Goal: Feedback & Contribution: Submit feedback/report problem

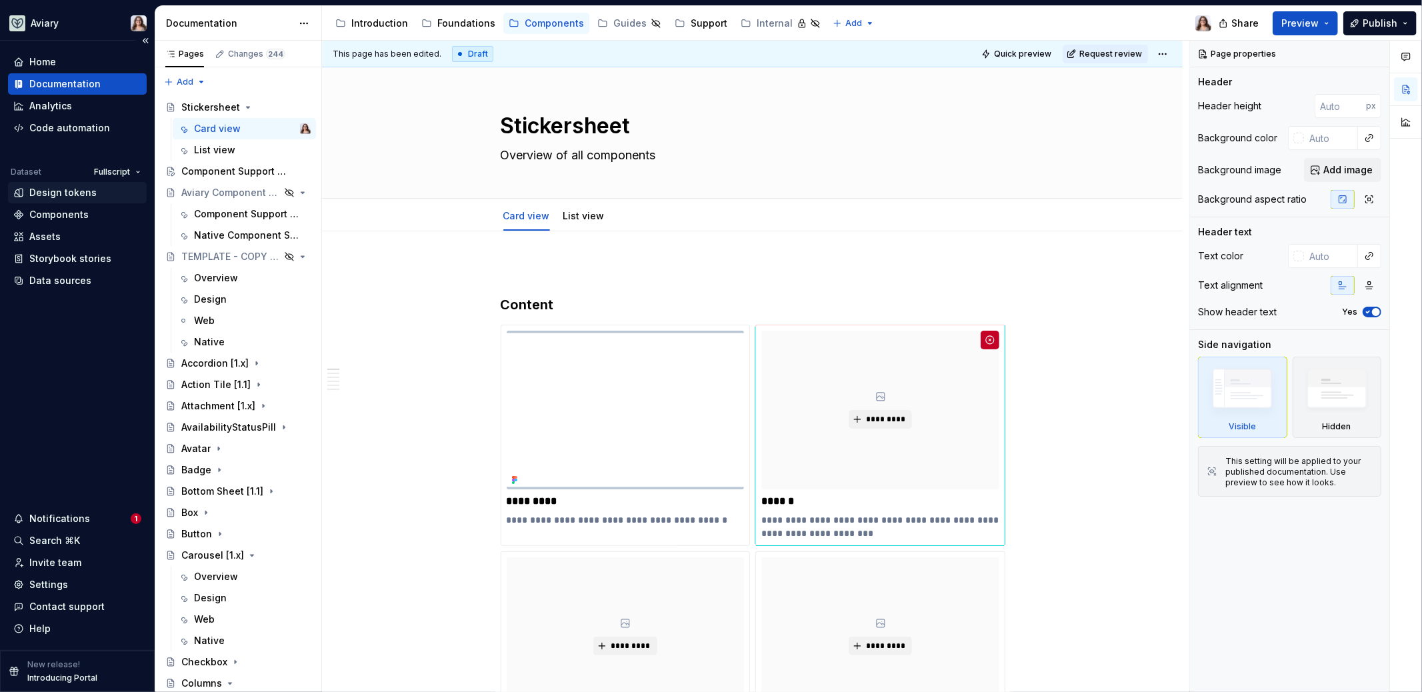
click at [67, 192] on div "Design tokens" at bounding box center [62, 192] width 67 height 13
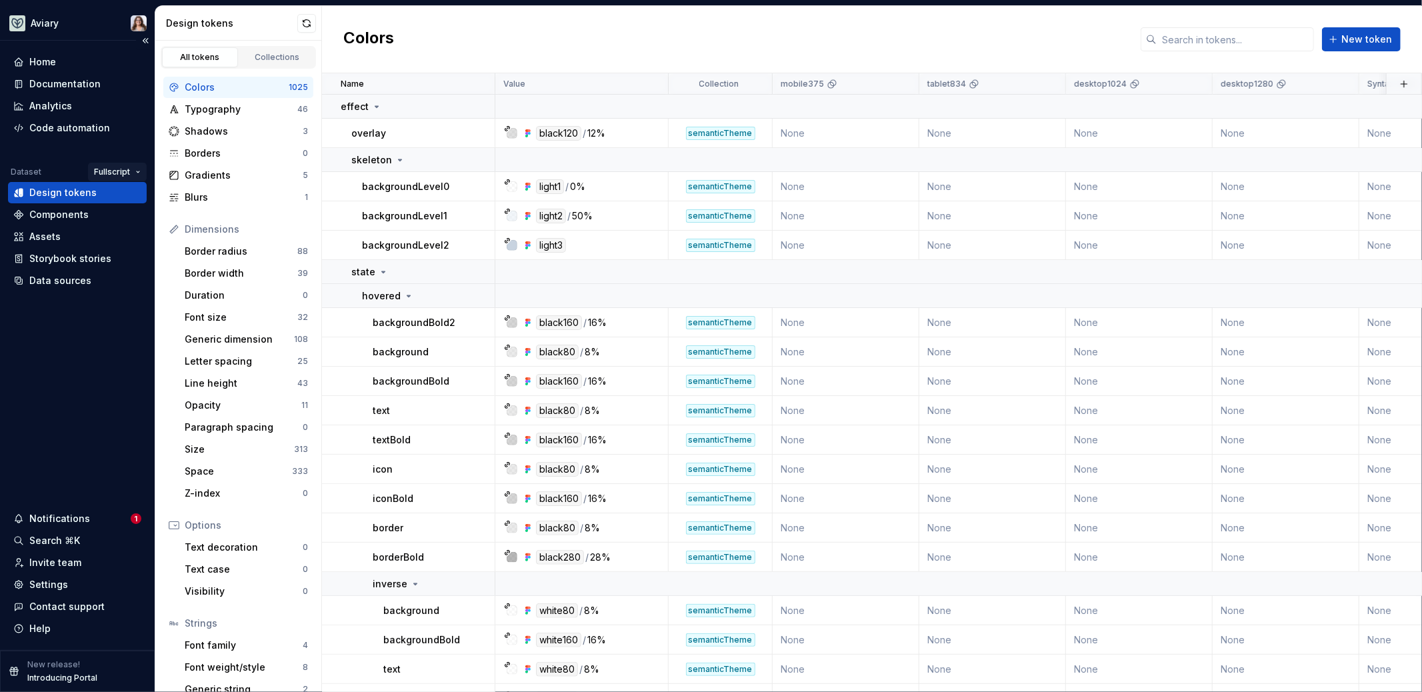
click at [123, 170] on html "Aviary Home Documentation Analytics Code automation Dataset Fullscript Design t…" at bounding box center [711, 346] width 1422 height 692
click at [130, 197] on div "[PERSON_NAME]" at bounding box center [157, 197] width 87 height 13
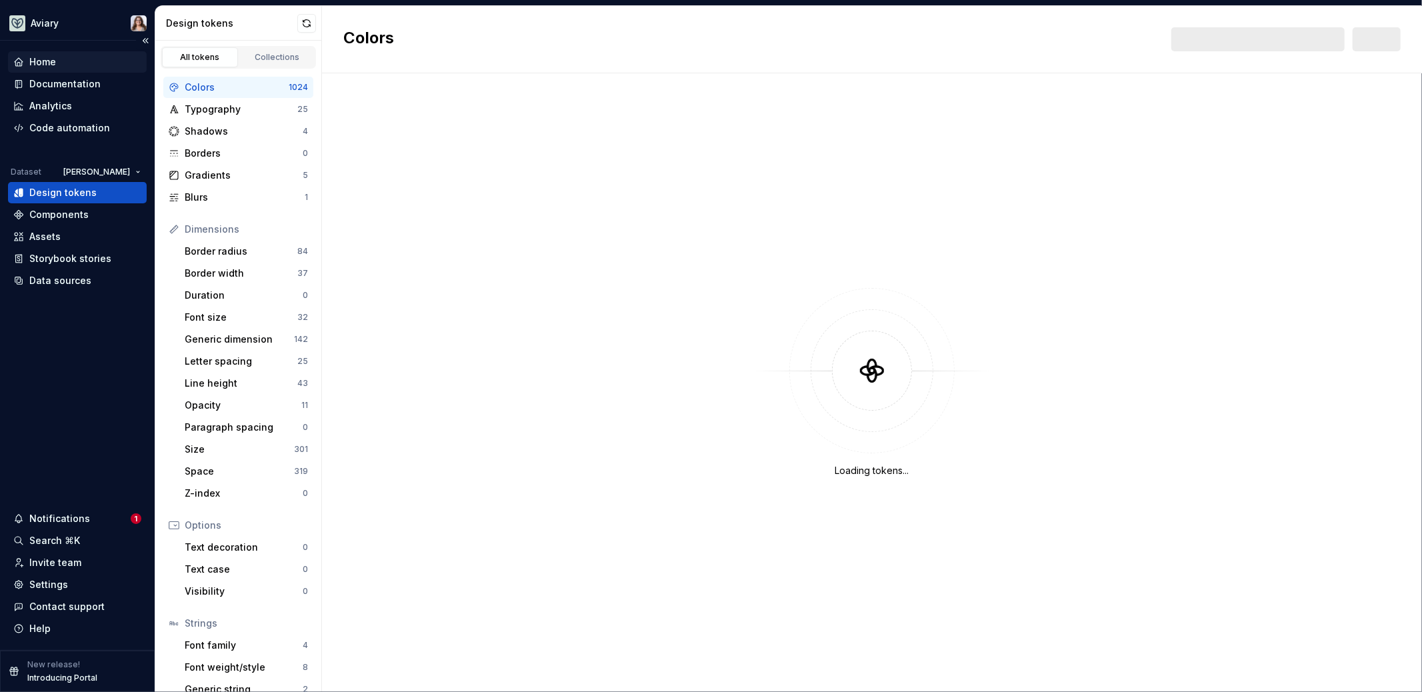
click at [57, 68] on div "Home" at bounding box center [77, 61] width 128 height 13
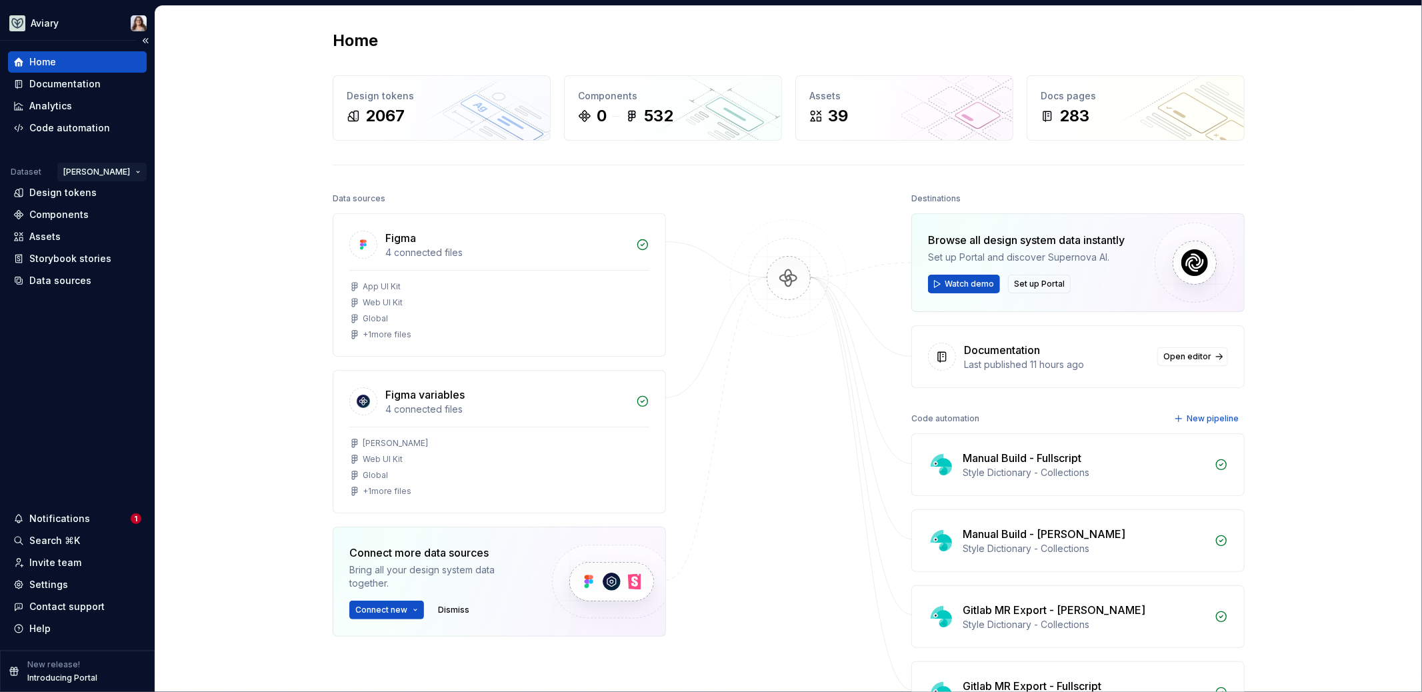
click at [115, 171] on html "Aviary Home Documentation Analytics Code automation Dataset Emerson Design toke…" at bounding box center [711, 346] width 1422 height 692
click at [127, 219] on div "Fullscript" at bounding box center [159, 219] width 87 height 13
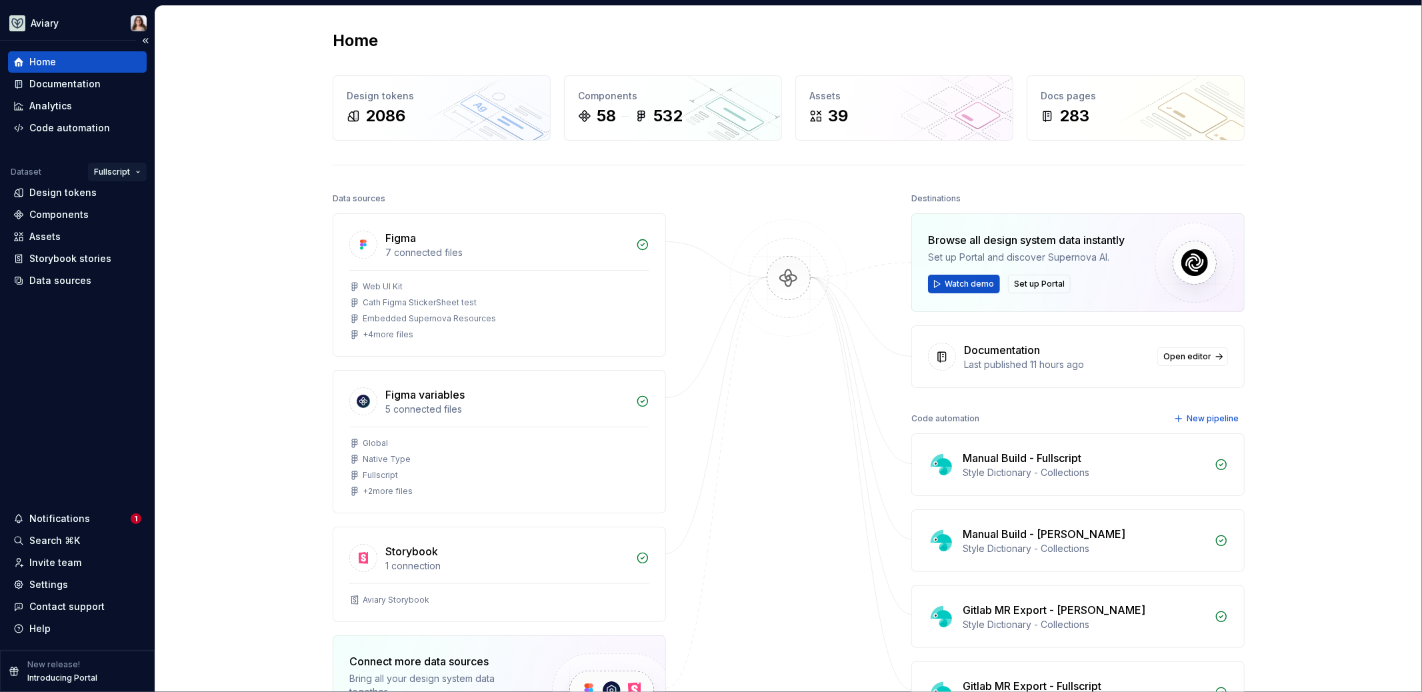
click at [122, 173] on html "Aviary Home Documentation Analytics Code automation Dataset Fullscript Design t…" at bounding box center [711, 346] width 1422 height 692
click at [131, 197] on div "[PERSON_NAME]" at bounding box center [157, 197] width 87 height 13
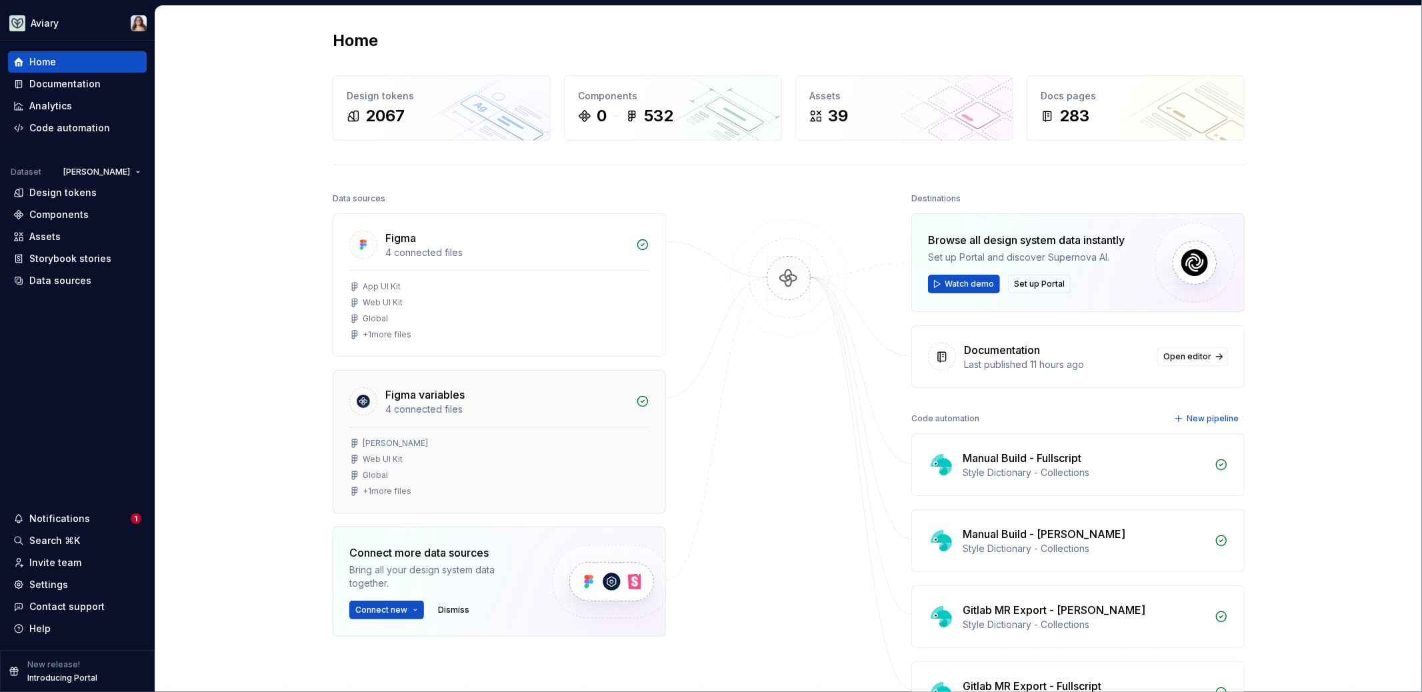
click at [388, 493] on div "+ 1 more files" at bounding box center [387, 491] width 49 height 11
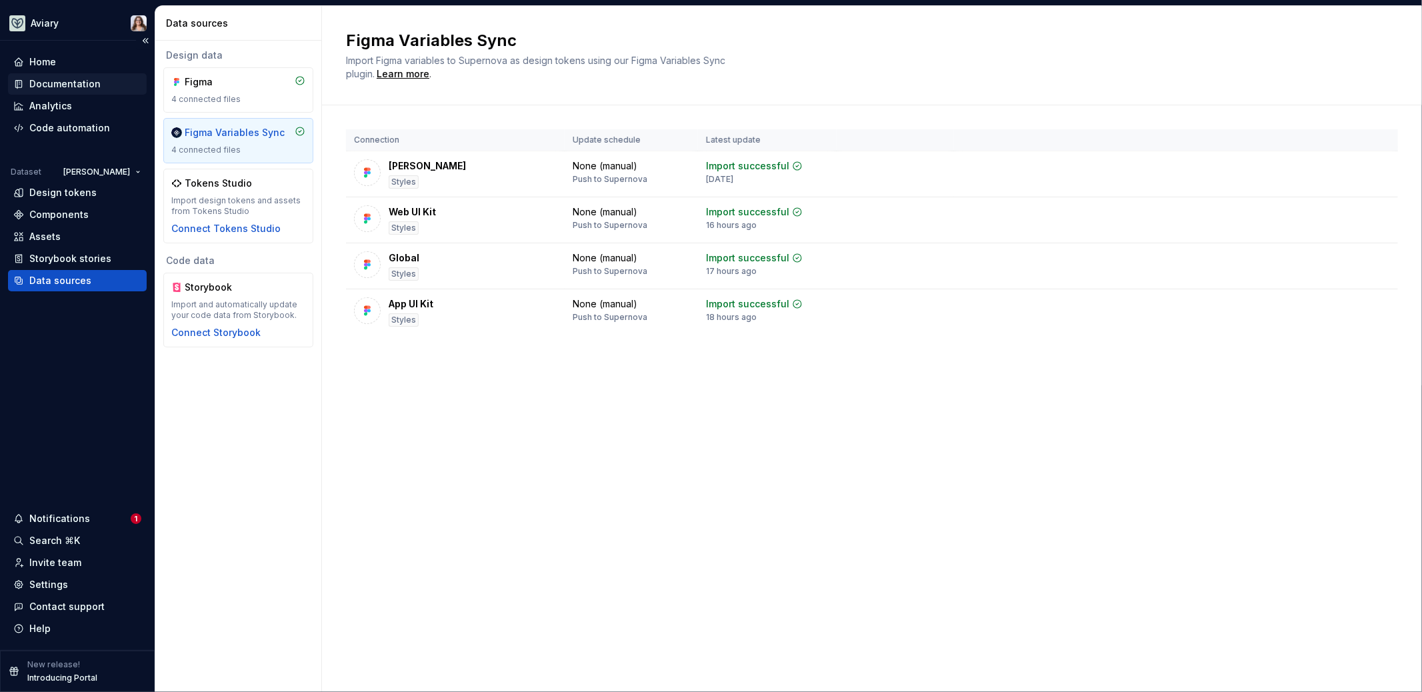
click at [65, 81] on div "Documentation" at bounding box center [64, 83] width 71 height 13
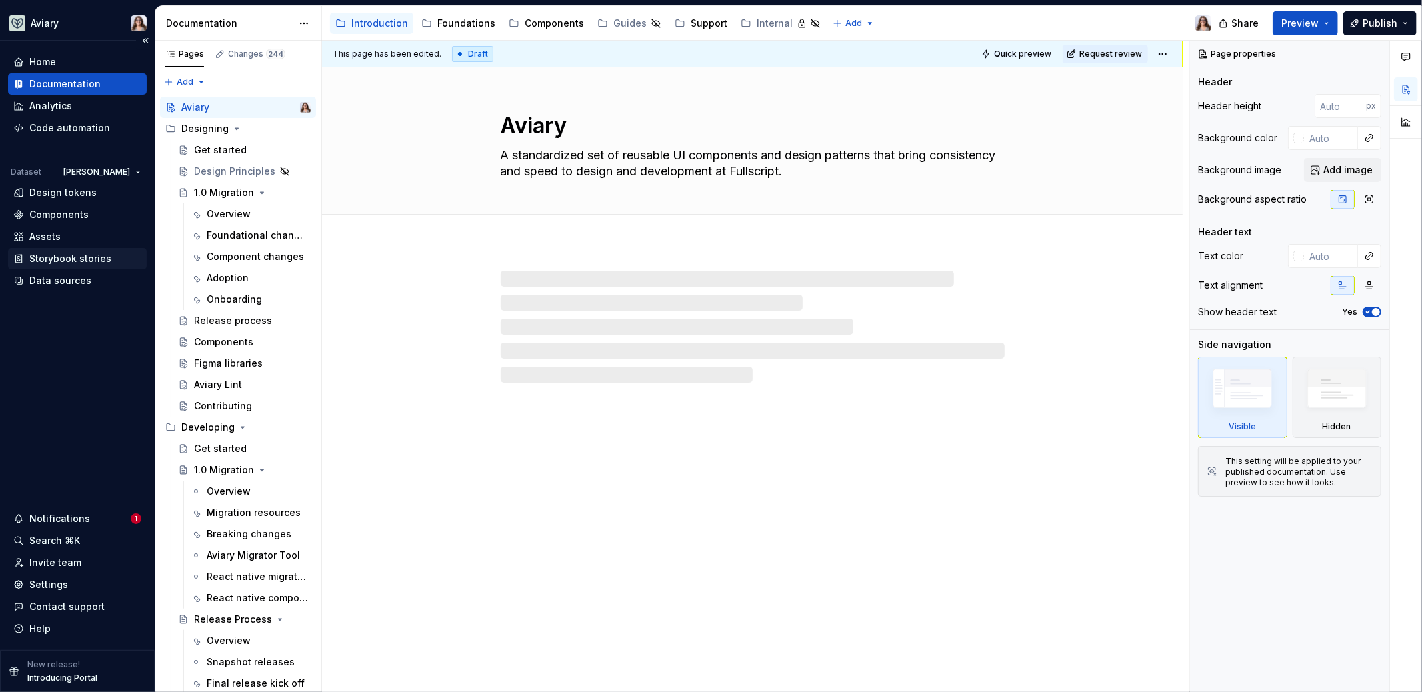
type textarea "*"
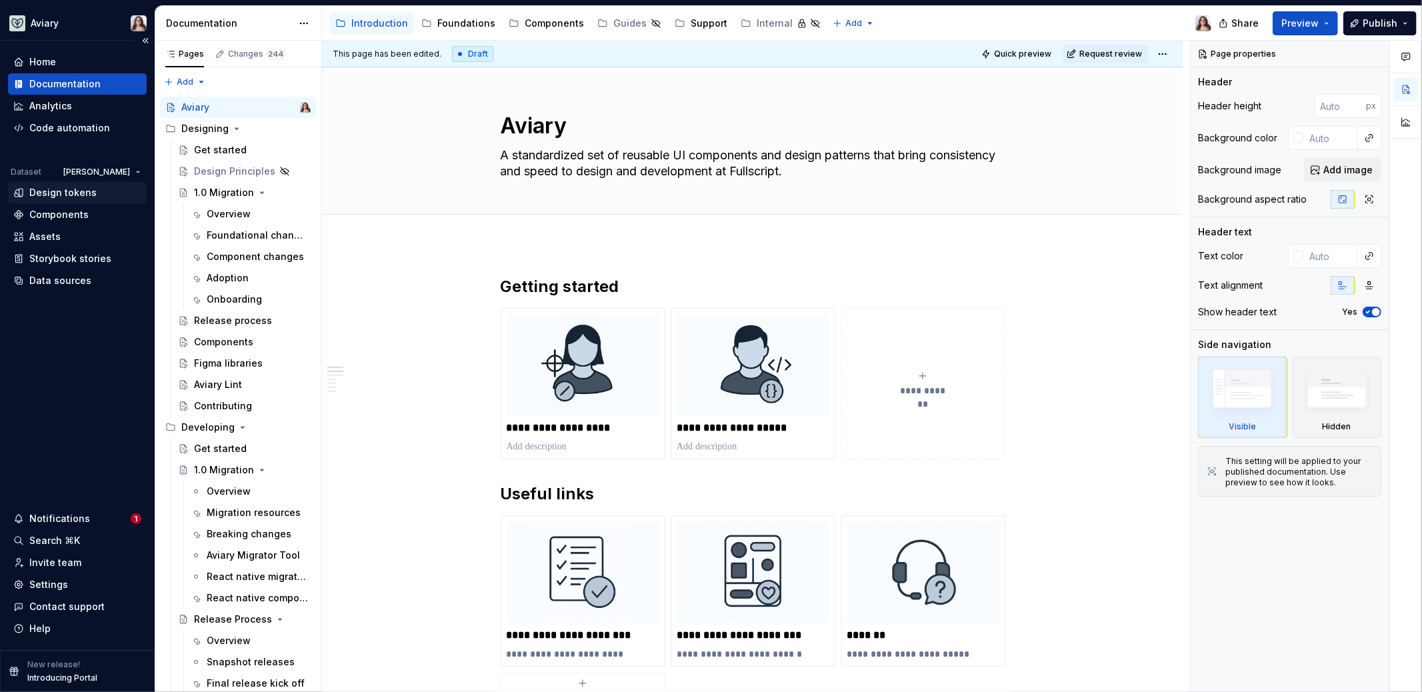
click at [63, 196] on div "Design tokens" at bounding box center [62, 192] width 67 height 13
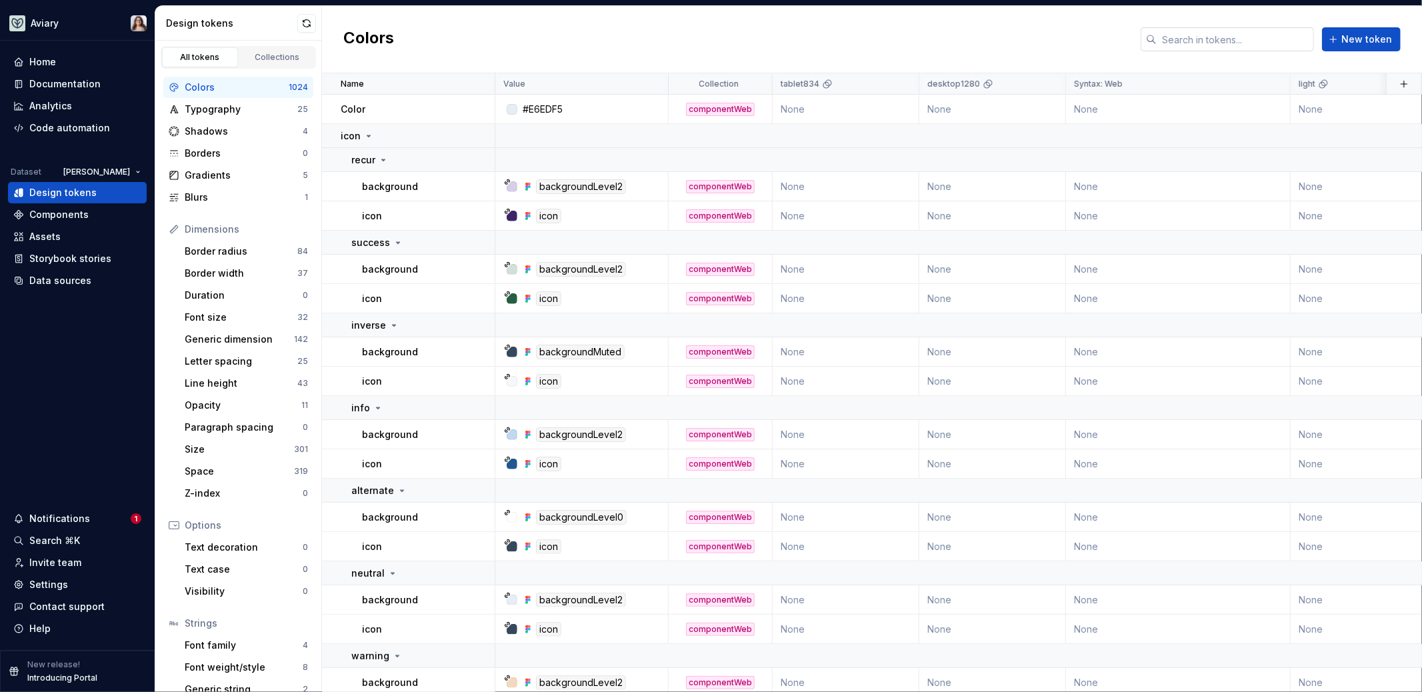
click at [1205, 37] on input "text" at bounding box center [1234, 39] width 157 height 24
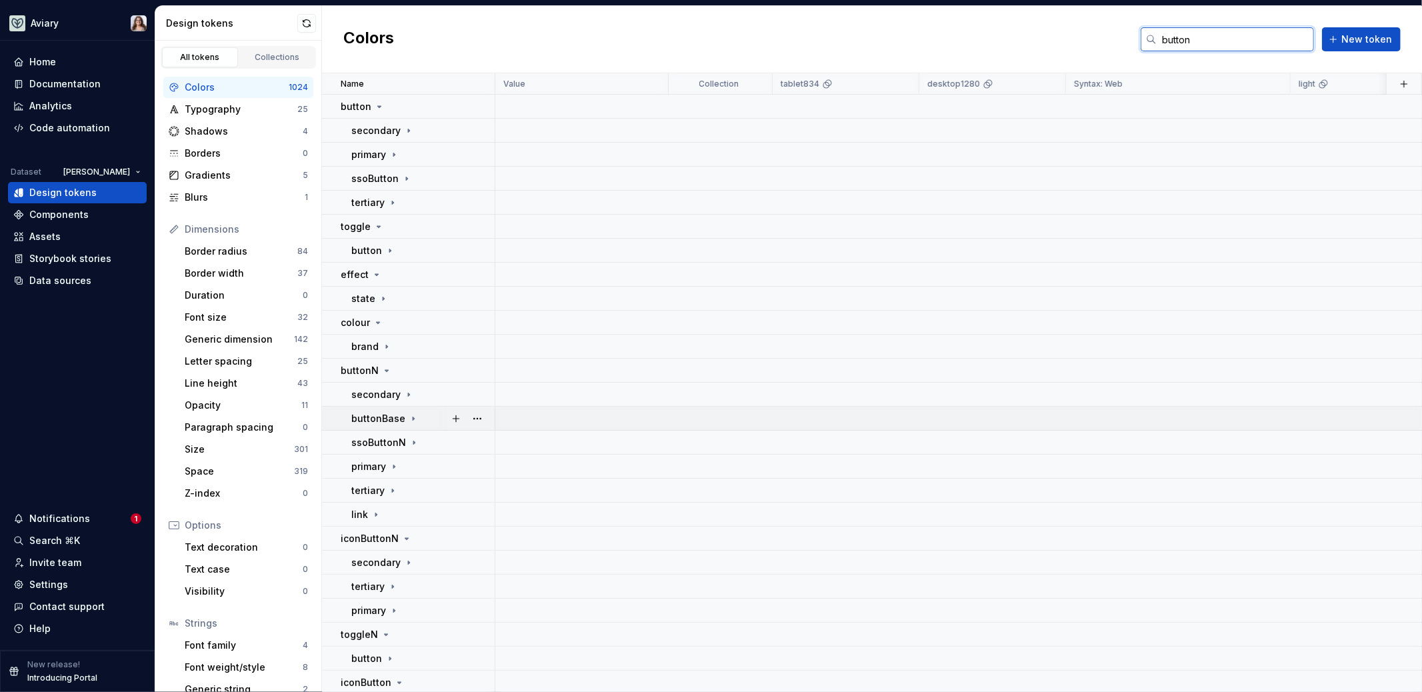
scroll to position [82, 0]
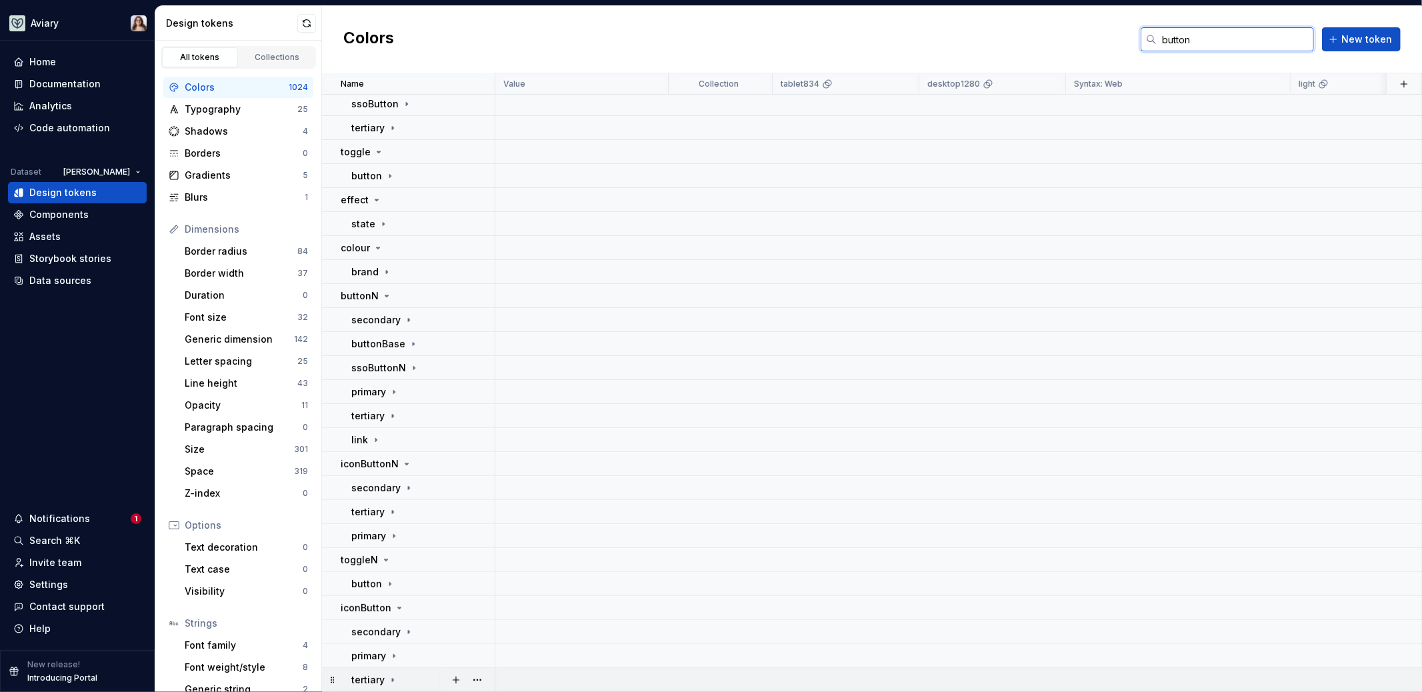
type input "button"
click at [279, 57] on div "Collections" at bounding box center [277, 57] width 67 height 11
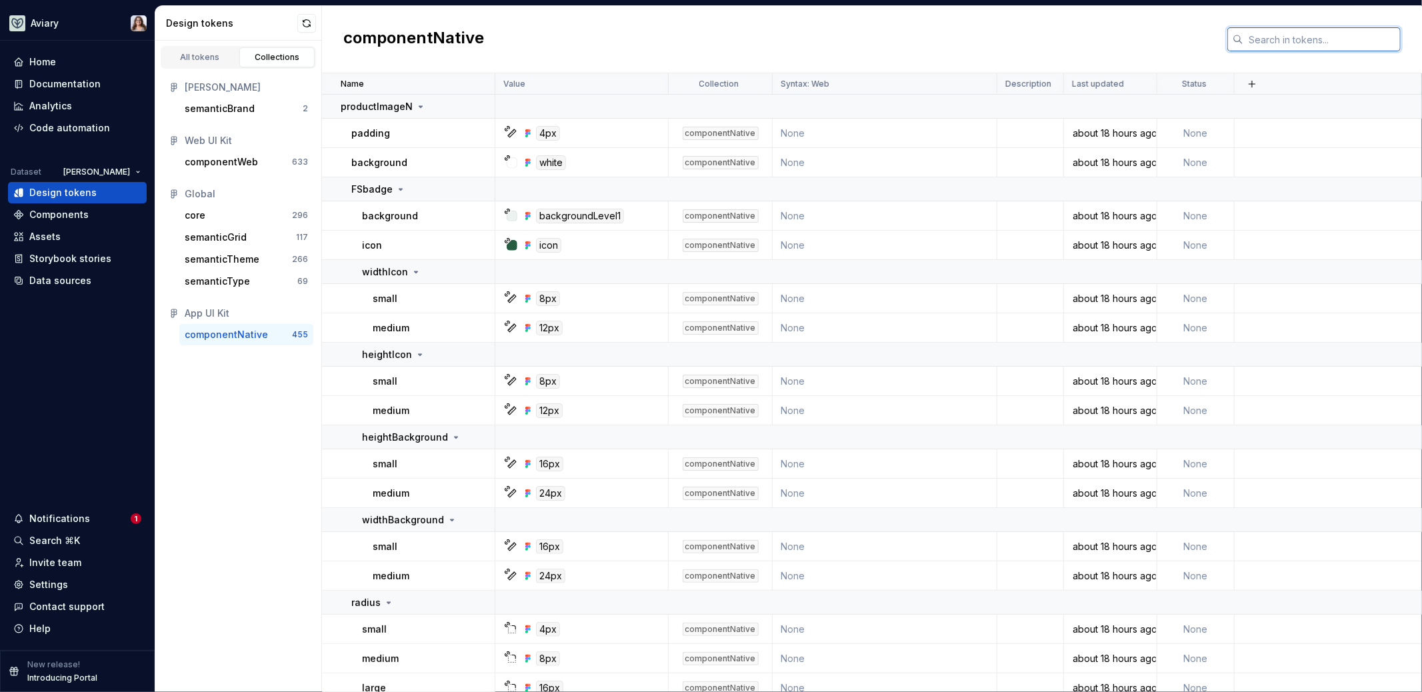
click at [1278, 45] on input "text" at bounding box center [1321, 39] width 157 height 24
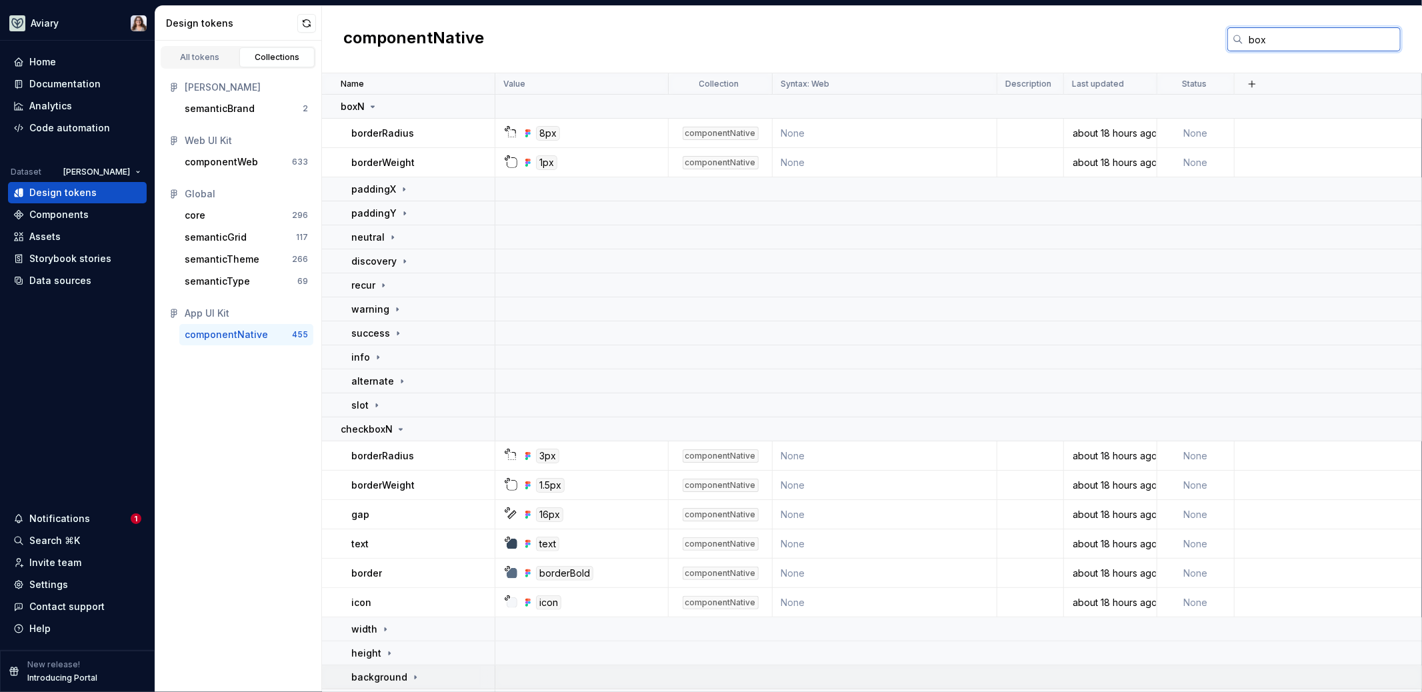
type input "box"
click at [110, 169] on html "Aviary Home Documentation Analytics Code automation Dataset Emerson Design toke…" at bounding box center [711, 346] width 1422 height 692
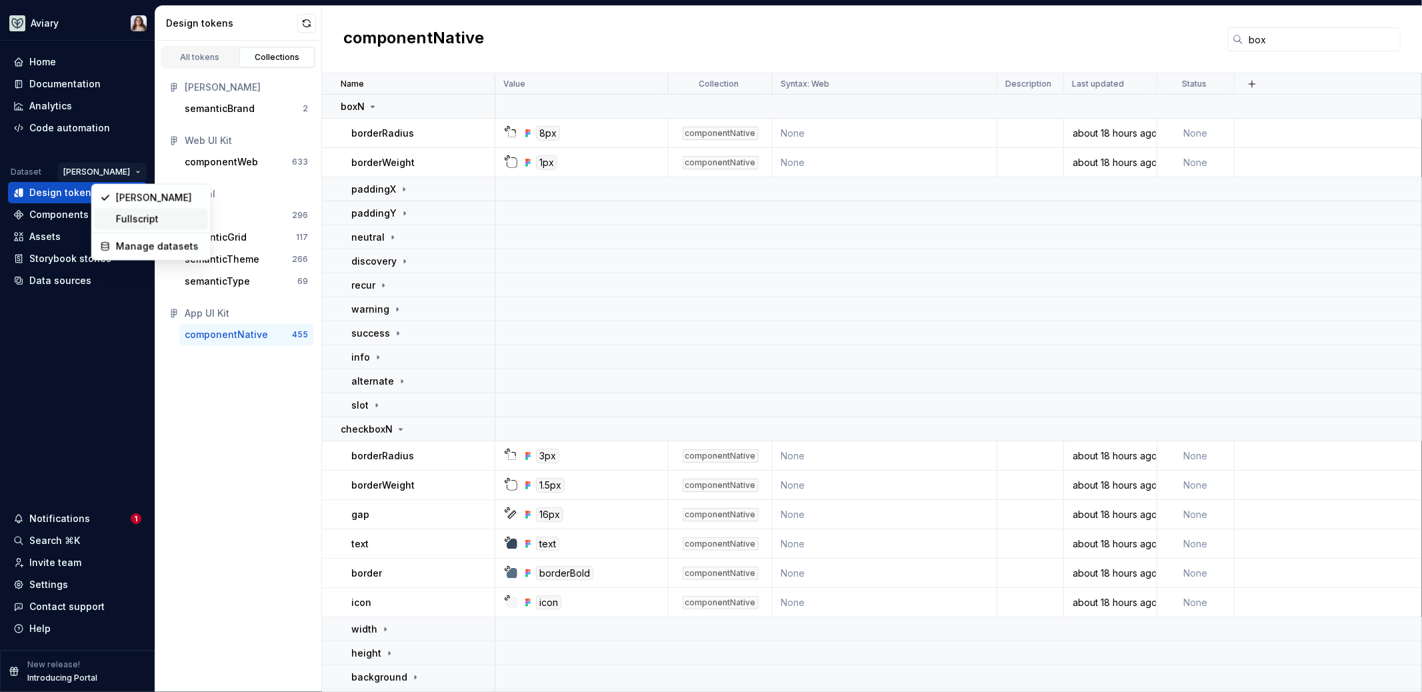
click at [128, 225] on div "Fullscript" at bounding box center [151, 219] width 113 height 21
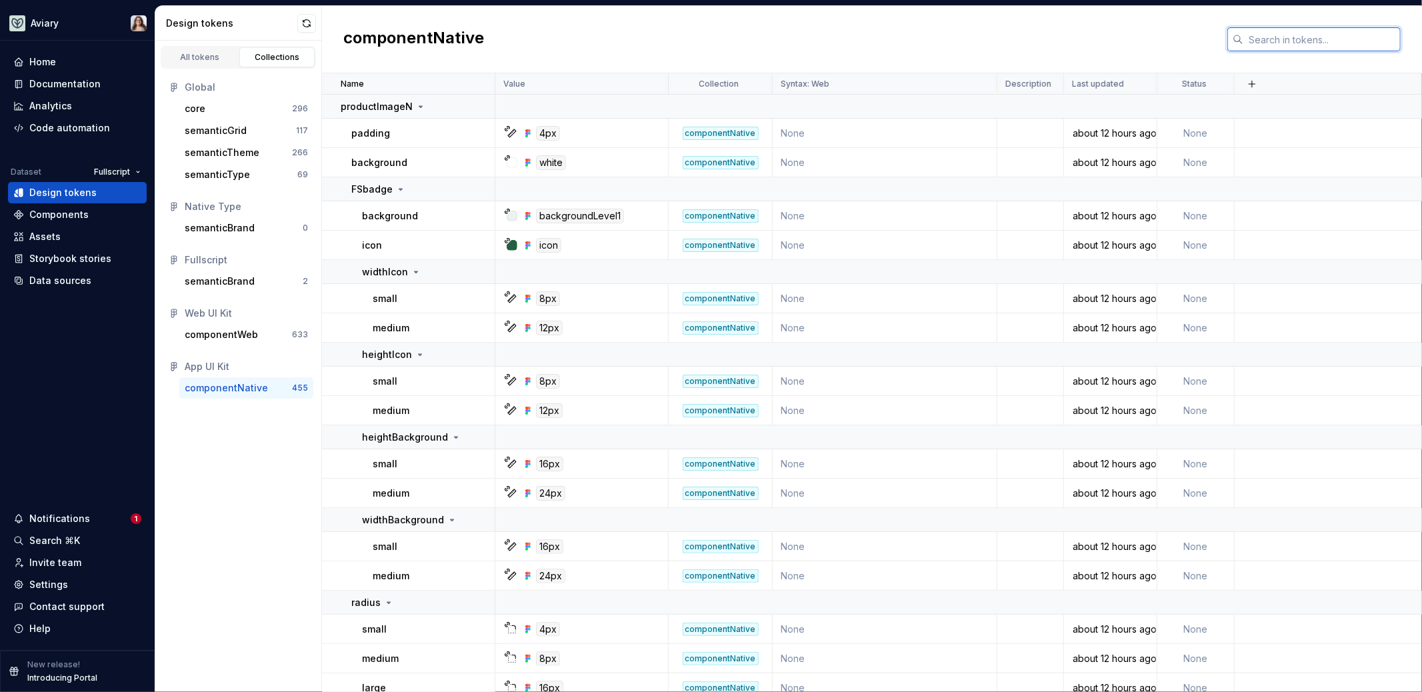
click at [1298, 34] on input "text" at bounding box center [1321, 39] width 157 height 24
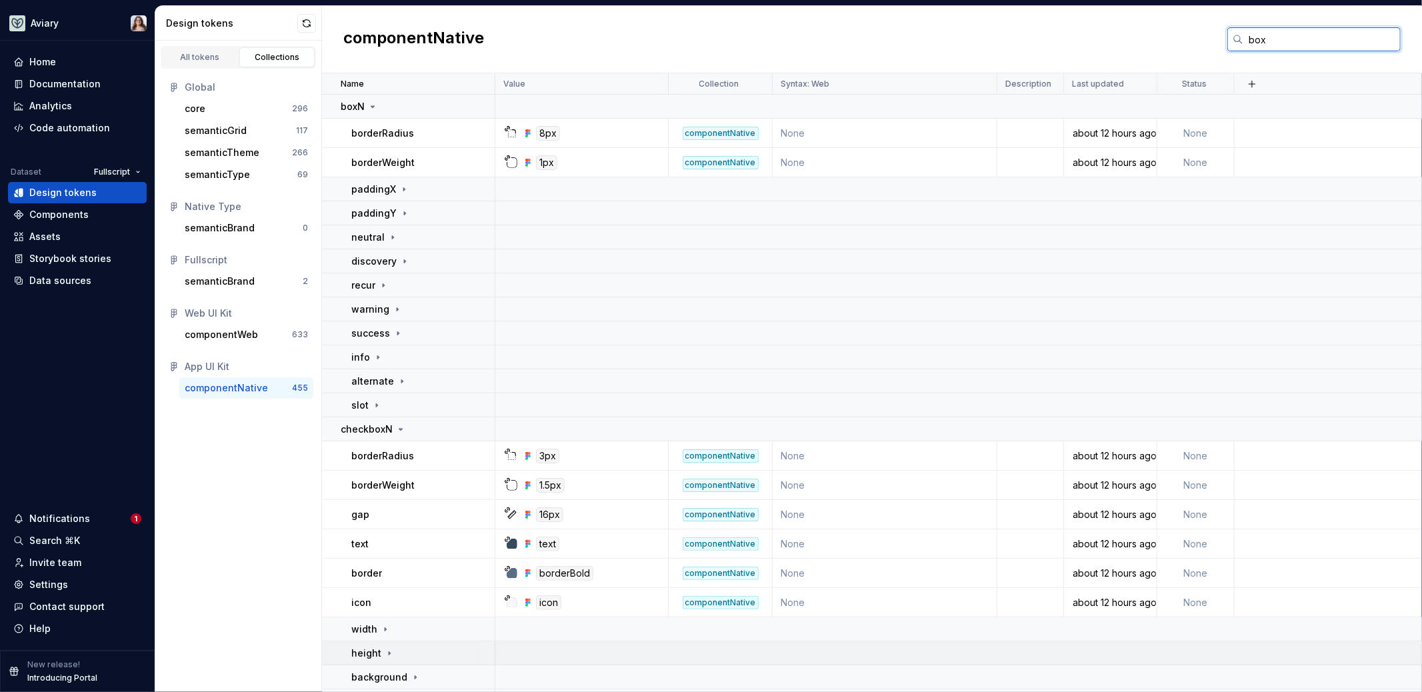
type input "box"
click at [60, 79] on div "Documentation" at bounding box center [64, 83] width 71 height 13
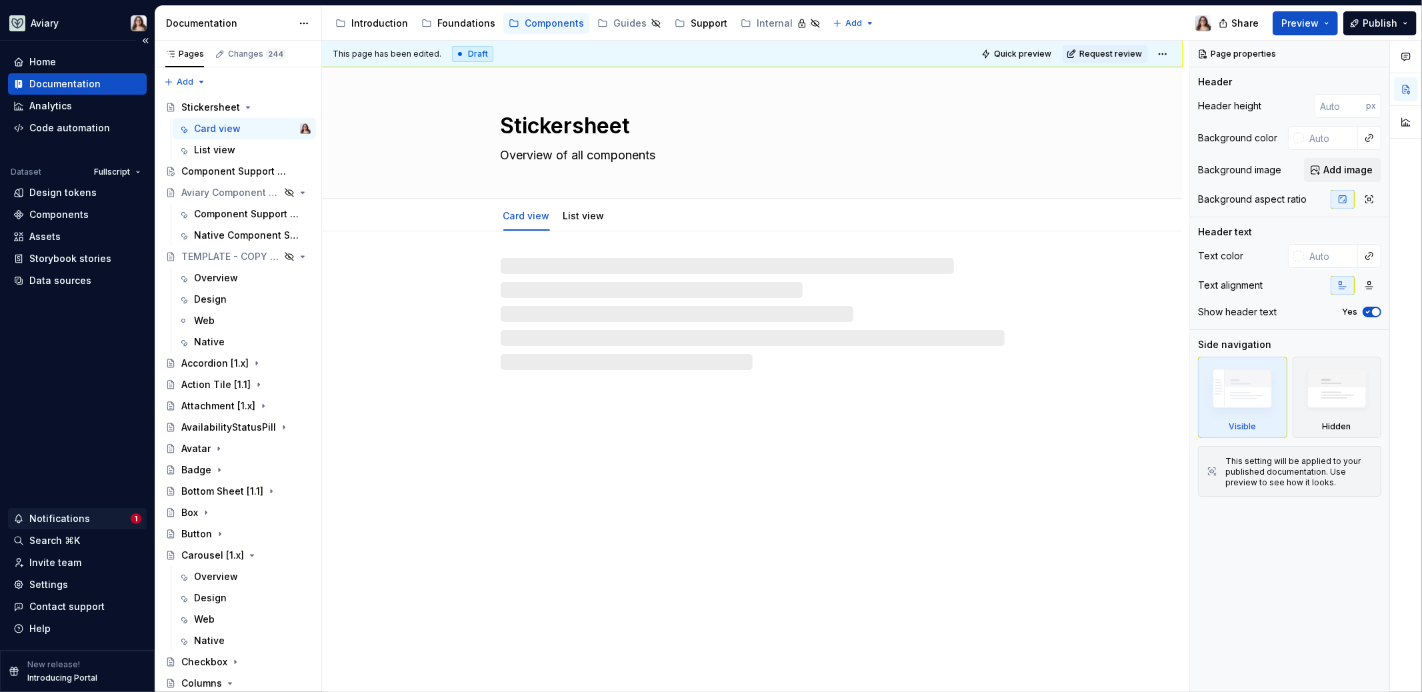
click at [91, 527] on div "Notifications 1" at bounding box center [77, 518] width 139 height 21
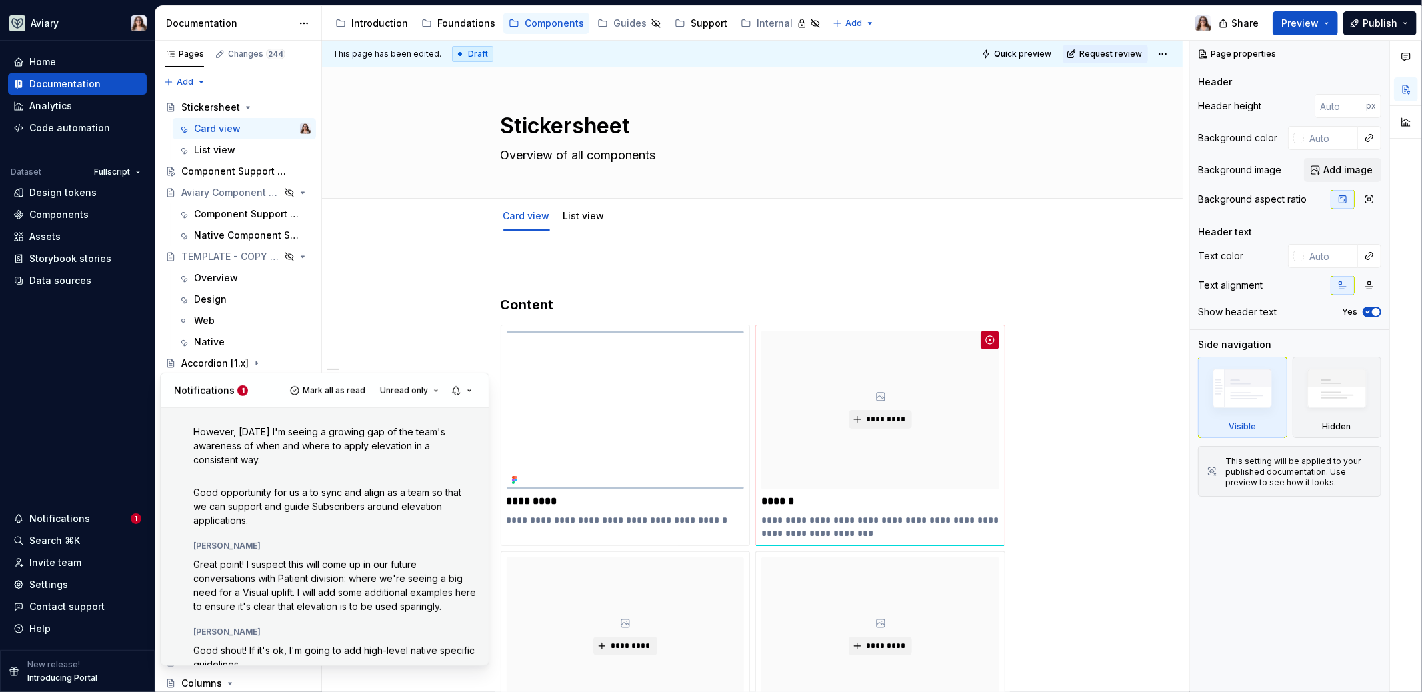
scroll to position [172, 0]
click at [310, 565] on span "Great point! I suspect this will come up in our future conversations with Patie…" at bounding box center [335, 580] width 285 height 53
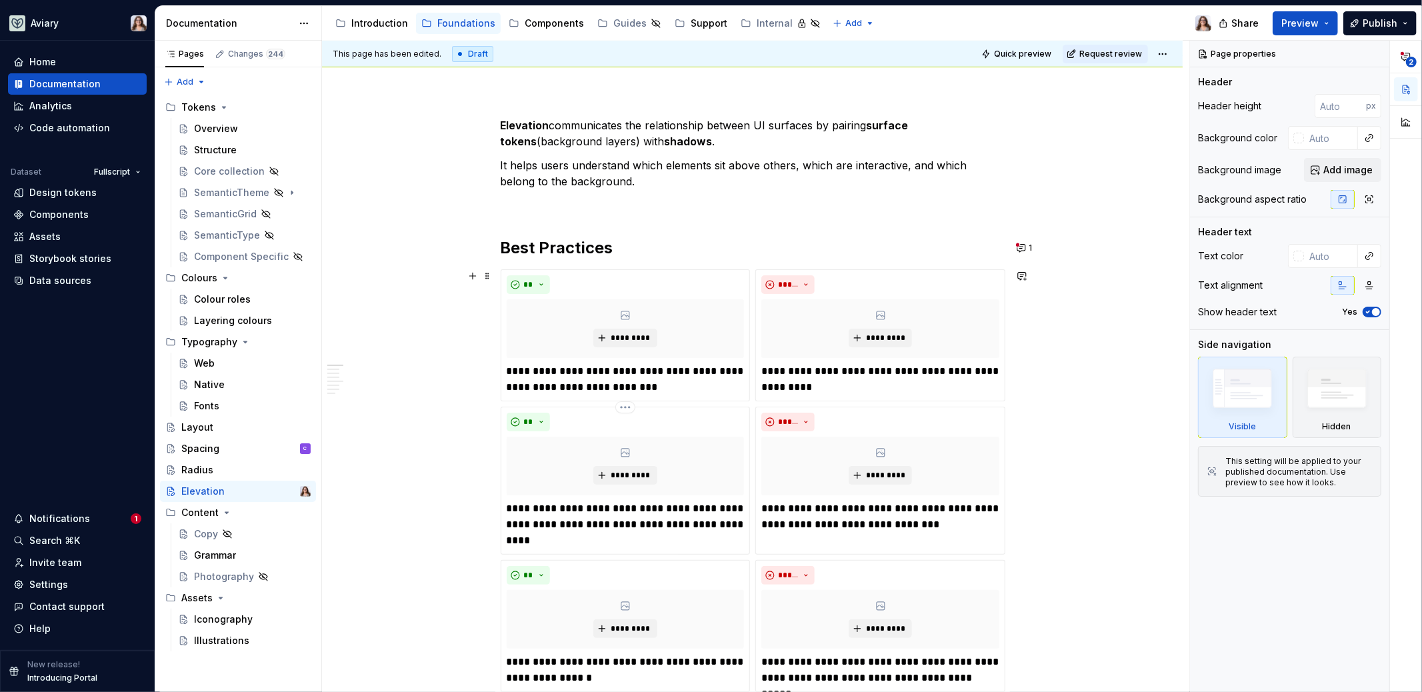
scroll to position [143, 0]
click at [1021, 247] on button "1" at bounding box center [1025, 247] width 26 height 19
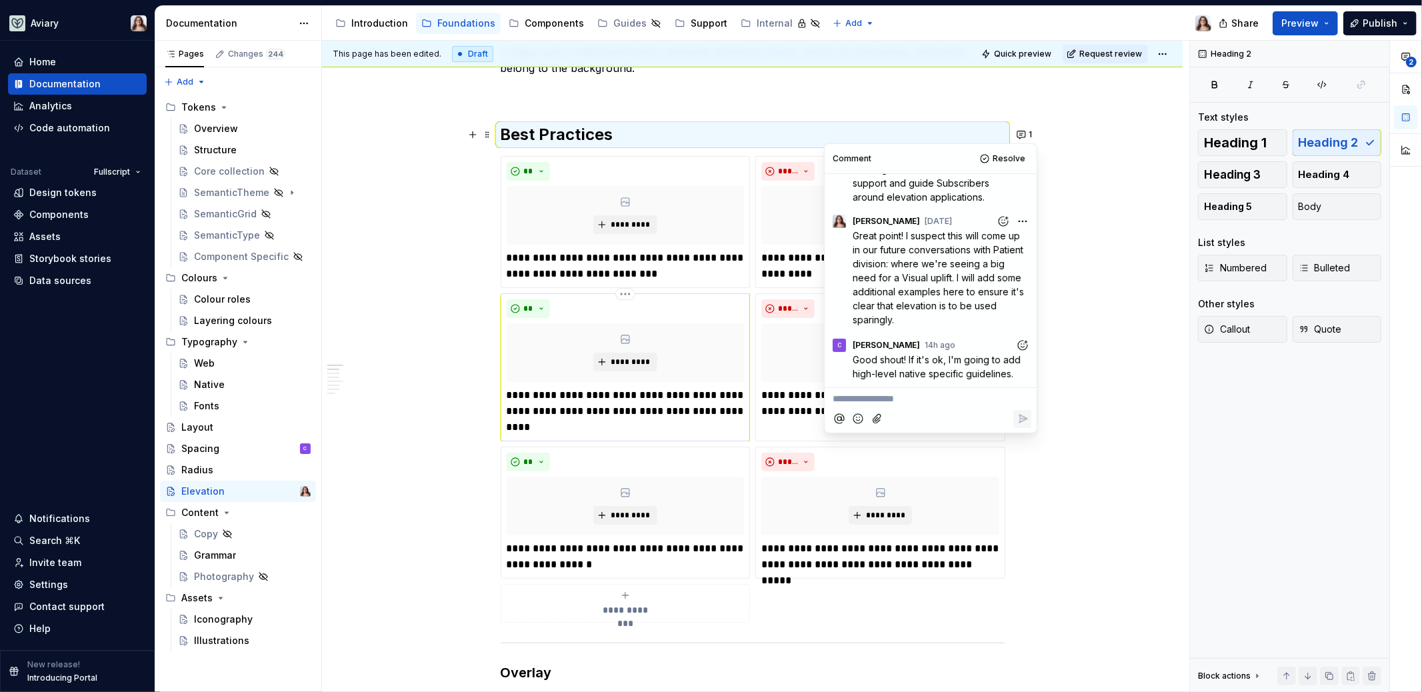
scroll to position [260, 0]
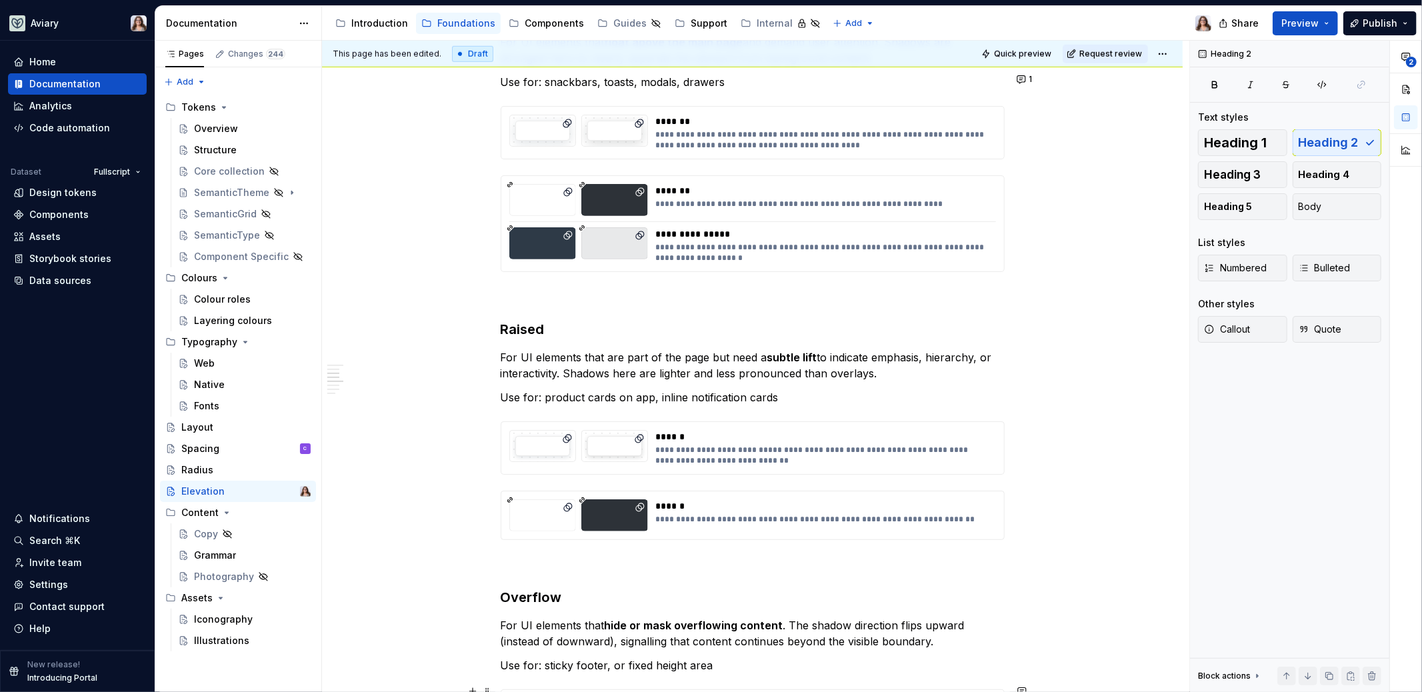
scroll to position [581, 0]
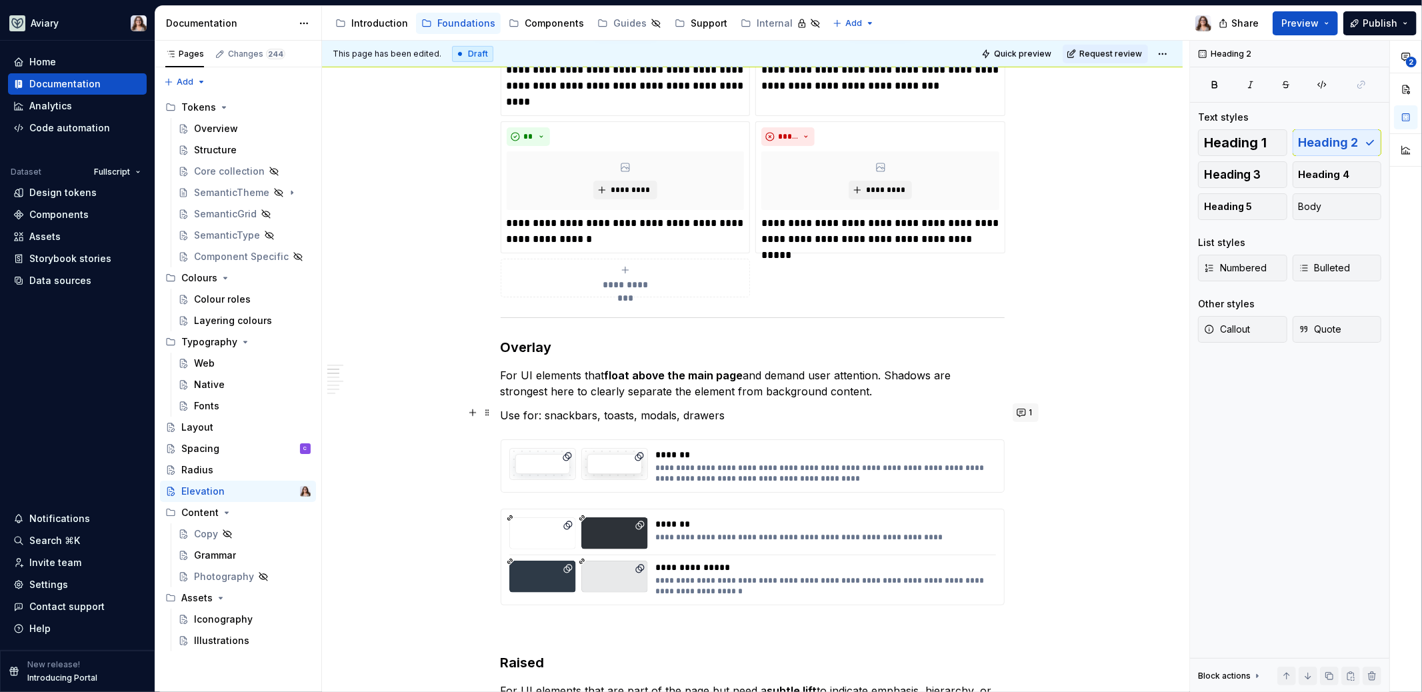
click at [1022, 413] on button "1" at bounding box center [1025, 412] width 26 height 19
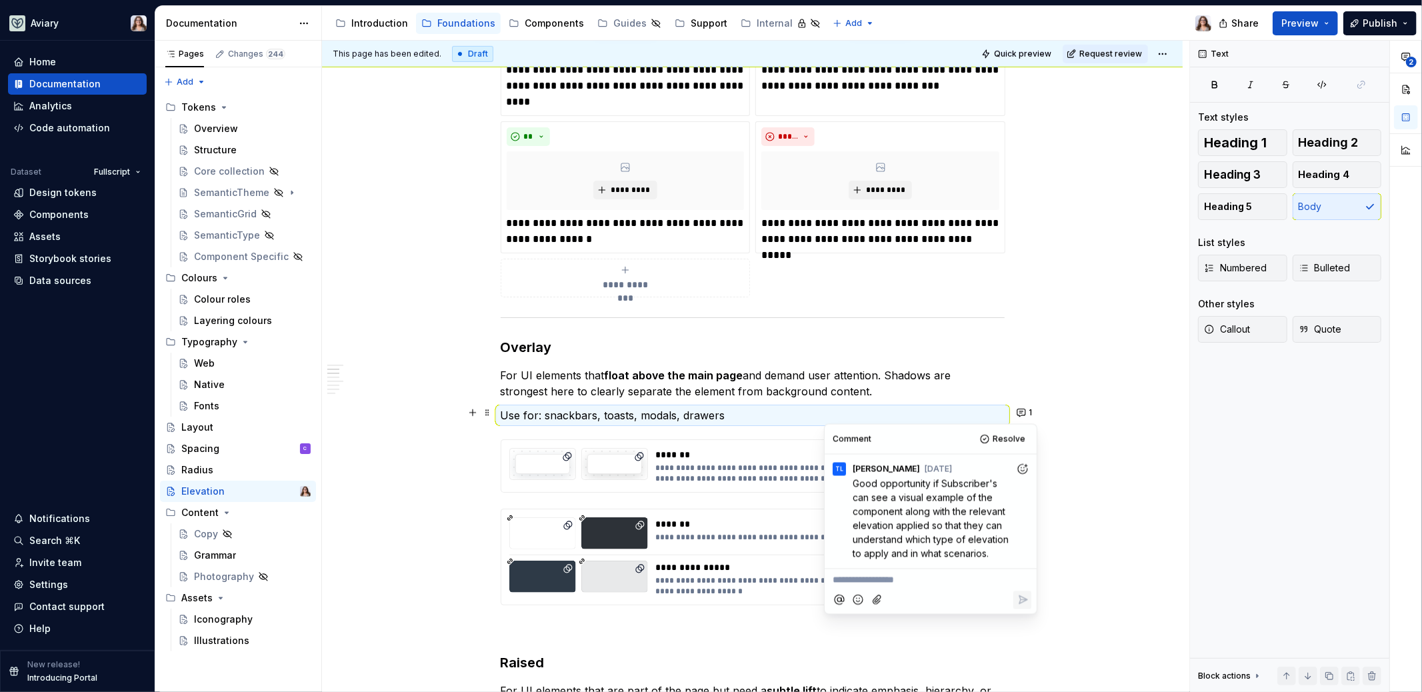
click at [894, 580] on p "**********" at bounding box center [930, 580] width 196 height 14
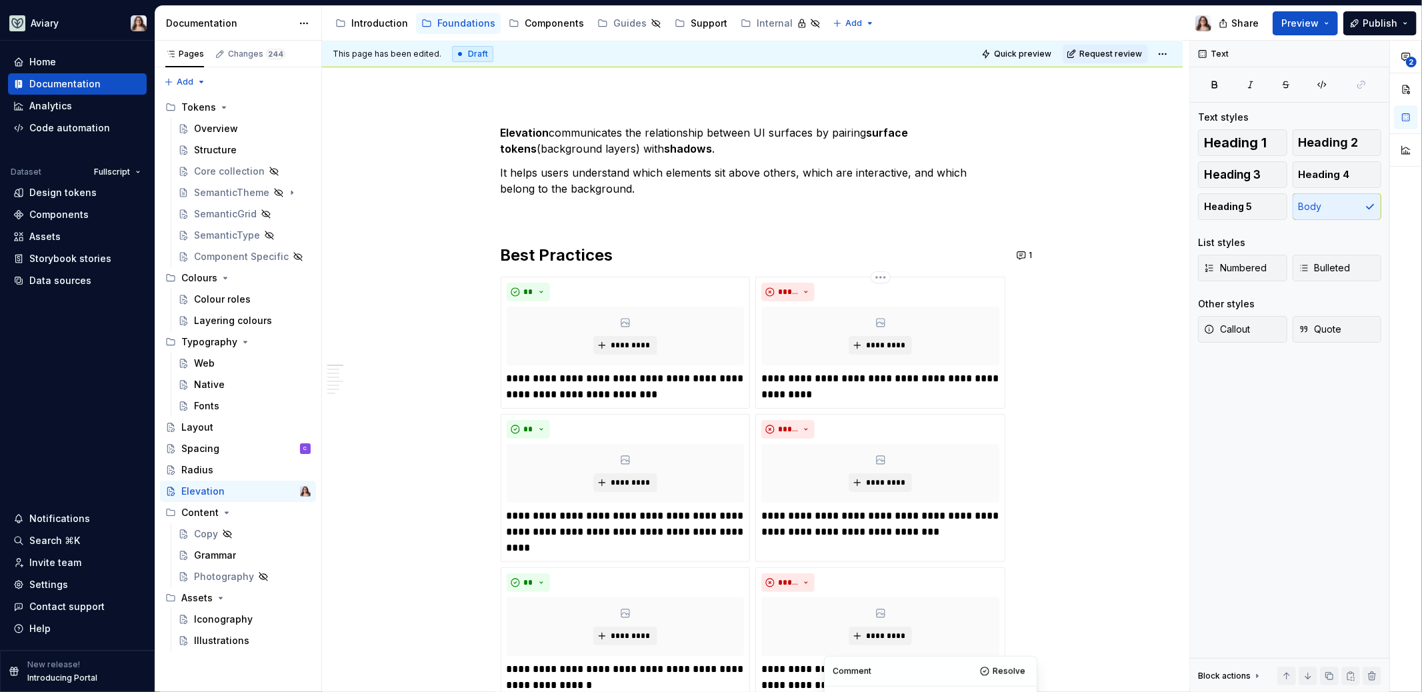
scroll to position [0, 0]
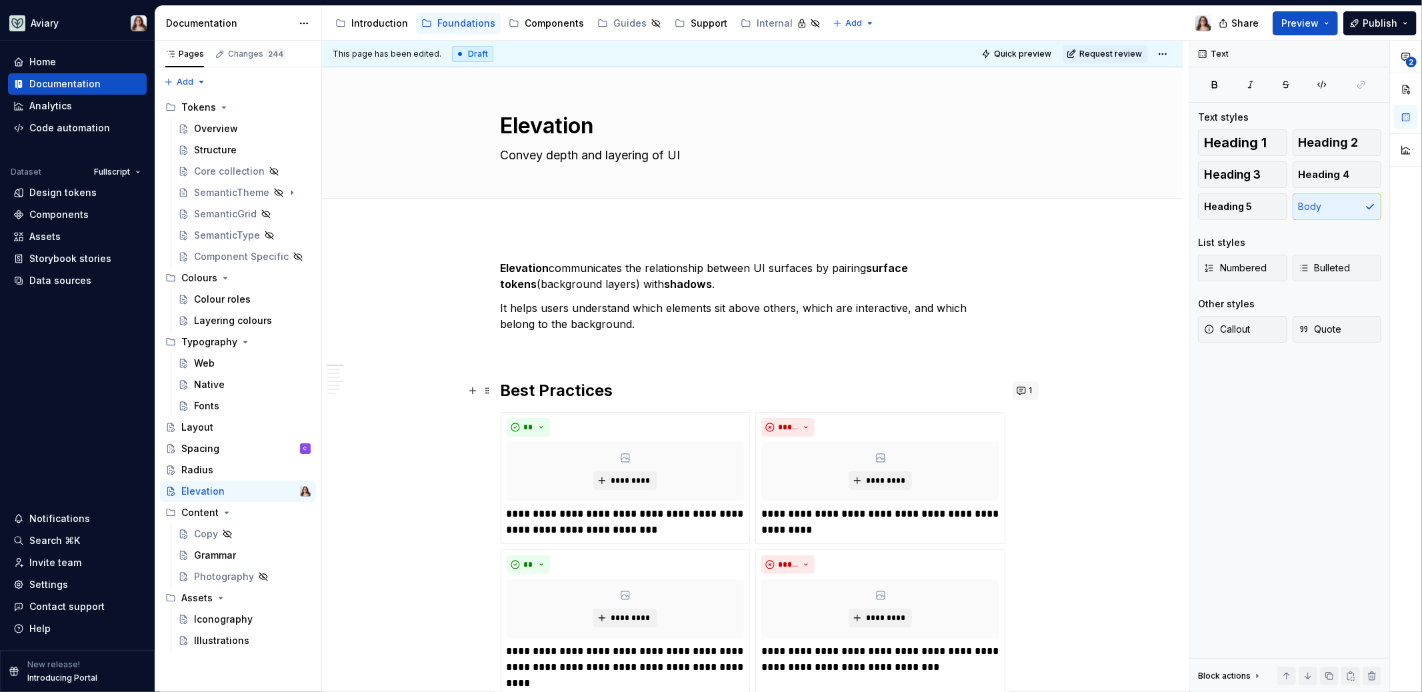
click at [1030, 395] on button "1" at bounding box center [1025, 390] width 26 height 19
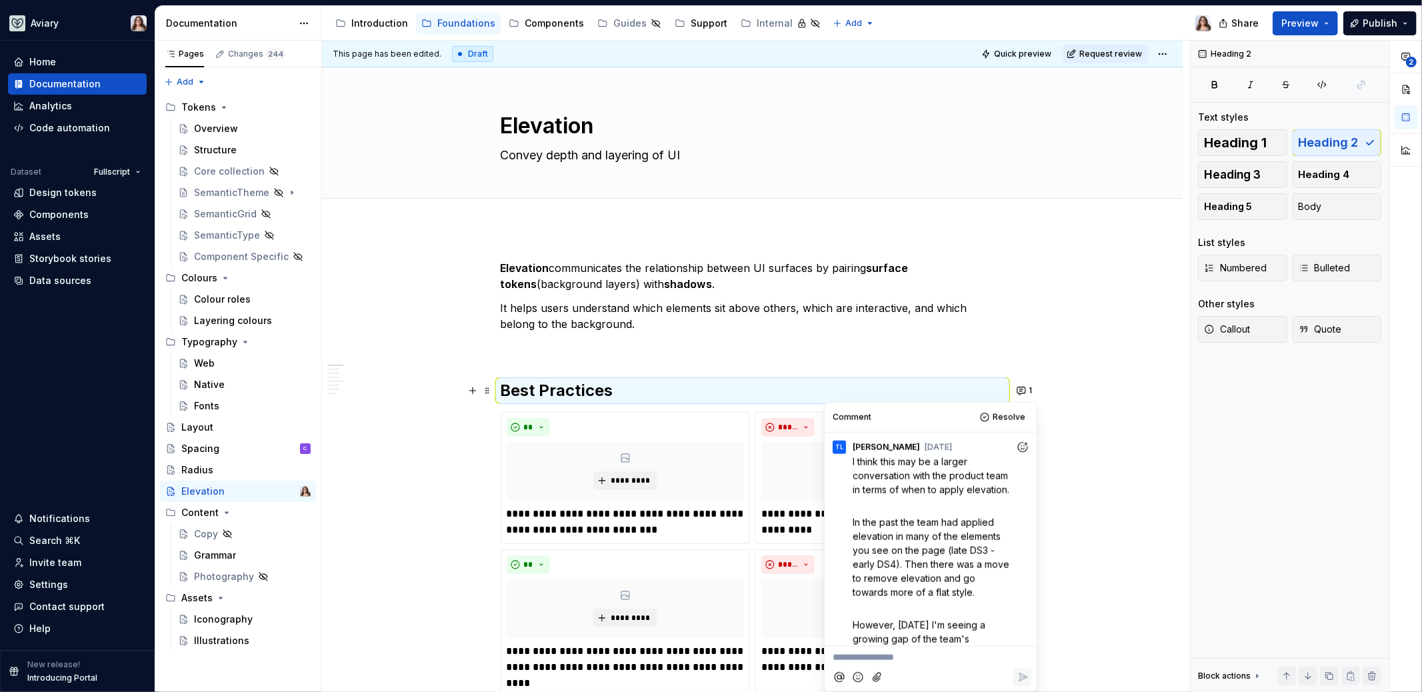
scroll to position [314, 0]
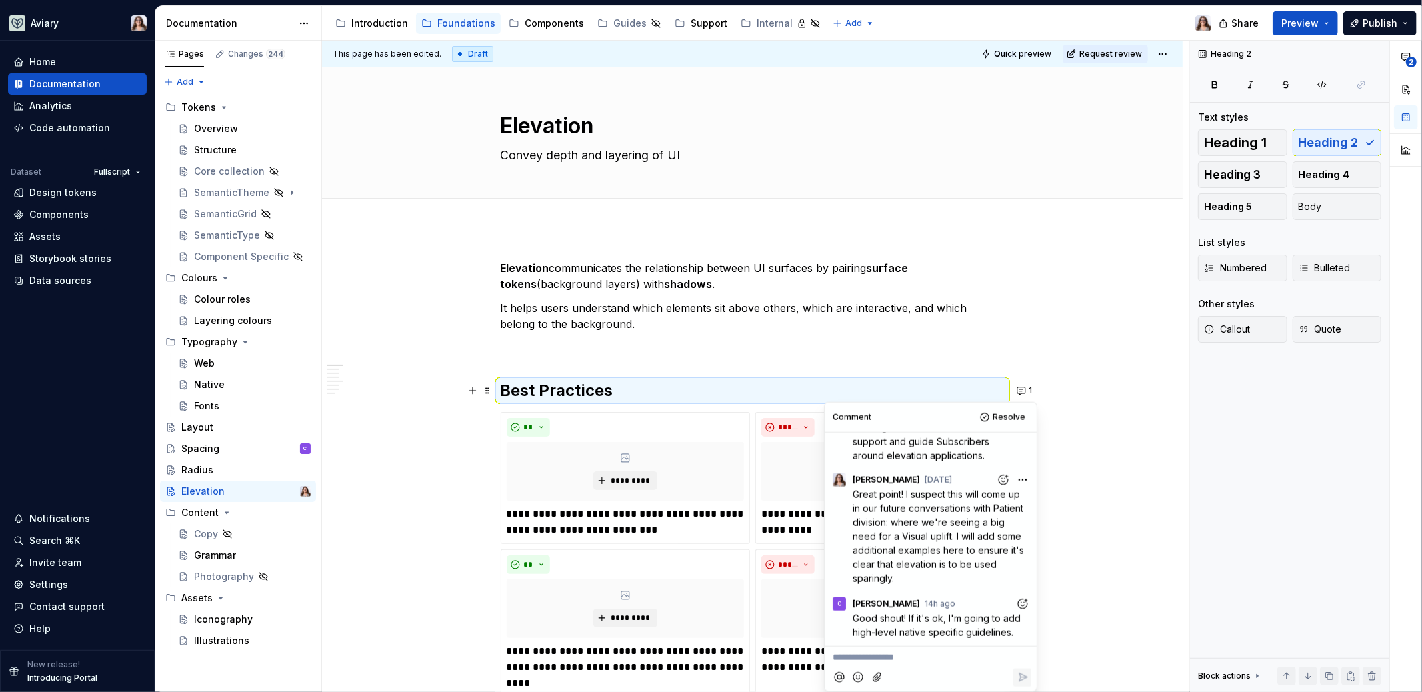
click at [1016, 601] on icon "Add reaction" at bounding box center [1022, 603] width 13 height 13
type textarea "*"
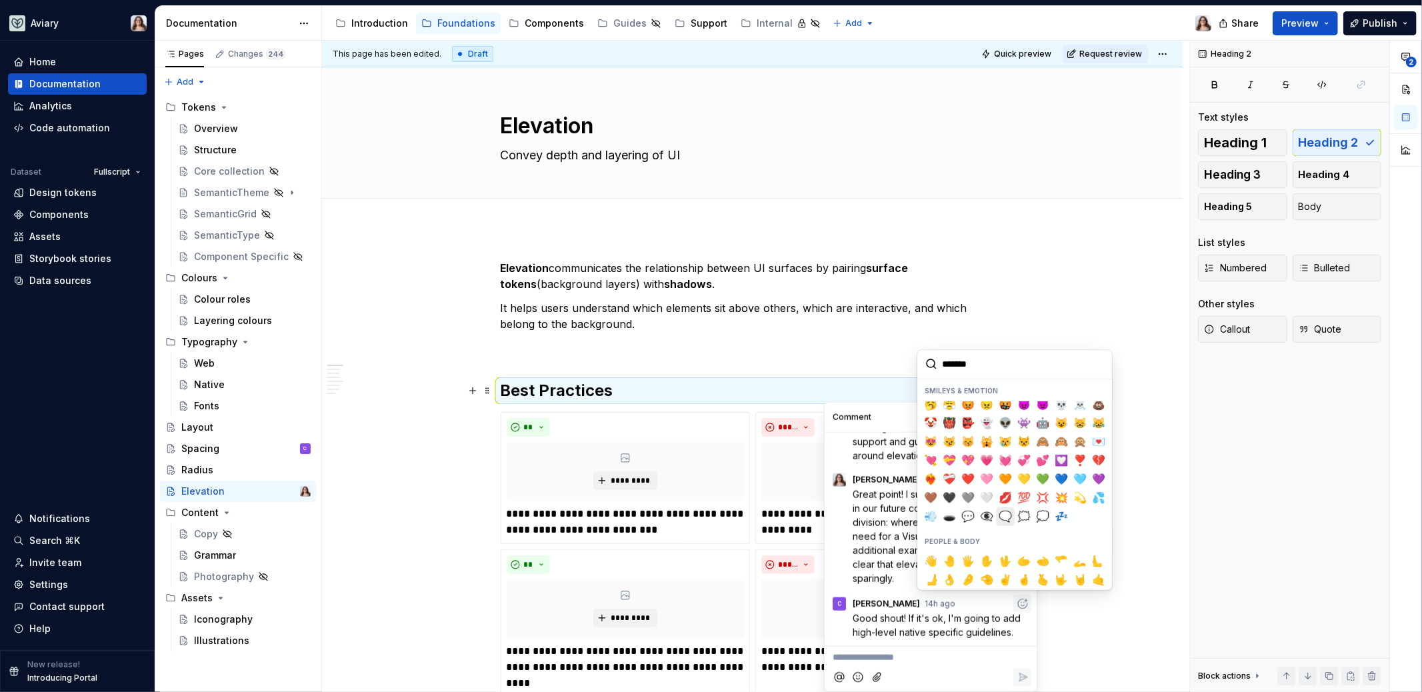
scroll to position [190, 0]
click at [968, 471] on span "❤️" at bounding box center [967, 477] width 11 height 13
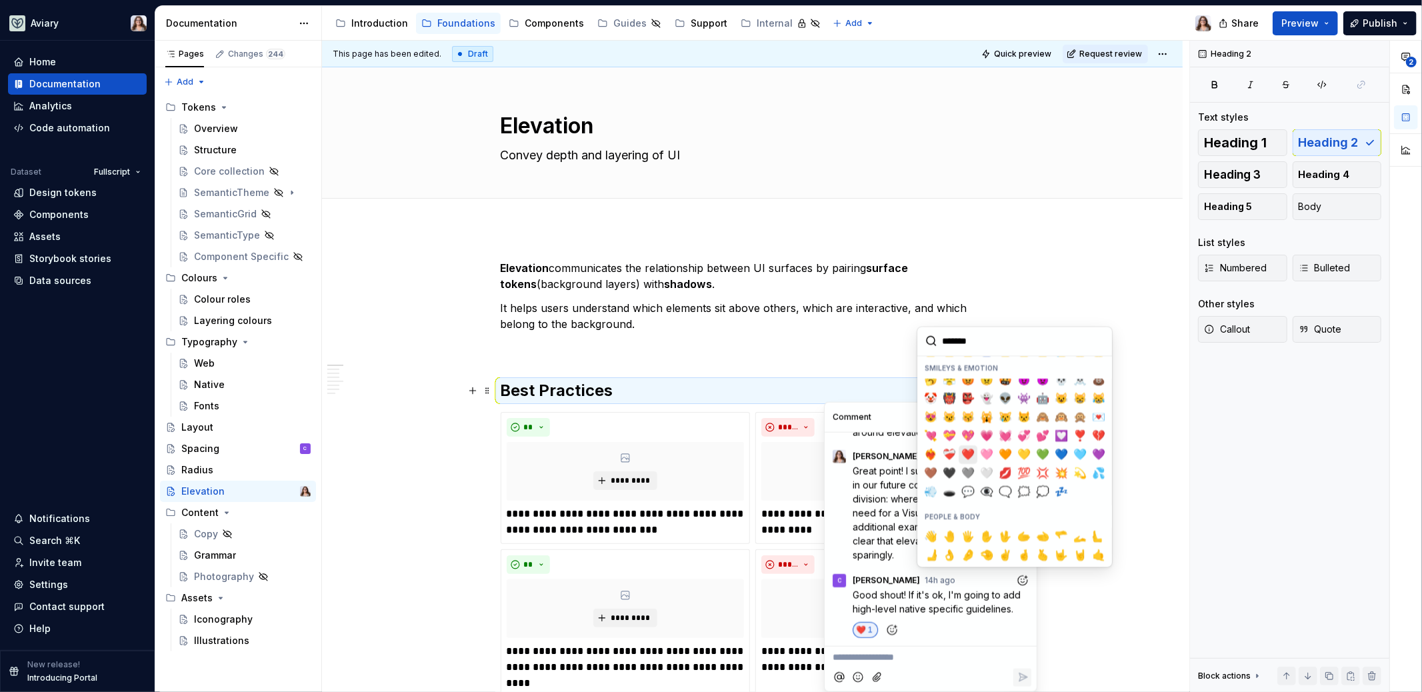
scroll to position [337, 0]
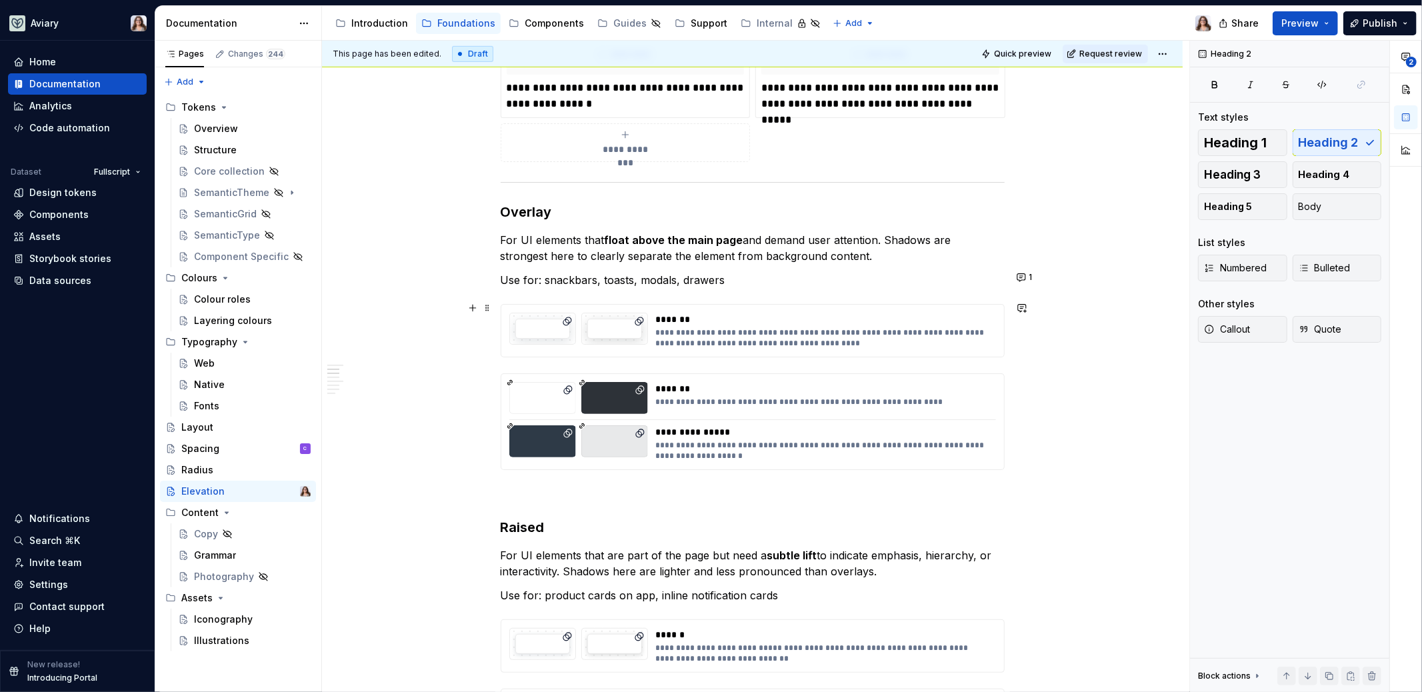
scroll to position [714, 0]
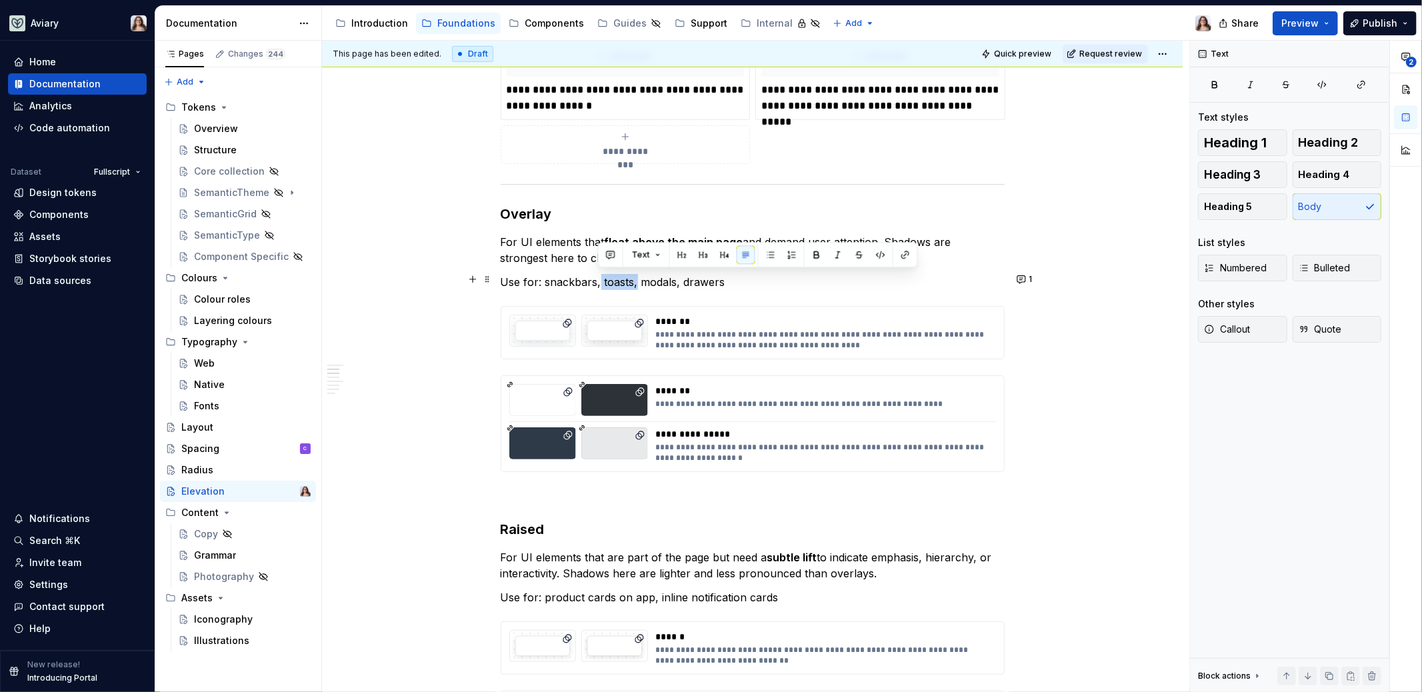
drag, startPoint x: 635, startPoint y: 278, endPoint x: 597, endPoint y: 278, distance: 38.7
click at [597, 278] on p "Use for: snackbars, toasts, modals, drawers" at bounding box center [753, 282] width 504 height 16
drag, startPoint x: 635, startPoint y: 279, endPoint x: 600, endPoint y: 279, distance: 35.3
click at [600, 279] on p "Use for: snackbars, modals, drawers" at bounding box center [753, 282] width 504 height 16
click at [904, 256] on button "button" at bounding box center [907, 254] width 19 height 19
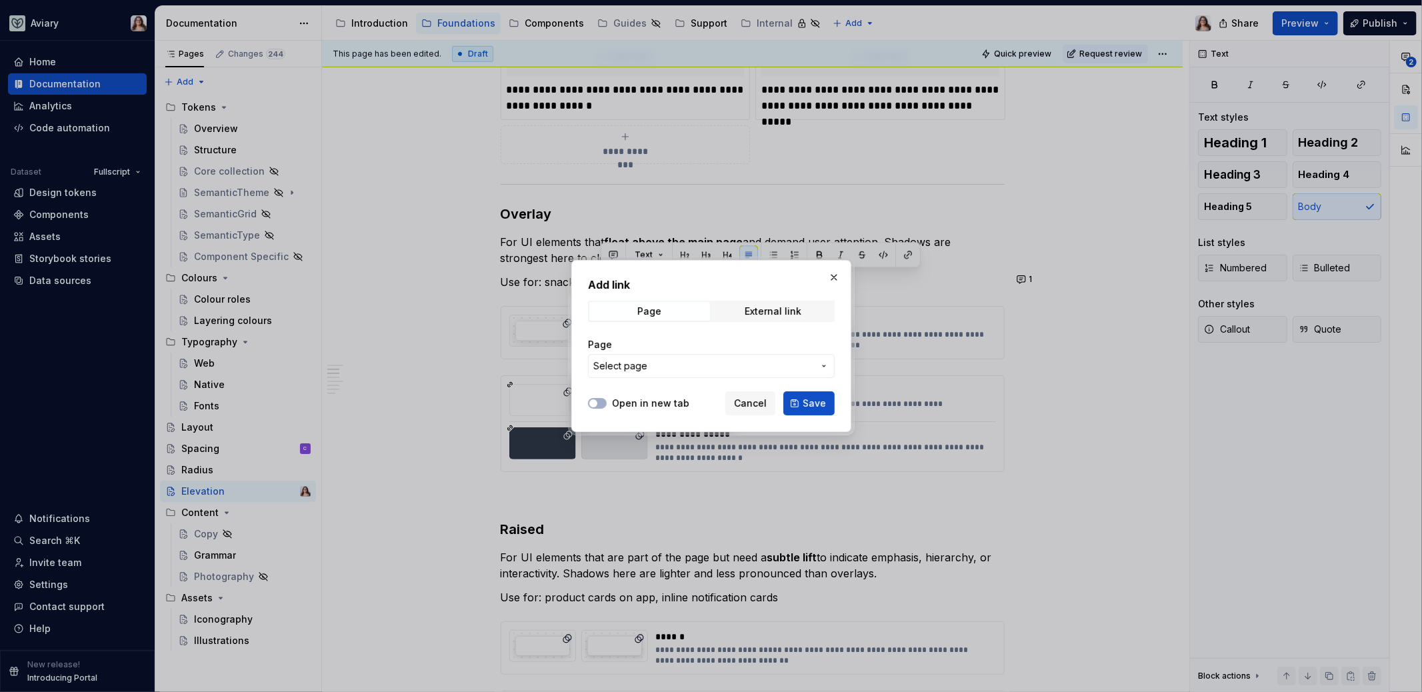
click at [774, 359] on span "Select page" at bounding box center [703, 365] width 220 height 13
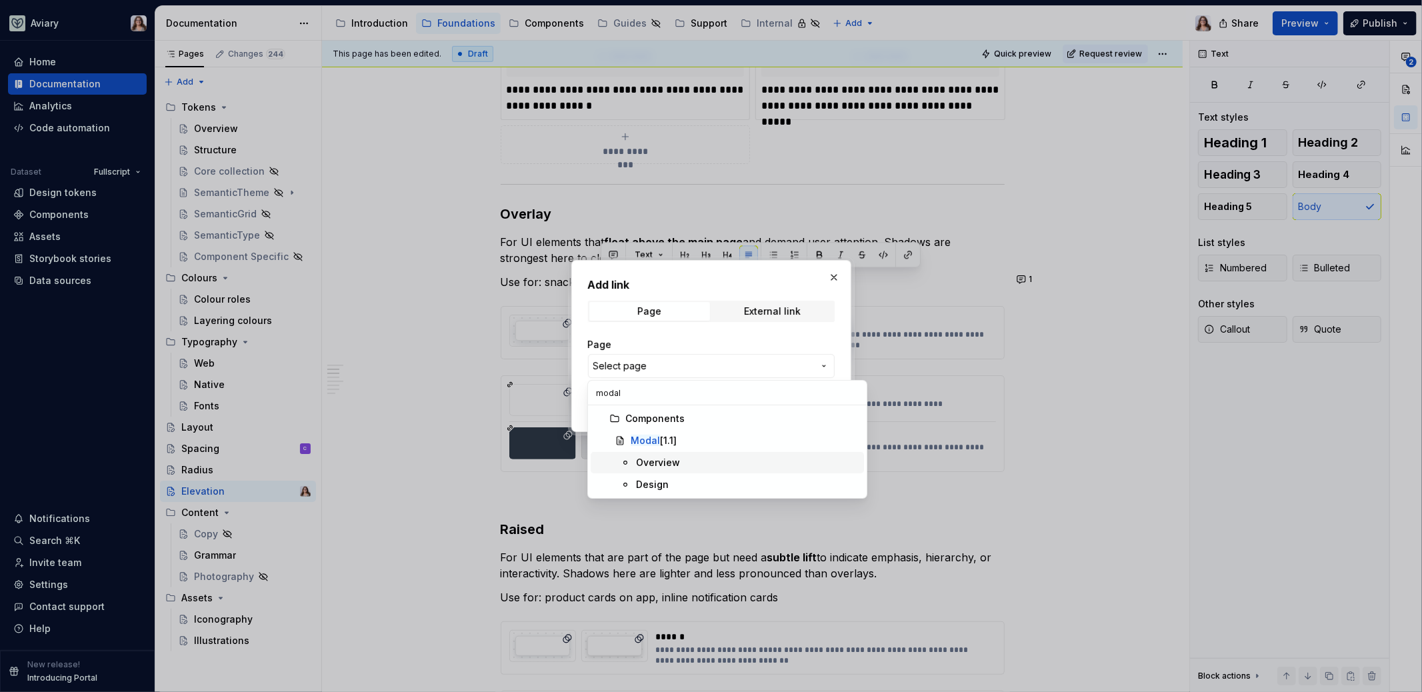
type input "modal"
click at [681, 456] on div "Overview" at bounding box center [747, 462] width 223 height 13
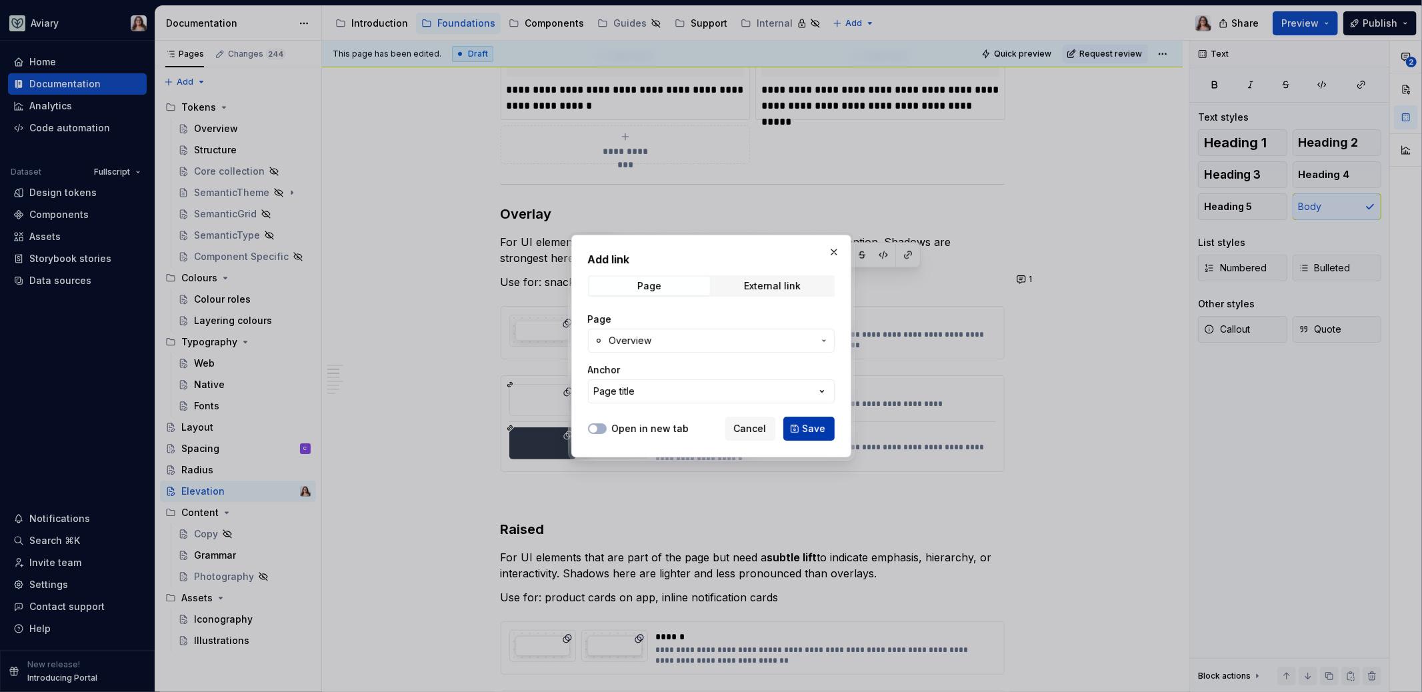
click at [810, 428] on span "Save" at bounding box center [813, 428] width 23 height 13
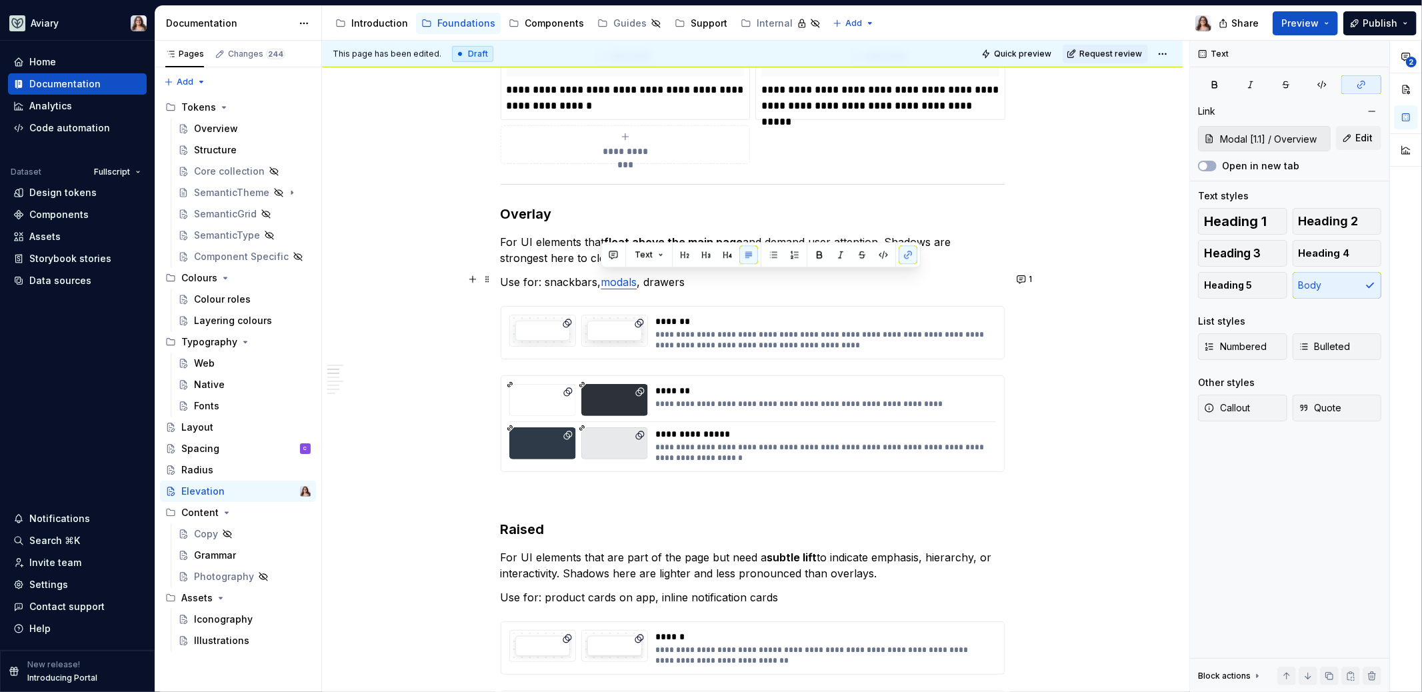
click at [705, 274] on p "Use for: snackbars, modals , drawers" at bounding box center [753, 282] width 504 height 16
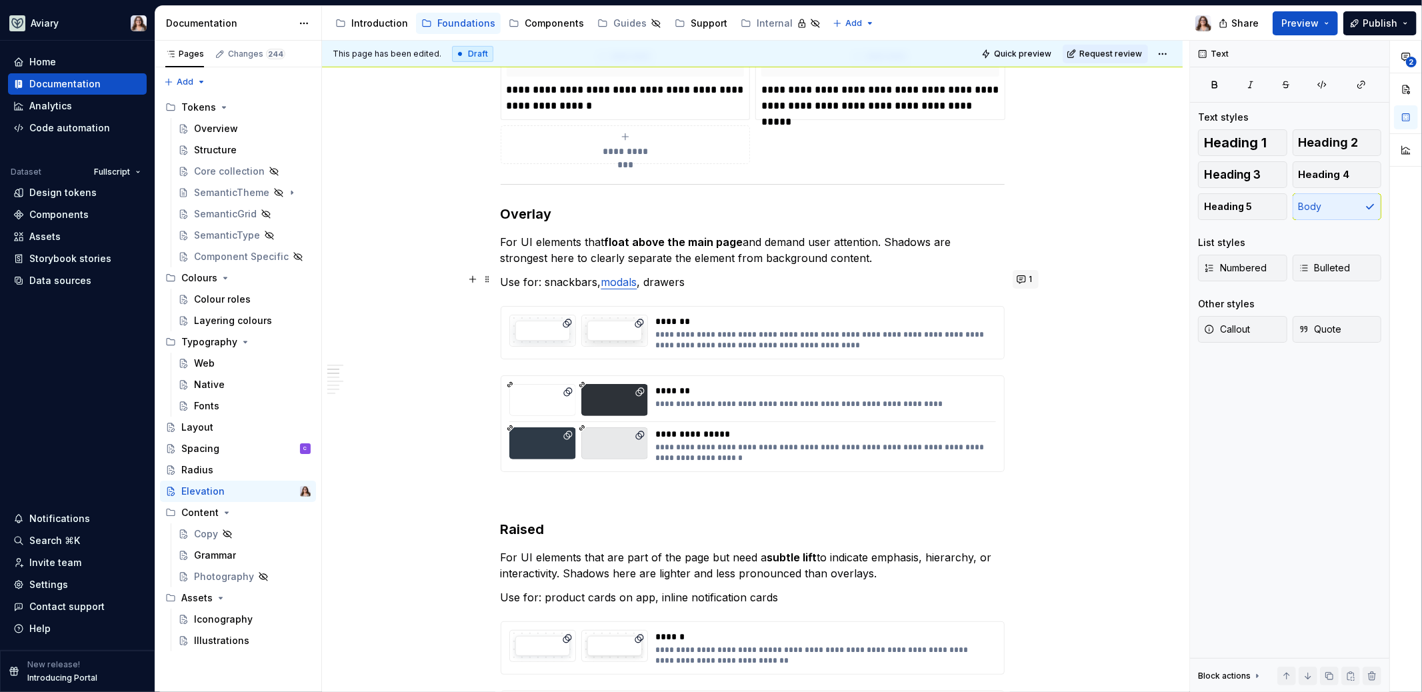
click at [1014, 280] on button "1" at bounding box center [1025, 279] width 26 height 19
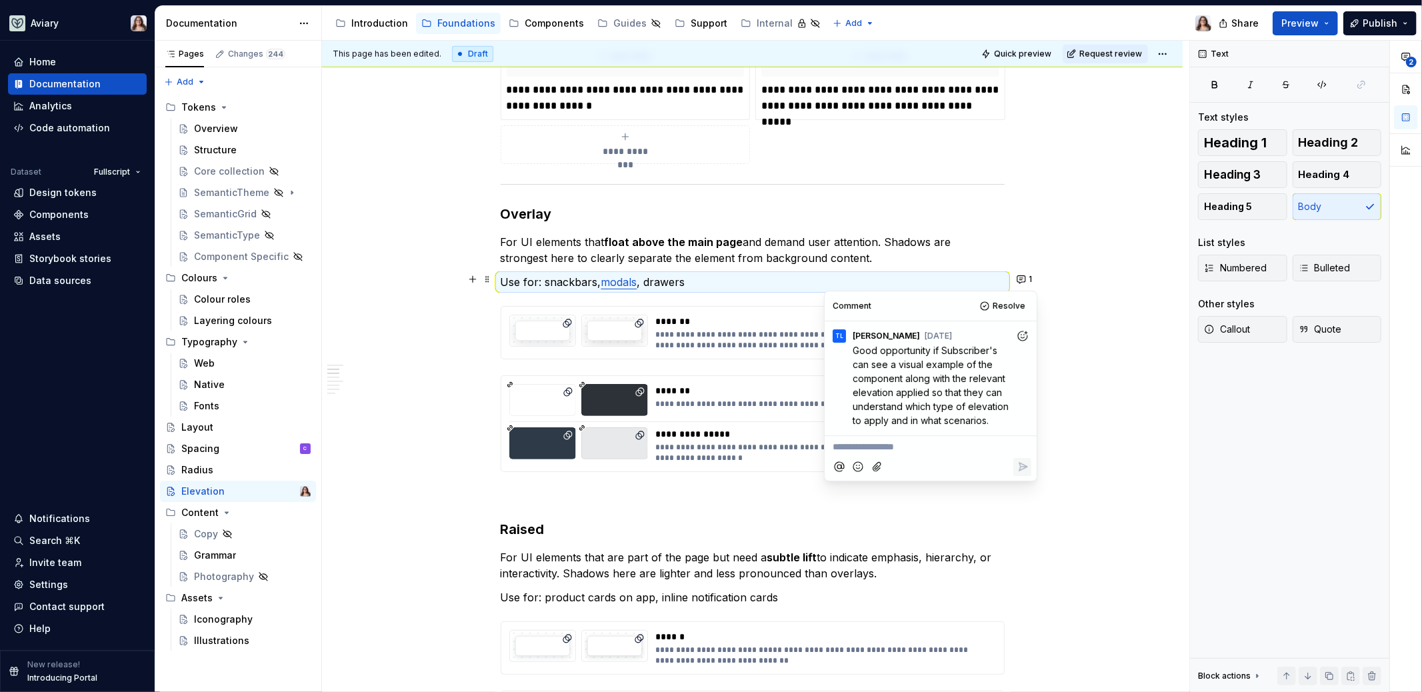
click at [909, 447] on p "**********" at bounding box center [930, 447] width 196 height 14
click at [969, 459] on span "Great idea!! For now, I'll hyper link these to the component documentation" at bounding box center [926, 453] width 189 height 25
click at [922, 451] on span "Great idea!! For now, I'll hyper link these to the component documentation" at bounding box center [926, 453] width 189 height 25
click at [975, 460] on p "Great idea!! For MVP, I'll hyper link these to the component documentation" at bounding box center [930, 454] width 196 height 28
click at [1074, 309] on div "**********" at bounding box center [752, 636] width 860 height 2246
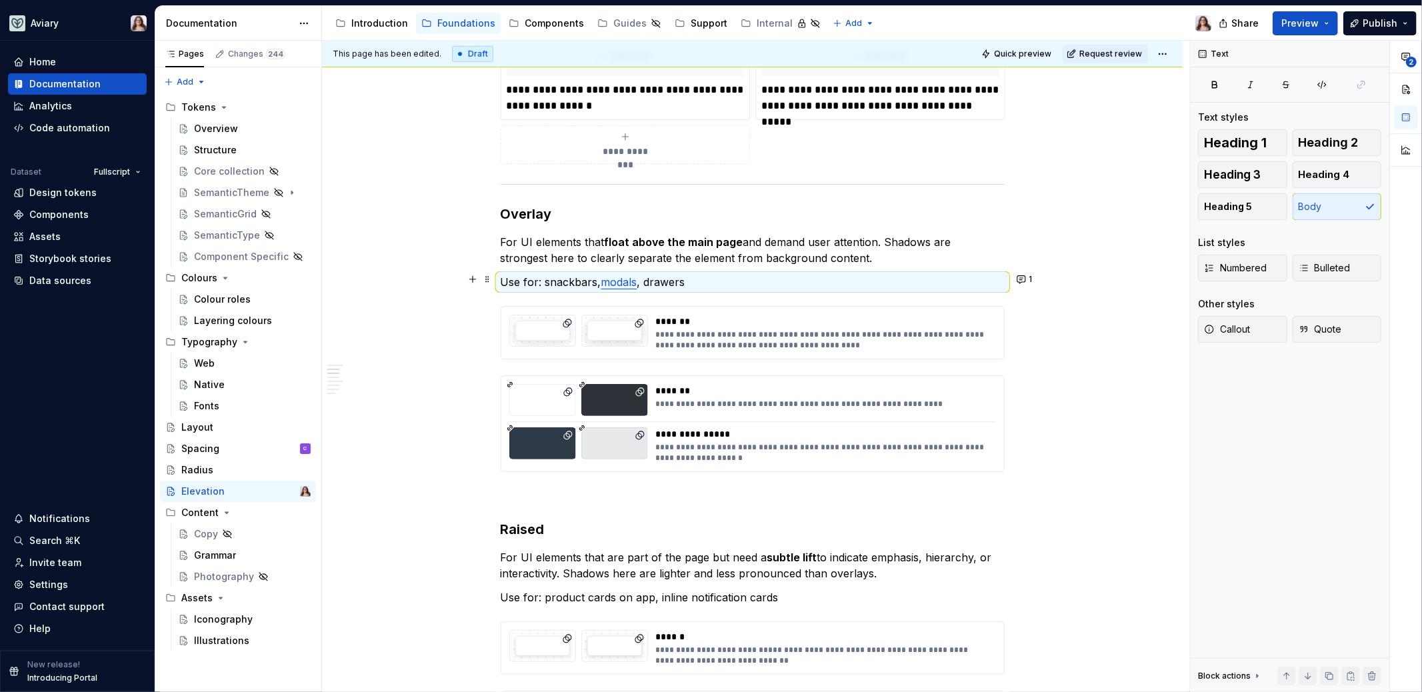
click at [681, 280] on p "Use for: snackbars, modals , drawers" at bounding box center [753, 282] width 504 height 16
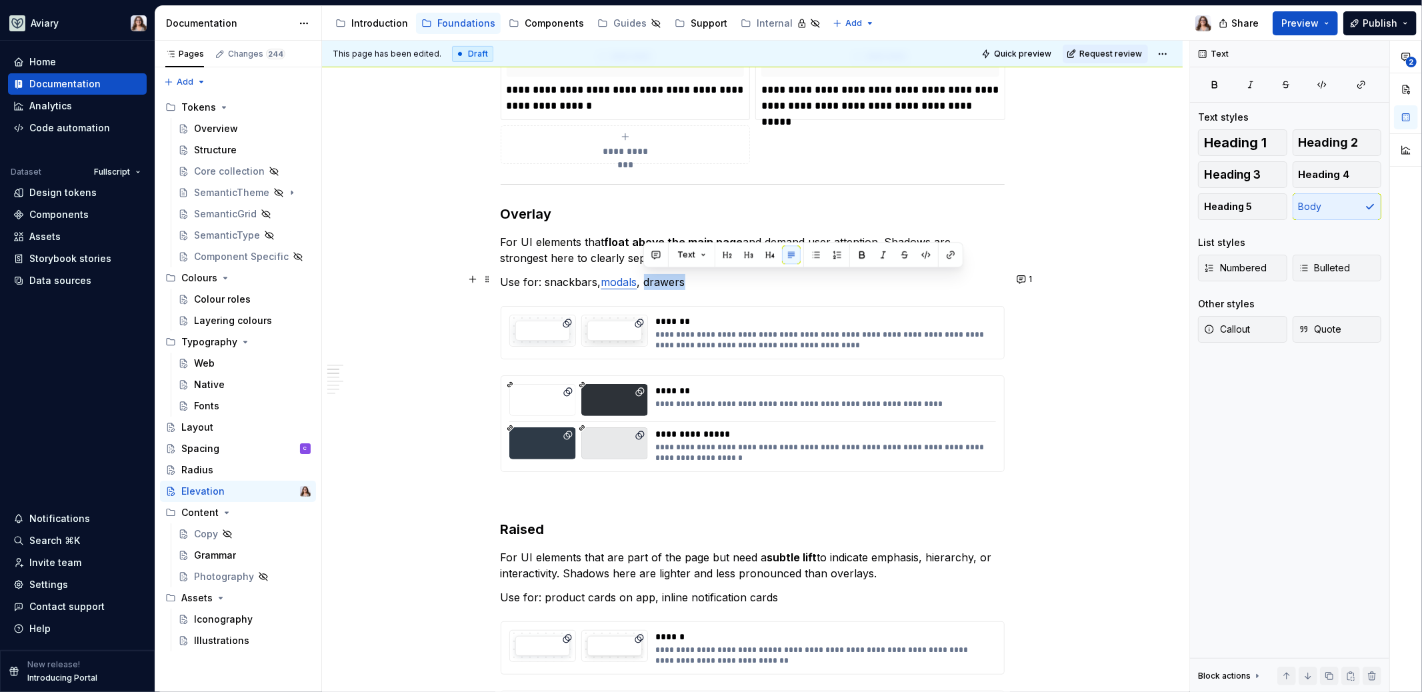
drag, startPoint x: 683, startPoint y: 280, endPoint x: 645, endPoint y: 281, distance: 38.7
click at [645, 281] on p "Use for: snackbars, modals , drawers" at bounding box center [753, 282] width 504 height 16
click at [947, 259] on button "button" at bounding box center [950, 254] width 19 height 19
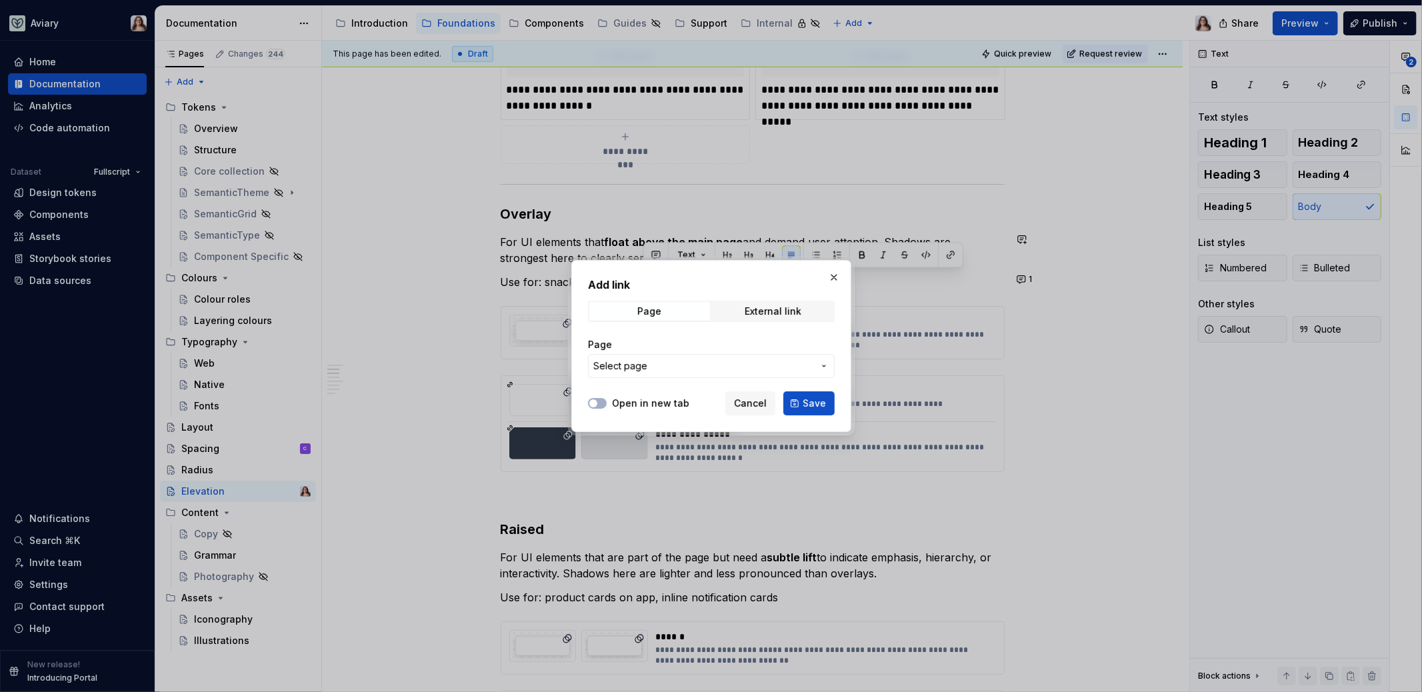
click at [728, 367] on span "Select page" at bounding box center [703, 365] width 220 height 13
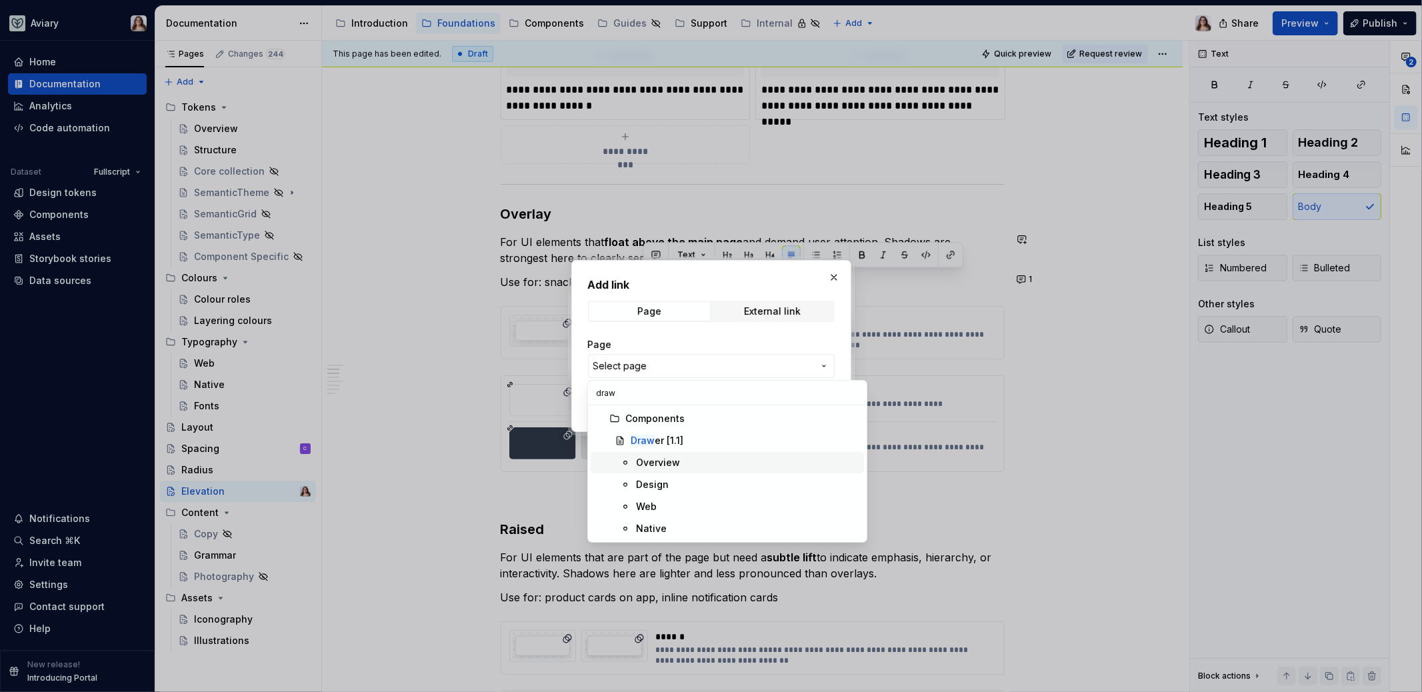
type input "draw"
click at [665, 461] on div "Overview" at bounding box center [658, 462] width 44 height 13
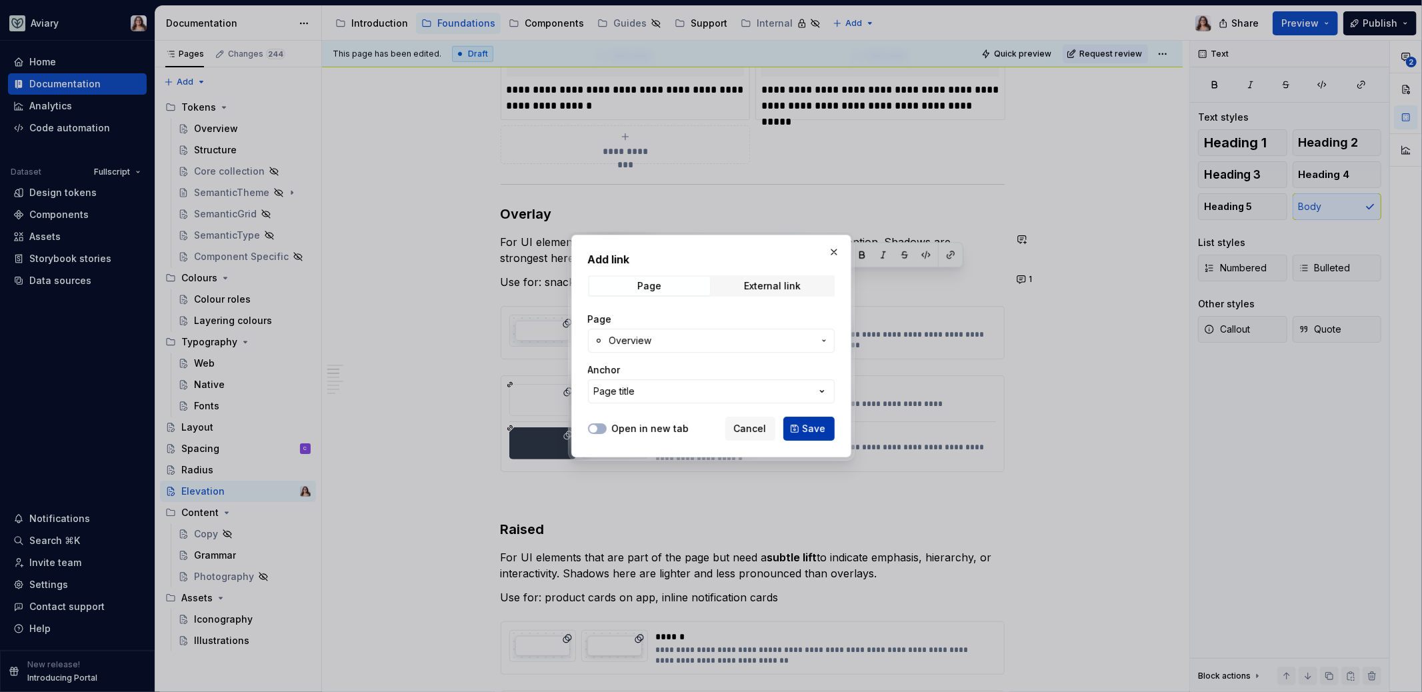
click at [810, 425] on span "Save" at bounding box center [813, 428] width 23 height 13
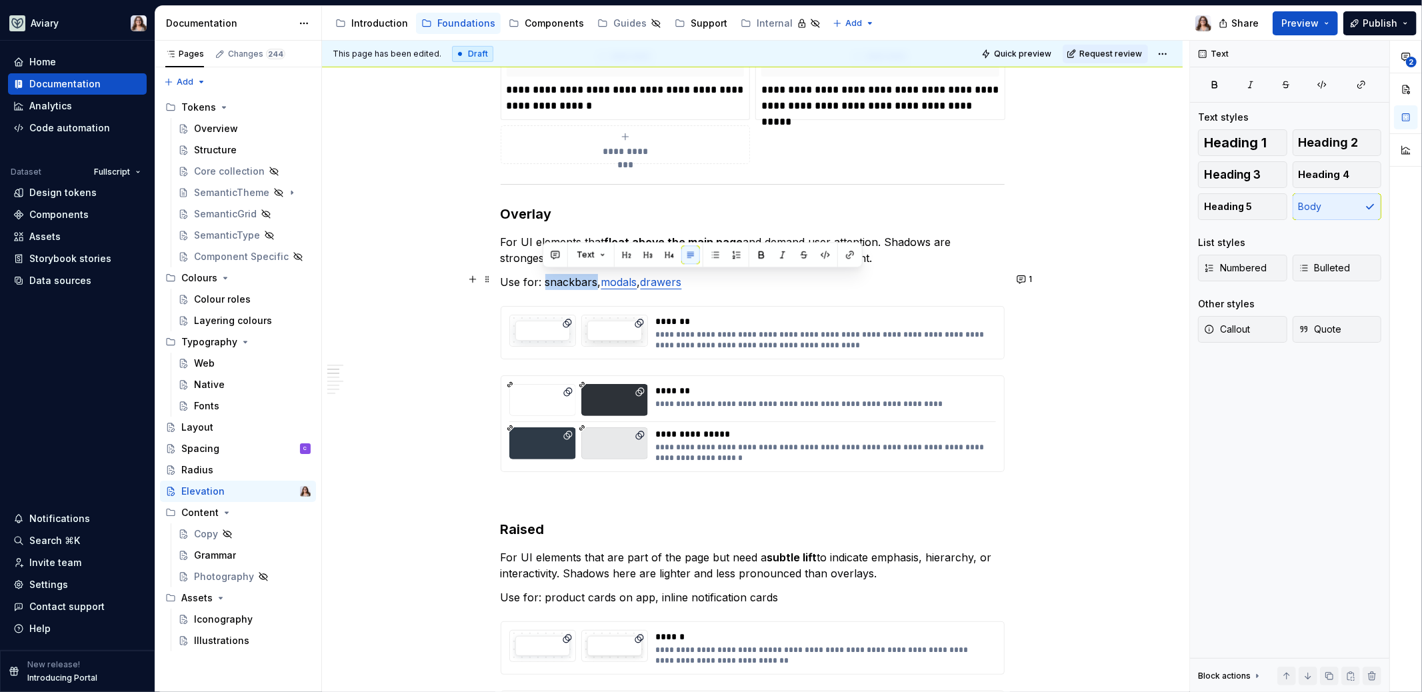
drag, startPoint x: 594, startPoint y: 281, endPoint x: 543, endPoint y: 280, distance: 50.7
click at [543, 280] on p "Use for: snackbars, modals , drawers" at bounding box center [753, 282] width 504 height 16
click at [851, 253] on button "button" at bounding box center [849, 254] width 19 height 19
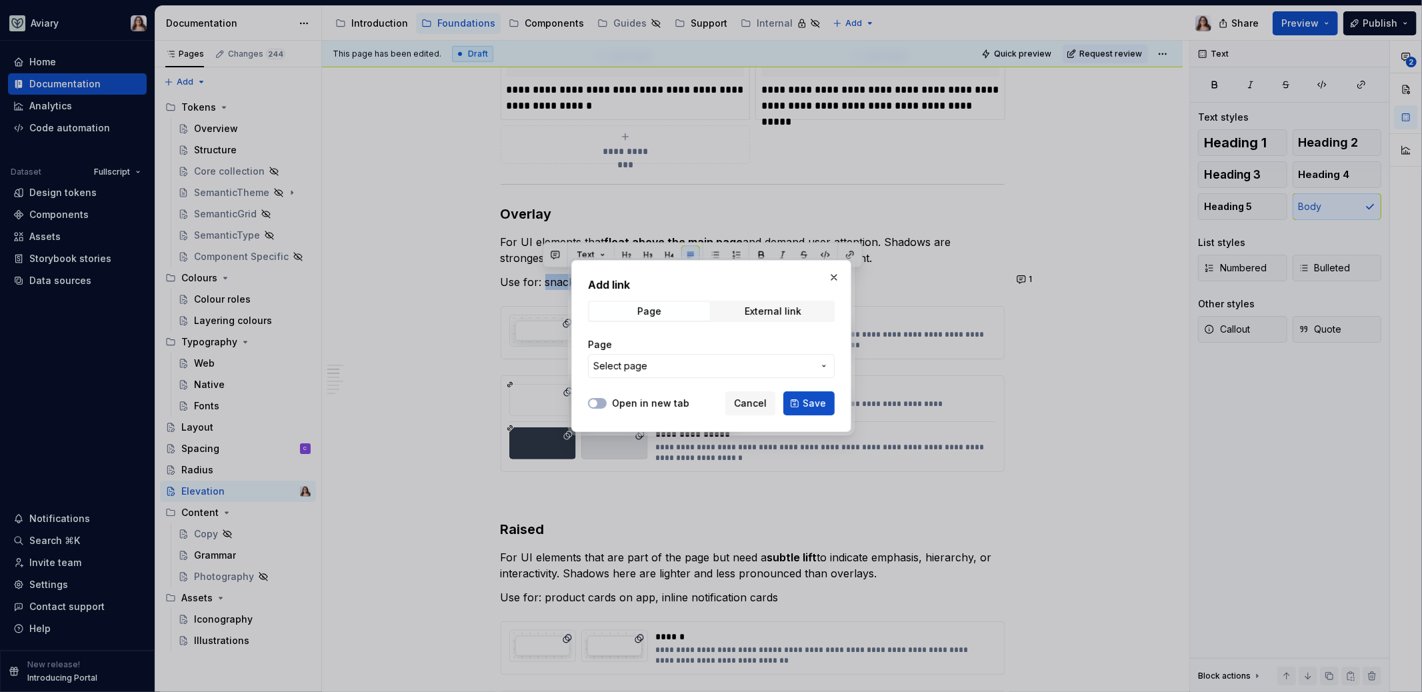
click at [709, 371] on span "Select page" at bounding box center [703, 365] width 220 height 13
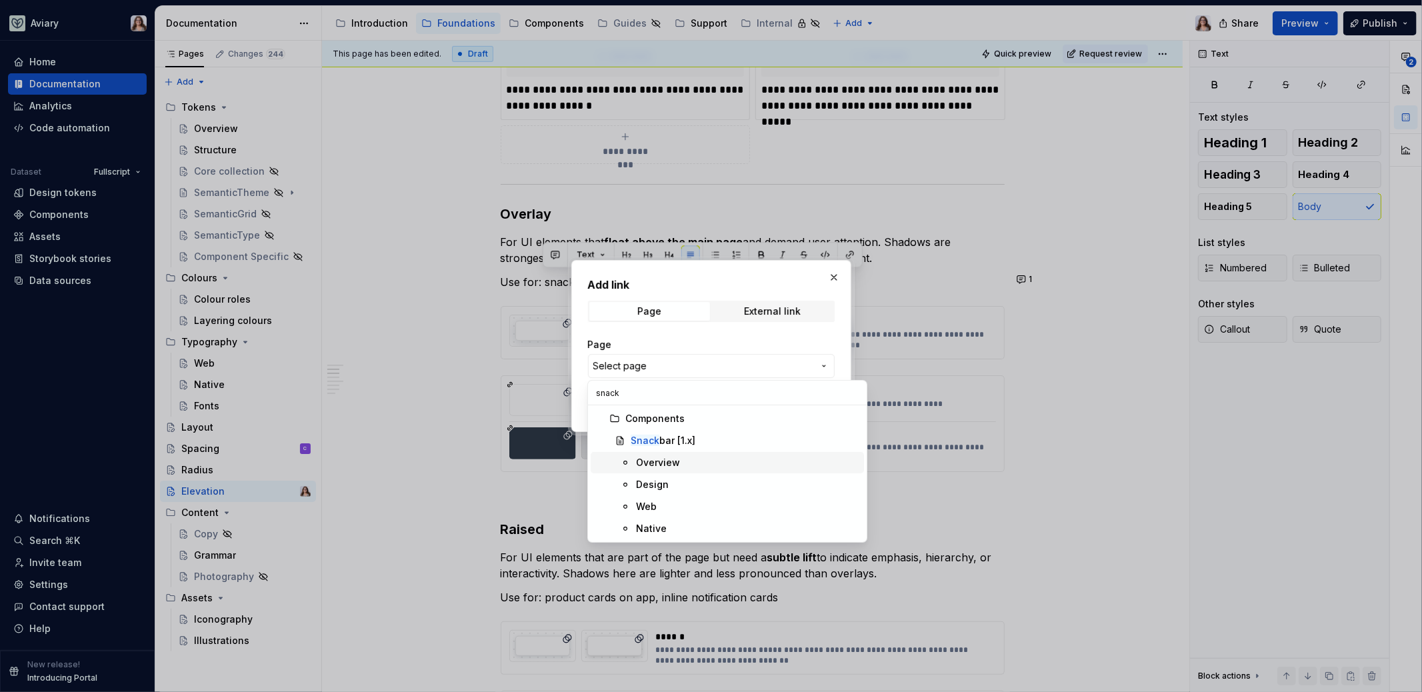
type input "snack"
click at [673, 465] on div "Overview" at bounding box center [658, 462] width 44 height 13
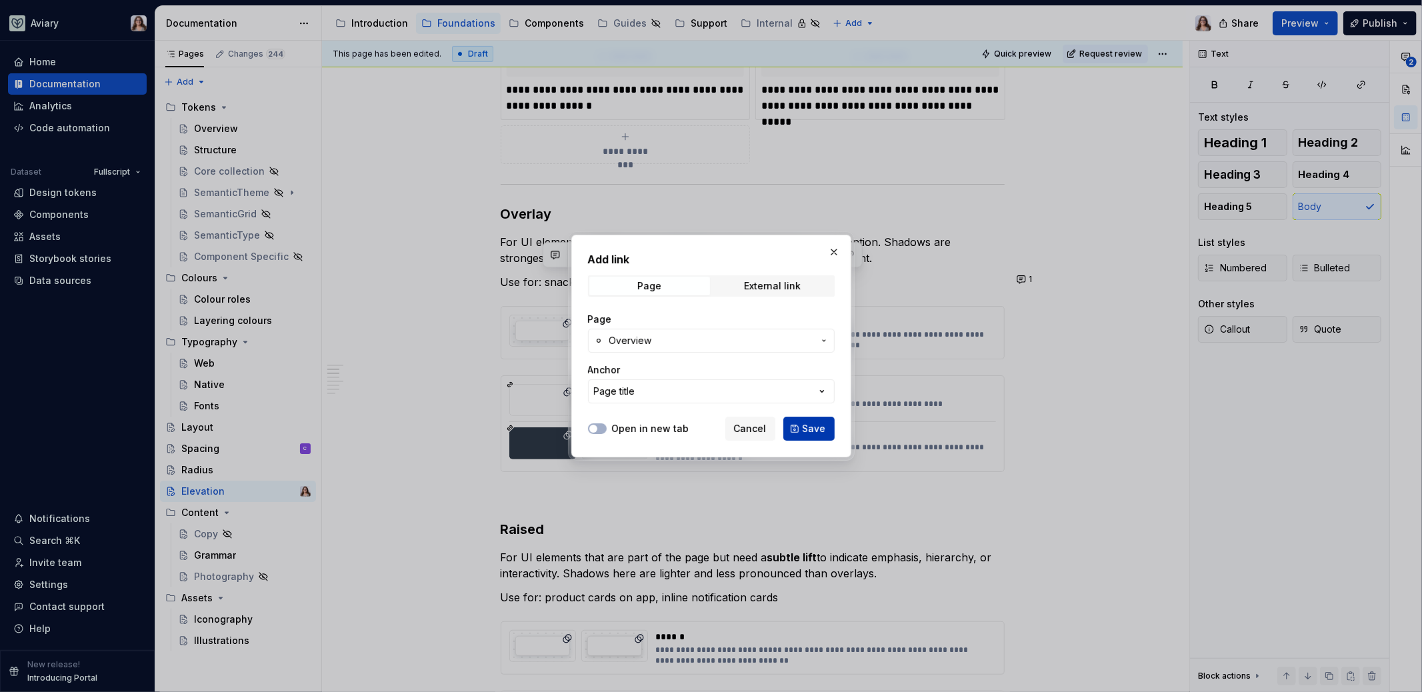
click at [815, 425] on span "Save" at bounding box center [813, 428] width 23 height 13
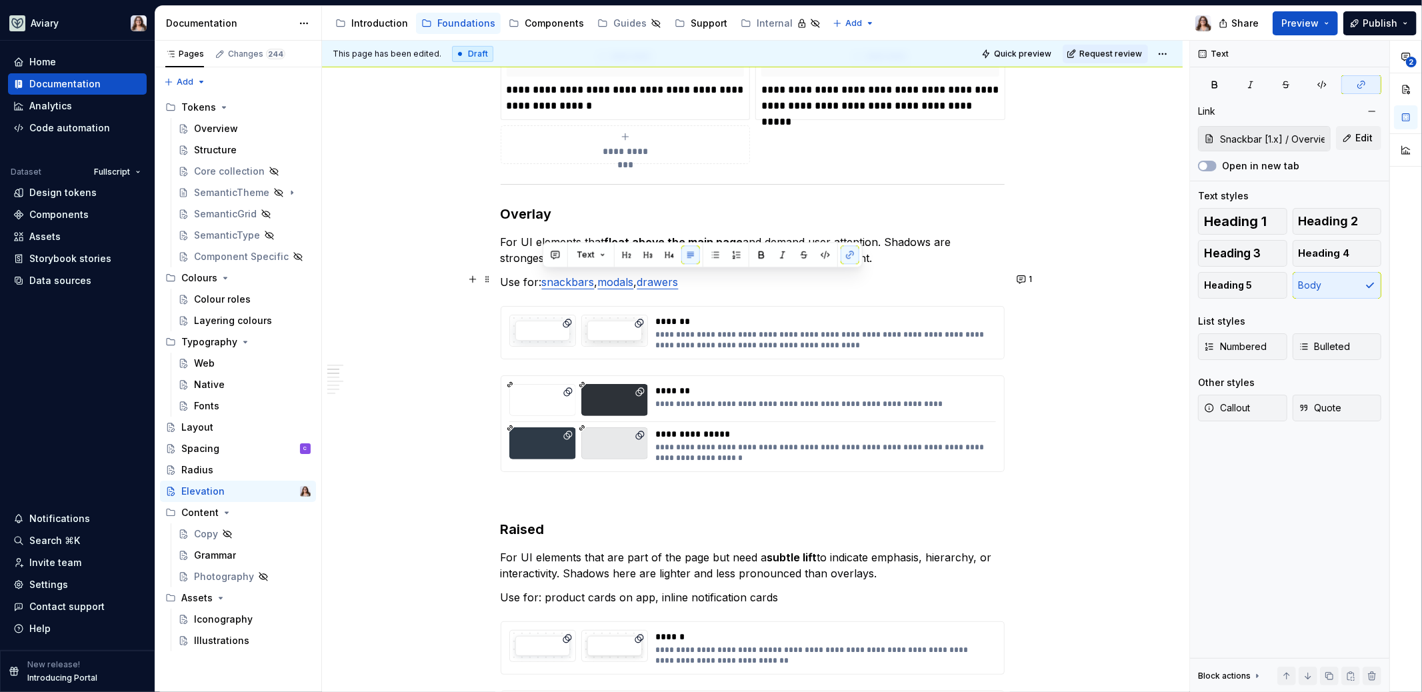
click at [695, 281] on p "Use for: snackbars , modals , drawers" at bounding box center [753, 282] width 504 height 16
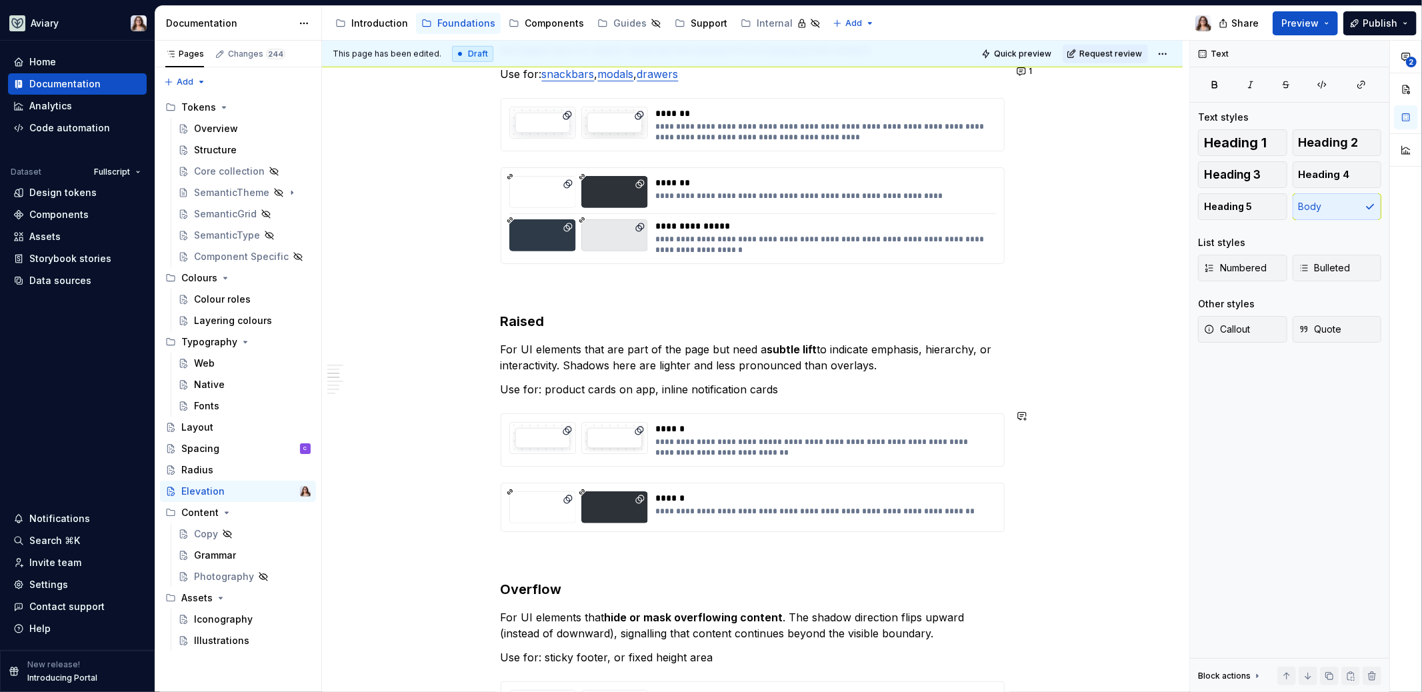
scroll to position [923, 0]
drag, startPoint x: 543, startPoint y: 387, endPoint x: 611, endPoint y: 385, distance: 68.0
click at [611, 385] on p "Use for: product cards on app, inline notification cards" at bounding box center [753, 389] width 504 height 16
click at [850, 361] on button "button" at bounding box center [849, 360] width 19 height 19
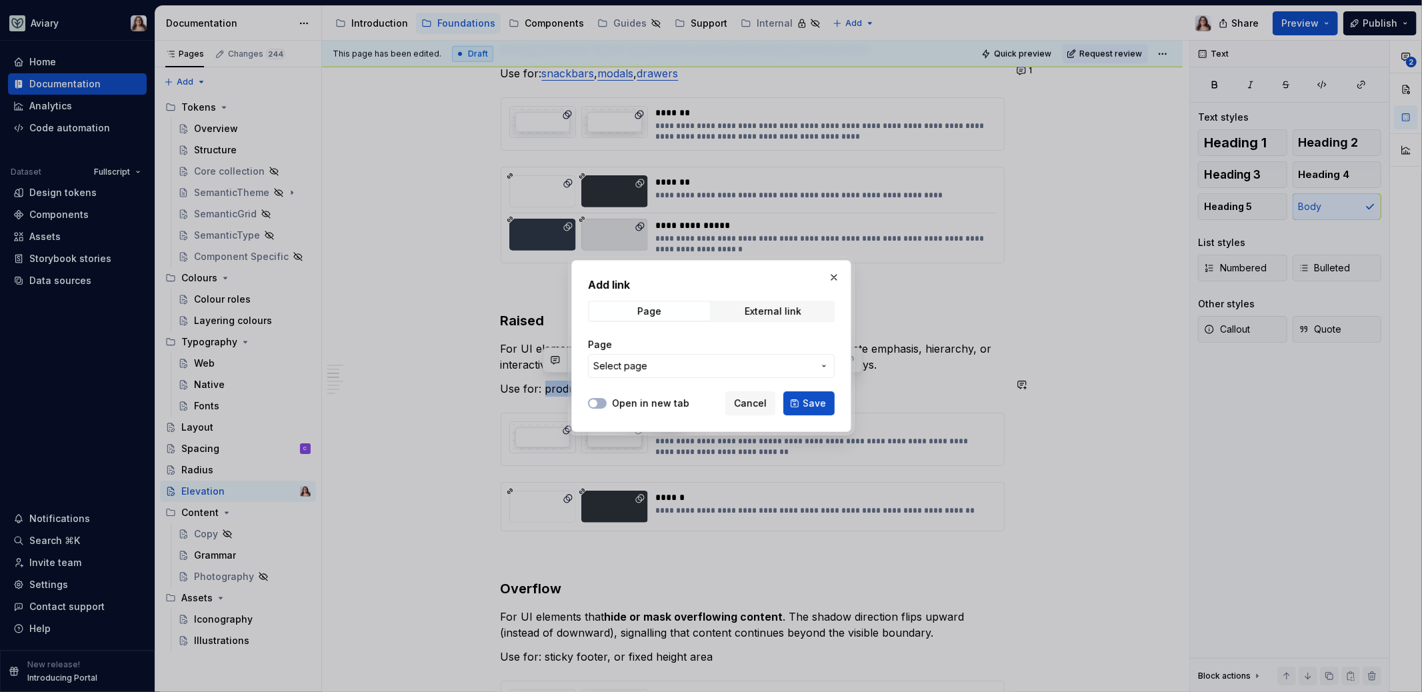
click at [746, 360] on span "Select page" at bounding box center [703, 365] width 220 height 13
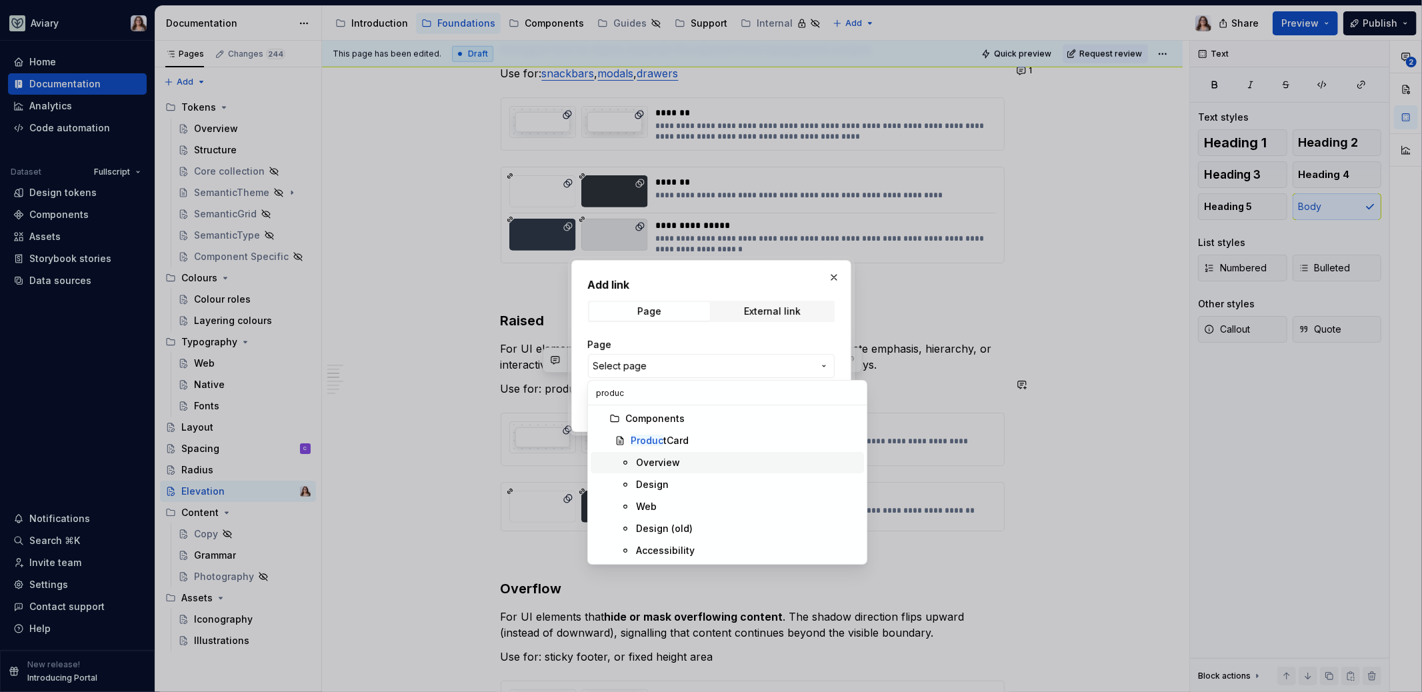
type input "produc"
click at [677, 463] on div "Overview" at bounding box center [658, 462] width 44 height 13
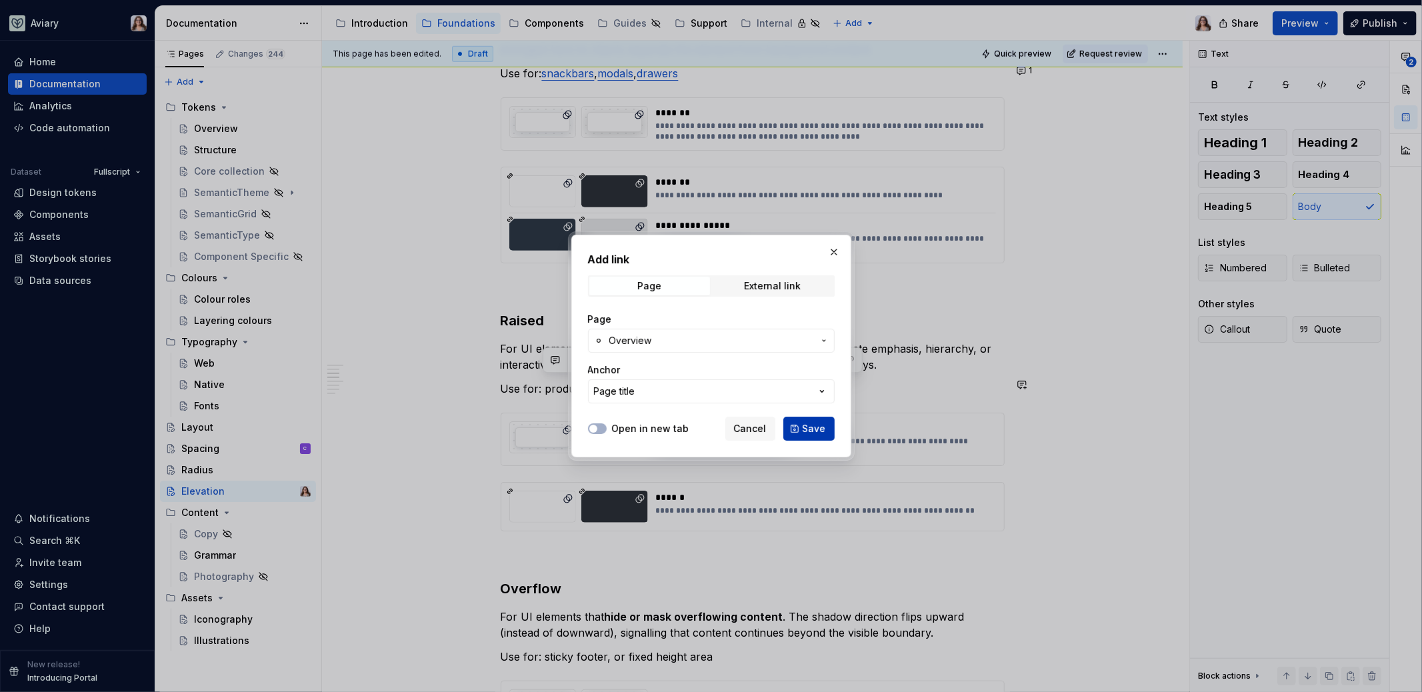
click at [824, 425] on span "Save" at bounding box center [813, 428] width 23 height 13
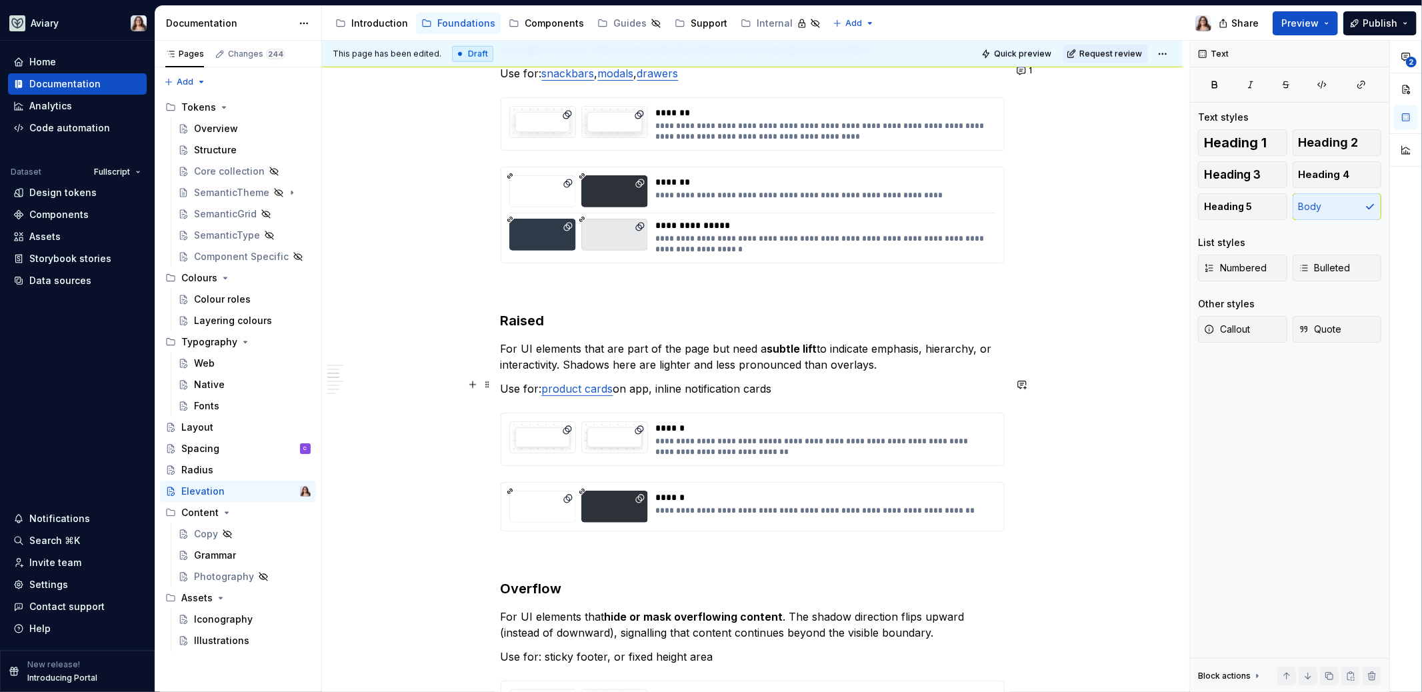
click at [796, 386] on p "Use for: product cards on app, inline notification cards" at bounding box center [753, 389] width 504 height 16
click at [685, 385] on p "Use for: product cards on app, inline notification cards" at bounding box center [753, 389] width 504 height 16
click at [774, 385] on p "Use for: product cards on app, inline notification cards" at bounding box center [753, 389] width 504 height 16
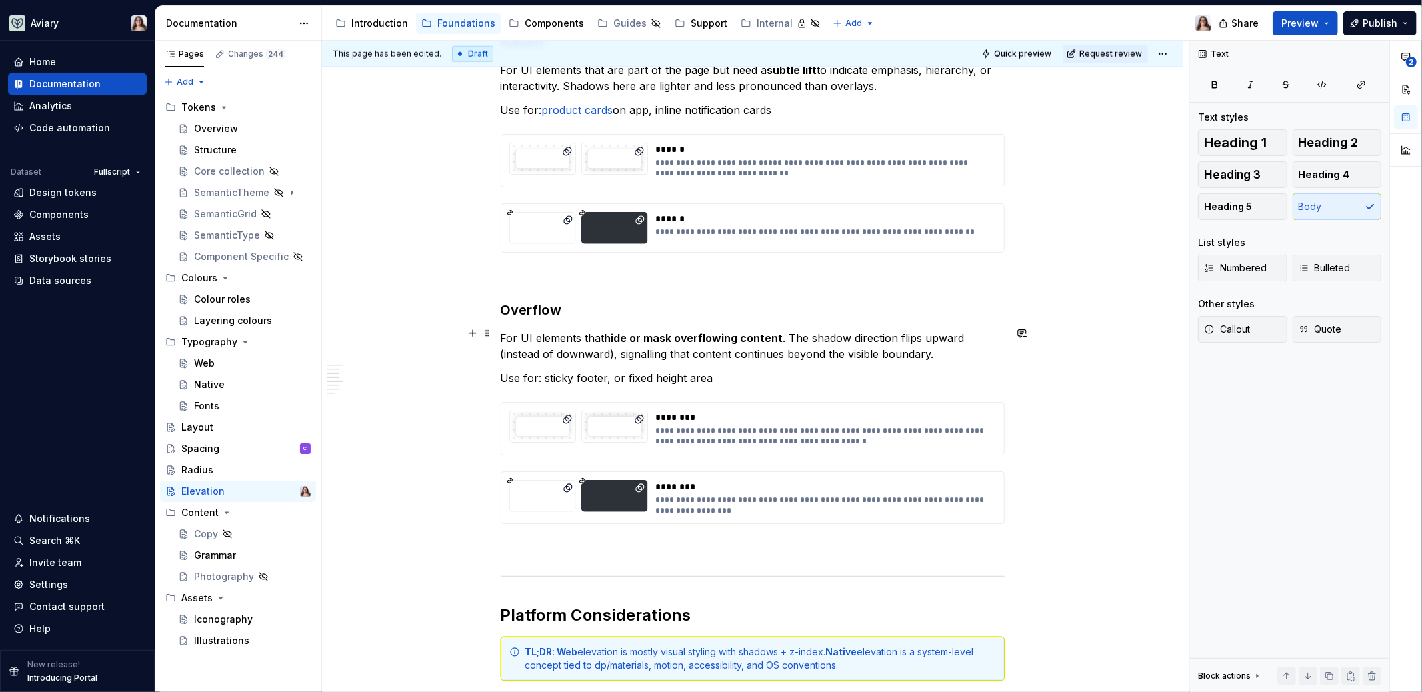
scroll to position [1202, 0]
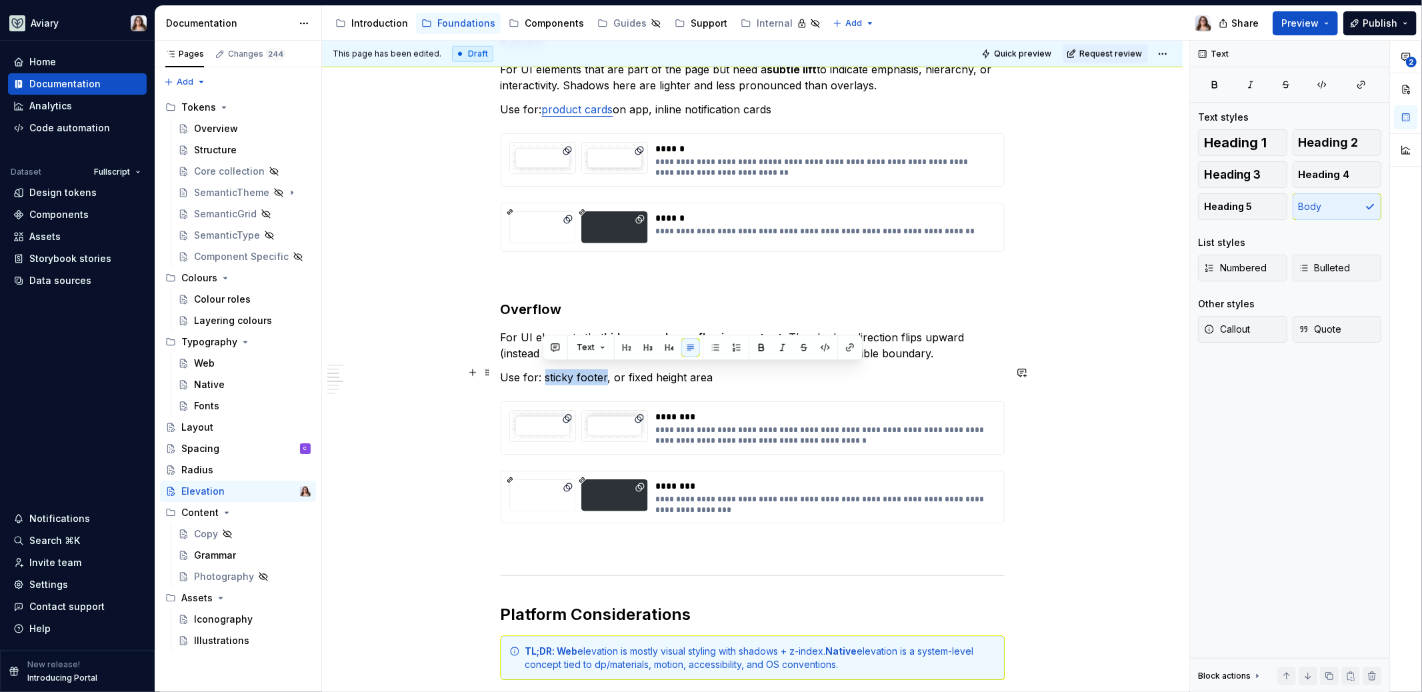
drag, startPoint x: 542, startPoint y: 372, endPoint x: 605, endPoint y: 371, distance: 62.7
click at [605, 371] on p "Use for: sticky footer, or fixed height area" at bounding box center [753, 377] width 504 height 16
click at [841, 347] on button "button" at bounding box center [849, 347] width 19 height 19
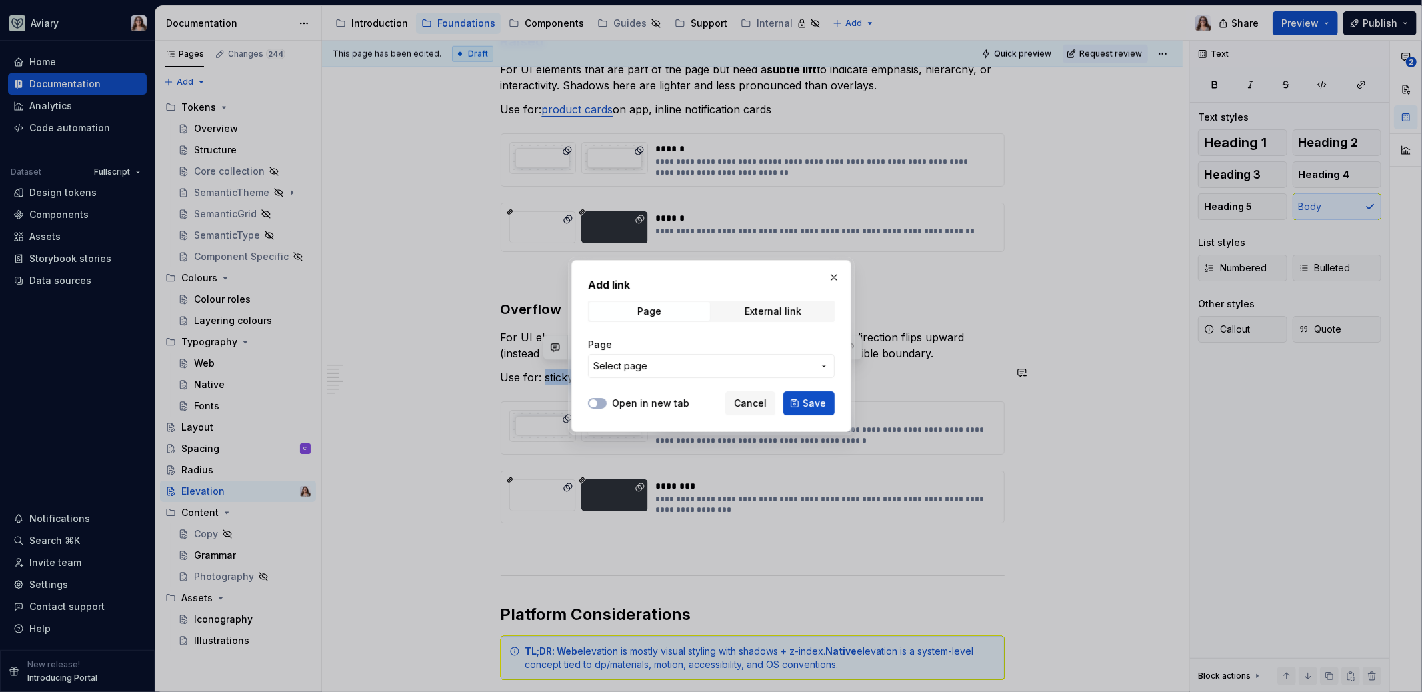
click at [649, 366] on span "Select page" at bounding box center [703, 365] width 220 height 13
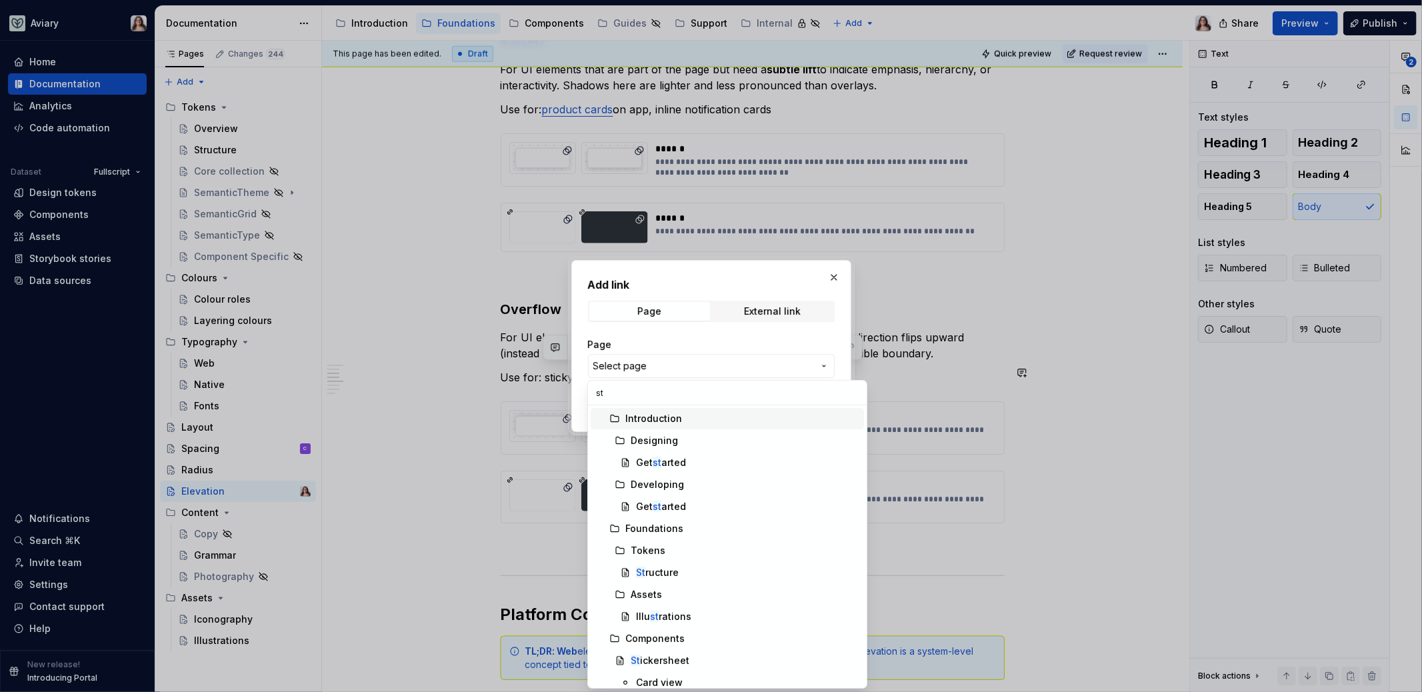
type input "s"
click at [833, 276] on div "Add link Page External link Page Select page Open in new tab Cancel Save" at bounding box center [711, 346] width 1422 height 692
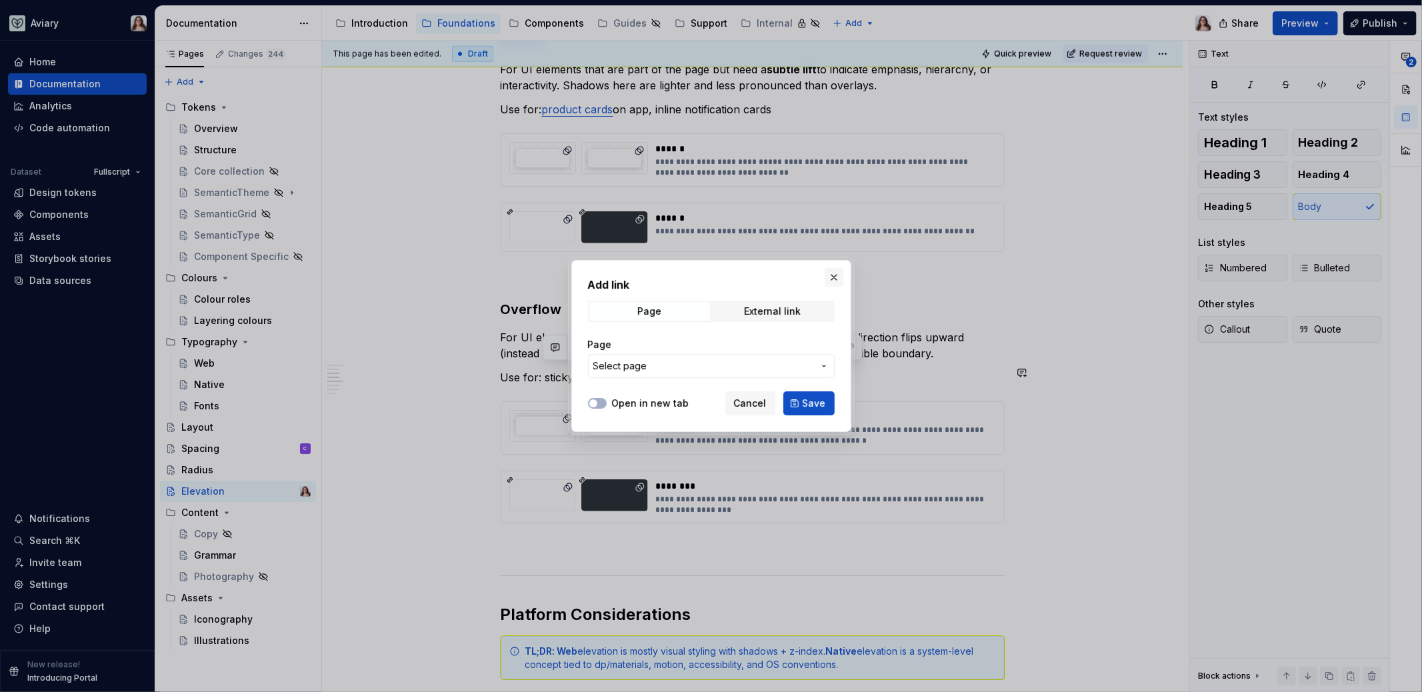
click at [834, 269] on button "button" at bounding box center [833, 277] width 19 height 19
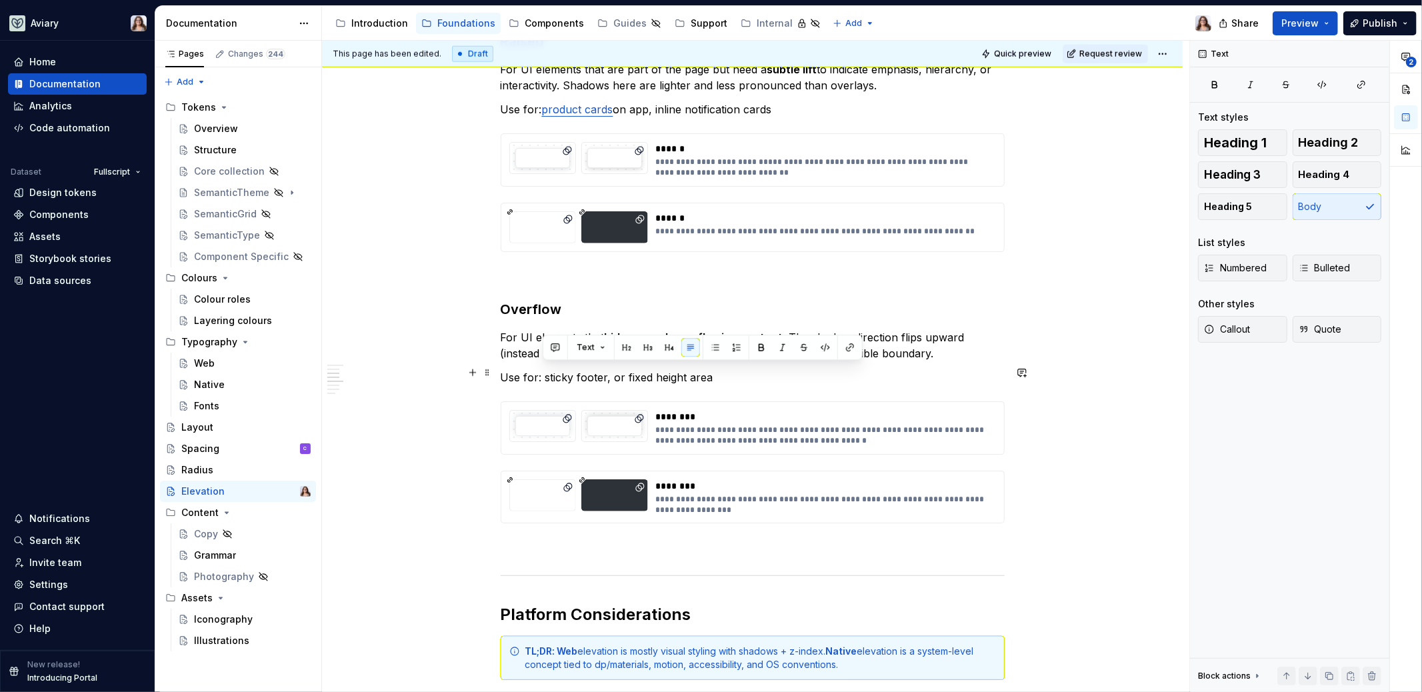
click at [707, 372] on p "Use for: sticky footer, or fixed height area" at bounding box center [753, 377] width 504 height 16
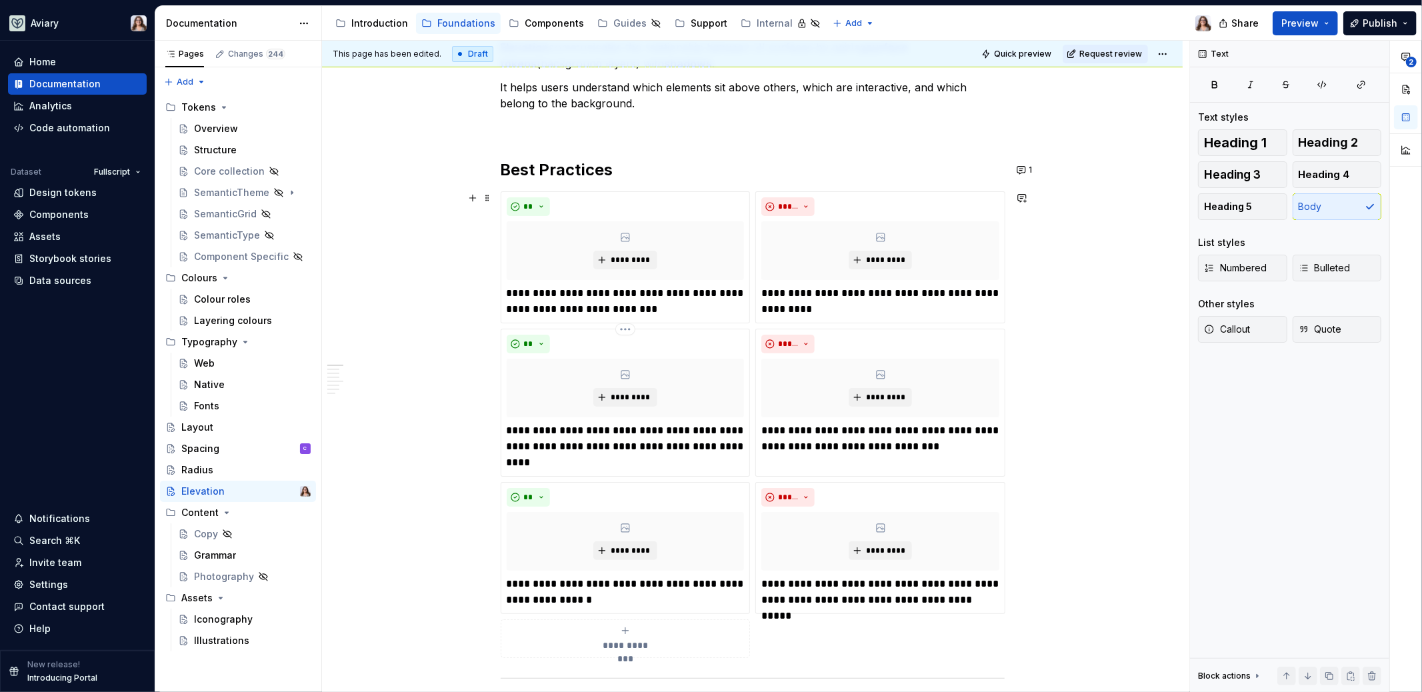
scroll to position [0, 0]
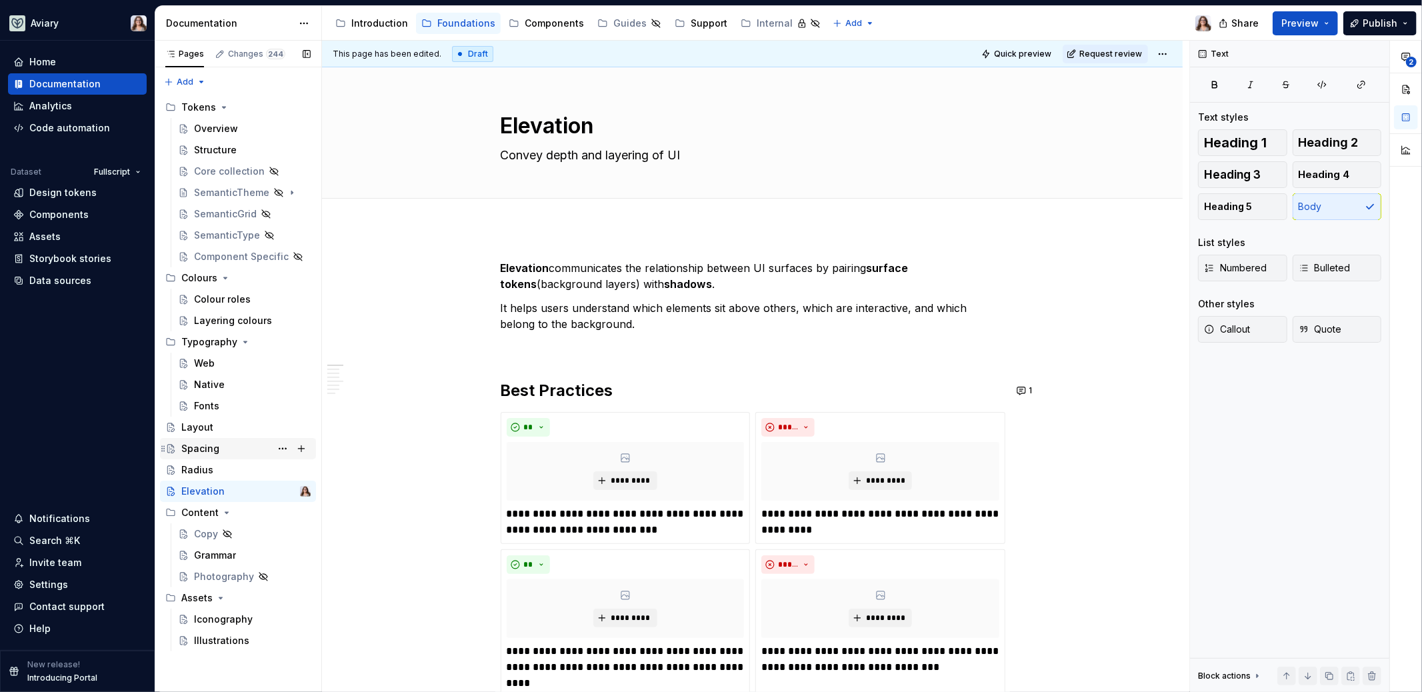
click at [213, 451] on div "Spacing" at bounding box center [200, 448] width 38 height 13
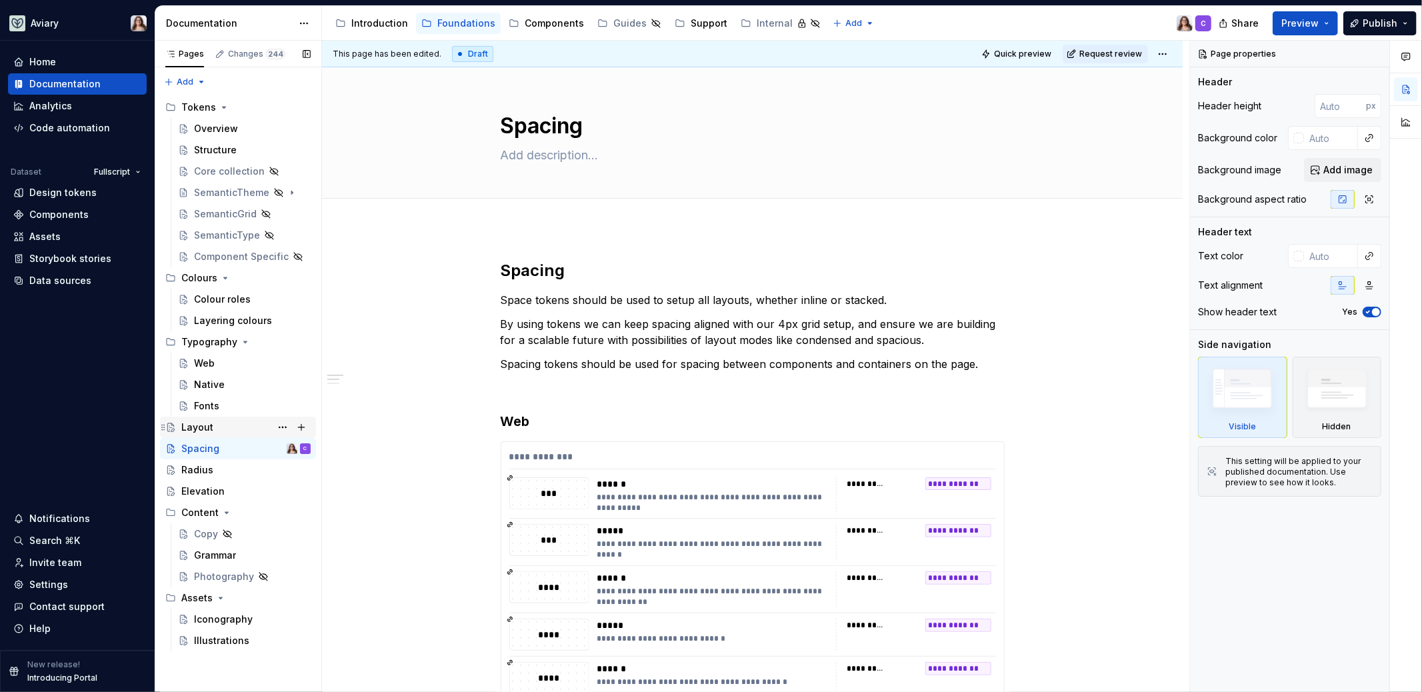
click at [206, 426] on div "Layout" at bounding box center [197, 427] width 32 height 13
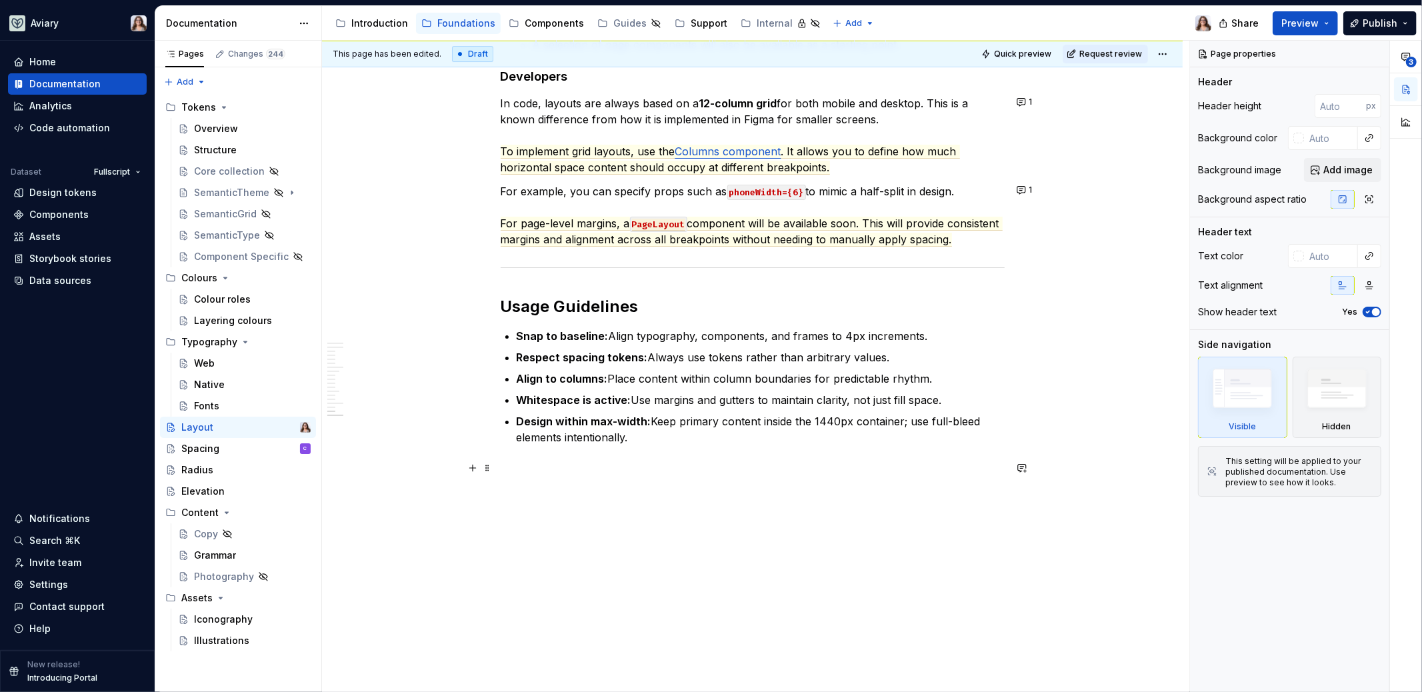
scroll to position [4094, 0]
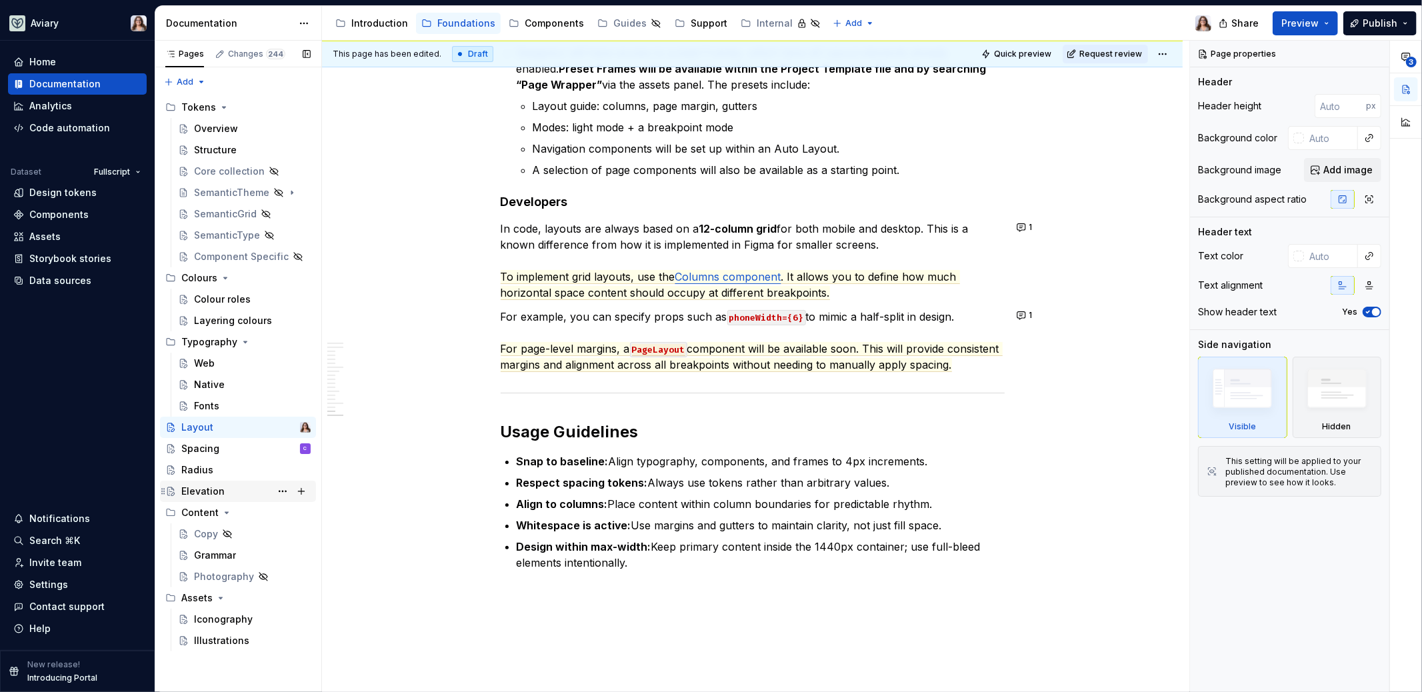
click at [218, 488] on div "Elevation" at bounding box center [202, 491] width 43 height 13
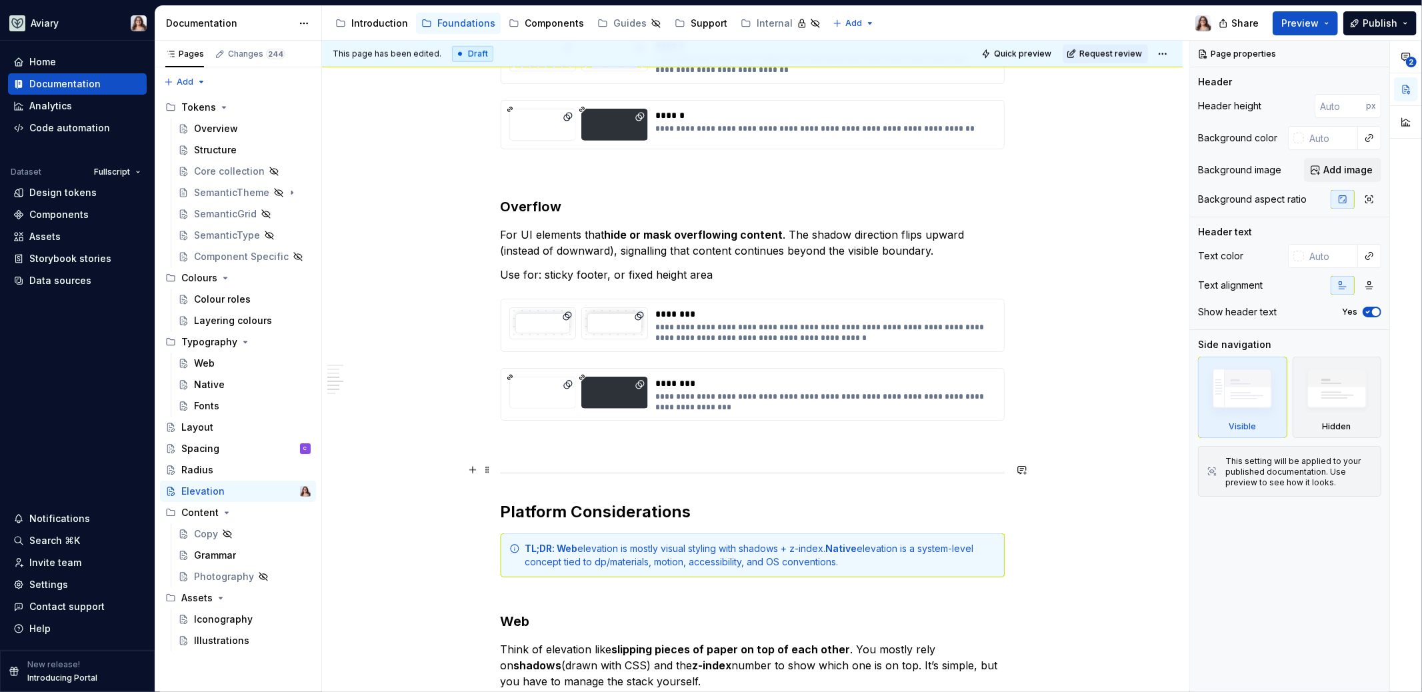
scroll to position [1324, 0]
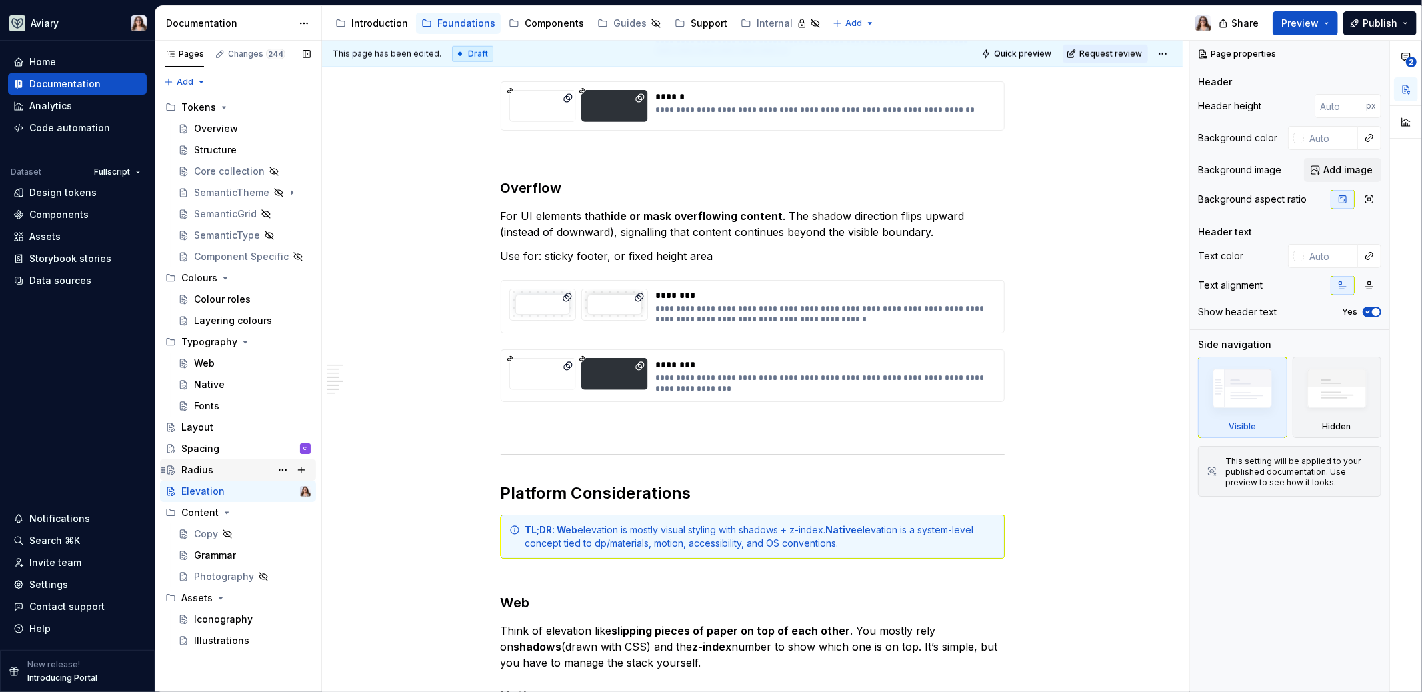
click at [201, 469] on div "Radius" at bounding box center [197, 469] width 32 height 13
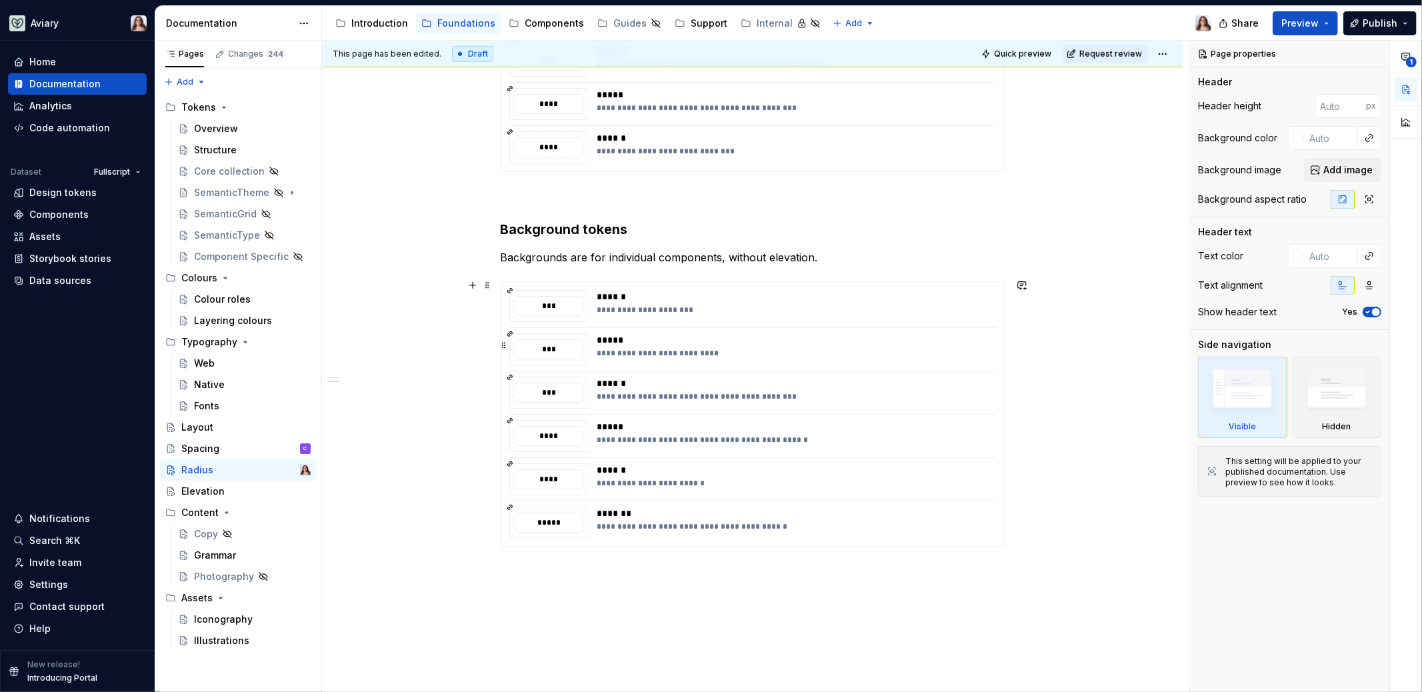
scroll to position [852, 0]
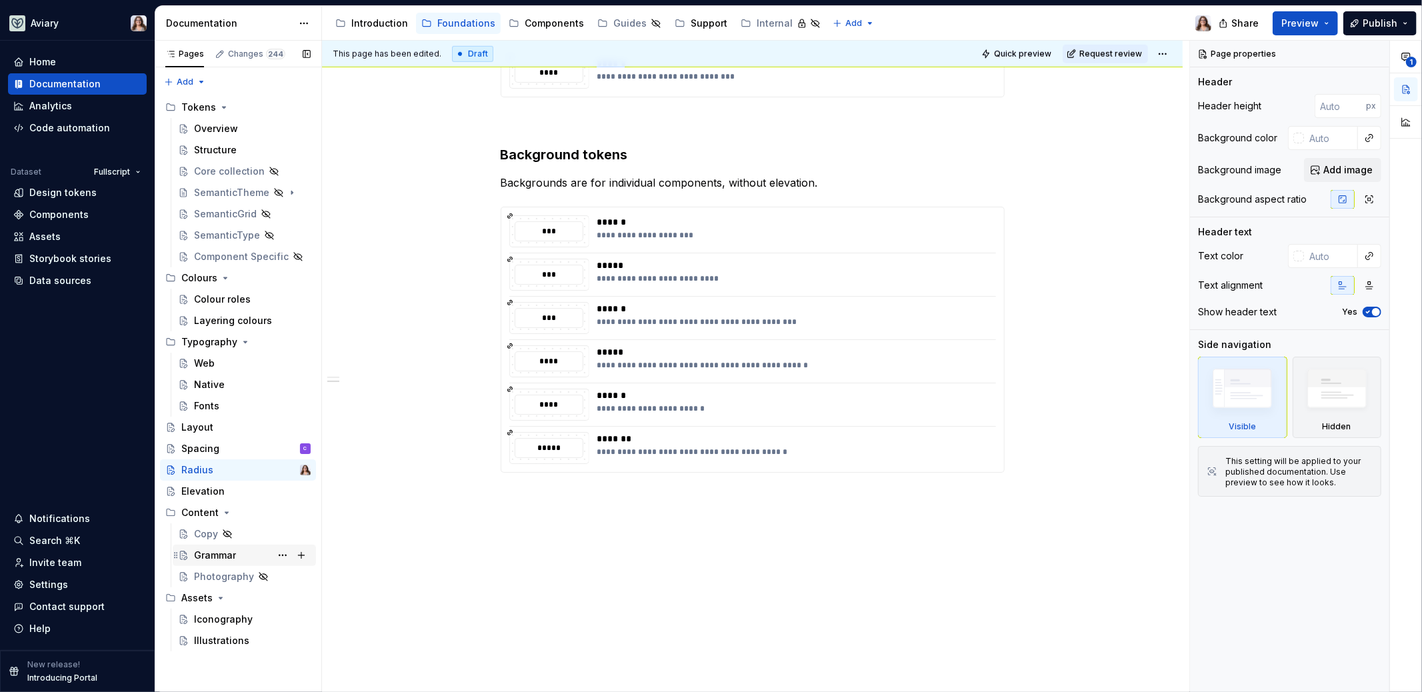
click at [224, 550] on div "Grammar" at bounding box center [215, 555] width 42 height 13
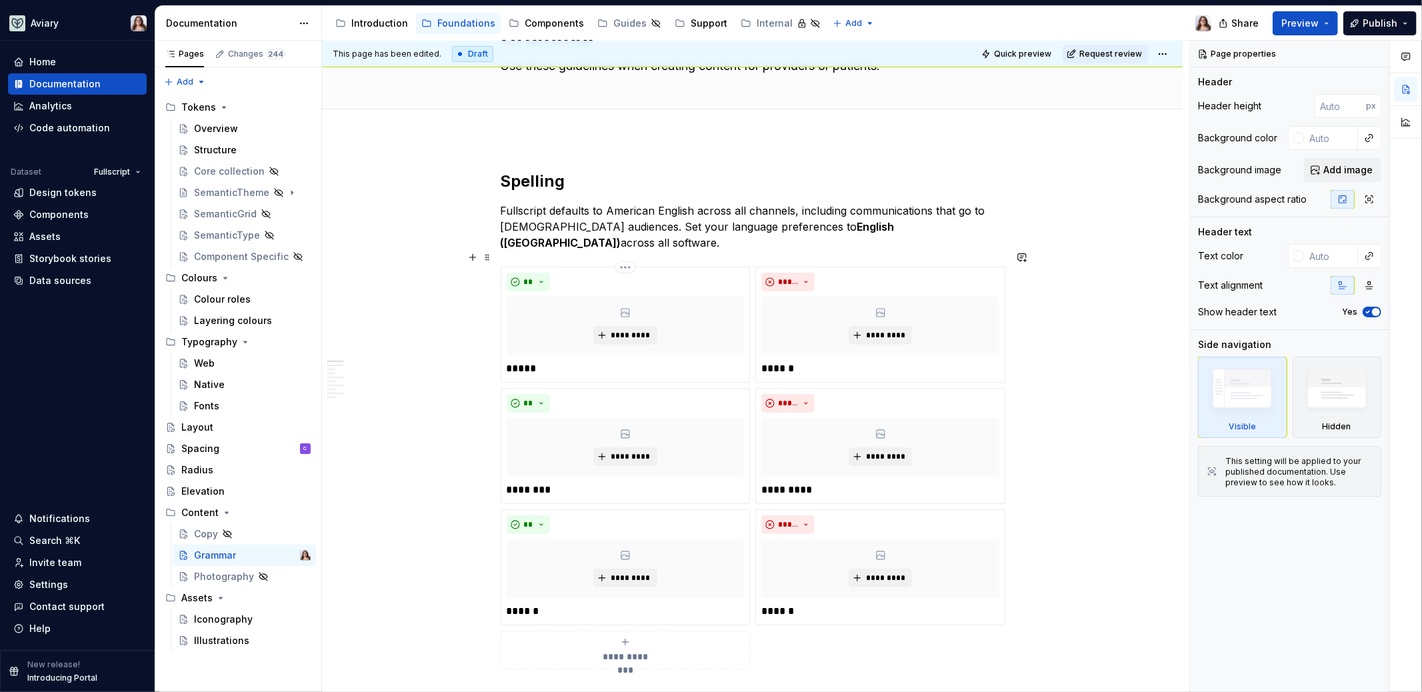
scroll to position [93, 0]
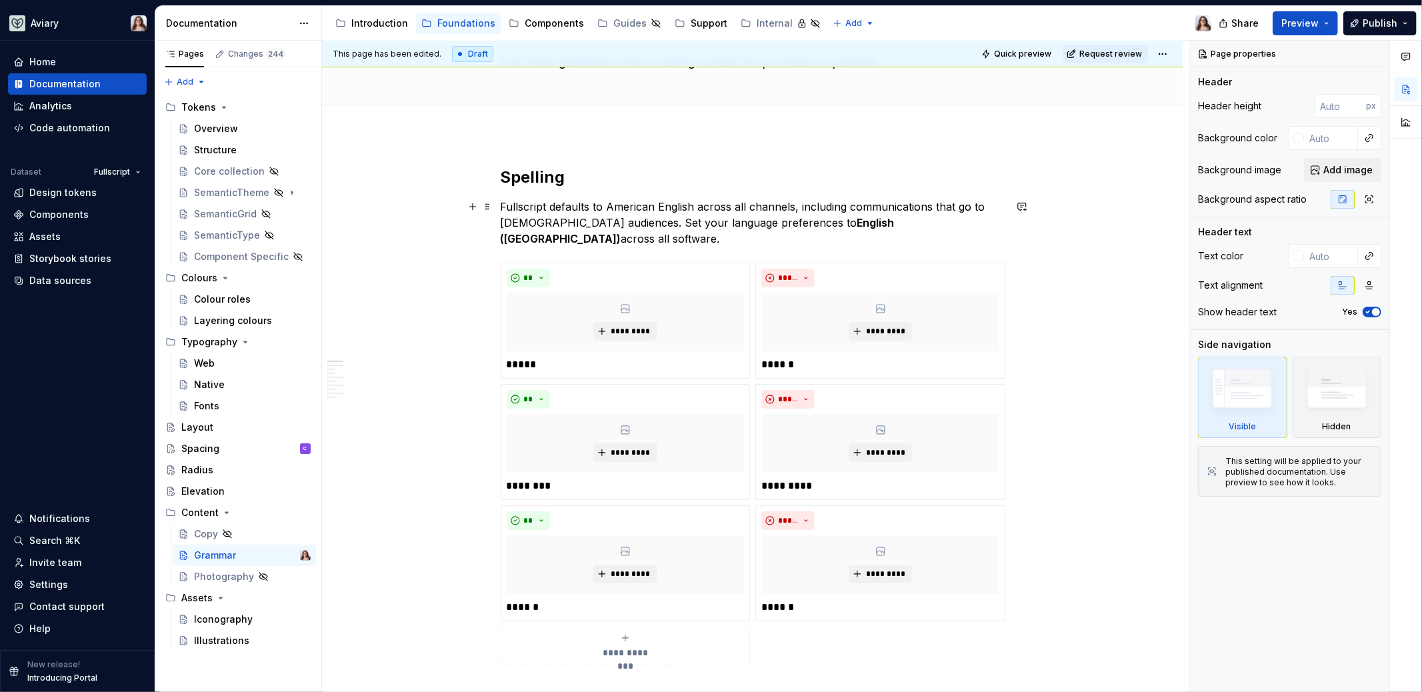
click at [610, 221] on p "Fullscript defaults to American English across all channels, including communic…" at bounding box center [753, 223] width 504 height 48
type textarea "*"
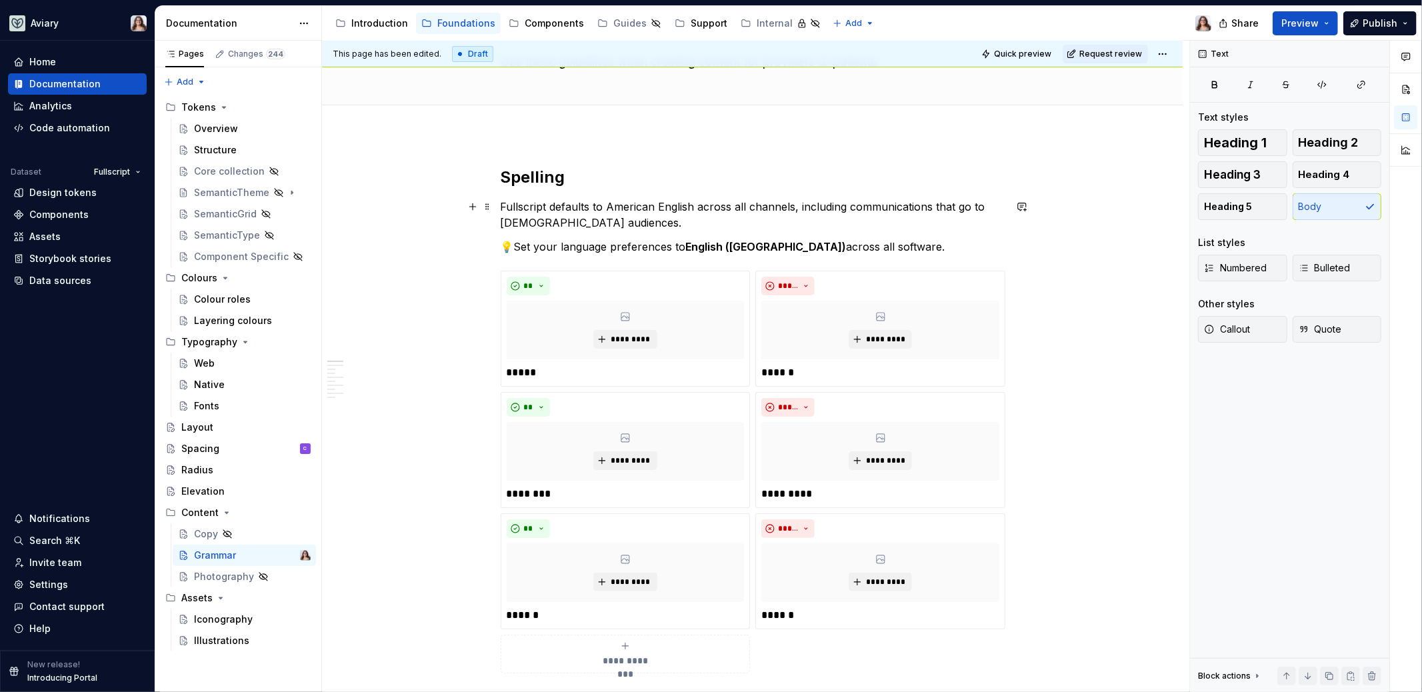
click at [621, 225] on p "Fullscript defaults to American English across all channels, including communic…" at bounding box center [753, 215] width 504 height 32
click at [509, 245] on p "💡Set your language preferences to English (United States) across all software." at bounding box center [753, 247] width 504 height 16
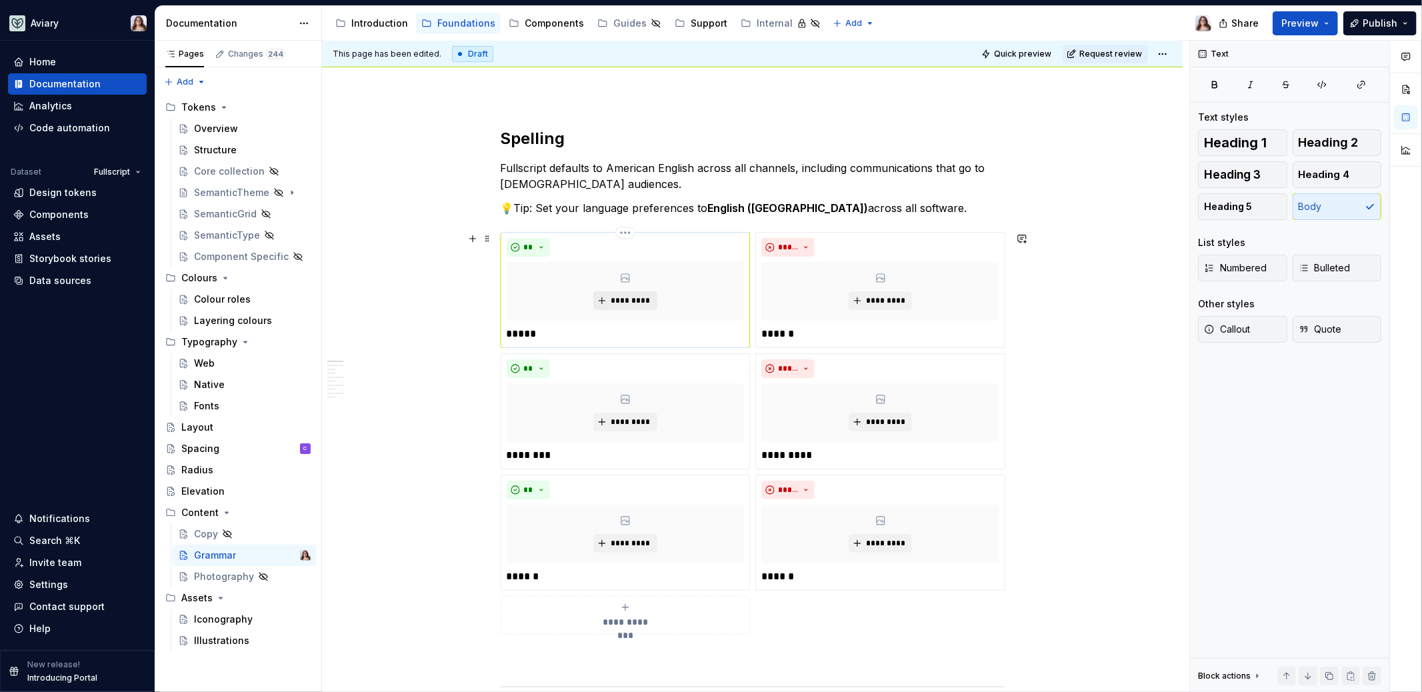
scroll to position [130, 0]
click at [239, 299] on div "Colour roles" at bounding box center [222, 299] width 57 height 13
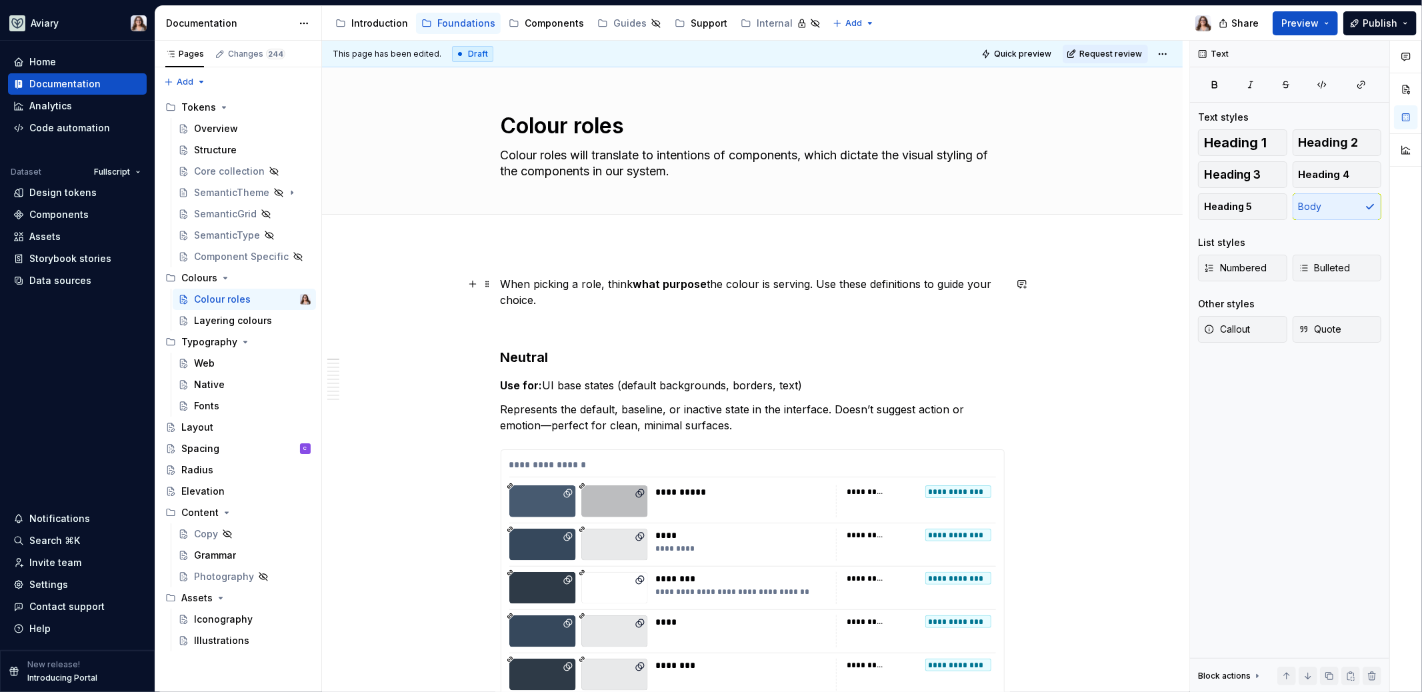
type textarea "*"
click at [544, 301] on p "When picking a role, think what purpose the colour is serving. Use these defini…" at bounding box center [753, 292] width 504 height 32
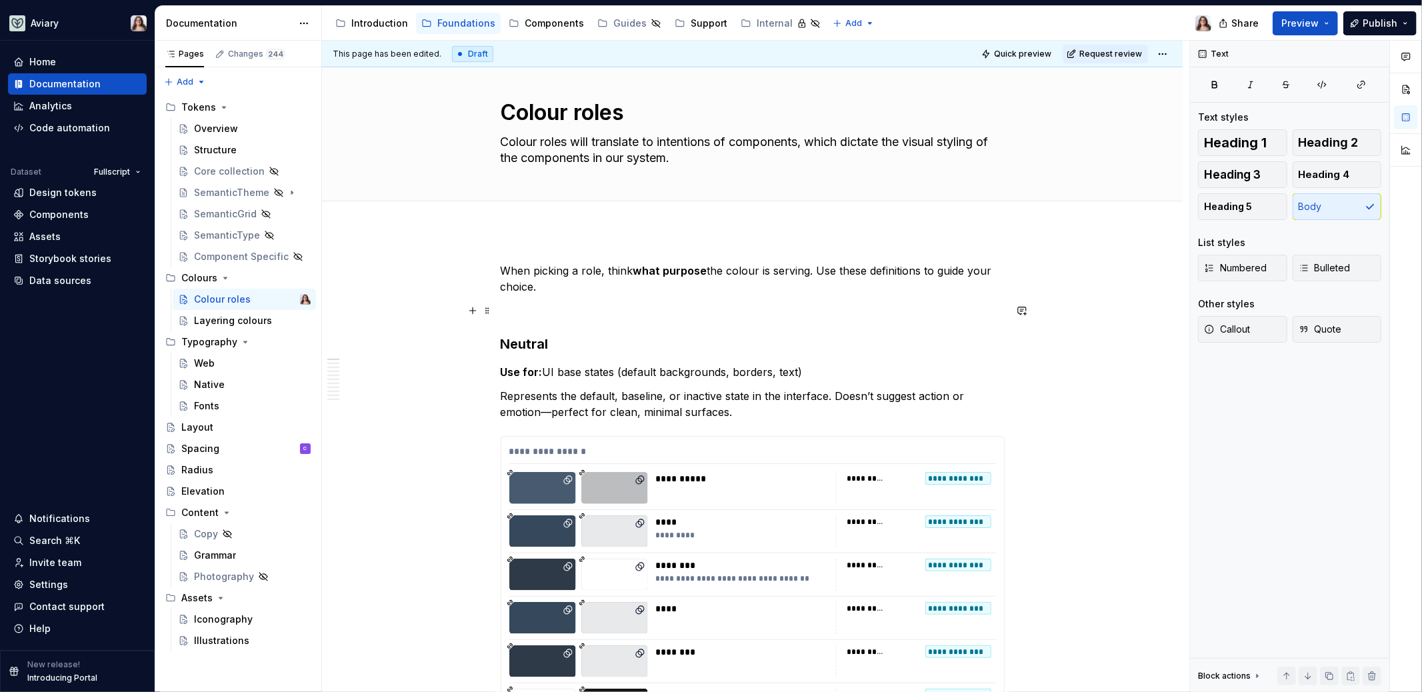
scroll to position [14, 0]
drag, startPoint x: 580, startPoint y: 271, endPoint x: 599, endPoint y: 271, distance: 19.3
click at [599, 271] on p "When picking a role, think what purpose the colour is serving. Use these defini…" at bounding box center [753, 278] width 504 height 32
click at [569, 270] on p "When styling components think what purpose the colour is serving. Use these def…" at bounding box center [753, 278] width 504 height 32
click at [640, 268] on p "When styling a components think what purpose the colour is serving. Use these d…" at bounding box center [753, 278] width 504 height 32
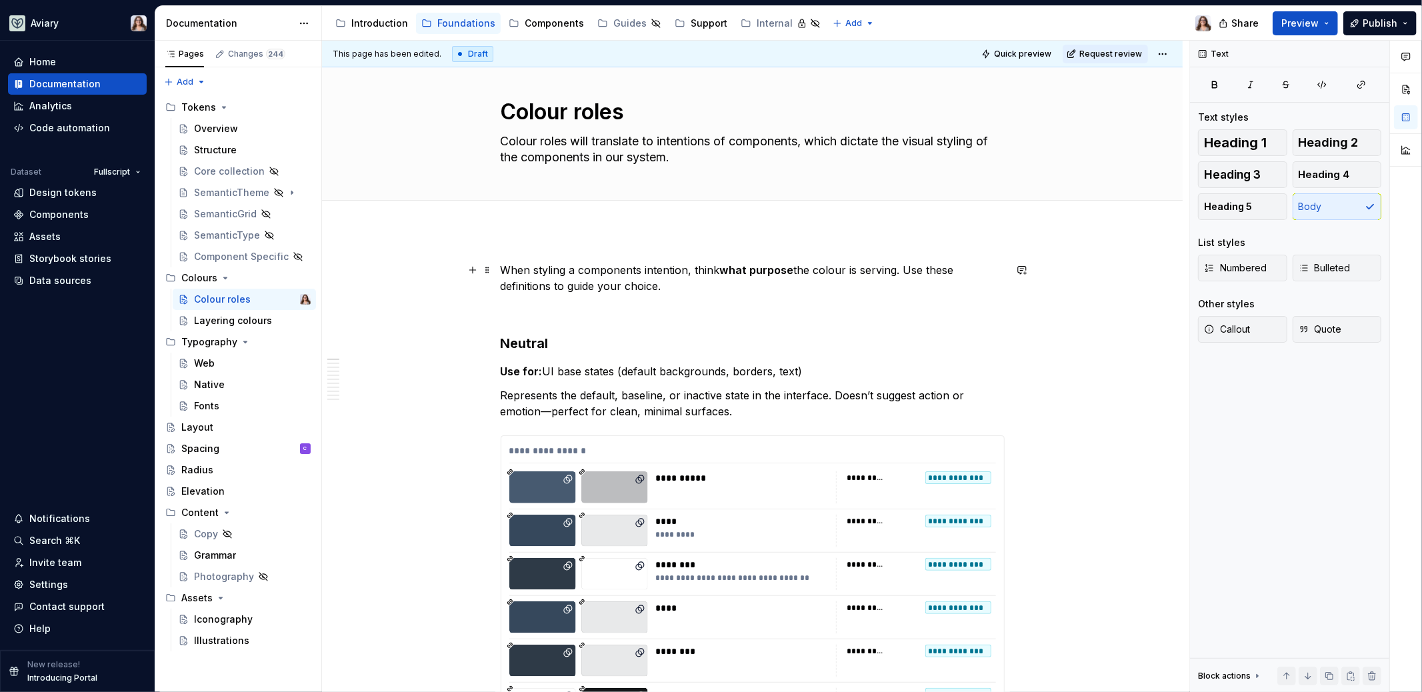
click at [667, 291] on p "When styling a components intention, think what purpose the colour is serving. …" at bounding box center [753, 278] width 504 height 32
click at [669, 286] on p "When styling a component’s intention, think what purpose the colour is serving.…" at bounding box center [753, 278] width 504 height 32
drag, startPoint x: 928, startPoint y: 272, endPoint x: 858, endPoint y: 273, distance: 70.0
click at [858, 273] on p "When styling a component’s intention, think about what purpose the colour is se…" at bounding box center [753, 278] width 504 height 32
drag, startPoint x: 876, startPoint y: 266, endPoint x: 857, endPoint y: 267, distance: 18.7
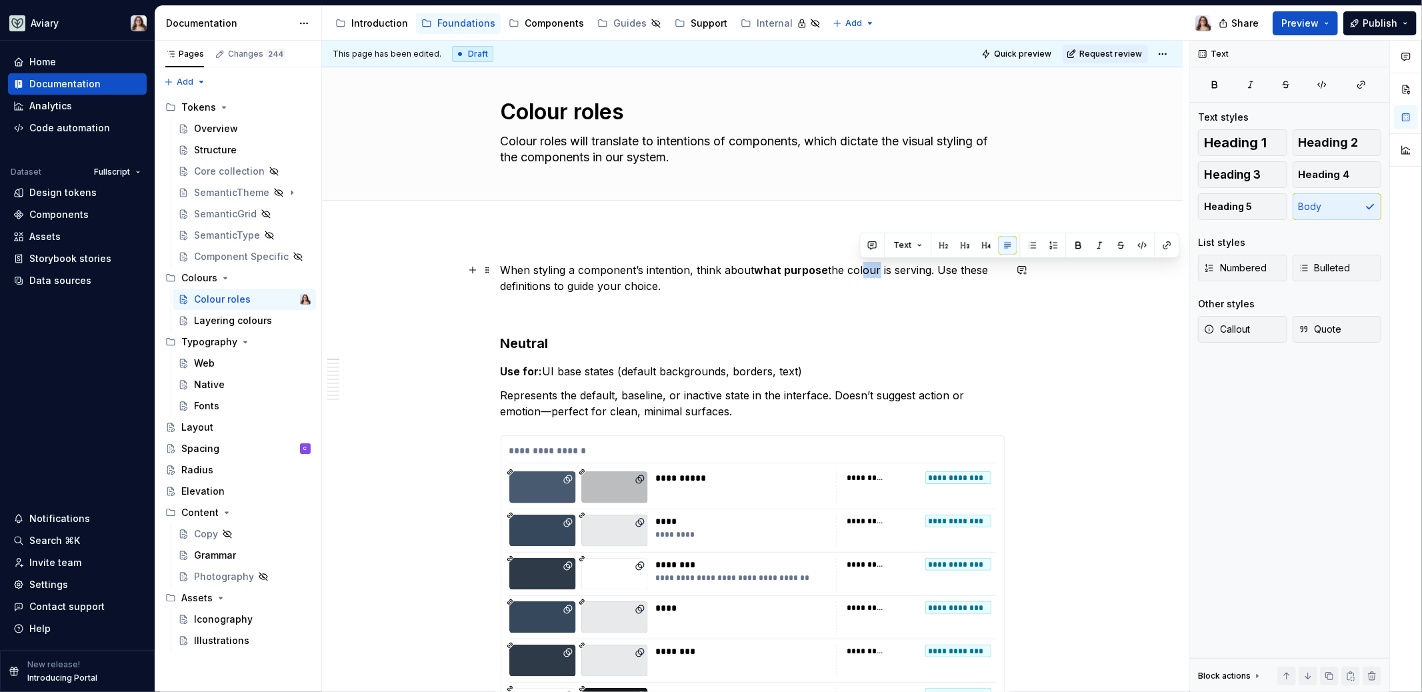
click at [857, 267] on p "When styling a component’s intention, think about what purpose the colour is se…" at bounding box center [753, 278] width 504 height 32
click at [772, 293] on p "When styling a component’s intention, think about what purpose the component or…" at bounding box center [753, 278] width 504 height 32
click at [546, 285] on p "When styling a component’s intention, think about what purpose the component or…" at bounding box center [753, 278] width 504 height 32
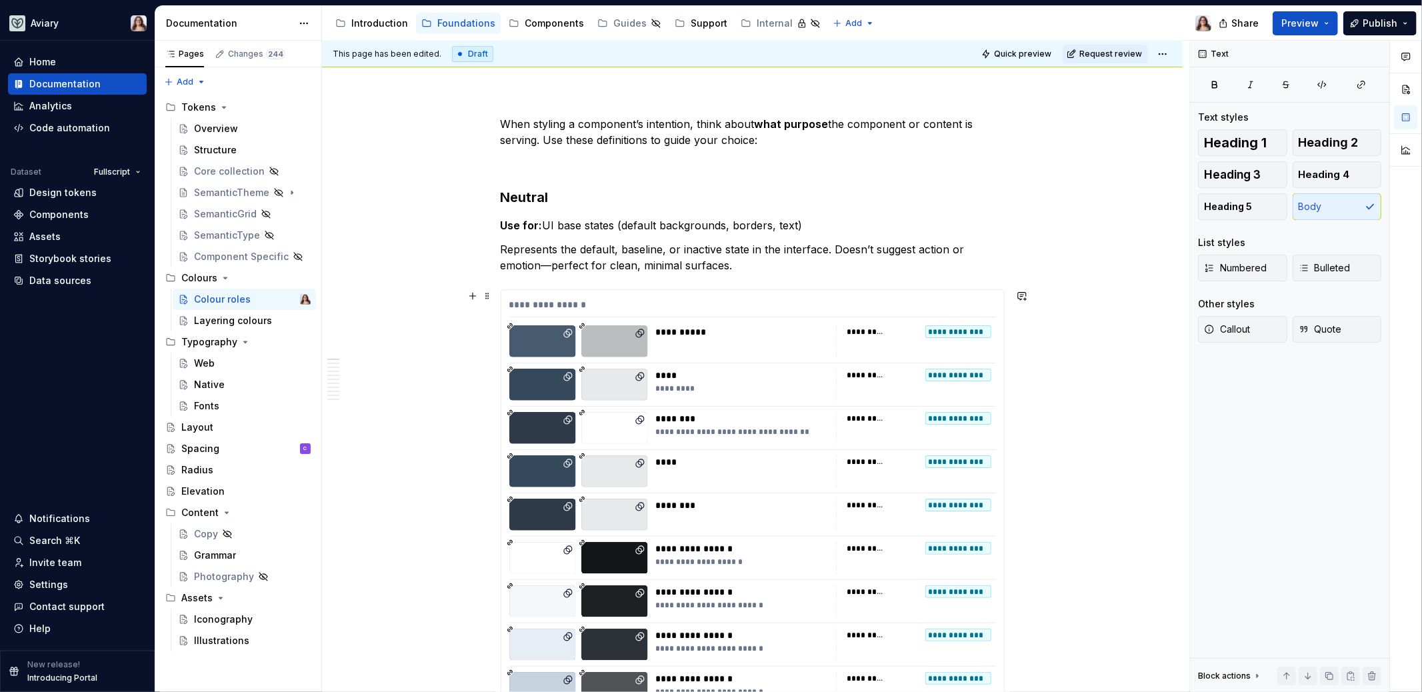
scroll to position [143, 0]
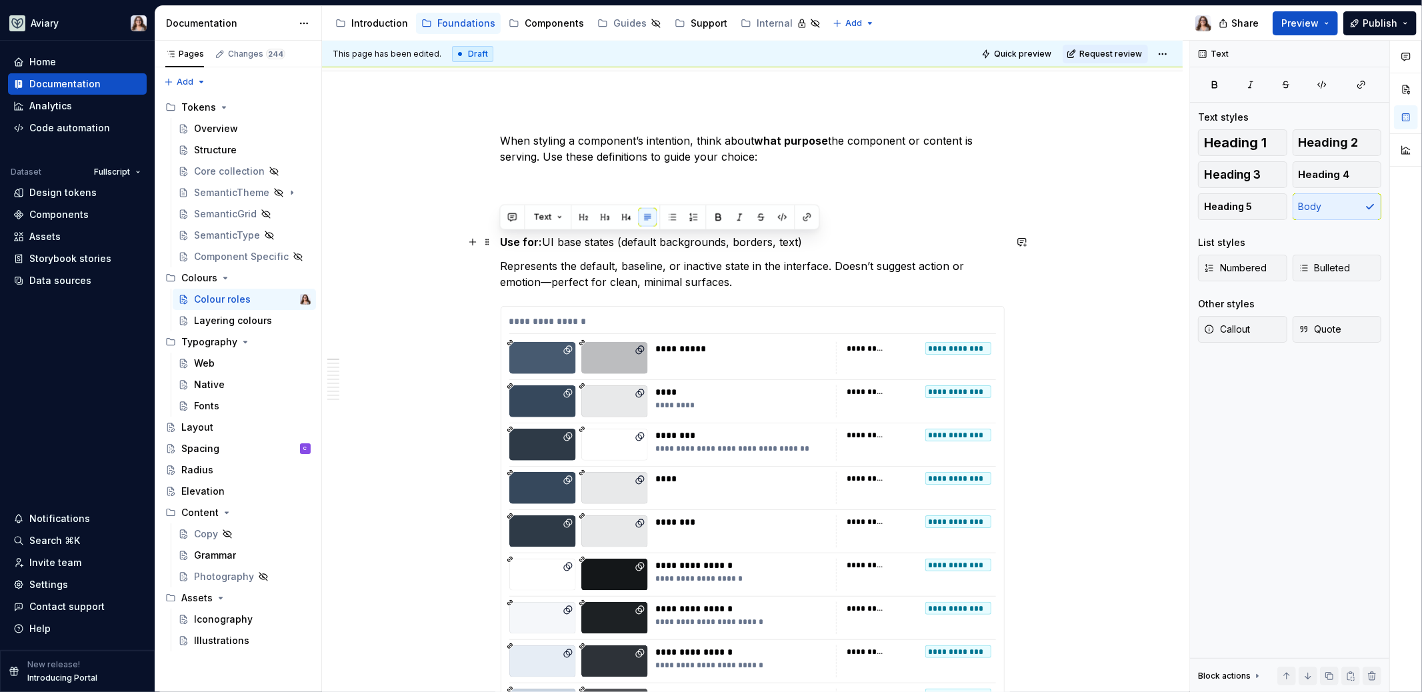
drag, startPoint x: 814, startPoint y: 244, endPoint x: 499, endPoint y: 244, distance: 314.6
click at [501, 244] on p "Use for: UI base states (default backgrounds, borders, text)" at bounding box center [753, 242] width 504 height 16
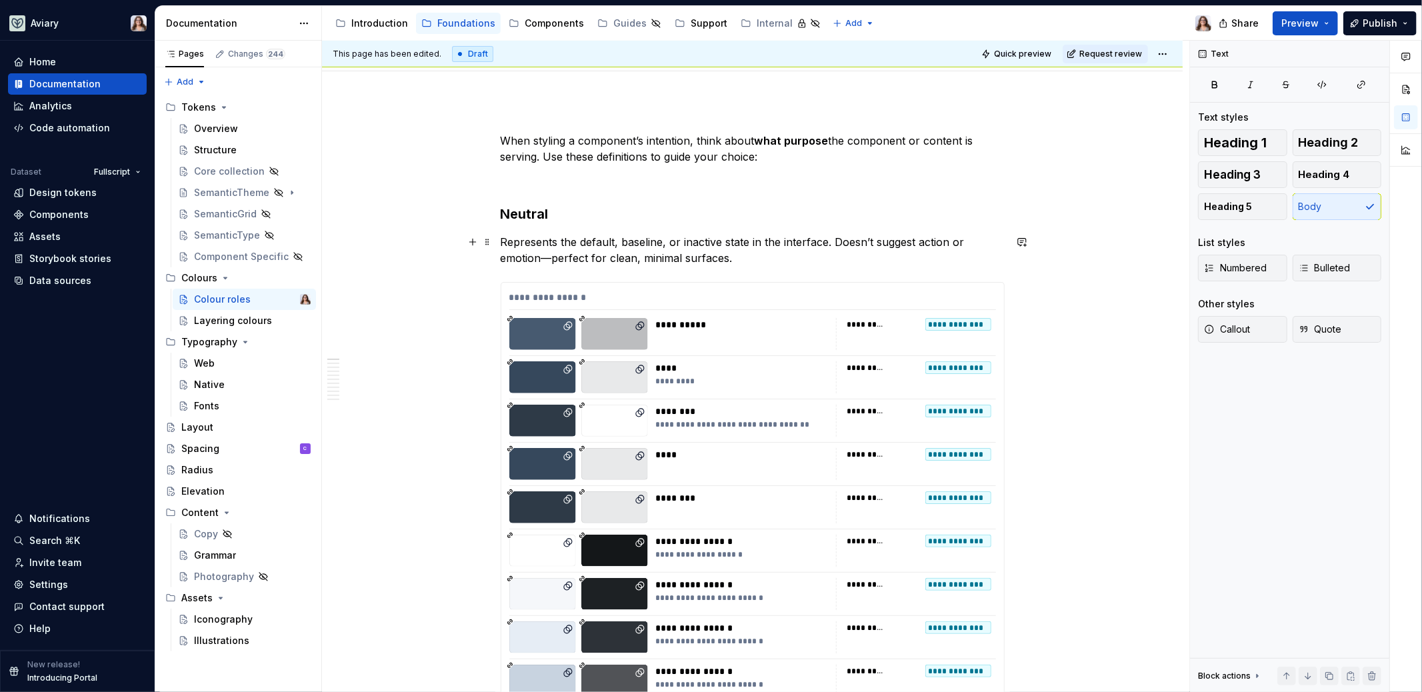
click at [734, 254] on p "Represents the default, baseline, or inactive state in the interface. Doesn’t s…" at bounding box center [753, 250] width 504 height 32
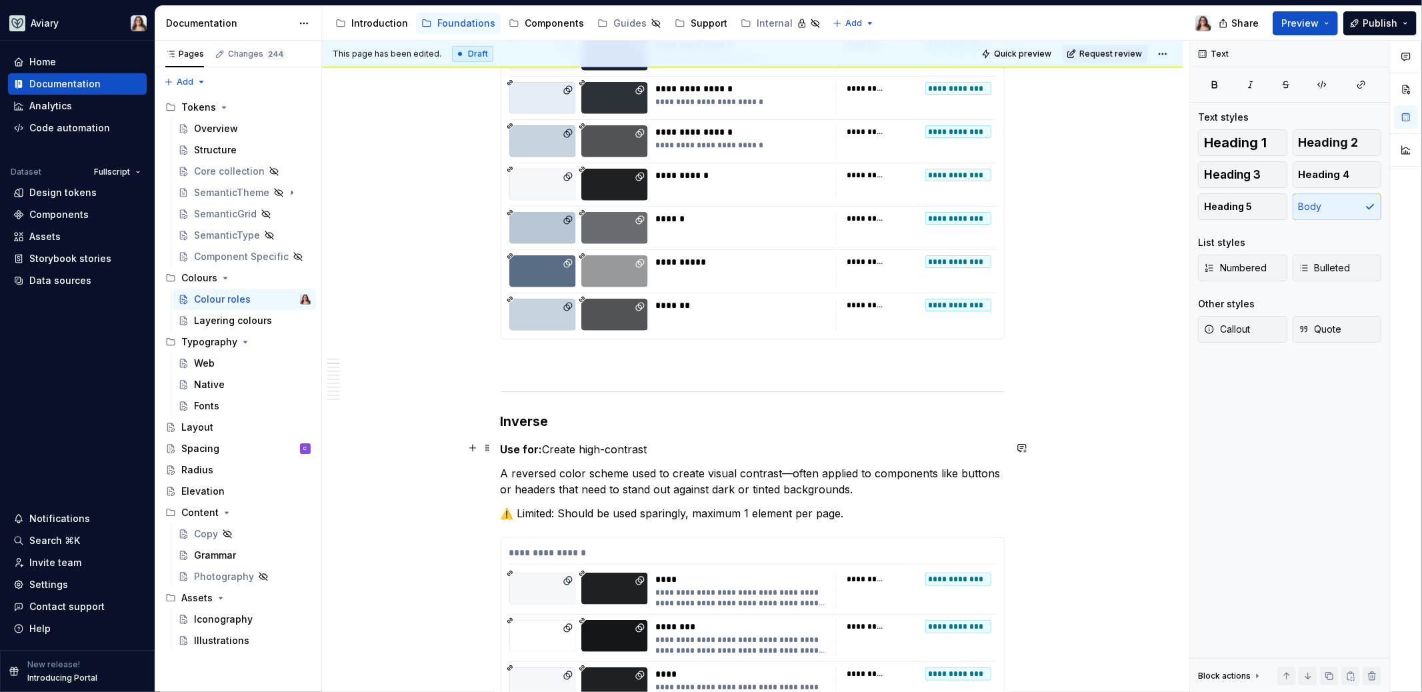
scroll to position [714, 0]
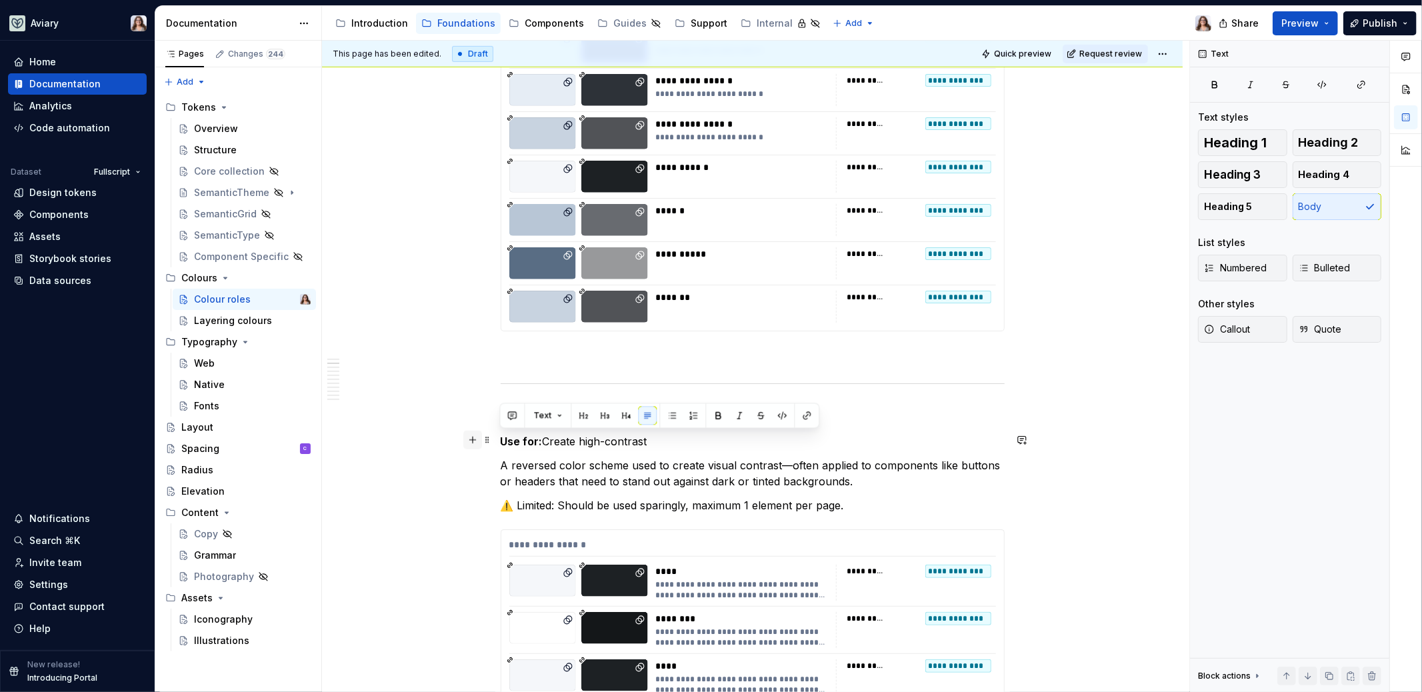
drag, startPoint x: 671, startPoint y: 439, endPoint x: 464, endPoint y: 438, distance: 207.3
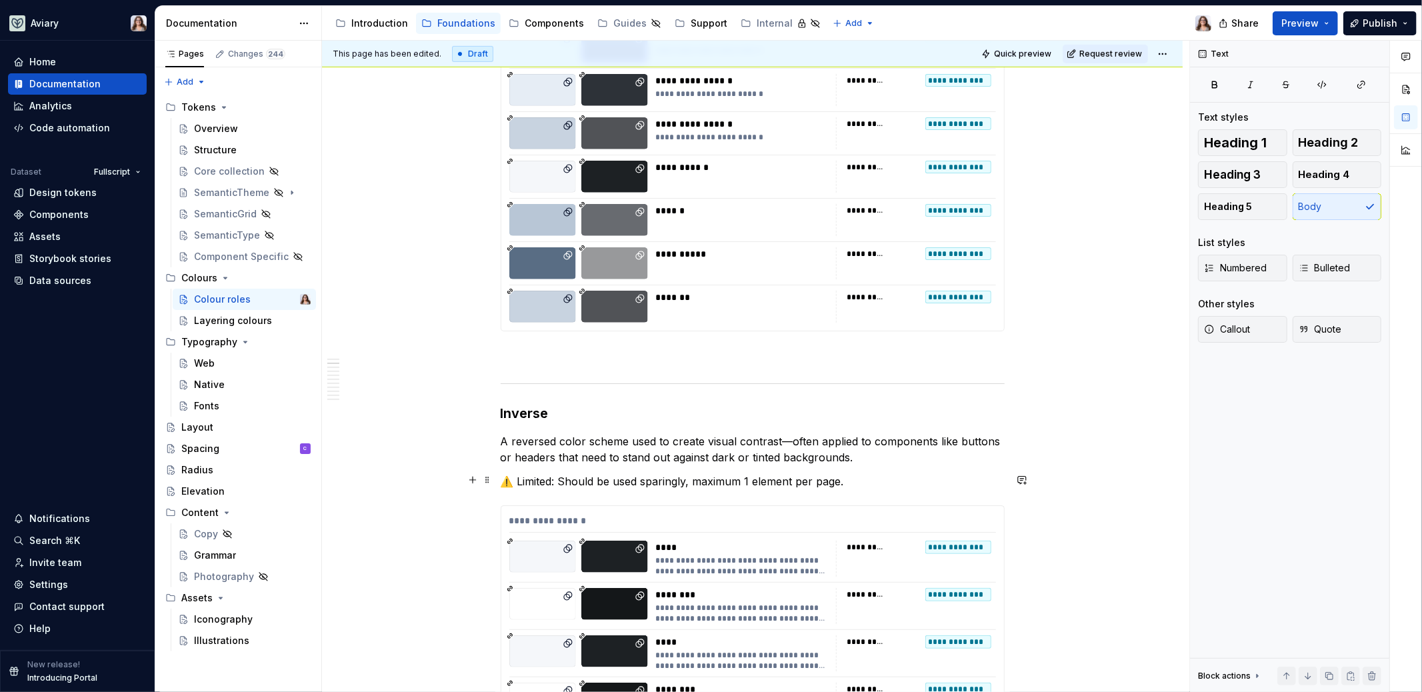
click at [503, 477] on p "⚠️ Limited: Should be used sparingly, maximum 1 element per page." at bounding box center [753, 481] width 504 height 16
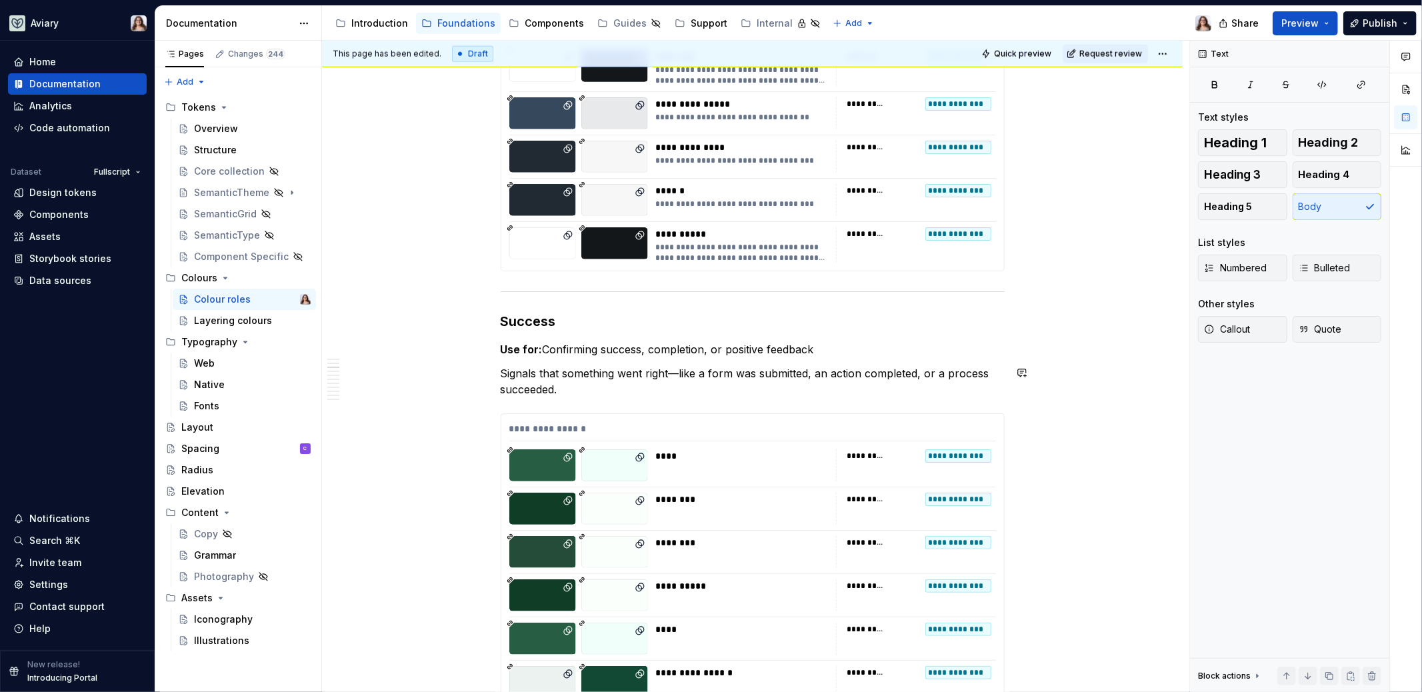
scroll to position [1385, 0]
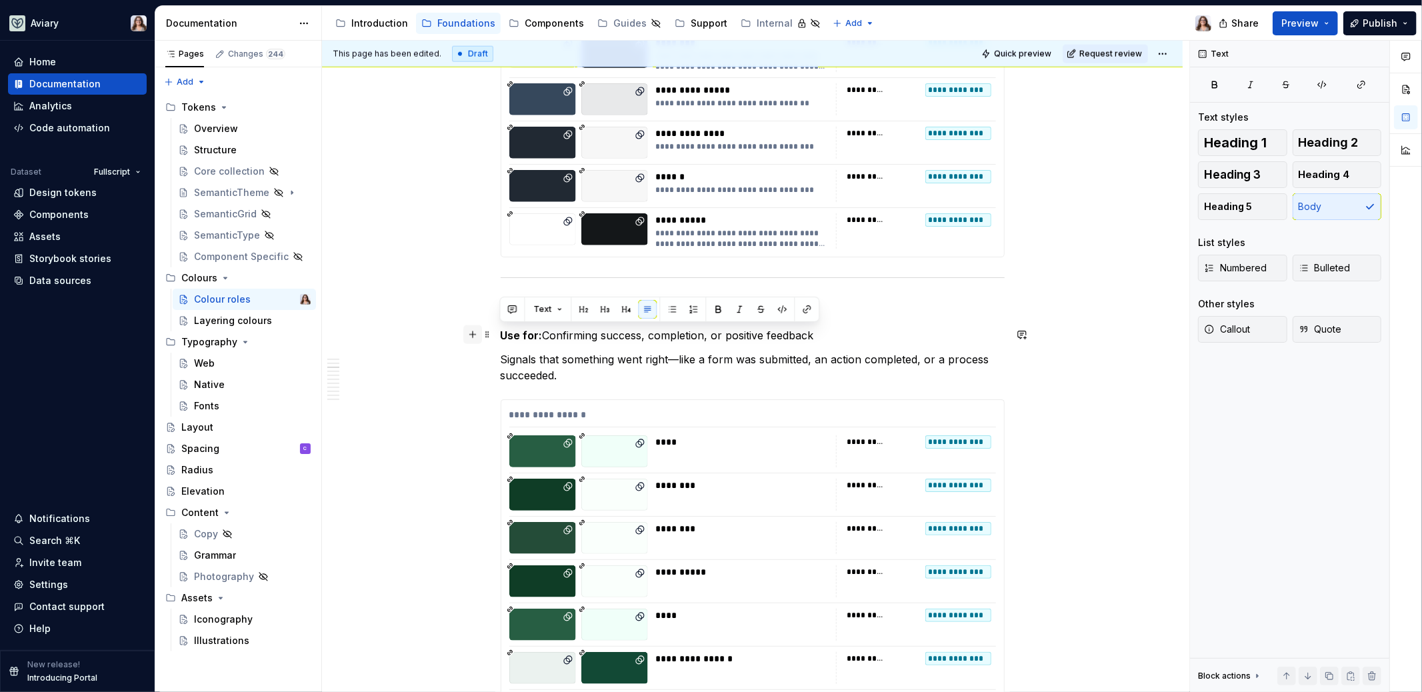
drag, startPoint x: 839, startPoint y: 331, endPoint x: 471, endPoint y: 331, distance: 367.9
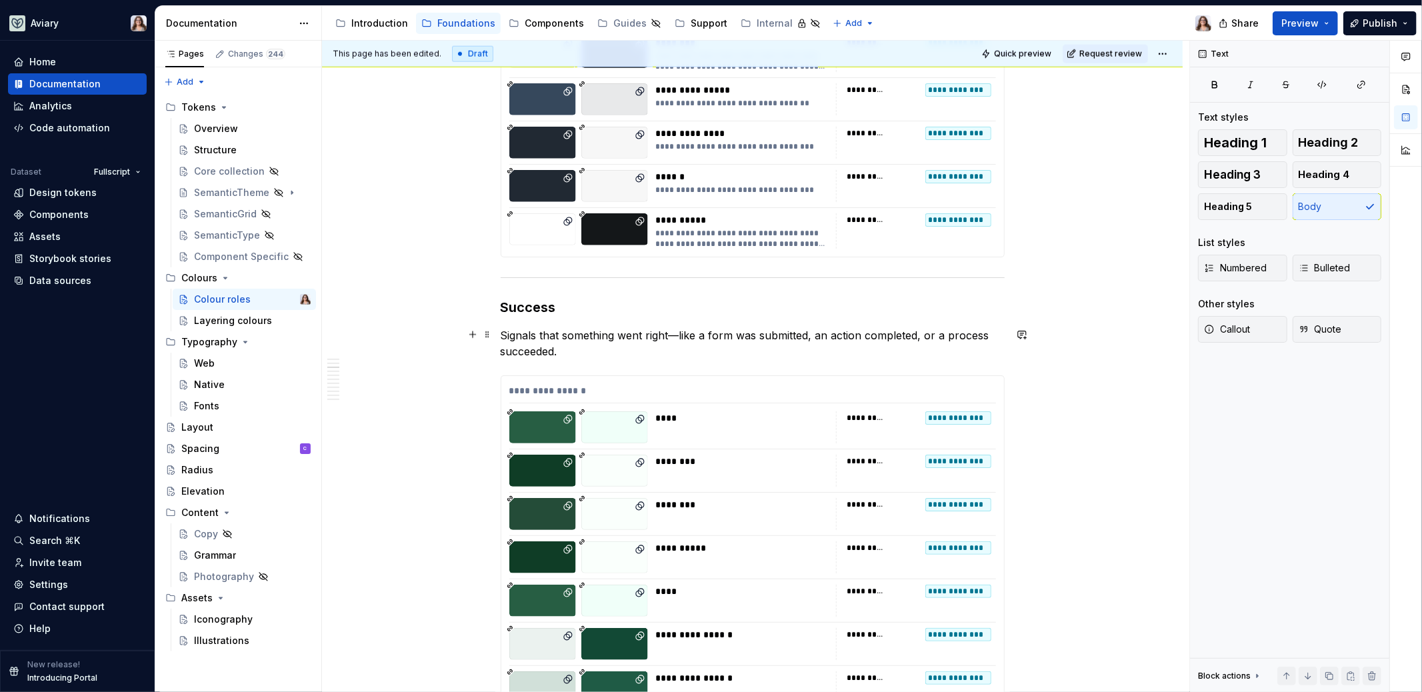
click at [571, 349] on p "Signals that something went right—like a form was submitted, an action complete…" at bounding box center [753, 343] width 504 height 32
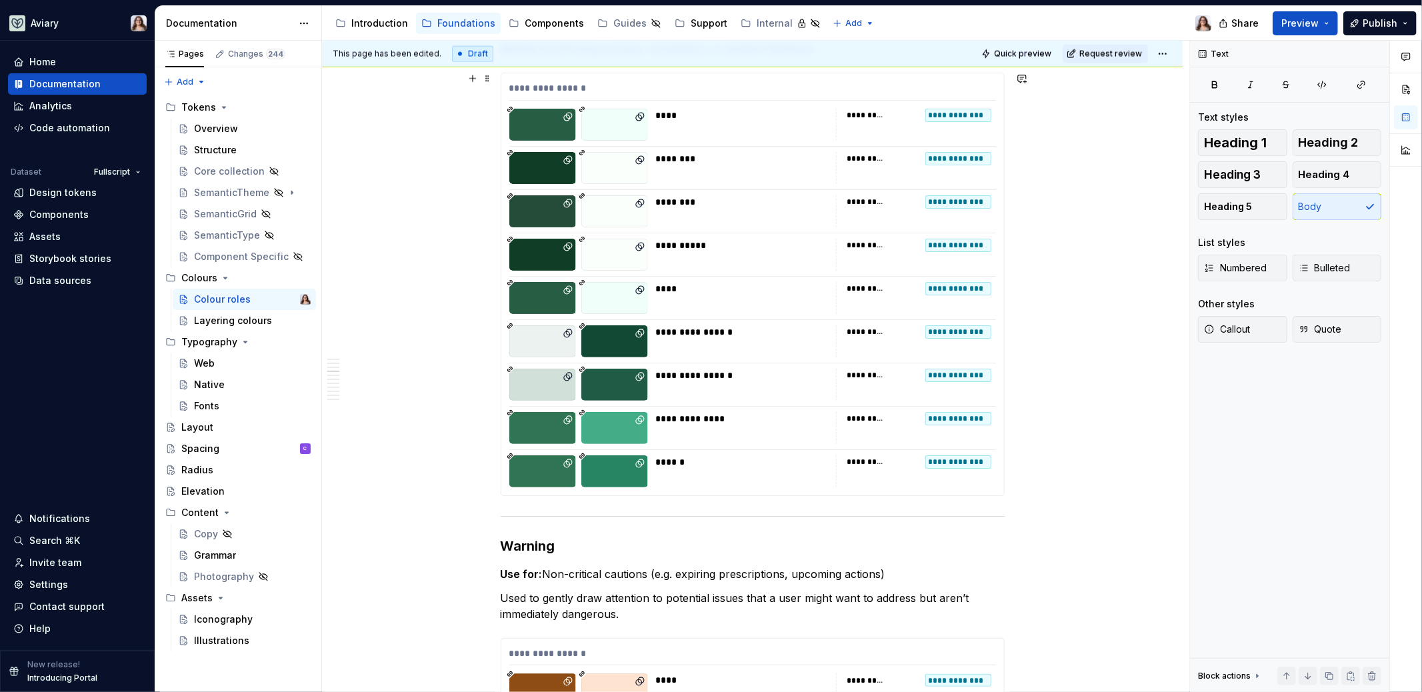
scroll to position [1844, 0]
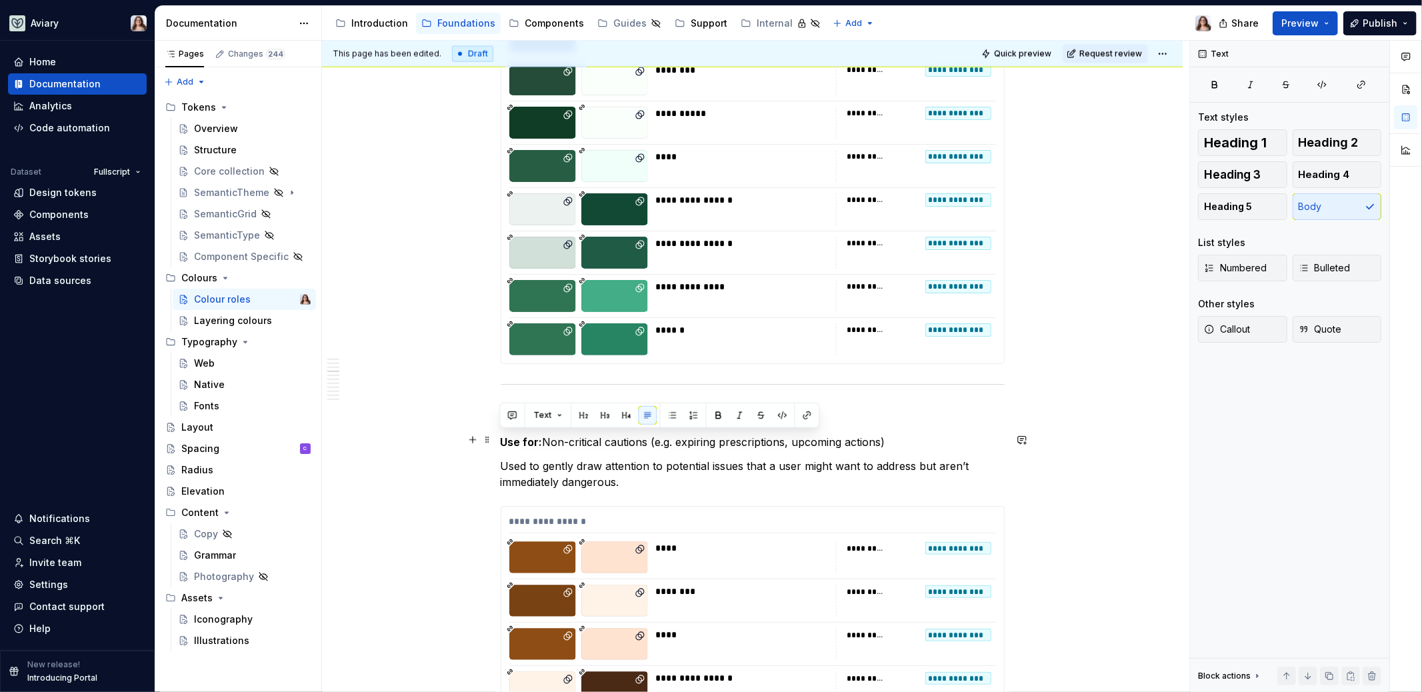
drag, startPoint x: 500, startPoint y: 437, endPoint x: 922, endPoint y: 439, distance: 422.6
click at [922, 439] on p "Use for: Non-critical cautions (e.g. expiring prescriptions, upcoming actions)" at bounding box center [753, 442] width 504 height 16
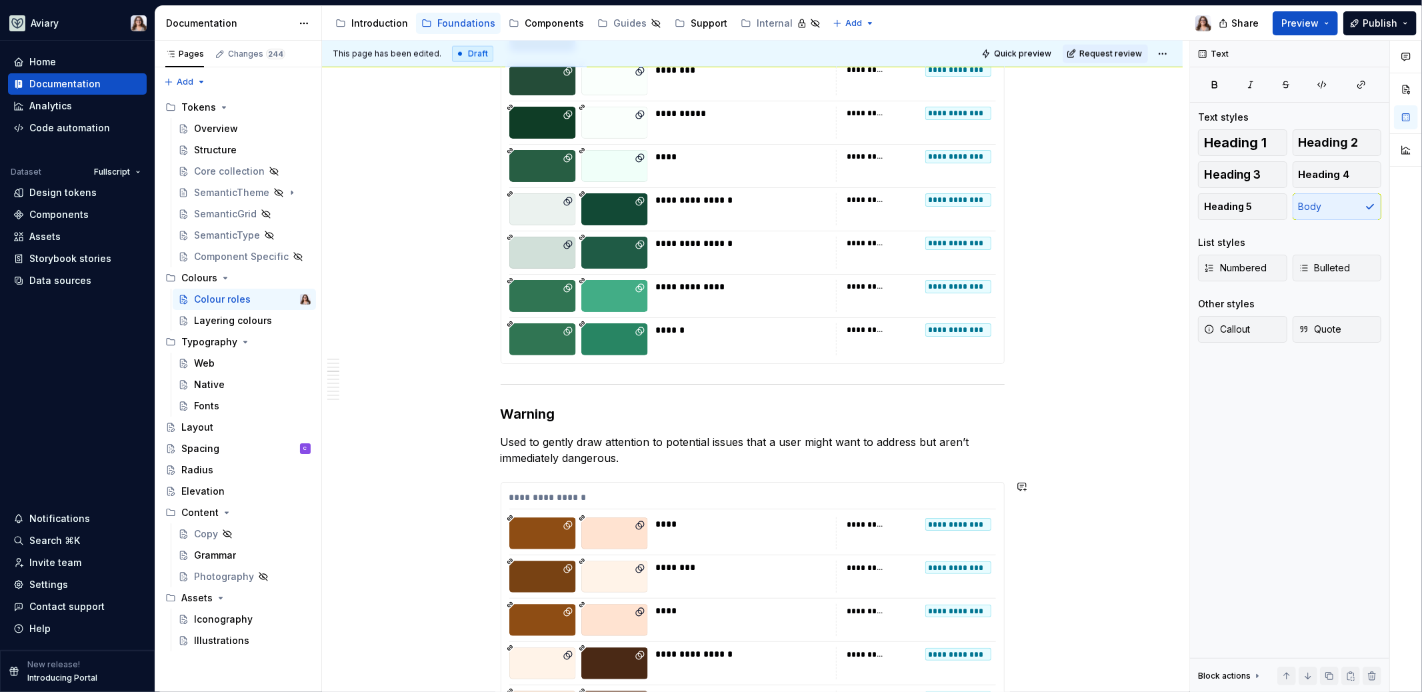
click at [624, 459] on p "Used to gently draw attention to potential issues that a user might want to add…" at bounding box center [753, 450] width 504 height 32
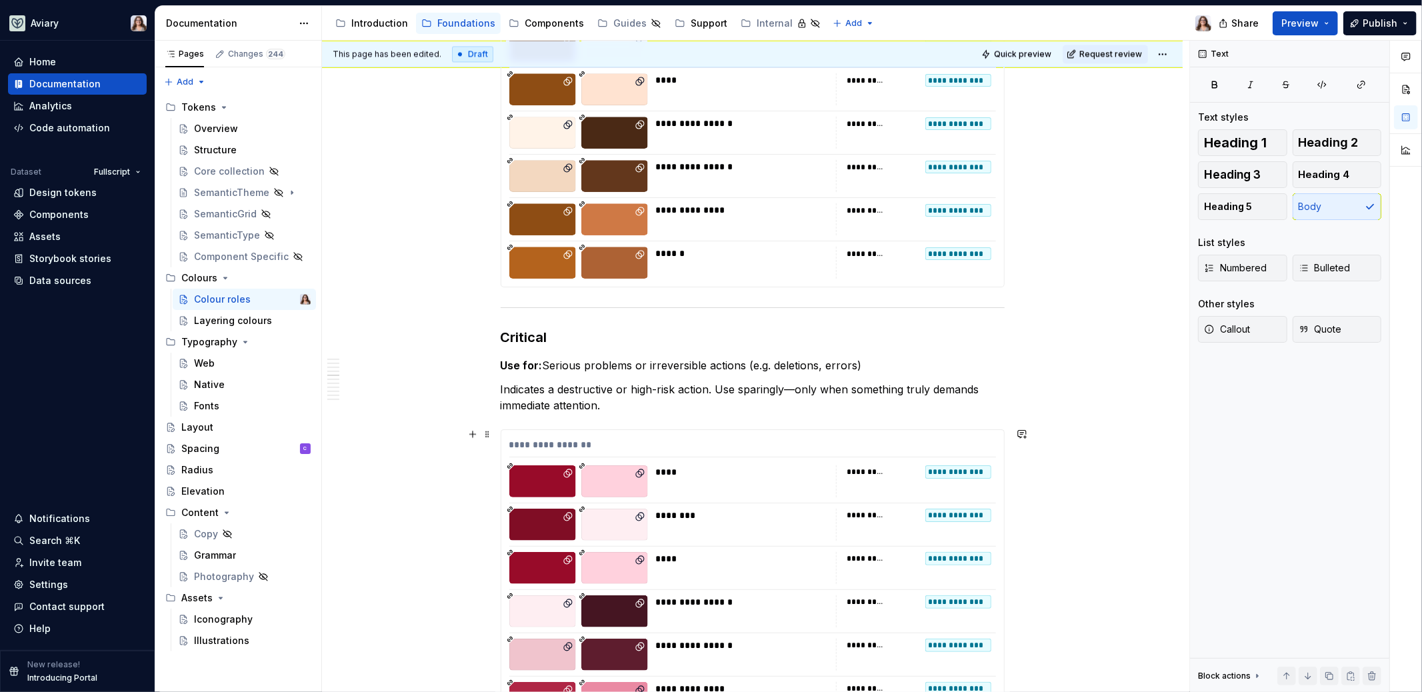
scroll to position [2399, 0]
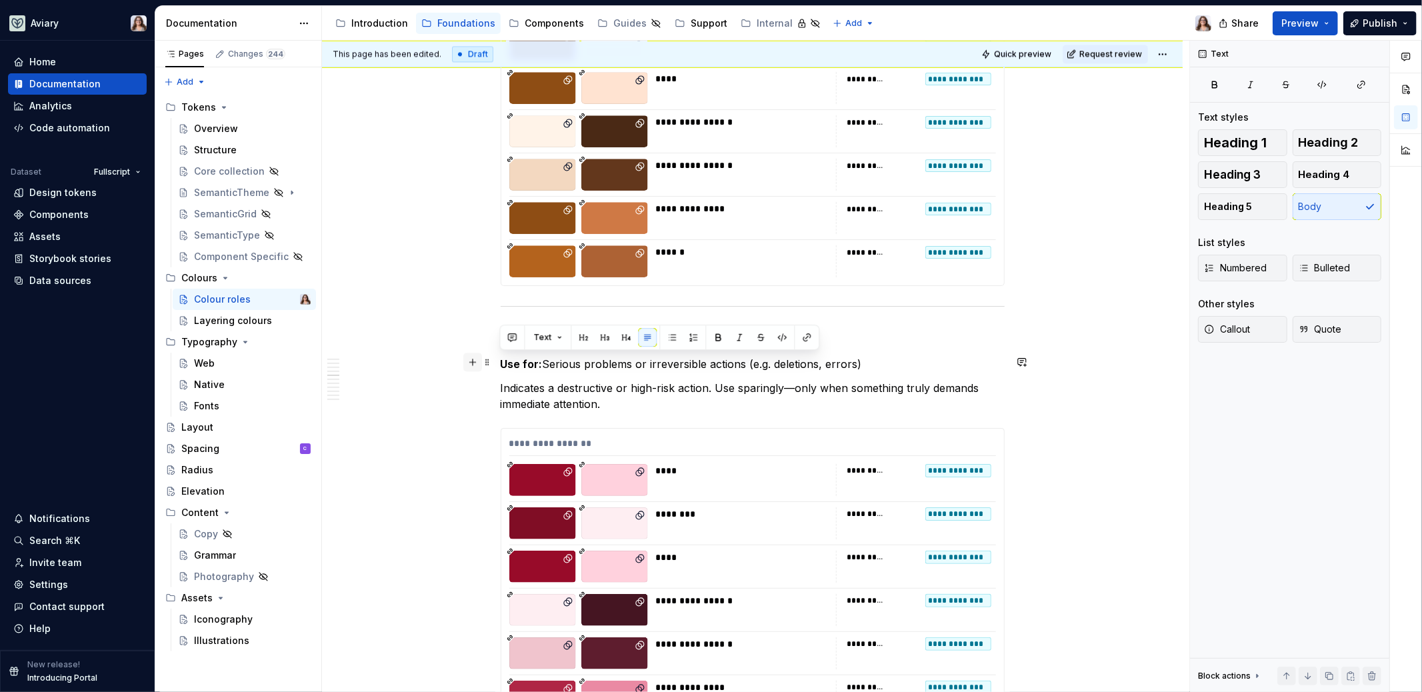
drag, startPoint x: 864, startPoint y: 363, endPoint x: 469, endPoint y: 361, distance: 395.2
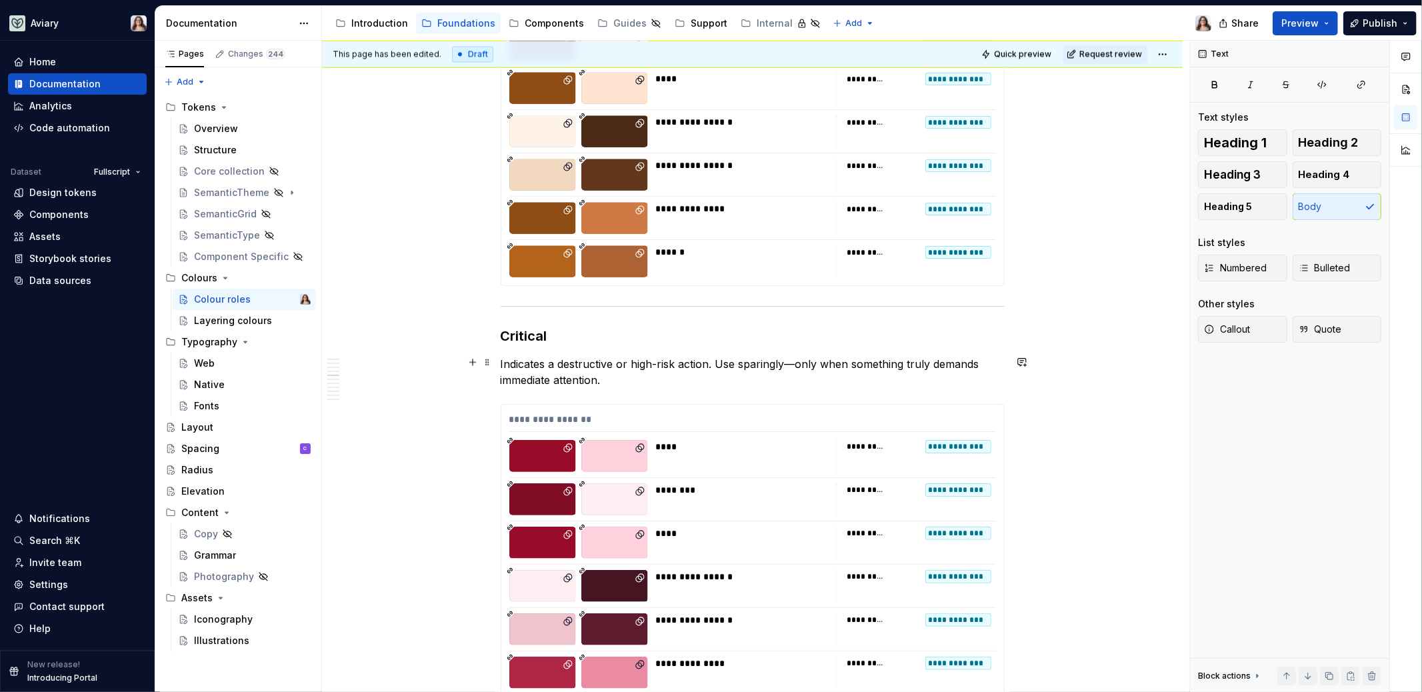
click at [606, 381] on p "Indicates a destructive or high-risk action. Use sparingly—only when something …" at bounding box center [753, 372] width 504 height 32
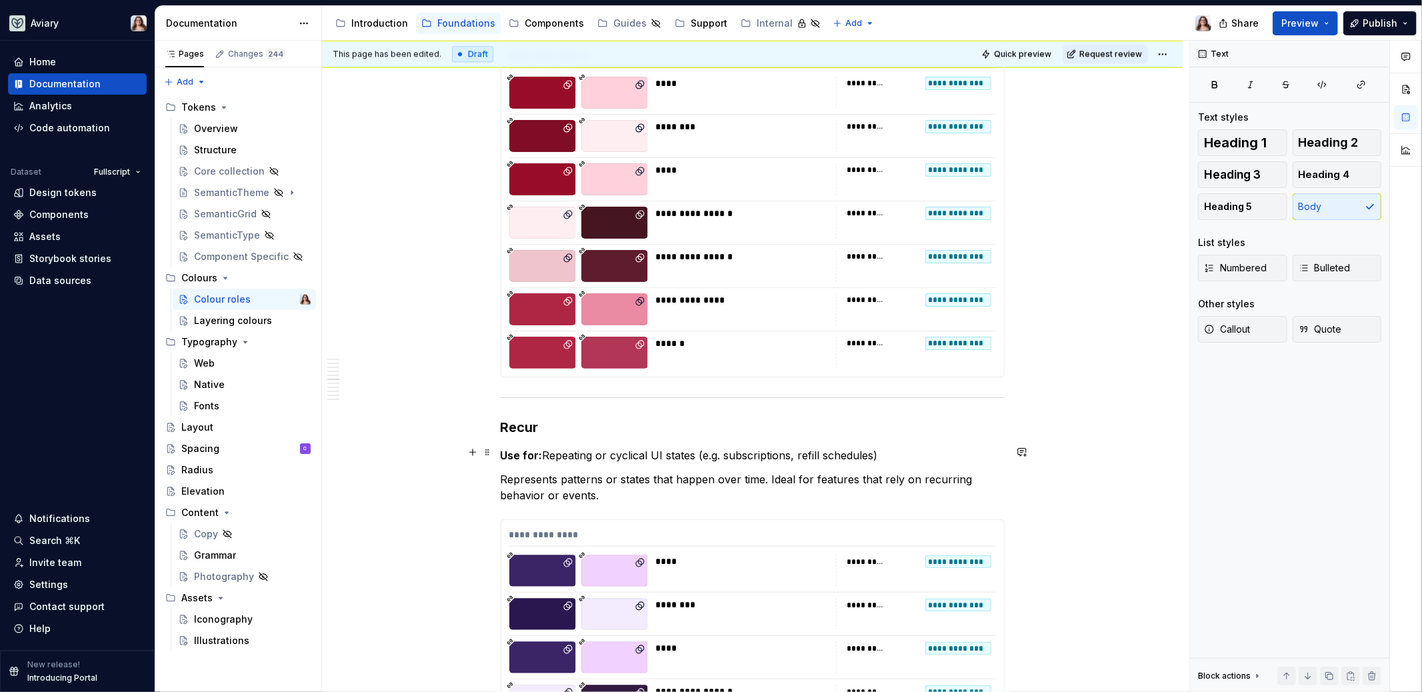
scroll to position [2903, 0]
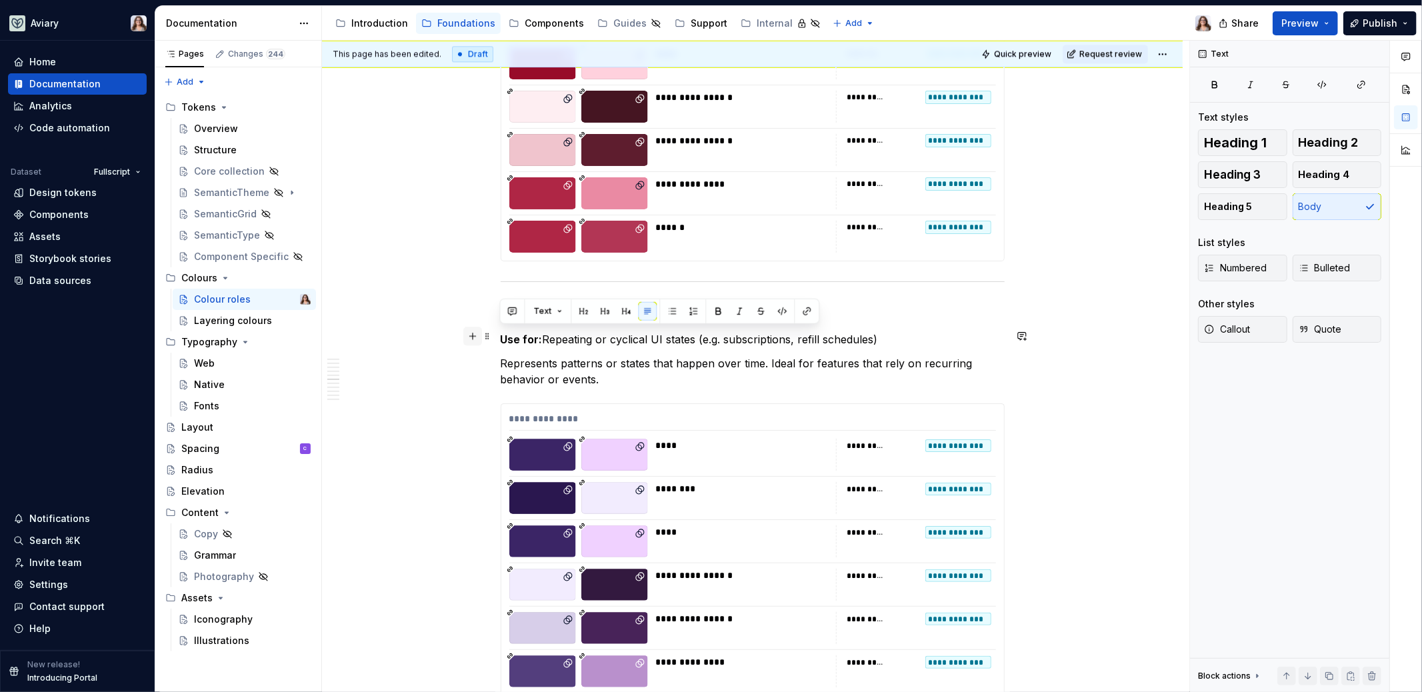
drag, startPoint x: 890, startPoint y: 335, endPoint x: 468, endPoint y: 336, distance: 421.9
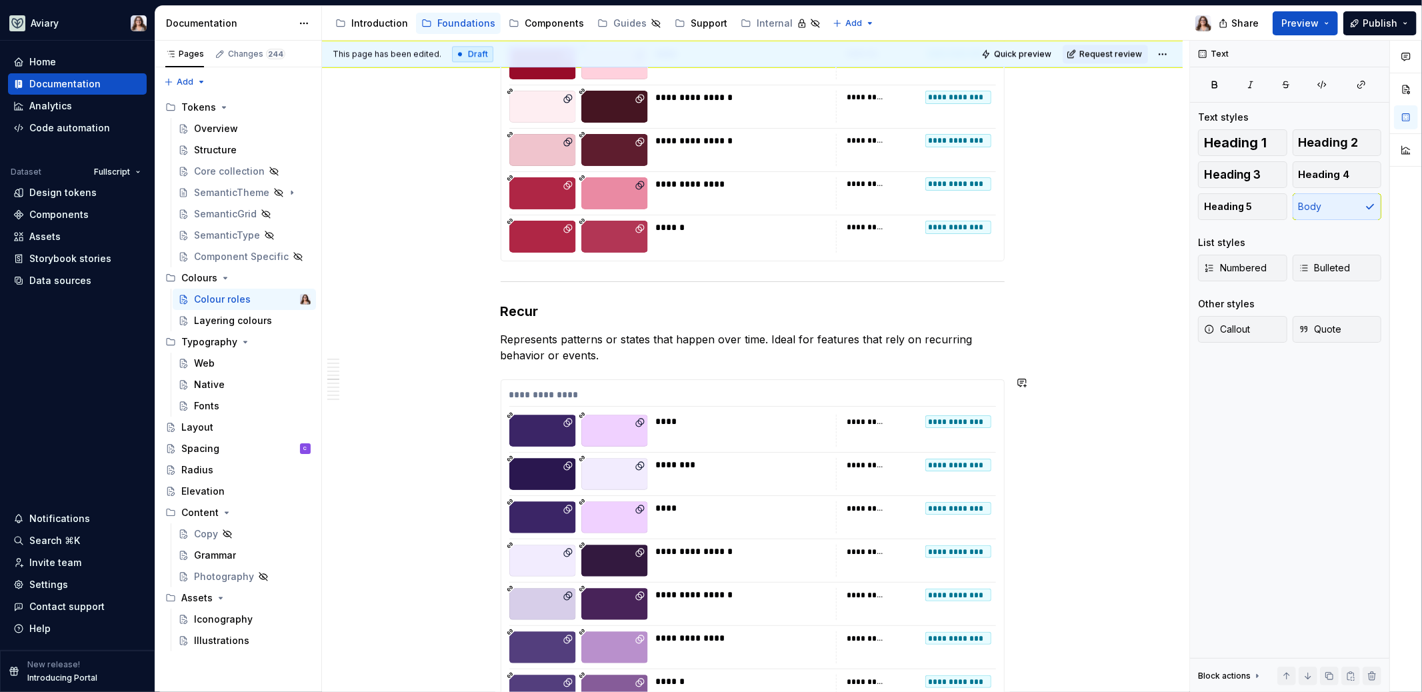
click at [620, 352] on p "Represents patterns or states that happen over time. Ideal for features that re…" at bounding box center [753, 347] width 504 height 32
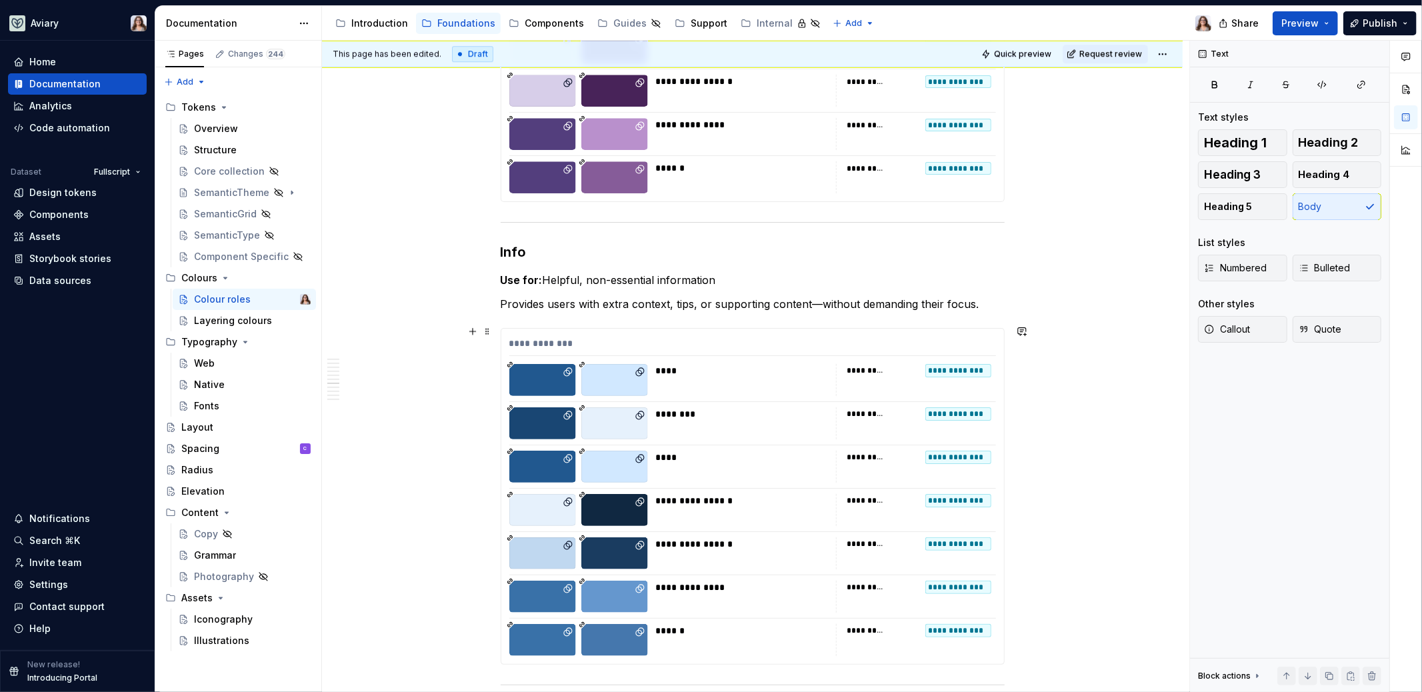
scroll to position [3443, 0]
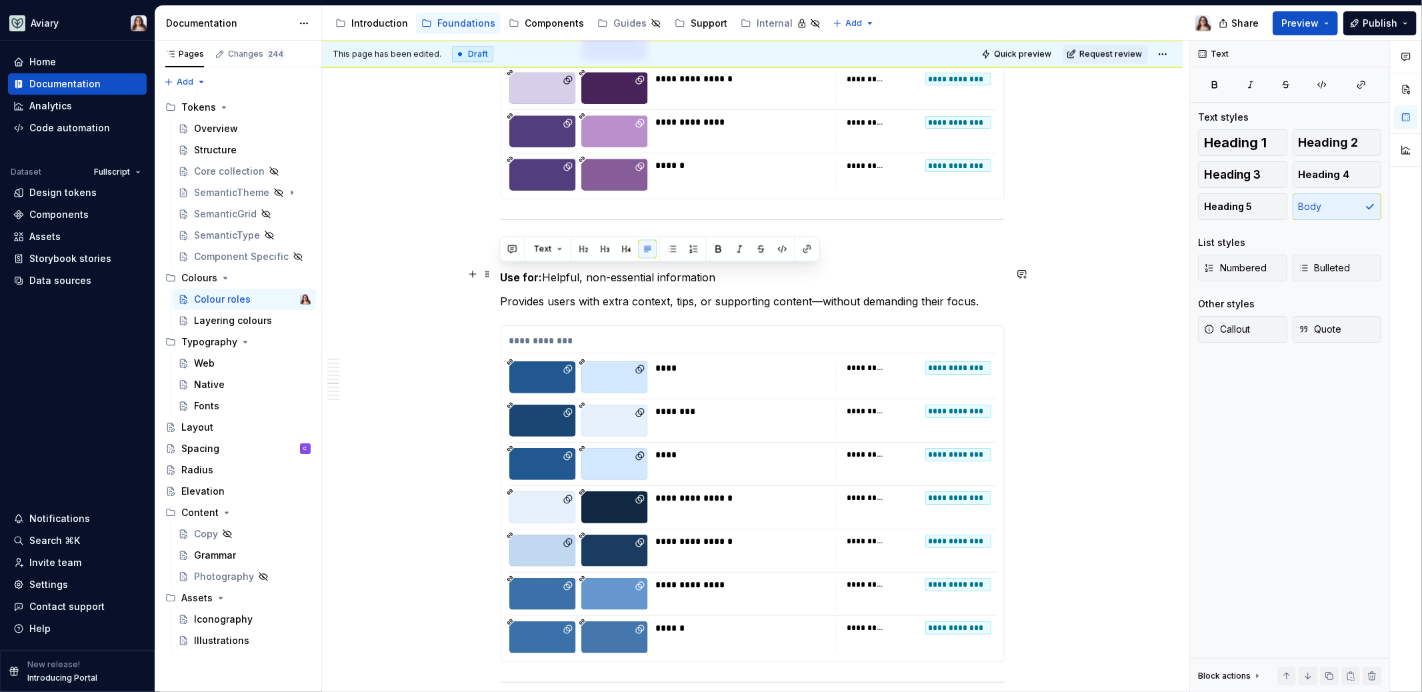
drag, startPoint x: 724, startPoint y: 274, endPoint x: 495, endPoint y: 273, distance: 229.3
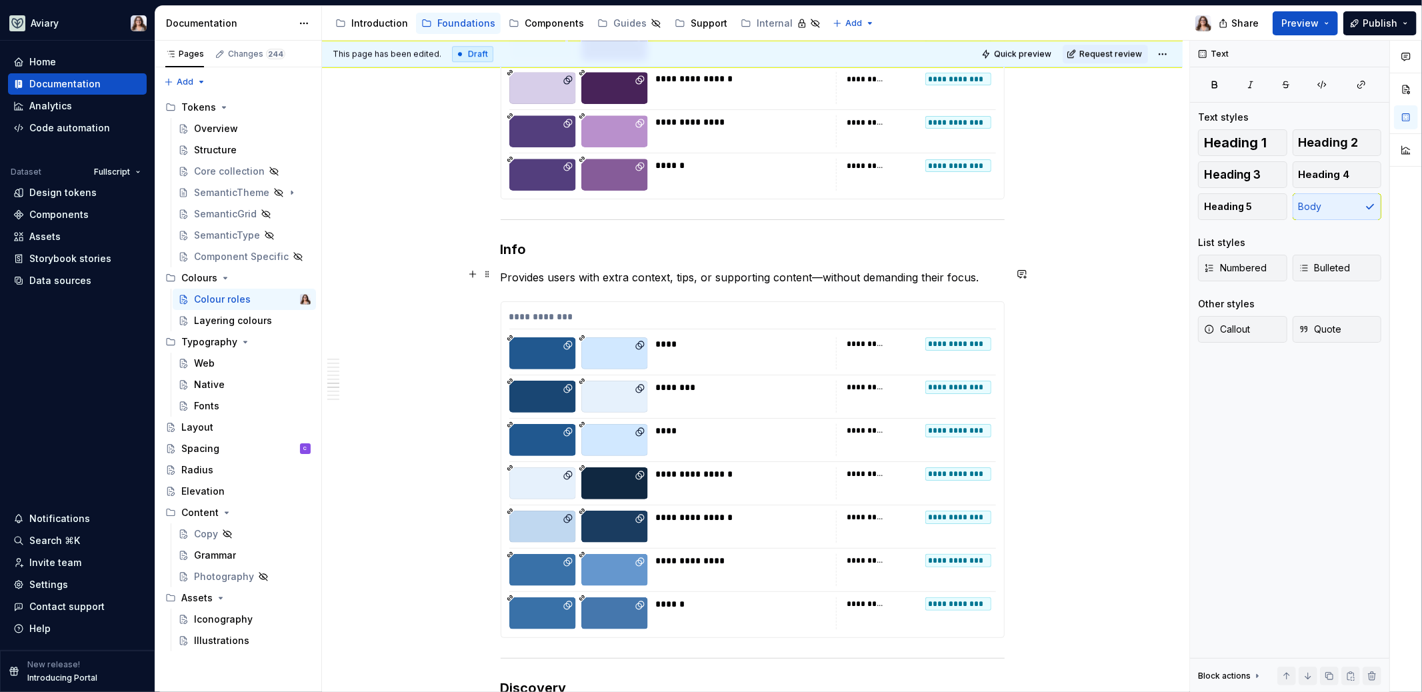
click at [976, 275] on p "Provides users with extra context, tips, or supporting content—without demandin…" at bounding box center [753, 277] width 504 height 16
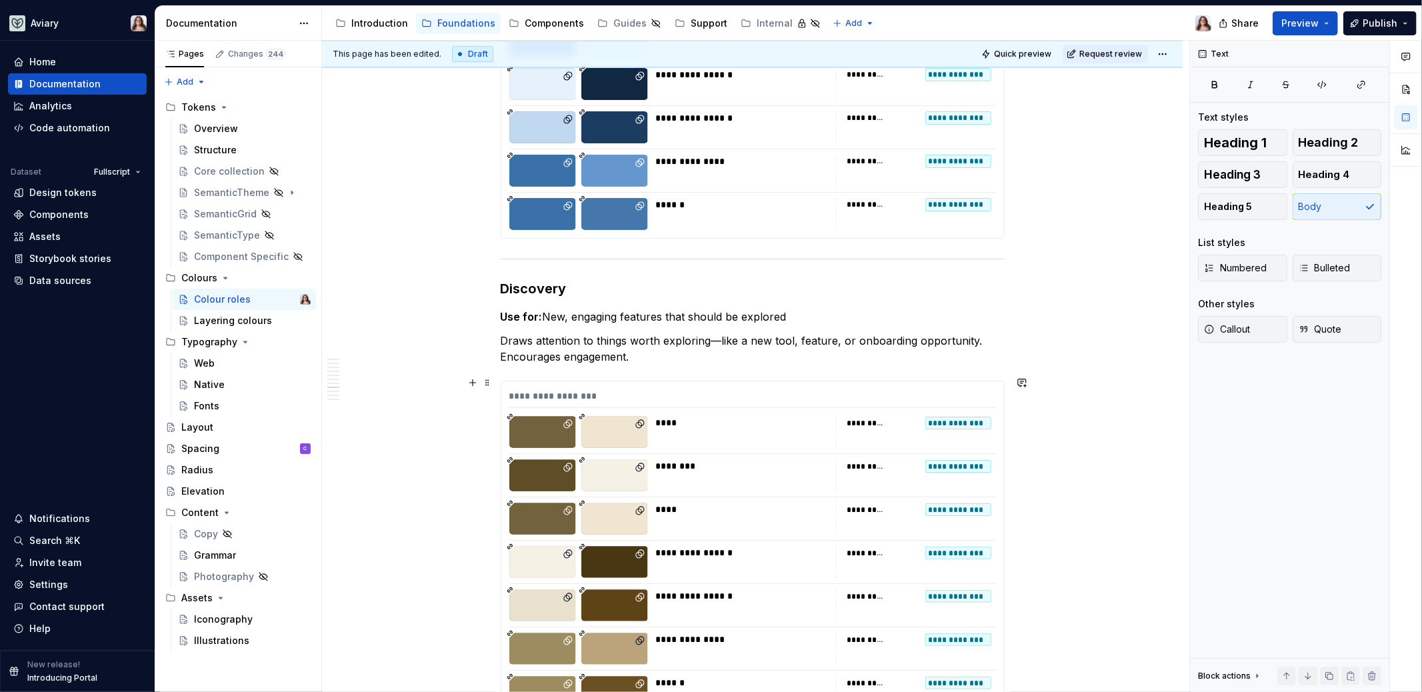
scroll to position [3899, 0]
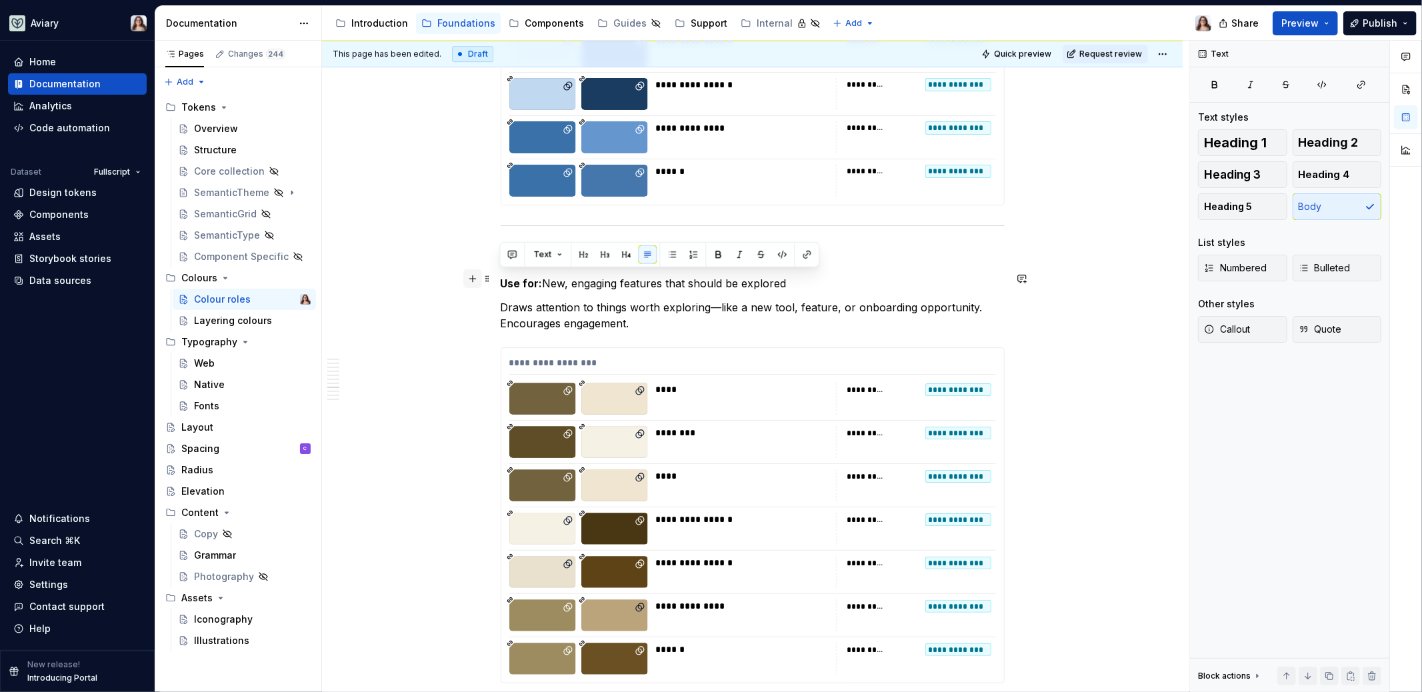
drag, startPoint x: 790, startPoint y: 278, endPoint x: 472, endPoint y: 277, distance: 317.9
click at [501, 277] on div "**********" at bounding box center [753, 249] width 504 height 7745
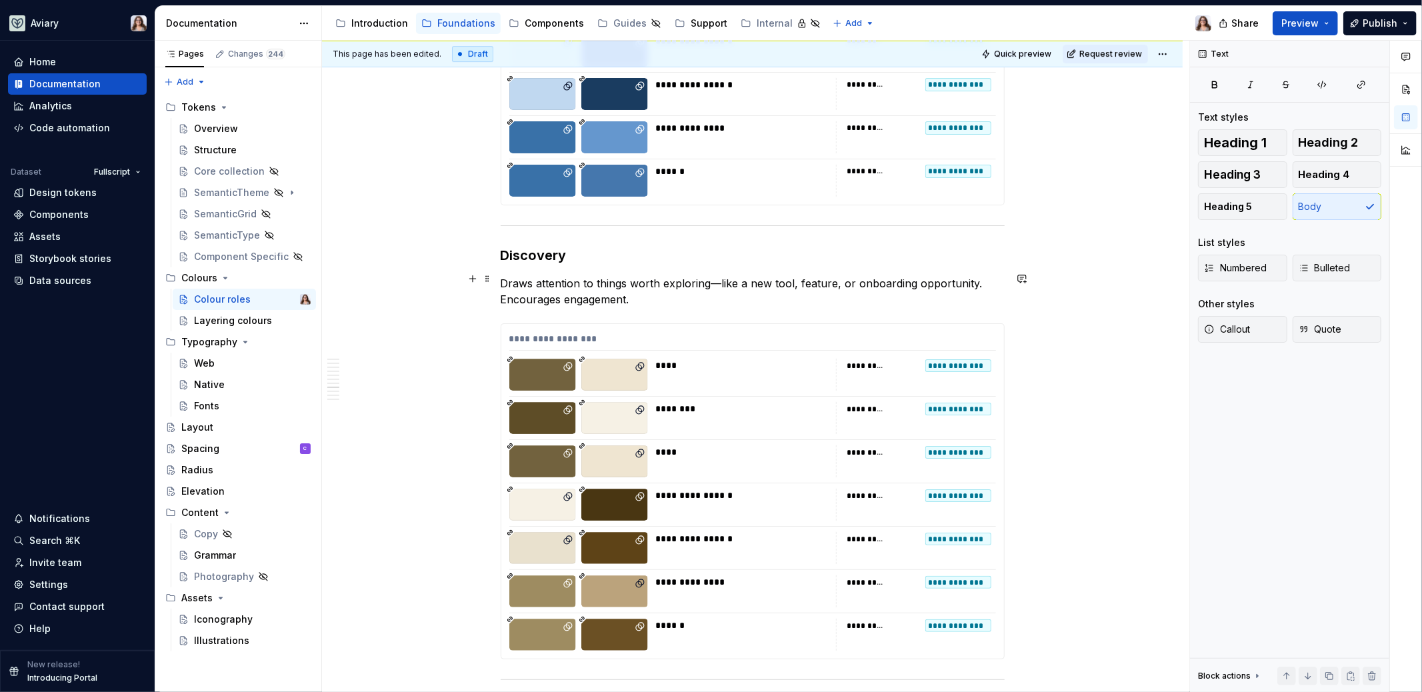
click at [649, 294] on p "Draws attention to things worth exploring—like a new tool, feature, or onboardi…" at bounding box center [753, 291] width 504 height 32
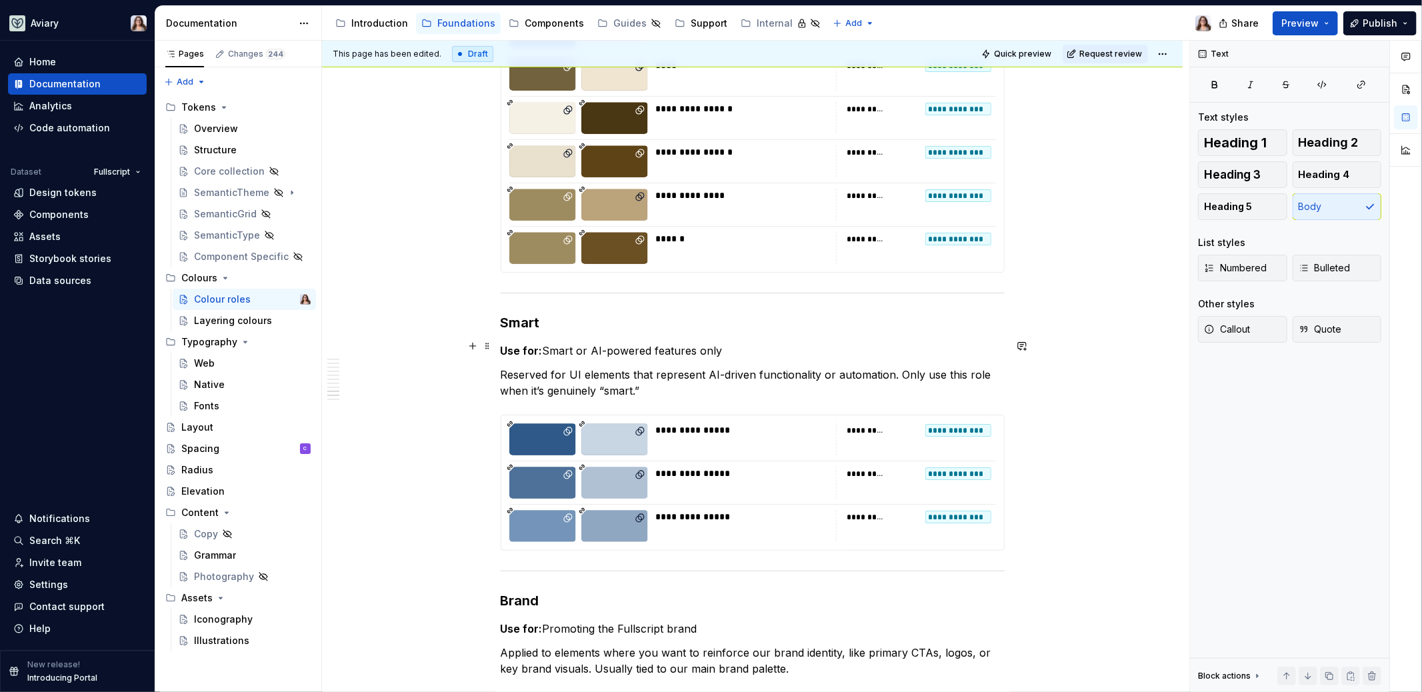
scroll to position [4394, 0]
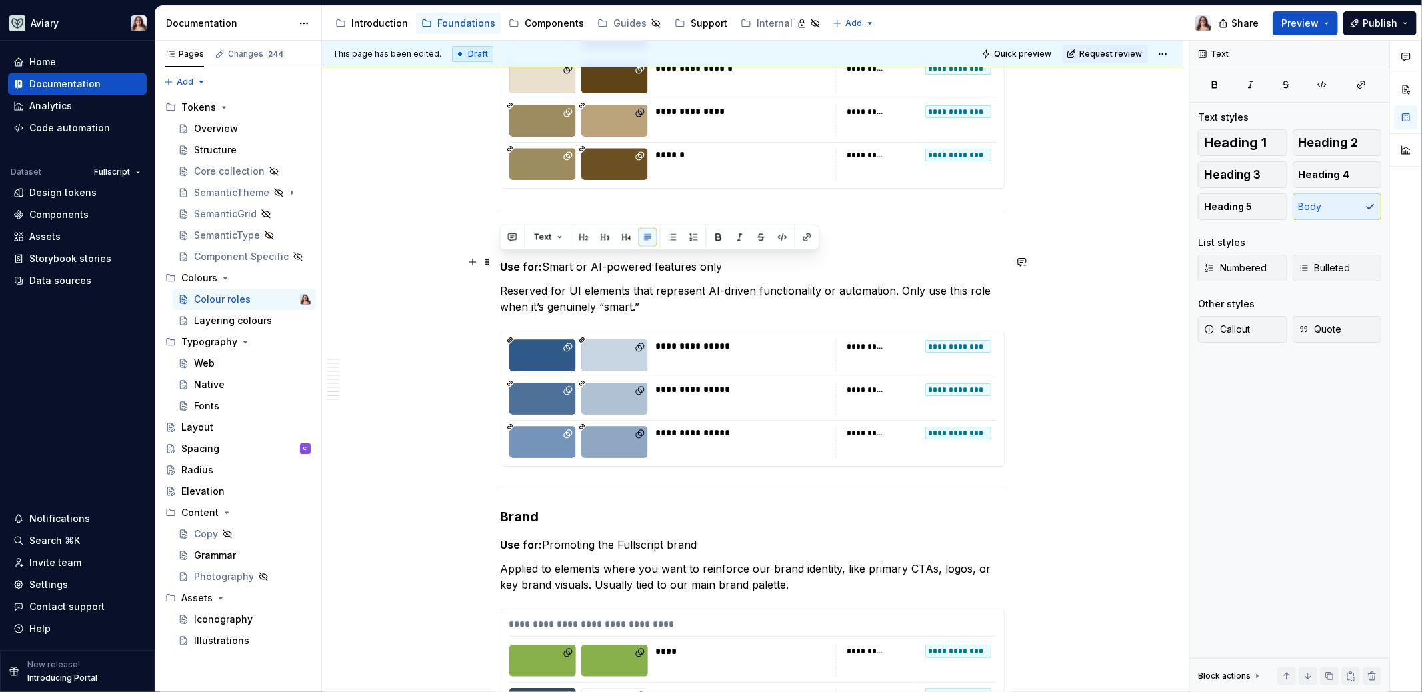
drag, startPoint x: 728, startPoint y: 261, endPoint x: 500, endPoint y: 264, distance: 228.6
click at [501, 264] on p "Use for: Smart or AI-powered features only" at bounding box center [753, 267] width 504 height 16
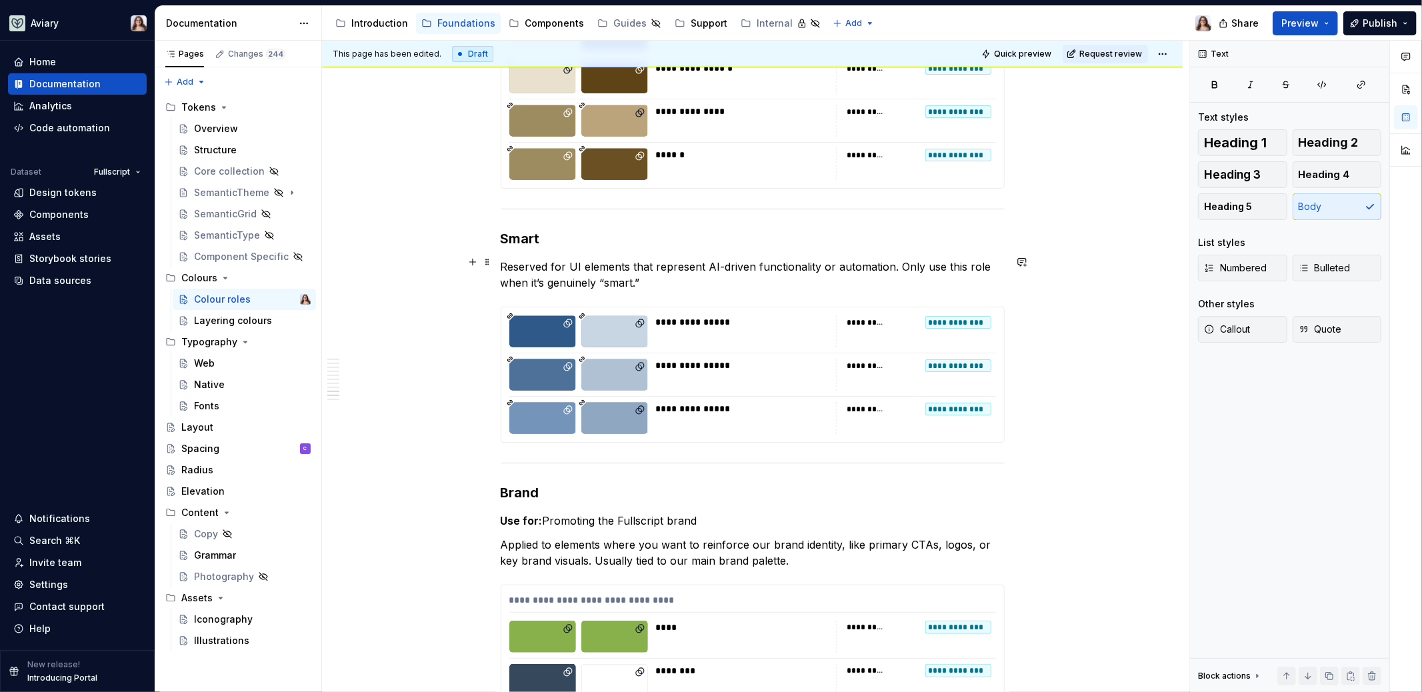
click at [672, 275] on p "Reserved for UI elements that represent AI-driven functionality or automation. …" at bounding box center [753, 275] width 504 height 32
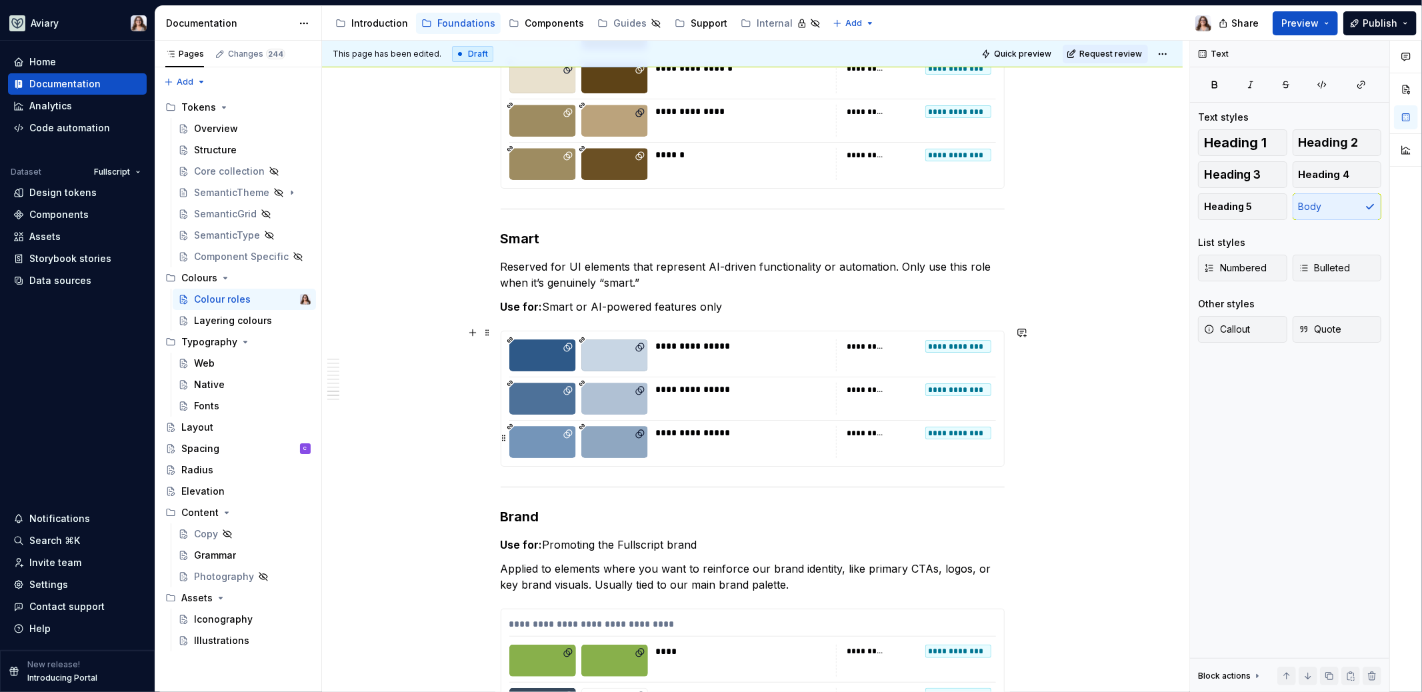
scroll to position [4657, 0]
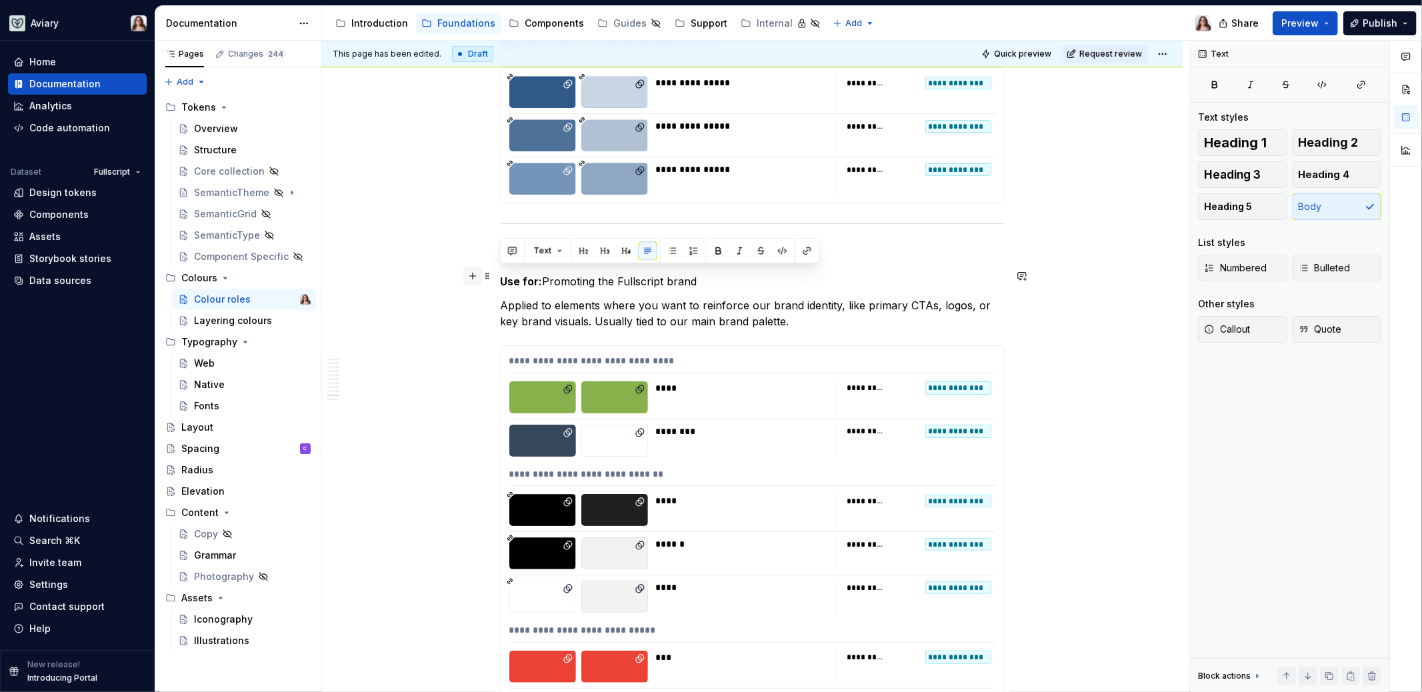
drag, startPoint x: 706, startPoint y: 278, endPoint x: 463, endPoint y: 277, distance: 243.3
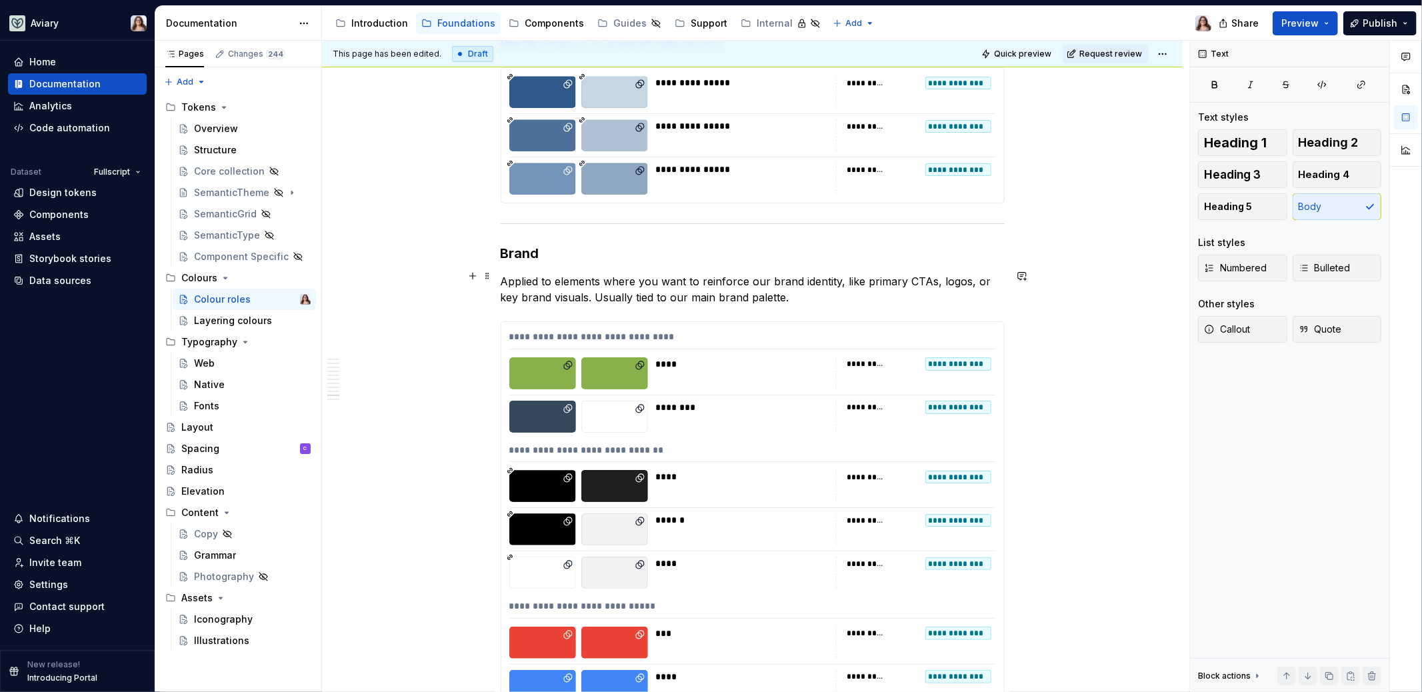
click at [796, 293] on p "Applied to elements where you want to reinforce our brand identity, like primar…" at bounding box center [753, 289] width 504 height 32
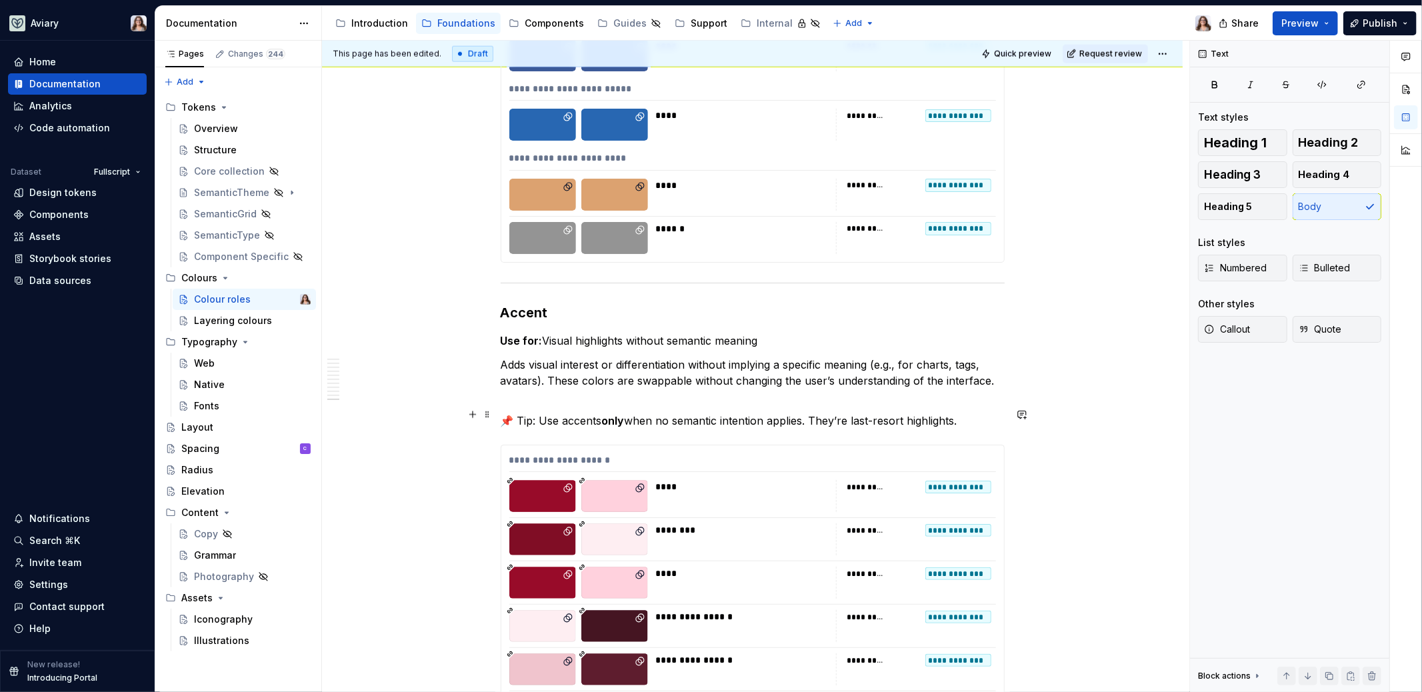
scroll to position [5768, 0]
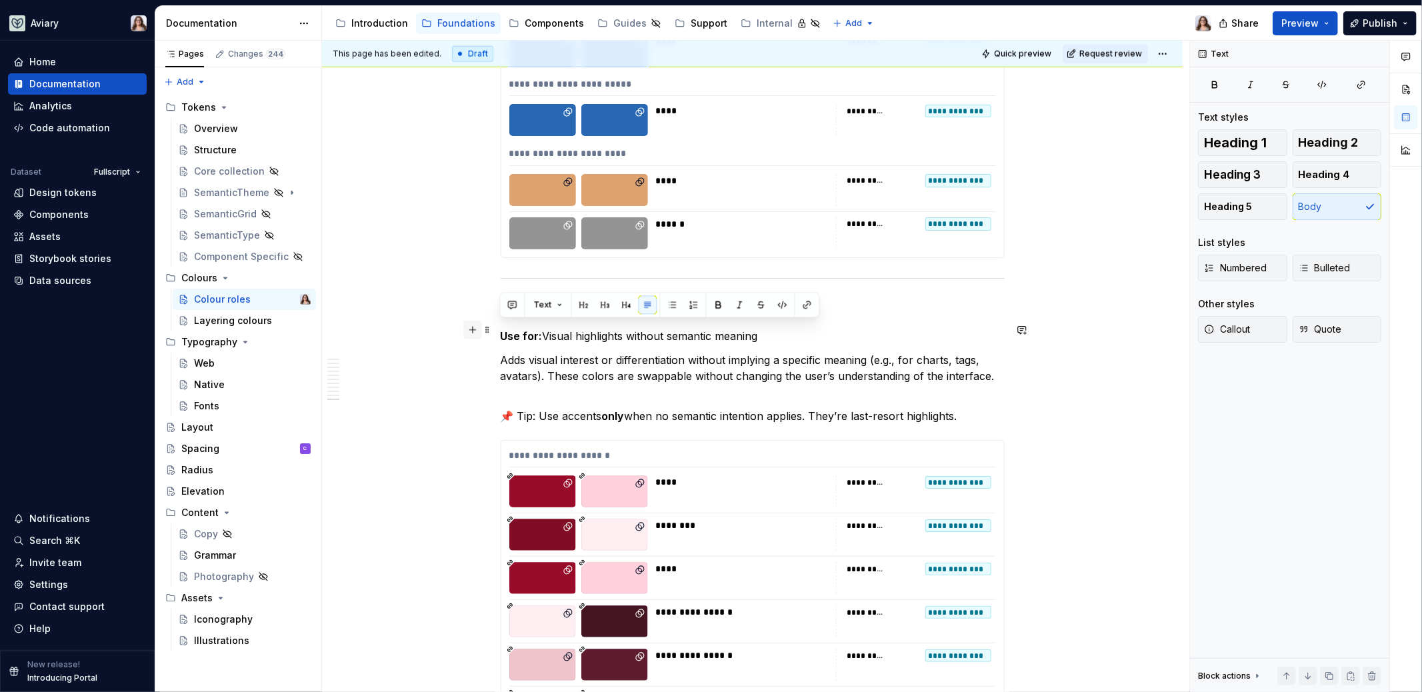
drag, startPoint x: 764, startPoint y: 332, endPoint x: 469, endPoint y: 331, distance: 294.6
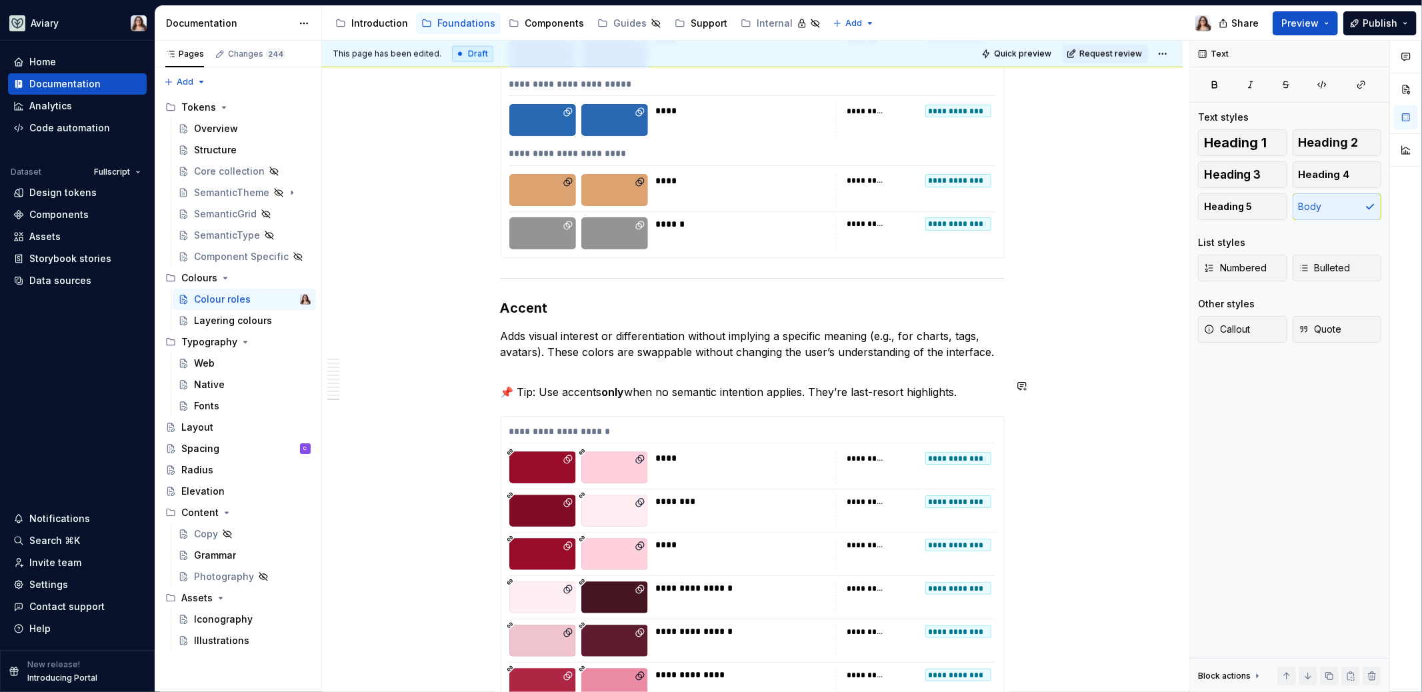
click at [522, 364] on p "Adds visual interest or differentiation without implying a specific meaning (e.…" at bounding box center [753, 352] width 504 height 48
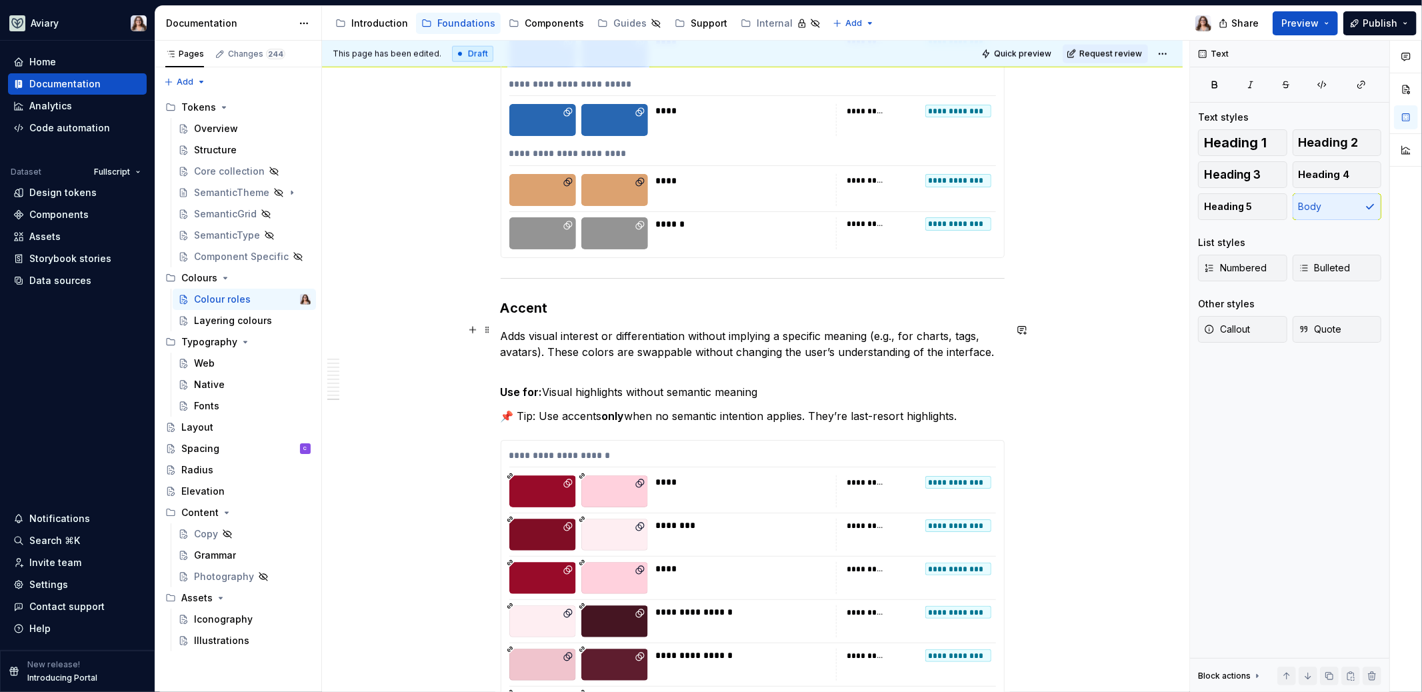
click at [517, 361] on p "Adds visual interest or differentiation without implying a specific meaning (e.…" at bounding box center [753, 352] width 504 height 48
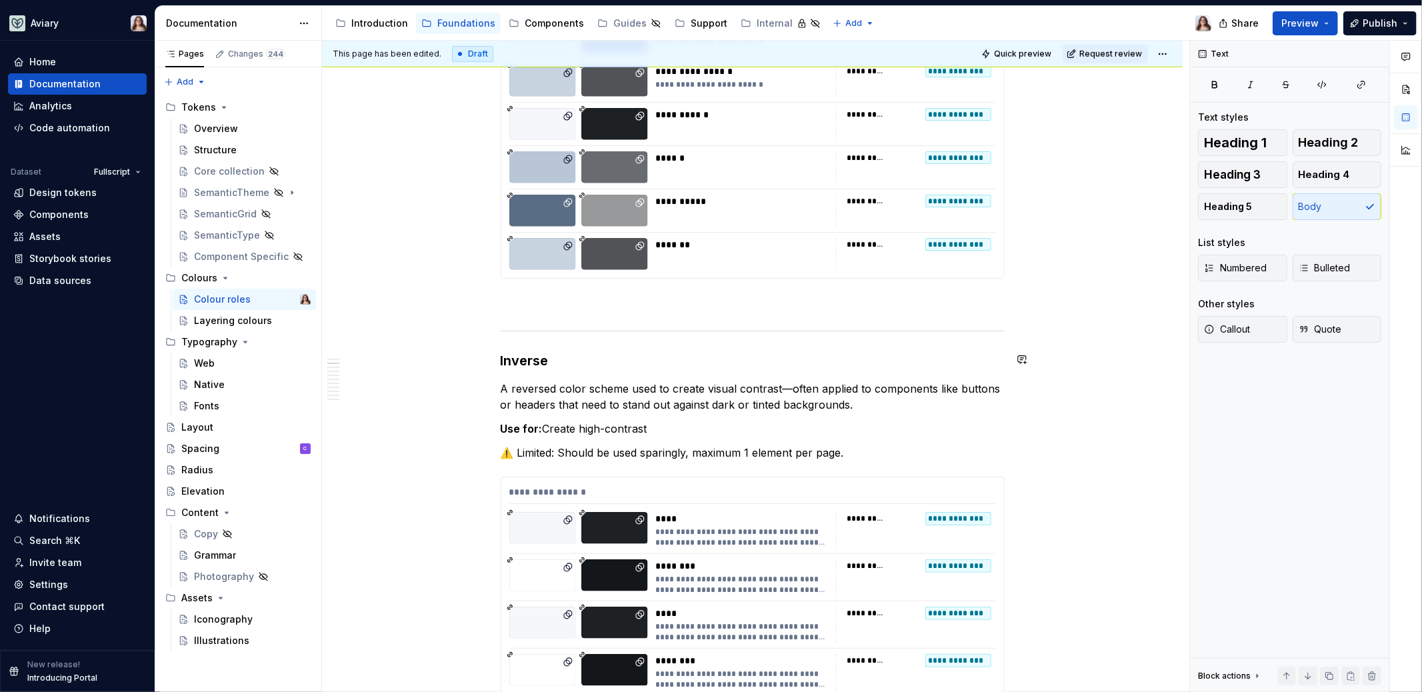
scroll to position [0, 0]
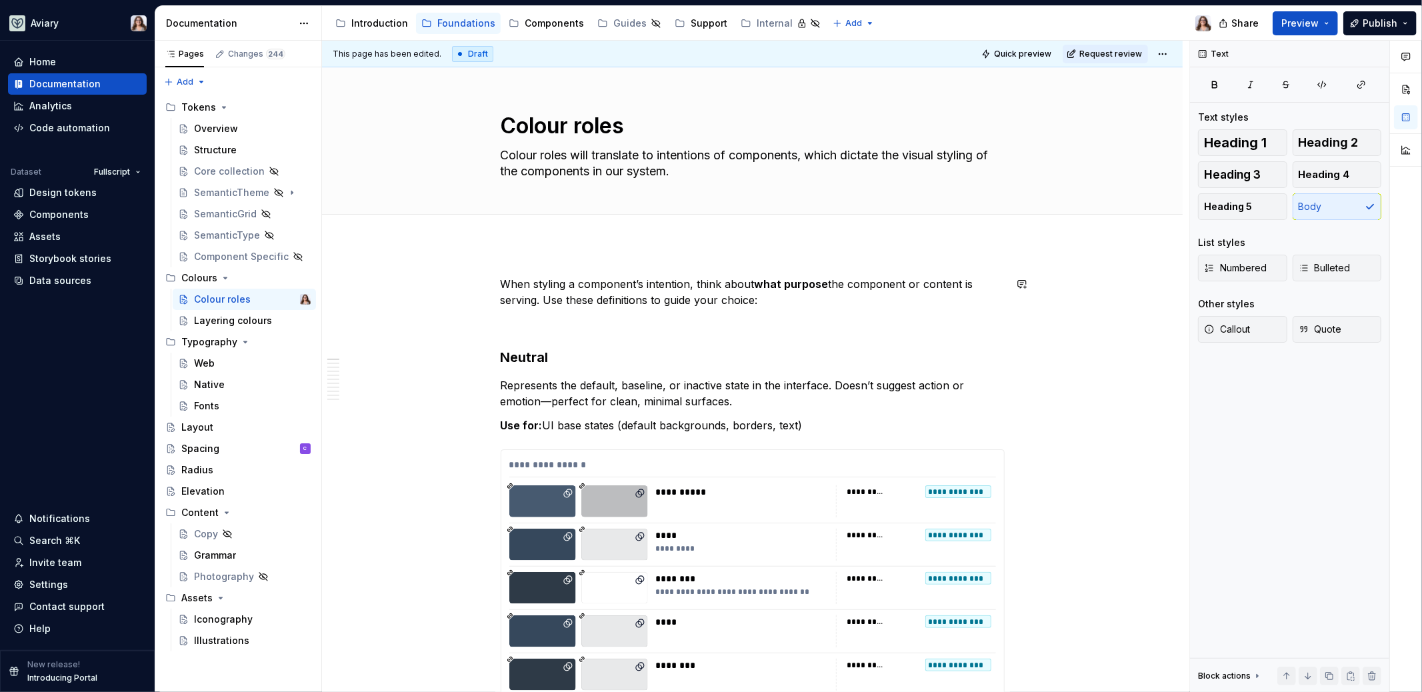
click at [760, 299] on p "When styling a component’s intention, think about what purpose the component or…" at bounding box center [753, 292] width 504 height 32
click at [573, 357] on h3 "Neutral" at bounding box center [753, 357] width 504 height 19
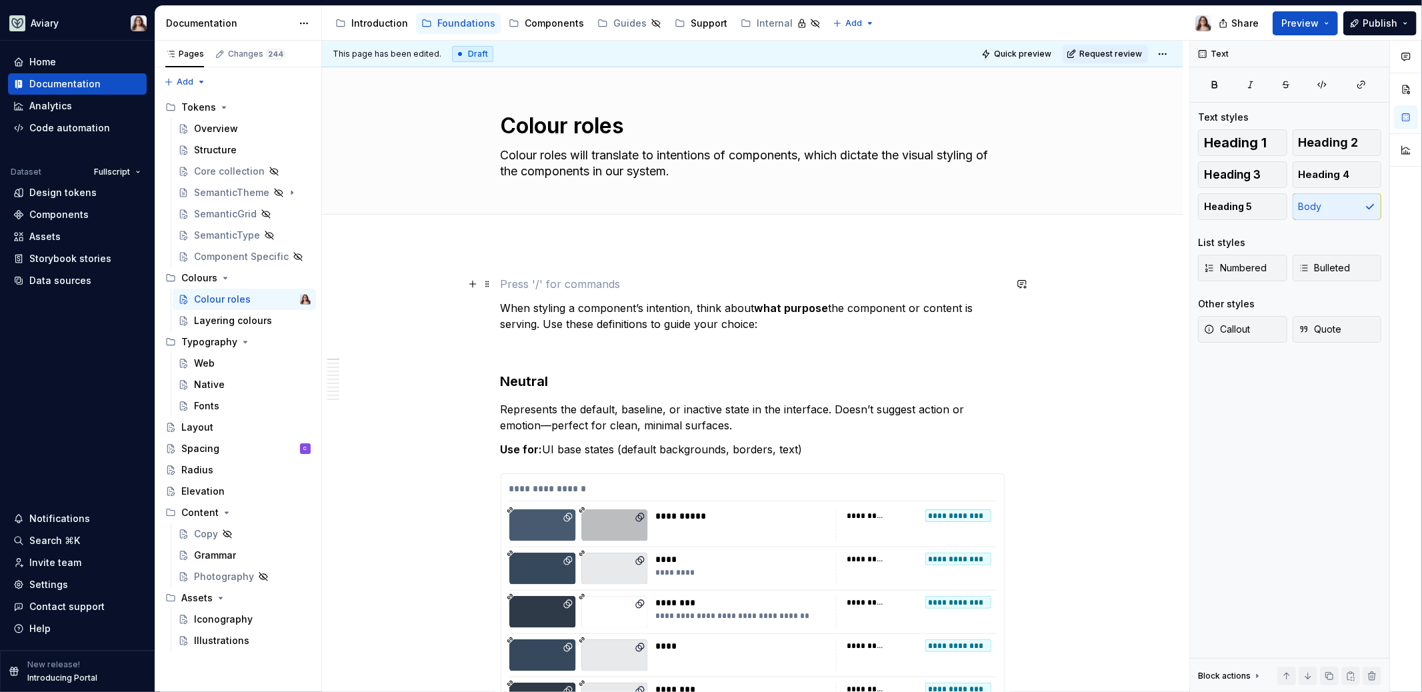
click at [521, 285] on p at bounding box center [753, 284] width 504 height 16
drag, startPoint x: 836, startPoint y: 289, endPoint x: 466, endPoint y: 283, distance: 370.6
click at [709, 168] on textarea "Colour roles will translate to intentions of components, which dictate the visu…" at bounding box center [750, 163] width 504 height 37
paste textarea "s roles define the semantic use case of a colour token set."
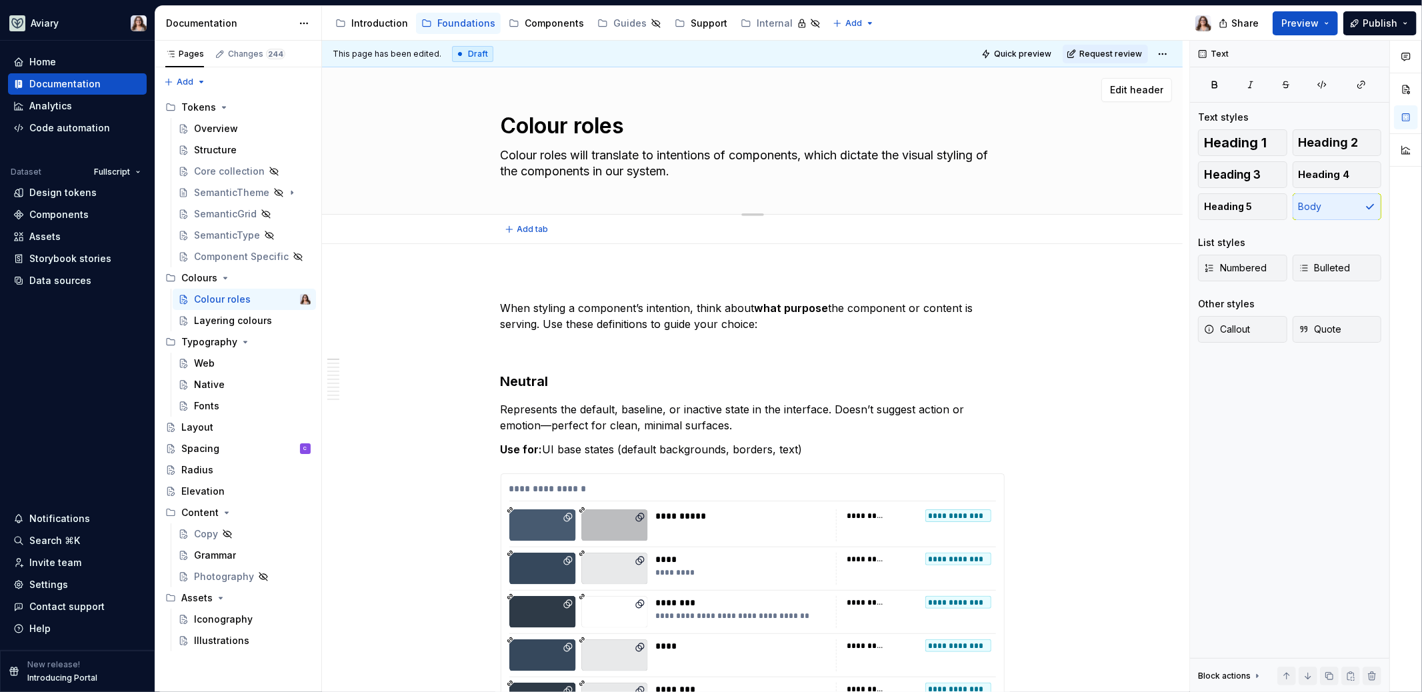
type textarea "*"
type textarea "Colours roles define the semantic use case of a colour token set."
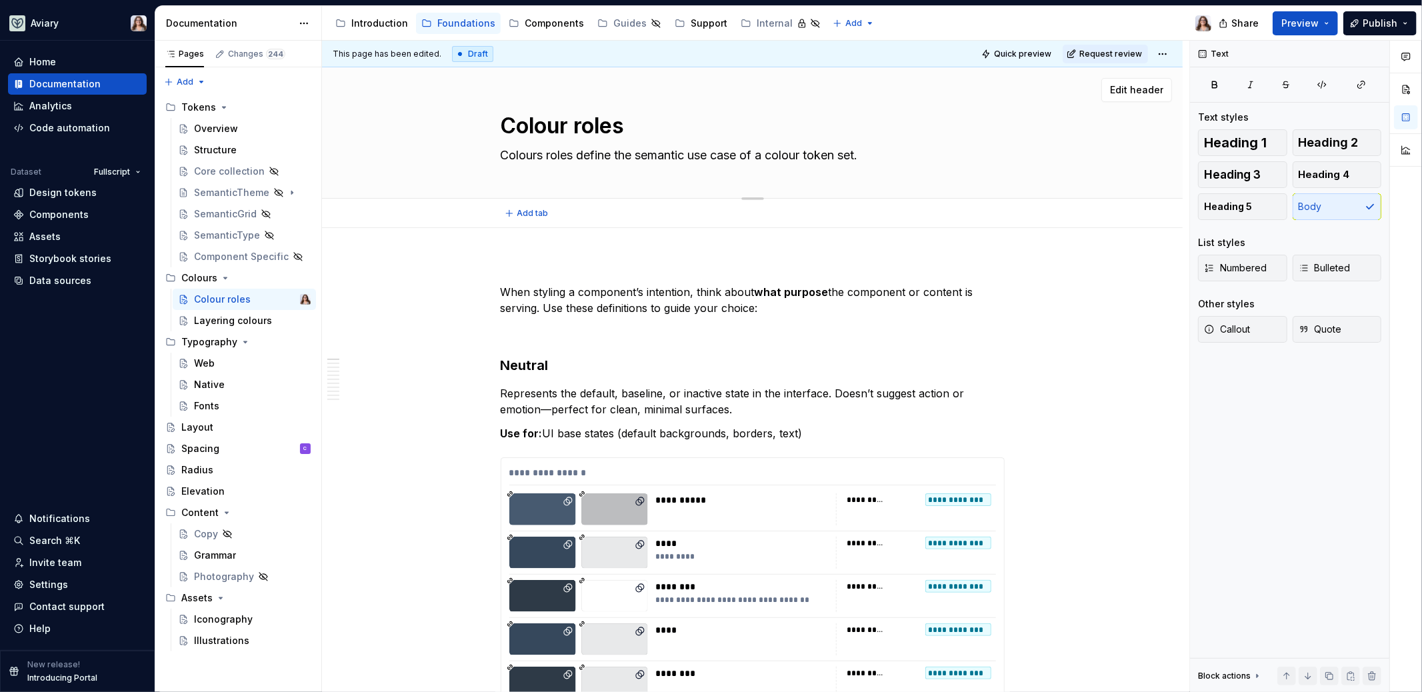
type textarea "*"
type textarea "Colour roles will translate to intentions of components, which dictate the visu…"
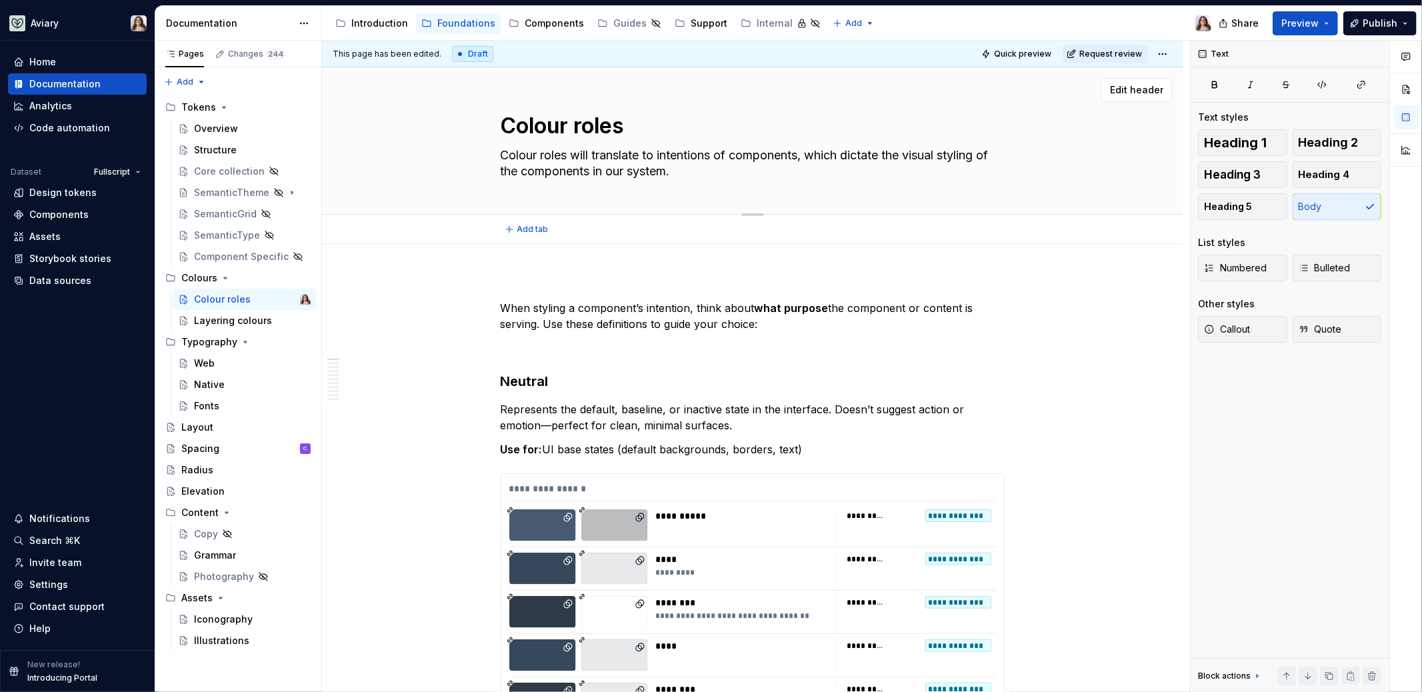
click at [741, 162] on textarea "Colour roles will translate to intentions of components, which dictate the visu…" at bounding box center [750, 163] width 504 height 37
click at [718, 171] on textarea "Colour roles will translate to intentions of components, which dictate the visu…" at bounding box center [750, 163] width 504 height 37
paste textarea "Colours roles define the semantic use case of a colour token set."
type textarea "*"
type textarea "Colour roles will translate to intentions of components, which dictate the visu…"
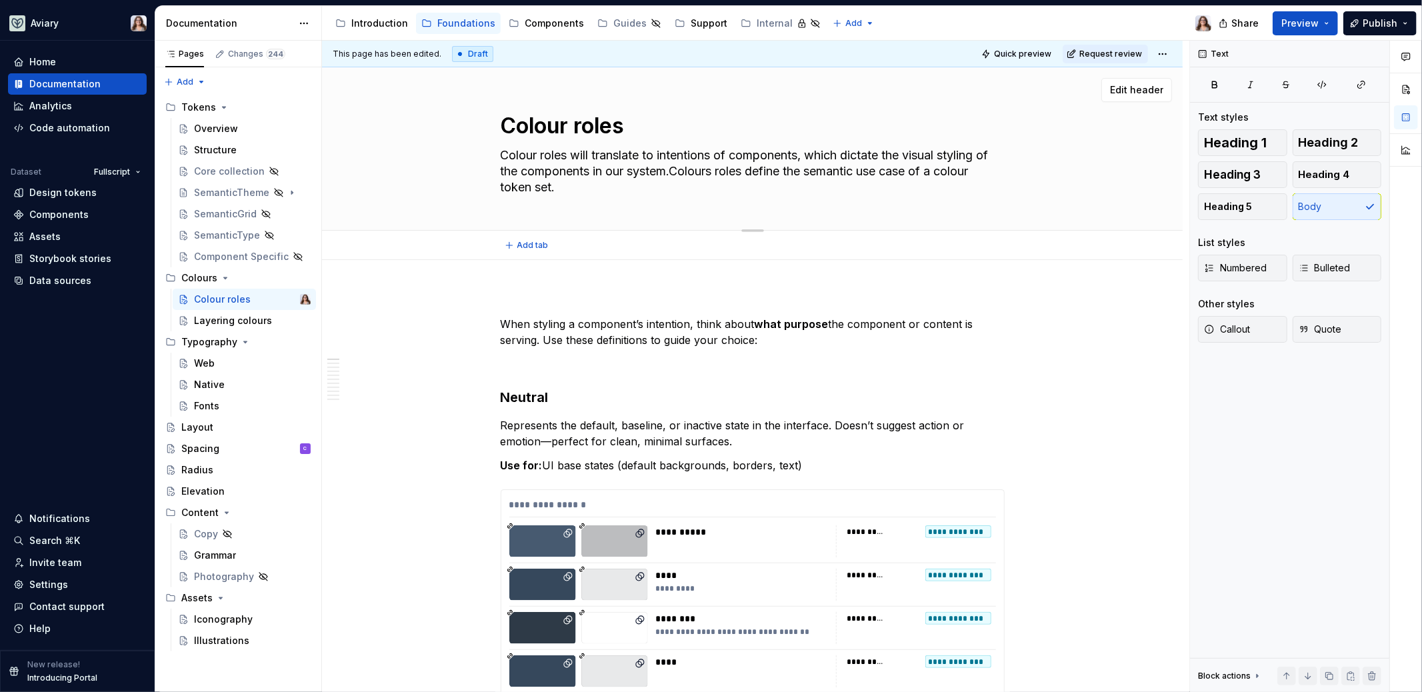
drag, startPoint x: 690, startPoint y: 173, endPoint x: 492, endPoint y: 153, distance: 198.9
click at [492, 153] on div "Colour roles Colour roles will translate to intentions of components, which dic…" at bounding box center [752, 148] width 754 height 163
type textarea "*"
type textarea "Colours roles define the semantic use case of a colour token set."
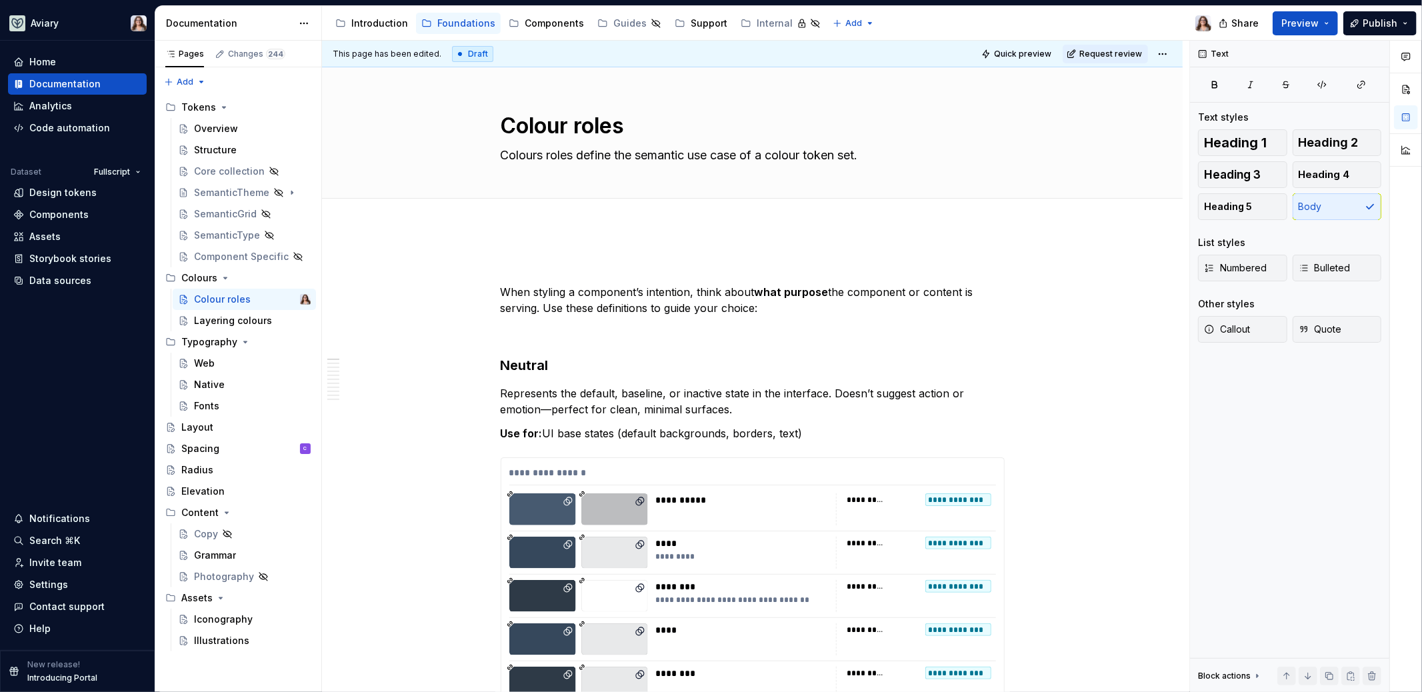
type textarea "*"
type textarea "Colours roles define the semantic use case of a colour token set."
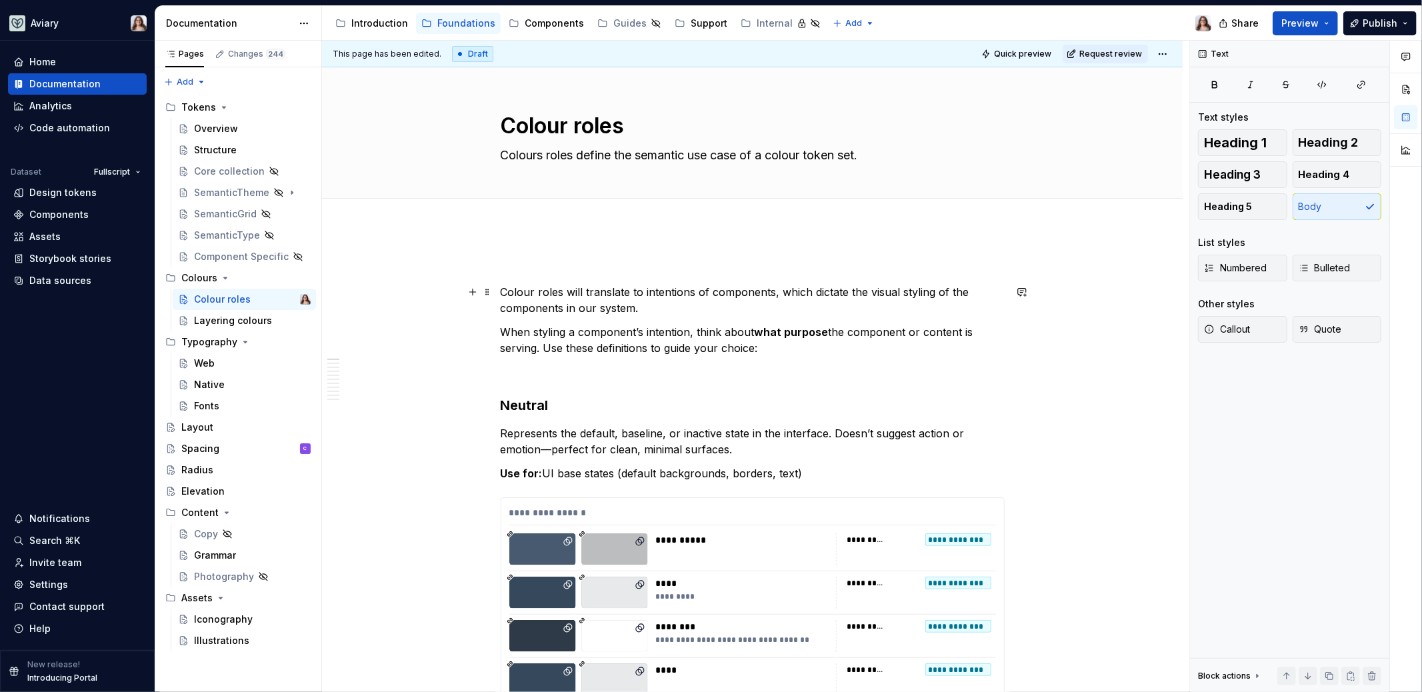
click at [513, 274] on p at bounding box center [753, 268] width 504 height 16
drag, startPoint x: 597, startPoint y: 272, endPoint x: 496, endPoint y: 270, distance: 100.7
click at [625, 248] on button "button" at bounding box center [626, 243] width 19 height 19
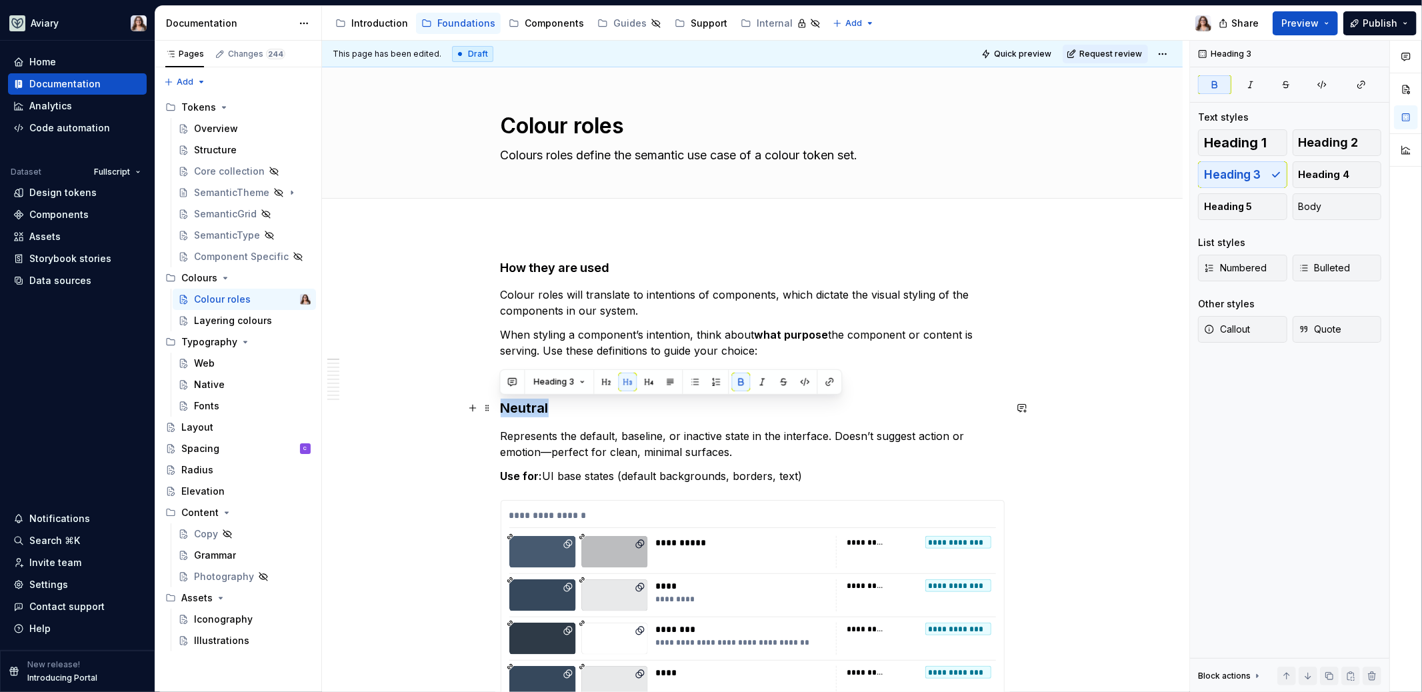
drag, startPoint x: 547, startPoint y: 405, endPoint x: 495, endPoint y: 407, distance: 52.1
click at [603, 383] on button "button" at bounding box center [606, 382] width 19 height 19
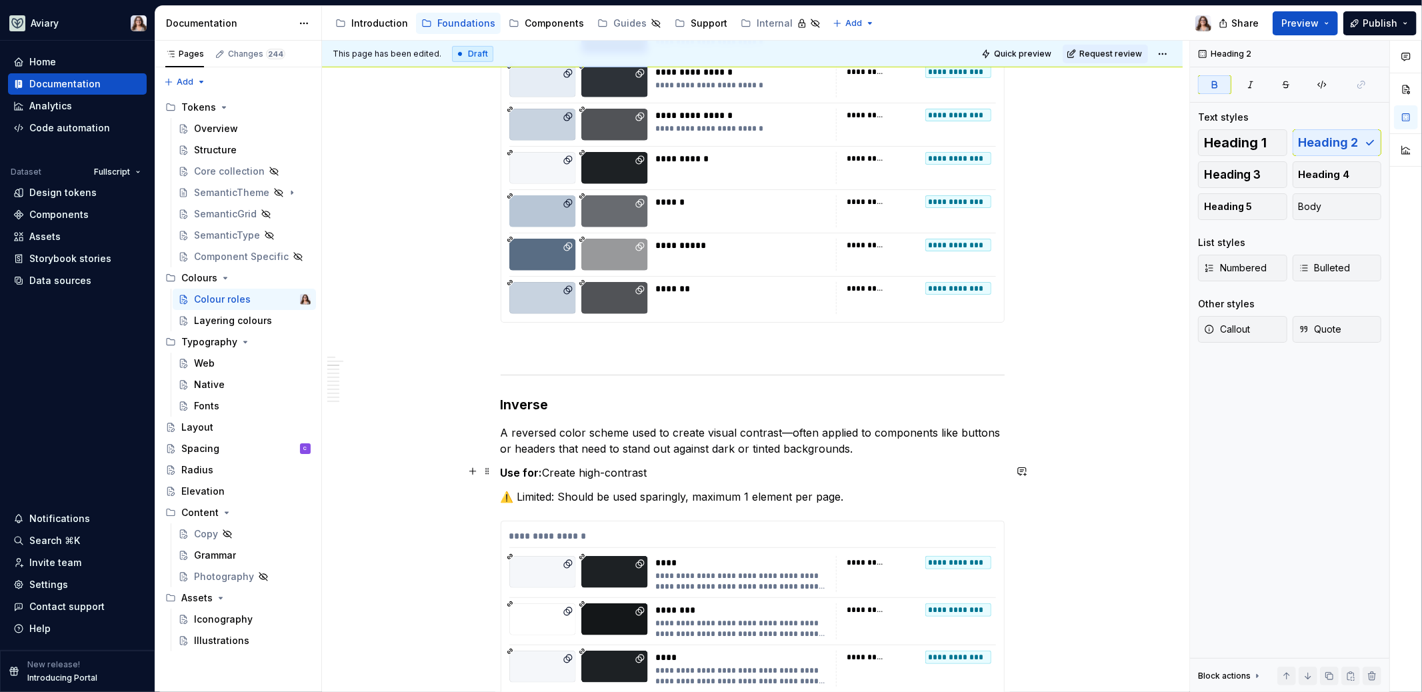
scroll to position [816, 0]
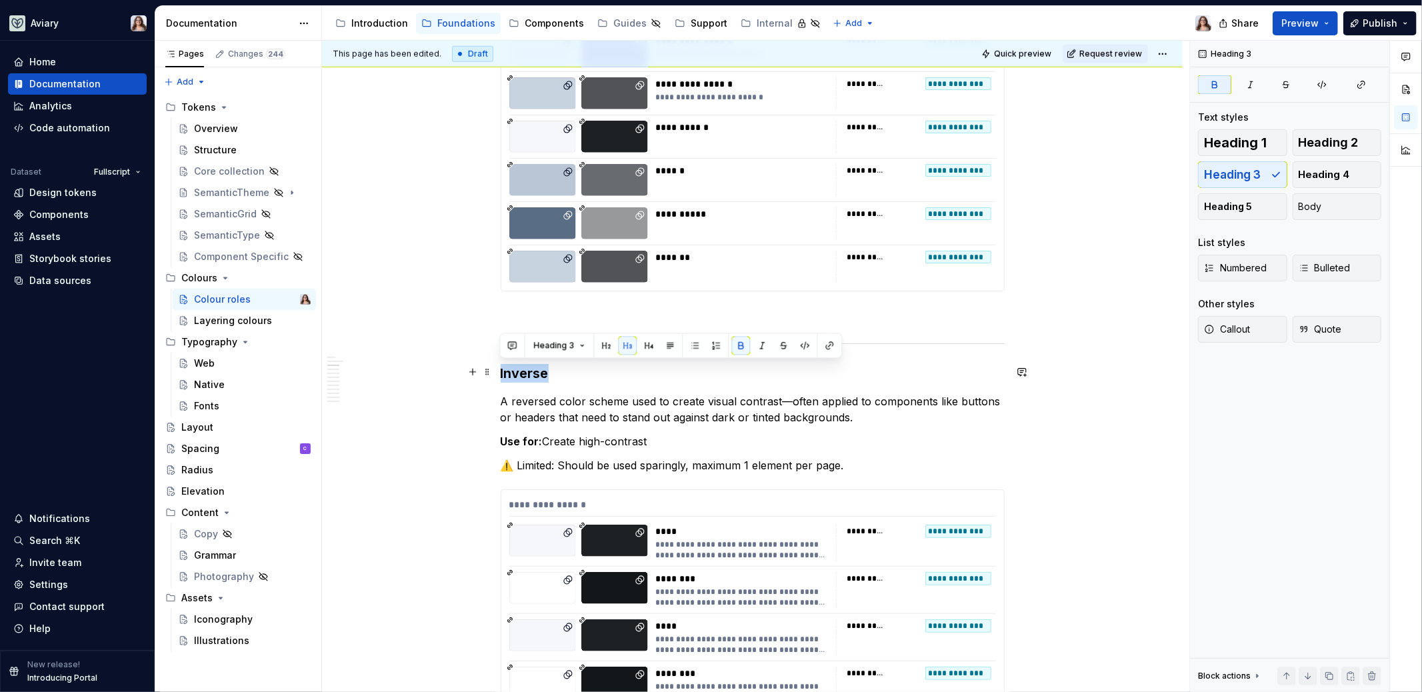
drag, startPoint x: 554, startPoint y: 375, endPoint x: 495, endPoint y: 373, distance: 58.7
click at [615, 345] on div "Heading 3" at bounding box center [671, 345] width 336 height 19
click at [605, 345] on button "button" at bounding box center [606, 345] width 19 height 19
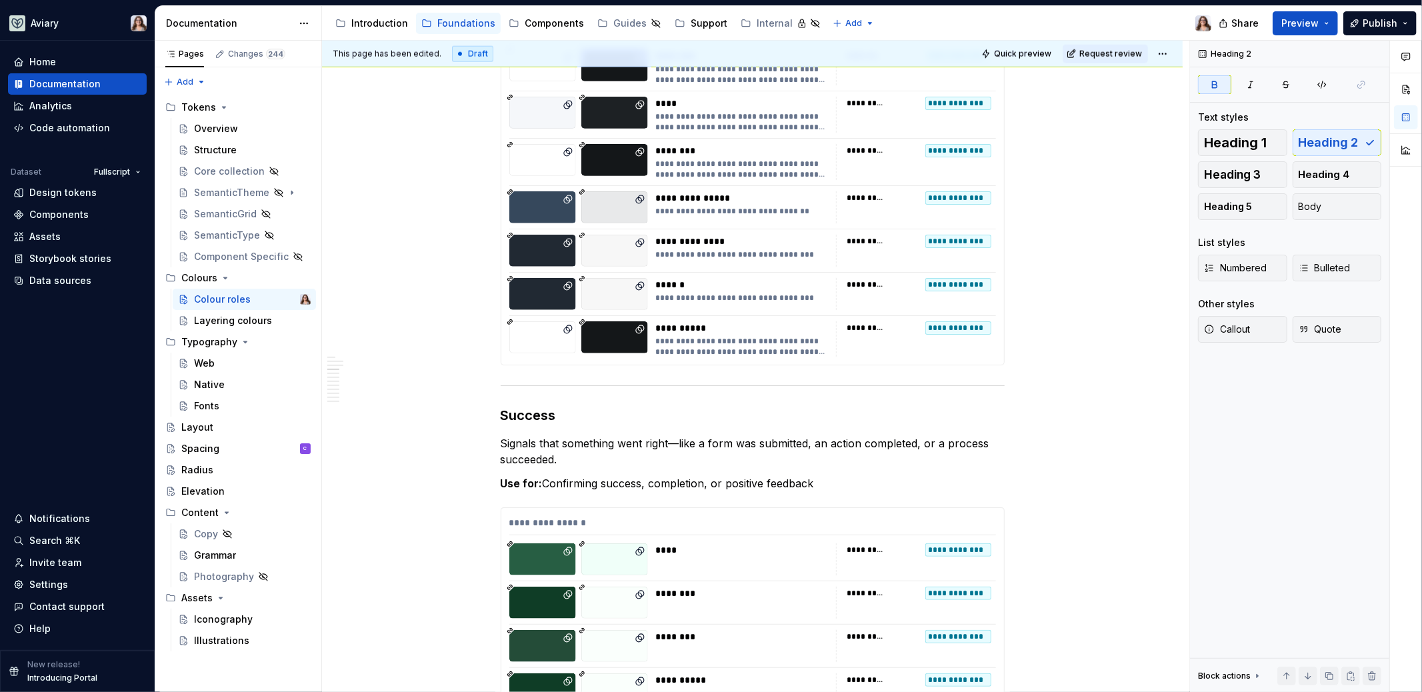
scroll to position [1568, 0]
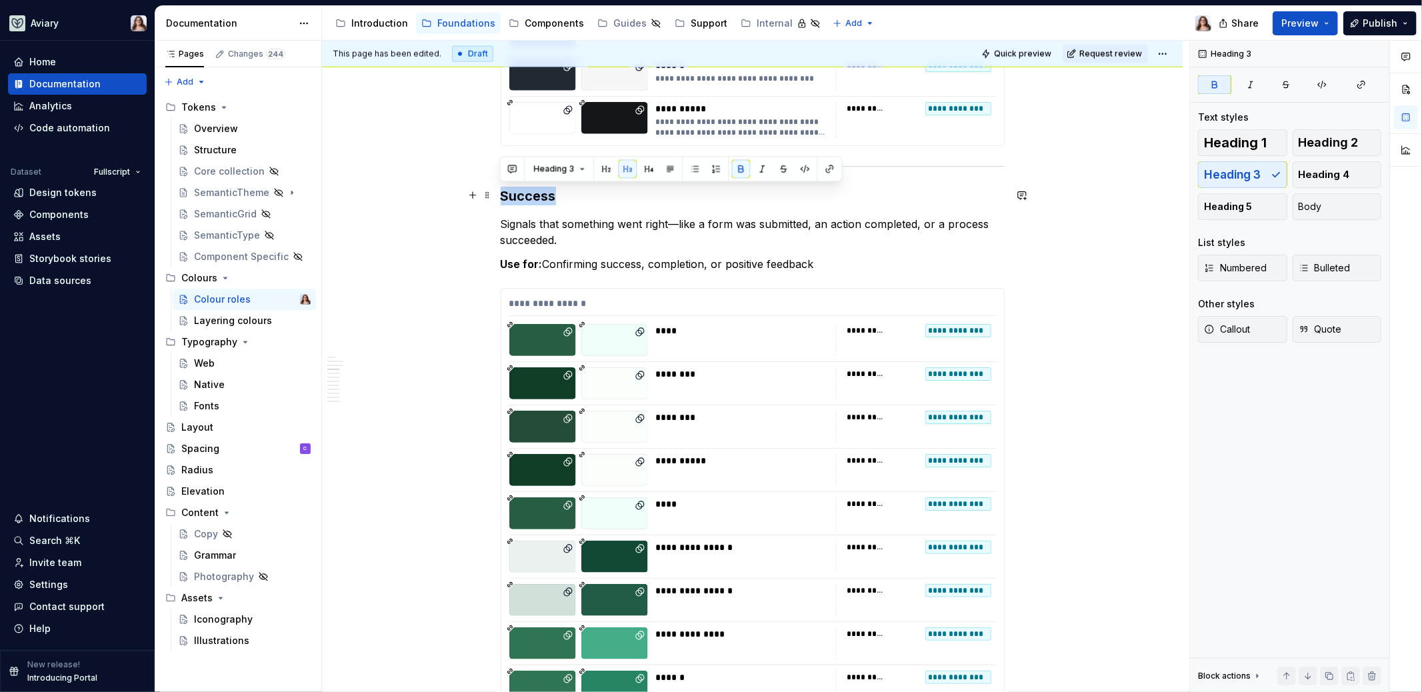
drag, startPoint x: 559, startPoint y: 201, endPoint x: 501, endPoint y: 199, distance: 57.4
click at [501, 199] on h3 "Success" at bounding box center [753, 196] width 504 height 19
click at [603, 175] on button "button" at bounding box center [606, 168] width 19 height 19
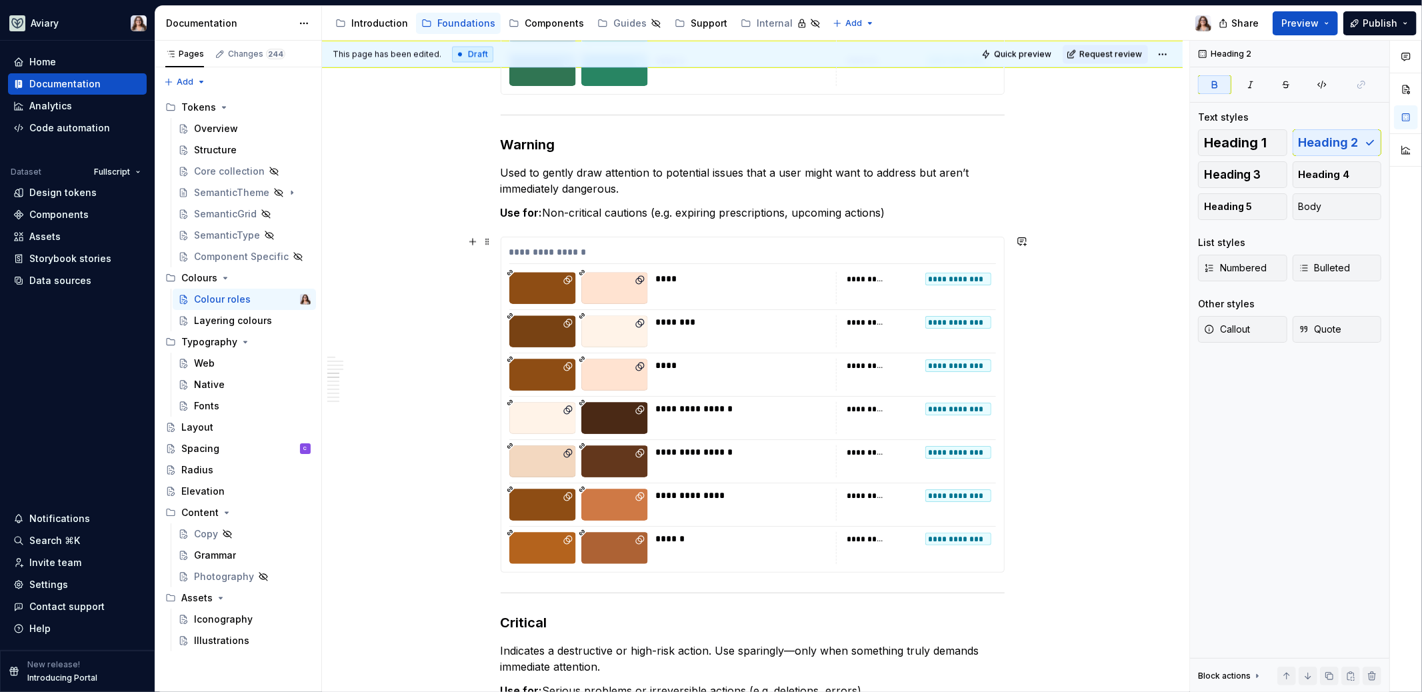
scroll to position [2198, 0]
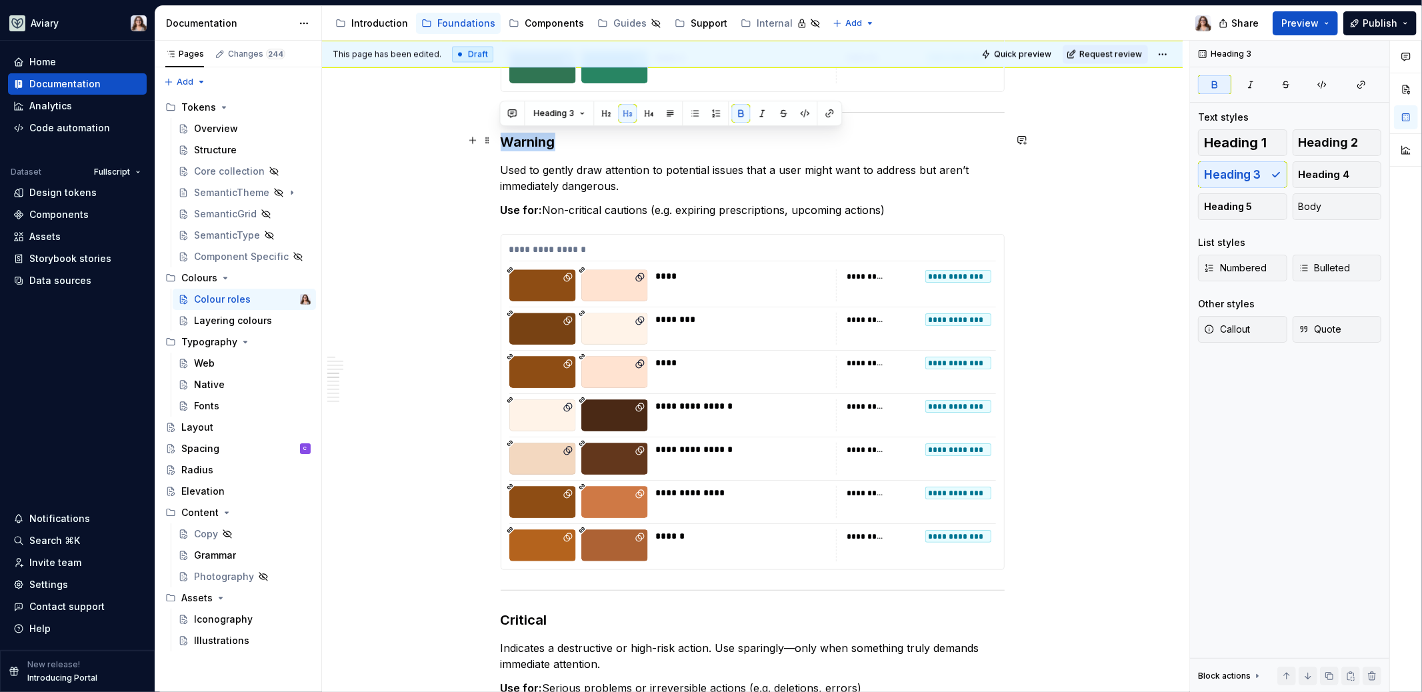
drag, startPoint x: 556, startPoint y: 143, endPoint x: 497, endPoint y: 142, distance: 59.3
click at [603, 114] on button "button" at bounding box center [606, 113] width 19 height 19
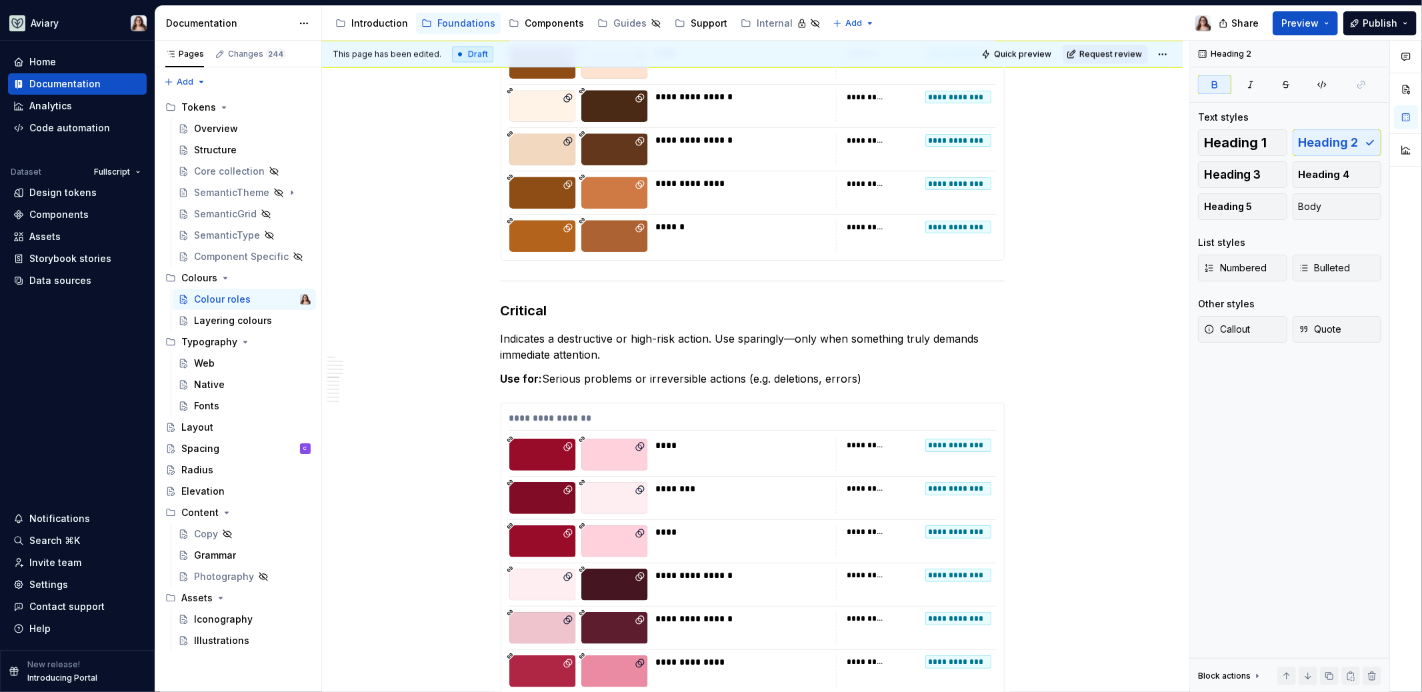
scroll to position [2519, 0]
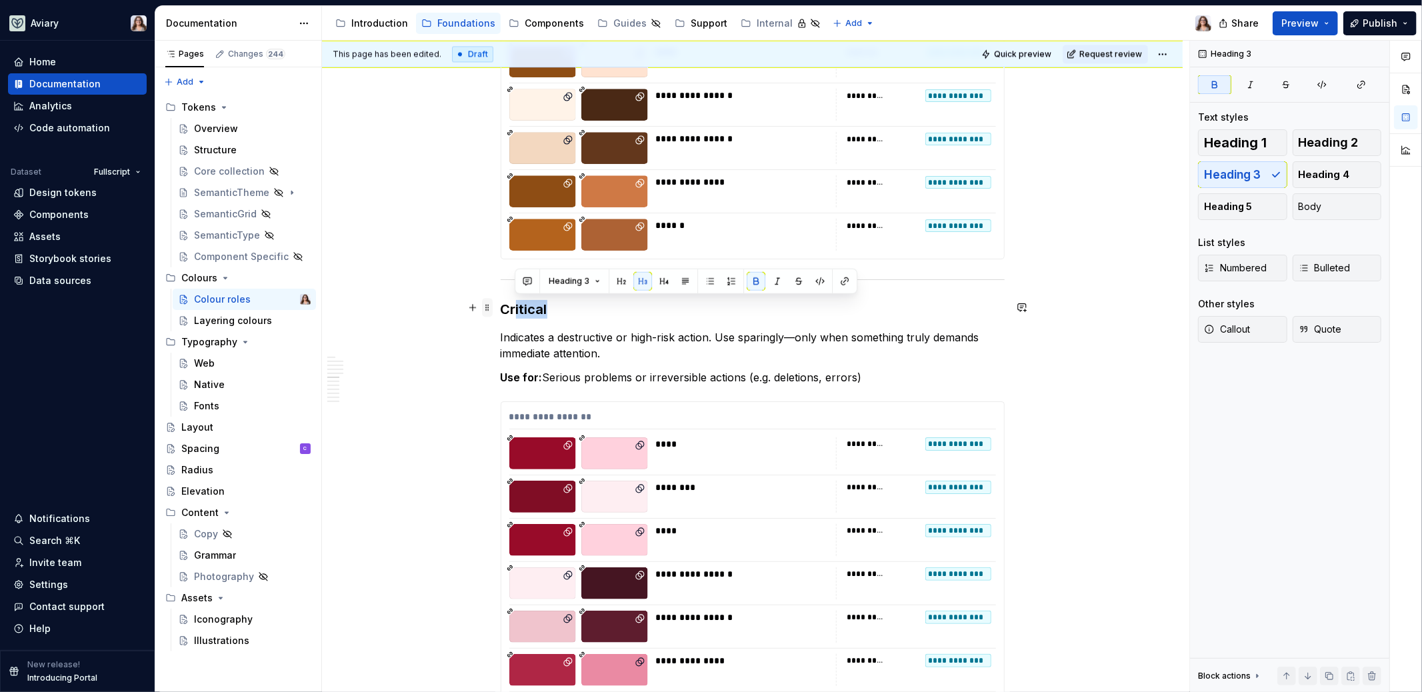
drag, startPoint x: 548, startPoint y: 304, endPoint x: 486, endPoint y: 304, distance: 62.0
click at [486, 304] on span at bounding box center [487, 307] width 11 height 19
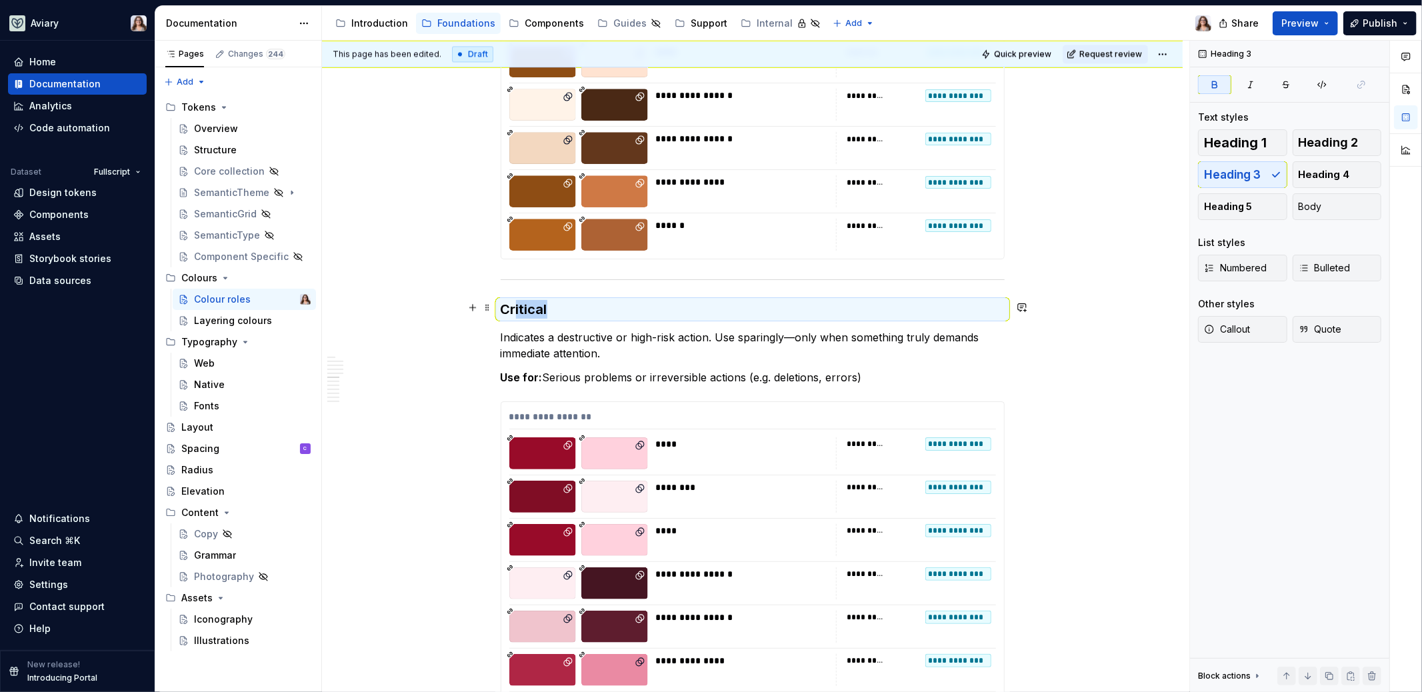
click at [515, 306] on strong "Critical" at bounding box center [524, 309] width 47 height 16
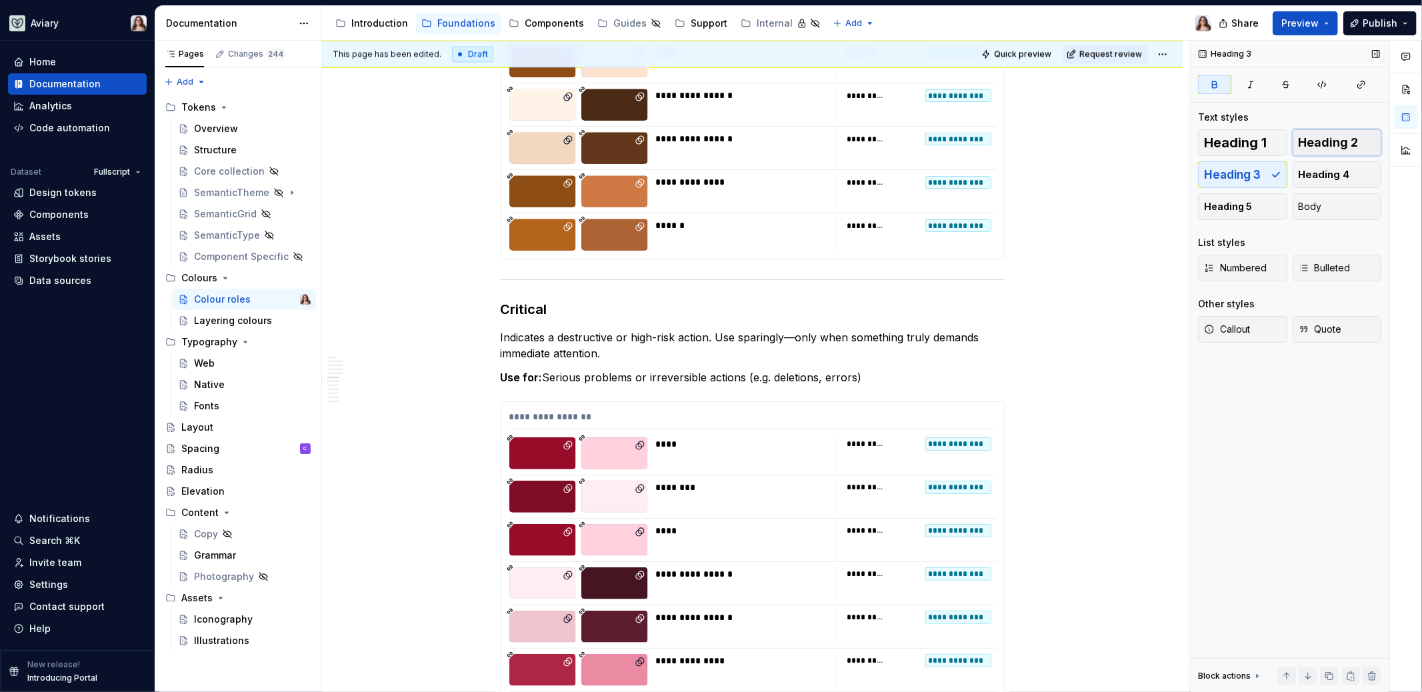
click at [1306, 150] on button "Heading 2" at bounding box center [1336, 142] width 89 height 27
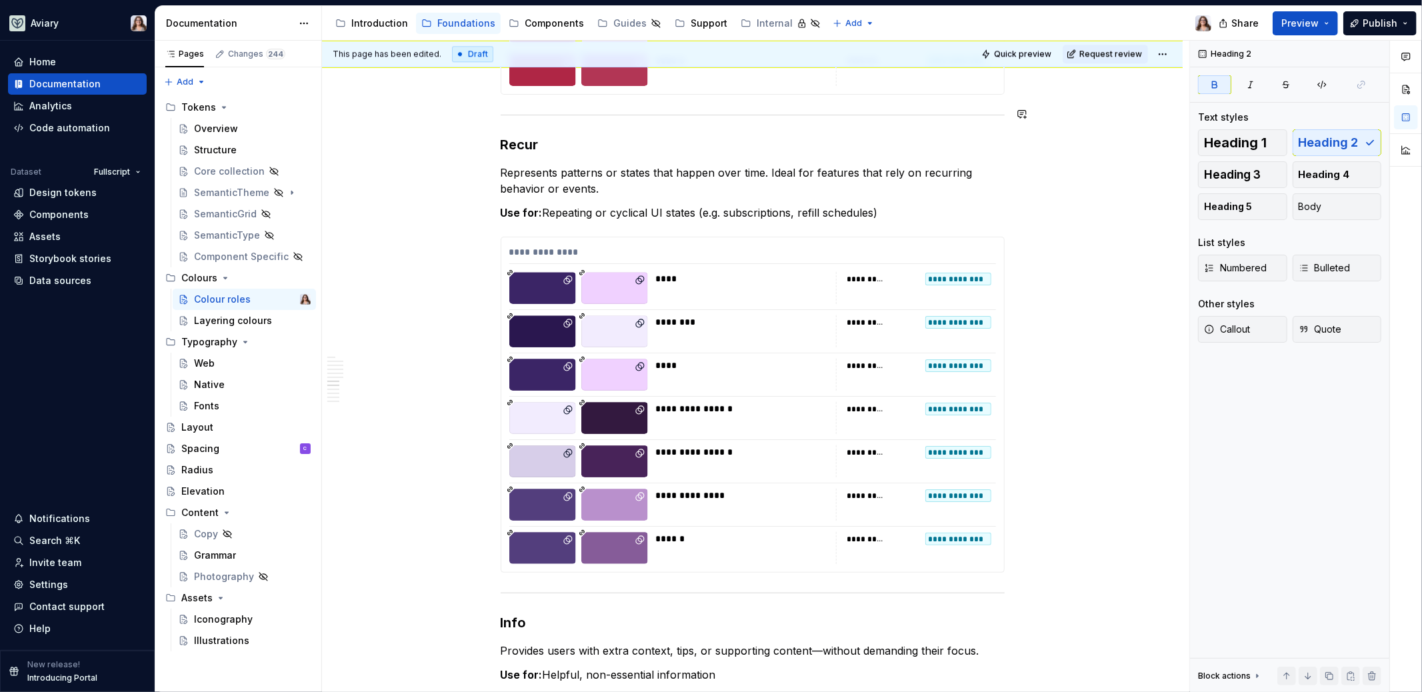
scroll to position [3151, 0]
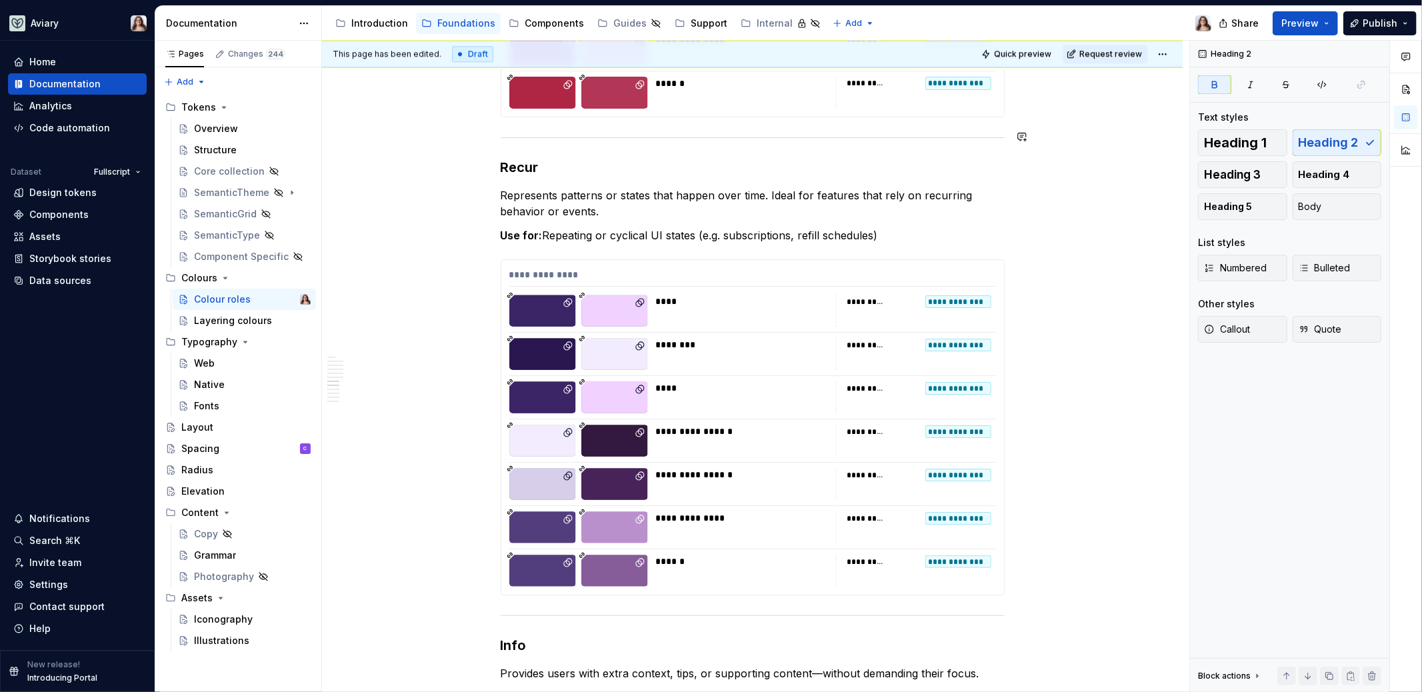
click at [527, 166] on strong "Recur" at bounding box center [520, 167] width 38 height 16
click at [1316, 147] on span "Heading 2" at bounding box center [1328, 142] width 60 height 13
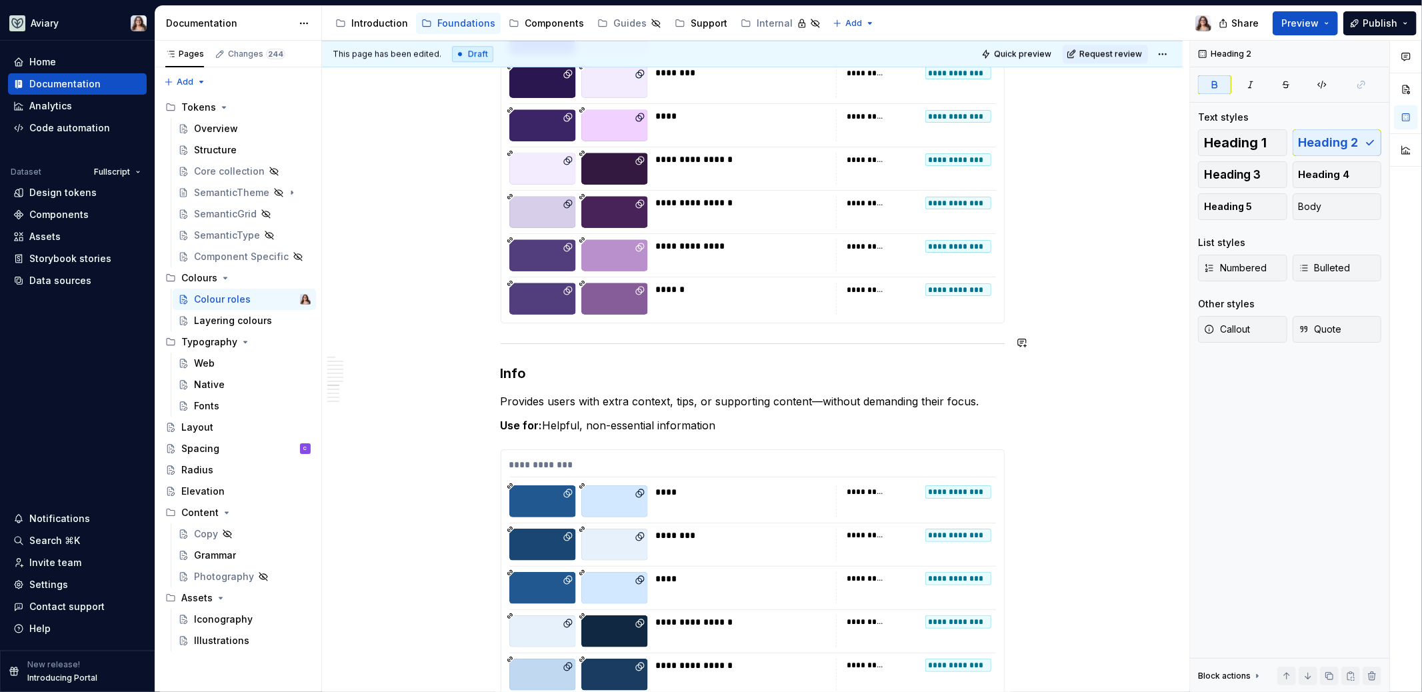
scroll to position [3502, 0]
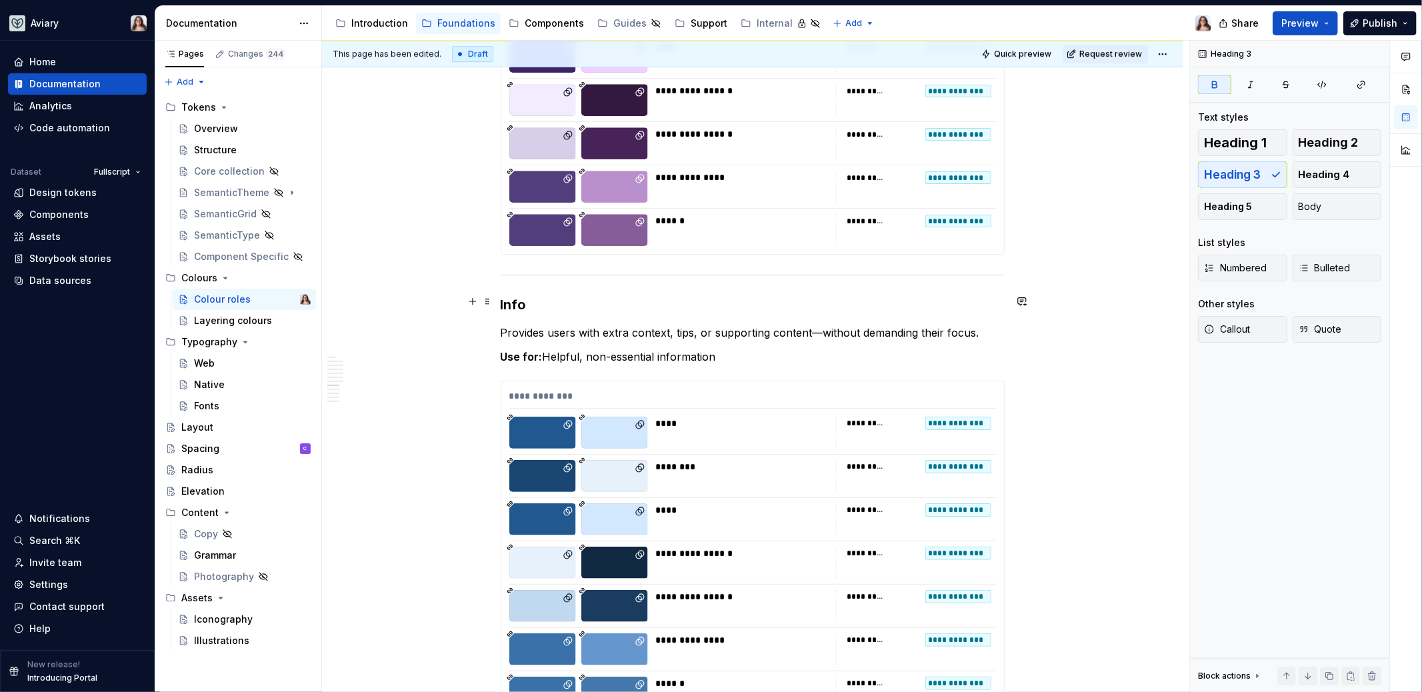
click at [515, 301] on strong "Info" at bounding box center [514, 305] width 26 height 16
click at [1354, 139] on span "Heading 2" at bounding box center [1328, 142] width 60 height 13
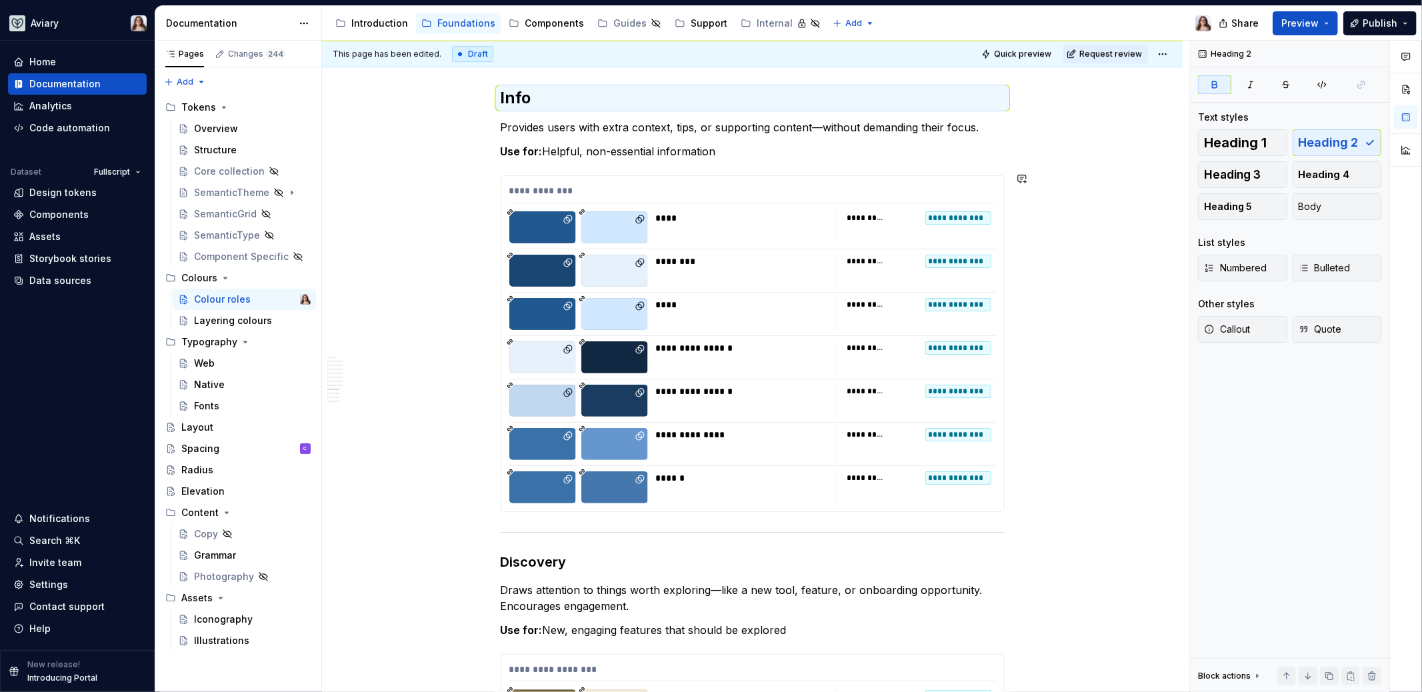
scroll to position [4002, 0]
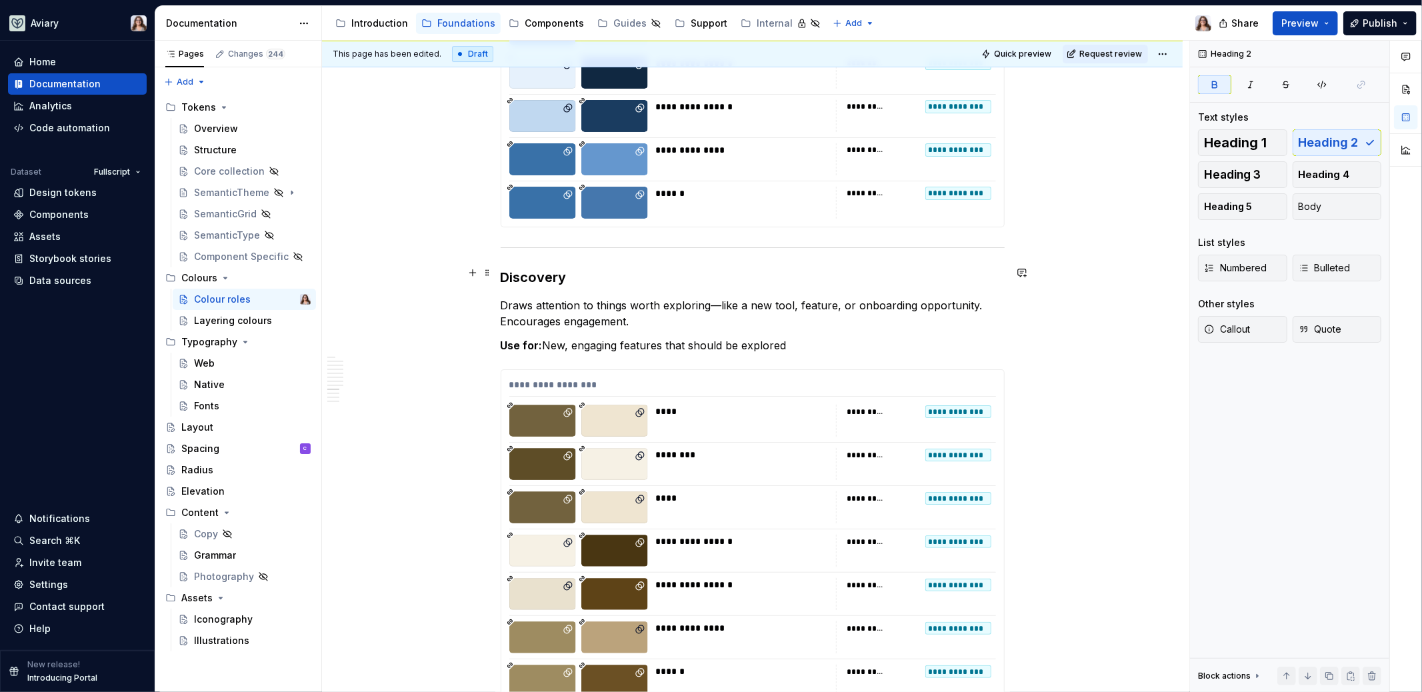
click at [539, 279] on strong "Discovery" at bounding box center [534, 277] width 66 height 16
click at [1340, 145] on span "Heading 2" at bounding box center [1328, 142] width 60 height 13
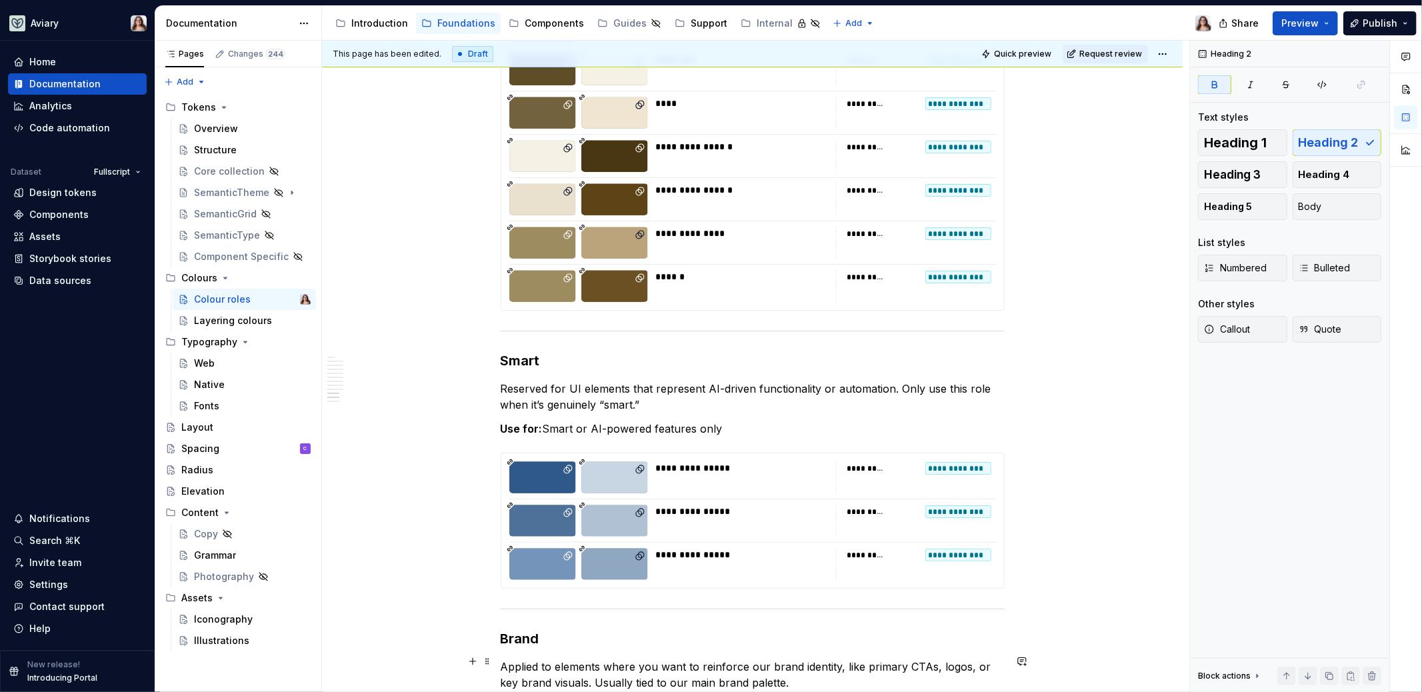
scroll to position [4583, 0]
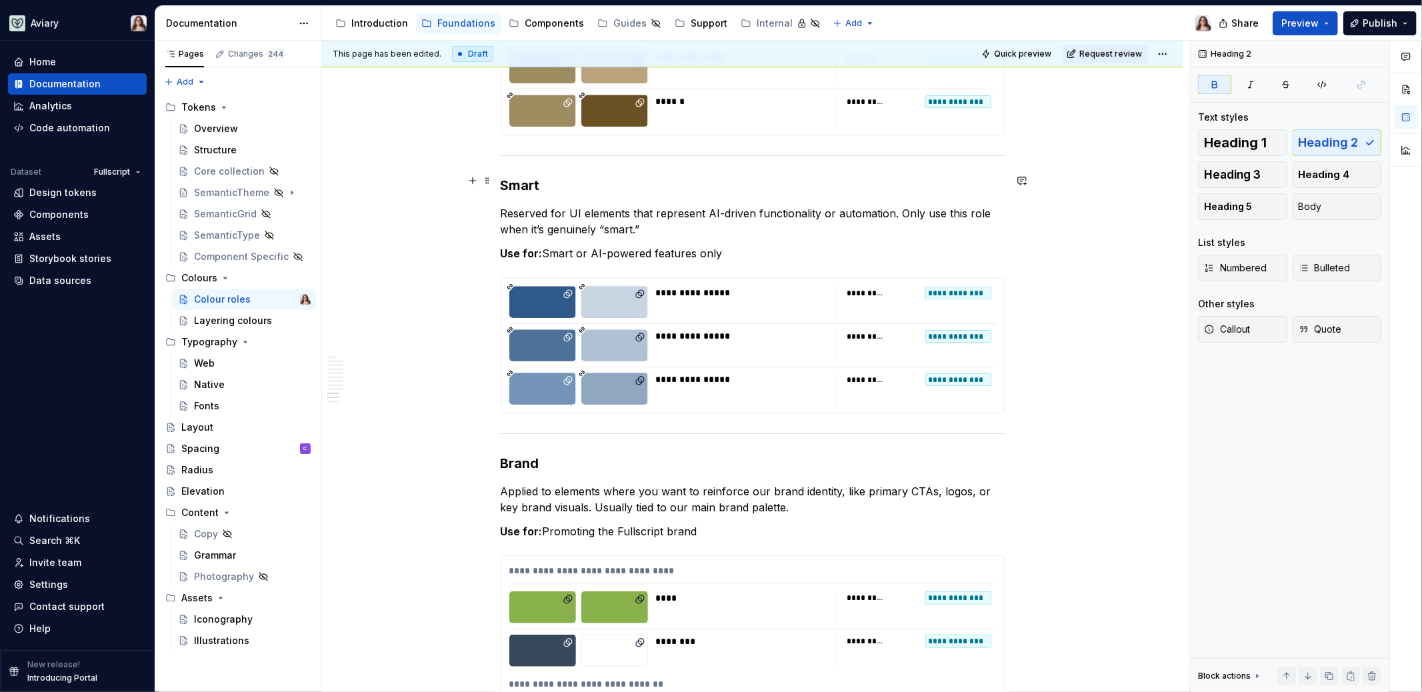
click at [518, 183] on strong "Smart" at bounding box center [520, 185] width 39 height 16
click at [1308, 141] on span "Heading 2" at bounding box center [1328, 142] width 60 height 13
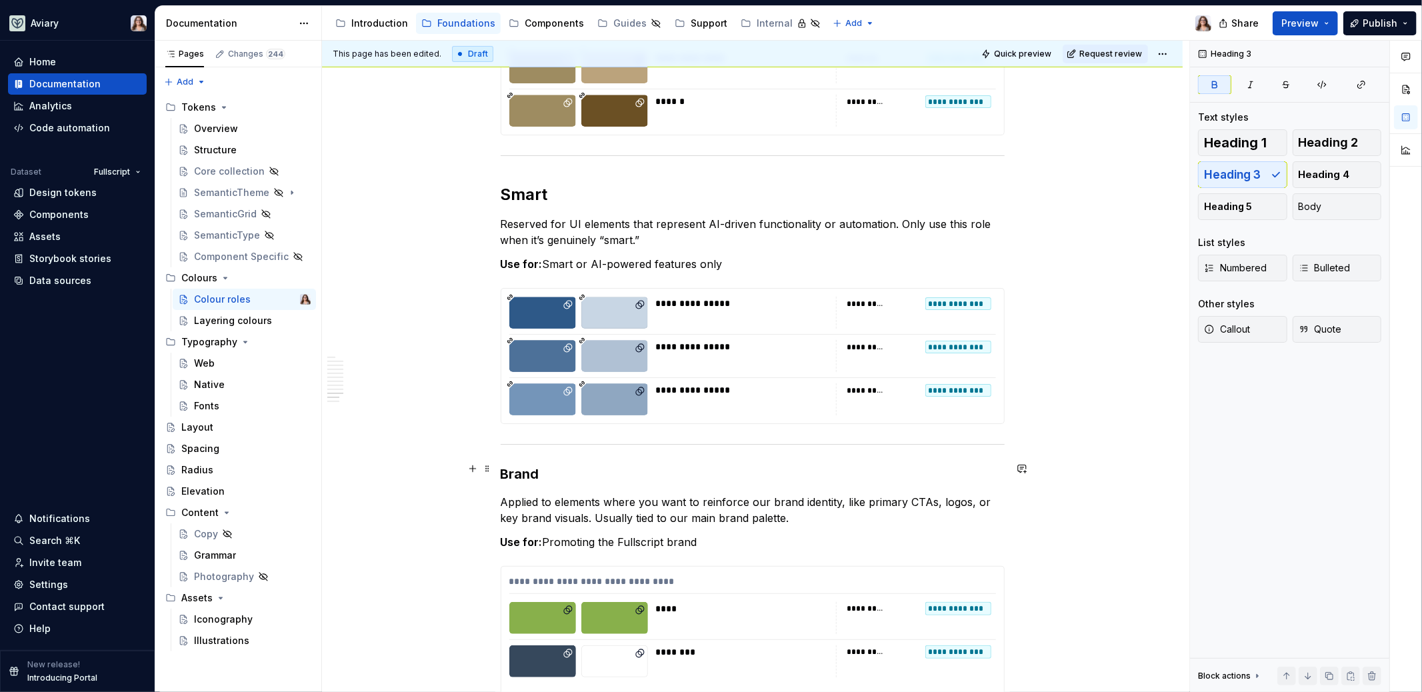
click at [524, 470] on strong "Brand" at bounding box center [520, 474] width 39 height 16
click at [1352, 142] on span "Heading 2" at bounding box center [1328, 142] width 60 height 13
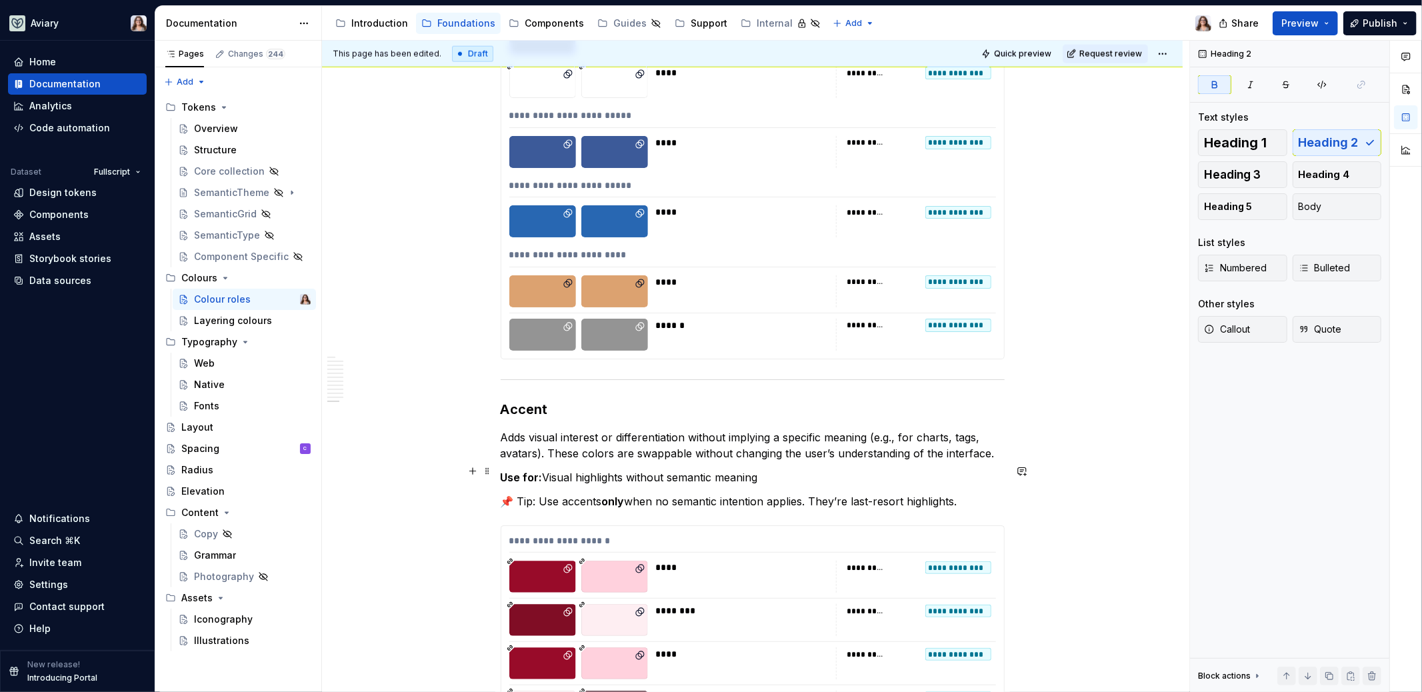
scroll to position [5833, 0]
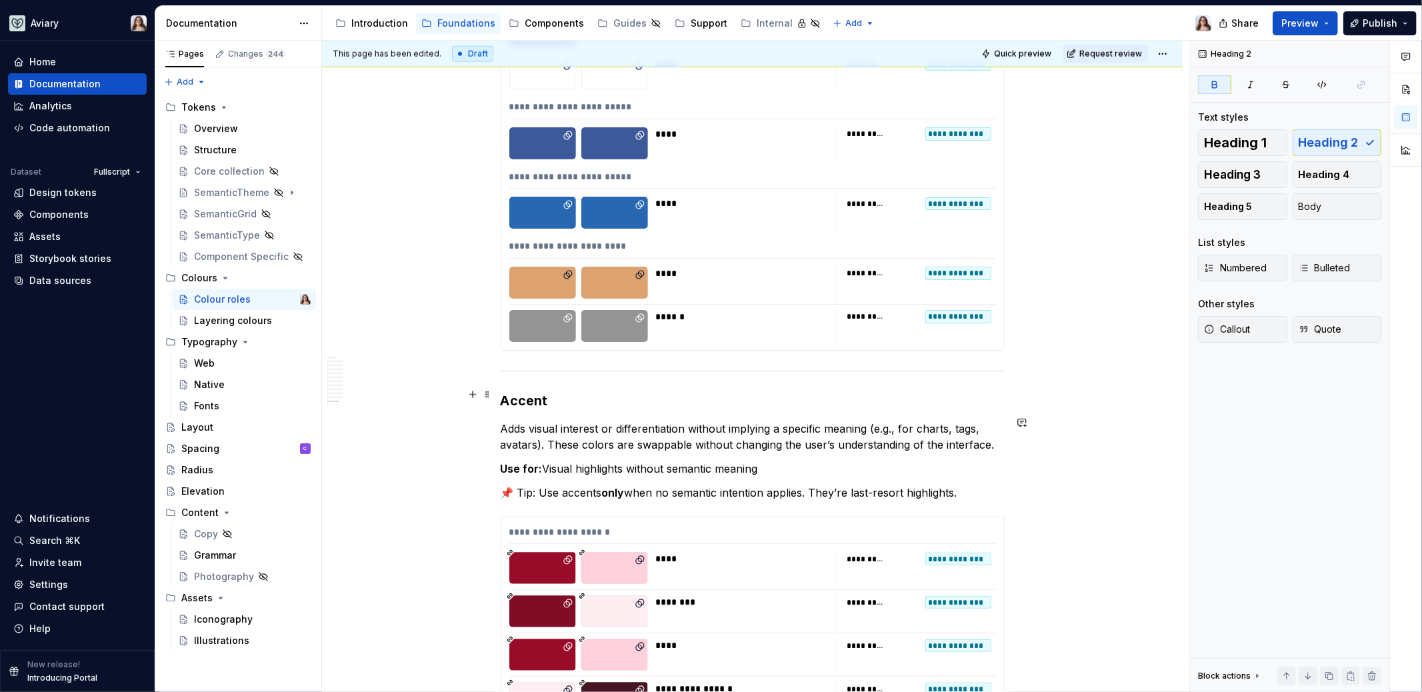
click at [531, 397] on strong "Accent" at bounding box center [524, 401] width 47 height 16
click at [1363, 142] on button "Heading 2" at bounding box center [1336, 142] width 89 height 27
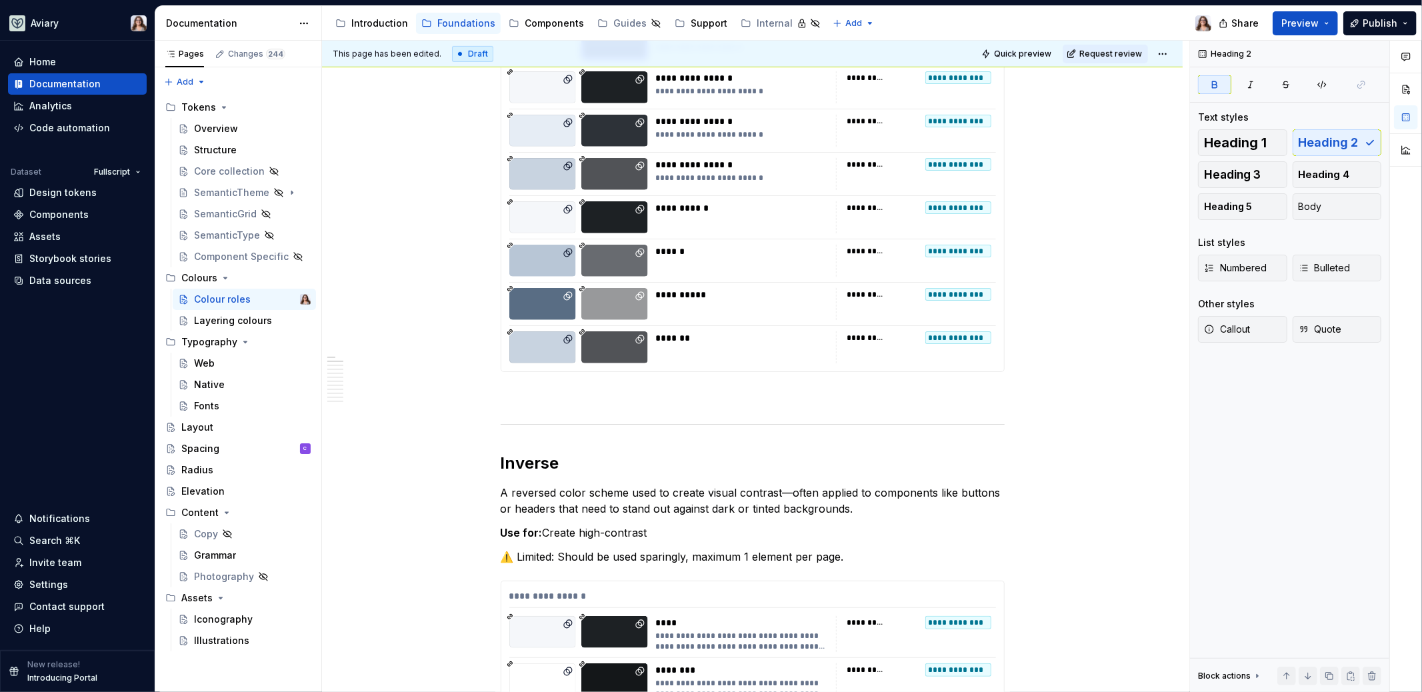
scroll to position [0, 0]
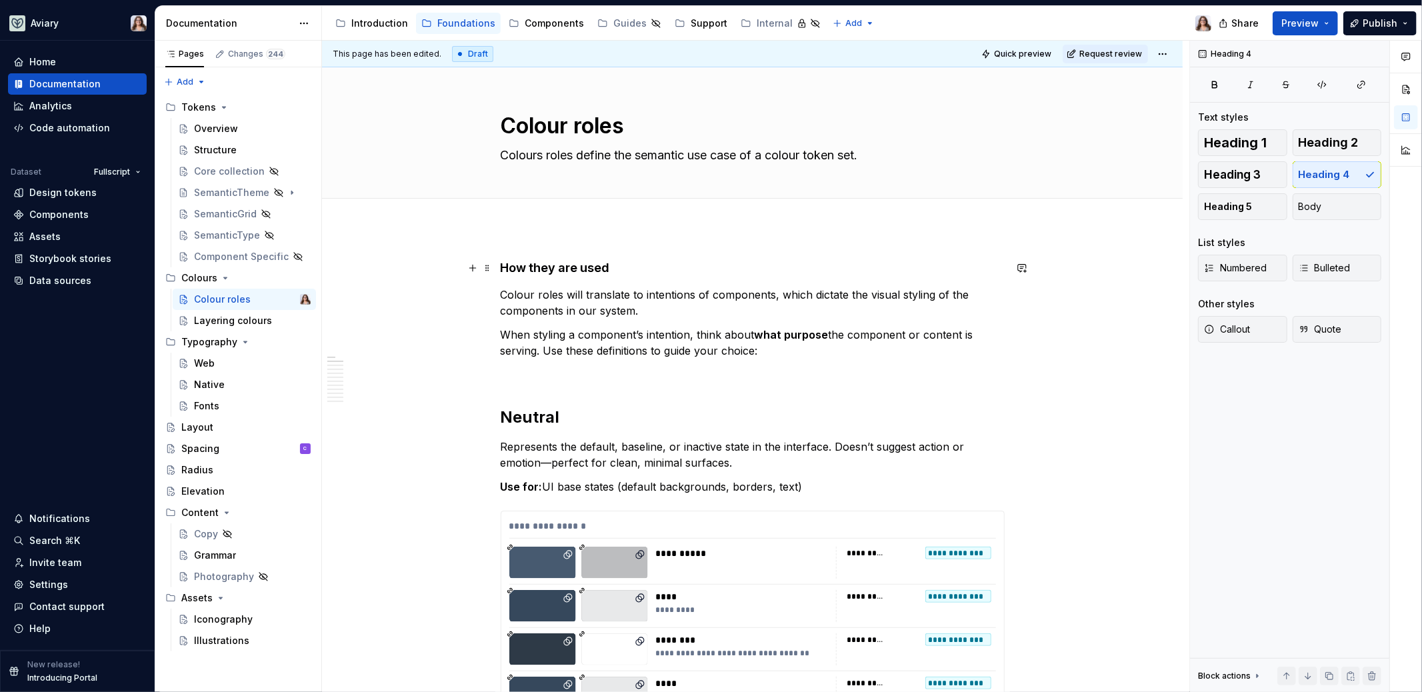
click at [613, 263] on h4 "How they are used" at bounding box center [753, 268] width 504 height 16
click at [521, 375] on p at bounding box center [753, 375] width 504 height 16
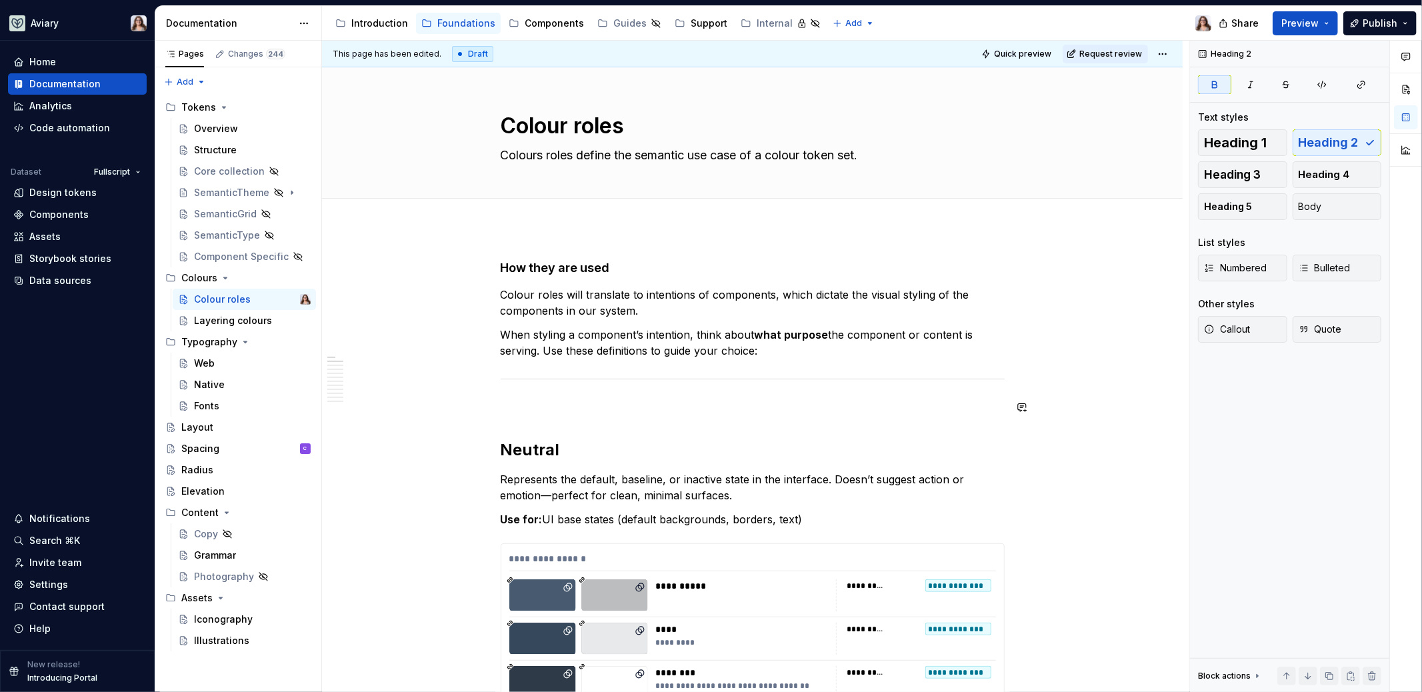
click at [586, 451] on h2 "Neutral" at bounding box center [753, 449] width 504 height 21
click at [616, 275] on h4 "How they are used" at bounding box center [753, 268] width 504 height 16
click at [651, 313] on p "Colour roles will translate to intentions of components, which dictate the visu…" at bounding box center [753, 303] width 504 height 32
click at [505, 334] on p "When styling a component’s intention, think about what purpose the component or…" at bounding box center [753, 343] width 504 height 32
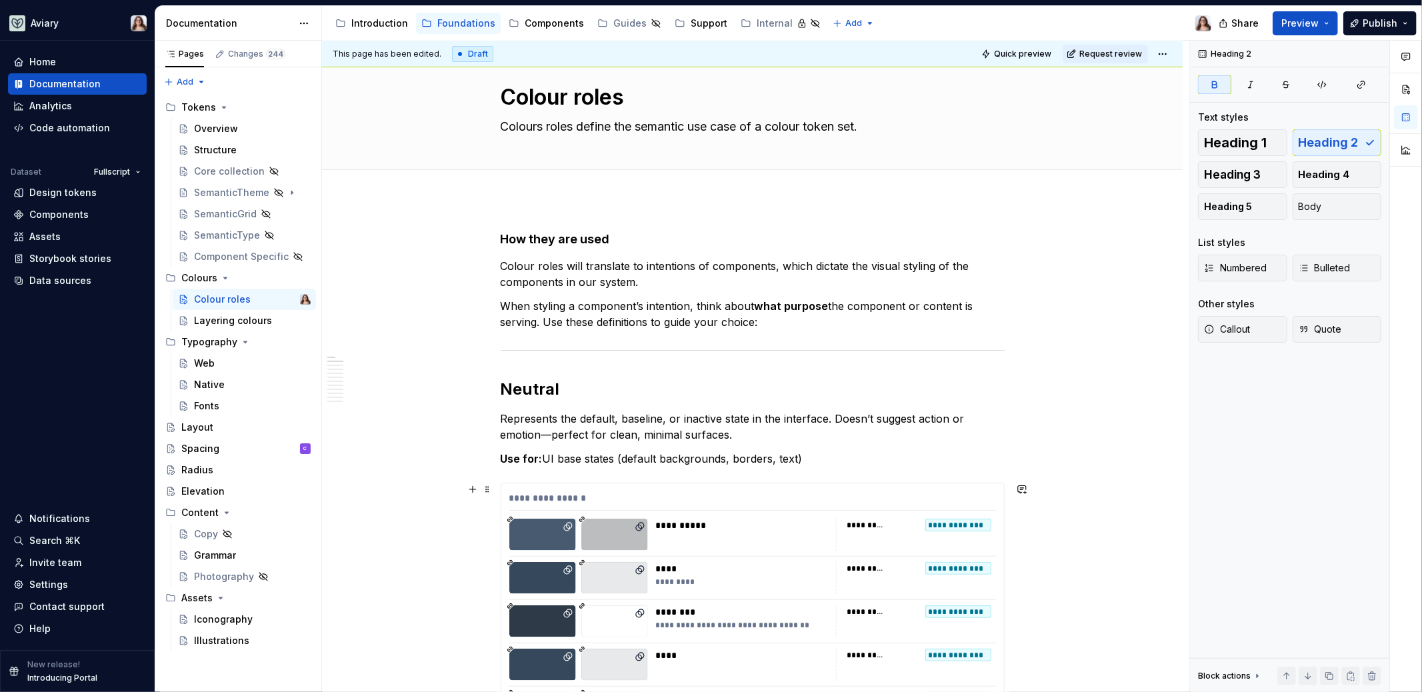
scroll to position [38, 0]
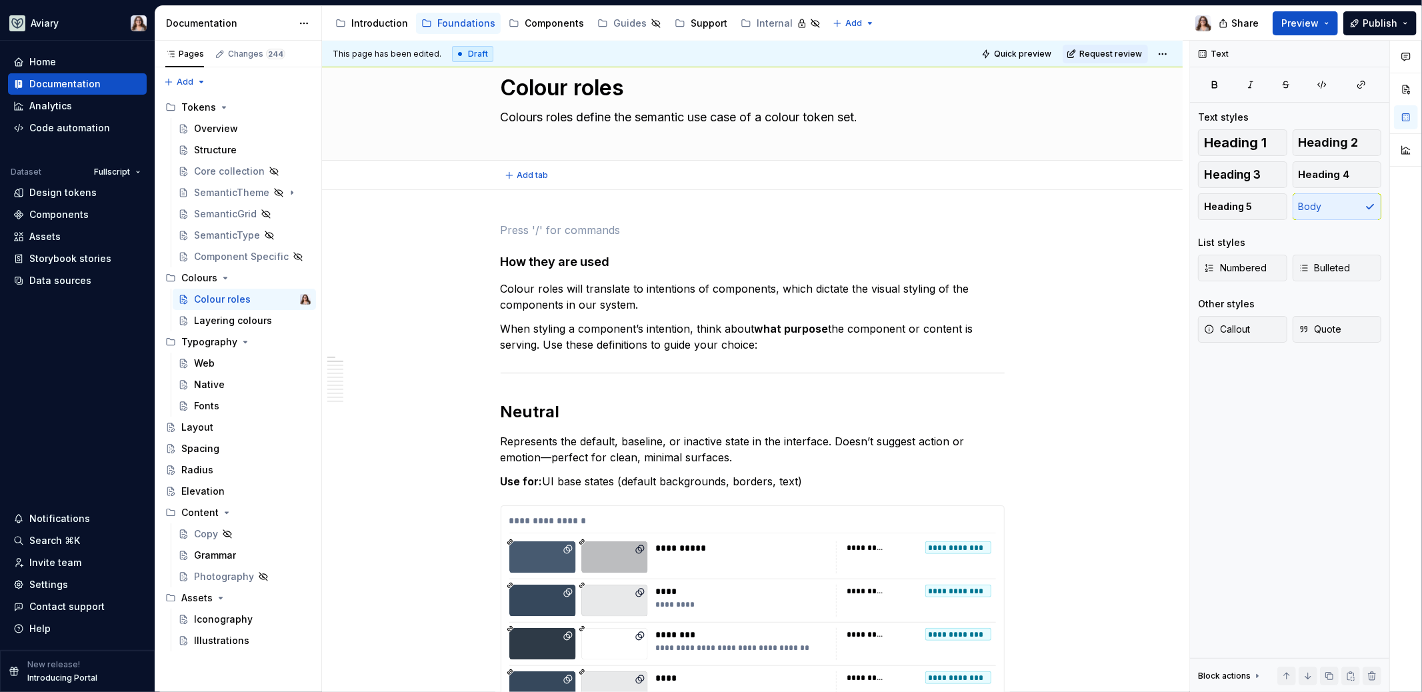
type textarea "*"
click at [501, 258] on h4 "How they are used" at bounding box center [753, 262] width 504 height 16
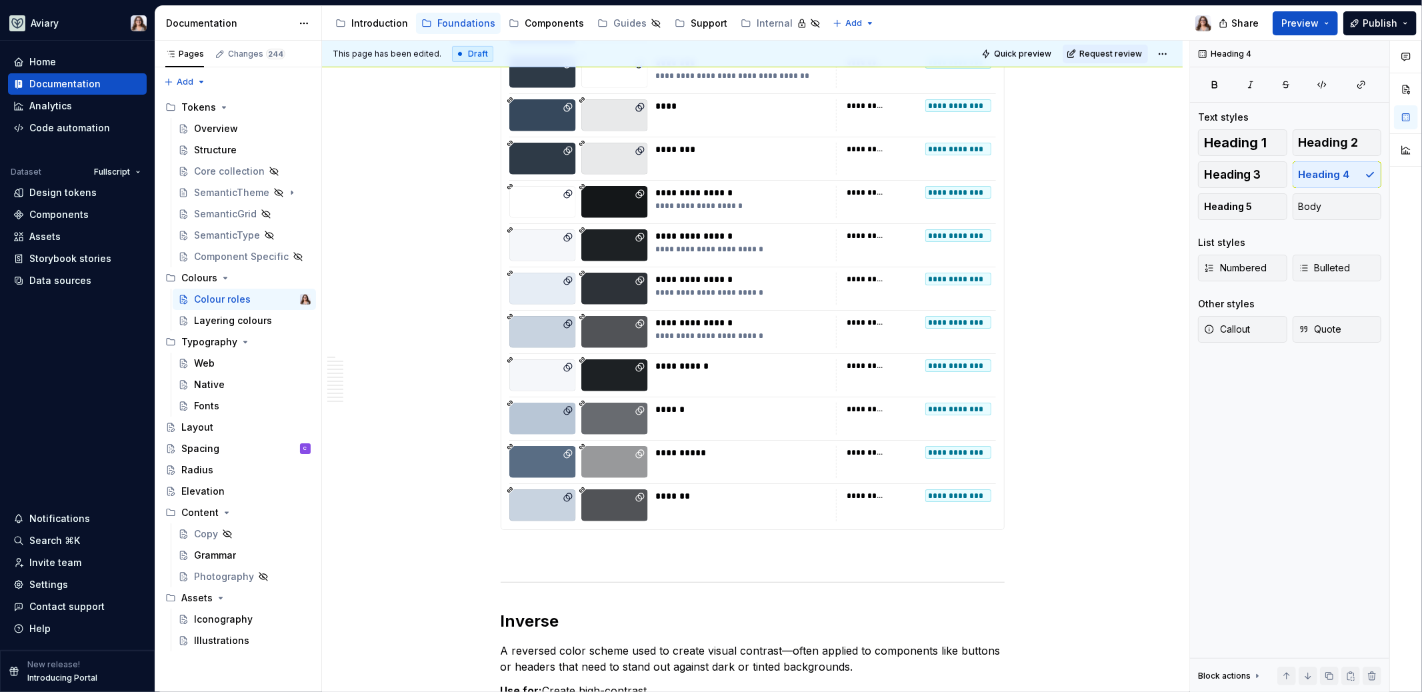
scroll to position [0, 0]
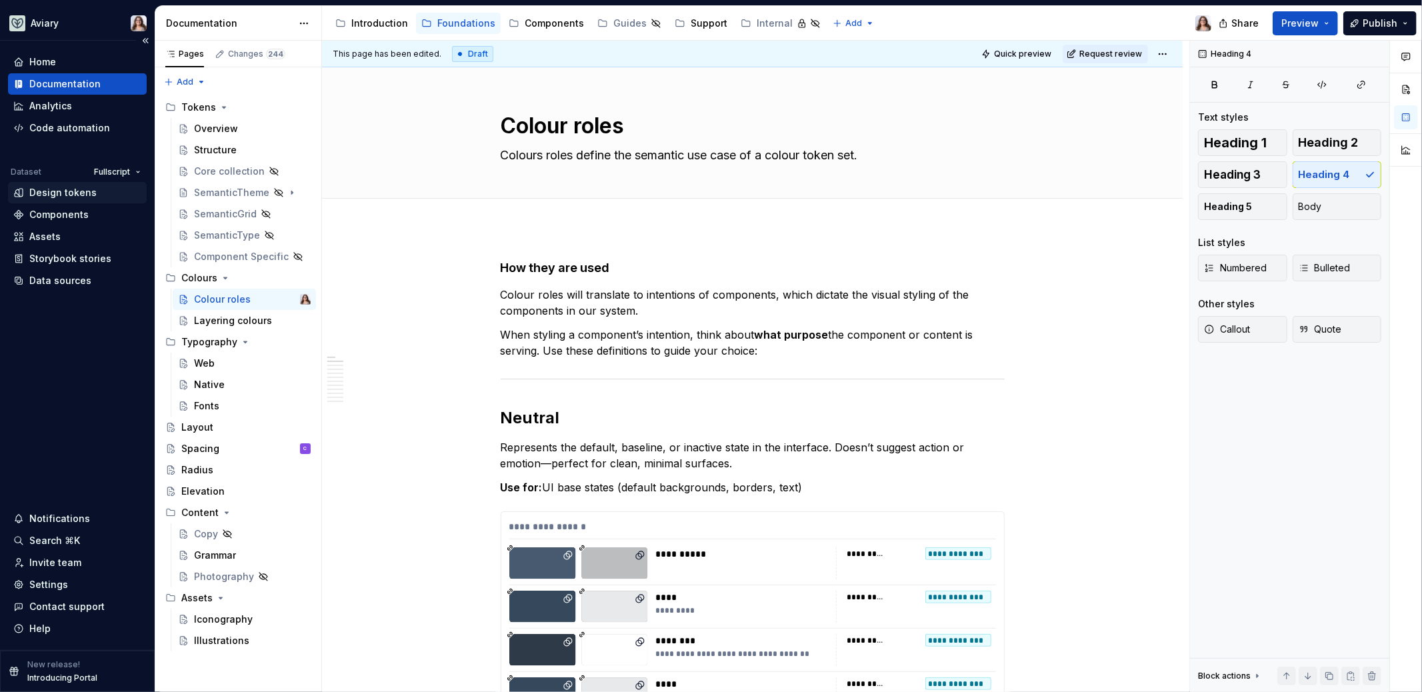
click at [53, 195] on div "Design tokens" at bounding box center [62, 192] width 67 height 13
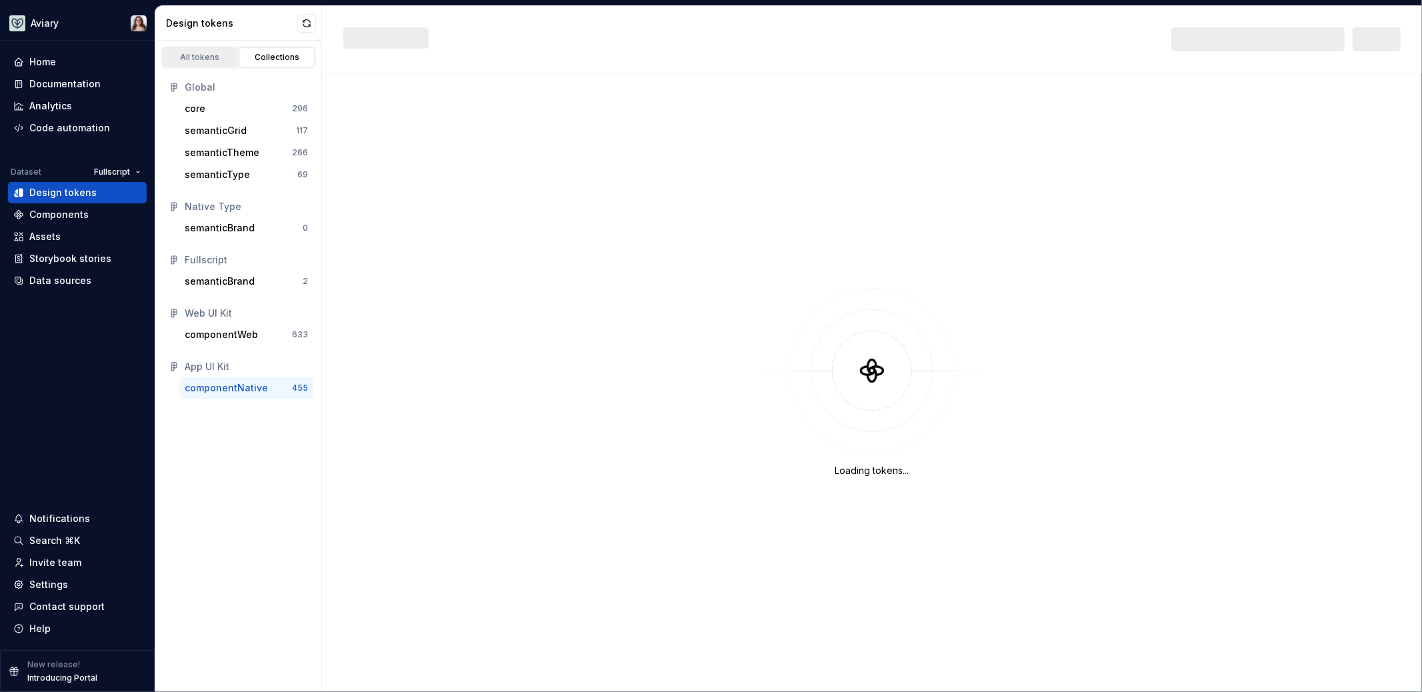
click at [206, 59] on div "All tokens" at bounding box center [200, 57] width 67 height 11
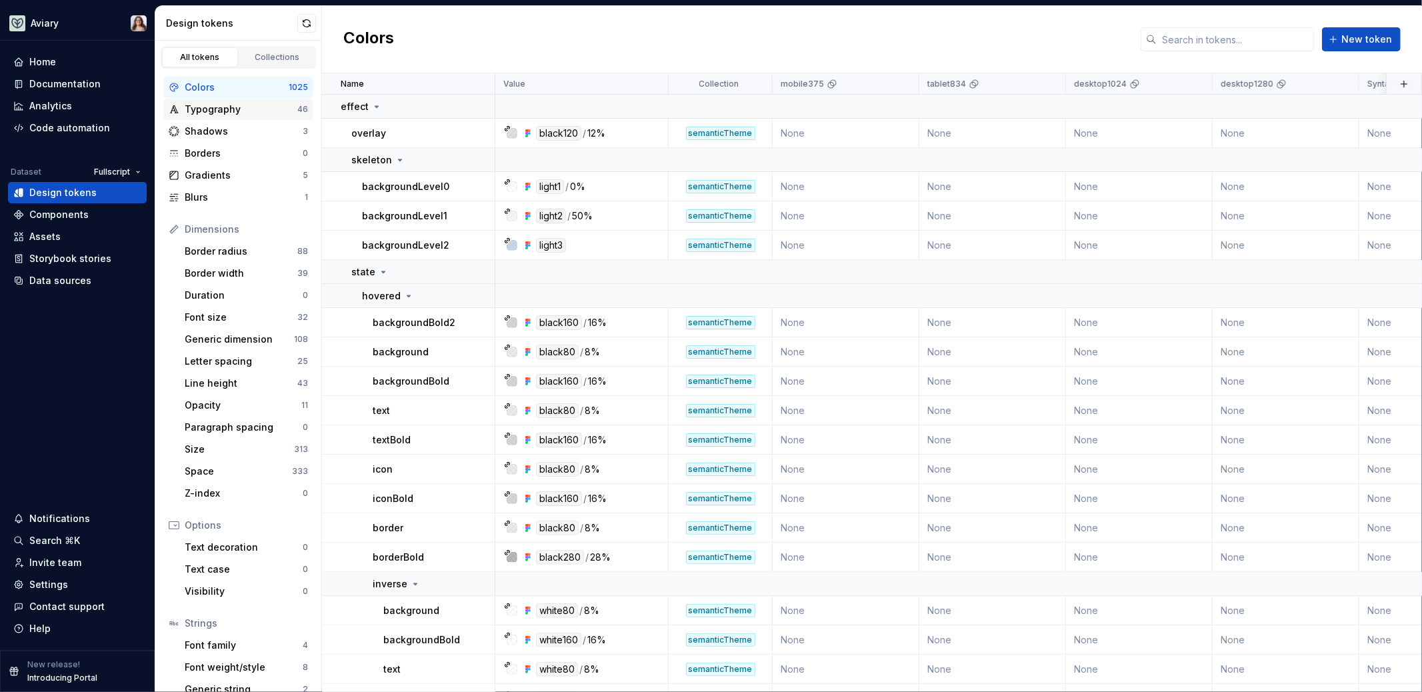
click at [222, 111] on div "Typography" at bounding box center [241, 109] width 113 height 13
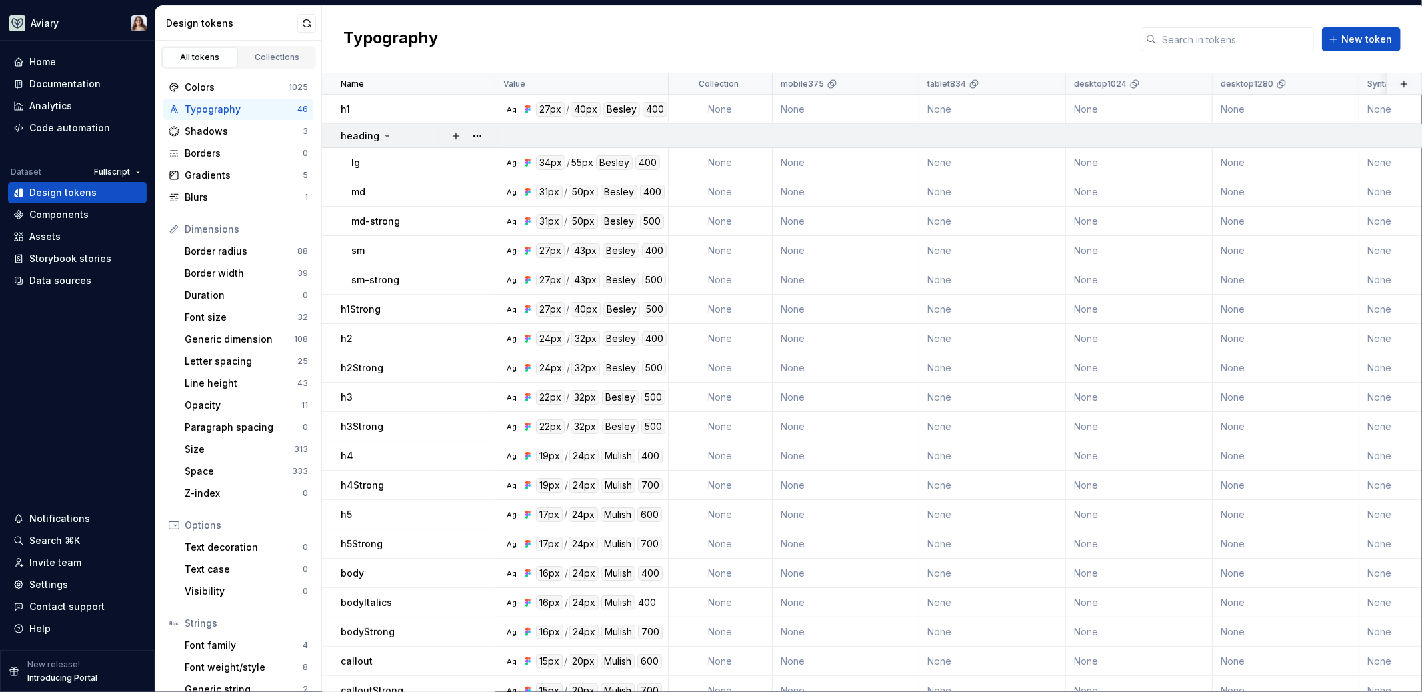
click at [386, 135] on icon at bounding box center [387, 135] width 3 height 1
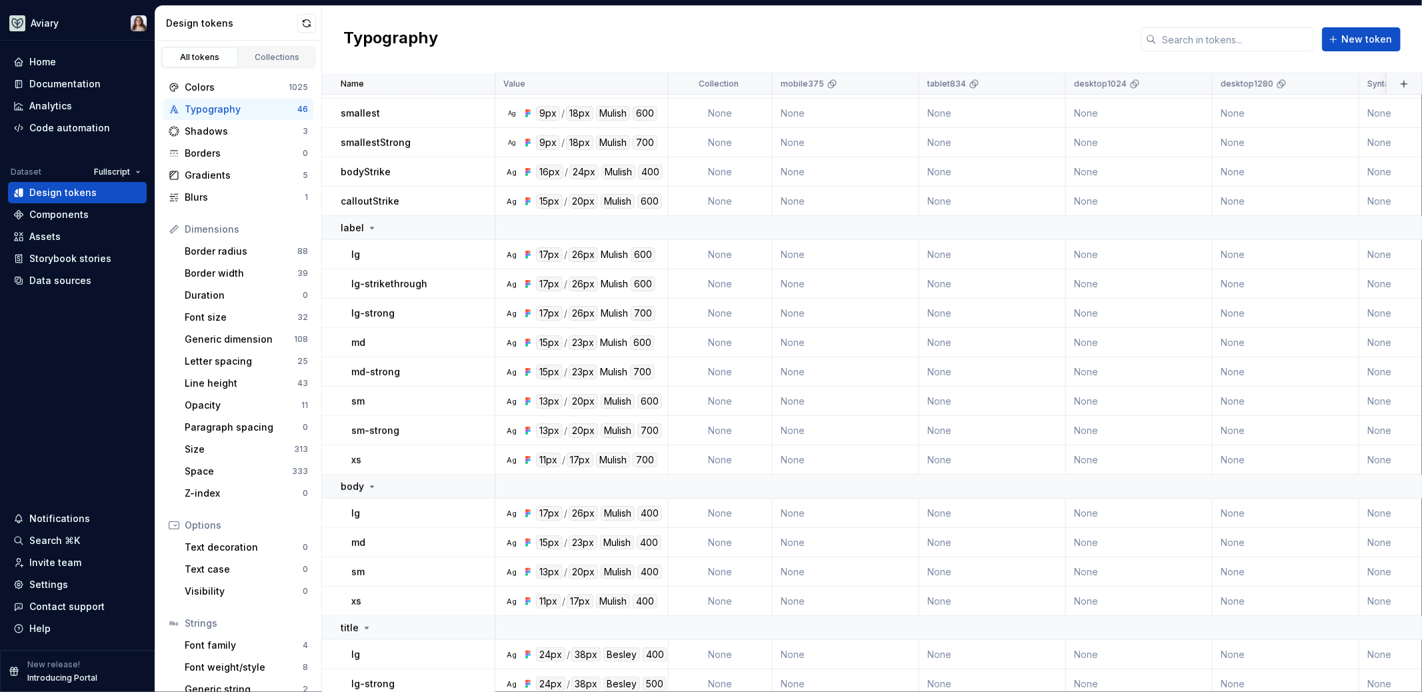
scroll to position [639, 0]
click at [371, 225] on icon at bounding box center [372, 225] width 3 height 1
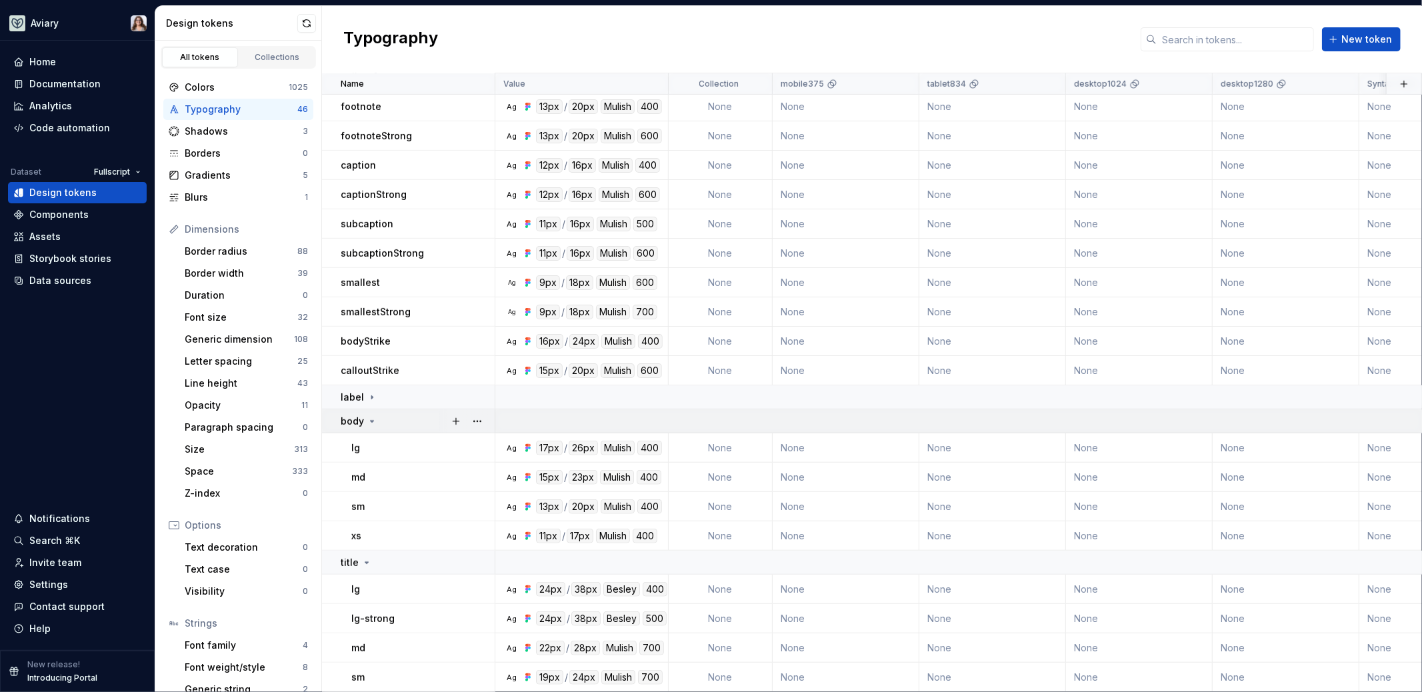
click at [371, 417] on icon at bounding box center [372, 421] width 11 height 11
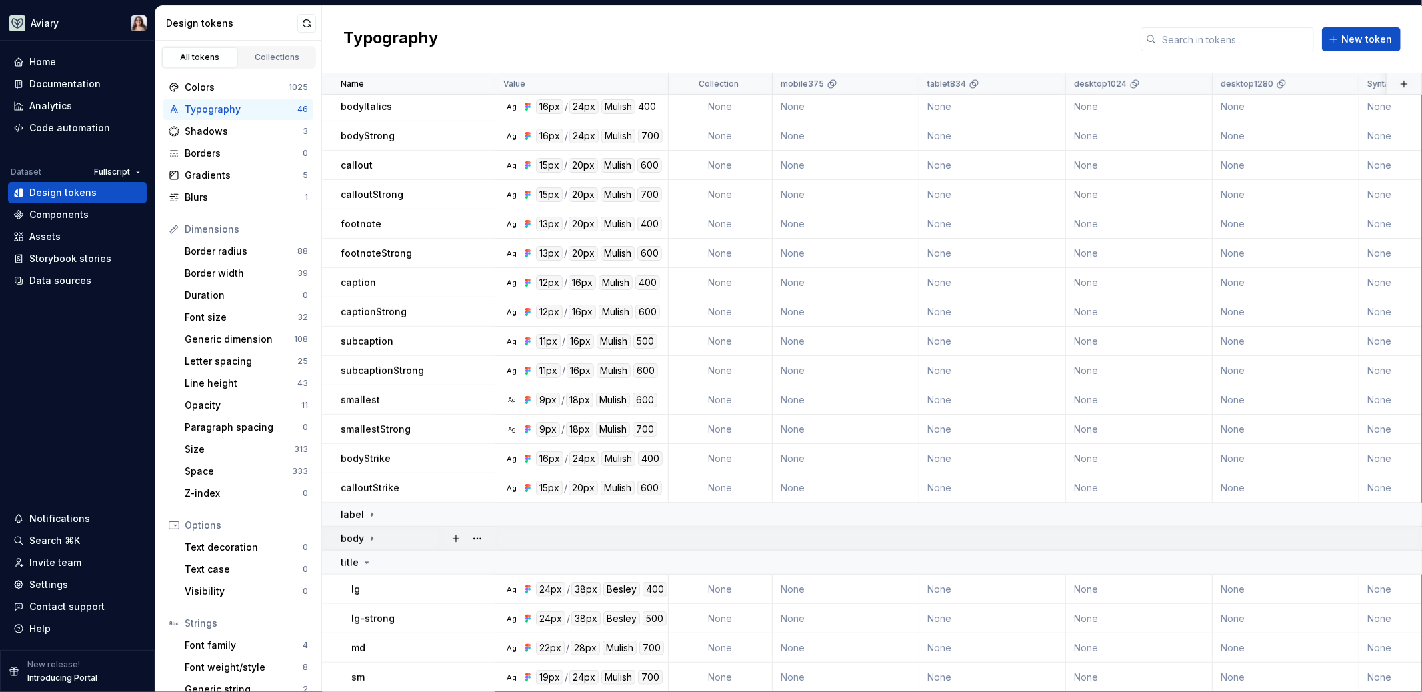
scroll to position [357, 0]
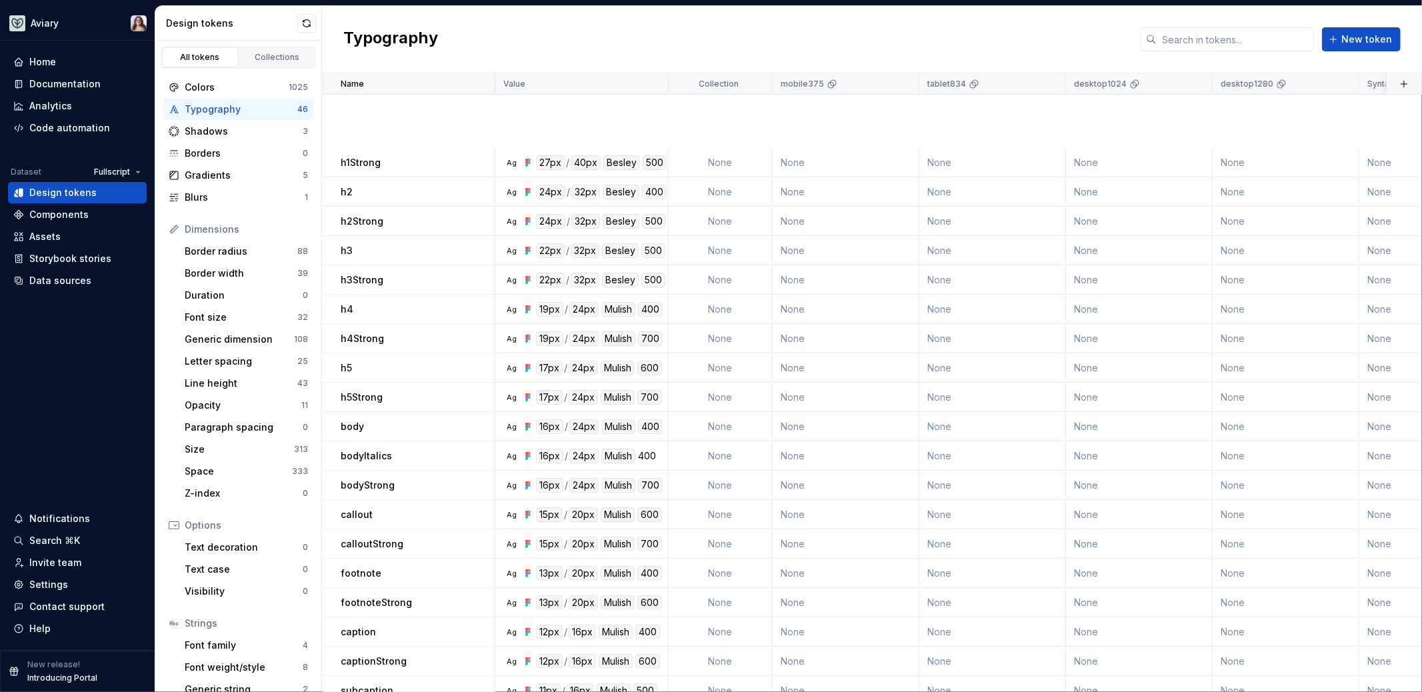
scroll to position [357, 0]
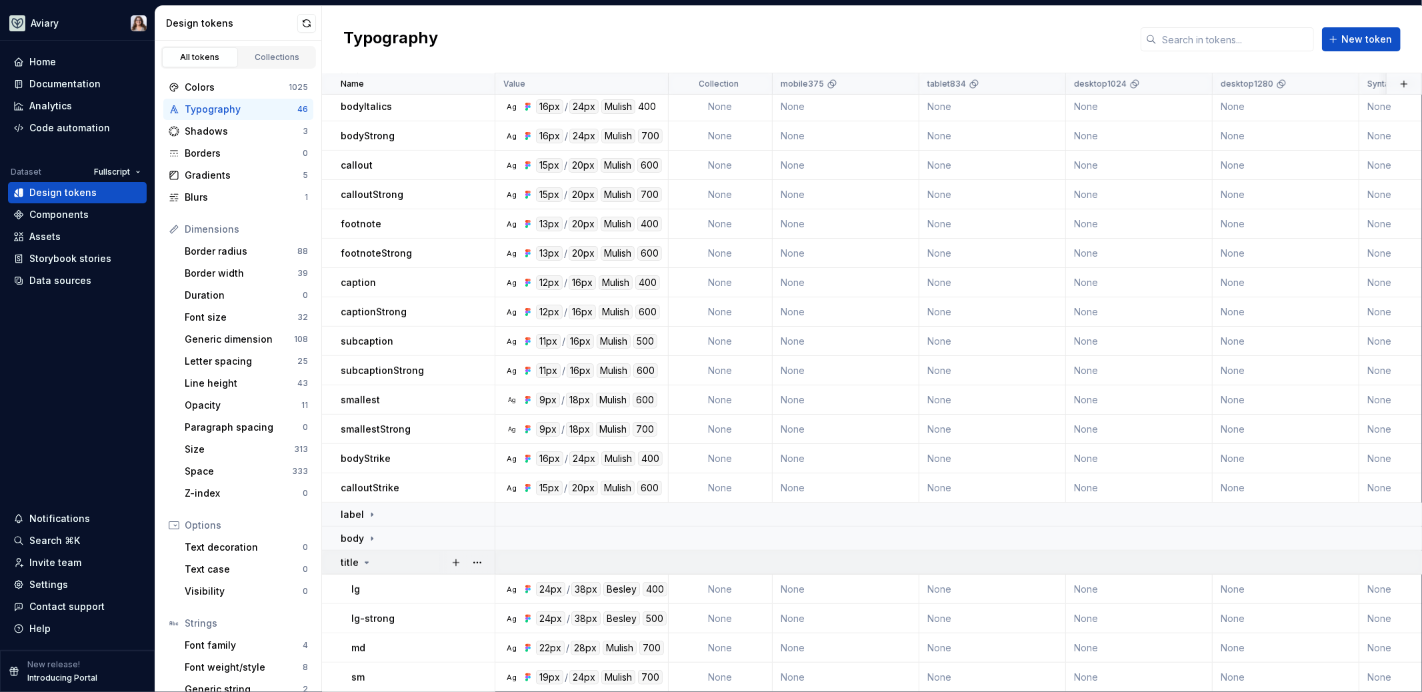
click at [363, 557] on icon at bounding box center [366, 562] width 11 height 11
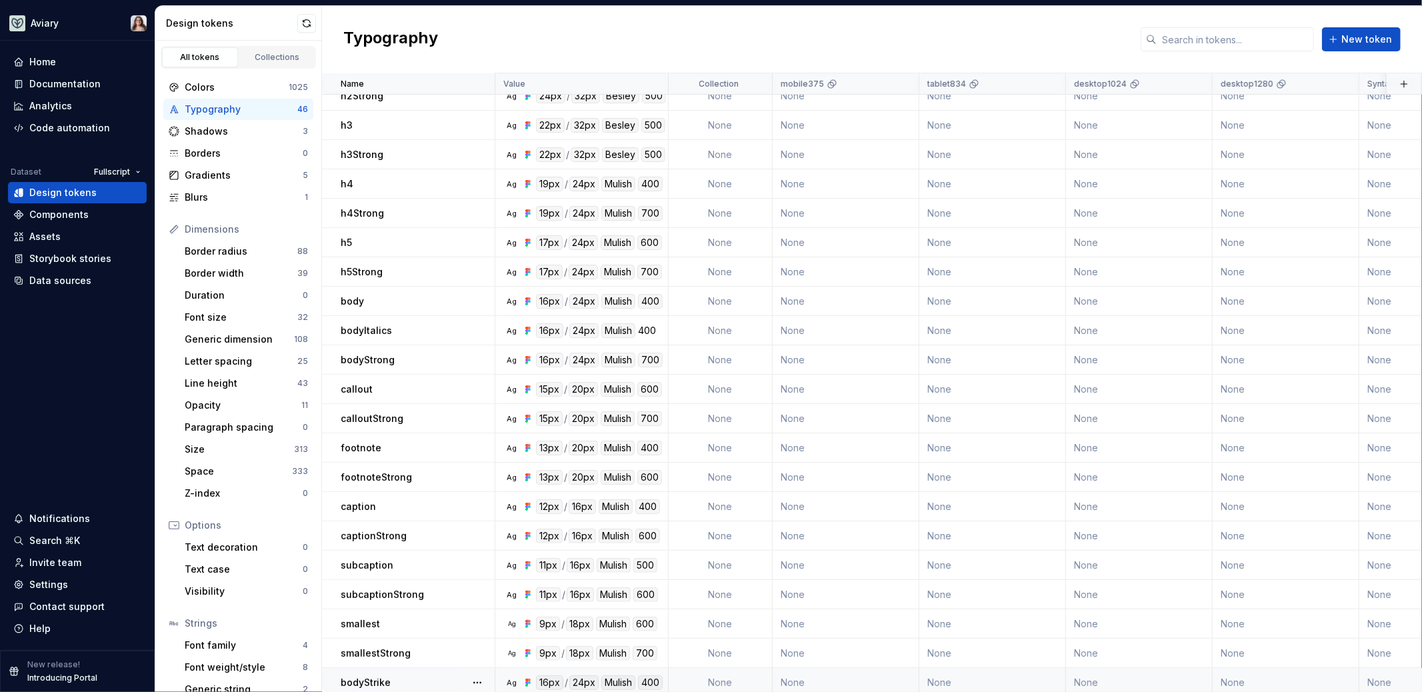
scroll to position [0, 0]
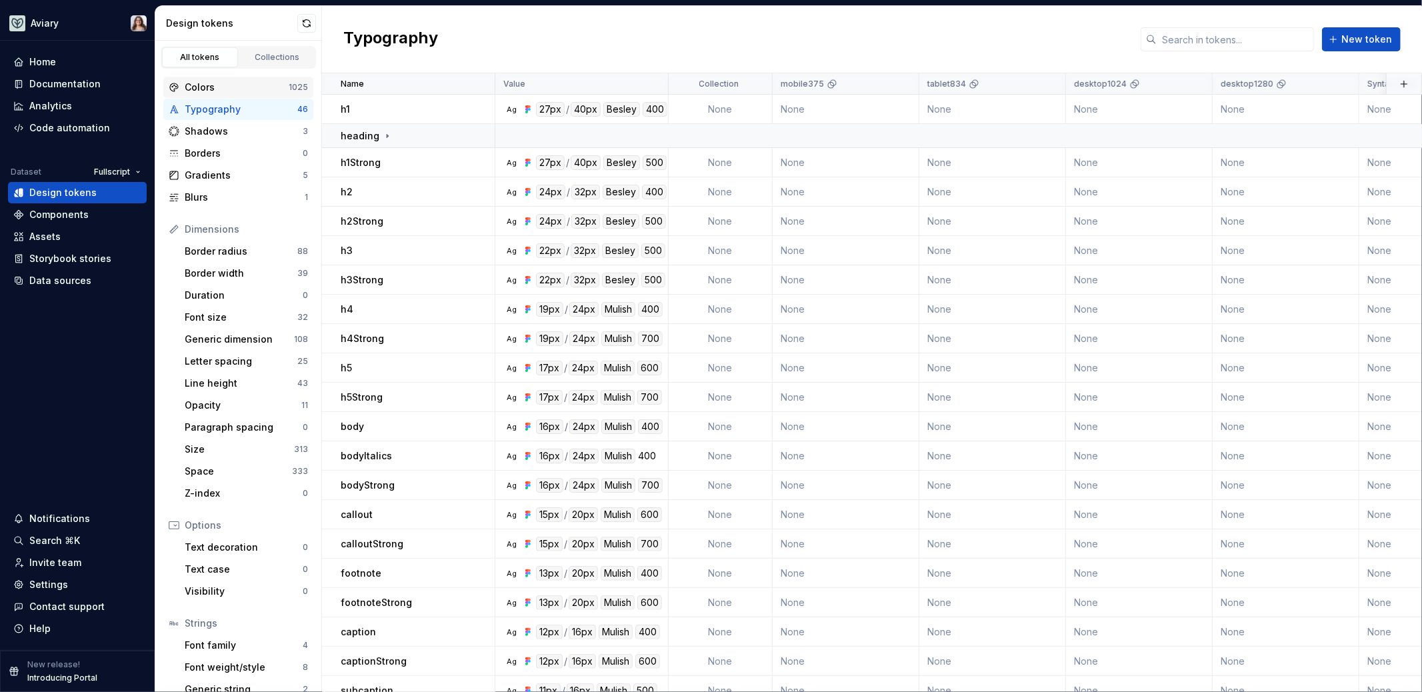
click at [234, 83] on div "Colors" at bounding box center [237, 87] width 104 height 13
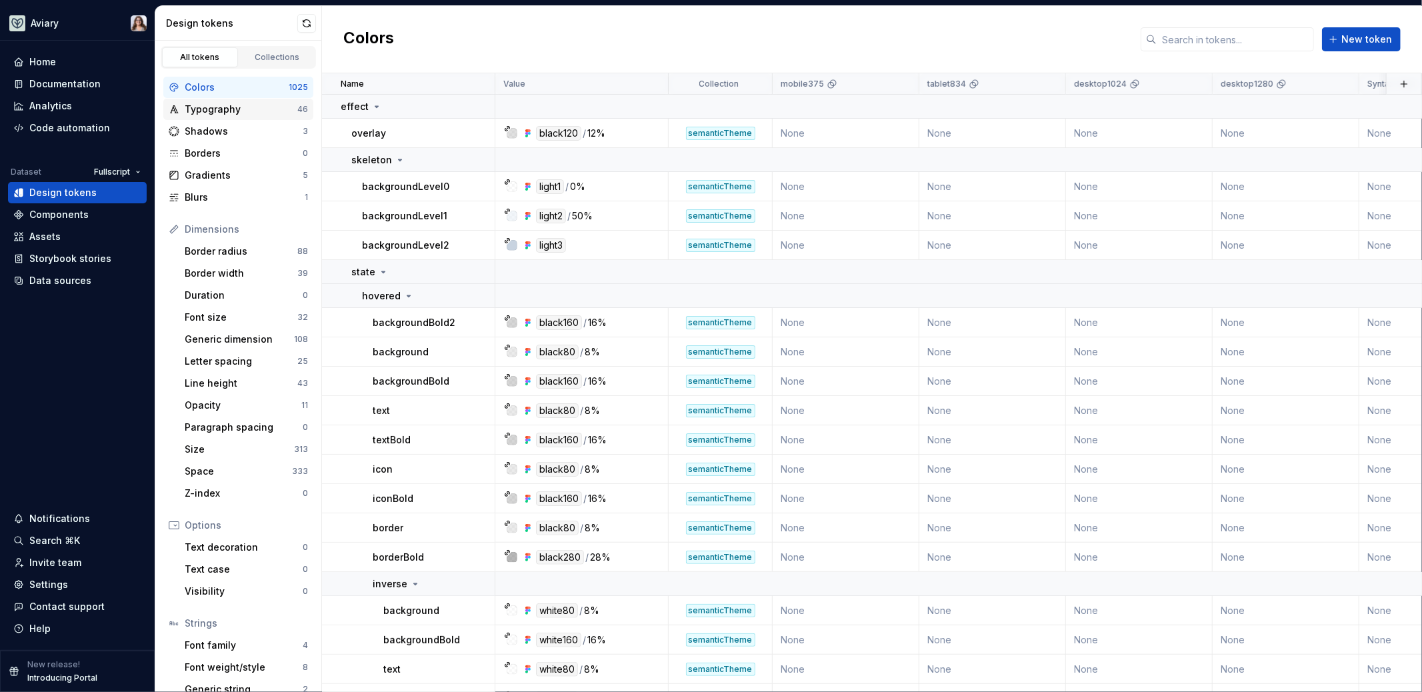
click at [209, 113] on div "Typography" at bounding box center [241, 109] width 113 height 13
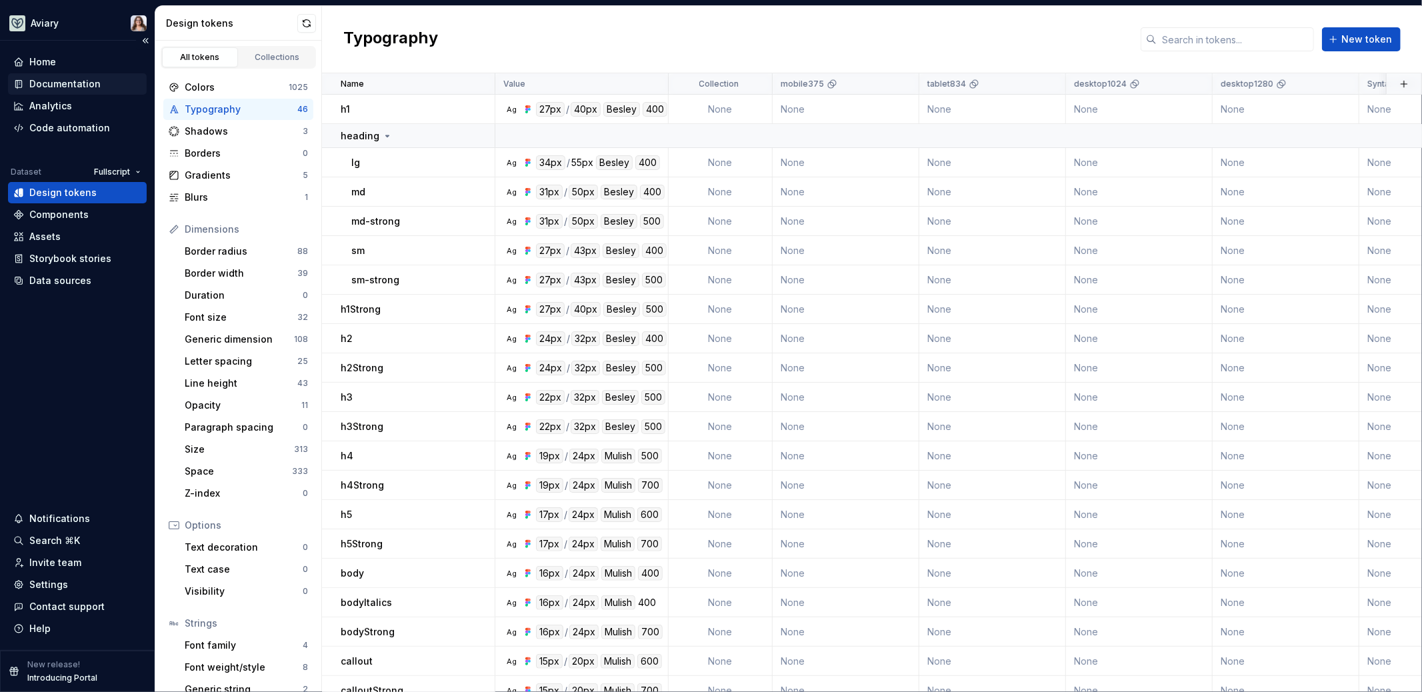
click at [77, 85] on div "Documentation" at bounding box center [64, 83] width 71 height 13
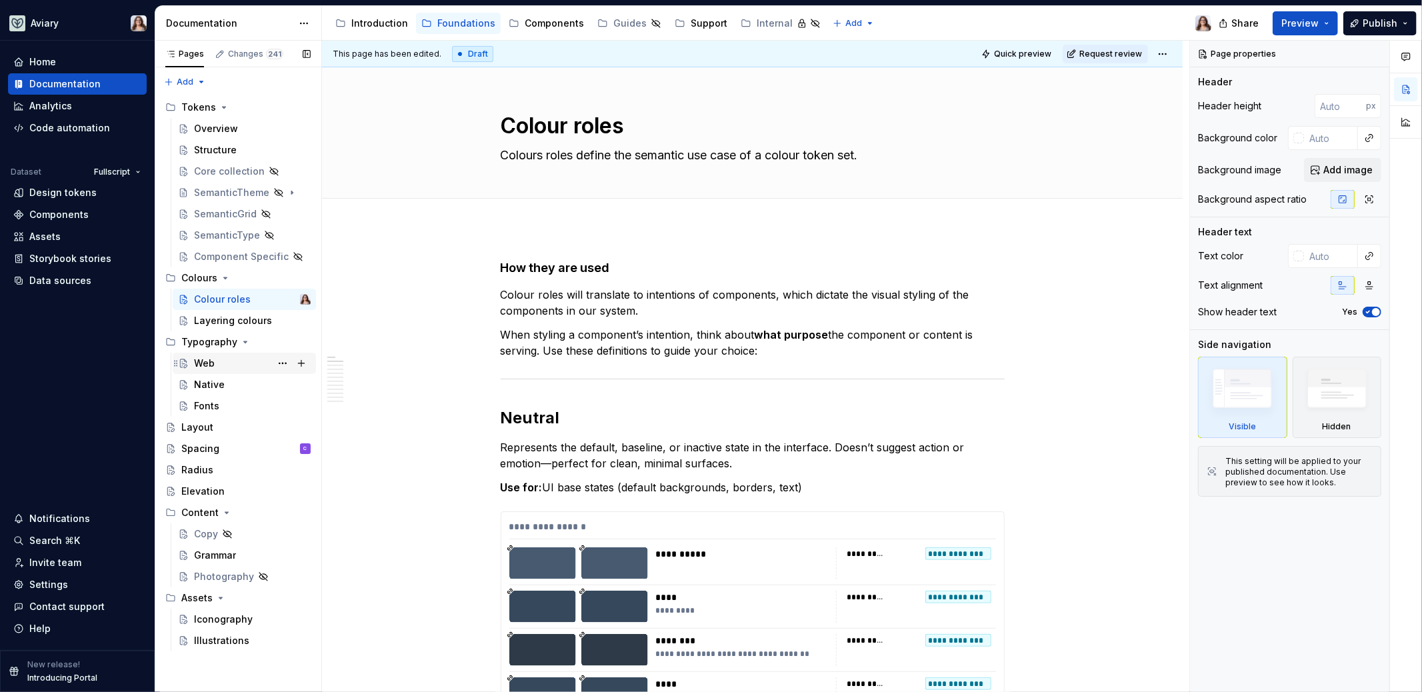
click at [215, 366] on div "Web" at bounding box center [252, 363] width 117 height 19
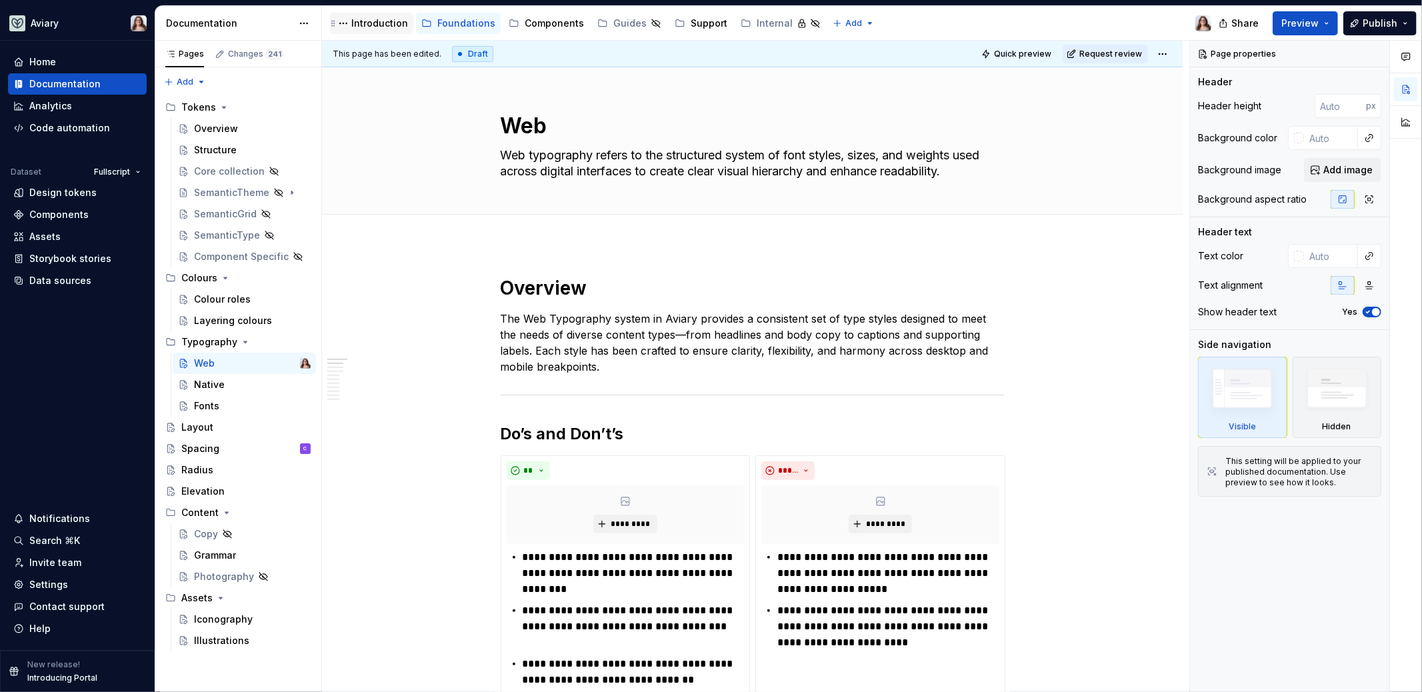
click at [378, 15] on div "Introduction" at bounding box center [371, 23] width 73 height 16
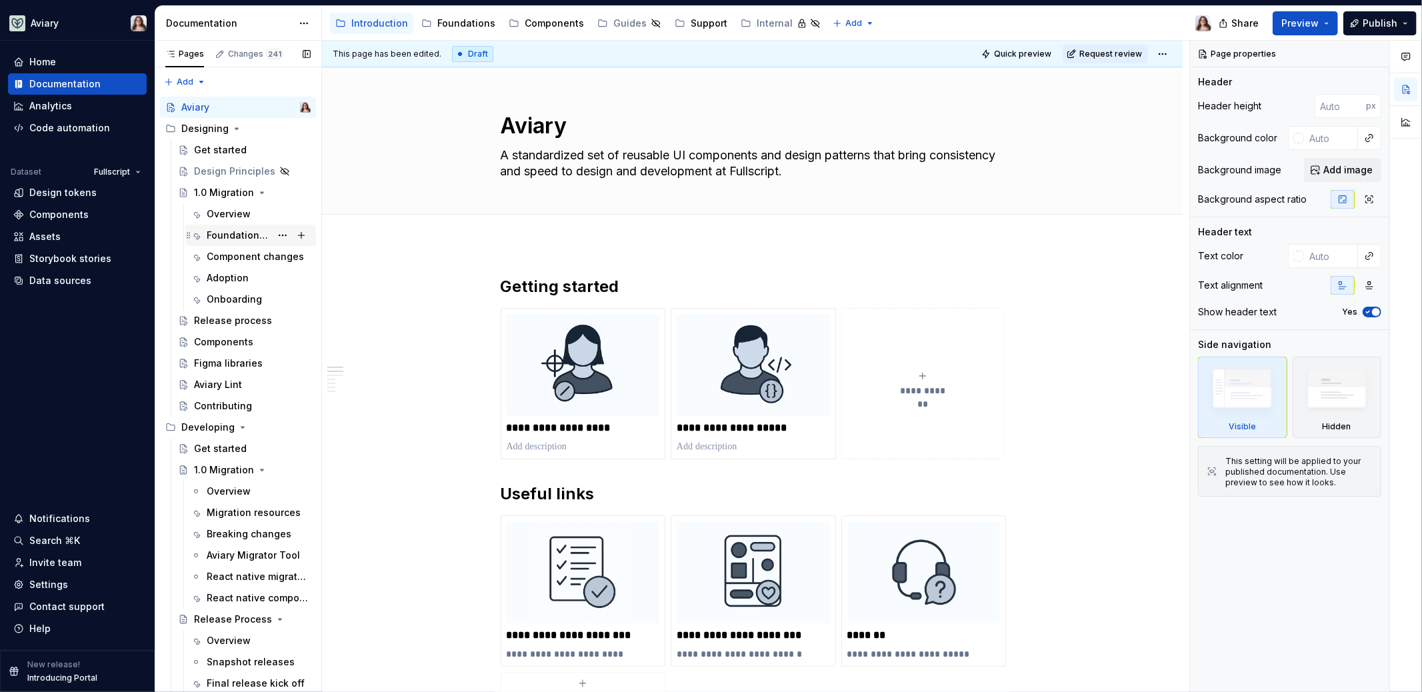
click at [229, 235] on div "Foundational changes" at bounding box center [239, 235] width 64 height 13
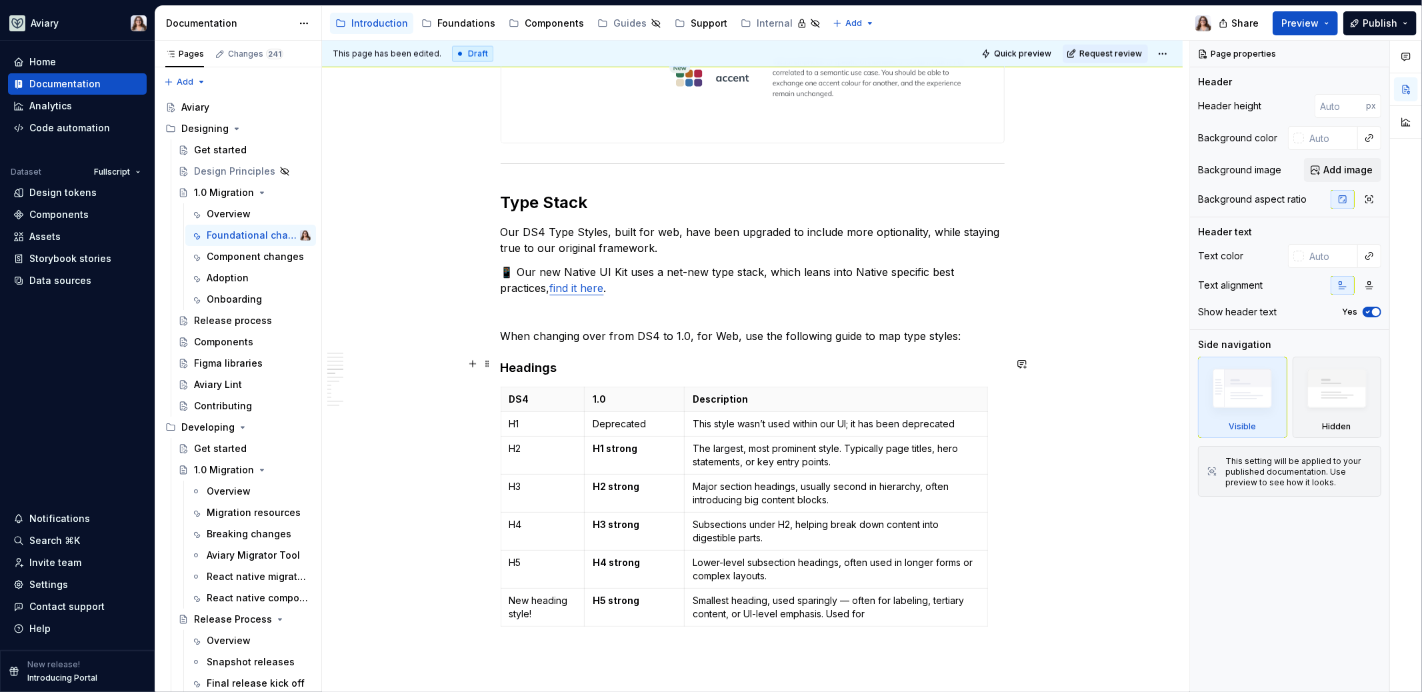
scroll to position [1848, 0]
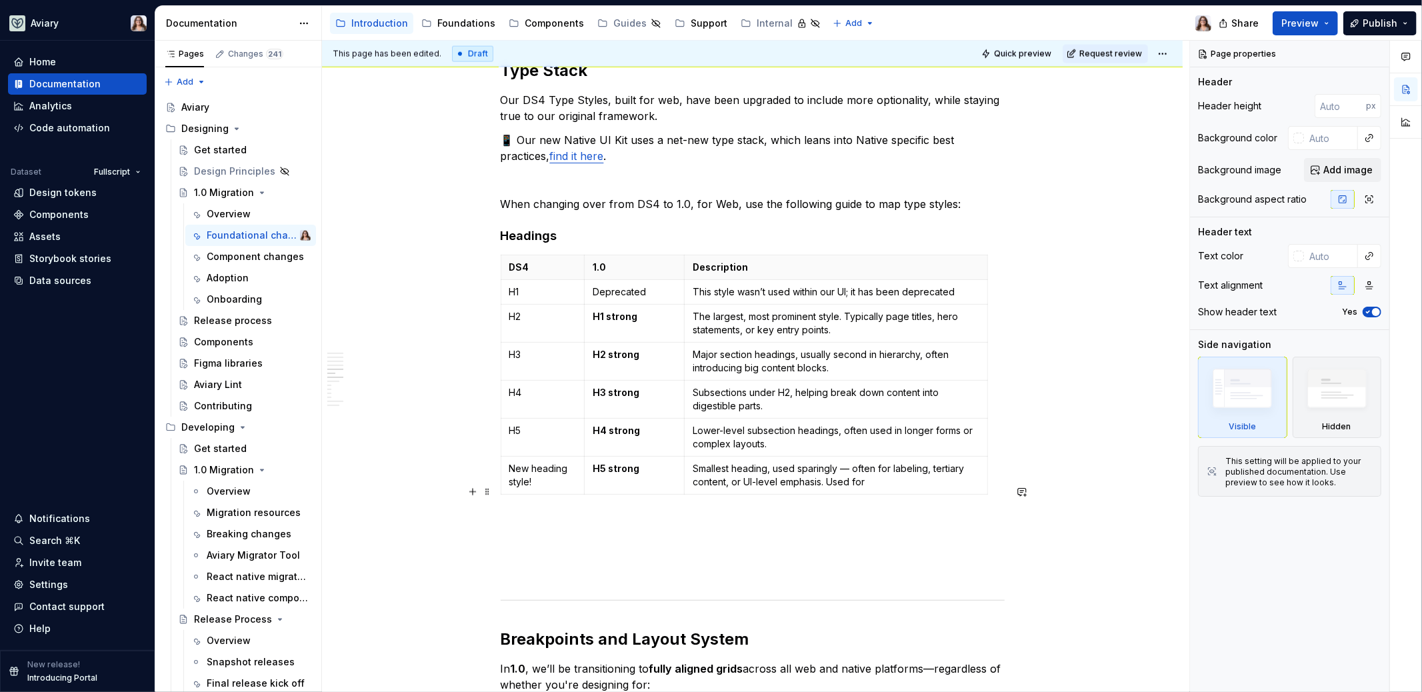
click at [611, 516] on p at bounding box center [753, 524] width 504 height 16
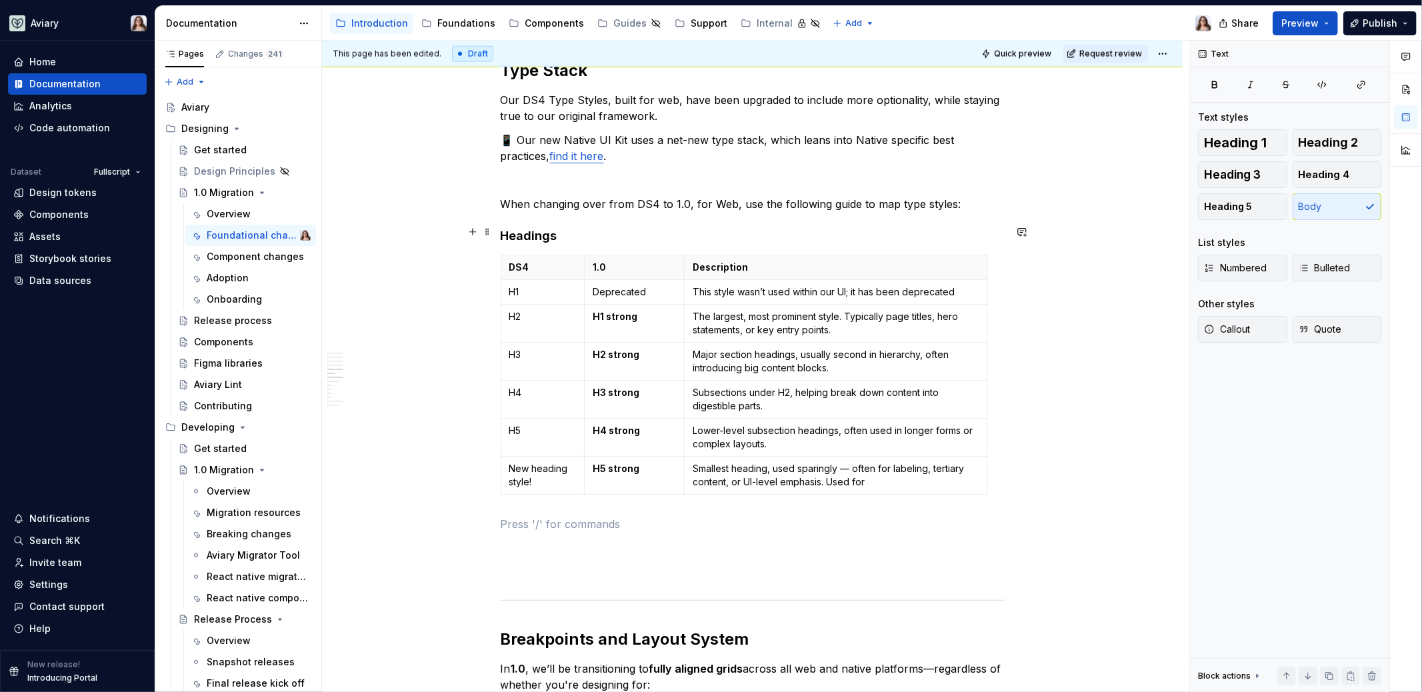
scroll to position [1796, 0]
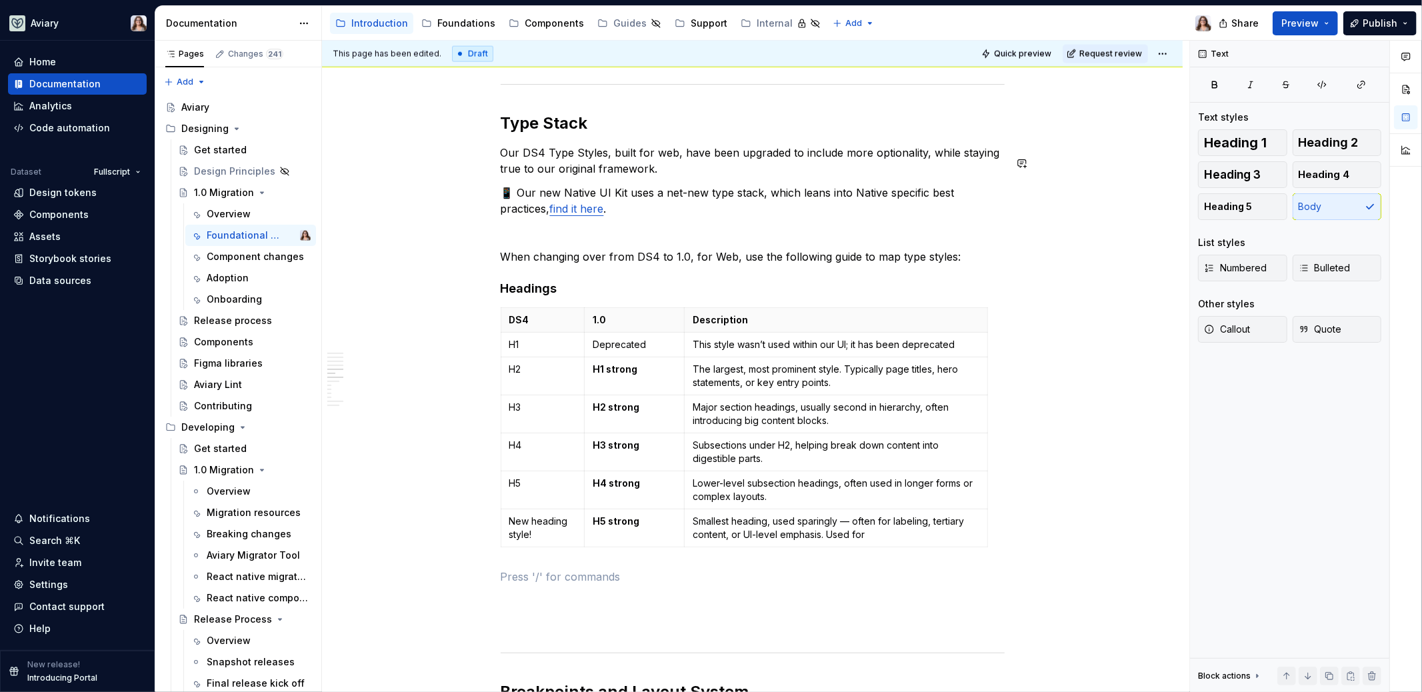
type textarea "*"
click at [511, 567] on p at bounding box center [753, 575] width 504 height 16
click at [554, 279] on h4 "Headings" at bounding box center [753, 287] width 504 height 16
click at [529, 591] on p at bounding box center [753, 599] width 504 height 16
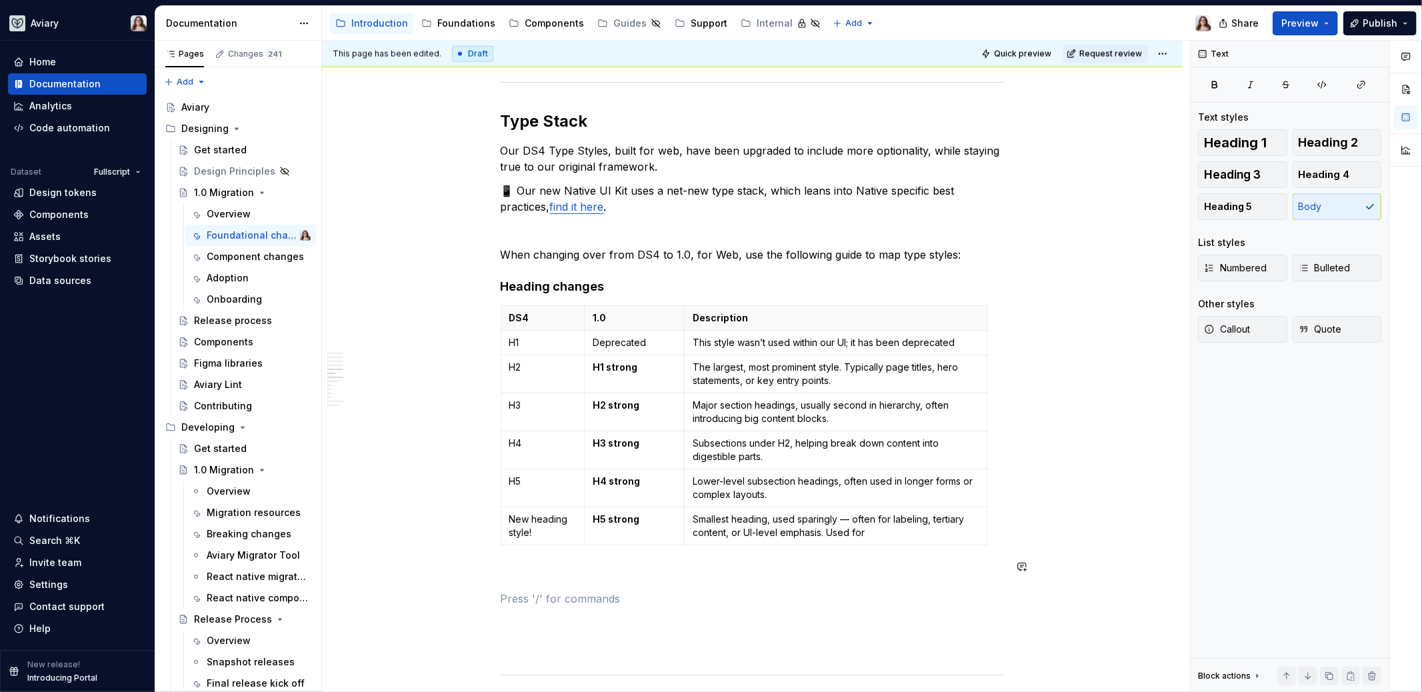
click at [515, 553] on div "Libraries Many libraries from DS4 have been consolidated, for example: Visual A…" at bounding box center [753, 471] width 504 height 4010
click at [531, 591] on p "New Styles" at bounding box center [753, 599] width 504 height 16
drag, startPoint x: 560, startPoint y: 566, endPoint x: 475, endPoint y: 566, distance: 84.6
click at [501, 566] on div "Libraries Many libraries from DS4 have been consolidated, for example: Visual A…" at bounding box center [753, 479] width 504 height 4026
click at [631, 545] on button "button" at bounding box center [634, 541] width 19 height 19
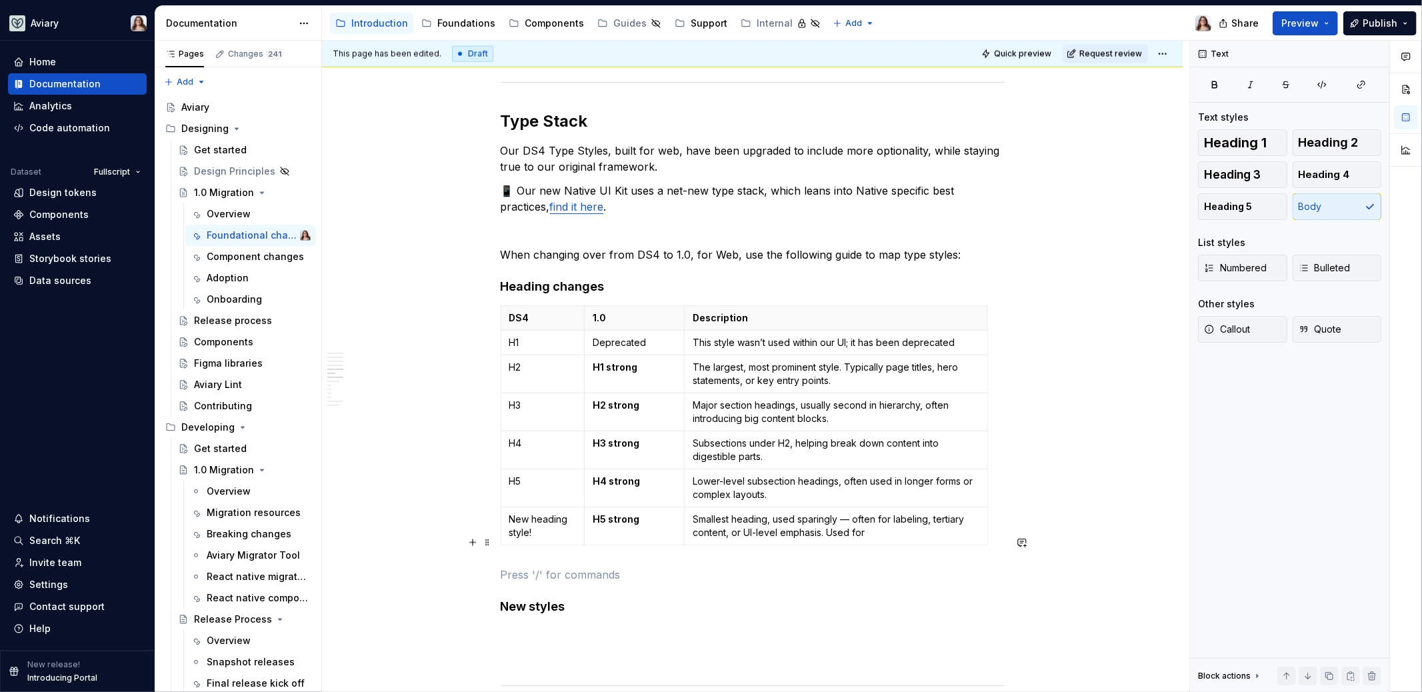
click at [549, 567] on p at bounding box center [753, 575] width 504 height 16
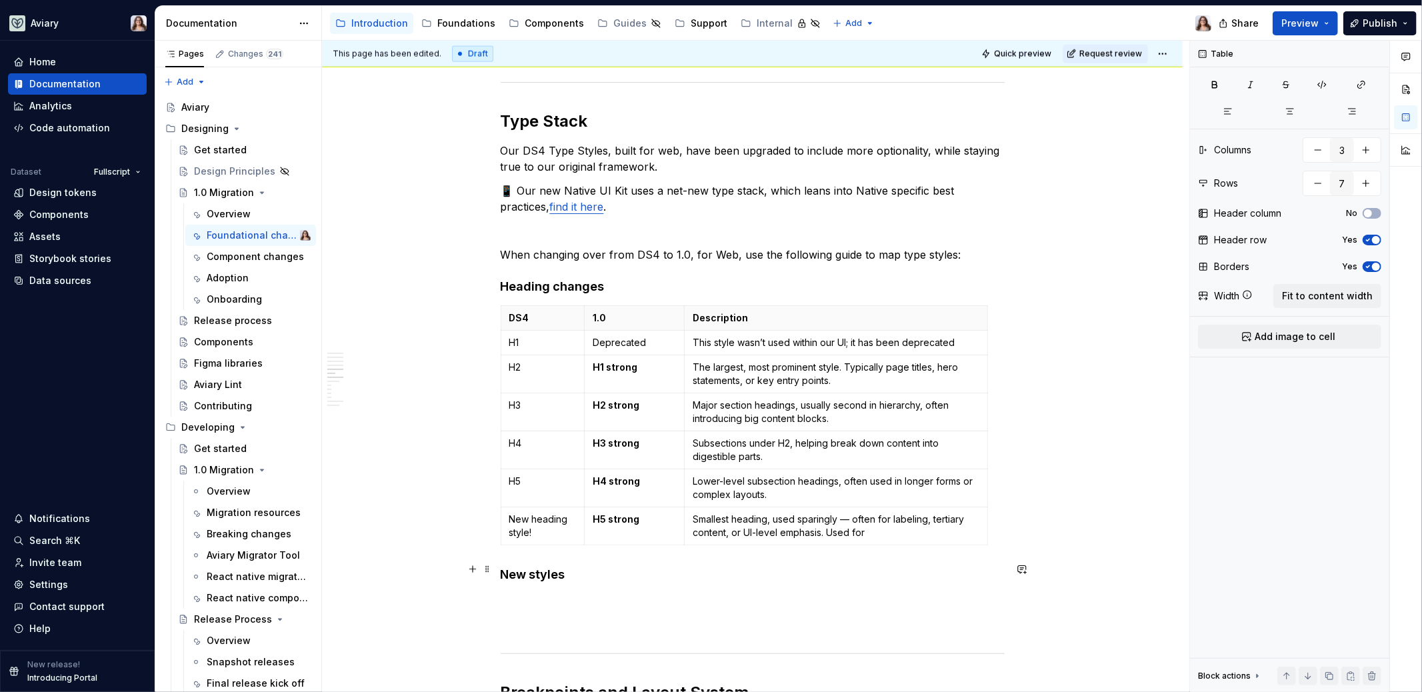
click at [549, 593] on p at bounding box center [753, 601] width 504 height 16
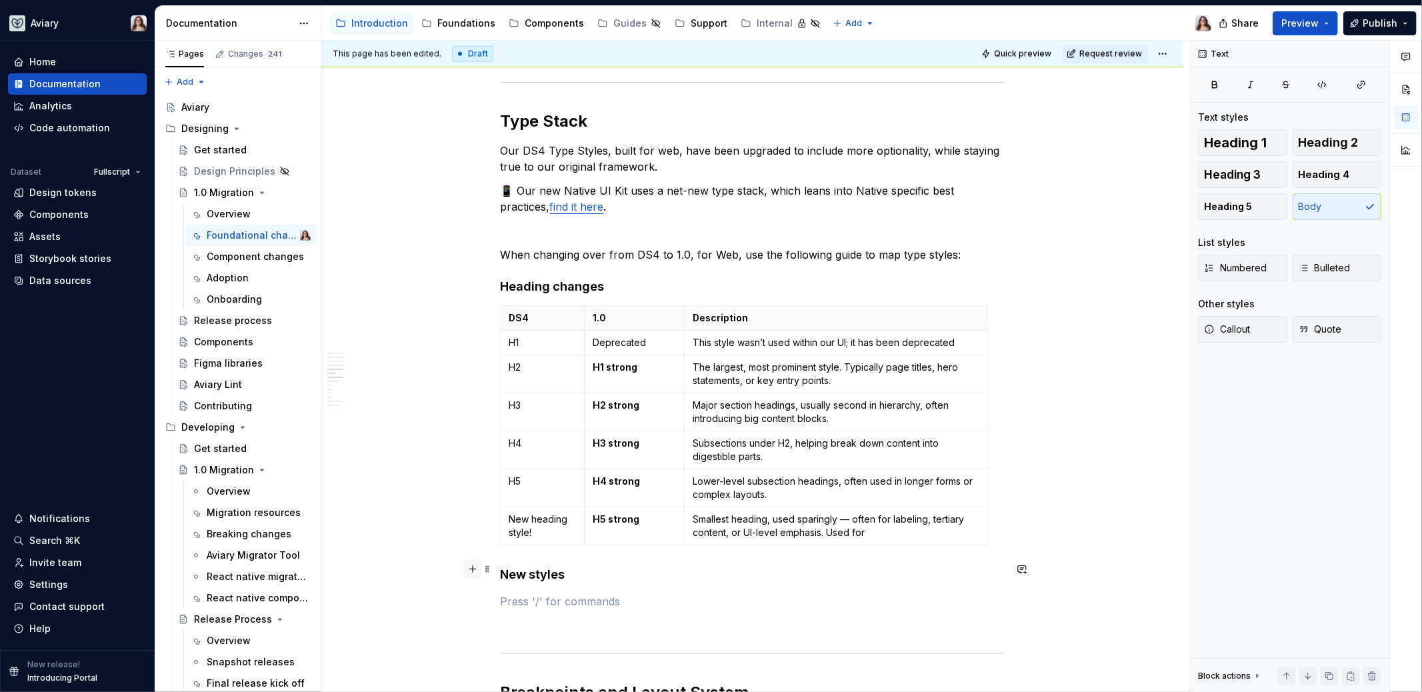
click at [474, 569] on button "button" at bounding box center [472, 569] width 19 height 19
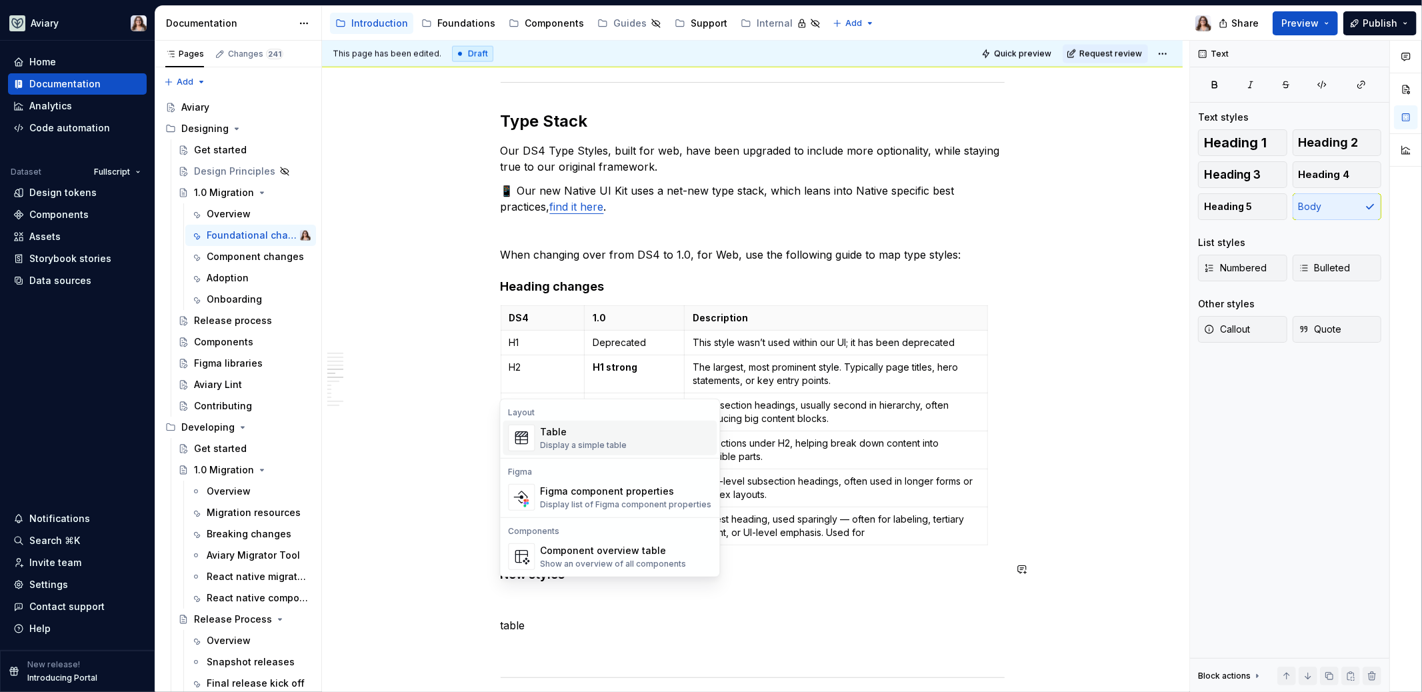
click at [556, 435] on div "Table" at bounding box center [583, 431] width 87 height 13
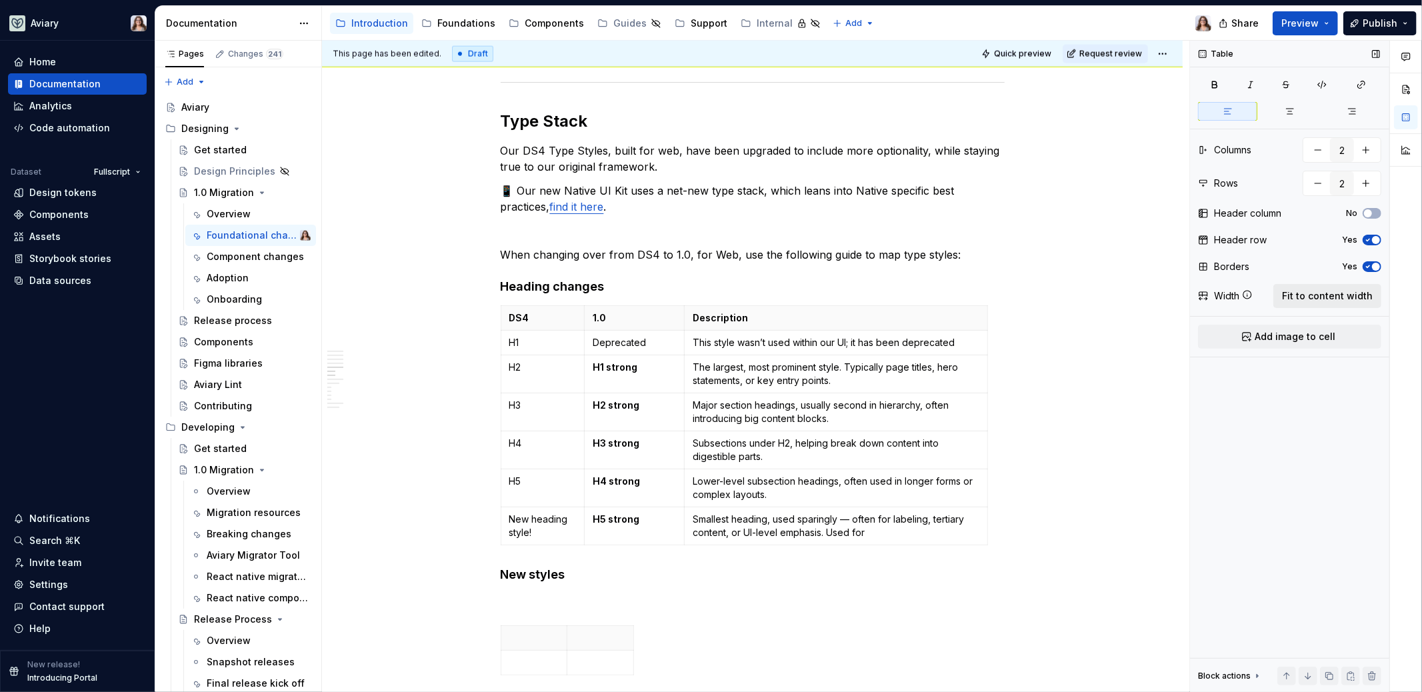
click at [1324, 296] on span "Fit to content width" at bounding box center [1327, 295] width 91 height 13
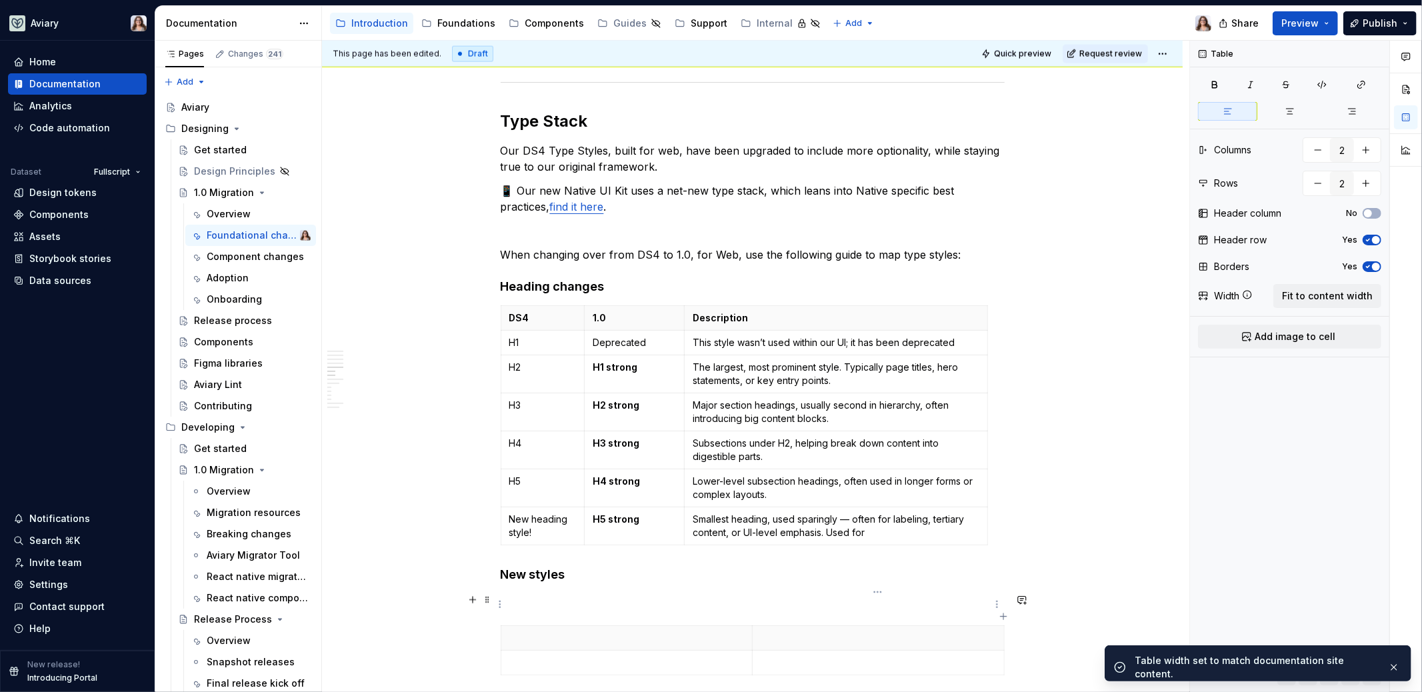
click at [772, 631] on p at bounding box center [877, 637] width 235 height 13
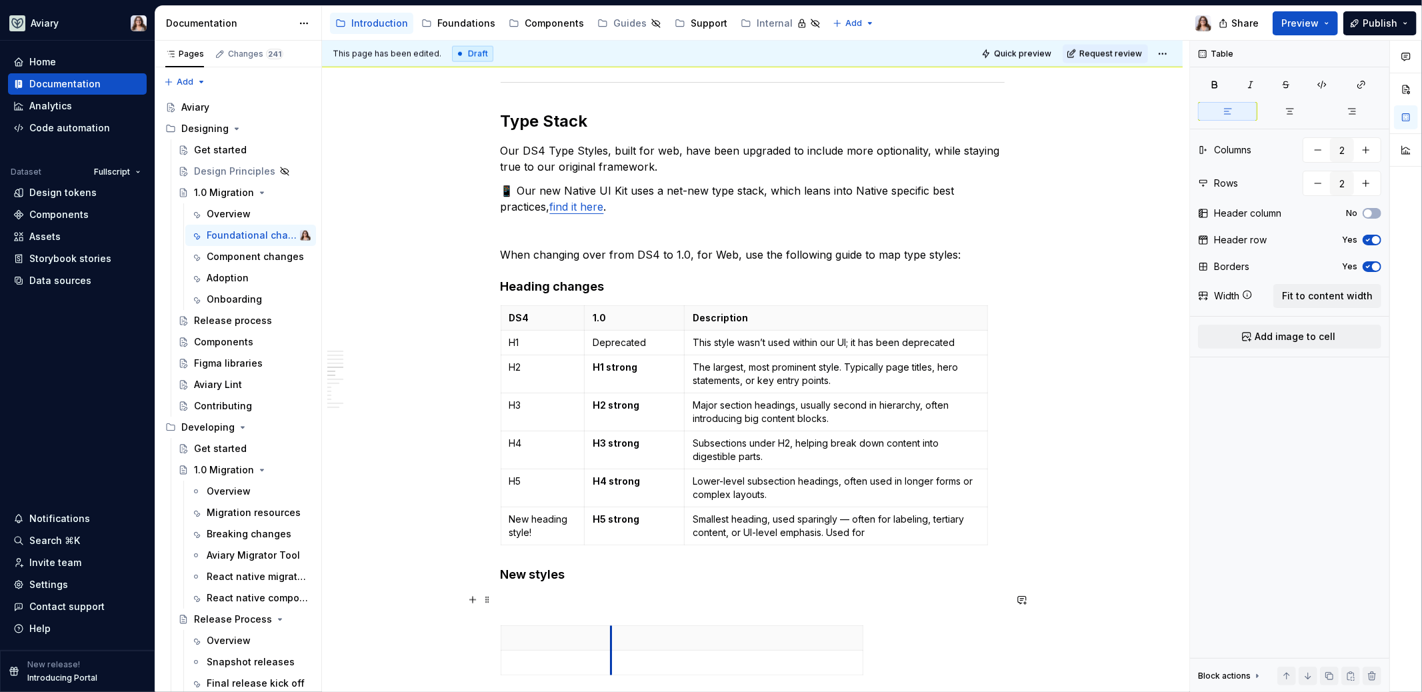
drag, startPoint x: 750, startPoint y: 604, endPoint x: 611, endPoint y: 601, distance: 140.0
click at [708, 631] on p at bounding box center [738, 637] width 235 height 13
click at [1329, 295] on span "Fit to content width" at bounding box center [1327, 295] width 91 height 13
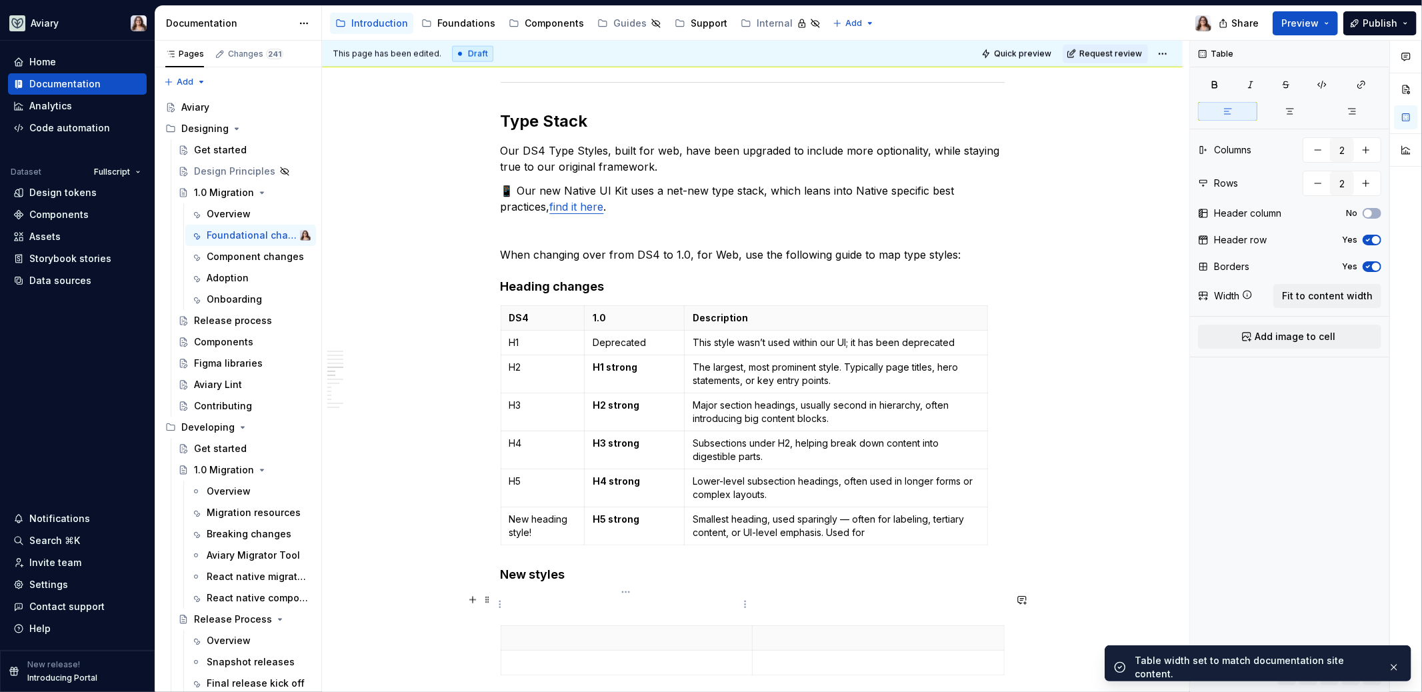
click at [621, 631] on p at bounding box center [626, 637] width 235 height 13
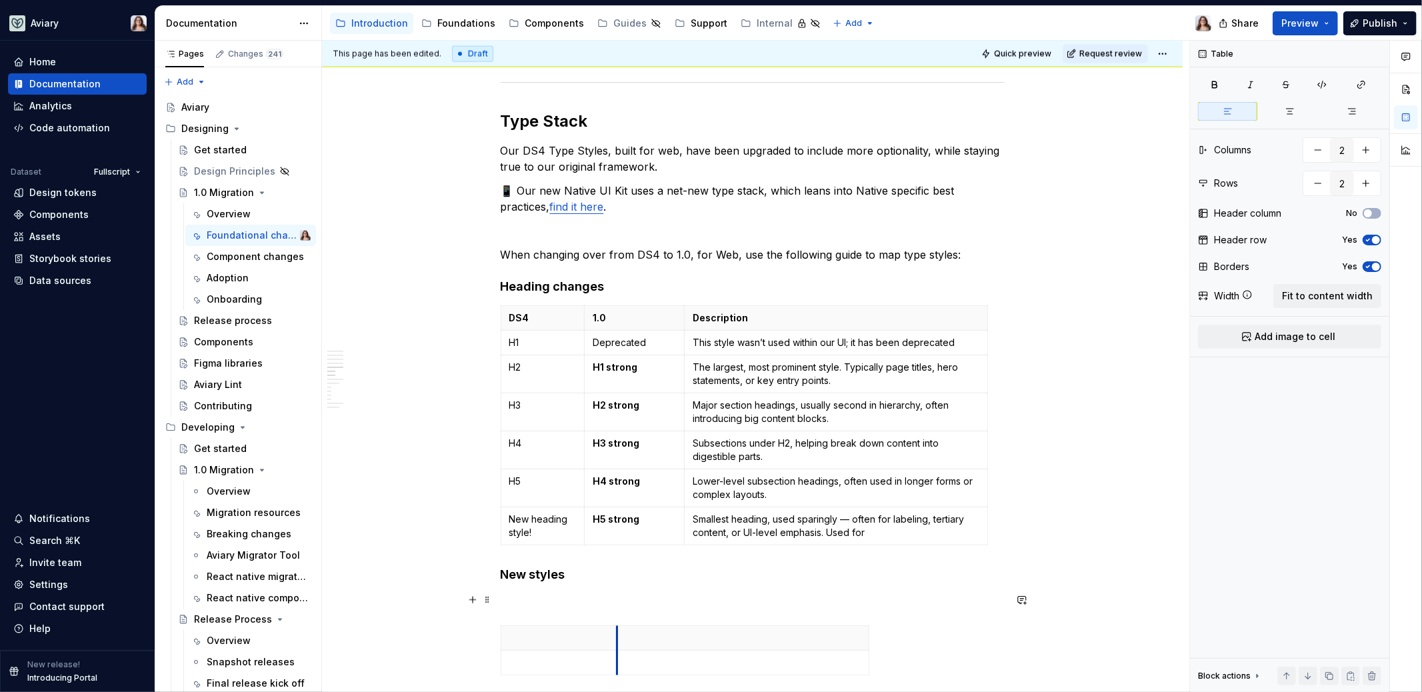
drag, startPoint x: 750, startPoint y: 607, endPoint x: 603, endPoint y: 607, distance: 148.0
click at [731, 593] on html "Aviary Home Documentation Analytics Code automation Dataset Fullscript Design t…" at bounding box center [711, 346] width 1422 height 692
click at [1304, 297] on div "Comments Open comments No comments yet Select ‘Comment’ from the block context …" at bounding box center [1306, 367] width 232 height 652
click at [1319, 297] on span "Fit to content width" at bounding box center [1327, 295] width 91 height 13
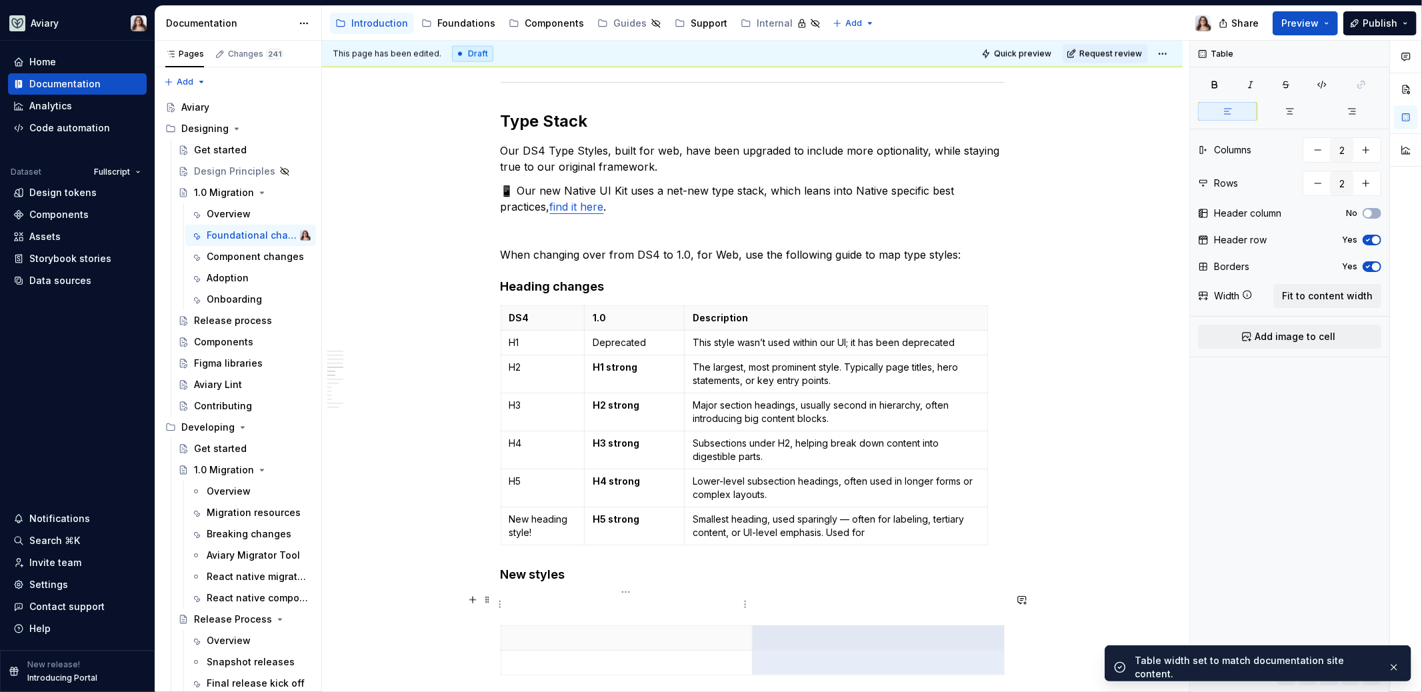
click at [687, 631] on p at bounding box center [626, 637] width 235 height 13
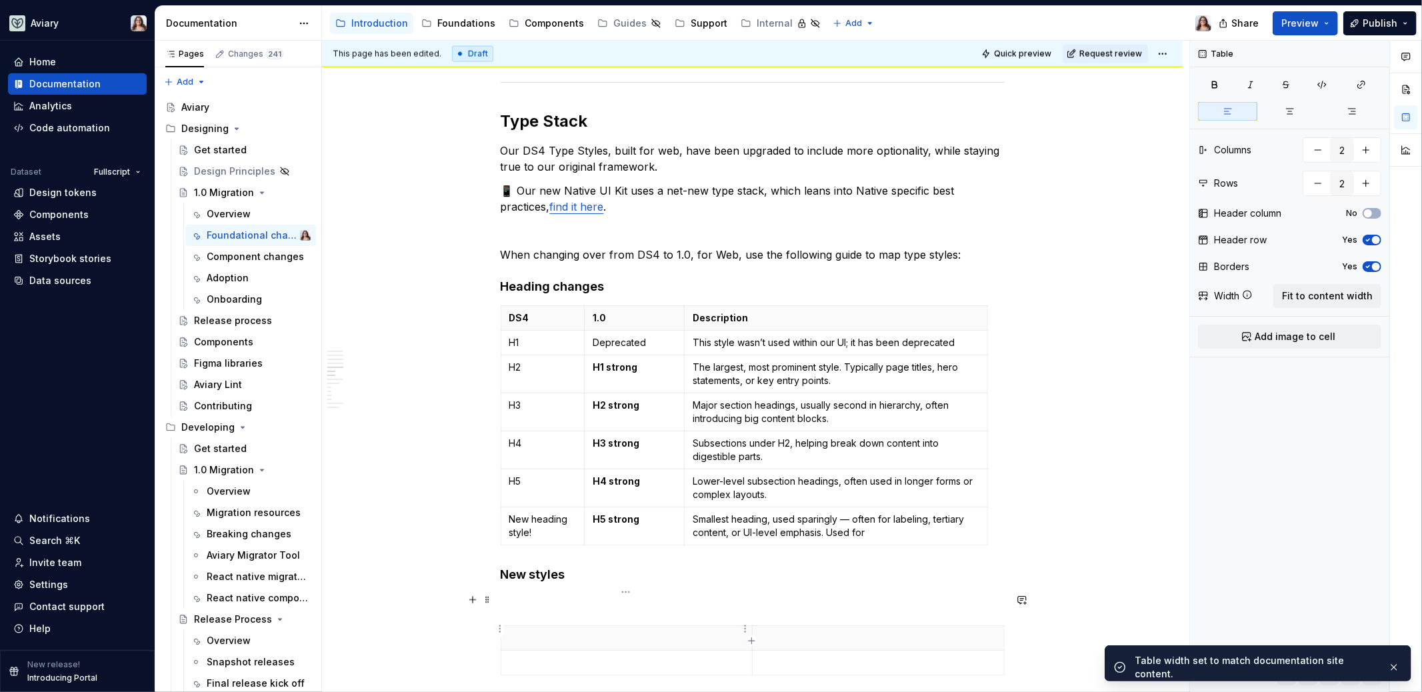
click at [665, 656] on p at bounding box center [626, 662] width 235 height 13
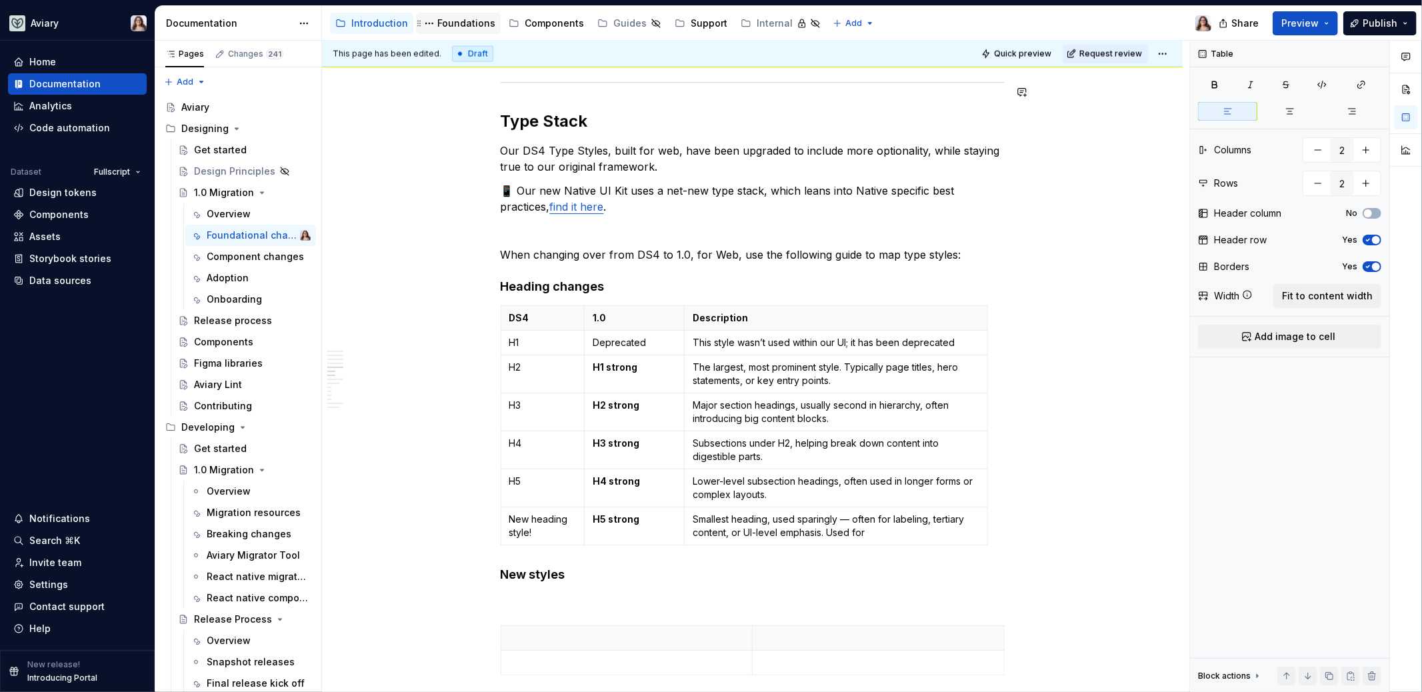
click at [451, 22] on div "Foundations" at bounding box center [466, 23] width 58 height 13
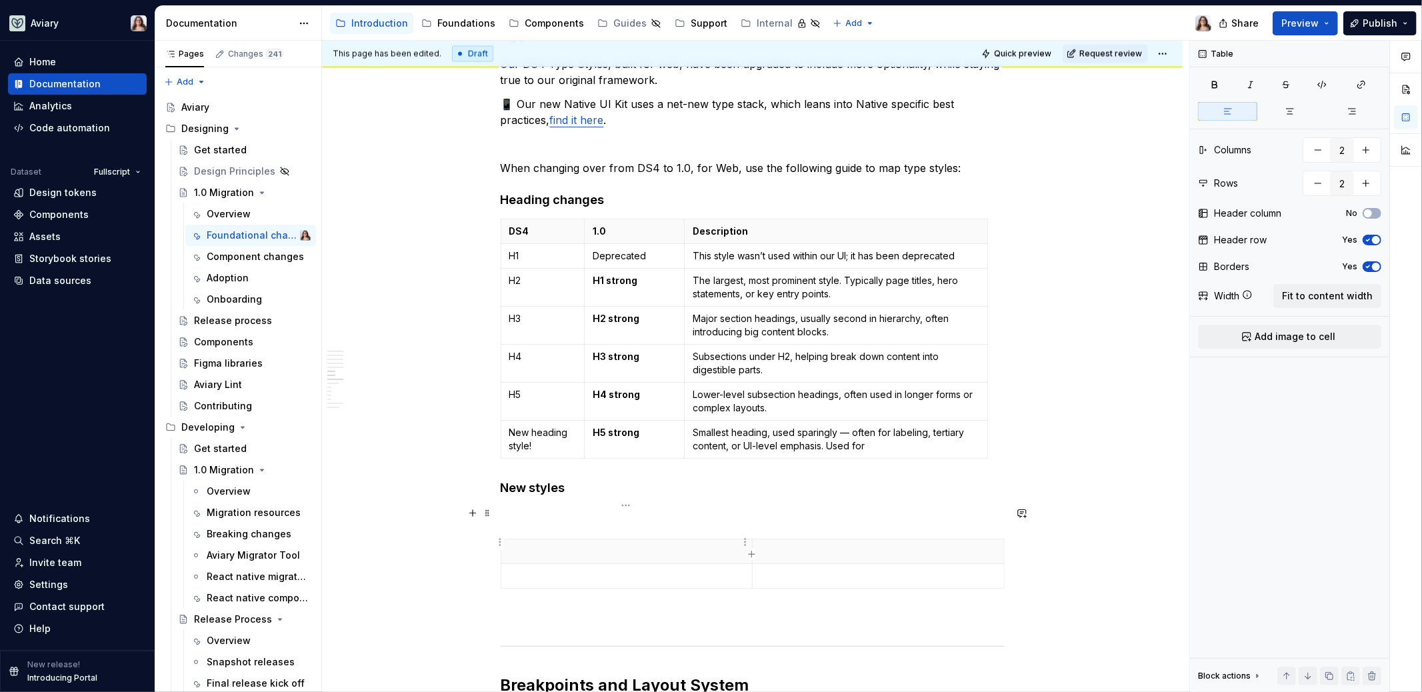
type textarea "*"
click at [537, 569] on p at bounding box center [626, 575] width 235 height 13
click at [752, 555] on icon "button" at bounding box center [751, 554] width 11 height 11
type input "3"
click at [550, 594] on p at bounding box center [626, 600] width 235 height 13
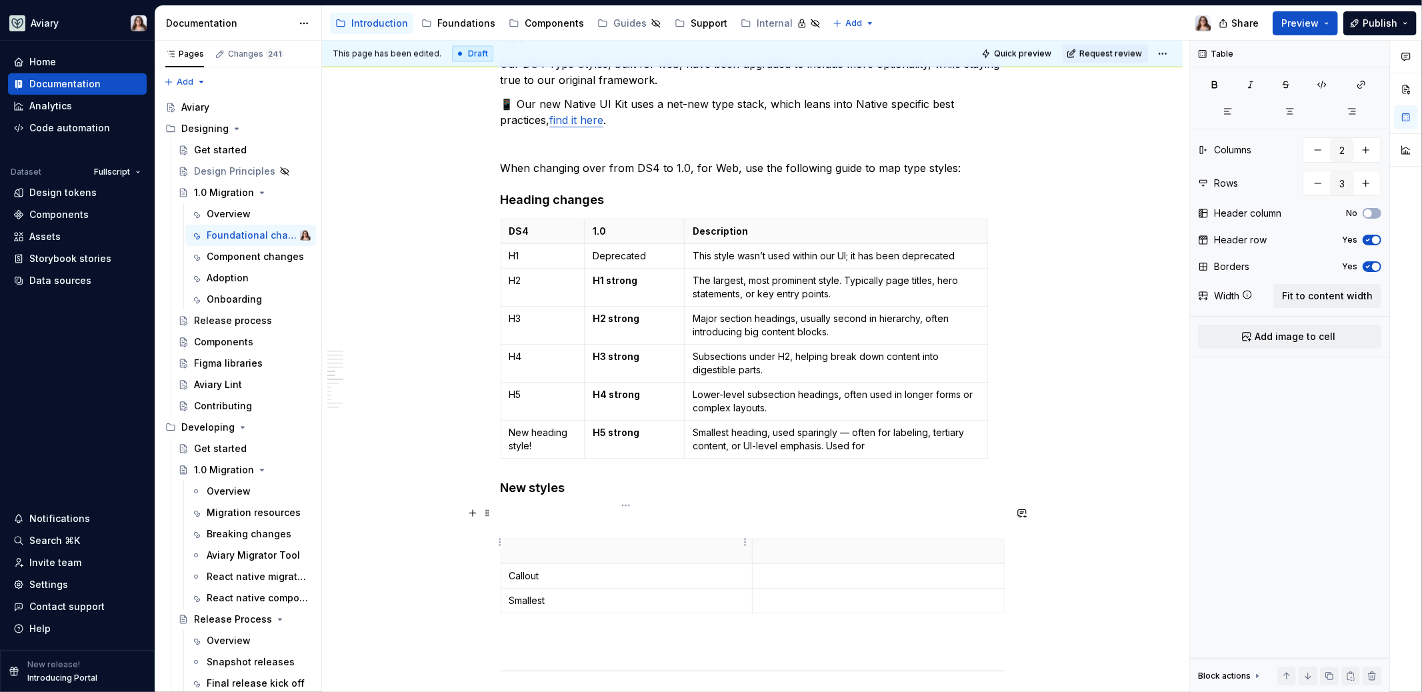
click at [543, 569] on p "Callout" at bounding box center [626, 575] width 235 height 13
drag, startPoint x: 546, startPoint y: 539, endPoint x: 509, endPoint y: 539, distance: 36.7
click at [509, 569] on p "Callout" at bounding box center [626, 575] width 235 height 13
drag, startPoint x: 550, startPoint y: 565, endPoint x: 508, endPoint y: 565, distance: 42.0
click at [509, 594] on p "Smallest" at bounding box center [626, 600] width 235 height 13
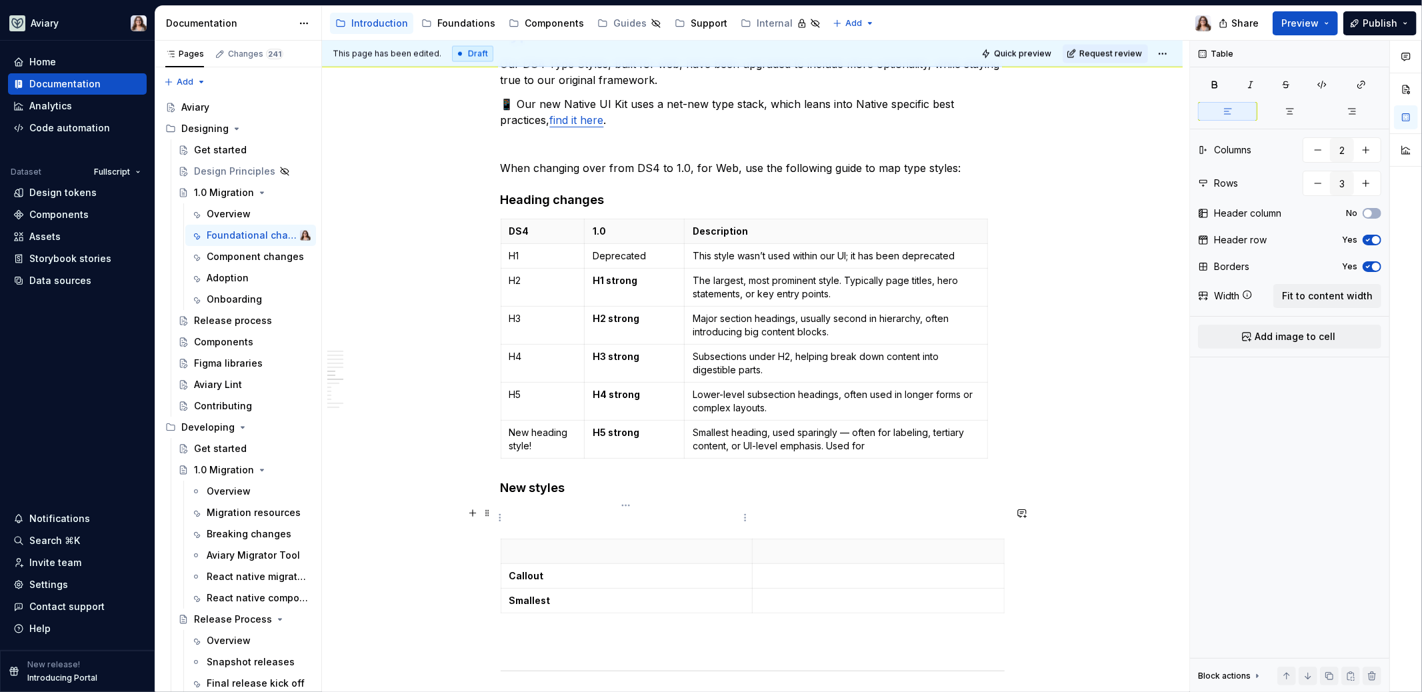
click at [634, 545] on p at bounding box center [626, 551] width 235 height 13
click at [775, 545] on p at bounding box center [877, 551] width 235 height 13
drag, startPoint x: 751, startPoint y: 511, endPoint x: 686, endPoint y: 511, distance: 65.3
click at [687, 539] on th "Description" at bounding box center [812, 551] width 251 height 25
drag, startPoint x: 936, startPoint y: 518, endPoint x: 989, endPoint y: 514, distance: 52.8
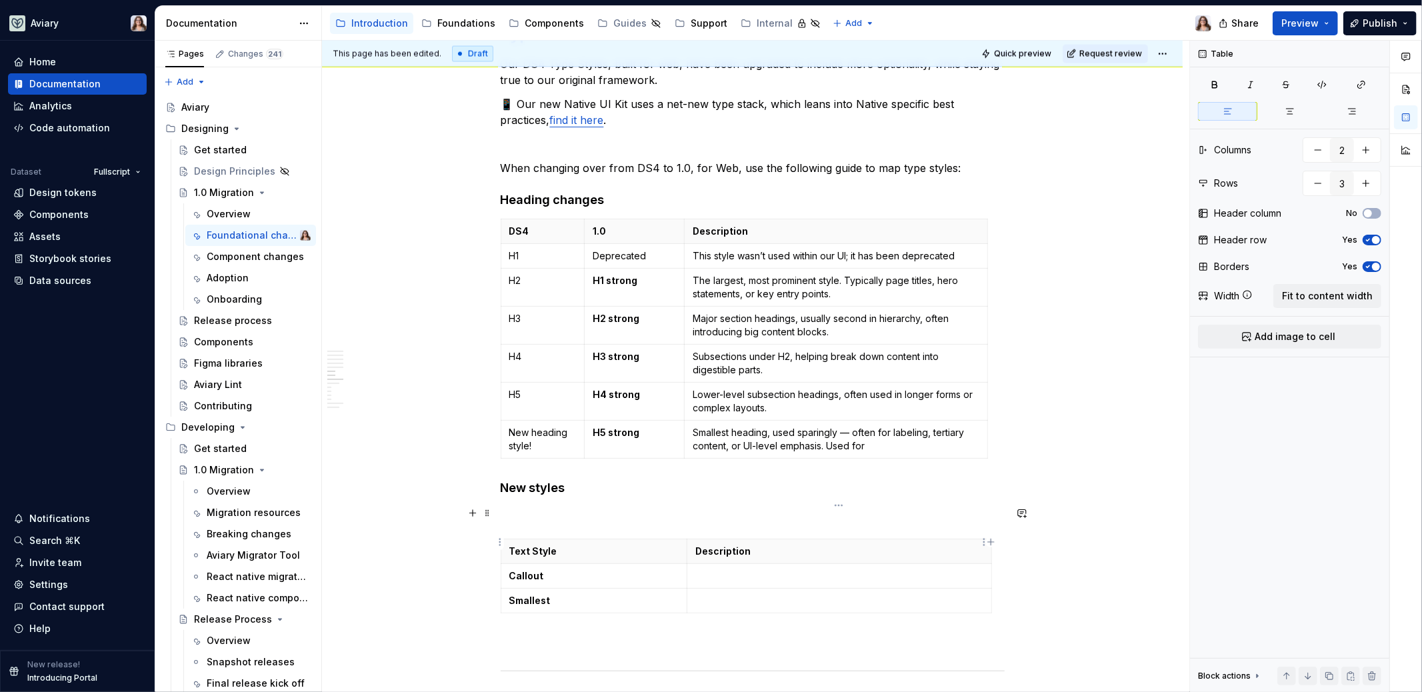
click at [716, 569] on p at bounding box center [838, 575] width 287 height 13
click at [541, 569] on p "Callout" at bounding box center [594, 575] width 170 height 13
click at [714, 569] on p at bounding box center [838, 575] width 287 height 13
click at [708, 569] on p at bounding box center [838, 575] width 287 height 13
click at [712, 607] on p at bounding box center [838, 613] width 287 height 13
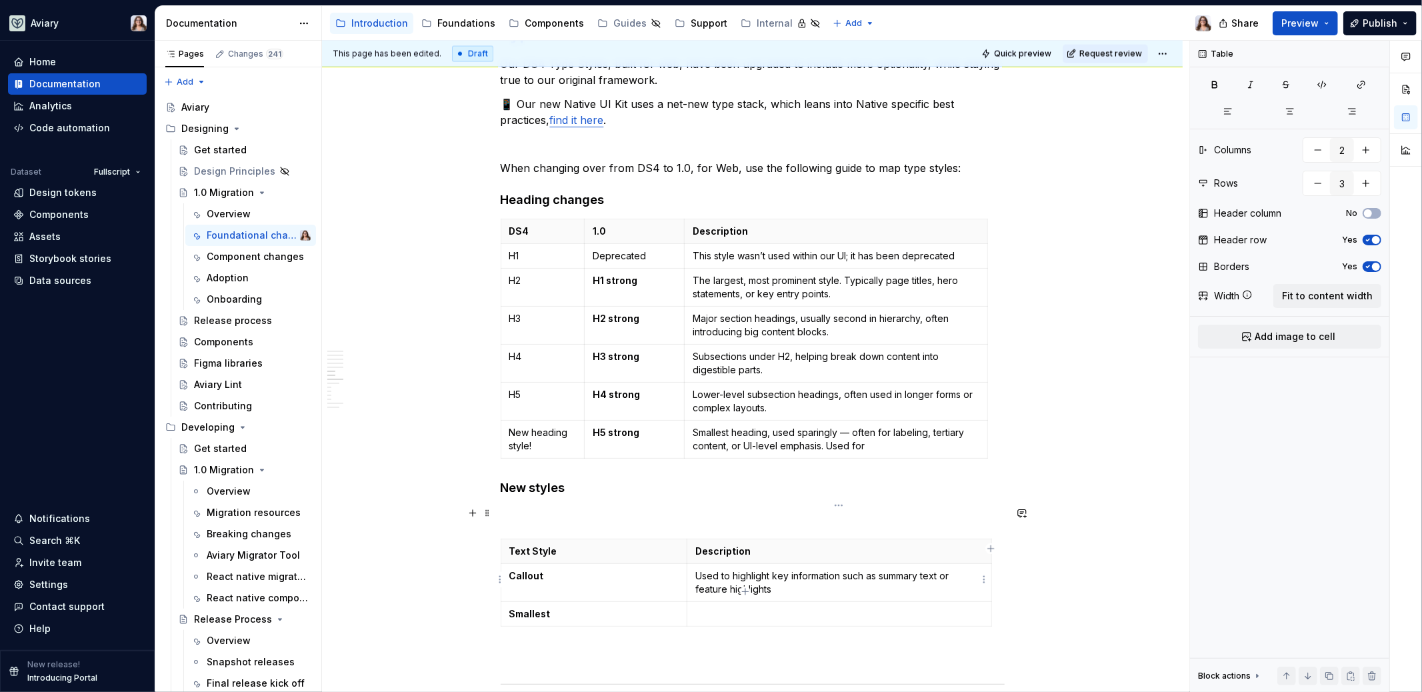
click at [741, 607] on p at bounding box center [838, 613] width 287 height 13
click at [698, 625] on div "Libraries Many libraries from DS4 have been consolidated, for example: Visual A…" at bounding box center [753, 438] width 504 height 4119
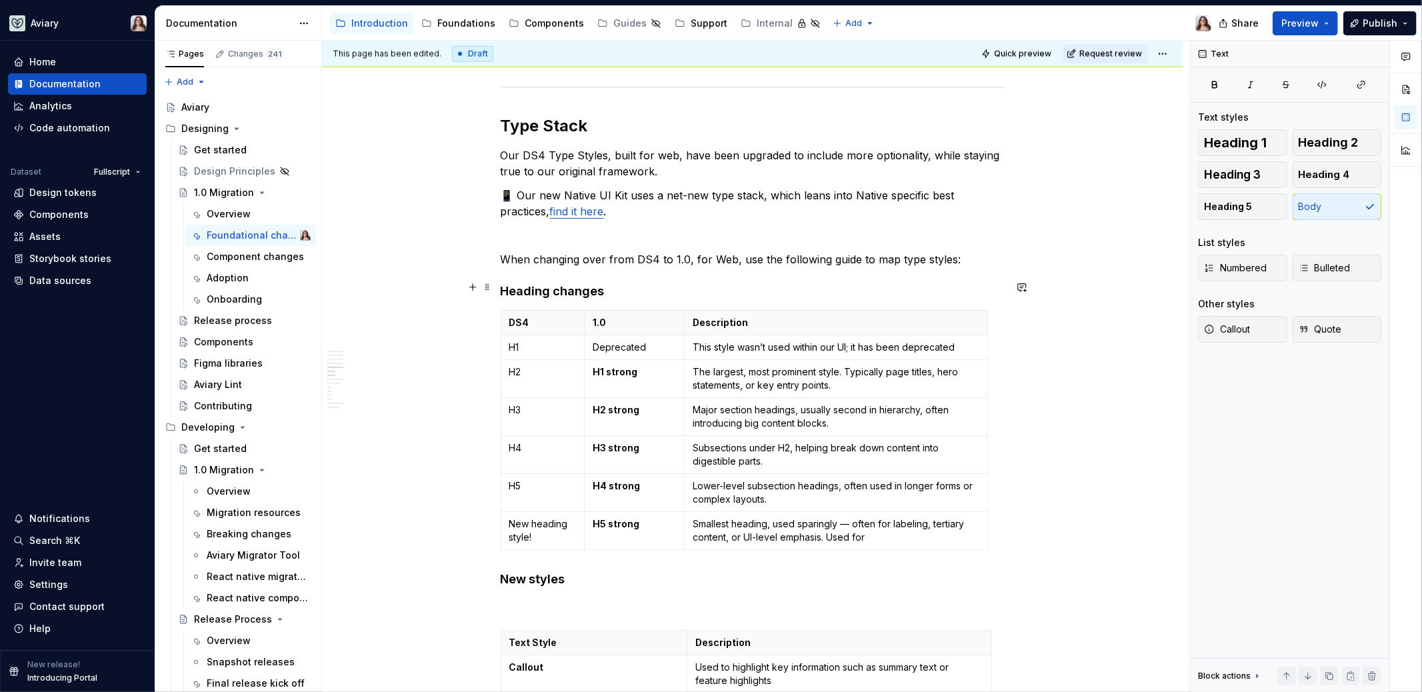
scroll to position [1791, 0]
click at [957, 253] on p "When changing over from DS4 to 1.0, for Web, use the following guide to map typ…" at bounding box center [753, 261] width 504 height 16
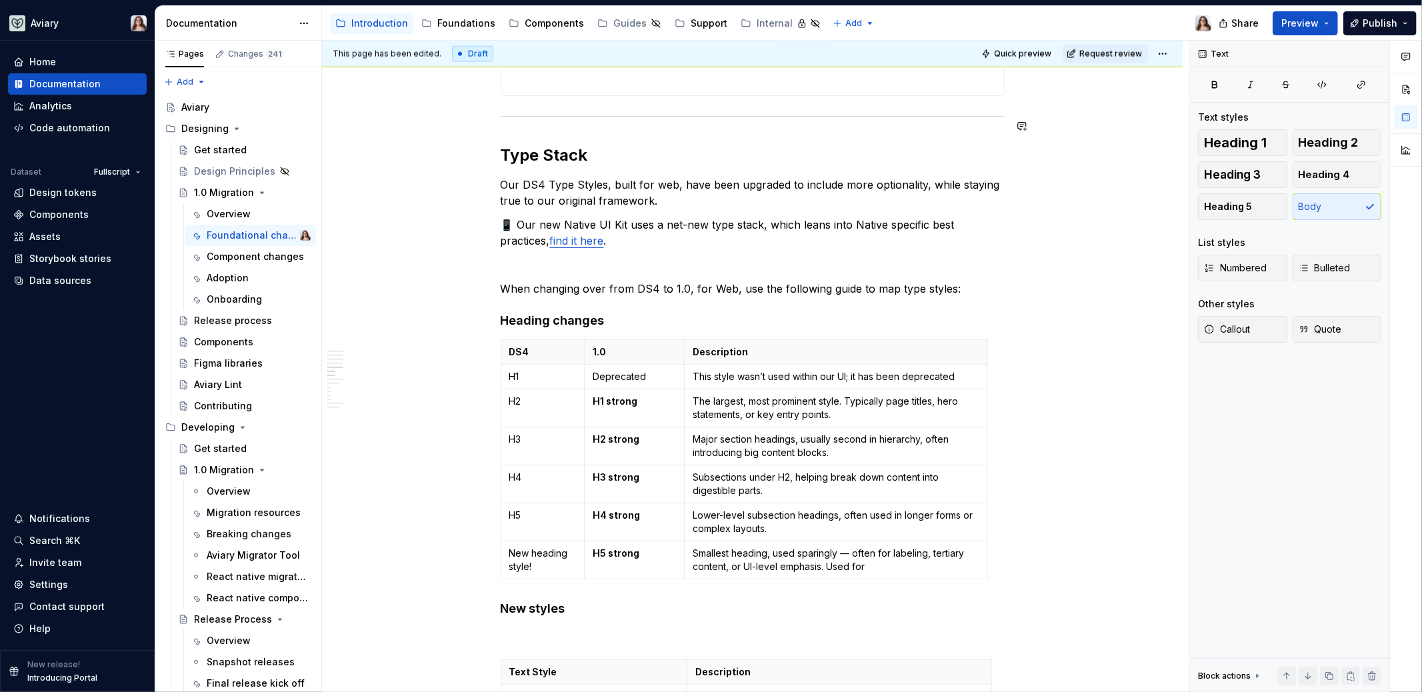
type textarea "*"
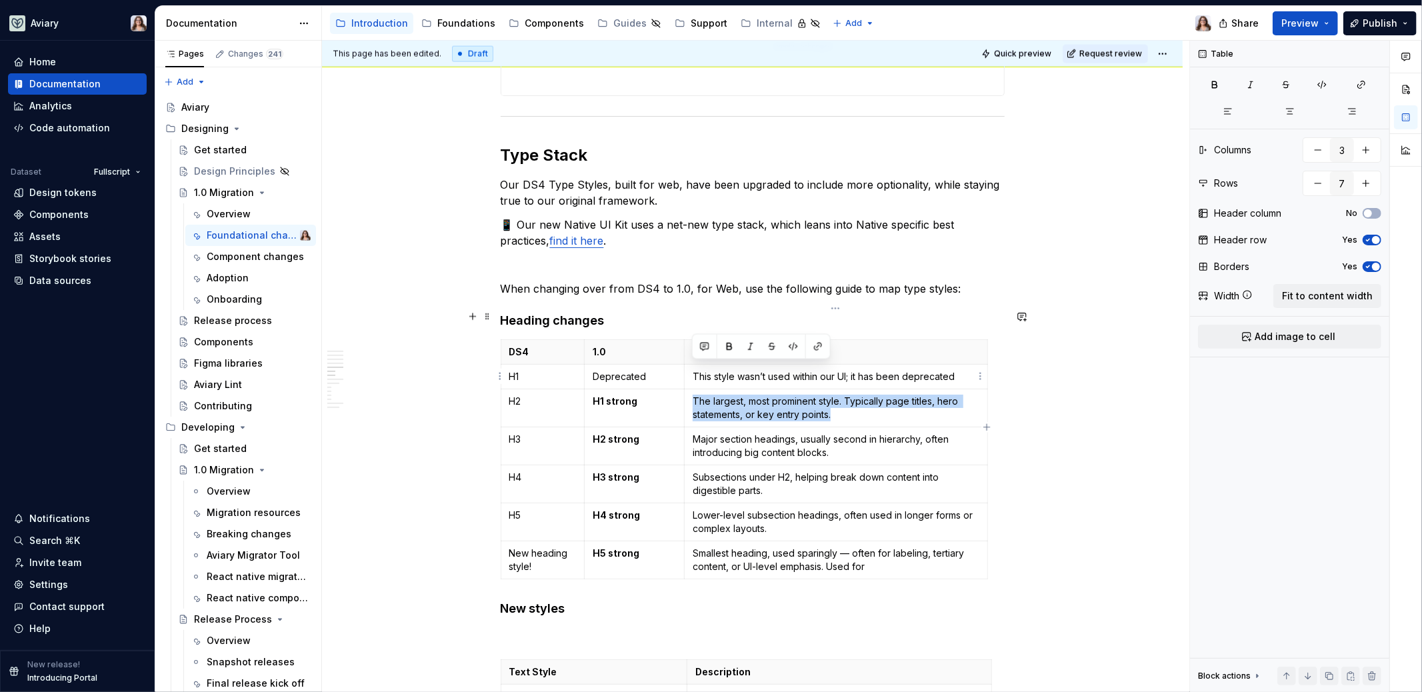
drag, startPoint x: 841, startPoint y: 385, endPoint x: 689, endPoint y: 370, distance: 152.7
click at [689, 389] on td "The largest, most prominent style. Typically page titles, hero statements, or k…" at bounding box center [836, 408] width 303 height 38
copy p "The largest, most prominent style. Typically page titles, hero statements, or k…"
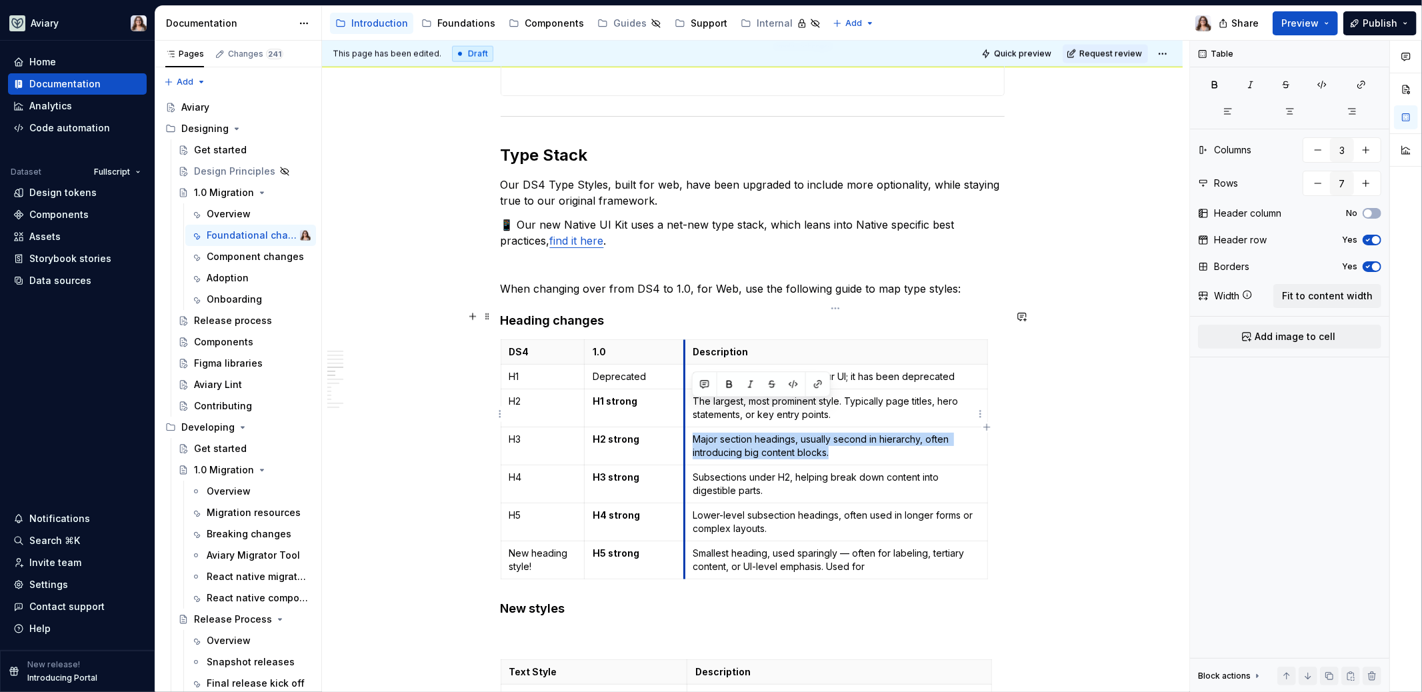
drag, startPoint x: 844, startPoint y: 420, endPoint x: 687, endPoint y: 411, distance: 156.9
click at [687, 427] on td "Major section headings, usually second in hierarchy, often introducing big cont…" at bounding box center [836, 446] width 303 height 38
copy p "Major section headings, usually second in hierarchy, often introducing big cont…"
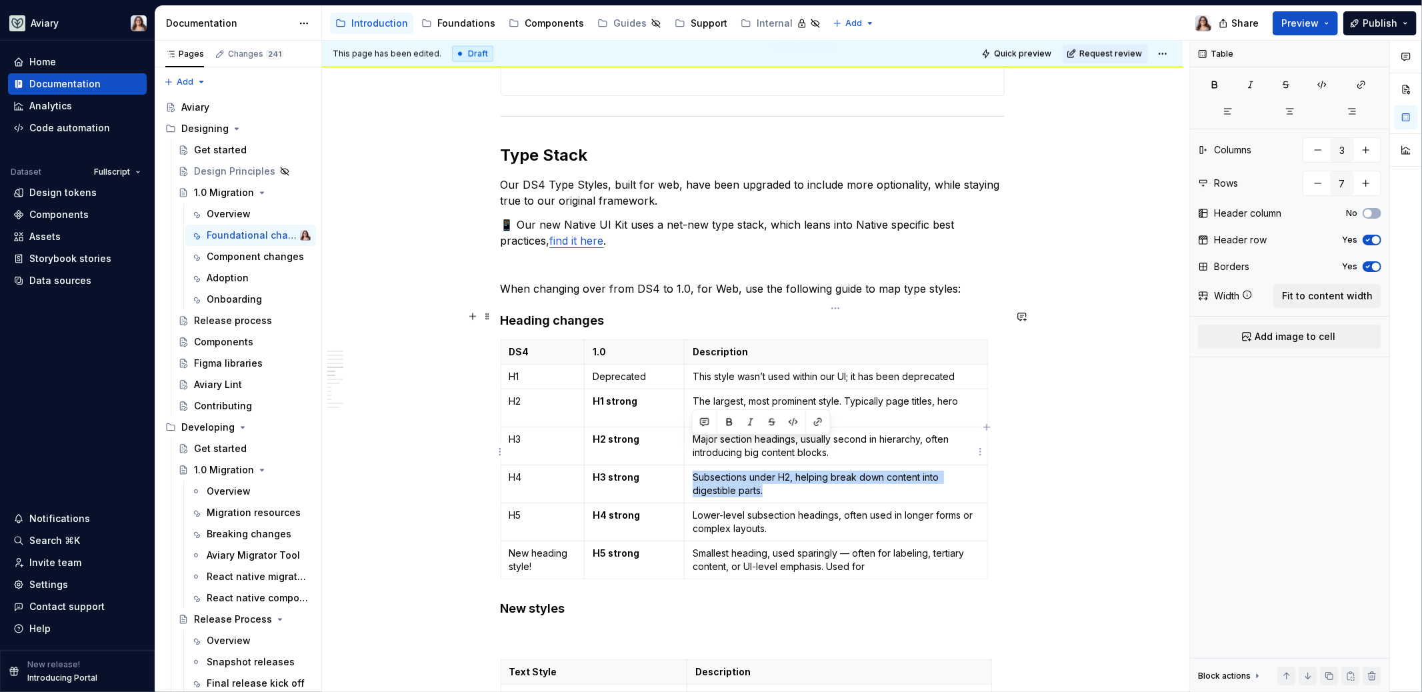
drag, startPoint x: 766, startPoint y: 459, endPoint x: 691, endPoint y: 448, distance: 76.2
click at [691, 465] on td "Subsections under H2, helping break down content into digestible parts." at bounding box center [836, 484] width 303 height 38
copy p "Subsections under H2, helping break down content into digestible parts."
click at [762, 509] on p "Lower-level subsection headings, often used in longer forms or complex layouts." at bounding box center [836, 522] width 286 height 27
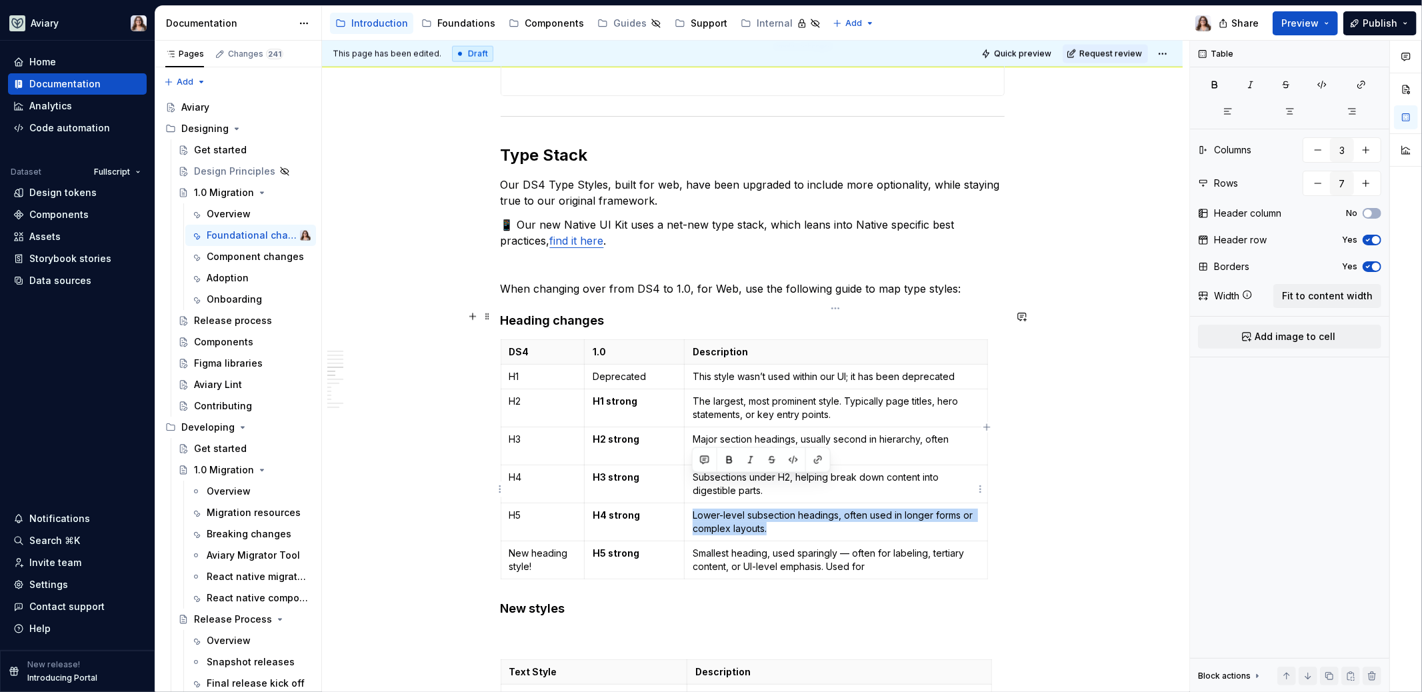
drag, startPoint x: 768, startPoint y: 497, endPoint x: 691, endPoint y: 486, distance: 78.7
click at [691, 503] on td "Lower-level subsection headings, often used in longer forms or complex layouts." at bounding box center [836, 522] width 303 height 38
copy p "Lower-level subsection headings, often used in longer forms or complex layouts."
click at [851, 547] on p "Smallest heading, used sparingly — often for labeling, tertiary content, or UI-…" at bounding box center [836, 560] width 286 height 27
drag, startPoint x: 871, startPoint y: 533, endPoint x: 693, endPoint y: 523, distance: 178.9
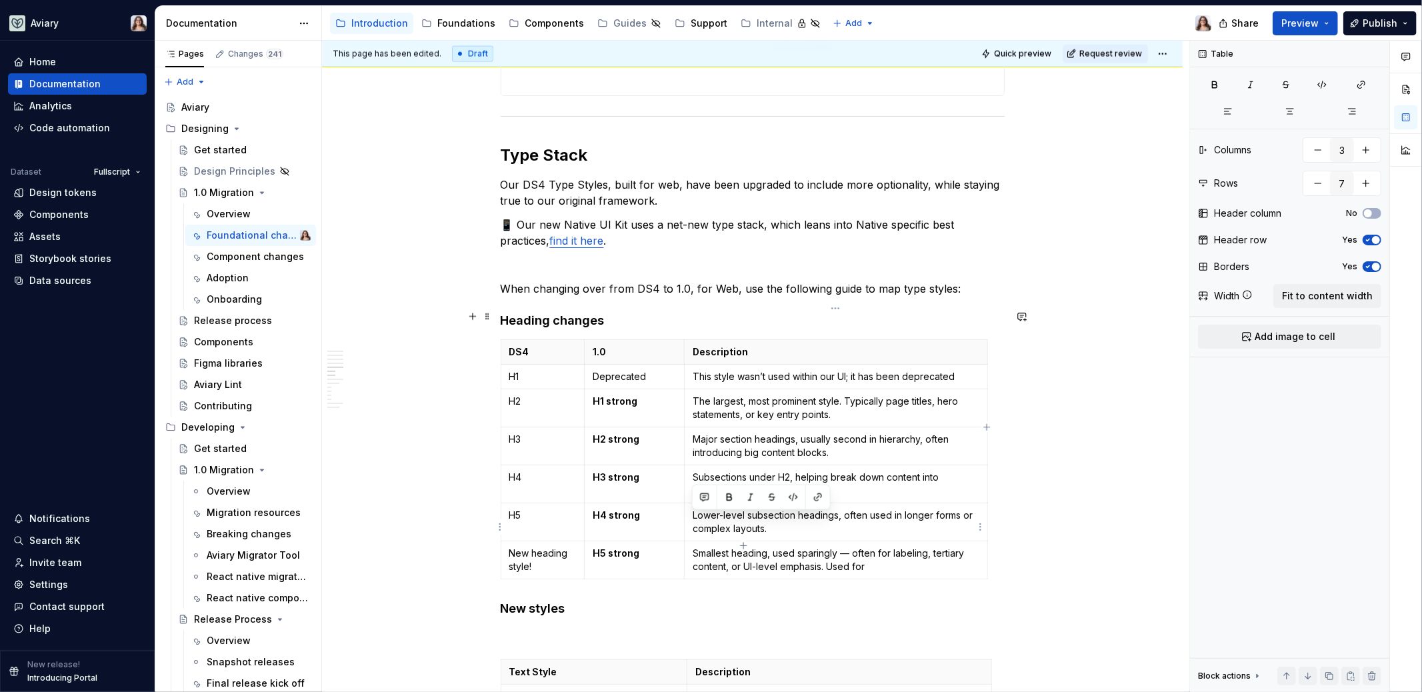
click at [693, 547] on p "Smallest heading, used sparingly — often for labeling, tertiary content, or UI-…" at bounding box center [836, 560] width 286 height 27
copy p "Smallest heading, used sparingly — often for labeling, tertiary content, or UI-…"
click at [858, 509] on p "Lower-level subsection headings, often used in longer forms or complex layouts." at bounding box center [836, 522] width 286 height 27
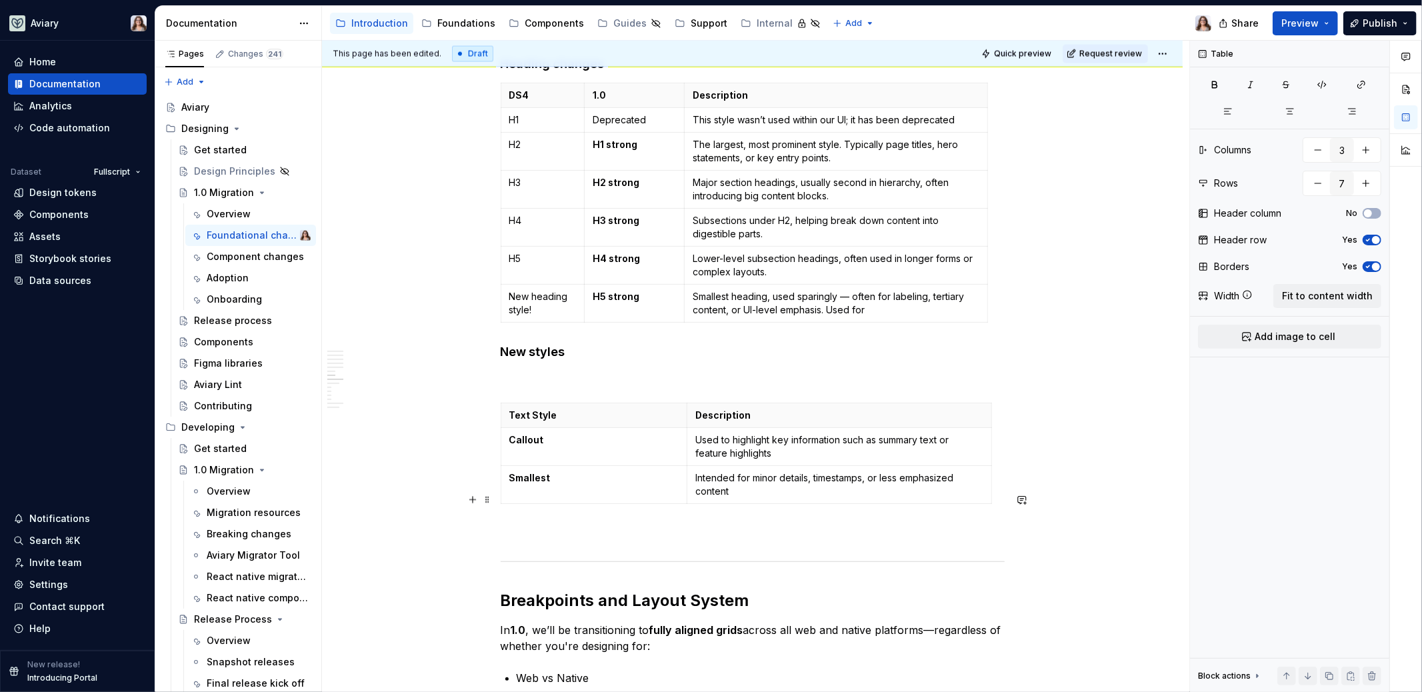
scroll to position [2042, 0]
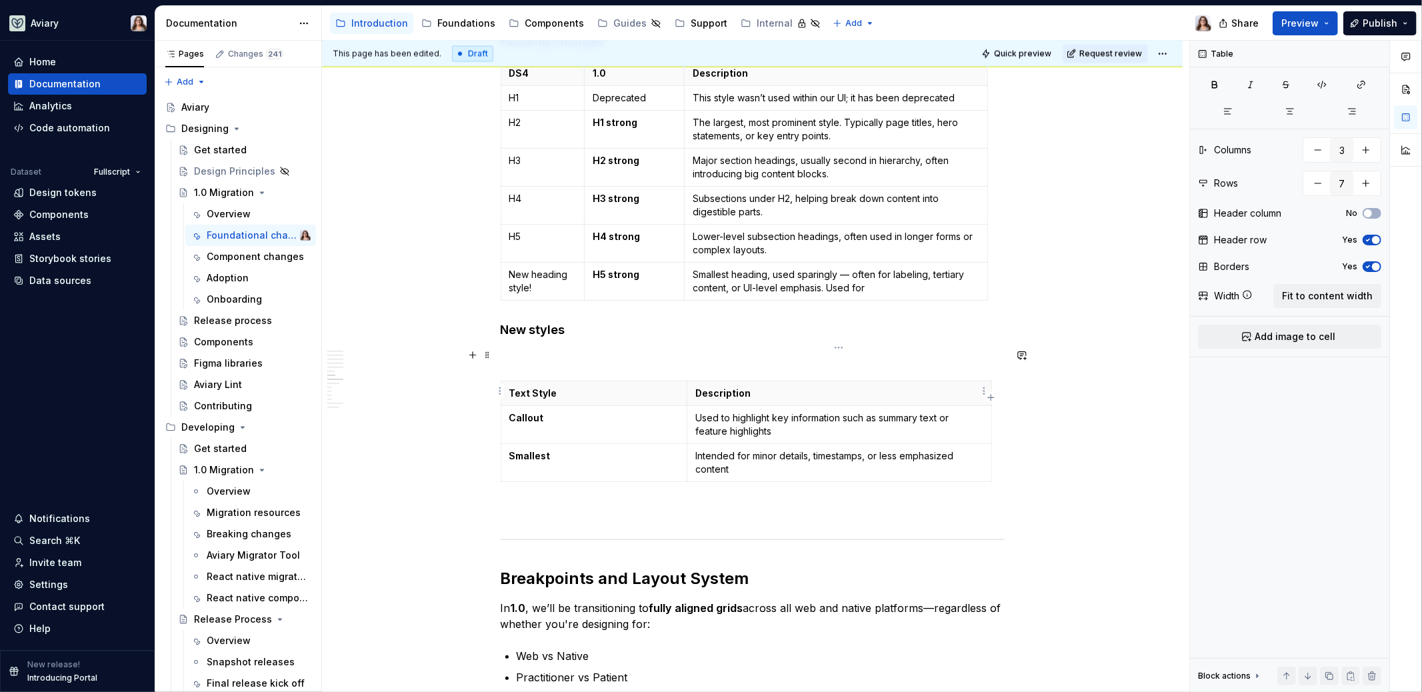
type input "2"
type input "3"
drag, startPoint x: 776, startPoint y: 398, endPoint x: 691, endPoint y: 382, distance: 87.5
click at [691, 406] on td "Used to highlight key information such as summary text or feature highlights" at bounding box center [839, 425] width 304 height 38
copy p "Used to highlight key information such as summary text or feature highlights"
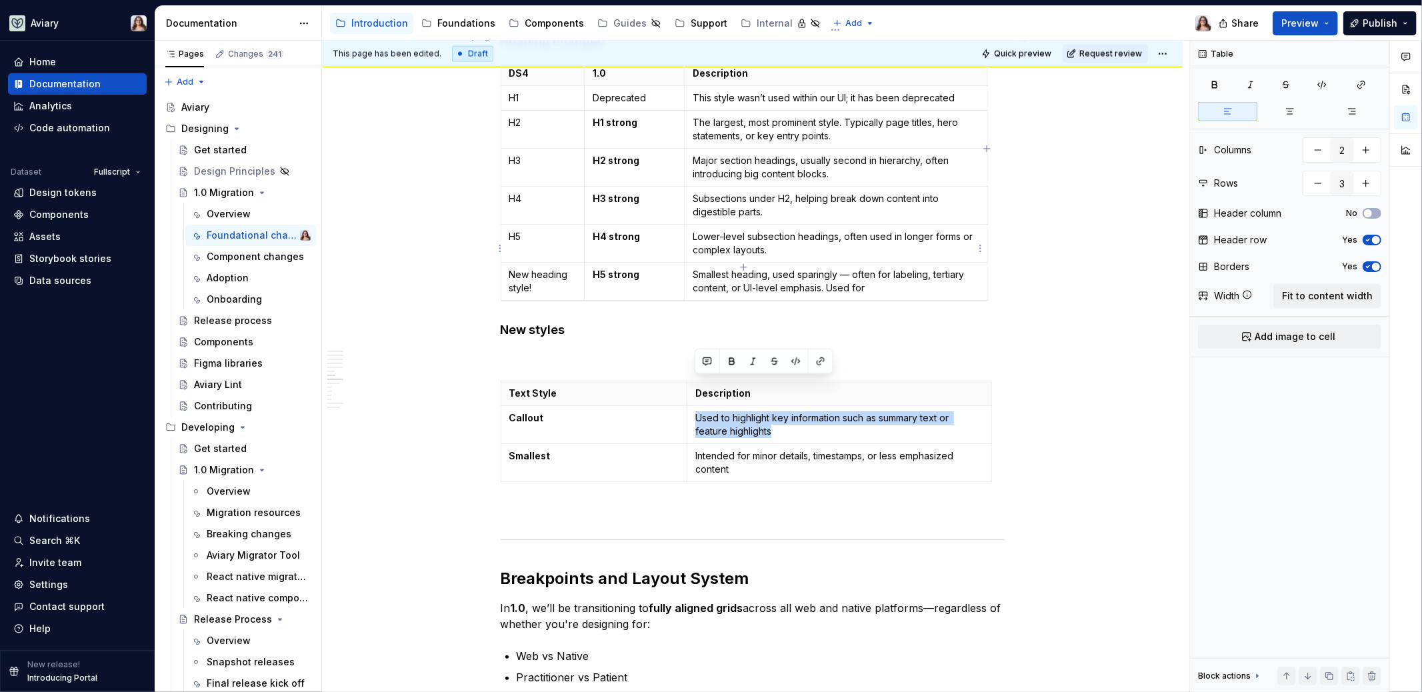
type input "3"
type input "7"
drag, startPoint x: 868, startPoint y: 255, endPoint x: 826, endPoint y: 255, distance: 41.3
click at [826, 268] on p "Smallest heading, used sparingly — often for labeling, tertiary content, or UI-…" at bounding box center [836, 281] width 286 height 27
type input "2"
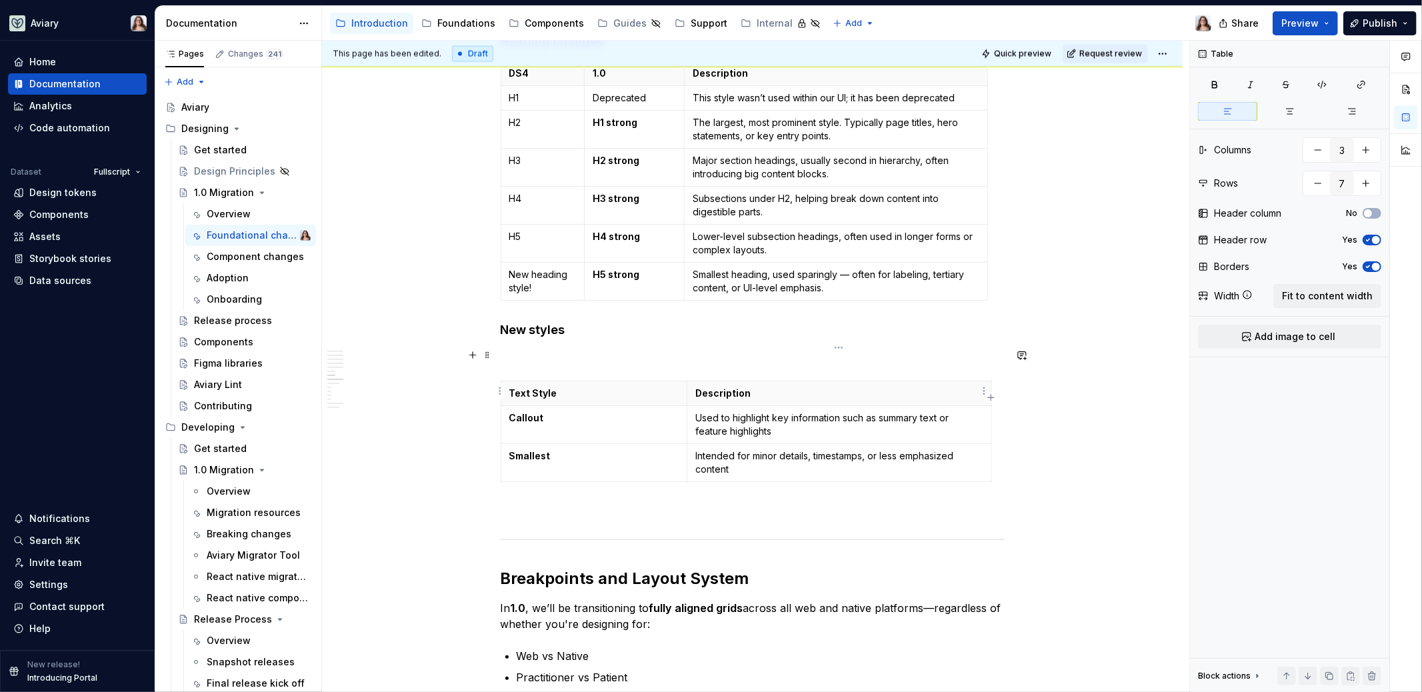
type input "3"
click at [769, 411] on p "Used to highlight key information such as summary text or feature highlights" at bounding box center [838, 424] width 287 height 27
drag, startPoint x: 775, startPoint y: 399, endPoint x: 697, endPoint y: 381, distance: 79.9
click at [697, 411] on p "Used to highlight key information such as summary text or feature highlights." at bounding box center [838, 424] width 287 height 27
copy p "Used to highlight key information such as summary text or feature highlights."
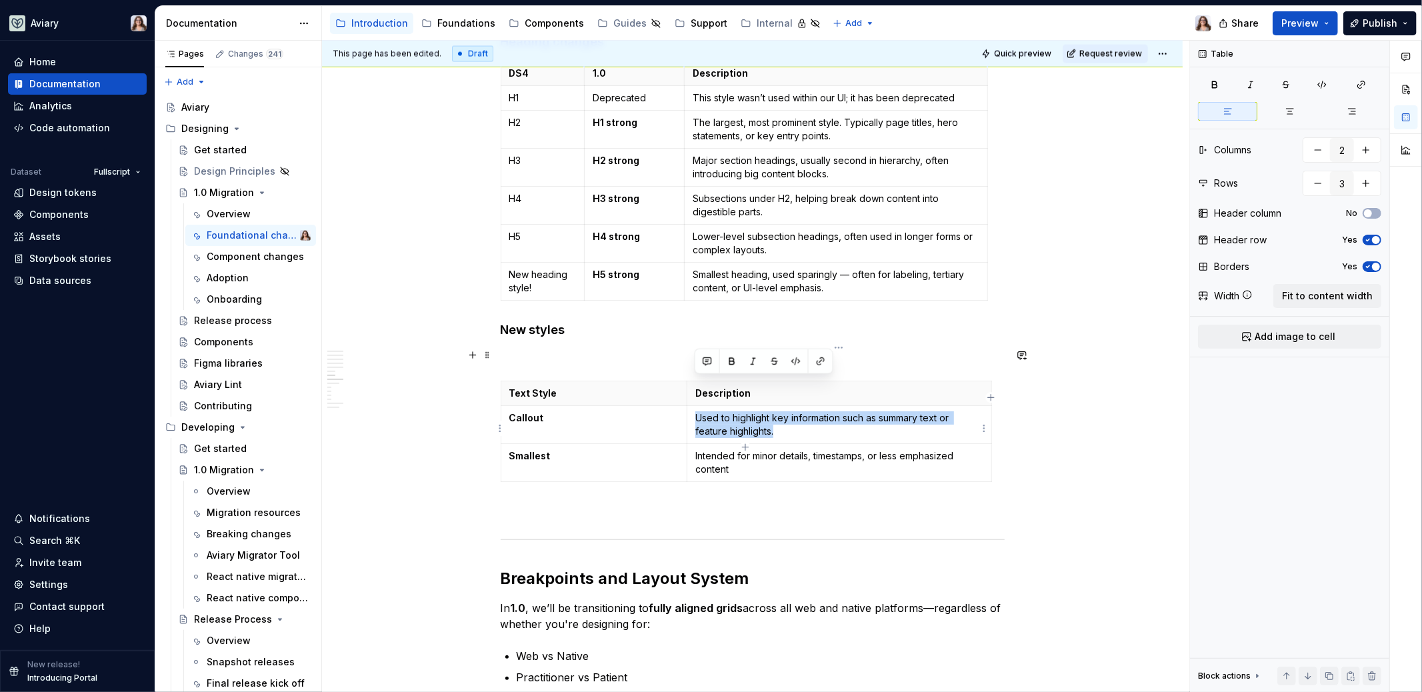
click at [728, 449] on p "Intended for minor details, timestamps, or less emphasized content" at bounding box center [838, 462] width 287 height 27
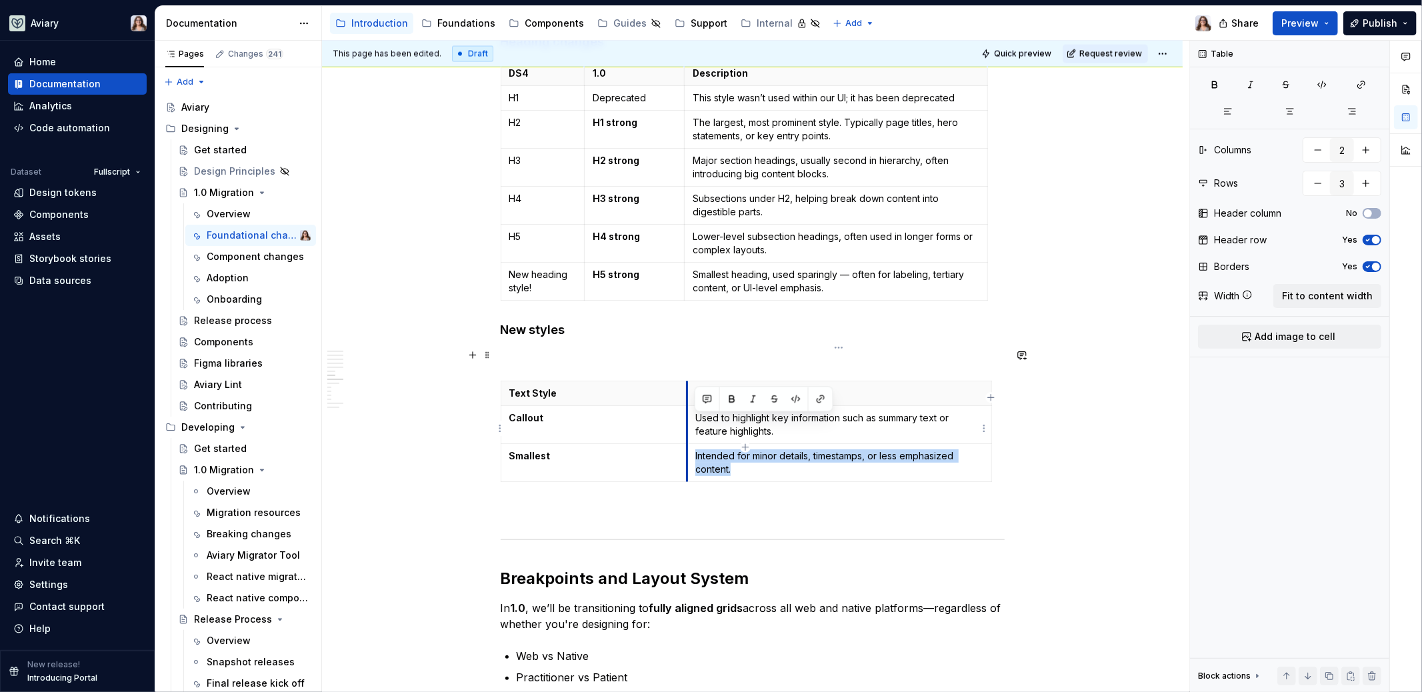
drag, startPoint x: 735, startPoint y: 437, endPoint x: 687, endPoint y: 421, distance: 50.6
click at [687, 444] on td "Intended for minor details, timestamps, or less emphasized content." at bounding box center [839, 463] width 304 height 38
copy p "Intended for minor details, timestamps, or less emphasized content."
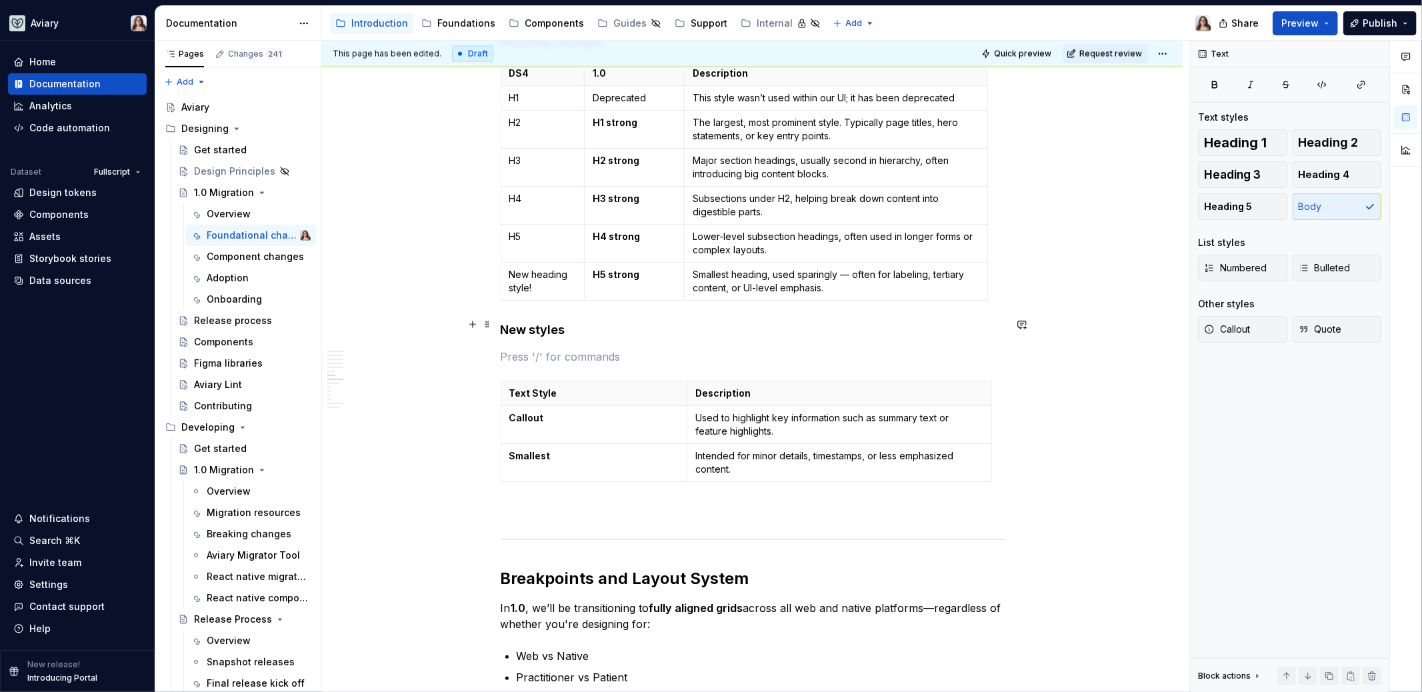
click at [694, 349] on p at bounding box center [753, 357] width 504 height 16
click at [458, 25] on div "Foundations" at bounding box center [466, 23] width 58 height 13
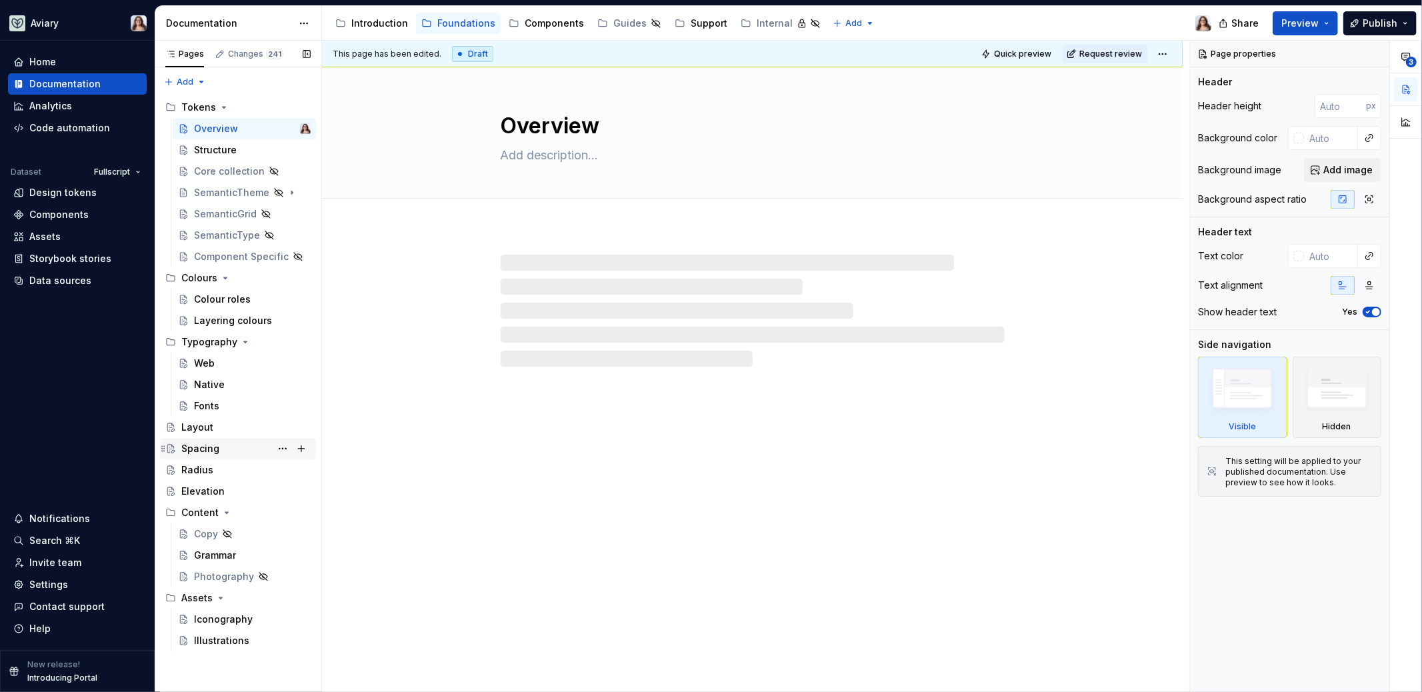
click at [201, 444] on div "Spacing" at bounding box center [200, 448] width 38 height 13
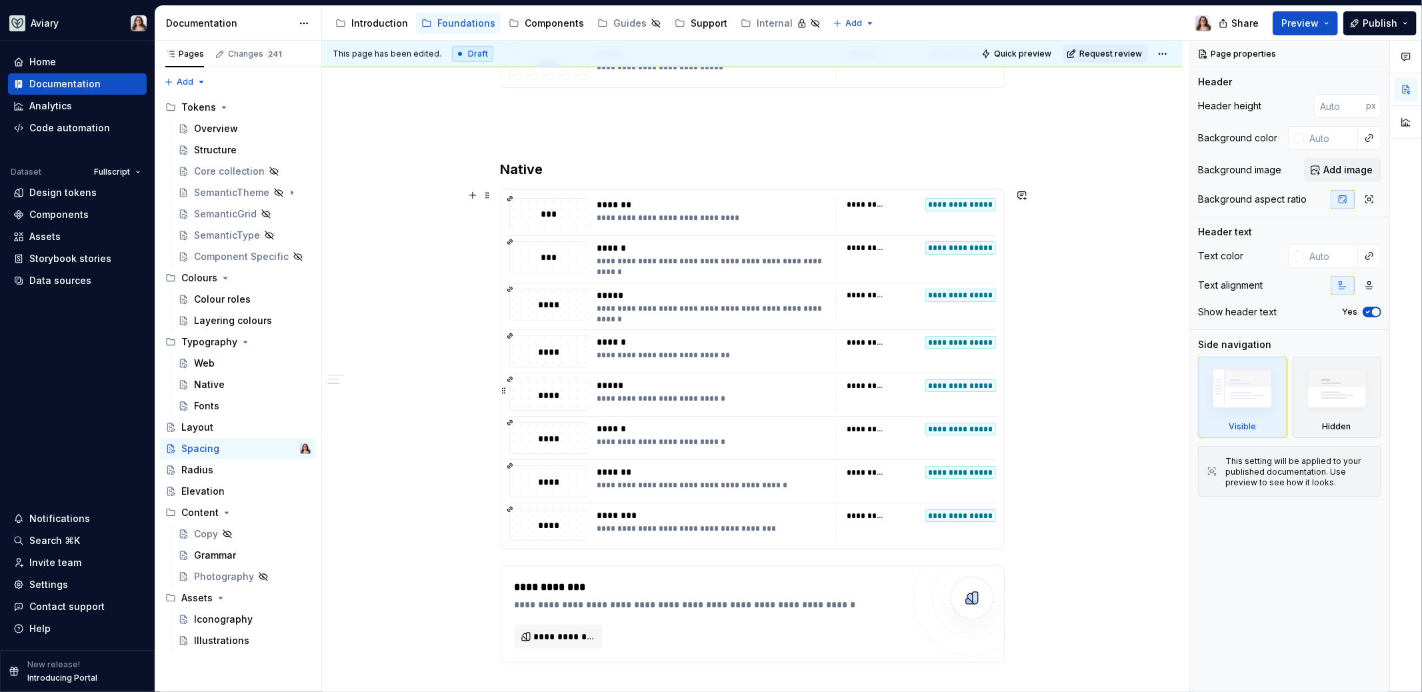
scroll to position [814, 0]
click at [752, 589] on div "**********" at bounding box center [709, 588] width 389 height 16
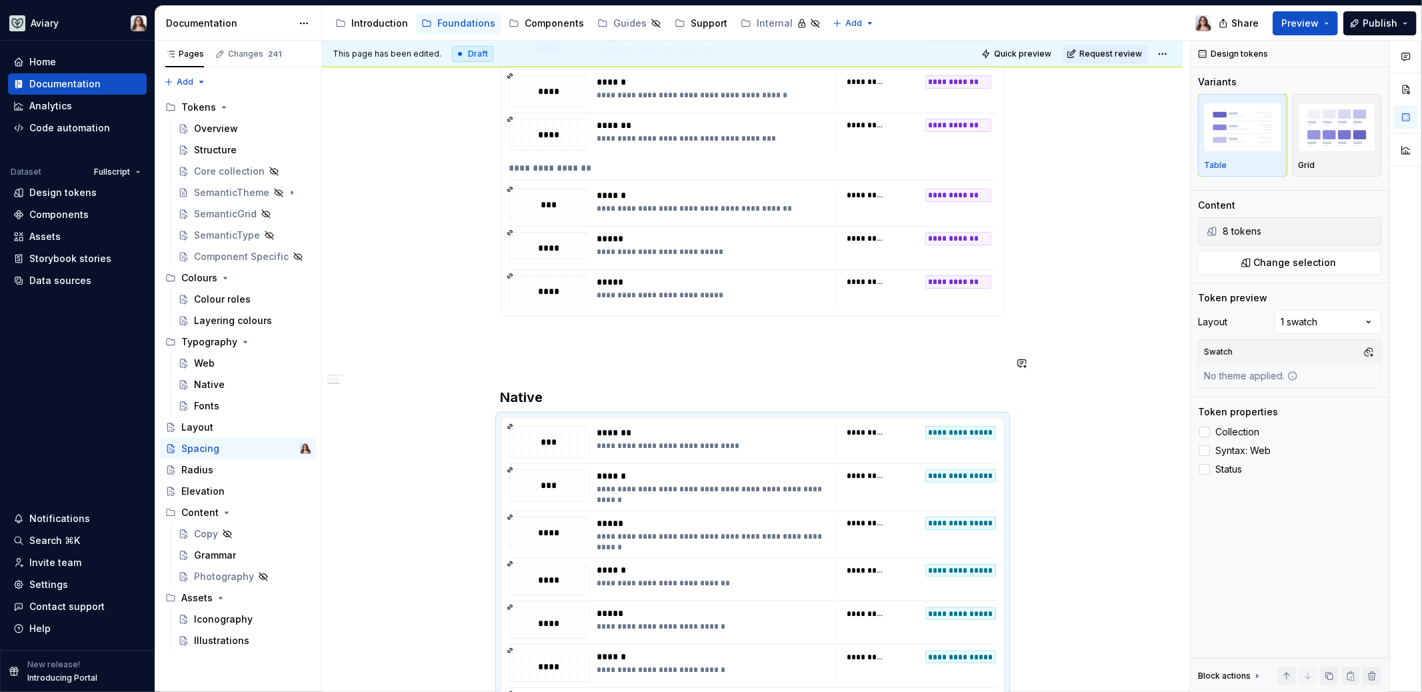
click at [687, 353] on div "**********" at bounding box center [753, 225] width 504 height 1104
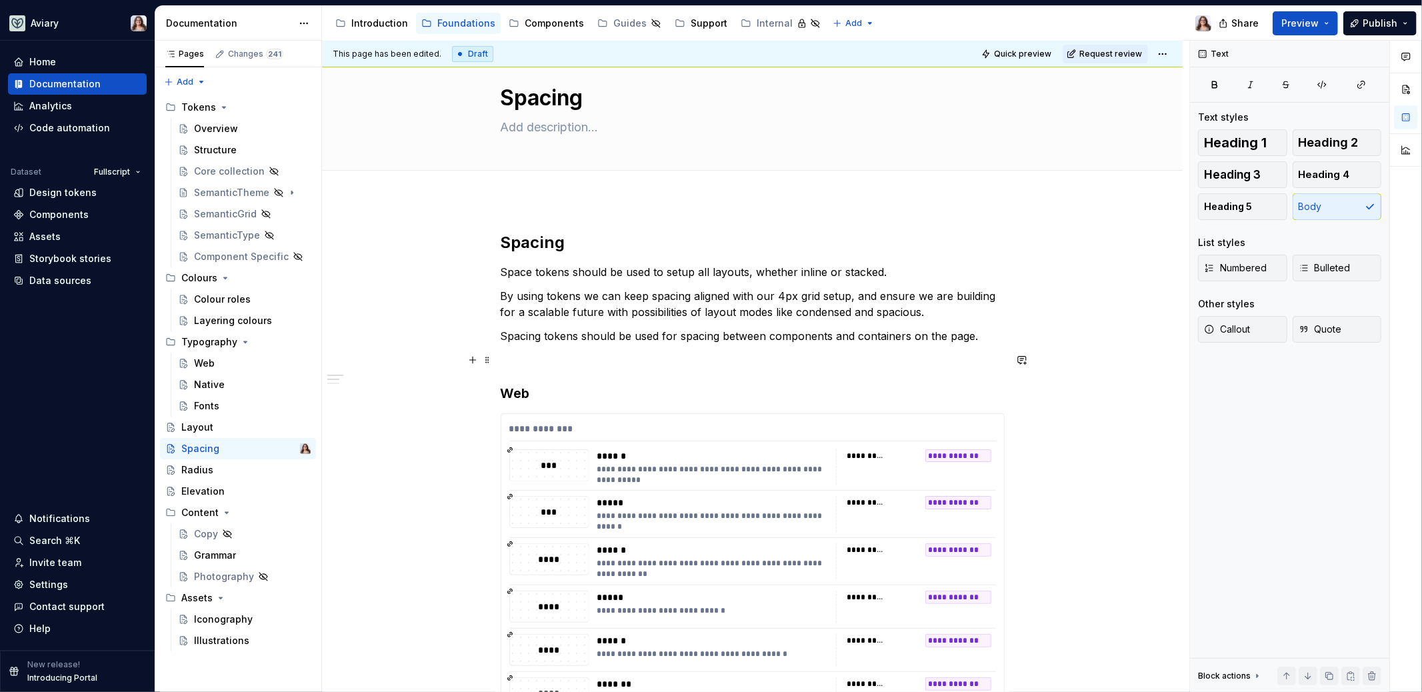
scroll to position [25, 0]
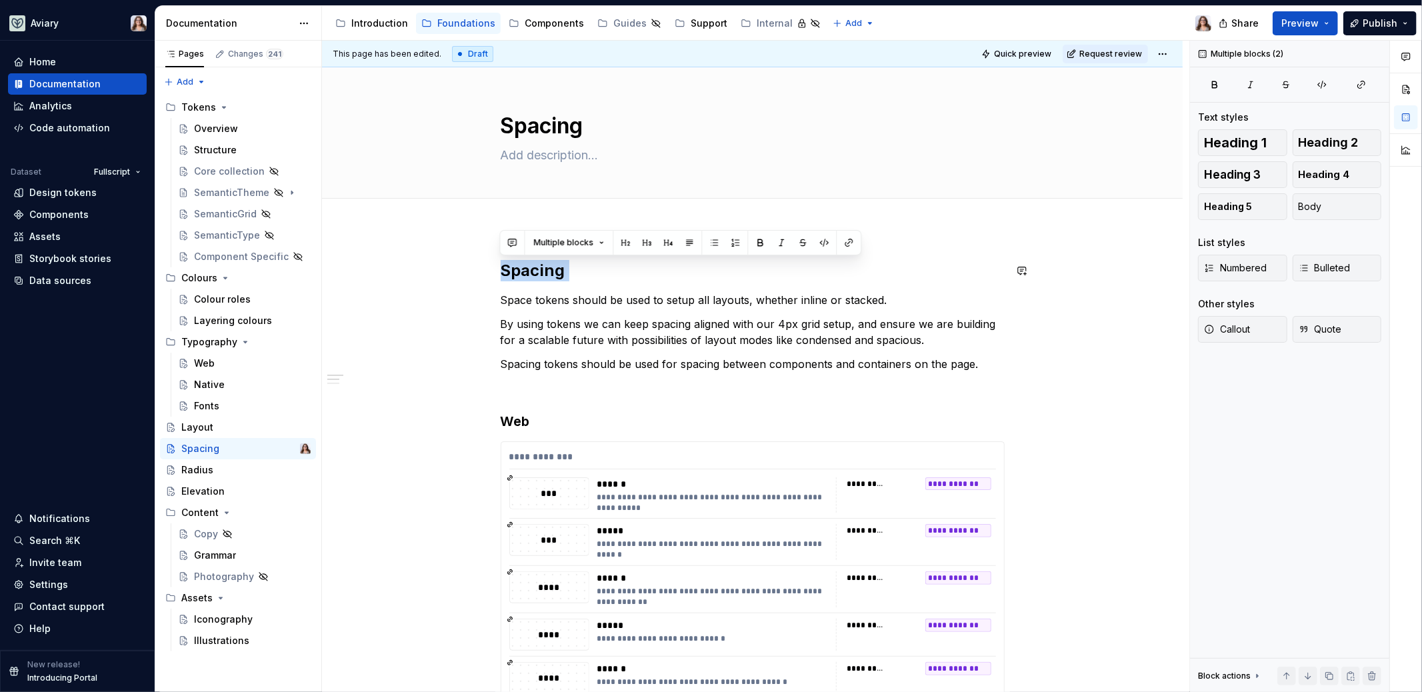
drag, startPoint x: 499, startPoint y: 301, endPoint x: 496, endPoint y: 250, distance: 50.8
click at [213, 419] on div "Layout" at bounding box center [245, 427] width 129 height 19
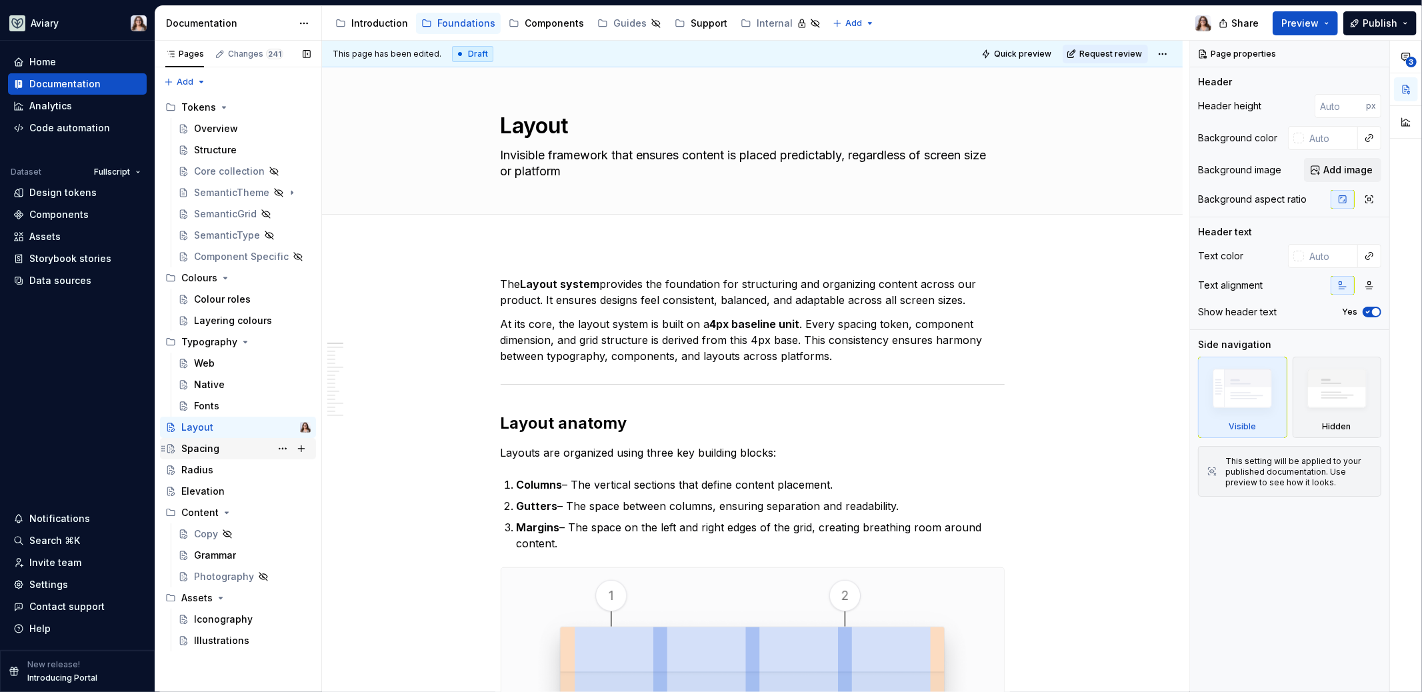
click at [237, 441] on div "Spacing" at bounding box center [245, 448] width 129 height 19
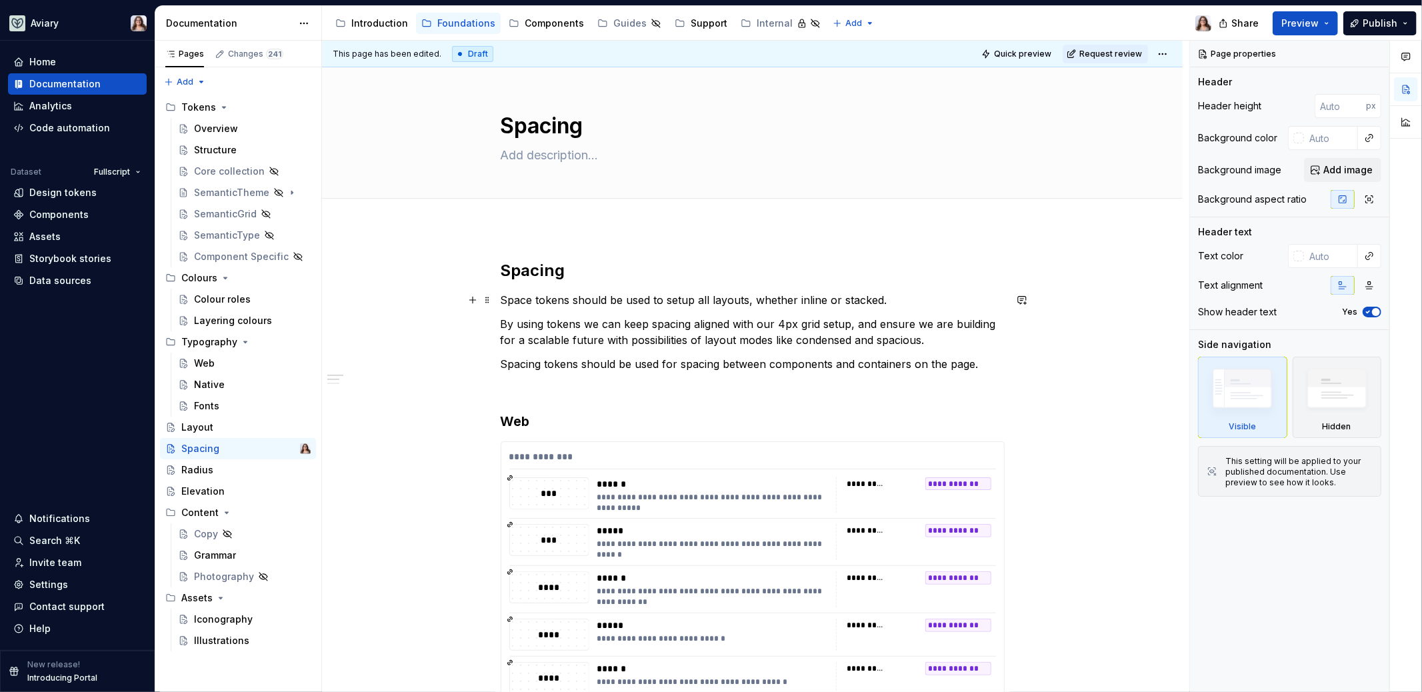
type textarea "*"
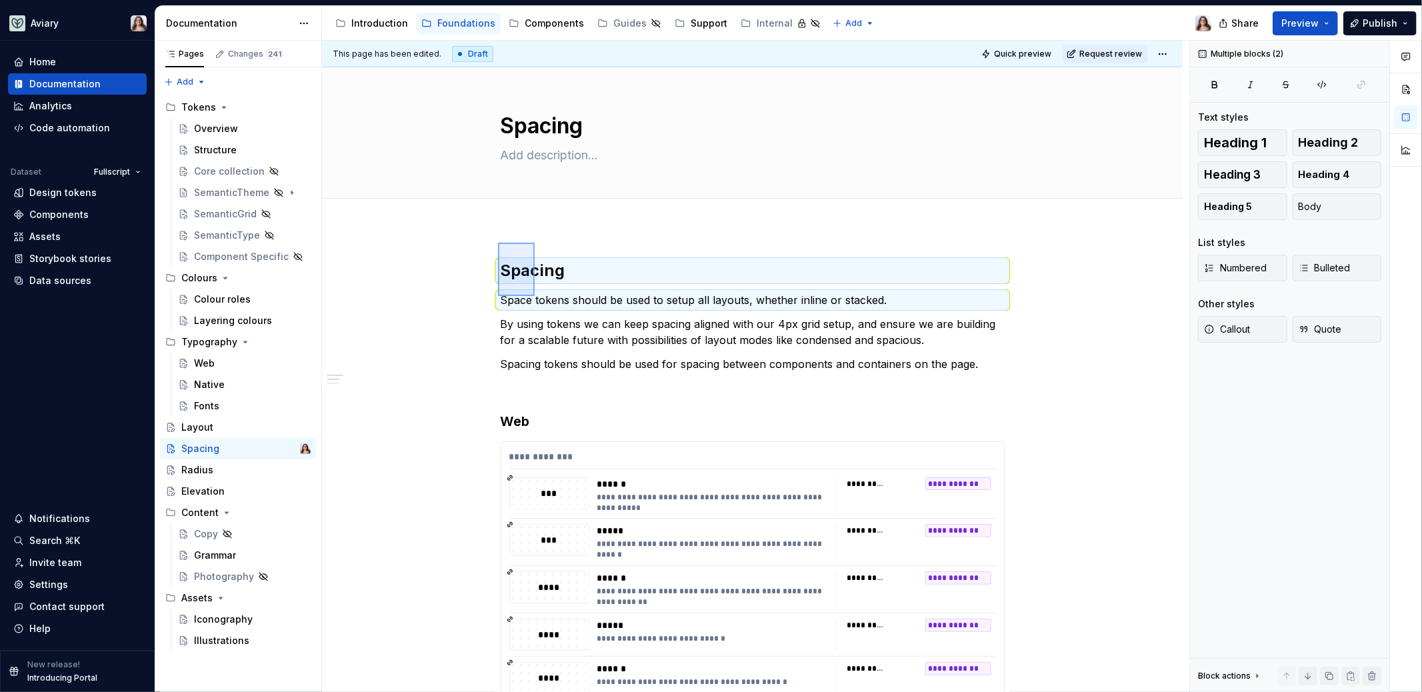
drag, startPoint x: 498, startPoint y: 296, endPoint x: 534, endPoint y: 243, distance: 64.3
click at [535, 243] on div "**********" at bounding box center [755, 367] width 867 height 652
click at [565, 265] on h2 "Spacing" at bounding box center [753, 270] width 504 height 21
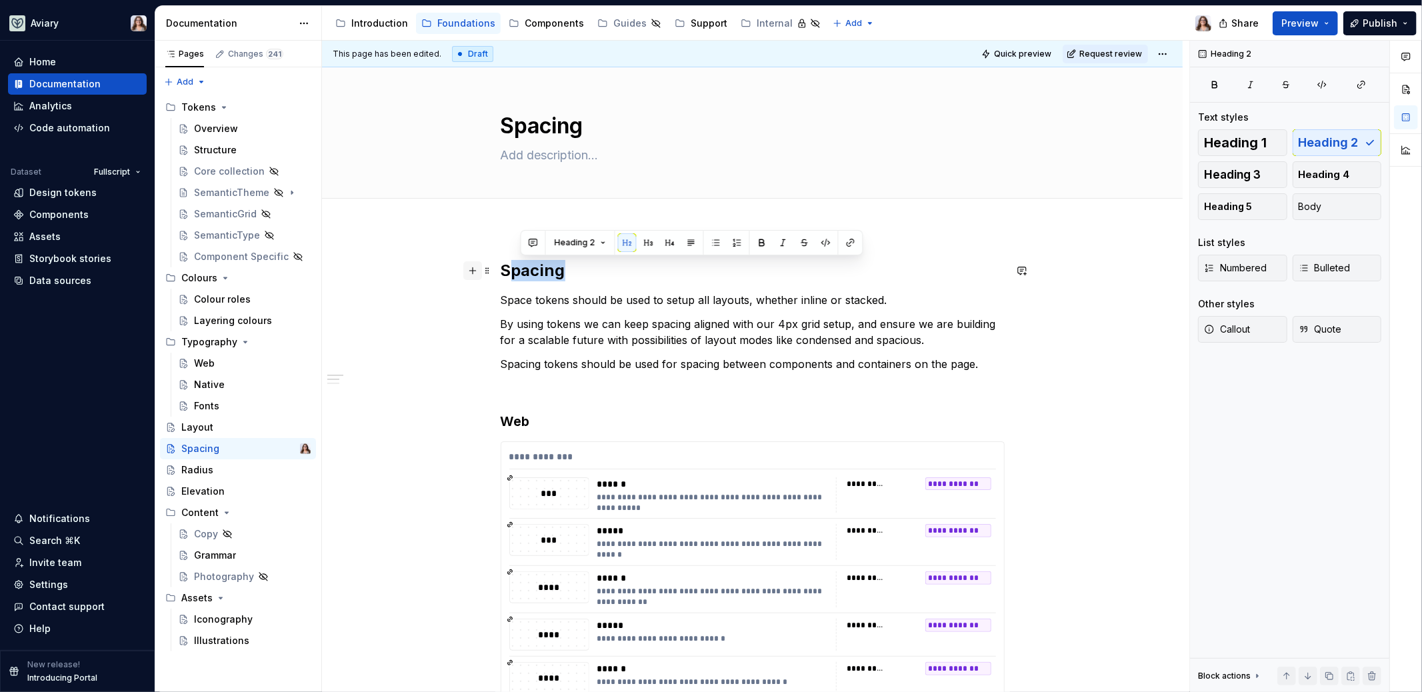
drag, startPoint x: 571, startPoint y: 271, endPoint x: 479, endPoint y: 270, distance: 92.0
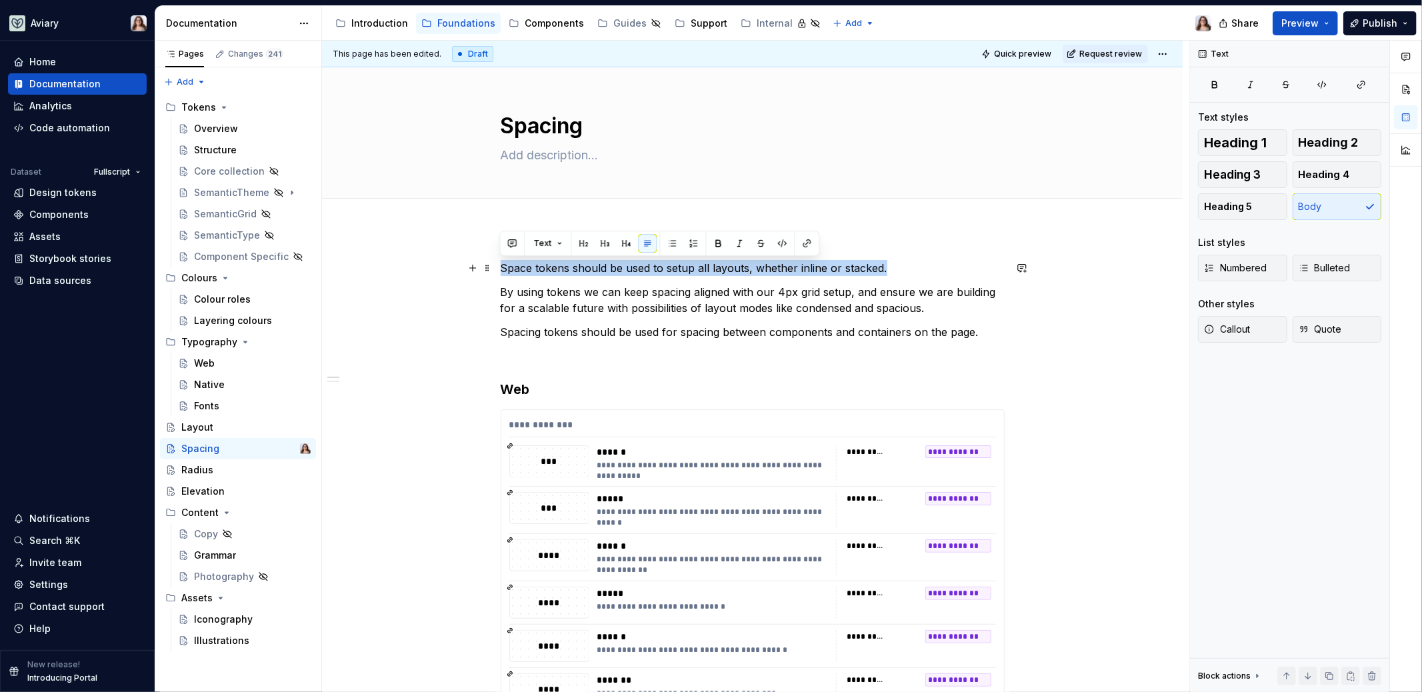
drag, startPoint x: 880, startPoint y: 267, endPoint x: 499, endPoint y: 267, distance: 381.2
click at [501, 267] on p "Space tokens should be used to setup all layouts, whether inline or stacked." at bounding box center [753, 268] width 504 height 16
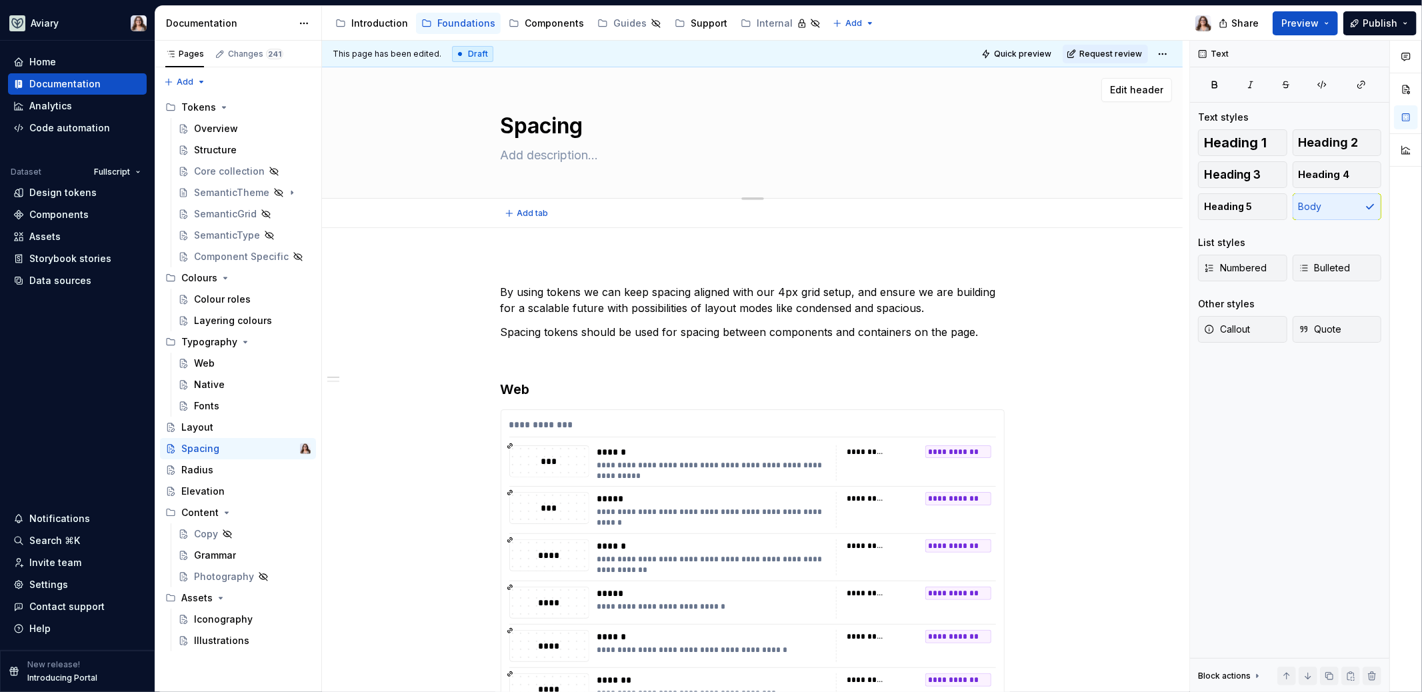
click at [536, 156] on textarea at bounding box center [750, 155] width 504 height 21
paste textarea "Space tokens should be used to setup all layouts, whether inline or stacked."
type textarea "*"
type textarea "Space tokens should be used to setup all layouts, whether inline or stacked."
type textarea "*"
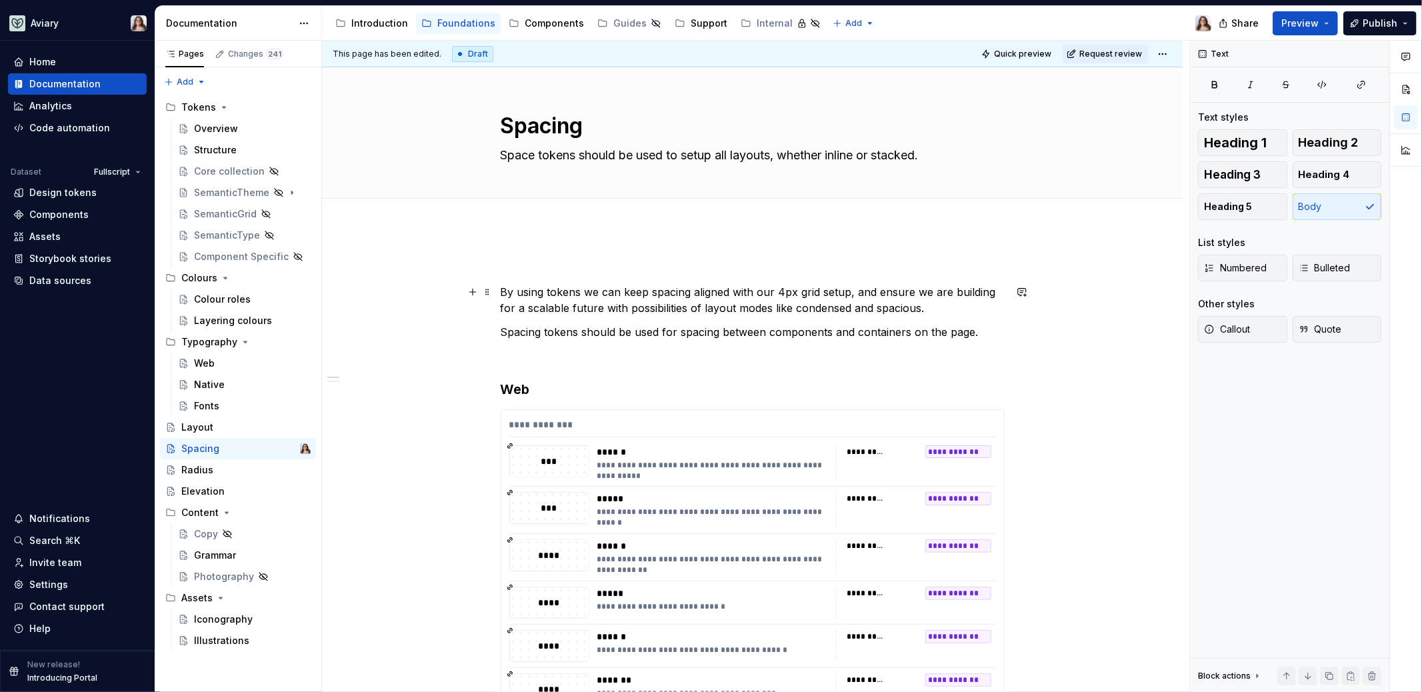
type textarea "Space tokens should be used to setup all layouts, whether inline or stacked."
click at [501, 289] on p "By using tokens we can keep spacing aligned with our 4px grid setup, and ensure…" at bounding box center [753, 300] width 504 height 32
click at [744, 153] on textarea "Space tokens should be used to setup all layouts, whether inline or stacked." at bounding box center [750, 155] width 504 height 21
paste textarea "A spacing system simplifies the creation of page layouts and UI"
type textarea "*"
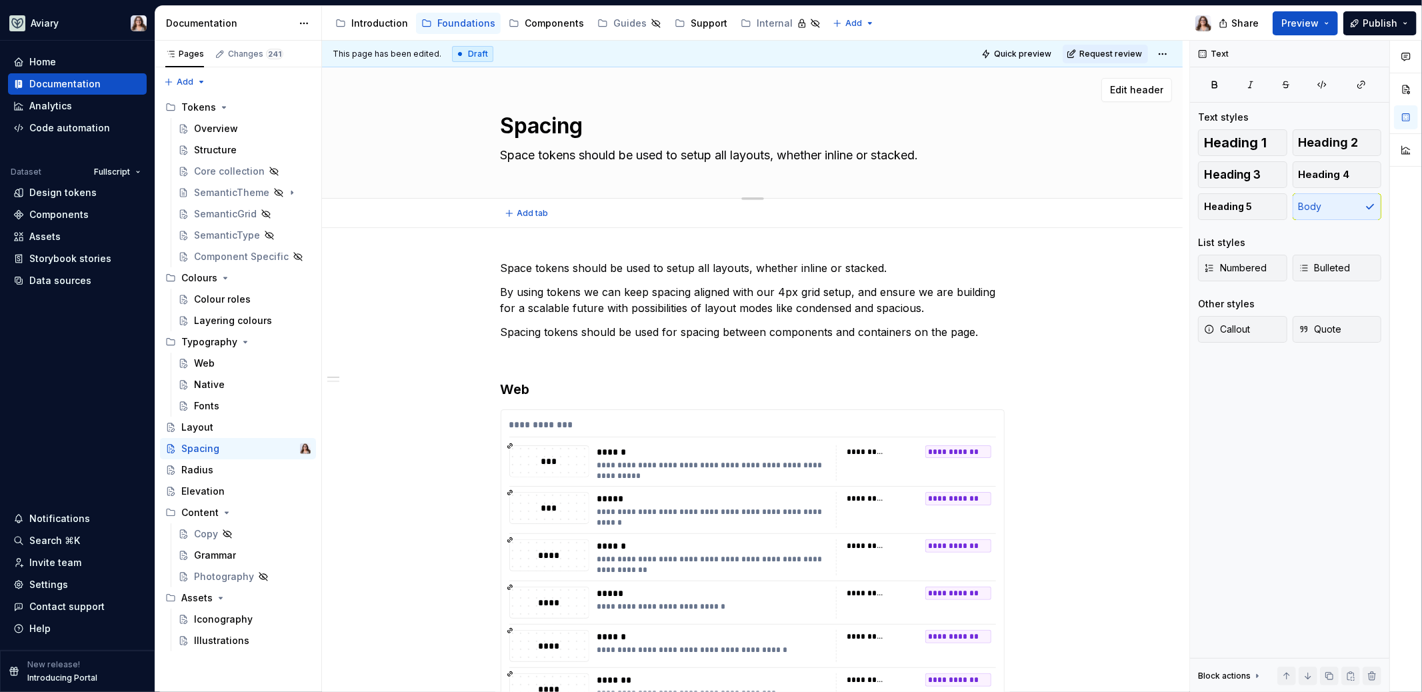
type textarea "A spacing system simplifies the creation of page layouts and UI."
type textarea "*"
type textarea "A spacing system simplifies the creation of page layouts and UI."
click at [518, 151] on textarea "A spacing system simplifies the creation of page layouts and UI." at bounding box center [750, 155] width 504 height 21
paste textarea "Spacing is the negative area between elements and components."
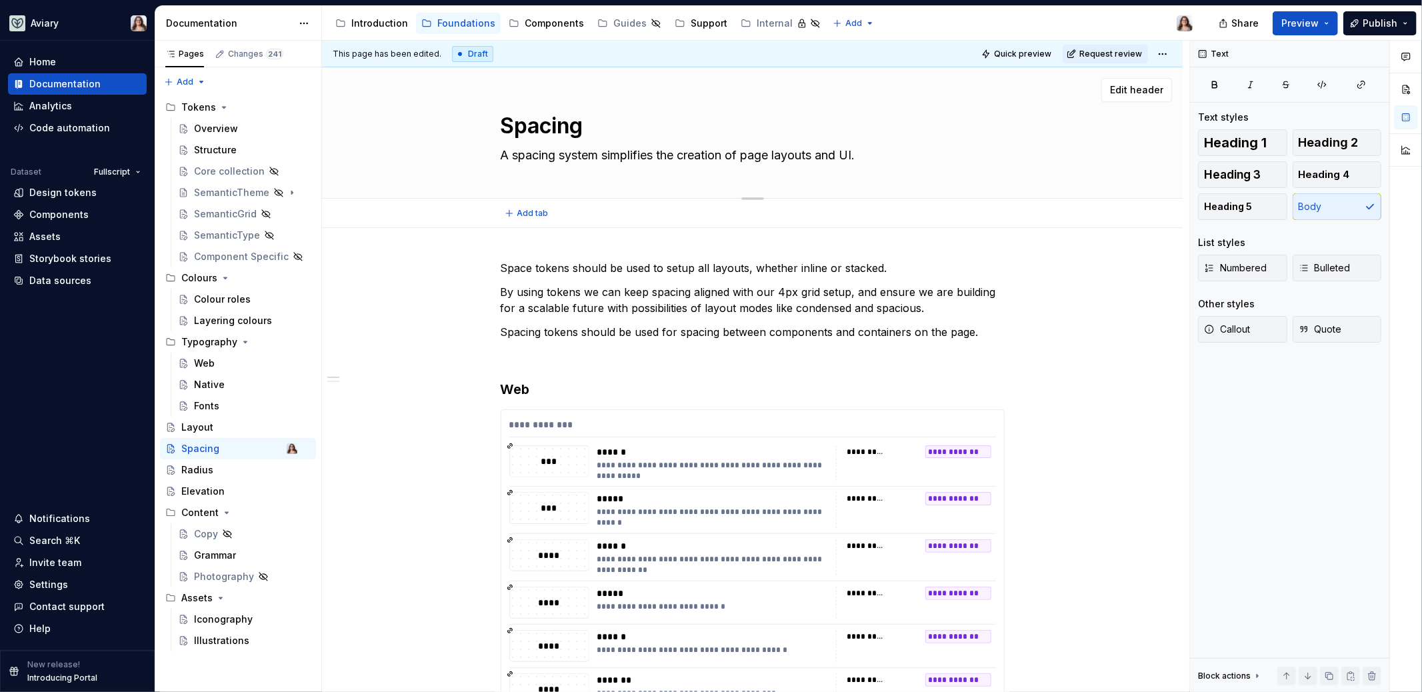
type textarea "*"
type textarea "Spacing is the negative area between elements and components.A spacing system s…"
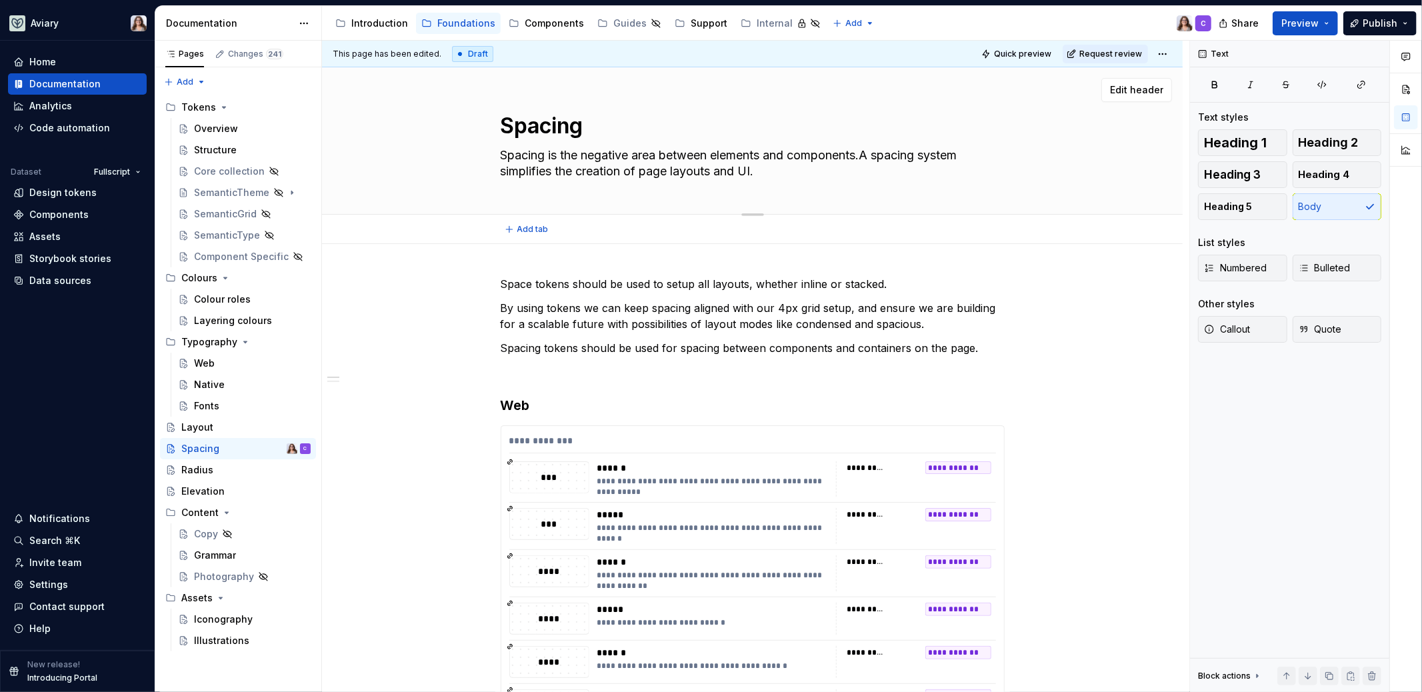
drag, startPoint x: 870, startPoint y: 157, endPoint x: 916, endPoint y: 170, distance: 47.9
click at [916, 170] on textarea "Spacing is the negative area between elements and components.A spacing system s…" at bounding box center [750, 163] width 504 height 37
type textarea "*"
type textarea "Spacing is the negative area between elements and components."
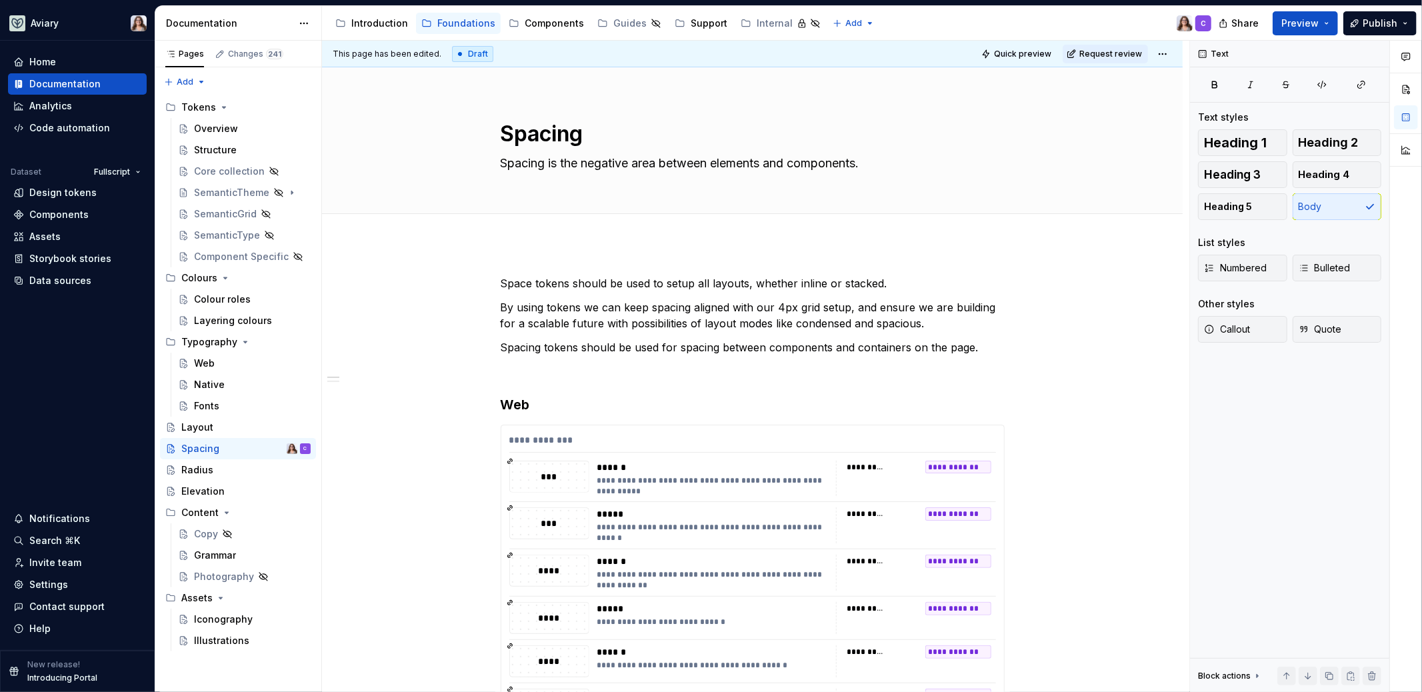
type textarea "*"
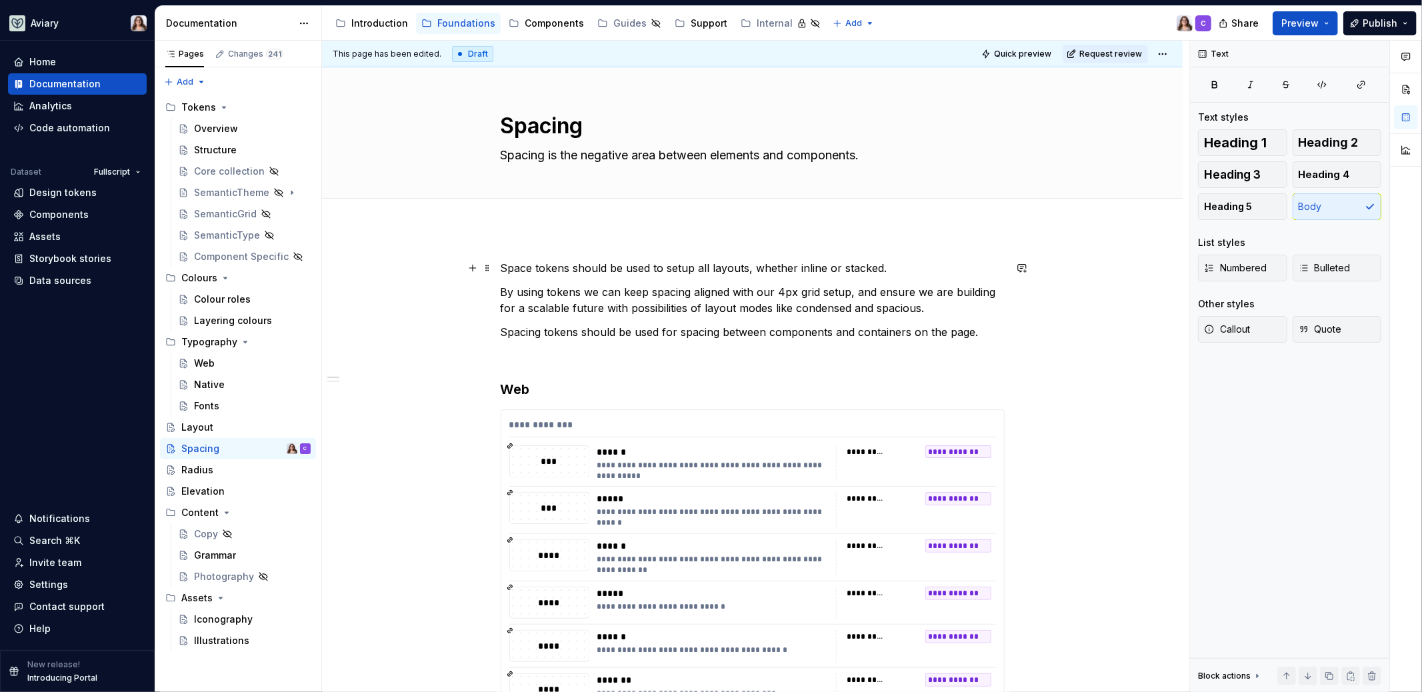
type textarea "Spacing is the negative area between elements and components."
click at [502, 265] on p "Space tokens should be used to setup all layouts, whether inline or stacked." at bounding box center [753, 268] width 504 height 16
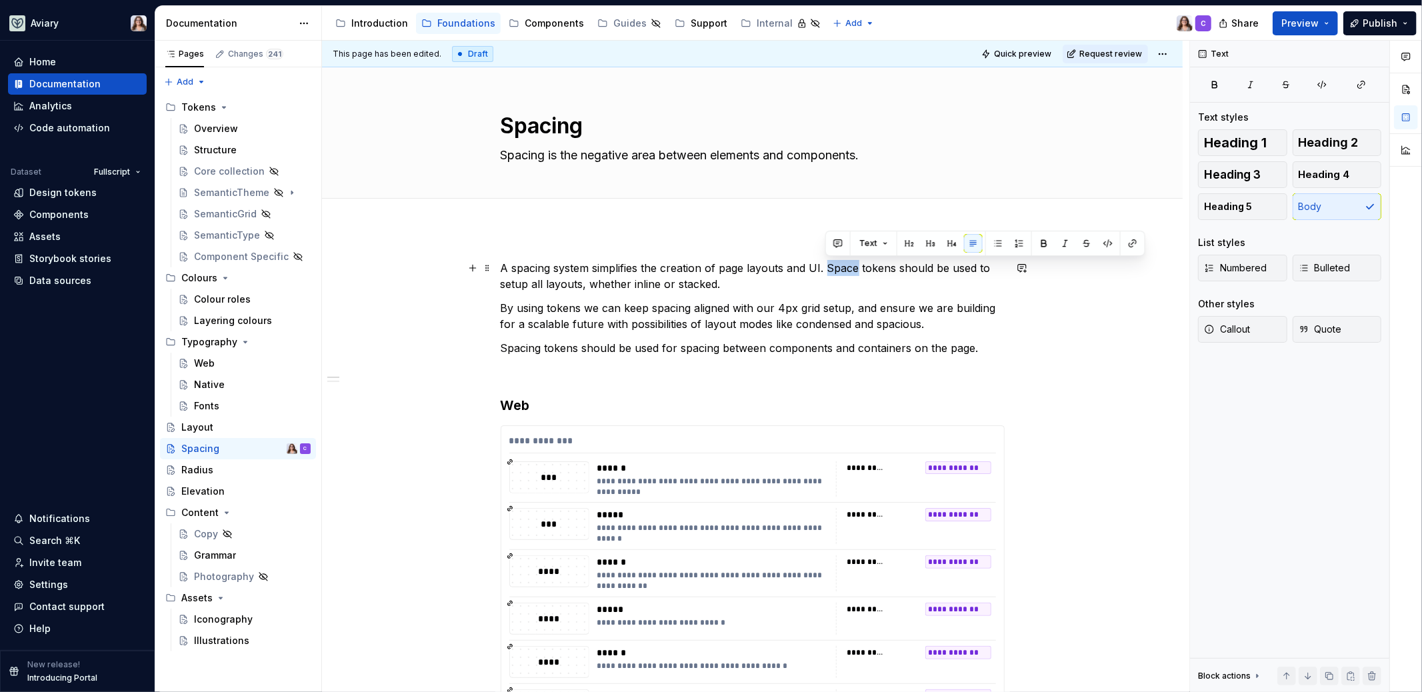
drag, startPoint x: 826, startPoint y: 267, endPoint x: 854, endPoint y: 266, distance: 28.7
click at [854, 266] on p "A spacing system simplifies the creation of page layouts and UI. Space tokens s…" at bounding box center [753, 276] width 504 height 32
click at [550, 284] on p "A spacing system simplifies the creation of page layouts and UI. Our spacing sy…" at bounding box center [753, 276] width 504 height 32
click at [918, 285] on p "A spacing system simplifies the creation of page layouts and UI. Our spacing sy…" at bounding box center [753, 276] width 504 height 32
click at [925, 323] on p "By using tokens we can keep spacing aligned with our 4px grid setup, and ensure…" at bounding box center [753, 316] width 504 height 32
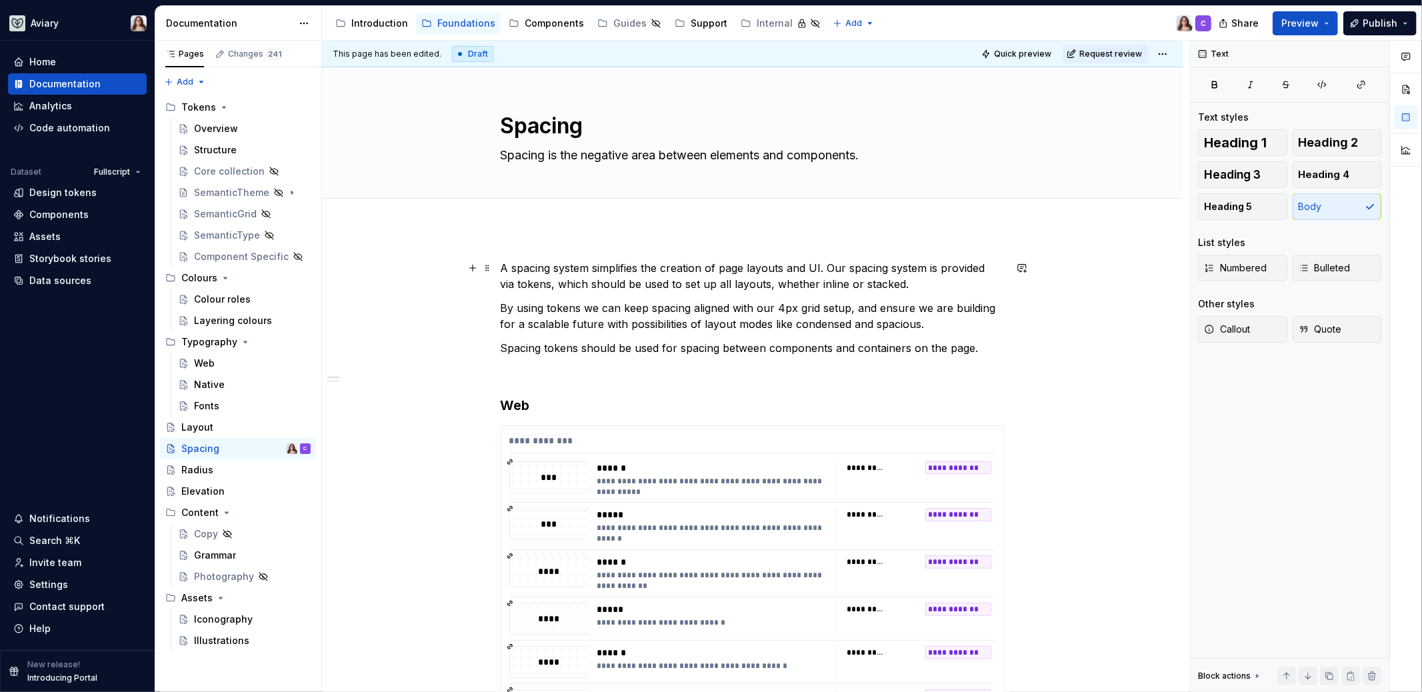
click at [902, 285] on p "A spacing system simplifies the creation of page layouts and UI. Our spacing sy…" at bounding box center [753, 276] width 504 height 32
click at [655, 350] on p "Spacing tokens should be used for spacing between components and containers on …" at bounding box center [753, 348] width 504 height 16
click at [931, 321] on p "By using tokens we can keep spacing aligned with our 4px grid setup, and ensure…" at bounding box center [753, 316] width 504 height 32
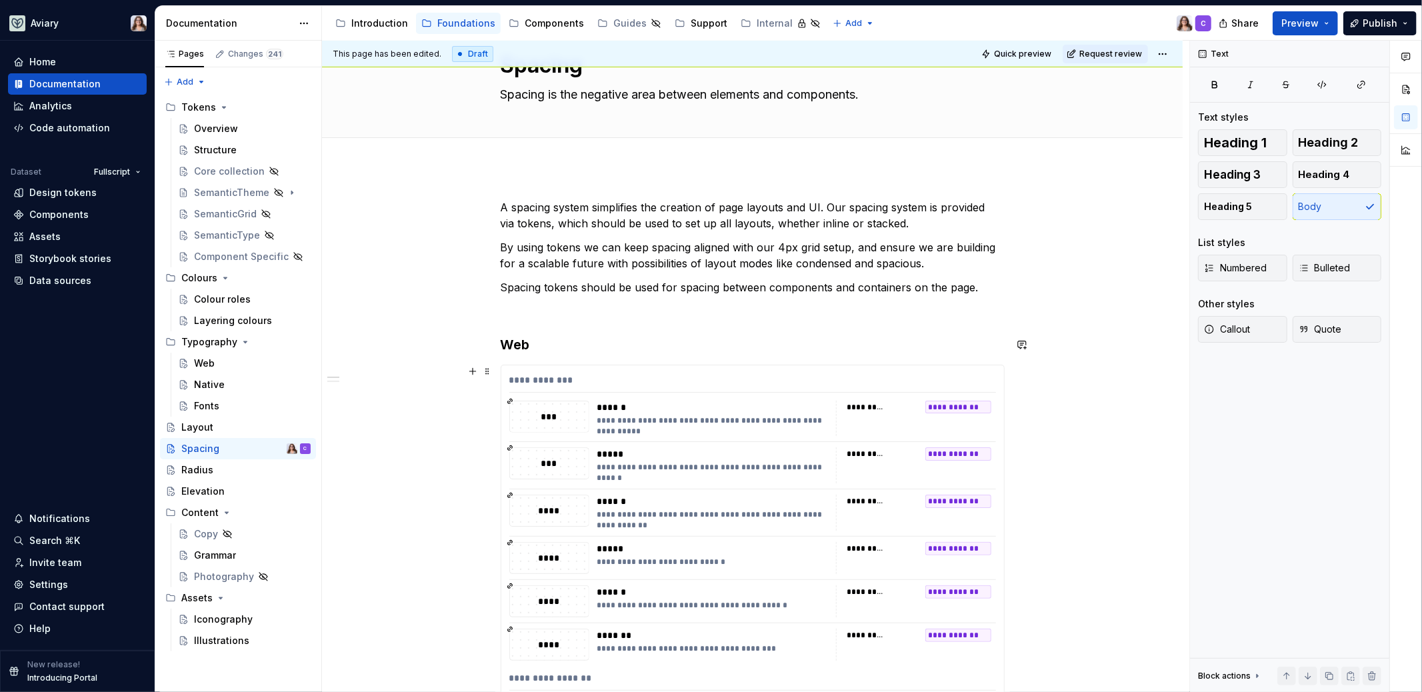
scroll to position [124, 0]
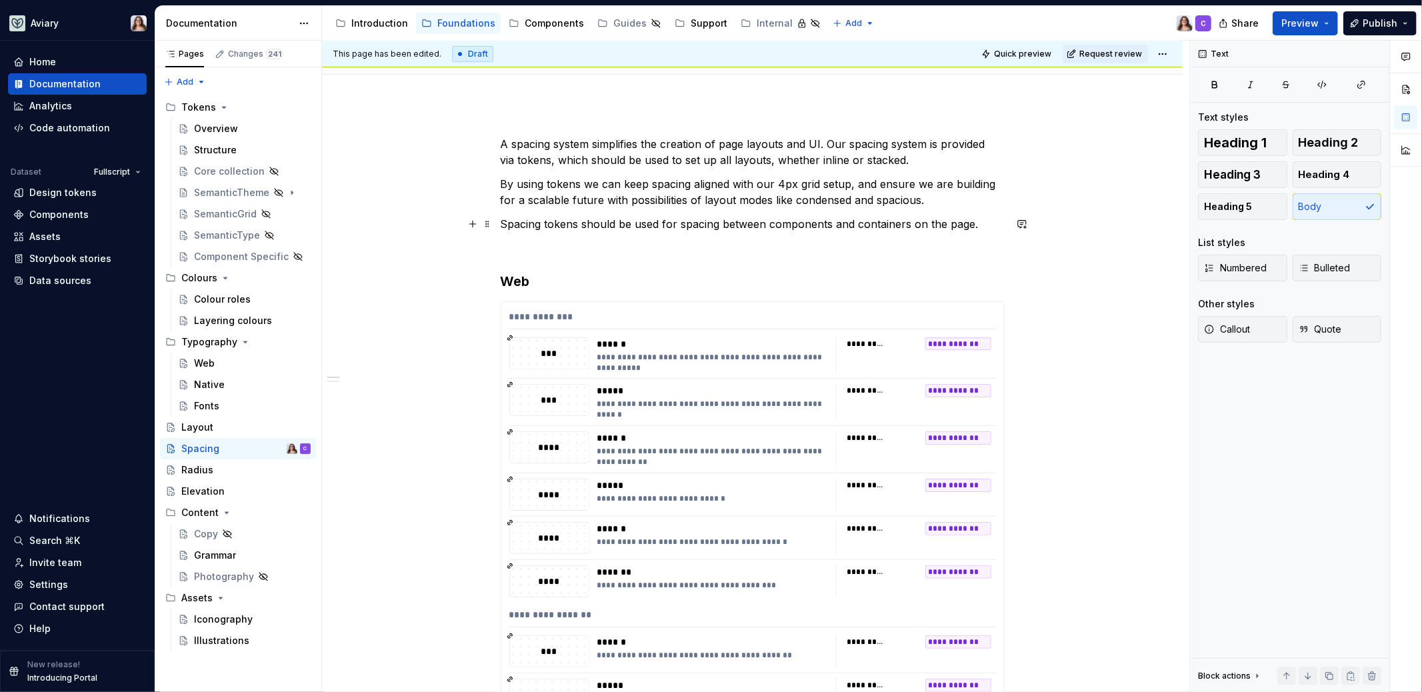
click at [975, 223] on p "Spacing tokens should be used for spacing between components and containers on …" at bounding box center [753, 224] width 504 height 16
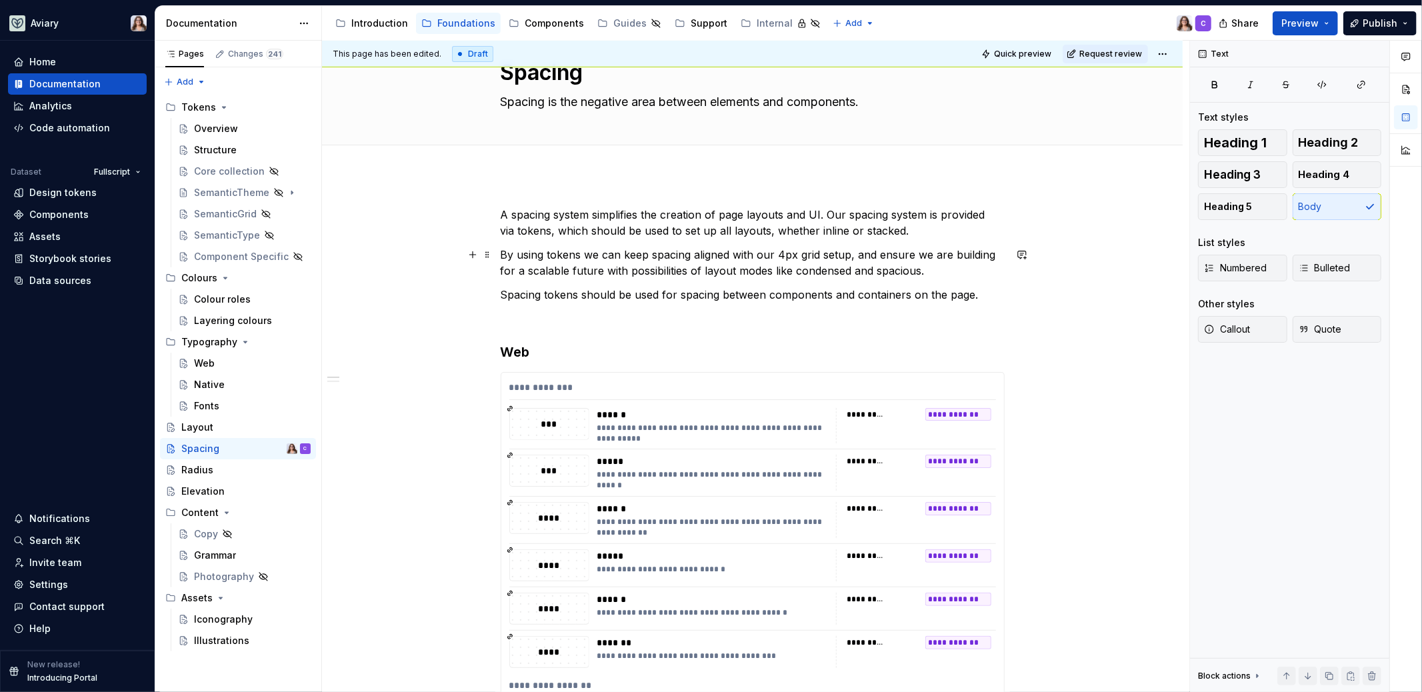
scroll to position [52, 0]
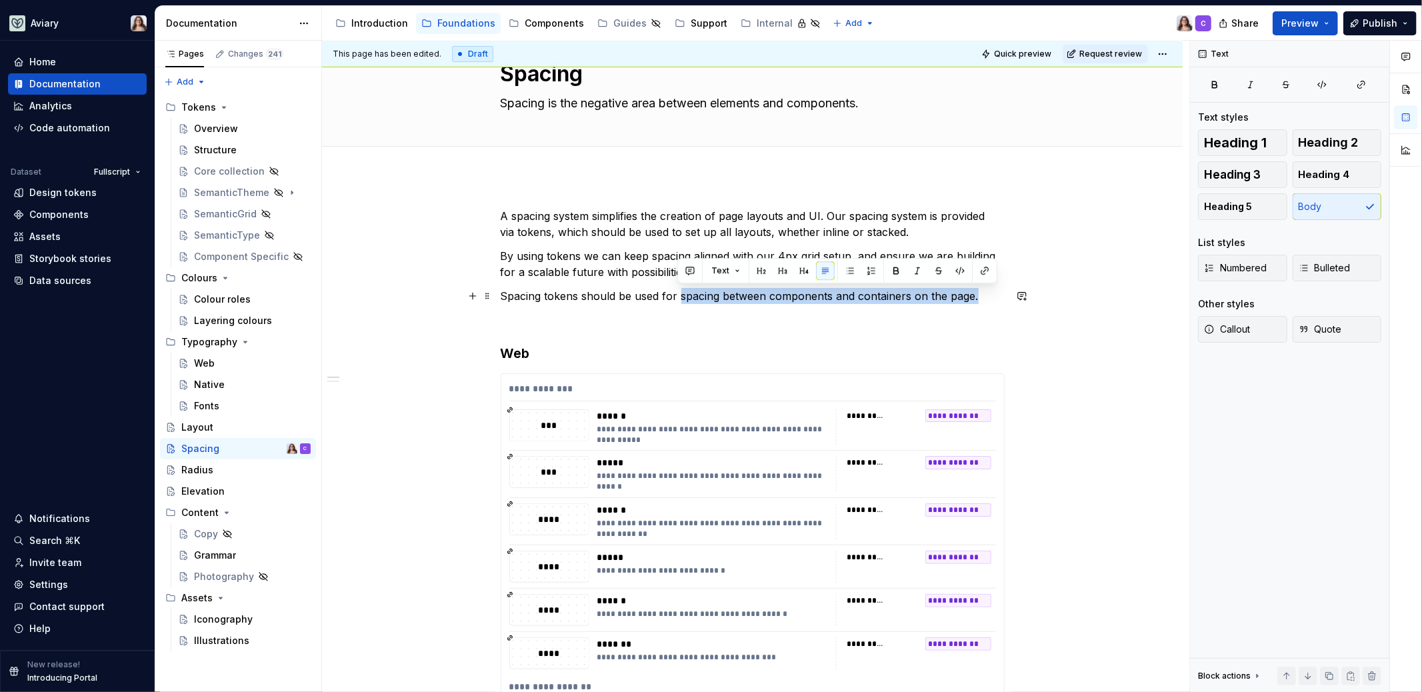
drag, startPoint x: 973, startPoint y: 295, endPoint x: 679, endPoint y: 297, distance: 294.6
click at [679, 297] on p "Spacing tokens should be used for spacing between components and containers on …" at bounding box center [753, 296] width 504 height 16
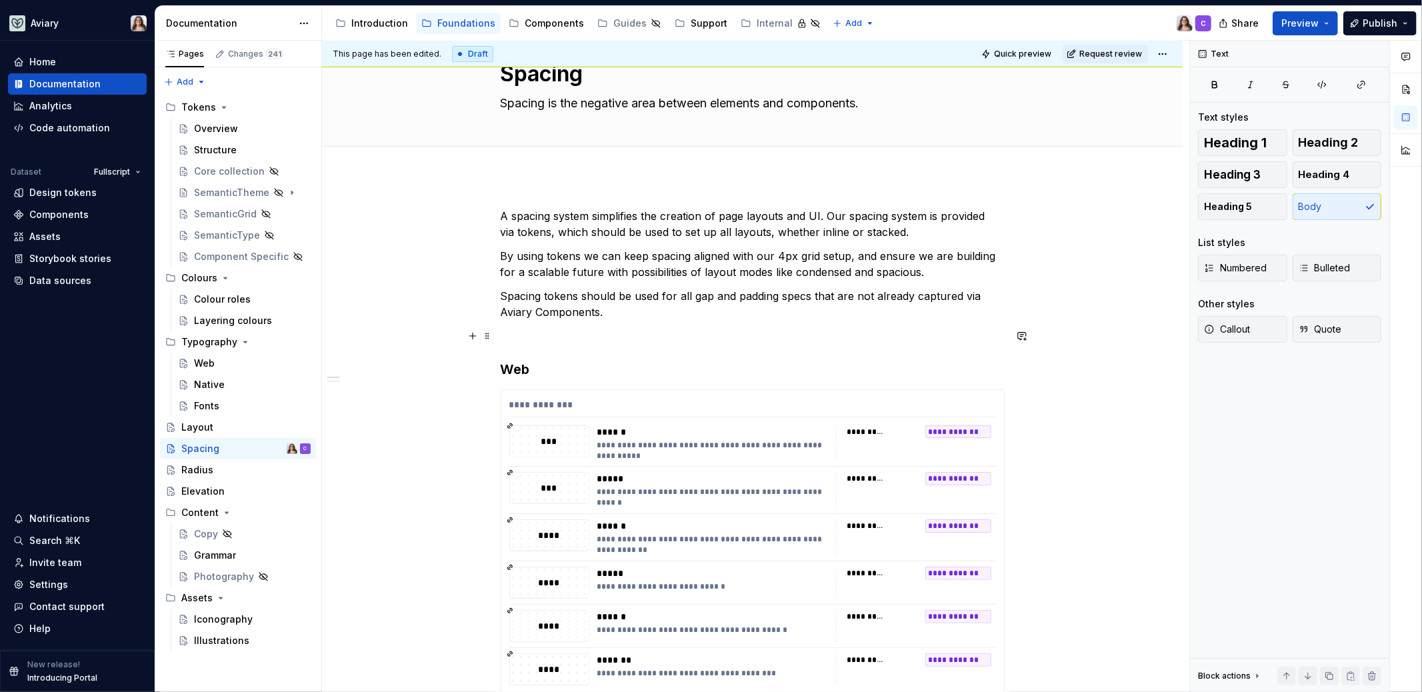
click at [547, 330] on p at bounding box center [753, 336] width 504 height 16
click at [607, 309] on p "Spacing tokens should be used for all gap and padding specs that are not alread…" at bounding box center [753, 304] width 504 height 32
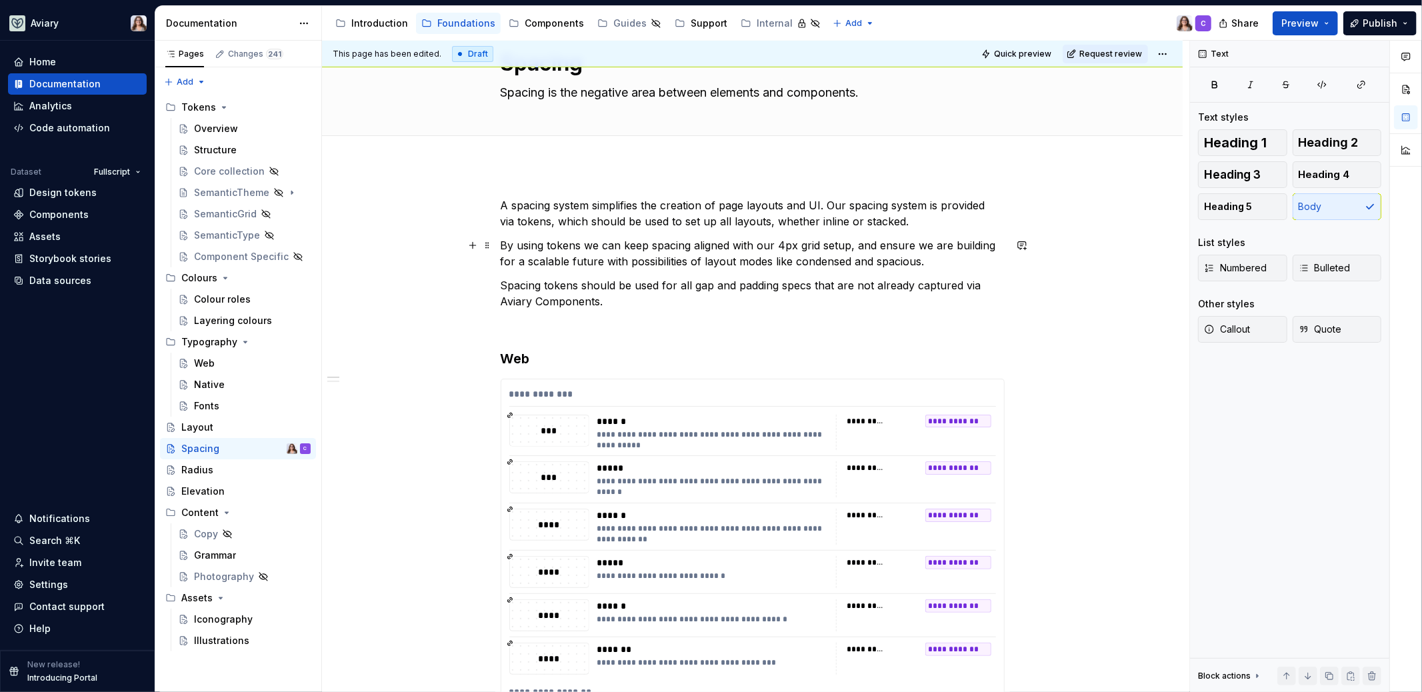
scroll to position [0, 0]
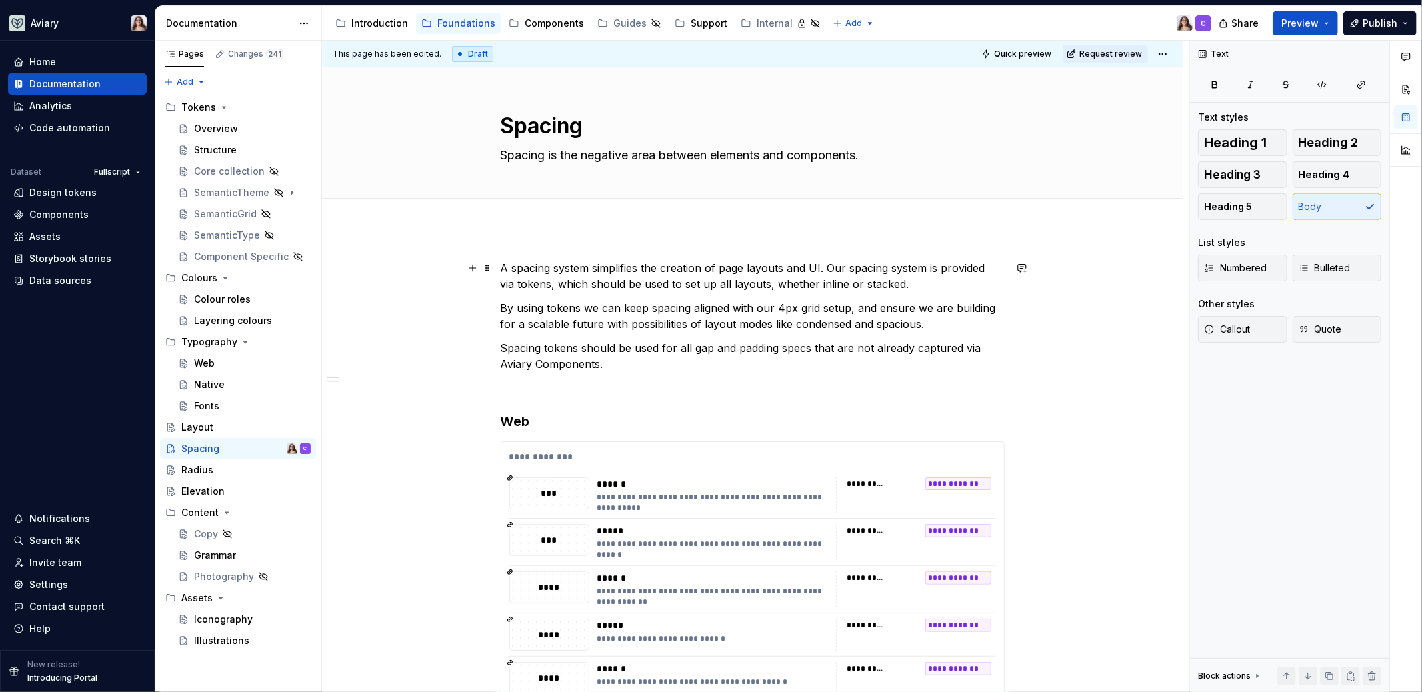
click at [503, 263] on p "A spacing system simplifies the creation of page layouts and UI. Our spacing sy…" at bounding box center [753, 276] width 504 height 32
click at [611, 367] on p "Spacing tokens should be used for all gap and padding specs that are not alread…" at bounding box center [753, 356] width 504 height 32
click at [217, 471] on div "Radius" at bounding box center [245, 470] width 129 height 19
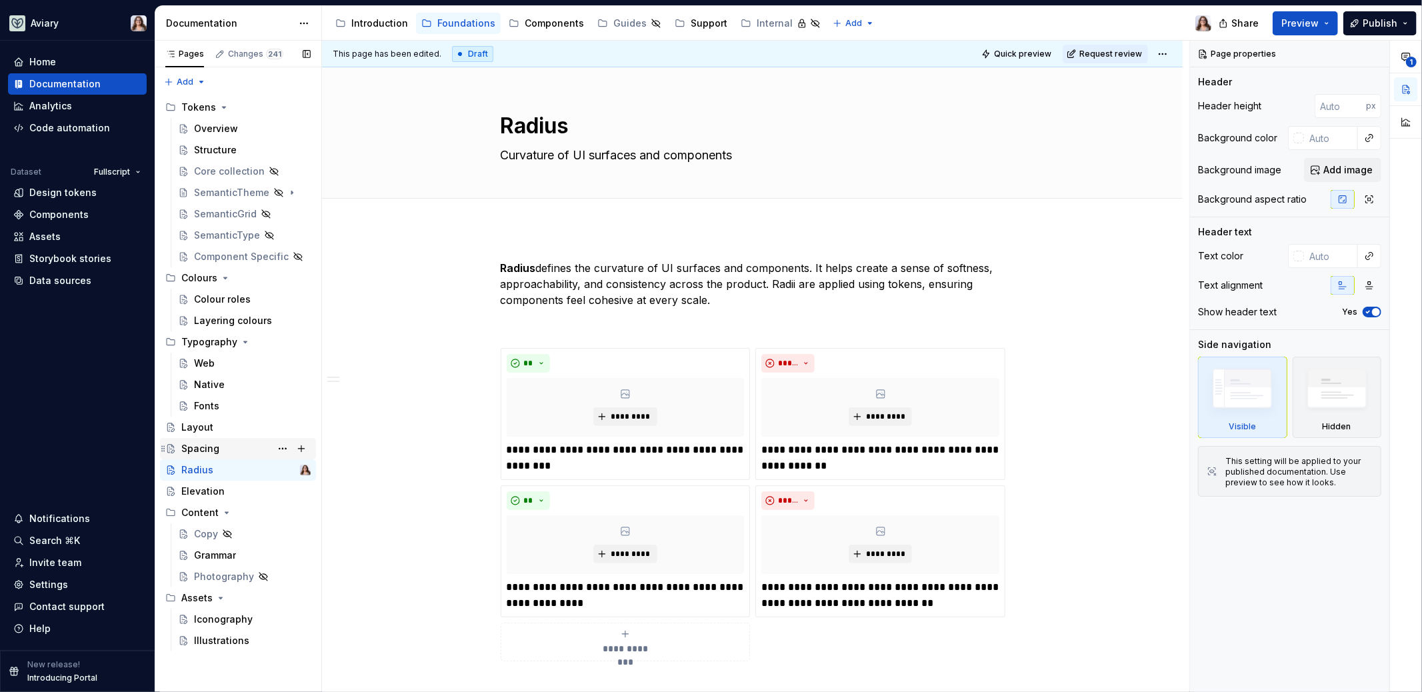
click at [223, 446] on div "Spacing C" at bounding box center [245, 448] width 129 height 19
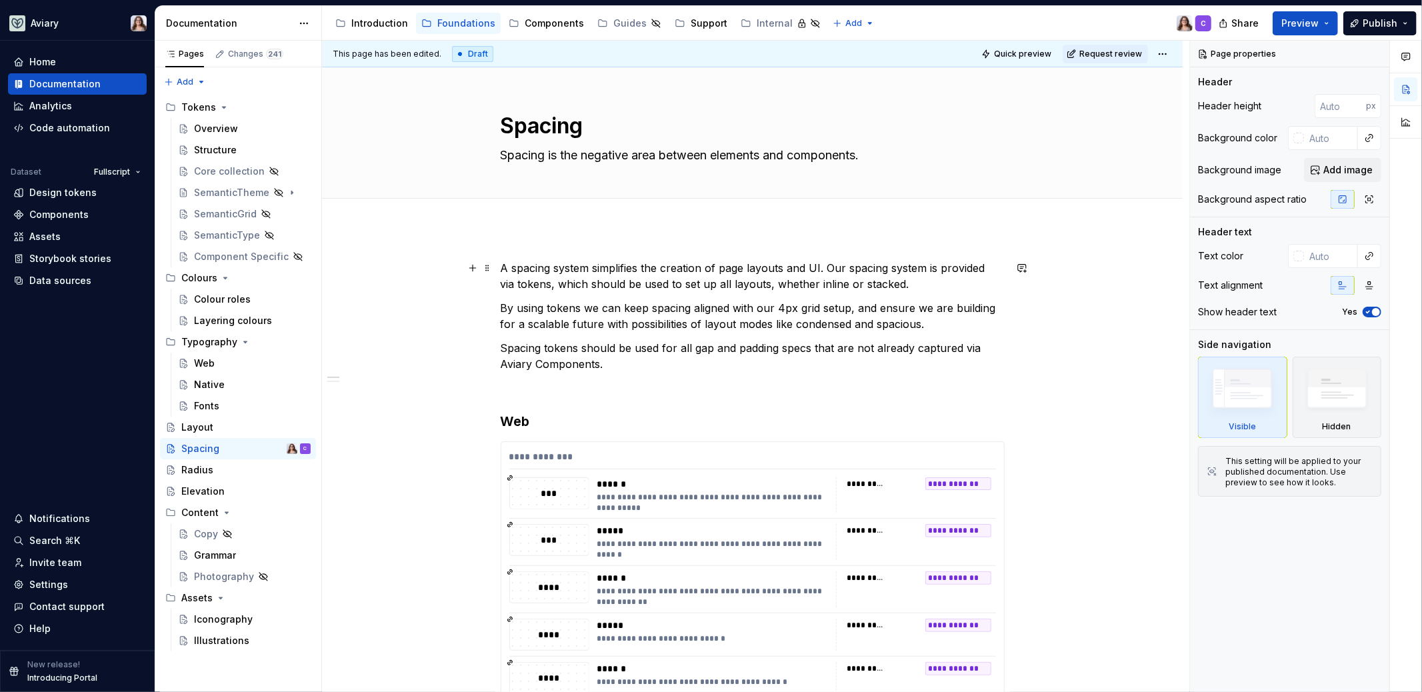
click at [904, 271] on p "A spacing system simplifies the creation of page layouts and UI. Our spacing sy…" at bounding box center [753, 276] width 504 height 32
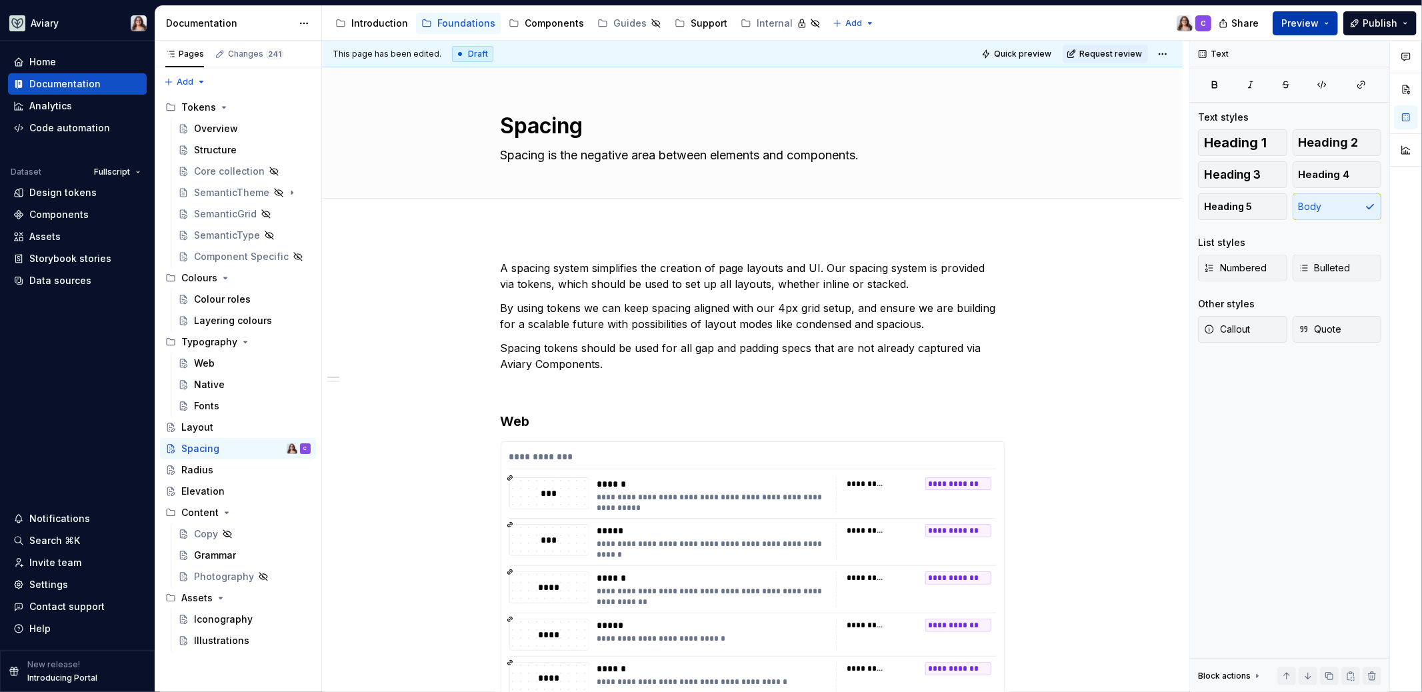
click at [1298, 26] on span "Preview" at bounding box center [1299, 23] width 37 height 13
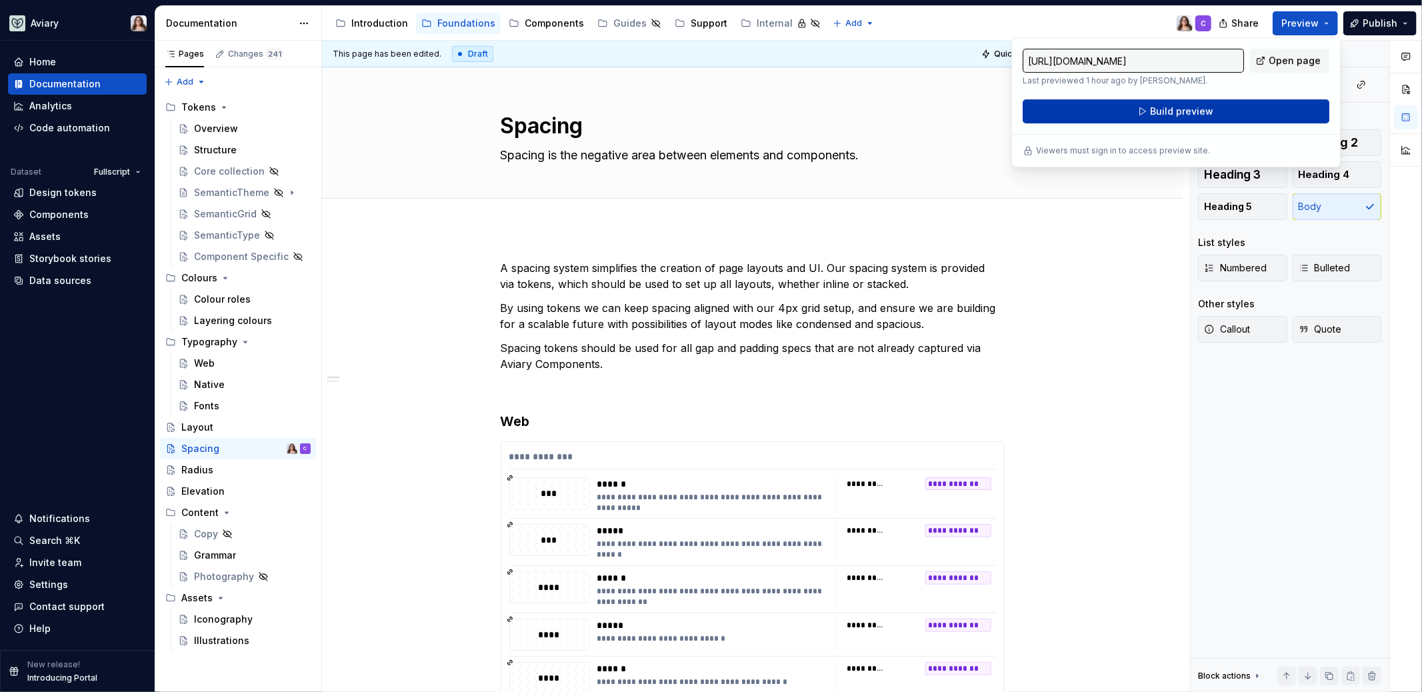
click at [1216, 108] on button "Build preview" at bounding box center [1175, 111] width 307 height 24
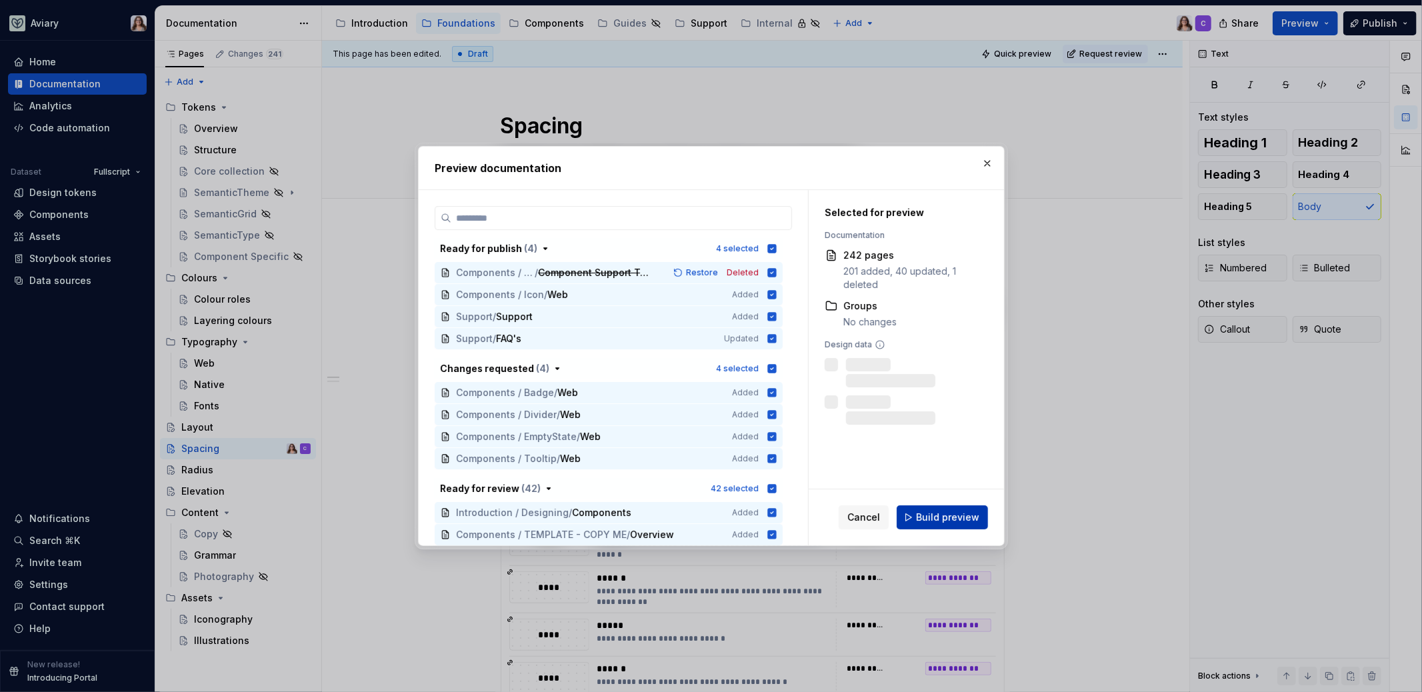
click at [961, 517] on span "Build preview" at bounding box center [947, 517] width 63 height 13
type textarea "*"
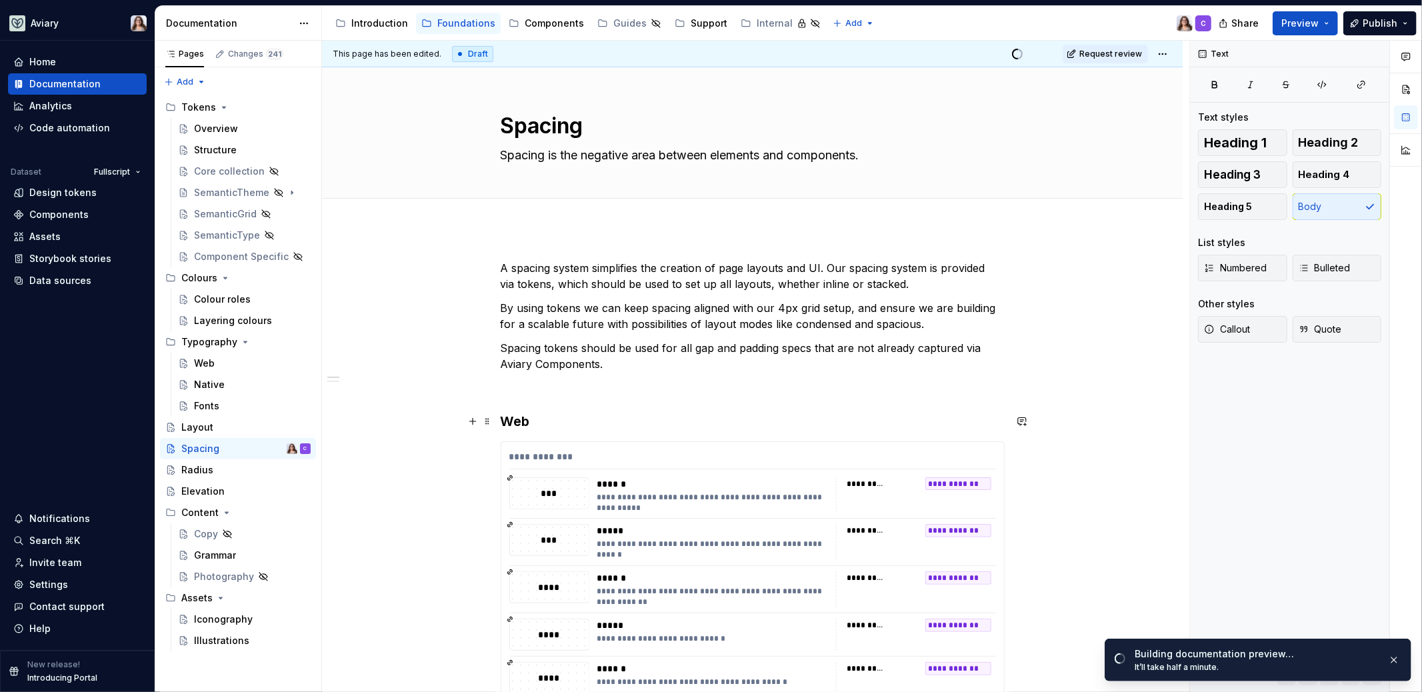
click at [517, 422] on h3 "Web" at bounding box center [753, 421] width 504 height 19
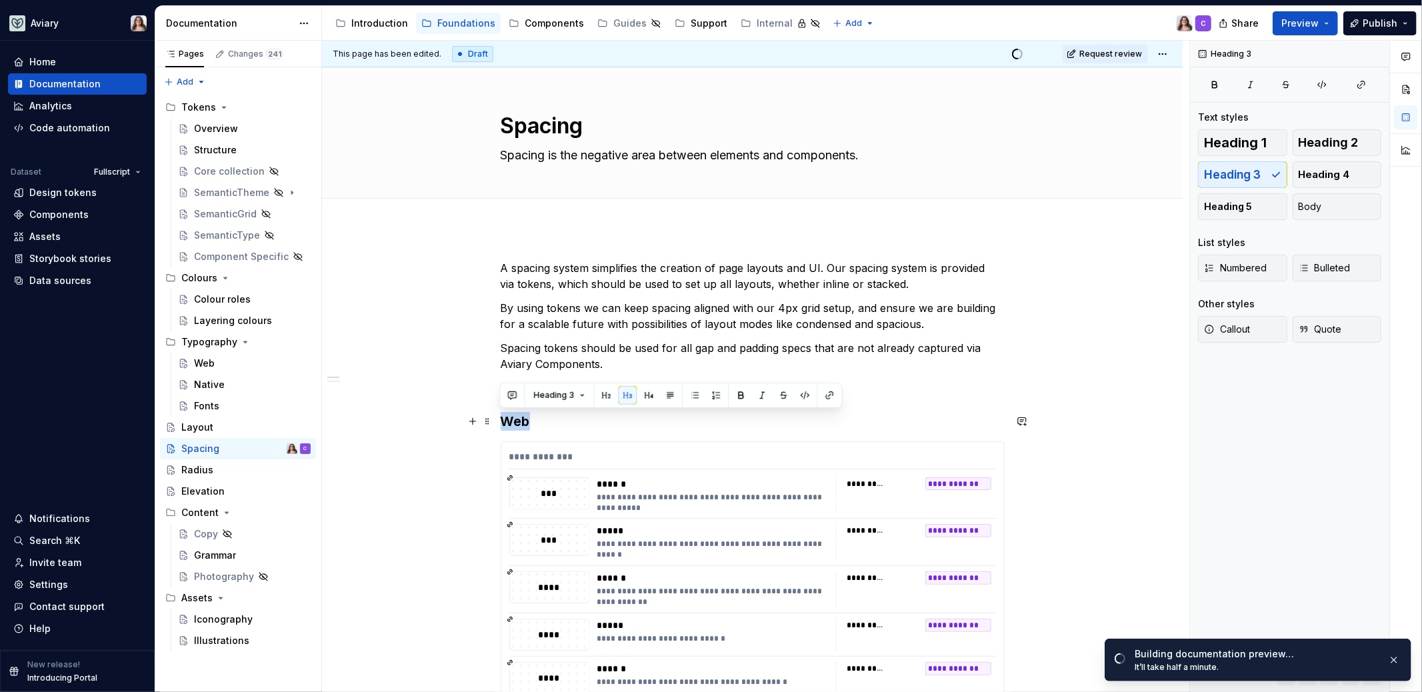
drag, startPoint x: 529, startPoint y: 422, endPoint x: 497, endPoint y: 422, distance: 31.3
click at [601, 399] on button "button" at bounding box center [606, 395] width 19 height 19
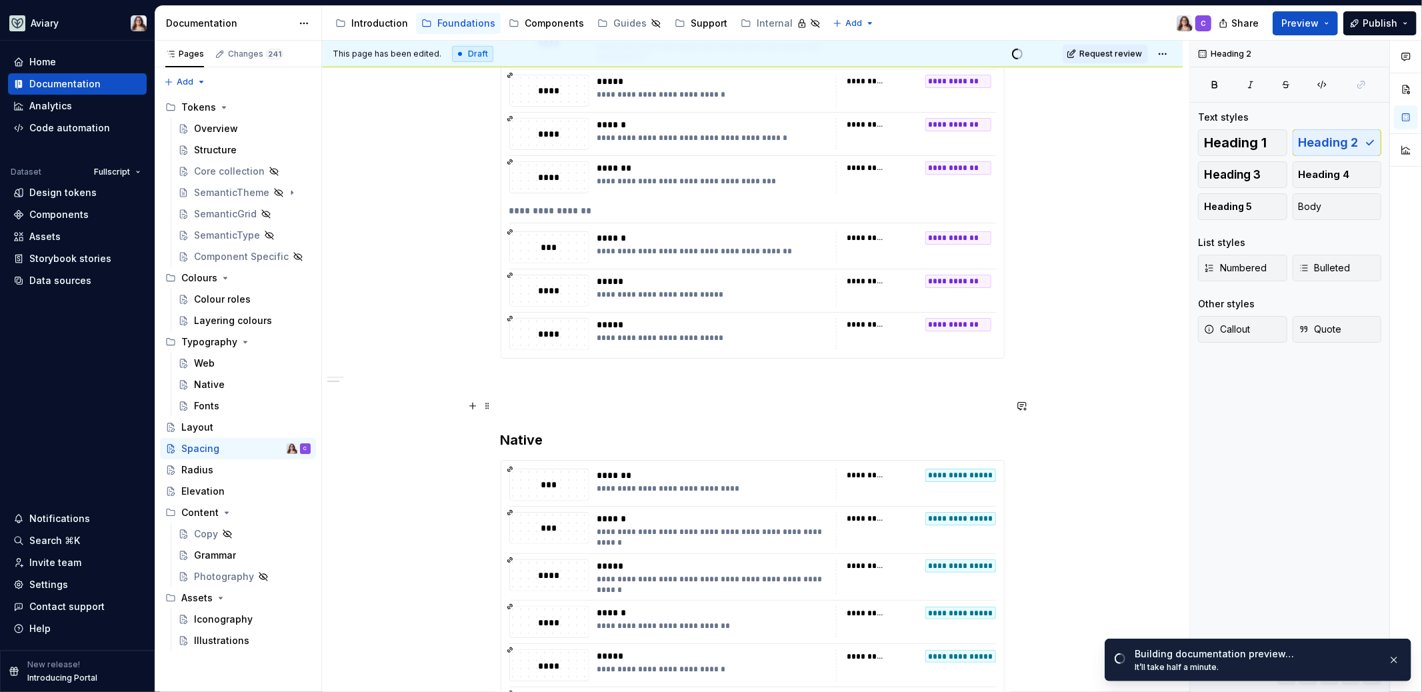
scroll to position [575, 0]
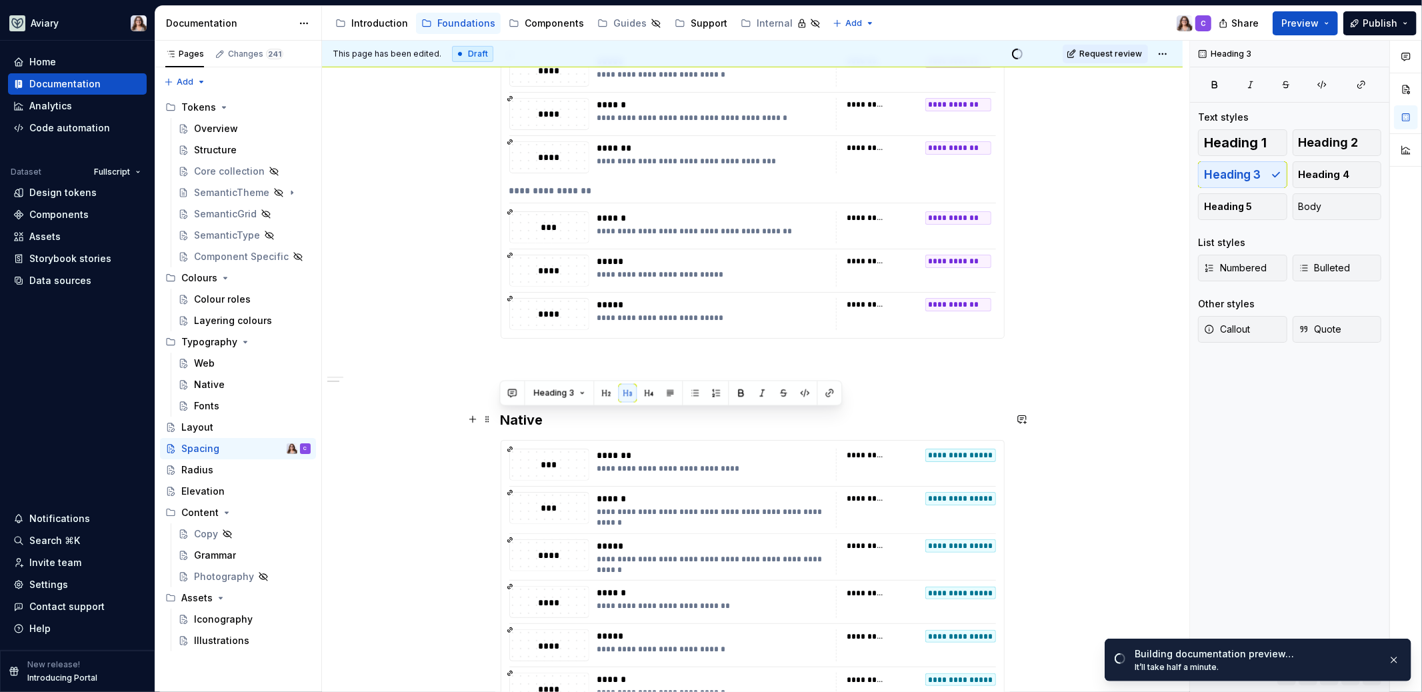
drag, startPoint x: 543, startPoint y: 419, endPoint x: 493, endPoint y: 419, distance: 50.0
click at [493, 419] on div "**********" at bounding box center [752, 338] width 860 height 1370
click at [607, 394] on button "button" at bounding box center [606, 393] width 19 height 19
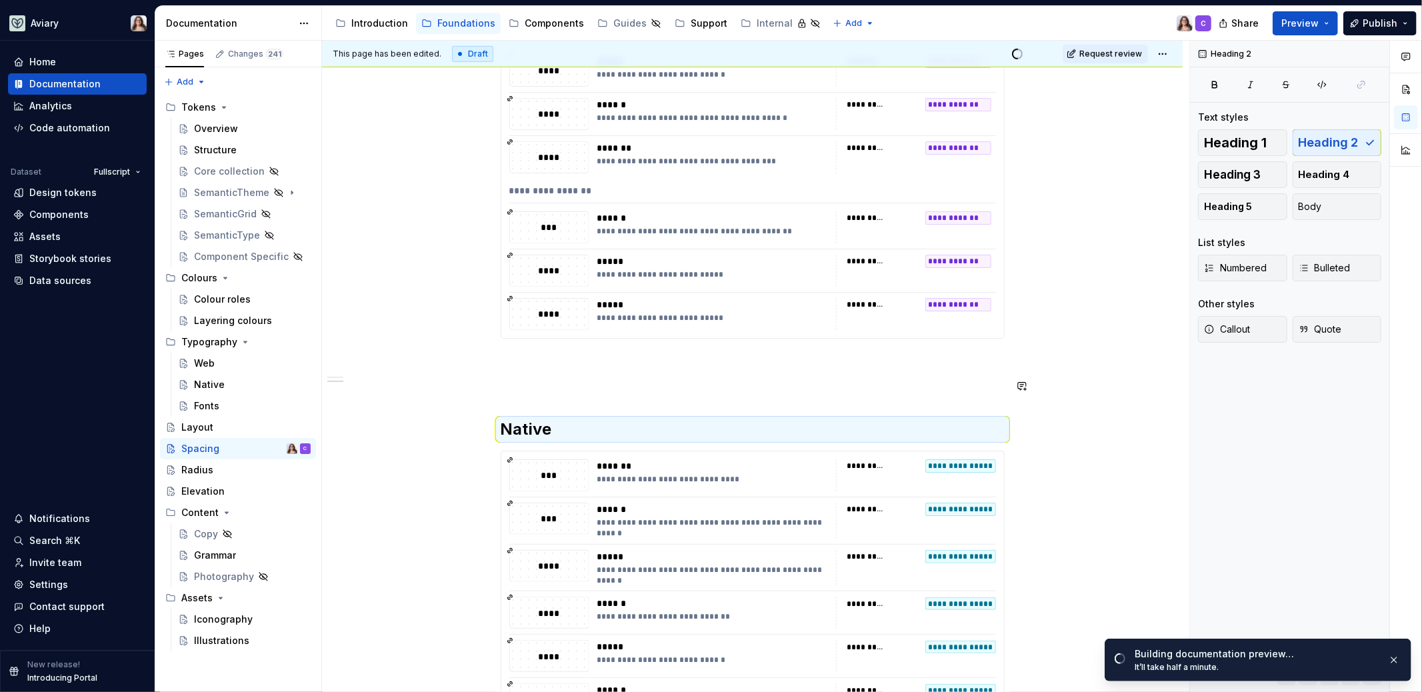
click at [518, 375] on div "**********" at bounding box center [753, 247] width 504 height 1125
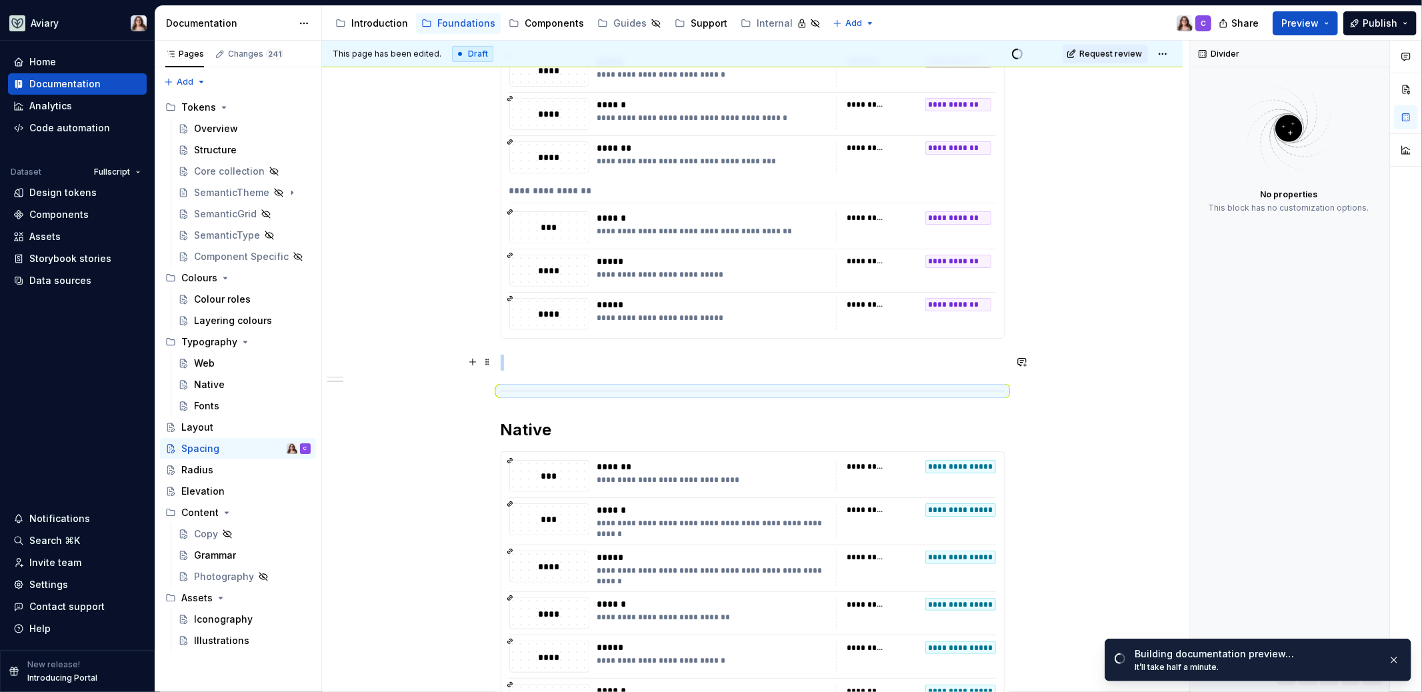
click at [530, 355] on p at bounding box center [753, 363] width 504 height 16
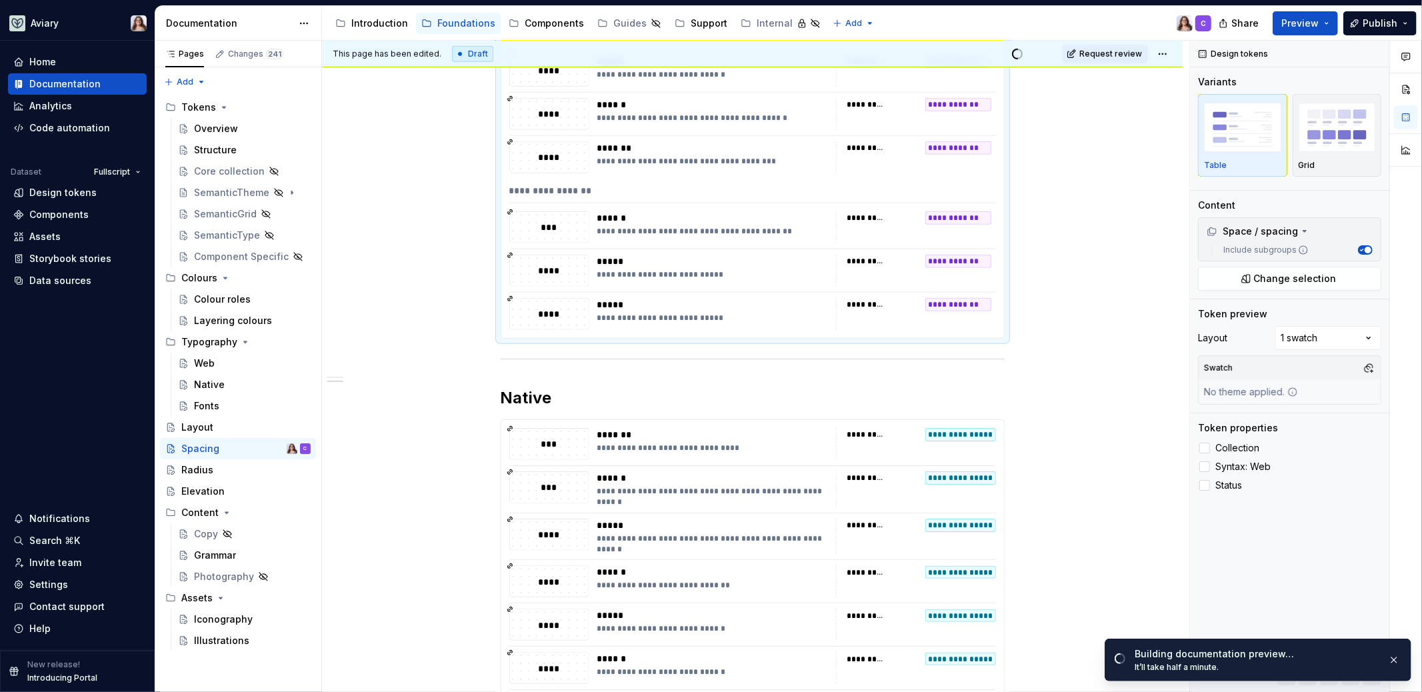
scroll to position [411, 0]
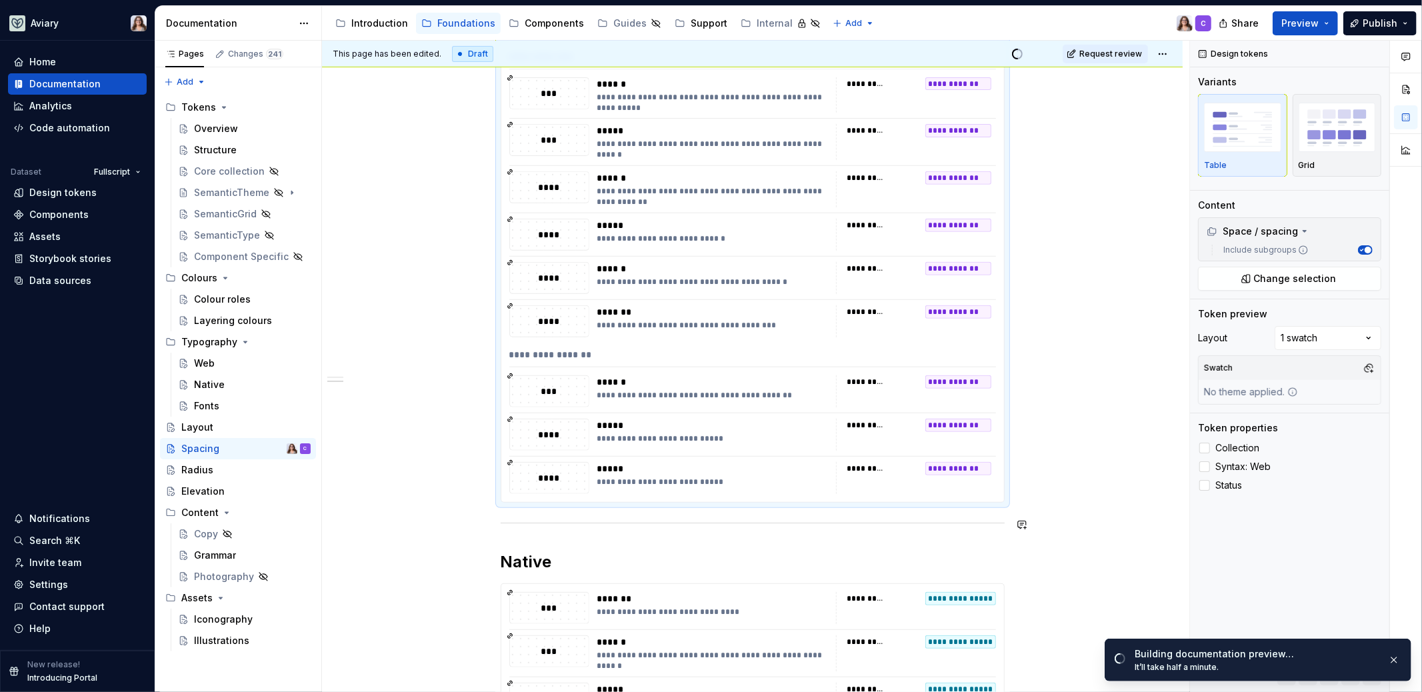
click at [548, 529] on div "**********" at bounding box center [753, 396] width 504 height 1094
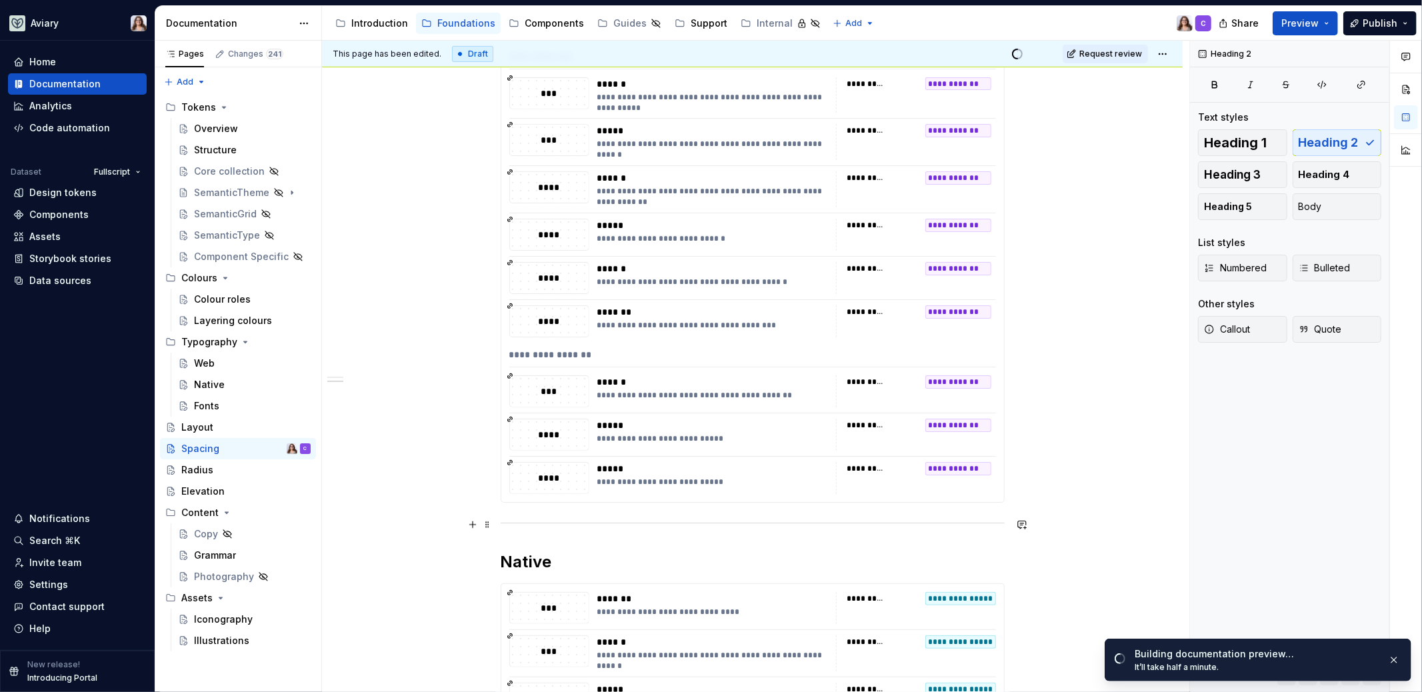
click at [548, 523] on div at bounding box center [753, 523] width 504 height 9
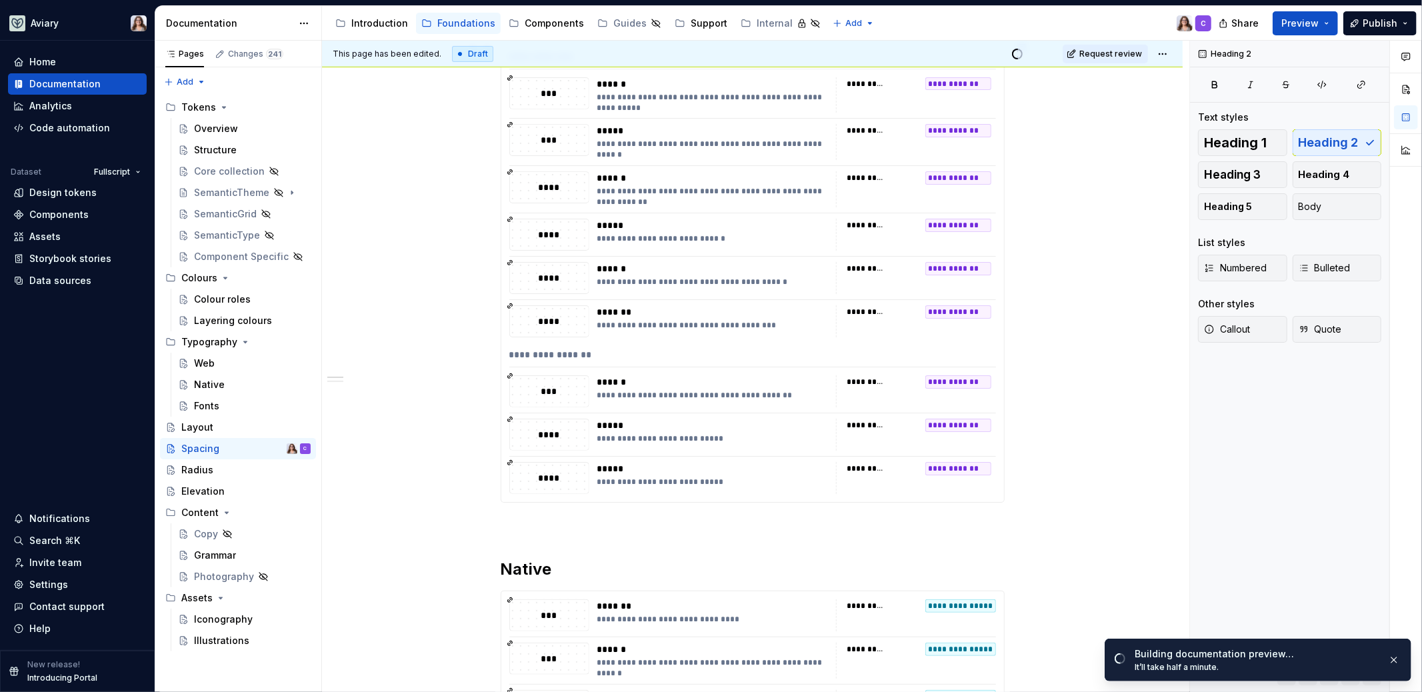
scroll to position [0, 0]
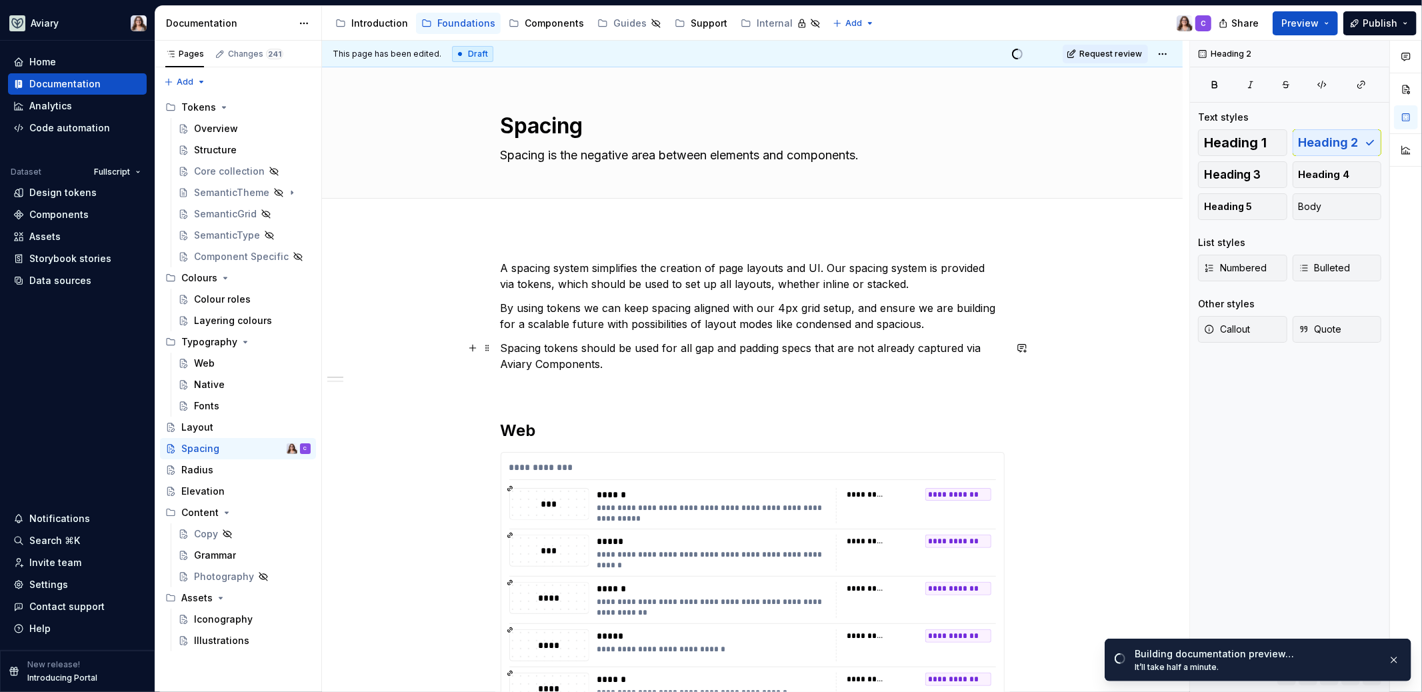
click at [760, 371] on p "Spacing tokens should be used for all gap and padding specs that are not alread…" at bounding box center [753, 356] width 504 height 32
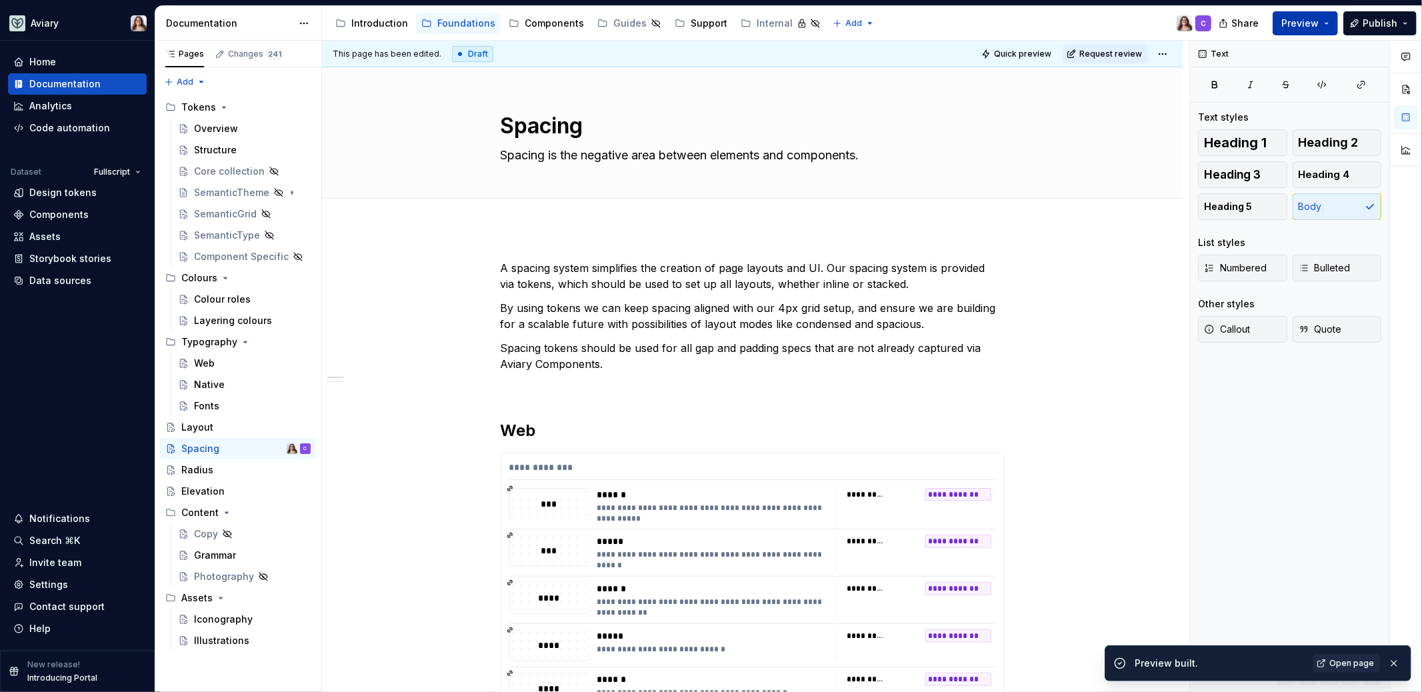
click at [1301, 12] on button "Preview" at bounding box center [1304, 23] width 65 height 24
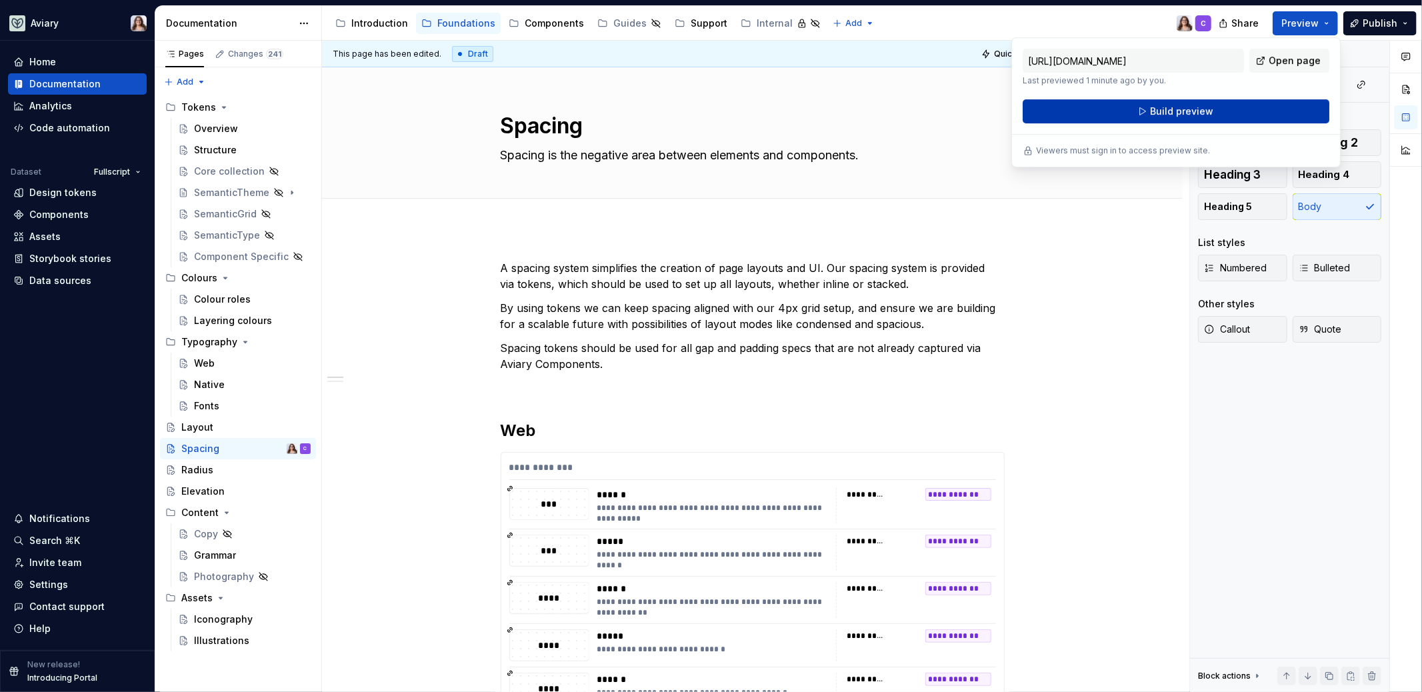
click at [1186, 111] on span "Build preview" at bounding box center [1181, 111] width 63 height 13
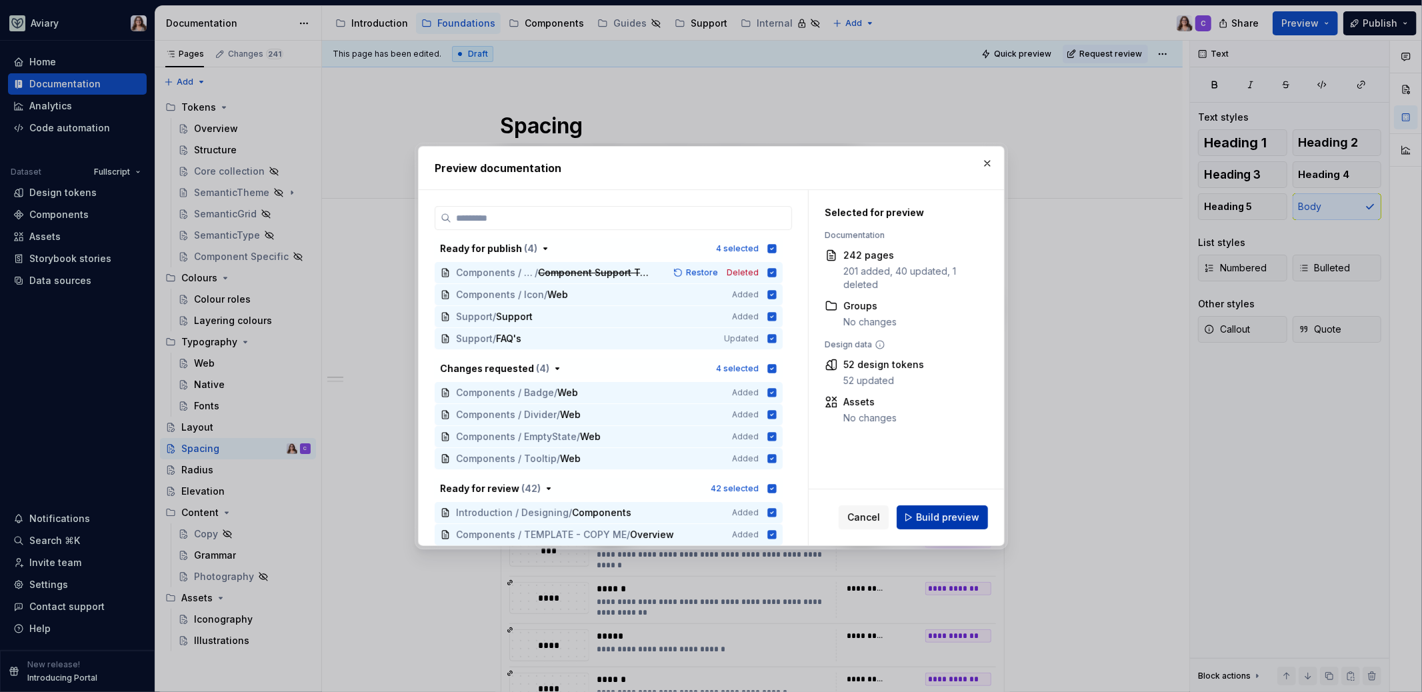
click at [936, 522] on span "Build preview" at bounding box center [947, 517] width 63 height 13
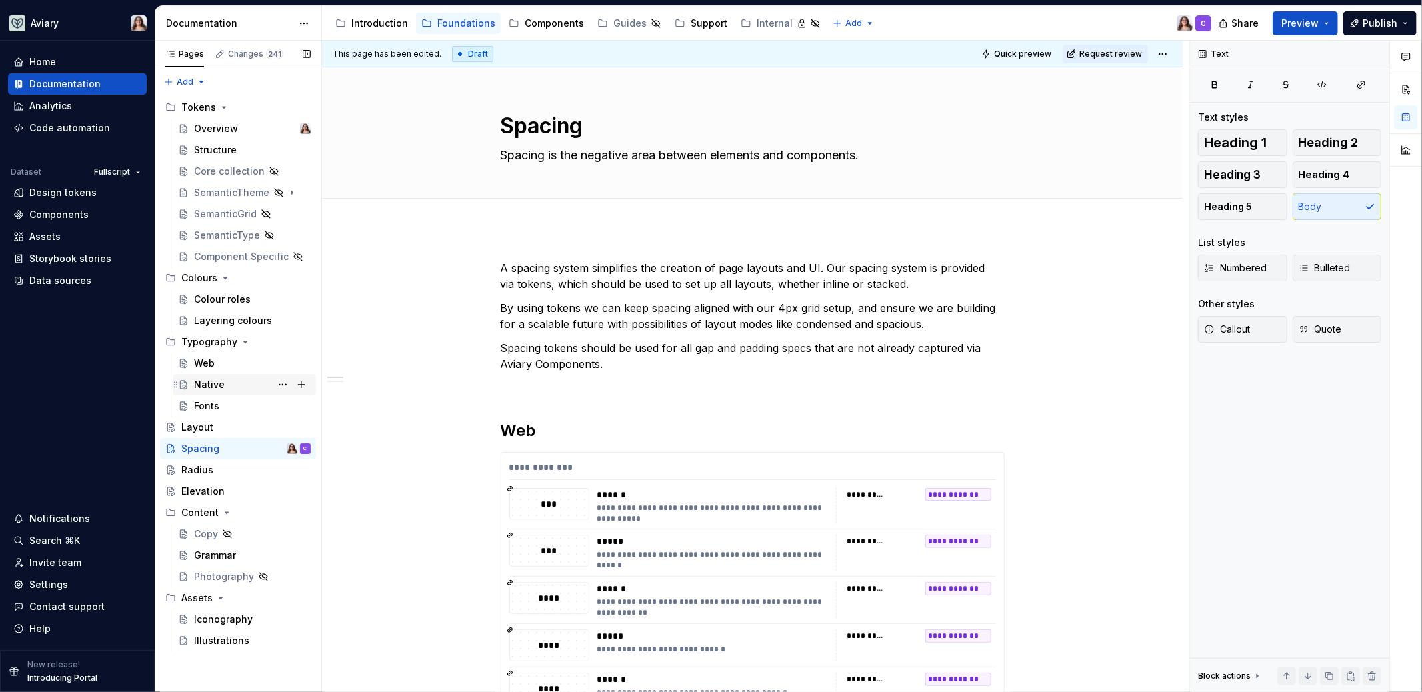
click at [210, 378] on div "Native" at bounding box center [209, 384] width 31 height 13
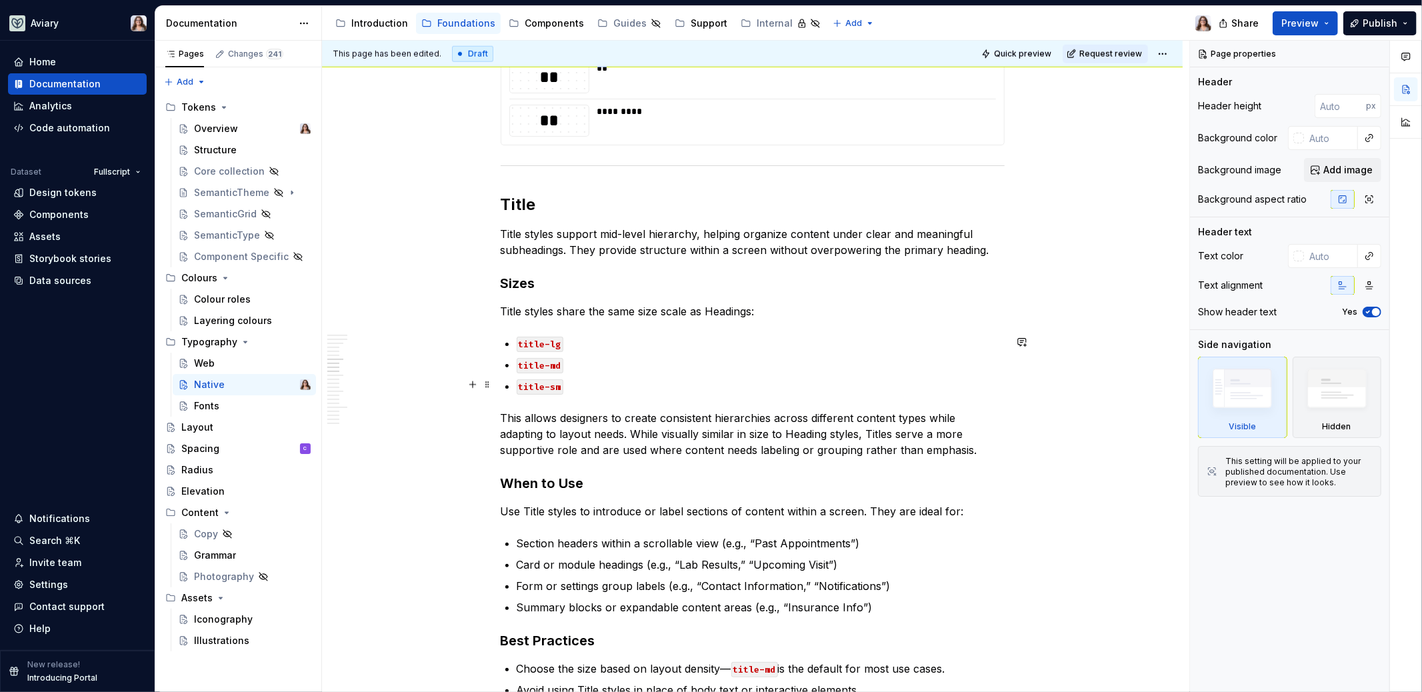
scroll to position [1221, 0]
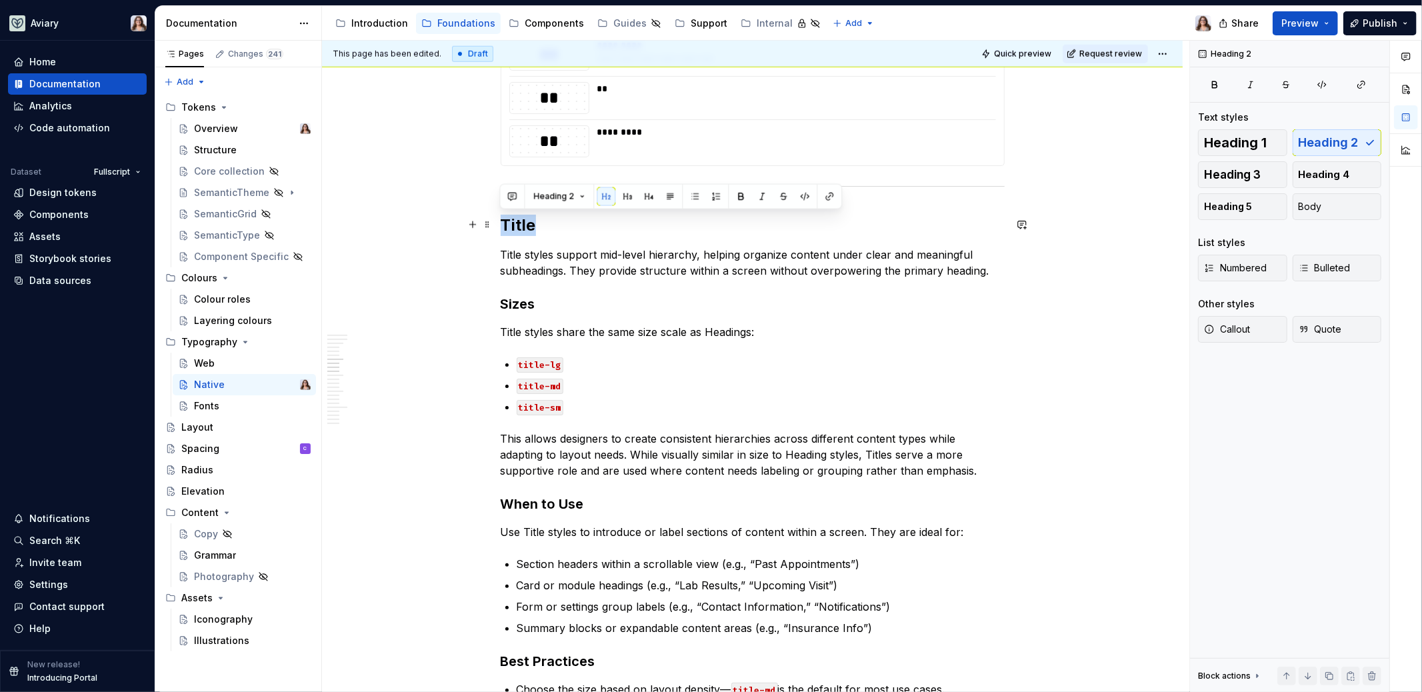
drag, startPoint x: 539, startPoint y: 223, endPoint x: 497, endPoint y: 223, distance: 42.7
click at [559, 227] on h2 "Title" at bounding box center [753, 225] width 504 height 21
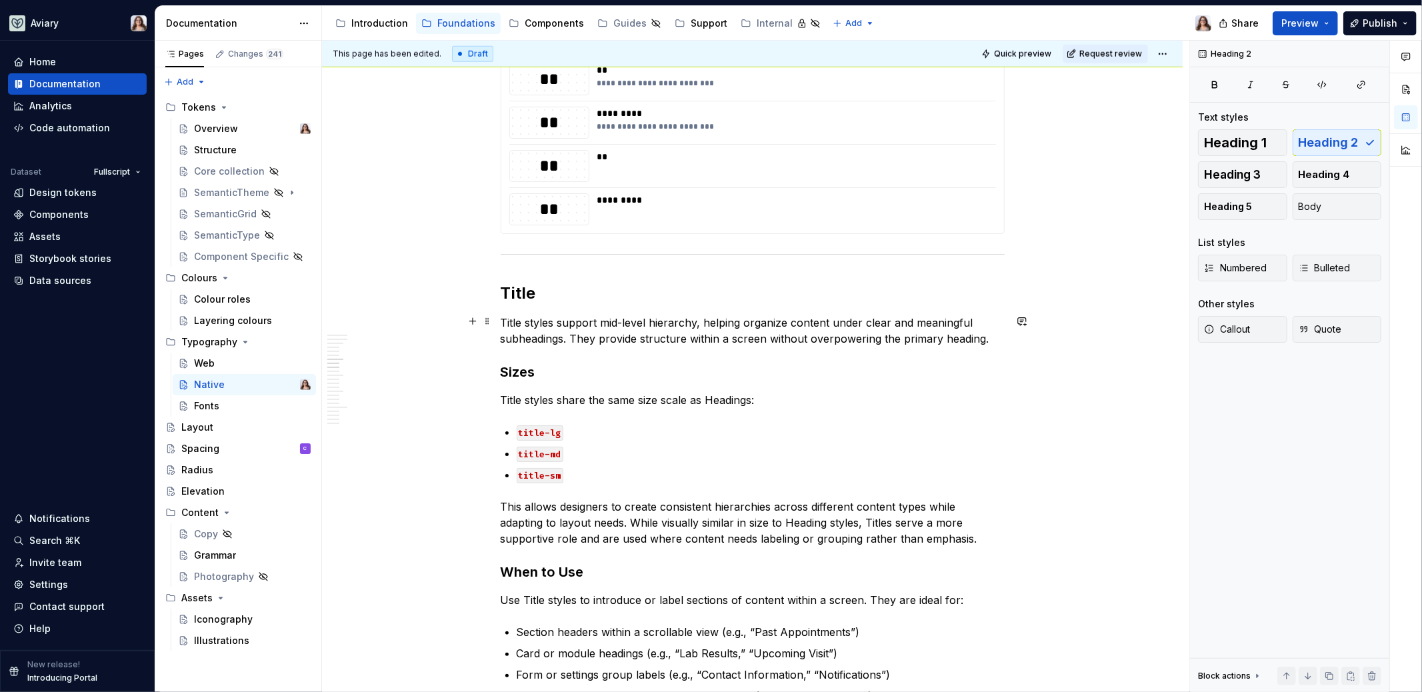
scroll to position [1175, 0]
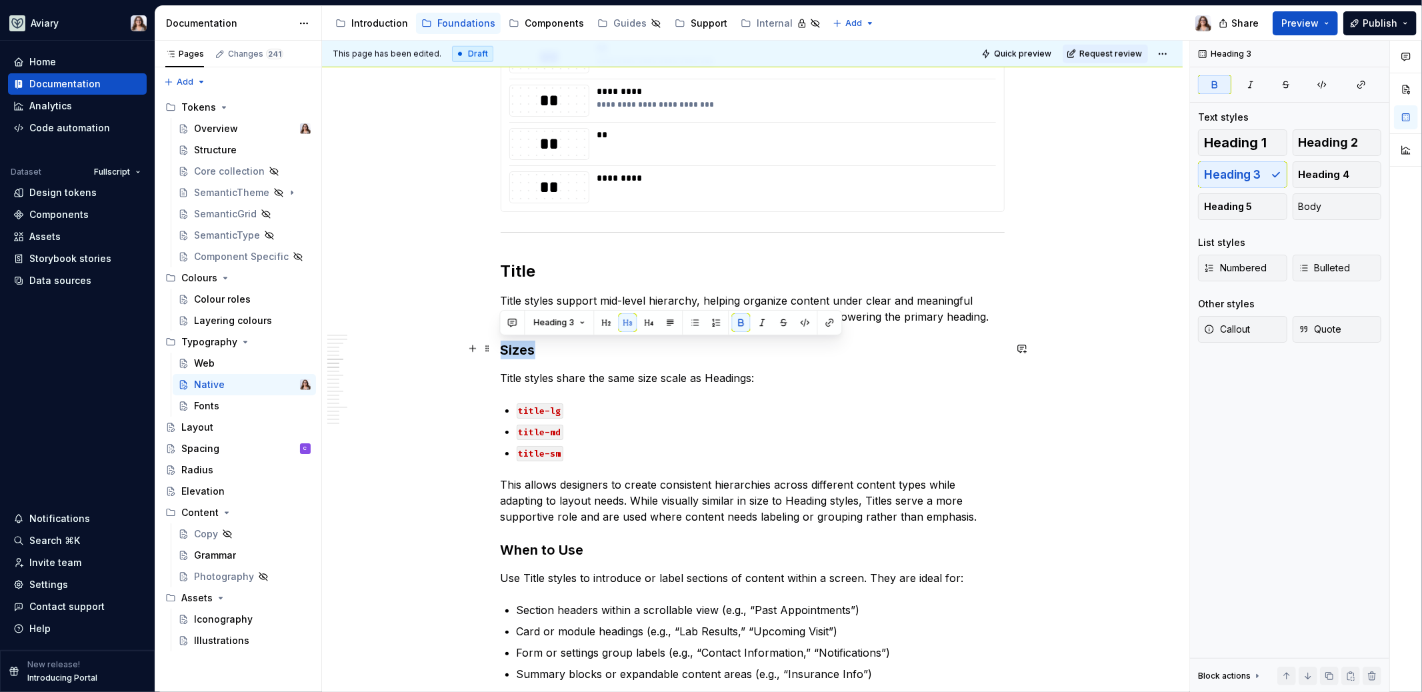
drag, startPoint x: 534, startPoint y: 351, endPoint x: 498, endPoint y: 351, distance: 36.0
click at [542, 349] on h3 "Sizes" at bounding box center [753, 350] width 504 height 19
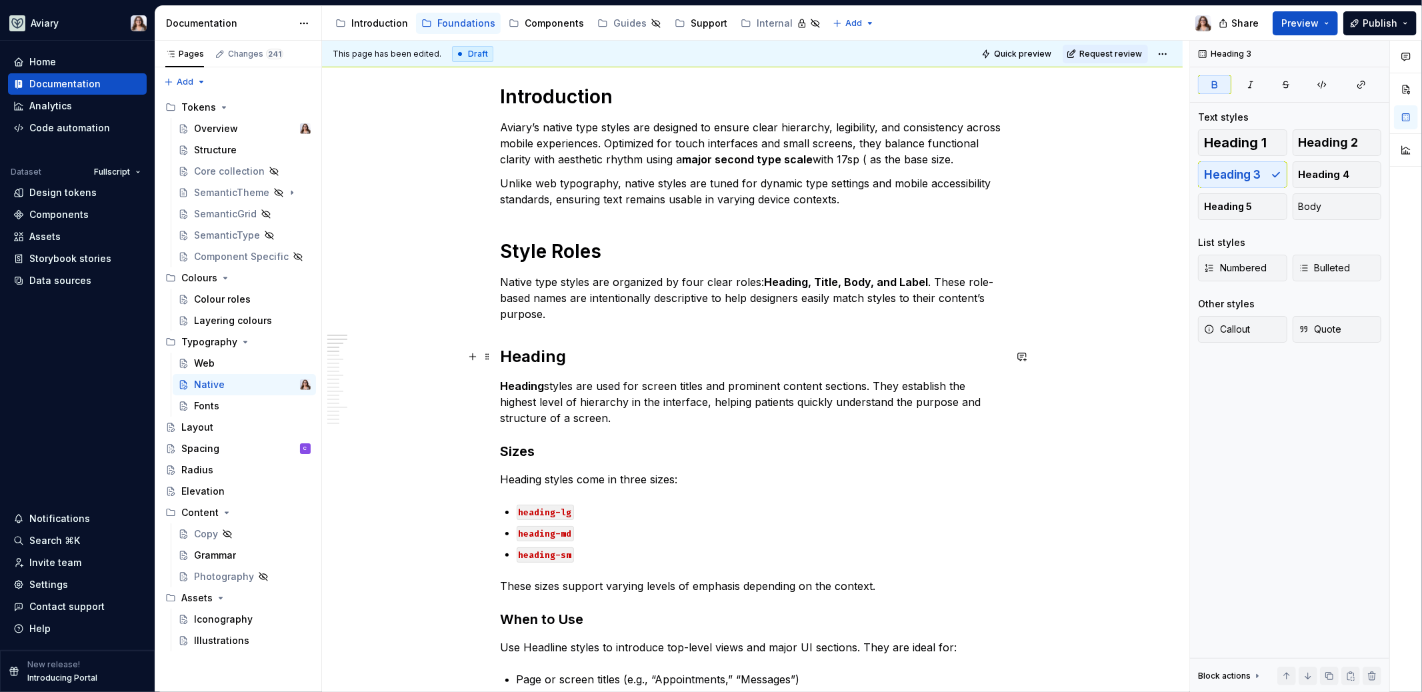
scroll to position [212, 0]
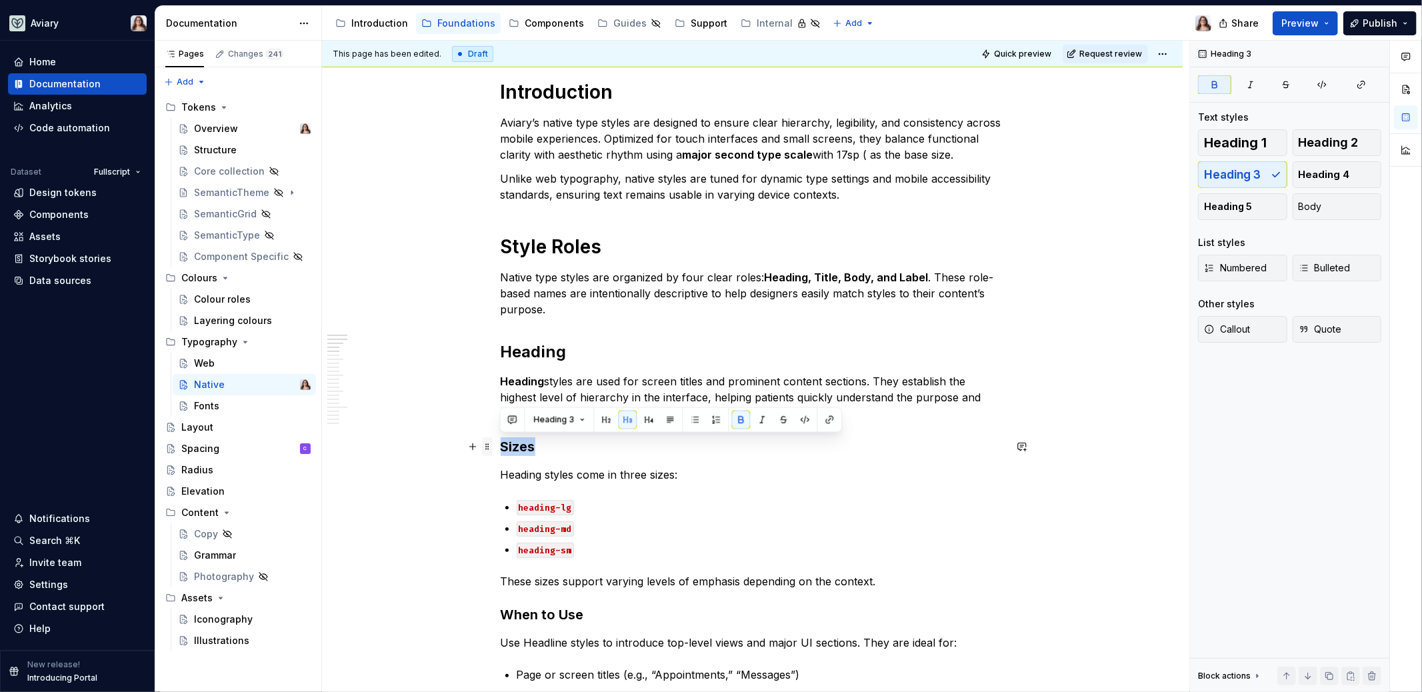
drag, startPoint x: 534, startPoint y: 447, endPoint x: 491, endPoint y: 447, distance: 42.7
click at [842, 313] on p "Native type styles are organized by four clear roles: Heading, Title, Body, and…" at bounding box center [753, 293] width 504 height 48
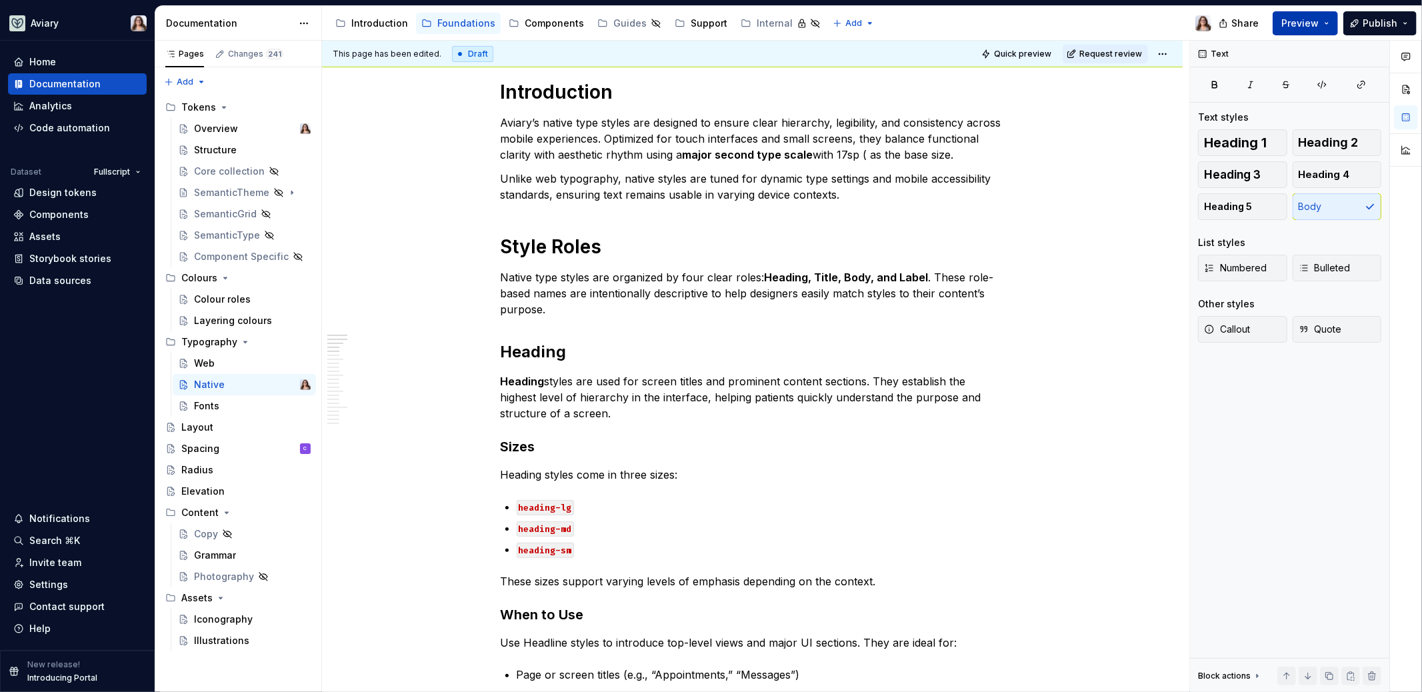
click at [1303, 17] on span "Preview" at bounding box center [1299, 23] width 37 height 13
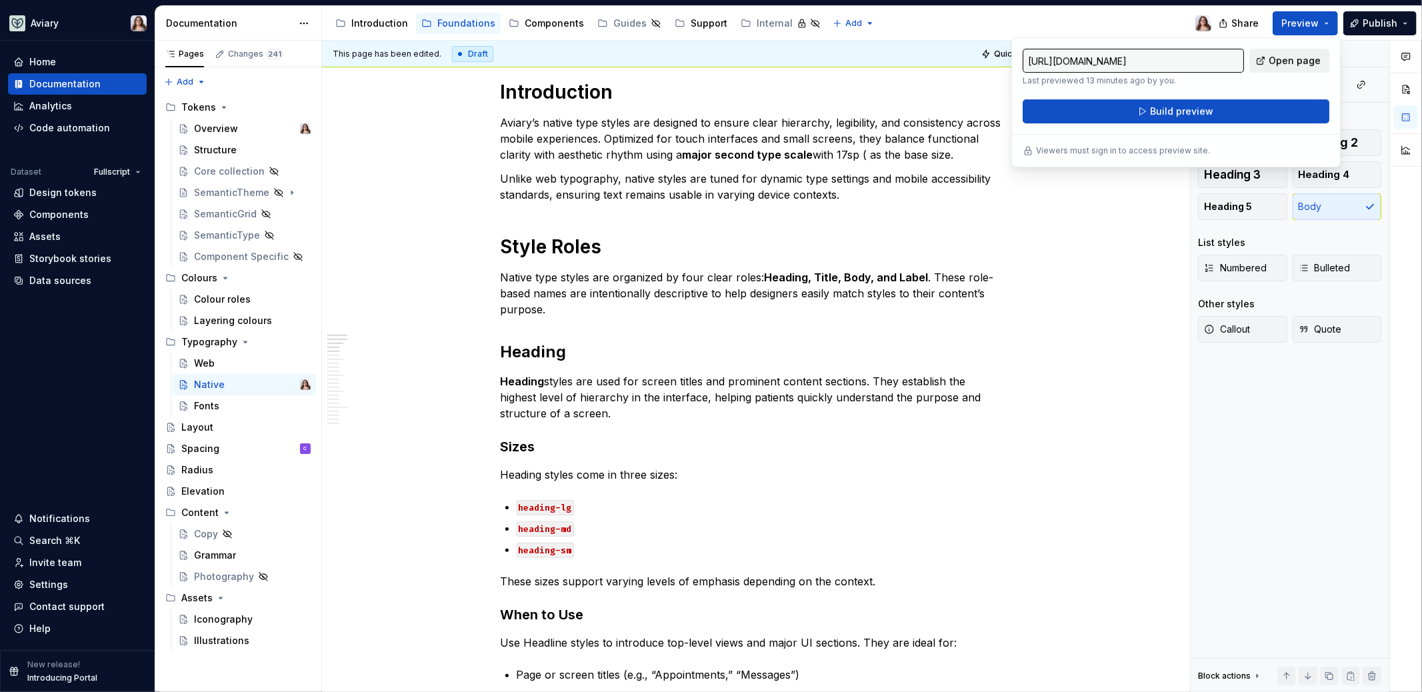
click at [1279, 60] on span "Open page" at bounding box center [1294, 60] width 52 height 13
type textarea "*"
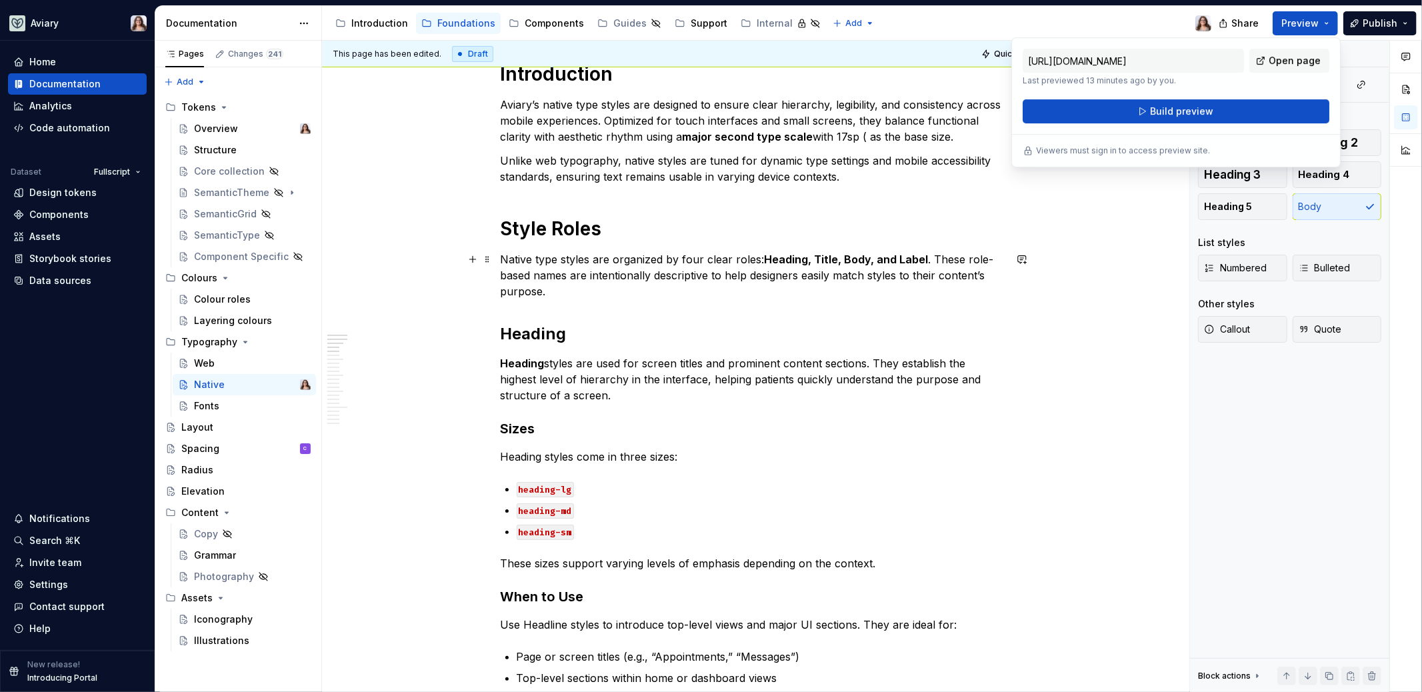
scroll to position [250, 0]
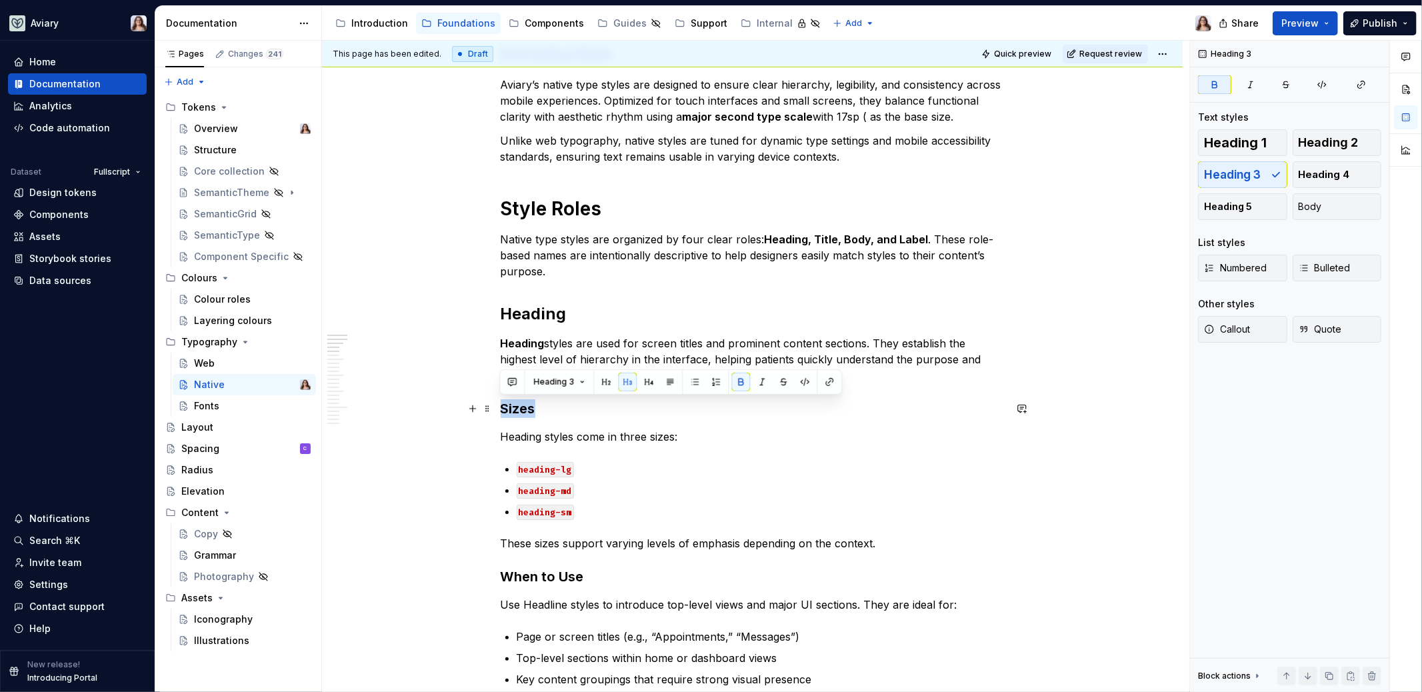
drag, startPoint x: 533, startPoint y: 410, endPoint x: 493, endPoint y: 409, distance: 40.0
click at [1018, 408] on button "button" at bounding box center [1021, 408] width 19 height 19
click at [901, 426] on span "Suggestion: H4's do not register in the on-page bookmarks." at bounding box center [920, 438] width 188 height 25
click at [916, 437] on p "Suggestion: H4's do not register in the on-page bookmarks." at bounding box center [924, 439] width 196 height 28
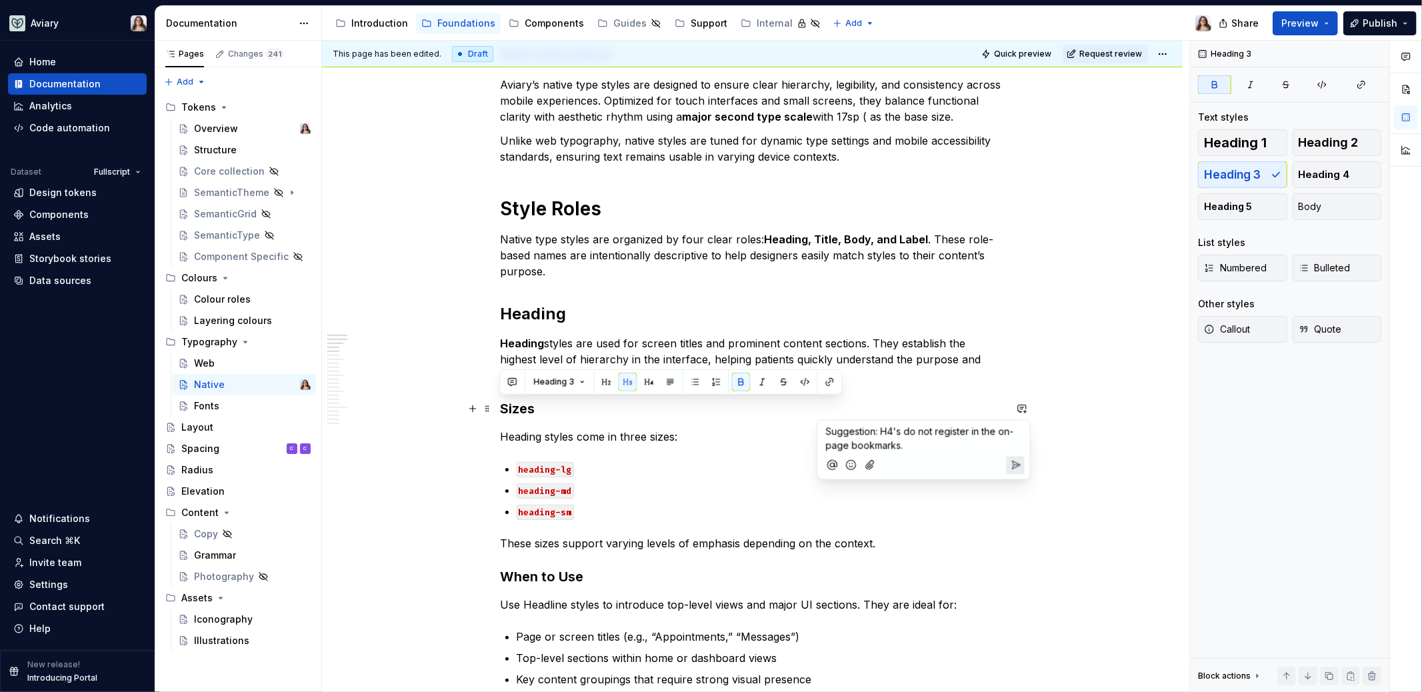
click at [928, 442] on p "Suggestion: H4's do not register in the on-page bookmarks." at bounding box center [924, 439] width 196 height 28
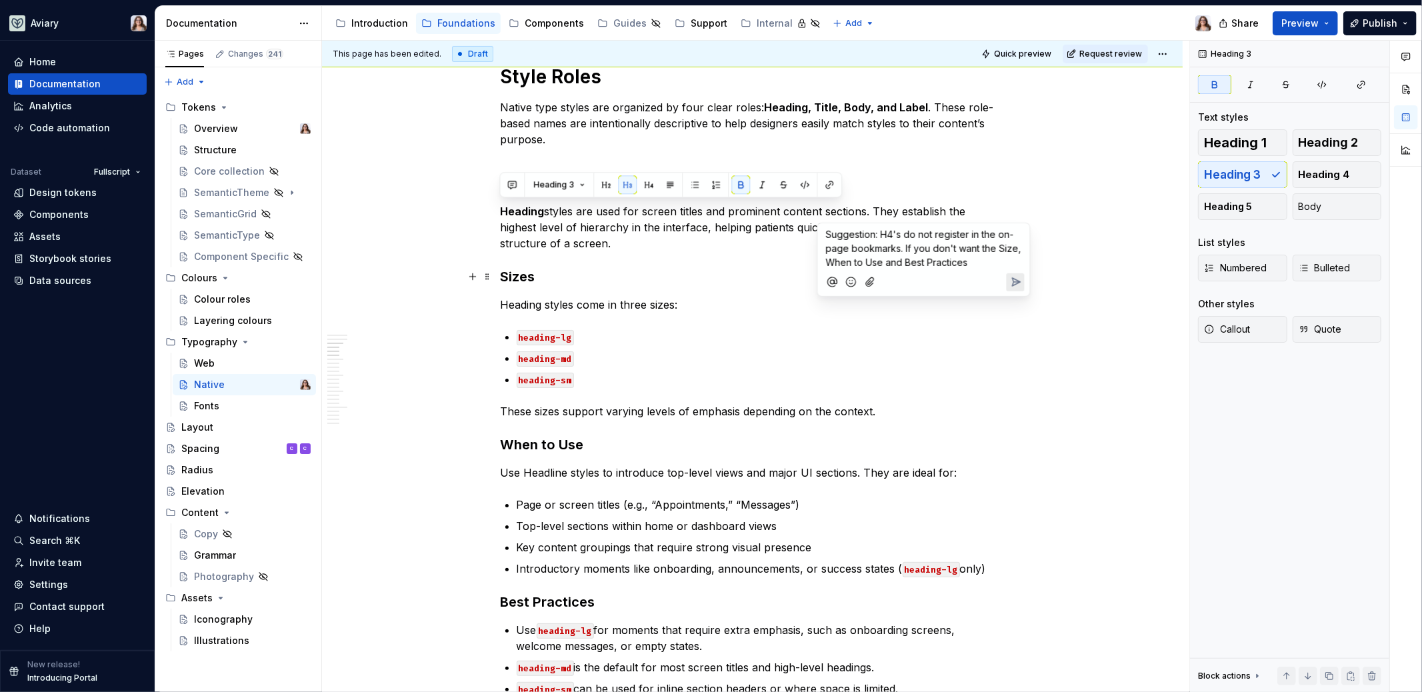
scroll to position [378, 0]
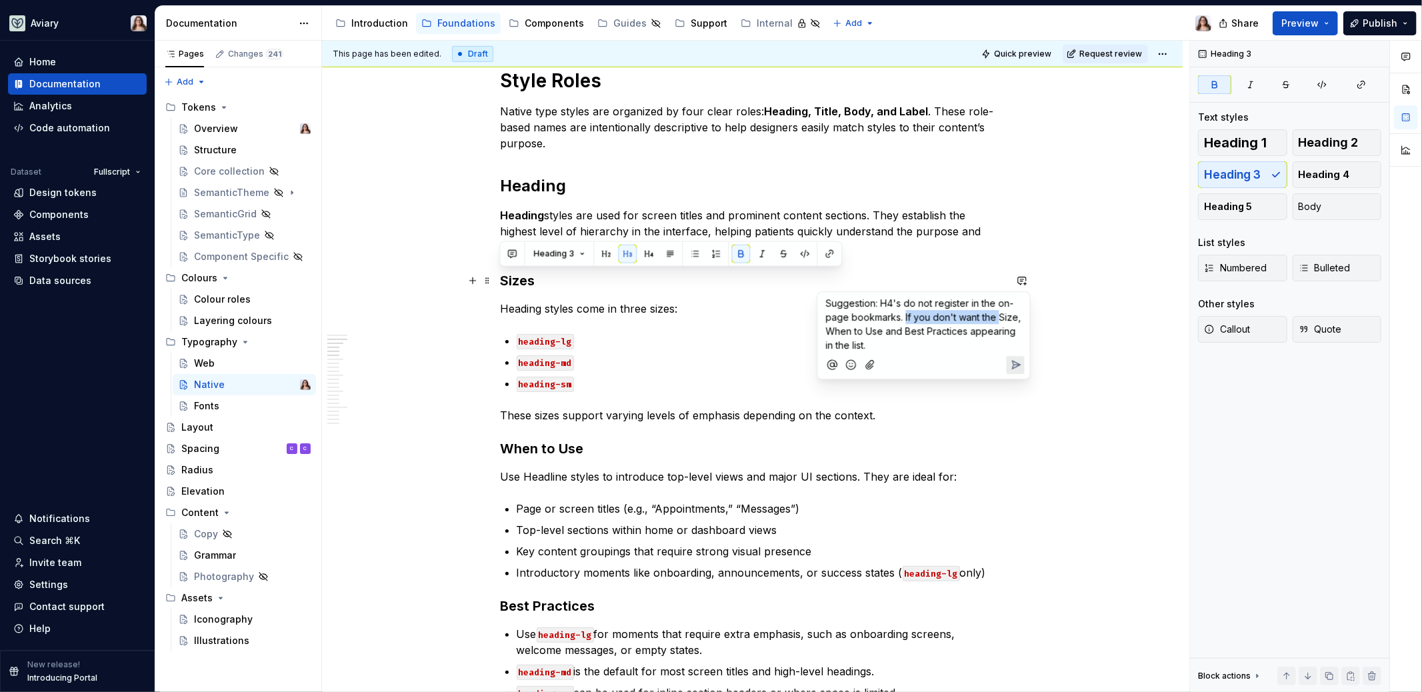
drag, startPoint x: 904, startPoint y: 315, endPoint x: 997, endPoint y: 311, distance: 93.4
click at [997, 311] on span "Suggestion: H4's do not register in the on-page bookmarks. If you don't want th…" at bounding box center [925, 323] width 198 height 53
click at [912, 341] on span "Suggestion: H4's do not register in the on-page bookmarks. Depends if you would…" at bounding box center [920, 323] width 188 height 53
drag, startPoint x: 876, startPoint y: 302, endPoint x: 820, endPoint y: 302, distance: 55.3
click at [820, 302] on div "Suggestion: H4's do not register in the on-page bookmarks. Depends if you would…" at bounding box center [923, 335] width 213 height 88
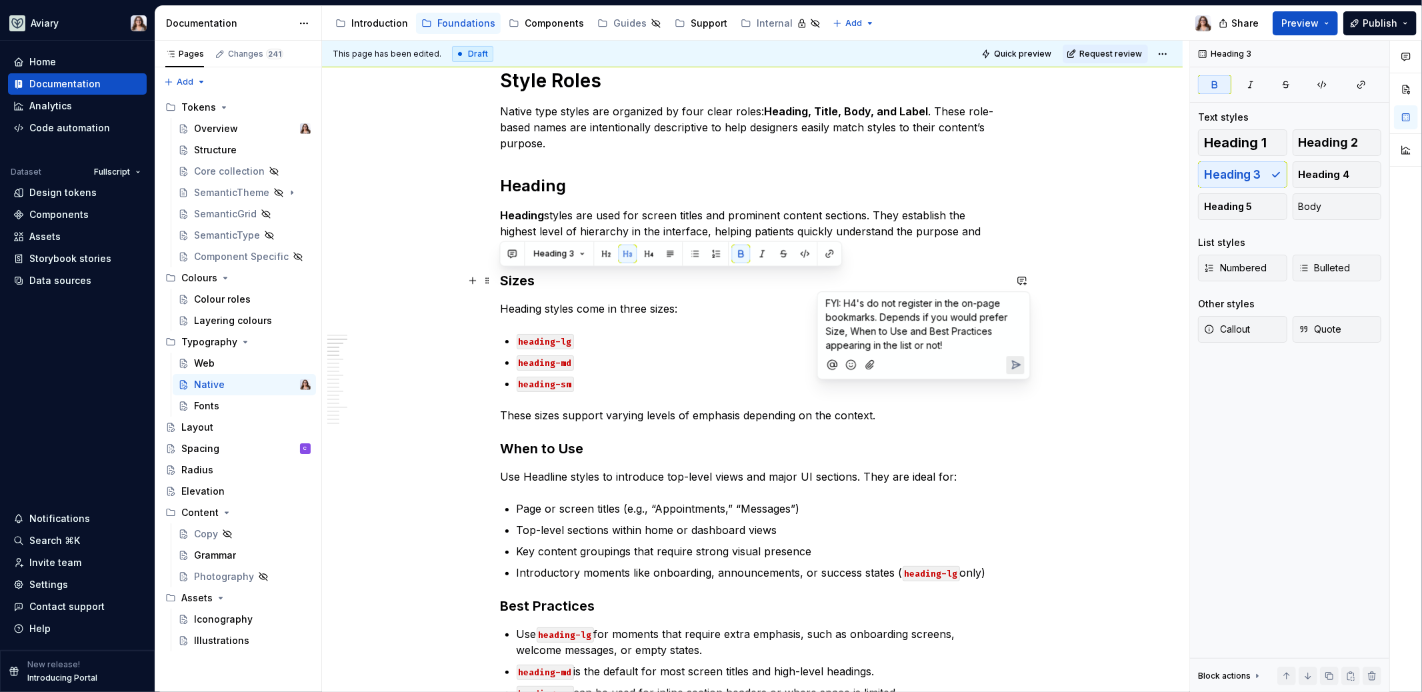
click at [961, 344] on p "FYI: H4's do not register in the on-page bookmarks. Depends if you would prefer…" at bounding box center [924, 324] width 196 height 56
click at [1016, 366] on icon "Send" at bounding box center [1016, 365] width 8 height 8
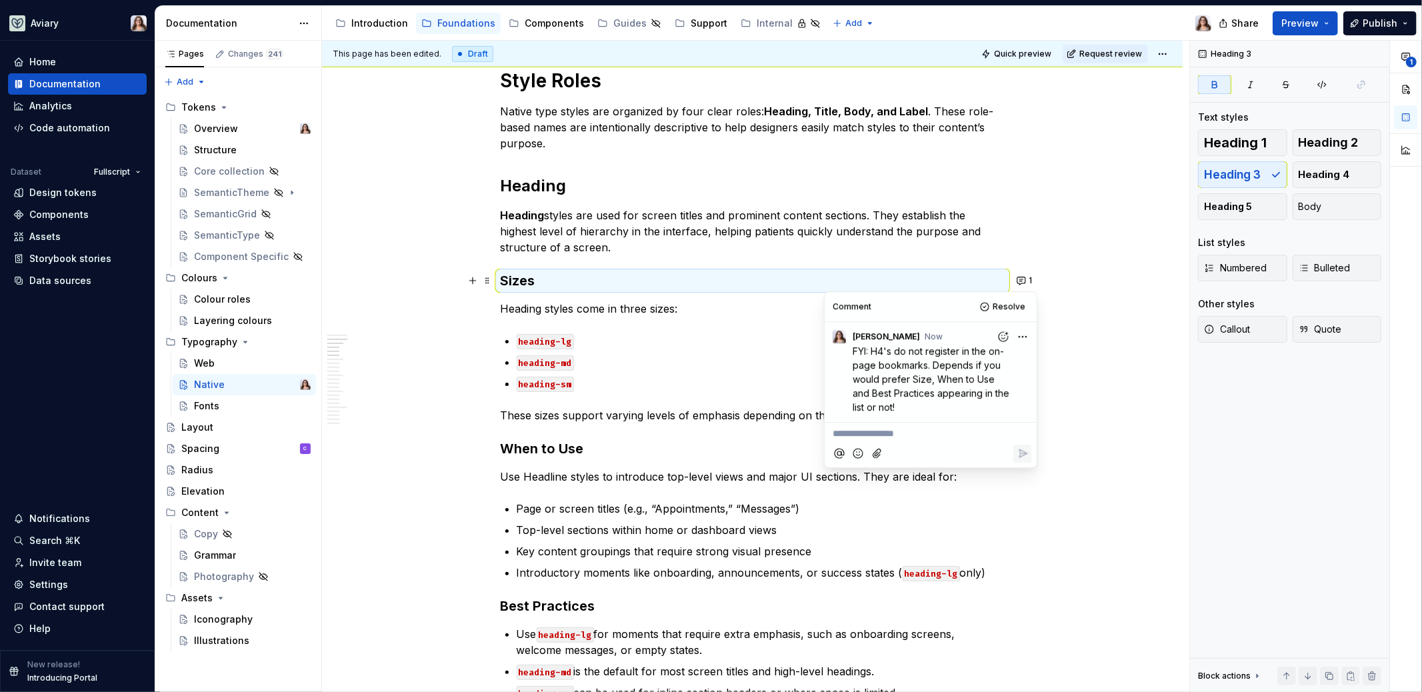
click at [672, 352] on ul "heading-lg heading-md heading-sm" at bounding box center [761, 362] width 488 height 59
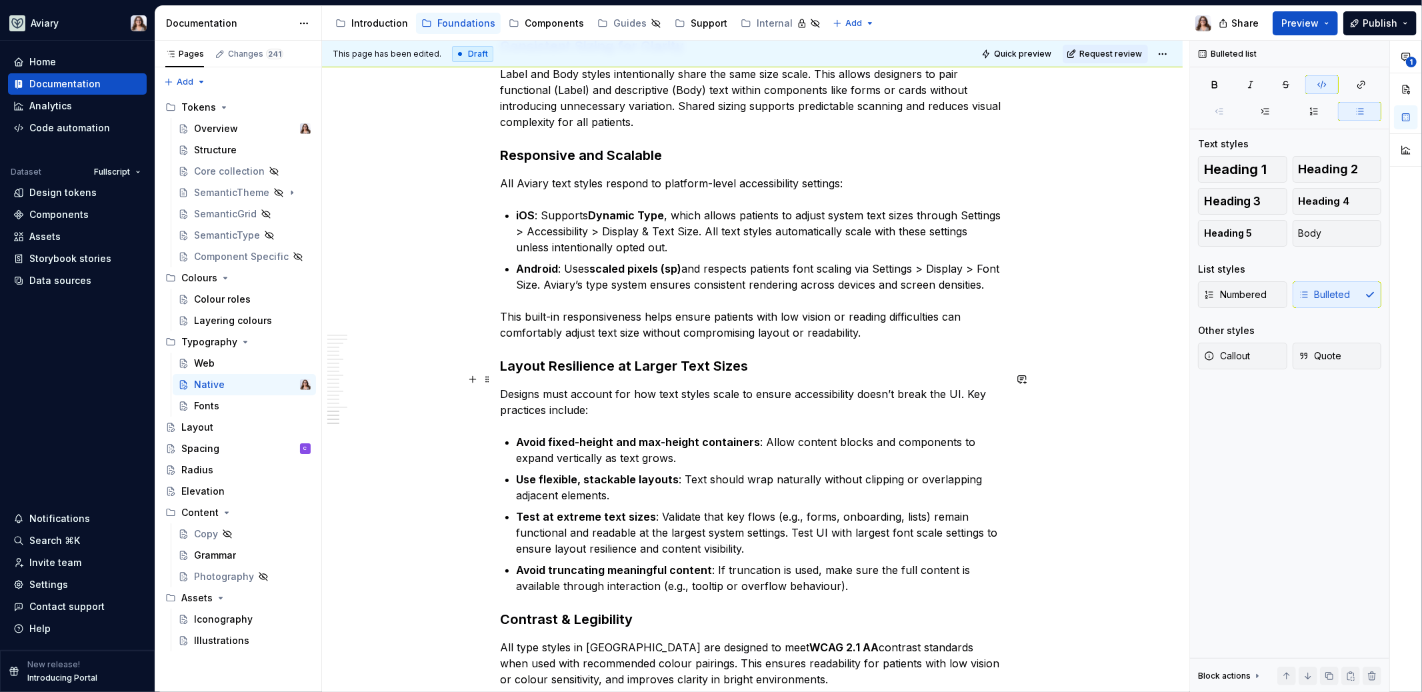
scroll to position [4536, 0]
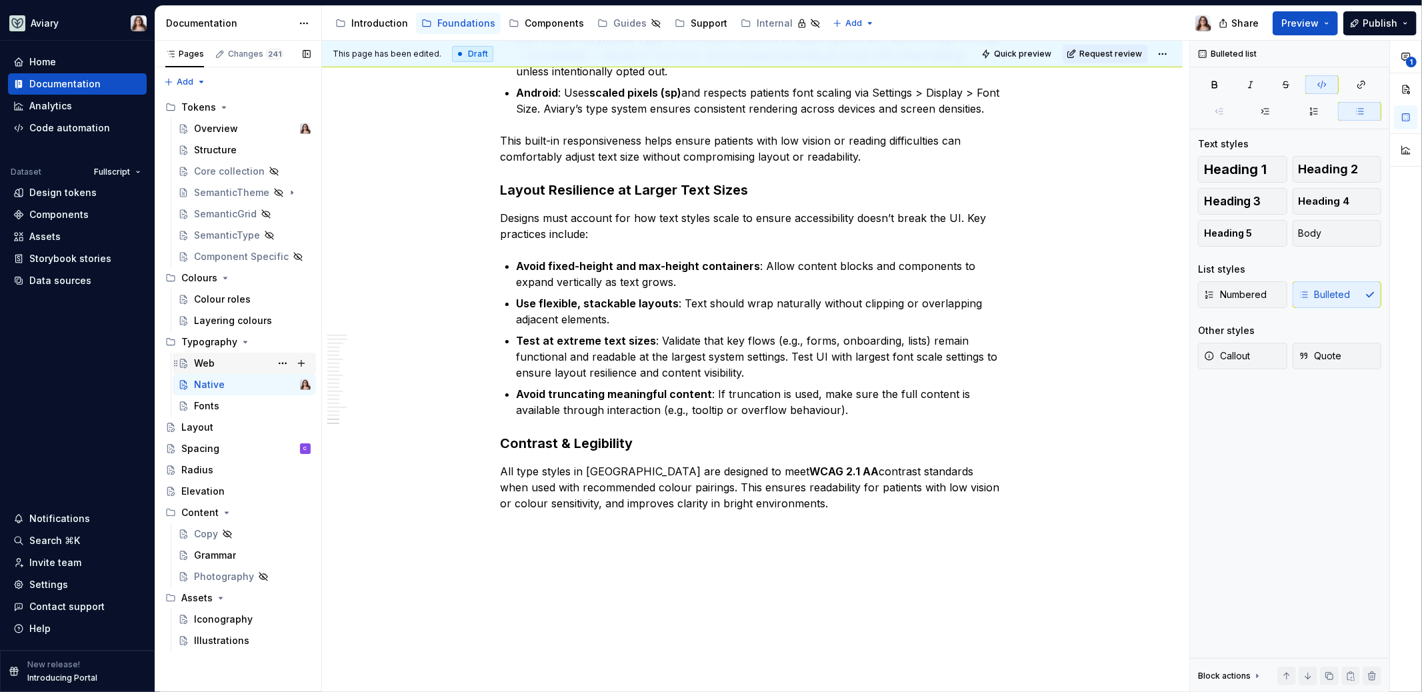
click at [226, 363] on div "Web" at bounding box center [252, 363] width 117 height 19
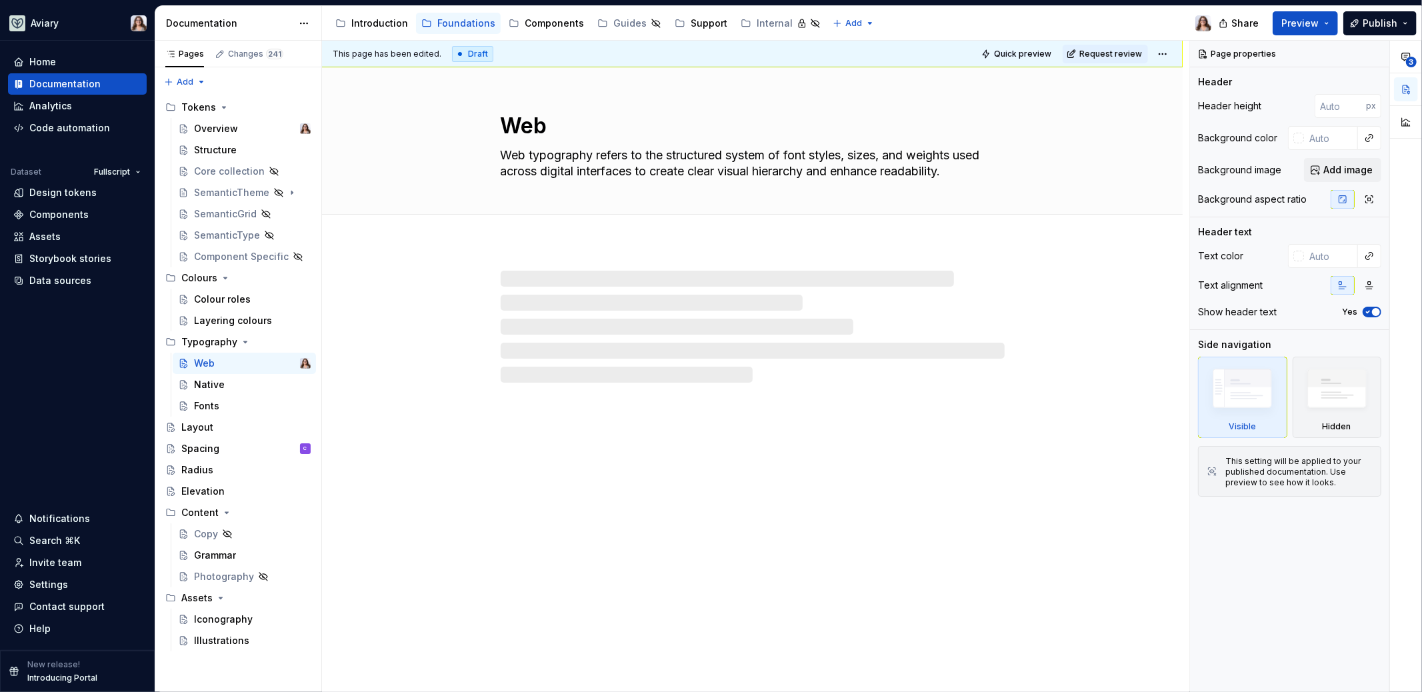
type textarea "*"
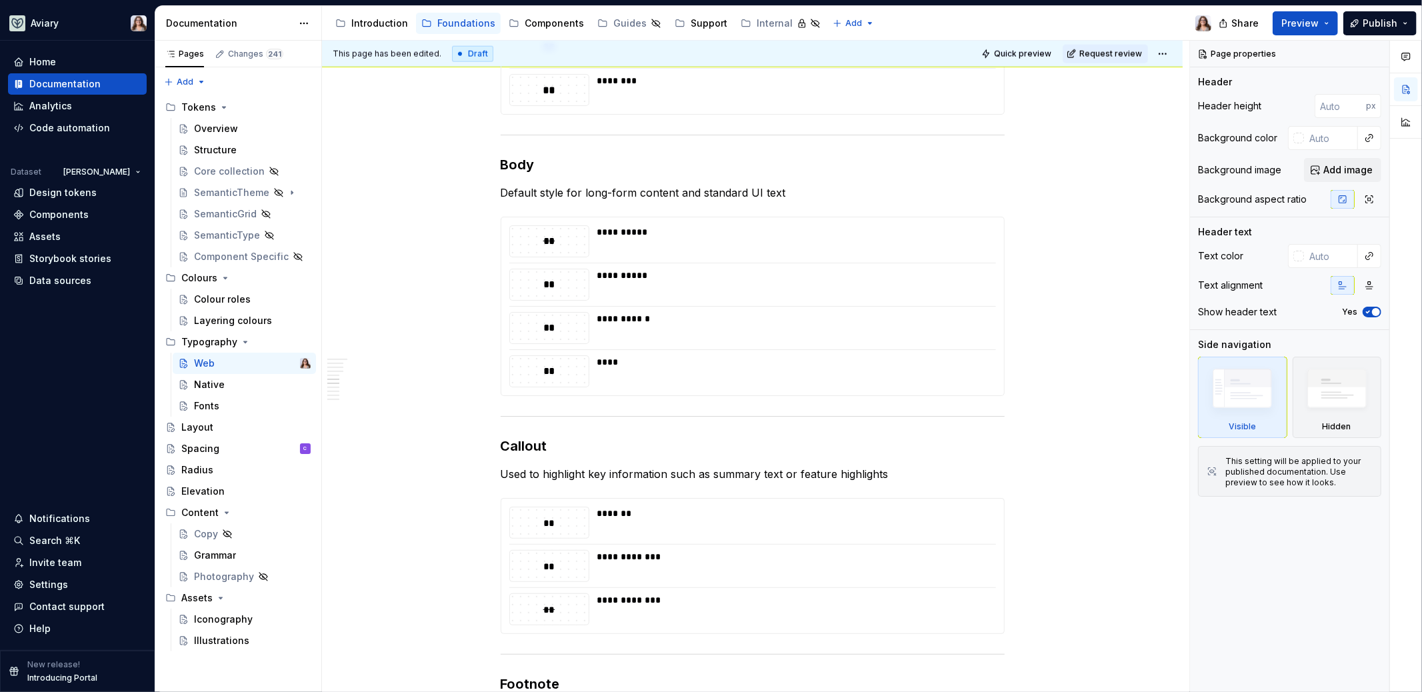
scroll to position [1635, 0]
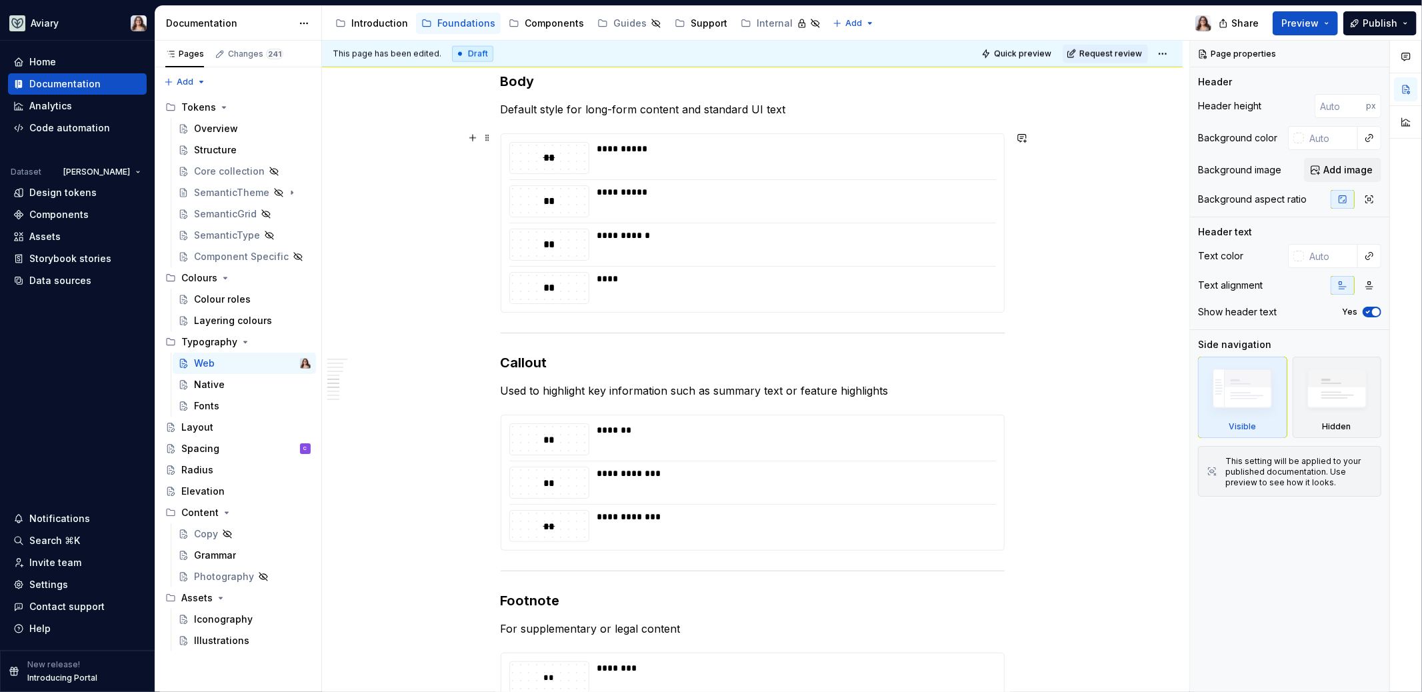
type textarea "*"
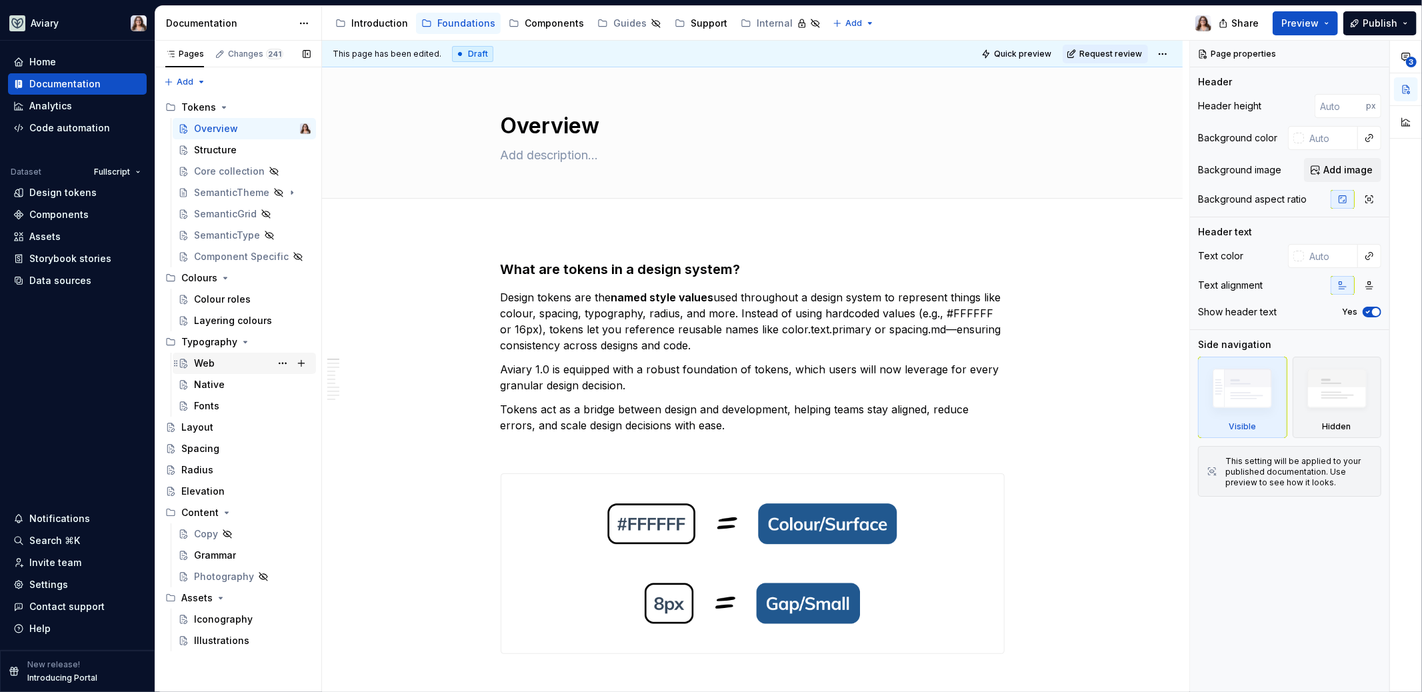
click at [223, 363] on div "Web" at bounding box center [252, 363] width 117 height 19
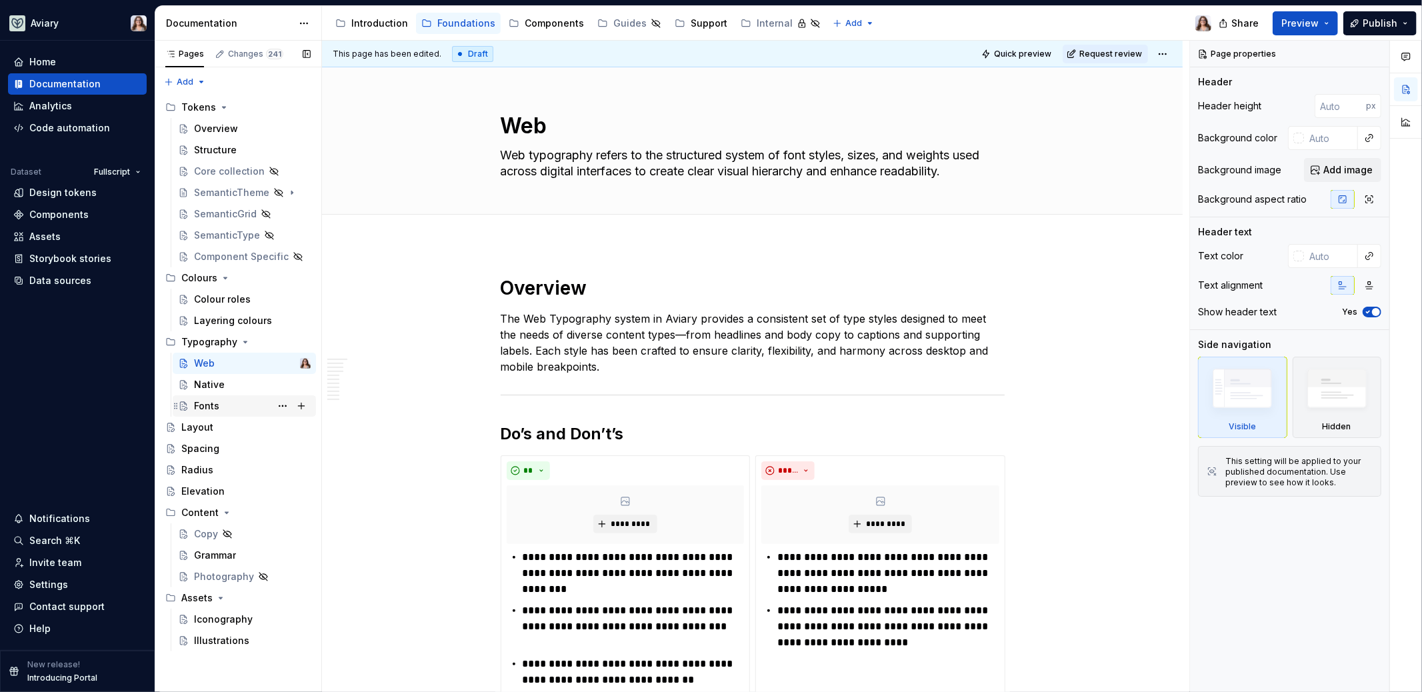
click at [220, 408] on div "Fonts" at bounding box center [252, 406] width 117 height 19
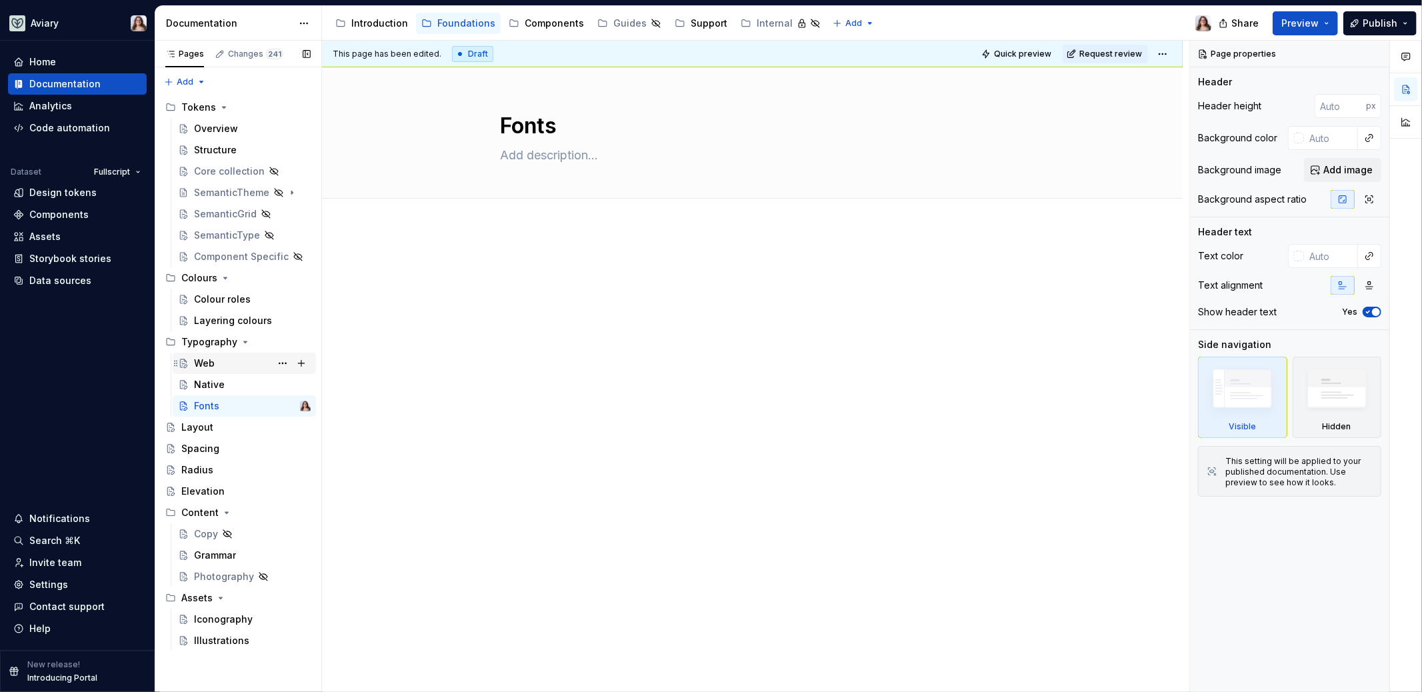
click at [205, 369] on div "Web" at bounding box center [204, 363] width 21 height 13
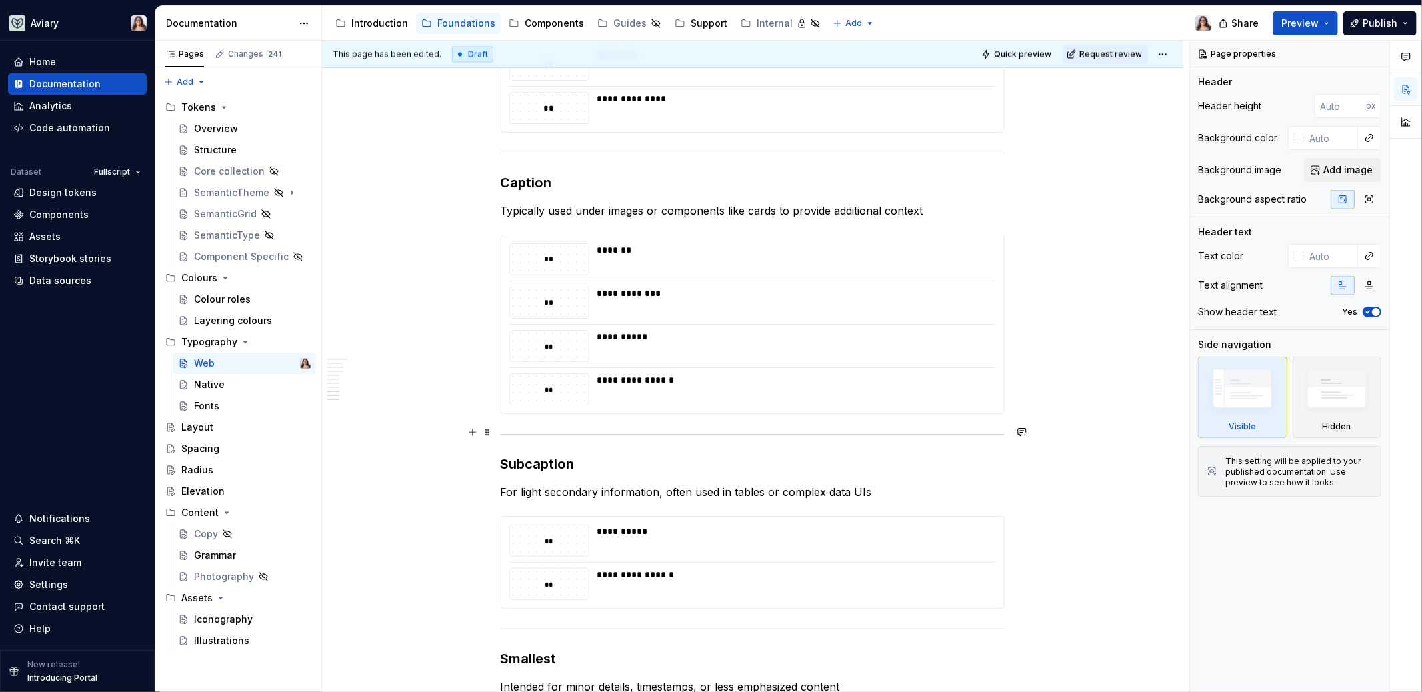
scroll to position [2248, 0]
type textarea "*"
click at [1021, 233] on button "button" at bounding box center [1021, 236] width 19 height 19
click at [845, 257] on span "Subcaption is included here by accident" at bounding box center [915, 259] width 178 height 11
click at [874, 257] on span "SubCaption is included here by accident" at bounding box center [915, 259] width 179 height 11
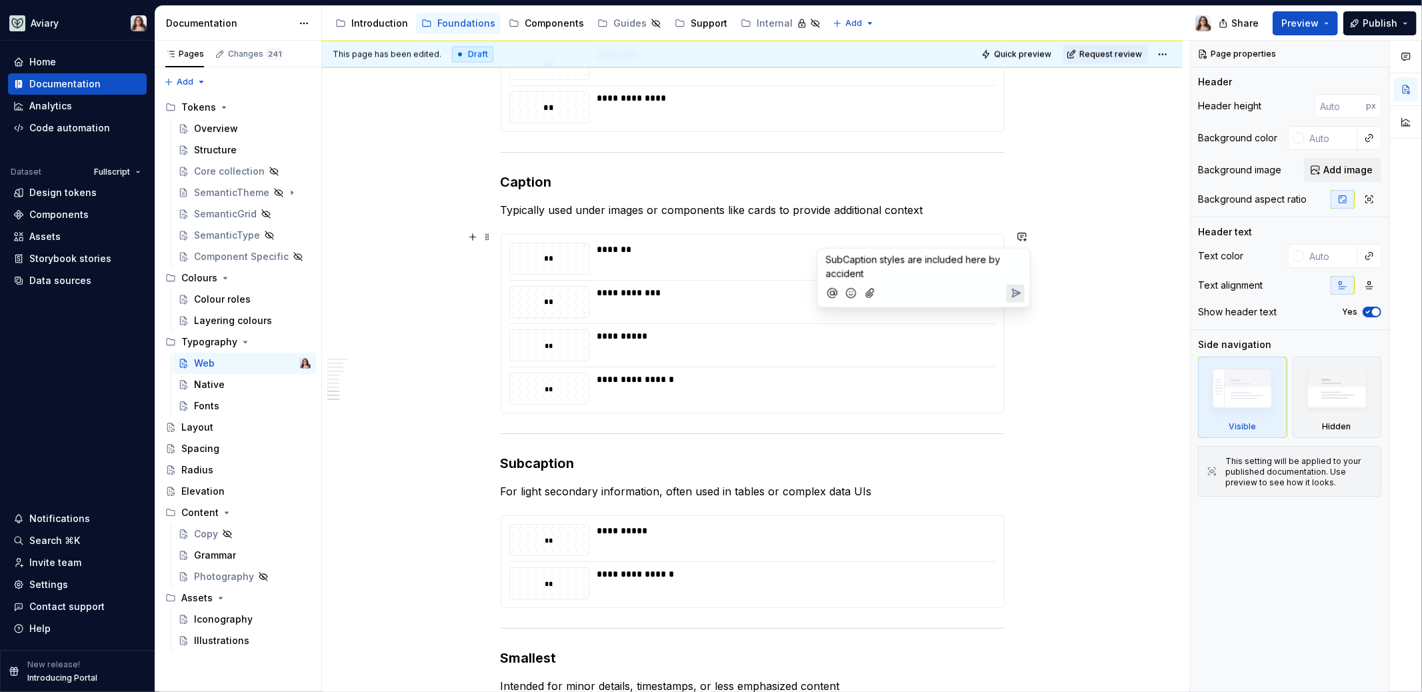
drag, startPoint x: 964, startPoint y: 259, endPoint x: 984, endPoint y: 259, distance: 20.7
click at [984, 259] on span "SubCaption styles are included here by accident" at bounding box center [914, 266] width 177 height 25
click at [1014, 295] on icon "Send" at bounding box center [1014, 293] width 13 height 13
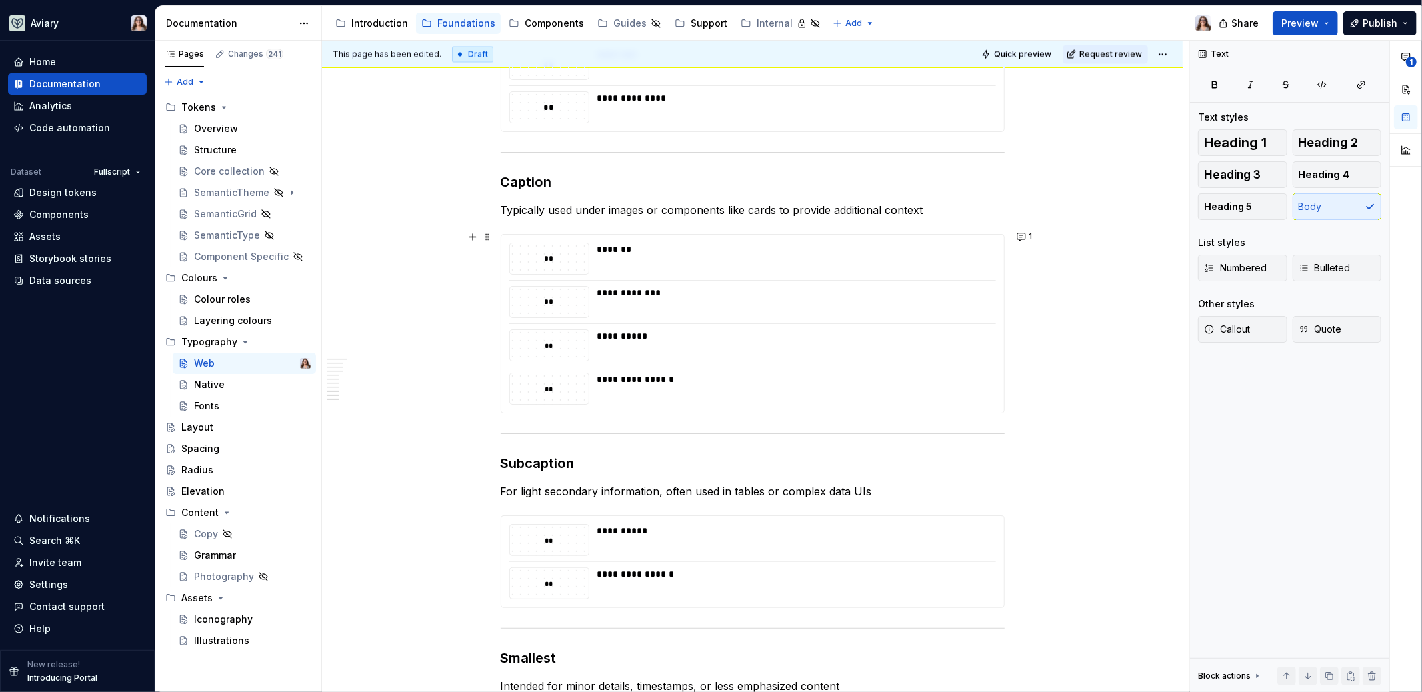
click at [950, 202] on p "Typically used under images or components like cards to provide additional cont…" at bounding box center [753, 210] width 504 height 16
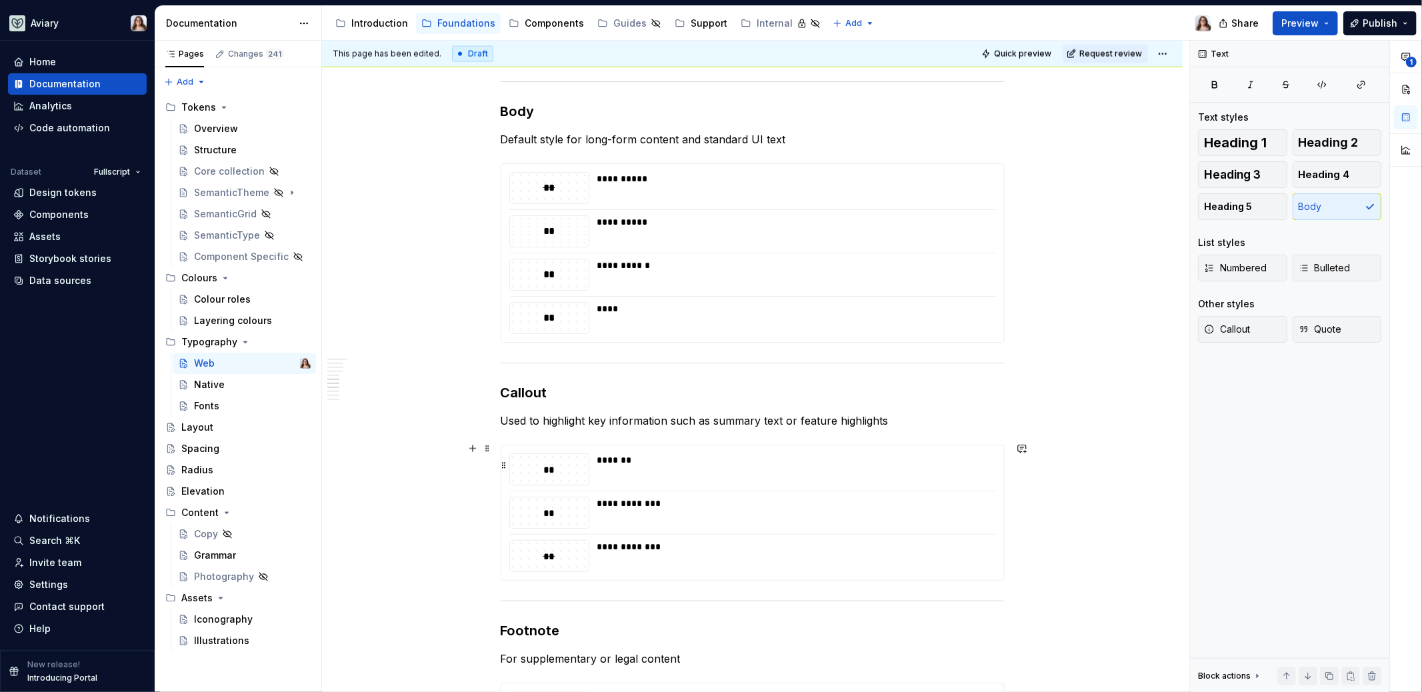
scroll to position [1625, 0]
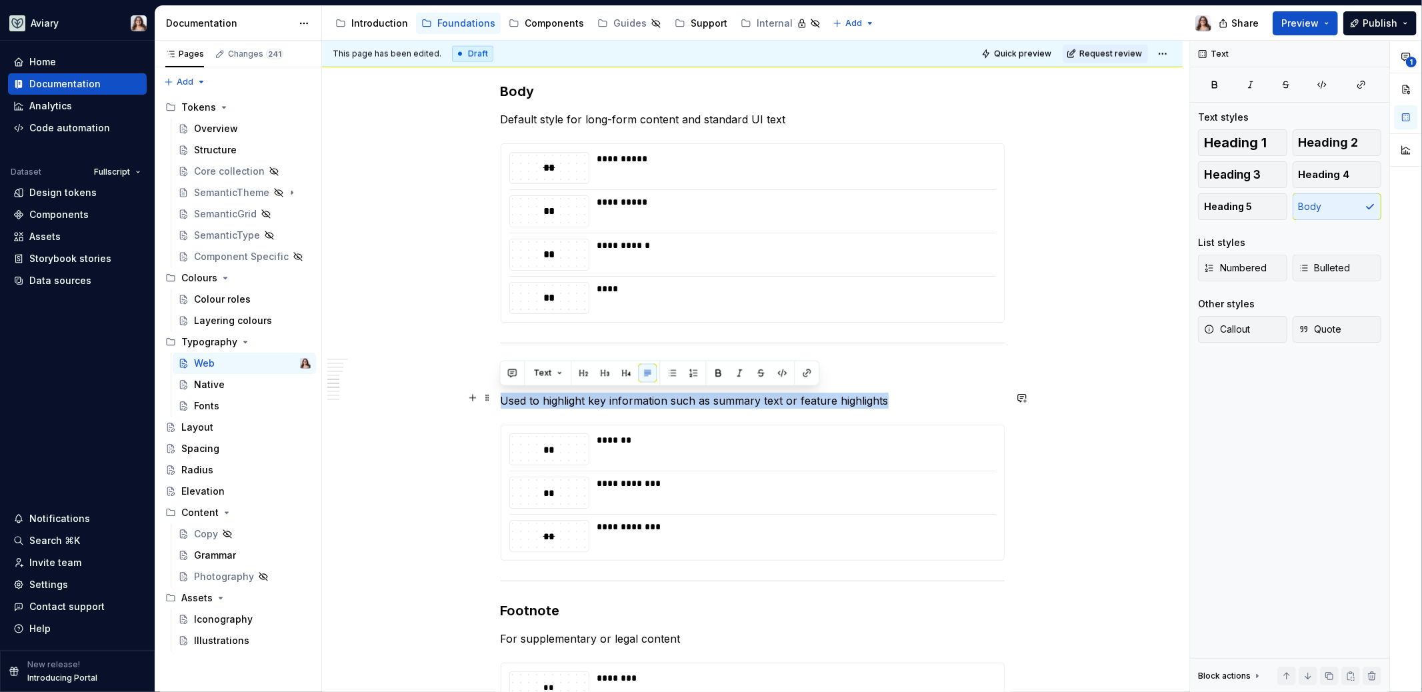
drag, startPoint x: 501, startPoint y: 395, endPoint x: 893, endPoint y: 402, distance: 392.6
click at [893, 402] on p "Used to highlight key information such as summary text or feature highlights" at bounding box center [753, 401] width 504 height 16
copy p "Used to highlight key information such as summary text or feature highlights"
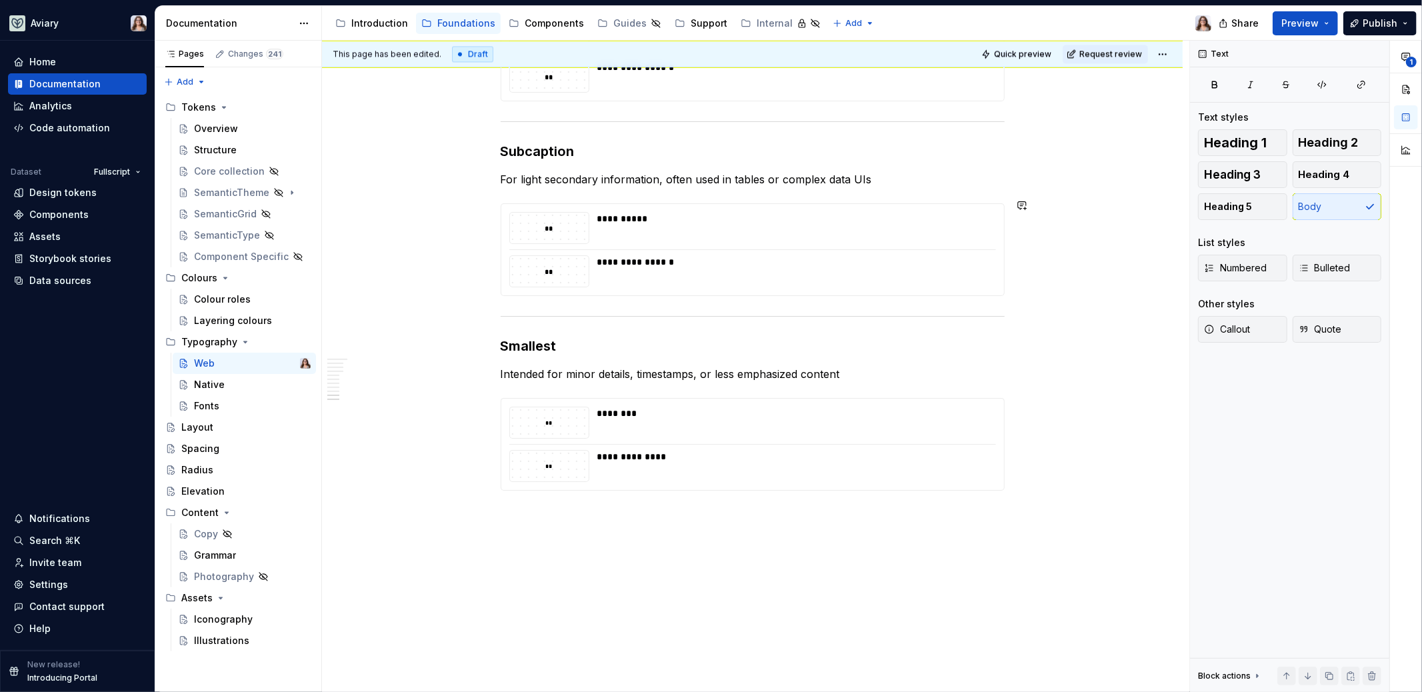
scroll to position [2578, 0]
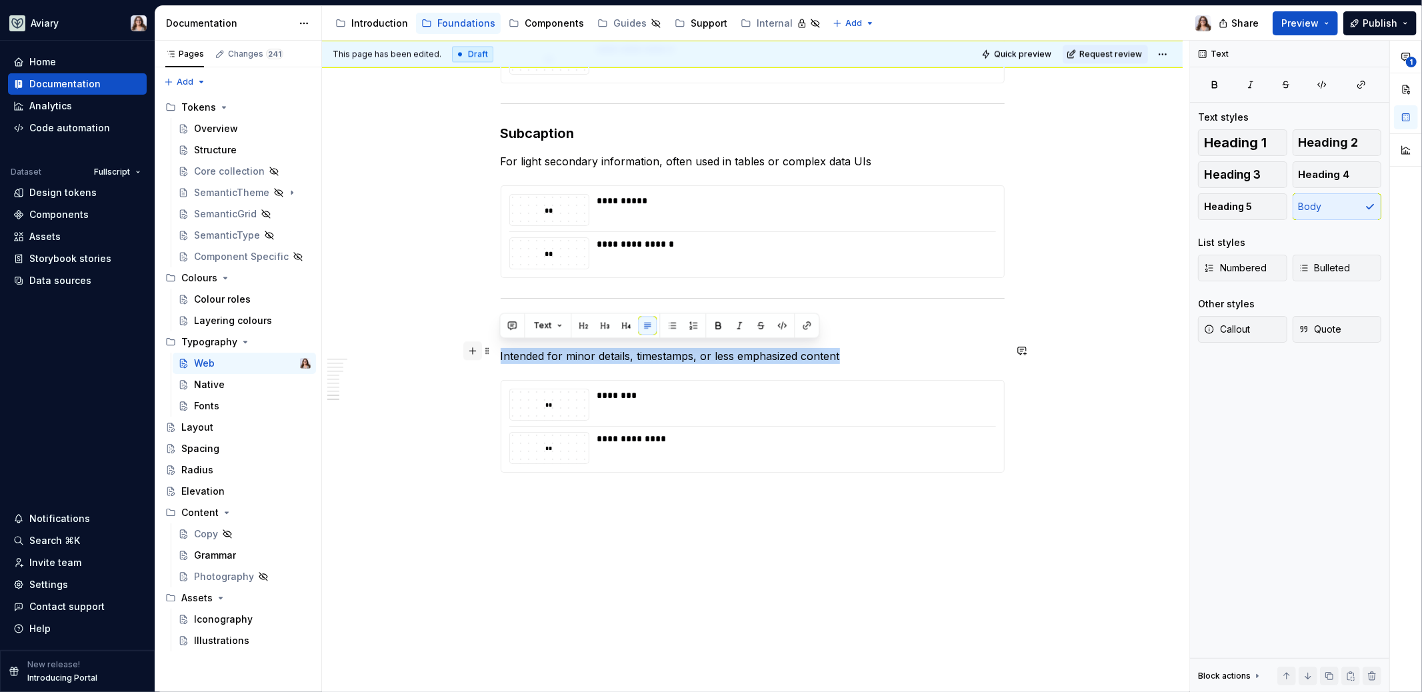
drag, startPoint x: 838, startPoint y: 349, endPoint x: 470, endPoint y: 346, distance: 368.6
copy p "Intended for minor details, timestamps, or less emphasized content"
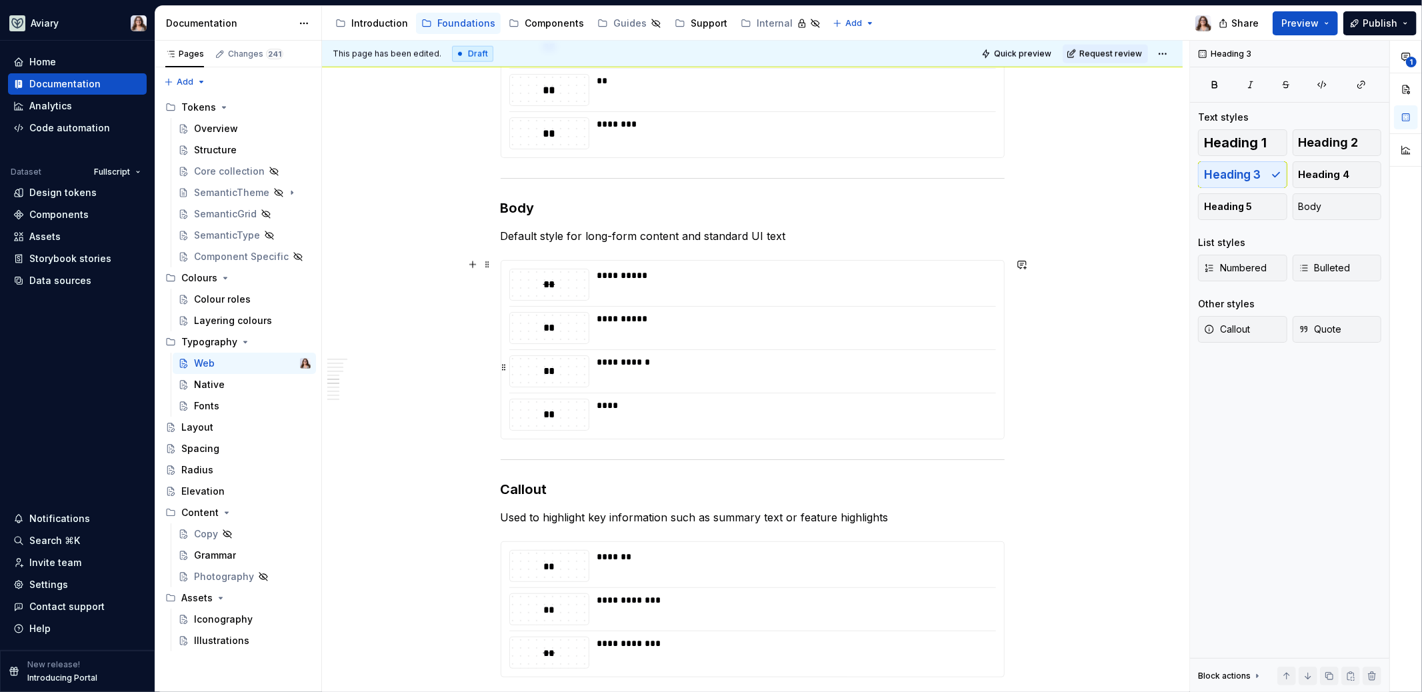
scroll to position [1483, 0]
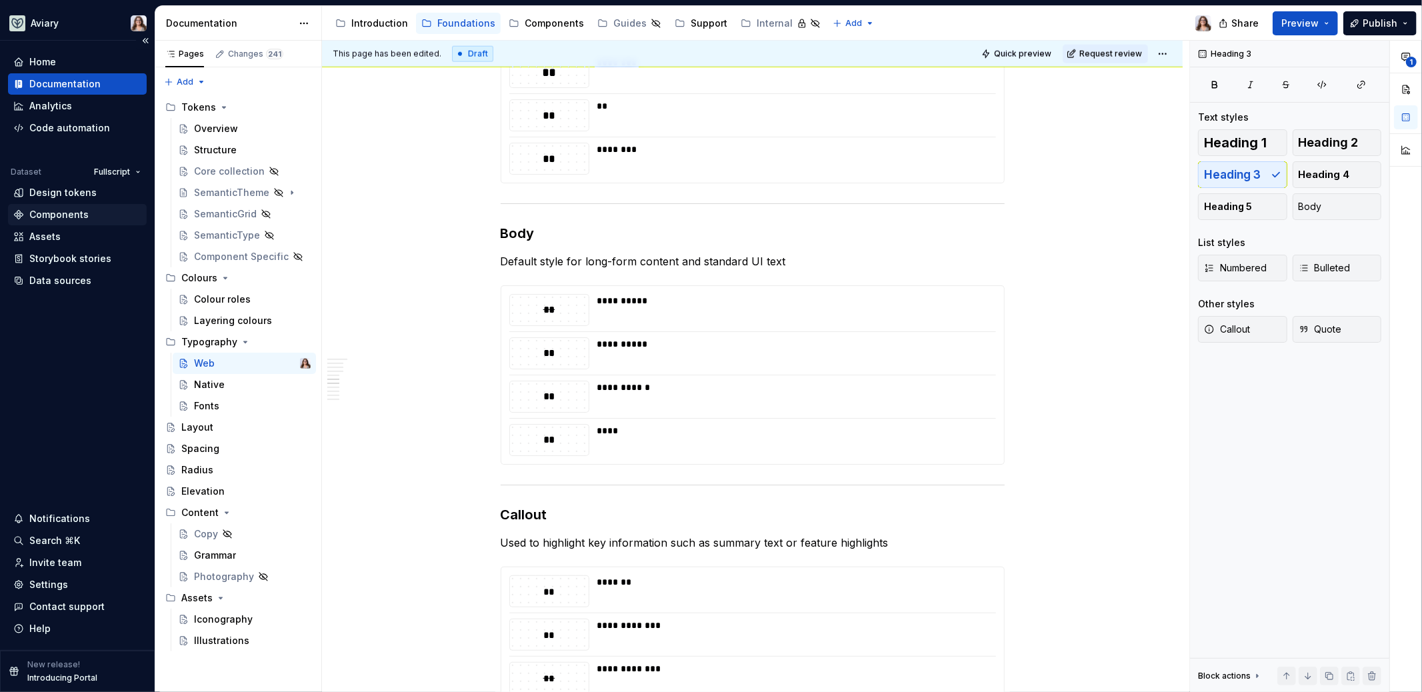
click at [55, 212] on div "Components" at bounding box center [58, 214] width 59 height 13
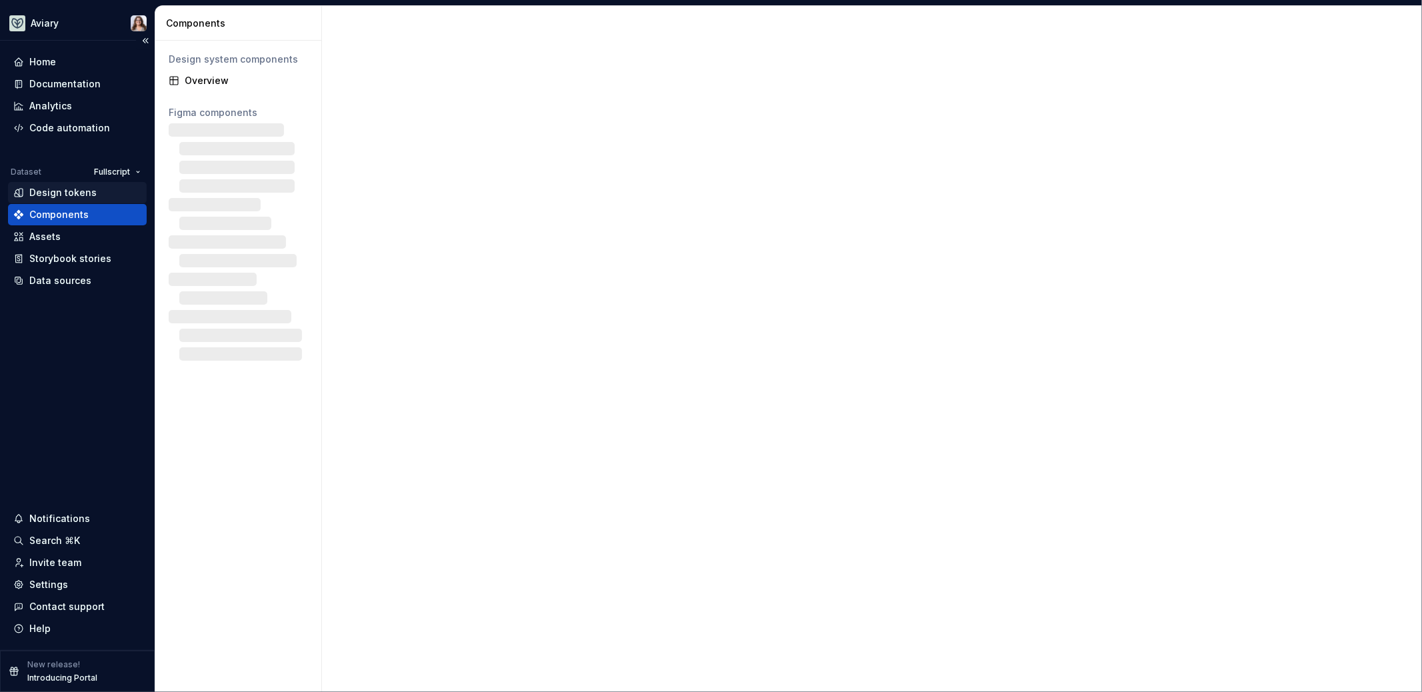
click at [59, 190] on div "Design tokens" at bounding box center [62, 192] width 67 height 13
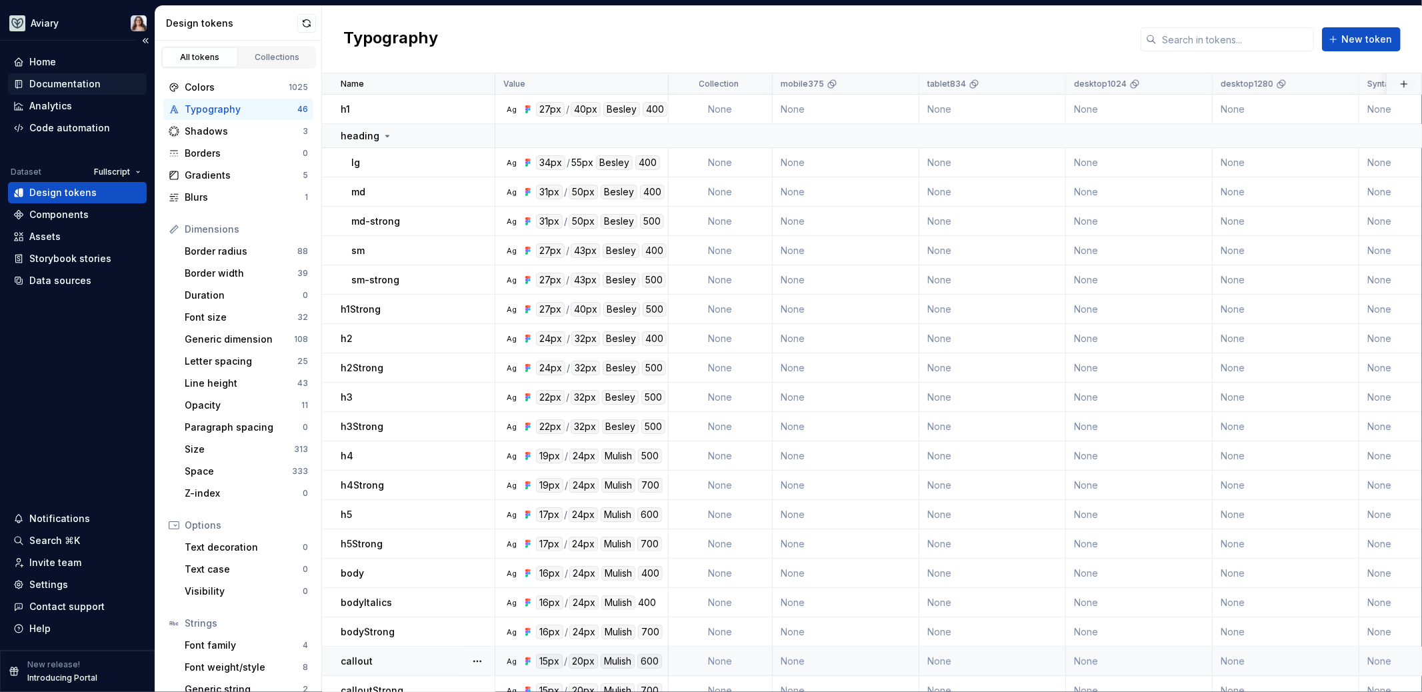
click at [66, 85] on div "Documentation" at bounding box center [64, 83] width 71 height 13
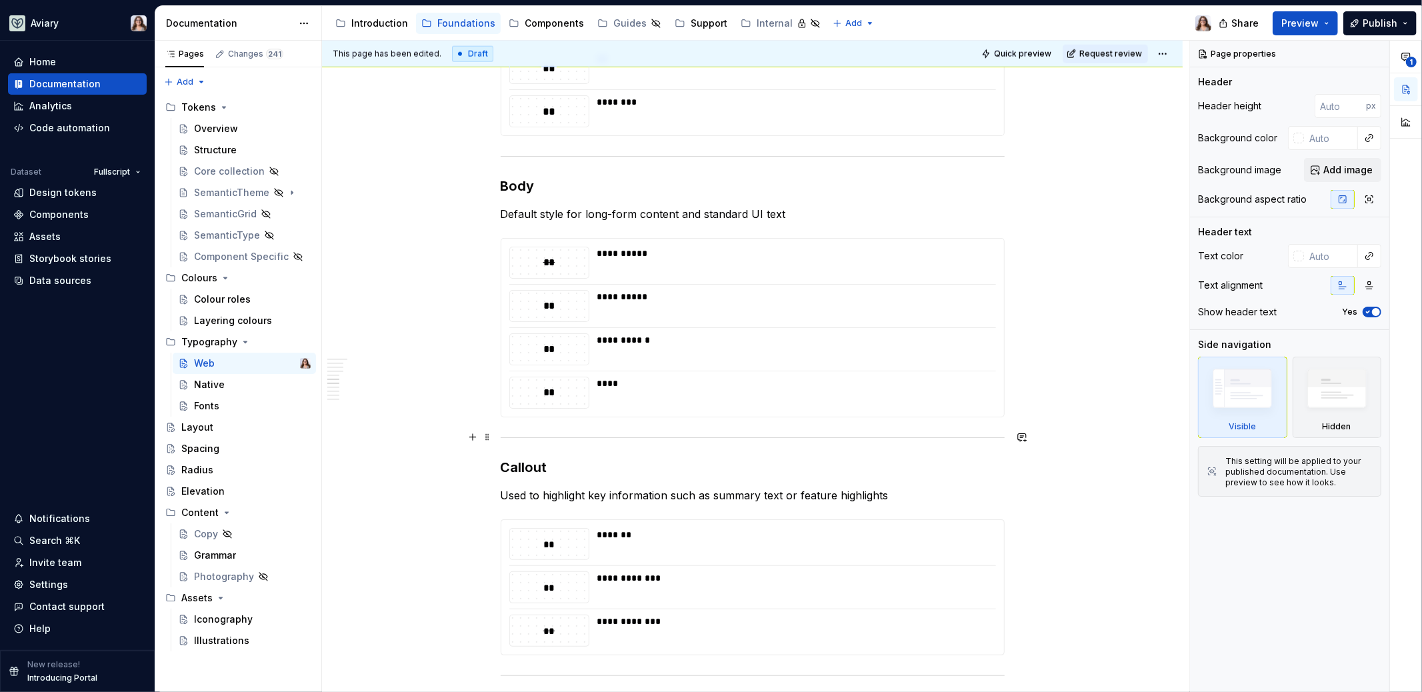
scroll to position [1535, 0]
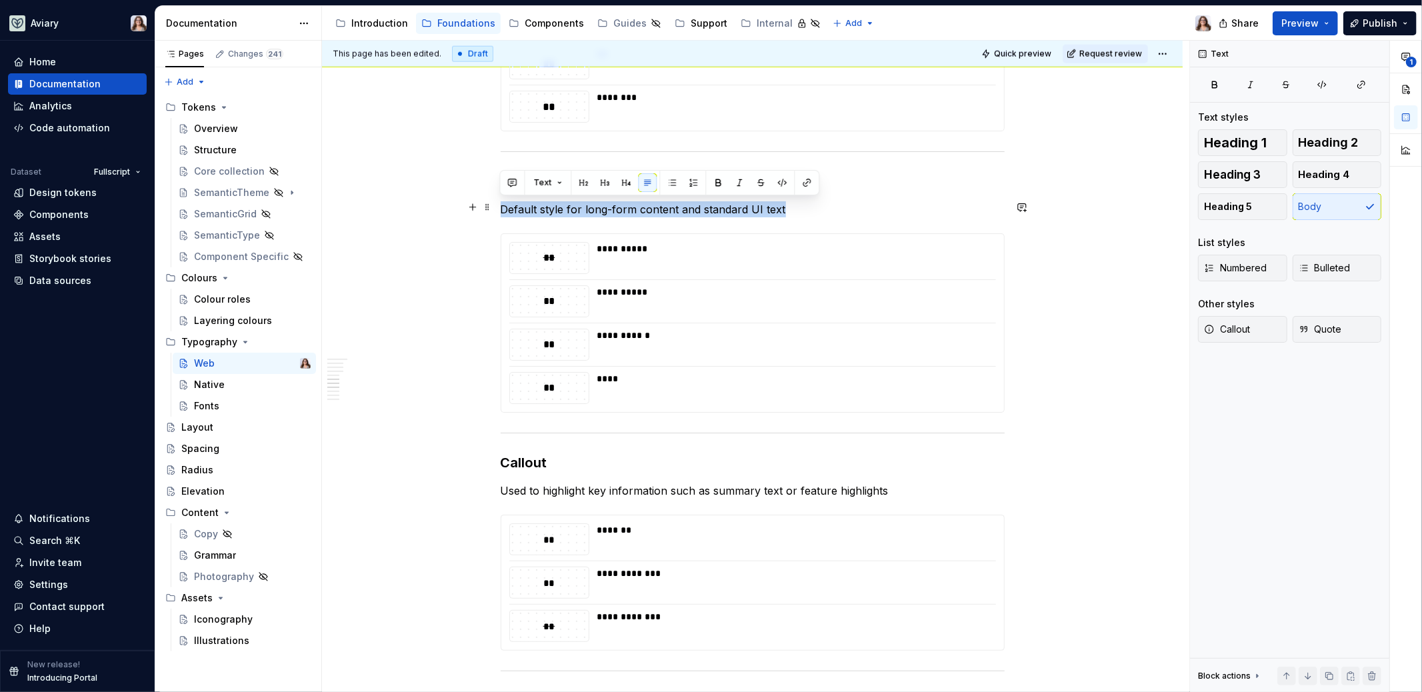
drag, startPoint x: 780, startPoint y: 205, endPoint x: 497, endPoint y: 201, distance: 284.0
click at [497, 201] on div "**********" at bounding box center [752, 240] width 860 height 3062
copy p "Default style for long-form content and standard UI text"
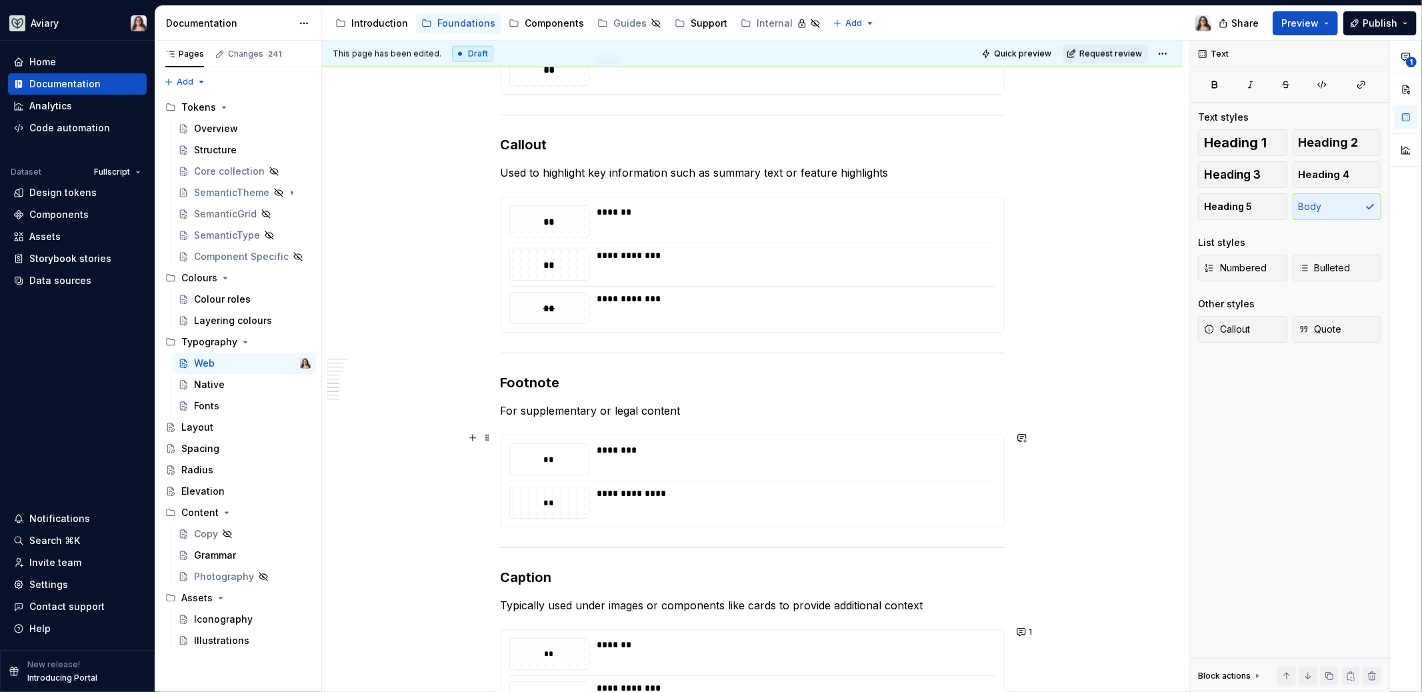
scroll to position [1871, 0]
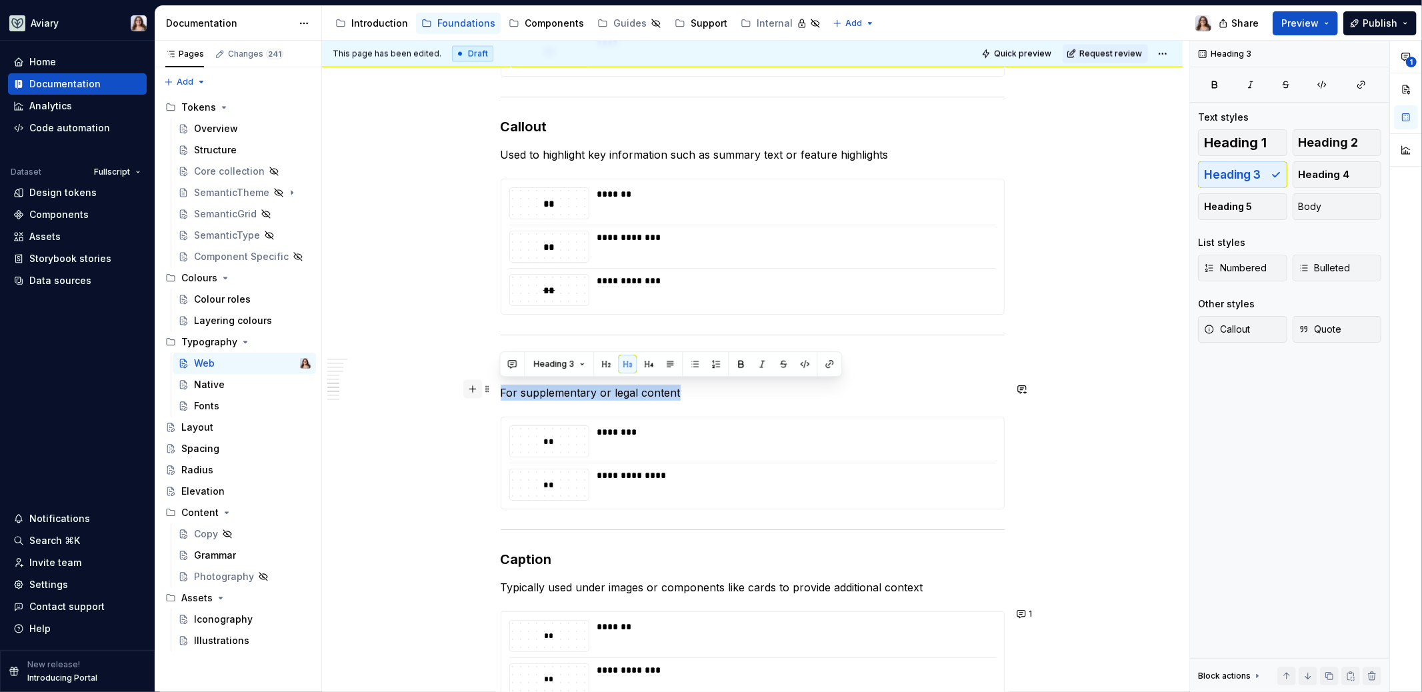
drag, startPoint x: 679, startPoint y: 389, endPoint x: 470, endPoint y: 386, distance: 208.6
copy p "For supplementary or legal content"
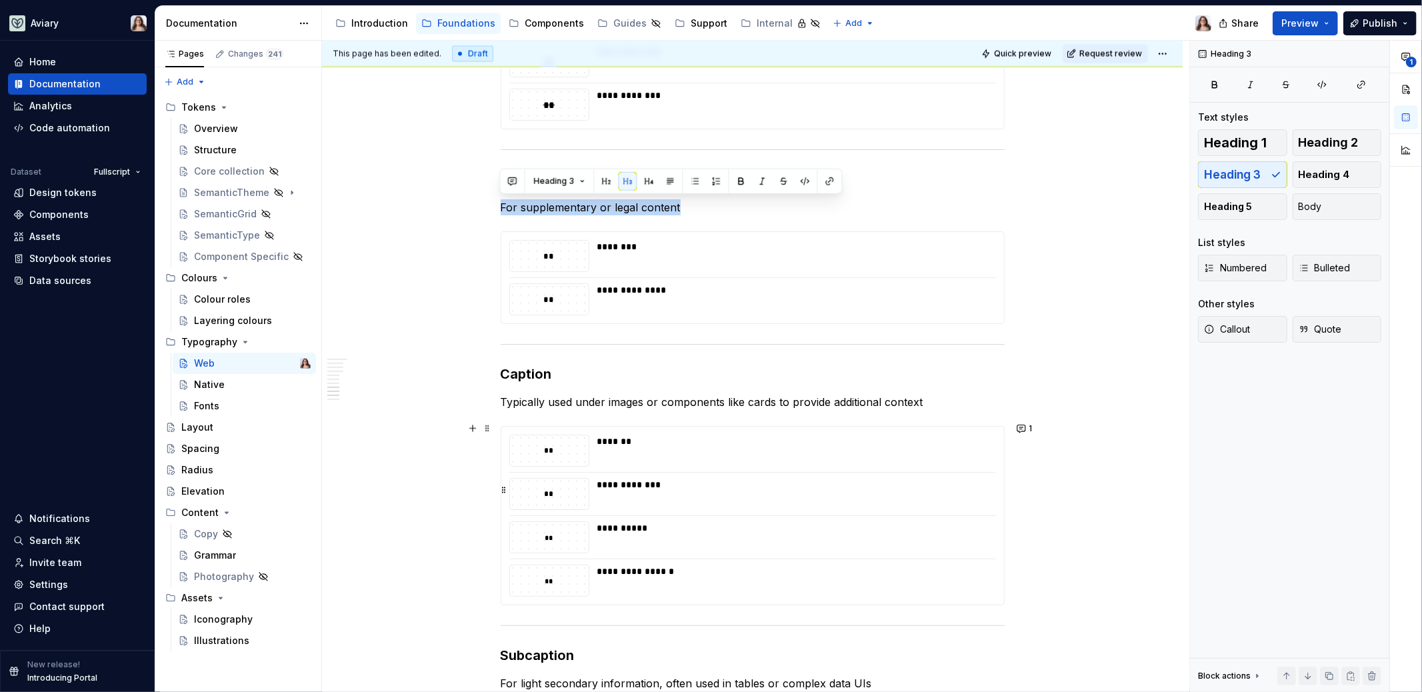
scroll to position [2074, 0]
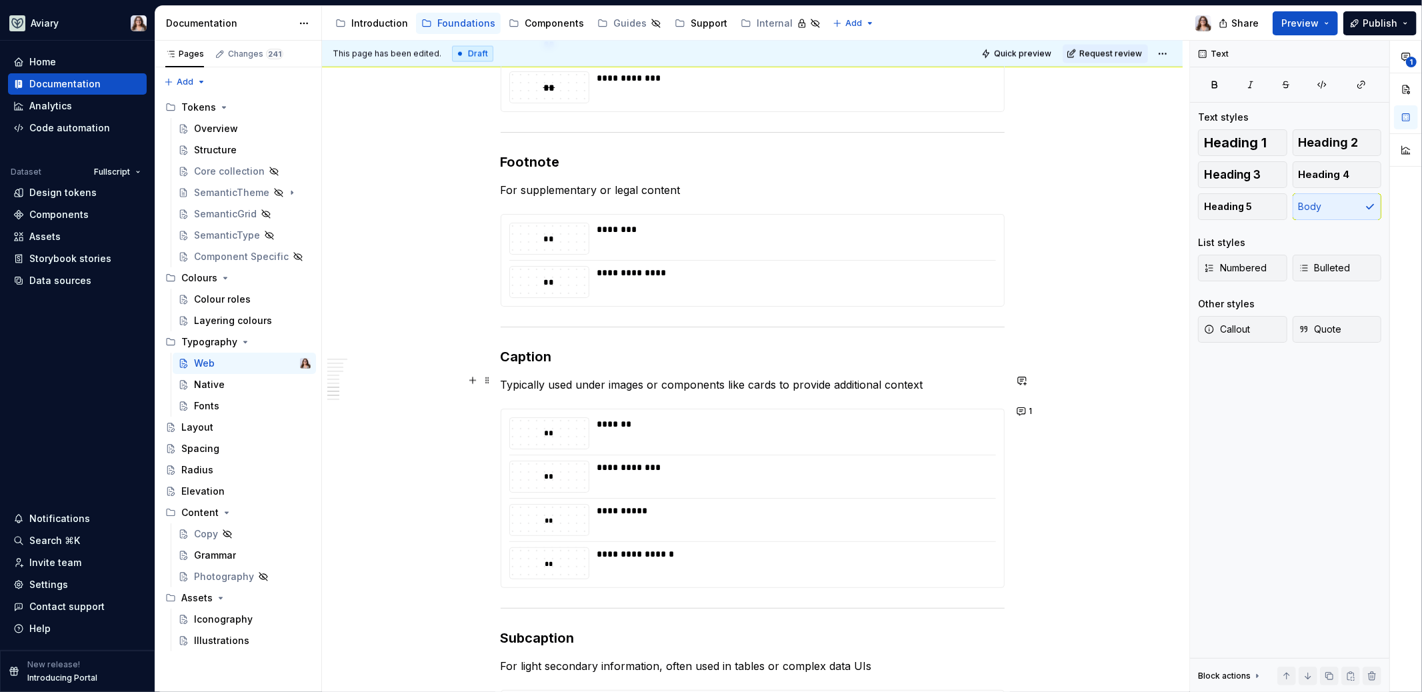
click at [540, 377] on p "Typically used under images or components like cards to provide additional cont…" at bounding box center [753, 385] width 504 height 16
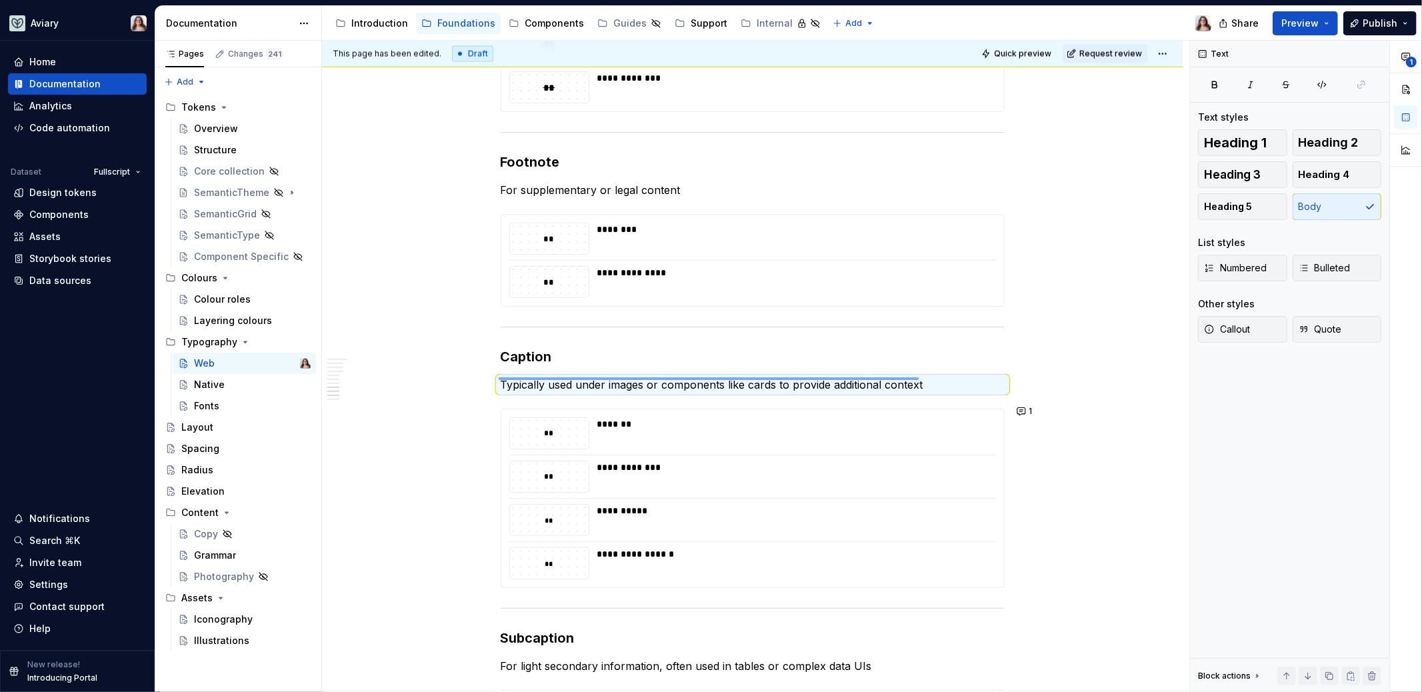
drag, startPoint x: 499, startPoint y: 377, endPoint x: 918, endPoint y: 380, distance: 419.2
click at [918, 380] on div "**********" at bounding box center [755, 367] width 867 height 652
click at [922, 381] on p "Typically used under images or components like cards to provide additional cont…" at bounding box center [753, 385] width 504 height 16
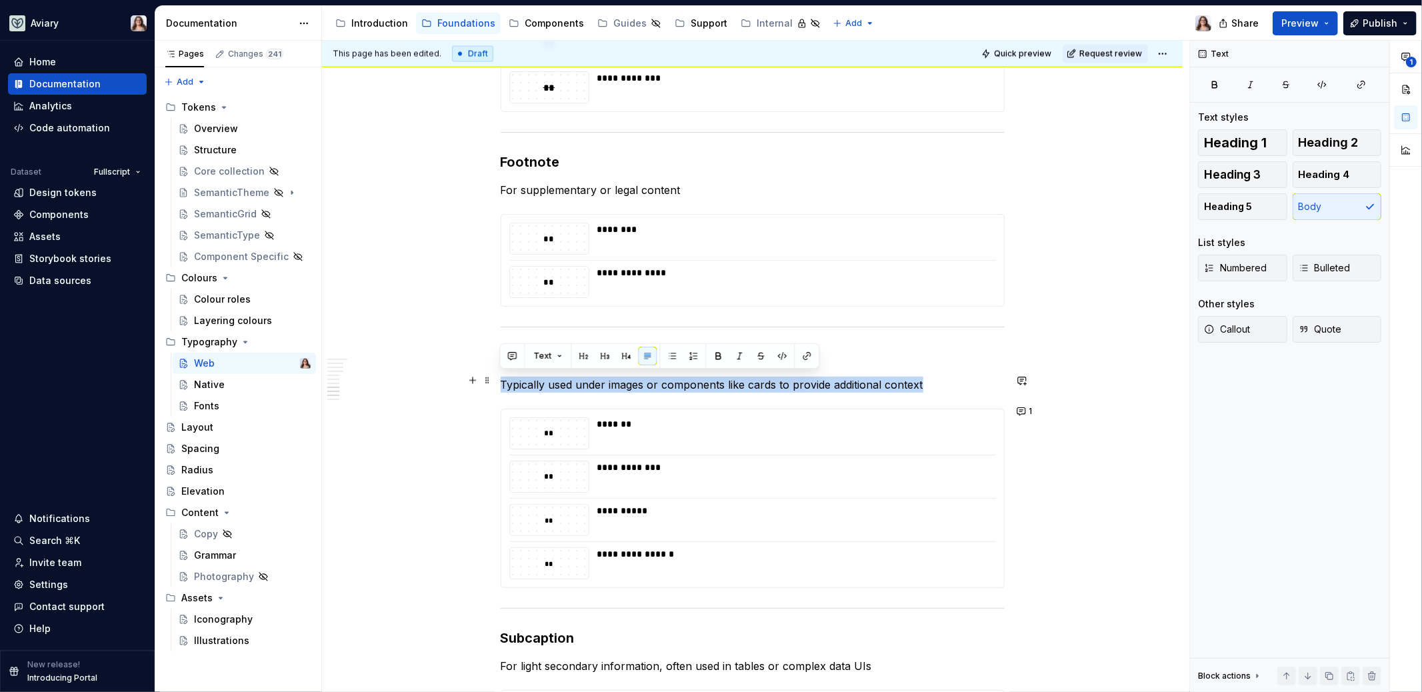
drag, startPoint x: 923, startPoint y: 381, endPoint x: 500, endPoint y: 377, distance: 423.2
click at [501, 377] on p "Typically used under images or components like cards to provide additional cont…" at bounding box center [753, 385] width 504 height 16
copy p "Typically used under images or components like cards to provide additional cont…"
click at [945, 382] on p "Typically used under images or components like cards to provide additional cont…" at bounding box center [753, 385] width 504 height 16
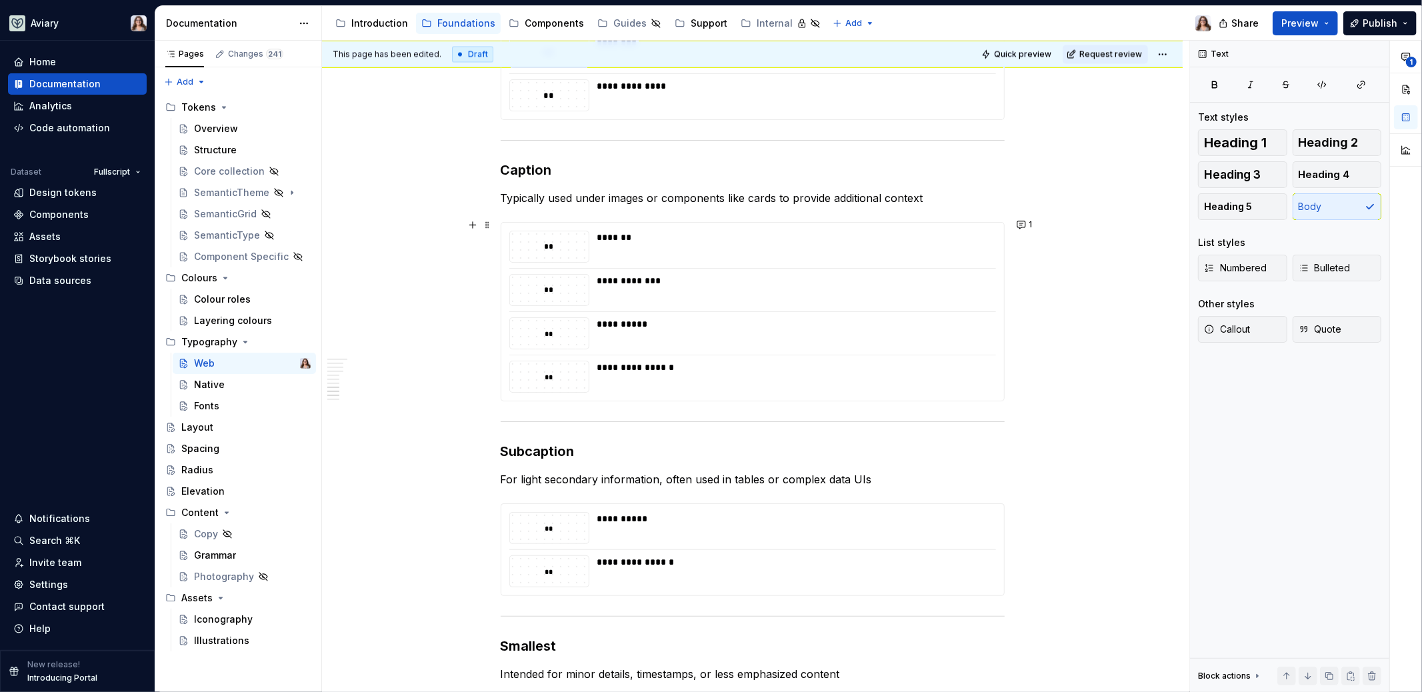
scroll to position [2266, 0]
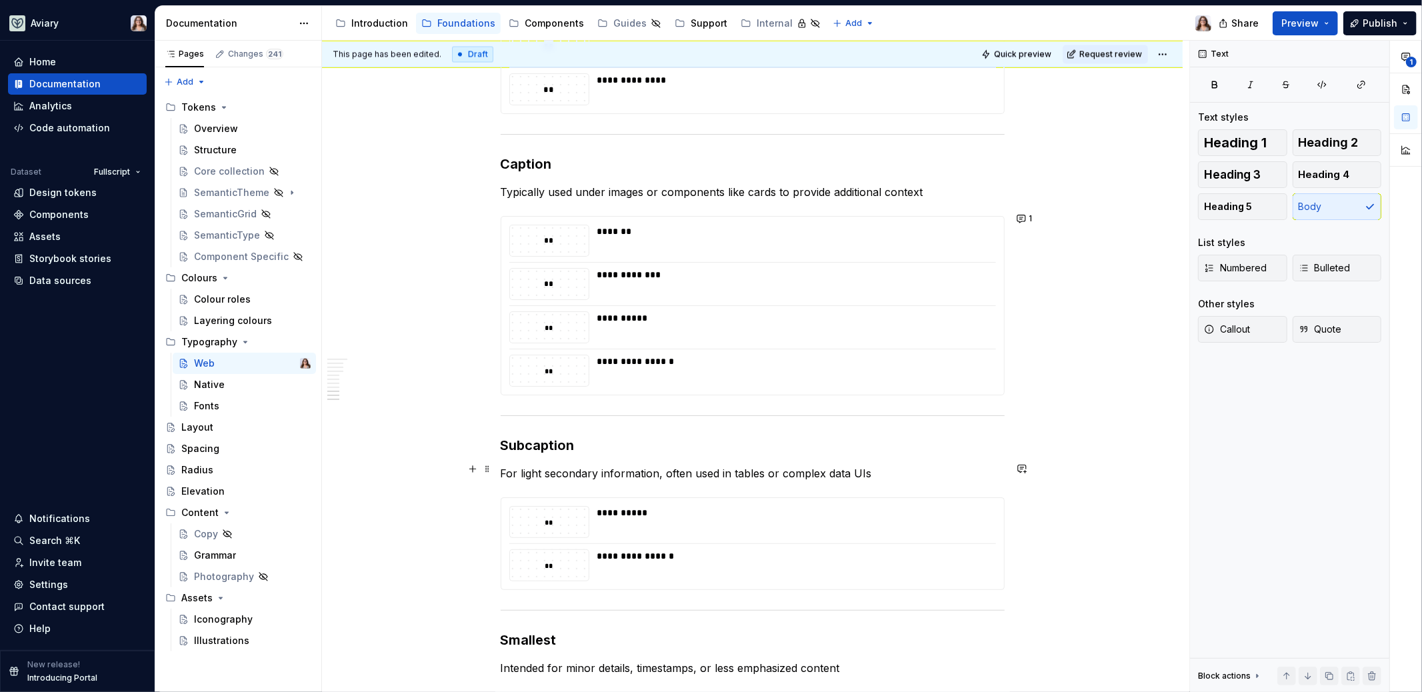
click at [503, 465] on p "For light secondary information, often used in tables or complex data UIs" at bounding box center [753, 473] width 504 height 16
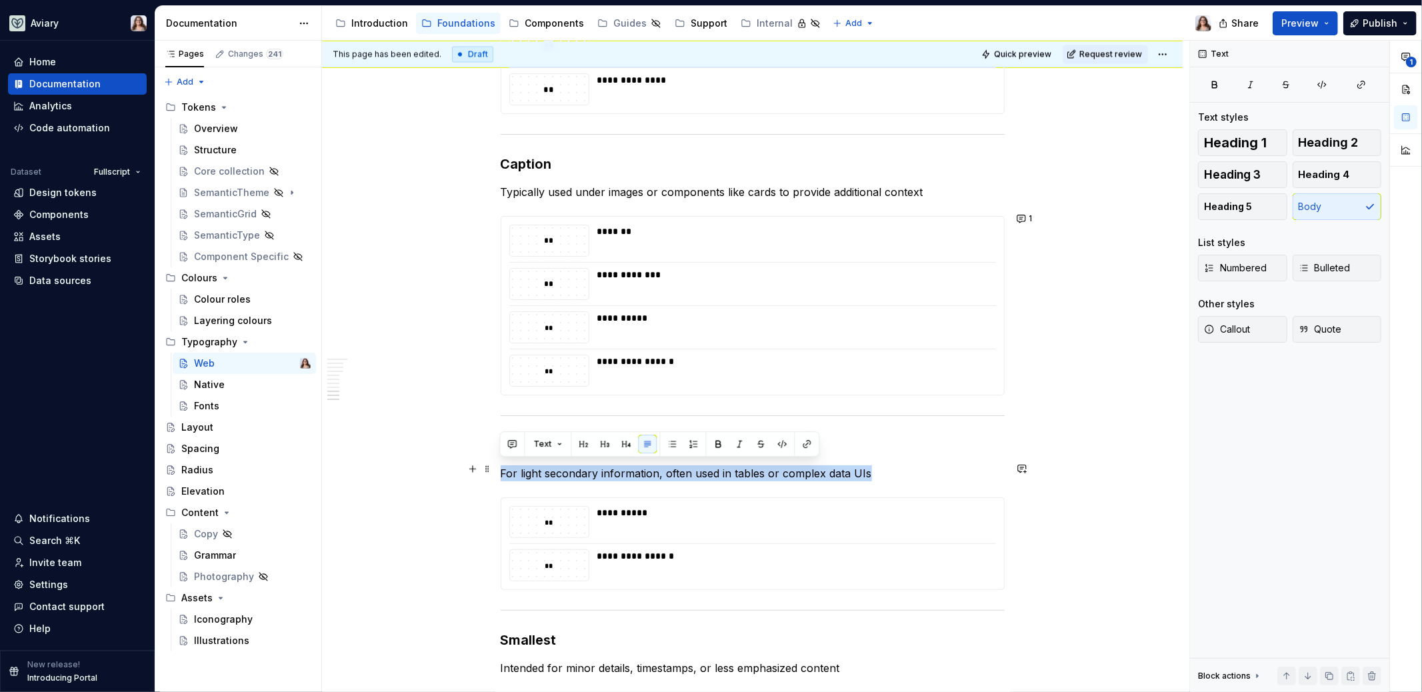
drag, startPoint x: 500, startPoint y: 466, endPoint x: 865, endPoint y: 463, distance: 365.3
click at [865, 465] on p "For light secondary information, often used in tables or complex data UIs" at bounding box center [753, 473] width 504 height 16
copy p "For light secondary information, often used in tables or complex data UIs"
click at [880, 467] on p "For light secondary information, often used in tables or complex data UIs" at bounding box center [753, 473] width 504 height 16
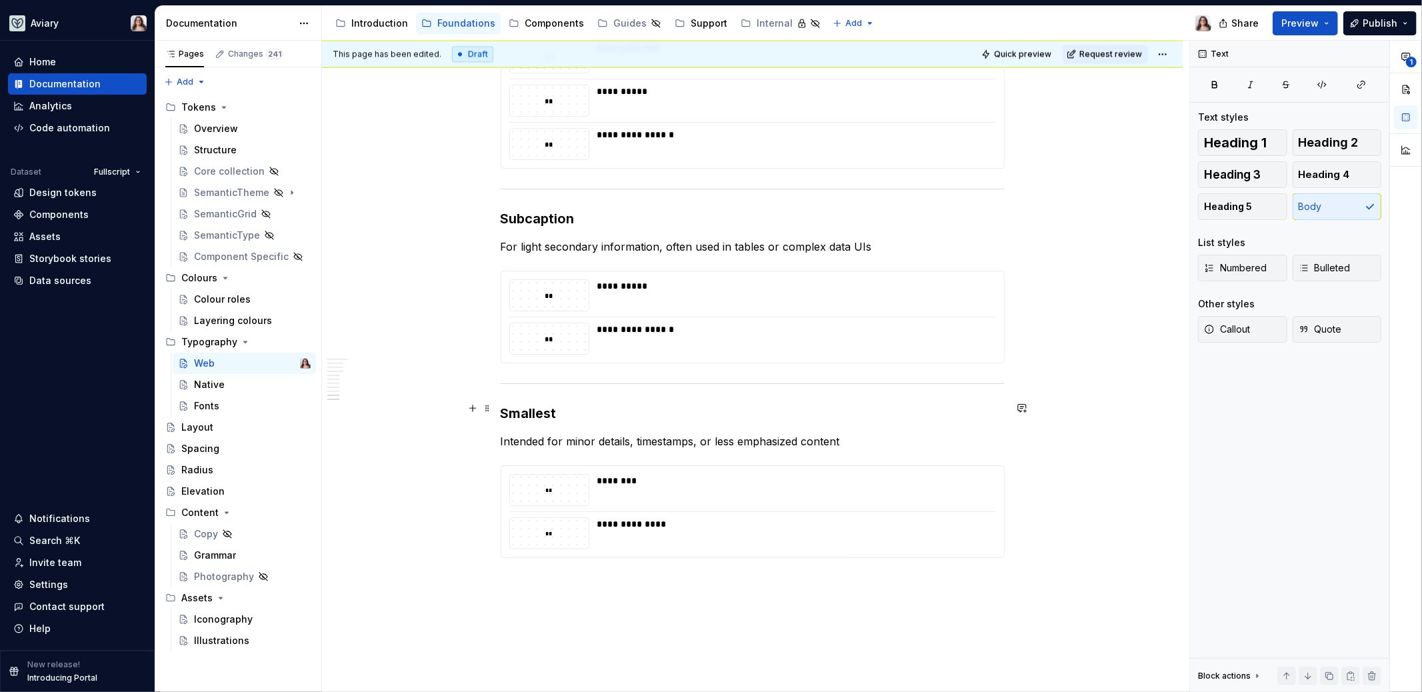
scroll to position [2507, 0]
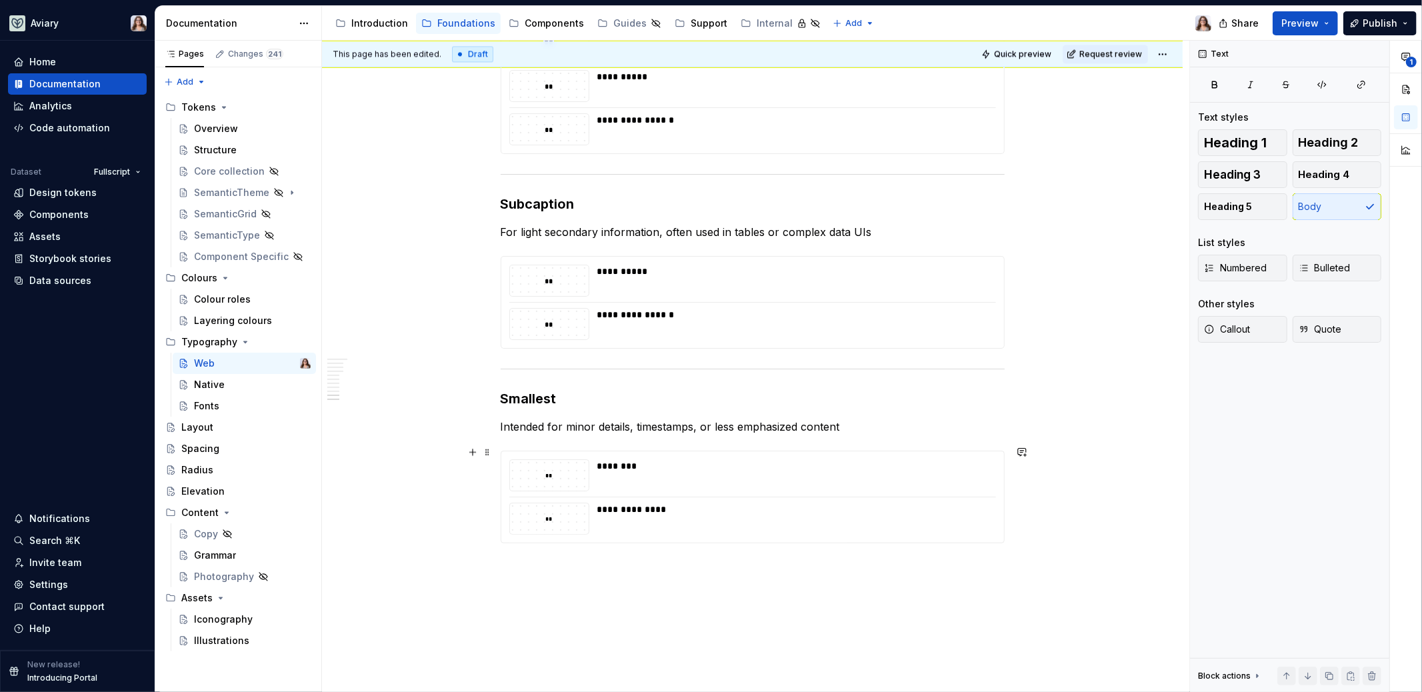
type textarea "*"
click at [840, 425] on p "Intended for minor details, timestamps, or less emphasized content" at bounding box center [753, 427] width 504 height 16
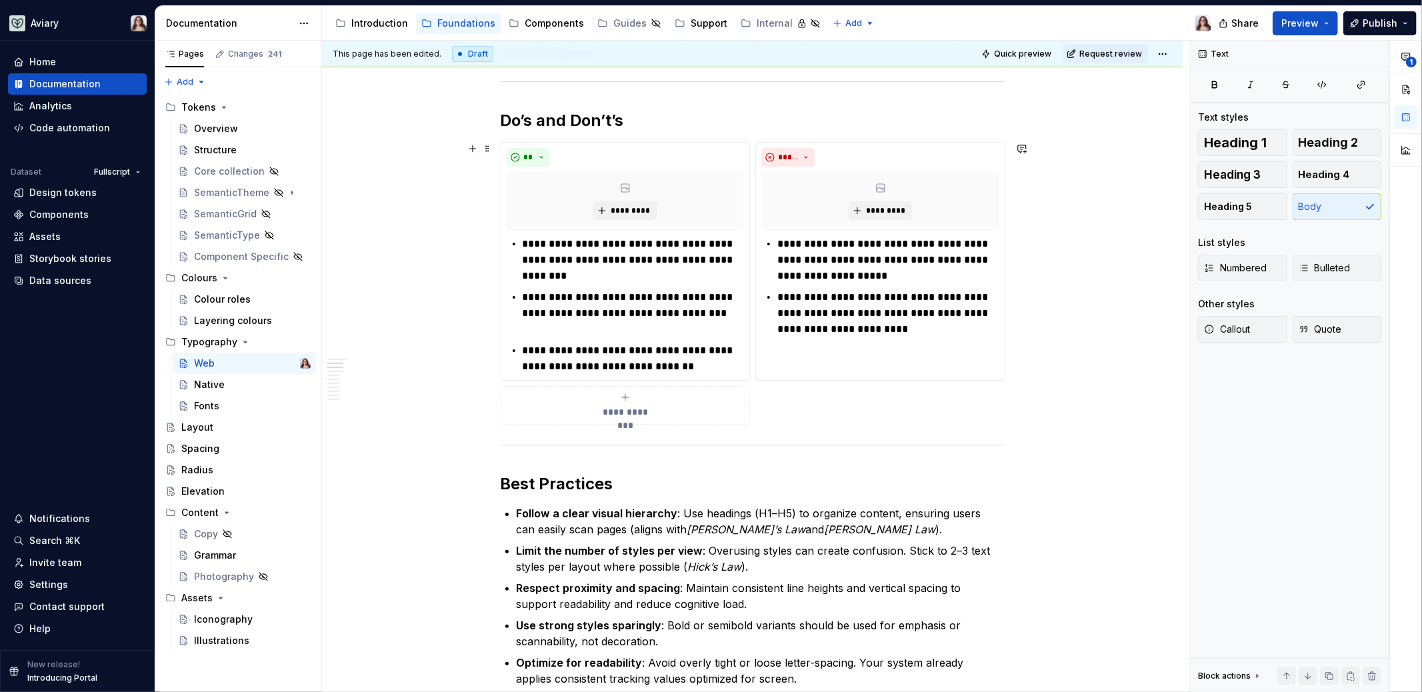
scroll to position [315, 0]
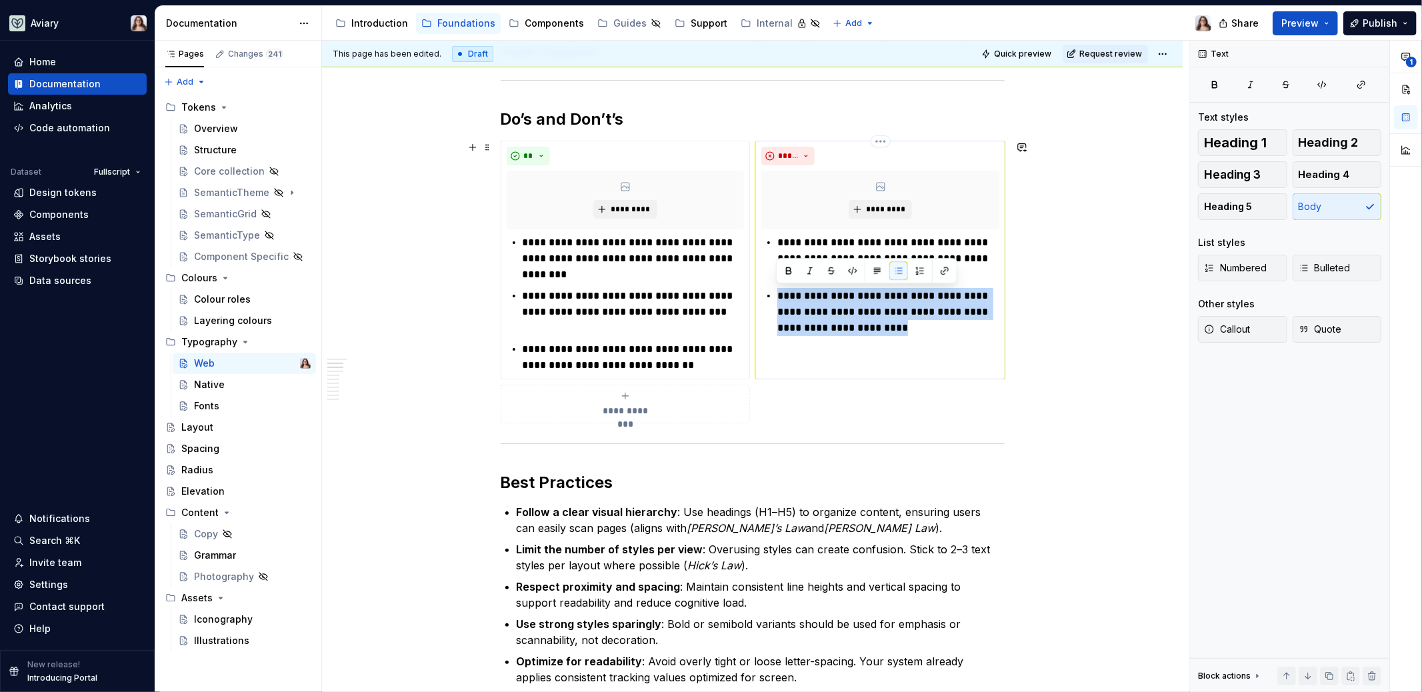
drag, startPoint x: 938, startPoint y: 329, endPoint x: 770, endPoint y: 297, distance: 171.0
click at [770, 297] on div "**********" at bounding box center [880, 285] width 238 height 101
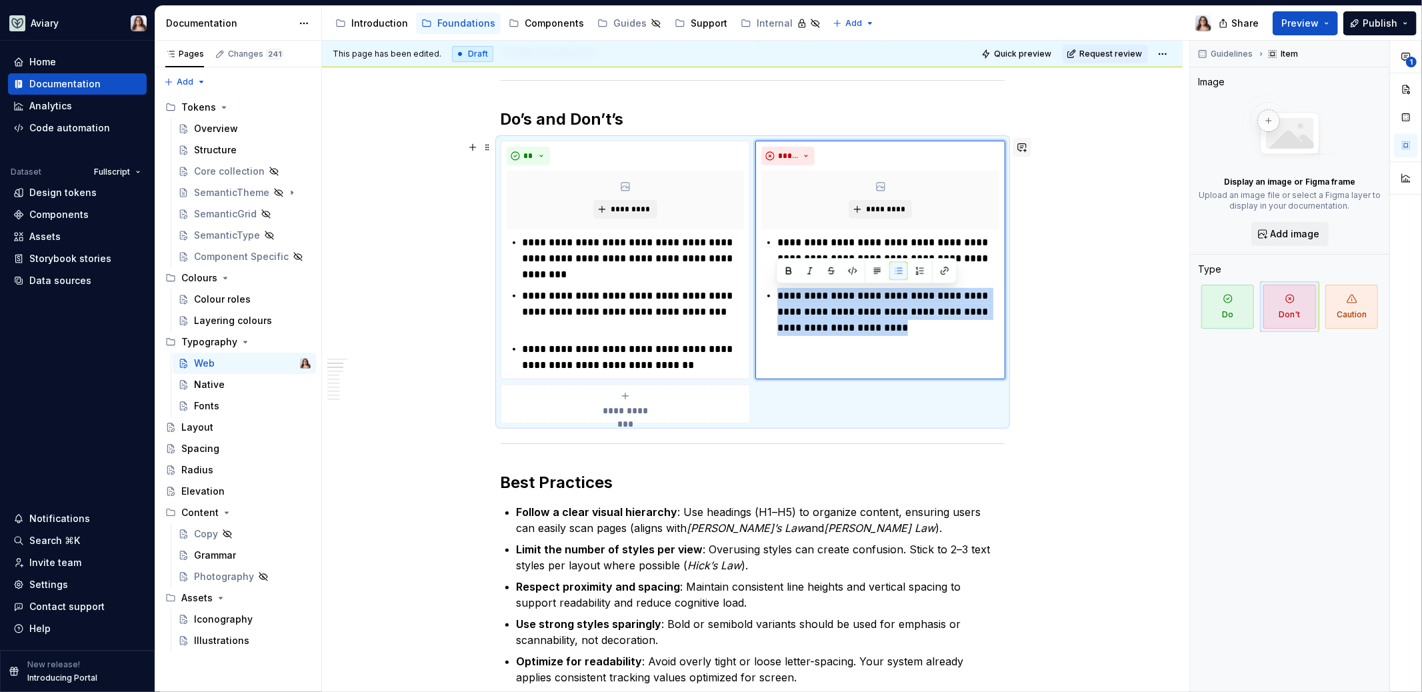
click at [1020, 150] on button "button" at bounding box center [1021, 147] width 19 height 19
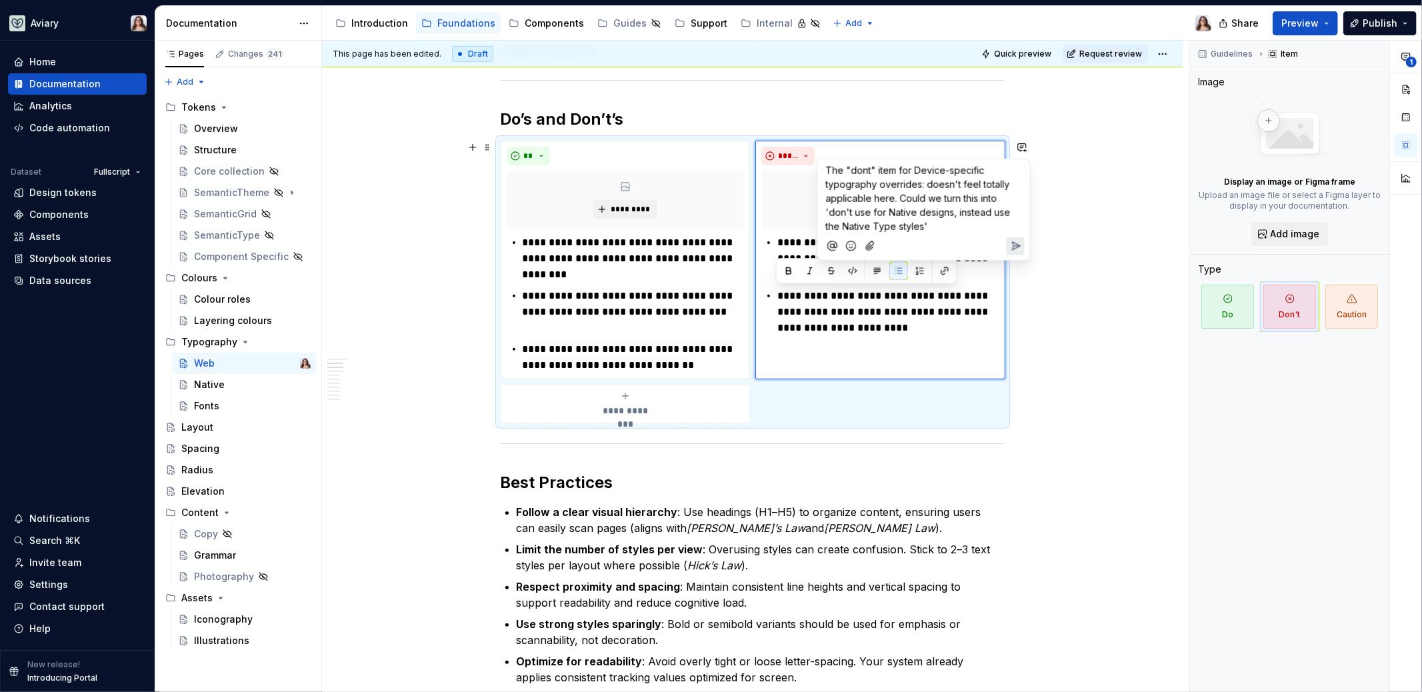
click at [996, 199] on span "The "dont" item for Device-specific typography overrides: doesn't feel totally …" at bounding box center [919, 198] width 187 height 67
click at [924, 185] on span "The "dont" item for Device-specific typography overrides: doesn't feel totally …" at bounding box center [923, 198] width 195 height 67
click at [915, 168] on span "The "dont" item for Device-specific typography overrides>doesn't feel totally a…" at bounding box center [923, 198] width 195 height 67
click at [911, 170] on span "The "dont" item for Device-specific typography overrides>doesn't feel totally a…" at bounding box center [923, 198] width 195 height 67
click at [926, 184] on span "The "dont" item for <Device-specific typography overrides>doesn't feel totally …" at bounding box center [923, 198] width 195 height 67
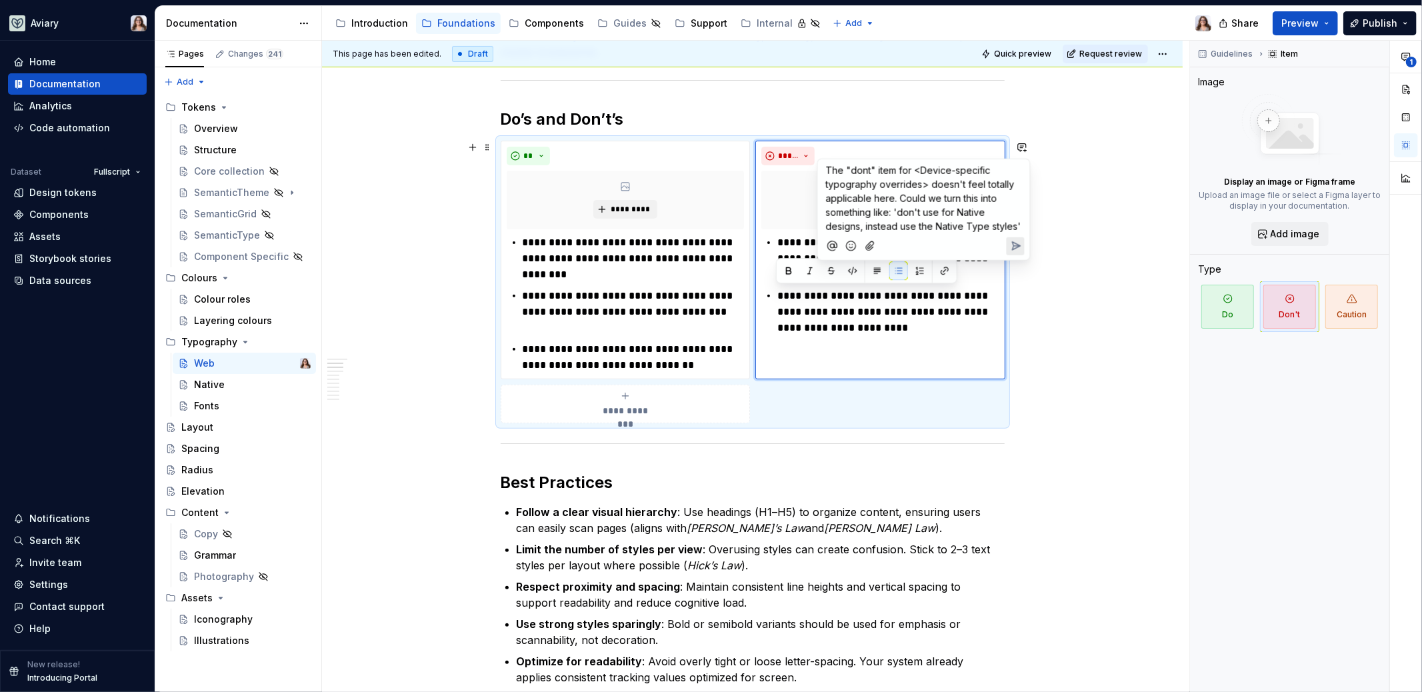
click at [1012, 247] on icon "Send" at bounding box center [1016, 246] width 8 height 8
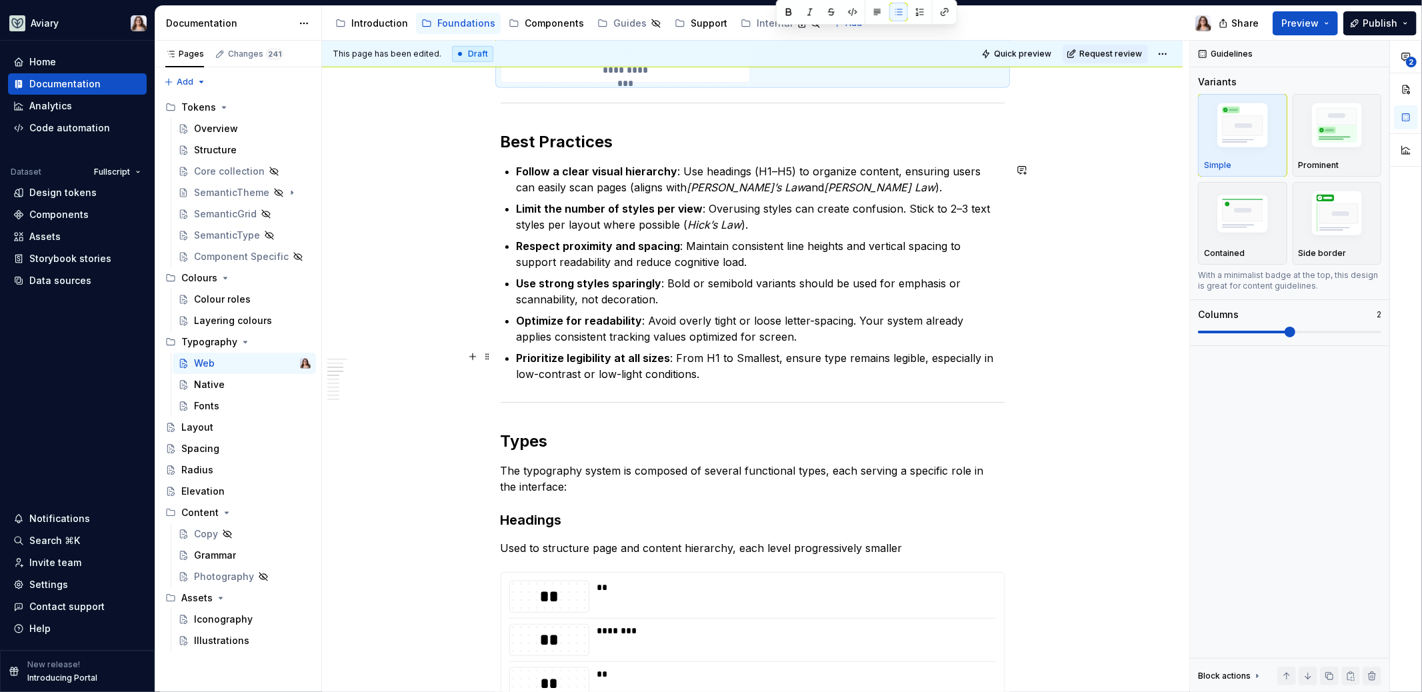
scroll to position [657, 0]
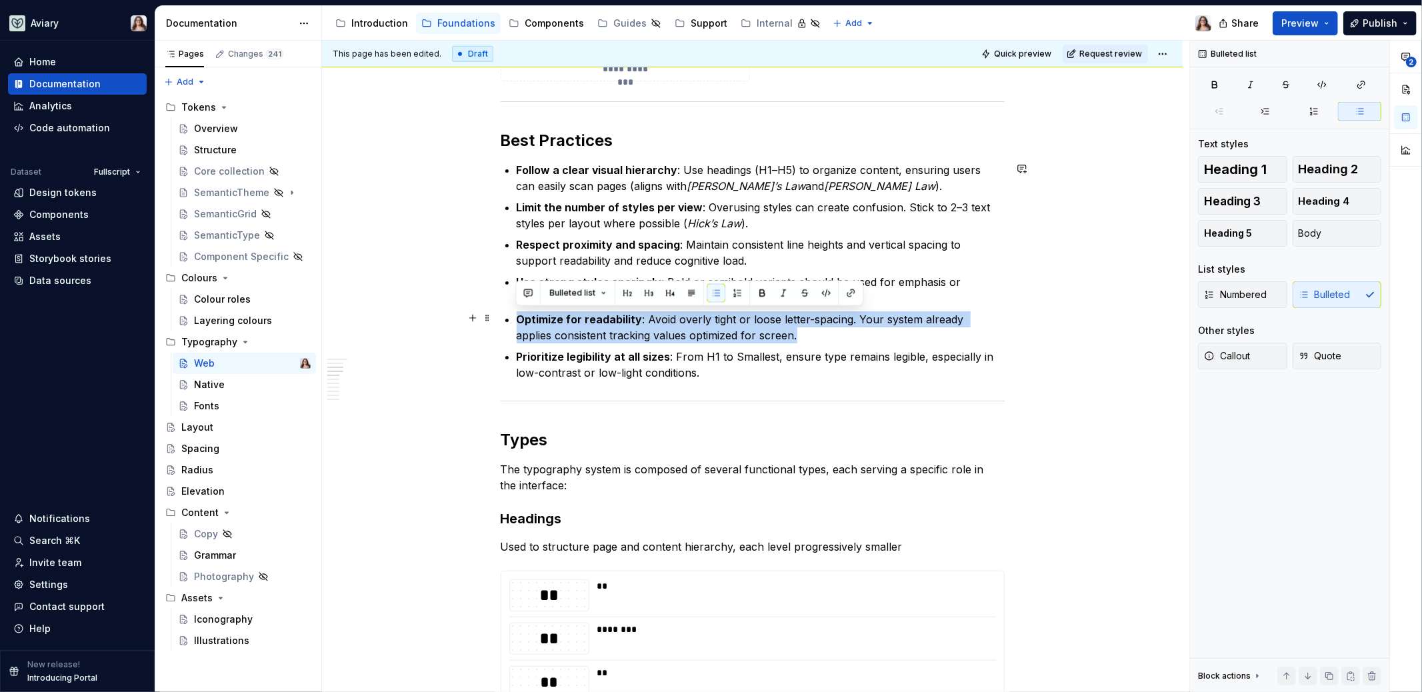
drag, startPoint x: 757, startPoint y: 333, endPoint x: 507, endPoint y: 317, distance: 250.4
click at [517, 317] on li "Optimize for readability : Avoid overly tight or loose letter-spacing. Your sys…" at bounding box center [761, 327] width 488 height 32
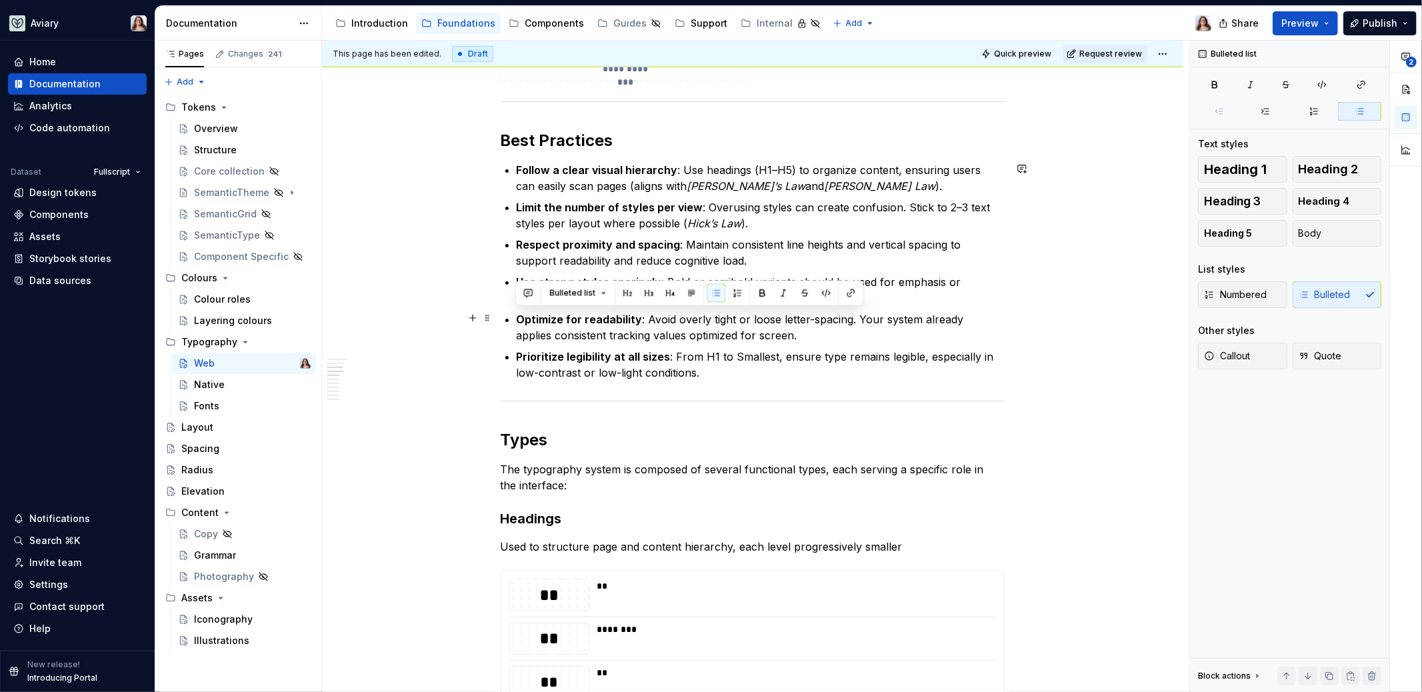
click at [879, 339] on p "Optimize for readability : Avoid overly tight or loose letter-spacing. Your sys…" at bounding box center [761, 327] width 488 height 32
click at [1023, 169] on button "button" at bounding box center [1021, 168] width 19 height 19
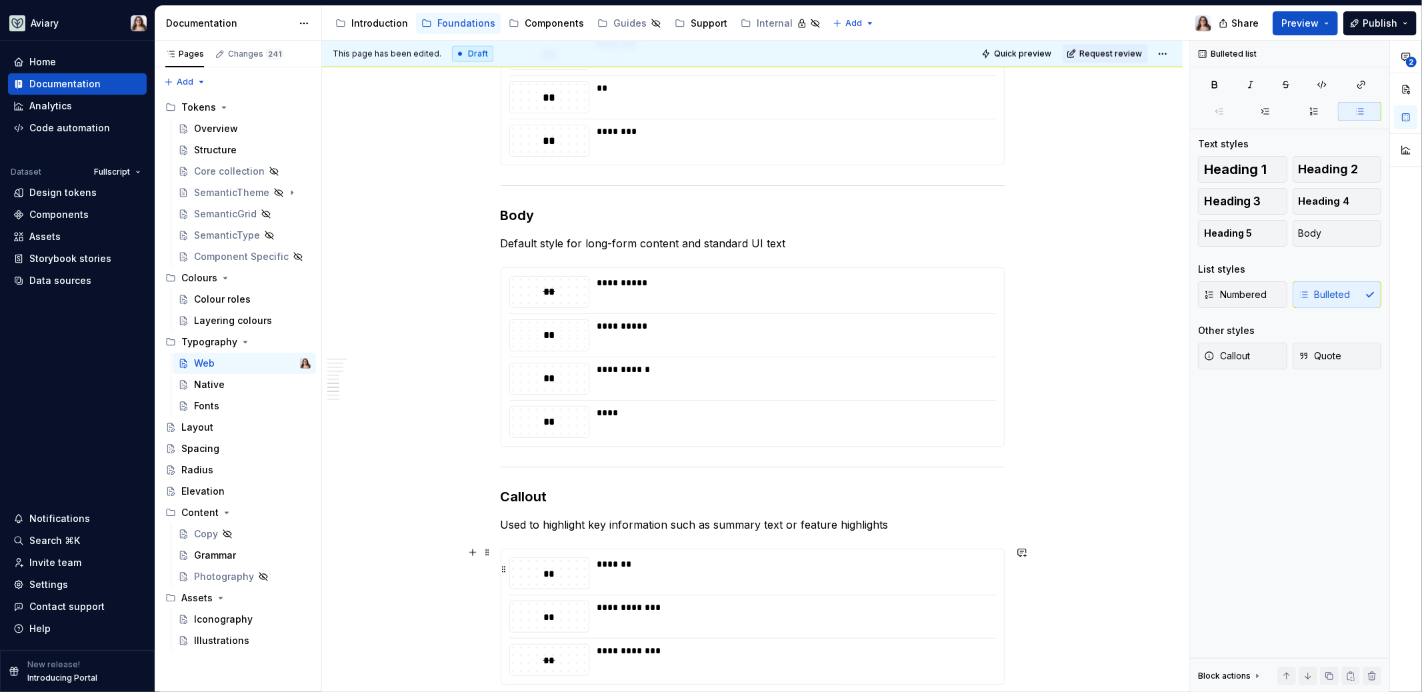
scroll to position [1025, 0]
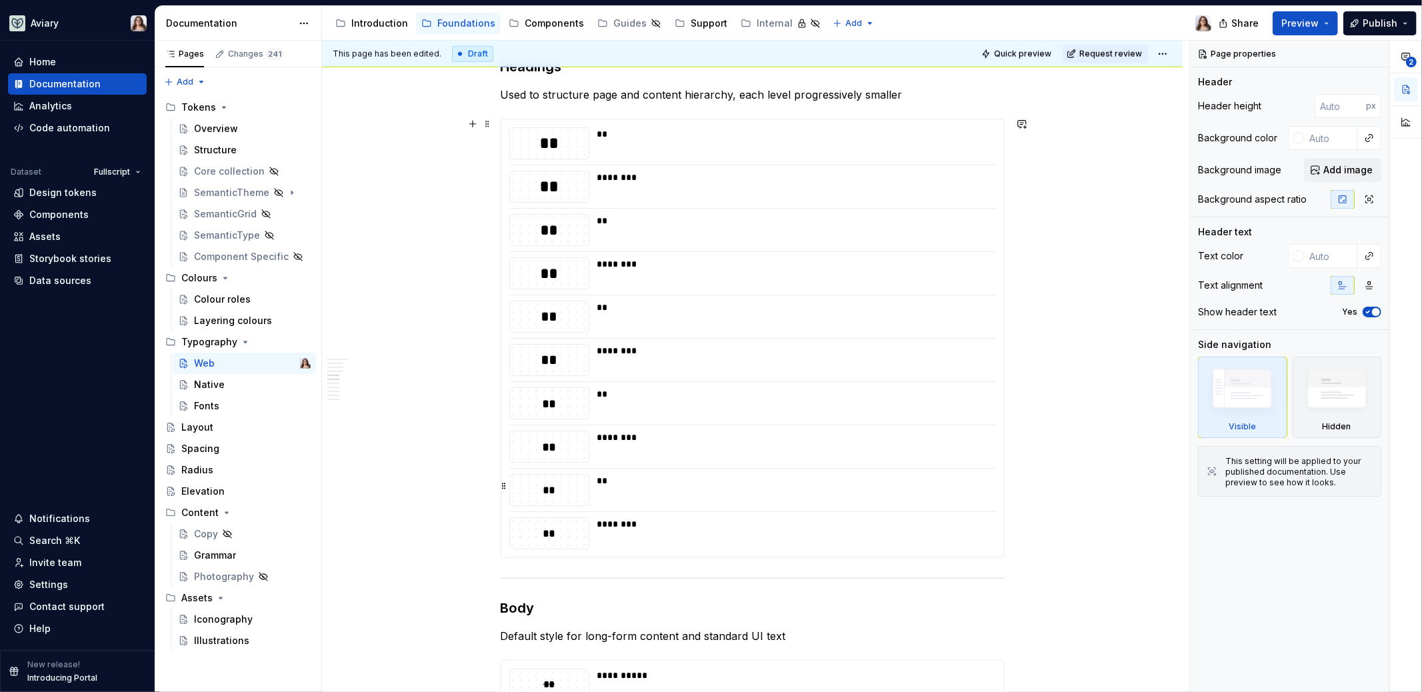
scroll to position [1103, 0]
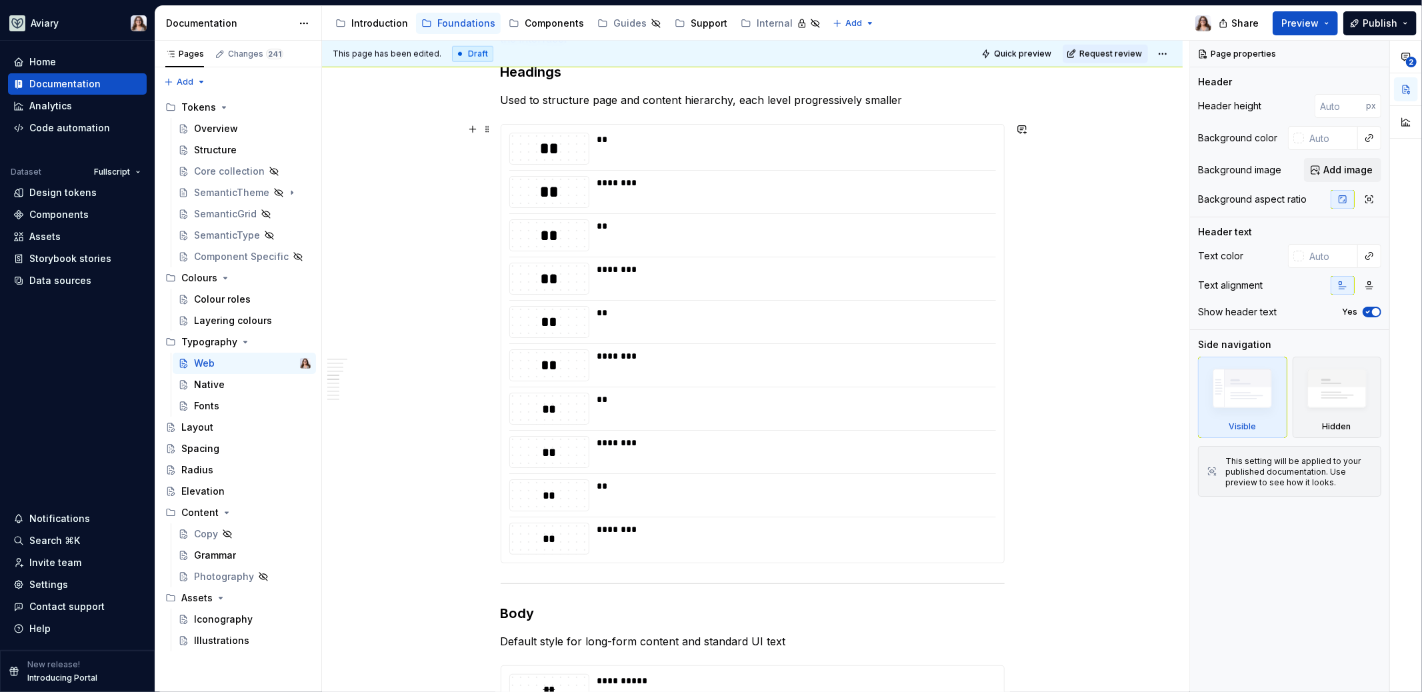
click at [1156, 341] on div "**********" at bounding box center [752, 672] width 860 height 3062
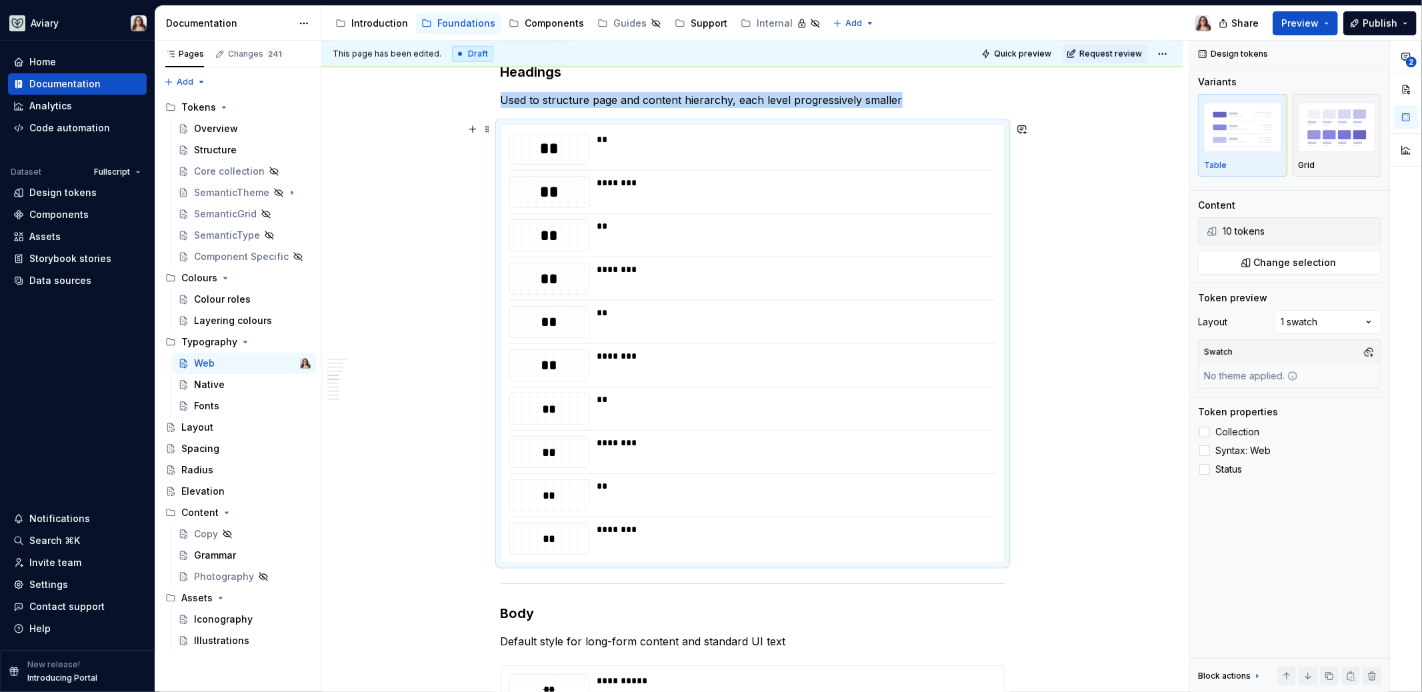
click at [407, 241] on div "**********" at bounding box center [752, 672] width 860 height 3062
click at [65, 195] on div "Design tokens" at bounding box center [62, 192] width 67 height 13
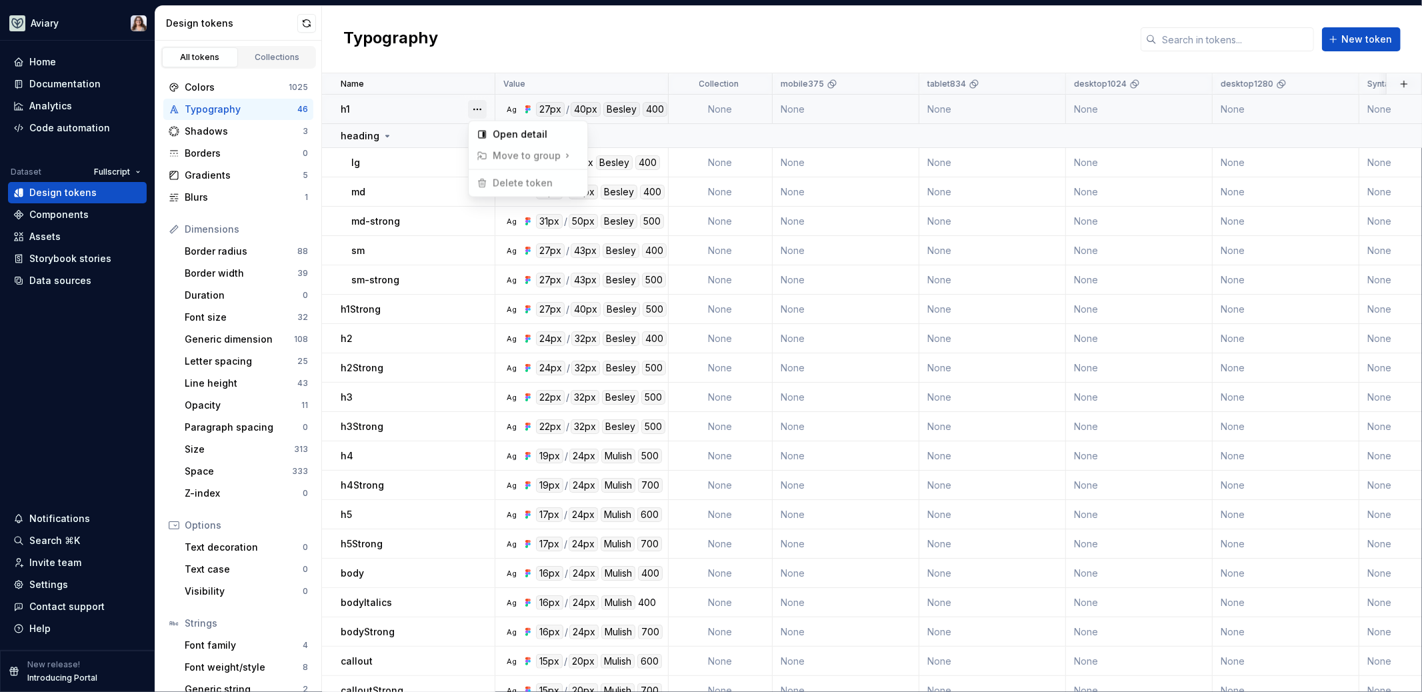
click at [479, 106] on button "button" at bounding box center [477, 109] width 19 height 19
click at [449, 105] on html "Aviary Home Documentation Analytics Code automation Dataset Fullscript Design t…" at bounding box center [711, 346] width 1422 height 692
click at [473, 110] on button "button" at bounding box center [477, 109] width 19 height 19
click at [504, 131] on div "Open detail" at bounding box center [536, 134] width 87 height 13
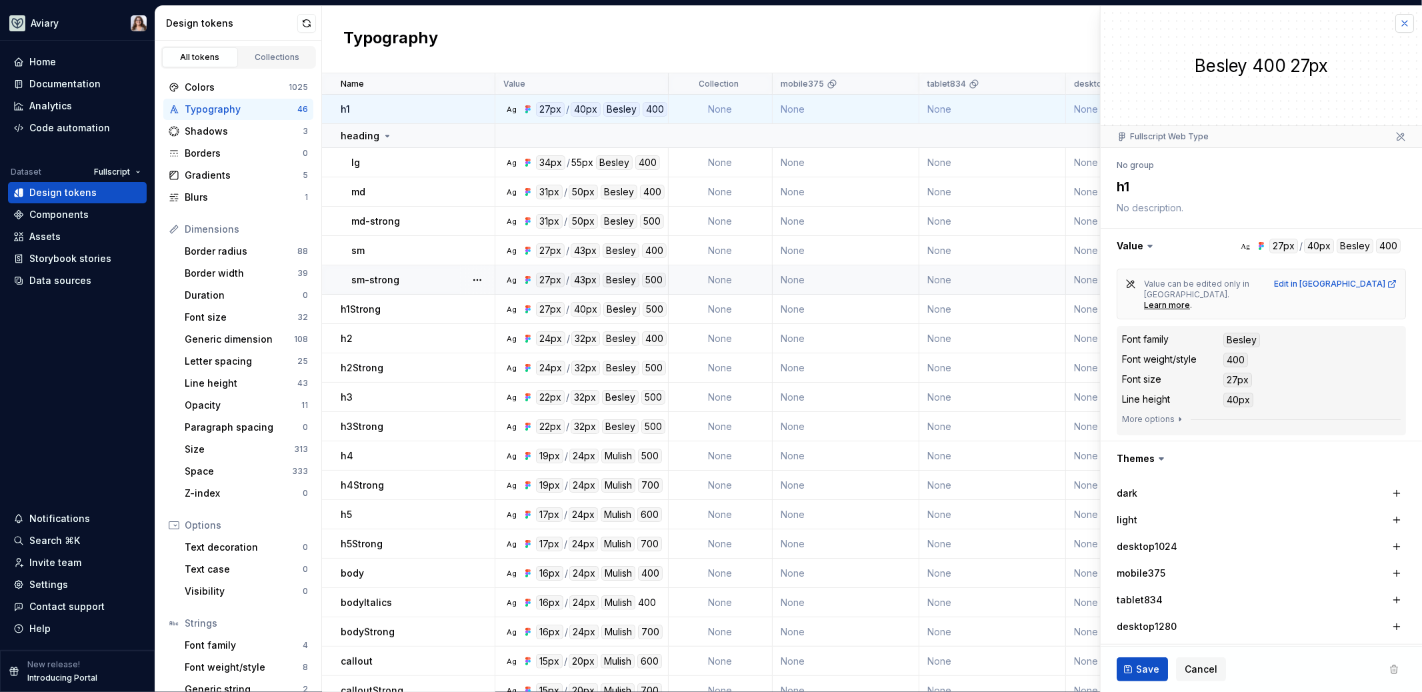
click at [1395, 17] on button "button" at bounding box center [1404, 23] width 19 height 19
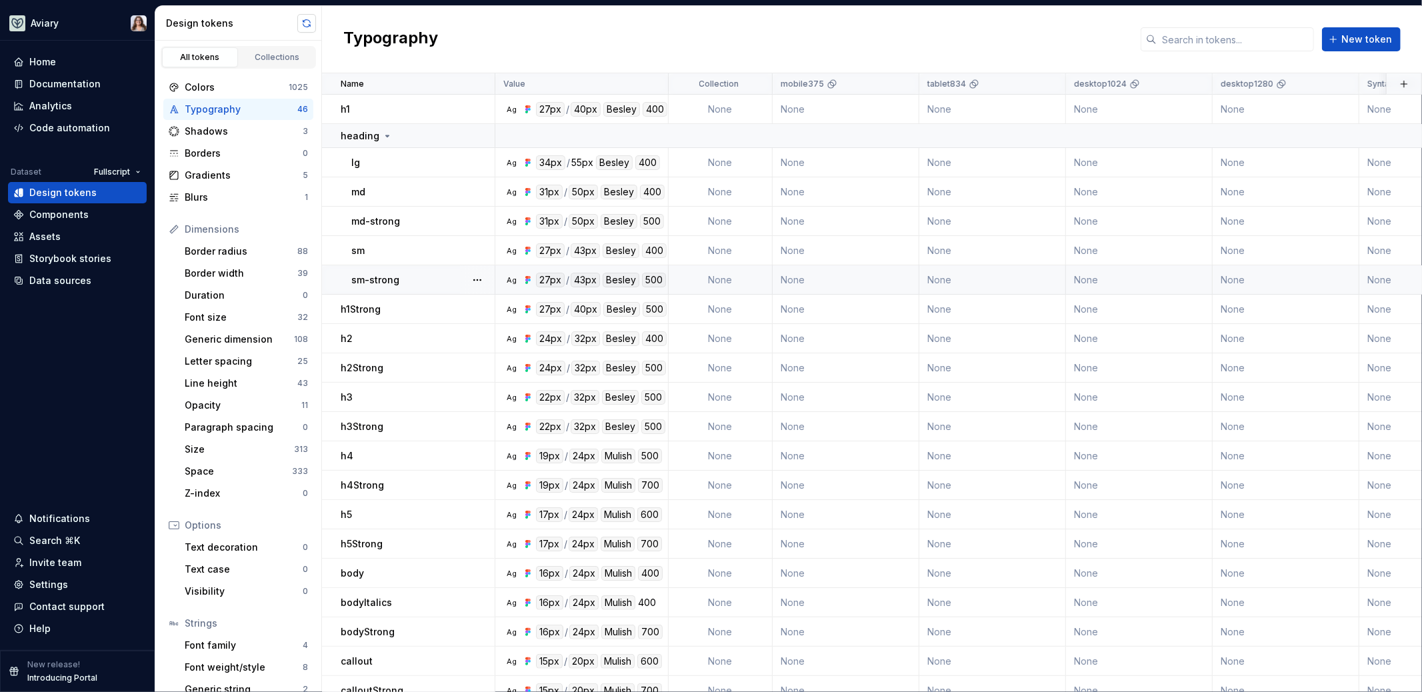
click at [307, 22] on button "button" at bounding box center [306, 23] width 19 height 19
click at [397, 105] on div "h1" at bounding box center [417, 109] width 153 height 13
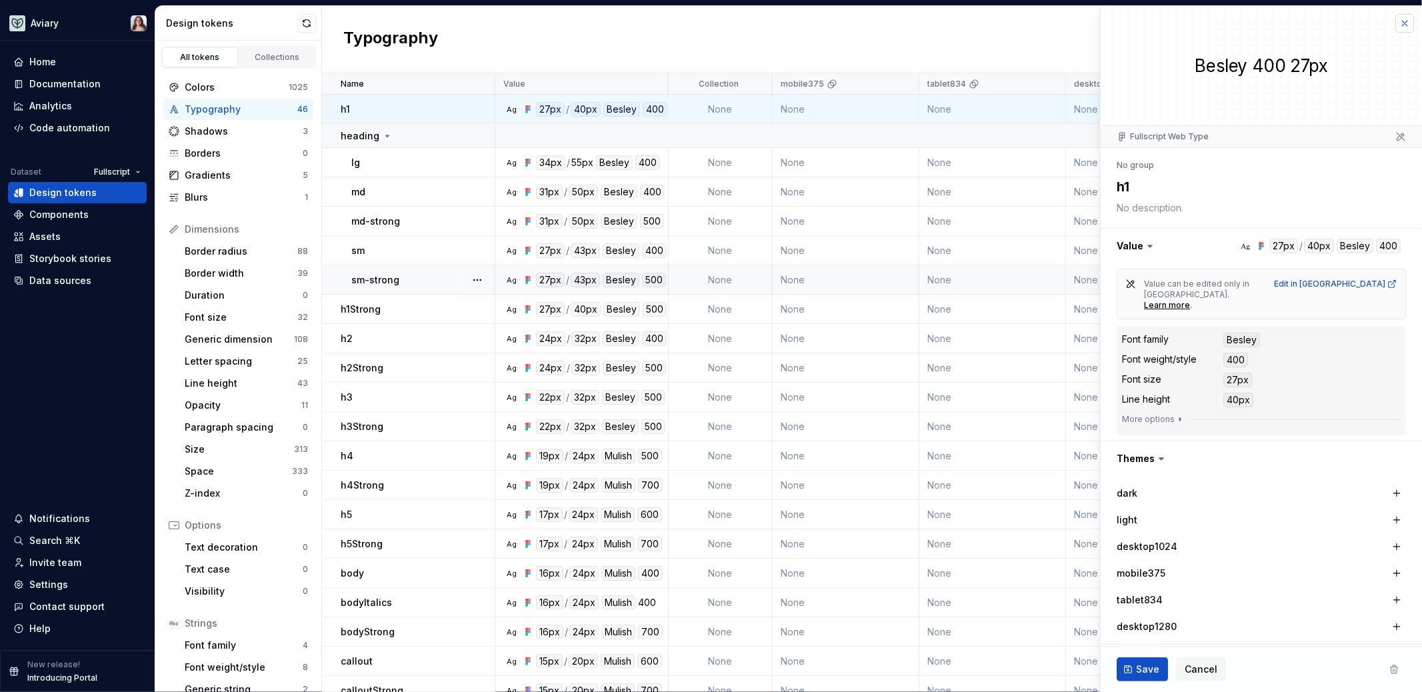
click at [1397, 20] on button "button" at bounding box center [1404, 23] width 19 height 19
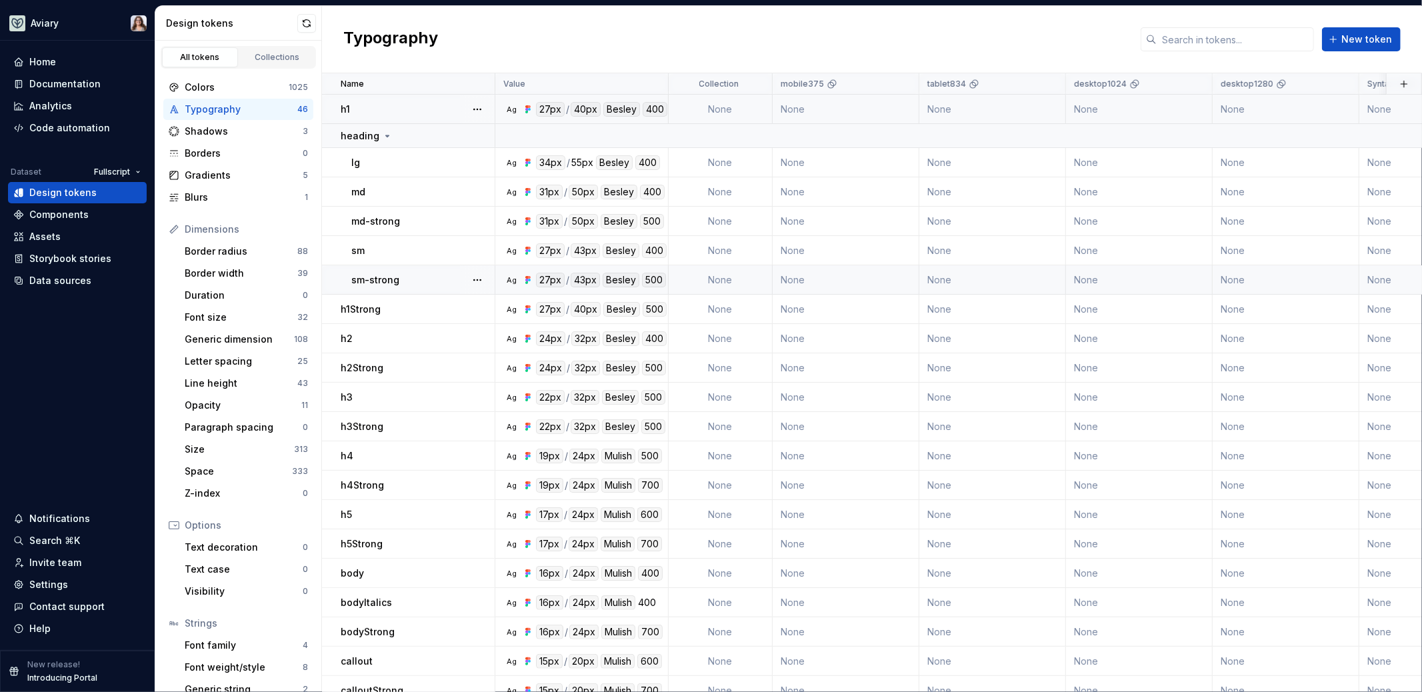
click at [396, 105] on div "h1" at bounding box center [417, 109] width 153 height 13
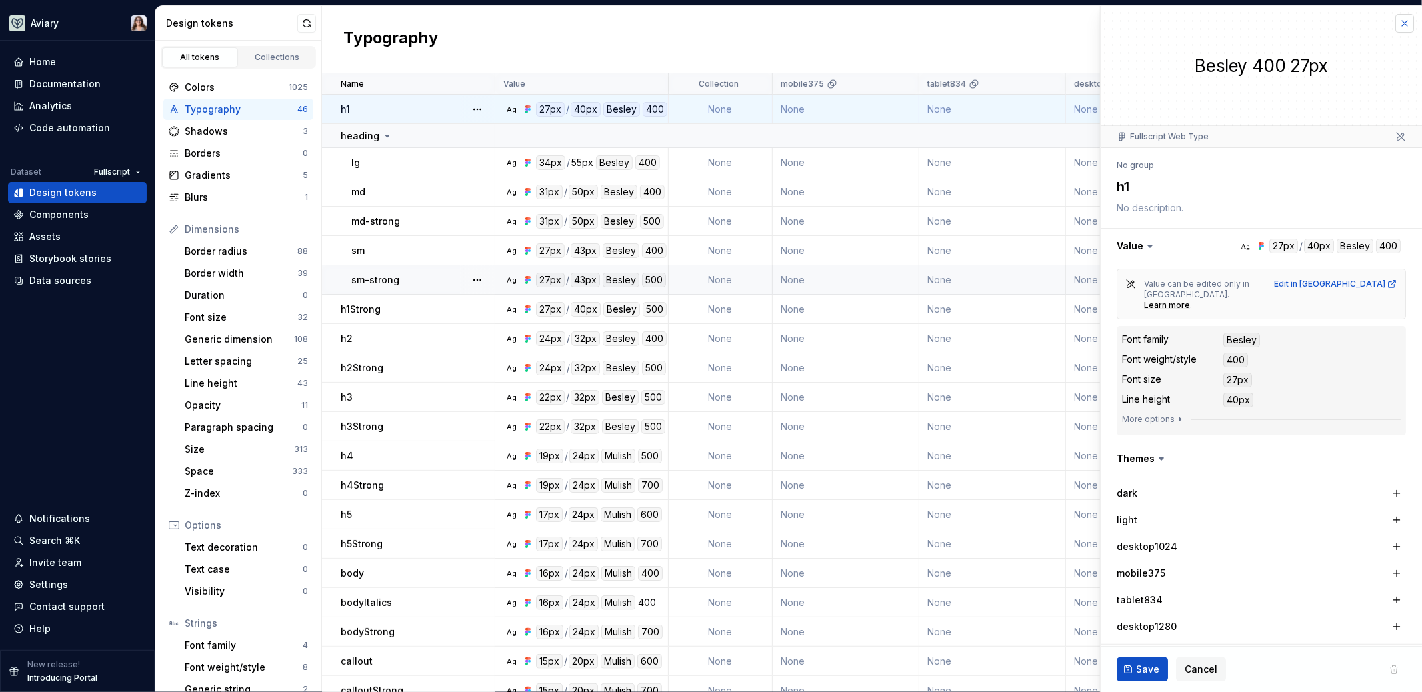
click at [1395, 20] on button "button" at bounding box center [1404, 23] width 19 height 19
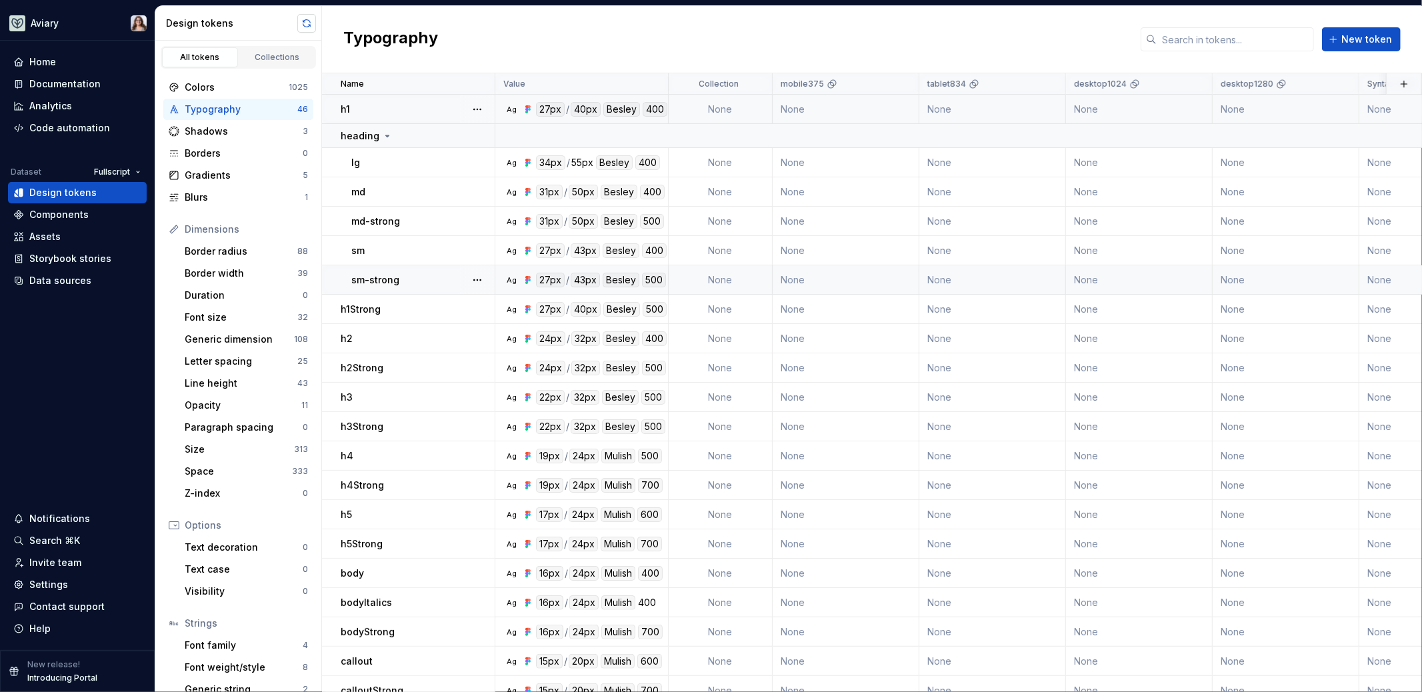
click at [305, 19] on button "button" at bounding box center [306, 23] width 19 height 19
click at [387, 109] on div "h1" at bounding box center [417, 109] width 153 height 13
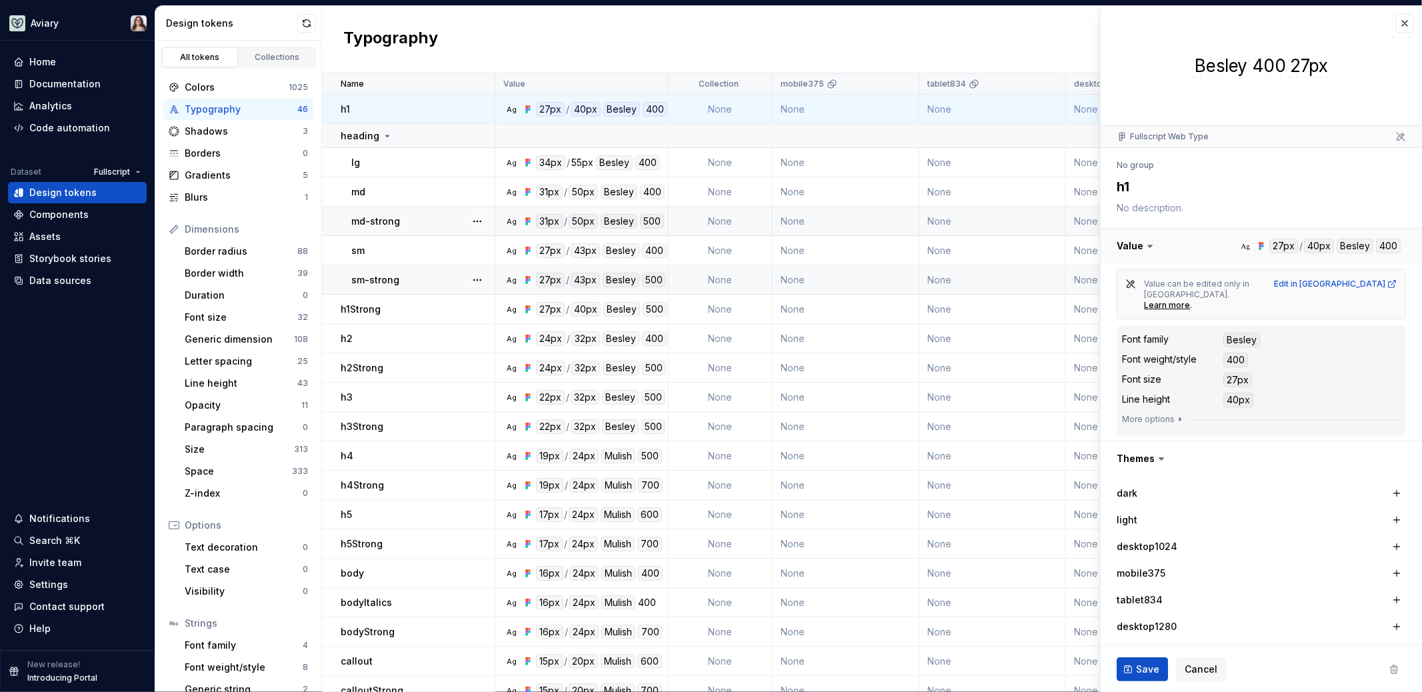
click at [1254, 243] on button "button" at bounding box center [1260, 246] width 321 height 35
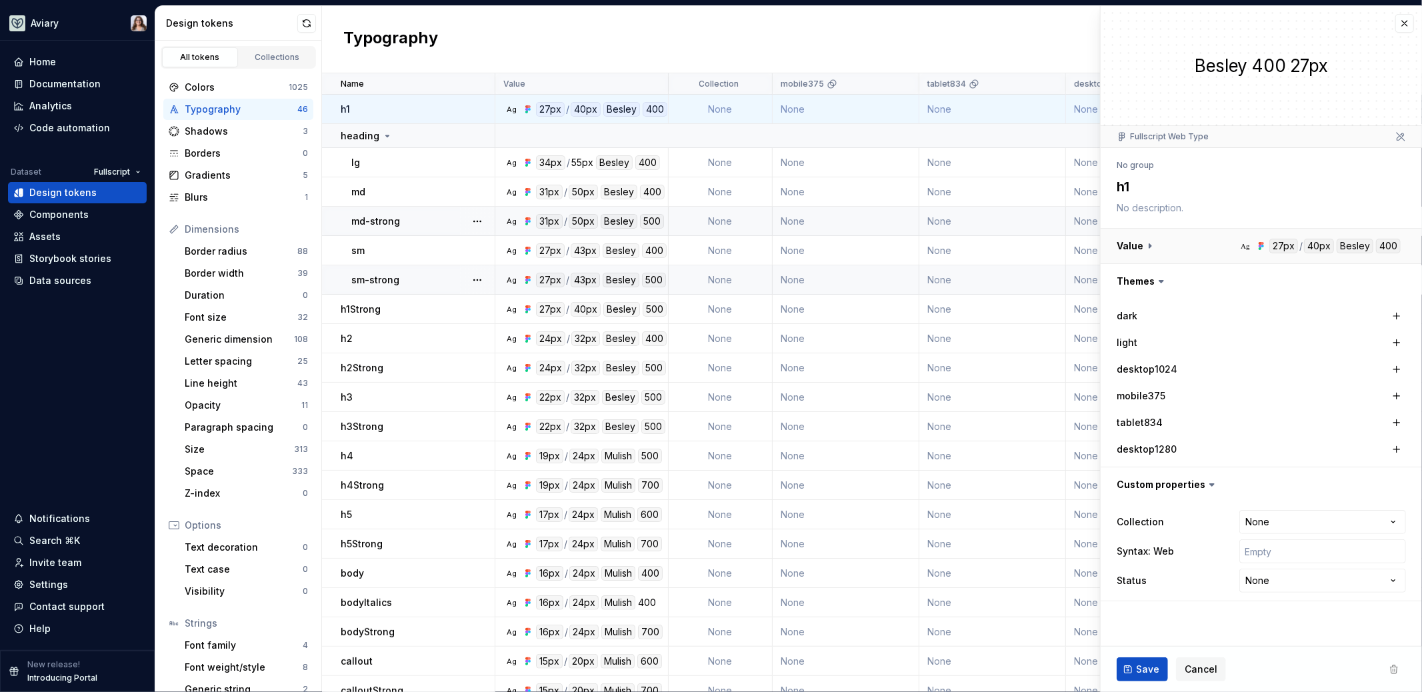
click at [1250, 243] on div "Ag" at bounding box center [1245, 246] width 11 height 11
click at [1147, 243] on button "button" at bounding box center [1260, 246] width 321 height 35
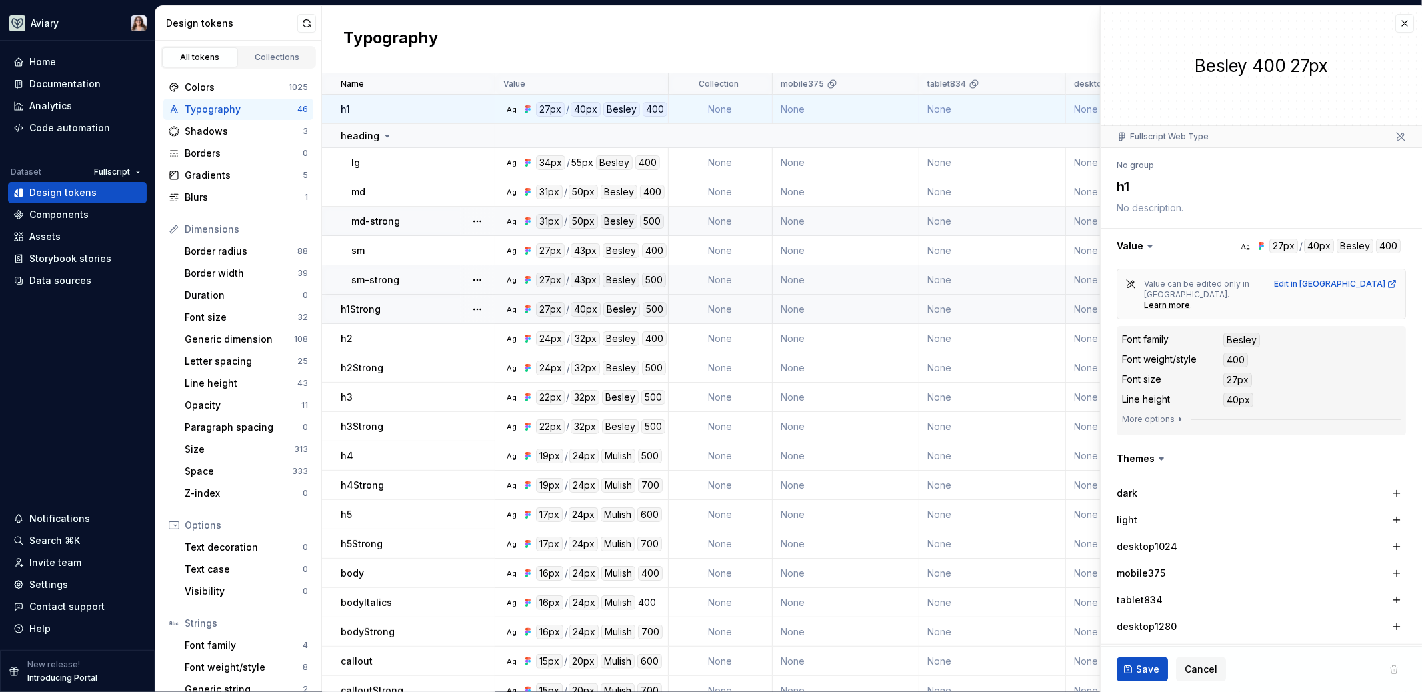
click at [385, 313] on div "h1Strong" at bounding box center [417, 309] width 153 height 13
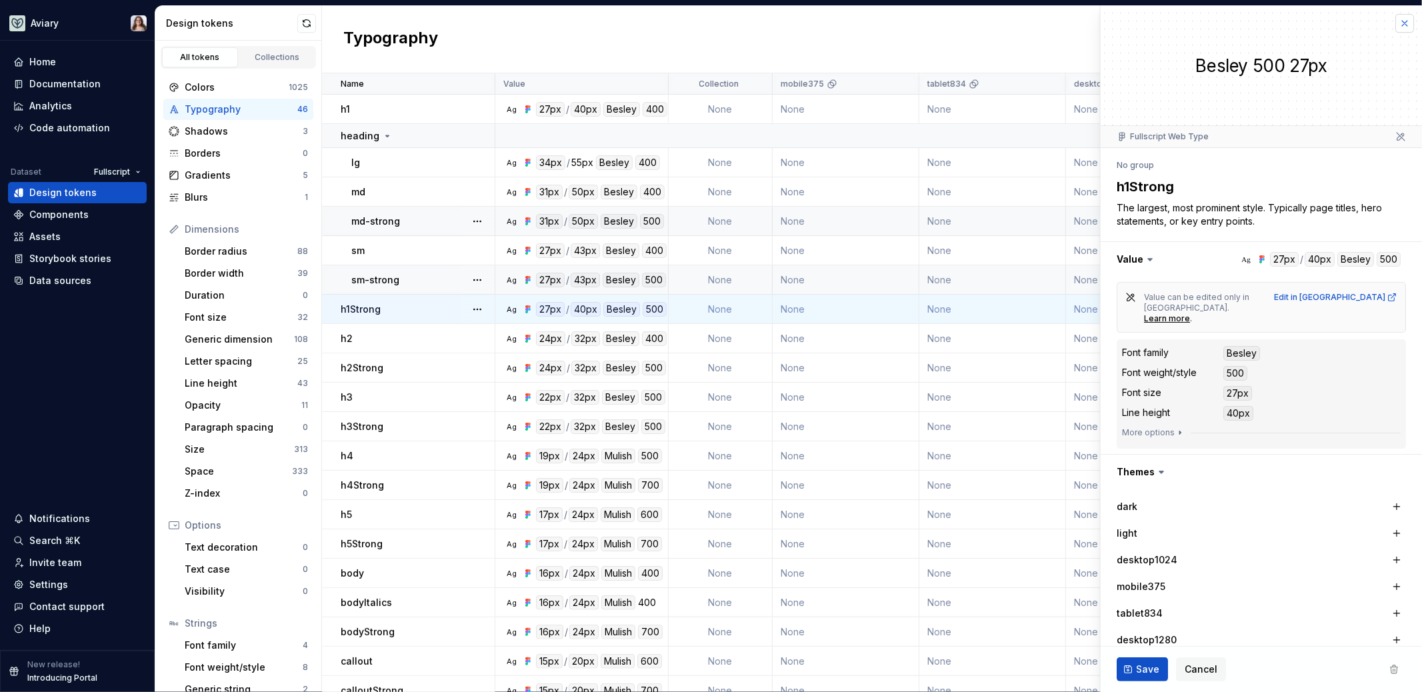
click at [1396, 22] on button "button" at bounding box center [1404, 23] width 19 height 19
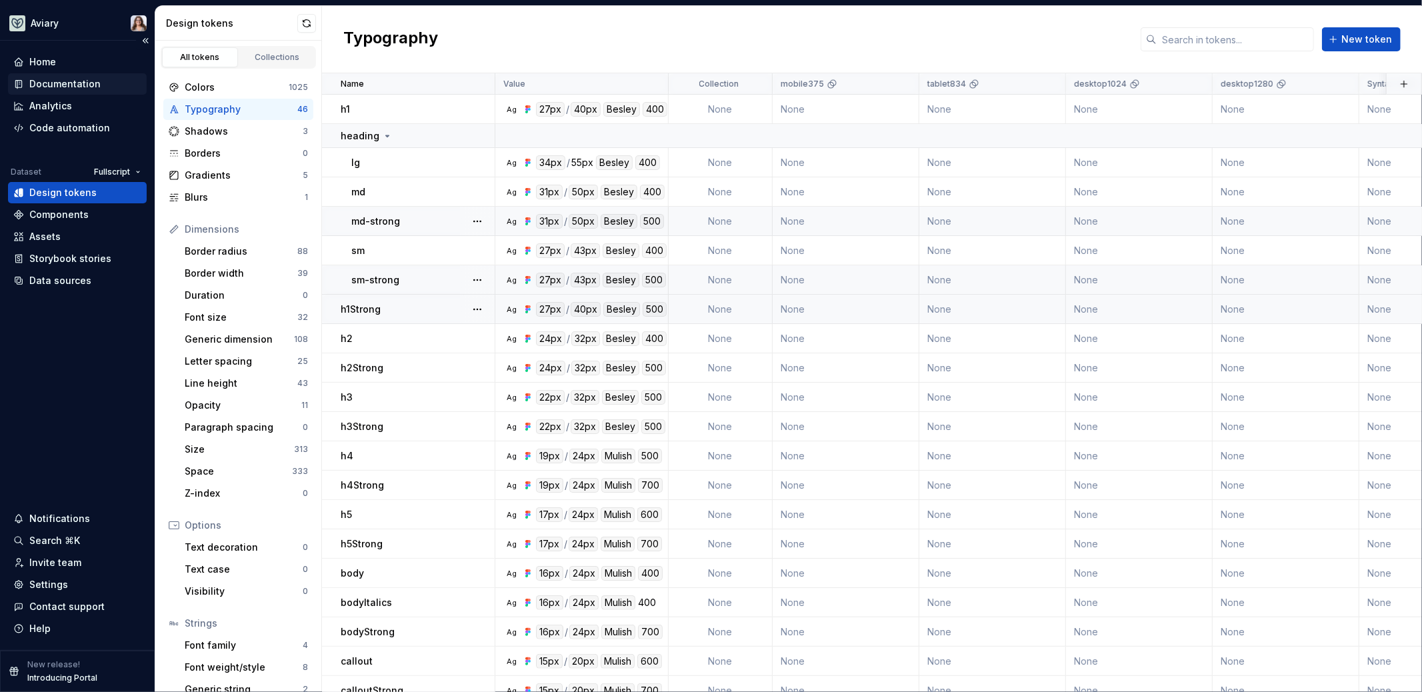
click at [49, 83] on div "Documentation" at bounding box center [64, 83] width 71 height 13
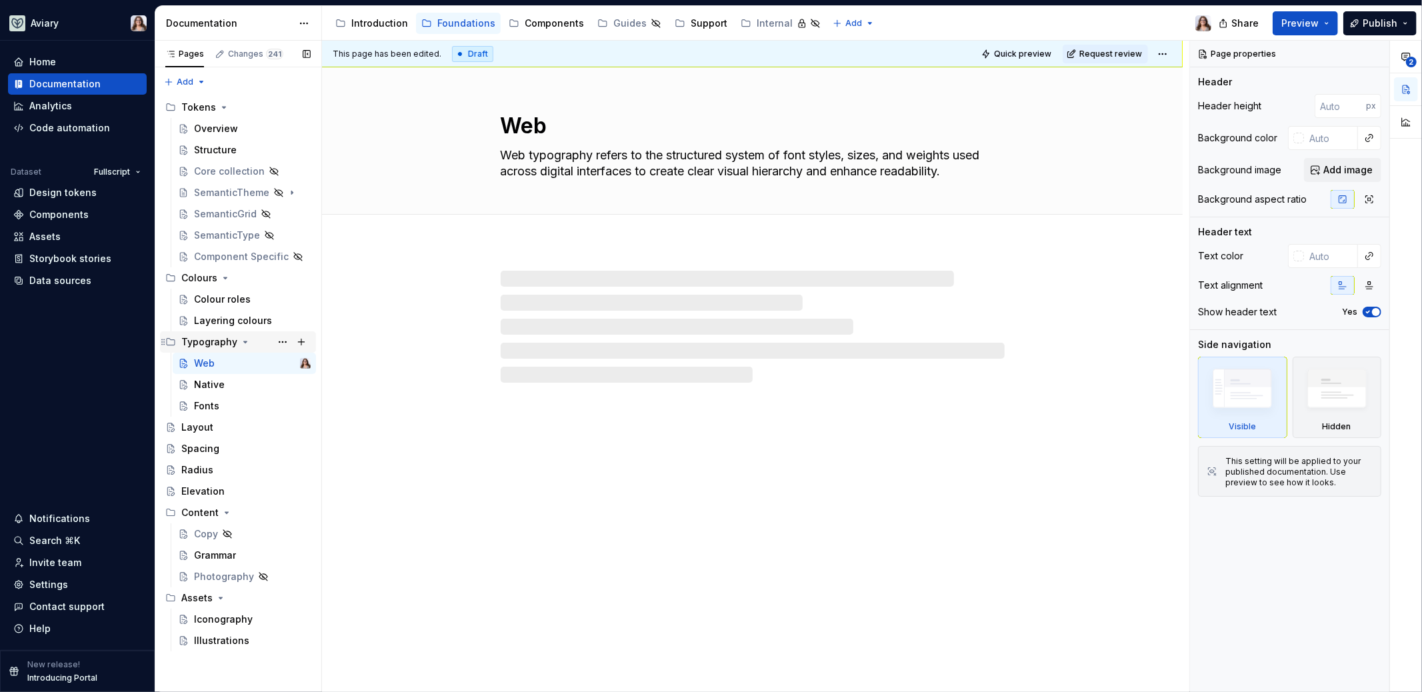
type textarea "*"
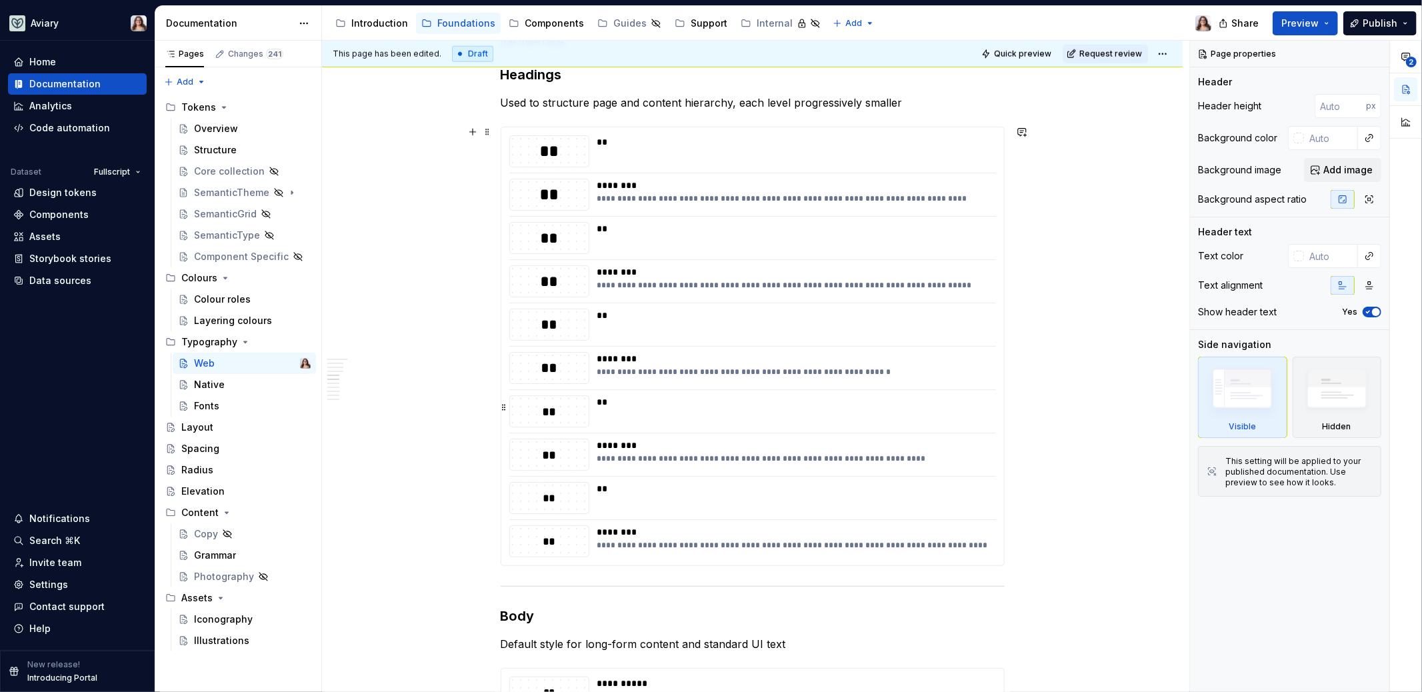
scroll to position [982, 0]
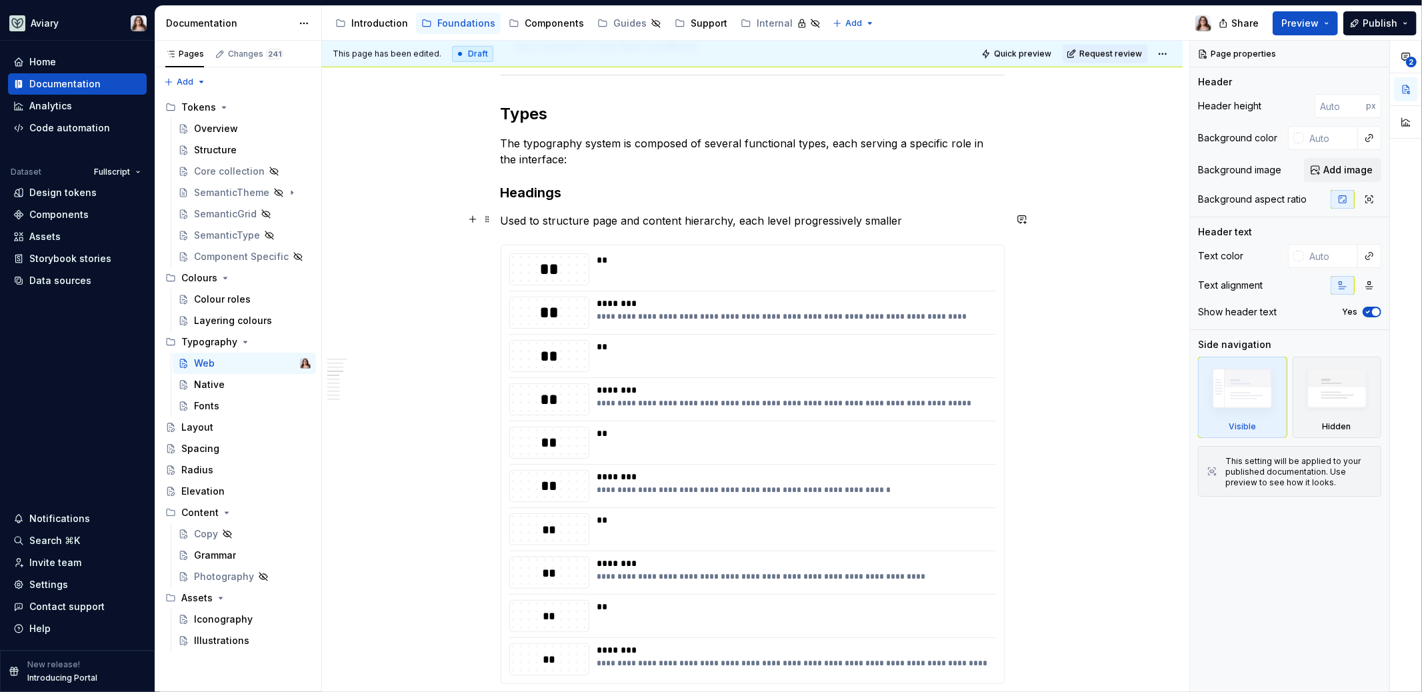
click at [896, 219] on p "Used to structure page and content hierarchy, each level progressively smaller" at bounding box center [753, 221] width 504 height 16
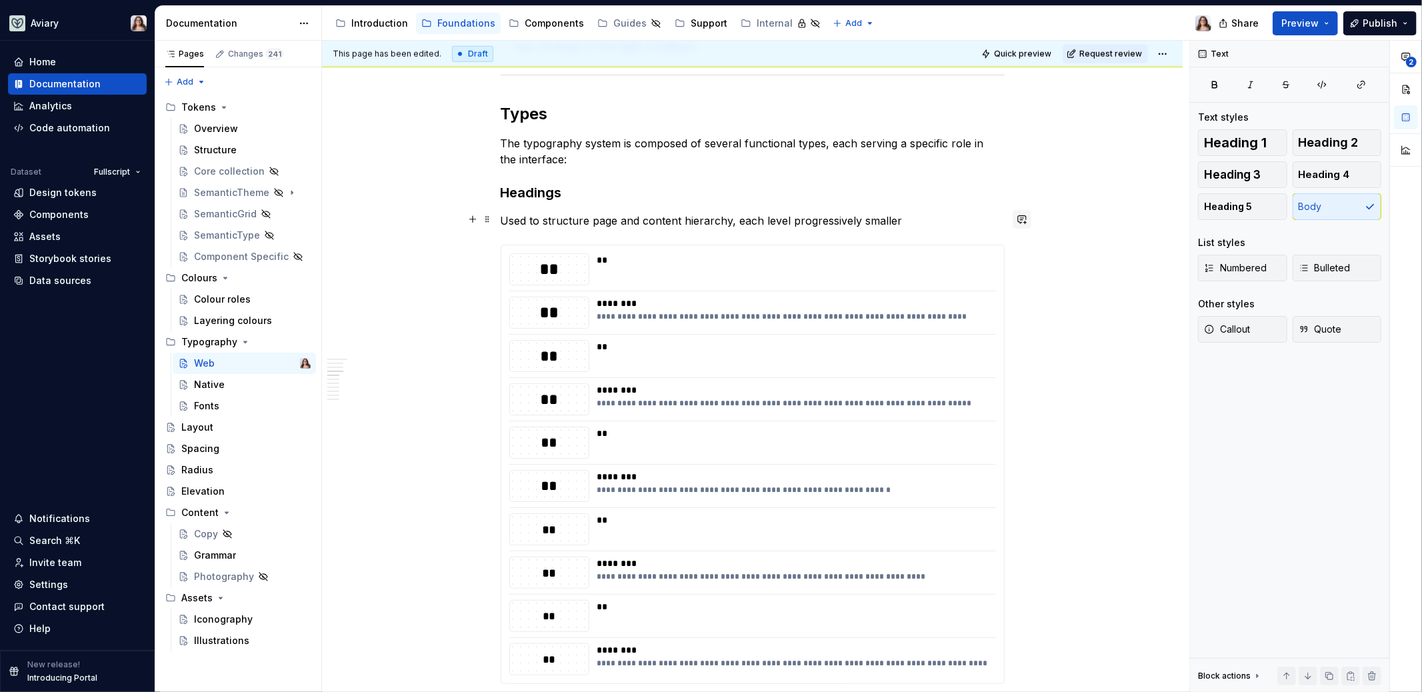
click at [1020, 218] on button "button" at bounding box center [1021, 219] width 19 height 19
click at [994, 240] on span "Could we please add mention that the Strong style is preferred for all Headings…" at bounding box center [918, 263] width 185 height 53
click at [884, 284] on span "Could we please add mention that the Strong style is preferred for all Headings…" at bounding box center [918, 263] width 185 height 53
click at [942, 284] on p "Could we please add mention that the Strong style is preferred for all Headings…" at bounding box center [924, 263] width 196 height 56
click at [1013, 301] on icon "Send" at bounding box center [1014, 303] width 13 height 13
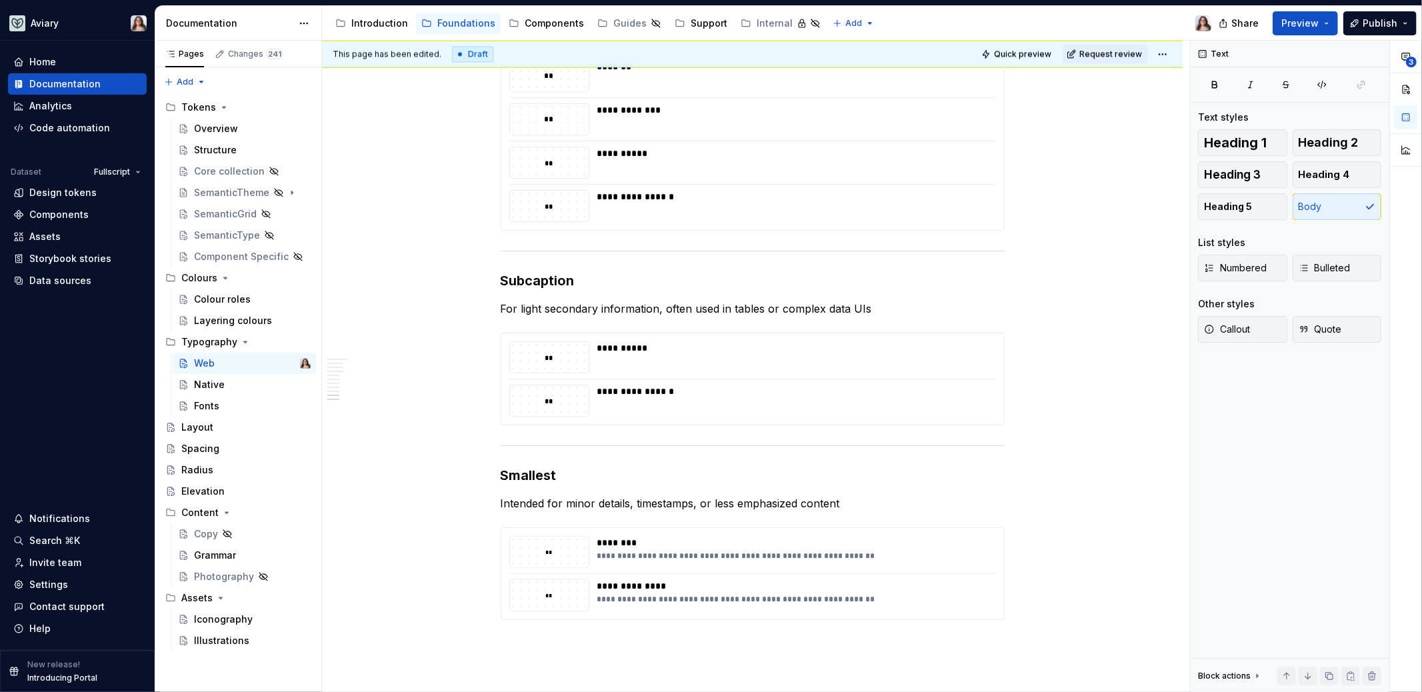
scroll to position [2429, 0]
click at [697, 350] on div "**********" at bounding box center [792, 349] width 391 height 13
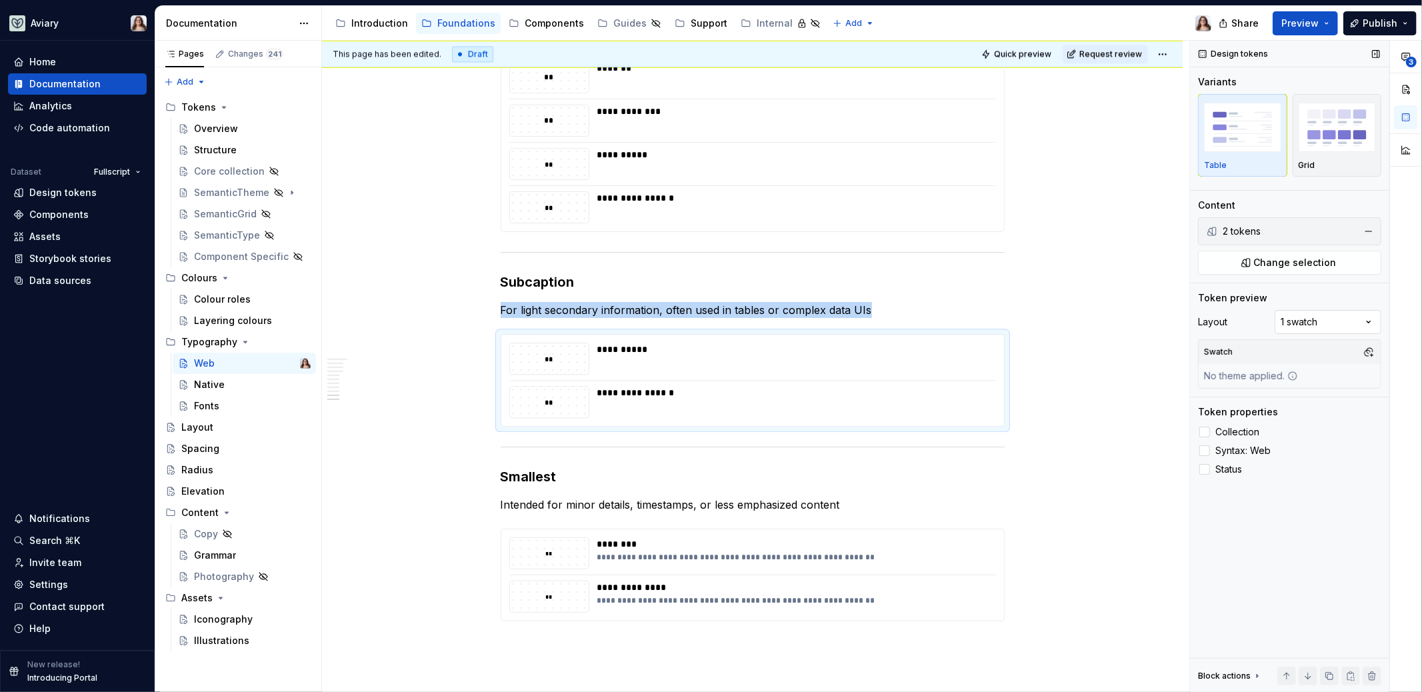
click at [1320, 322] on div "**********" at bounding box center [1306, 367] width 232 height 652
click at [1288, 261] on span "Change selection" at bounding box center [1295, 262] width 83 height 13
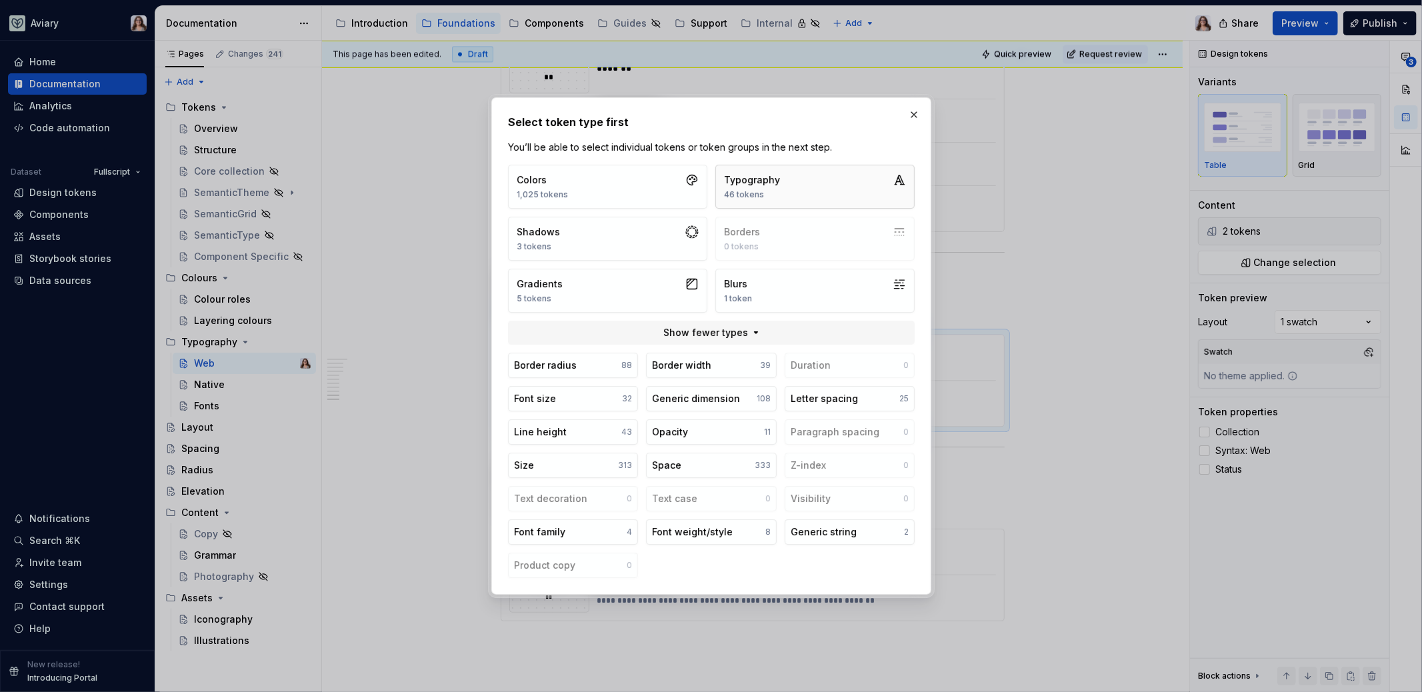
click at [752, 195] on div "46 tokens" at bounding box center [752, 194] width 56 height 11
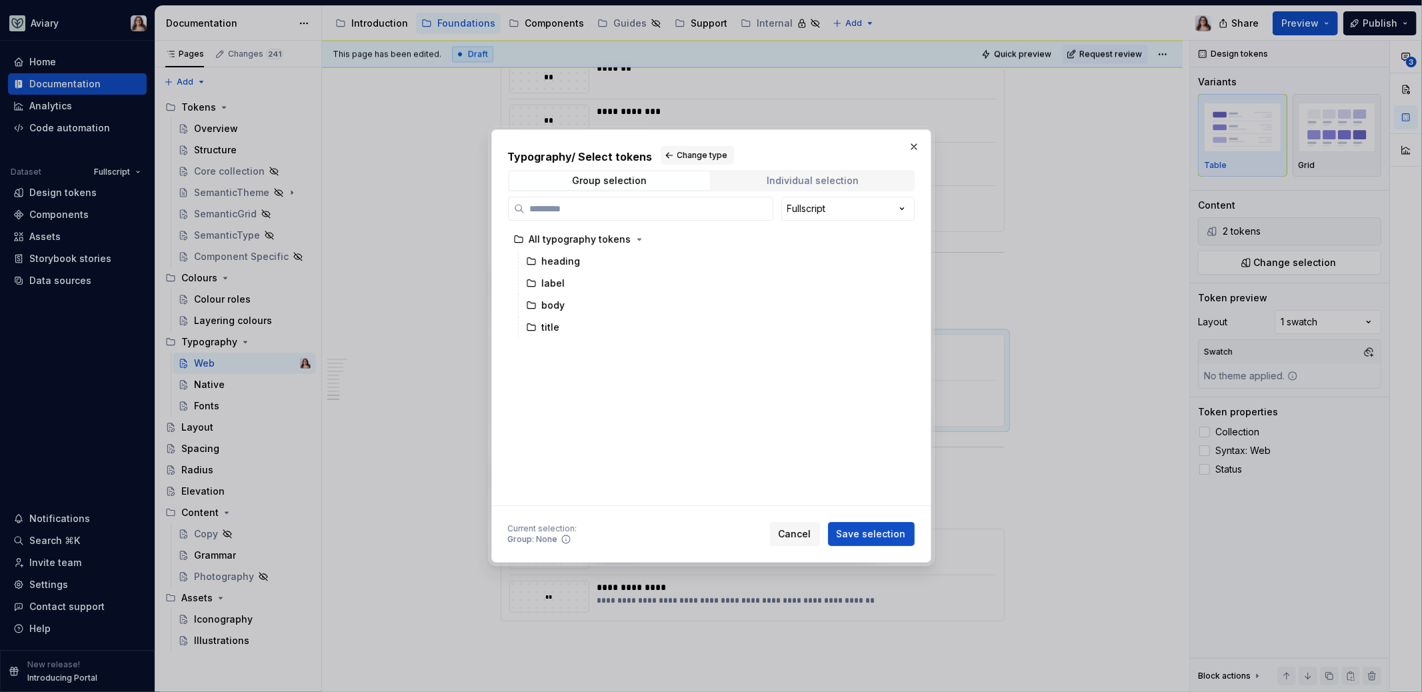
click at [772, 179] on div "Individual selection" at bounding box center [812, 180] width 92 height 11
click at [679, 185] on span "Group selection" at bounding box center [609, 180] width 201 height 19
click at [792, 537] on span "Cancel" at bounding box center [794, 533] width 33 height 13
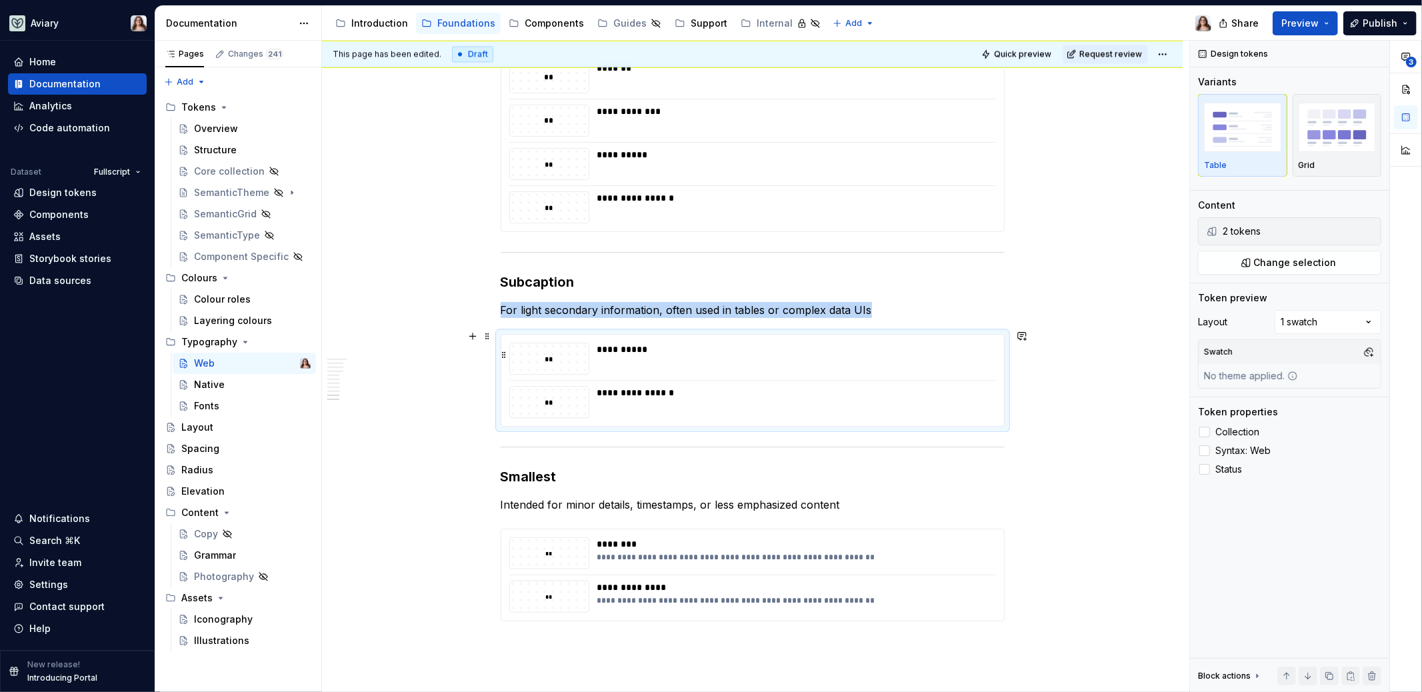
click at [742, 358] on div "**********" at bounding box center [792, 359] width 391 height 32
click at [766, 276] on h3 "Subcaption" at bounding box center [753, 282] width 504 height 19
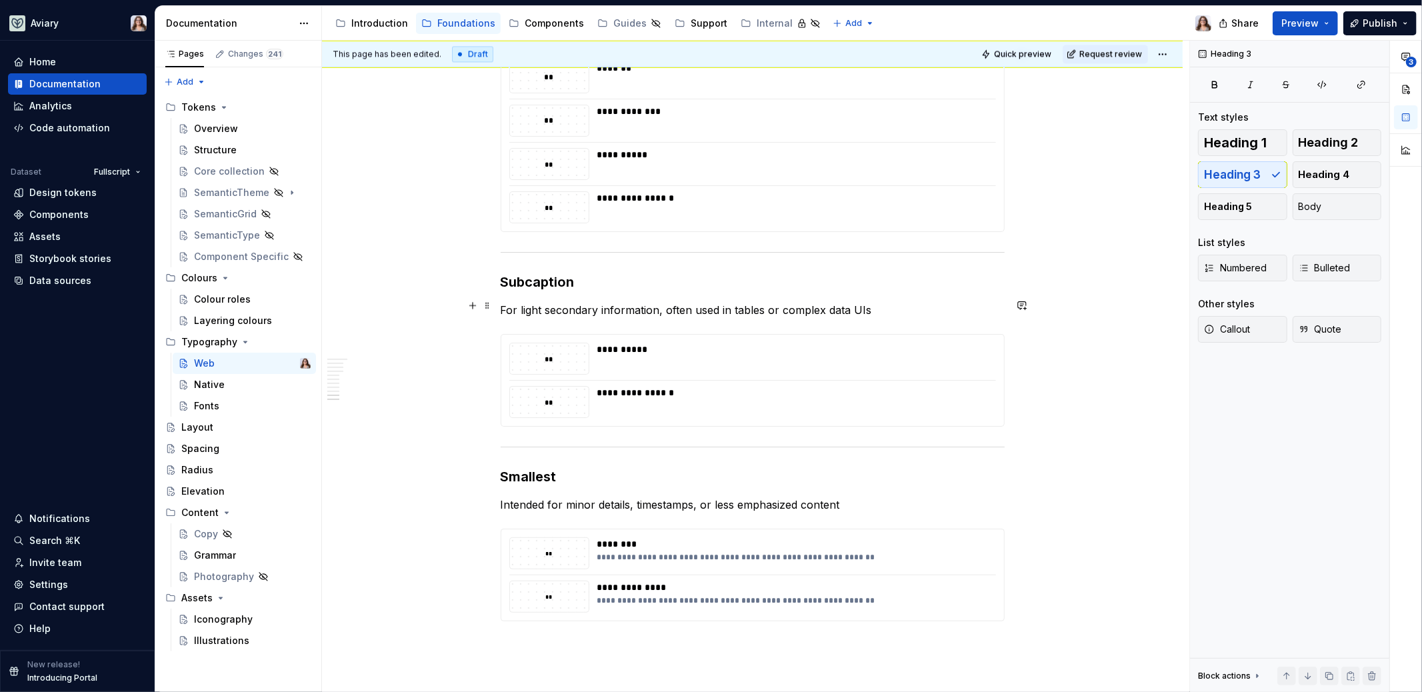
click at [877, 308] on p "For light secondary information, often used in tables or complex data UIs" at bounding box center [753, 310] width 504 height 16
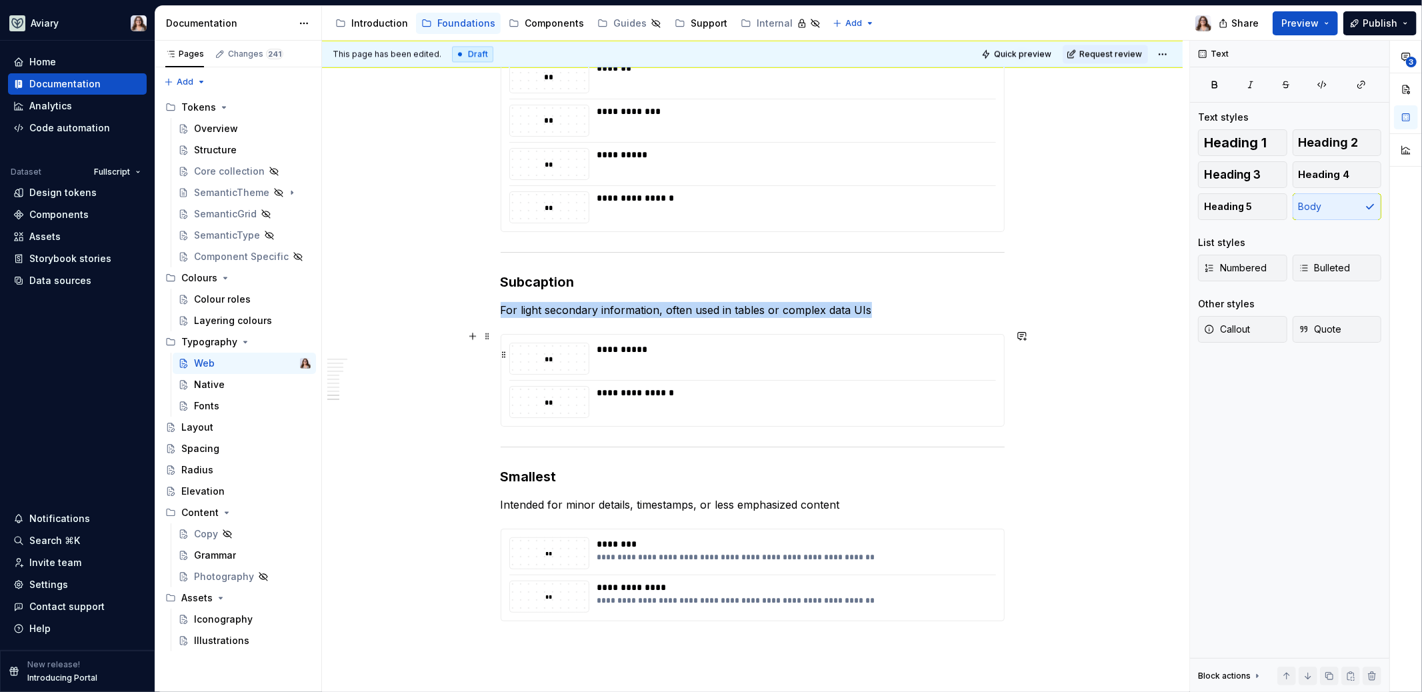
click at [733, 357] on div "**********" at bounding box center [792, 359] width 391 height 32
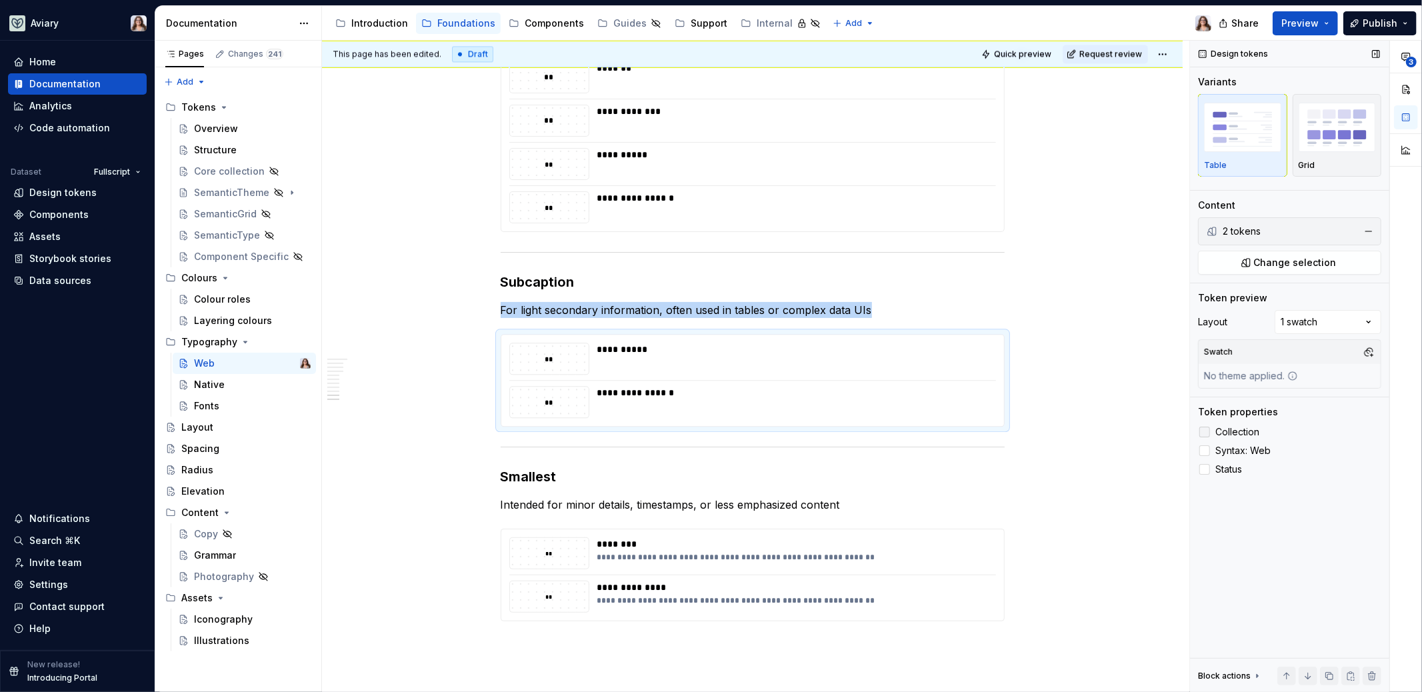
click at [1202, 428] on div at bounding box center [1204, 432] width 11 height 11
click at [1204, 432] on icon at bounding box center [1204, 432] width 0 height 0
click at [1206, 445] on div at bounding box center [1204, 450] width 11 height 11
click at [1204, 451] on icon at bounding box center [1204, 451] width 0 height 0
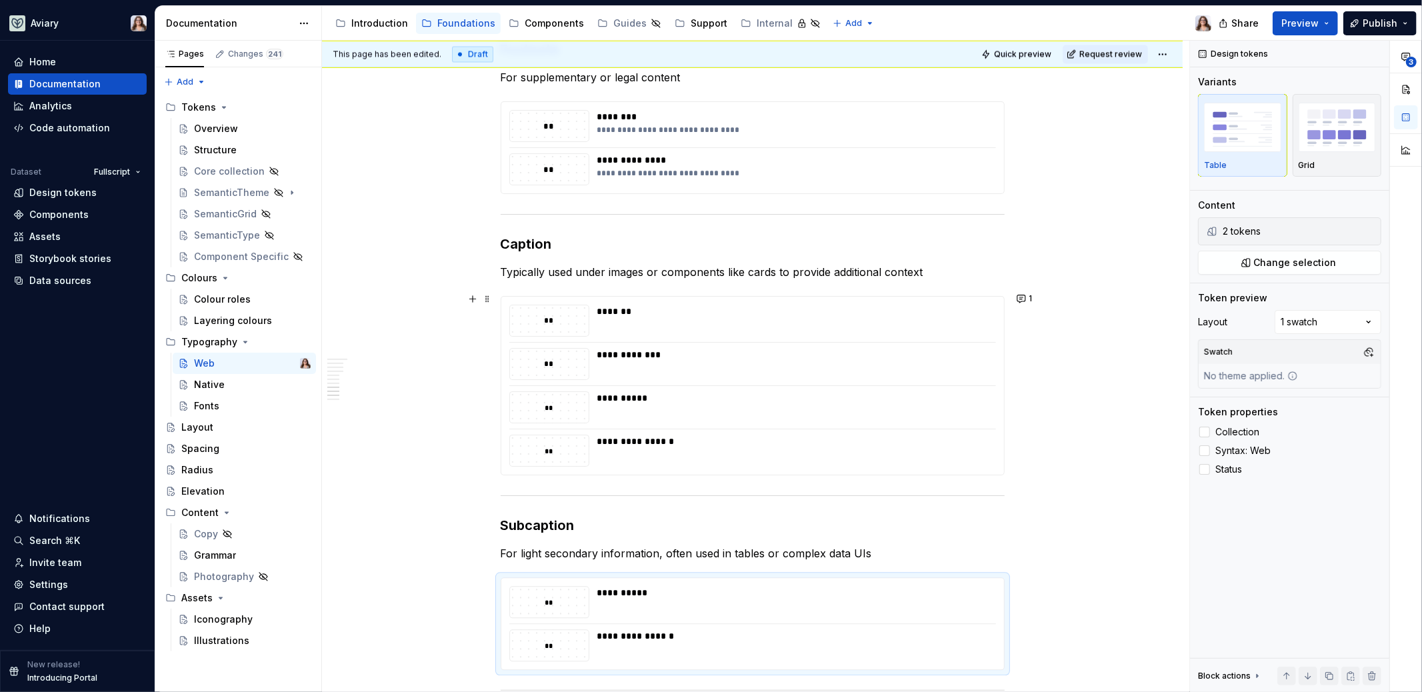
click at [706, 379] on div "**********" at bounding box center [752, 386] width 503 height 178
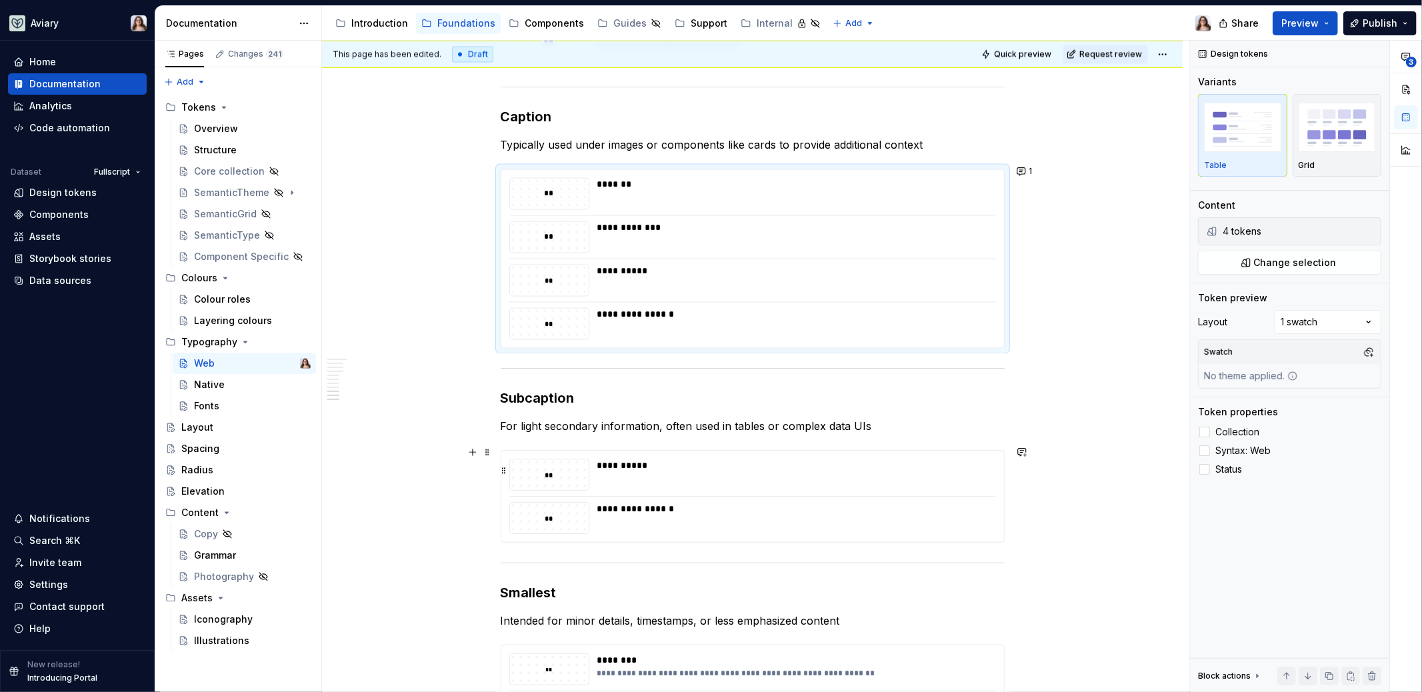
scroll to position [2330, 0]
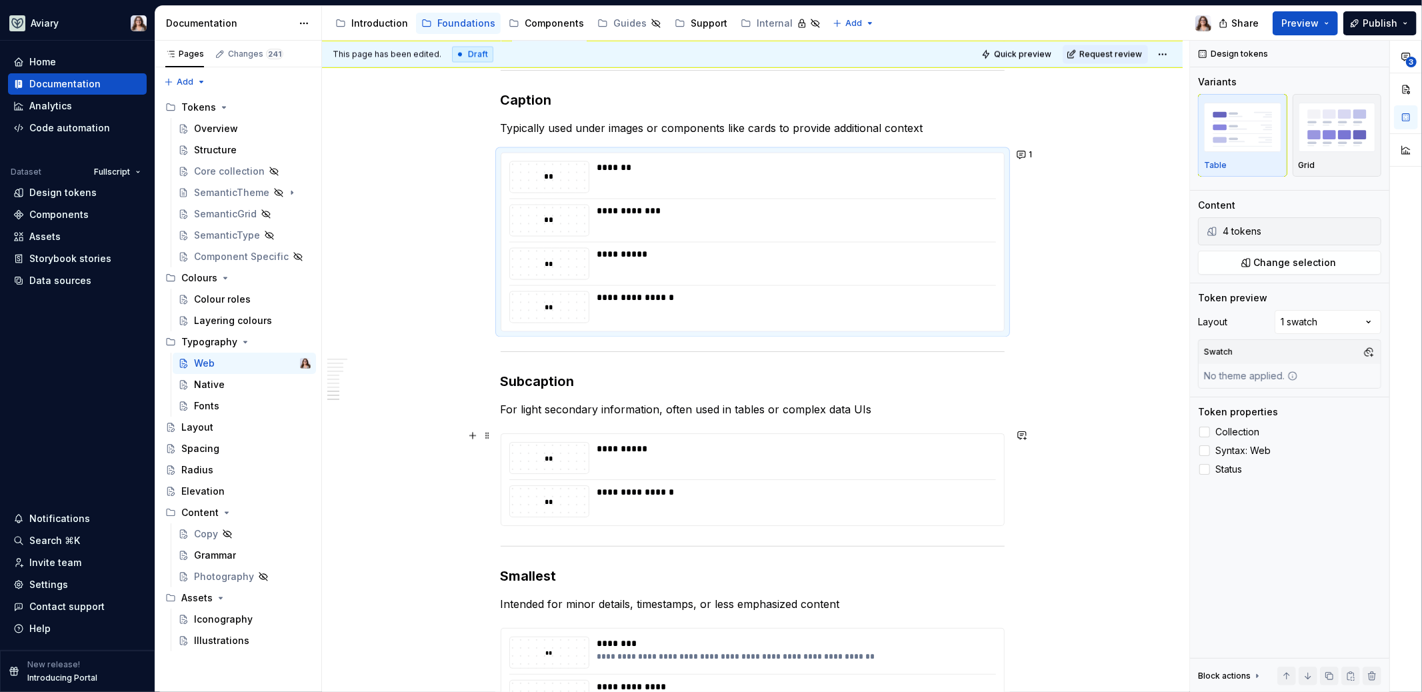
click at [718, 478] on div "**********" at bounding box center [752, 479] width 503 height 91
click at [1245, 226] on div "2 tokens" at bounding box center [1287, 231] width 131 height 13
click at [1304, 261] on span "Change selection" at bounding box center [1295, 262] width 83 height 13
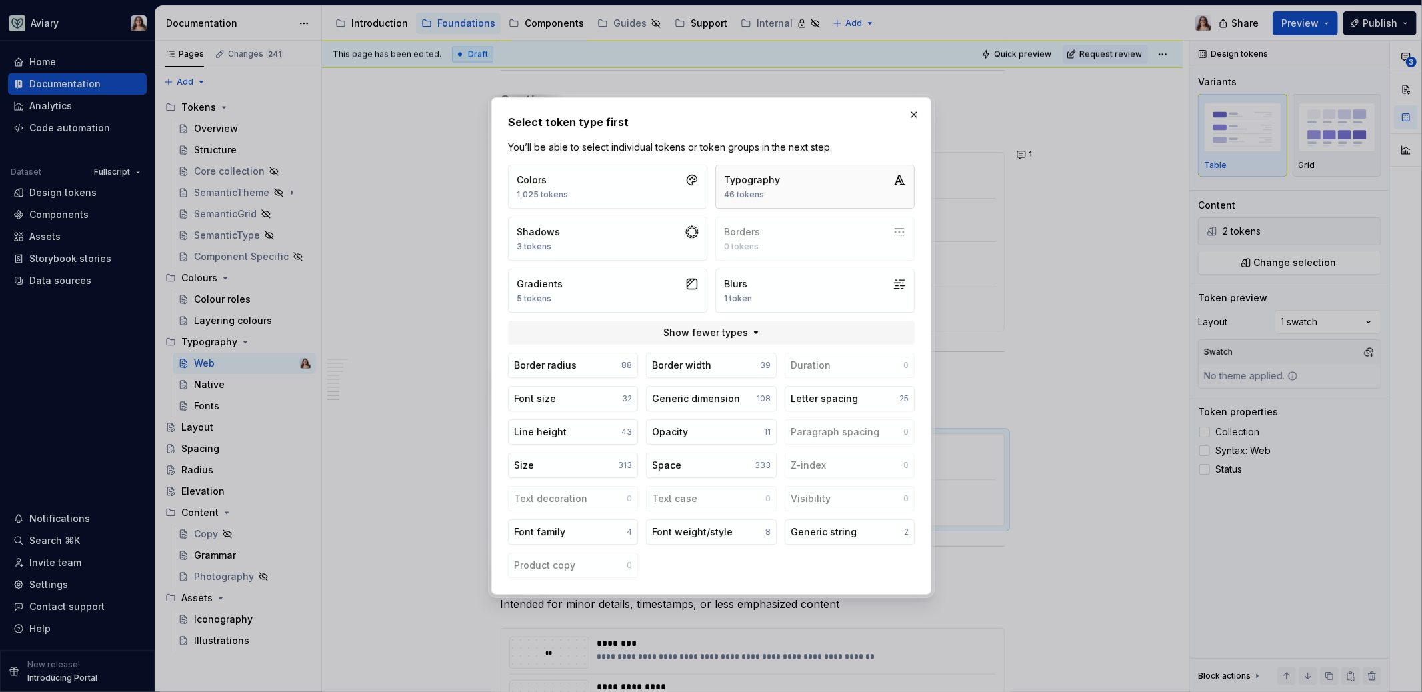
click at [762, 181] on div "Typography" at bounding box center [752, 179] width 56 height 13
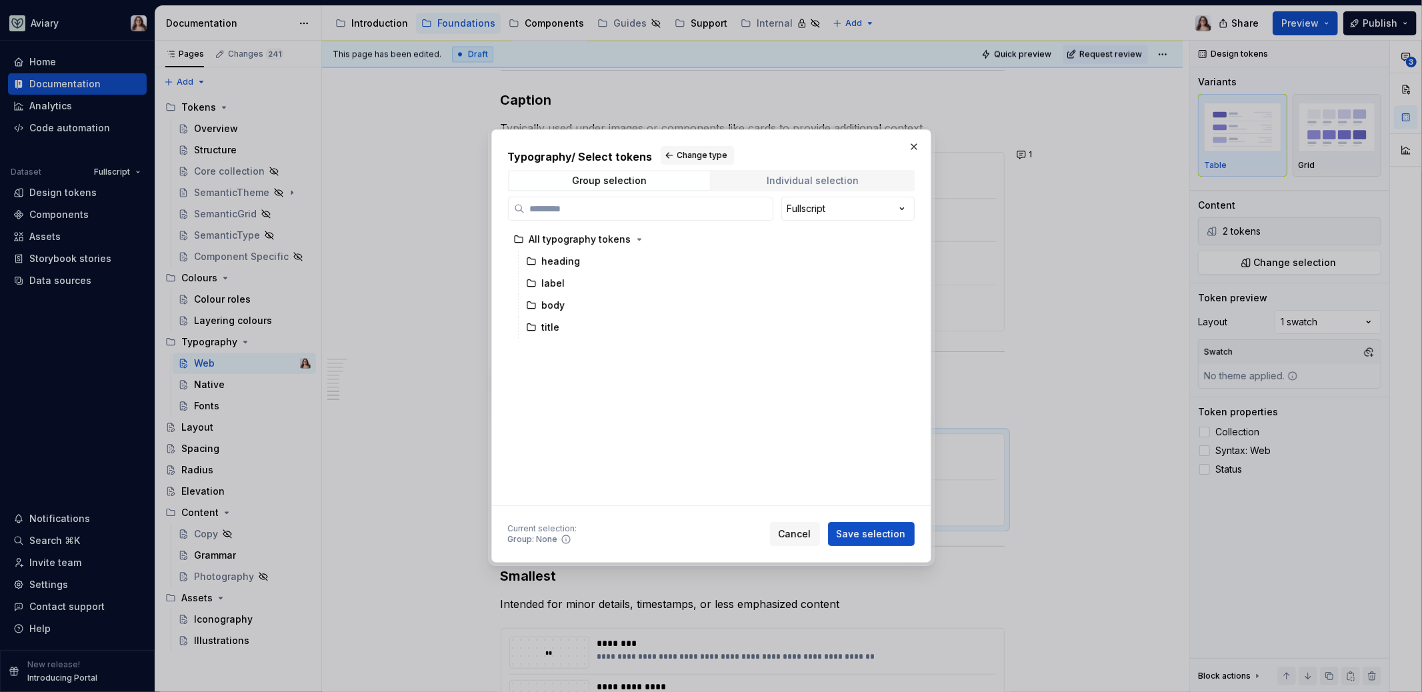
click at [797, 178] on div "Individual selection" at bounding box center [812, 180] width 92 height 11
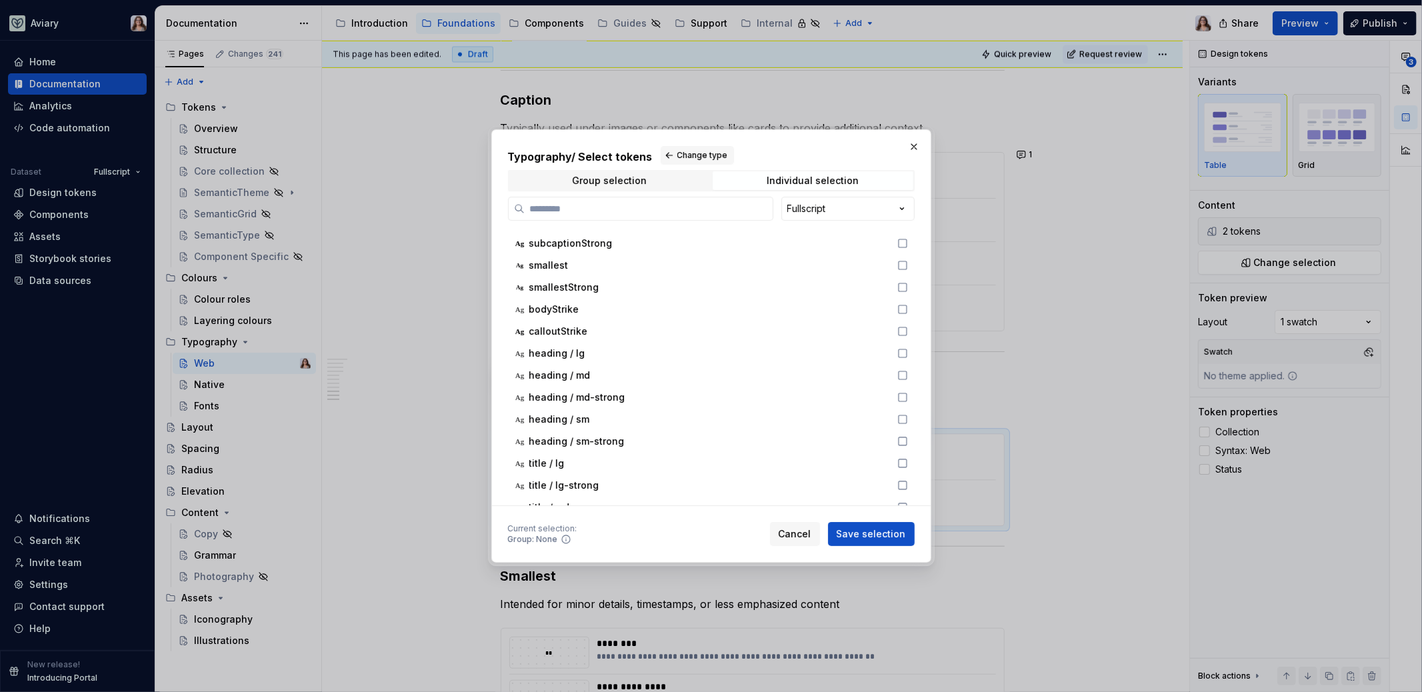
scroll to position [0, 0]
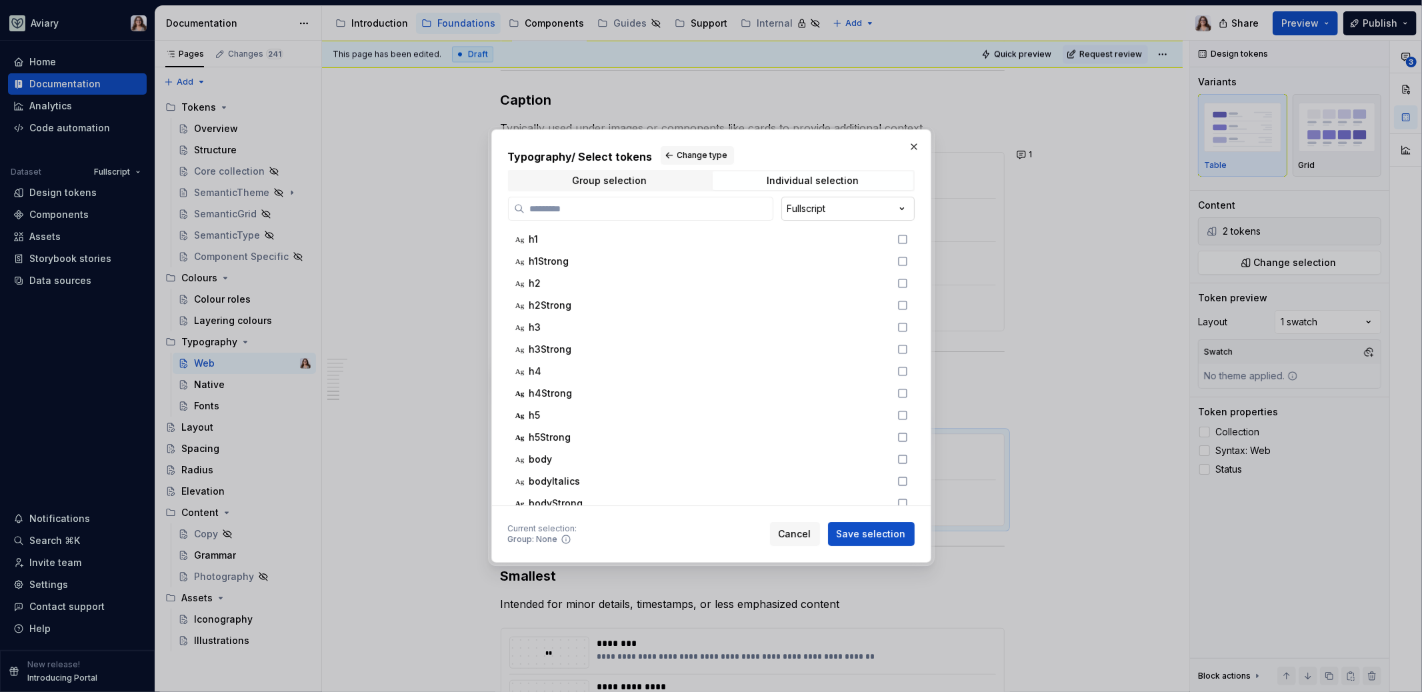
click at [793, 213] on div "Typography / Select tokens Change type Group selection Individual selection Ful…" at bounding box center [711, 346] width 1422 height 692
click at [798, 536] on span "Cancel" at bounding box center [794, 533] width 33 height 13
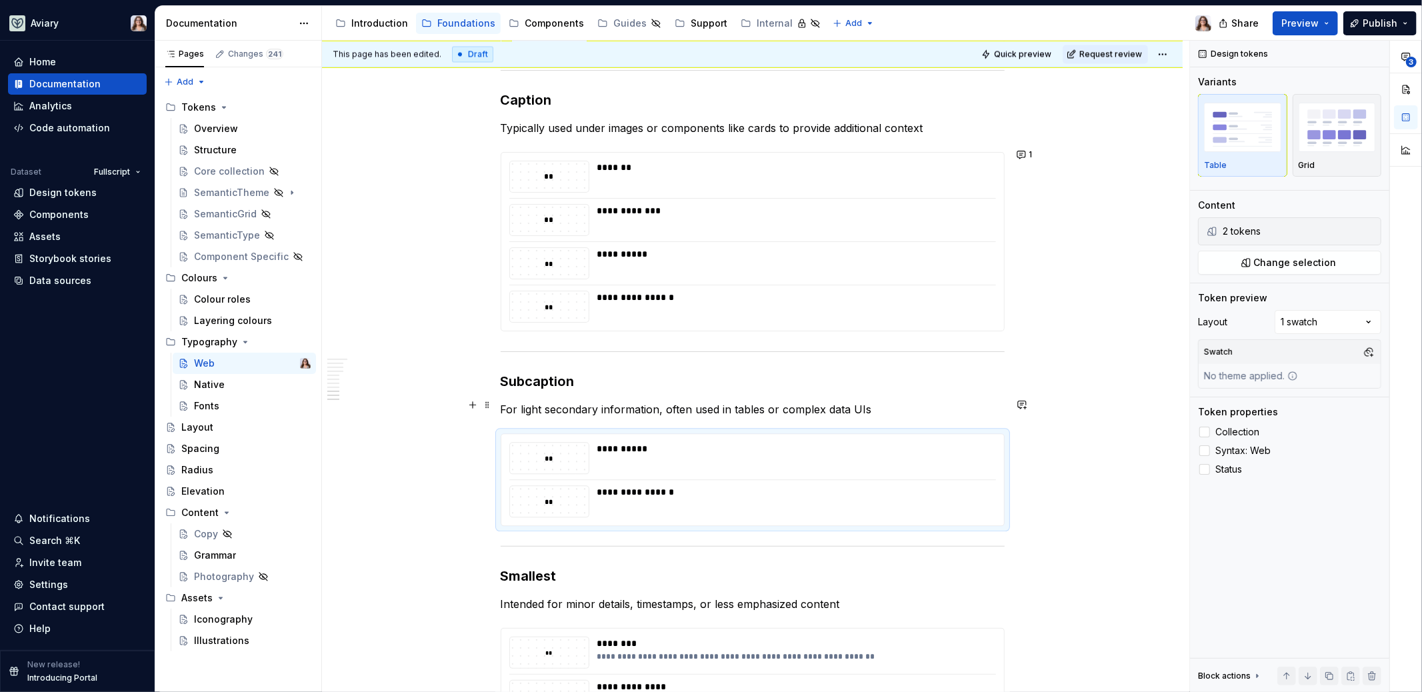
click at [886, 409] on p "For light secondary information, often used in tables or complex data UIs" at bounding box center [753, 409] width 504 height 16
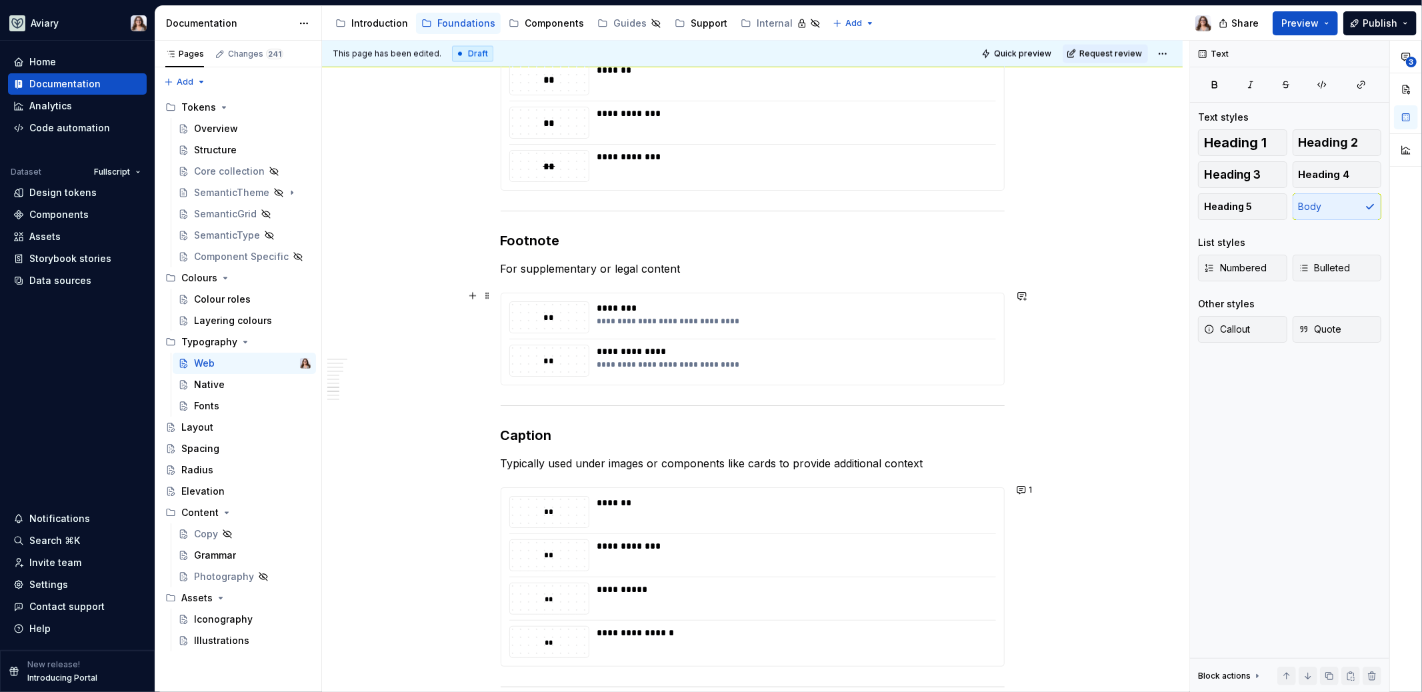
scroll to position [1794, 0]
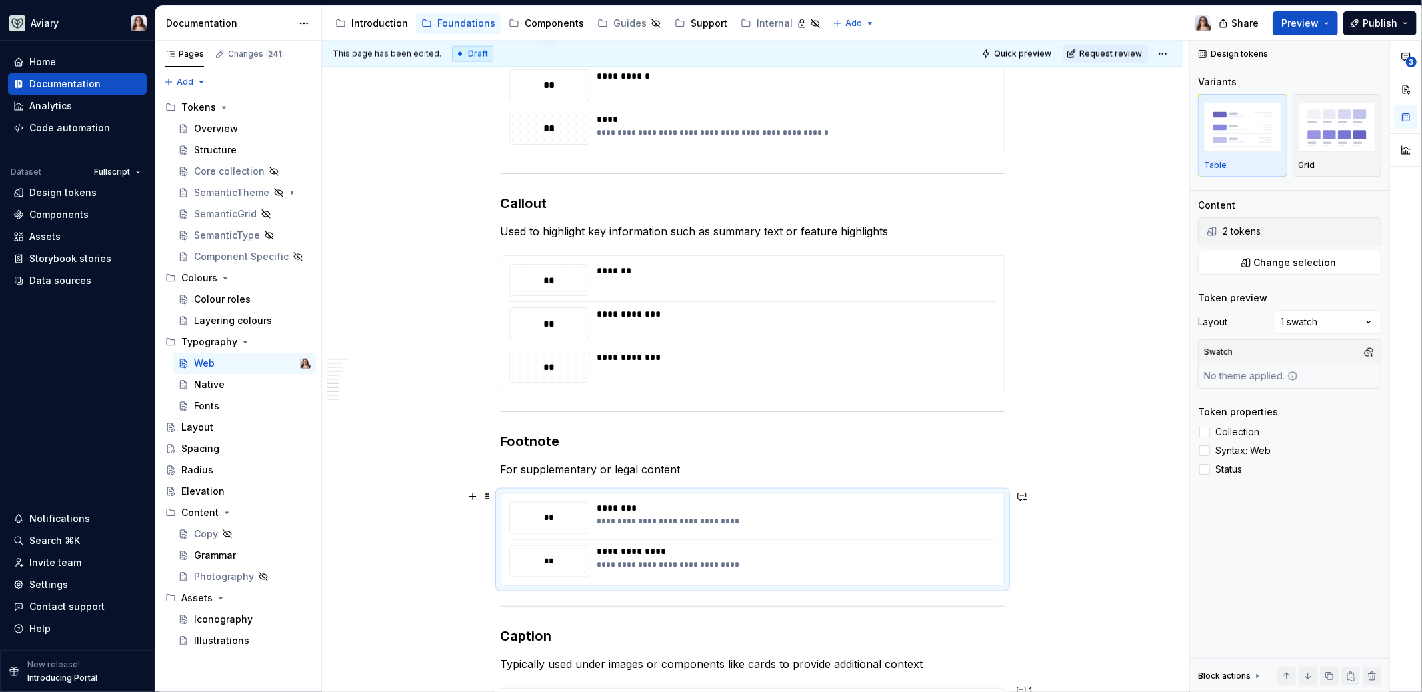
click at [734, 539] on div "**********" at bounding box center [752, 539] width 503 height 91
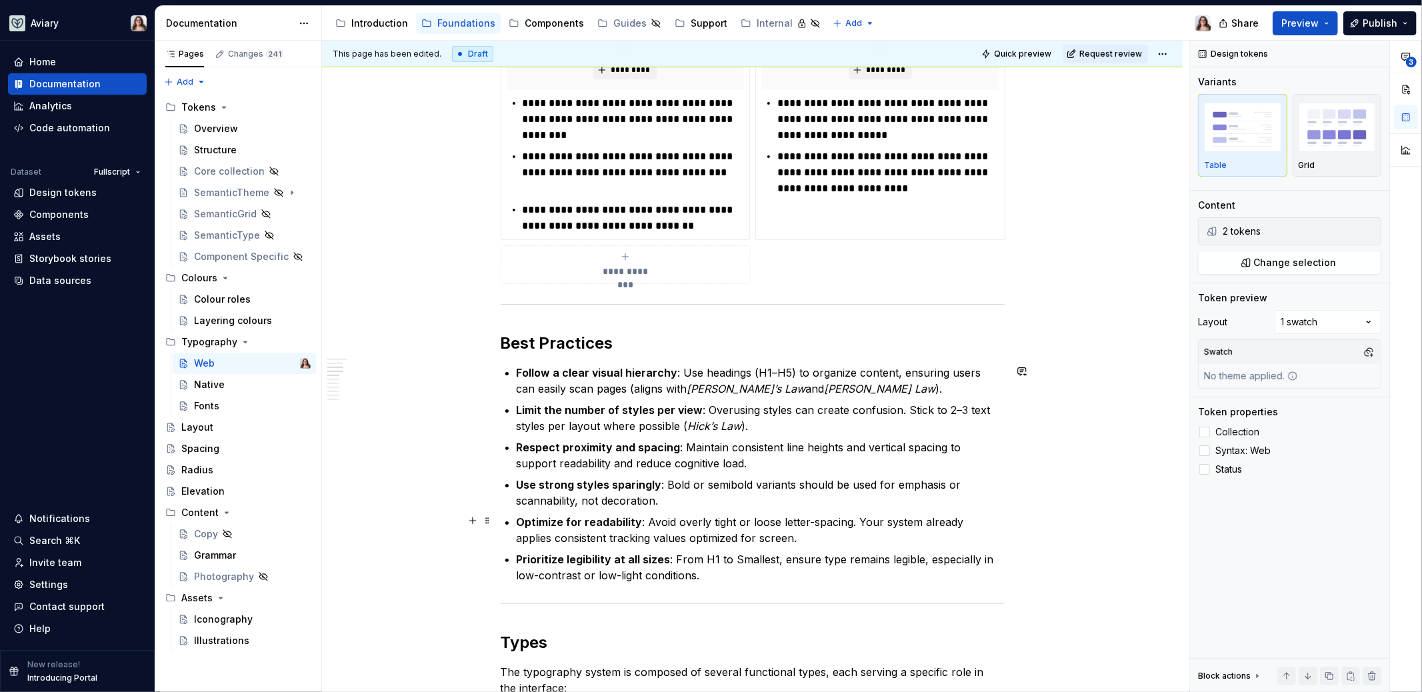
scroll to position [0, 0]
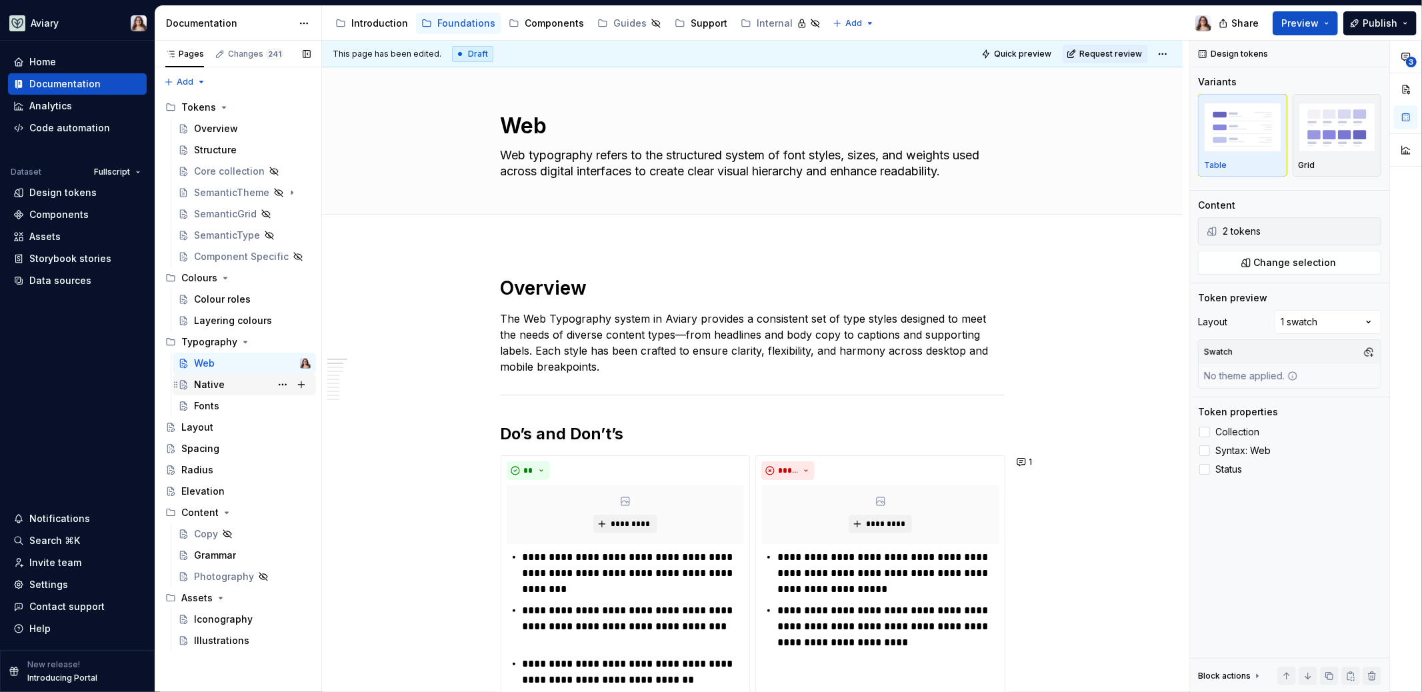
click at [212, 383] on div "Native" at bounding box center [209, 384] width 31 height 13
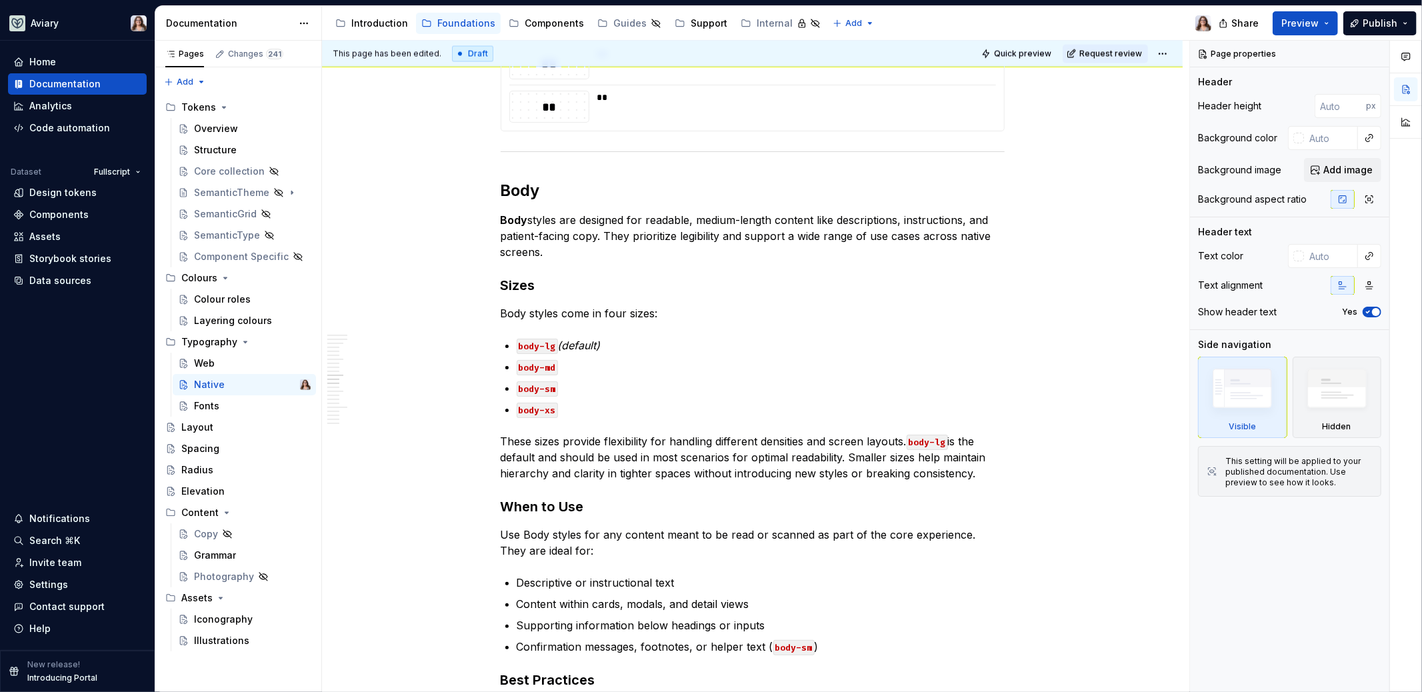
scroll to position [2090, 0]
click at [222, 403] on div "Fonts" at bounding box center [252, 406] width 117 height 19
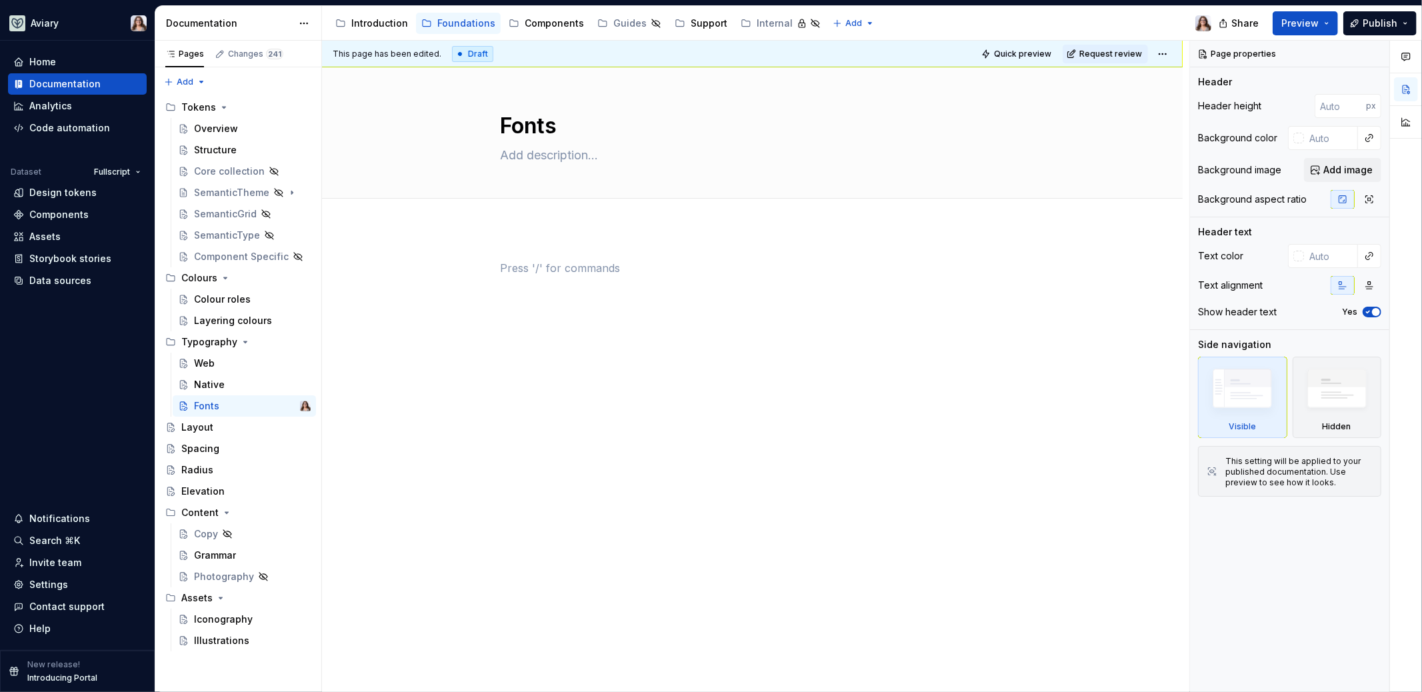
click at [571, 288] on div at bounding box center [753, 285] width 504 height 51
type textarea "*"
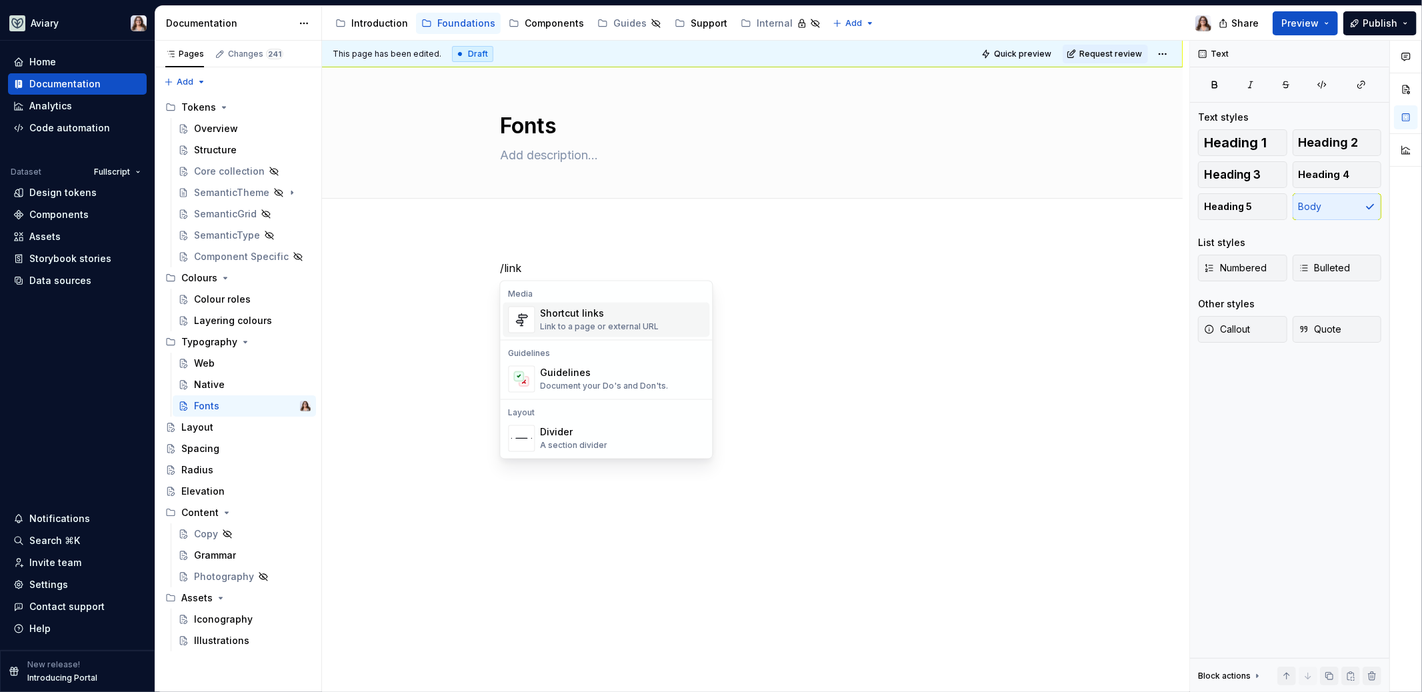
click at [607, 325] on div "Link to a page or external URL" at bounding box center [599, 327] width 119 height 11
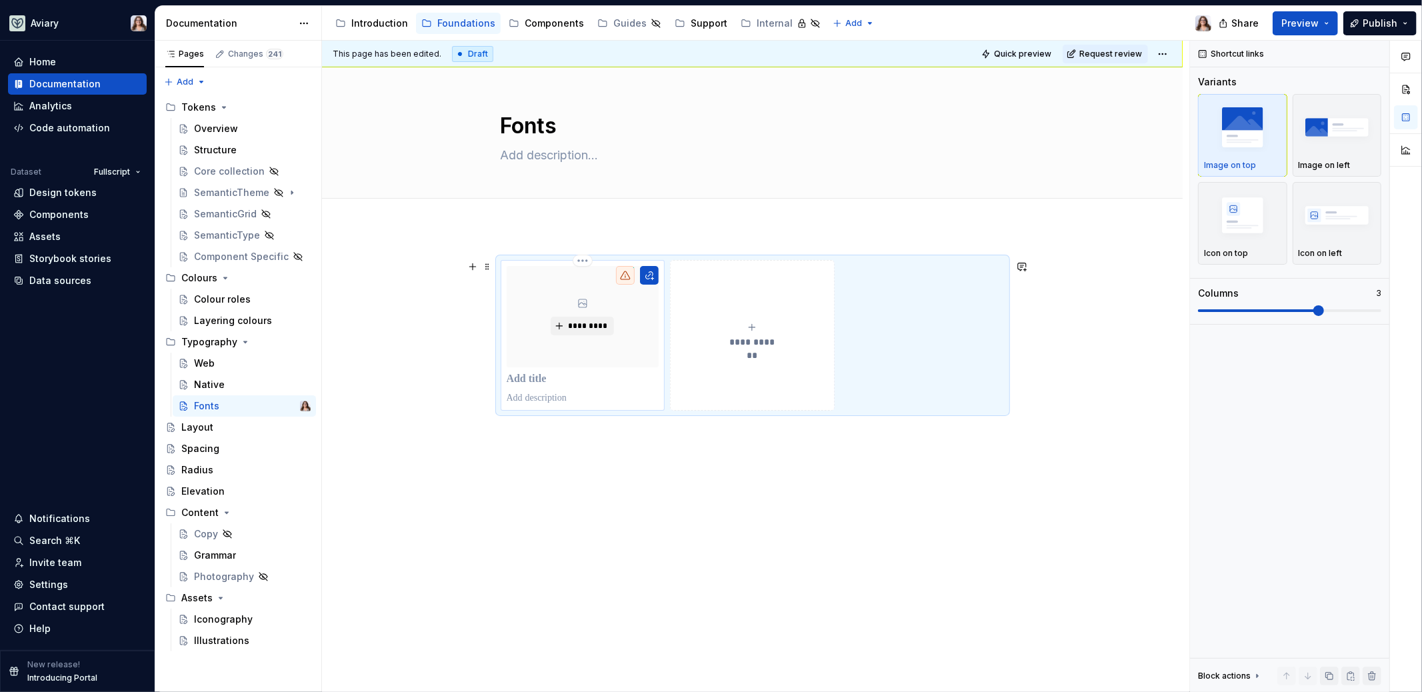
click at [543, 380] on p at bounding box center [583, 379] width 153 height 13
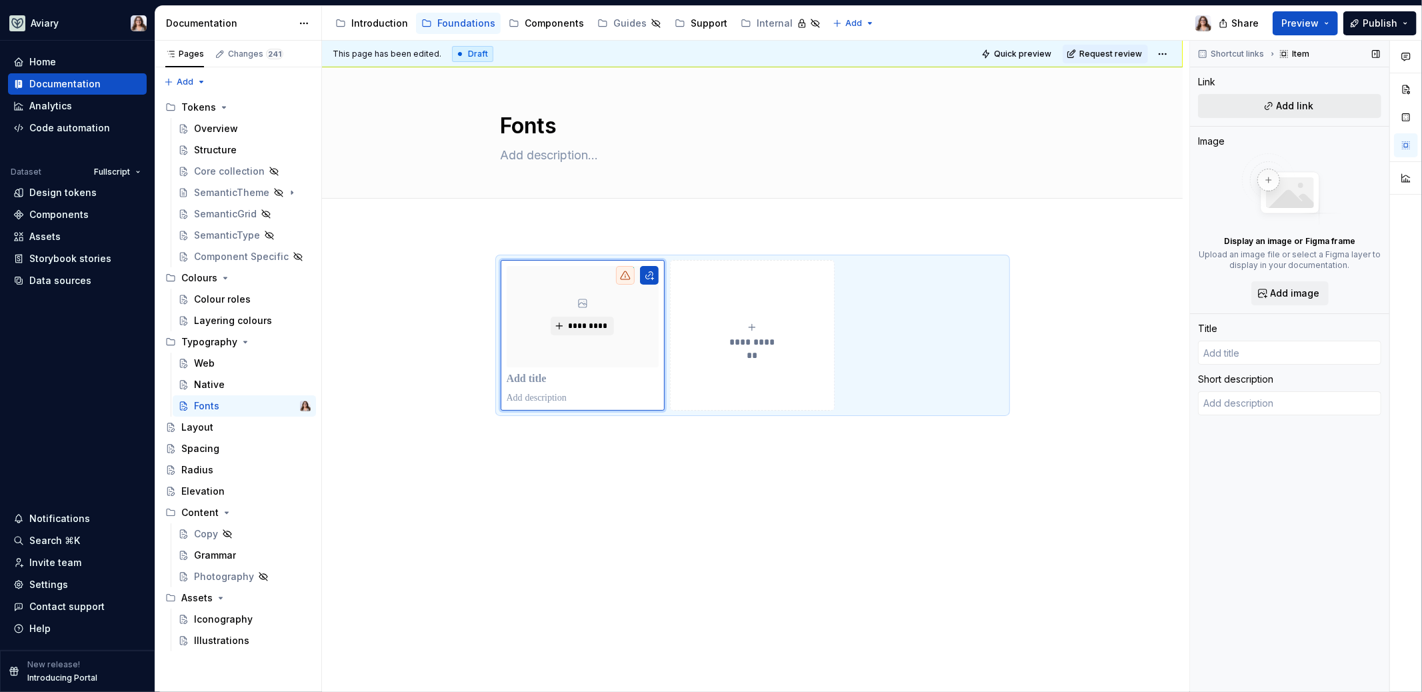
click at [1294, 97] on button "Add link" at bounding box center [1289, 106] width 183 height 24
type textarea "*"
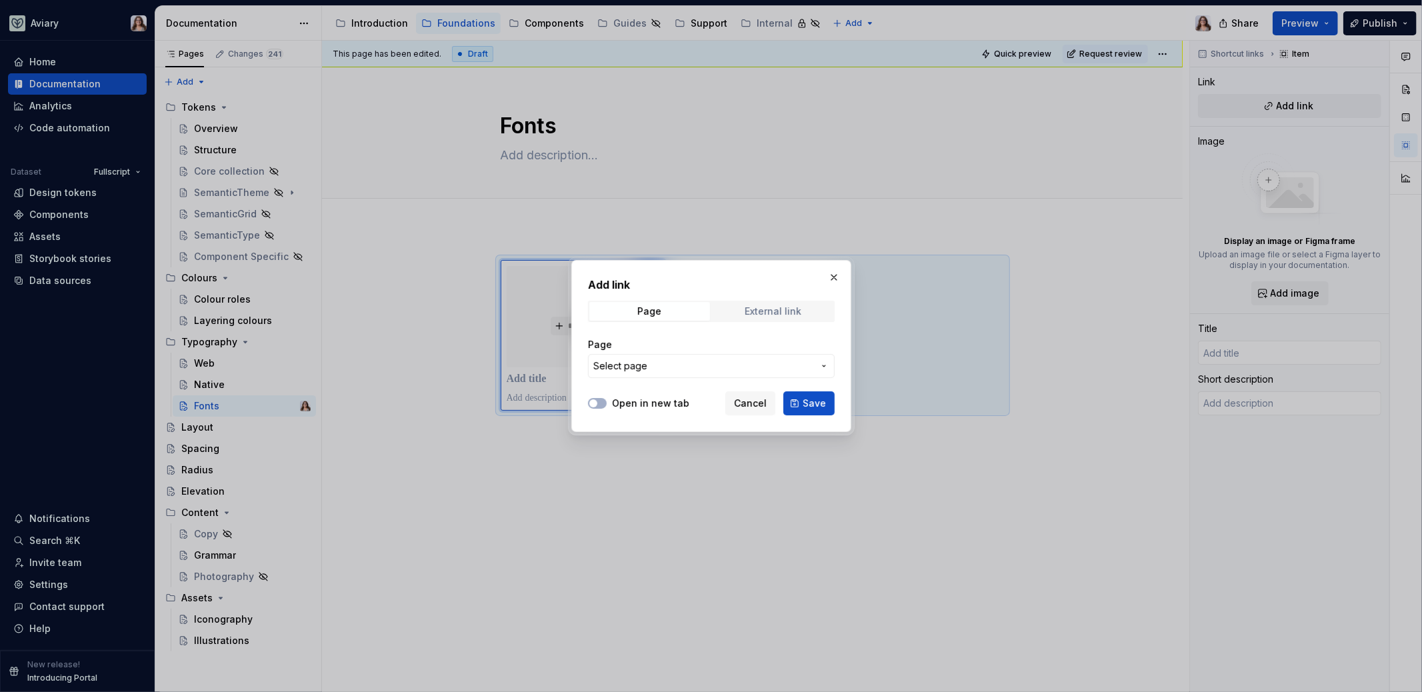
click at [746, 314] on div "External link" at bounding box center [772, 311] width 57 height 11
click at [663, 368] on input "URL" at bounding box center [711, 366] width 247 height 24
paste input "[URL][DOMAIN_NAME]"
type input "[URL][DOMAIN_NAME]"
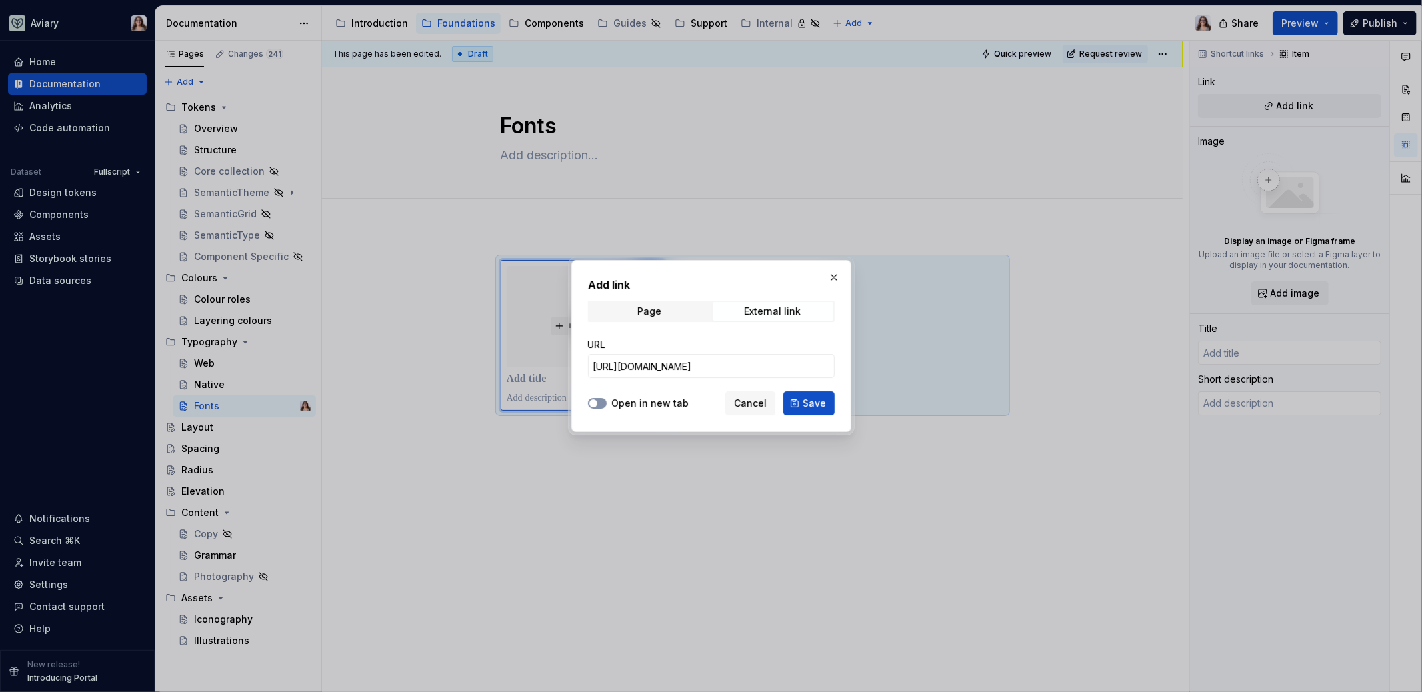
click at [596, 401] on span "button" at bounding box center [593, 403] width 8 height 8
click at [820, 412] on button "Save" at bounding box center [808, 403] width 51 height 24
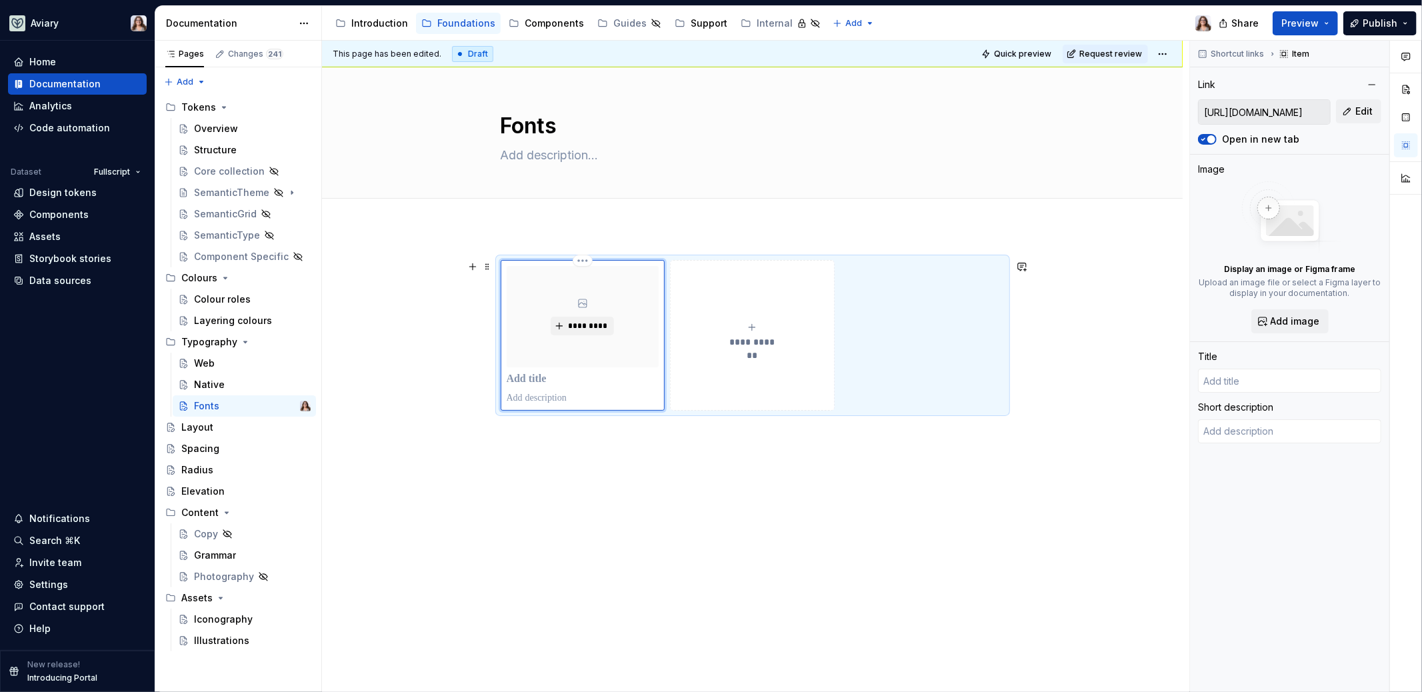
click at [559, 383] on p at bounding box center [583, 379] width 153 height 13
type textarea "*"
type input "M"
type textarea "*"
type input "Mu"
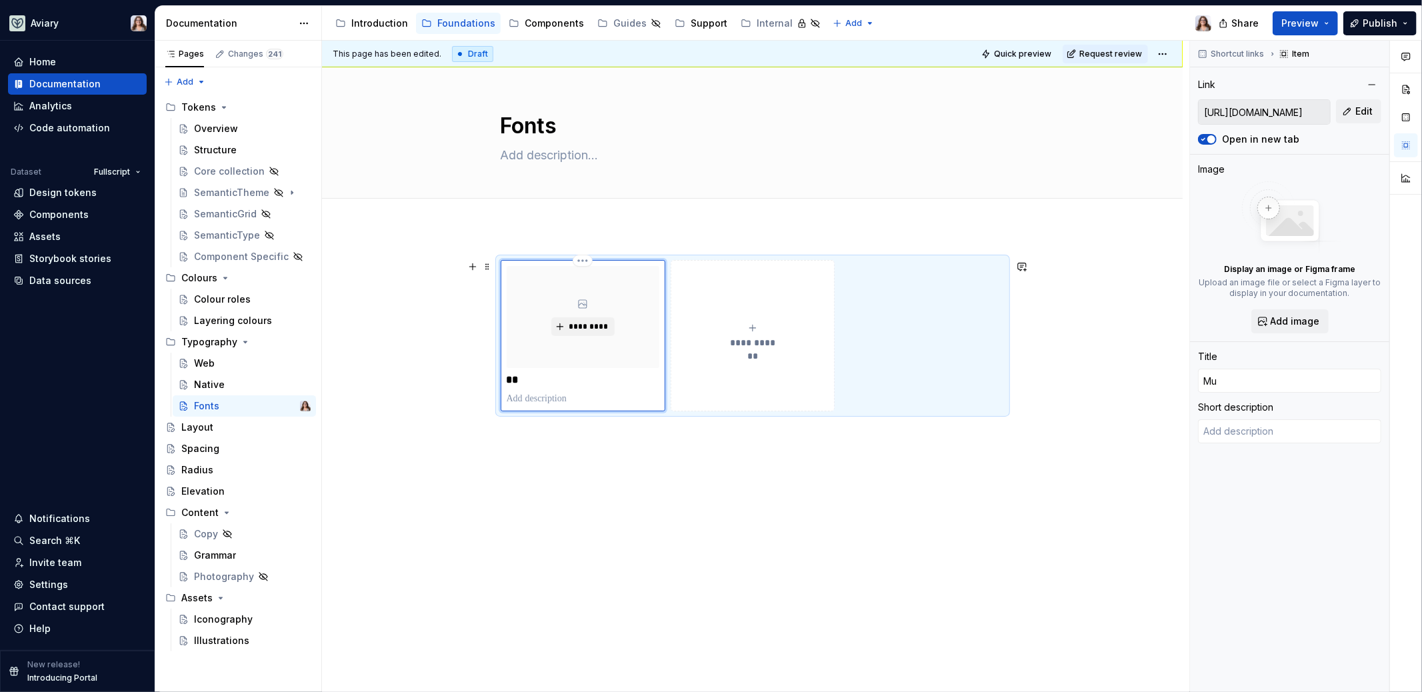
type textarea "*"
type input "Mul"
type textarea "*"
type input "Muli"
type textarea "*"
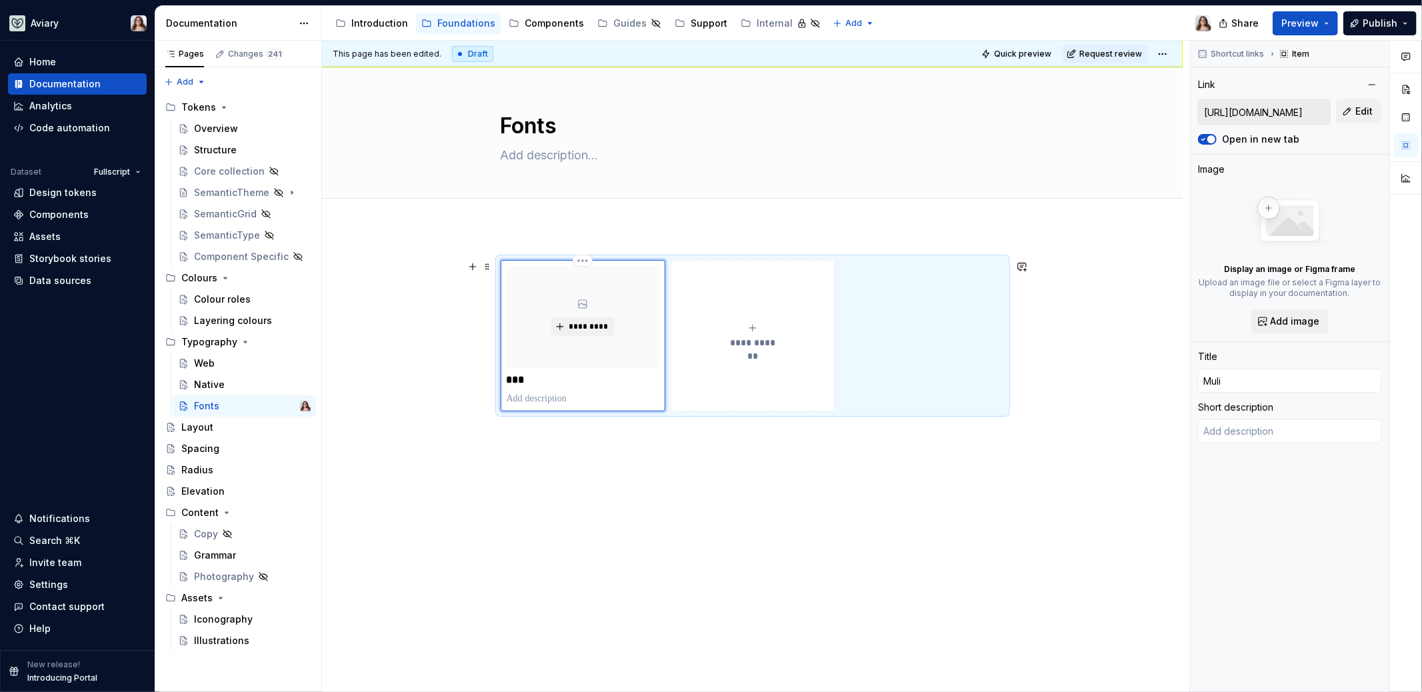
type input "Mulis"
type textarea "*"
type input "Mulish"
click at [729, 371] on button "**********" at bounding box center [753, 335] width 164 height 151
type textarea "*"
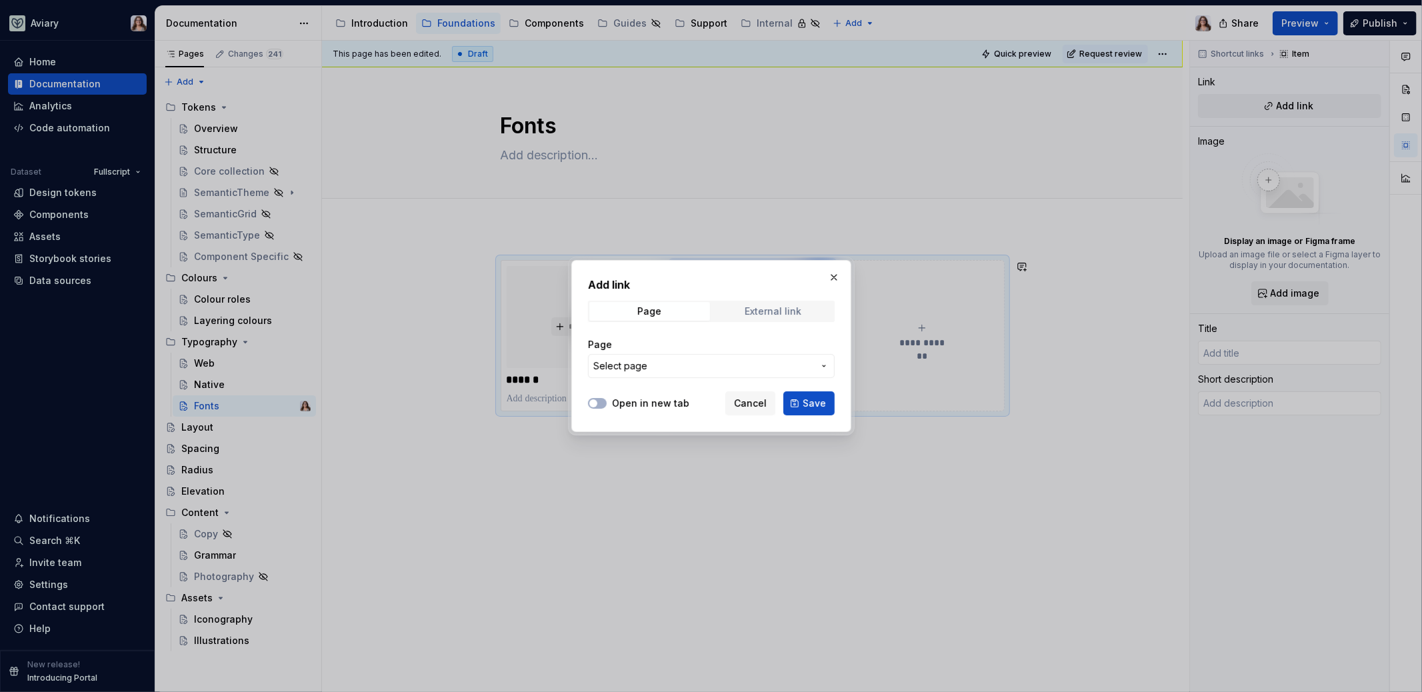
click at [755, 313] on div "External link" at bounding box center [772, 311] width 57 height 11
type textarea "*"
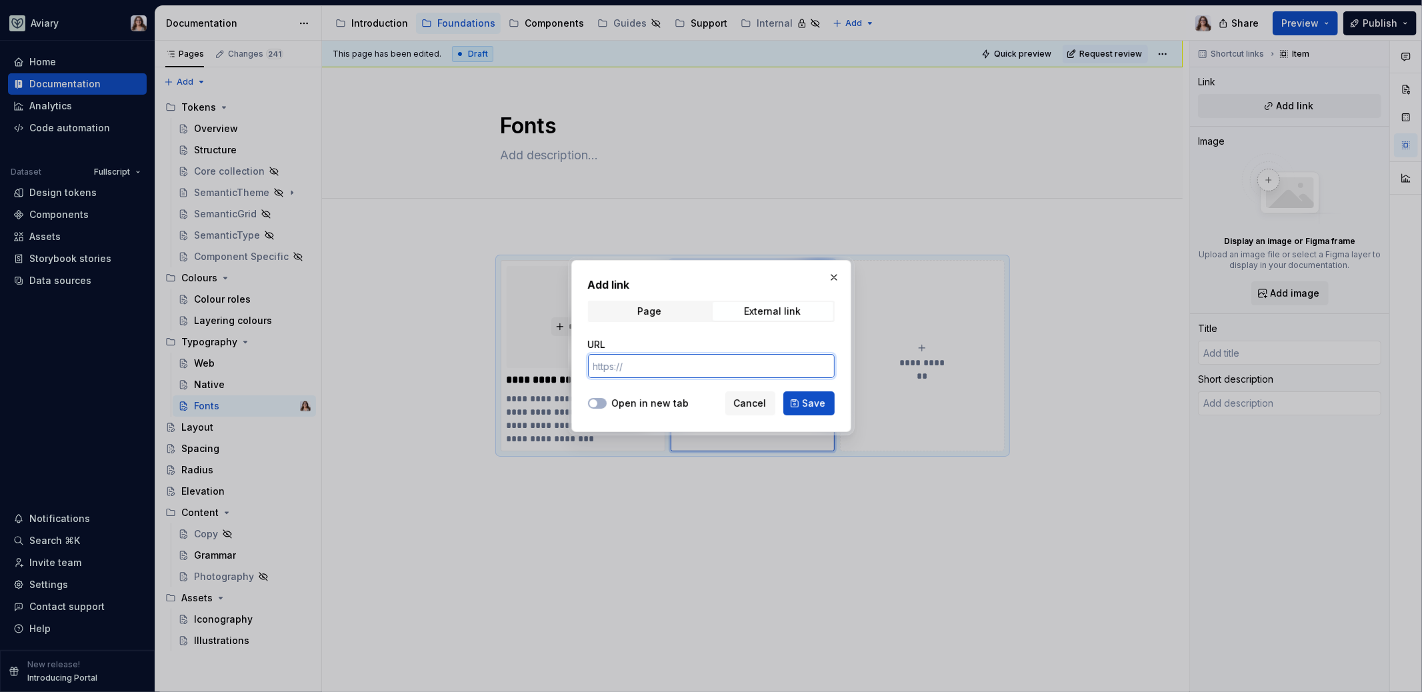
click at [703, 361] on input "URL" at bounding box center [711, 366] width 247 height 24
paste input "[URL][DOMAIN_NAME]"
type input "[URL][DOMAIN_NAME]"
click at [602, 405] on button "Open in new tab" at bounding box center [597, 403] width 19 height 11
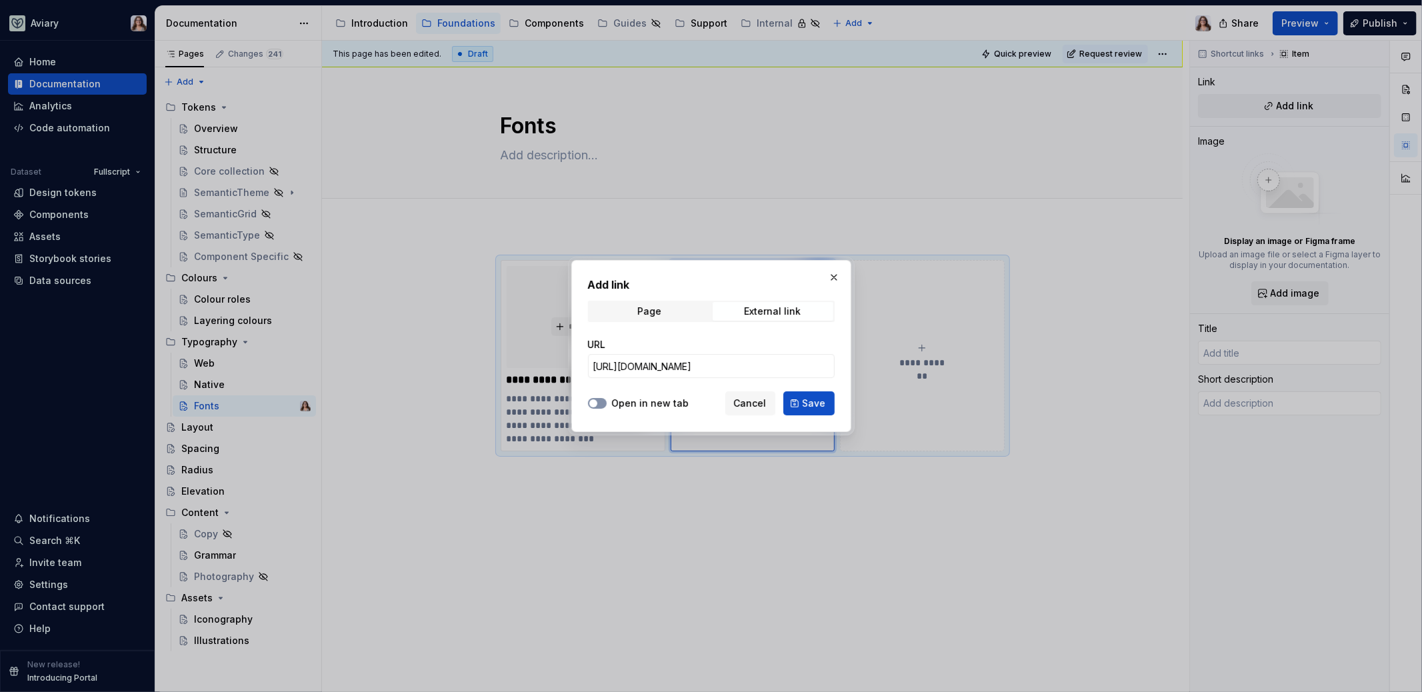
scroll to position [0, 0]
click at [794, 402] on button "Save" at bounding box center [808, 403] width 51 height 24
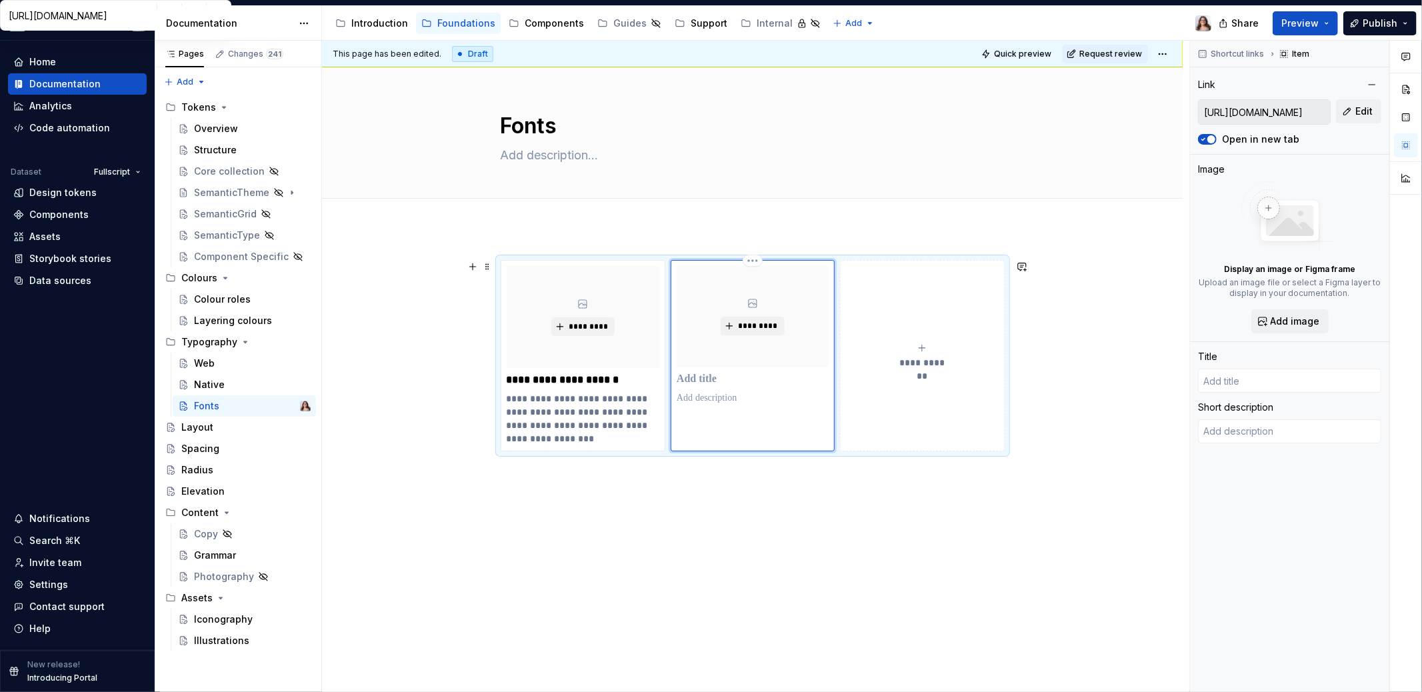
click at [697, 386] on div "*********" at bounding box center [753, 335] width 152 height 139
click at [694, 379] on p at bounding box center [753, 379] width 152 height 13
type textarea "*"
type input "Google Drive: Sign-in"
type textarea "Access Google Drive with a Google account (for personal use) or Google Workspac…"
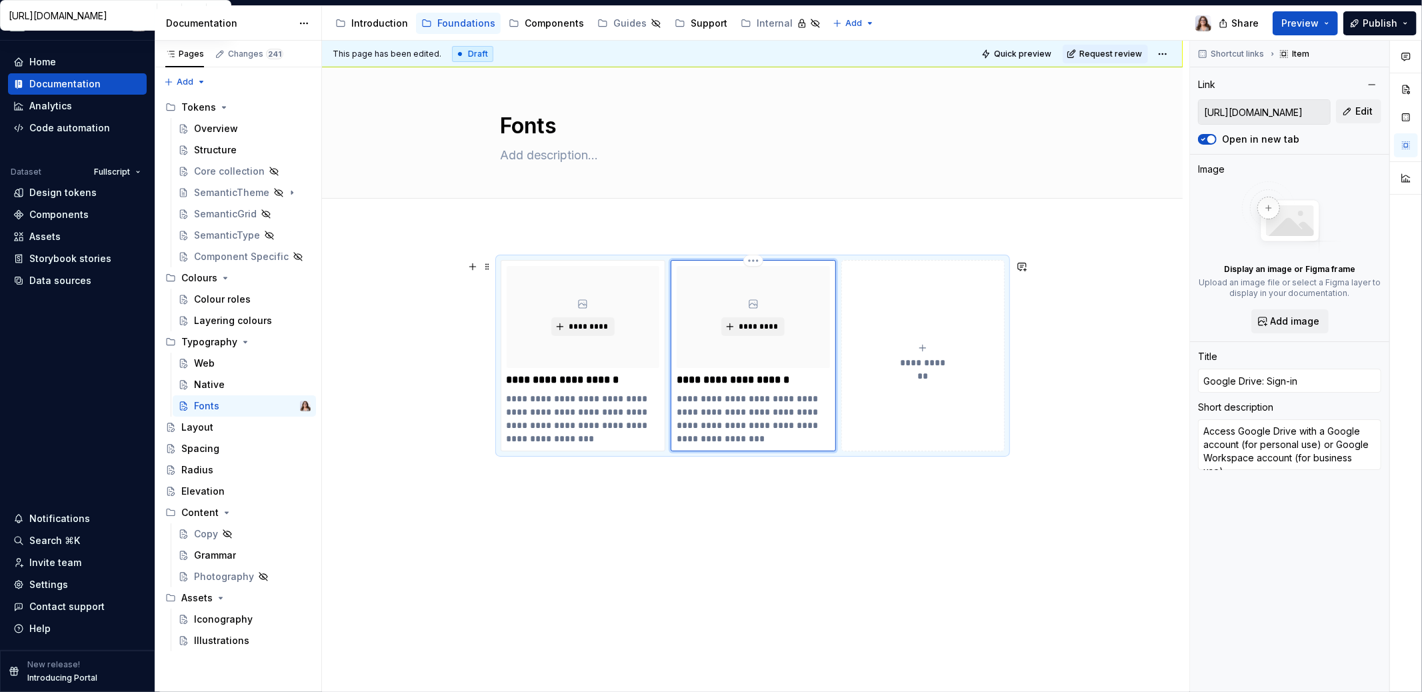
type textarea "*"
type input "Google Drive: Sign-inB"
type textarea "*"
type input "Google Drive: Sign-inBe"
click at [721, 381] on p "**********" at bounding box center [753, 379] width 153 height 13
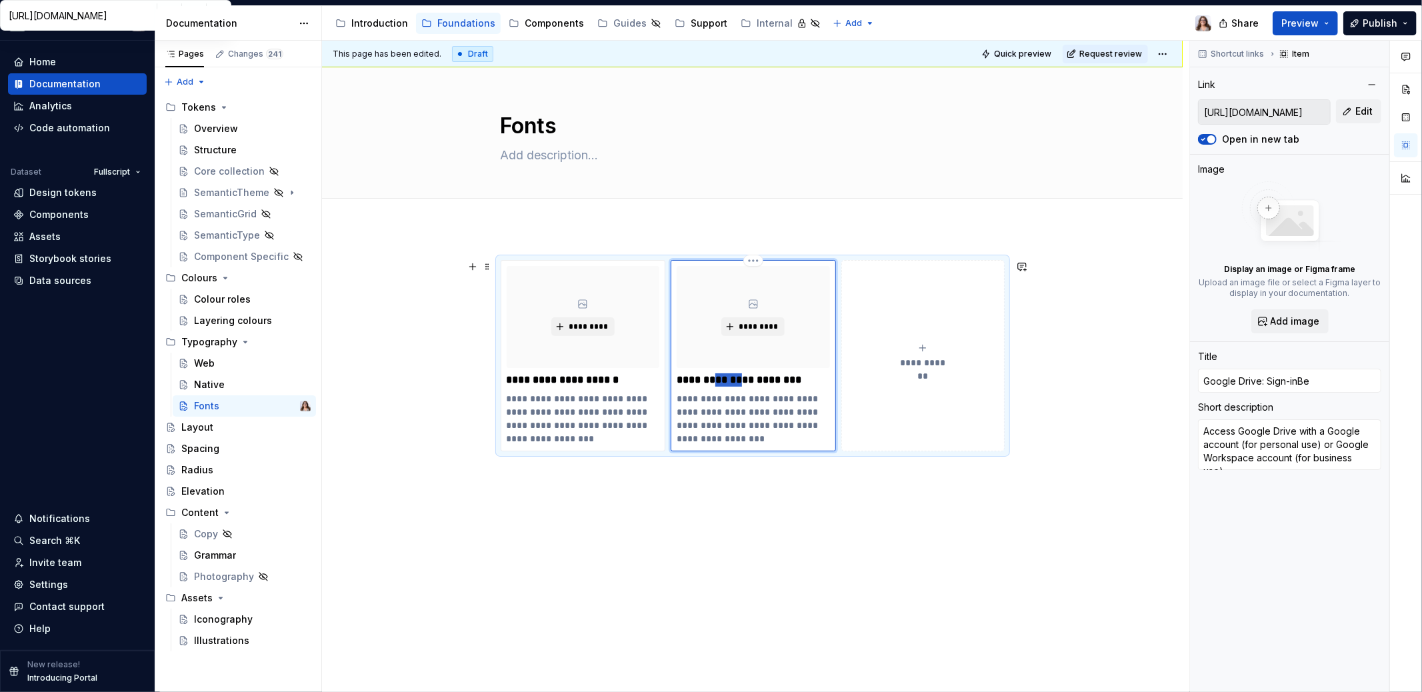
click at [721, 381] on p "**********" at bounding box center [753, 379] width 153 height 13
type textarea "*"
type input "B"
type textarea "*"
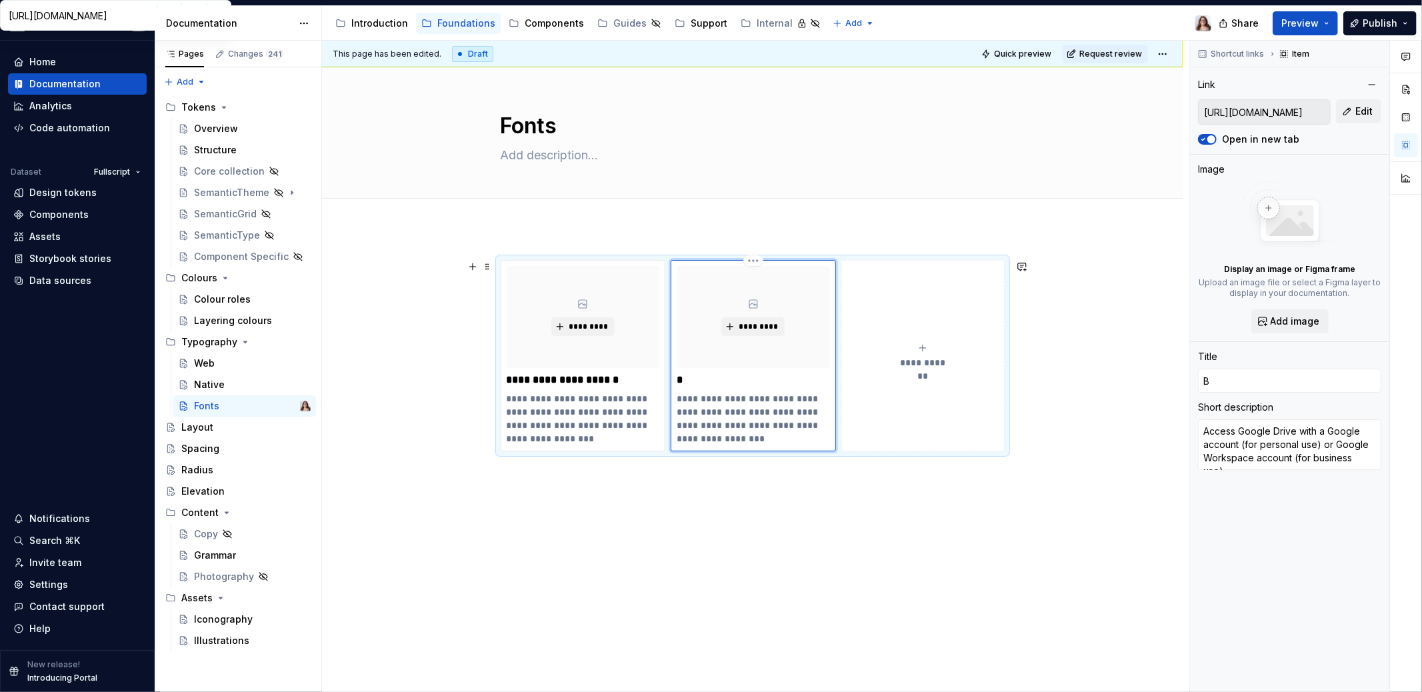
type input "Be"
type textarea "*"
type input "Bes"
type textarea "*"
type input "Besl"
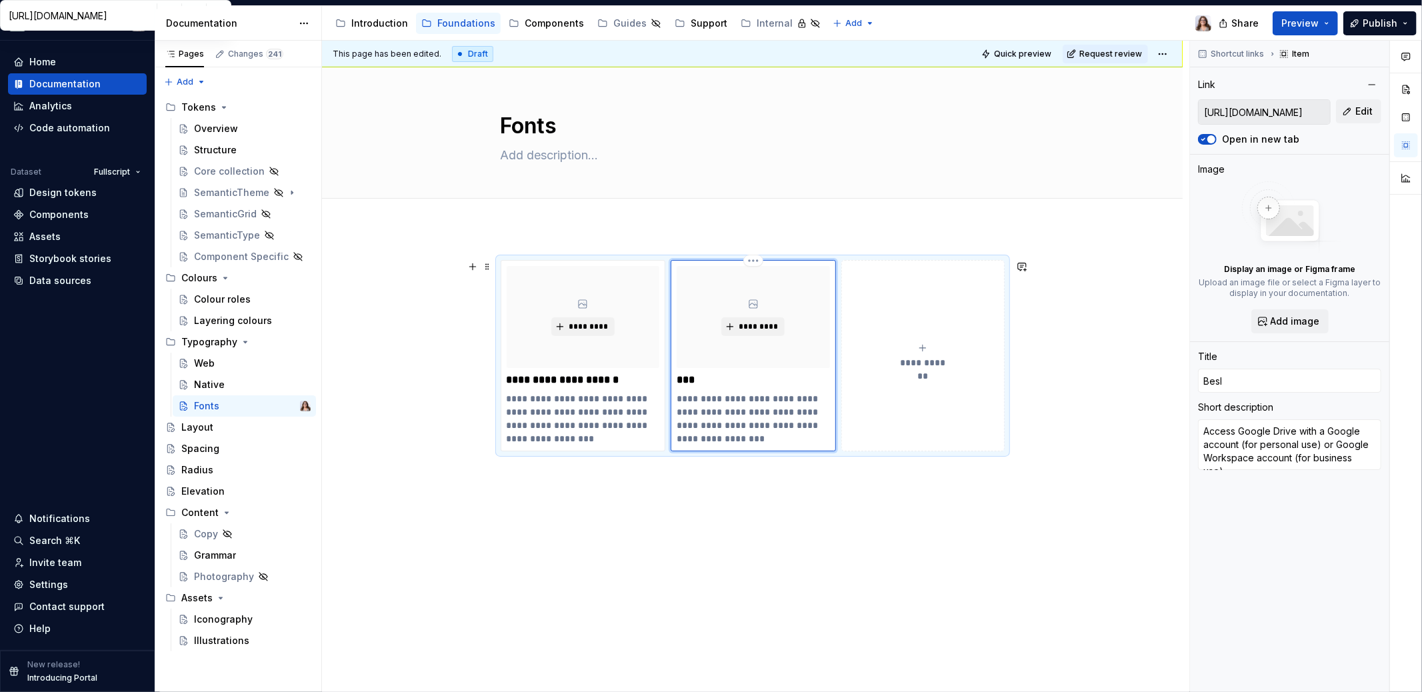
type textarea "*"
type input "Besle"
type textarea "*"
type input "Besley"
click at [600, 376] on p "**********" at bounding box center [583, 379] width 153 height 13
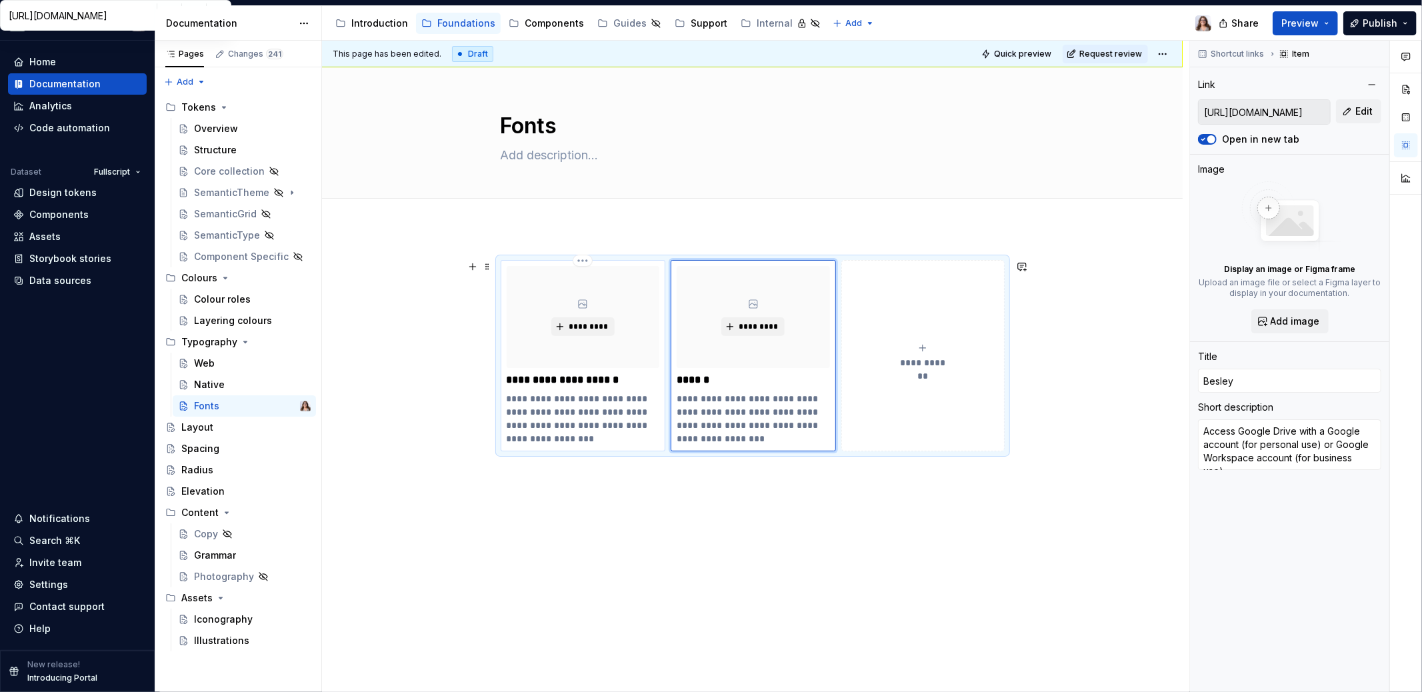
type textarea "*"
type input "Google Drive: Sign-in"
type input "[URL][DOMAIN_NAME]"
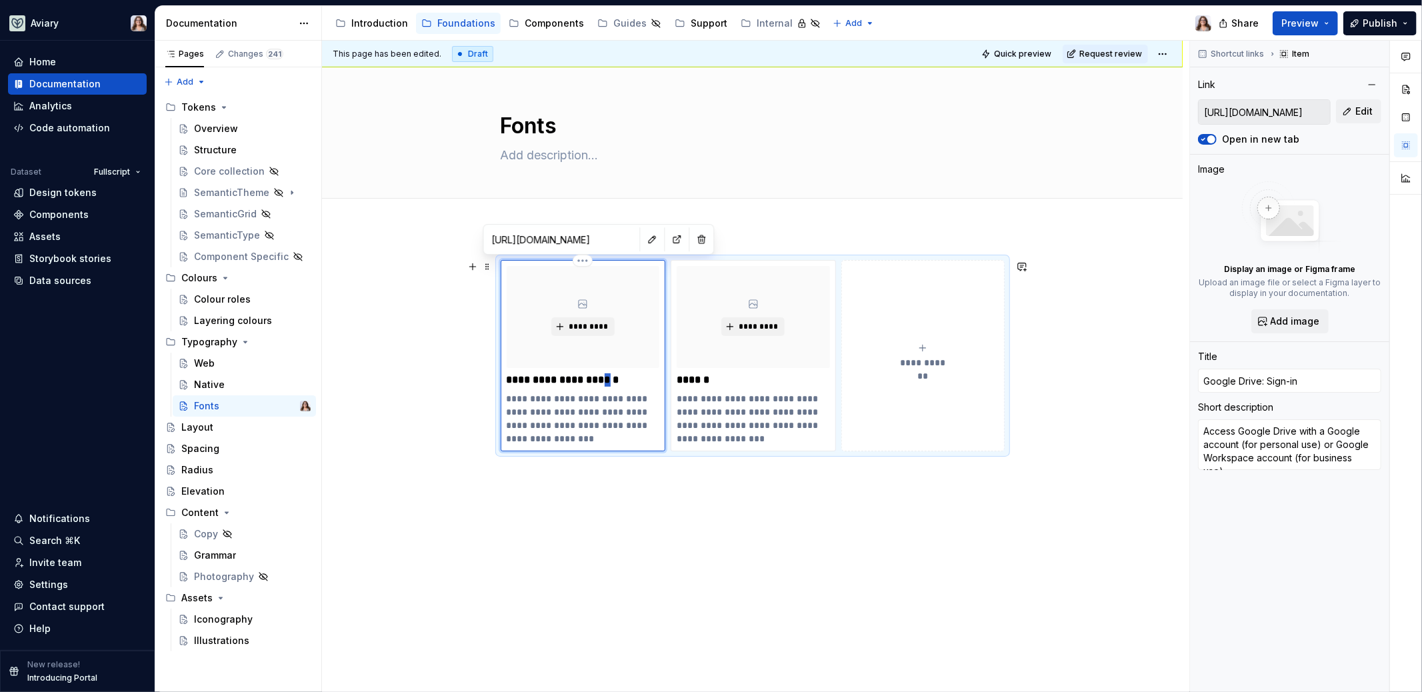
click at [600, 376] on p "**********" at bounding box center [583, 379] width 153 height 13
type textarea "*"
type input "M"
type textarea "*"
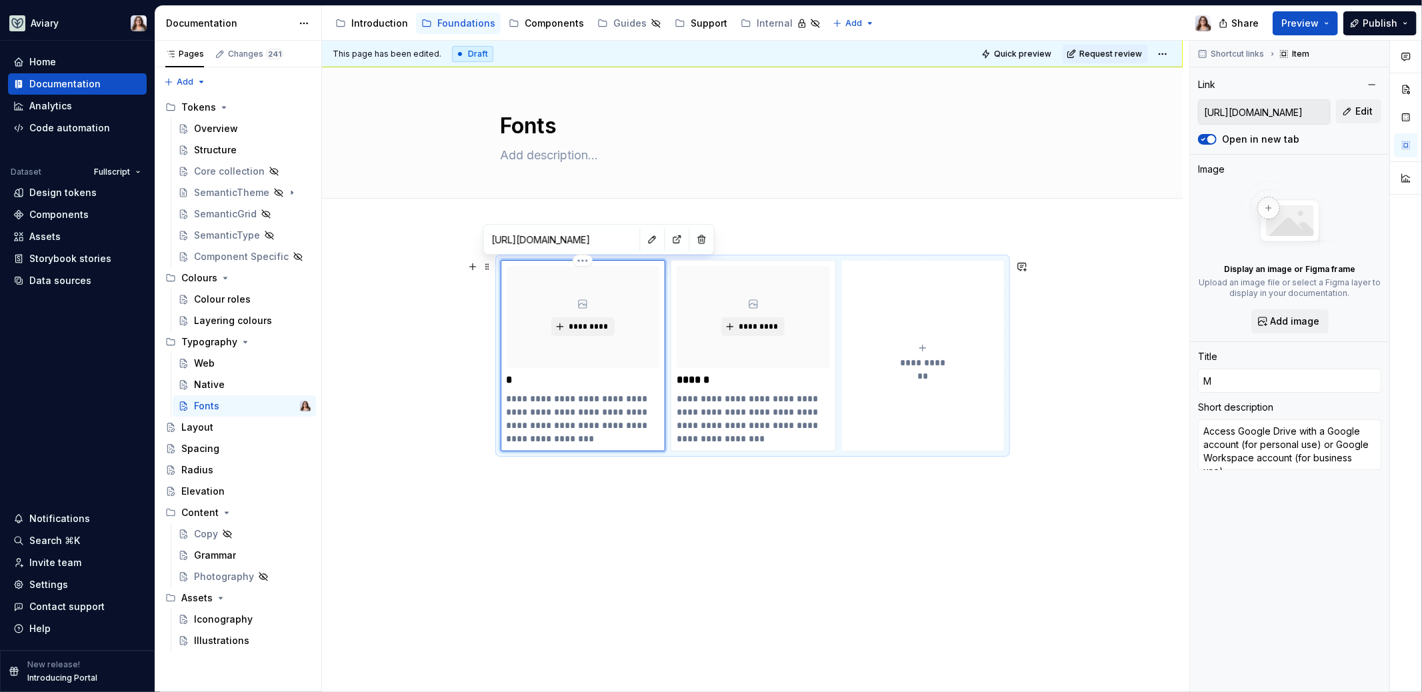
type input "Mu"
type textarea "*"
type input "Mus"
type textarea "*"
type input "Musl"
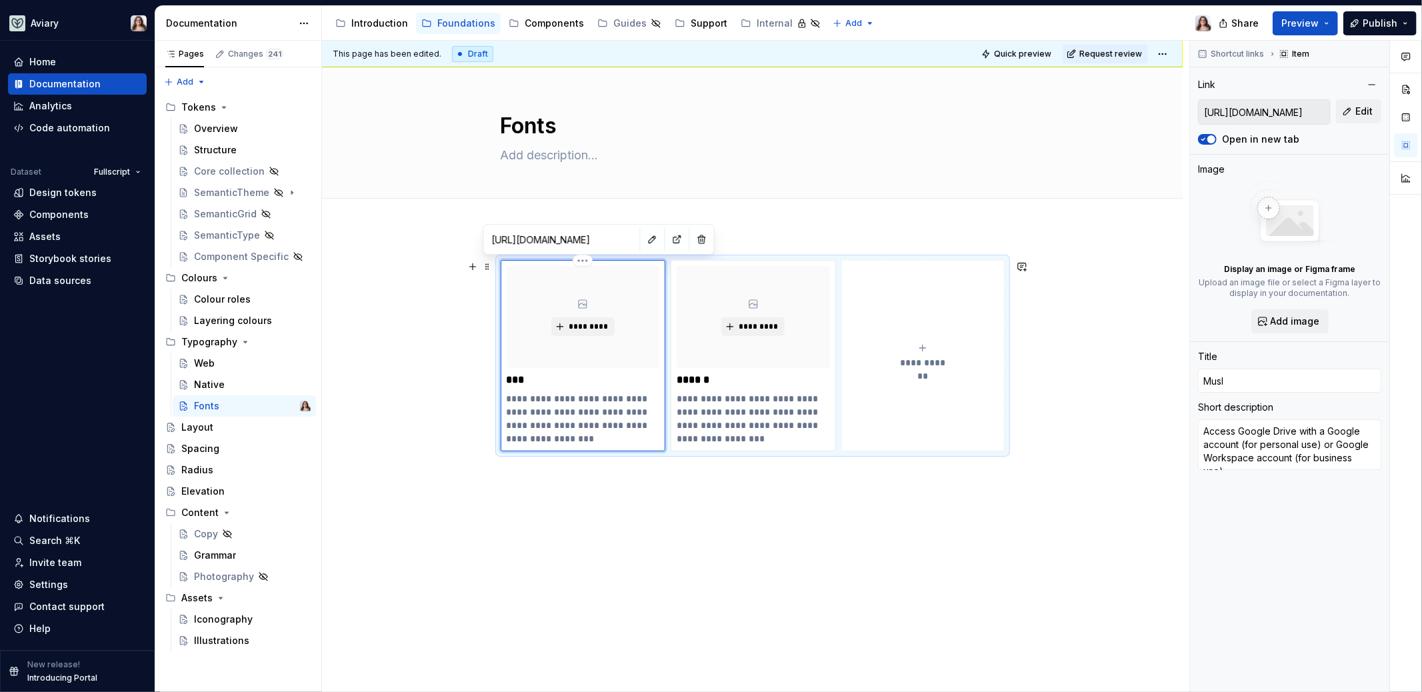
type textarea "*"
type input "Musli"
type textarea "*"
type input "Muslic"
type textarea "*"
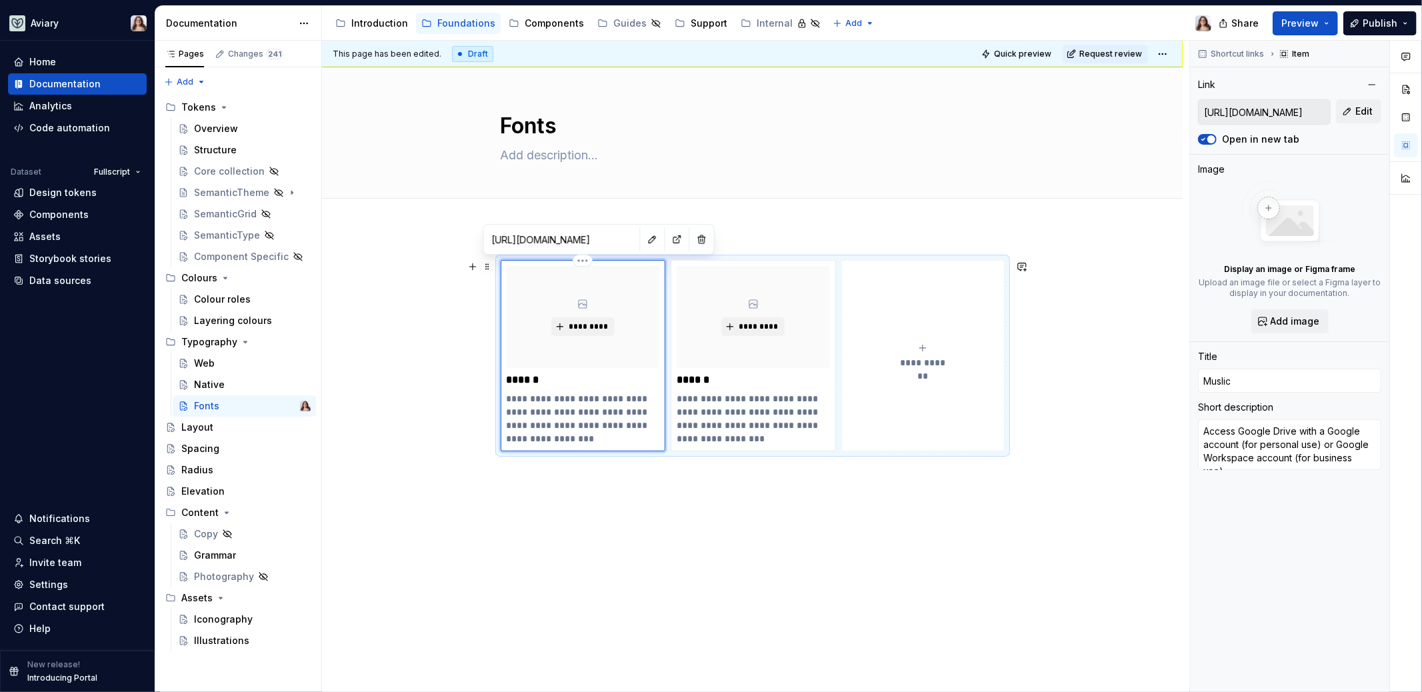
type input "Musli"
type textarea "*"
type input "Musl"
type textarea "*"
type input "Mus"
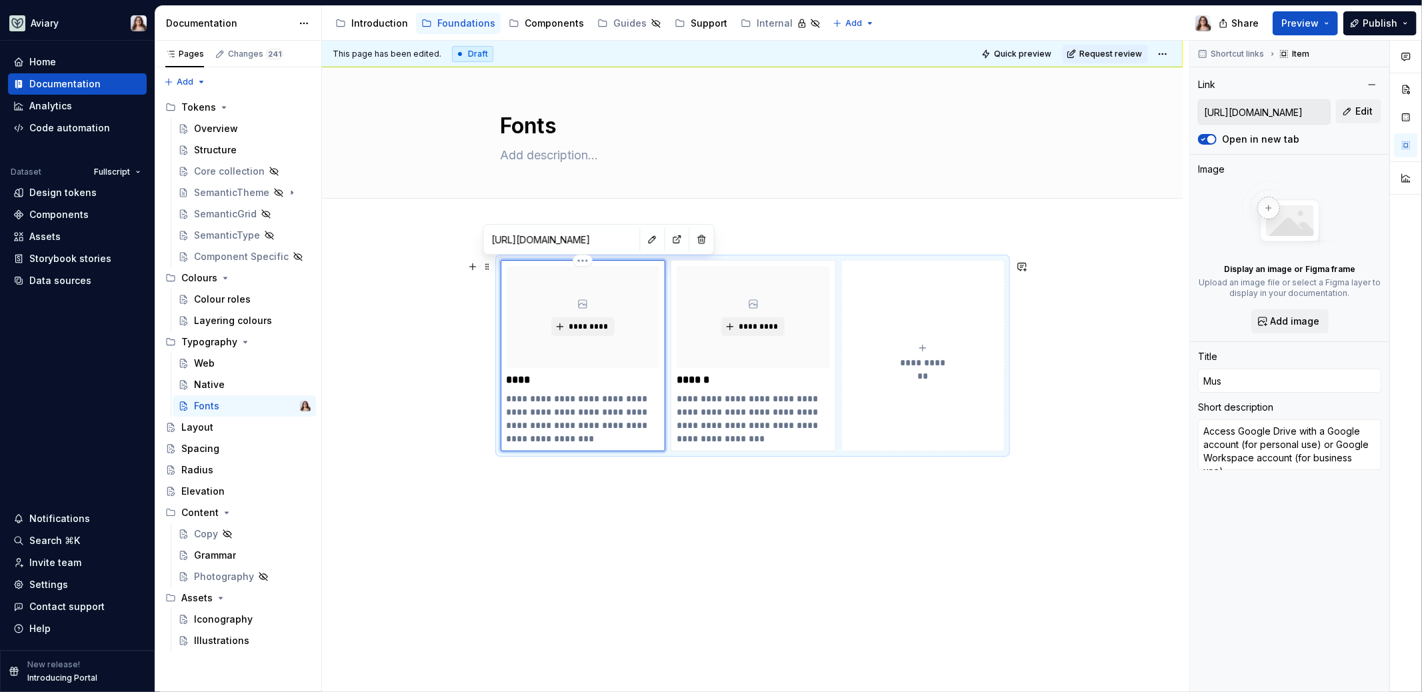
type textarea "*"
type input "Mu"
type textarea "*"
type input "Mul"
type textarea "*"
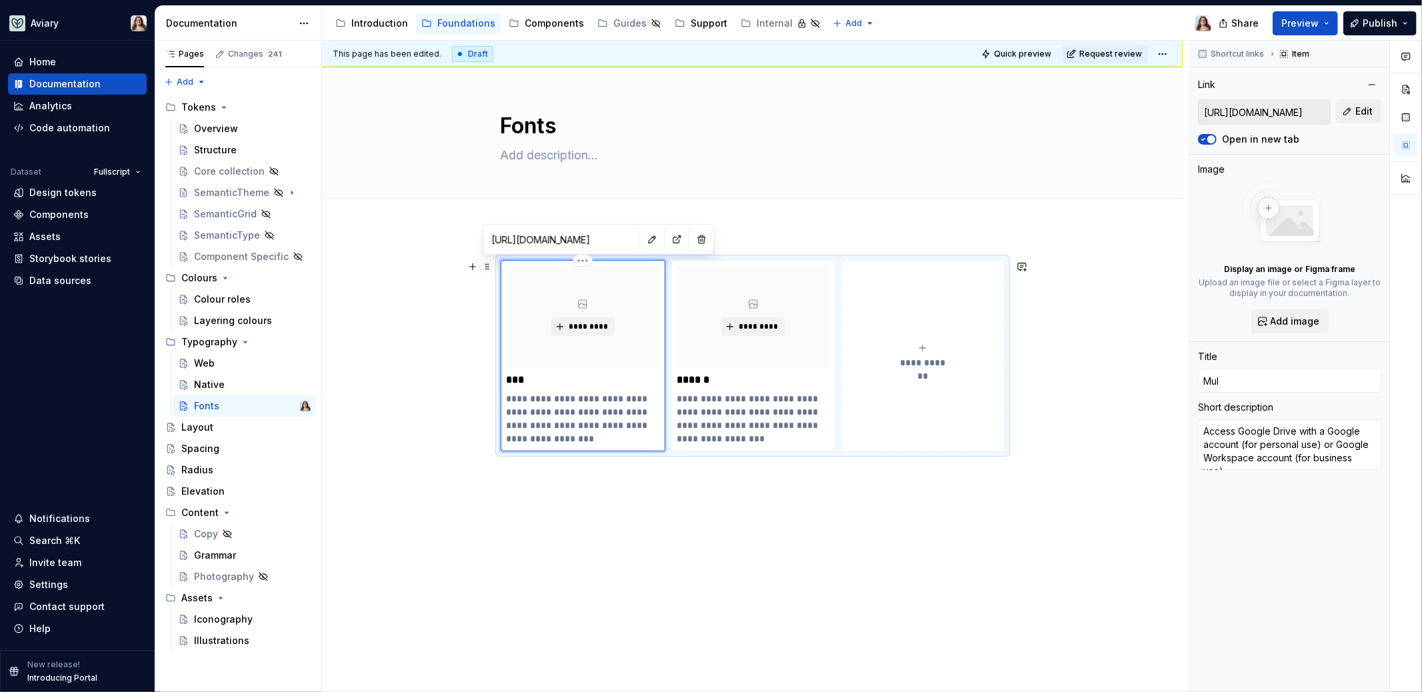
type input "Muls"
type textarea "*"
type input "Mulsi"
type textarea "*"
type input "Mulsih"
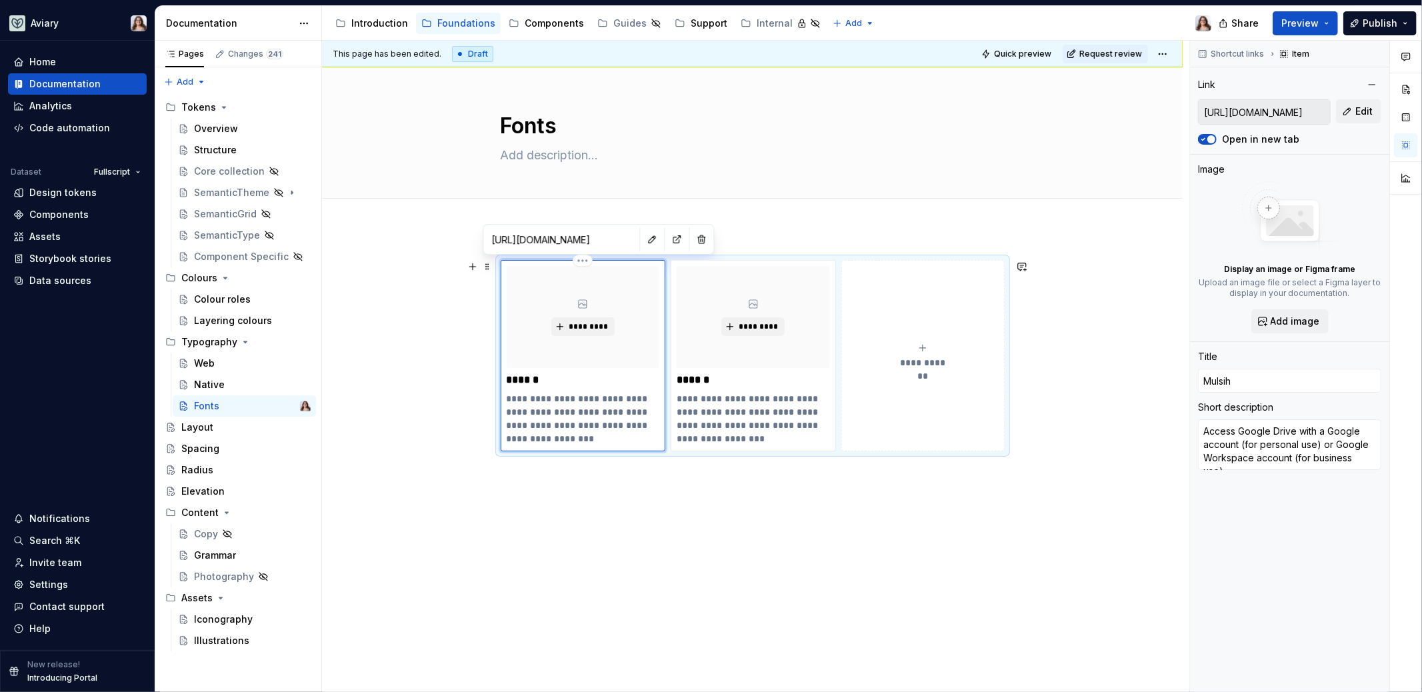
type textarea "*"
type input "Mulsi"
type textarea "*"
type input "Muls"
type textarea "*"
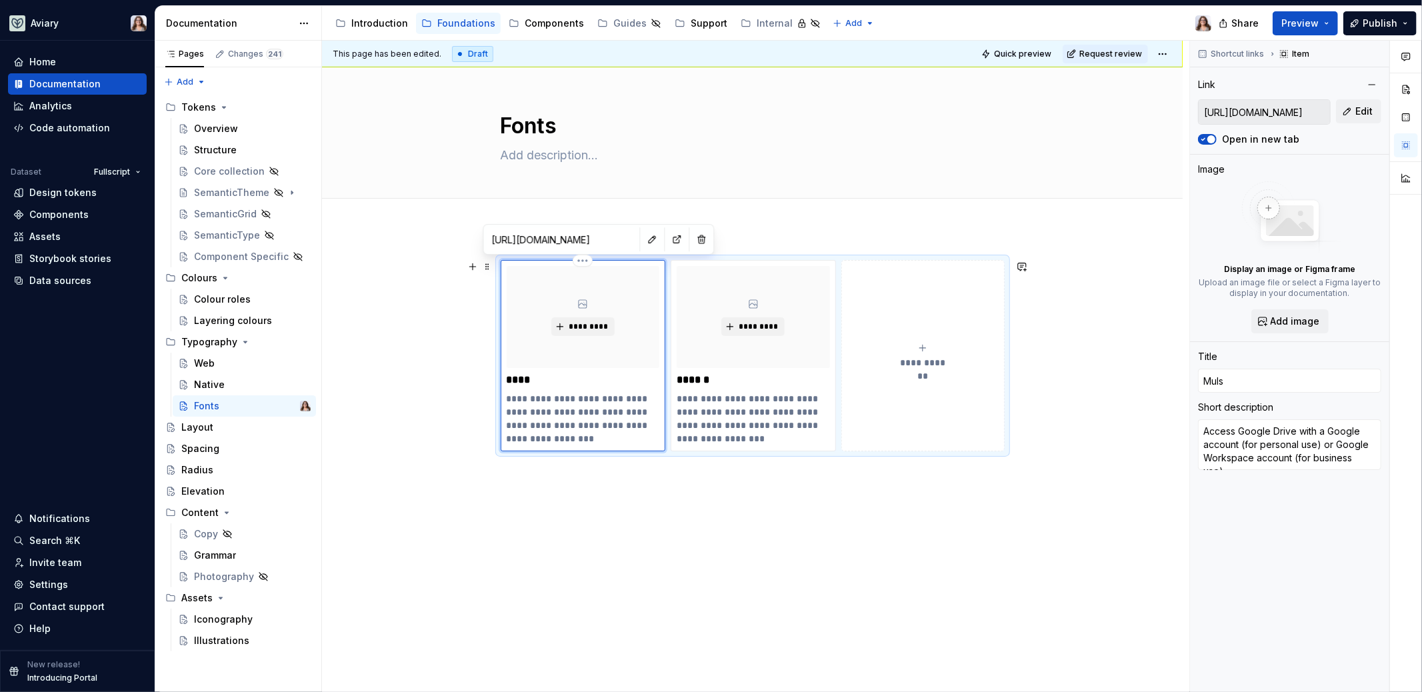
type input "Mul"
type textarea "*"
type input "Muli"
type textarea "*"
type input "Mulis"
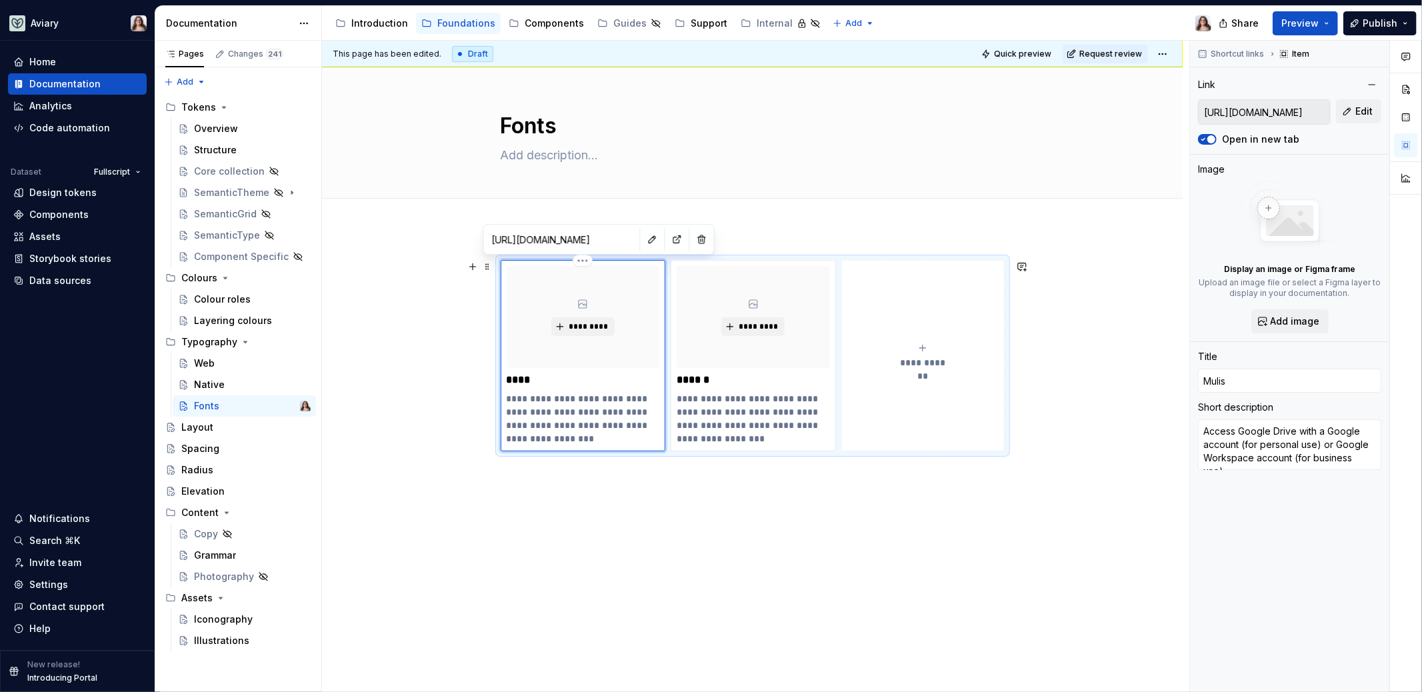
type textarea "*"
type input "Mulish"
drag, startPoint x: 572, startPoint y: 437, endPoint x: 487, endPoint y: 398, distance: 93.3
click at [487, 398] on div "**********" at bounding box center [752, 451] width 860 height 447
type textarea "*"
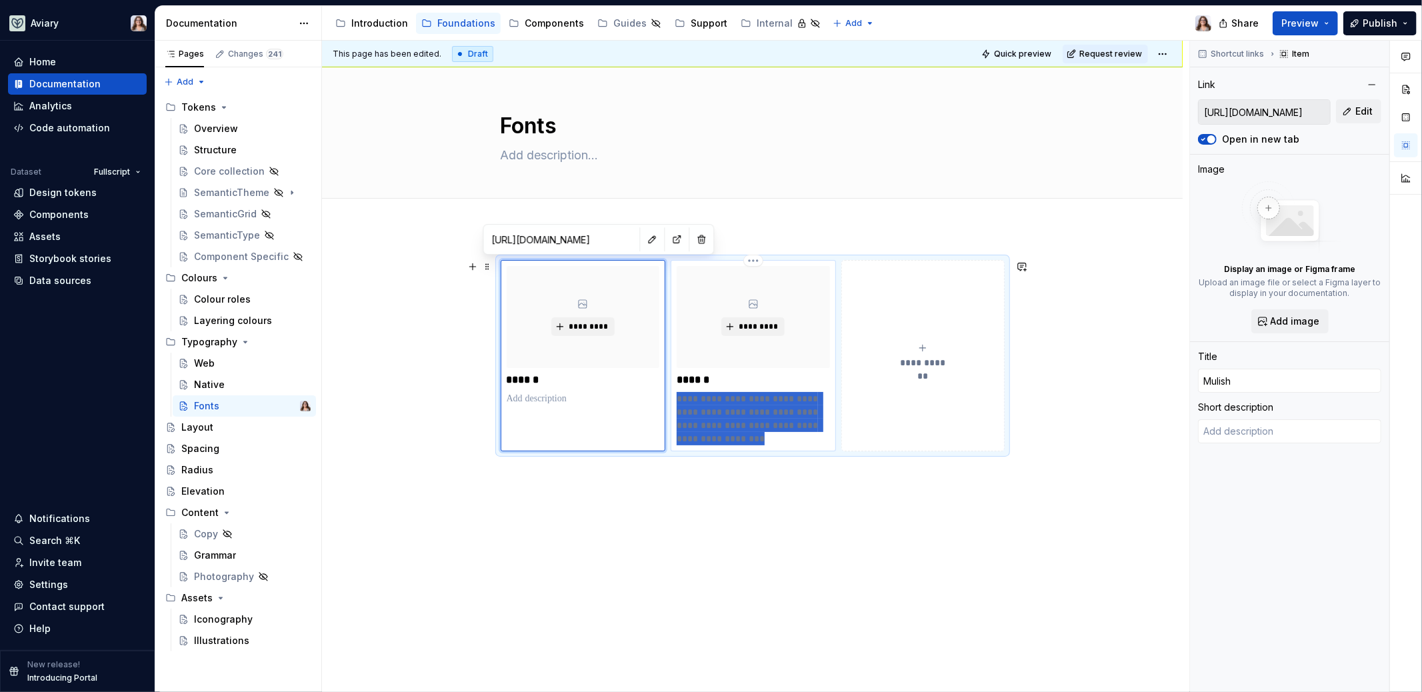
drag, startPoint x: 741, startPoint y: 443, endPoint x: 673, endPoint y: 397, distance: 81.7
click at [673, 397] on div "**********" at bounding box center [753, 355] width 165 height 191
type textarea "*"
type input "Besley"
type textarea "Access Google Drive with a Google account (for personal use) or Google Workspac…"
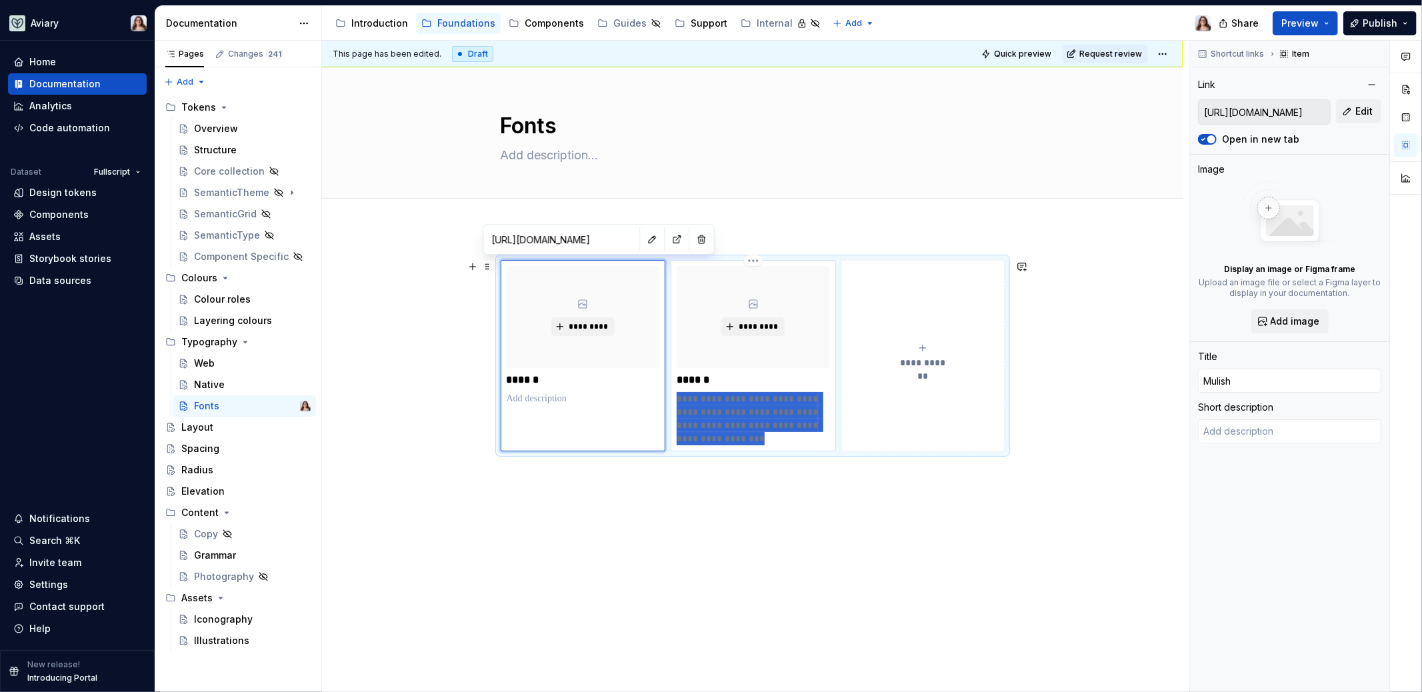
type input "https://drive.google.com/drive/folders/1Ye5dsthyqNIlEWUVZV01VBBYOuNAHHbo"
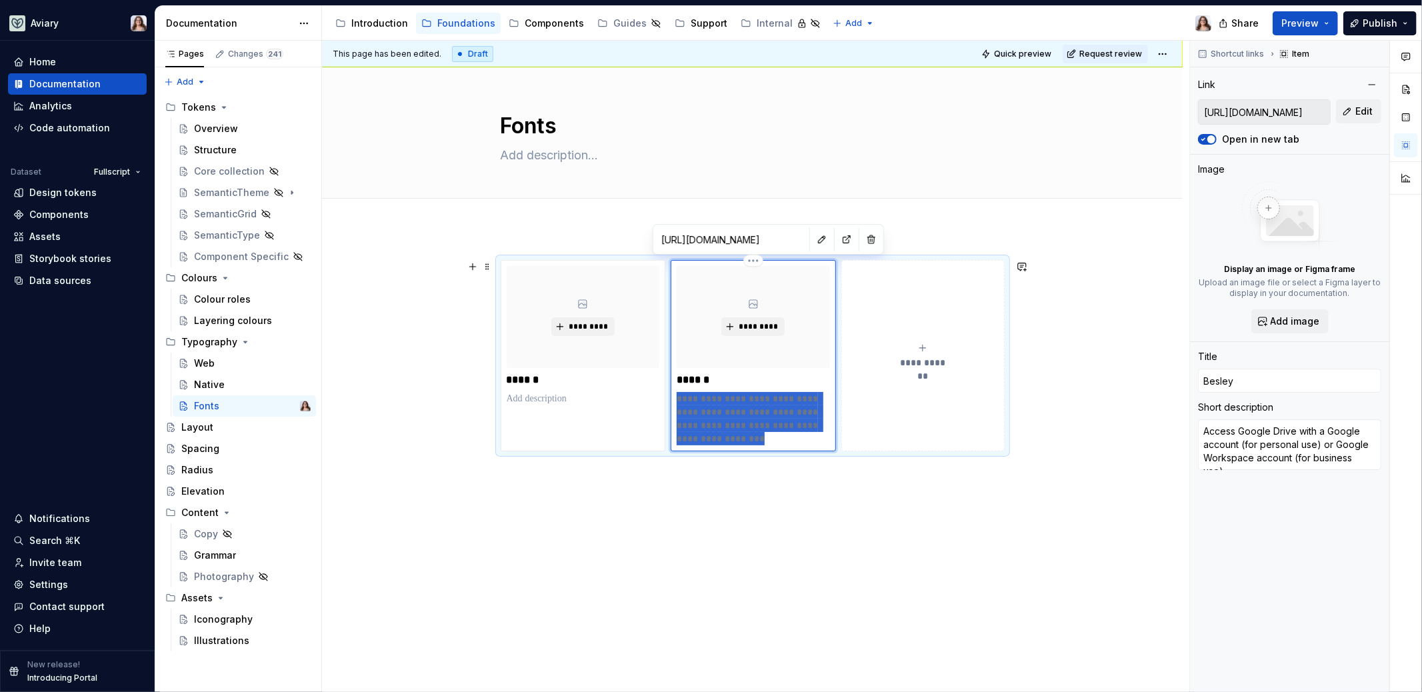
type textarea "*"
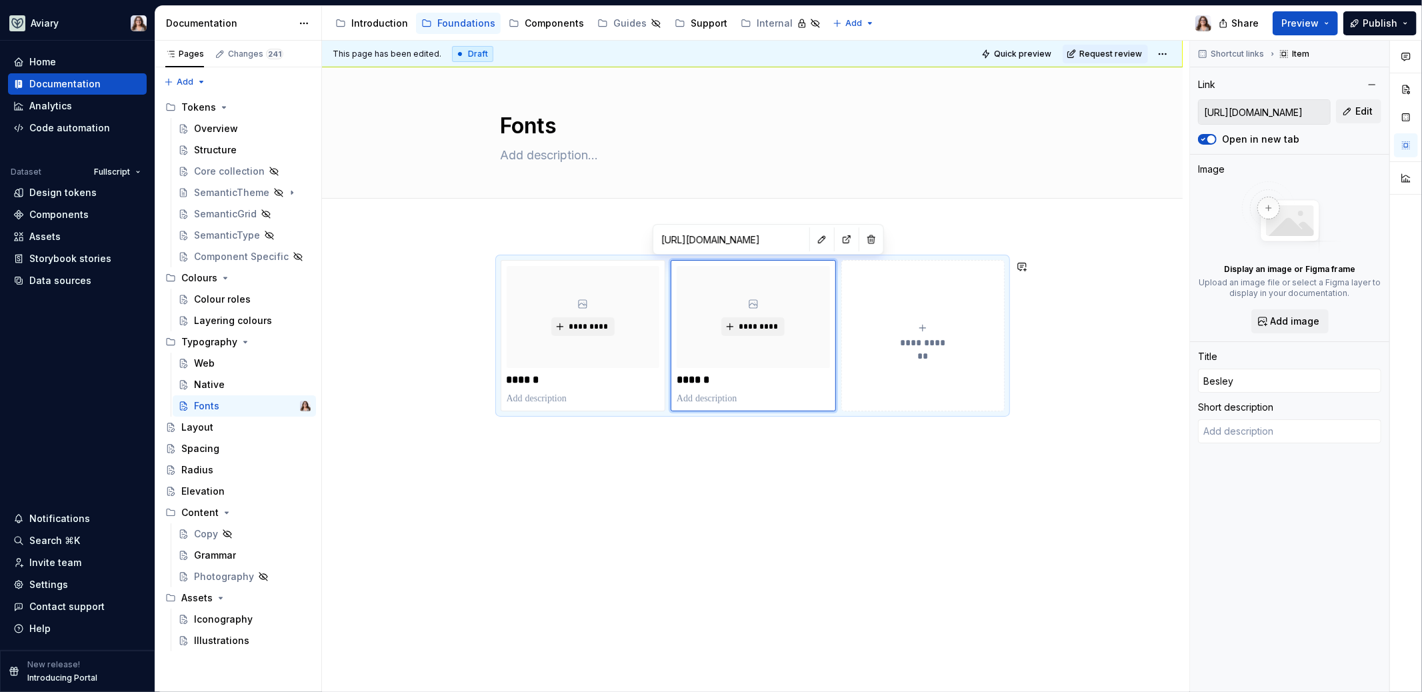
click at [653, 494] on div "**********" at bounding box center [752, 431] width 860 height 407
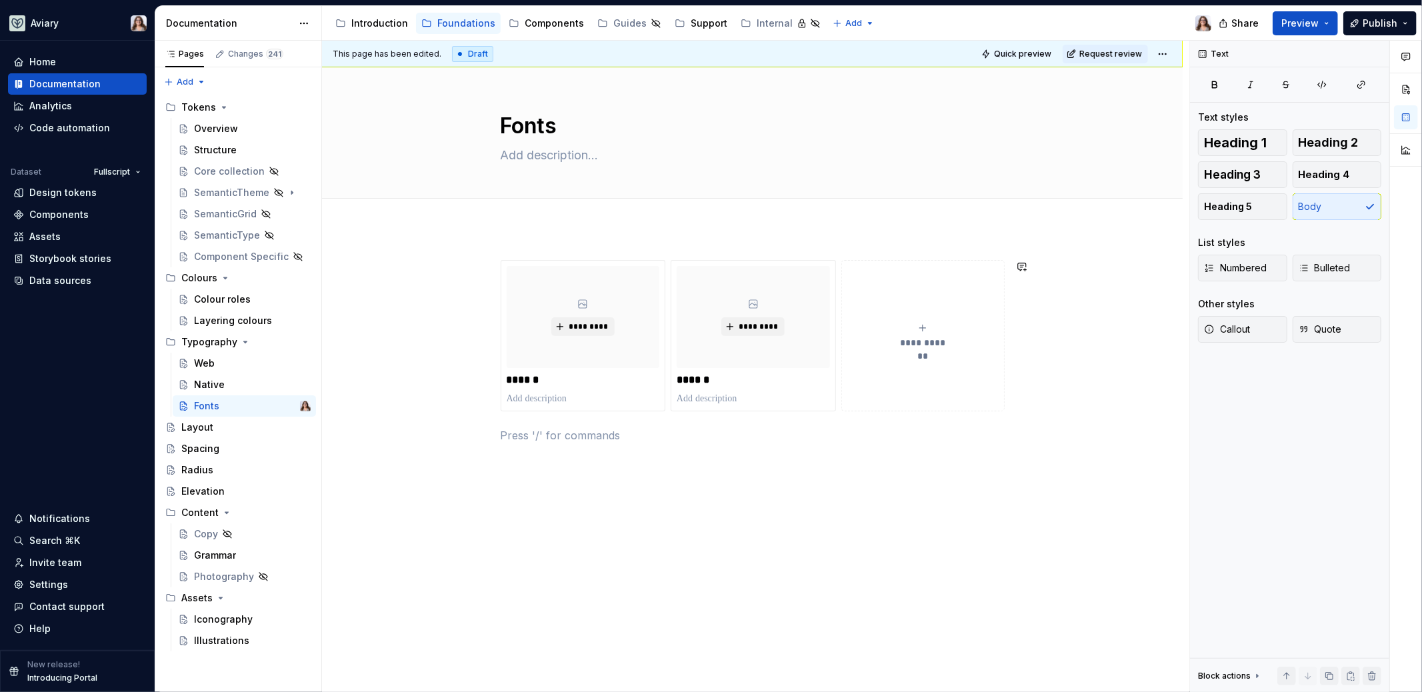
click at [517, 237] on div "**********" at bounding box center [752, 447] width 860 height 439
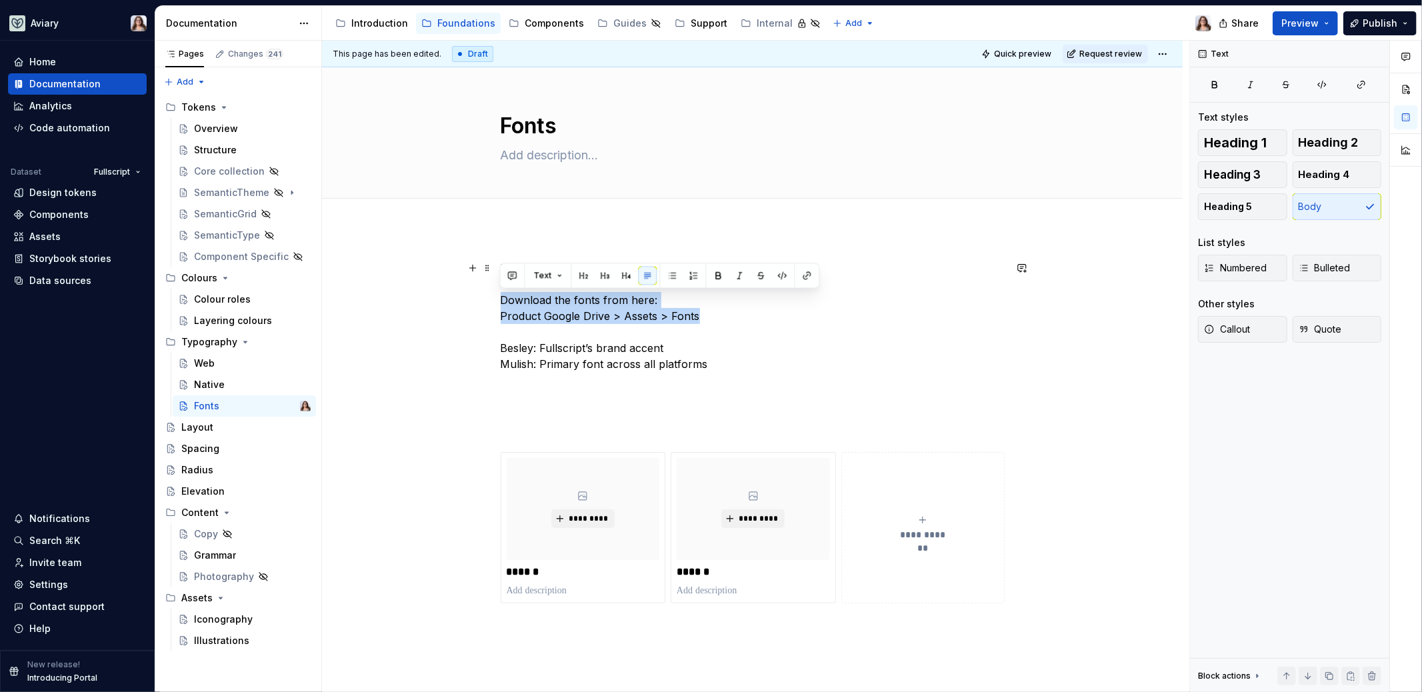
drag, startPoint x: 703, startPoint y: 320, endPoint x: 493, endPoint y: 297, distance: 210.5
click at [493, 297] on div "**********" at bounding box center [752, 543] width 860 height 631
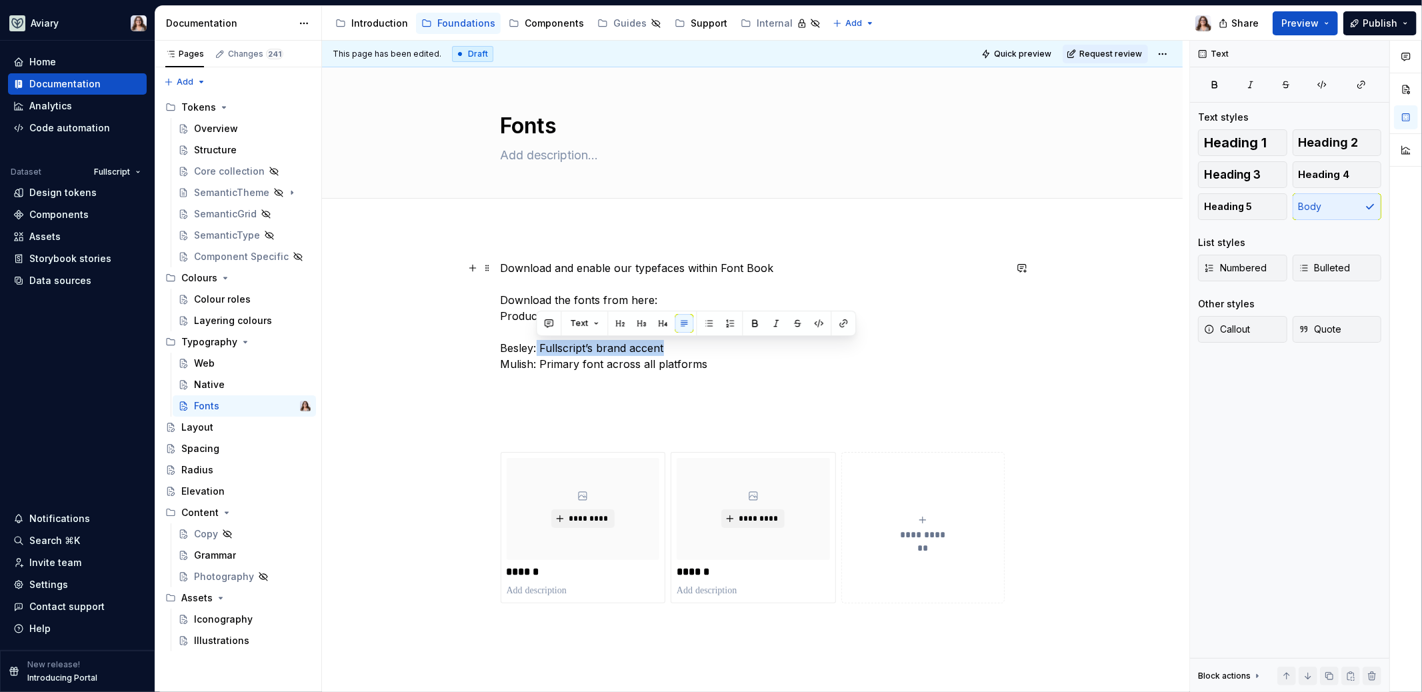
drag, startPoint x: 663, startPoint y: 347, endPoint x: 537, endPoint y: 347, distance: 125.3
click at [537, 347] on p "Download and enable our typefaces within Font Book Download the fonts from here…" at bounding box center [753, 324] width 504 height 128
copy p "Fullscript’s brand accent"
click at [717, 595] on p at bounding box center [753, 590] width 153 height 13
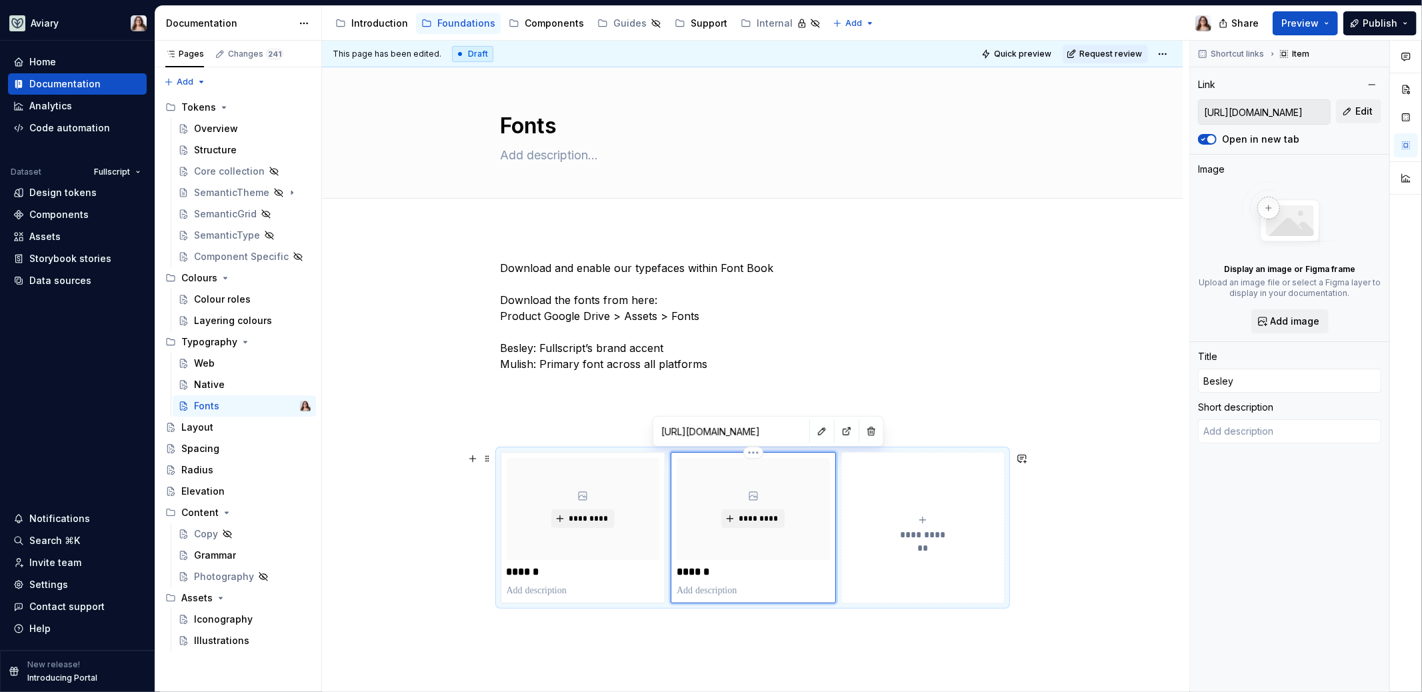
type textarea "*"
type textarea "Fullscript’s brand accent"
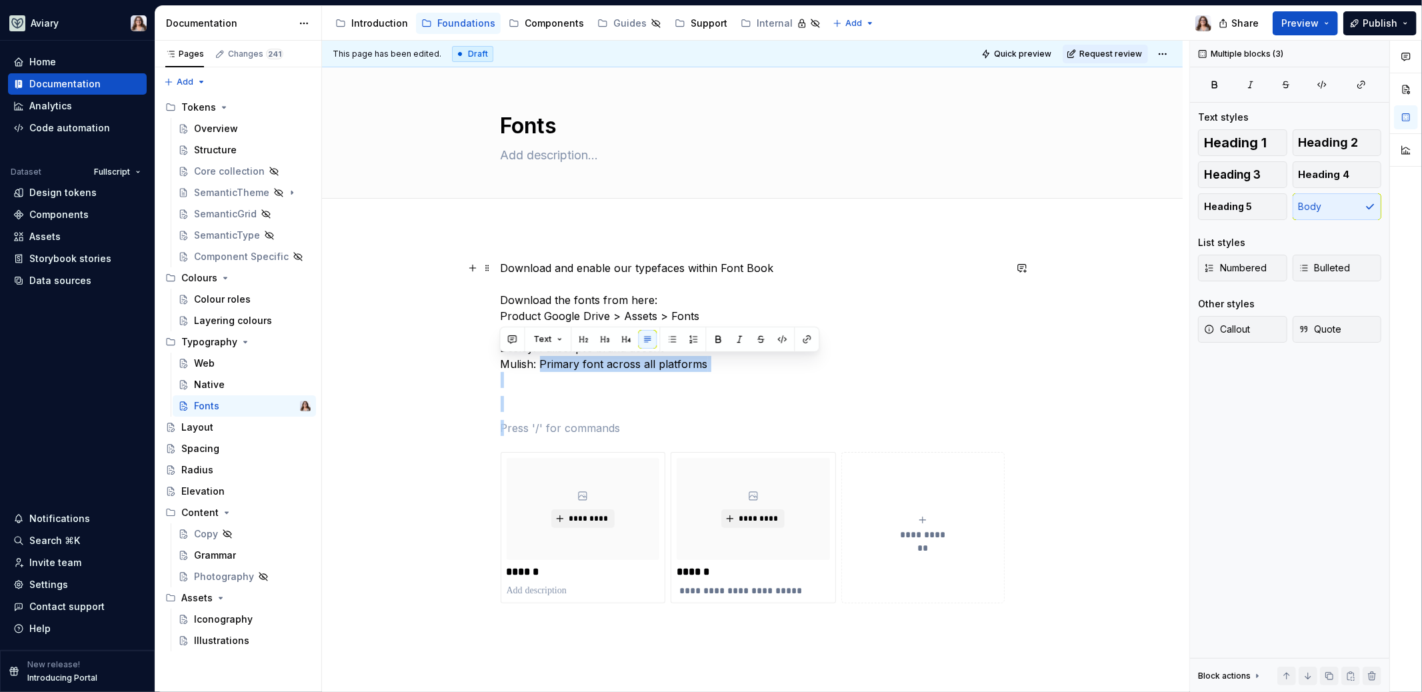
drag, startPoint x: 703, startPoint y: 366, endPoint x: 541, endPoint y: 367, distance: 162.6
click at [541, 367] on p "Download and enable our typefaces within Font Book Download the fonts from here…" at bounding box center [753, 324] width 504 height 128
click at [539, 587] on p at bounding box center [583, 590] width 153 height 13
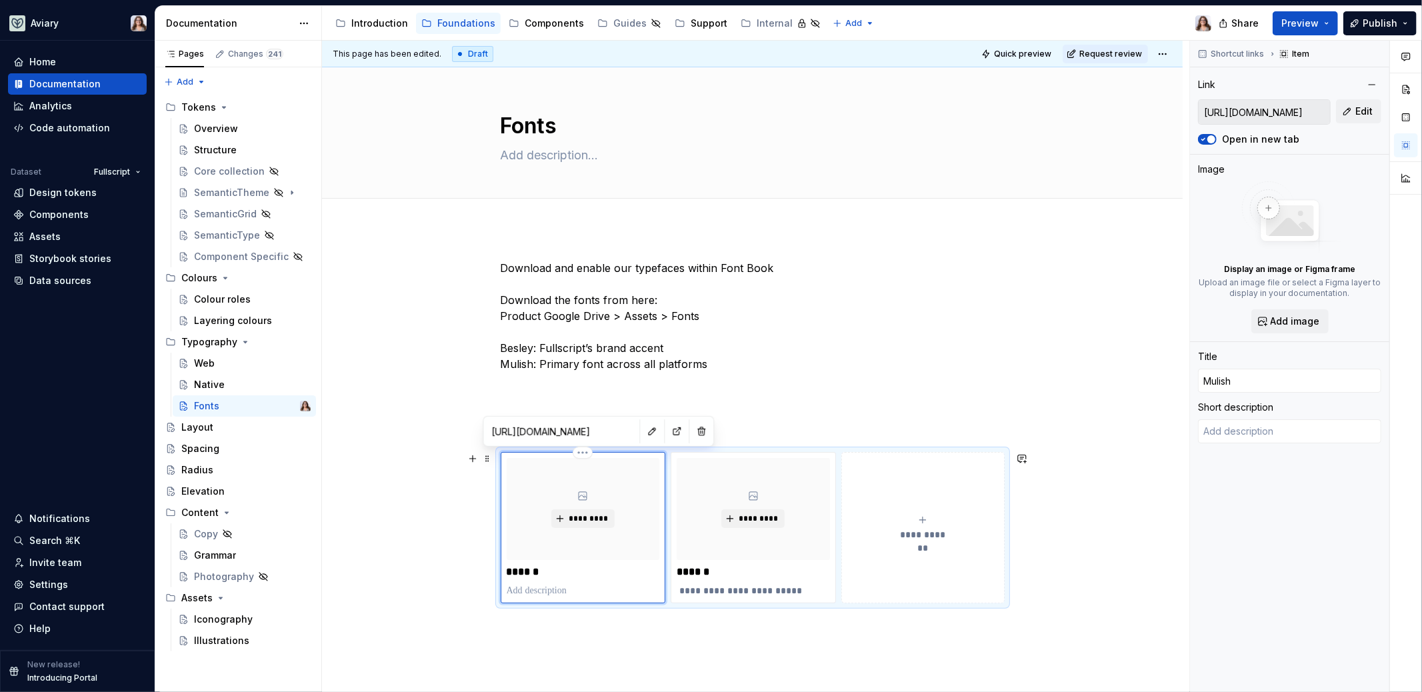
type textarea "*"
type textarea "Primary font across all platforms"
type textarea "*"
type input "https://drive.google.com/drive/folders/1Ye5dsthyqNIlEWUVZV01VBBYOuNAHHbo"
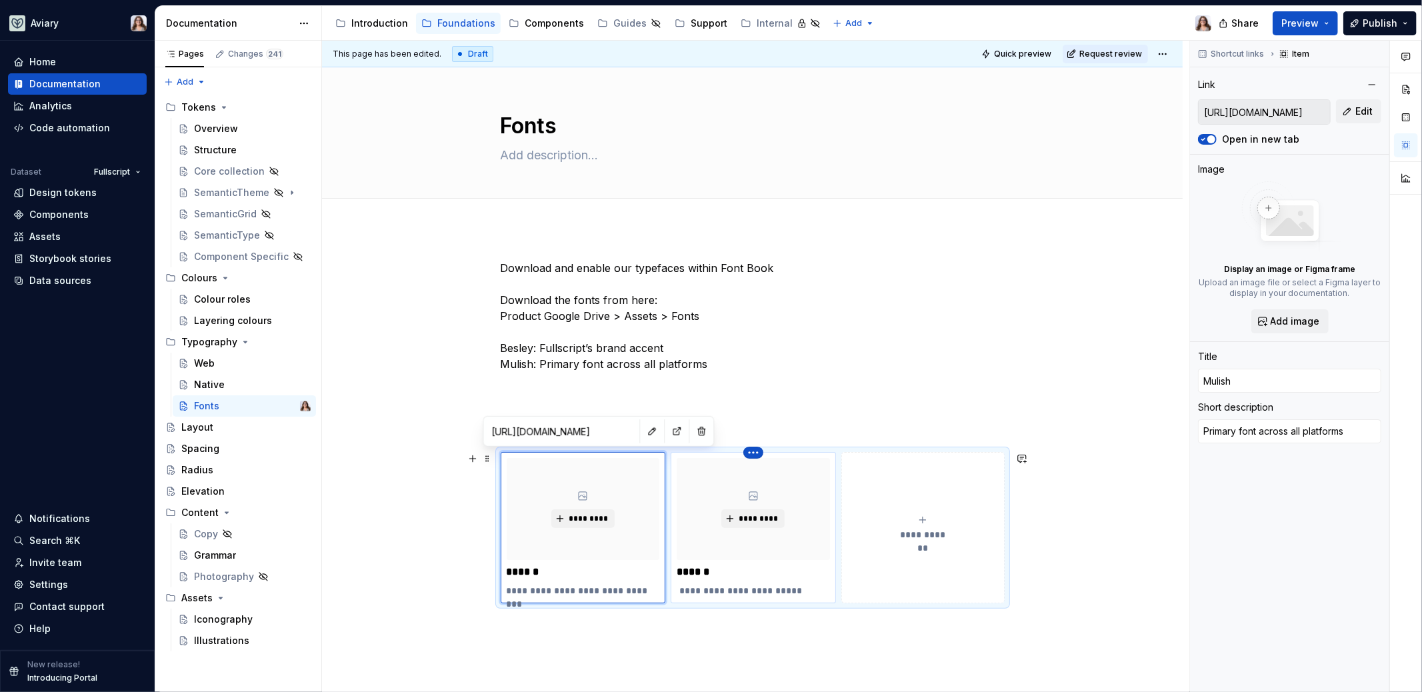
type input "Besley"
type textarea "Fullscript’s brand accent"
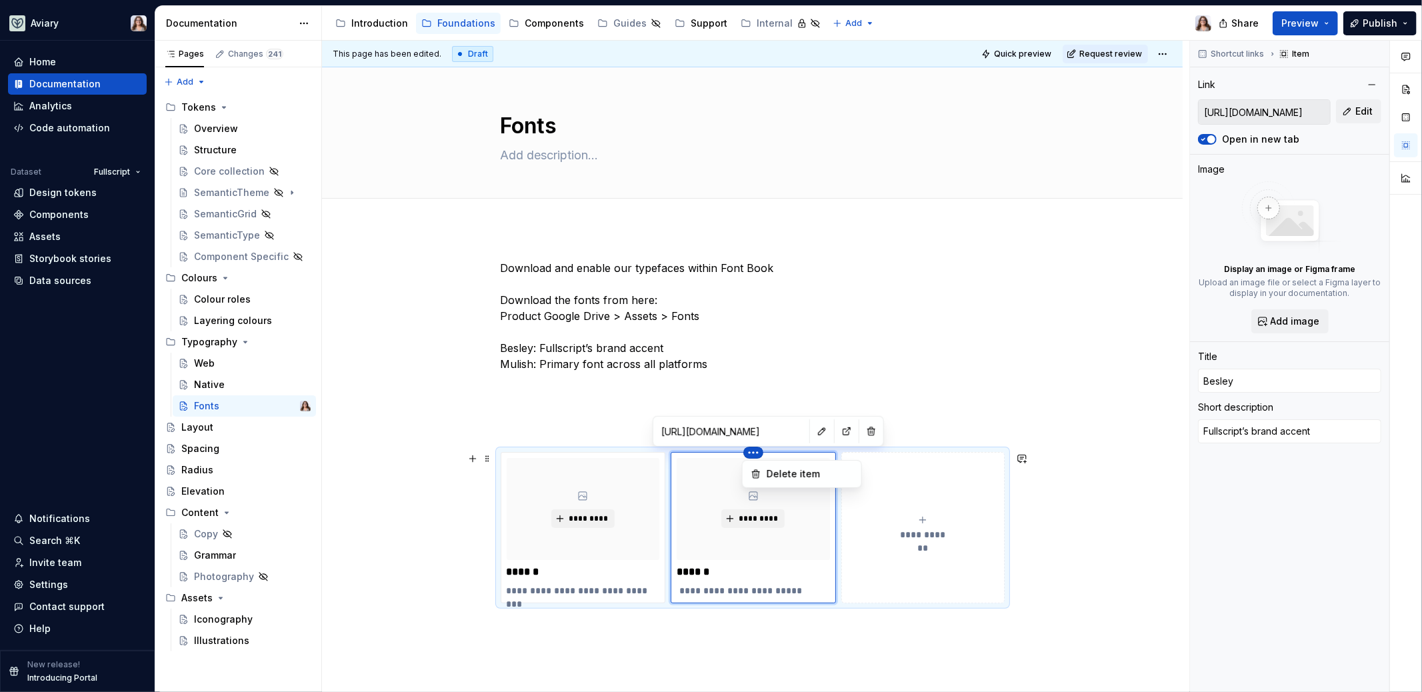
click at [671, 452] on html "Aviary Home Documentation Analytics Code automation Dataset Fullscript Design t…" at bounding box center [711, 346] width 1422 height 692
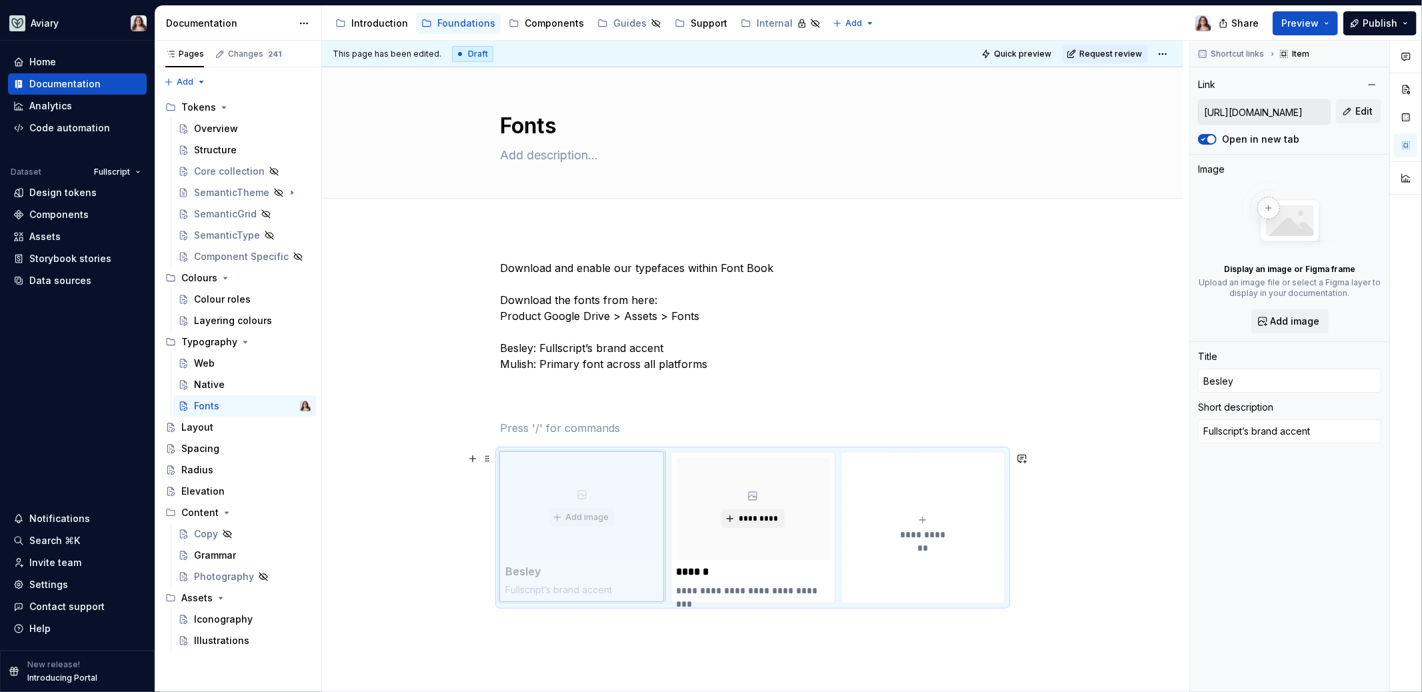
drag, startPoint x: 791, startPoint y: 463, endPoint x: 613, endPoint y: 466, distance: 178.7
click at [612, 466] on body "Aviary Home Documentation Analytics Code automation Dataset Fullscript Design t…" at bounding box center [711, 346] width 1422 height 692
click at [643, 353] on p "Download and enable our typefaces within Font Book Download the fonts from here…" at bounding box center [753, 324] width 504 height 128
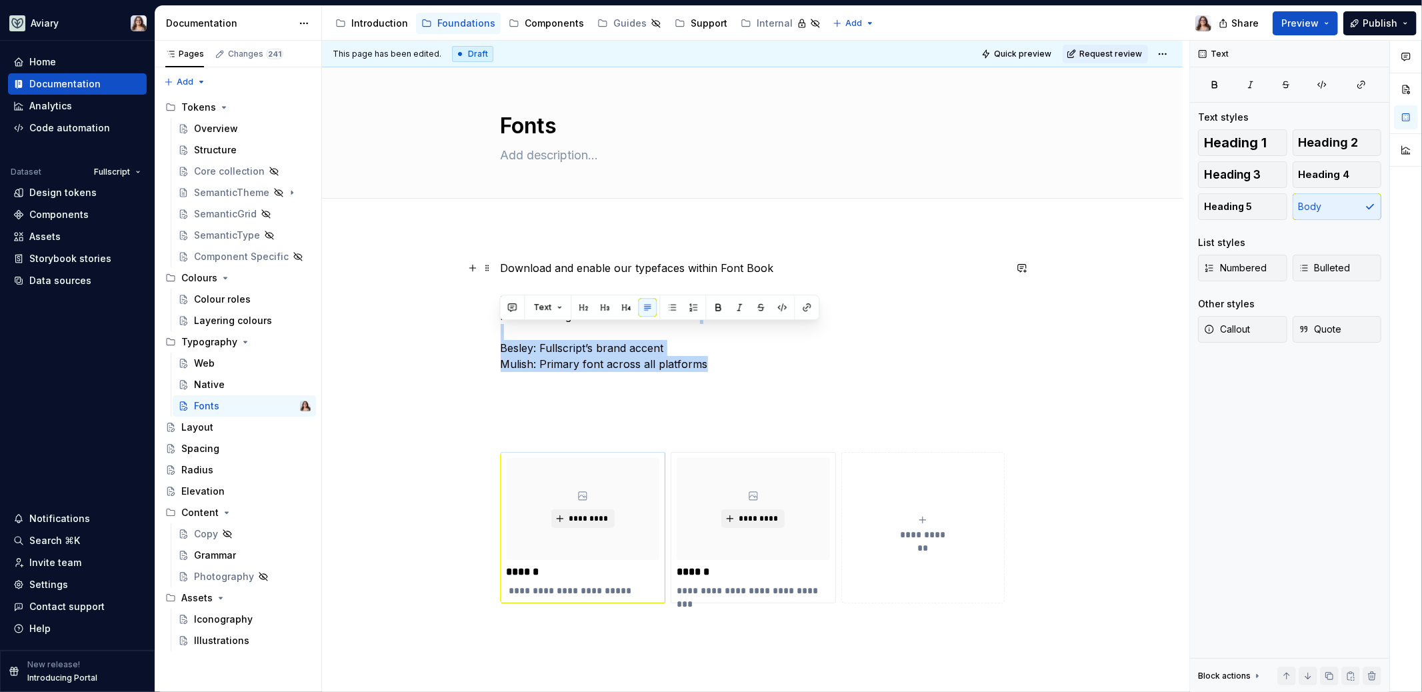
drag, startPoint x: 711, startPoint y: 366, endPoint x: 495, endPoint y: 337, distance: 217.2
click at [495, 337] on div "**********" at bounding box center [752, 543] width 860 height 631
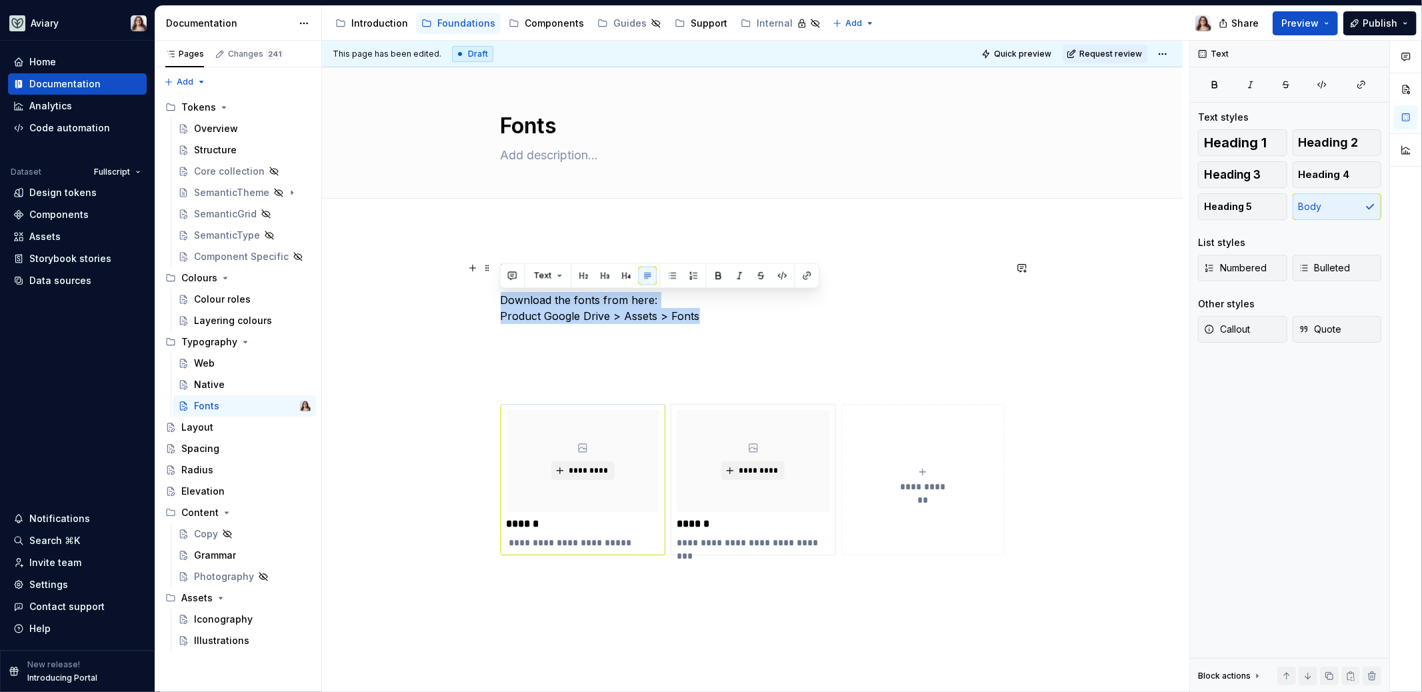
drag, startPoint x: 697, startPoint y: 319, endPoint x: 484, endPoint y: 302, distance: 213.9
click at [484, 302] on div "**********" at bounding box center [752, 519] width 860 height 583
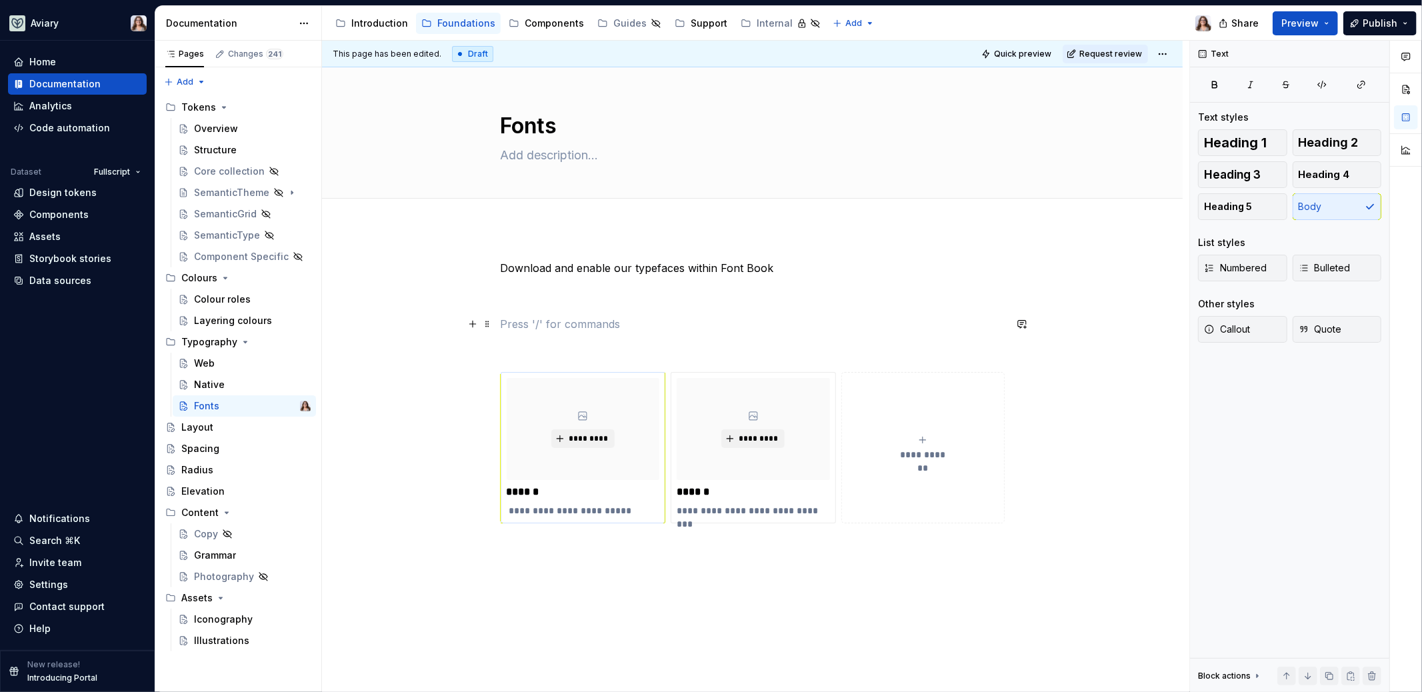
click at [554, 325] on p at bounding box center [753, 324] width 504 height 16
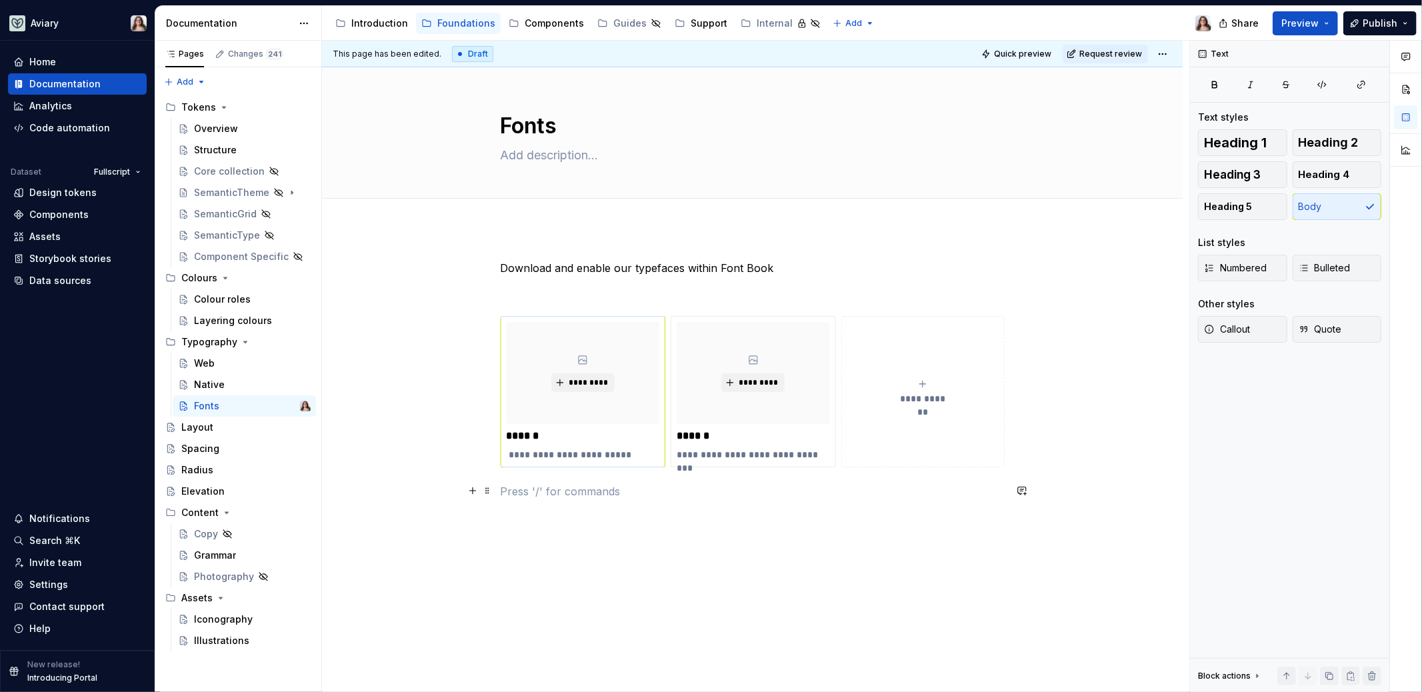
click at [533, 491] on p at bounding box center [753, 491] width 504 height 16
click at [715, 268] on p "Download and enable our typefaces within Font Book" at bounding box center [753, 268] width 504 height 16
click at [653, 514] on p "Download the fonts from here: Product Google Drive > Assets > Fonts" at bounding box center [753, 523] width 504 height 32
click at [501, 513] on p "Download the fonts from here: Product Google Drive > Assets > Fonts" at bounding box center [753, 523] width 504 height 32
click at [701, 534] on p "You can also download the fonts from here: Product Google Drive > Assets > Fonts" at bounding box center [753, 523] width 504 height 32
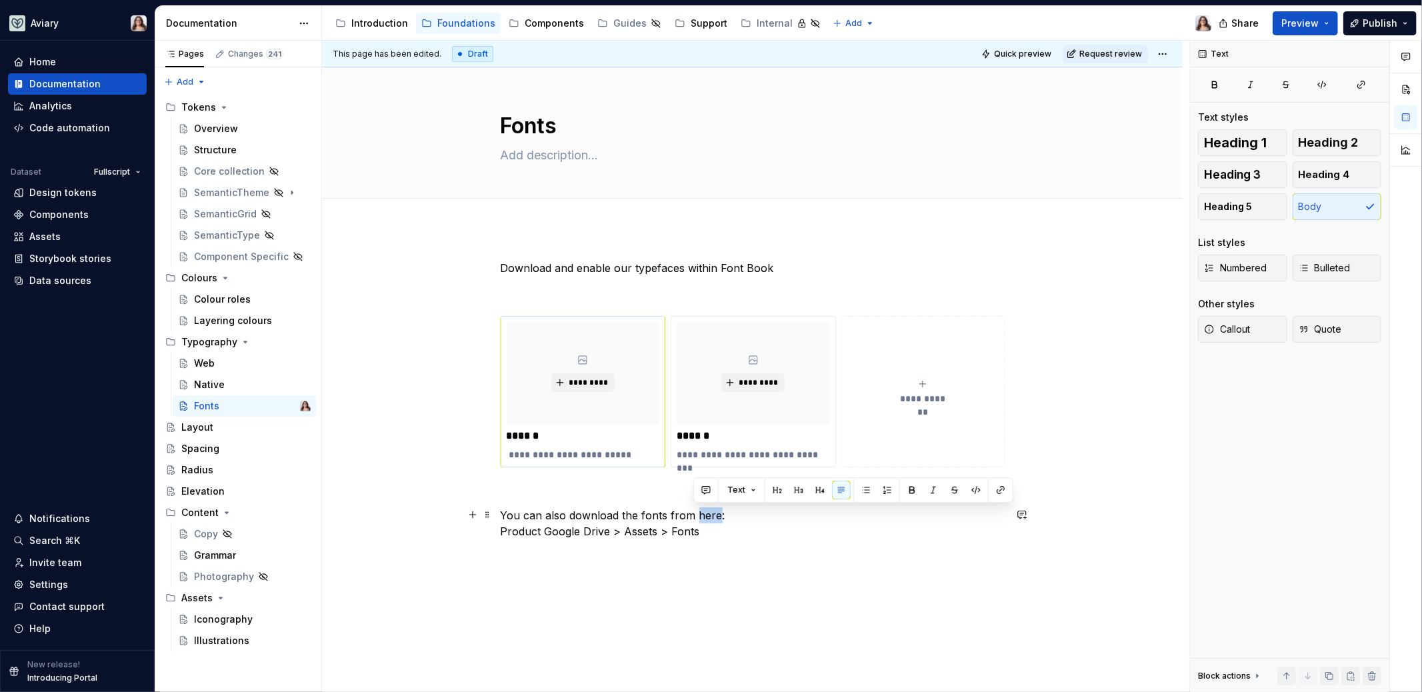
drag, startPoint x: 693, startPoint y: 514, endPoint x: 716, endPoint y: 514, distance: 23.3
click at [716, 514] on p "You can also download the fonts from here: Product Google Drive > Assets > Fonts" at bounding box center [753, 523] width 504 height 32
click at [707, 529] on p "You can also download the fonts from here: Product Google Drive > Assets > Fonts" at bounding box center [753, 523] width 504 height 32
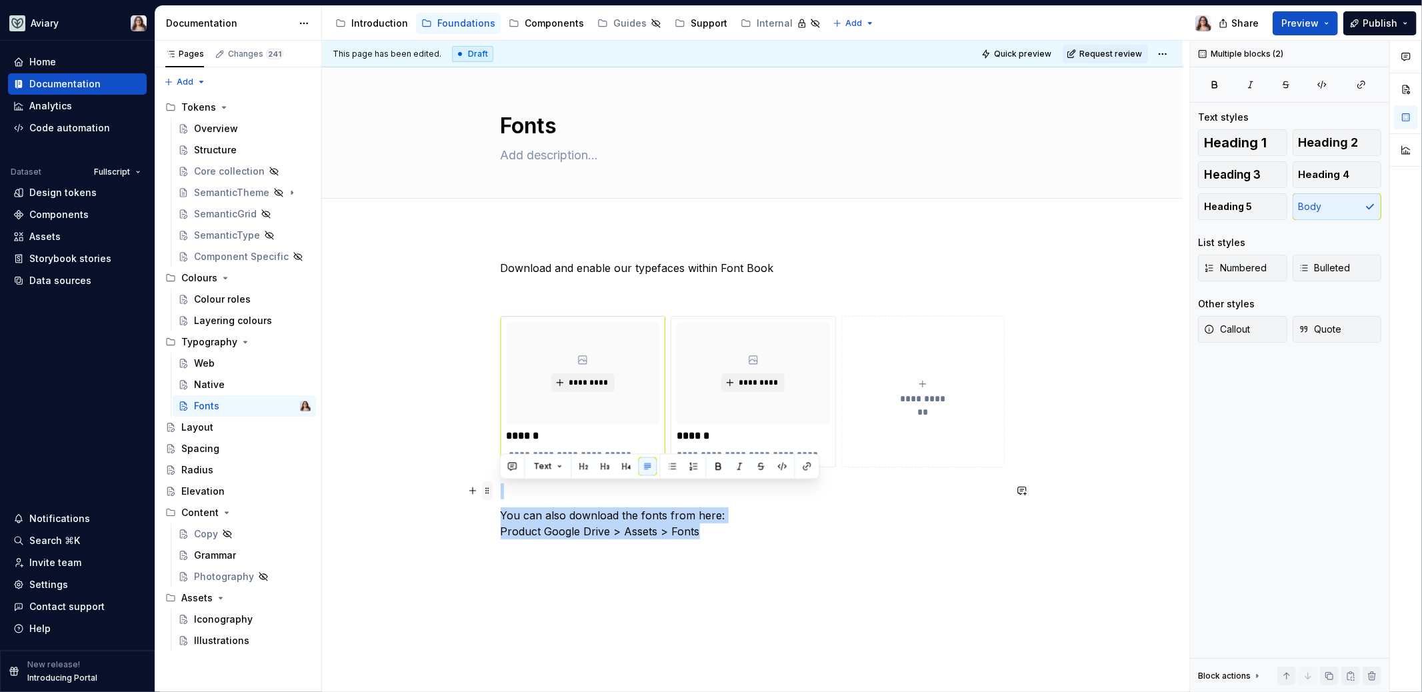
drag, startPoint x: 709, startPoint y: 533, endPoint x: 490, endPoint y: 489, distance: 223.0
click at [501, 489] on div "**********" at bounding box center [753, 407] width 504 height 295
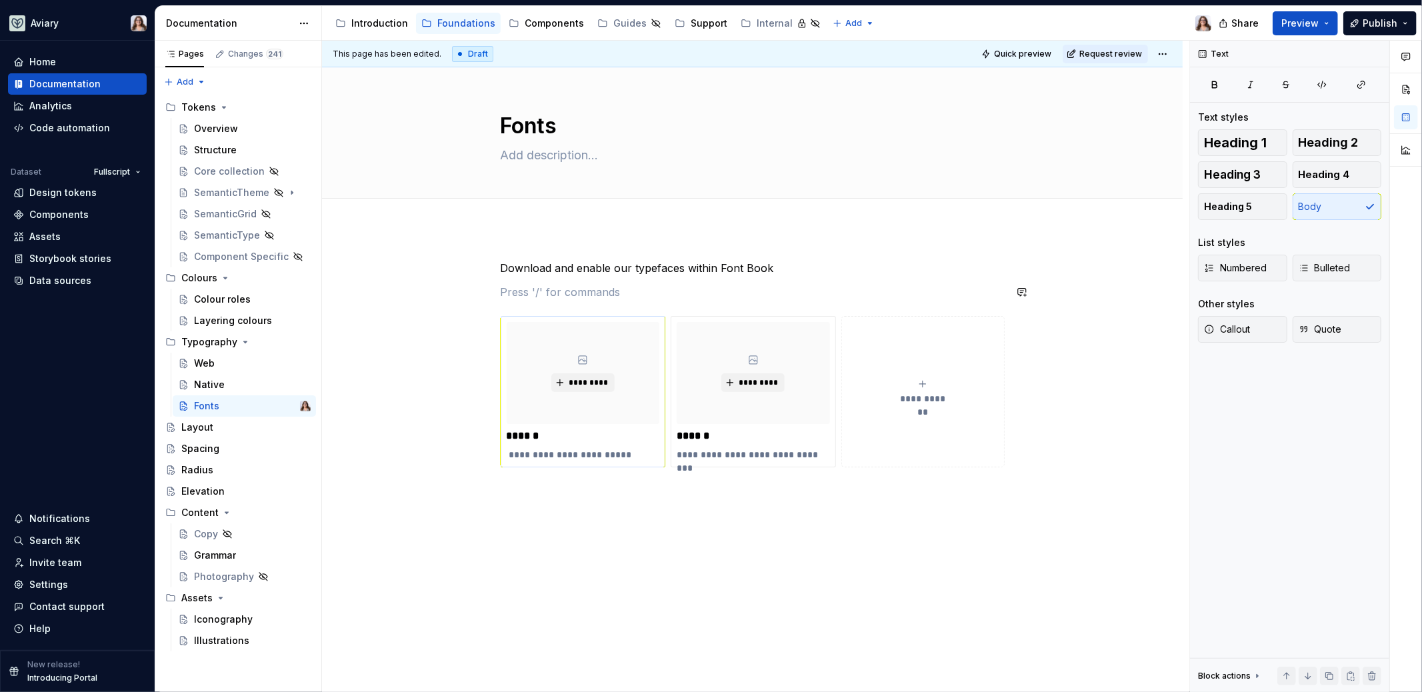
click at [579, 284] on p at bounding box center [753, 292] width 504 height 16
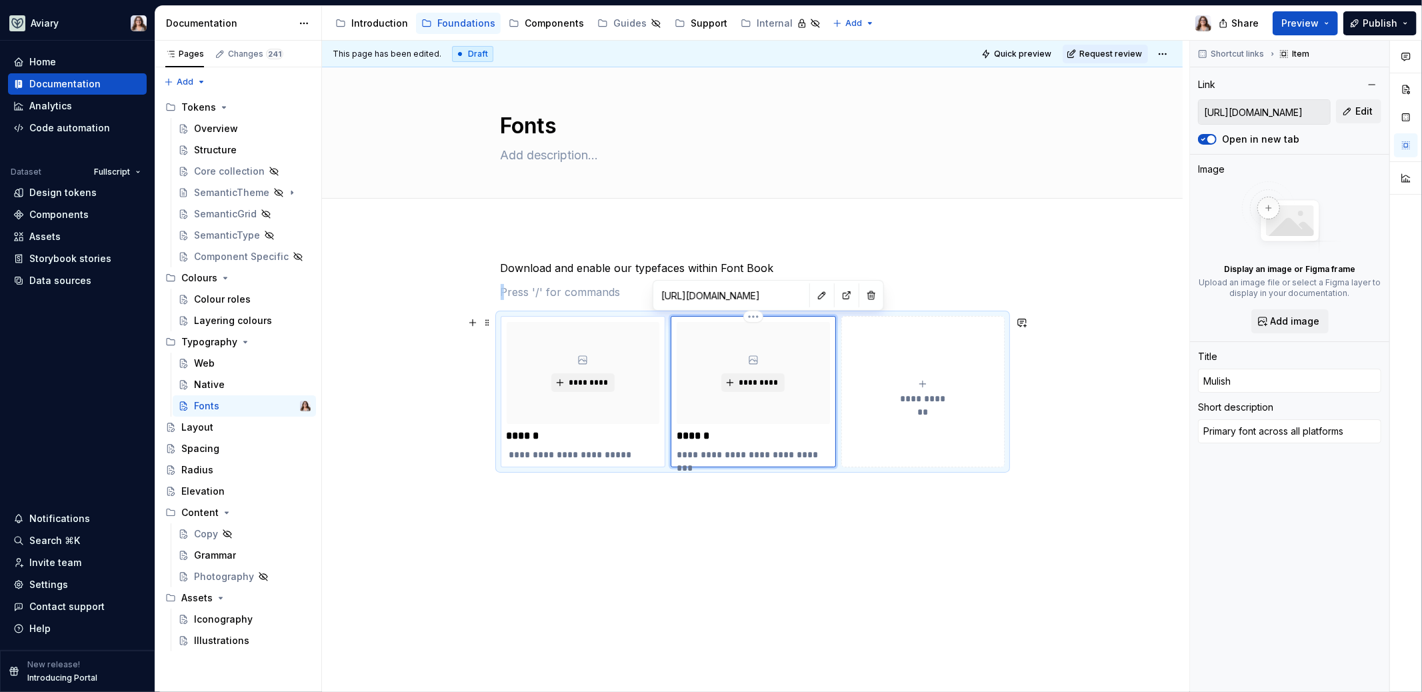
click at [790, 379] on div "*********" at bounding box center [753, 373] width 153 height 102
click at [755, 384] on span "*********" at bounding box center [758, 382] width 41 height 11
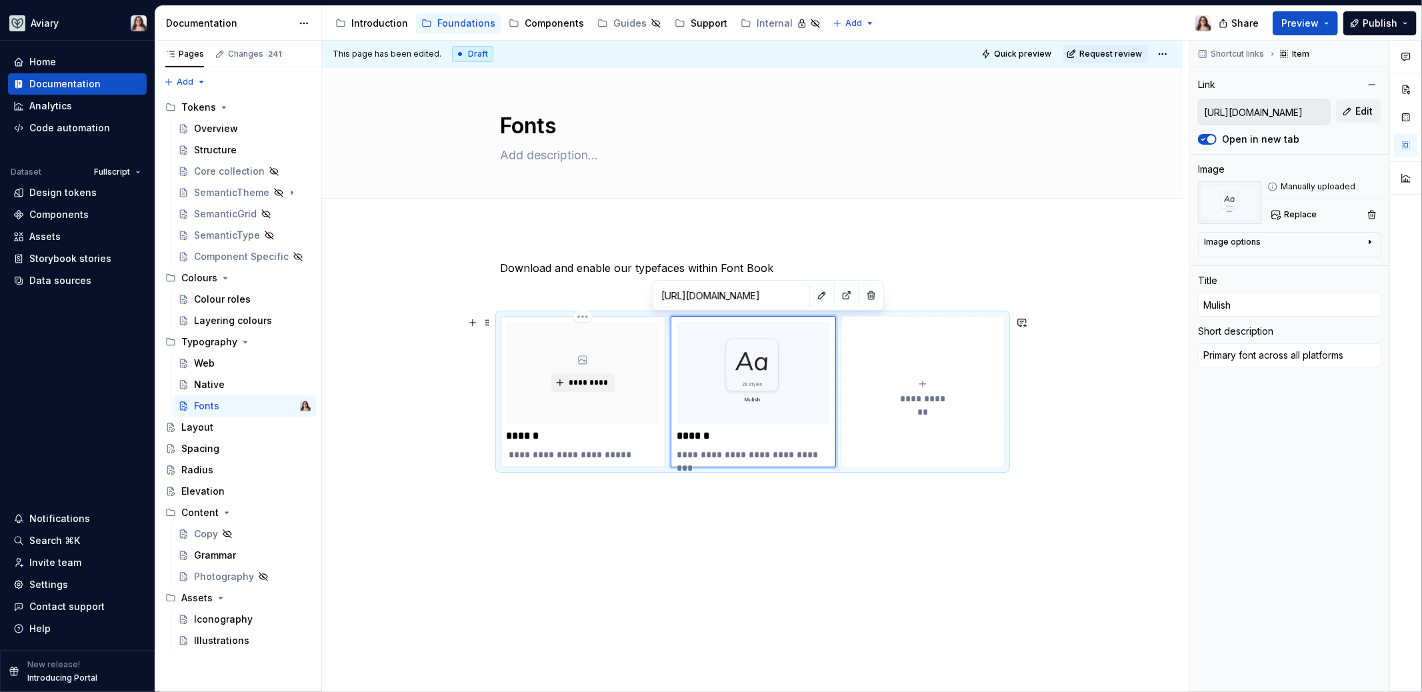
click at [596, 434] on p "******" at bounding box center [583, 435] width 153 height 13
type textarea "*"
type input "https://drive.google.com/drive/folders/1Ye5dsthyqNIlEWUVZV01VBBYOuNAHHbo"
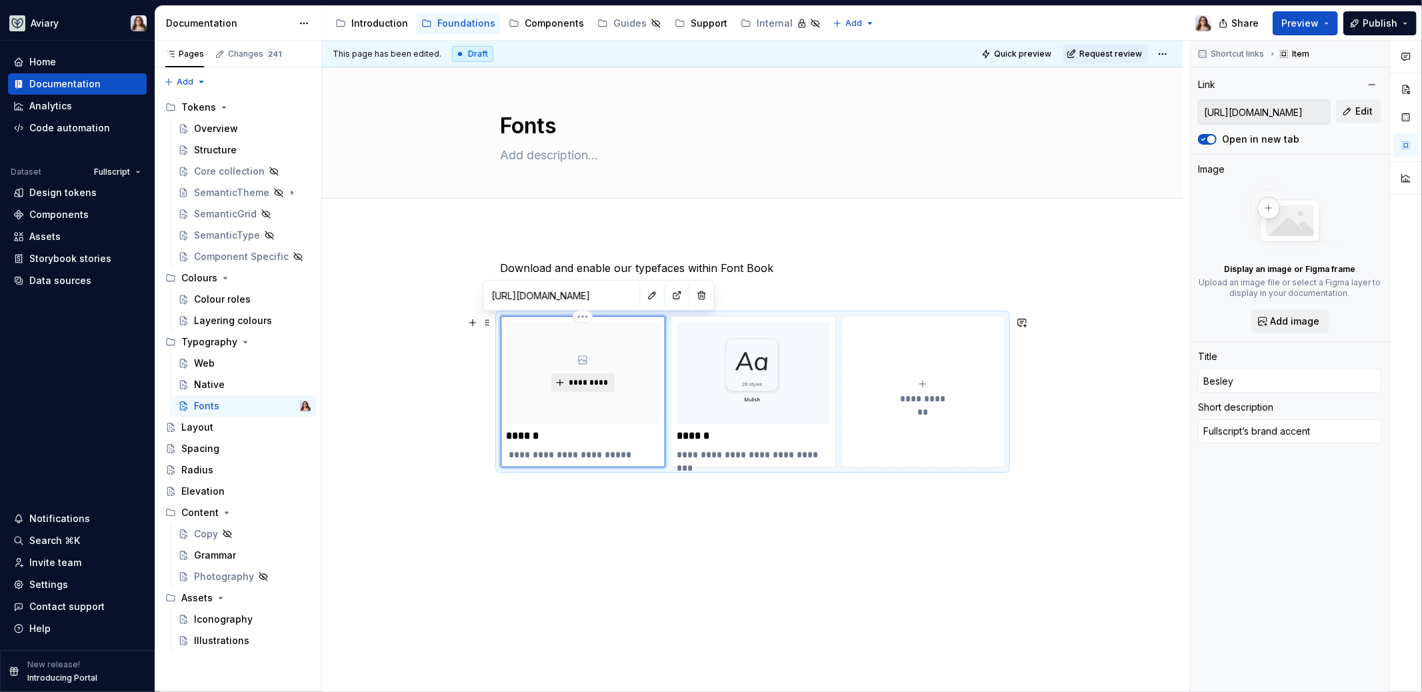
click at [589, 373] on button "*********" at bounding box center [582, 382] width 63 height 19
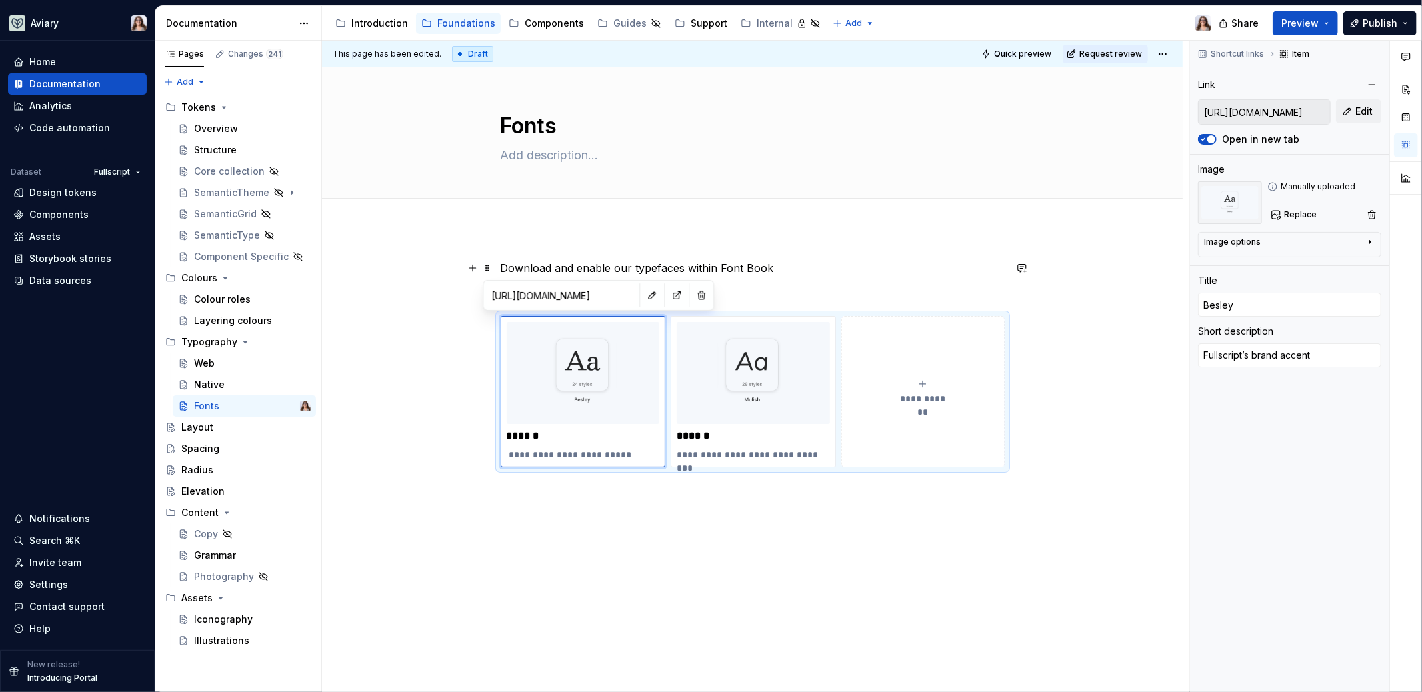
click at [778, 269] on p "Download and enable our typefaces within Font Book" at bounding box center [753, 268] width 504 height 16
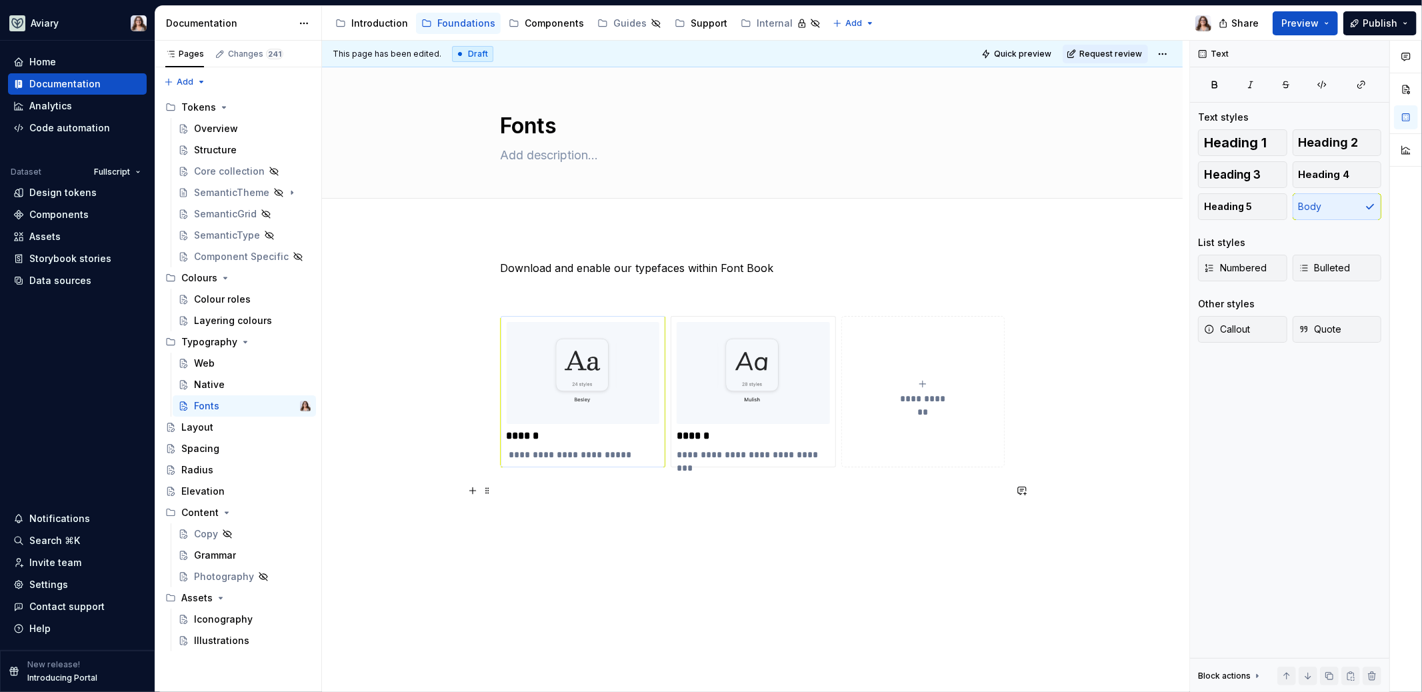
click at [707, 496] on p at bounding box center [753, 491] width 504 height 16
click at [770, 271] on p "Download and enable our typefaces within Font Book" at bounding box center [753, 268] width 504 height 16
click at [548, 287] on p at bounding box center [753, 292] width 504 height 16
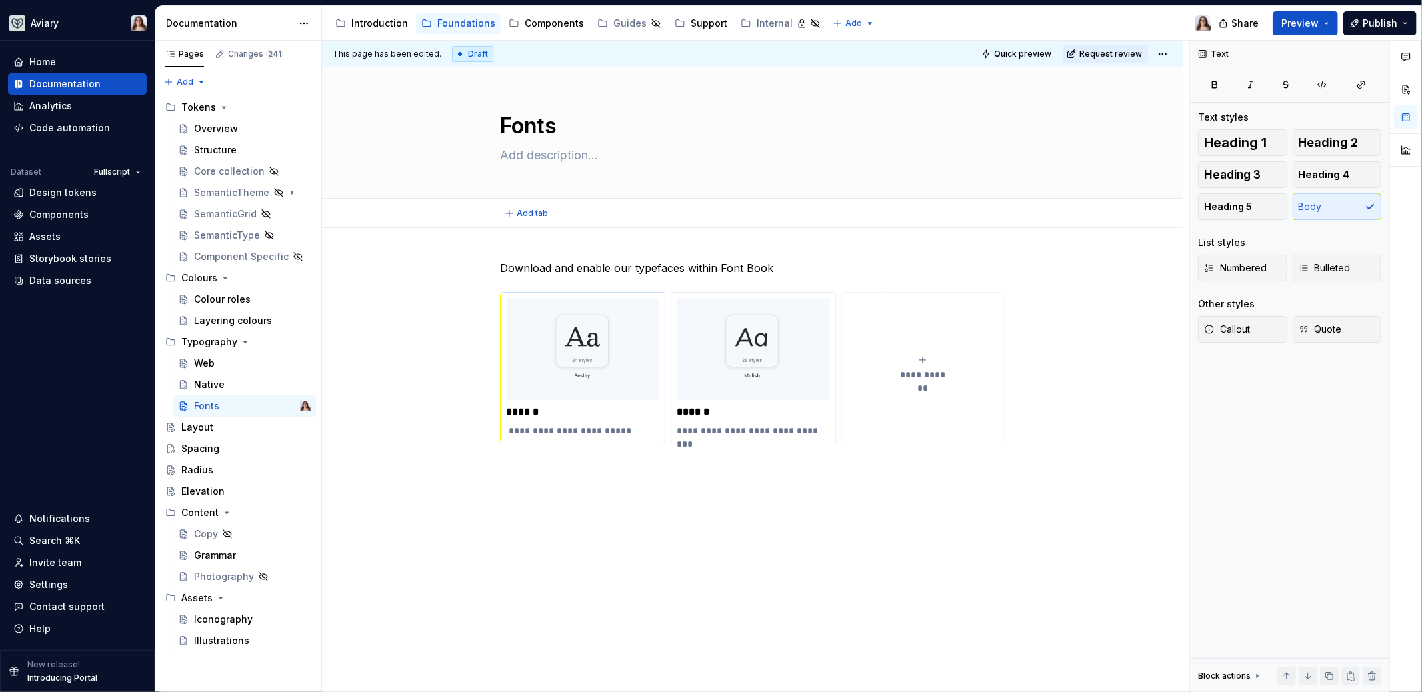
click at [565, 218] on div "Add tab" at bounding box center [753, 213] width 504 height 19
click at [682, 267] on p "Download and enable our typefaces within Font Book" at bounding box center [753, 268] width 504 height 16
click at [534, 155] on textarea at bounding box center [750, 155] width 504 height 21
click at [774, 254] on div "**********" at bounding box center [755, 367] width 867 height 652
click at [369, 20] on div "Introduction" at bounding box center [379, 23] width 57 height 13
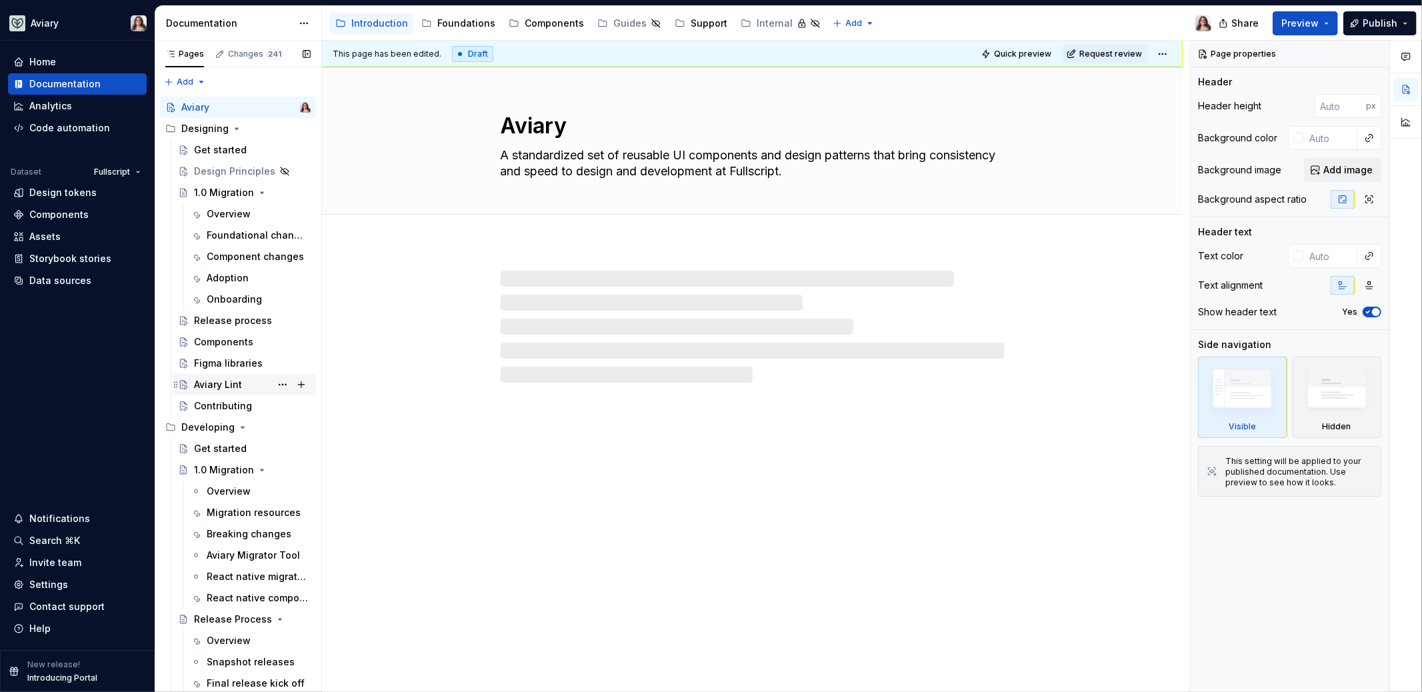
click at [222, 380] on div "Aviary Lint" at bounding box center [218, 384] width 48 height 13
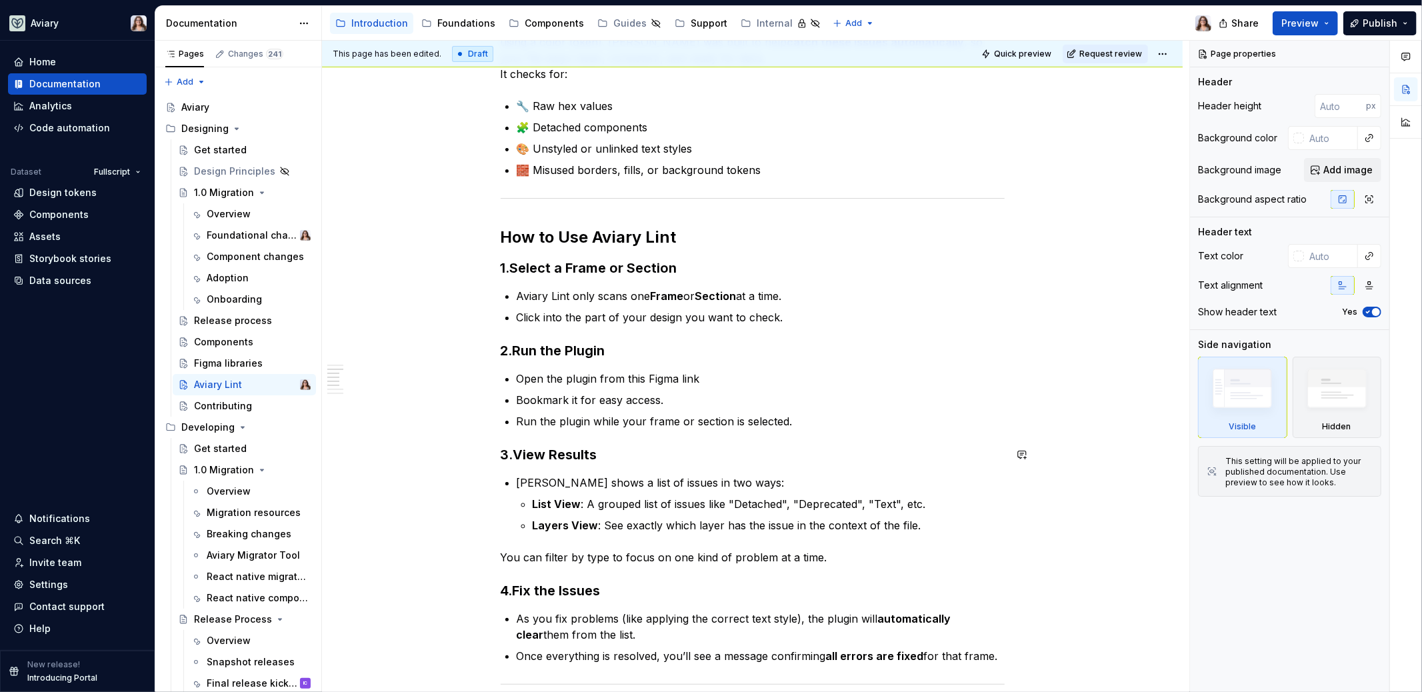
scroll to position [359, 0]
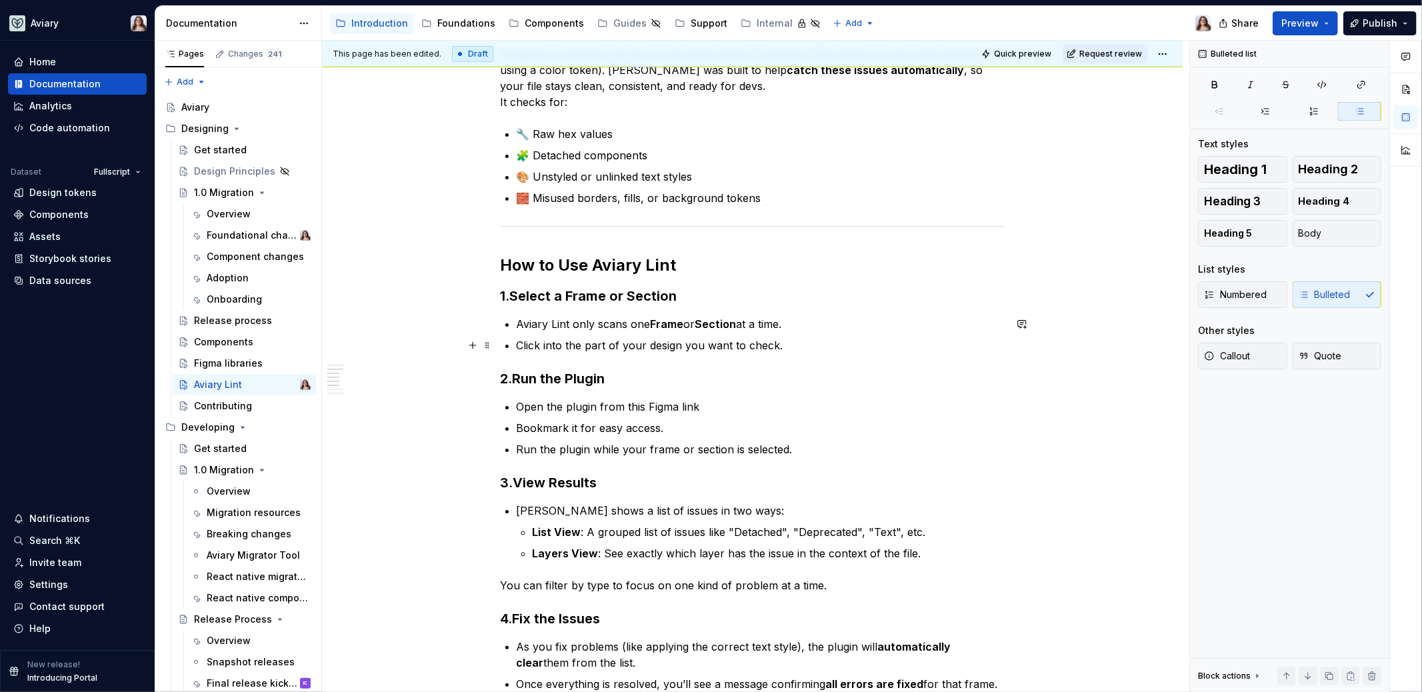
click at [802, 351] on p "Click into the part of your design you want to check." at bounding box center [761, 345] width 488 height 16
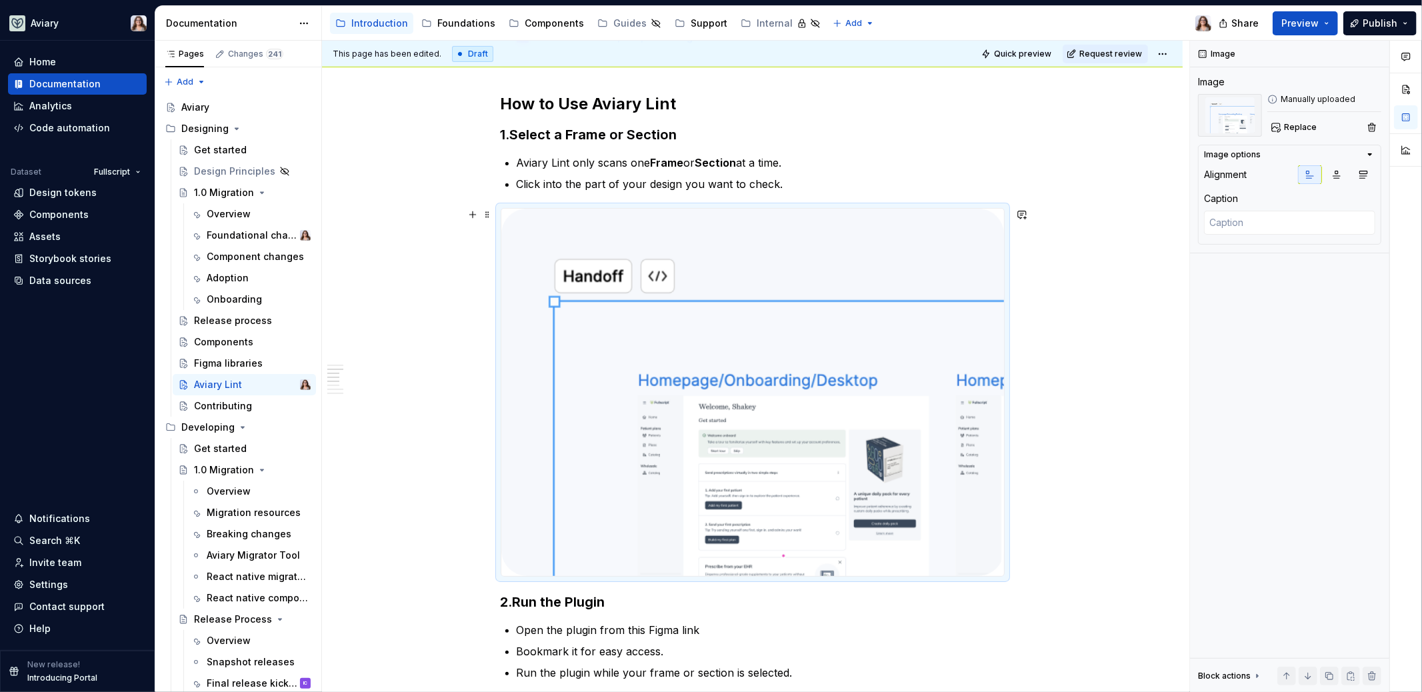
scroll to position [547, 0]
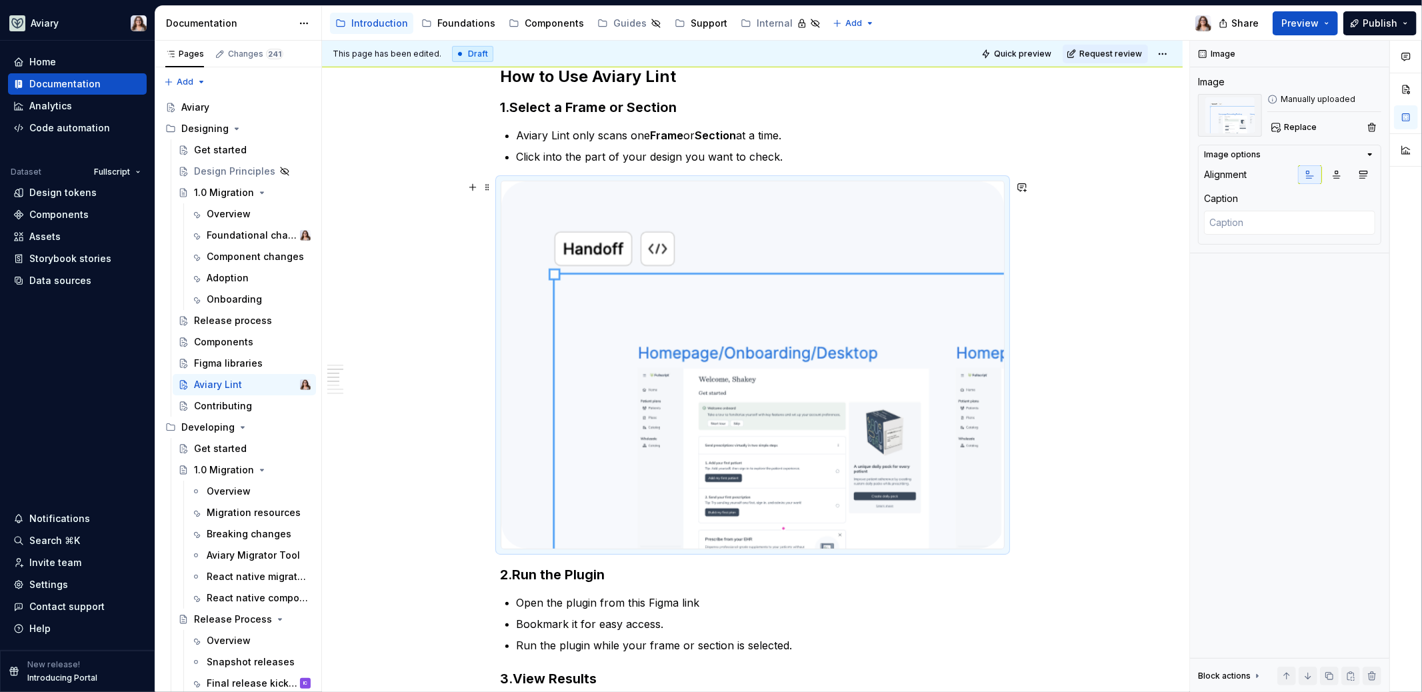
click at [784, 417] on img at bounding box center [752, 364] width 503 height 367
click at [1096, 306] on div "Aviary Lint is a plugin that helps you spot issues in your designs—like using r…" at bounding box center [752, 530] width 860 height 1698
click at [946, 339] on img at bounding box center [752, 364] width 503 height 367
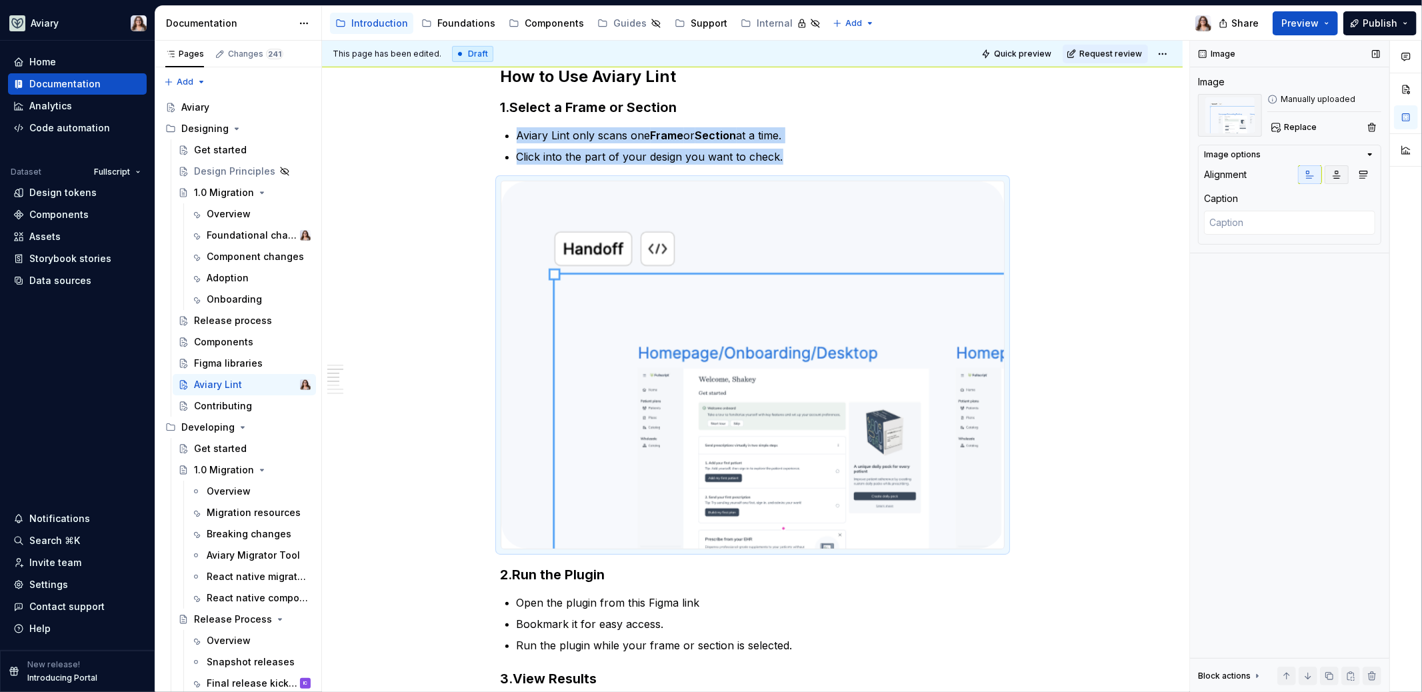
click at [1334, 176] on icon "button" at bounding box center [1336, 174] width 11 height 11
click at [1370, 176] on button "button" at bounding box center [1363, 174] width 24 height 19
click at [1335, 176] on icon "button" at bounding box center [1336, 174] width 11 height 11
click at [1308, 174] on icon "button" at bounding box center [1309, 174] width 11 height 11
click at [980, 209] on img at bounding box center [752, 364] width 503 height 367
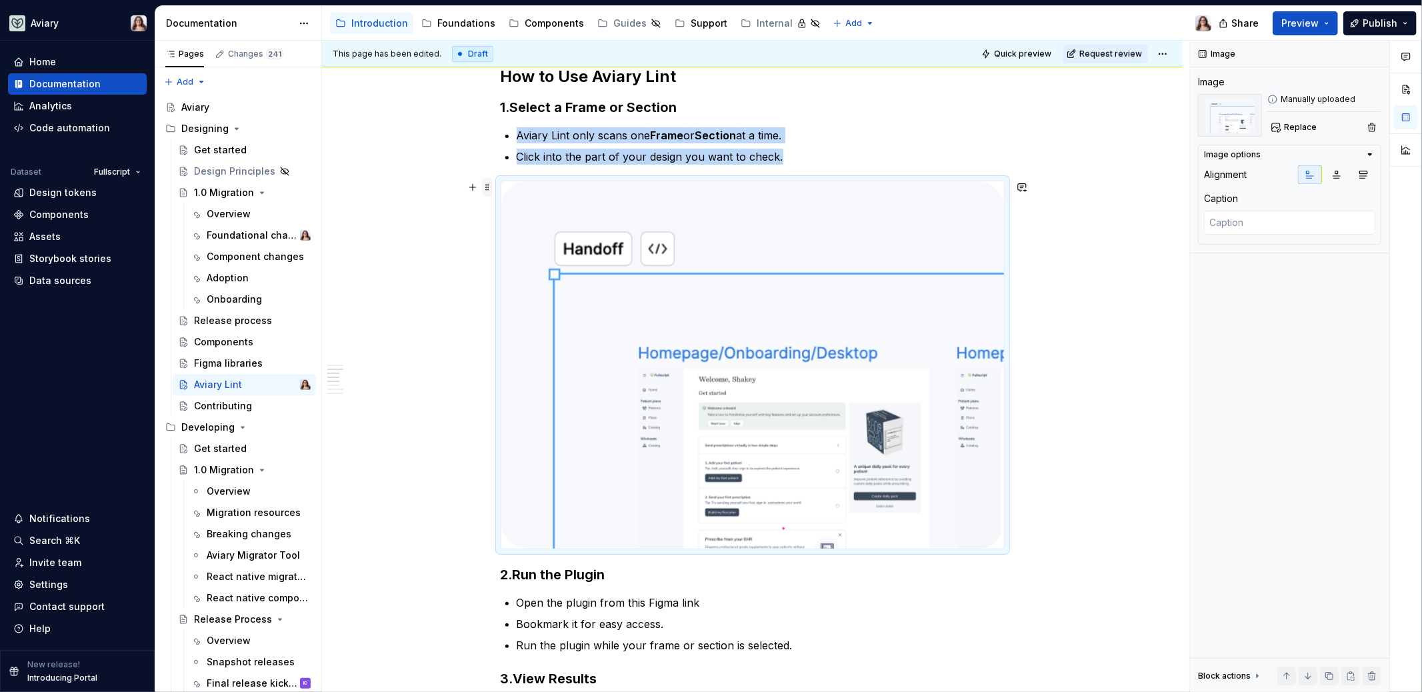
click at [487, 185] on span at bounding box center [487, 187] width 11 height 19
click at [759, 245] on img at bounding box center [752, 364] width 503 height 367
click at [1070, 335] on div "Aviary Lint is a plugin that helps you spot issues in your designs—like using r…" at bounding box center [752, 530] width 860 height 1698
click at [812, 338] on img at bounding box center [752, 364] width 503 height 367
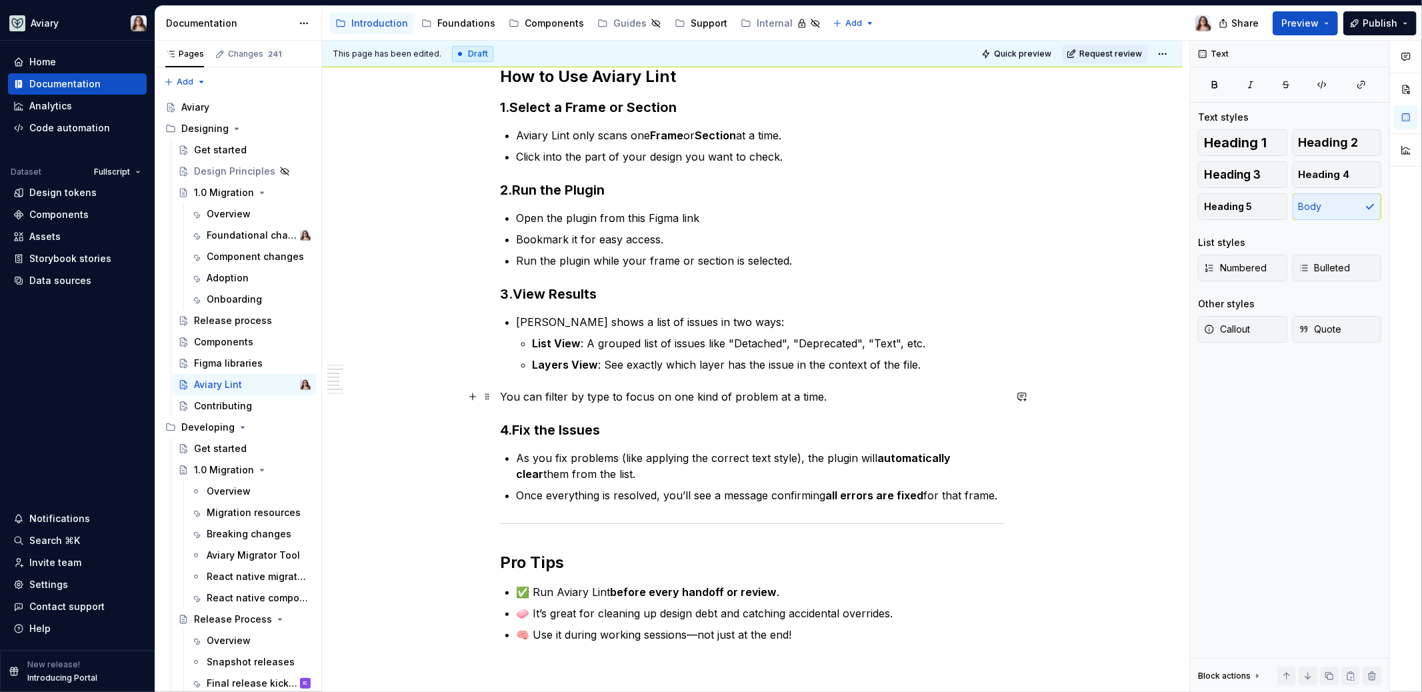
click at [826, 403] on p "You can filter by type to focus on one kind of problem at a time." at bounding box center [753, 397] width 504 height 16
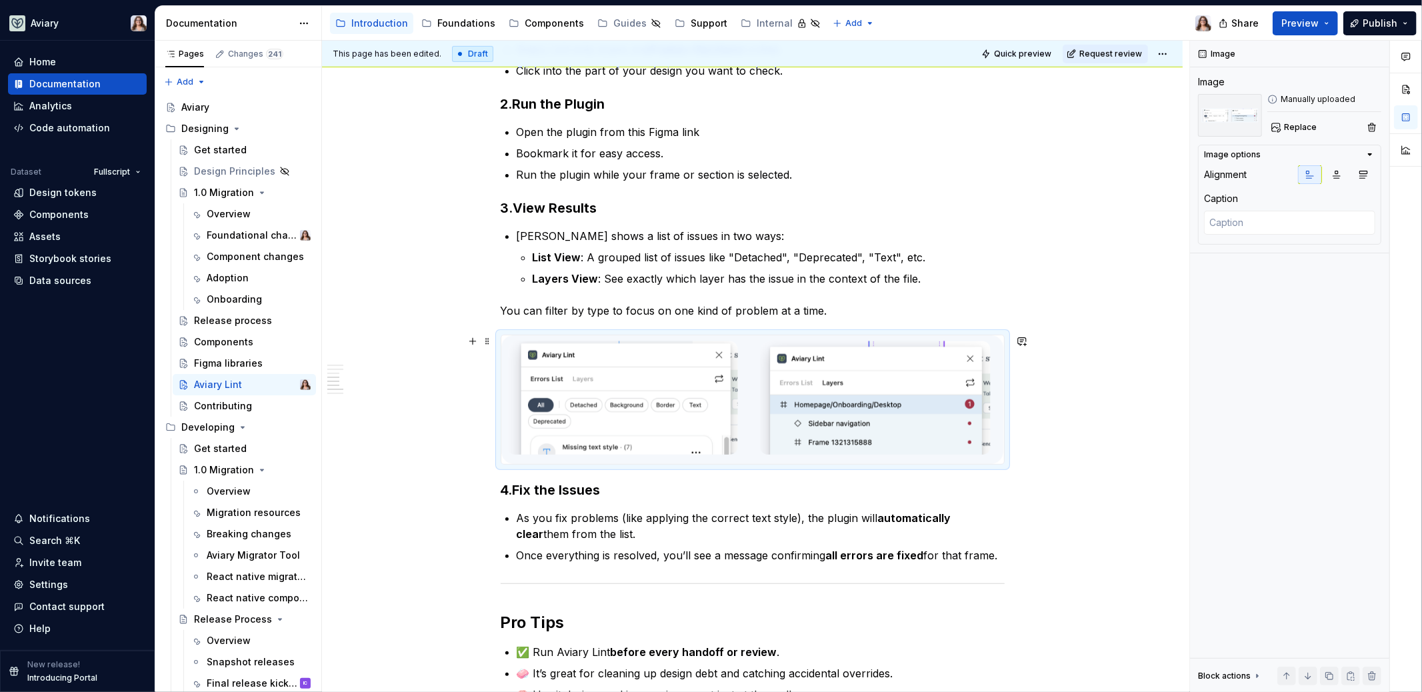
scroll to position [639, 0]
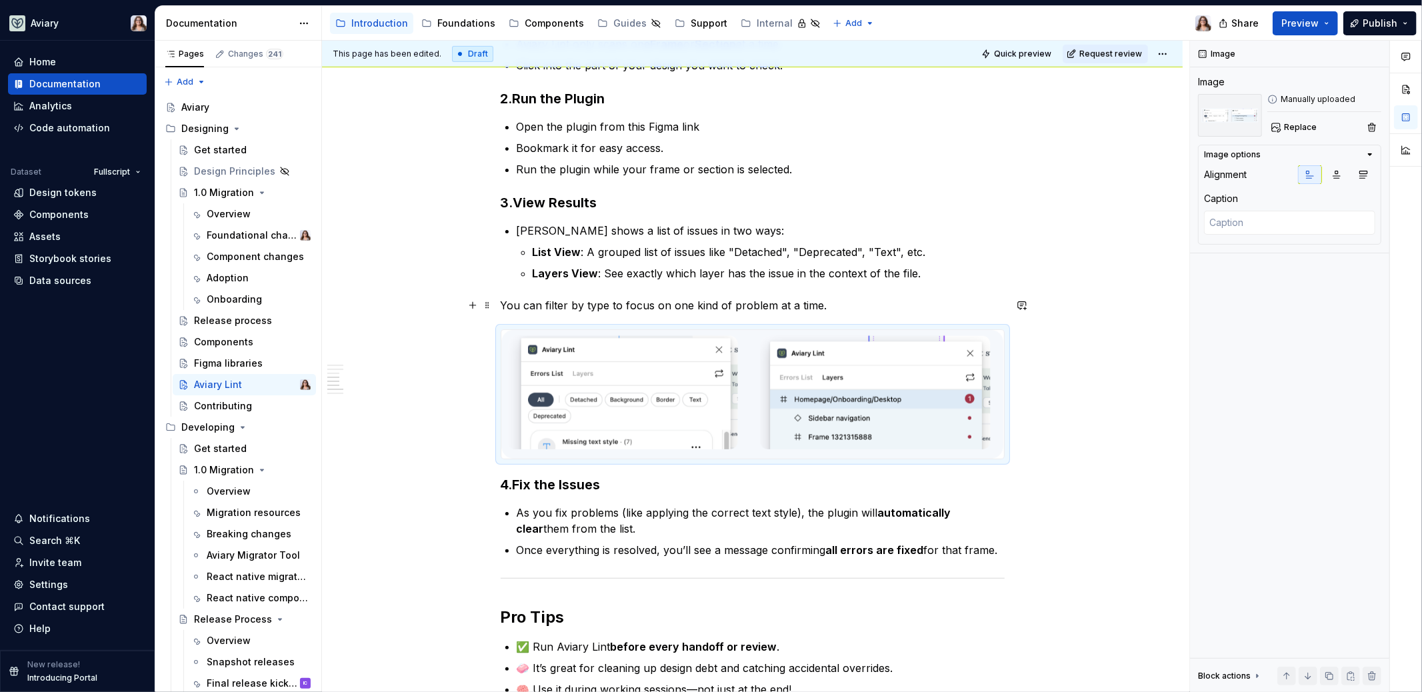
click at [824, 307] on p "You can filter by type to focus on one kind of problem at a time." at bounding box center [753, 305] width 504 height 16
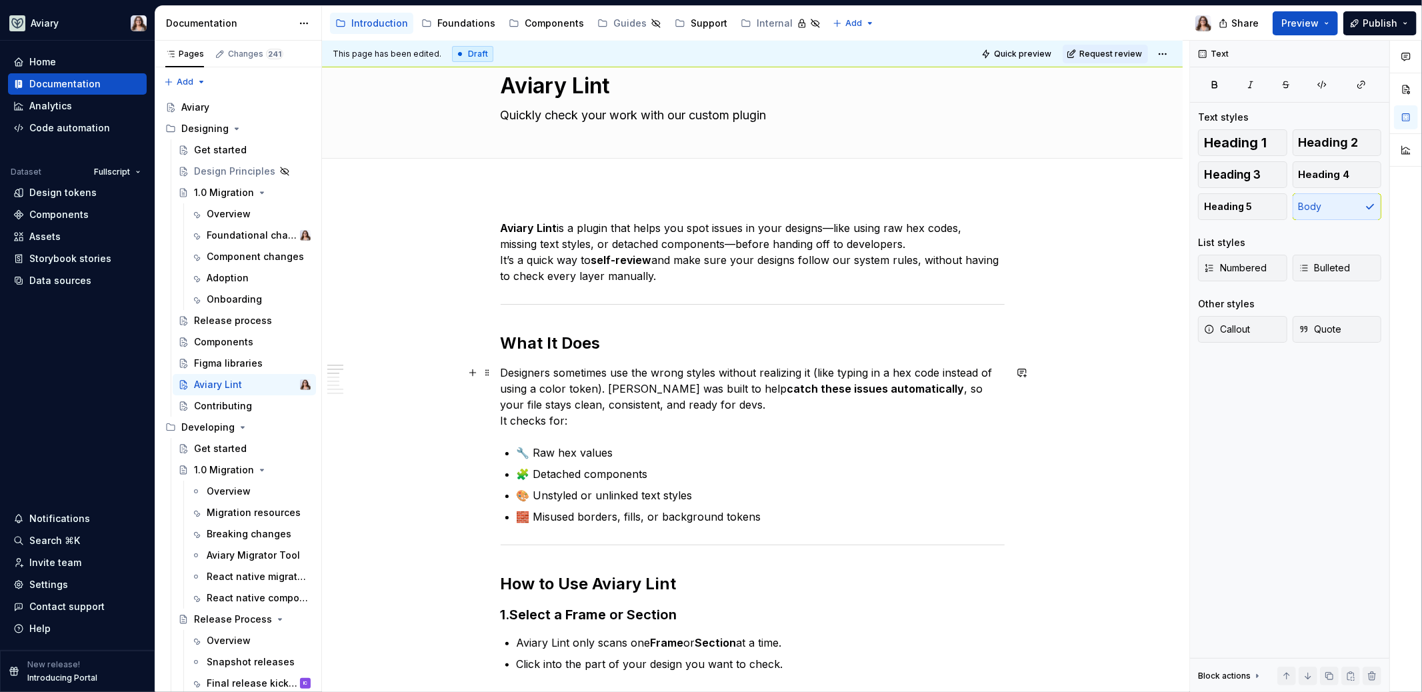
scroll to position [0, 0]
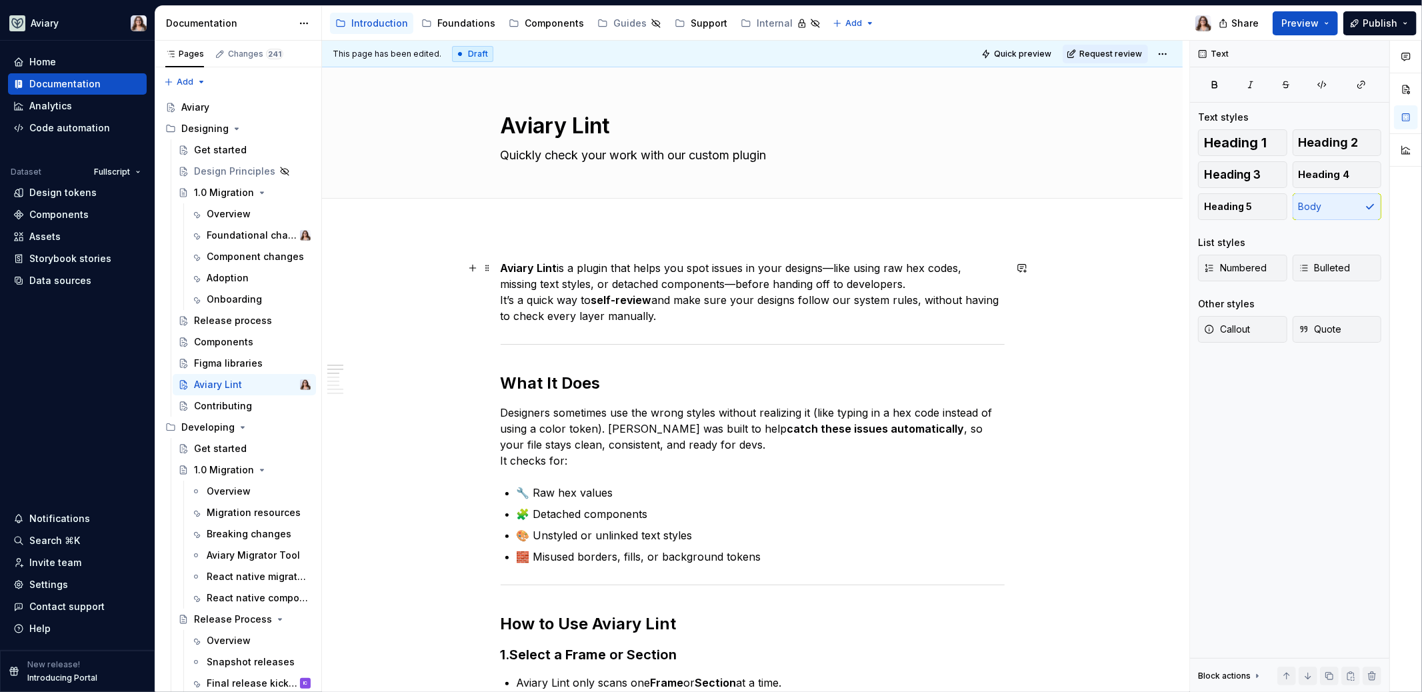
click at [663, 319] on p "Aviary Lint is a plugin that helps you spot issues in your designs—like using r…" at bounding box center [753, 292] width 504 height 64
click at [219, 316] on div "Release process" at bounding box center [232, 320] width 77 height 13
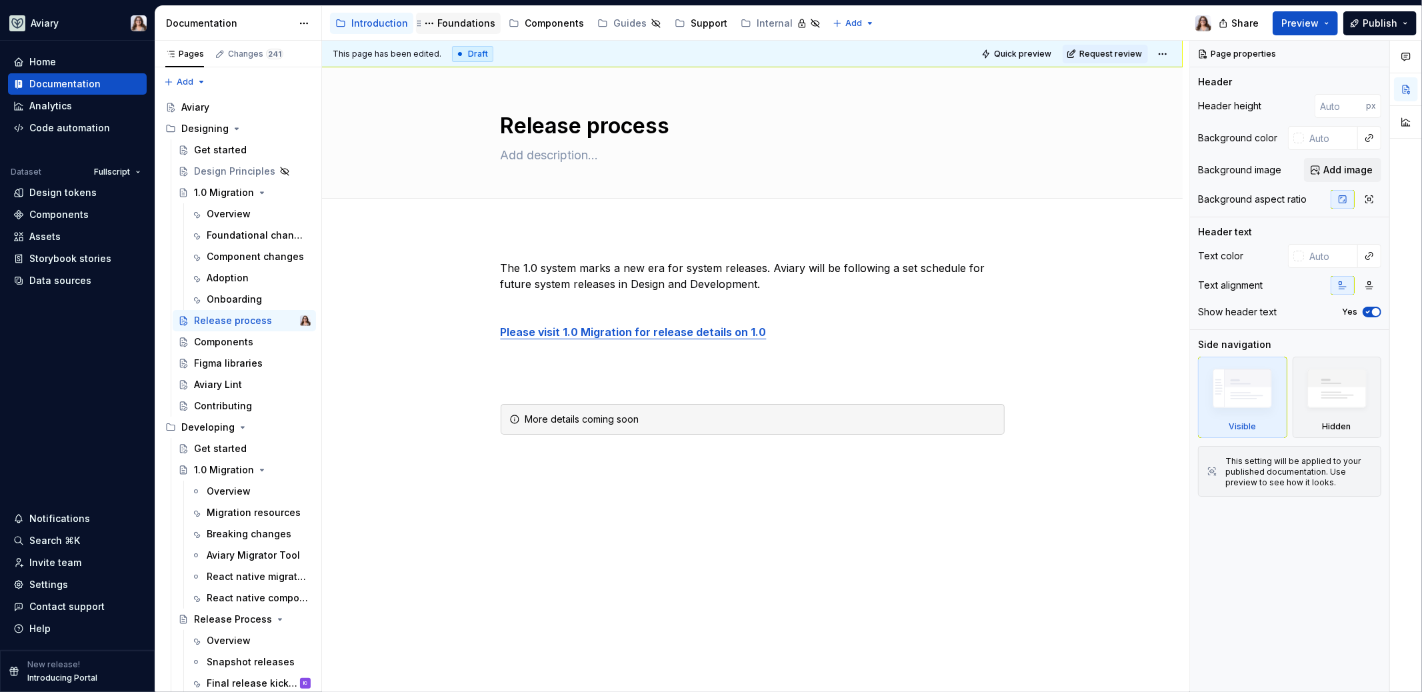
click at [471, 14] on div "Foundations" at bounding box center [458, 23] width 85 height 21
type textarea "*"
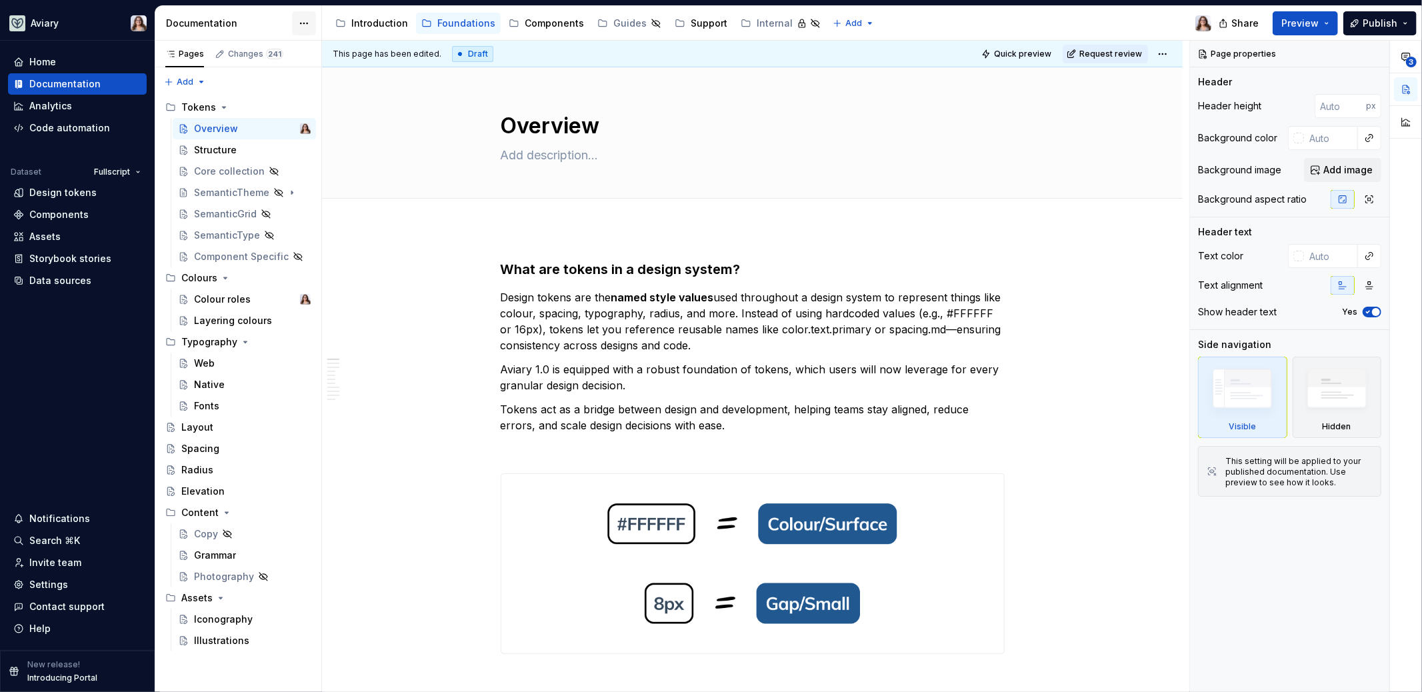
type textarea "*"
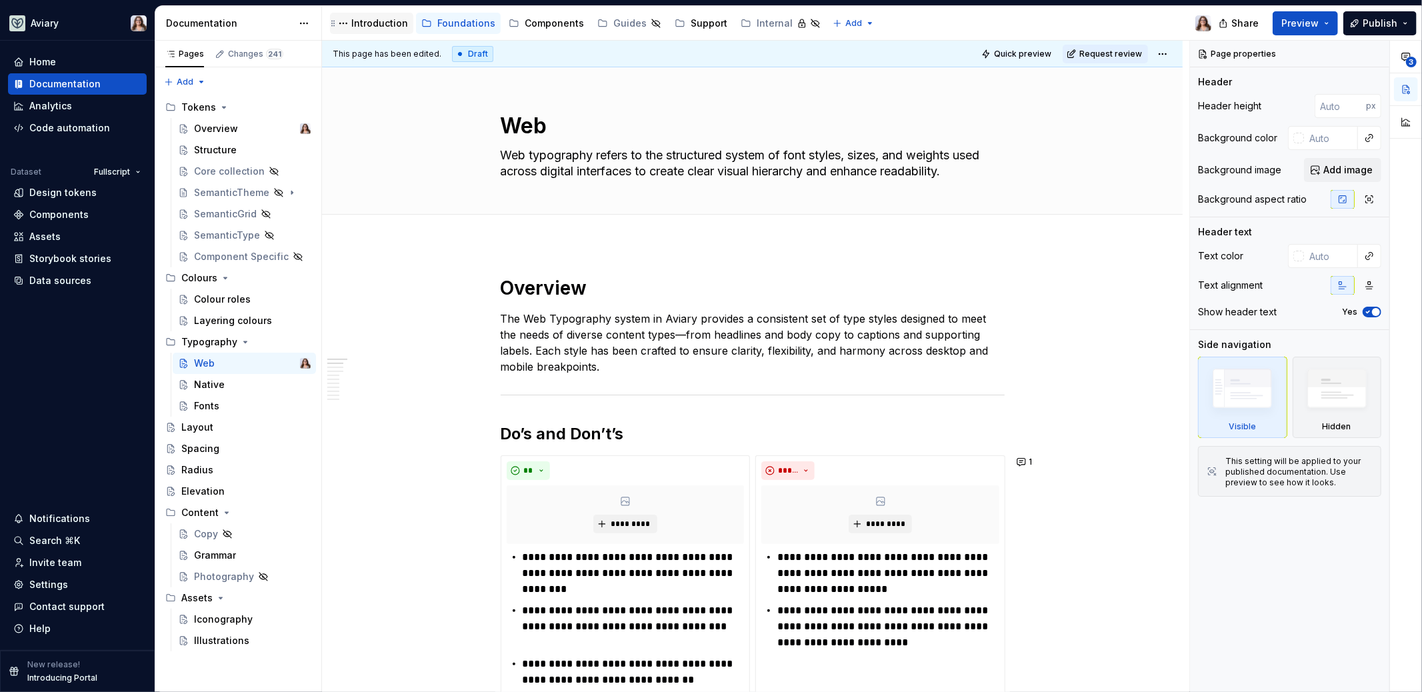
click at [384, 22] on div "Introduction" at bounding box center [379, 23] width 57 height 13
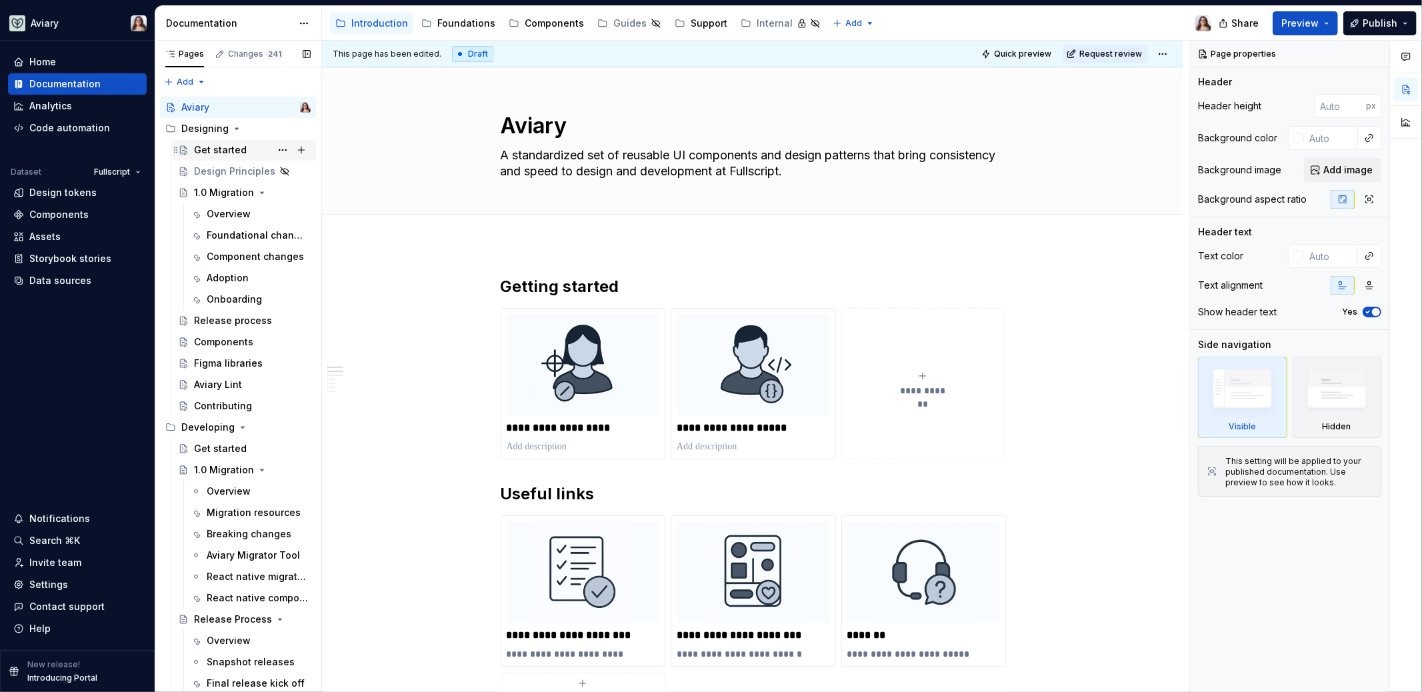
click at [211, 152] on div "Get started" at bounding box center [220, 149] width 53 height 13
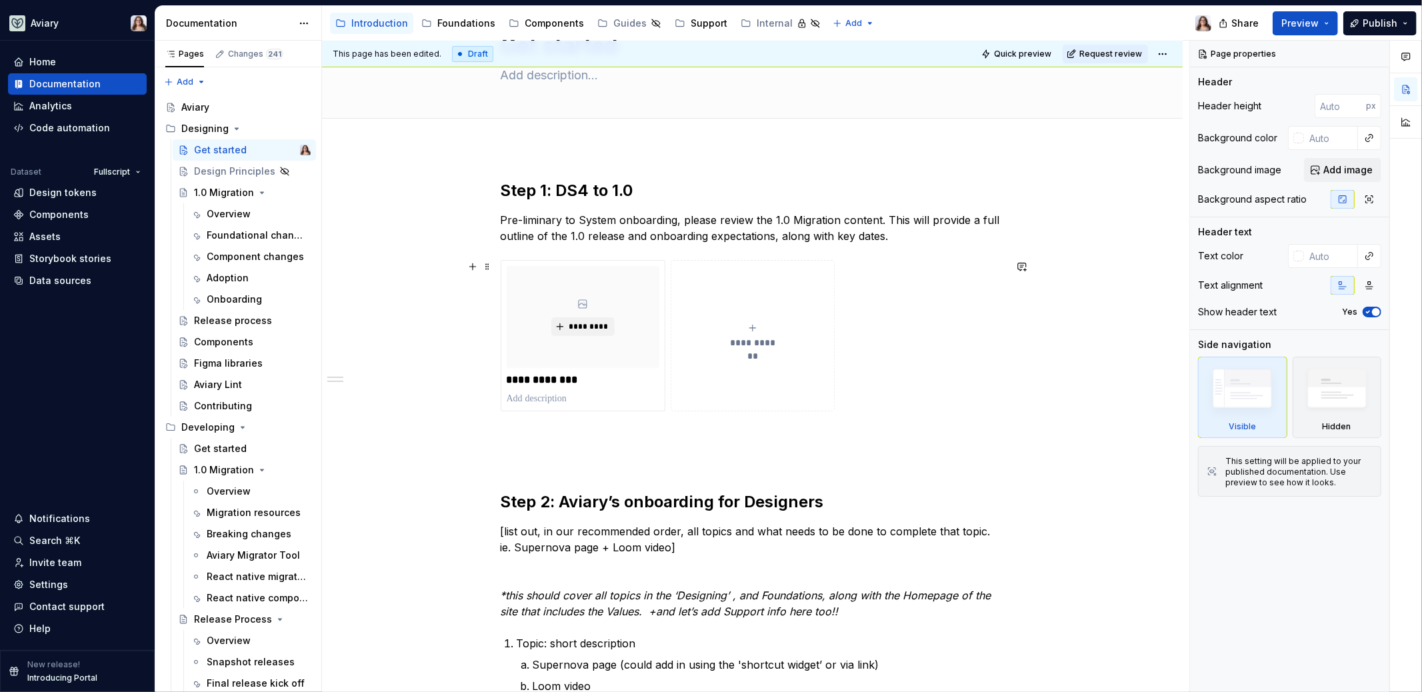
scroll to position [81, 0]
click at [454, 28] on div "Foundations" at bounding box center [466, 23] width 58 height 13
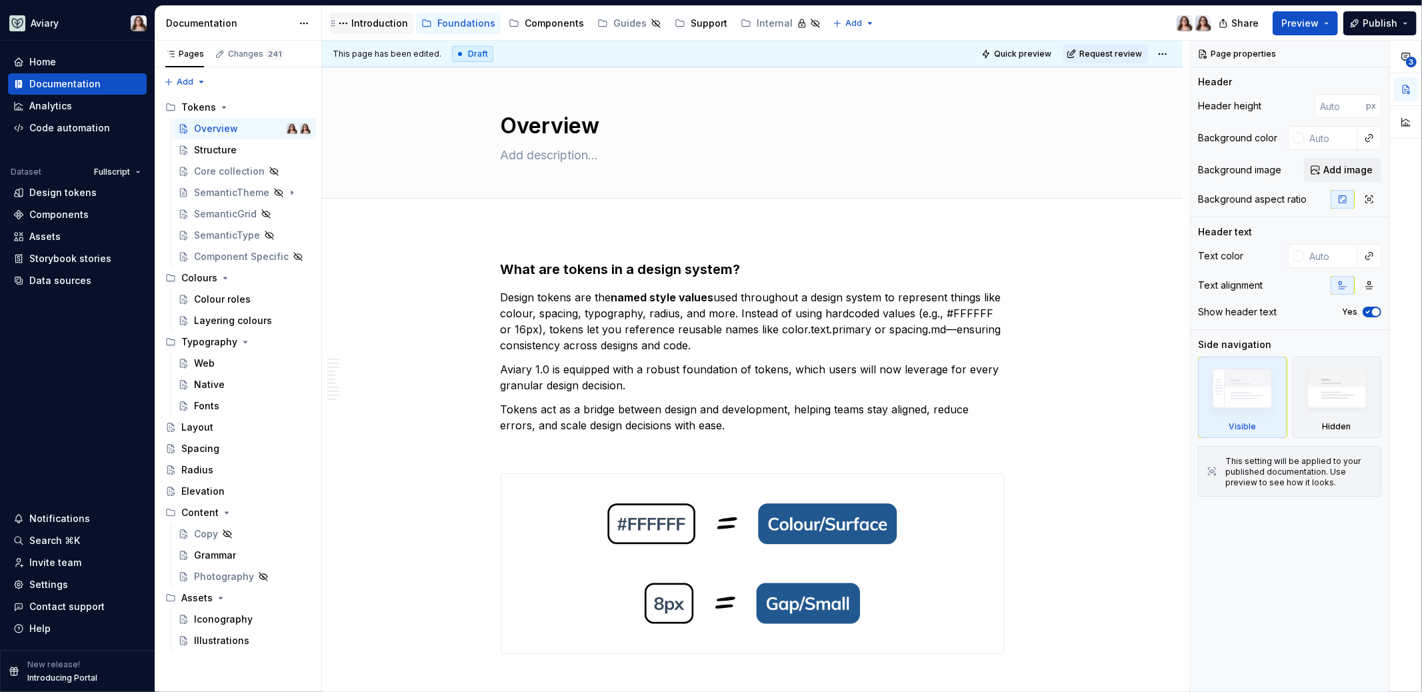
click at [366, 27] on div "Introduction" at bounding box center [379, 23] width 57 height 13
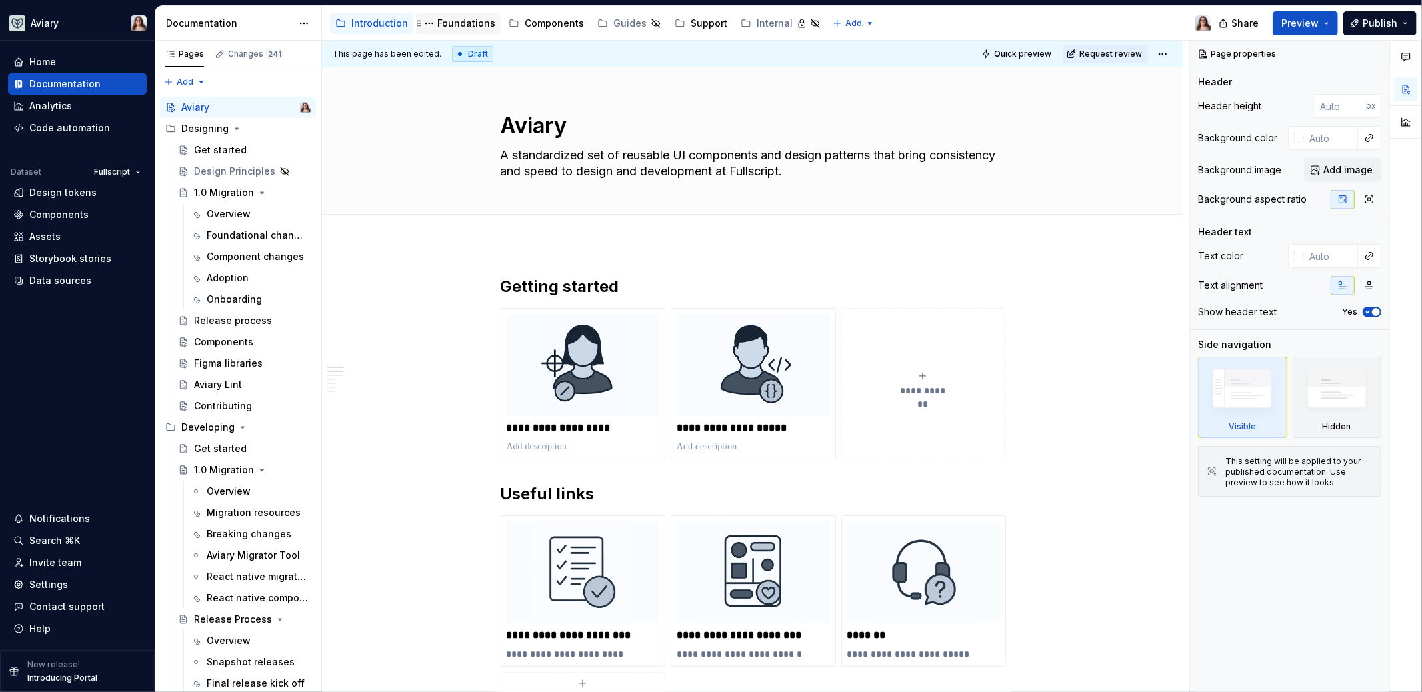
click at [456, 25] on div "Foundations" at bounding box center [466, 23] width 58 height 13
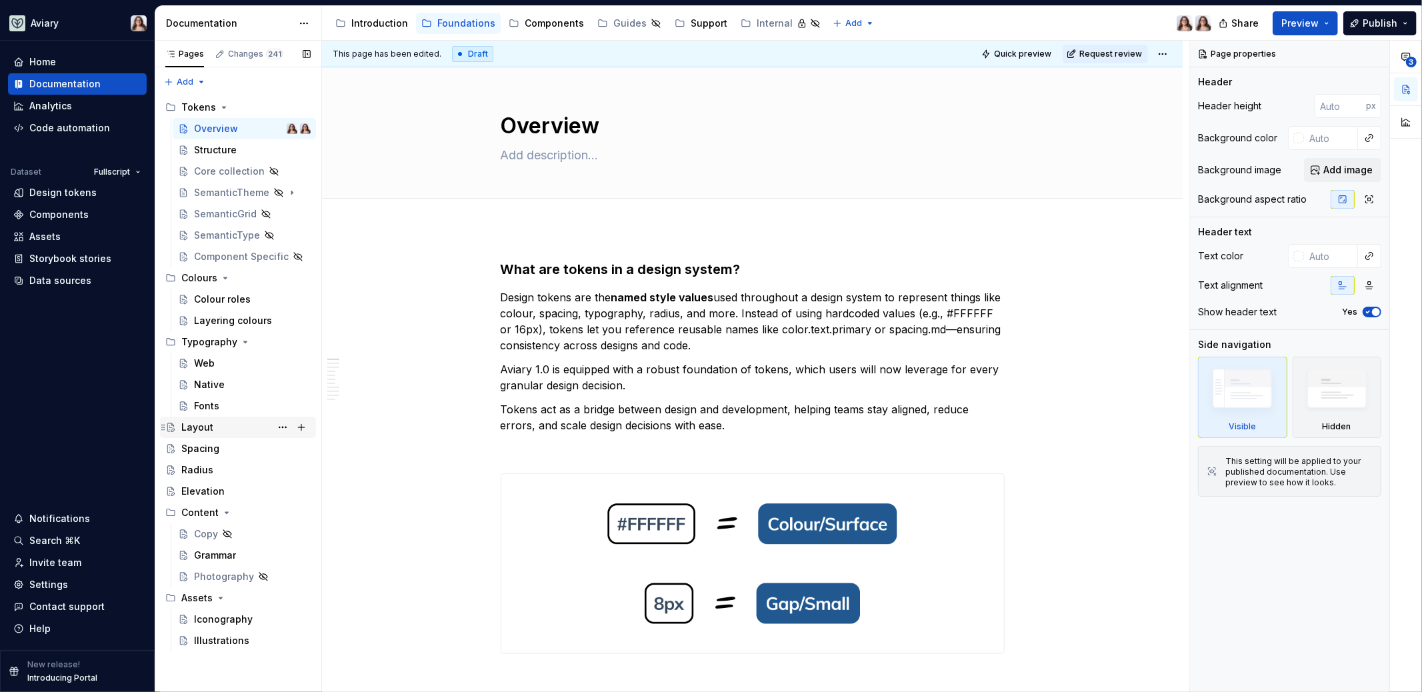
click at [215, 424] on div "Layout" at bounding box center [245, 427] width 129 height 19
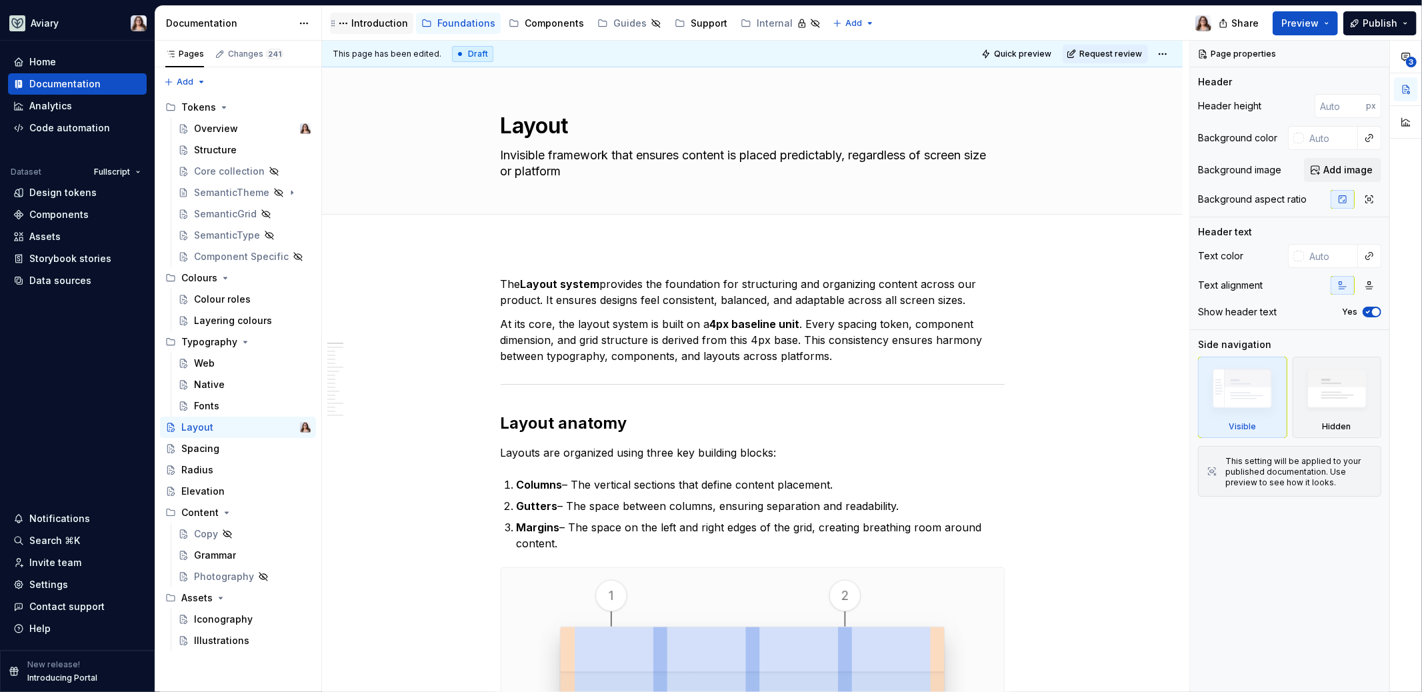
click at [381, 25] on div "Introduction" at bounding box center [379, 23] width 57 height 13
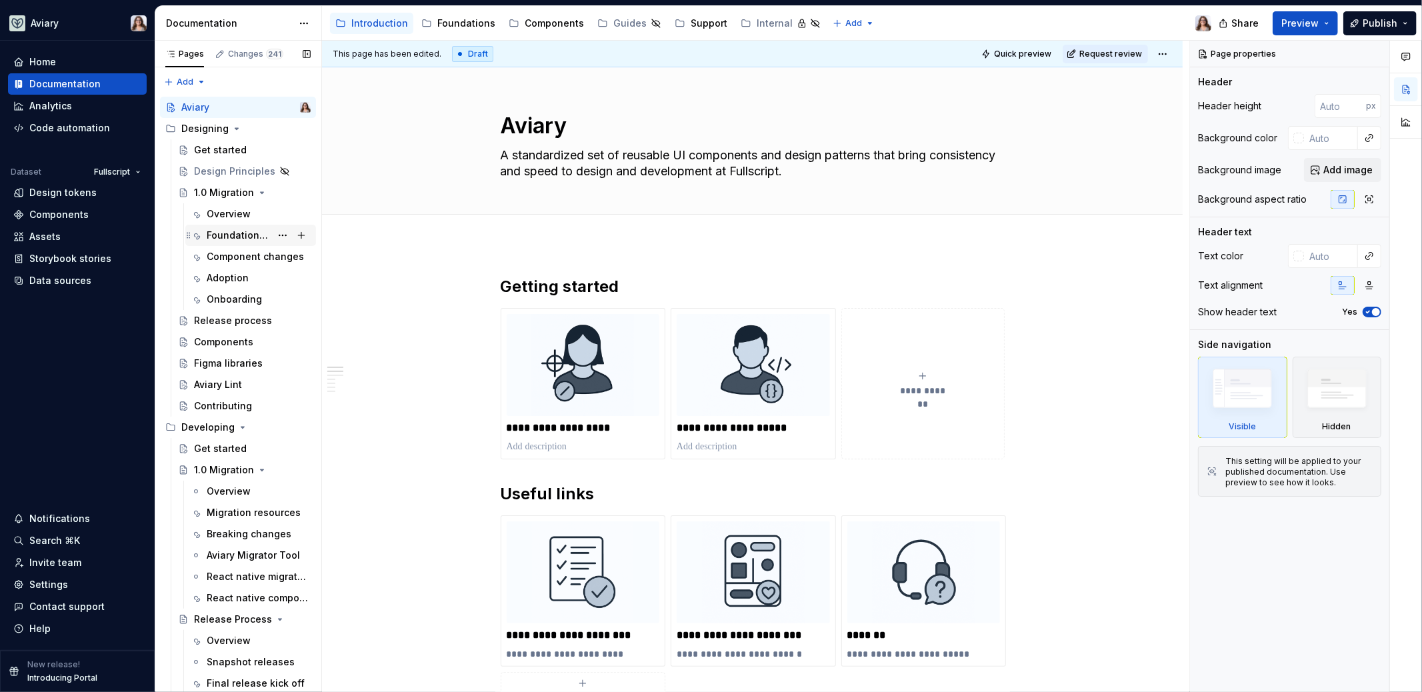
click at [234, 233] on div "Foundational changes" at bounding box center [239, 235] width 64 height 13
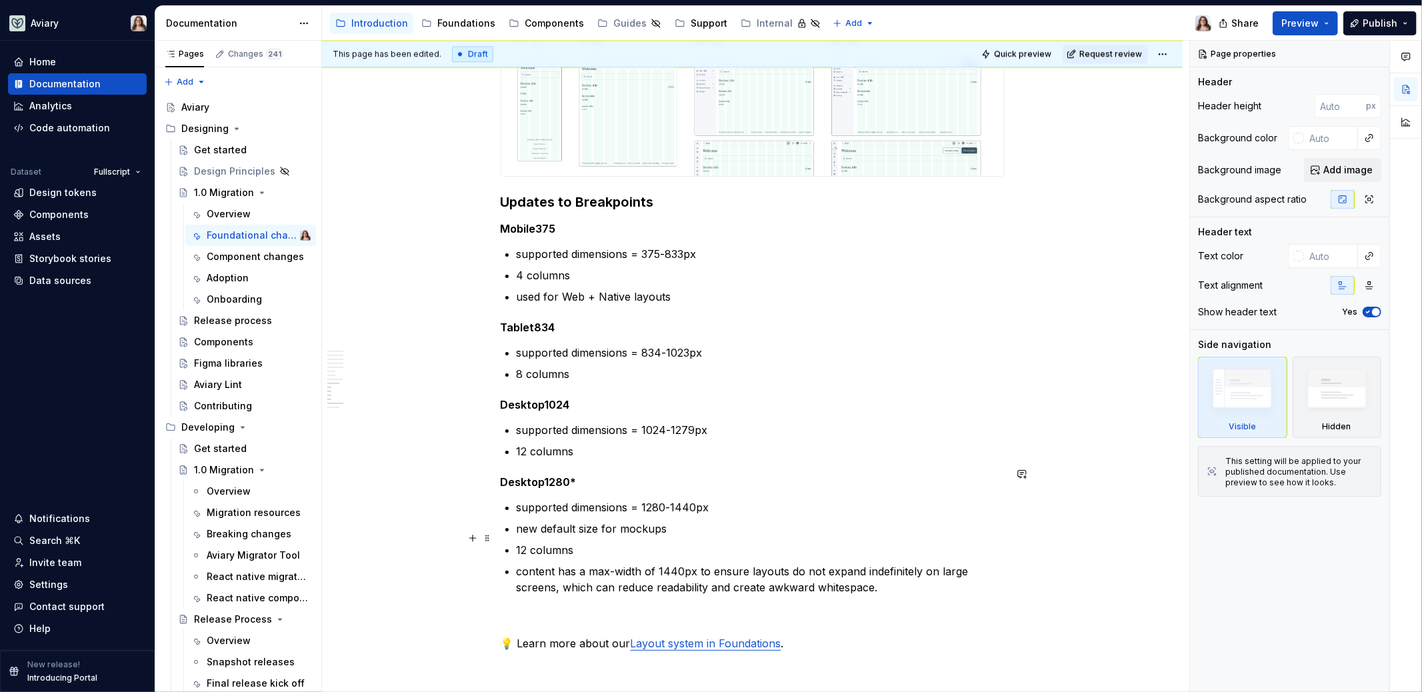
scroll to position [3157, 0]
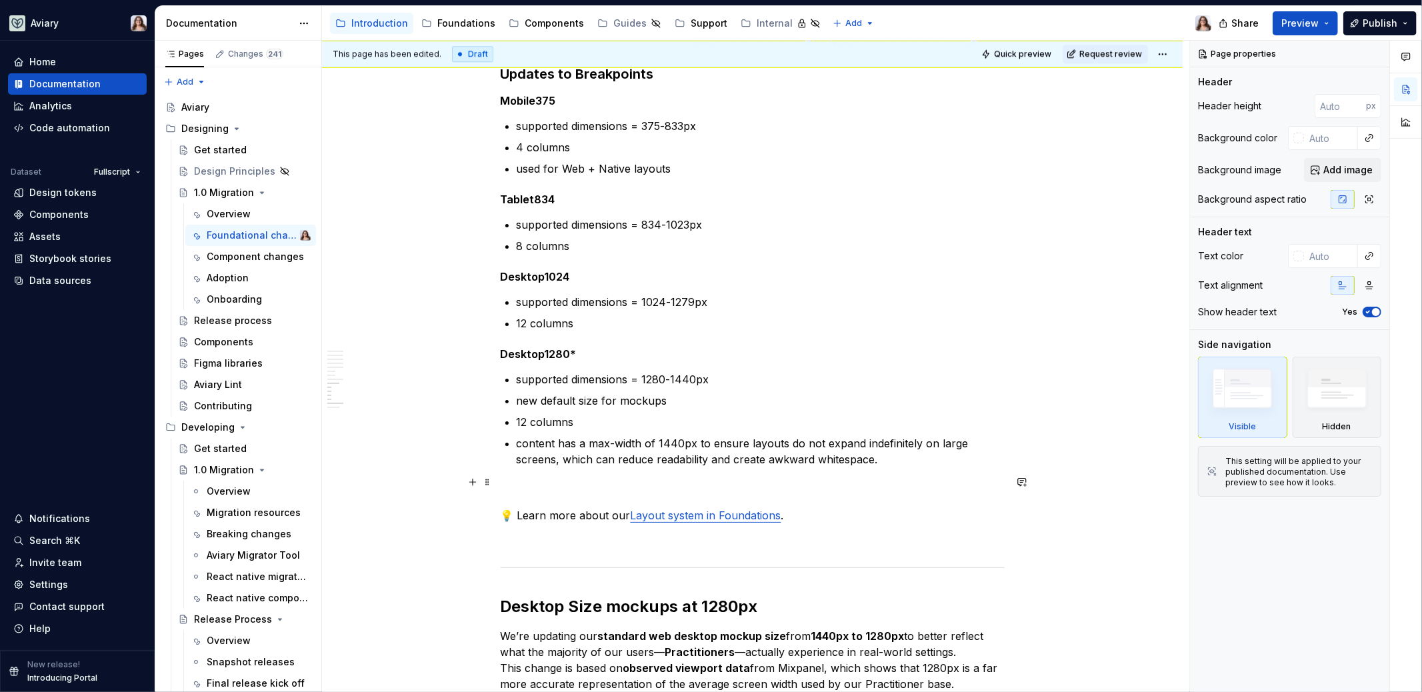
type textarea "*"
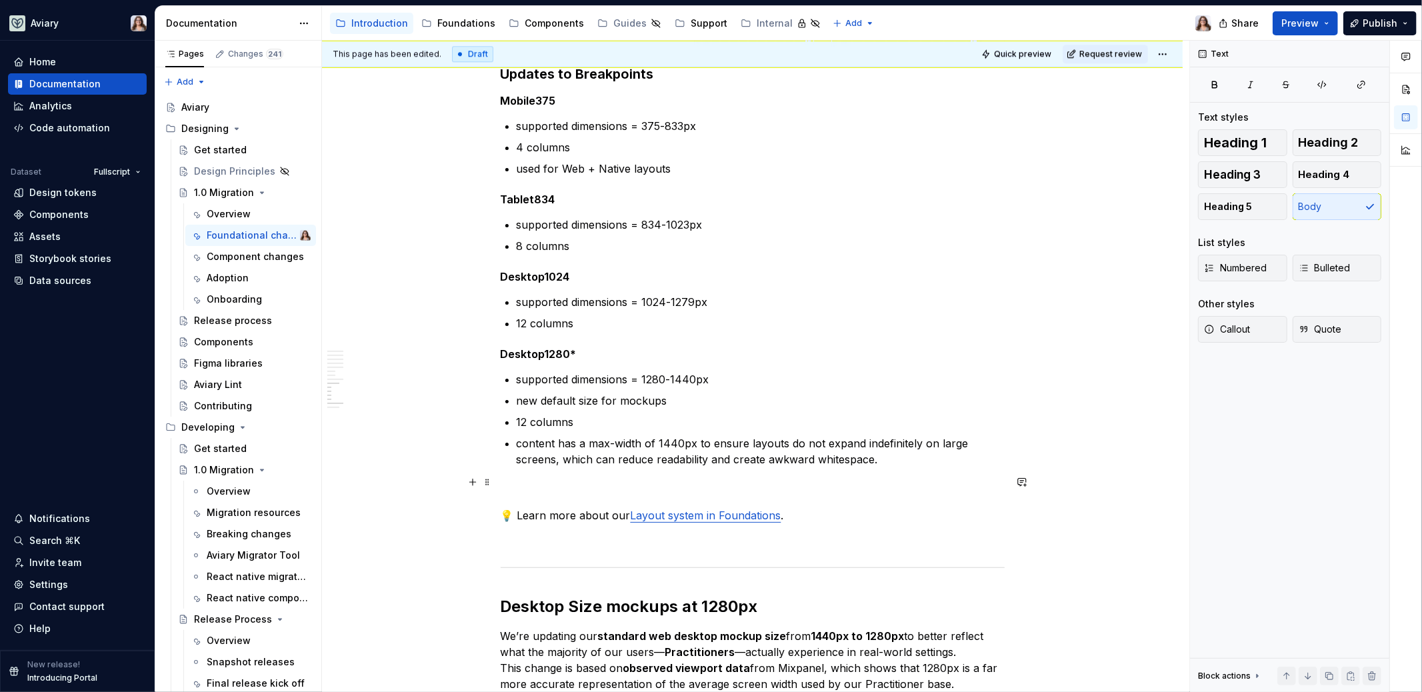
click at [778, 507] on p "💡 Learn more about our Layout system in Foundations ." at bounding box center [753, 515] width 504 height 16
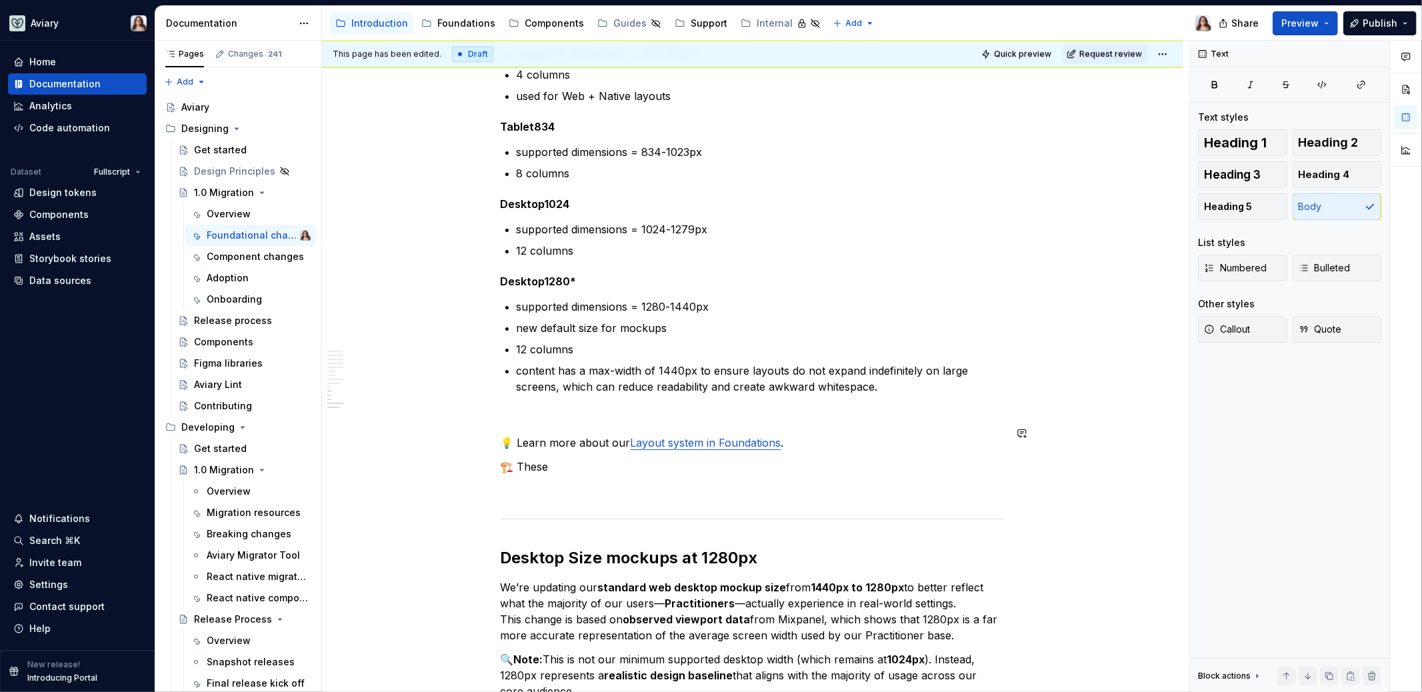
scroll to position [3235, 0]
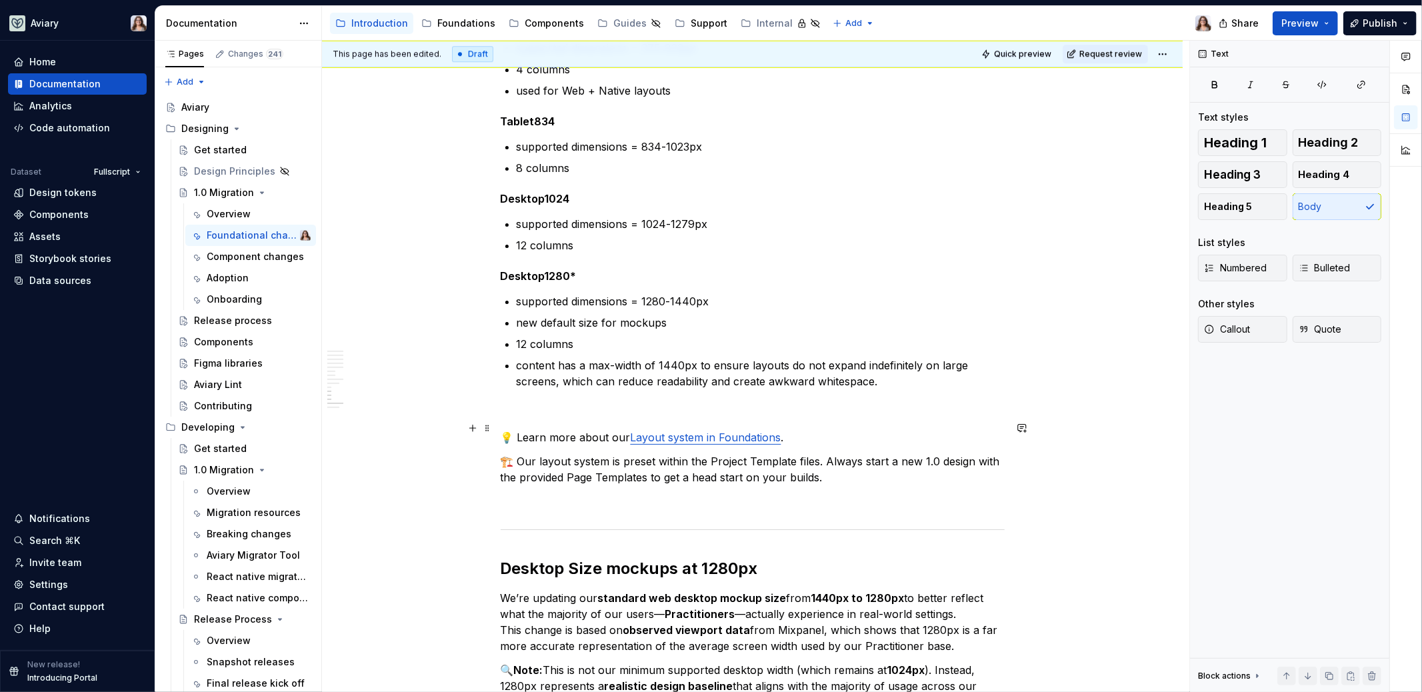
click at [838, 453] on p "🏗️ Our layout system is preset within the Project Template files. Always start …" at bounding box center [753, 469] width 504 height 32
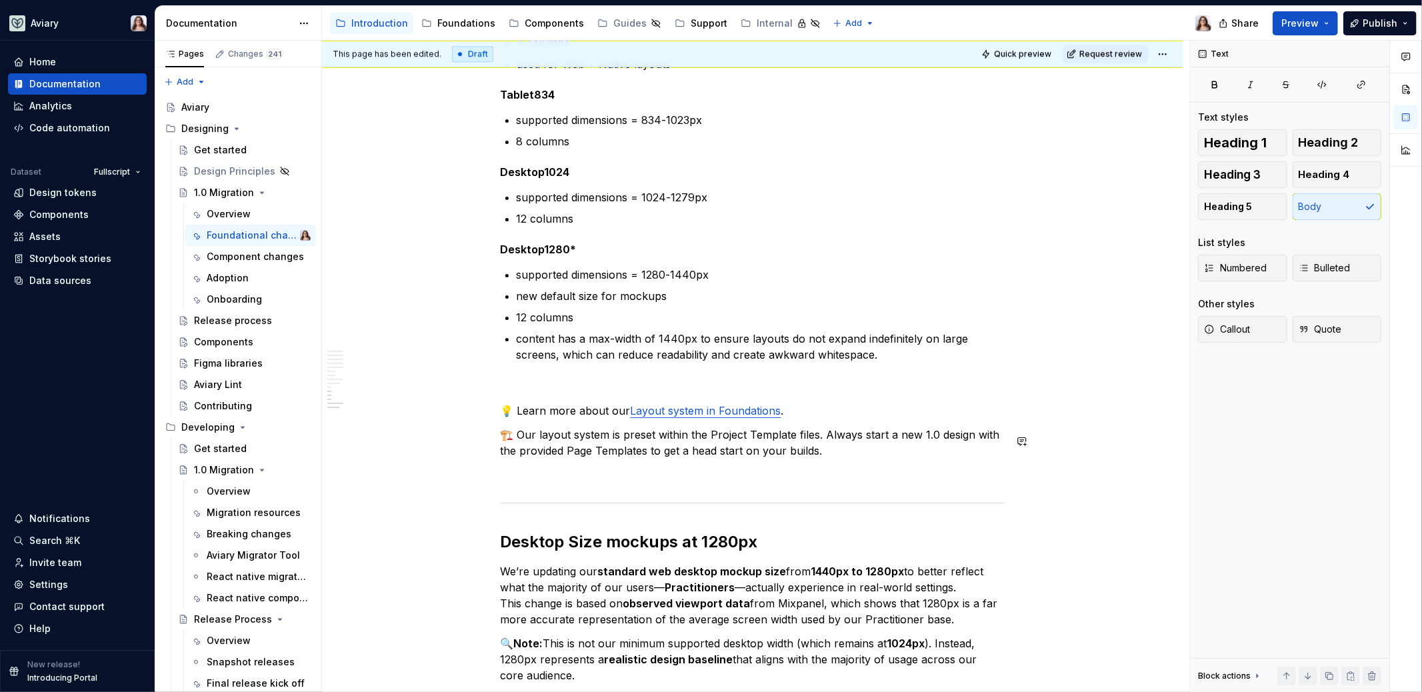
scroll to position [3263, 0]
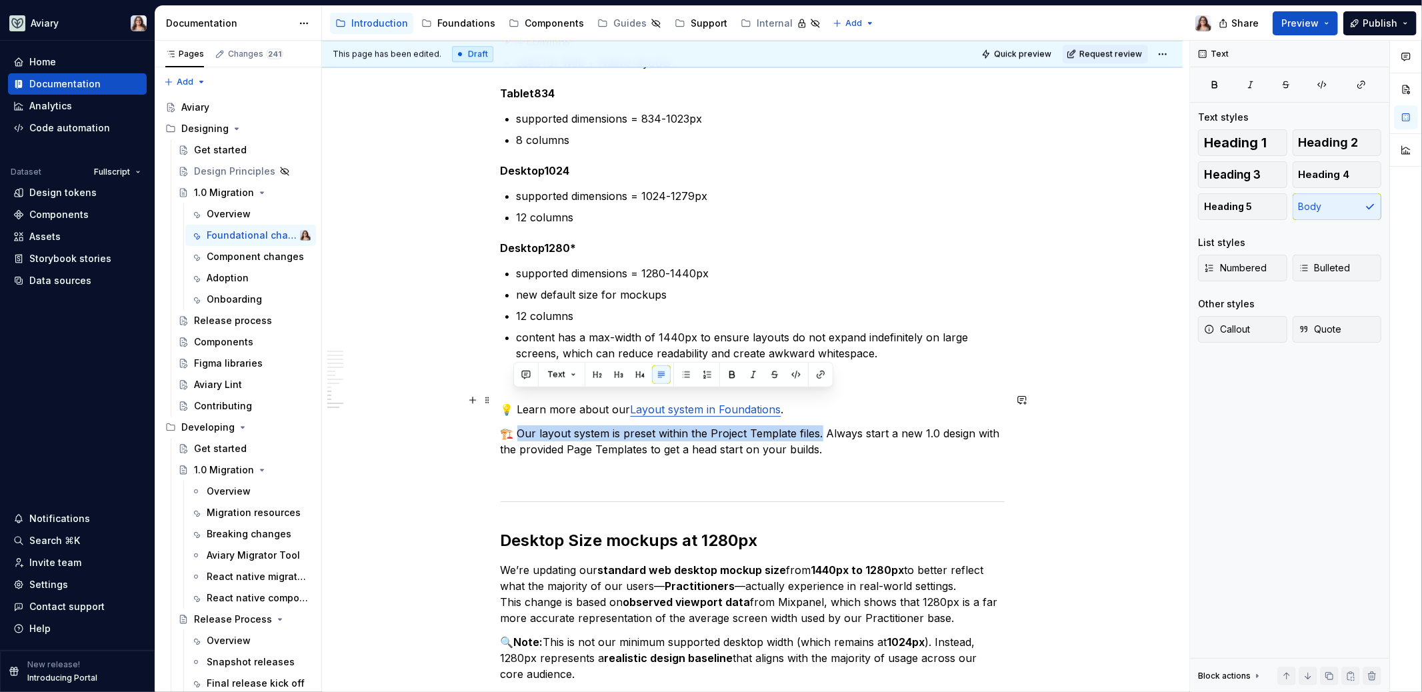
drag, startPoint x: 513, startPoint y: 395, endPoint x: 818, endPoint y: 403, distance: 305.4
click at [818, 425] on p "🏗️ Our layout system is preset within the Project Template files. Always start …" at bounding box center [753, 441] width 504 height 32
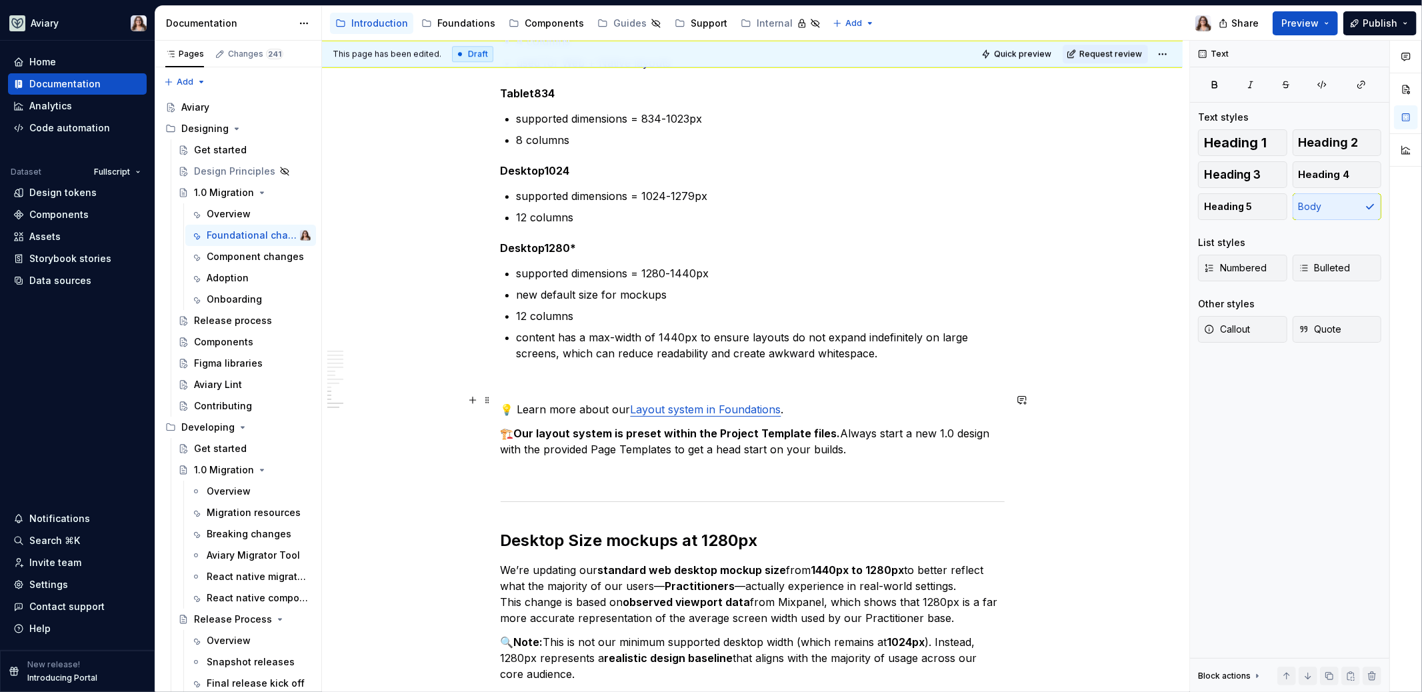
click at [843, 425] on p "🏗️ Our layout system is preset within the Project Template files. Always start …" at bounding box center [753, 441] width 504 height 32
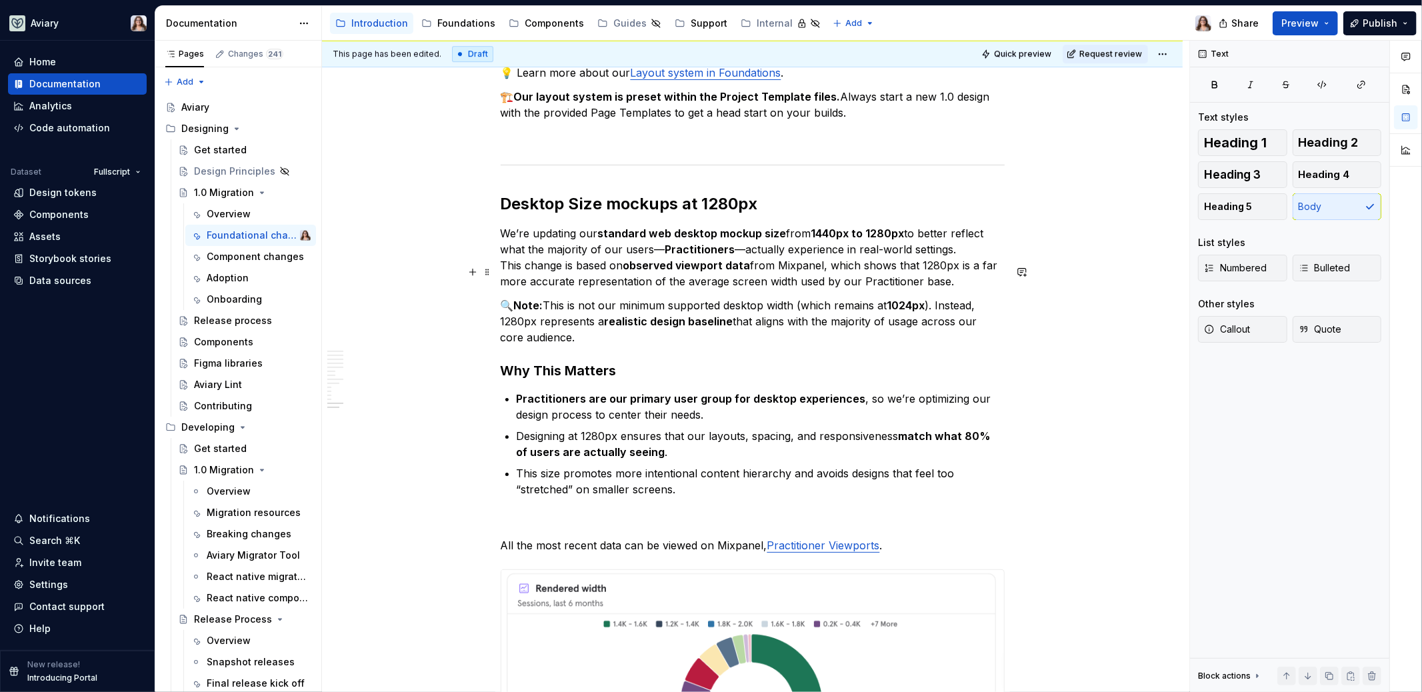
scroll to position [3520, 0]
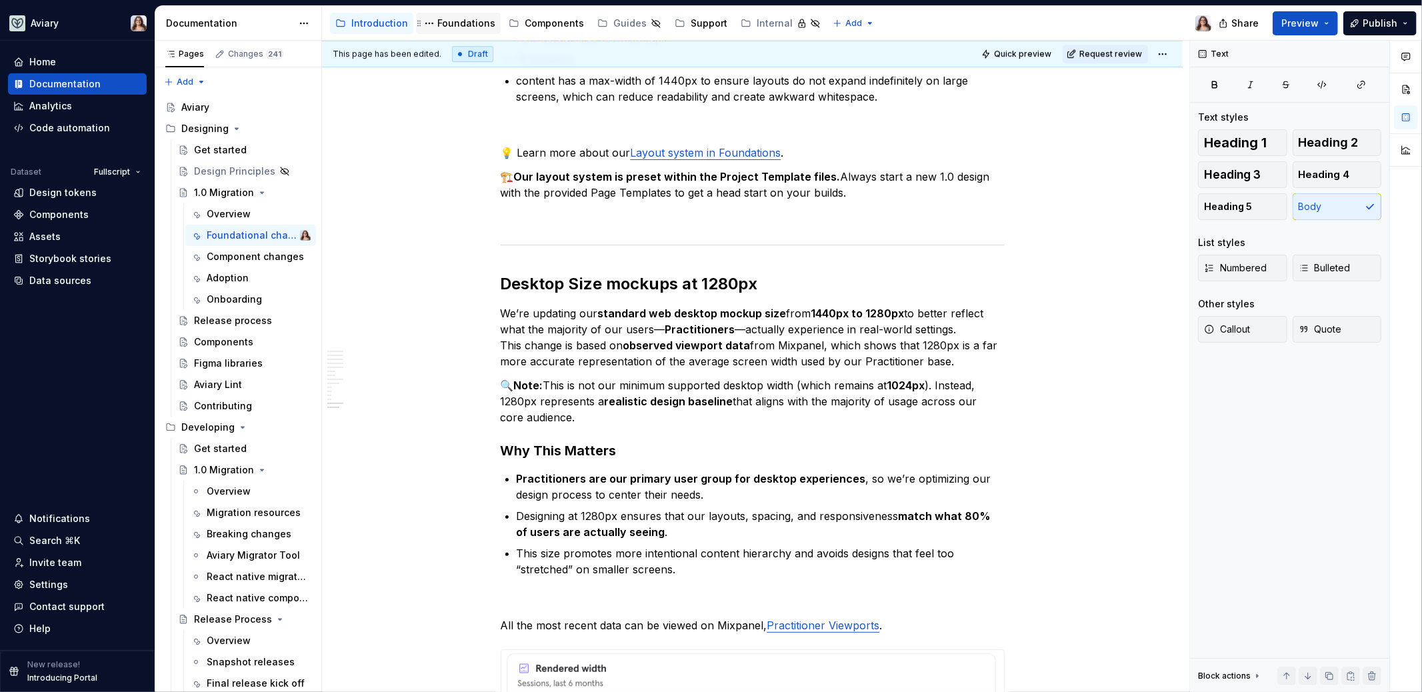
click at [461, 19] on div "Foundations" at bounding box center [466, 23] width 58 height 13
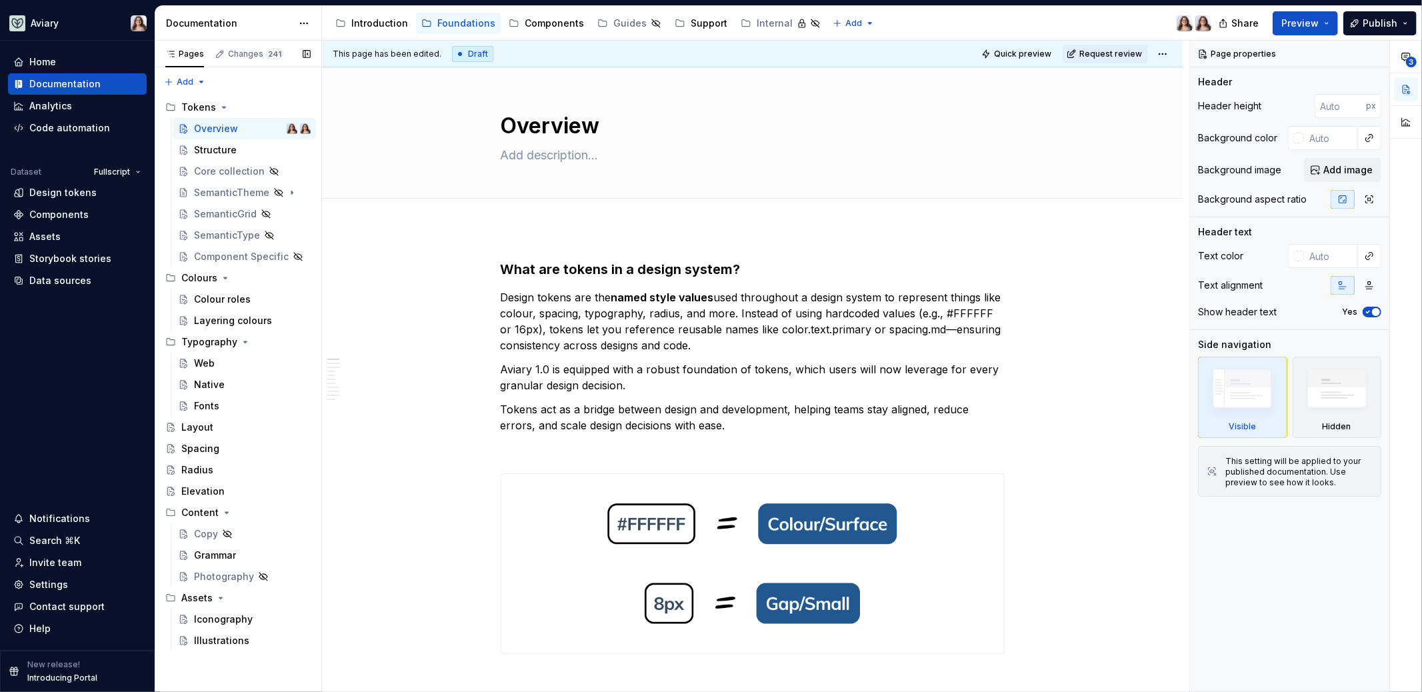
drag, startPoint x: 211, startPoint y: 473, endPoint x: 319, endPoint y: 414, distance: 122.9
click at [211, 473] on div "Radius" at bounding box center [245, 469] width 129 height 13
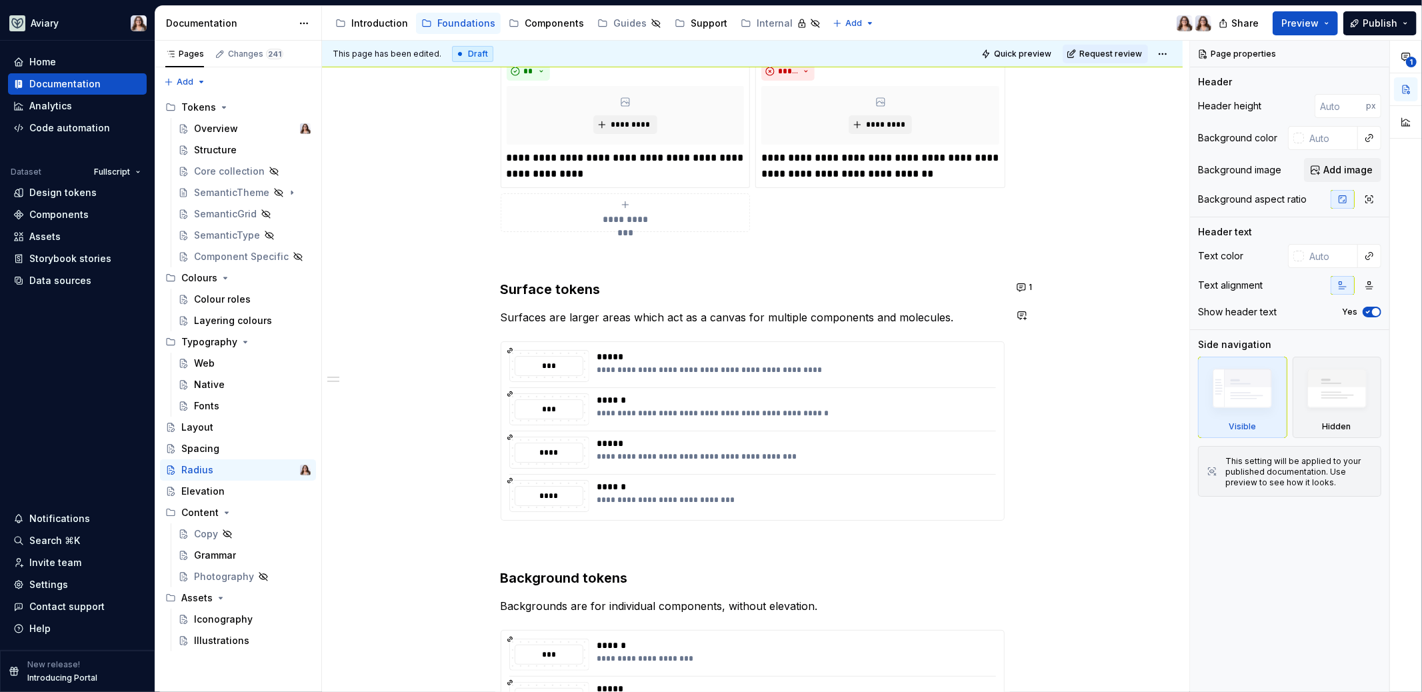
scroll to position [454, 0]
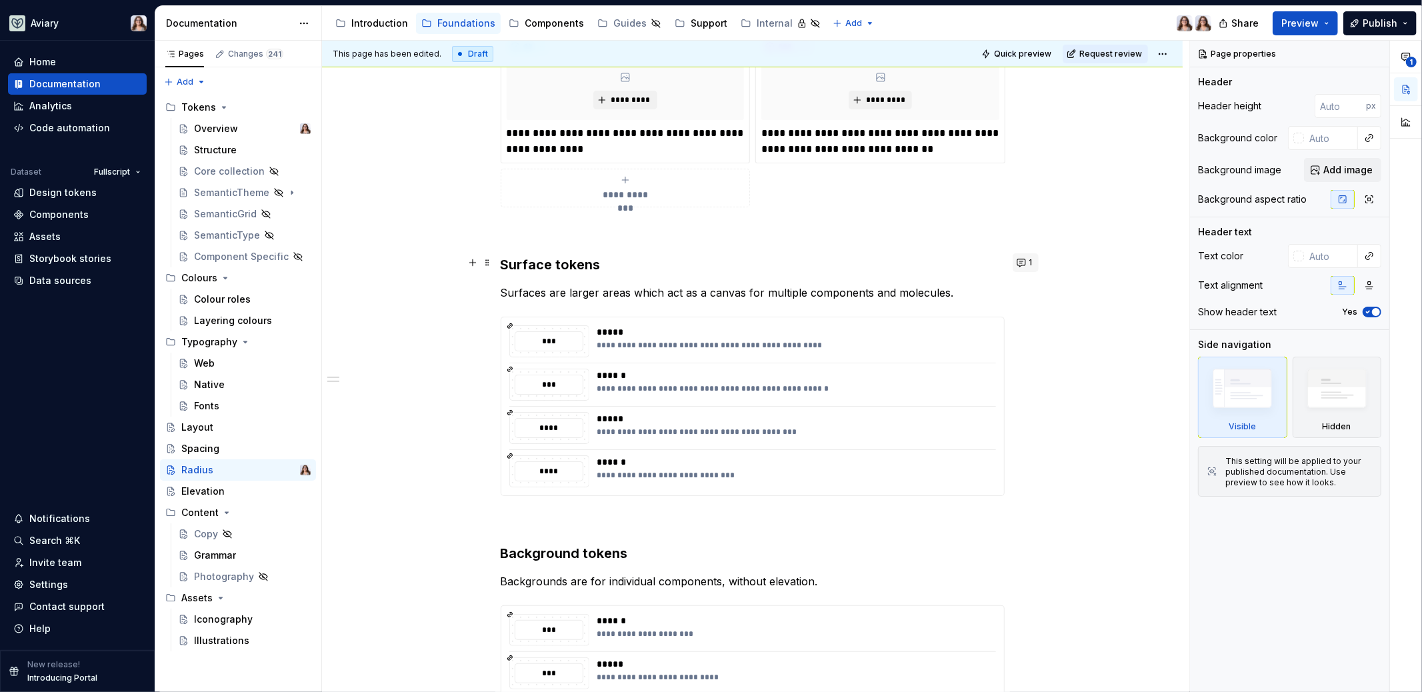
click at [1026, 260] on button "1" at bounding box center [1025, 262] width 26 height 19
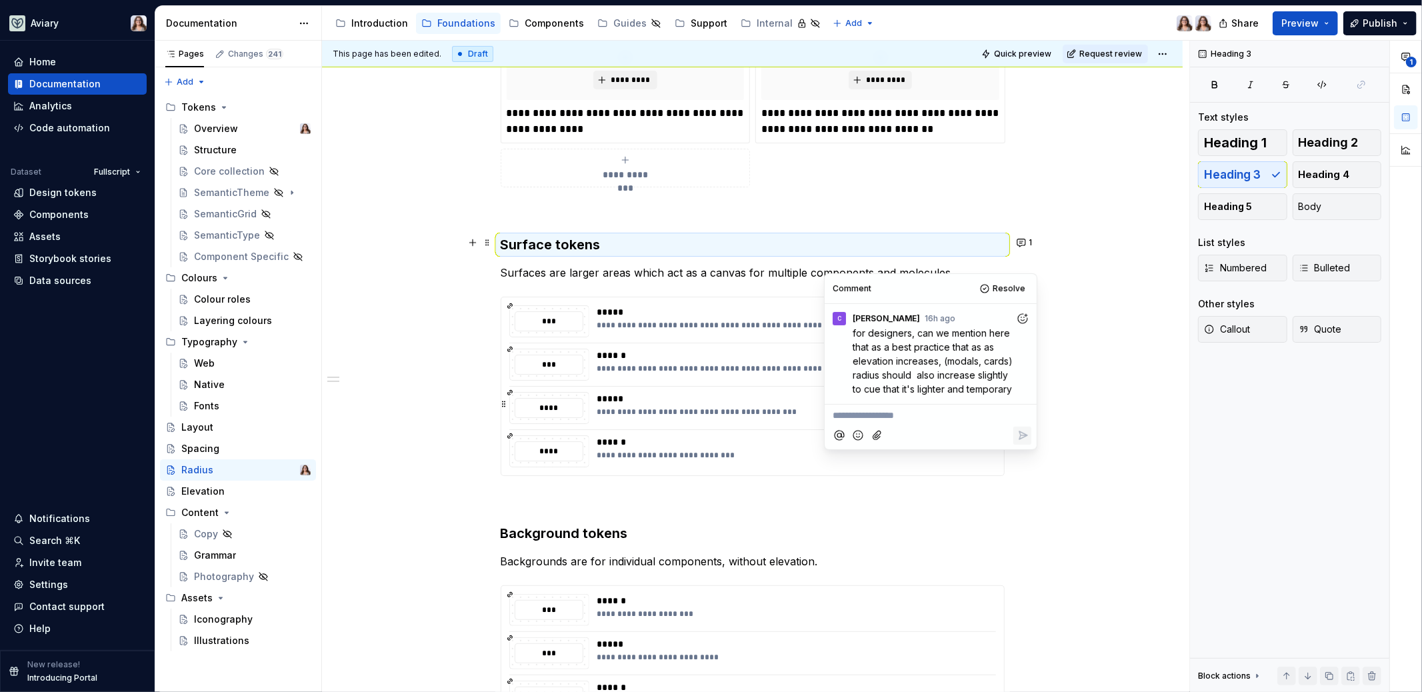
scroll to position [455, 0]
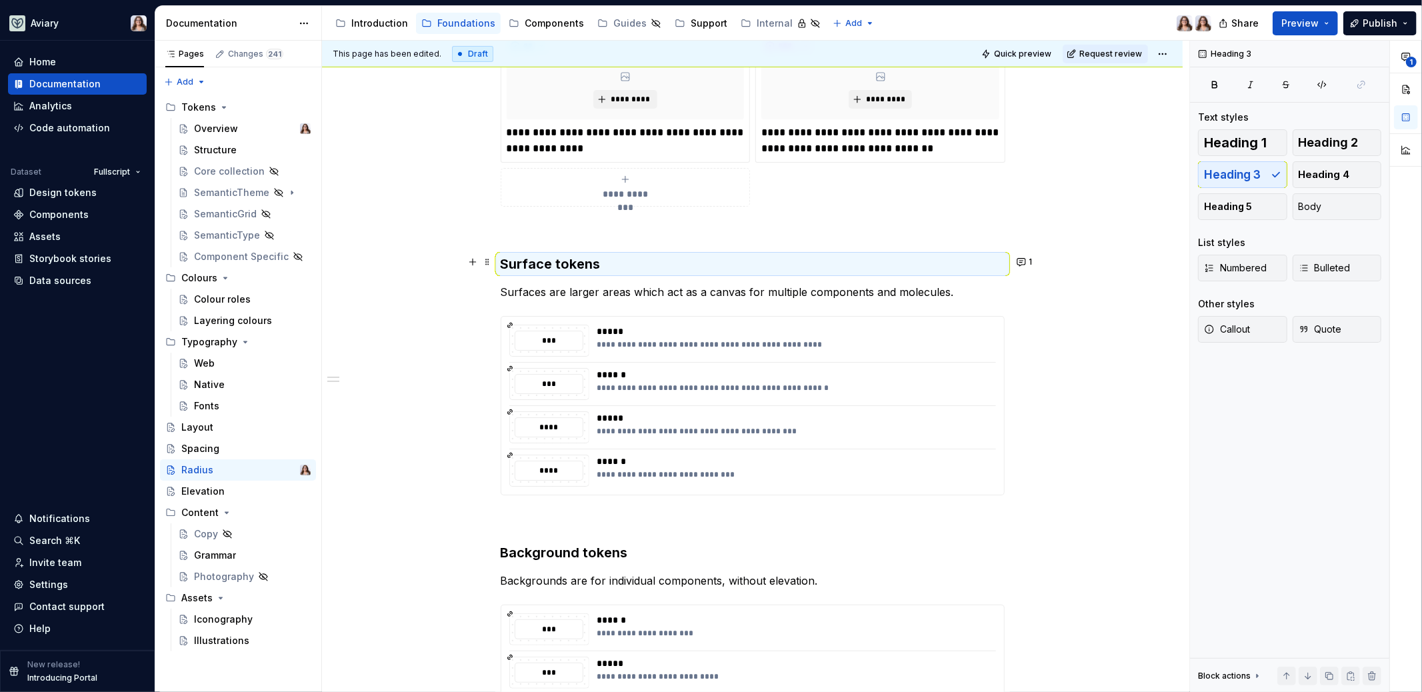
click at [726, 289] on p "Surfaces are larger areas which act as a canvas for multiple components and mol…" at bounding box center [753, 292] width 504 height 16
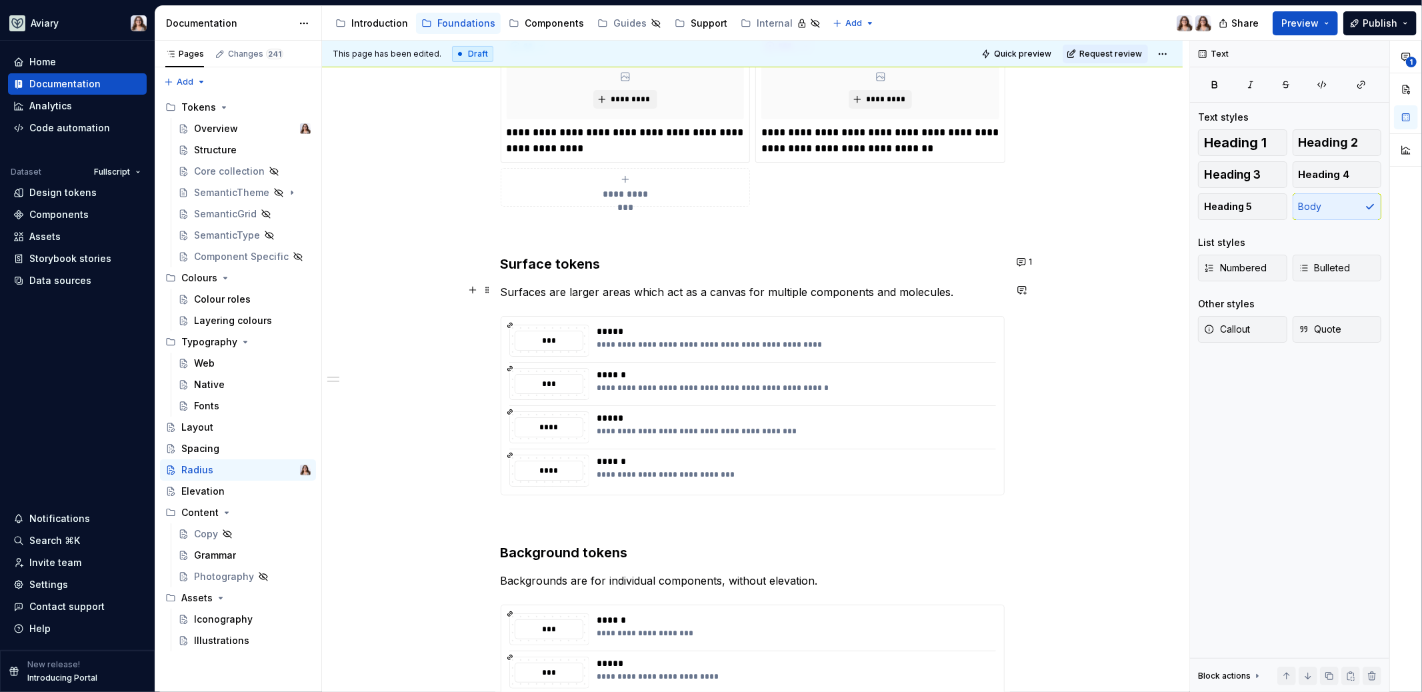
click at [946, 287] on p "Surfaces are larger areas which act as a canvas for multiple components and mol…" at bounding box center [753, 292] width 504 height 16
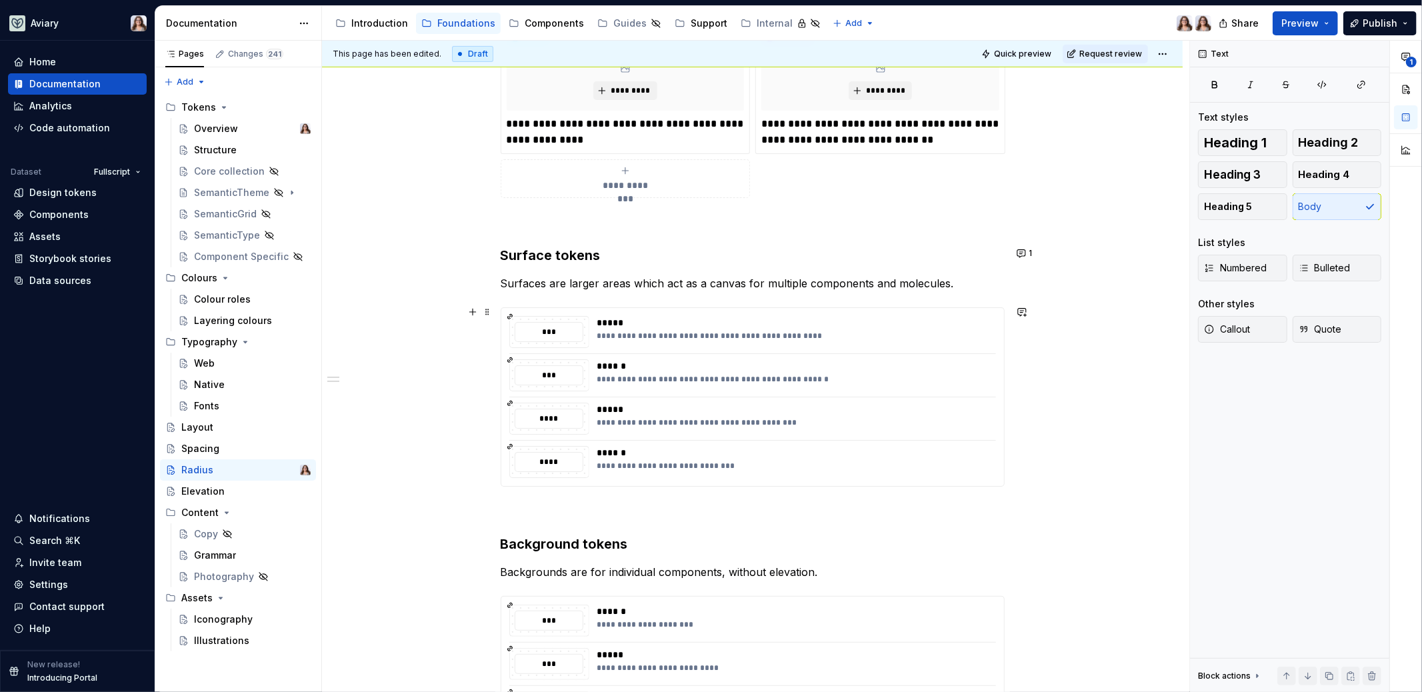
scroll to position [445, 0]
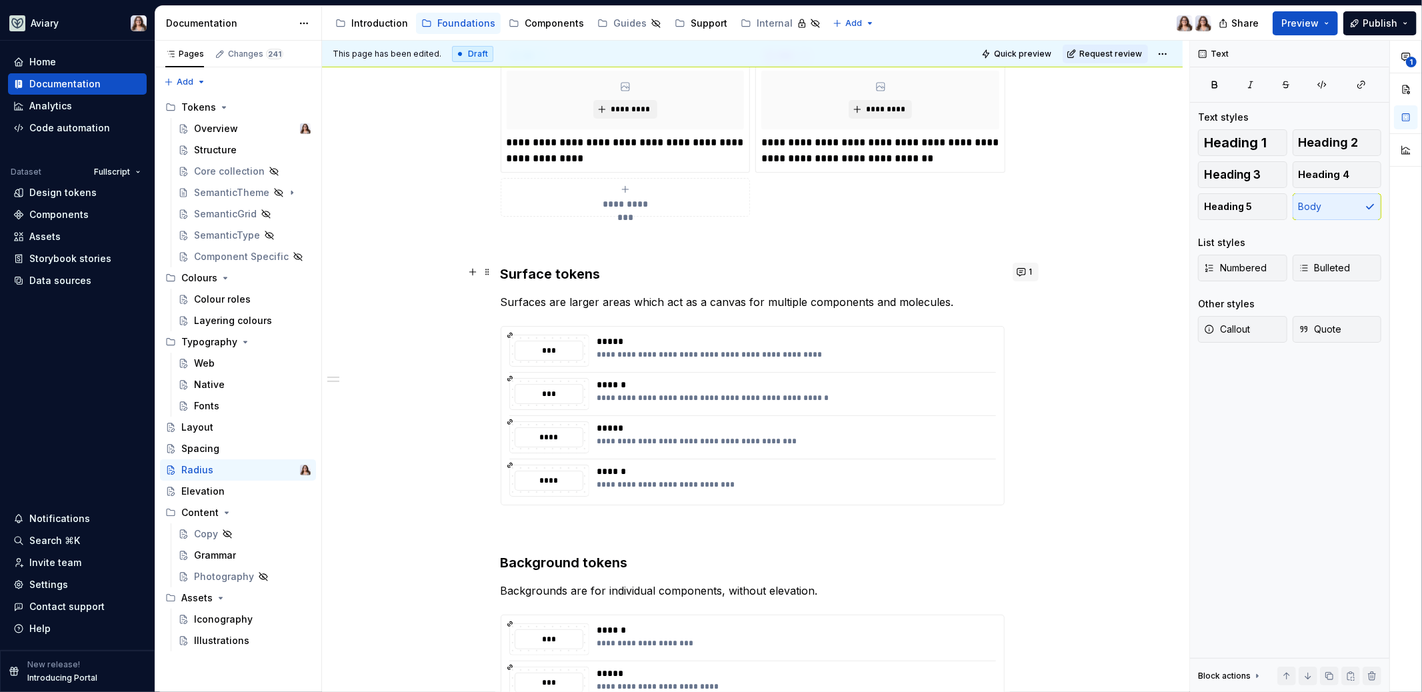
click at [1032, 268] on button "1" at bounding box center [1025, 272] width 26 height 19
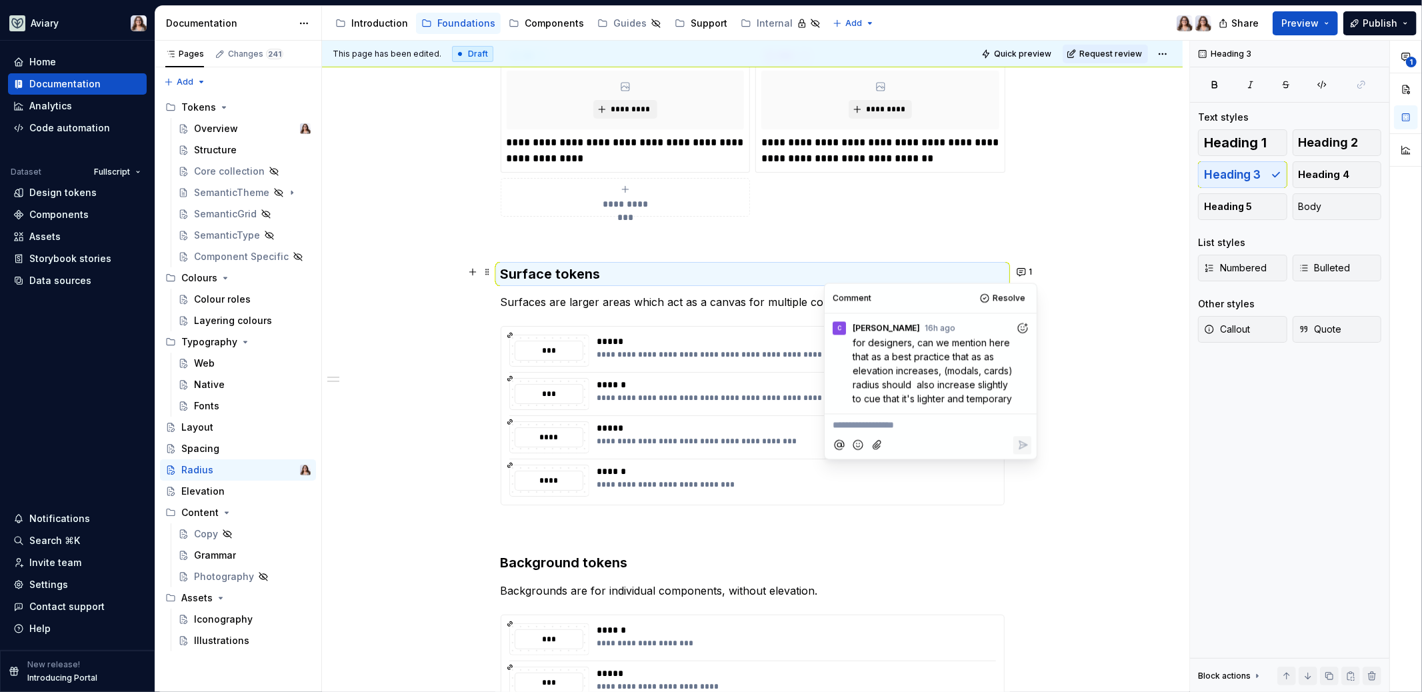
click at [1010, 398] on span "for designers, can we mention here that as a best practice that as as elevation…" at bounding box center [933, 370] width 163 height 67
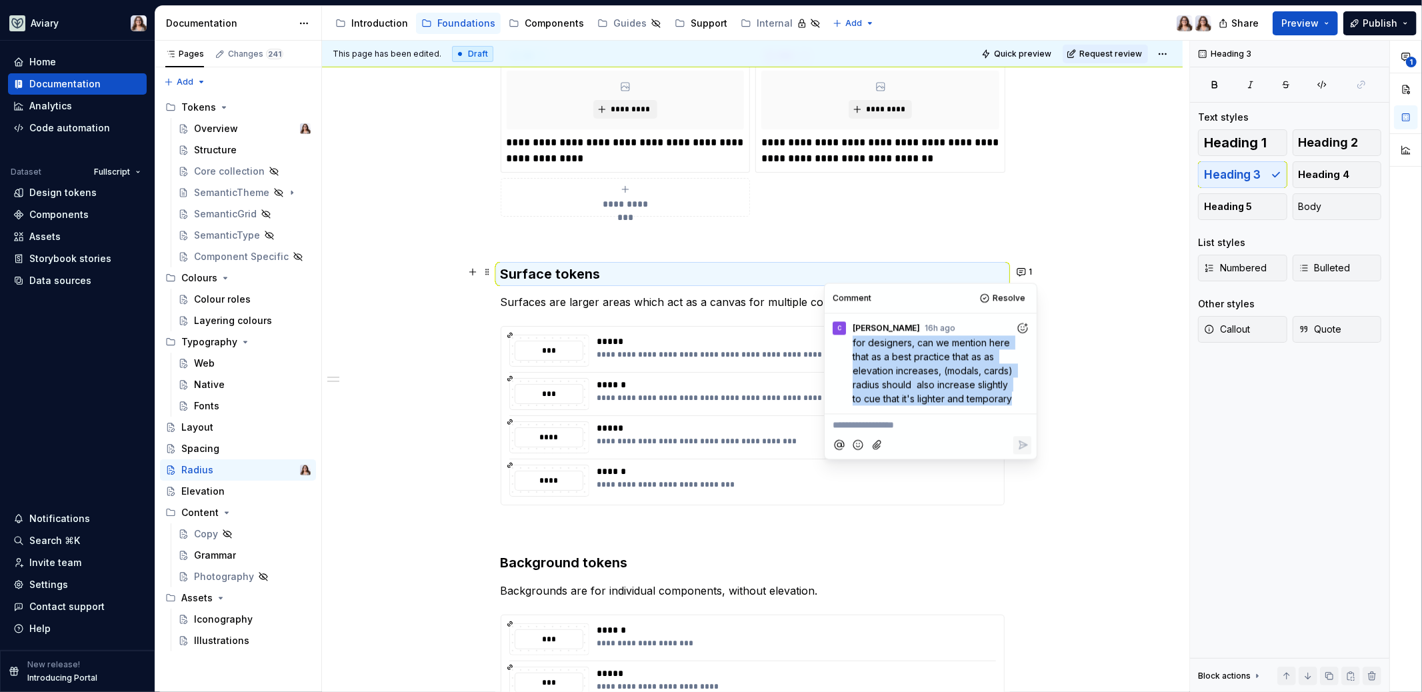
drag, startPoint x: 1011, startPoint y: 395, endPoint x: 846, endPoint y: 346, distance: 172.5
click at [846, 346] on div "for designers, can we mention here that as a best practice that as as elevation…" at bounding box center [930, 370] width 201 height 70
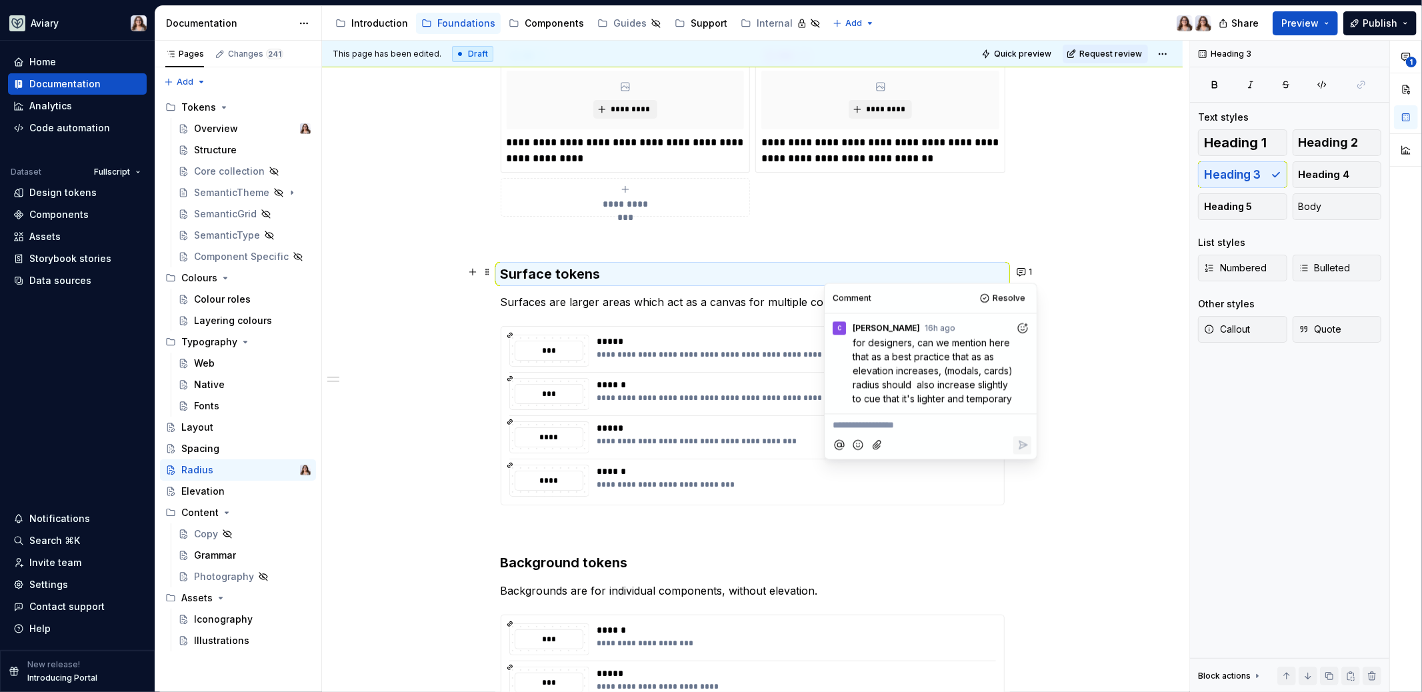
click at [1008, 355] on p "for designers, can we mention here that as a best practice that as as elevation…" at bounding box center [933, 370] width 163 height 70
click at [719, 294] on p "Surfaces are larger areas which act as a canvas for multiple components and mol…" at bounding box center [753, 302] width 504 height 16
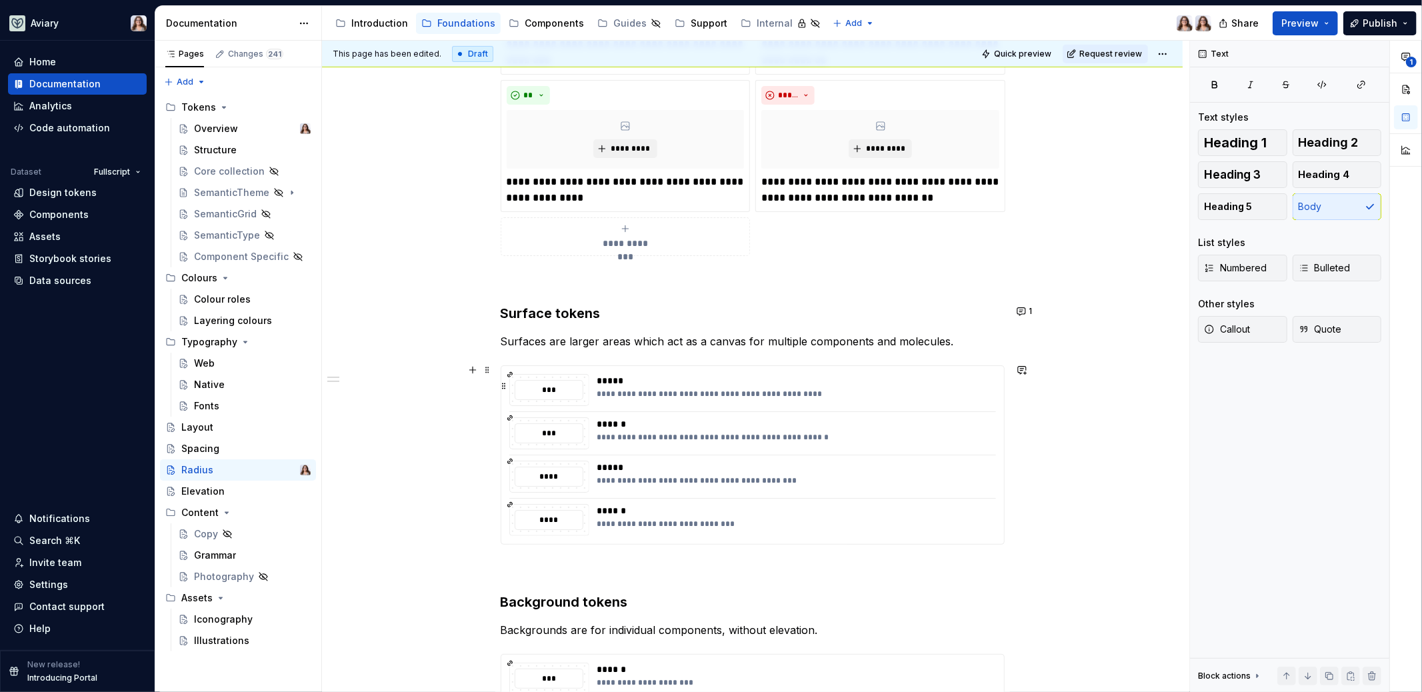
scroll to position [425, 0]
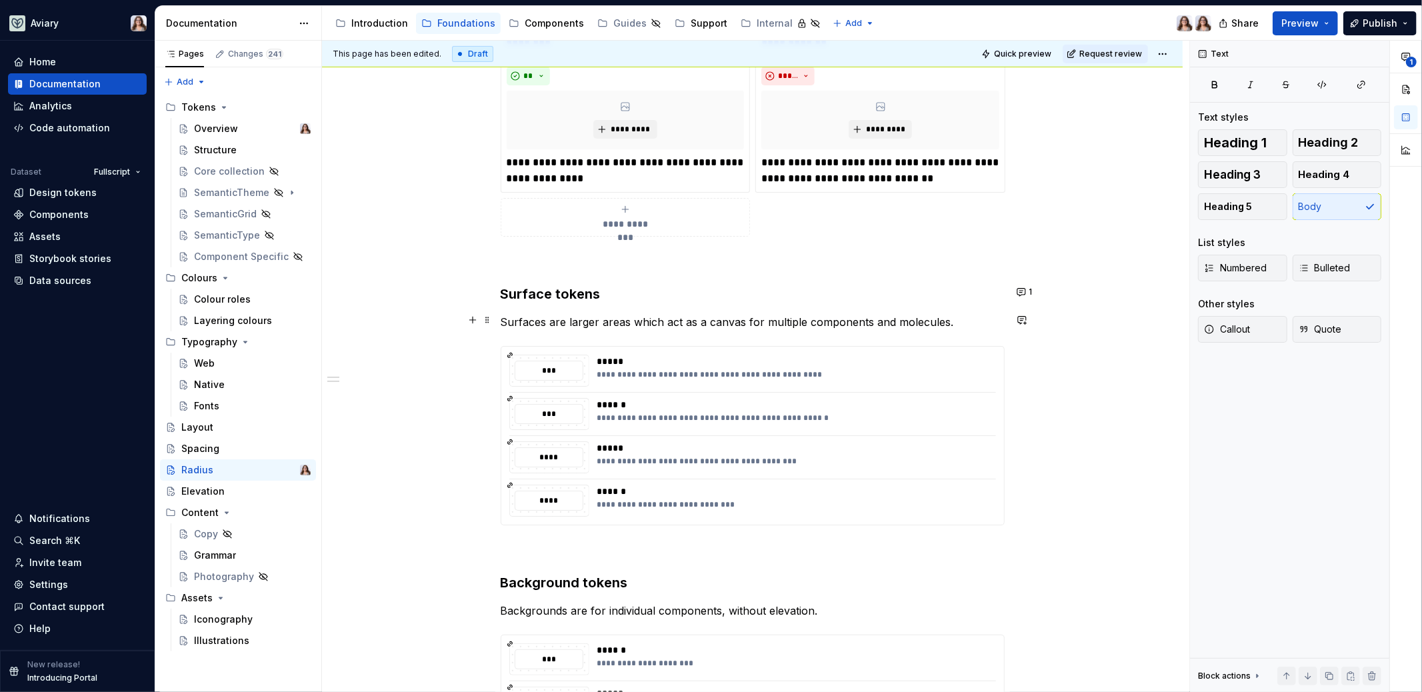
click at [957, 317] on p "Surfaces are larger areas which act as a canvas for multiple components and mol…" at bounding box center [753, 322] width 504 height 16
click at [1019, 291] on button "1" at bounding box center [1025, 292] width 26 height 19
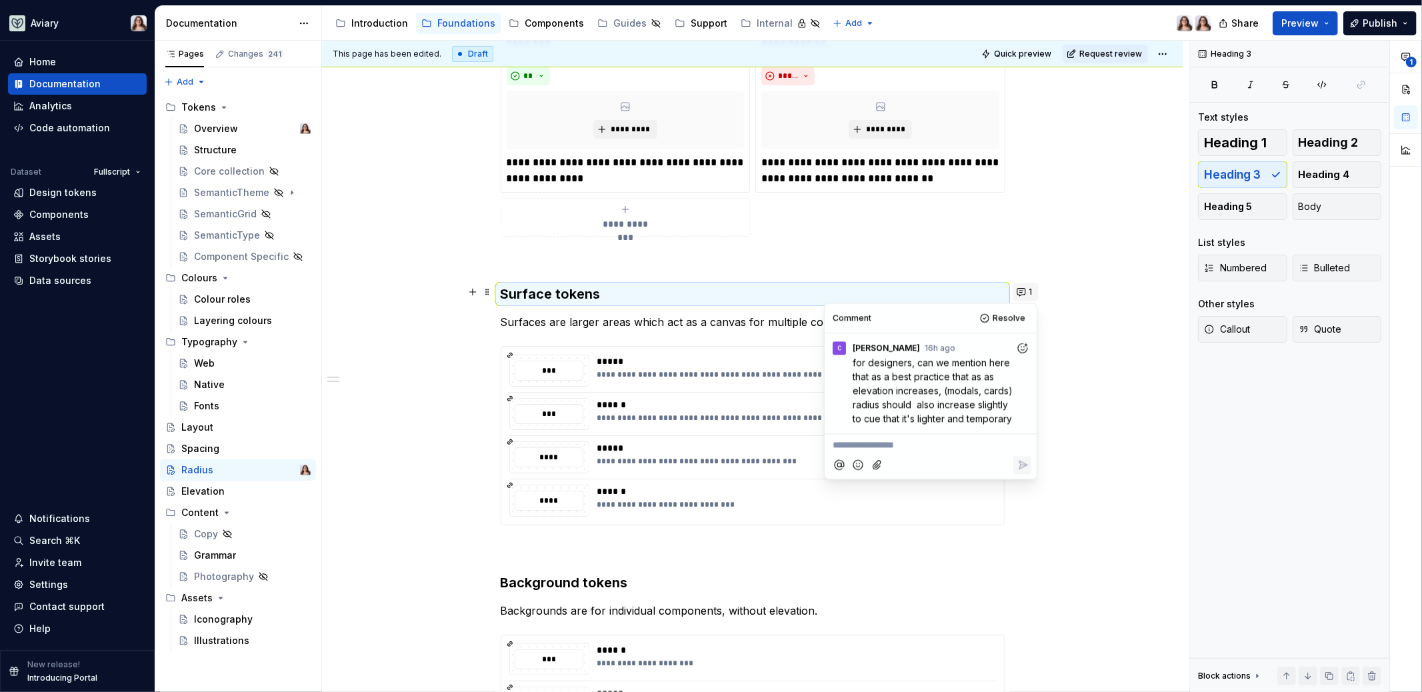
type textarea "*"
click at [892, 449] on p "**********" at bounding box center [930, 446] width 196 height 14
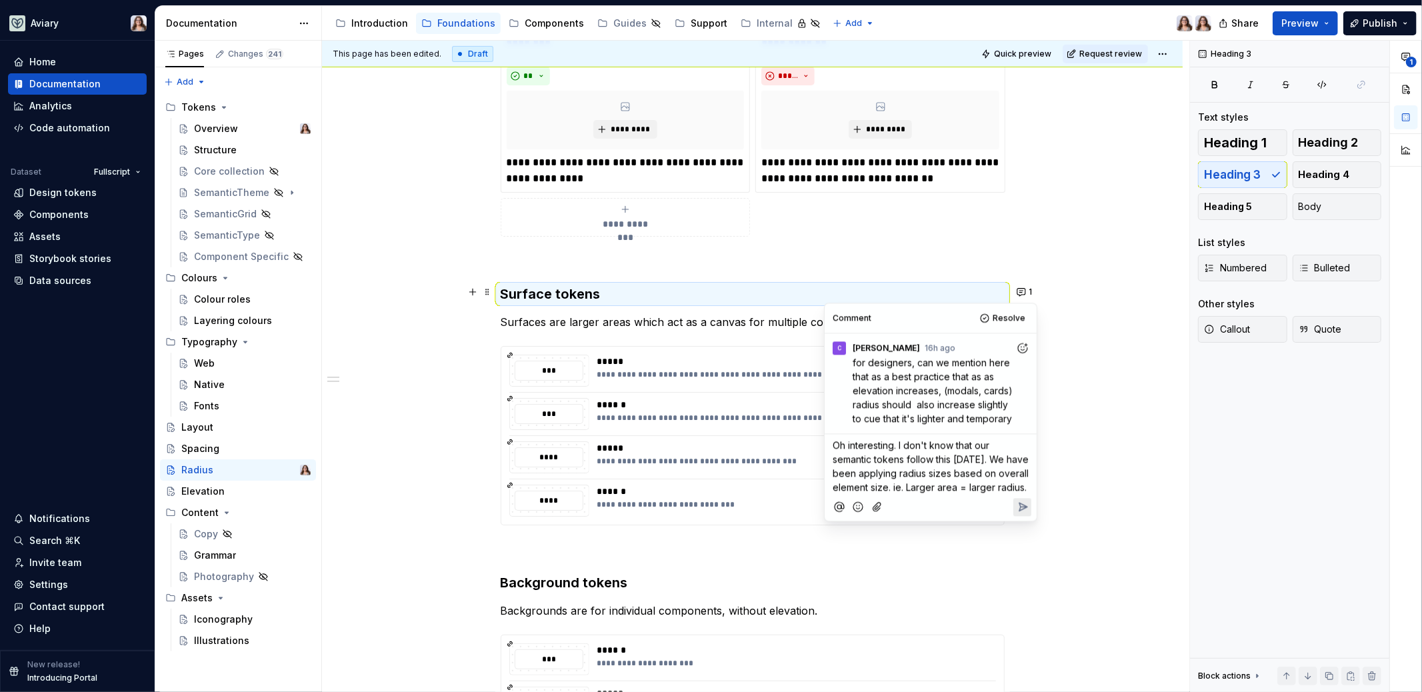
click at [896, 444] on span "Oh interesting. I don't know that our semantic tokens follow this [DATE]. We ha…" at bounding box center [931, 466] width 199 height 53
click at [980, 461] on span "Oh interesting.. I don't know that our semantic tokens follow this [DATE]. We h…" at bounding box center [931, 466] width 199 height 53
click at [950, 462] on span "Oh interesting.. I don't know that our semantic tokens follow this [DATE]. We h…" at bounding box center [931, 466] width 199 height 53
click at [924, 504] on p "Oh interesting.. I don't know that our semantic tokens follow that best practic…" at bounding box center [930, 474] width 196 height 70
click at [941, 500] on p "Oh interesting.. I don't know that our semantic tokens follow that best practic…" at bounding box center [930, 474] width 196 height 70
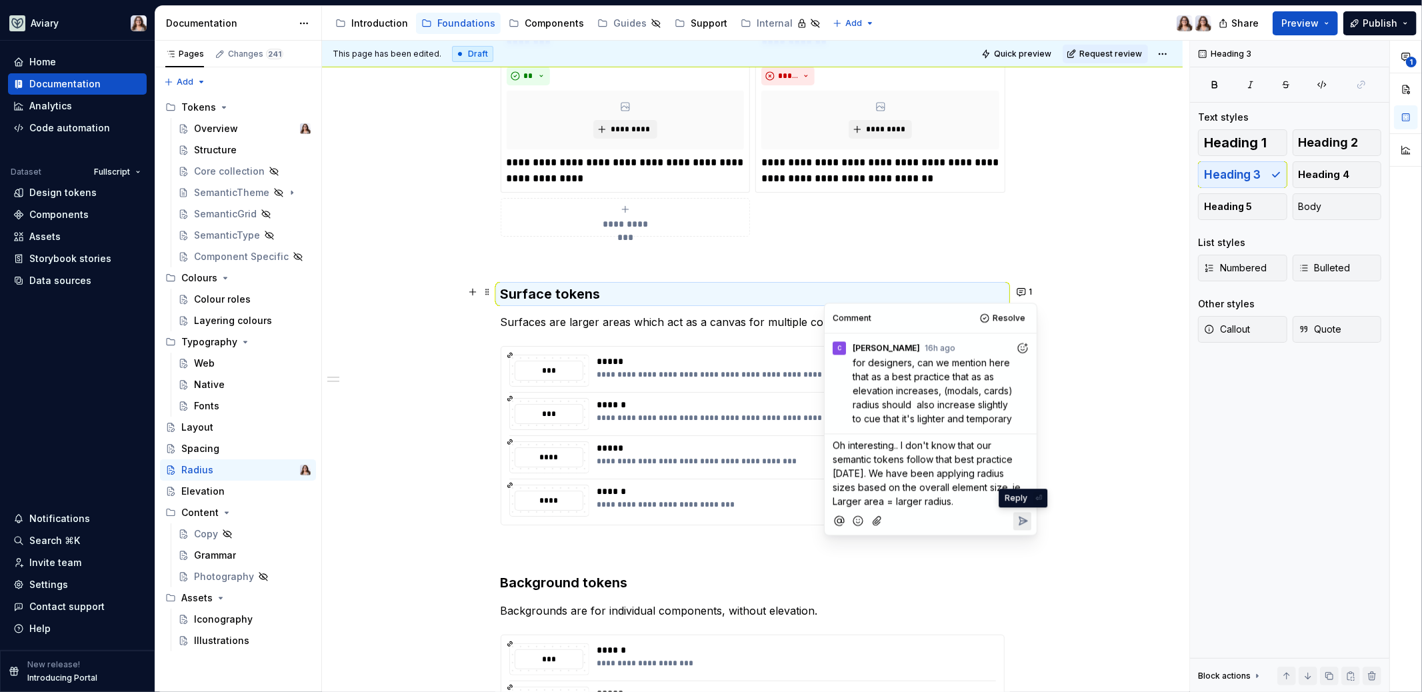
click at [1027, 521] on icon "Reply" at bounding box center [1022, 520] width 13 height 13
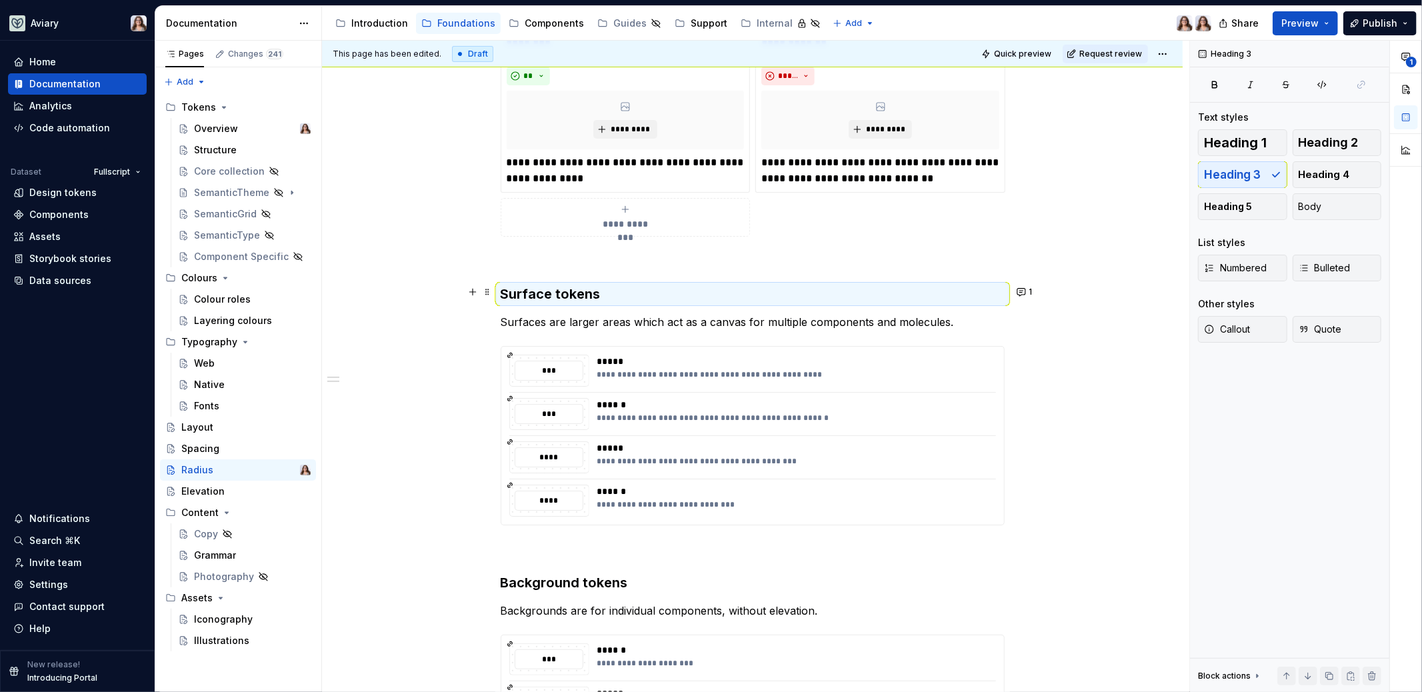
click at [1072, 316] on div "**********" at bounding box center [752, 463] width 860 height 1320
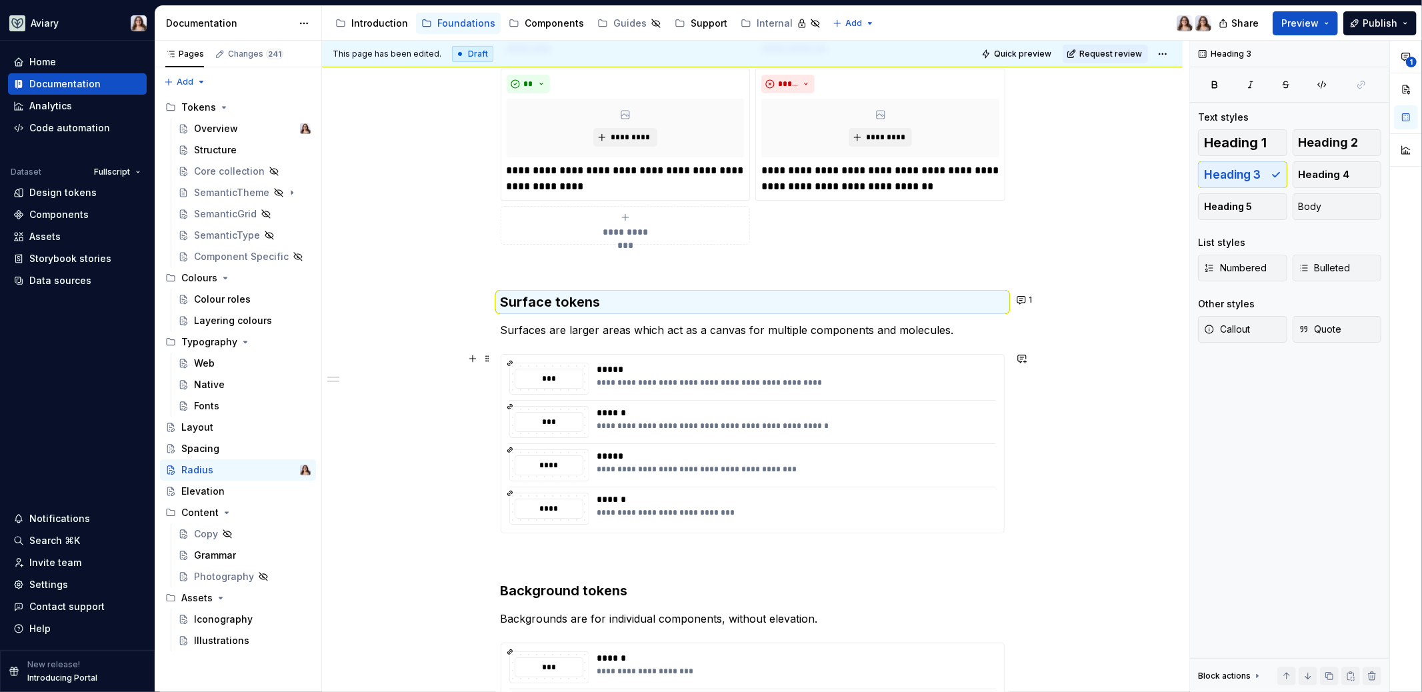
scroll to position [377, 0]
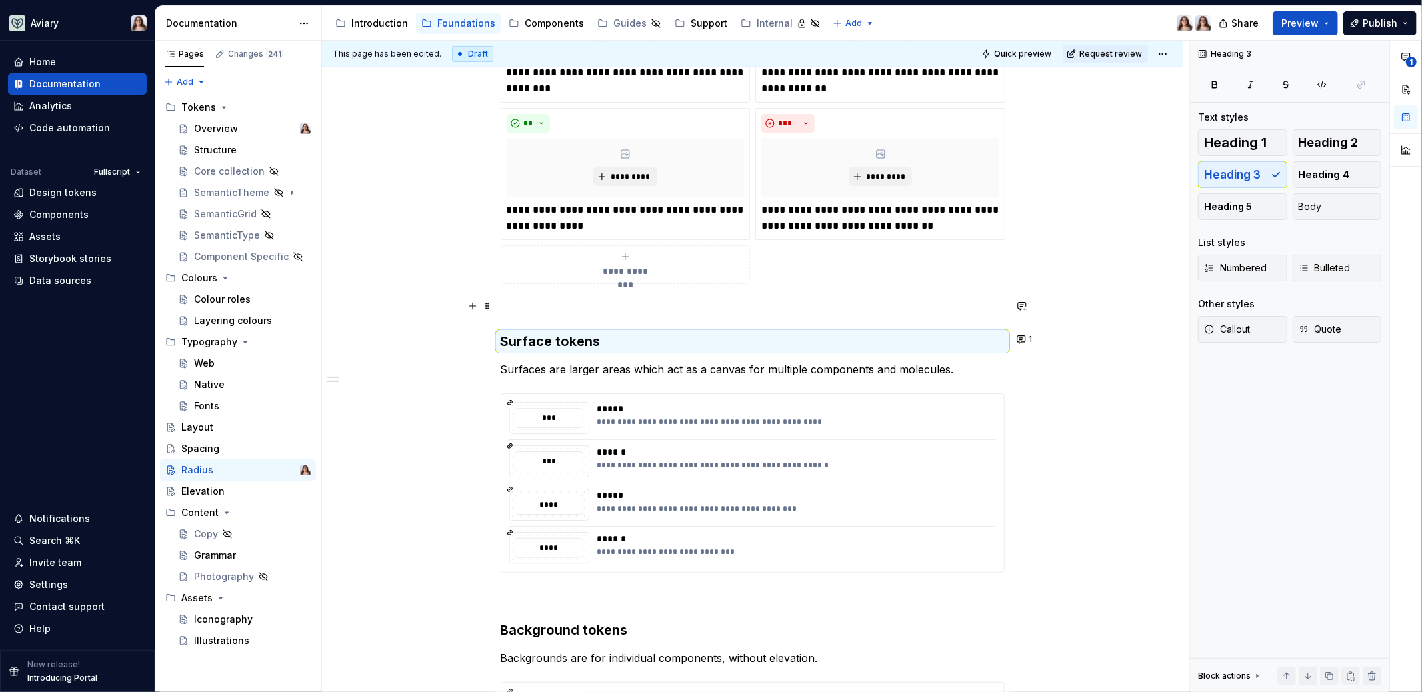
click at [611, 306] on p at bounding box center [753, 308] width 504 height 16
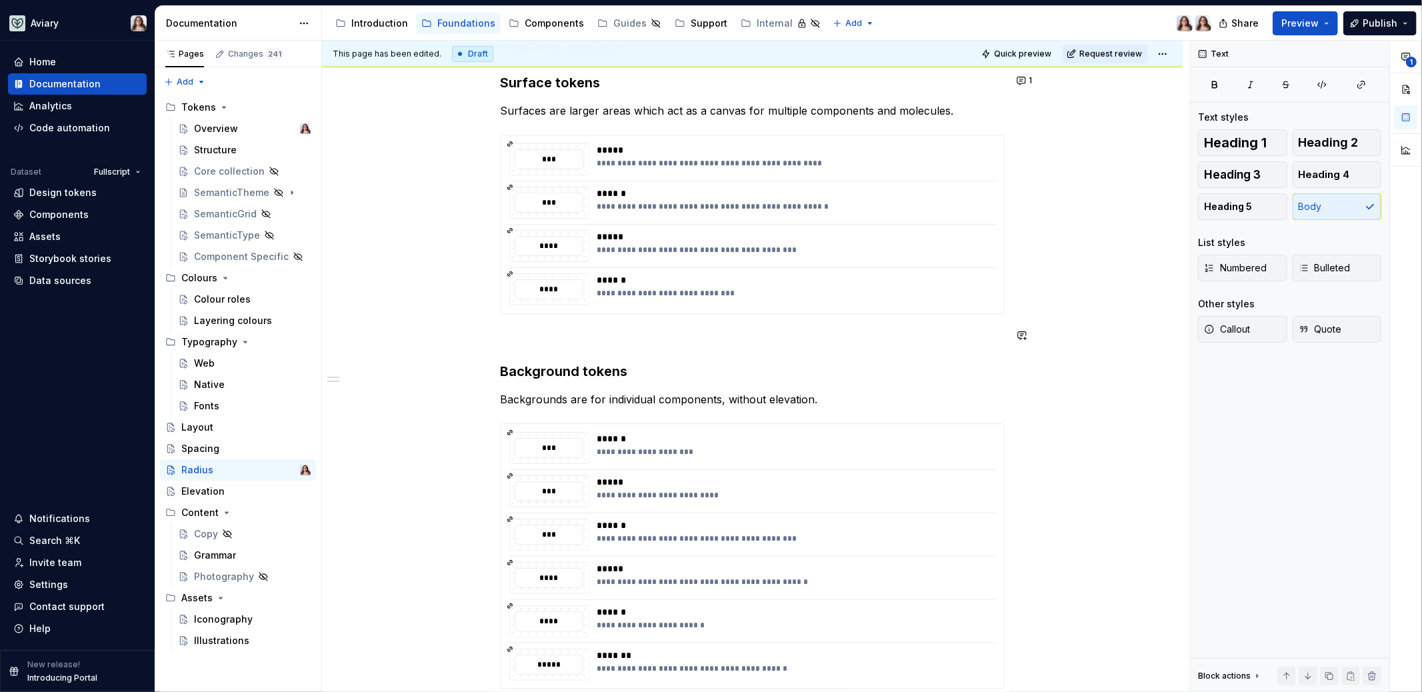
scroll to position [754, 0]
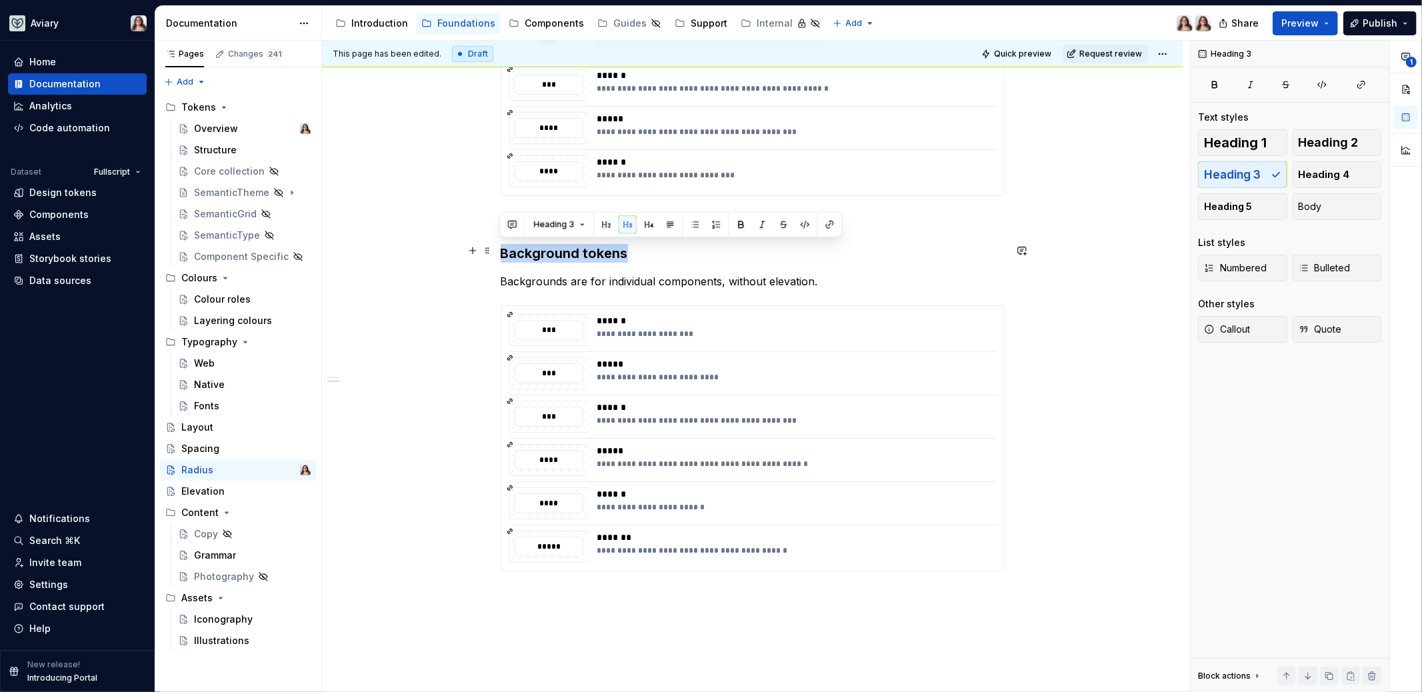
drag, startPoint x: 628, startPoint y: 245, endPoint x: 499, endPoint y: 241, distance: 128.7
click at [501, 244] on h3 "Background tokens" at bounding box center [753, 253] width 504 height 19
click at [605, 229] on button "button" at bounding box center [606, 224] width 19 height 19
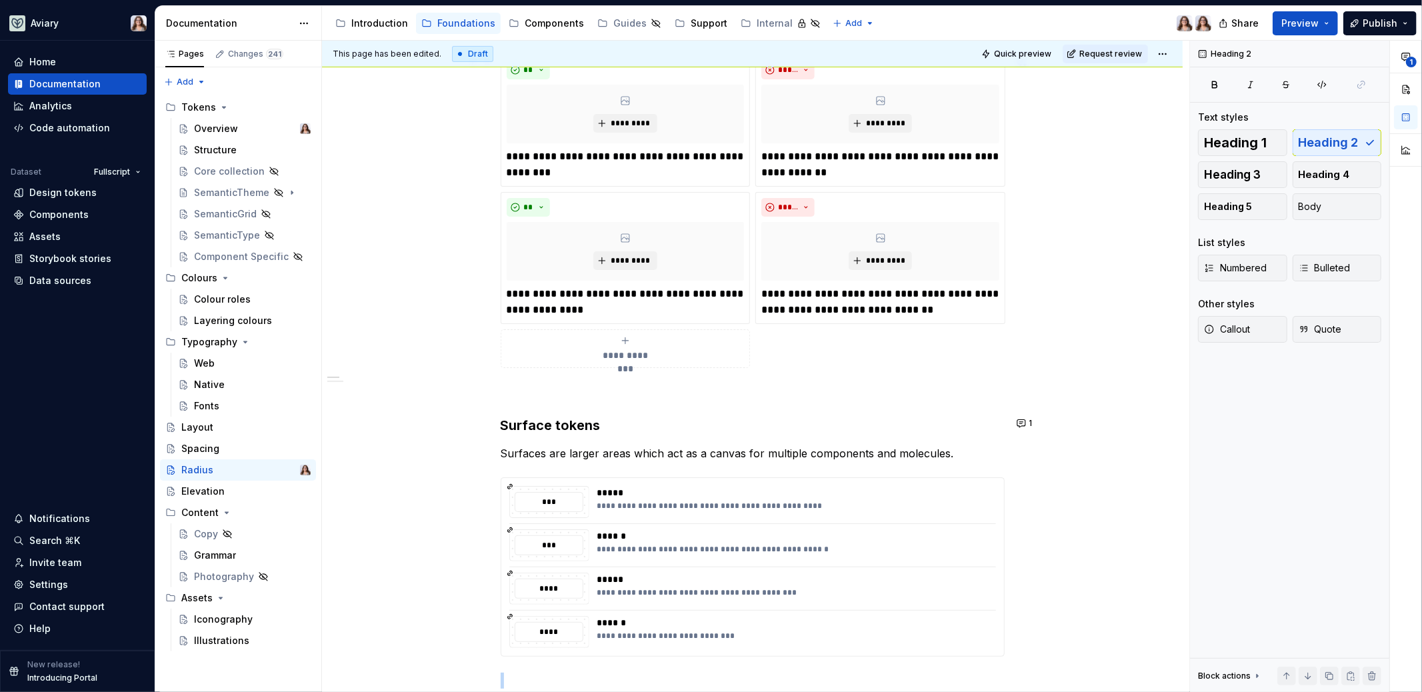
scroll to position [292, 0]
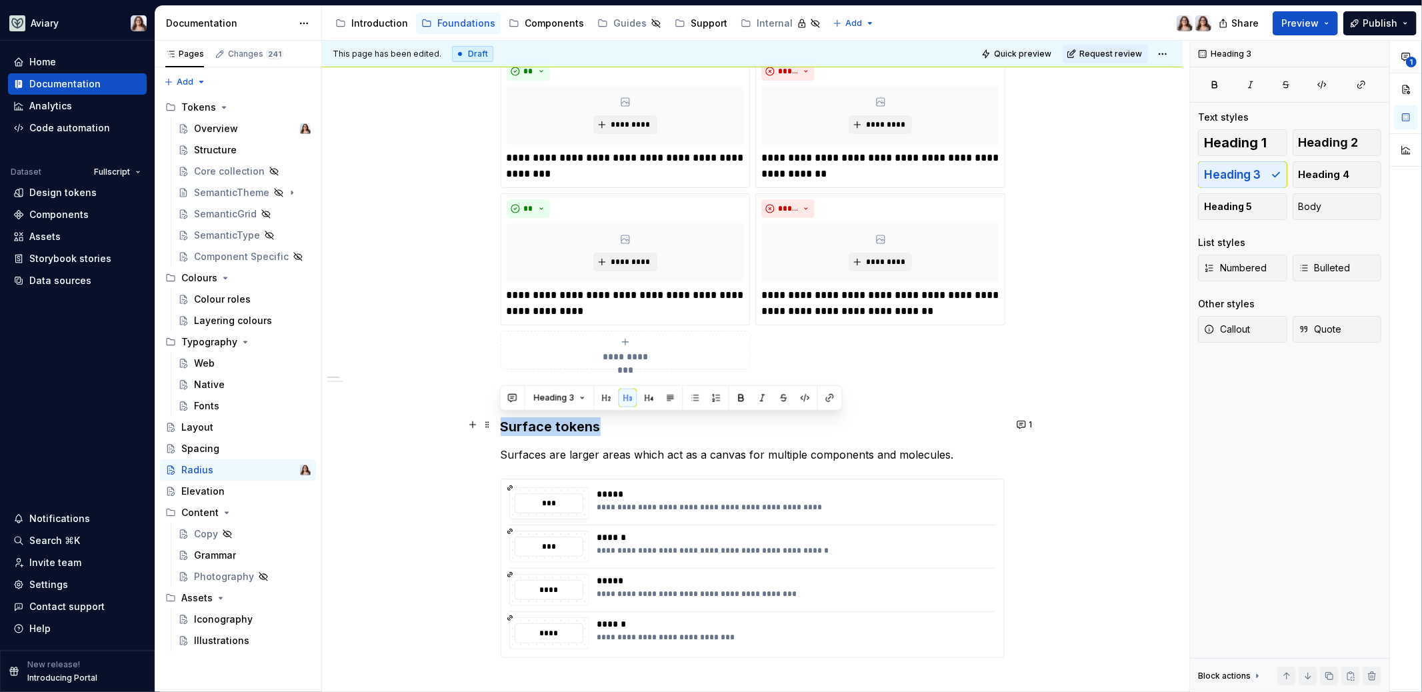
drag, startPoint x: 596, startPoint y: 422, endPoint x: 499, endPoint y: 421, distance: 97.3
click at [498, 421] on div "**********" at bounding box center [752, 601] width 860 height 1331
click at [601, 397] on button "button" at bounding box center [606, 398] width 19 height 19
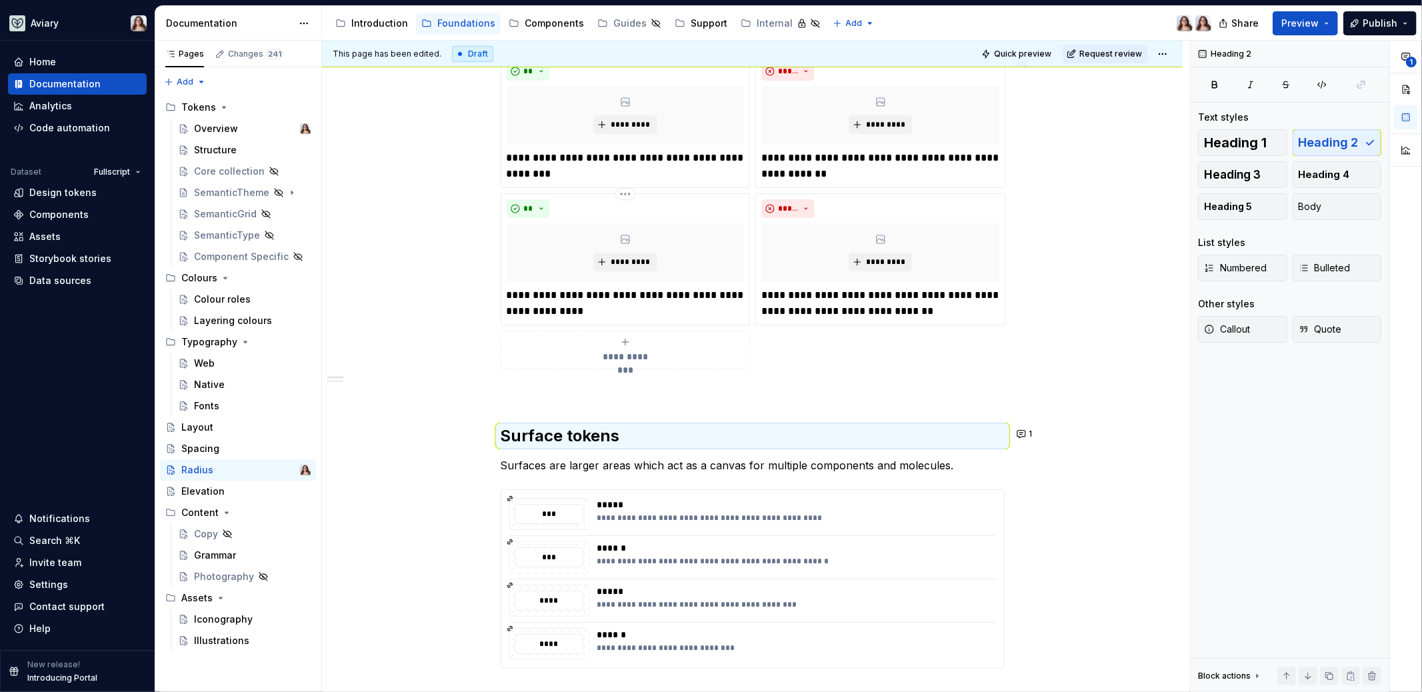
scroll to position [0, 0]
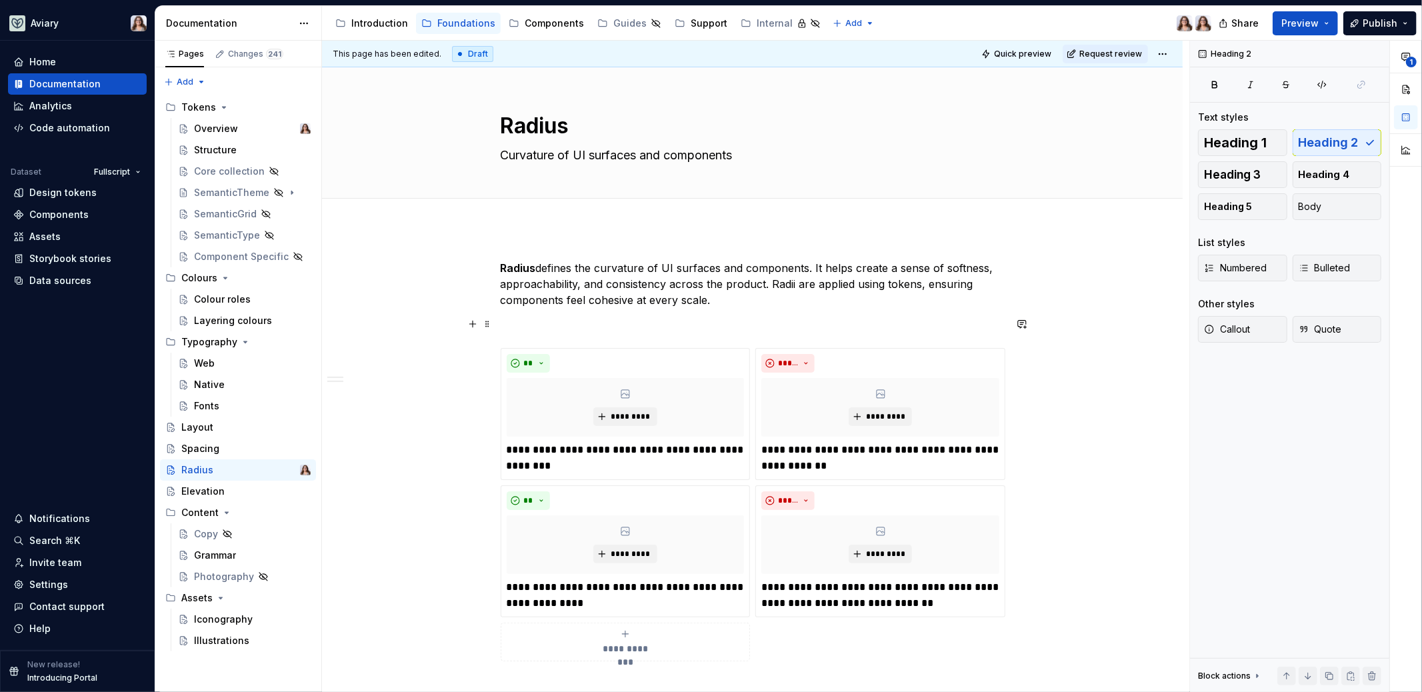
click at [555, 327] on p at bounding box center [753, 324] width 504 height 16
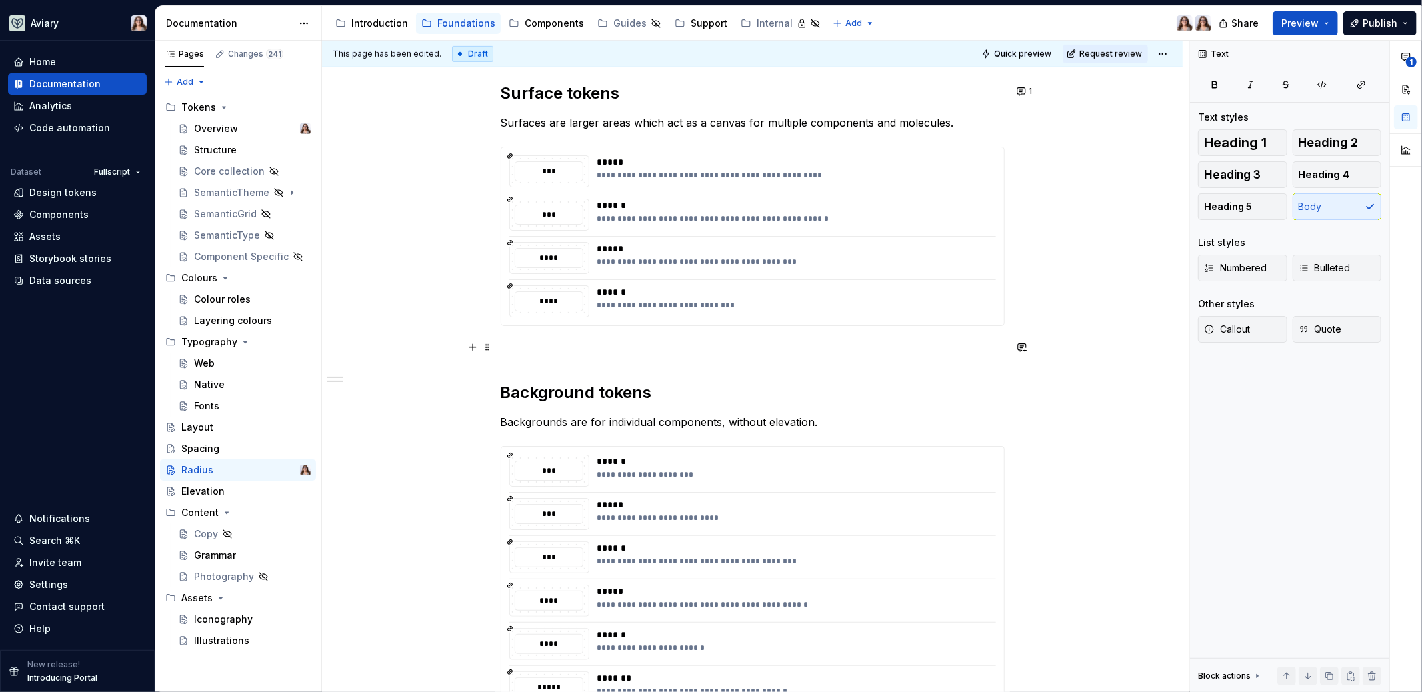
scroll to position [780, 0]
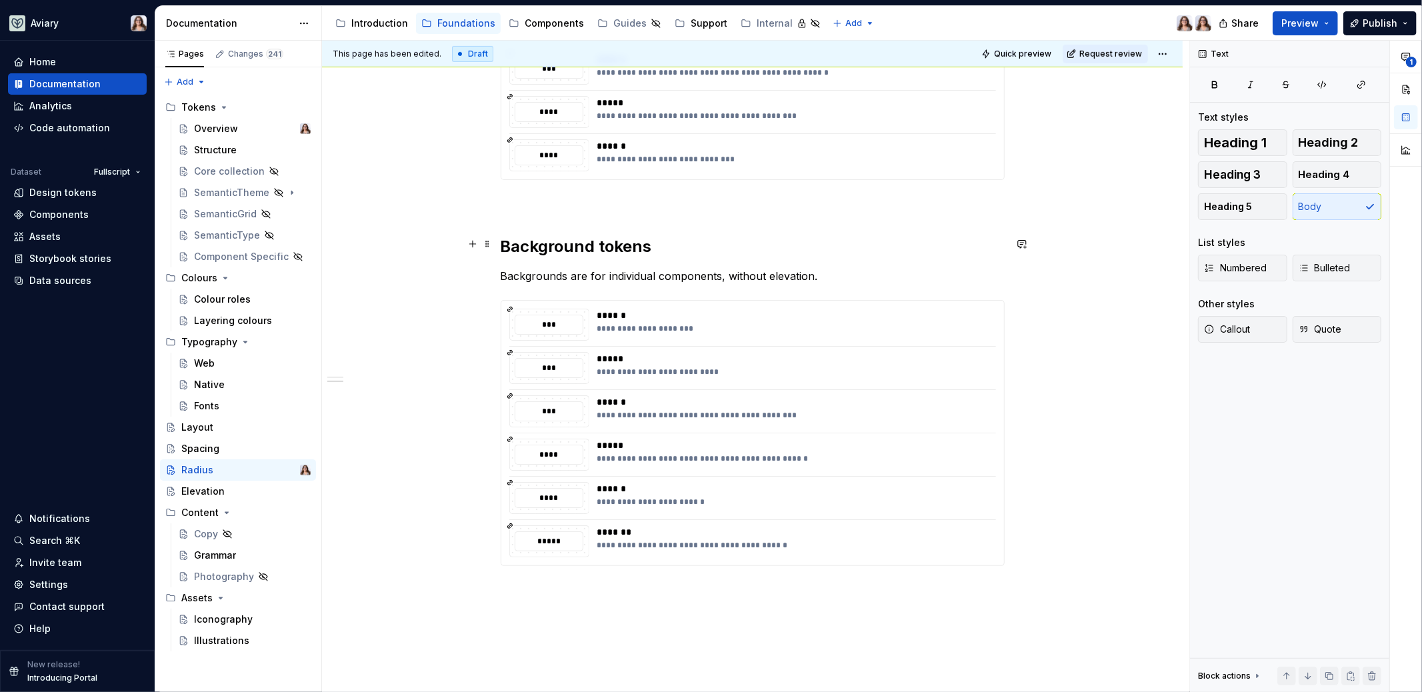
click at [661, 244] on h2 "Background tokens" at bounding box center [753, 246] width 504 height 21
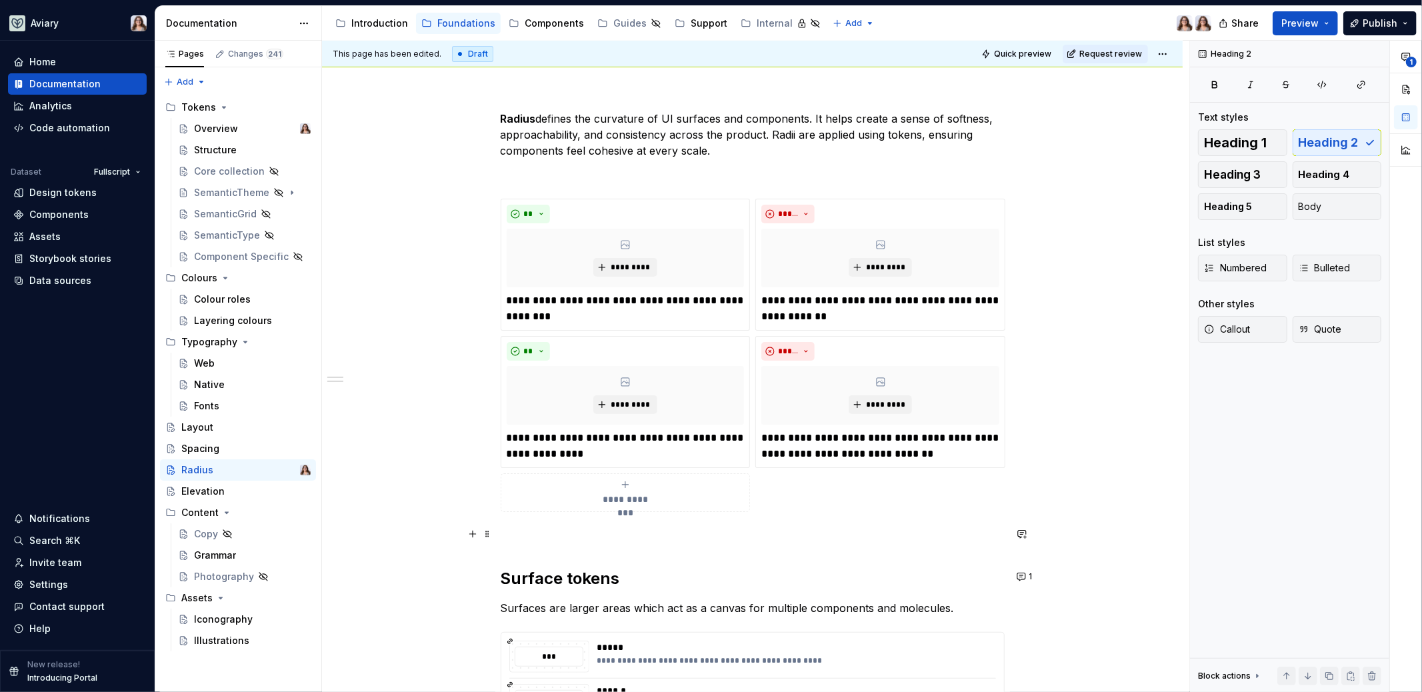
scroll to position [0, 0]
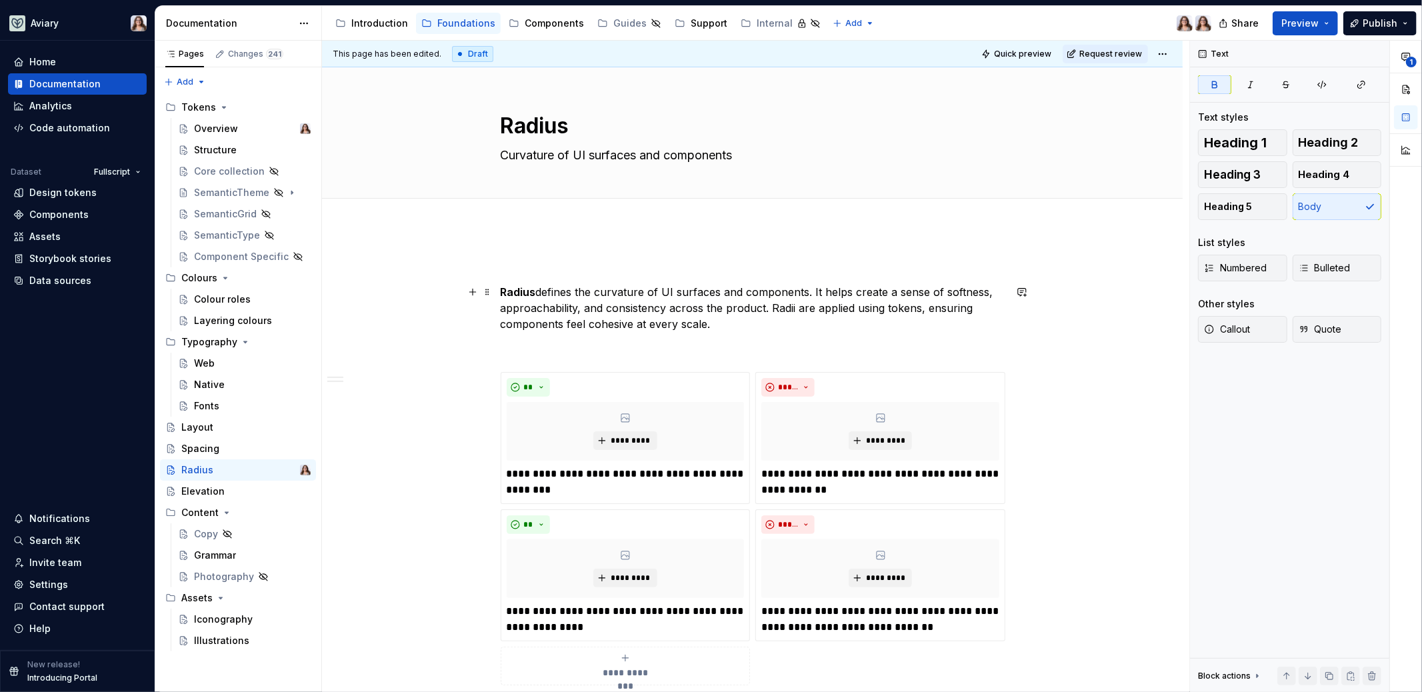
click at [503, 292] on strong "Radius" at bounding box center [518, 291] width 35 height 13
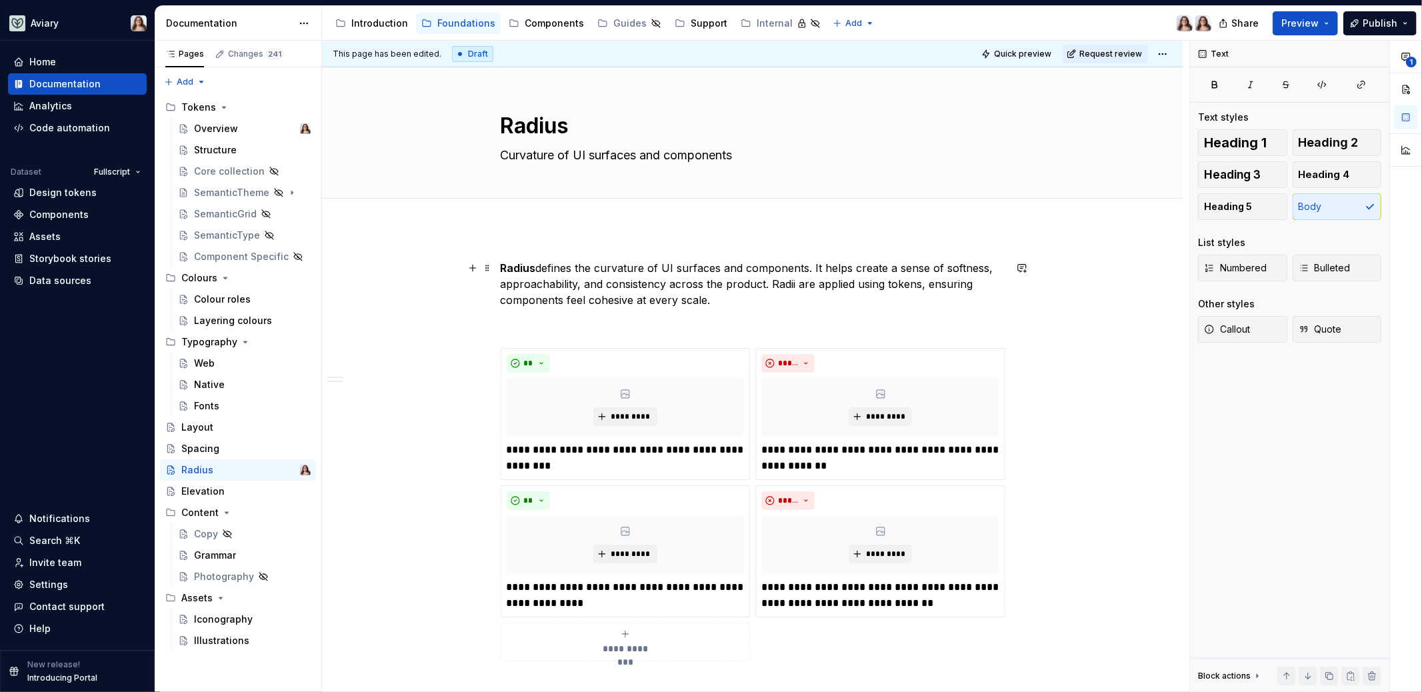
click at [735, 300] on p "[PERSON_NAME] defines the curvature of UI surfaces and components. It helps cre…" at bounding box center [753, 284] width 504 height 48
drag, startPoint x: 537, startPoint y: 268, endPoint x: 498, endPoint y: 267, distance: 39.3
click at [712, 301] on p "[PERSON_NAME] defines the curvature of UI surfaces and components. It helps cre…" at bounding box center [753, 284] width 504 height 48
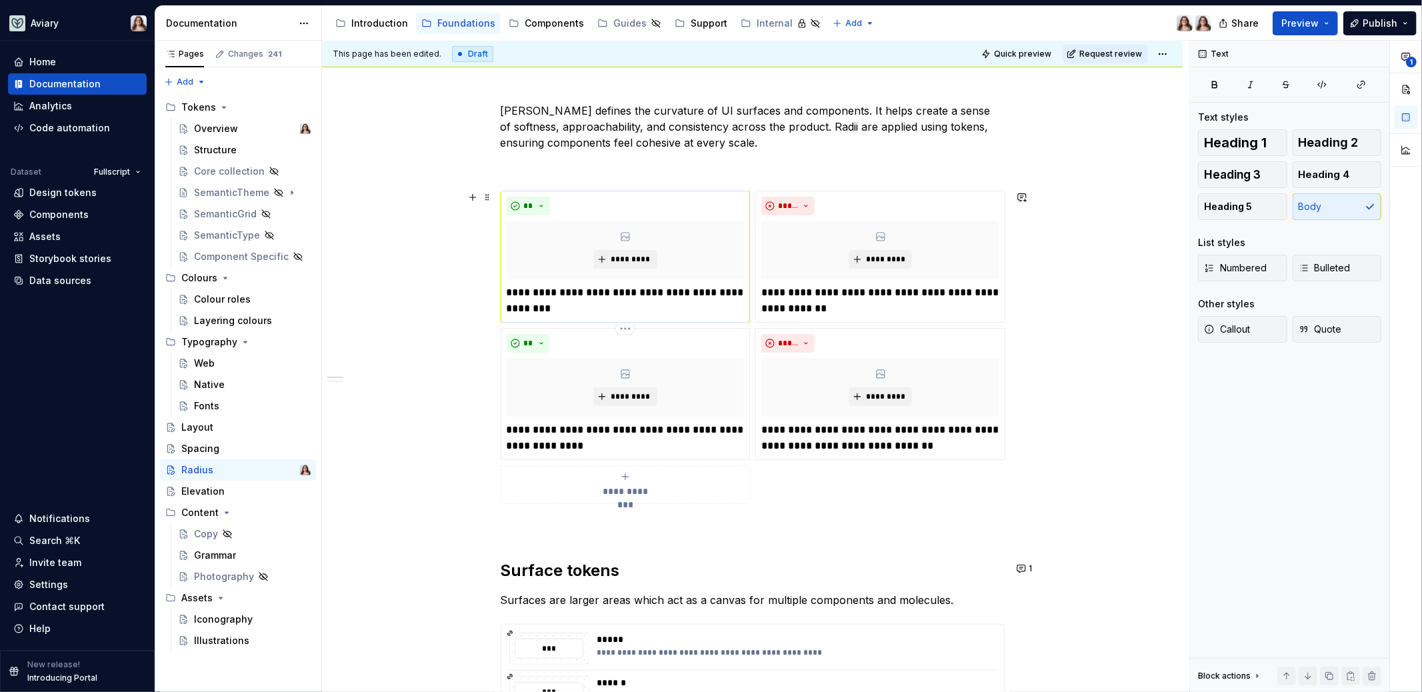
scroll to position [169, 0]
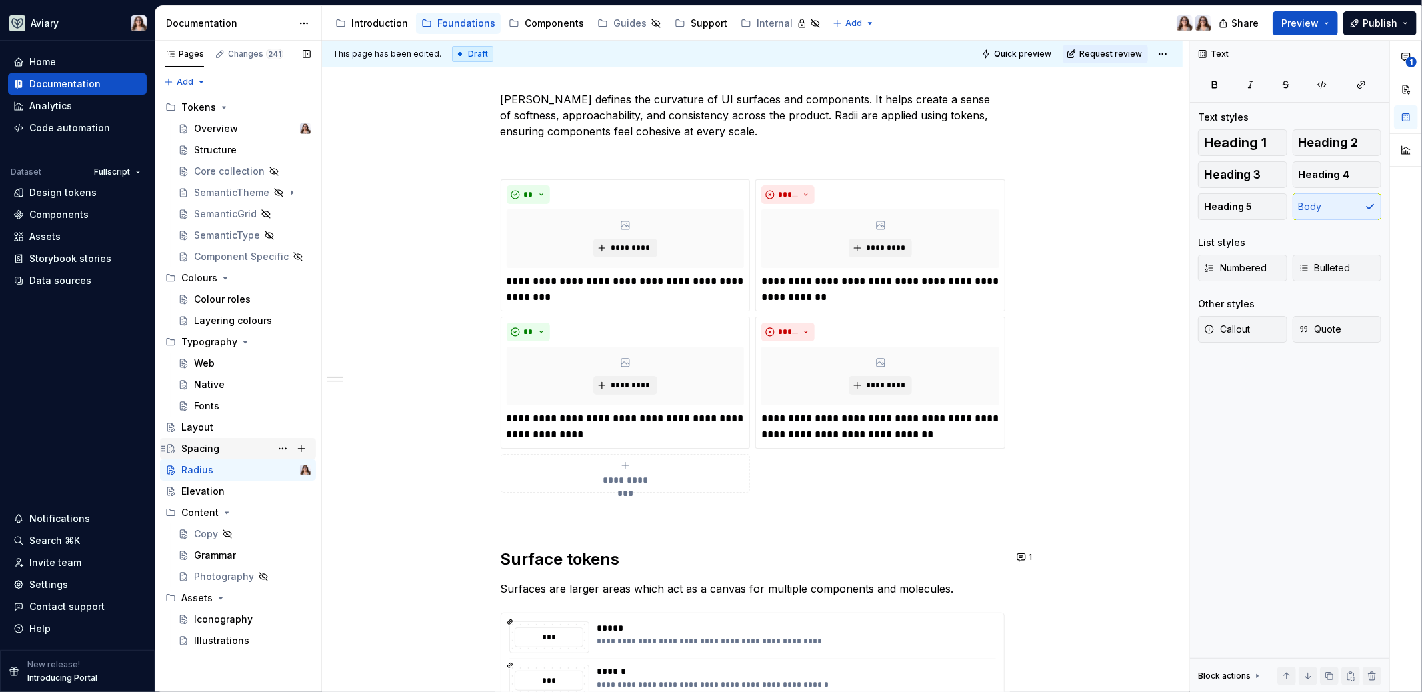
click at [210, 443] on div "Spacing" at bounding box center [200, 448] width 38 height 13
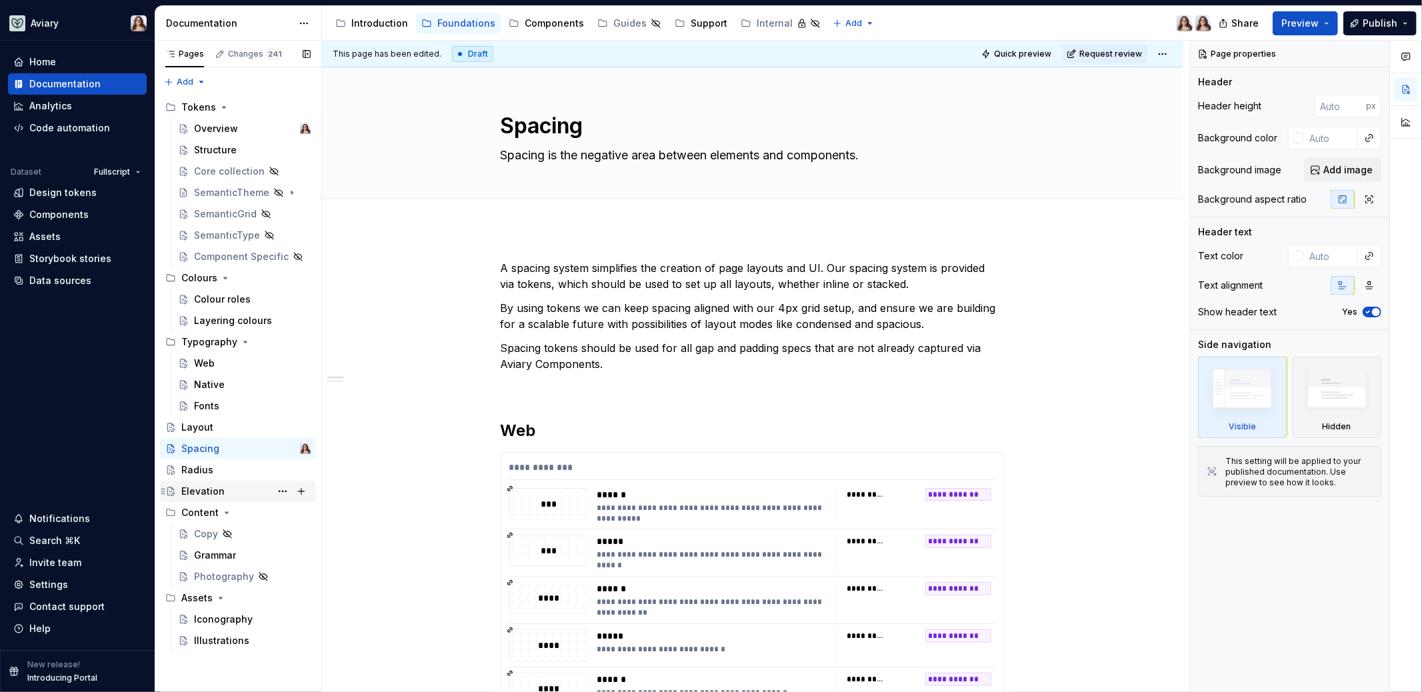
click at [213, 495] on div "Elevation" at bounding box center [202, 491] width 43 height 13
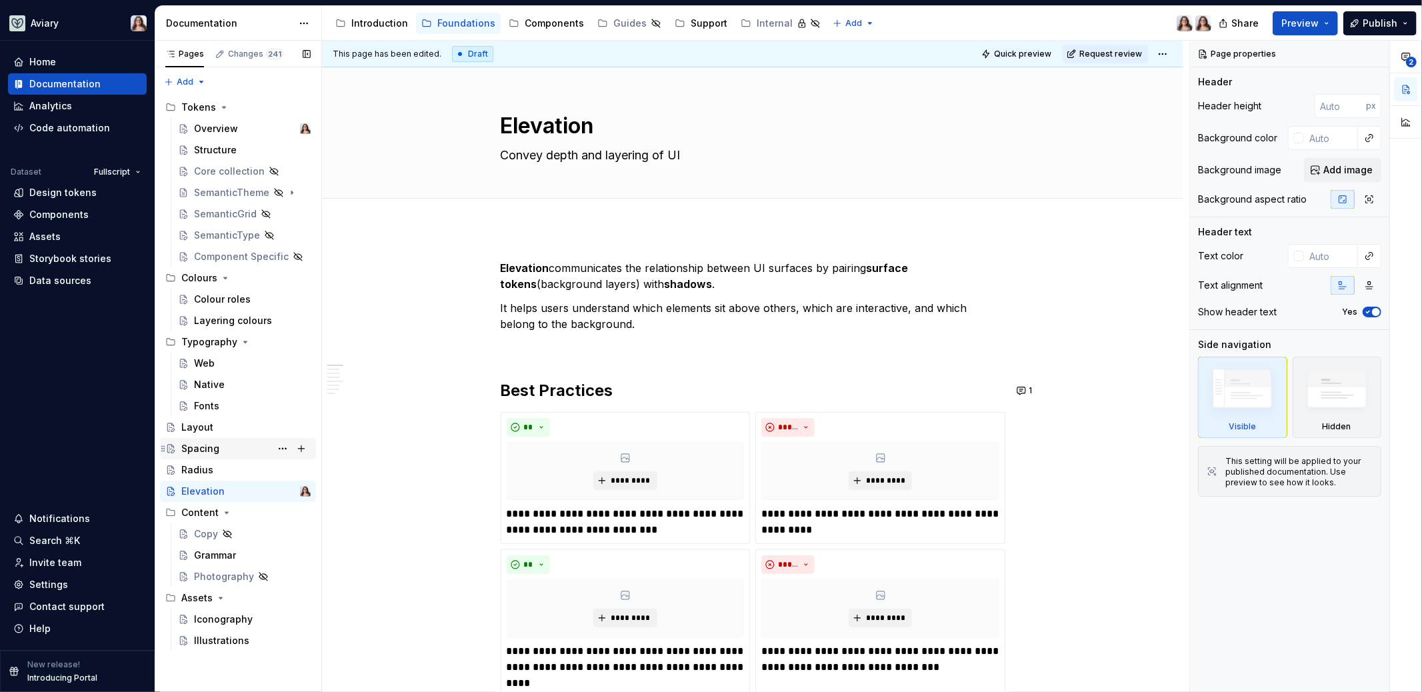
click at [215, 447] on div "Spacing" at bounding box center [200, 448] width 38 height 13
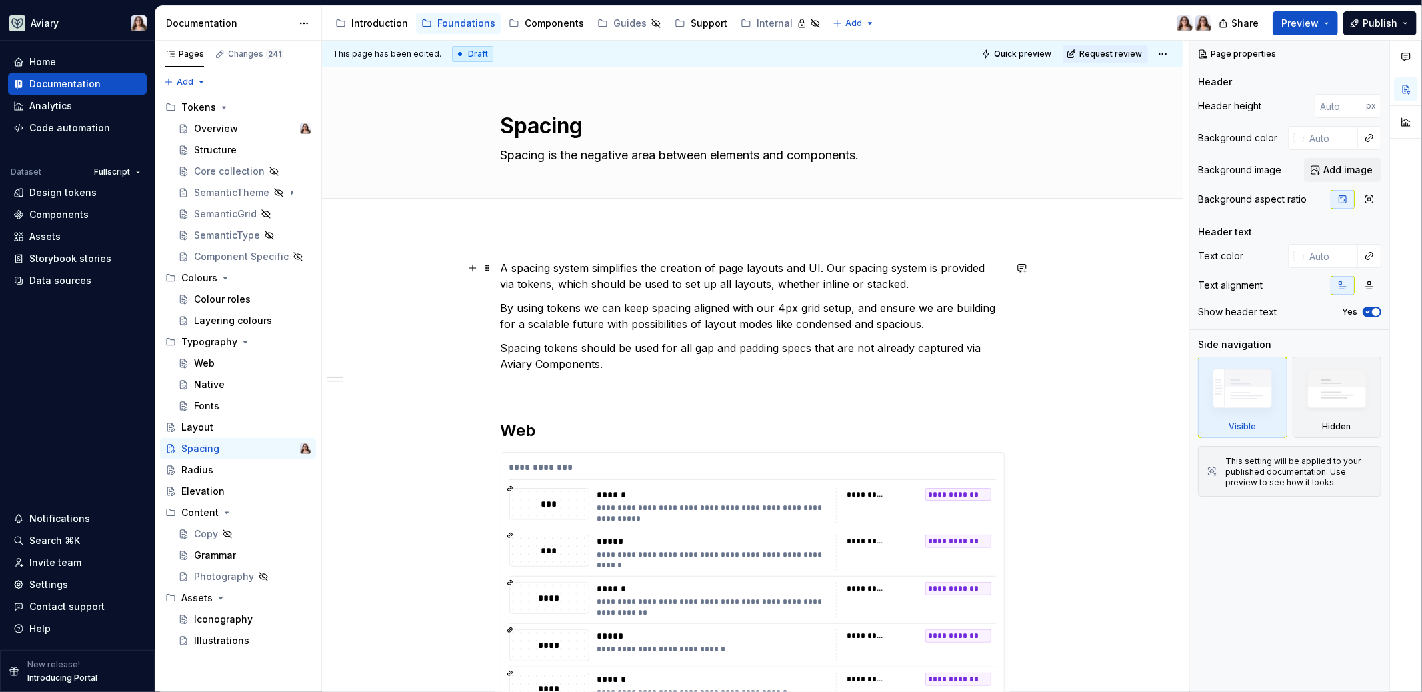
type textarea "*"
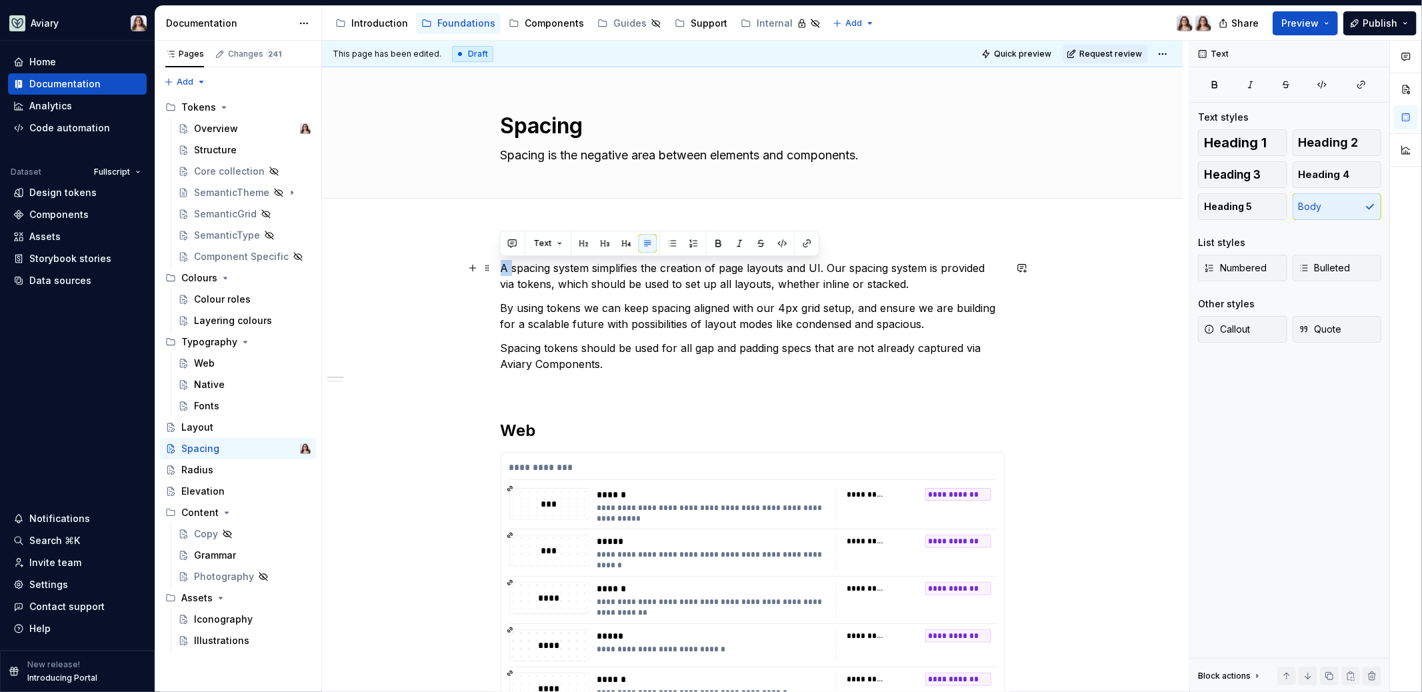
drag, startPoint x: 502, startPoint y: 267, endPoint x: 511, endPoint y: 265, distance: 9.4
click at [511, 265] on p "A spacing system simplifies the creation of page layouts and UI. Our spacing sy…" at bounding box center [753, 276] width 504 height 32
drag, startPoint x: 543, startPoint y: 267, endPoint x: 583, endPoint y: 268, distance: 40.7
click at [583, 268] on p "spacing system simplifies the creation of page layouts and UI. Our spacing syst…" at bounding box center [753, 276] width 504 height 32
click at [503, 263] on p "spacing simplifies the creation of page layouts and UI. Our spacing system is p…" at bounding box center [753, 276] width 504 height 32
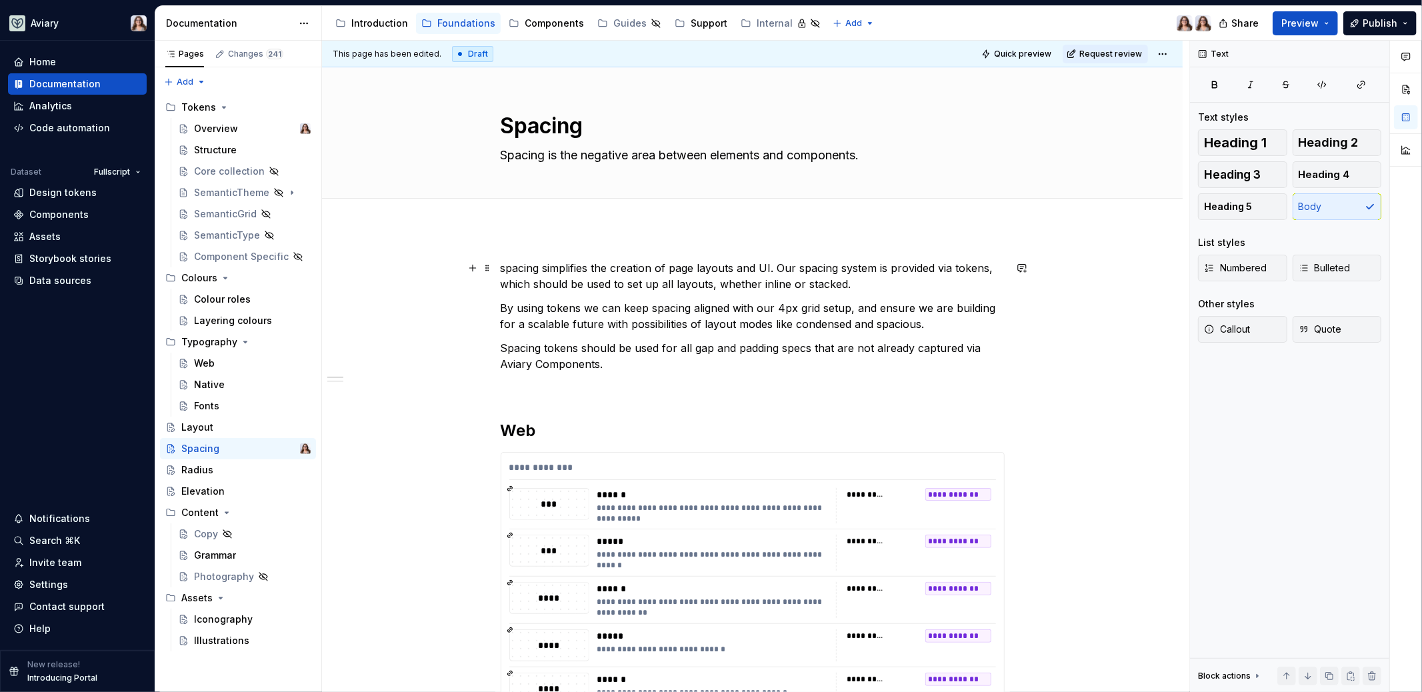
click at [517, 265] on p "spacing simplifies the creation of page layouts and UI. Our spacing system is p…" at bounding box center [753, 276] width 504 height 32
drag, startPoint x: 541, startPoint y: 268, endPoint x: 502, endPoint y: 268, distance: 39.3
click at [502, 268] on p "Spacing simplifies the creation of page layouts and UI. Our spacing system is p…" at bounding box center [753, 276] width 504 height 32
click at [205, 468] on div "Radius" at bounding box center [197, 469] width 32 height 13
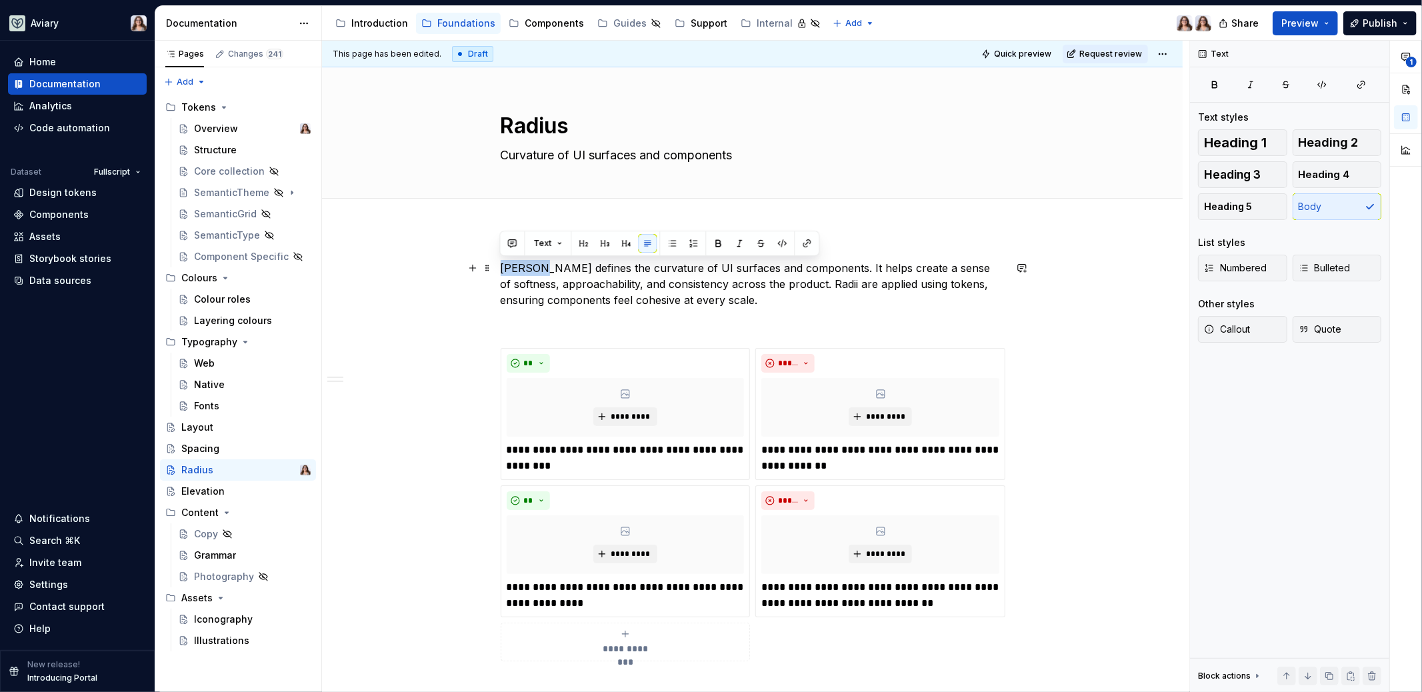
drag, startPoint x: 535, startPoint y: 267, endPoint x: 499, endPoint y: 267, distance: 36.0
click at [207, 495] on div "Elevation" at bounding box center [202, 491] width 43 height 13
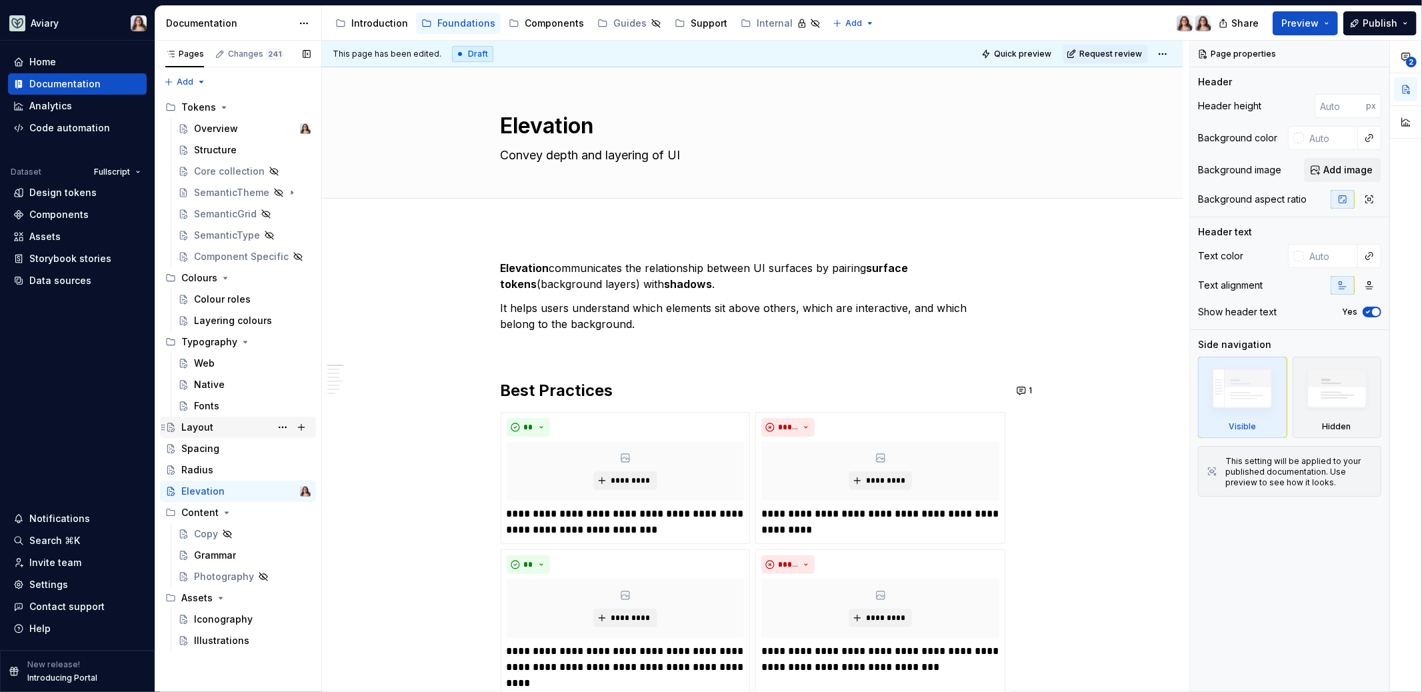
click at [196, 428] on div "Layout" at bounding box center [197, 427] width 32 height 13
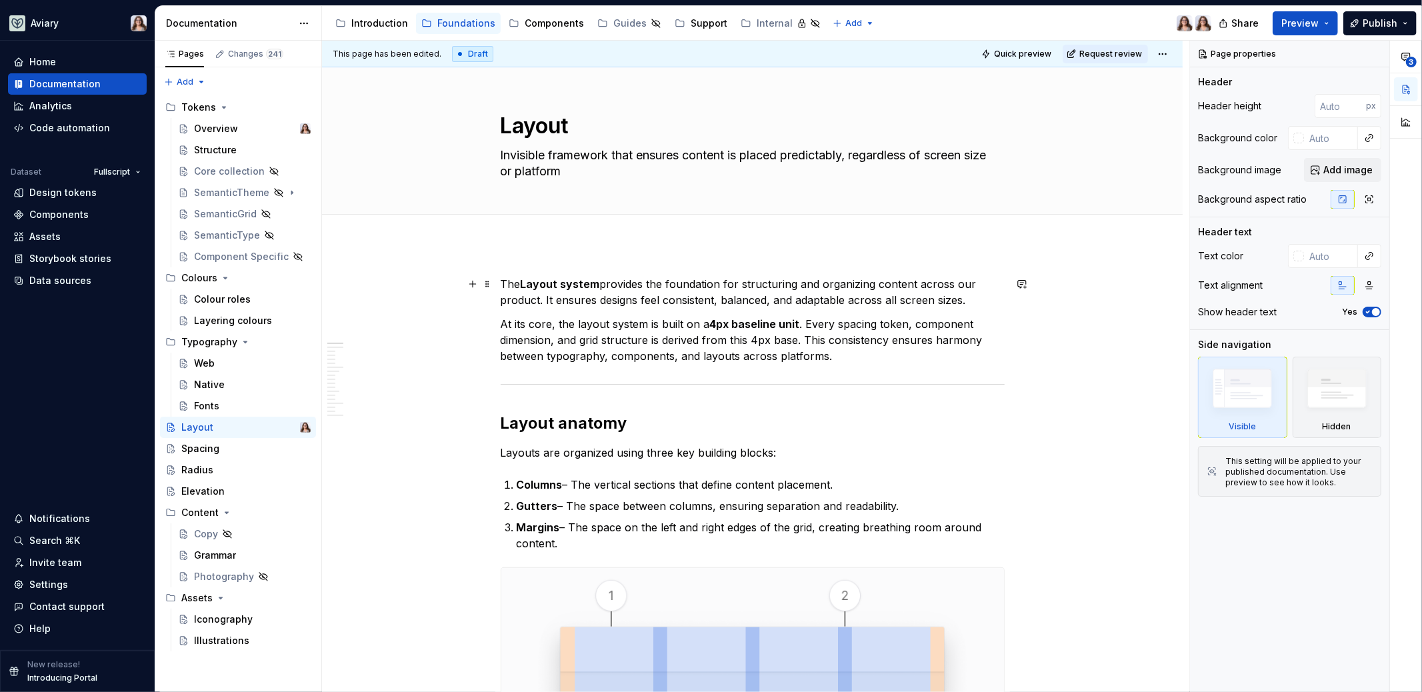
type textarea "*"
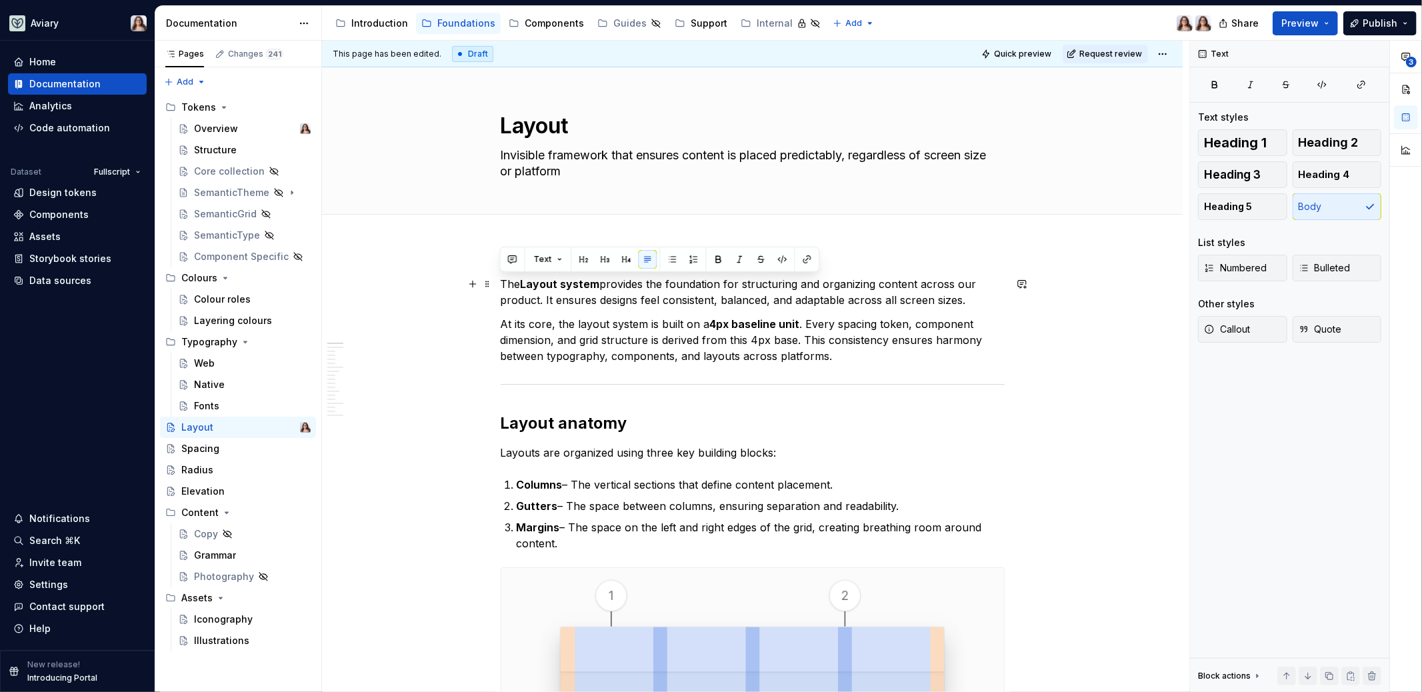
drag, startPoint x: 522, startPoint y: 282, endPoint x: 501, endPoint y: 283, distance: 21.4
click at [501, 283] on p "The Layout system provides the foundation for structuring and organizing conten…" at bounding box center [753, 292] width 504 height 32
drag, startPoint x: 577, startPoint y: 282, endPoint x: 539, endPoint y: 281, distance: 37.3
click at [539, 281] on p "Layout system provides the foundation for structuring and organizing content ac…" at bounding box center [753, 292] width 504 height 32
click at [208, 362] on div "Web" at bounding box center [204, 363] width 21 height 13
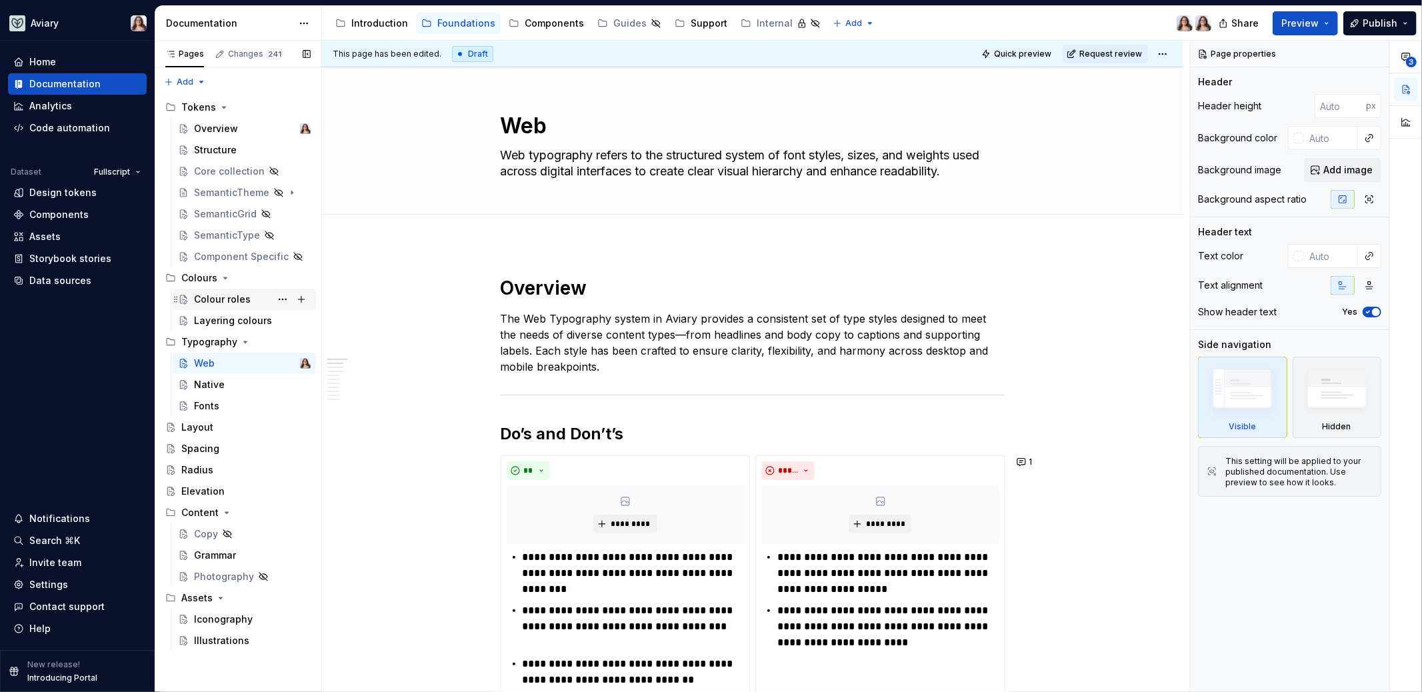
click at [213, 299] on div "Colour roles" at bounding box center [222, 299] width 57 height 13
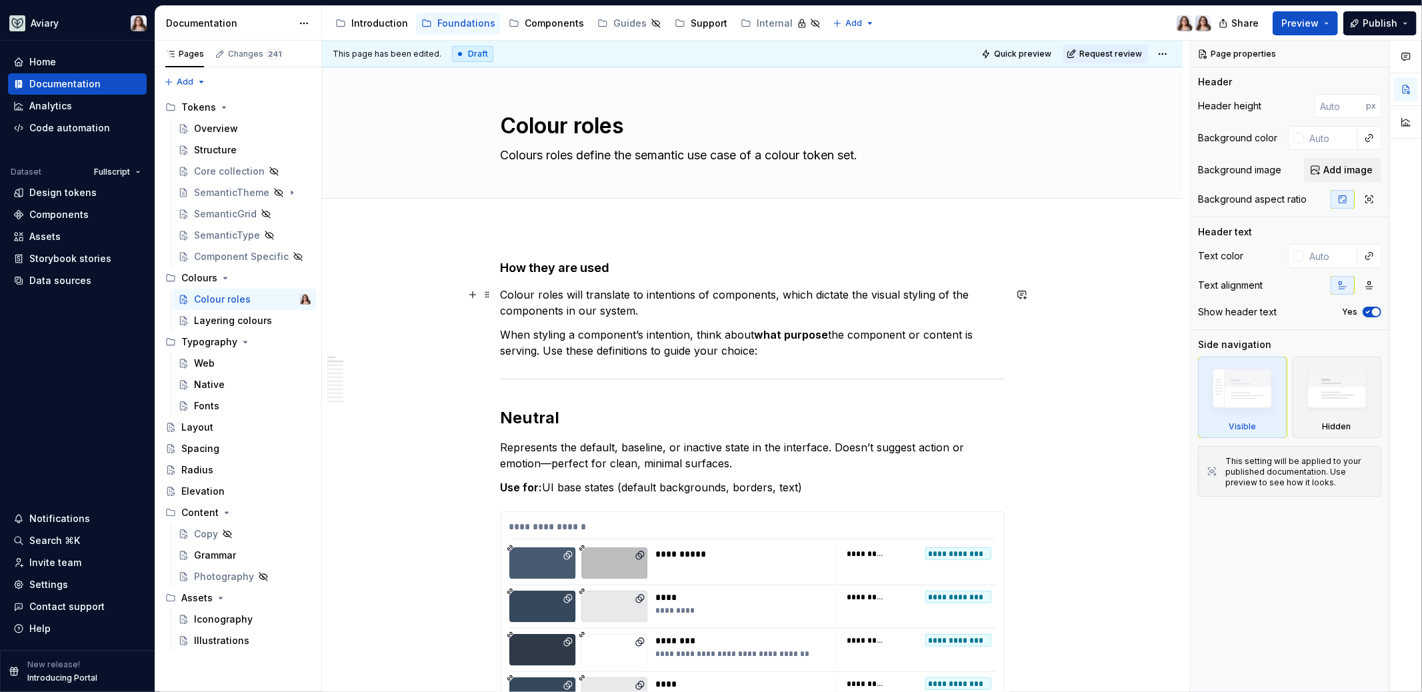
type textarea "*"
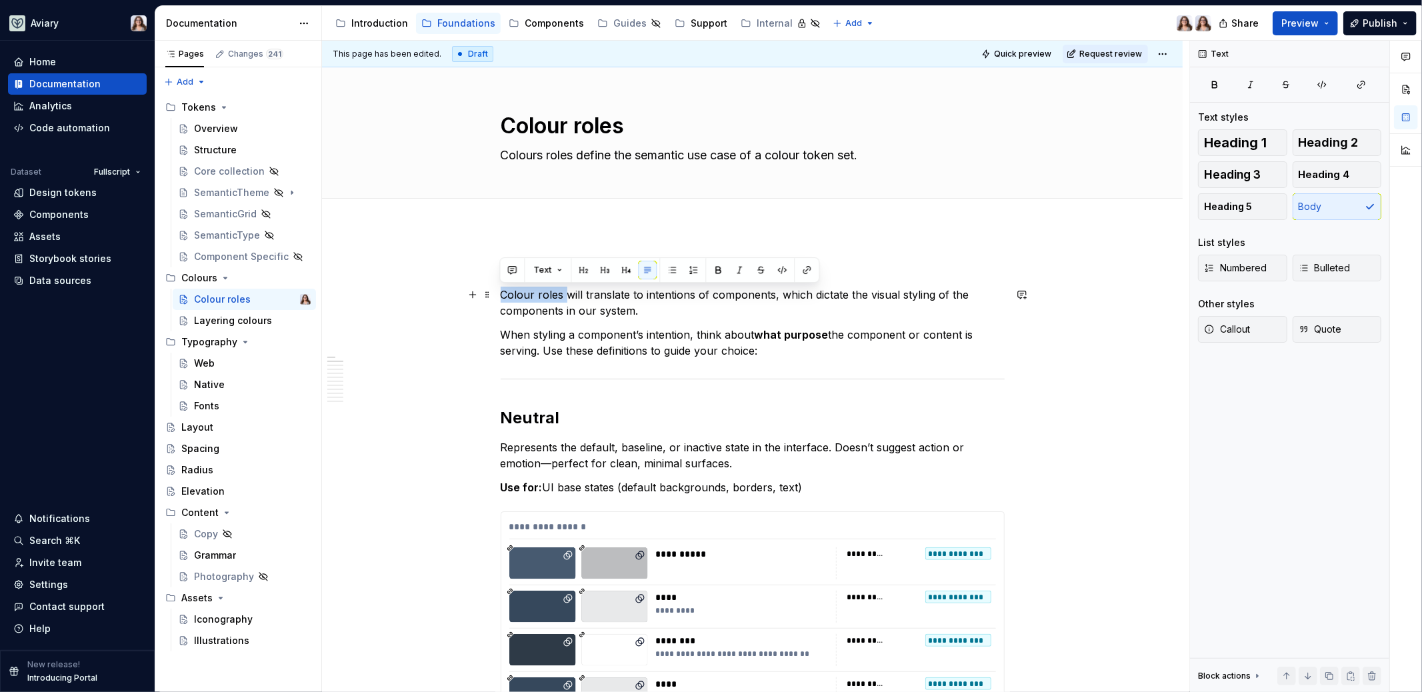
drag, startPoint x: 564, startPoint y: 294, endPoint x: 501, endPoint y: 293, distance: 62.7
click at [501, 293] on p "Colour roles will translate to intentions of components, which dictate the visu…" at bounding box center [753, 303] width 504 height 32
click at [583, 295] on p "Colour roles will translate to intentions of components, which dictate the visu…" at bounding box center [753, 303] width 504 height 32
drag, startPoint x: 566, startPoint y: 293, endPoint x: 503, endPoint y: 291, distance: 62.7
click at [503, 291] on p "Colour roles will translate to intentions of components, which dictate the visu…" at bounding box center [753, 303] width 504 height 32
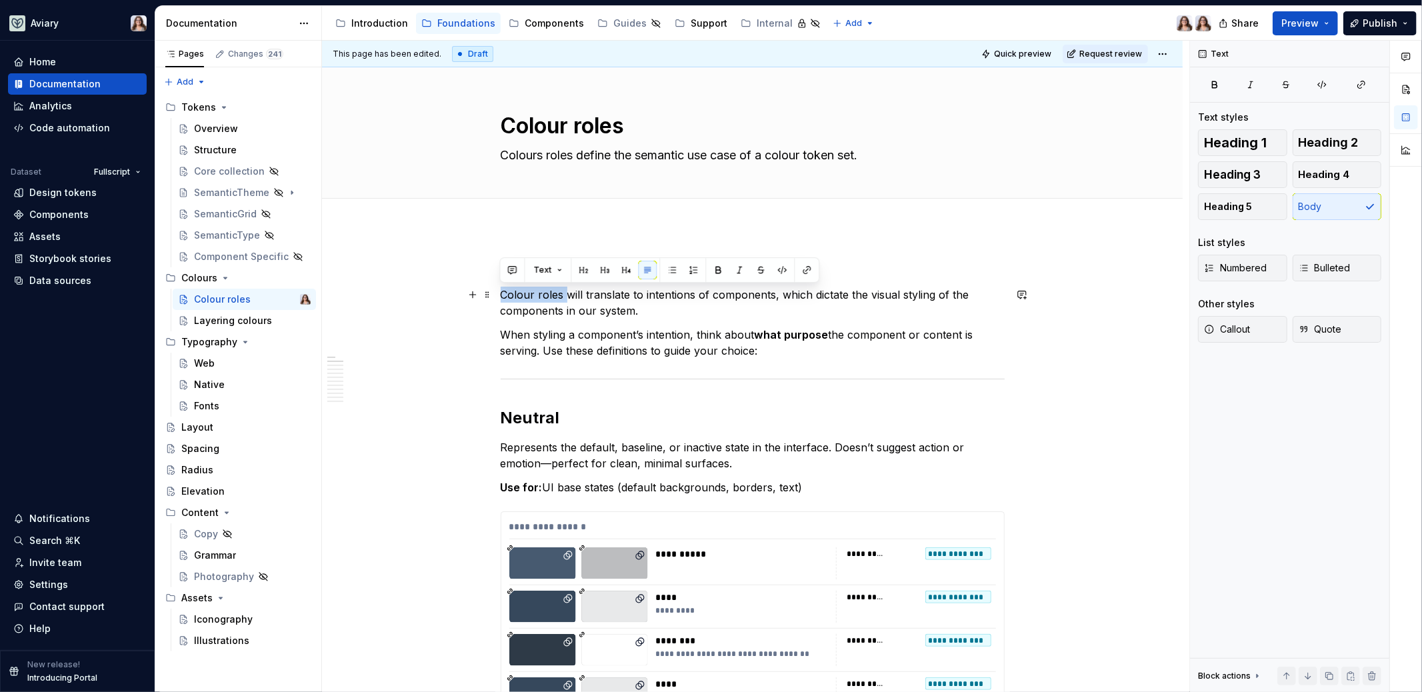
paste div
click at [582, 292] on p "Colour roles will translate to intentions of components, which dictate the visu…" at bounding box center [753, 303] width 504 height 32
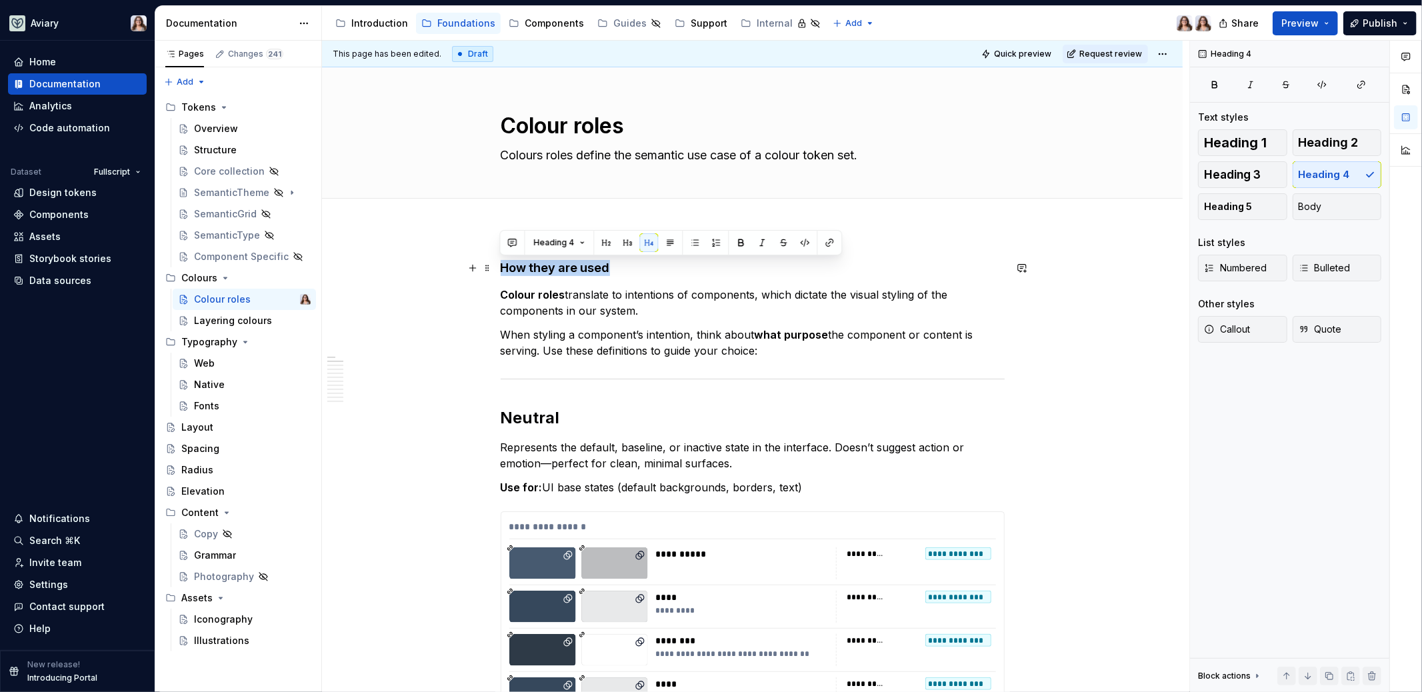
drag, startPoint x: 609, startPoint y: 269, endPoint x: 498, endPoint y: 268, distance: 110.6
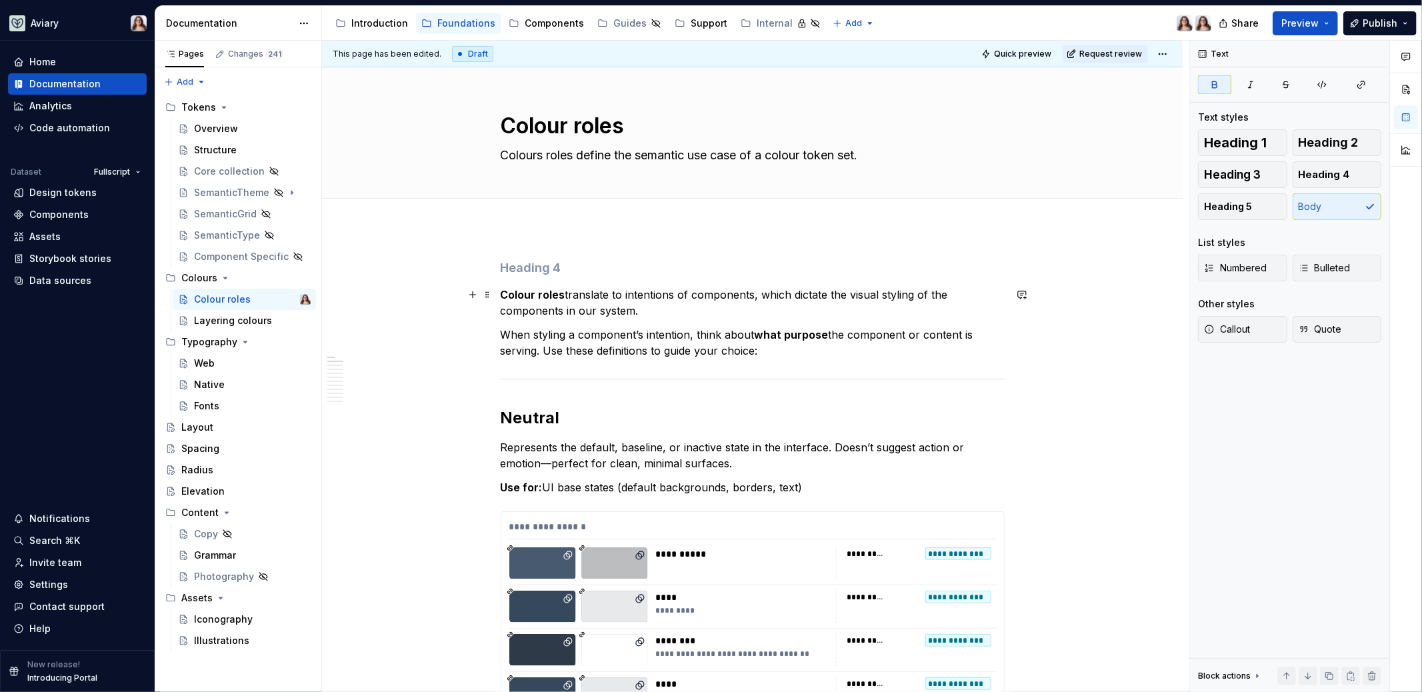
click at [501, 295] on strong "Colour roles" at bounding box center [533, 294] width 65 height 13
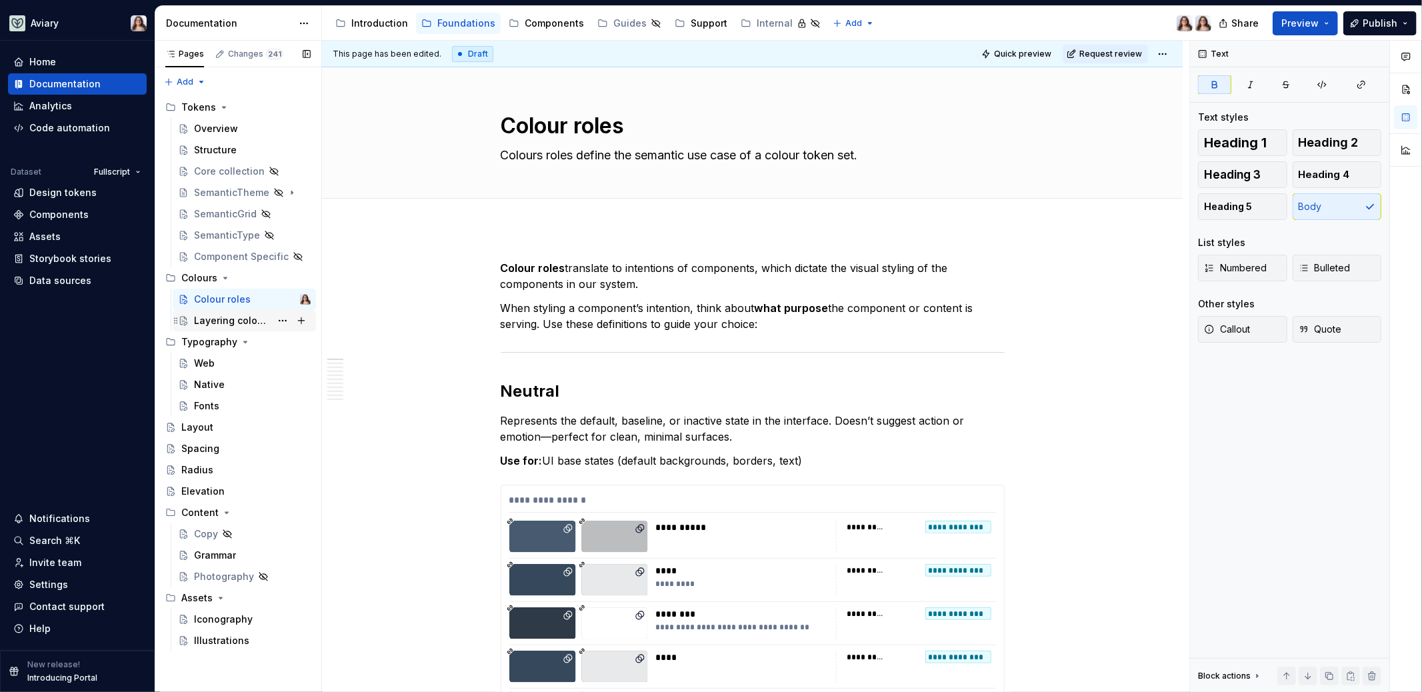
click at [231, 324] on div "Layering colours" at bounding box center [232, 320] width 77 height 13
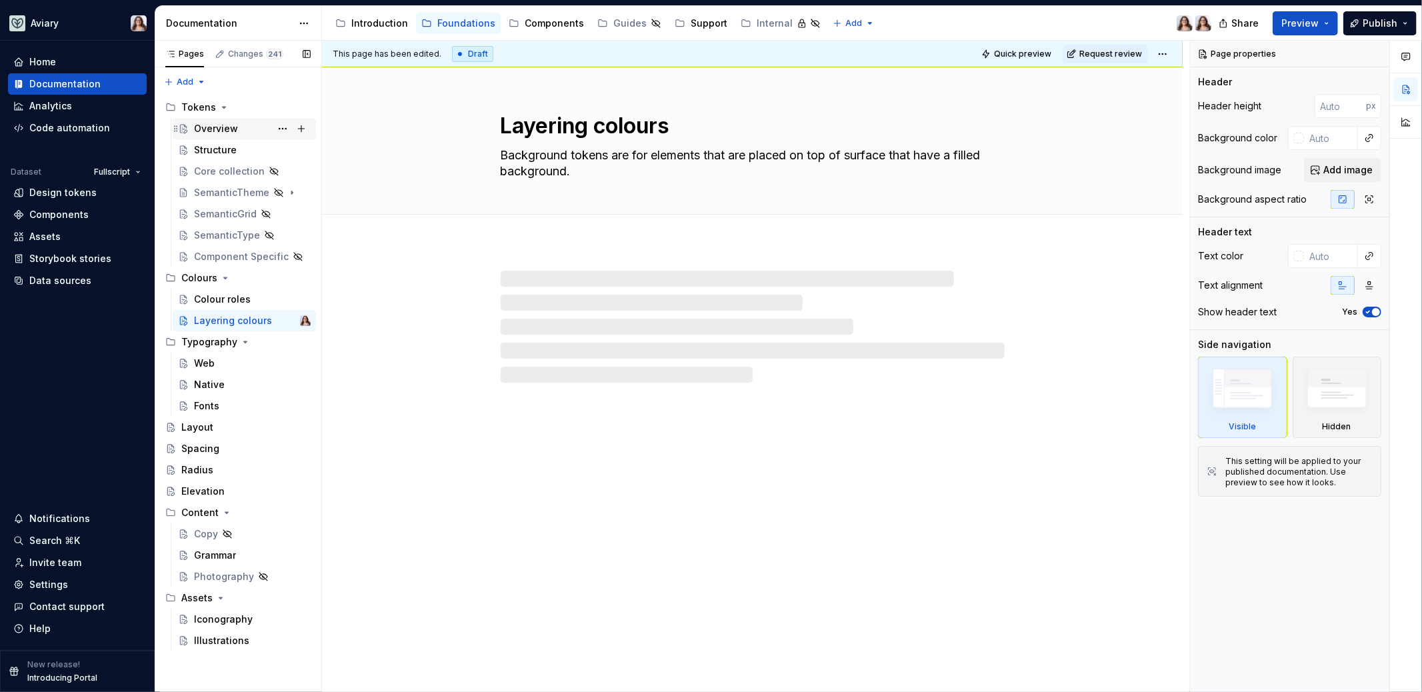
click at [213, 129] on div "Overview" at bounding box center [216, 128] width 44 height 13
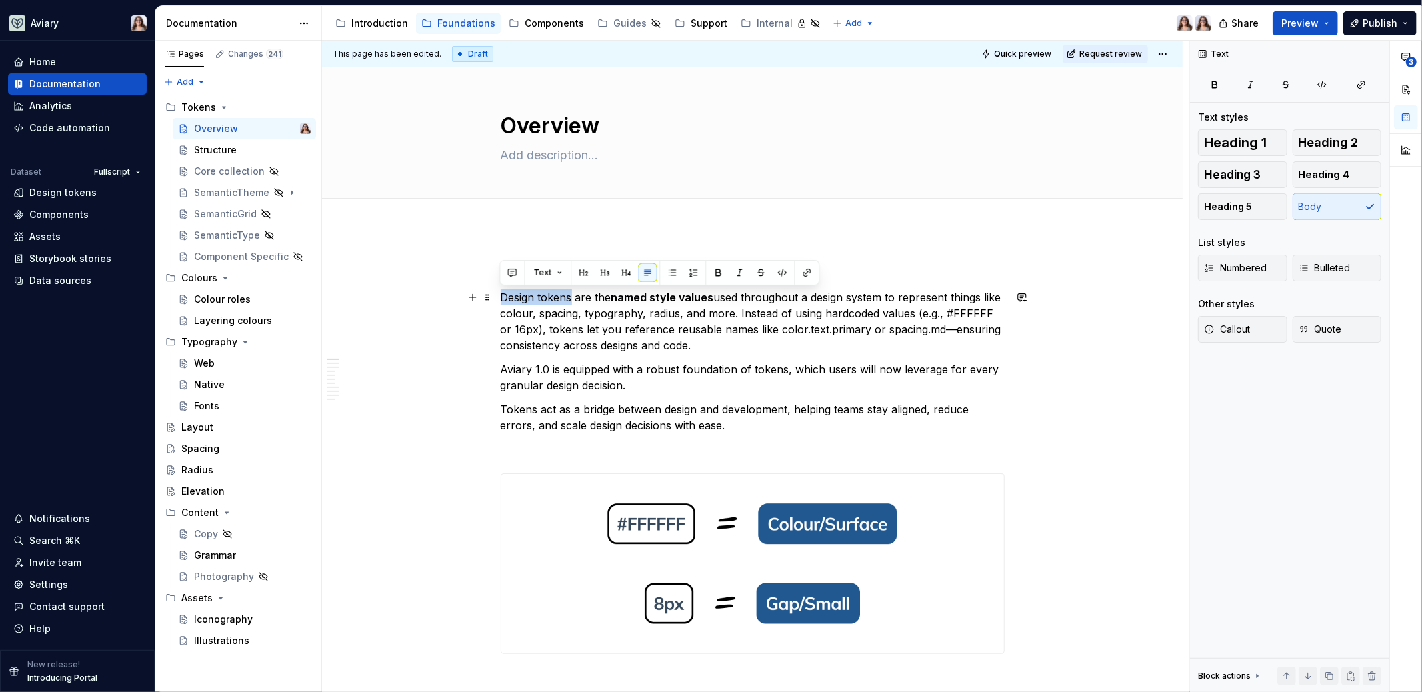
drag, startPoint x: 572, startPoint y: 295, endPoint x: 502, endPoint y: 296, distance: 70.0
click at [502, 296] on p "Design tokens are the named style values used throughout a design system to rep…" at bounding box center [753, 321] width 504 height 64
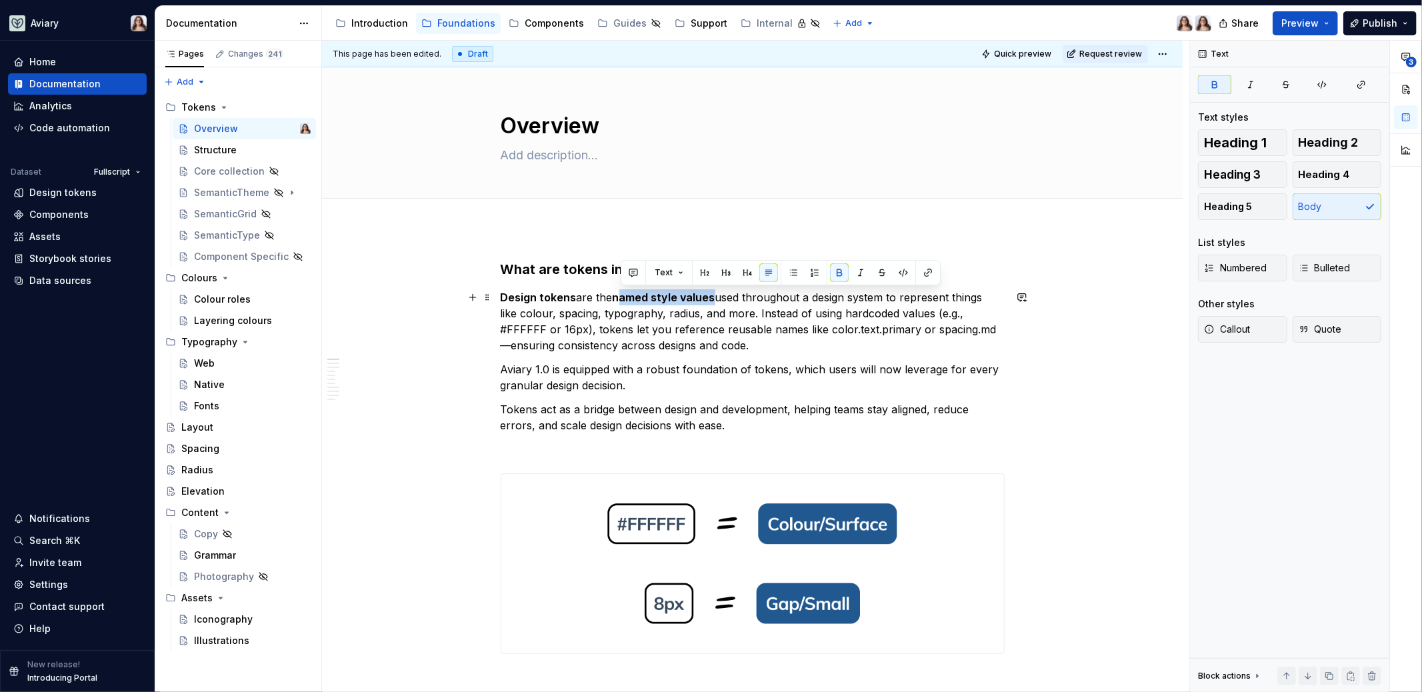
drag, startPoint x: 714, startPoint y: 297, endPoint x: 618, endPoint y: 298, distance: 96.0
click at [618, 298] on p "Design tokens are the named style values used throughout a design system to rep…" at bounding box center [753, 321] width 504 height 64
drag, startPoint x: 613, startPoint y: 298, endPoint x: 714, endPoint y: 295, distance: 100.7
click at [714, 295] on p "Design tokens are the named style values used throughout a design system to rep…" at bounding box center [753, 321] width 504 height 64
click at [734, 351] on p "Design tokens are the named style values used throughout a design system to rep…" at bounding box center [753, 321] width 504 height 64
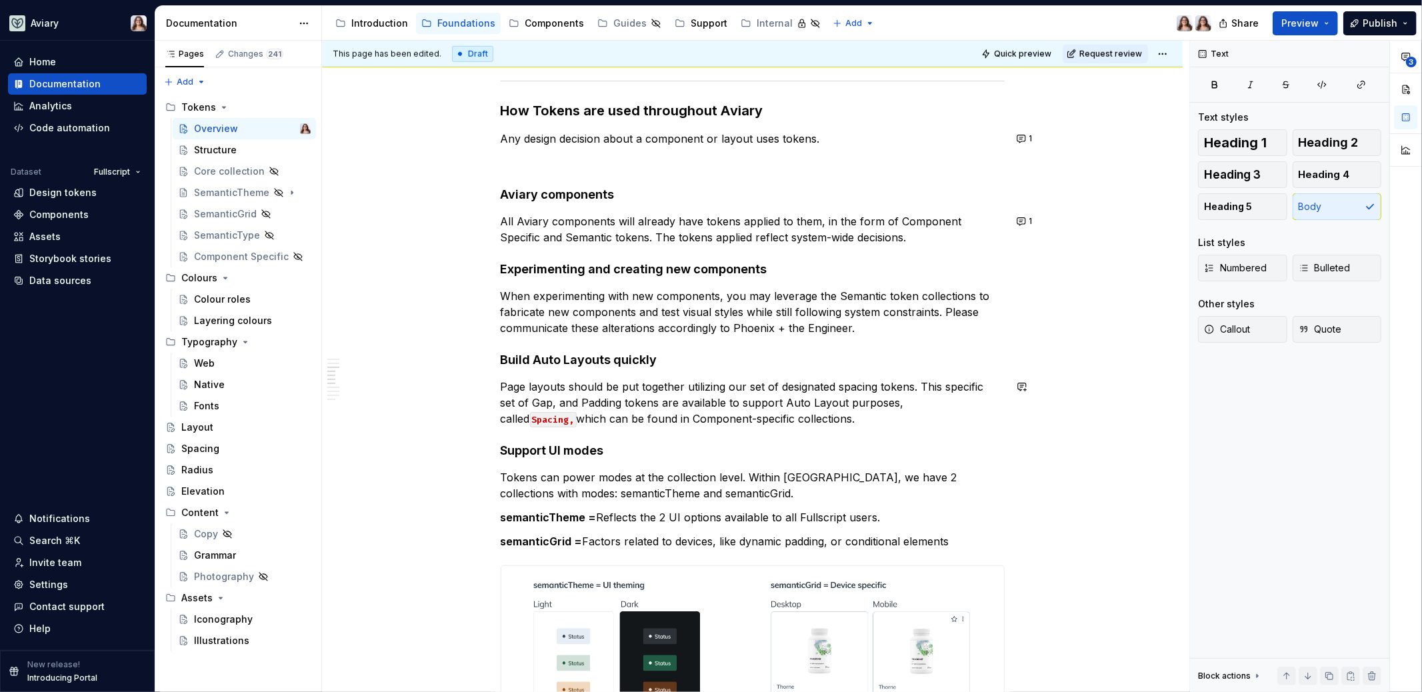
scroll to position [972, 0]
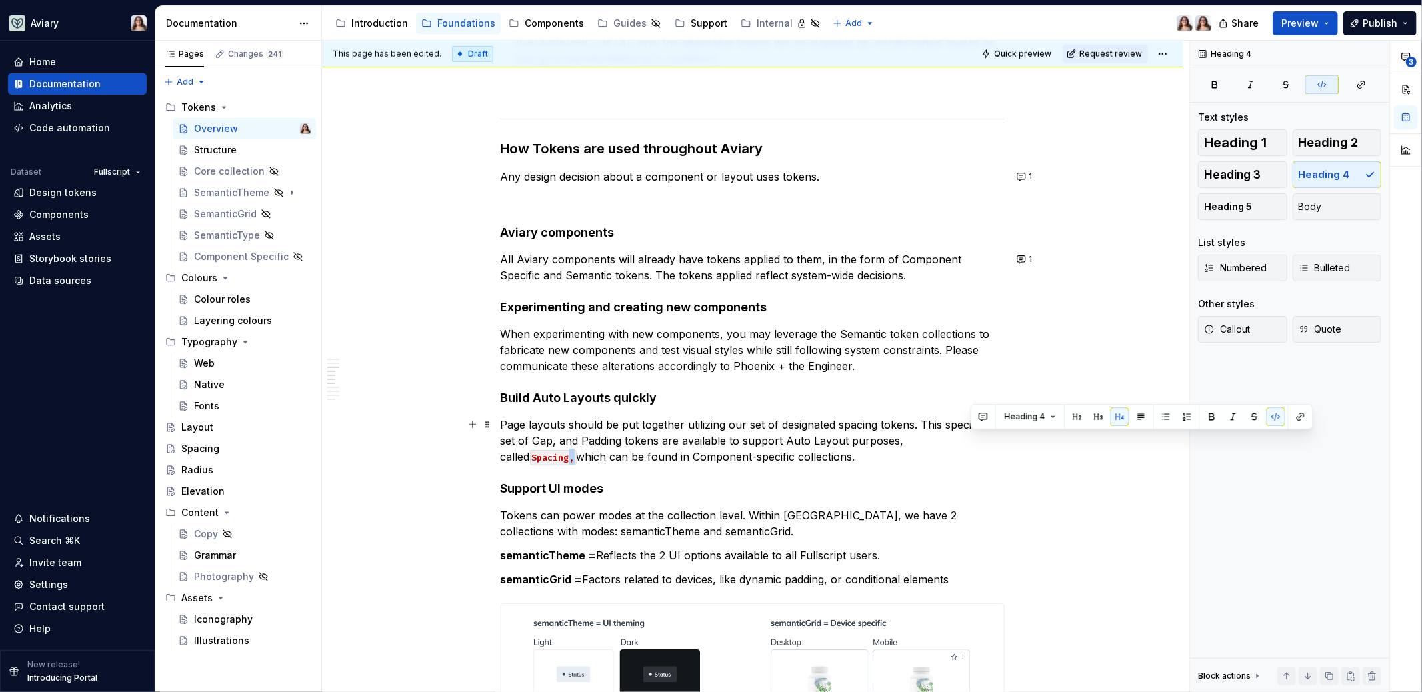
click at [977, 441] on p "Page layouts should be put together utilizing our set of designated spacing tok…" at bounding box center [753, 441] width 504 height 48
click at [1270, 414] on button "button" at bounding box center [1275, 416] width 19 height 19
click at [857, 469] on div "What are tokens in a design system? Design tokens are the named style values us…" at bounding box center [753, 530] width 504 height 2484
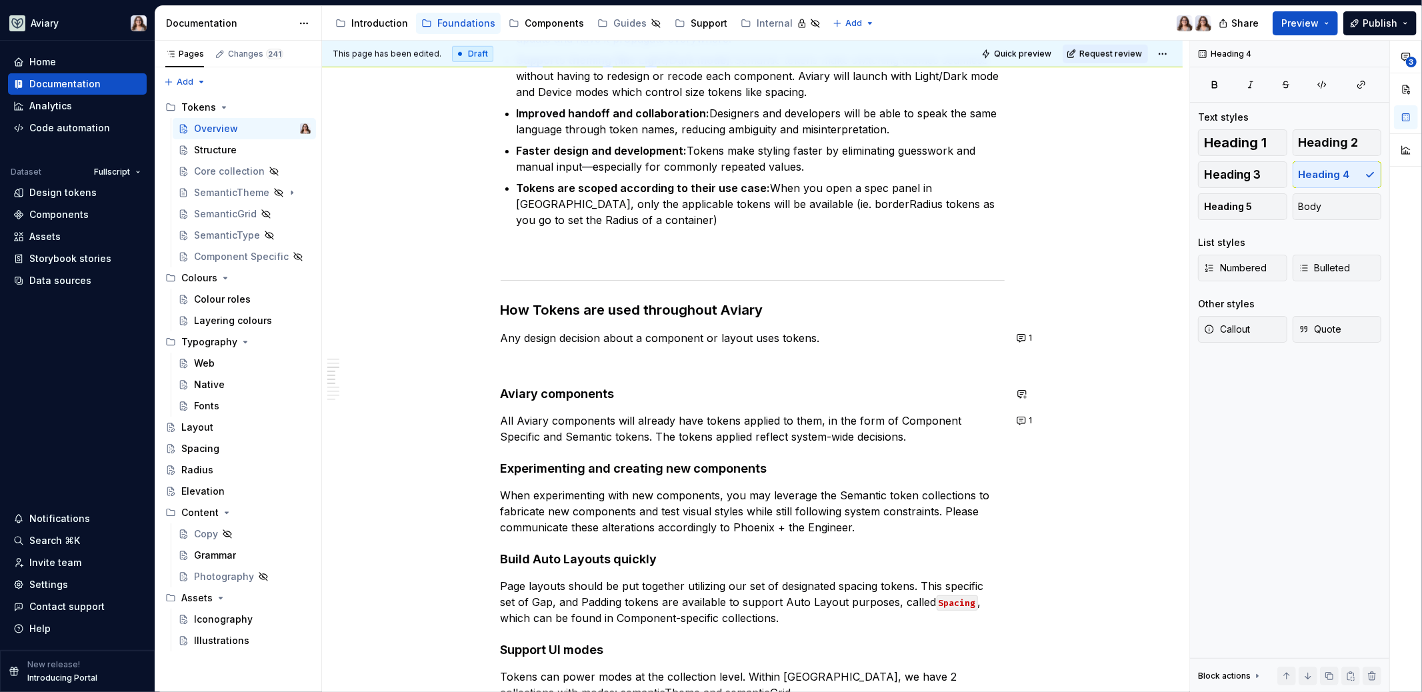
scroll to position [806, 0]
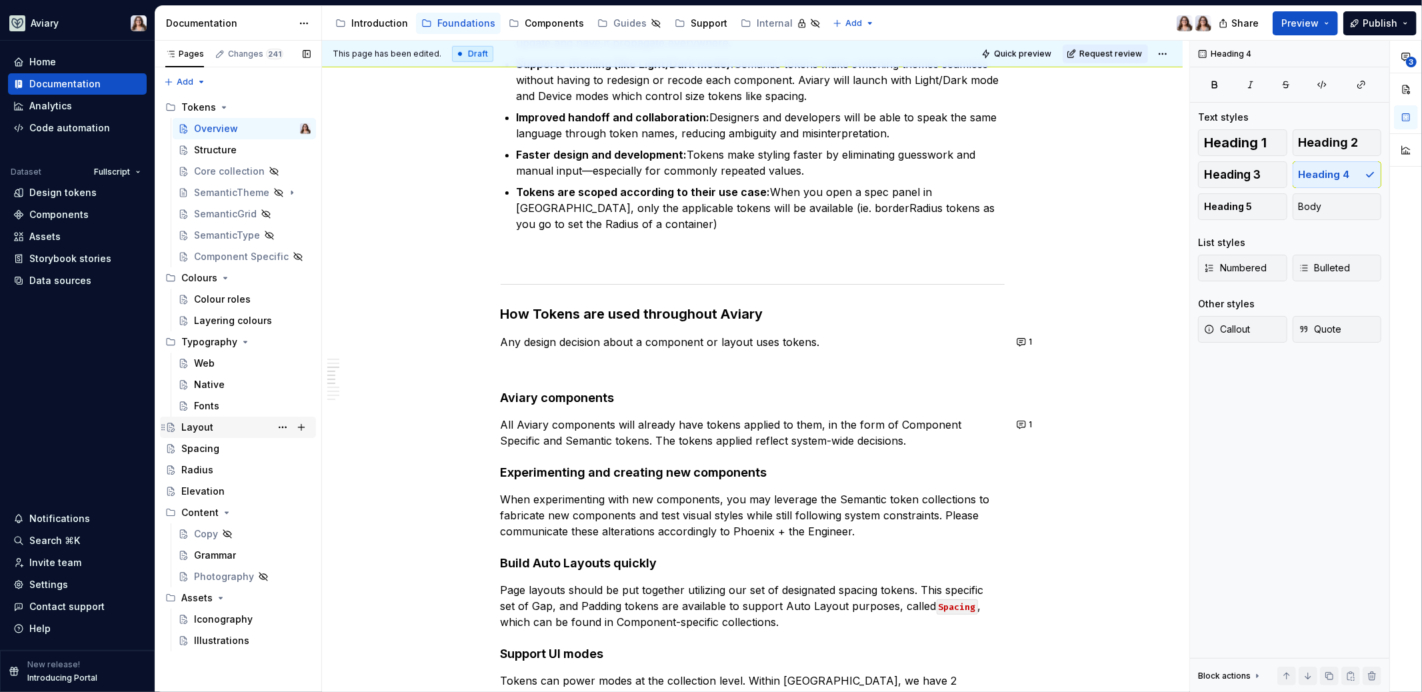
click at [217, 425] on div "Layout" at bounding box center [245, 427] width 129 height 19
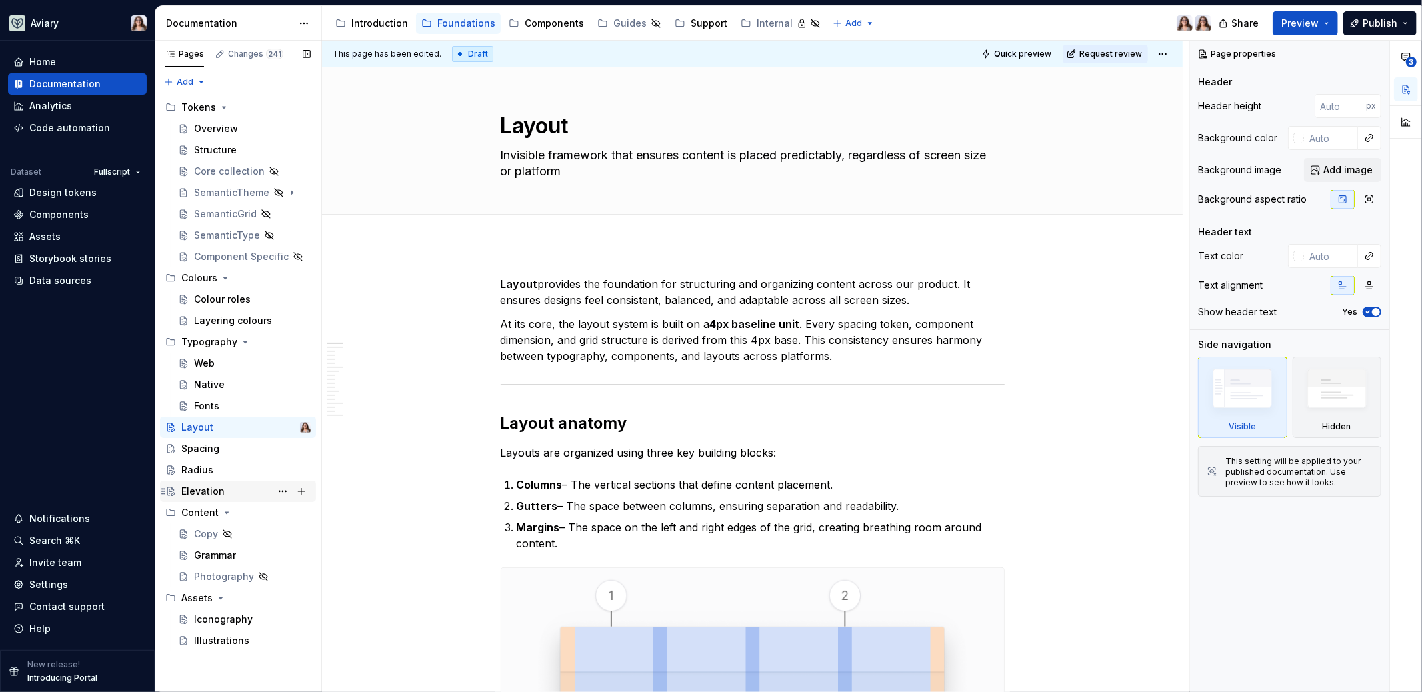
click at [216, 488] on div "Elevation" at bounding box center [202, 491] width 43 height 13
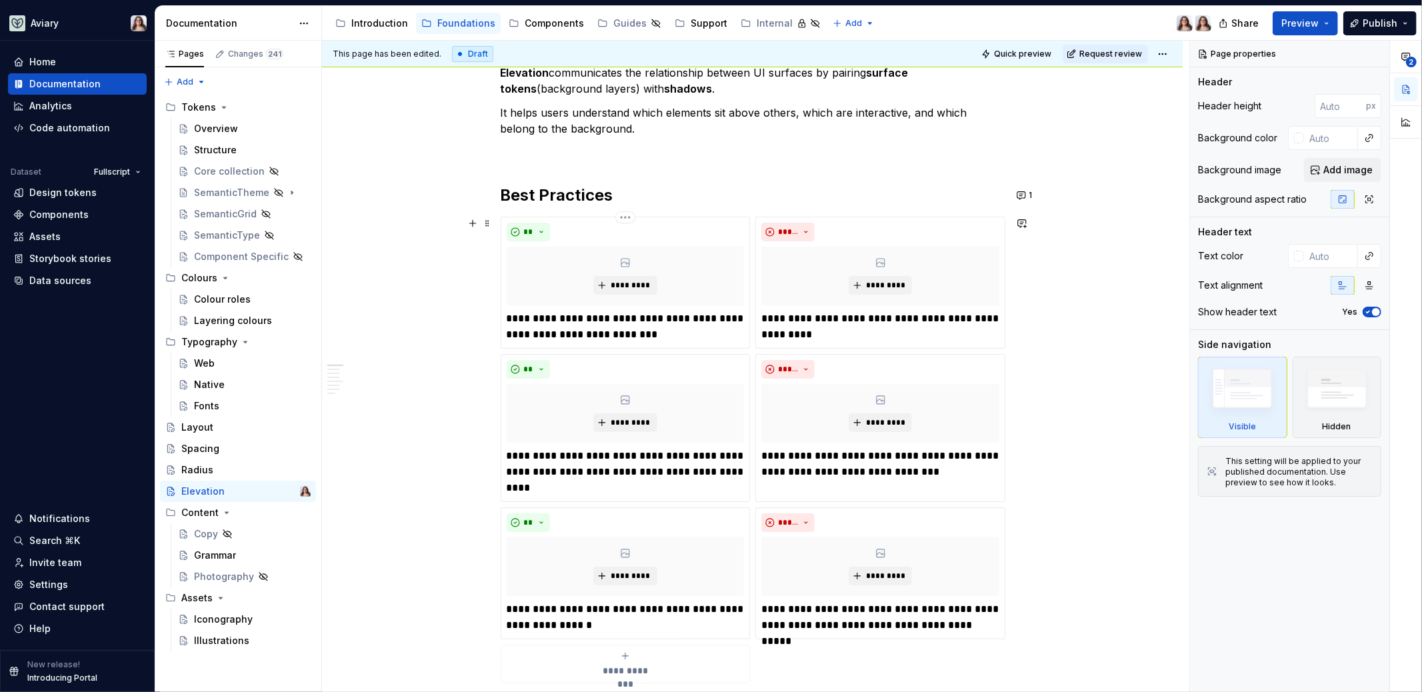
scroll to position [213, 0]
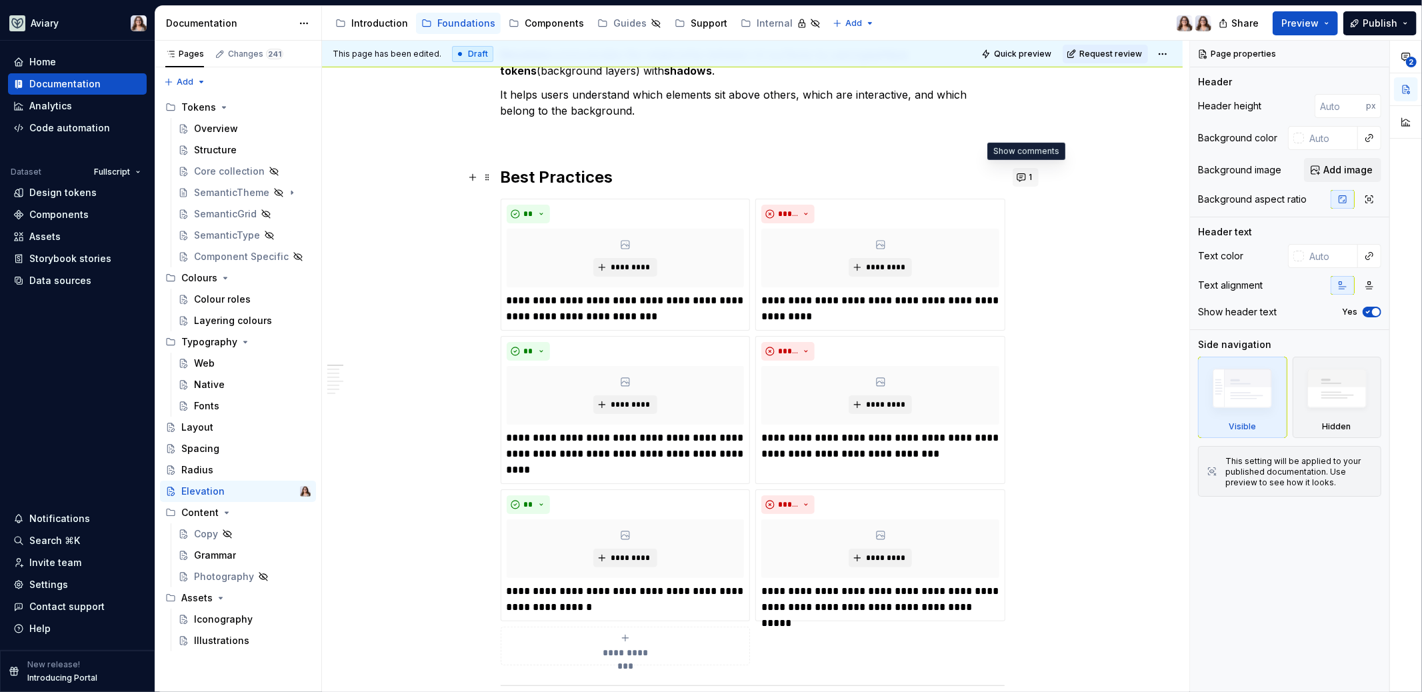
click at [1024, 177] on button "1" at bounding box center [1025, 177] width 26 height 19
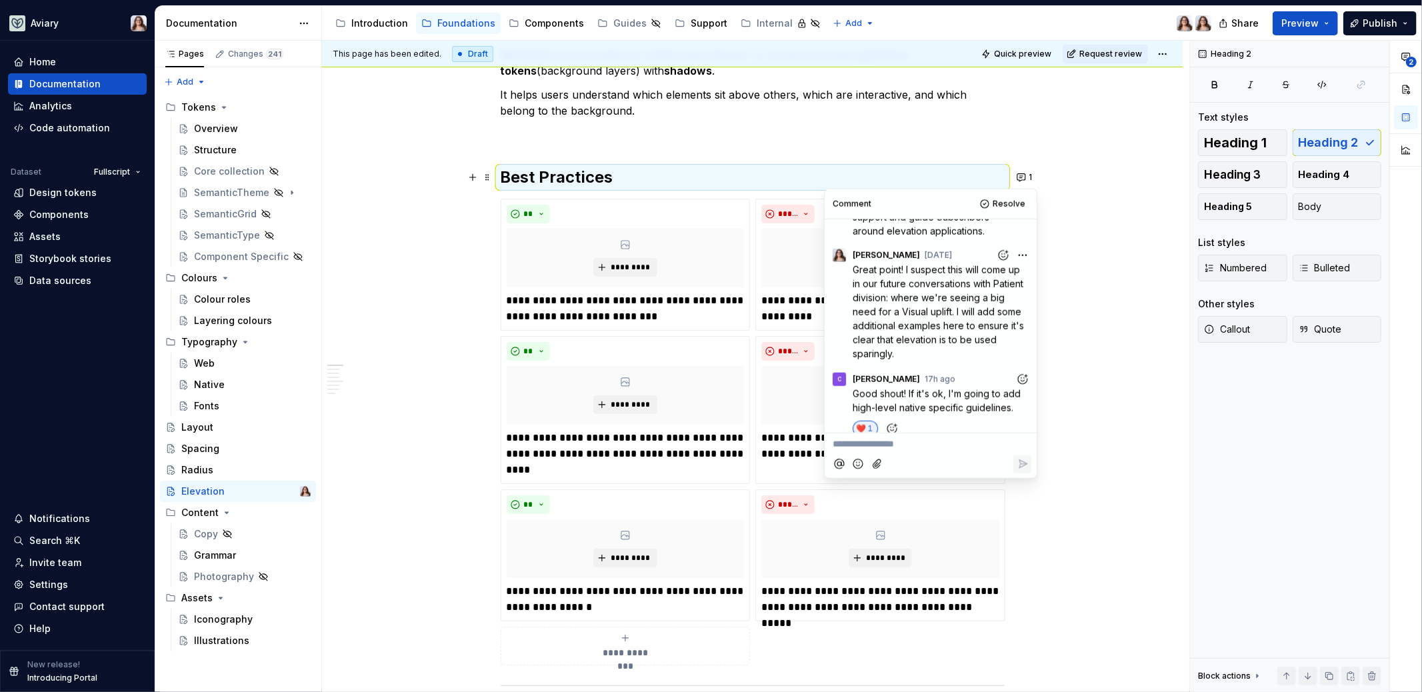
scroll to position [311, 0]
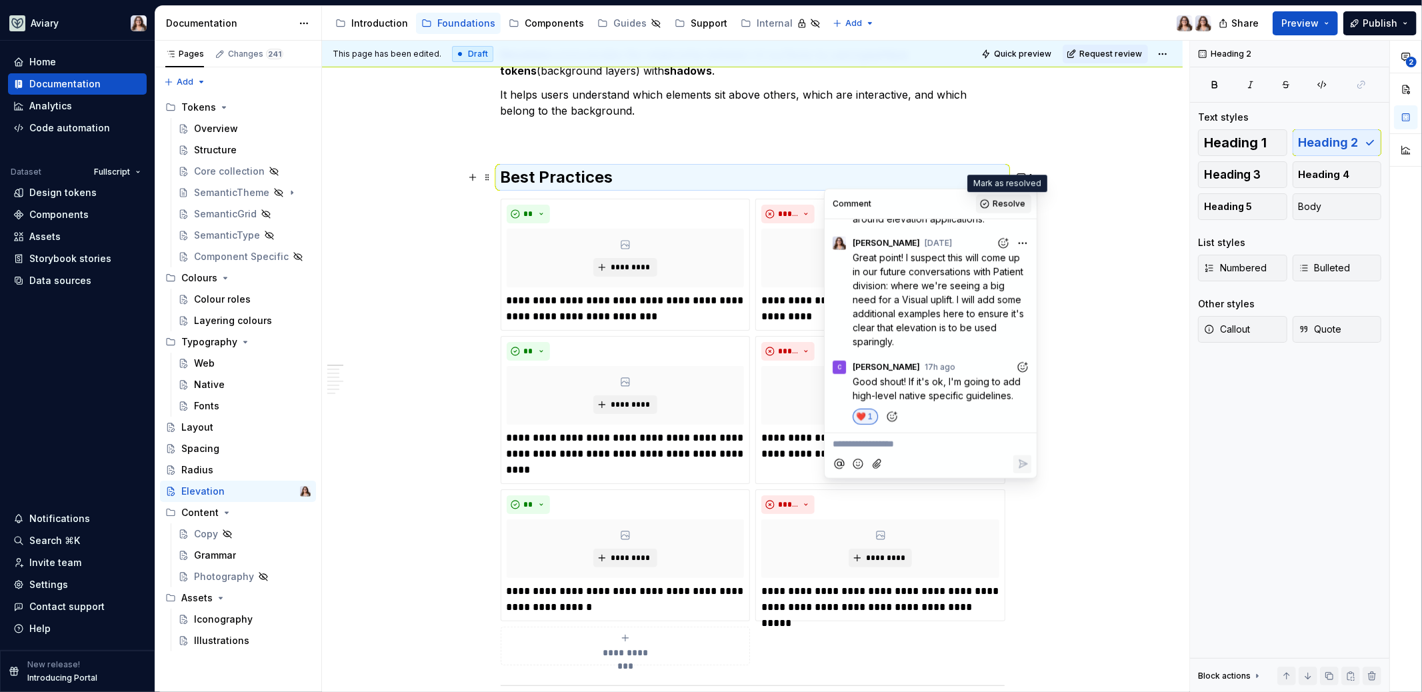
click at [1005, 204] on span "Resolve" at bounding box center [1008, 204] width 33 height 11
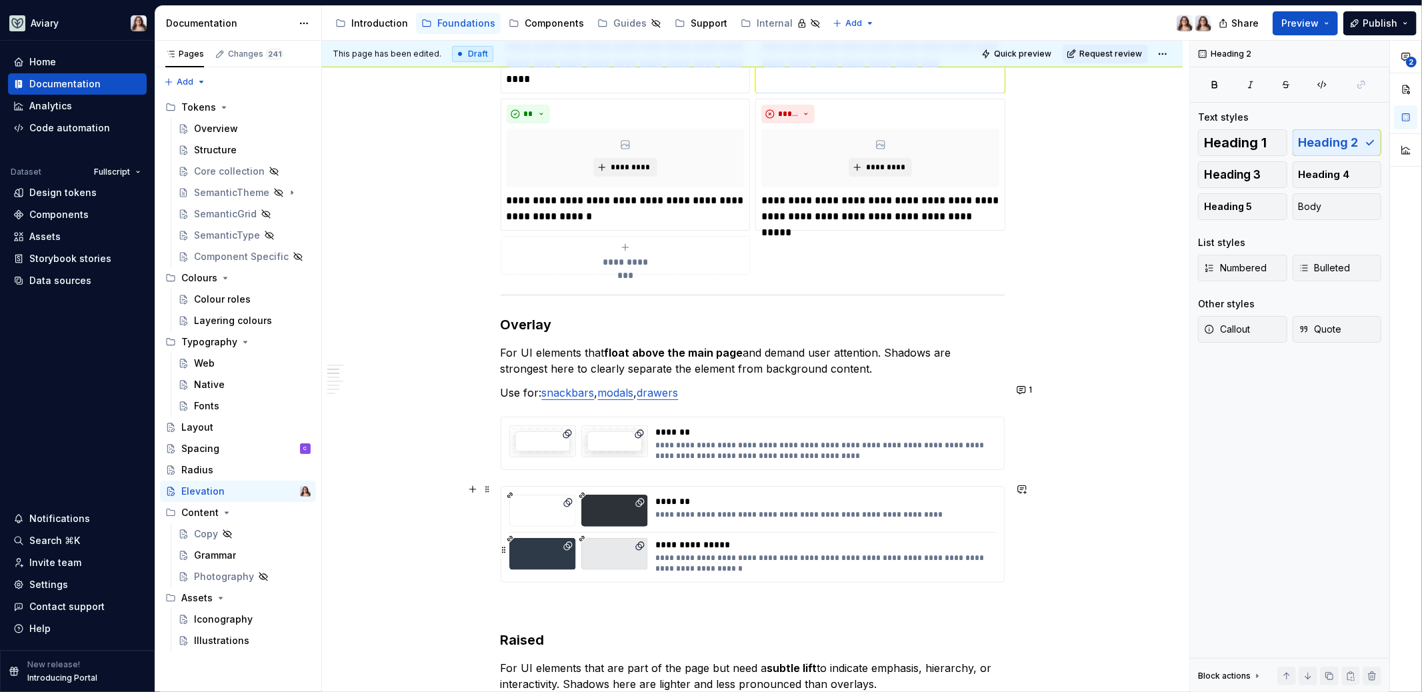
scroll to position [768, 0]
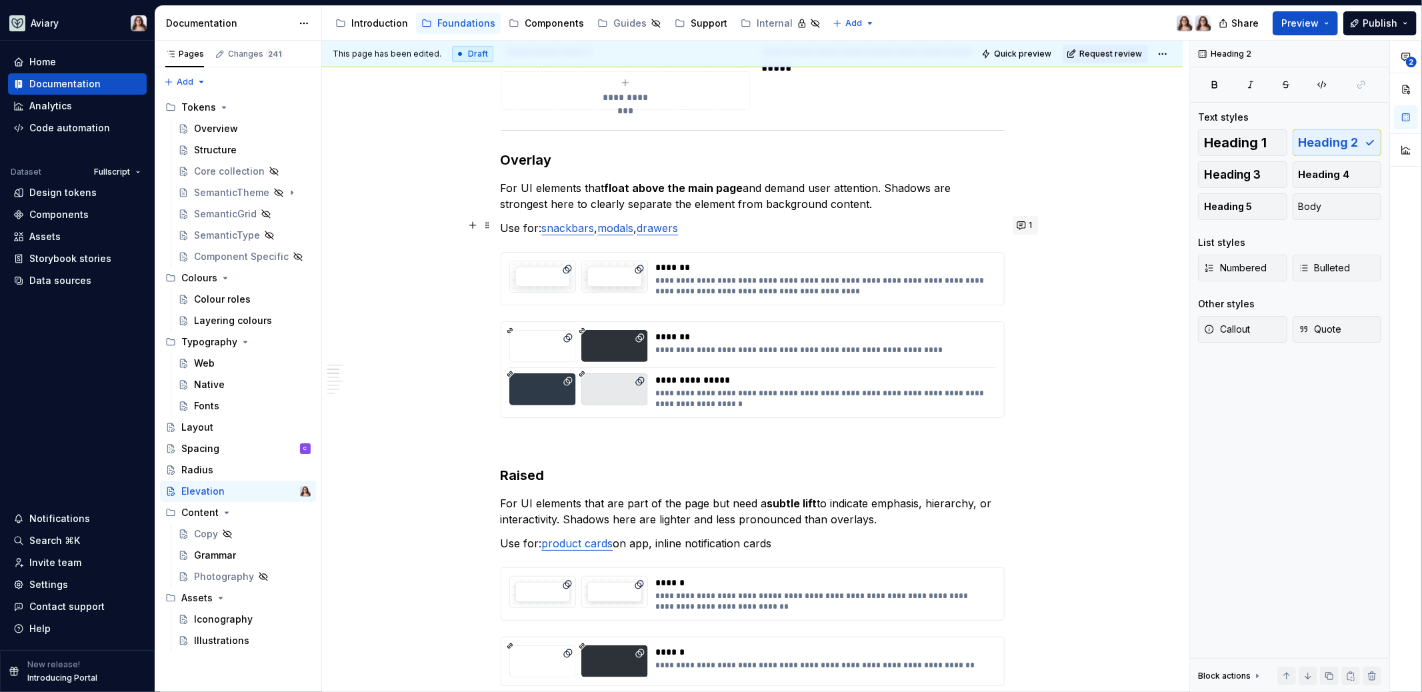
click at [1030, 217] on button "1" at bounding box center [1025, 225] width 26 height 19
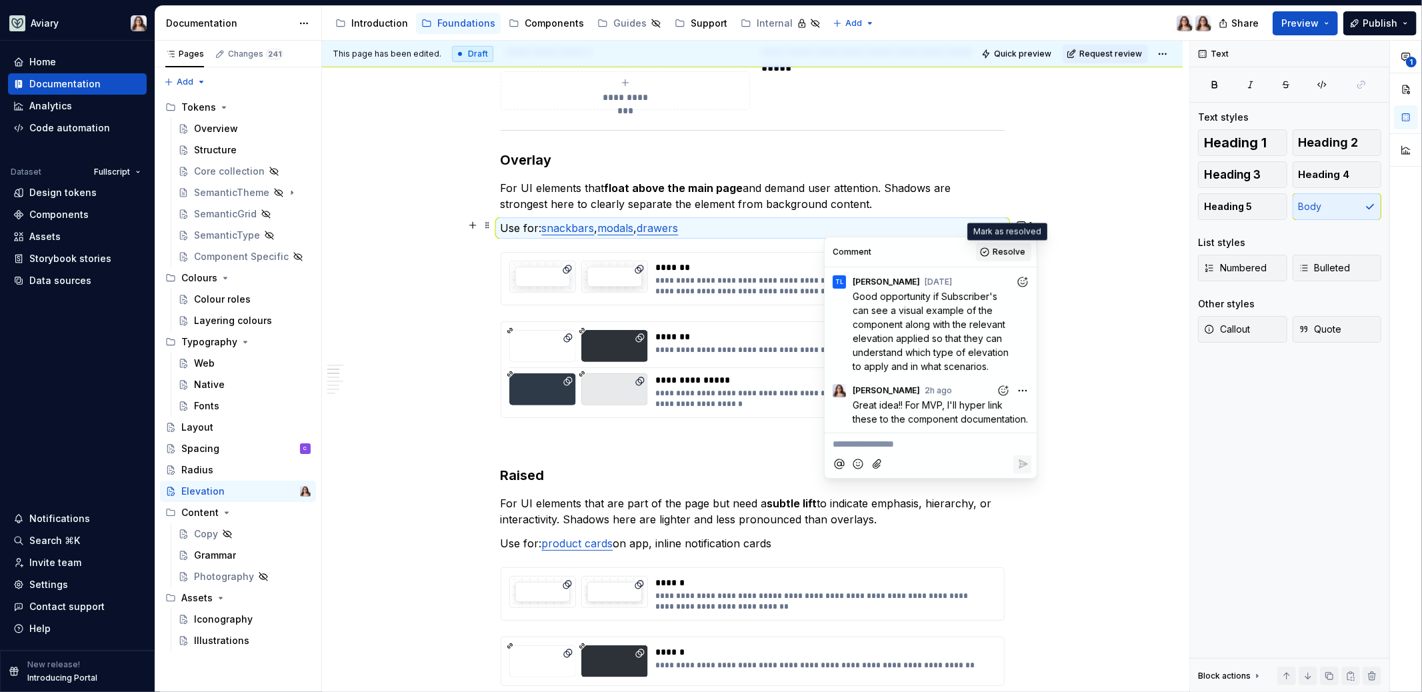
click at [1008, 250] on span "Resolve" at bounding box center [1008, 252] width 33 height 11
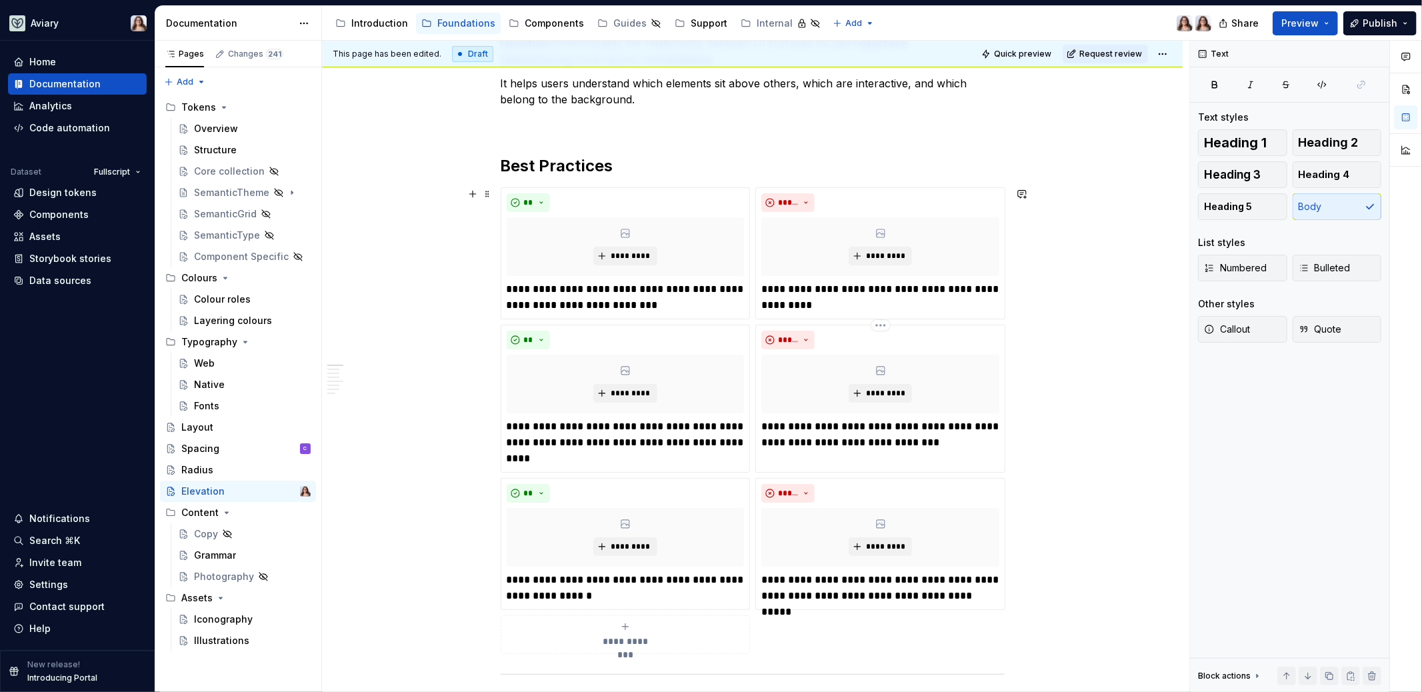
scroll to position [0, 0]
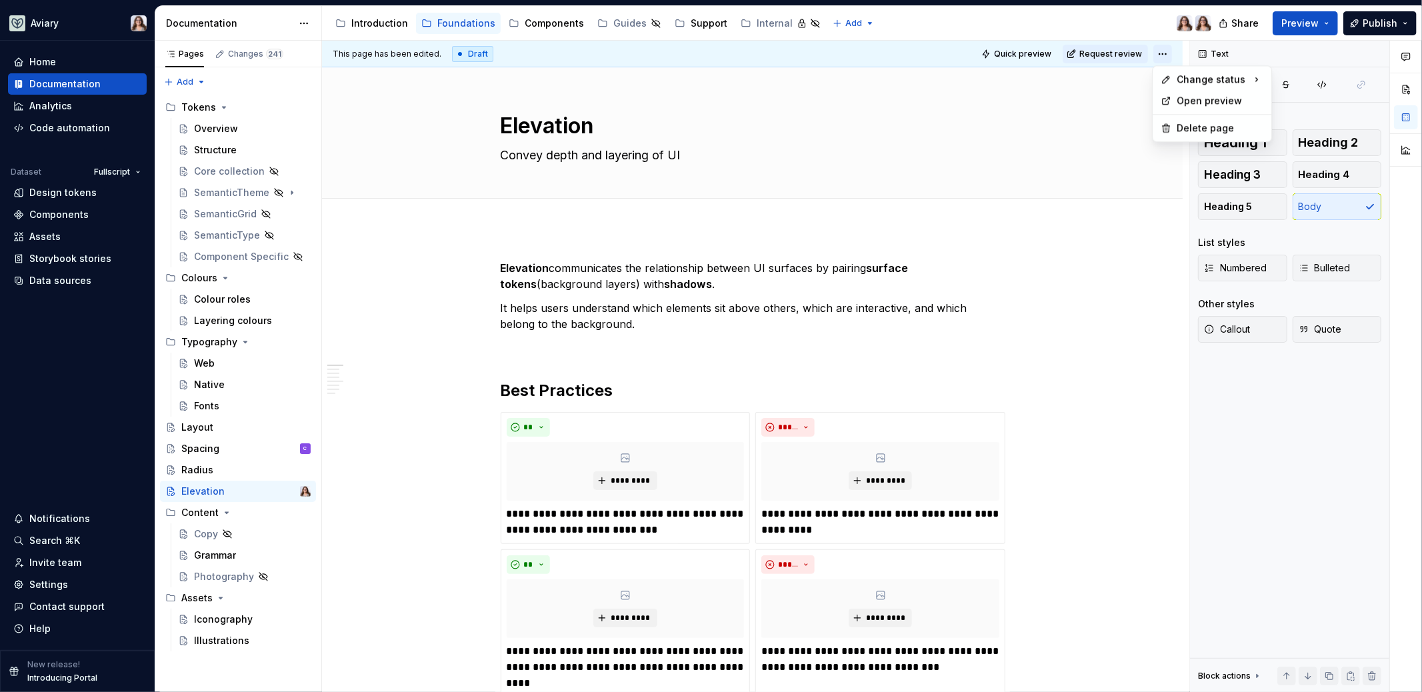
click at [1162, 53] on html "Aviary Home Documentation Analytics Code automation Dataset Fullscript Design t…" at bounding box center [711, 346] width 1422 height 692
click at [1355, 147] on div "Ready for publish" at bounding box center [1356, 146] width 93 height 13
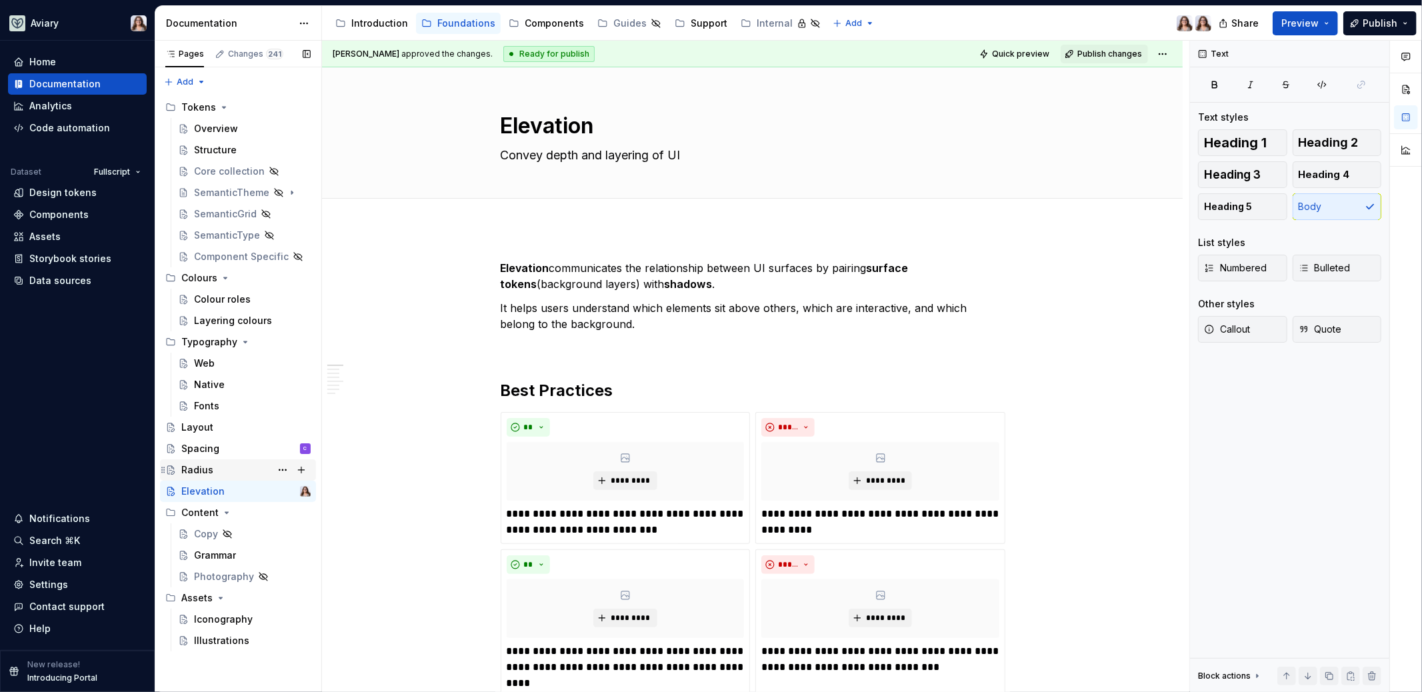
click at [210, 468] on div "Radius" at bounding box center [197, 469] width 32 height 13
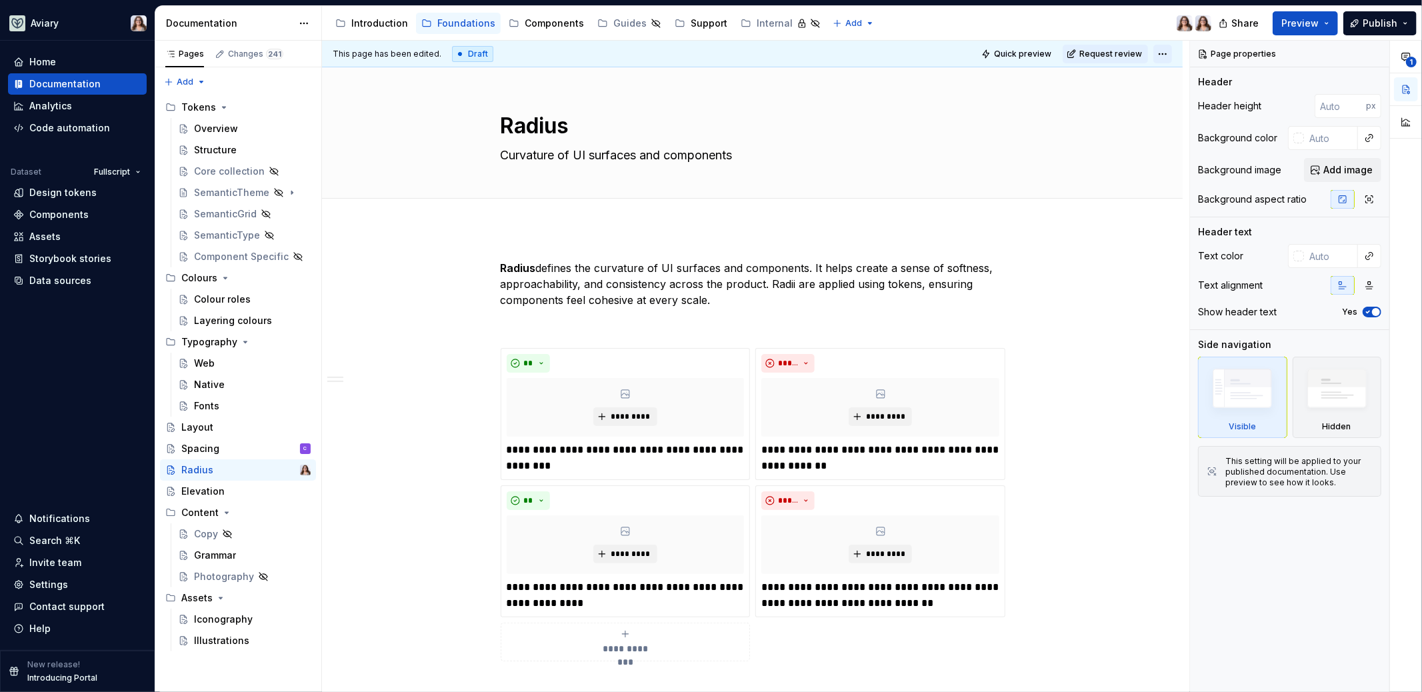
click at [1155, 55] on html "Aviary Home Documentation Analytics Code automation Dataset Fullscript Design t…" at bounding box center [711, 346] width 1422 height 692
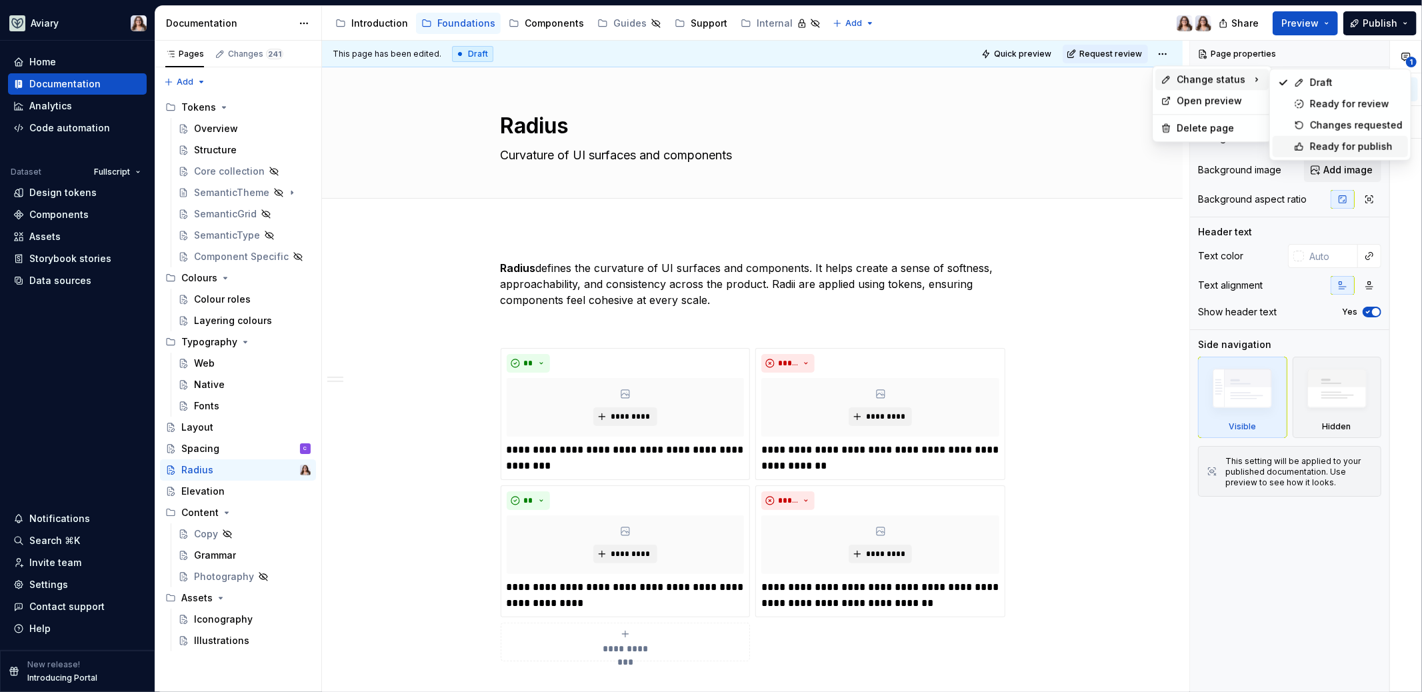
click at [1308, 142] on div "Ready for publish" at bounding box center [1339, 146] width 135 height 21
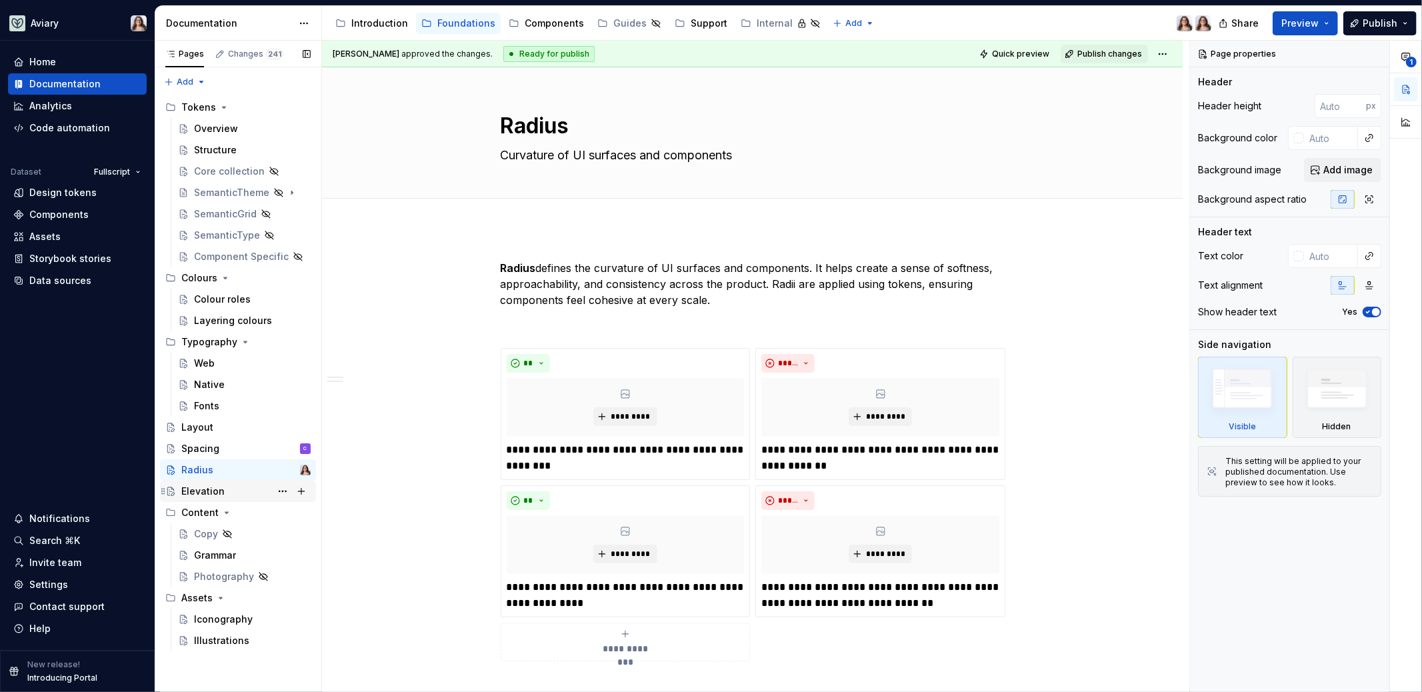
click at [213, 493] on div "Elevation" at bounding box center [202, 491] width 43 height 13
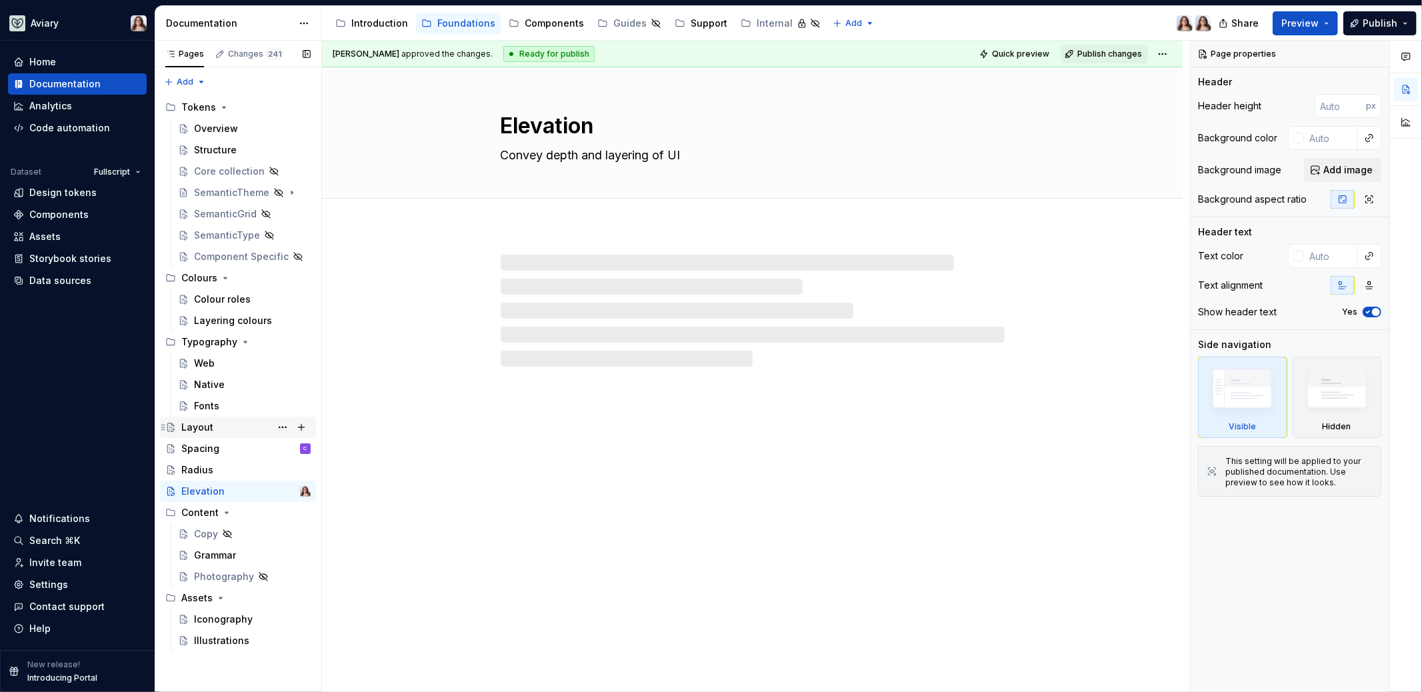
click at [209, 427] on div "Layout" at bounding box center [197, 427] width 32 height 13
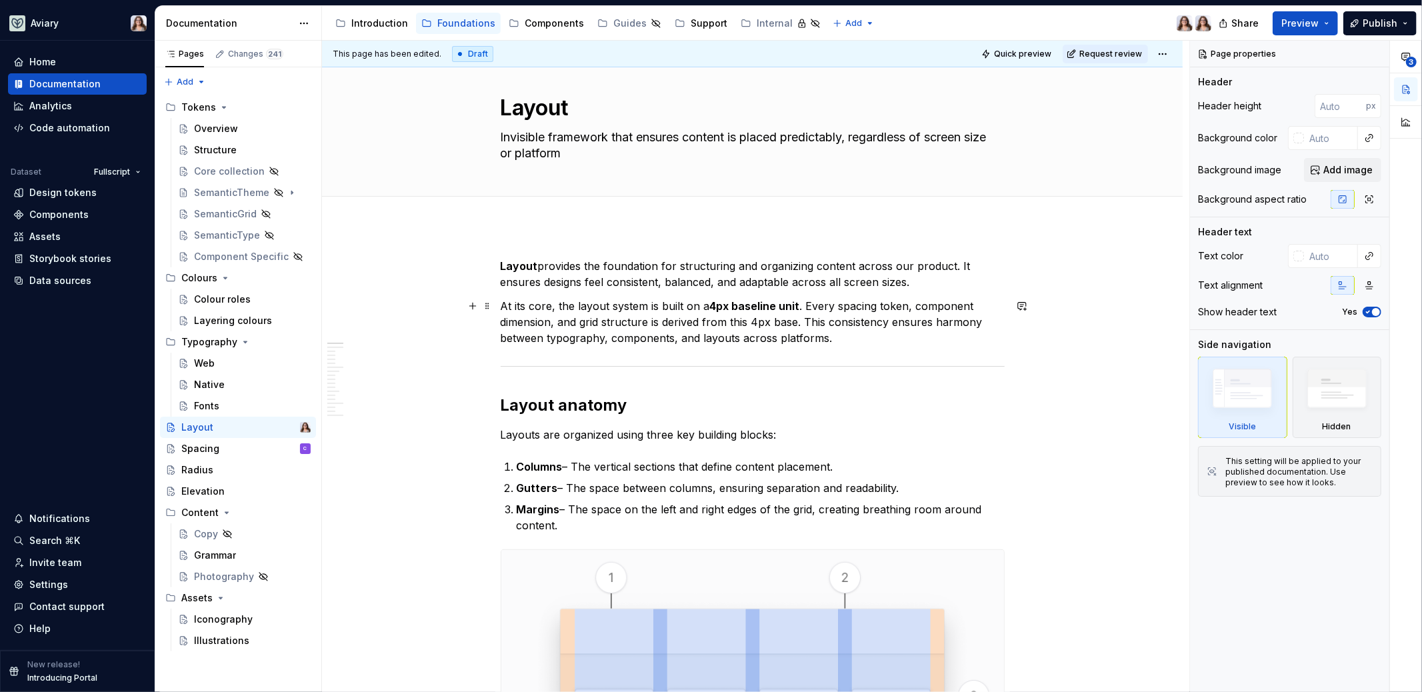
scroll to position [21, 0]
click at [383, 21] on div "Introduction" at bounding box center [379, 23] width 57 height 13
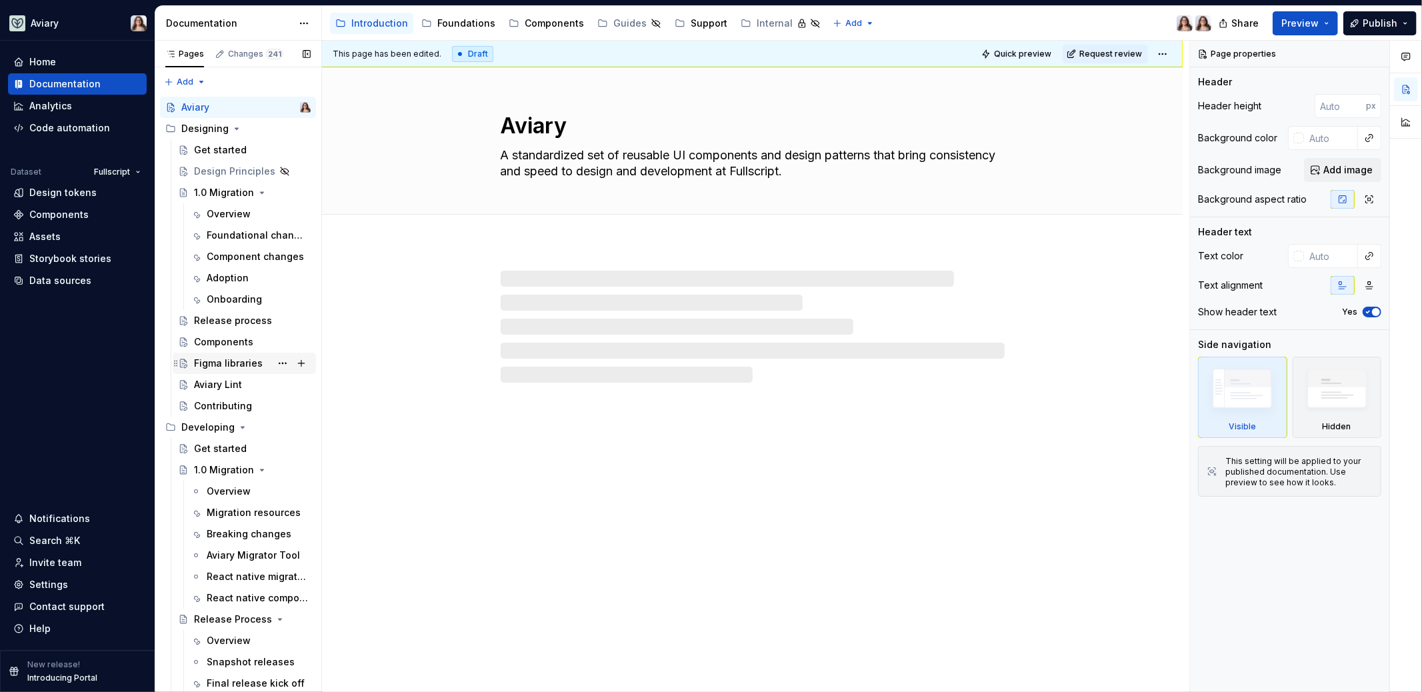
click at [242, 358] on div "Figma libraries" at bounding box center [228, 363] width 69 height 13
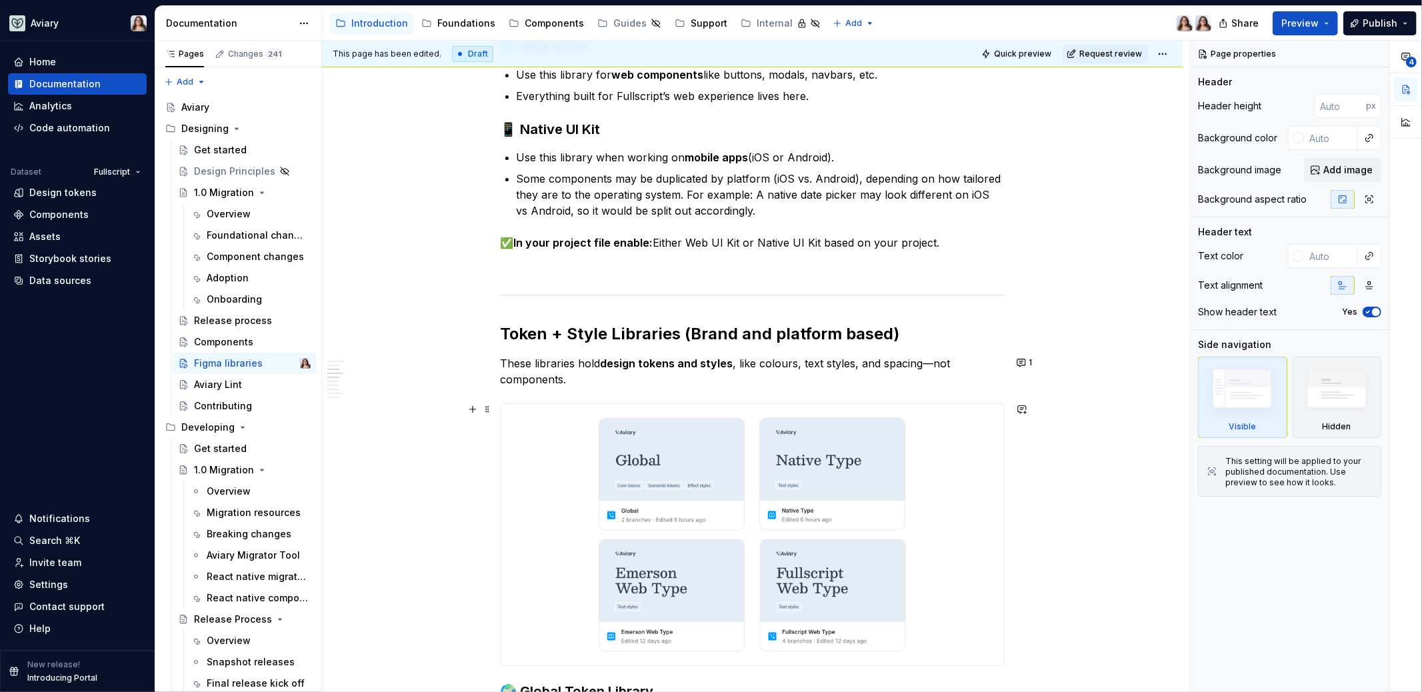
scroll to position [631, 0]
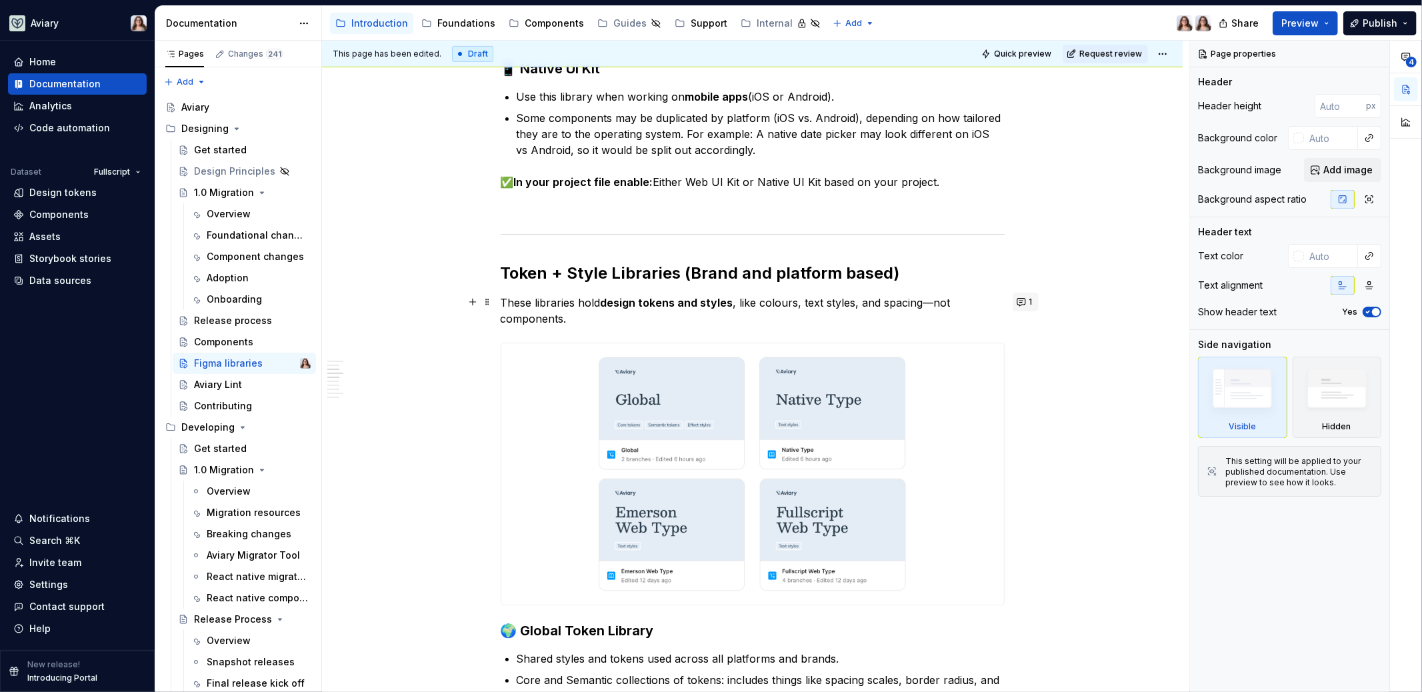
click at [1024, 303] on button "1" at bounding box center [1025, 302] width 26 height 19
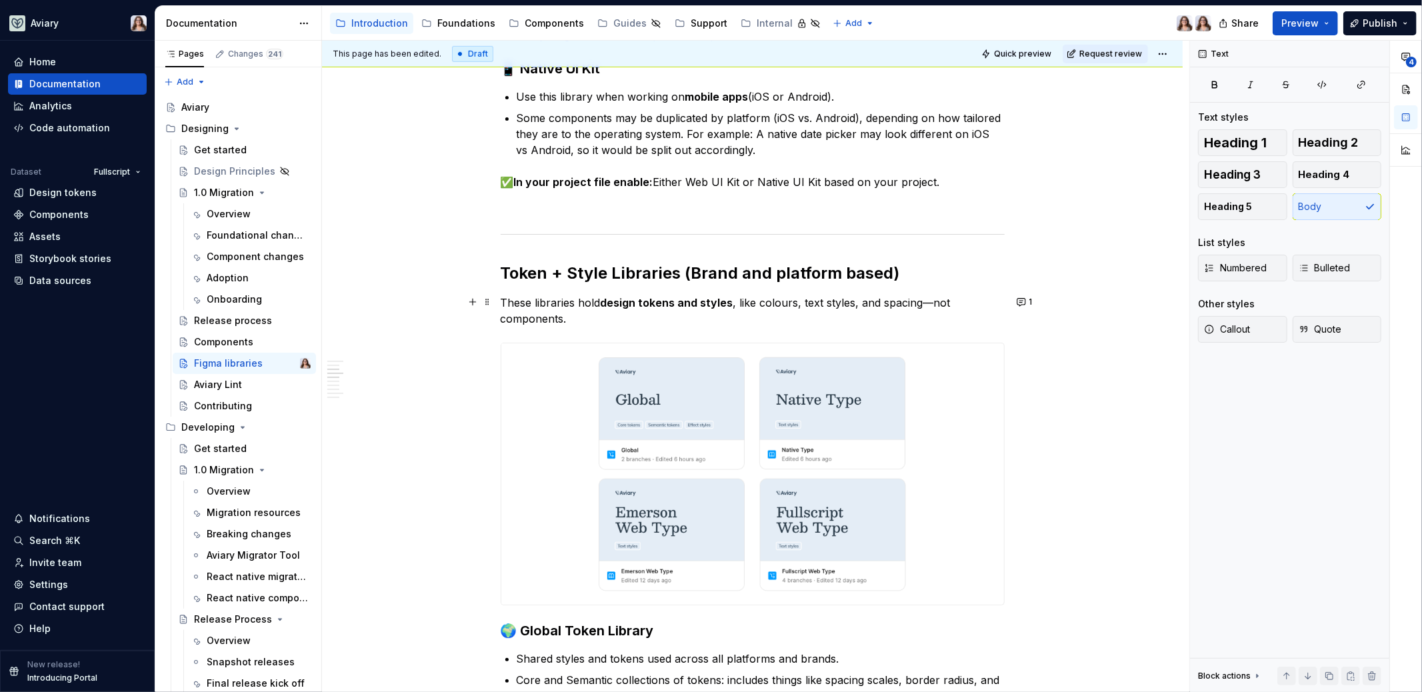
click at [685, 315] on p "These libraries hold design tokens and styles , like colours, text styles, and …" at bounding box center [753, 311] width 504 height 32
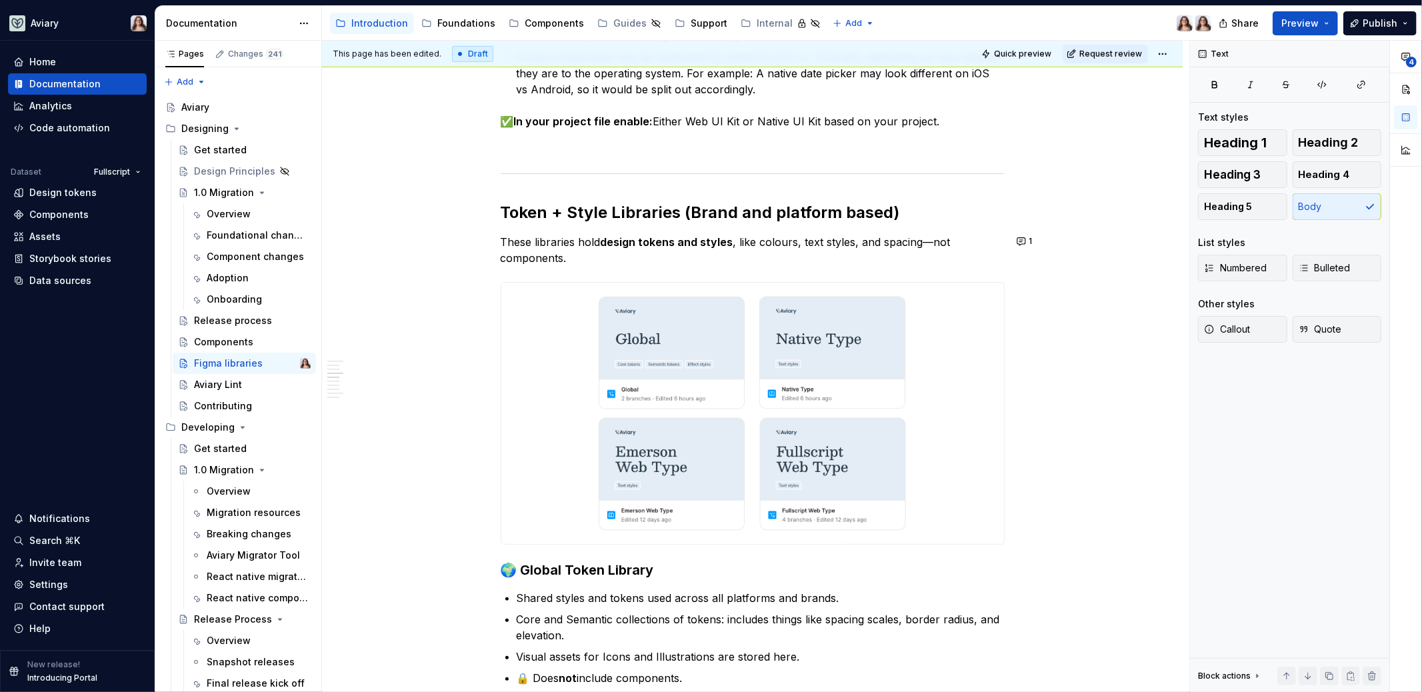
scroll to position [687, 0]
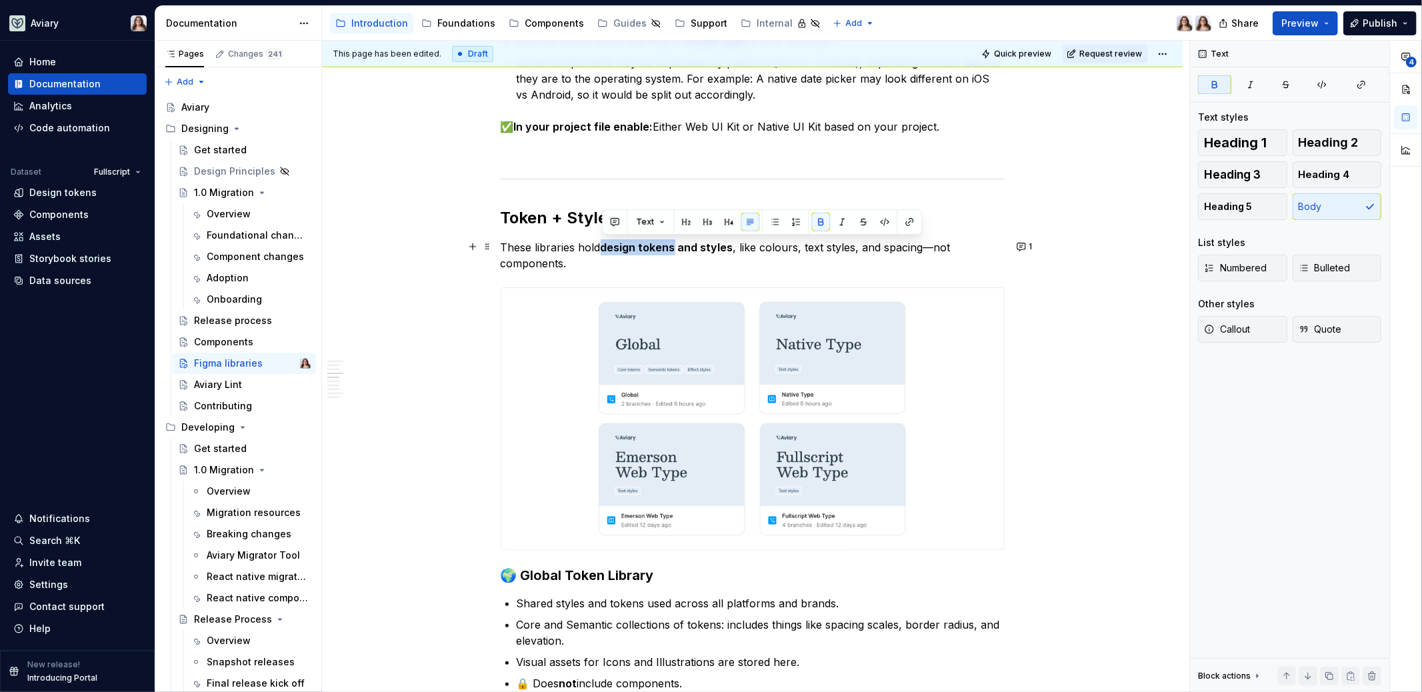
drag, startPoint x: 673, startPoint y: 245, endPoint x: 605, endPoint y: 246, distance: 68.7
click at [605, 246] on strong "design tokens and styles" at bounding box center [667, 247] width 133 height 13
click at [883, 225] on button "button" at bounding box center [884, 222] width 19 height 19
click at [884, 226] on button "button" at bounding box center [886, 223] width 19 height 19
click at [903, 222] on button "button" at bounding box center [911, 223] width 19 height 19
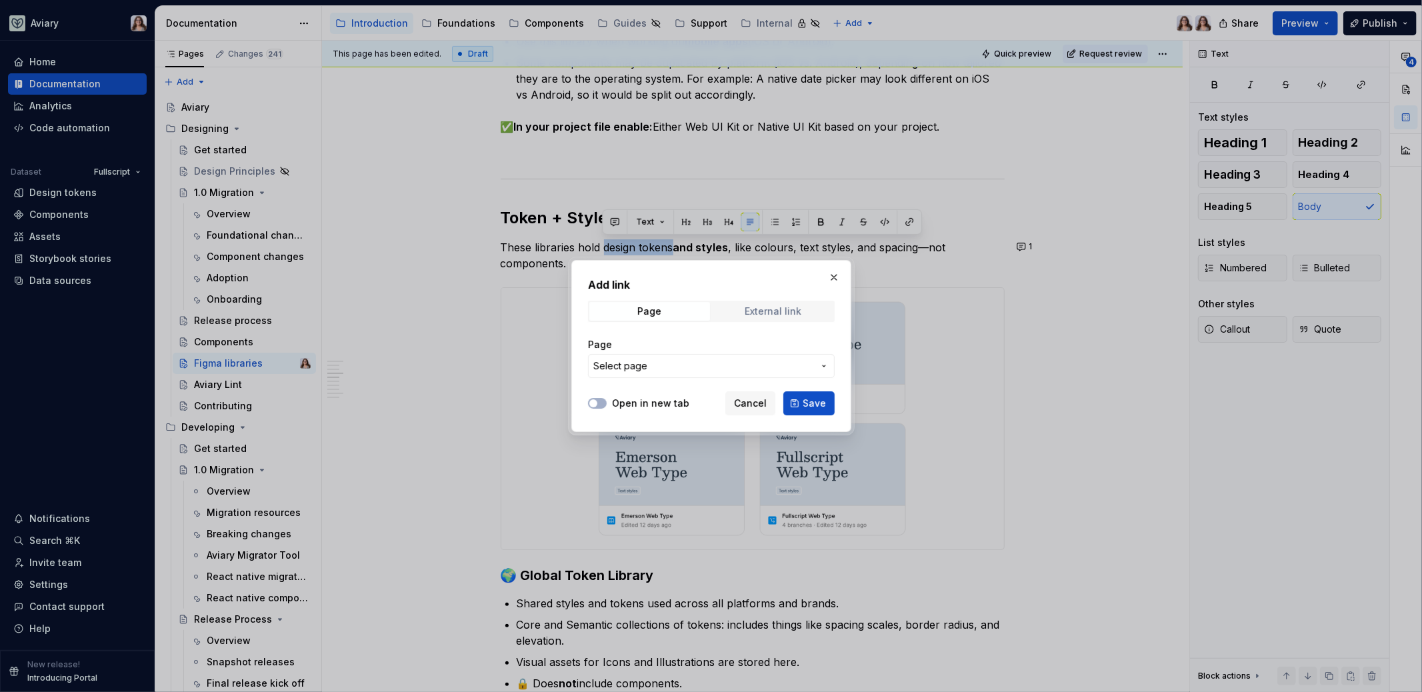
click at [730, 312] on span "External link" at bounding box center [773, 311] width 121 height 19
type textarea "*"
click at [641, 305] on span "Page" at bounding box center [649, 311] width 121 height 19
click at [656, 358] on button "Select page" at bounding box center [711, 366] width 247 height 24
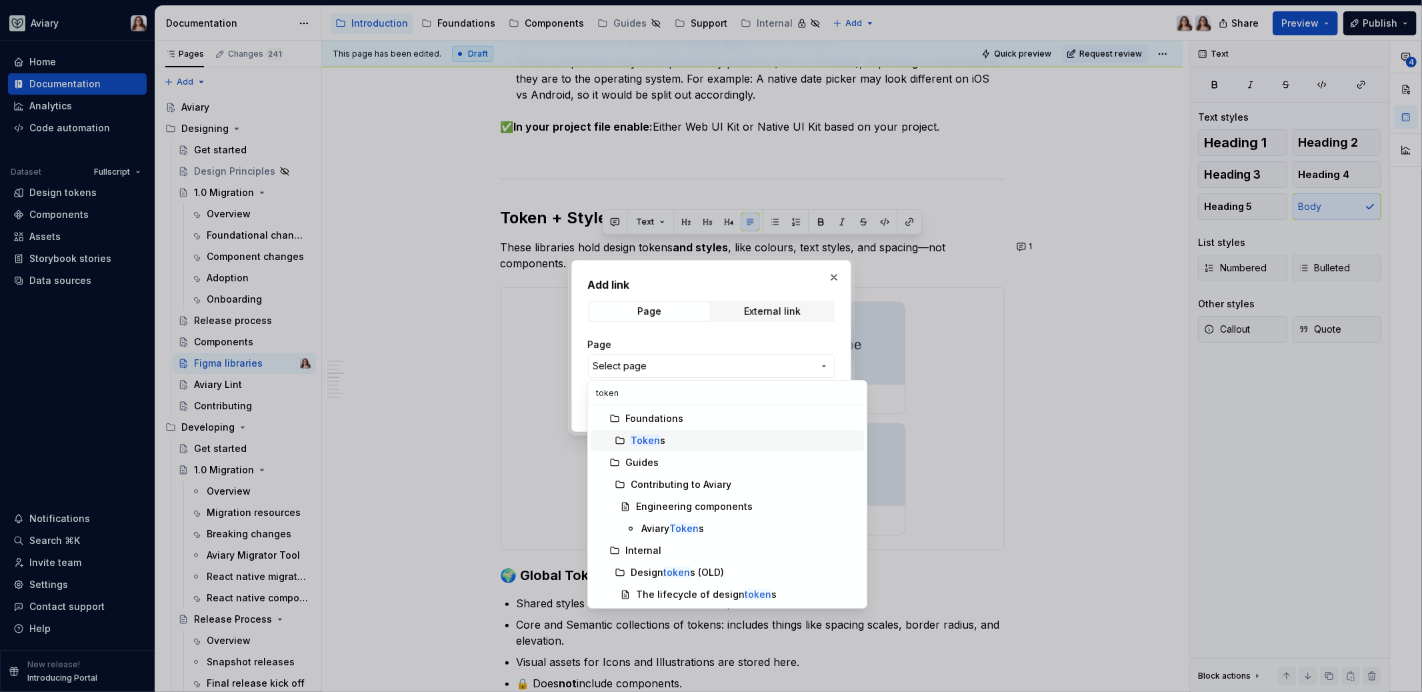
type input "token"
click at [676, 439] on div "Token s" at bounding box center [745, 440] width 228 height 13
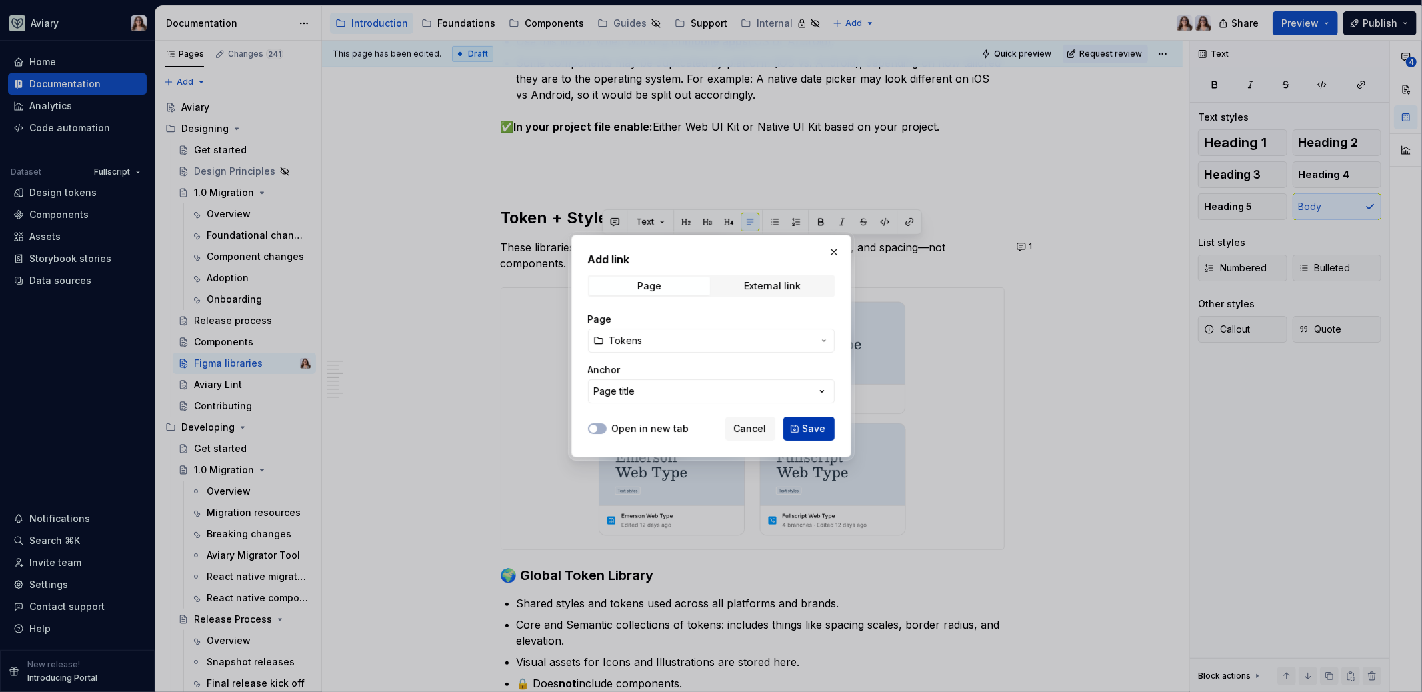
click at [802, 431] on button "Save" at bounding box center [808, 429] width 51 height 24
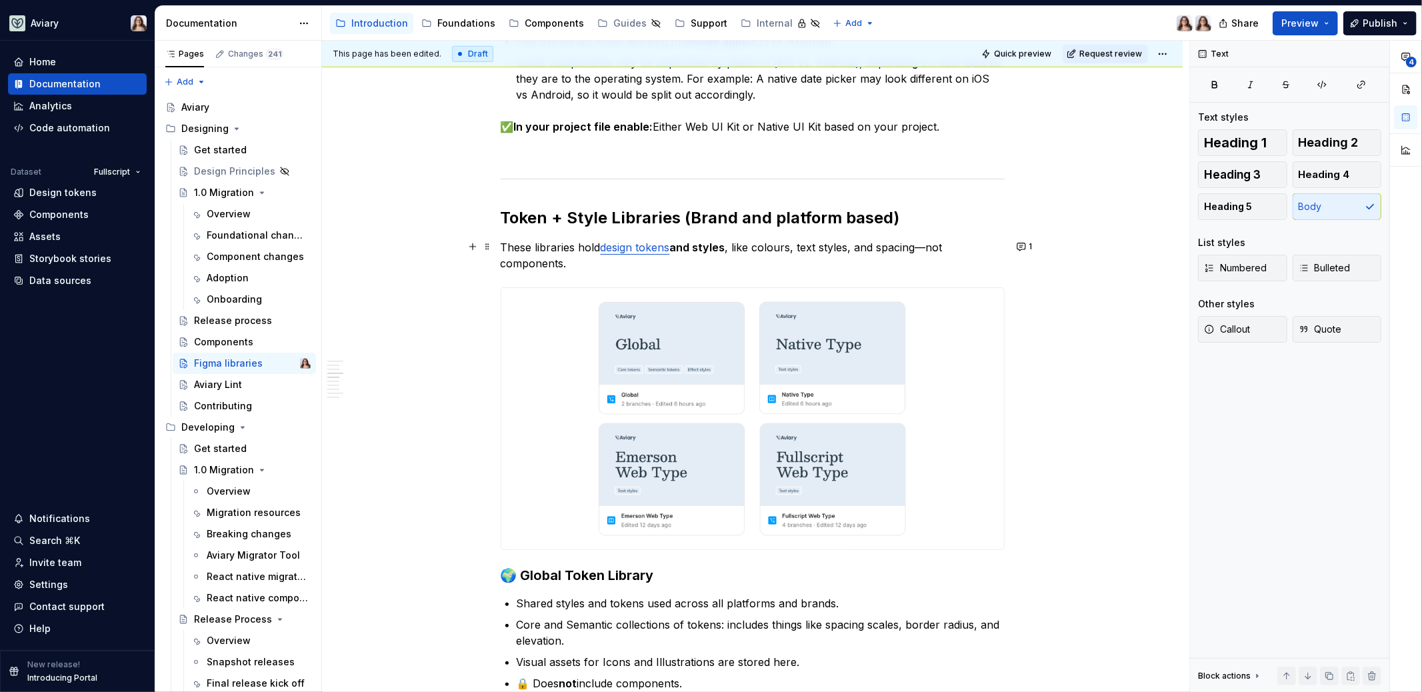
click at [726, 265] on p "These libraries hold design tokens and styles , like colours, text styles, and …" at bounding box center [753, 255] width 504 height 32
drag, startPoint x: 728, startPoint y: 247, endPoint x: 675, endPoint y: 247, distance: 53.3
click at [675, 247] on strong "and styles" at bounding box center [697, 247] width 55 height 13
click at [695, 268] on p "These libraries hold design tokens and styles, like colours, text styles, and s…" at bounding box center [753, 255] width 504 height 32
click at [1025, 249] on button "1" at bounding box center [1025, 246] width 26 height 19
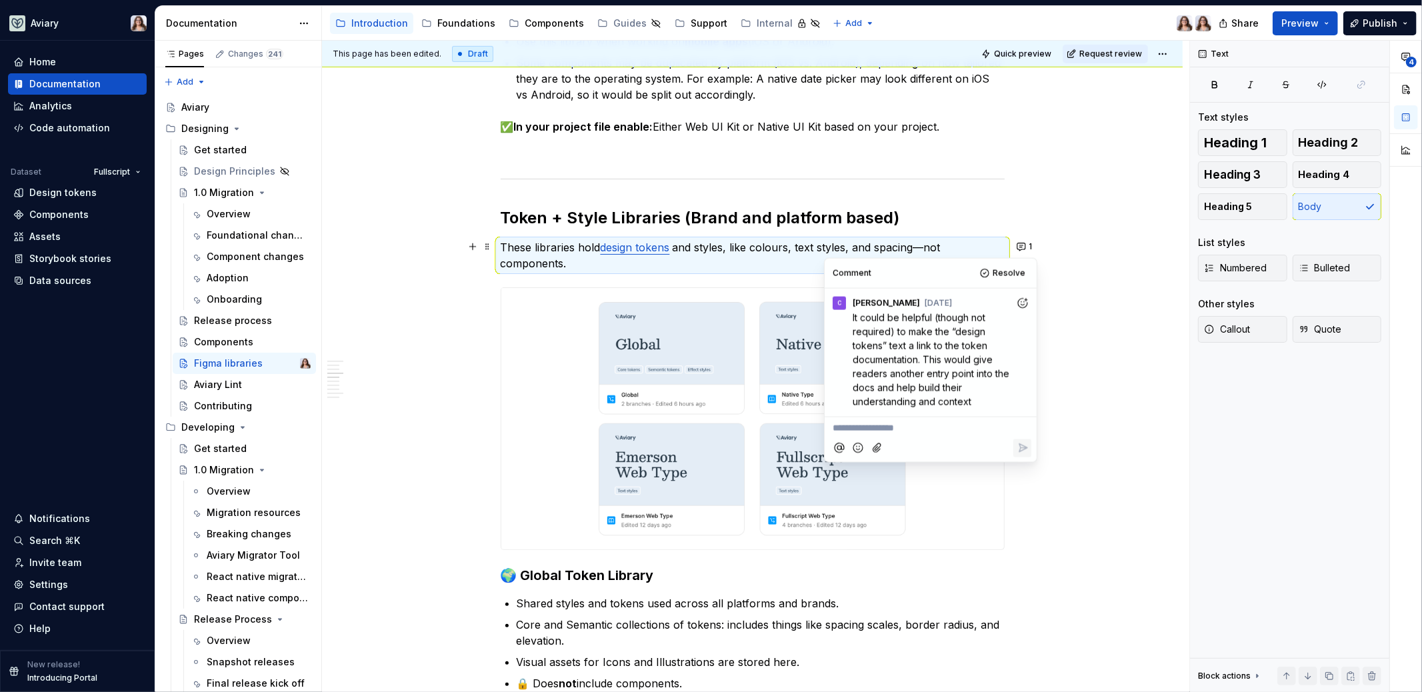
click at [1022, 297] on icon "Add reaction" at bounding box center [1022, 302] width 13 height 13
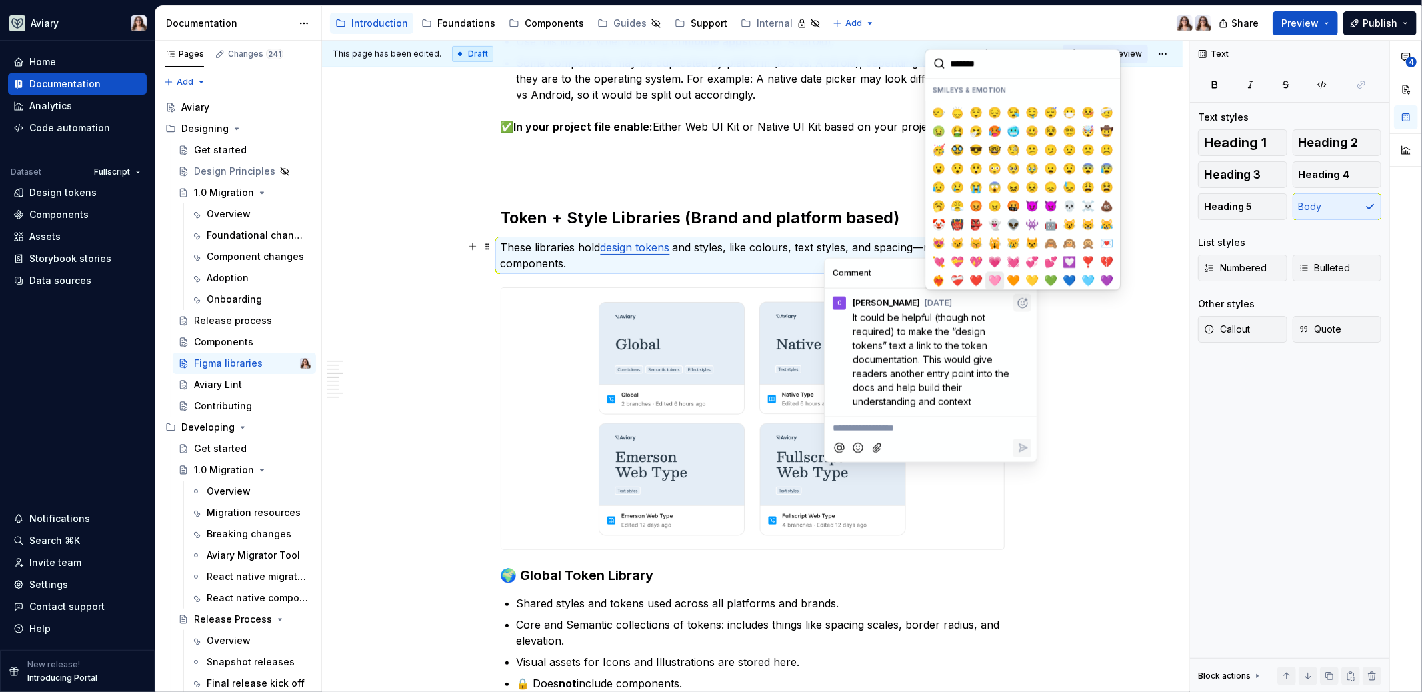
scroll to position [144, 0]
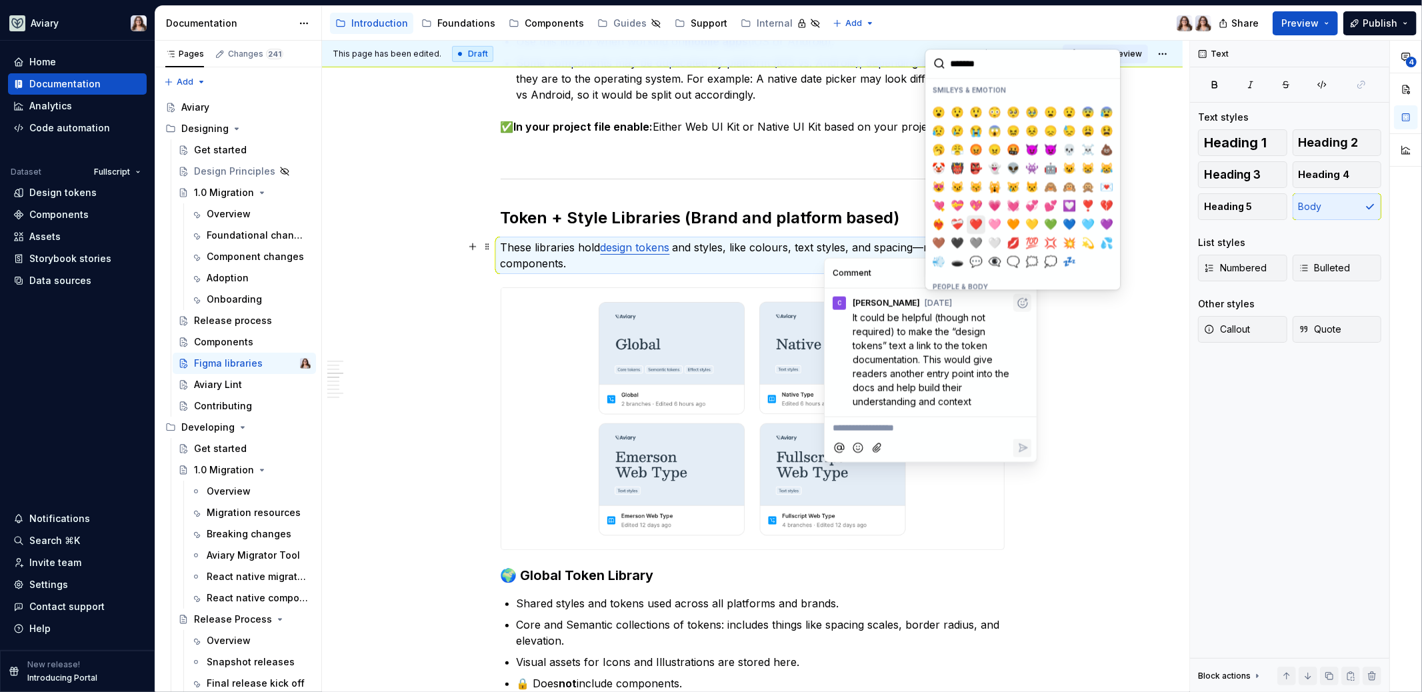
click at [975, 218] on span "❤️" at bounding box center [975, 224] width 11 height 13
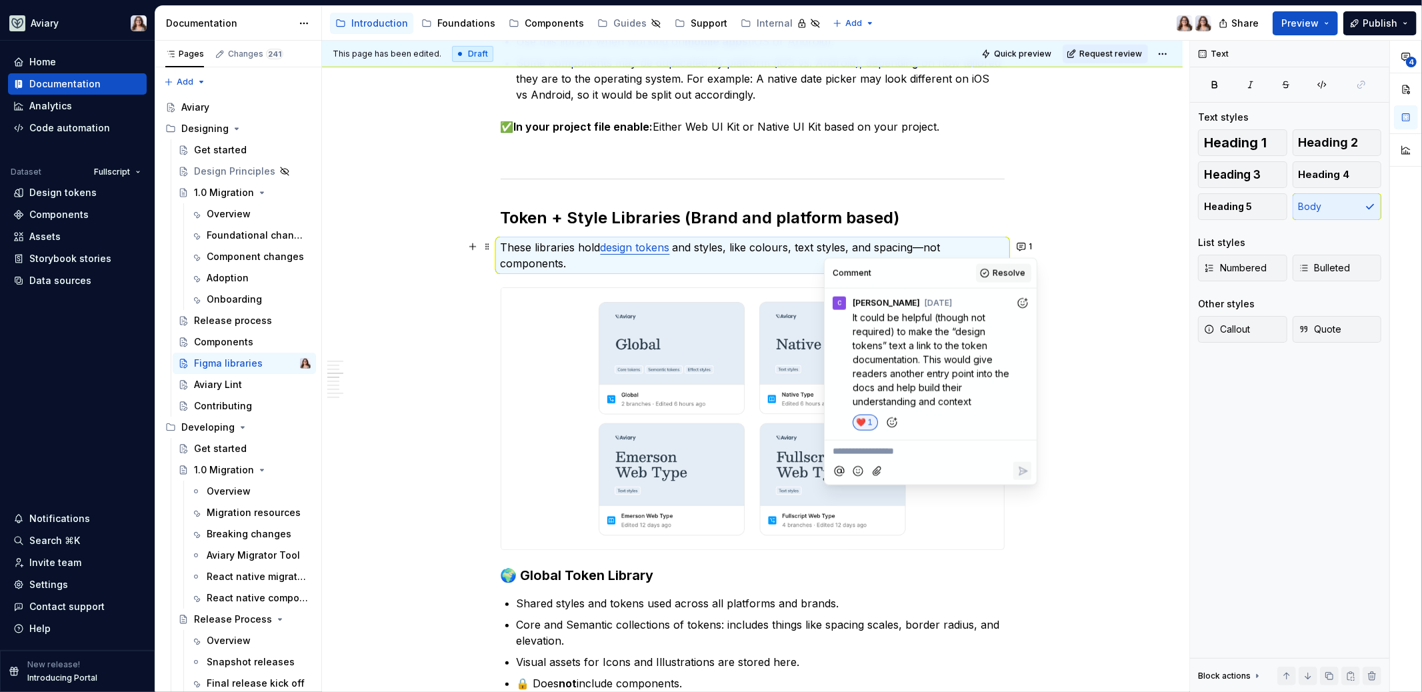
click at [1007, 275] on span "Resolve" at bounding box center [1008, 273] width 33 height 11
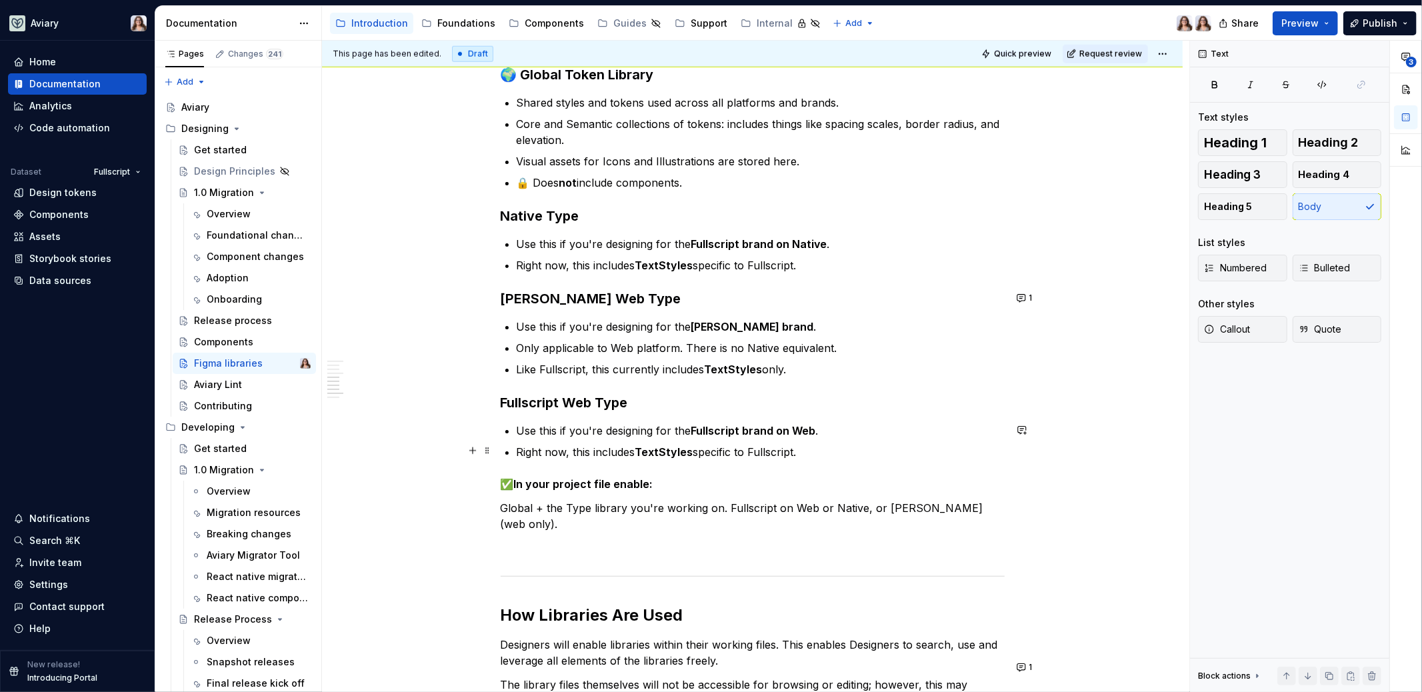
scroll to position [1200, 0]
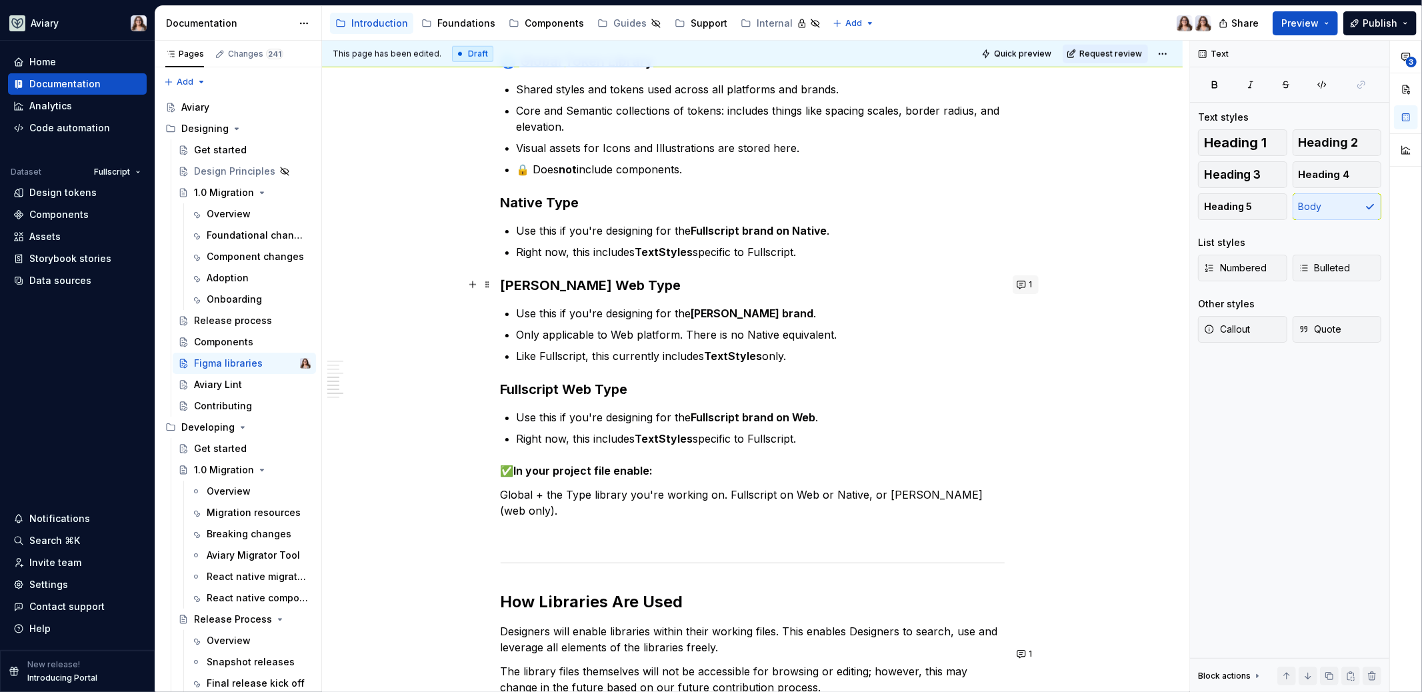
click at [1025, 283] on button "1" at bounding box center [1025, 284] width 26 height 19
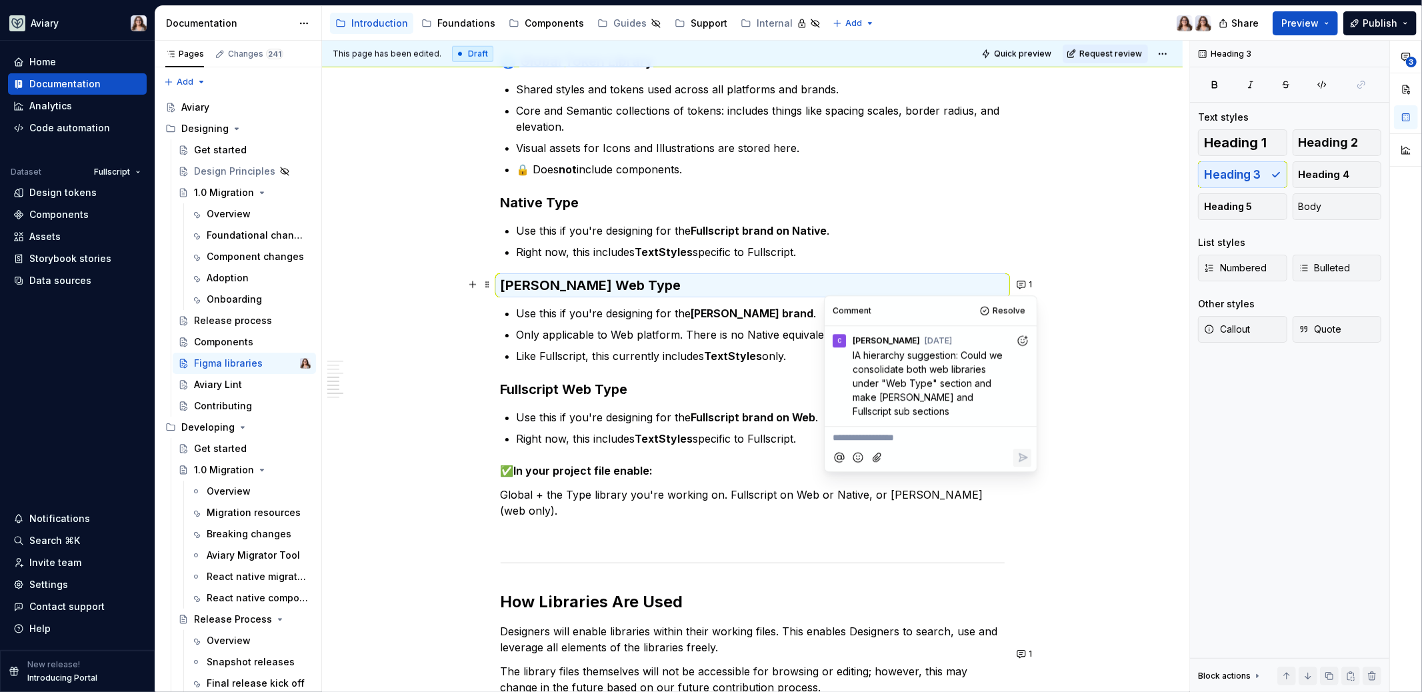
click at [701, 353] on p "Like Fullscript, this currently includes TextStyles only." at bounding box center [761, 356] width 488 height 16
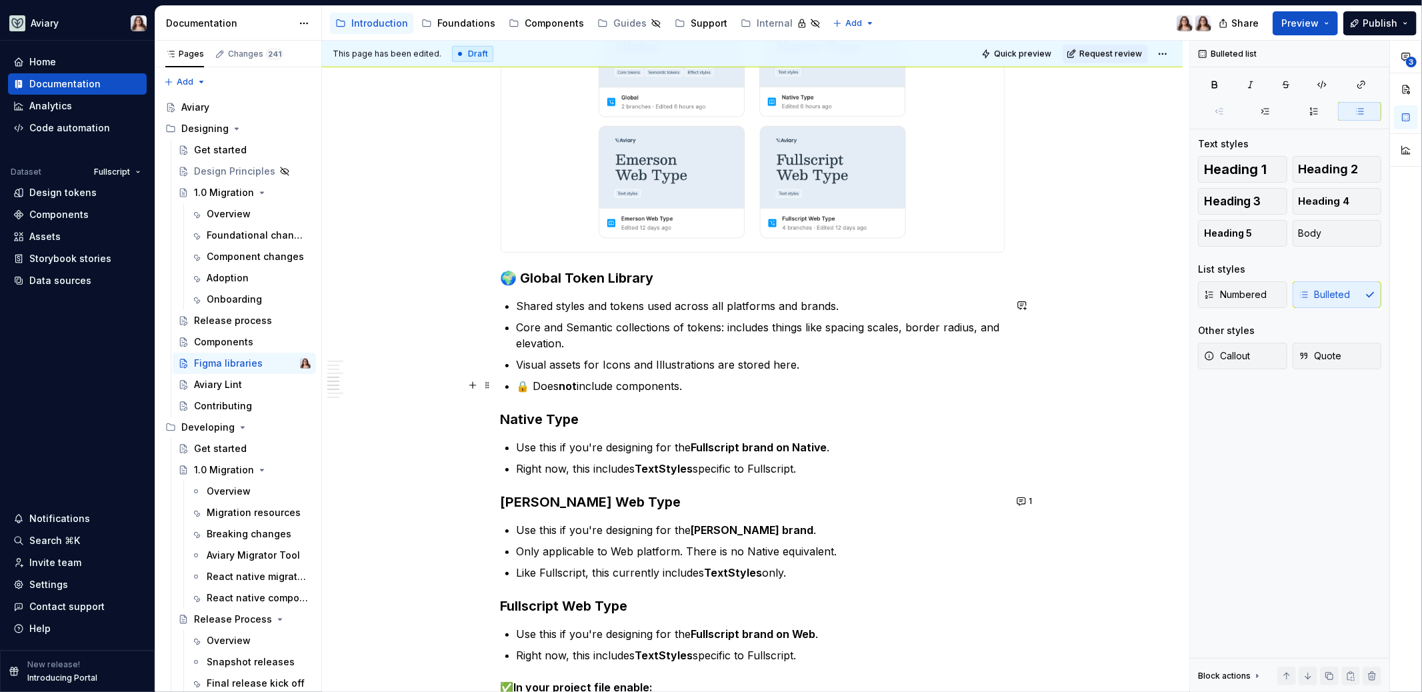
scroll to position [982, 0]
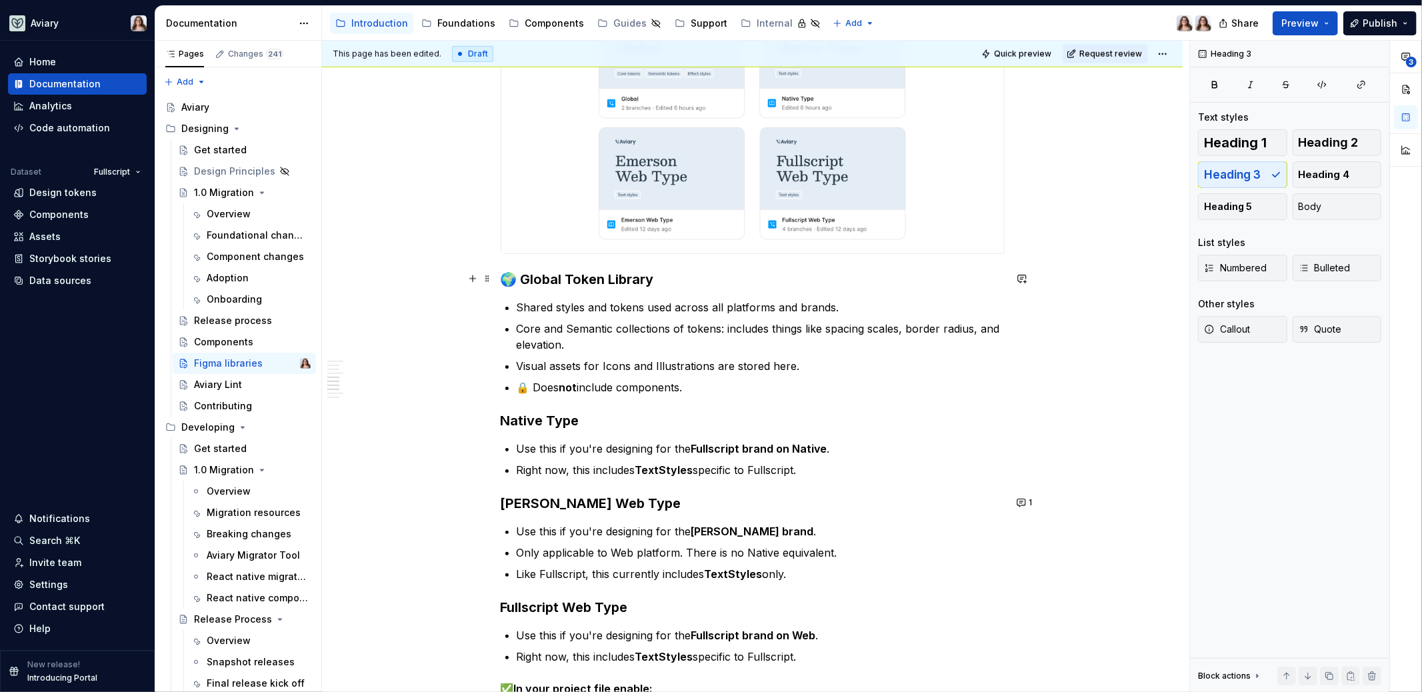
click at [656, 278] on h3 "🌍 Global Token Library" at bounding box center [753, 279] width 504 height 19
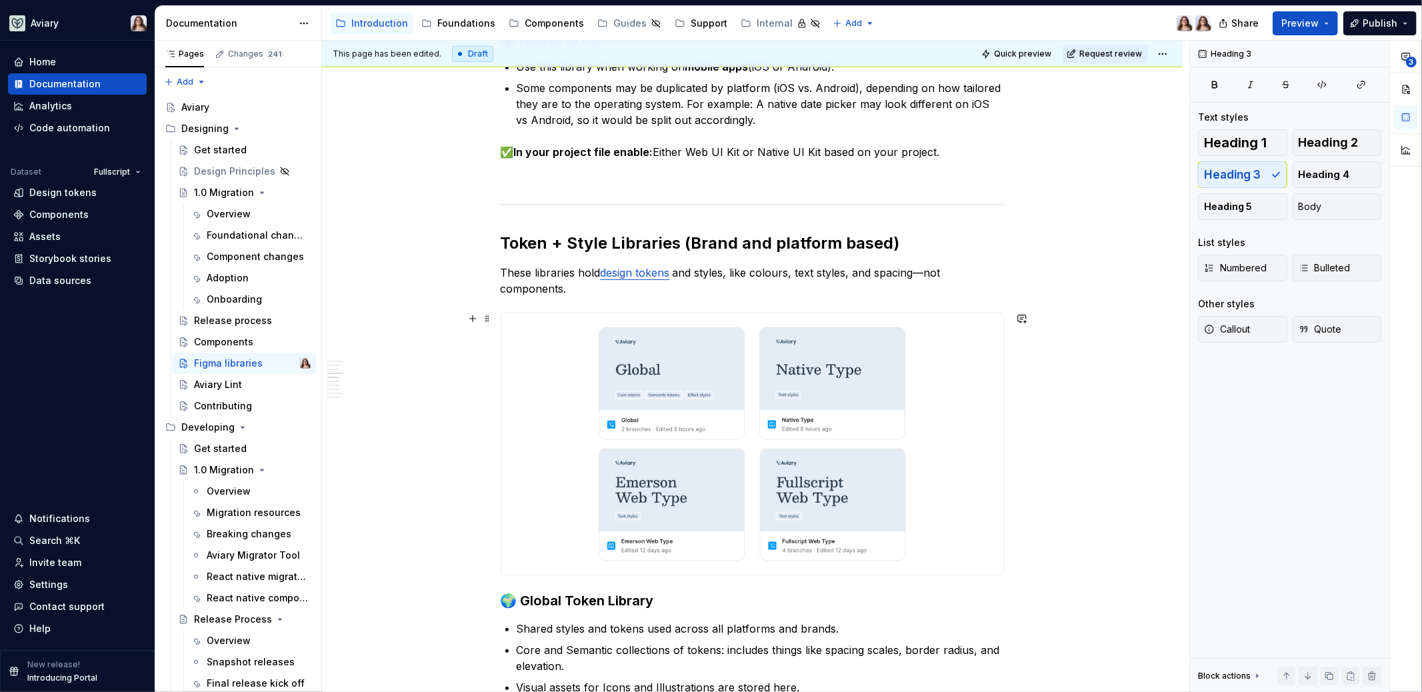
scroll to position [661, 0]
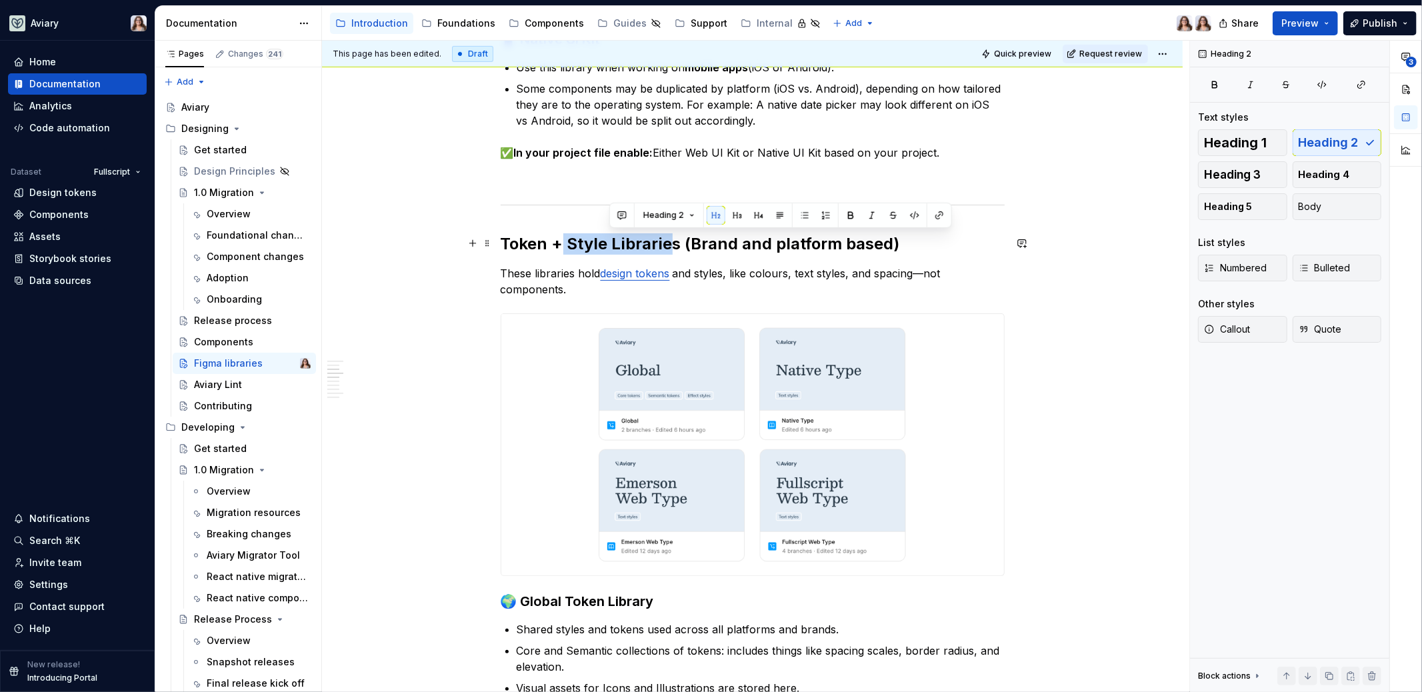
drag, startPoint x: 664, startPoint y: 238, endPoint x: 561, endPoint y: 238, distance: 102.6
click at [561, 238] on h2 "Token + Style Libraries (Brand and platform based)" at bounding box center [753, 243] width 504 height 21
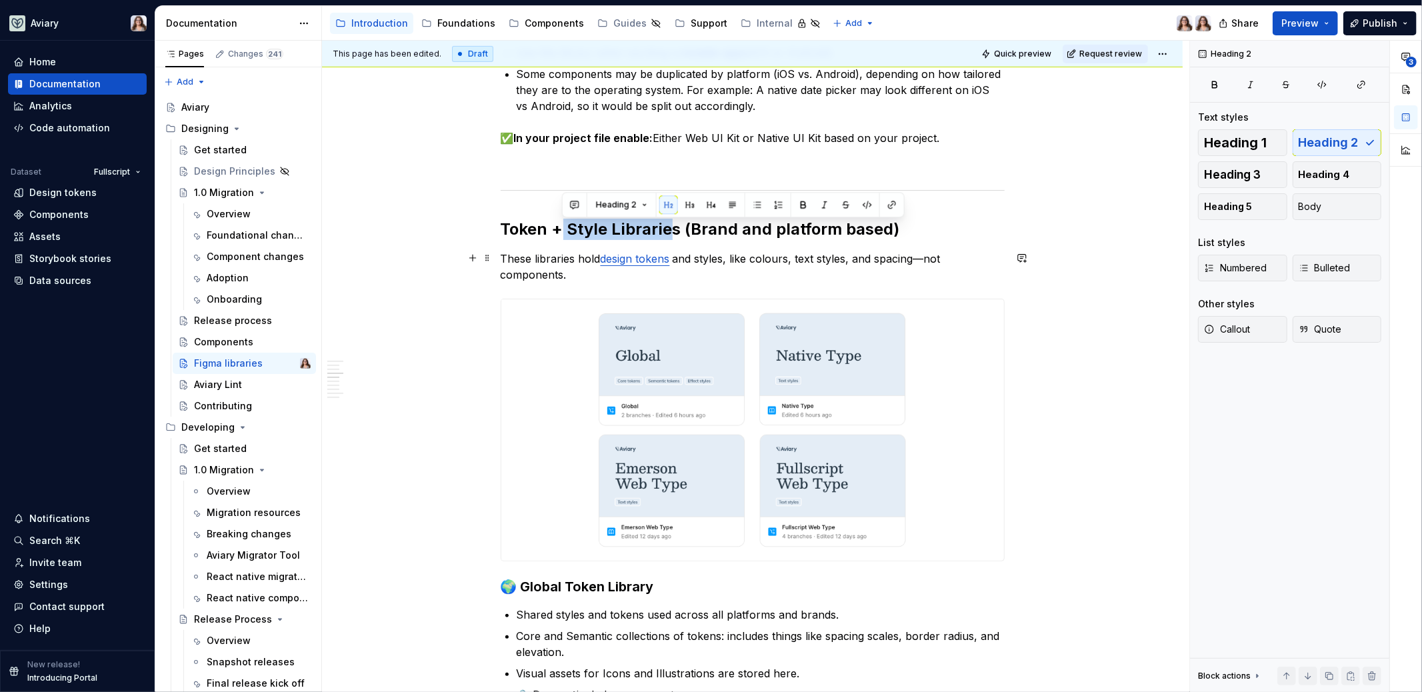
scroll to position [671, 0]
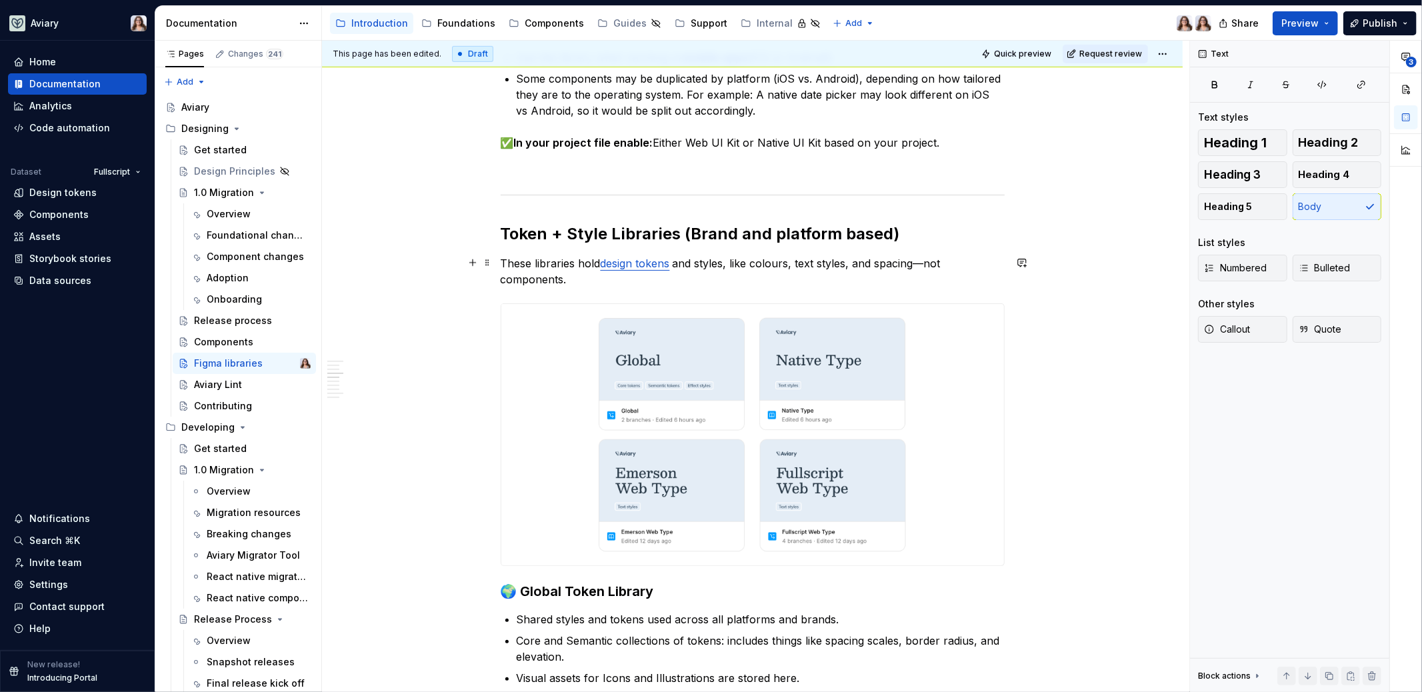
click at [685, 281] on p "These libraries hold design tokens and styles, like colours, text styles, and s…" at bounding box center [753, 271] width 504 height 32
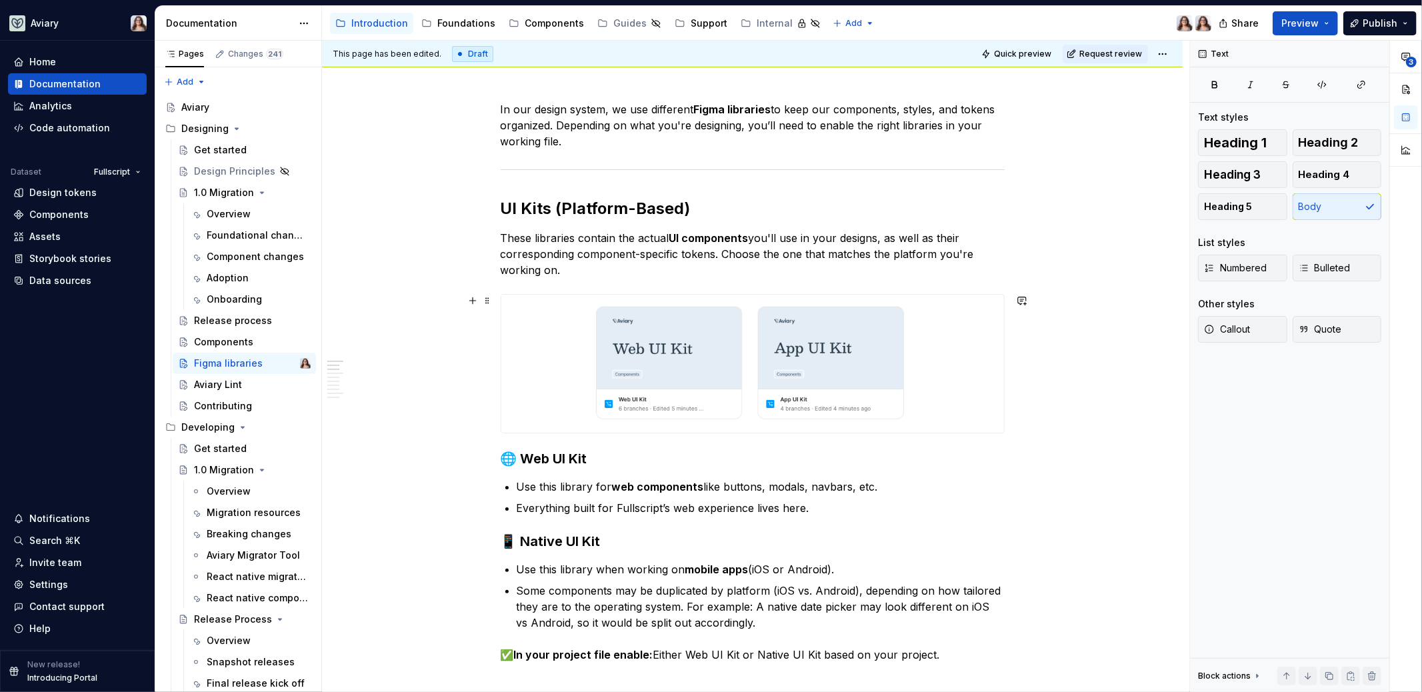
scroll to position [158, 0]
click at [642, 207] on h2 "UI Kits (Platform-Based)" at bounding box center [753, 209] width 504 height 21
click at [691, 210] on h2 "UI Kits (Platform based)" at bounding box center [753, 209] width 504 height 21
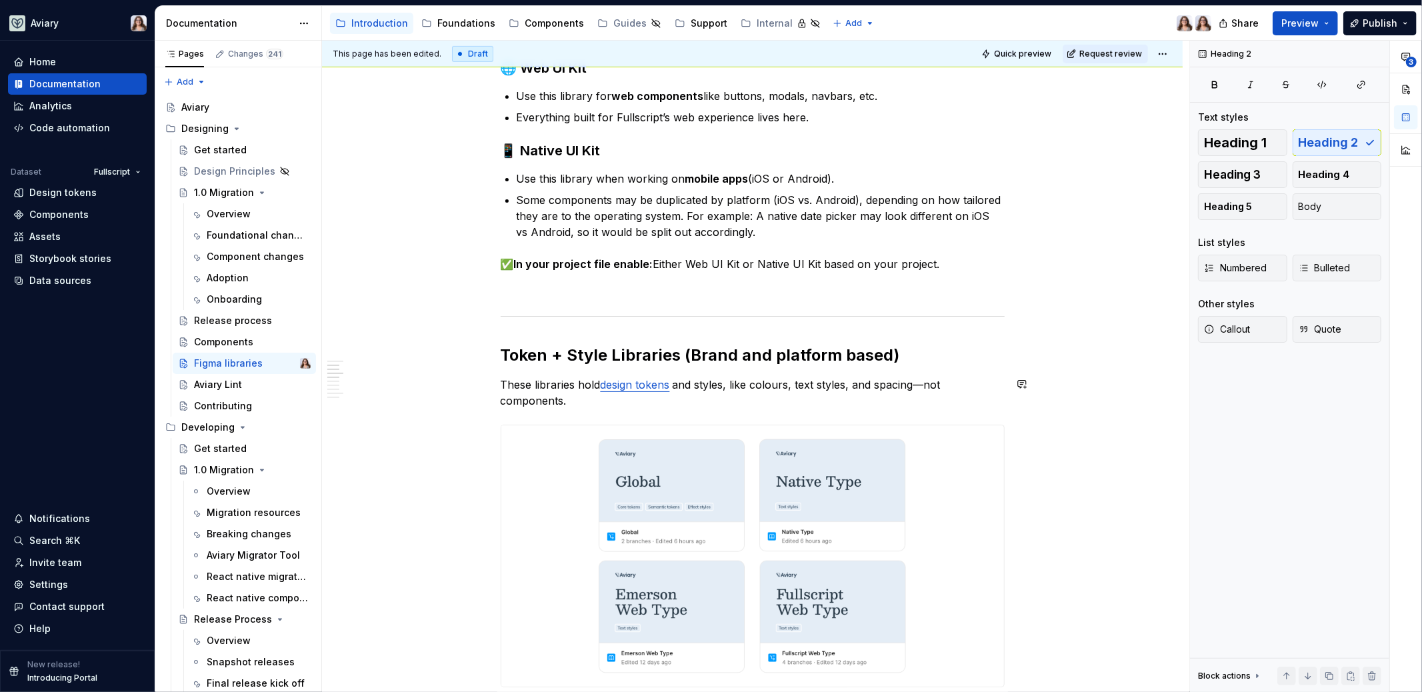
scroll to position [612, 0]
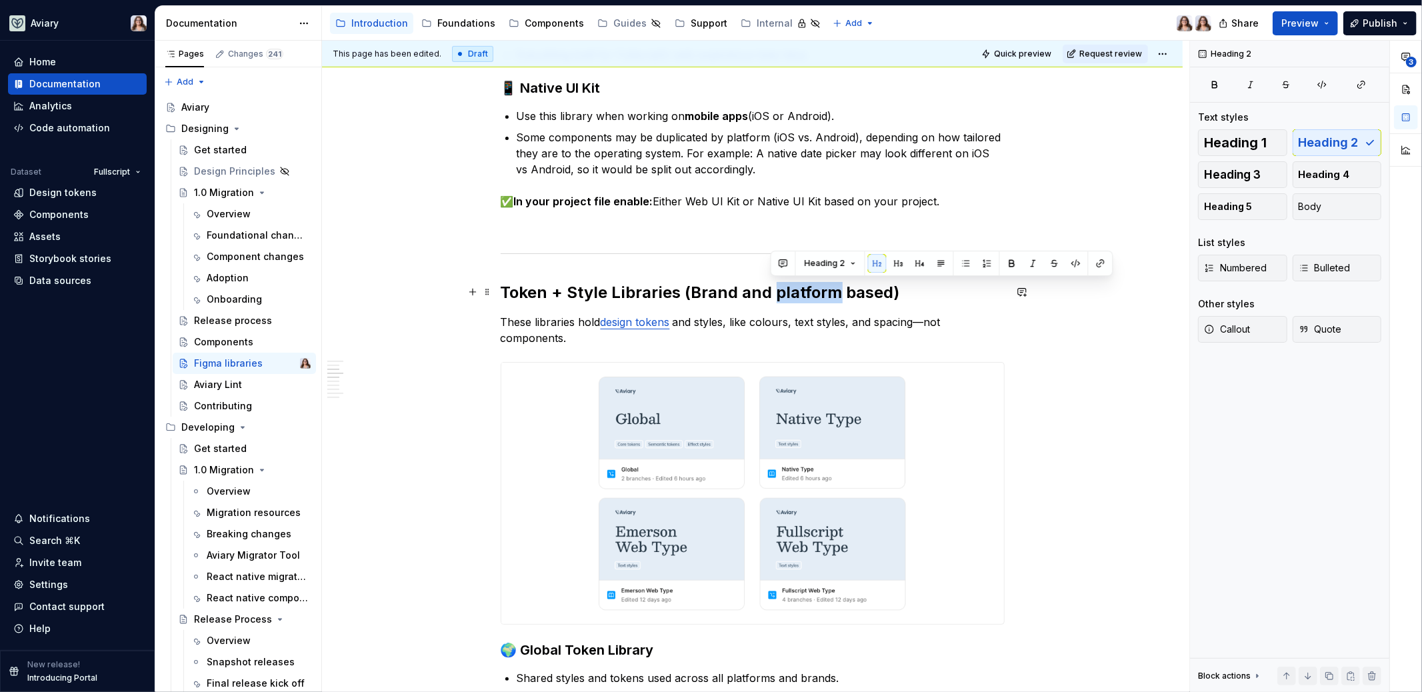
drag, startPoint x: 771, startPoint y: 292, endPoint x: 834, endPoint y: 290, distance: 62.7
click at [834, 290] on h2 "Token + Style Libraries (Brand and platform based)" at bounding box center [753, 292] width 504 height 21
click at [893, 293] on h2 "Token + Style Libraries (Brand and platform based)" at bounding box center [753, 292] width 504 height 21
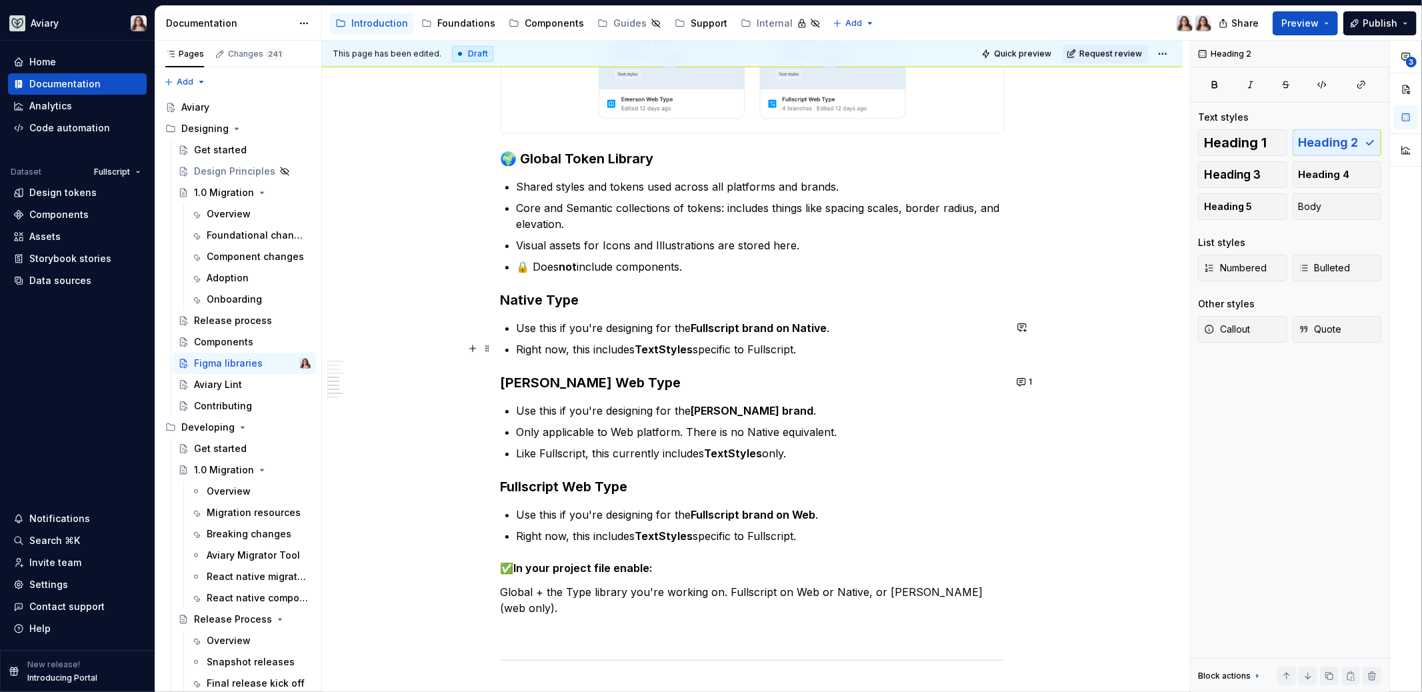
scroll to position [1102, 0]
click at [1019, 380] on button "1" at bounding box center [1025, 383] width 26 height 19
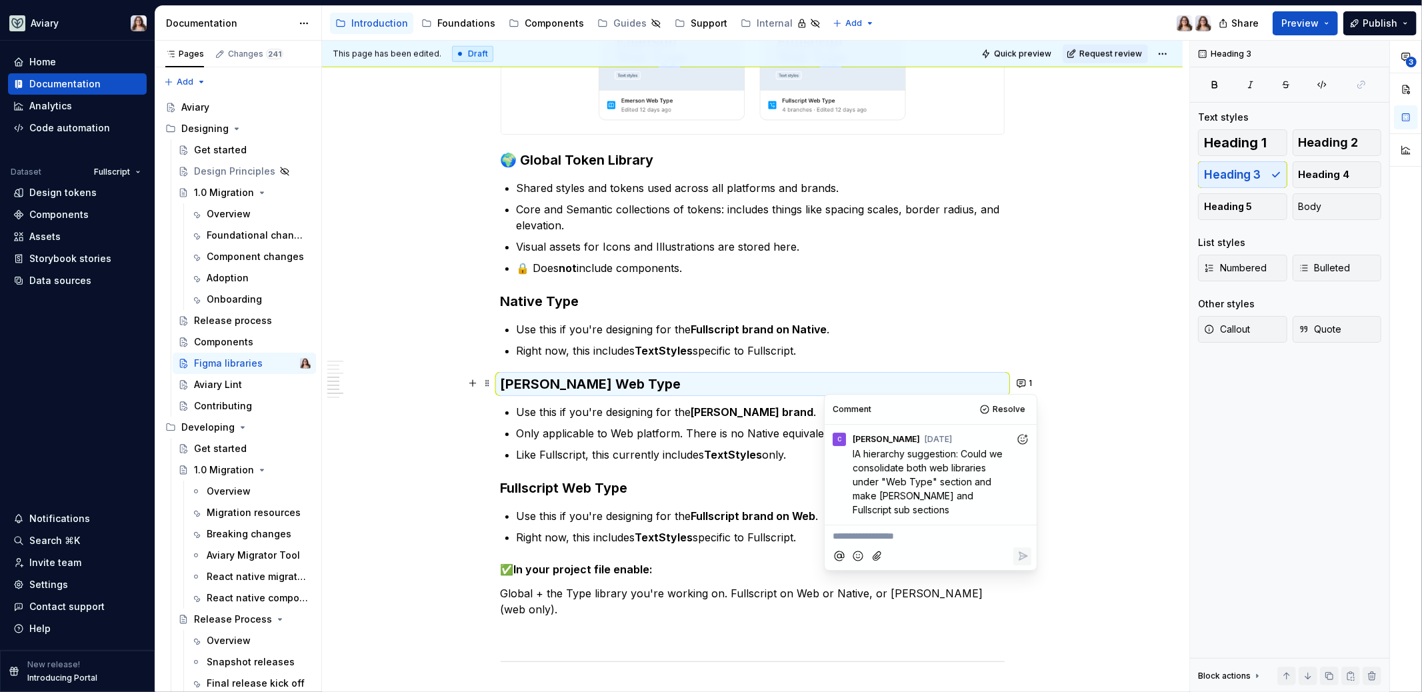
click at [662, 487] on h3 "Fullscript Web Type" at bounding box center [753, 488] width 504 height 19
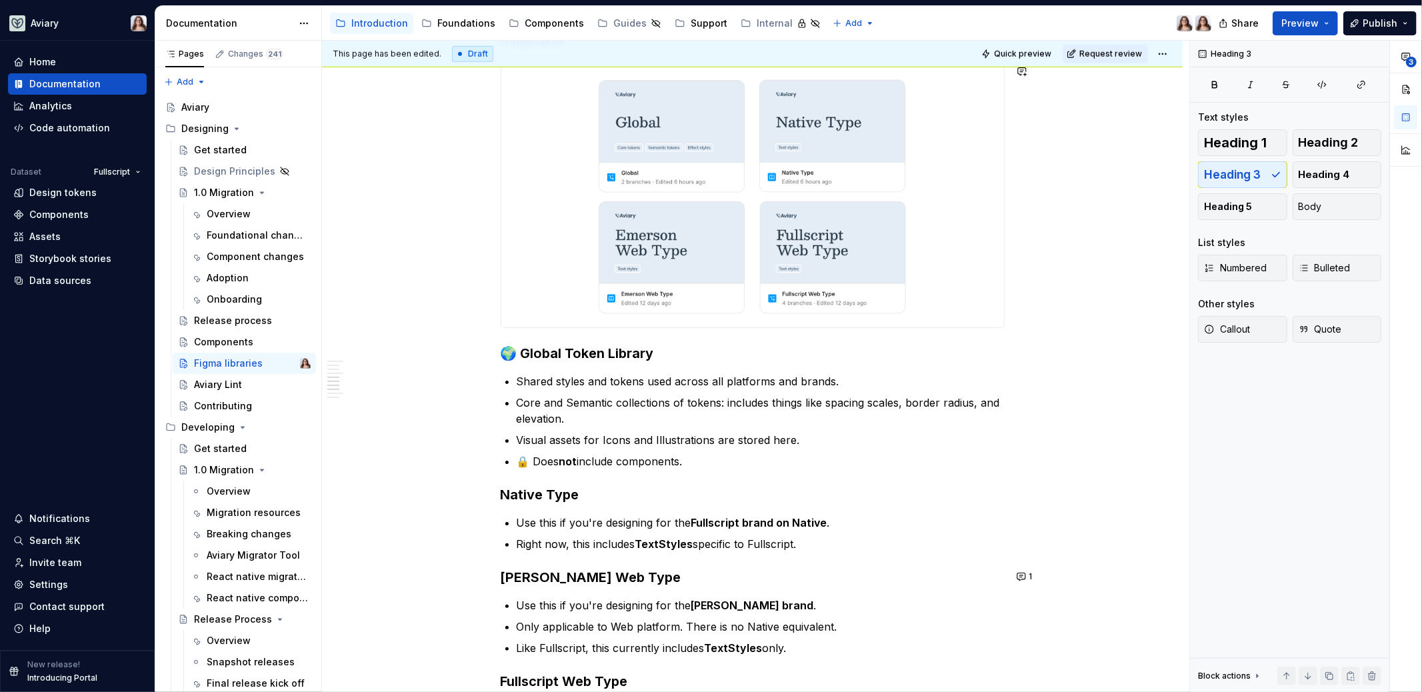
scroll to position [914, 0]
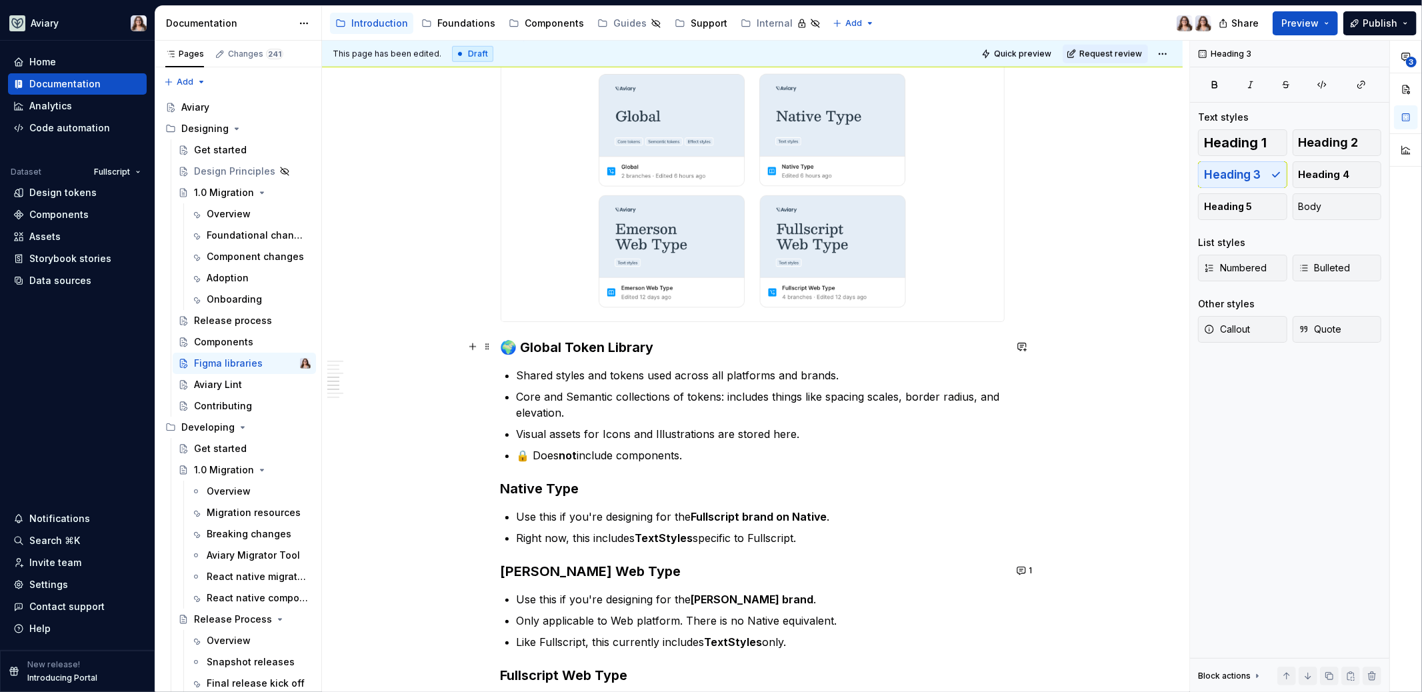
click at [503, 344] on h3 "🌍 Global Token Library" at bounding box center [753, 347] width 504 height 19
click at [513, 345] on h3 "🌍 Global Token Library" at bounding box center [753, 347] width 504 height 19
drag, startPoint x: 648, startPoint y: 343, endPoint x: 493, endPoint y: 343, distance: 155.3
click at [493, 344] on div "In our design system, we use different Figma libraries to keep our components, …" at bounding box center [752, 489] width 860 height 2353
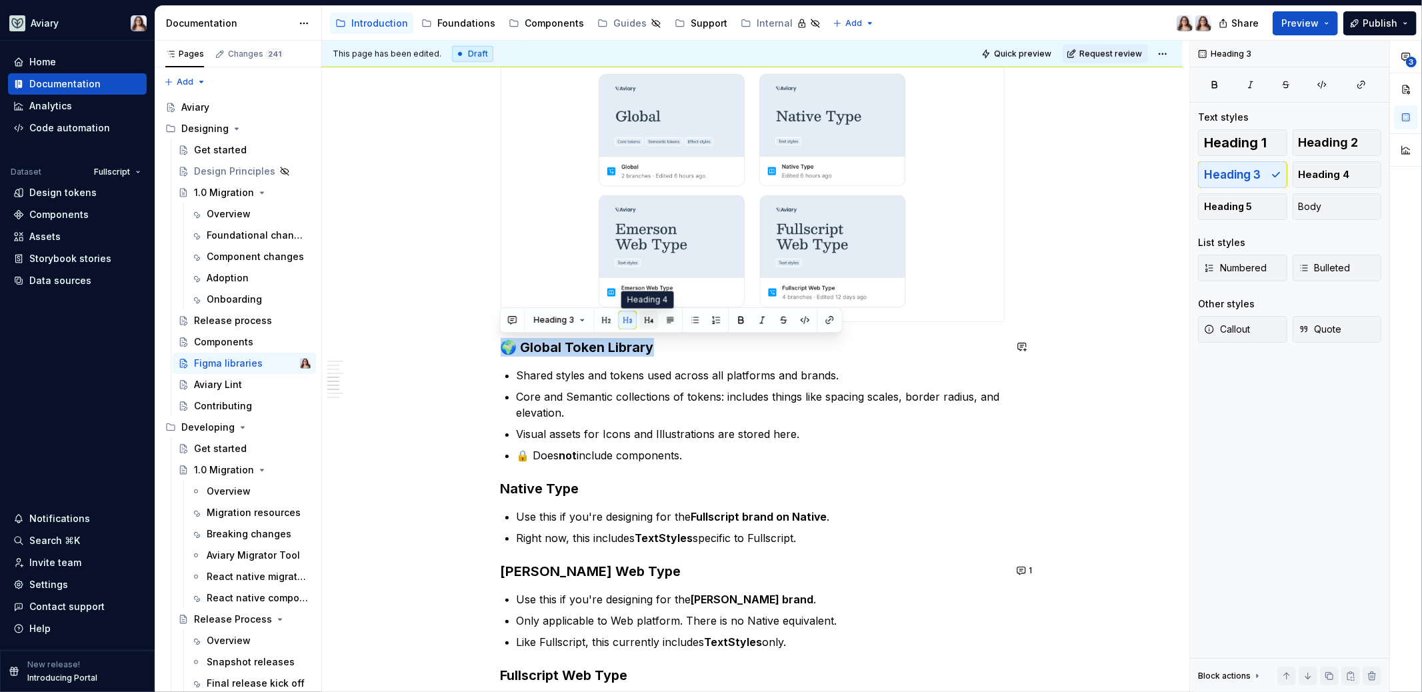
click at [647, 321] on button "button" at bounding box center [648, 320] width 19 height 19
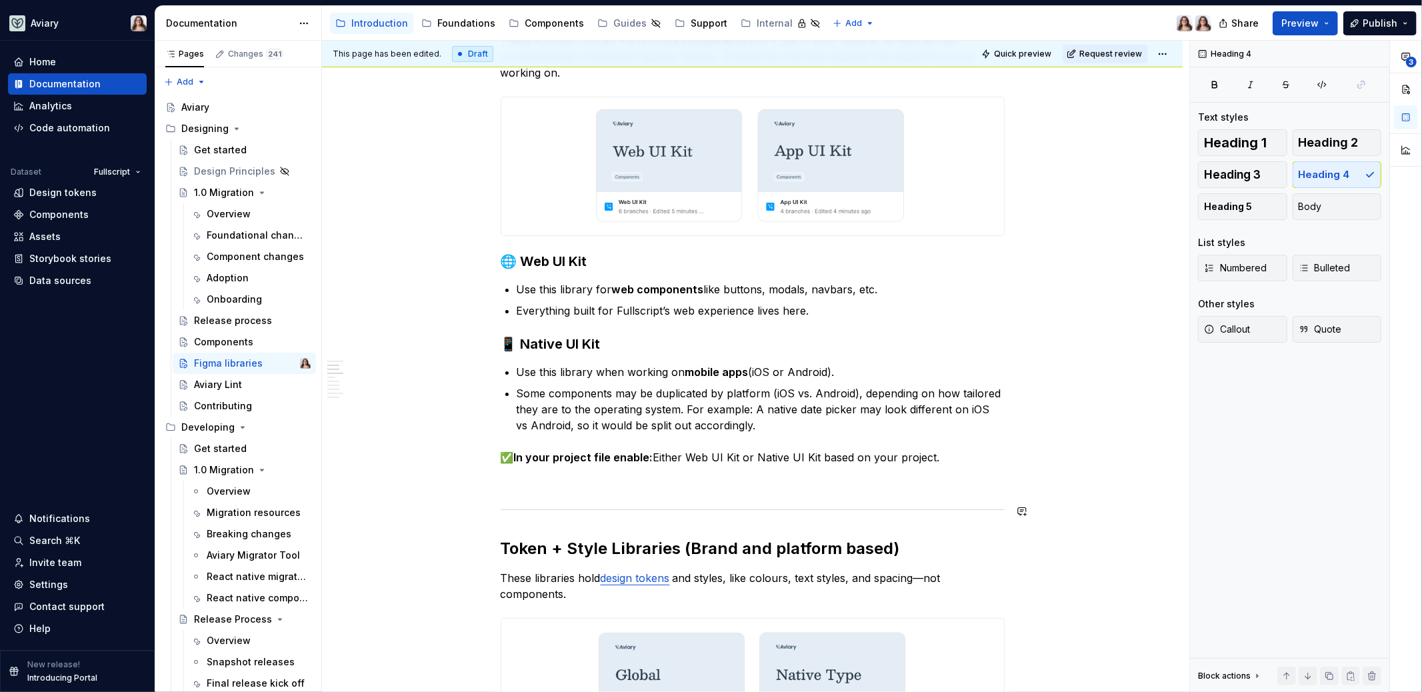
scroll to position [354, 0]
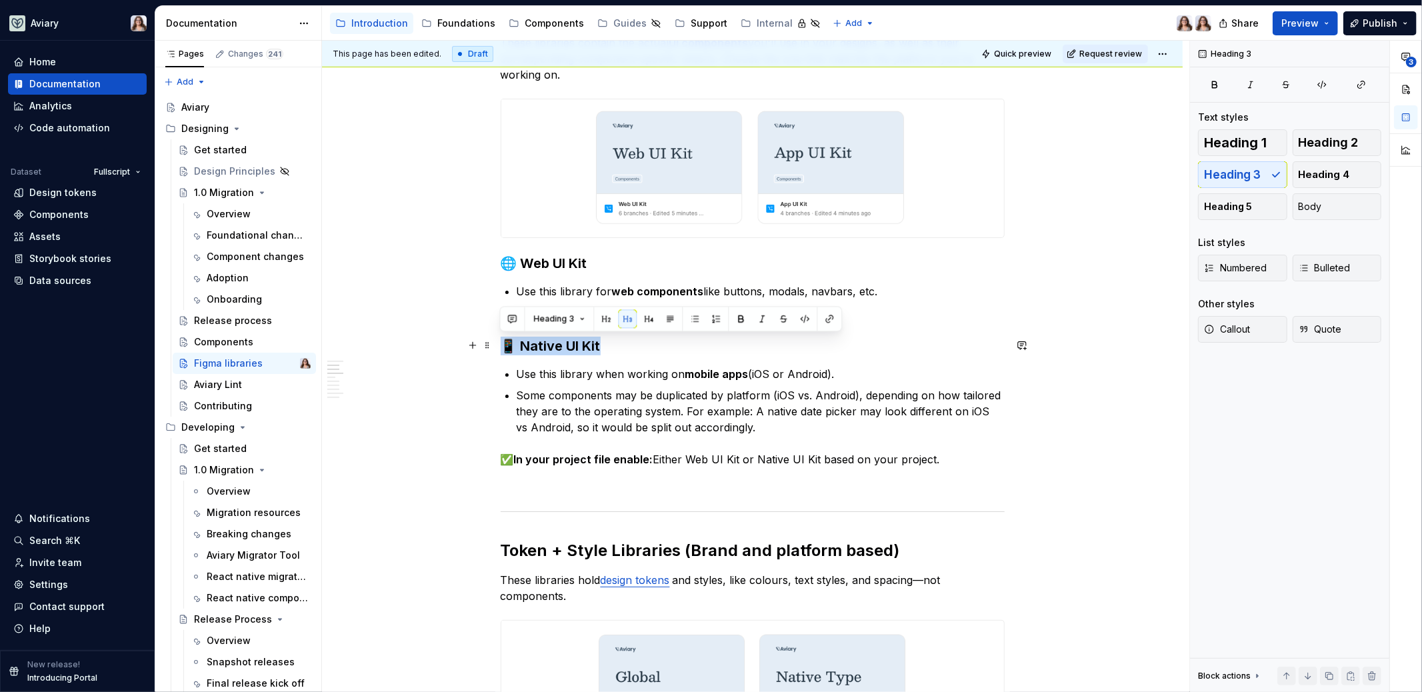
drag, startPoint x: 597, startPoint y: 343, endPoint x: 503, endPoint y: 342, distance: 94.0
click at [503, 342] on h3 "📱 Native UI Kit" at bounding box center [753, 346] width 504 height 19
click at [586, 262] on h3 "🌐 Web UI Kit" at bounding box center [753, 263] width 504 height 19
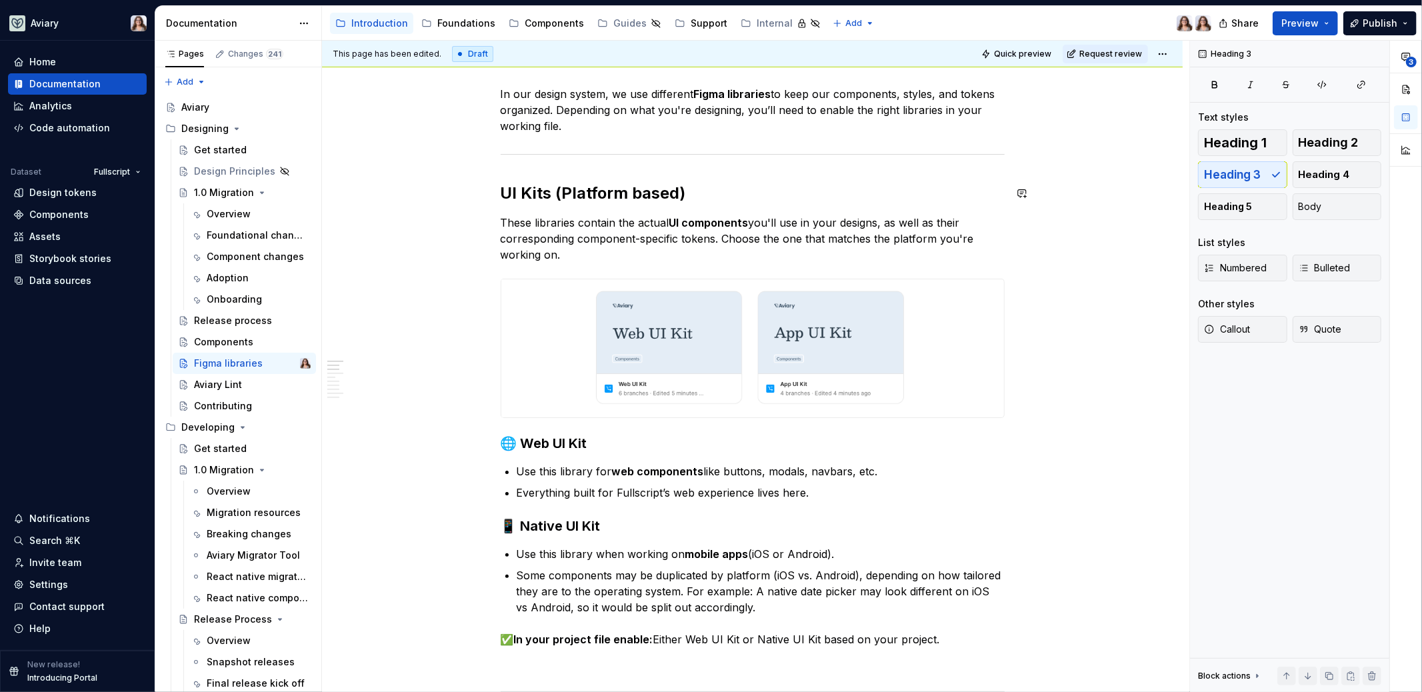
scroll to position [0, 0]
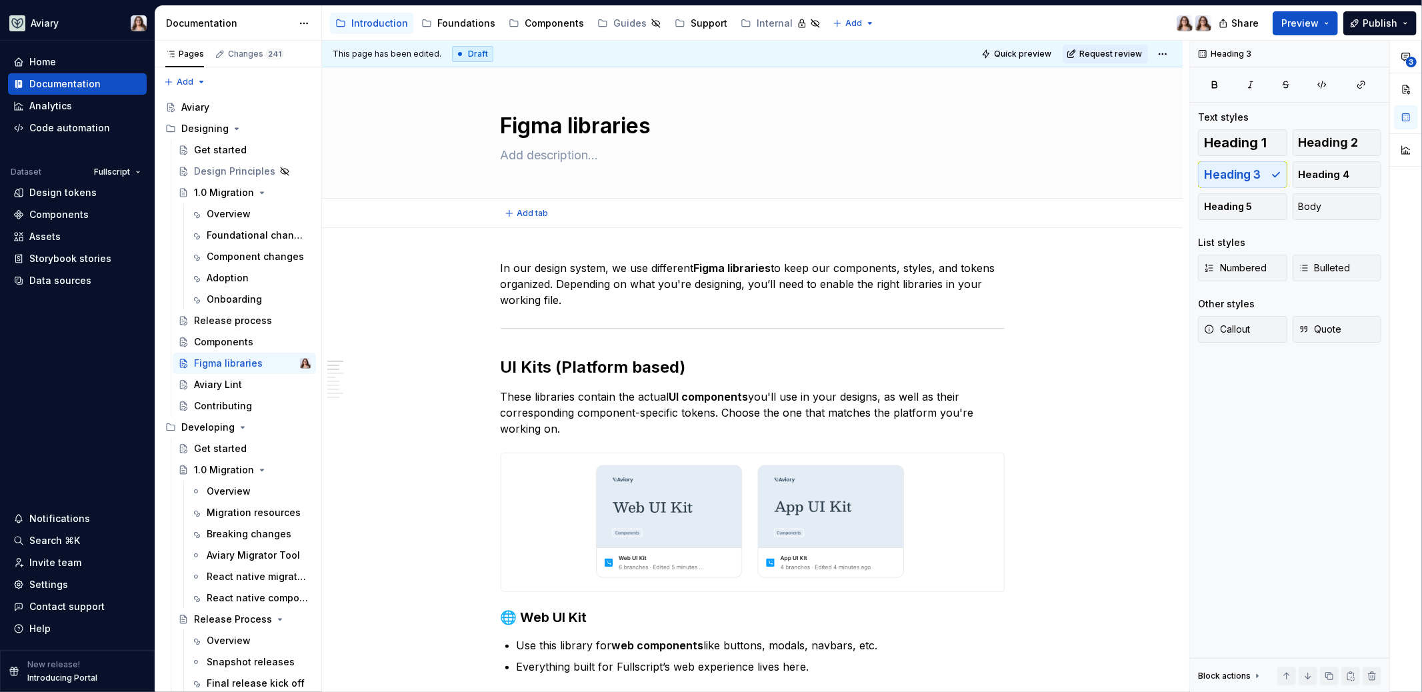
type textarea "*"
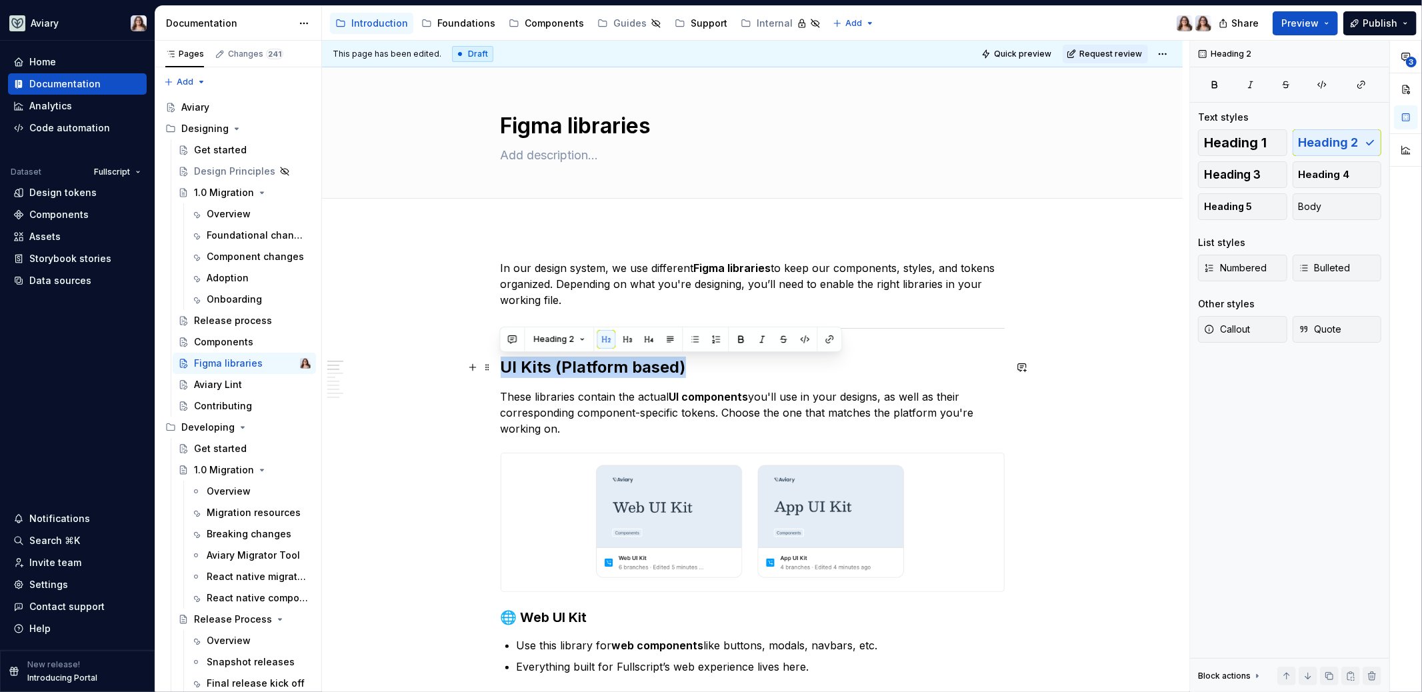
drag, startPoint x: 683, startPoint y: 367, endPoint x: 499, endPoint y: 360, distance: 184.1
click at [581, 339] on button "Heading 2" at bounding box center [558, 339] width 63 height 19
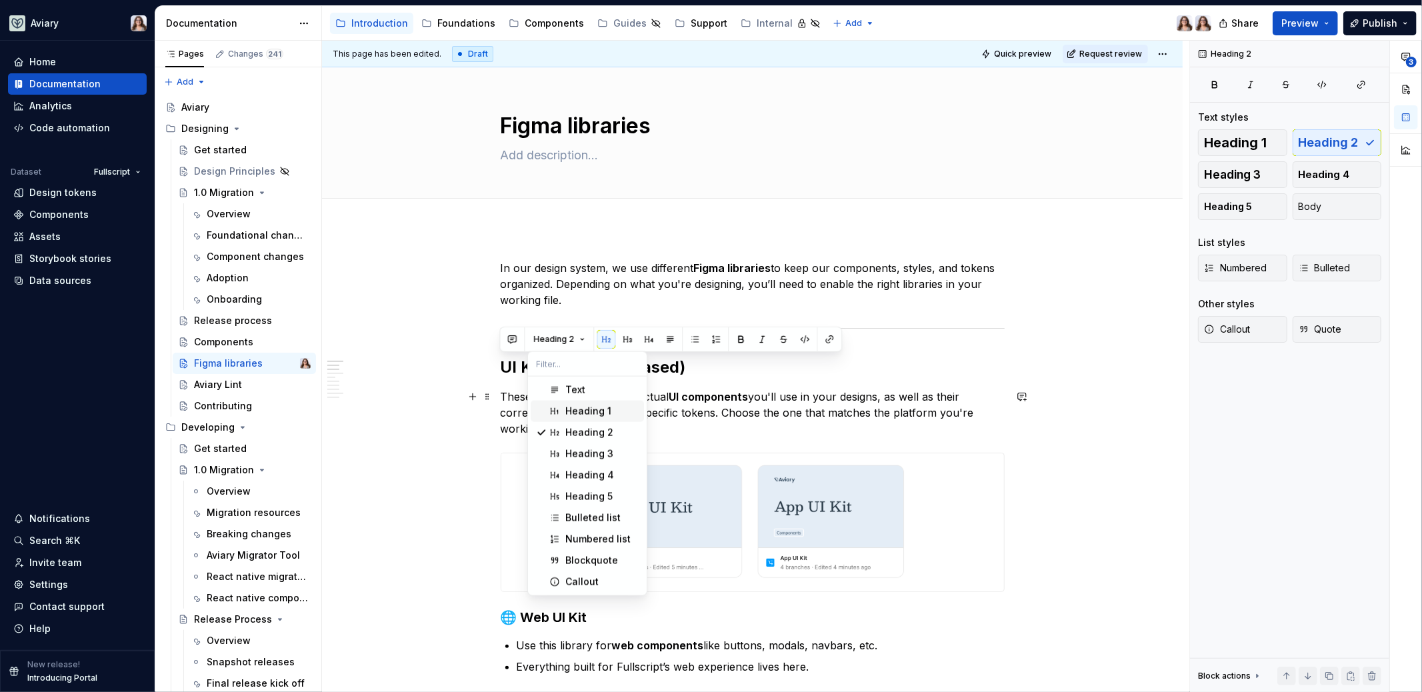
click at [581, 409] on div "Heading 1" at bounding box center [588, 411] width 46 height 13
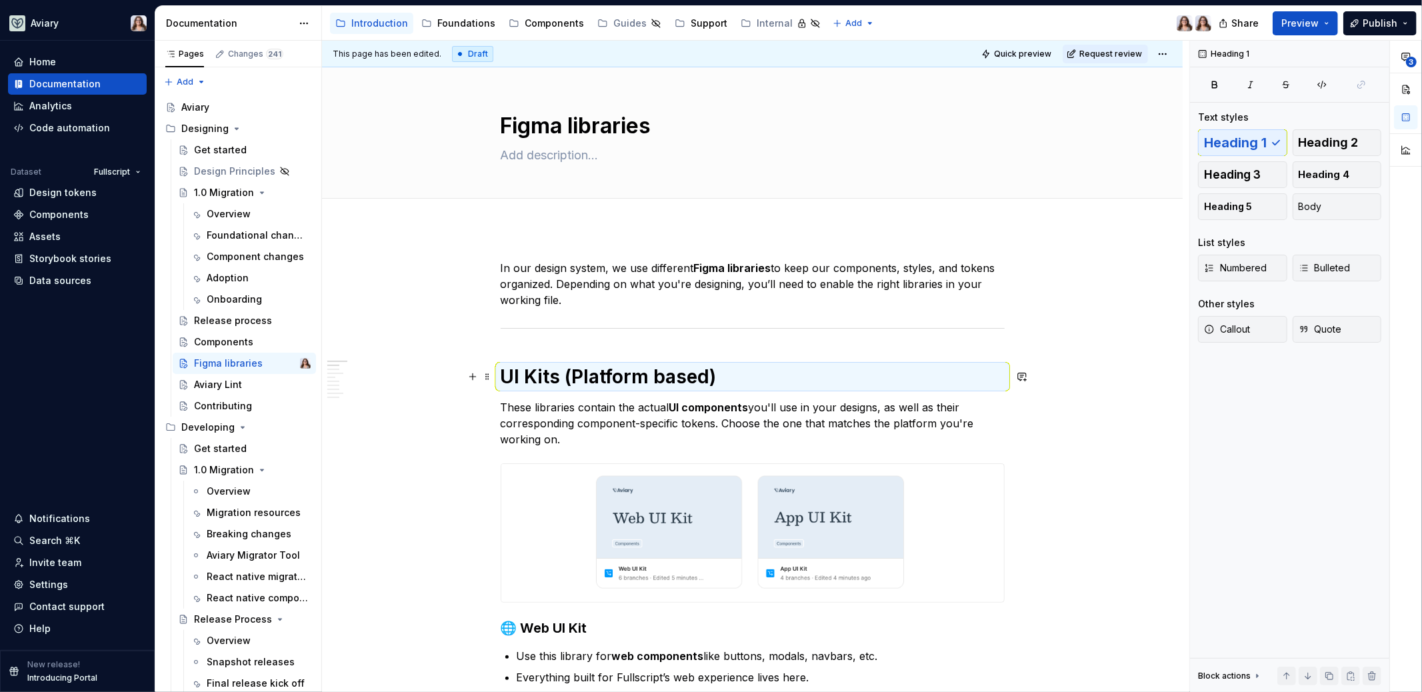
click at [734, 378] on h1 "UI Kits (Platform based)" at bounding box center [753, 377] width 504 height 24
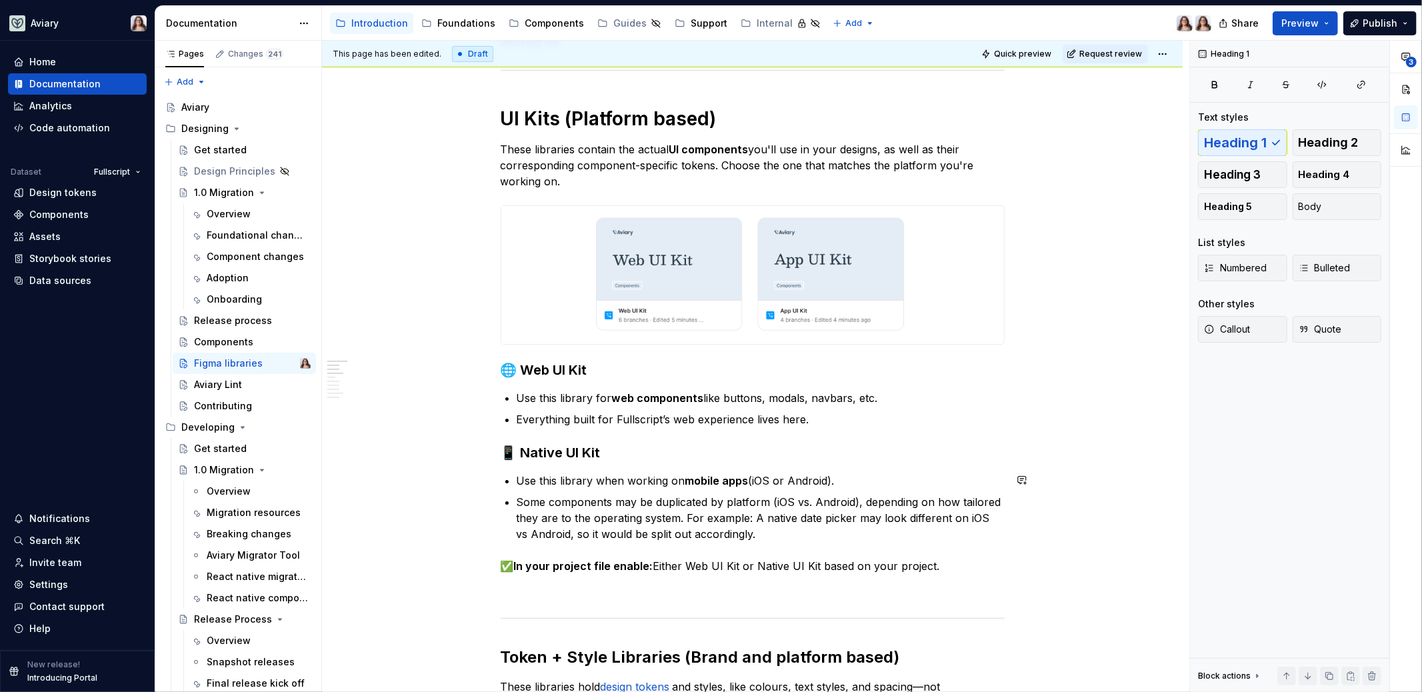
scroll to position [275, 0]
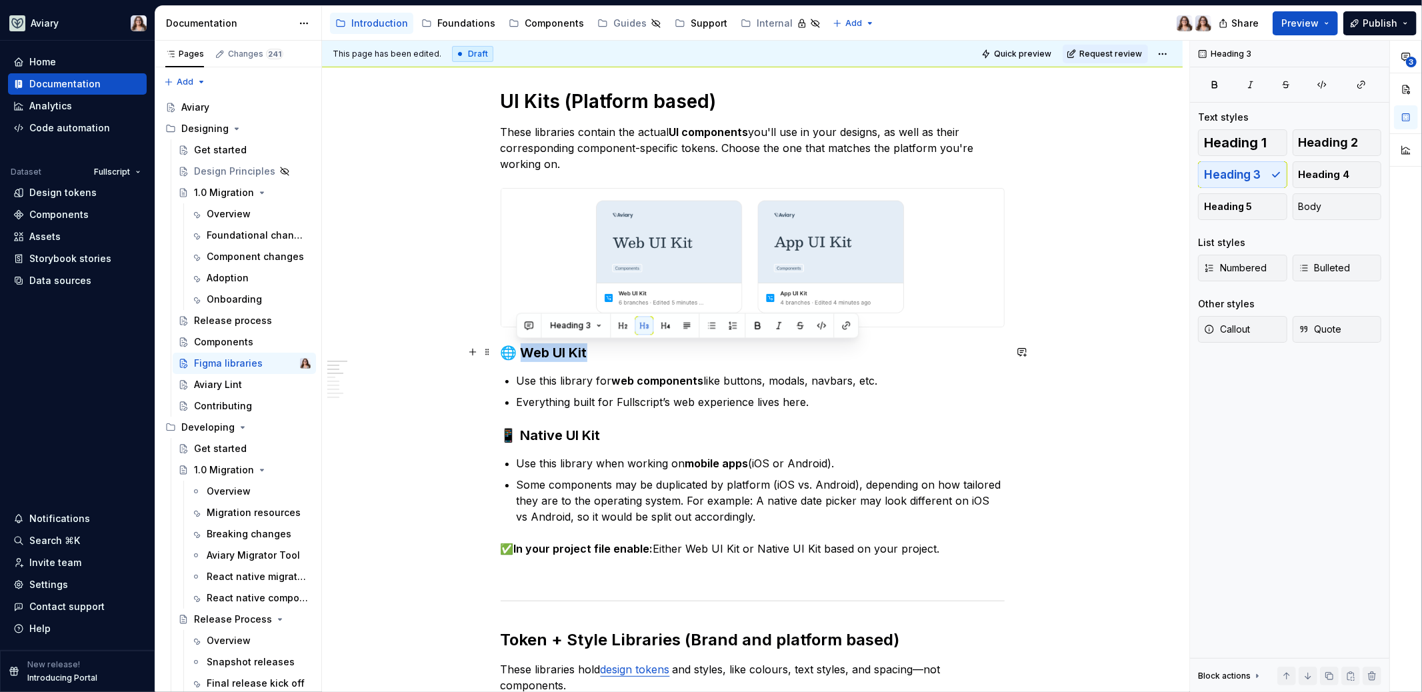
drag, startPoint x: 587, startPoint y: 353, endPoint x: 519, endPoint y: 353, distance: 68.0
click at [519, 353] on h3 "🌐 Web UI Kit" at bounding box center [753, 352] width 504 height 19
click at [621, 327] on button "button" at bounding box center [622, 325] width 19 height 19
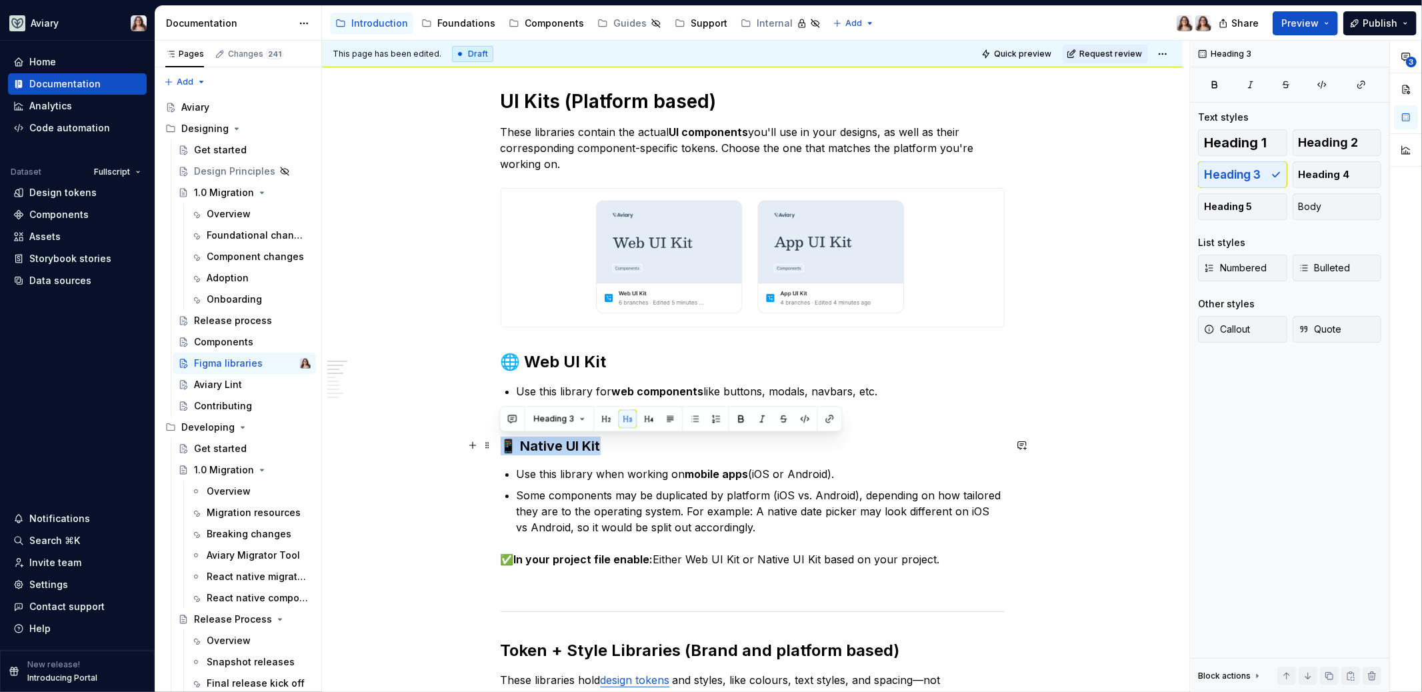
drag, startPoint x: 599, startPoint y: 449, endPoint x: 496, endPoint y: 447, distance: 103.3
click at [602, 415] on button "button" at bounding box center [606, 418] width 19 height 19
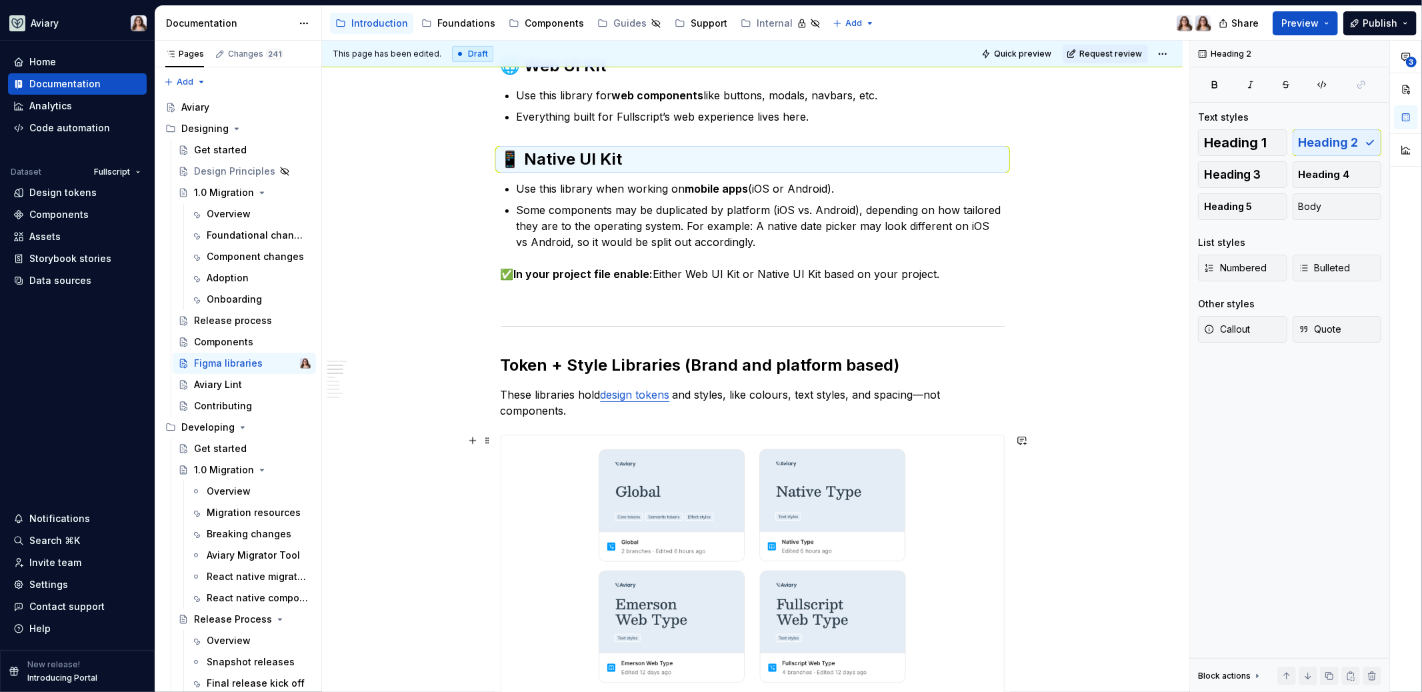
scroll to position [597, 0]
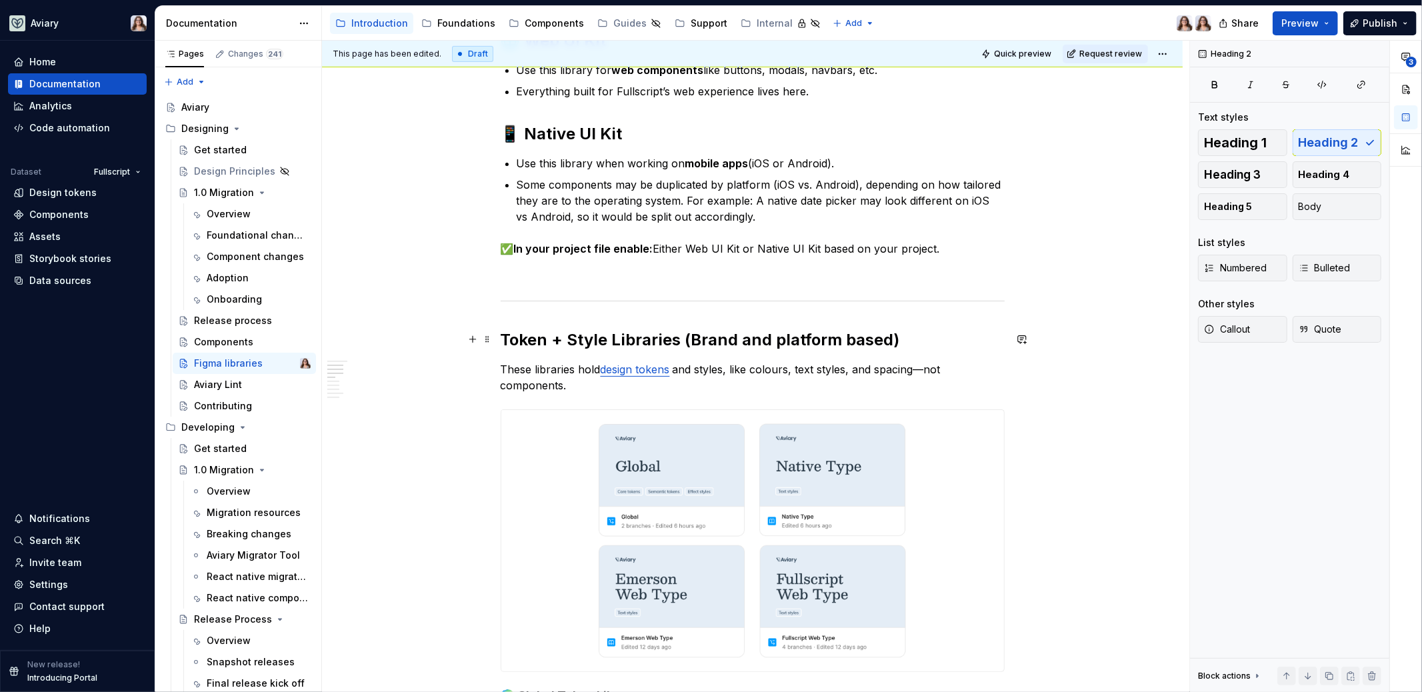
click at [617, 345] on h2 "Token + Style Libraries (Brand and platform based)" at bounding box center [753, 339] width 504 height 21
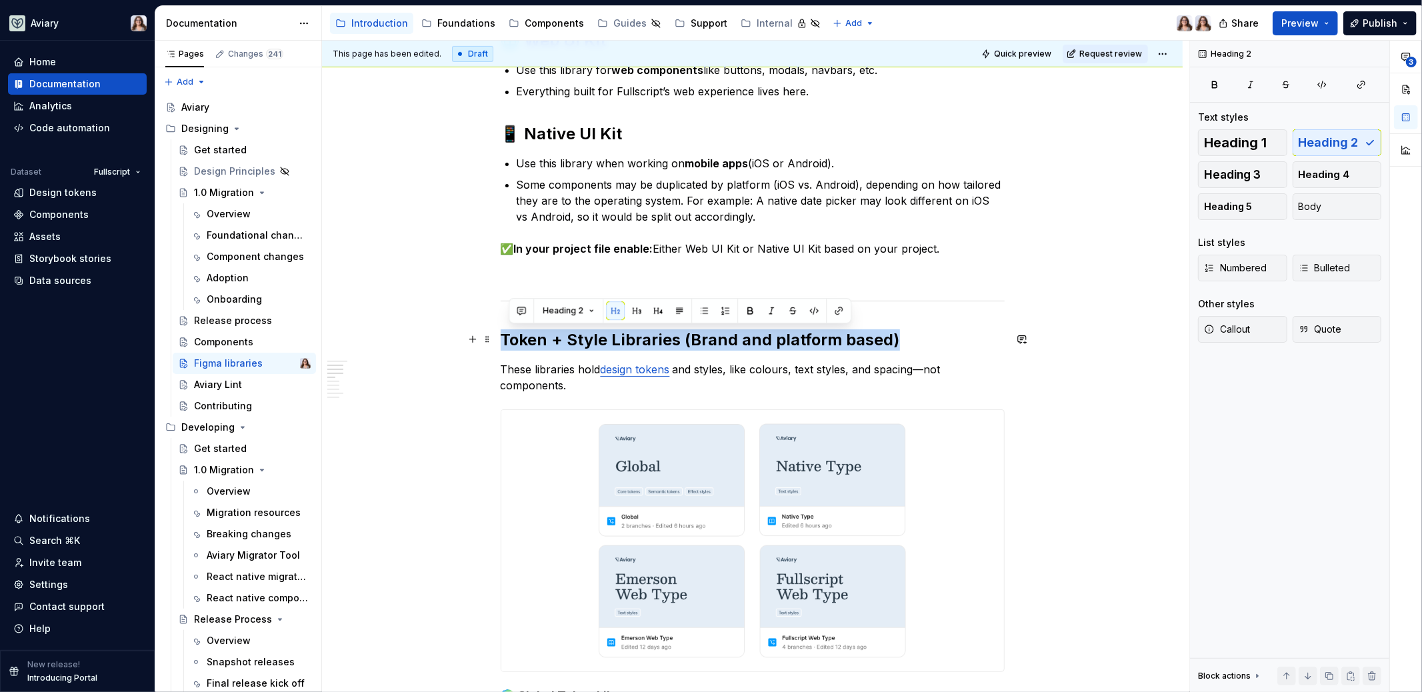
drag, startPoint x: 894, startPoint y: 337, endPoint x: 501, endPoint y: 334, distance: 393.3
click at [501, 334] on h2 "Token + Style Libraries (Brand and platform based)" at bounding box center [753, 339] width 504 height 21
click at [544, 315] on button "Heading 2" at bounding box center [558, 310] width 63 height 19
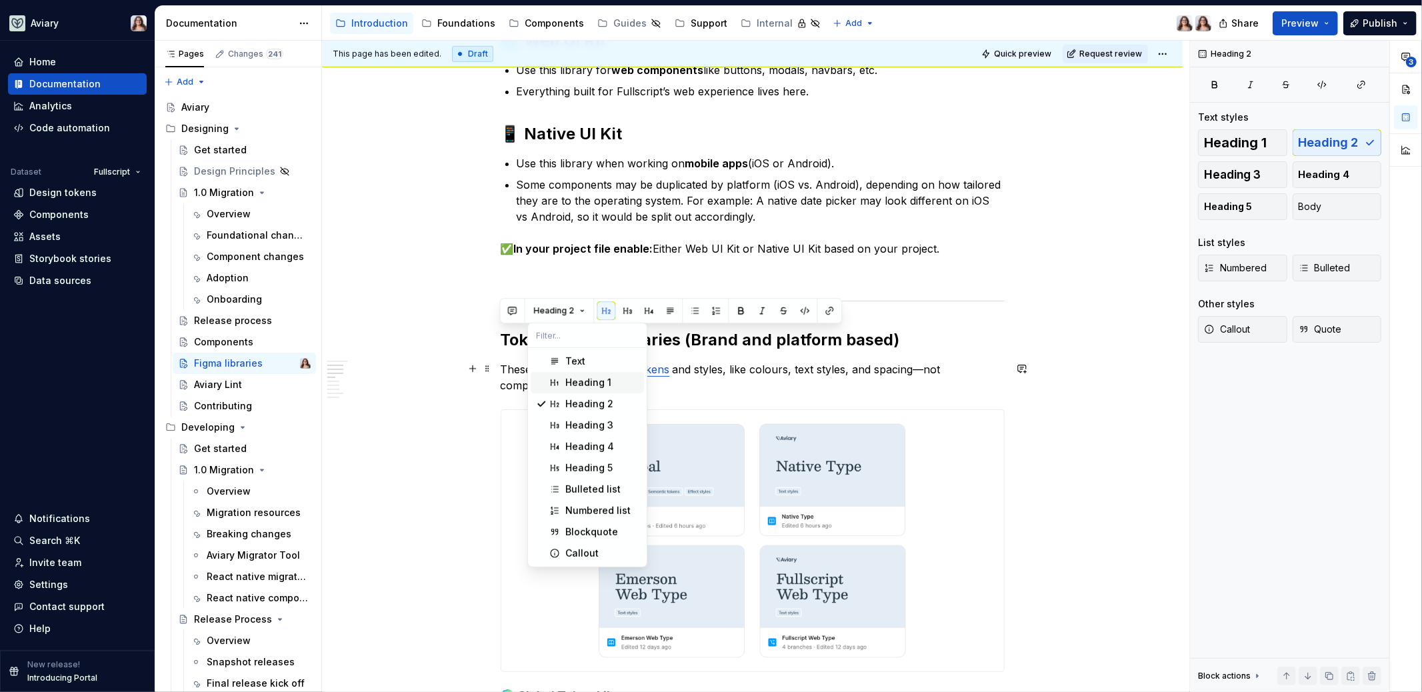
click at [563, 379] on span "Heading 1" at bounding box center [587, 382] width 113 height 21
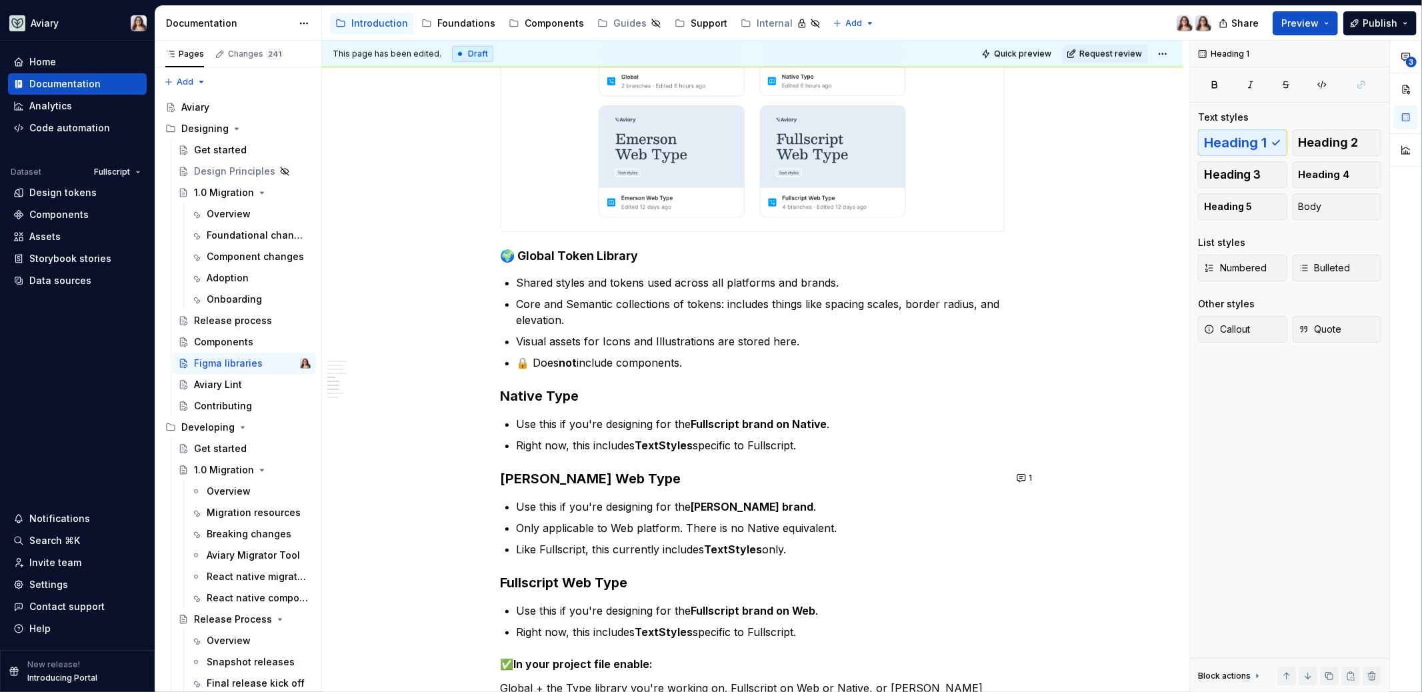
scroll to position [1145, 0]
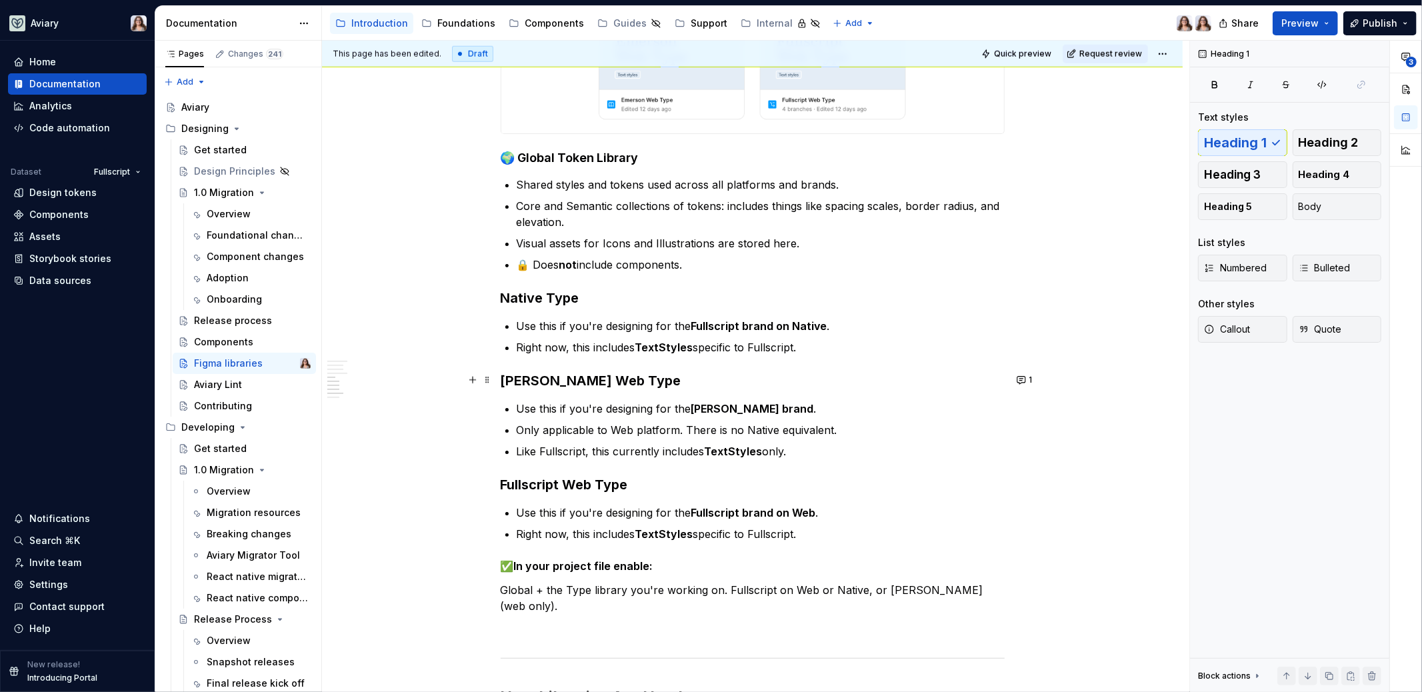
click at [503, 377] on h3 "Emerson Web Type" at bounding box center [753, 380] width 504 height 19
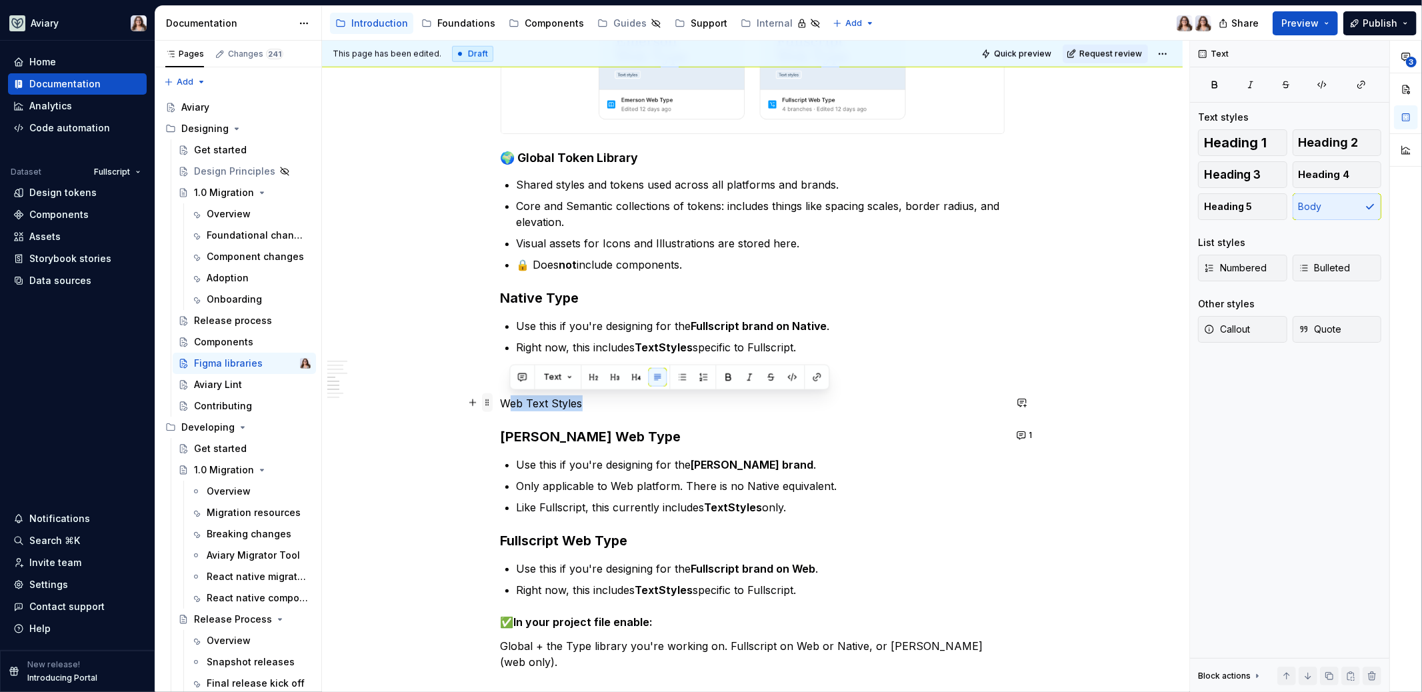
drag, startPoint x: 583, startPoint y: 404, endPoint x: 483, endPoint y: 404, distance: 100.0
click at [501, 404] on div "In our design system, we use different Figma libraries to keep our components, …" at bounding box center [753, 219] width 504 height 2209
click at [483, 404] on span at bounding box center [487, 402] width 11 height 19
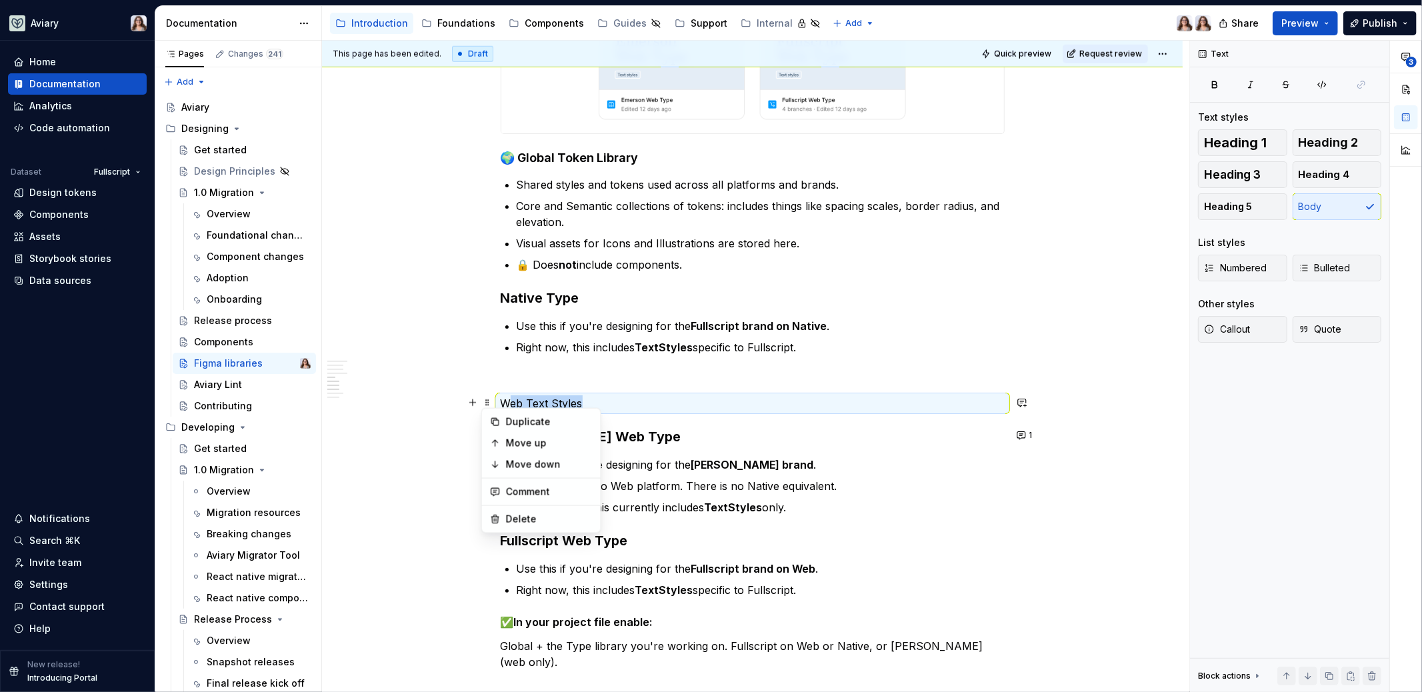
click at [563, 401] on p "Web Text Styles" at bounding box center [753, 403] width 504 height 16
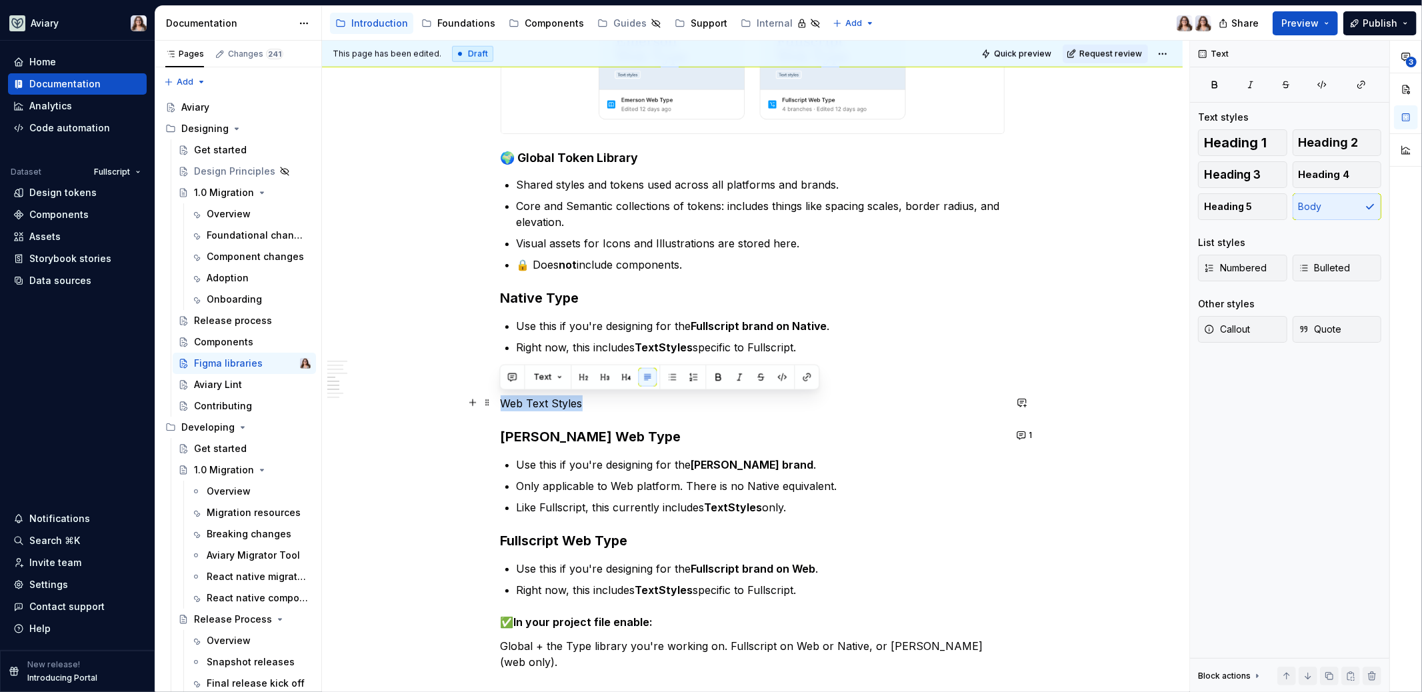
drag, startPoint x: 595, startPoint y: 399, endPoint x: 498, endPoint y: 400, distance: 96.7
click at [501, 401] on p "Web Text Styles" at bounding box center [753, 403] width 504 height 16
click at [604, 373] on button "button" at bounding box center [604, 377] width 19 height 19
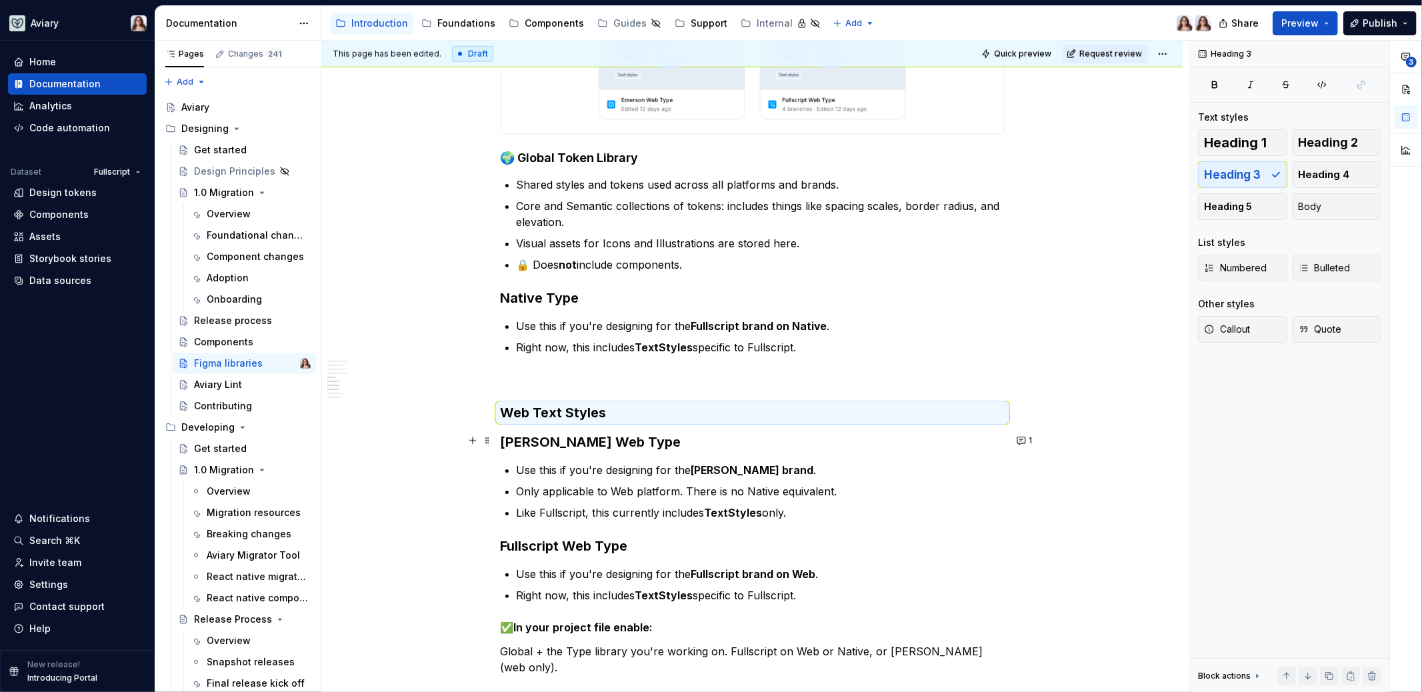
click at [631, 442] on h3 "Emerson Web Type" at bounding box center [753, 442] width 504 height 19
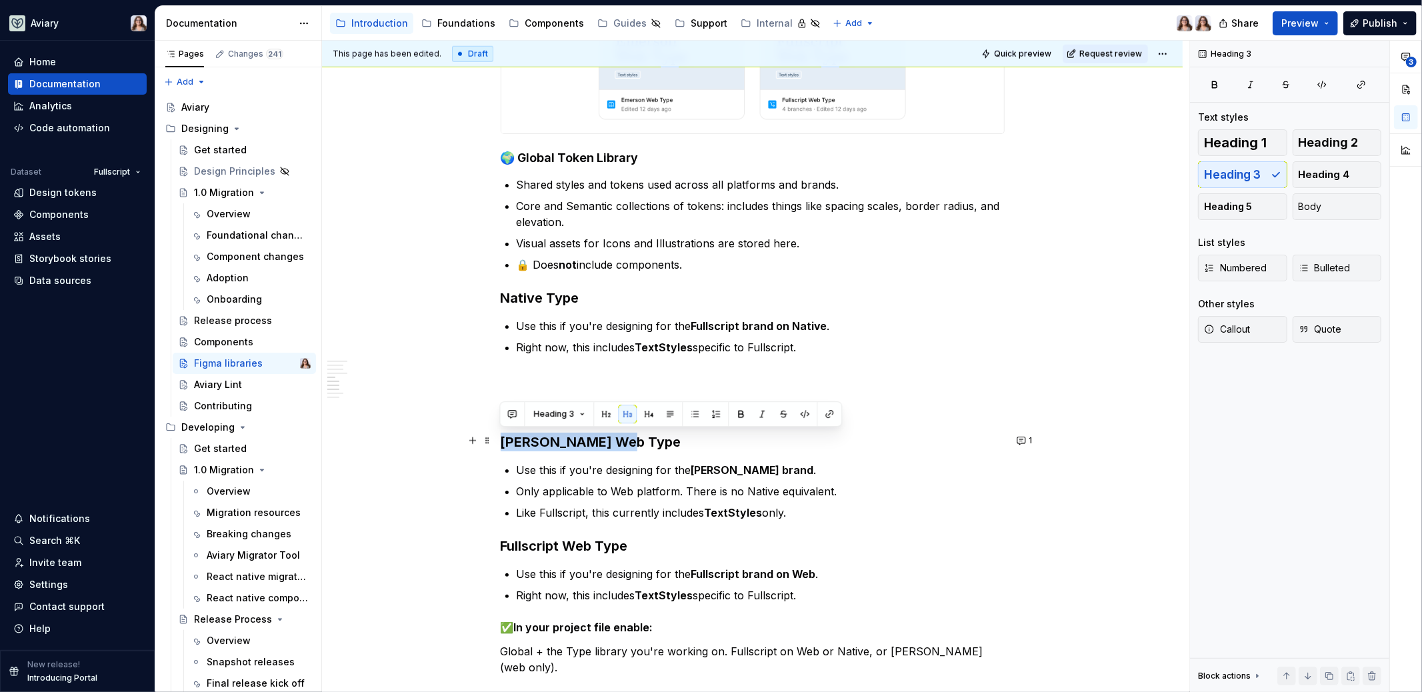
drag, startPoint x: 627, startPoint y: 441, endPoint x: 501, endPoint y: 439, distance: 125.3
click at [501, 440] on h3 "Emerson Web Type" at bounding box center [753, 442] width 504 height 19
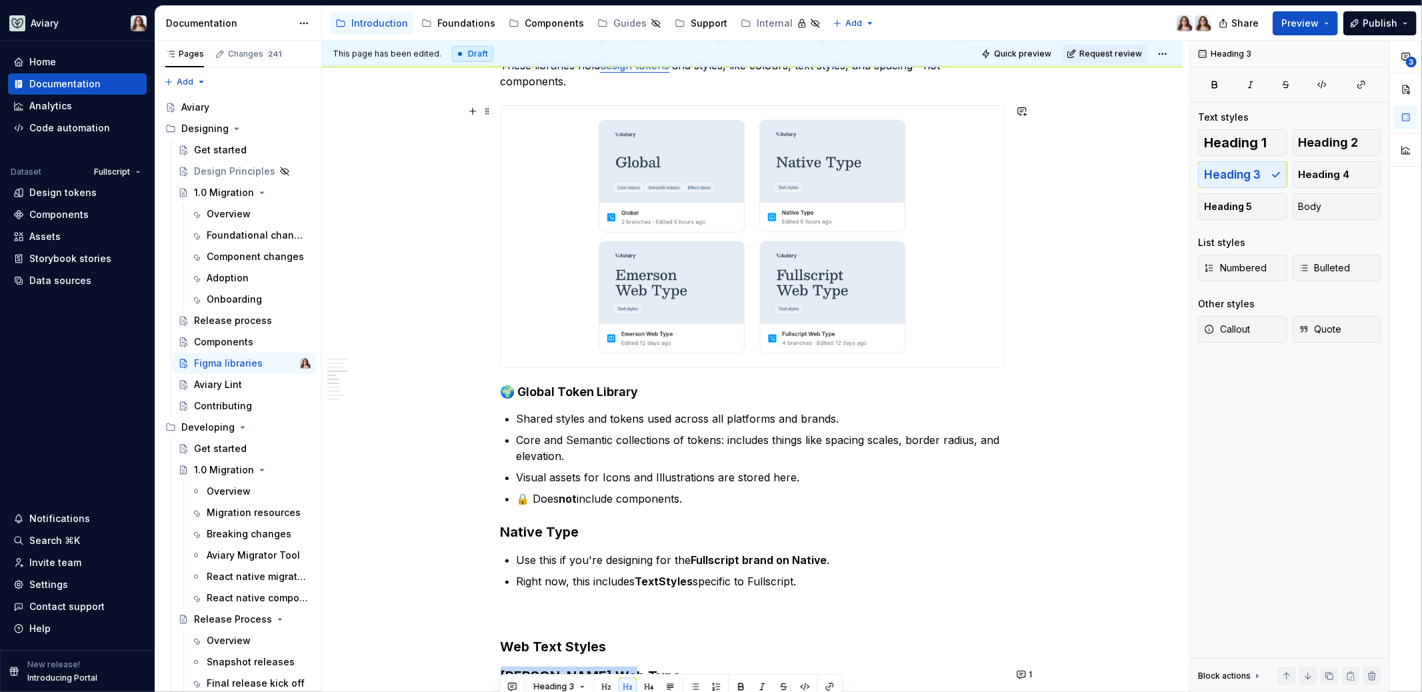
scroll to position [873, 0]
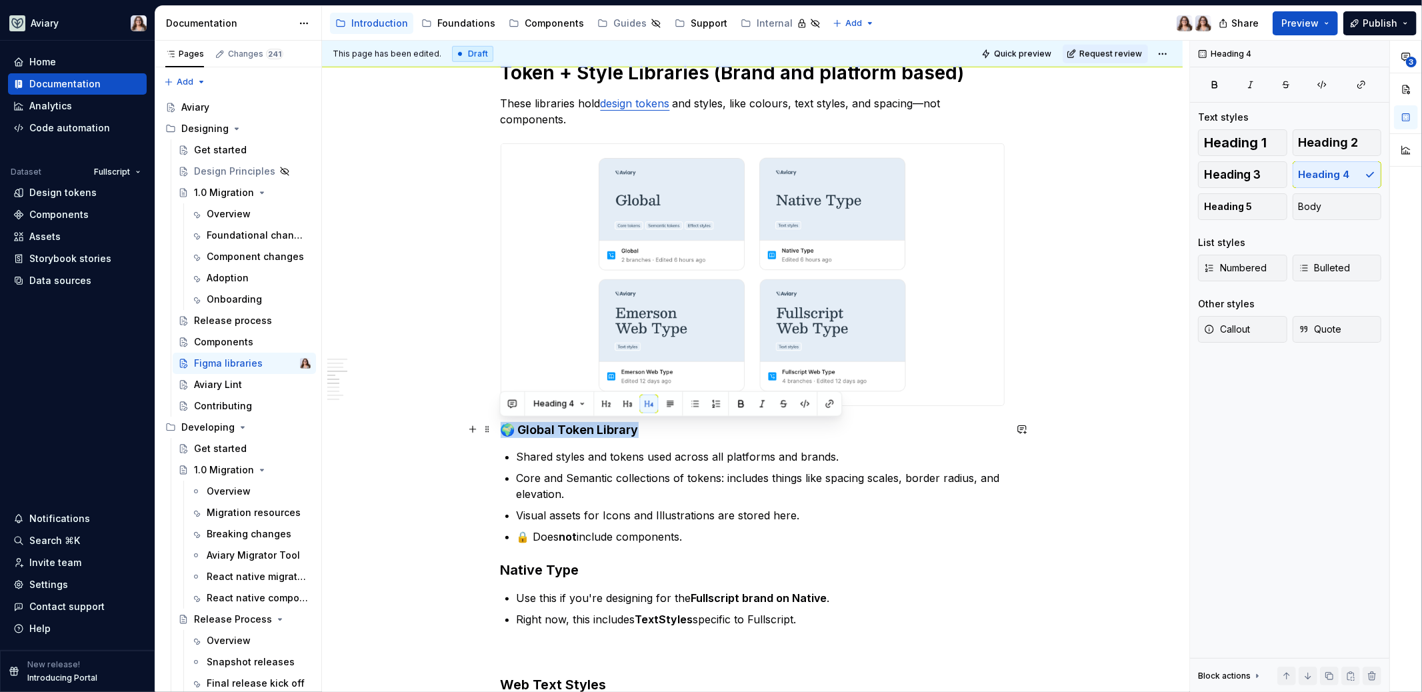
drag, startPoint x: 633, startPoint y: 429, endPoint x: 505, endPoint y: 430, distance: 128.6
click at [505, 430] on h4 "🌍 Global Token Library" at bounding box center [753, 430] width 504 height 16
click at [609, 401] on button "button" at bounding box center [606, 404] width 19 height 19
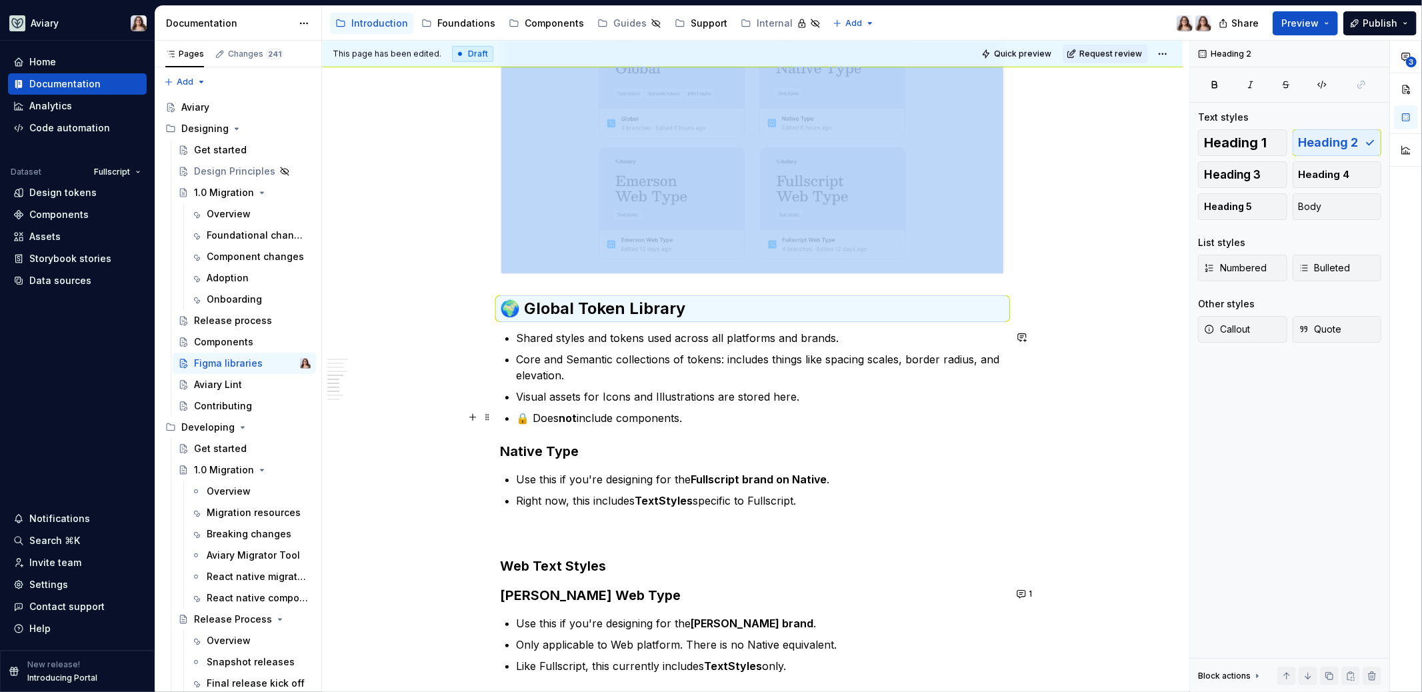
scroll to position [1027, 0]
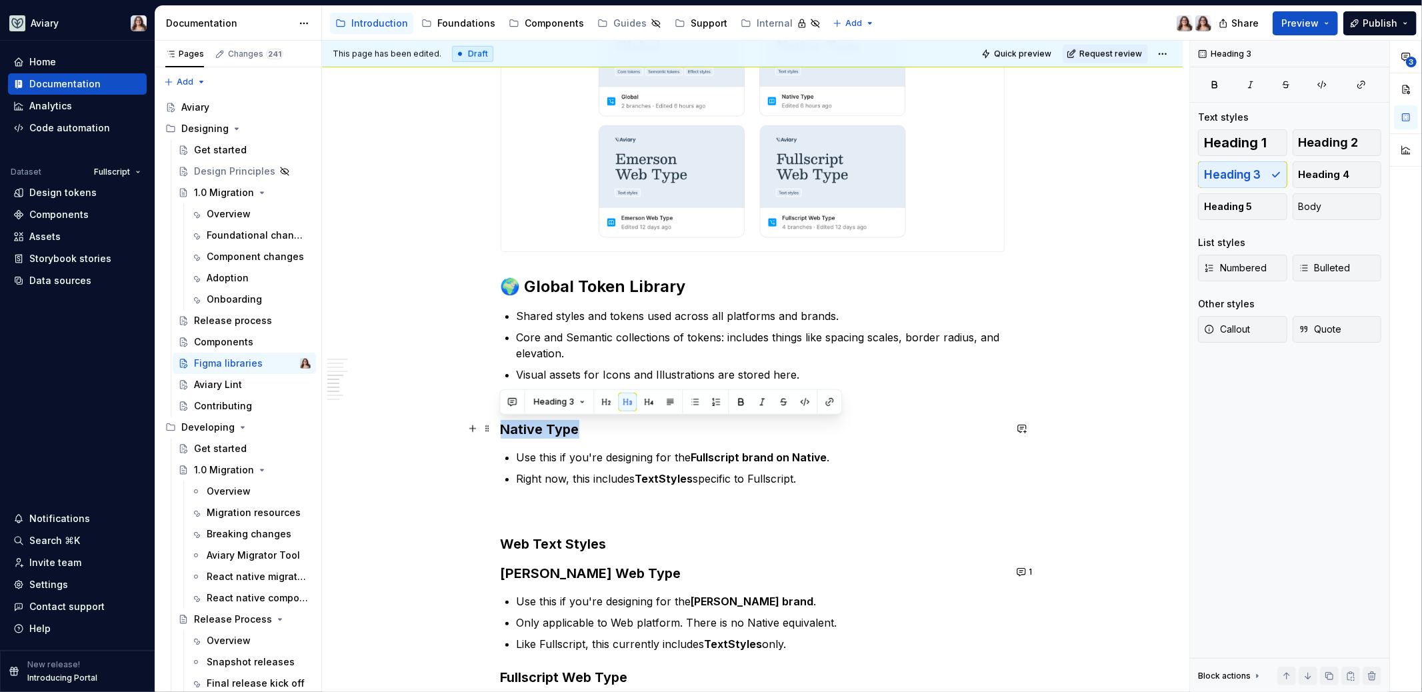
drag, startPoint x: 579, startPoint y: 429, endPoint x: 500, endPoint y: 429, distance: 79.3
click at [501, 429] on h3 "Native Type" at bounding box center [753, 429] width 504 height 19
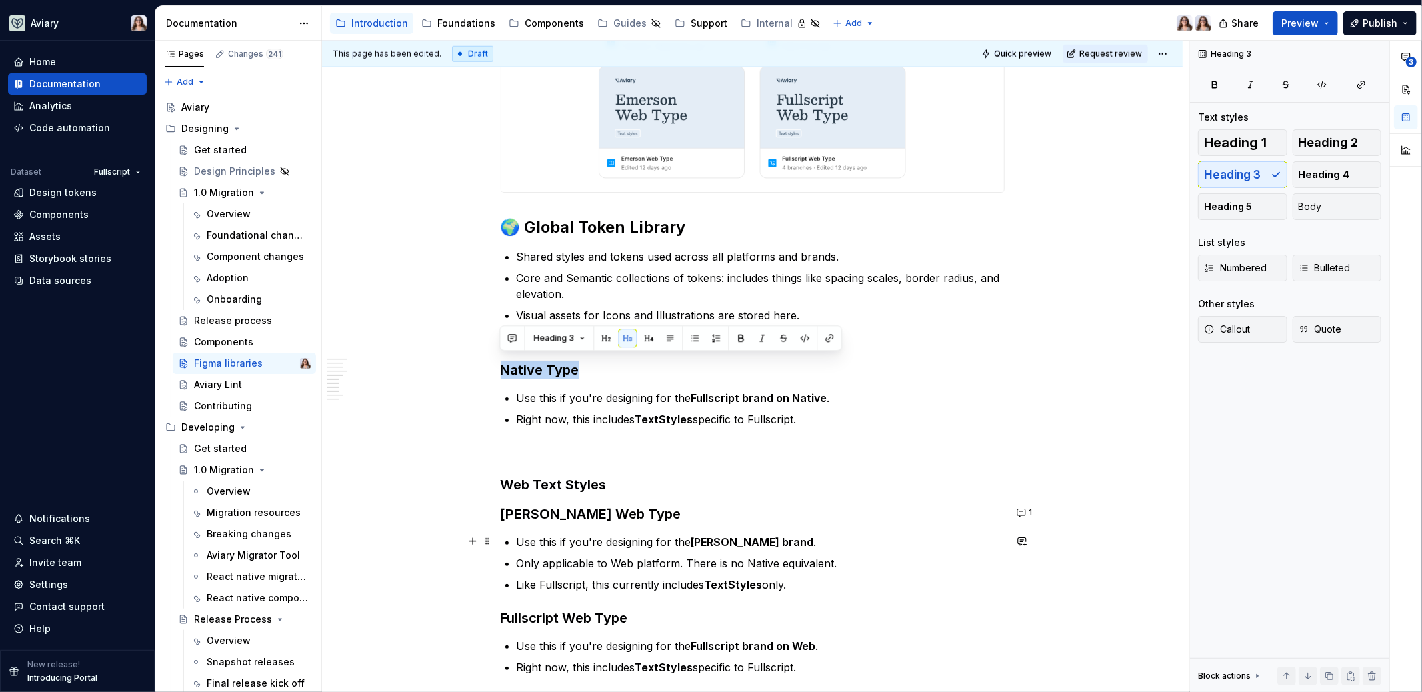
scroll to position [1095, 0]
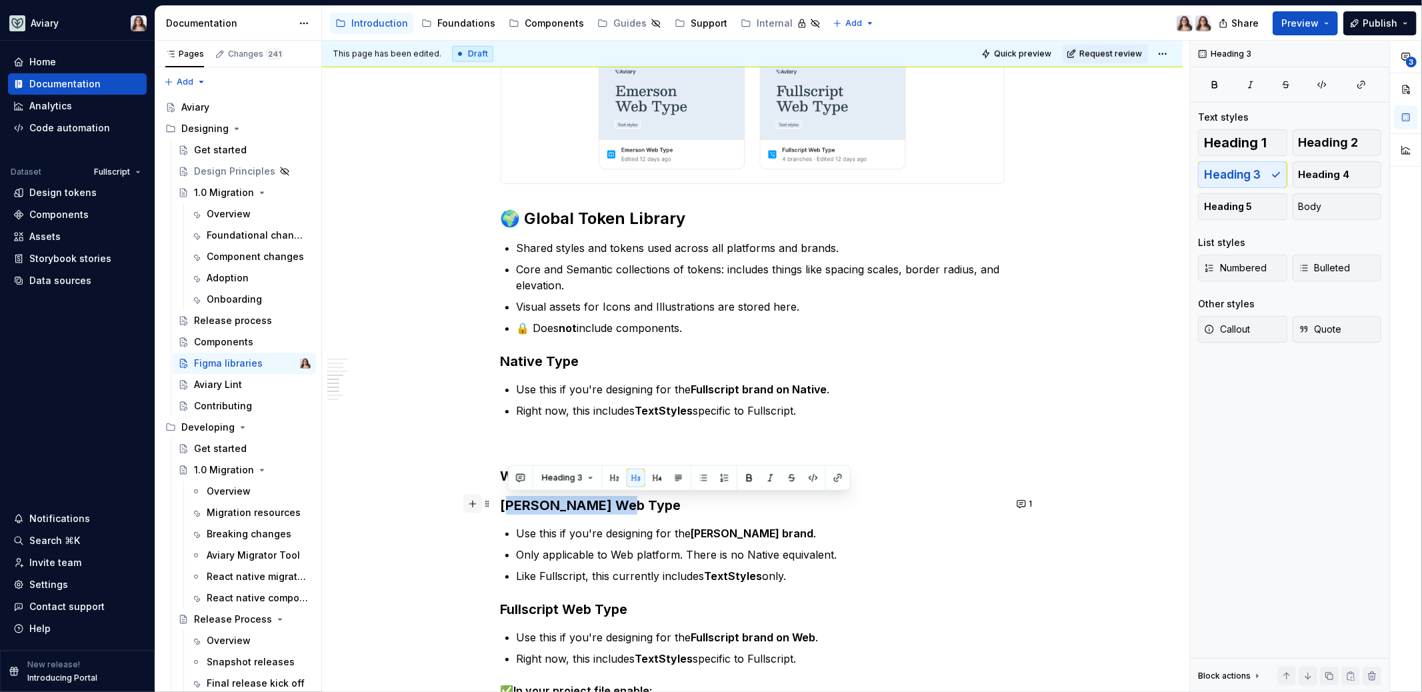
drag, startPoint x: 631, startPoint y: 504, endPoint x: 479, endPoint y: 503, distance: 152.0
click at [501, 503] on div "In our design system, we use different Figma libraries to keep our components, …" at bounding box center [753, 278] width 504 height 2227
click at [625, 505] on h3 "Emerson Web Type" at bounding box center [753, 505] width 504 height 19
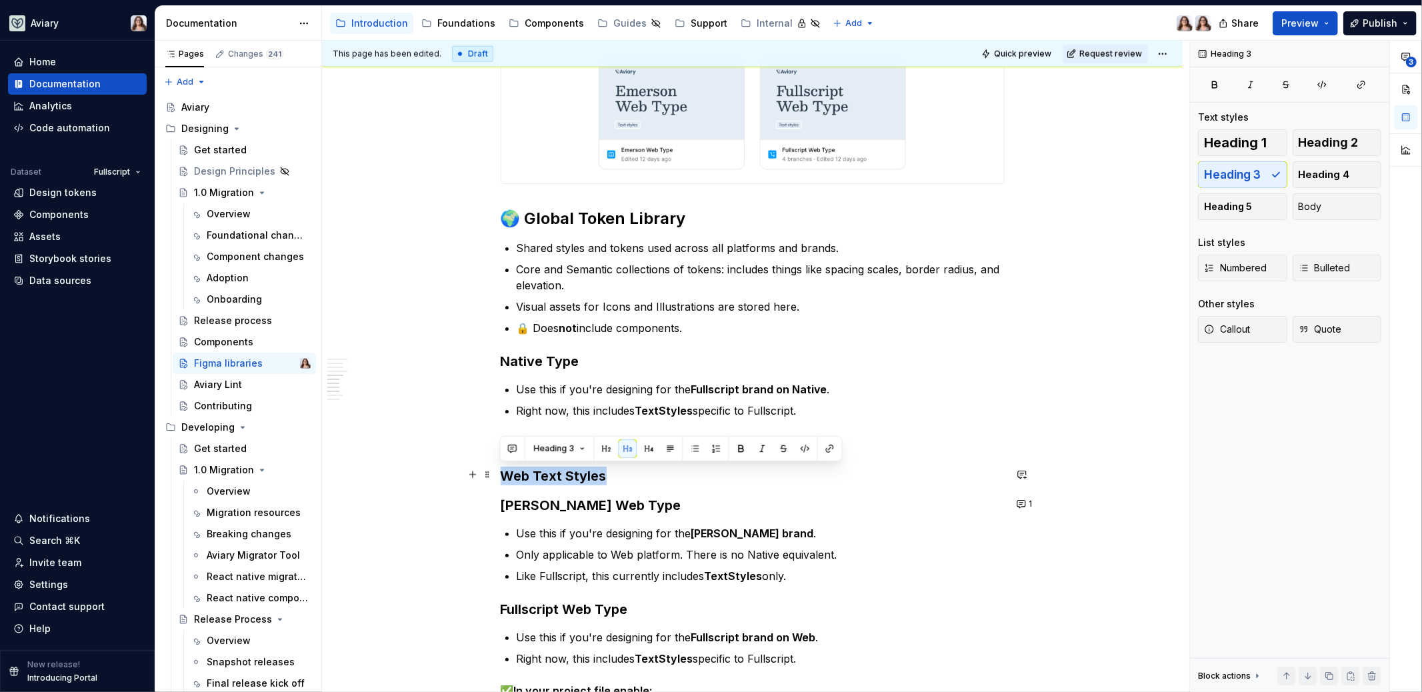
drag, startPoint x: 605, startPoint y: 475, endPoint x: 501, endPoint y: 475, distance: 103.3
click at [501, 475] on h3 "Web Text Styles" at bounding box center [753, 476] width 504 height 19
click at [604, 447] on button "button" at bounding box center [606, 448] width 19 height 19
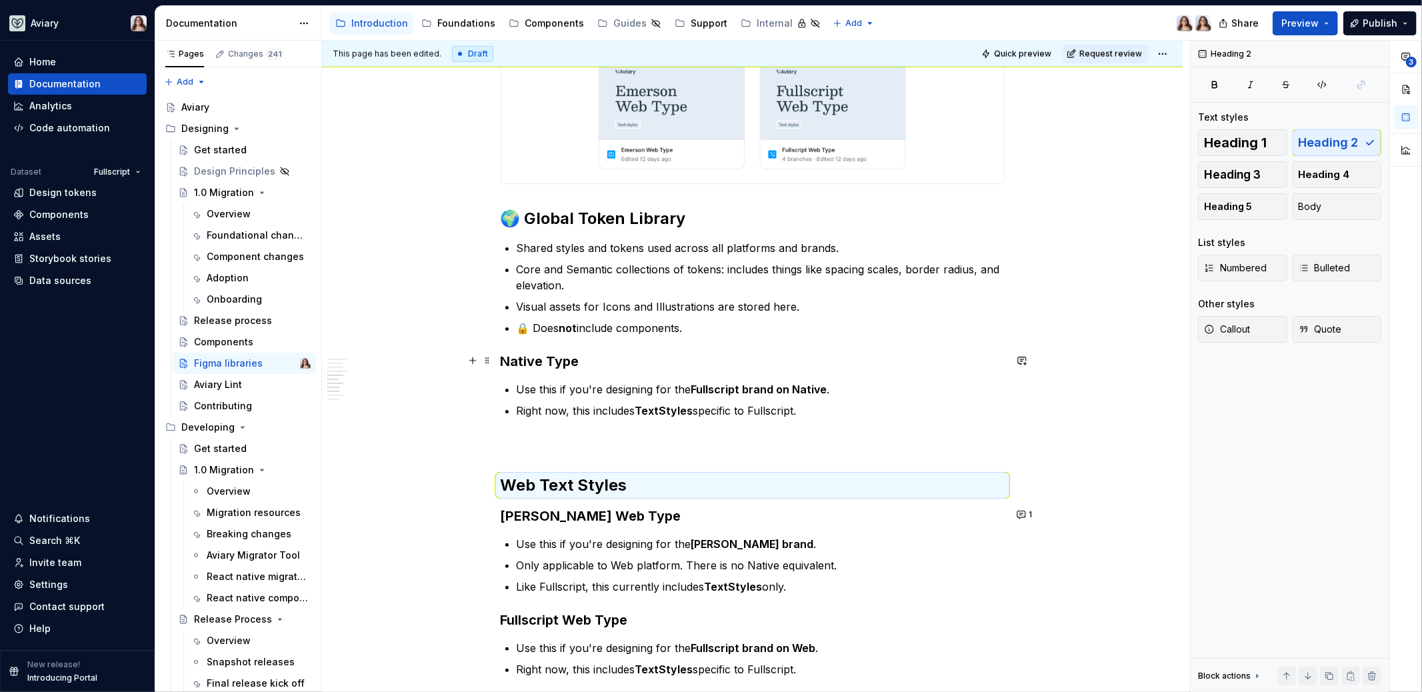
click at [546, 352] on h3 "Native Type" at bounding box center [753, 361] width 504 height 19
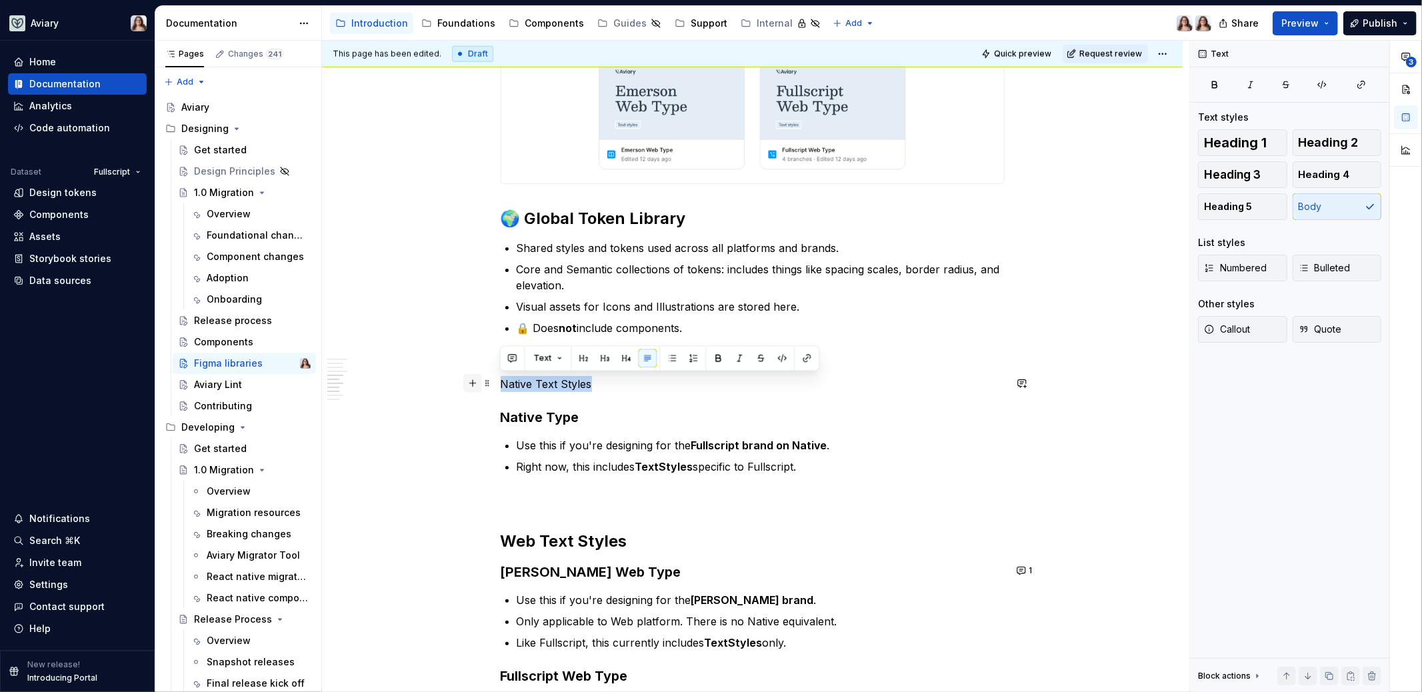
drag, startPoint x: 607, startPoint y: 388, endPoint x: 469, endPoint y: 385, distance: 138.7
click at [501, 385] on div "In our design system, we use different Figma libraries to keep our components, …" at bounding box center [753, 312] width 504 height 2294
click at [604, 363] on button "button" at bounding box center [604, 358] width 19 height 19
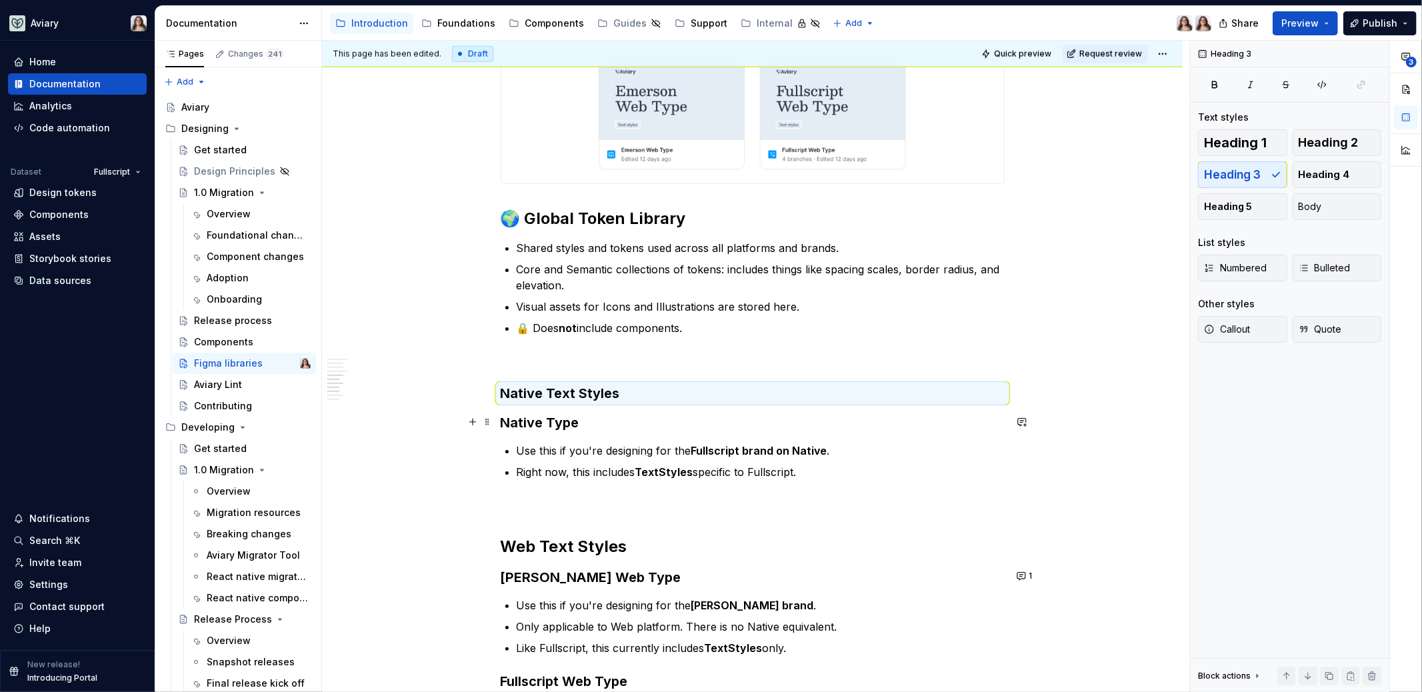
click at [592, 415] on h3 "Native Type" at bounding box center [753, 422] width 504 height 19
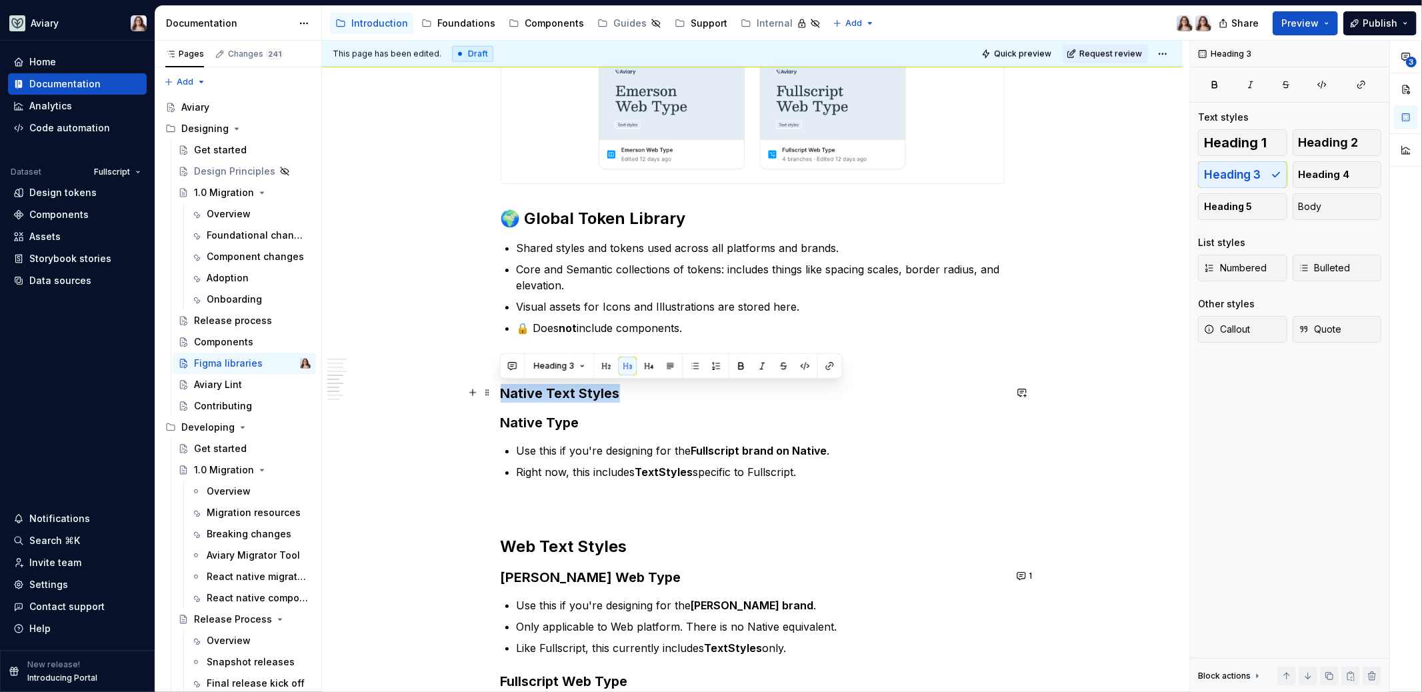
drag, startPoint x: 619, startPoint y: 390, endPoint x: 499, endPoint y: 390, distance: 119.3
click at [501, 390] on h3 "Native Text Styles" at bounding box center [753, 393] width 504 height 19
click at [604, 369] on button "button" at bounding box center [606, 366] width 19 height 19
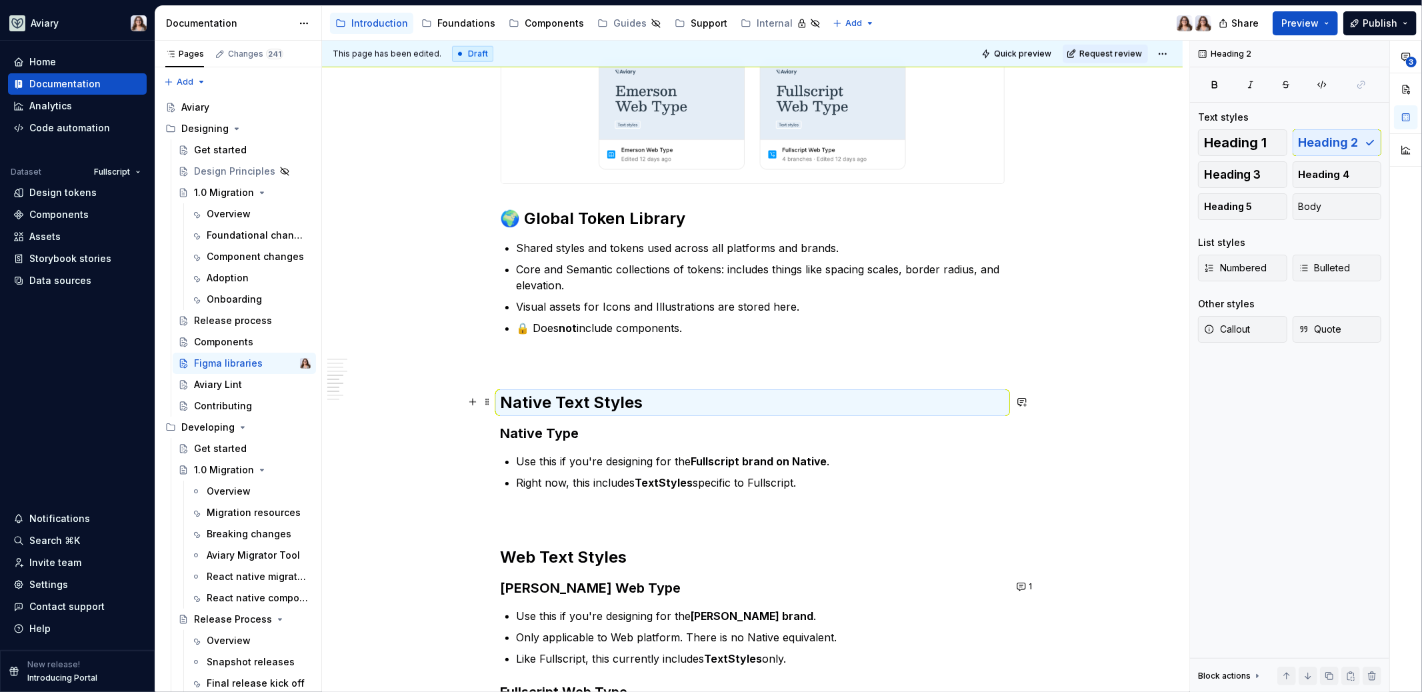
click at [502, 401] on h2 "Native Text Styles" at bounding box center [753, 402] width 504 height 21
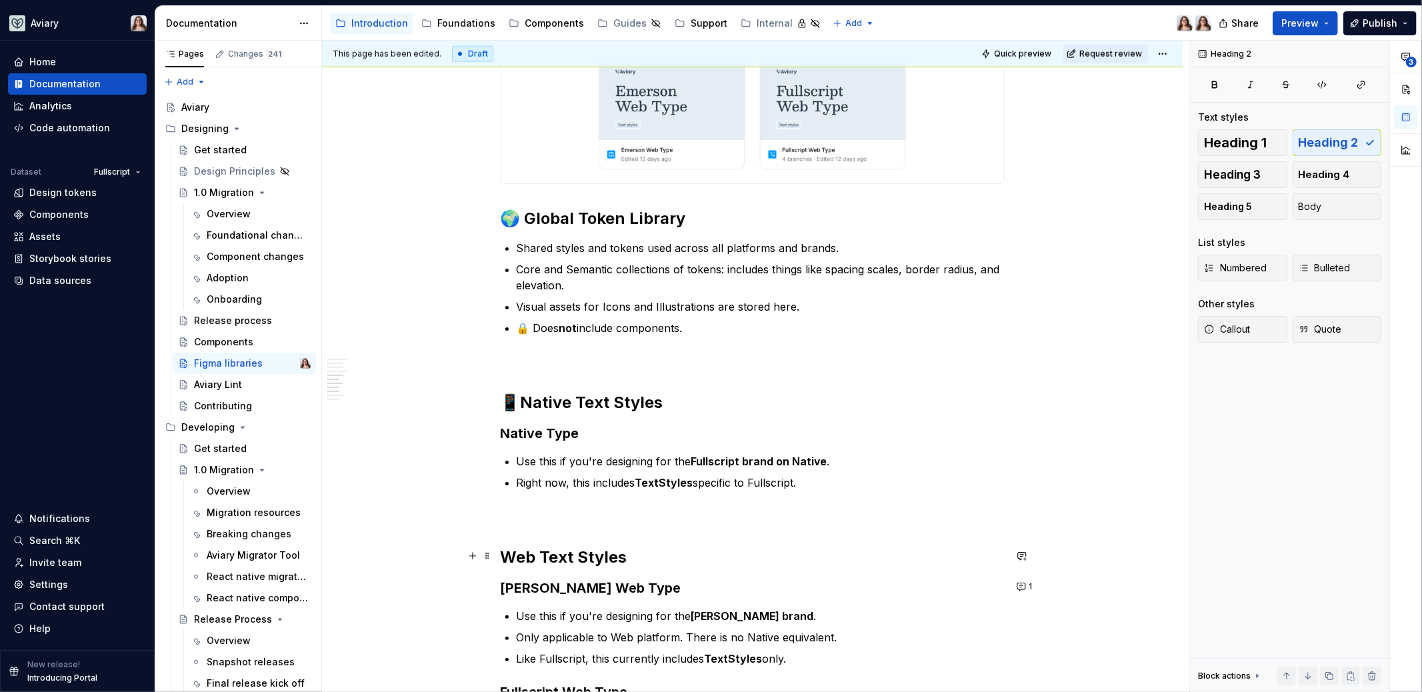
click at [501, 553] on h2 "Web Text Styles" at bounding box center [753, 557] width 504 height 21
click at [649, 556] on h2 "🖥️Web Text Styles" at bounding box center [753, 557] width 504 height 21
click at [519, 555] on h2 "🖥️Web Text Styles" at bounding box center [753, 557] width 504 height 21
click at [651, 555] on h2 "🖥️ Web Text Styles" at bounding box center [753, 557] width 504 height 21
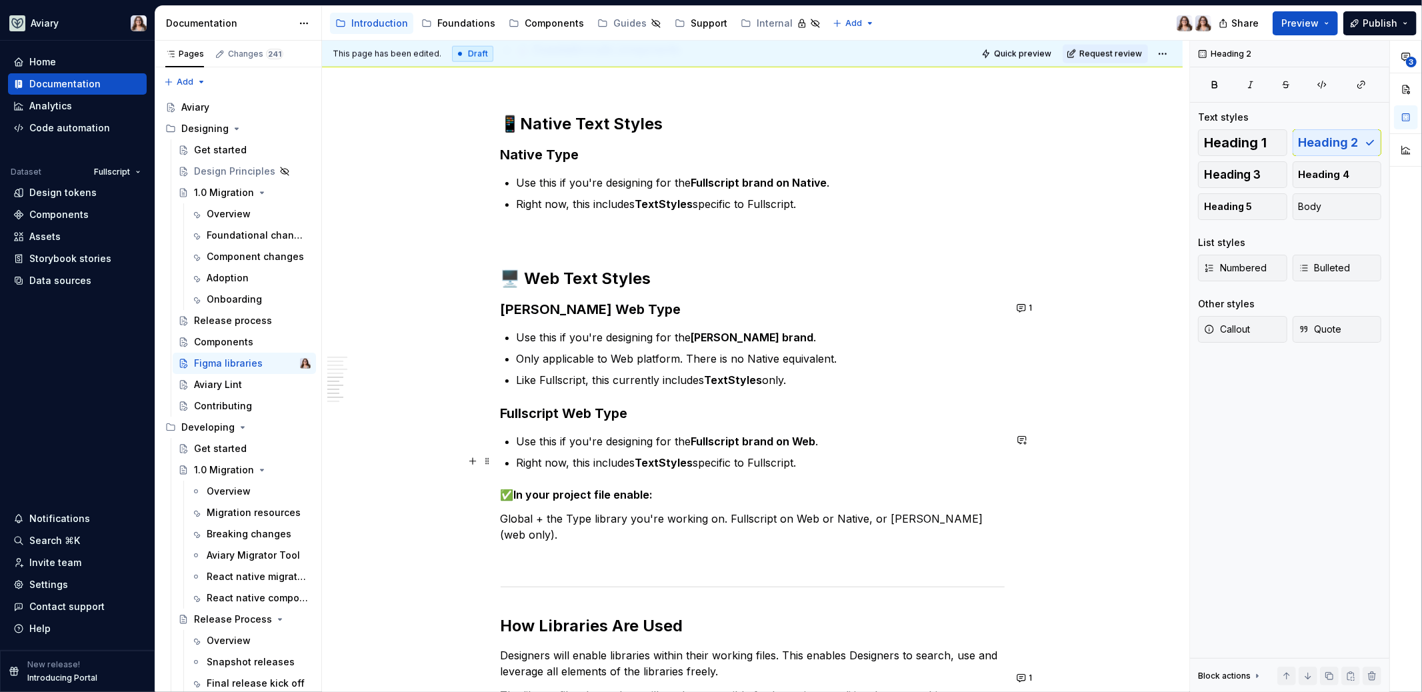
scroll to position [1382, 0]
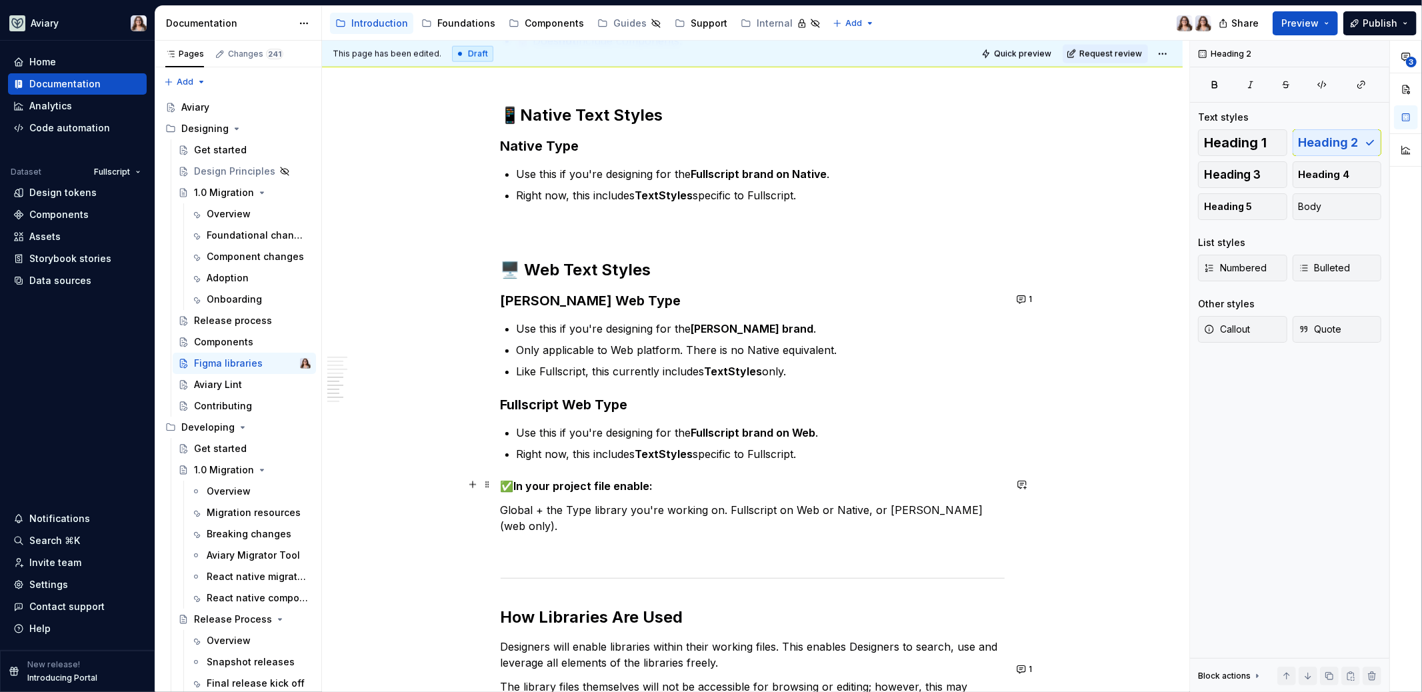
click at [506, 483] on p "✅ In your project file enable:" at bounding box center [753, 486] width 504 height 16
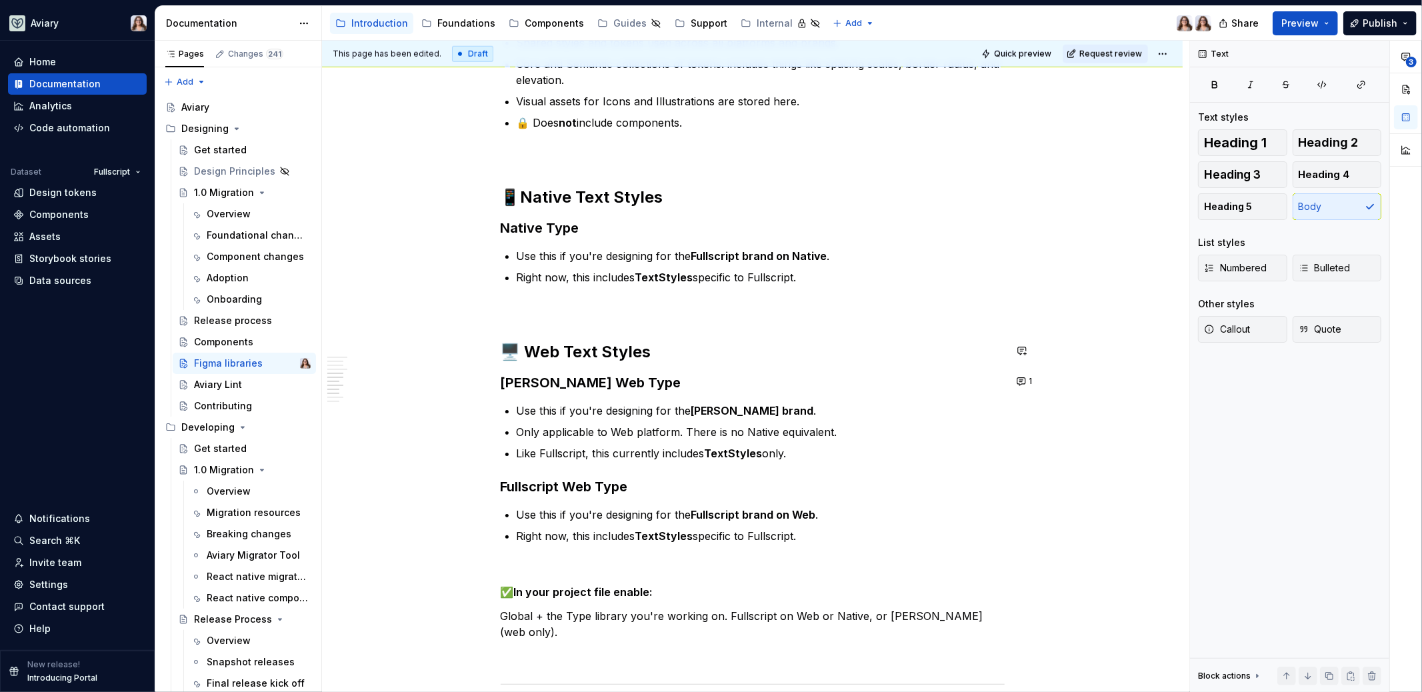
scroll to position [1302, 0]
click at [1024, 381] on button "1" at bounding box center [1025, 380] width 26 height 19
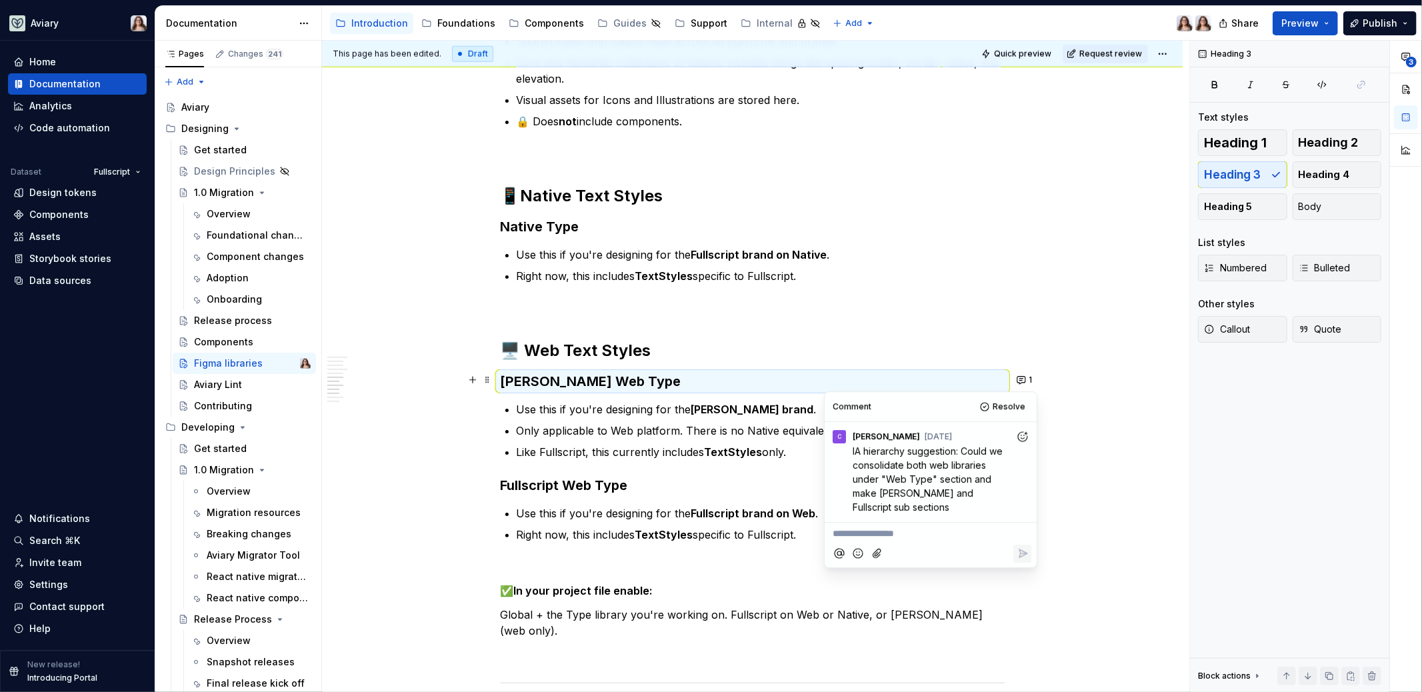
click at [920, 535] on p "**********" at bounding box center [930, 534] width 196 height 14
click at [907, 532] on p "**********" at bounding box center [930, 534] width 196 height 14
click at [1023, 552] on icon "Reply" at bounding box center [1022, 553] width 13 height 13
click at [1015, 404] on span "Resolve" at bounding box center [1008, 406] width 33 height 11
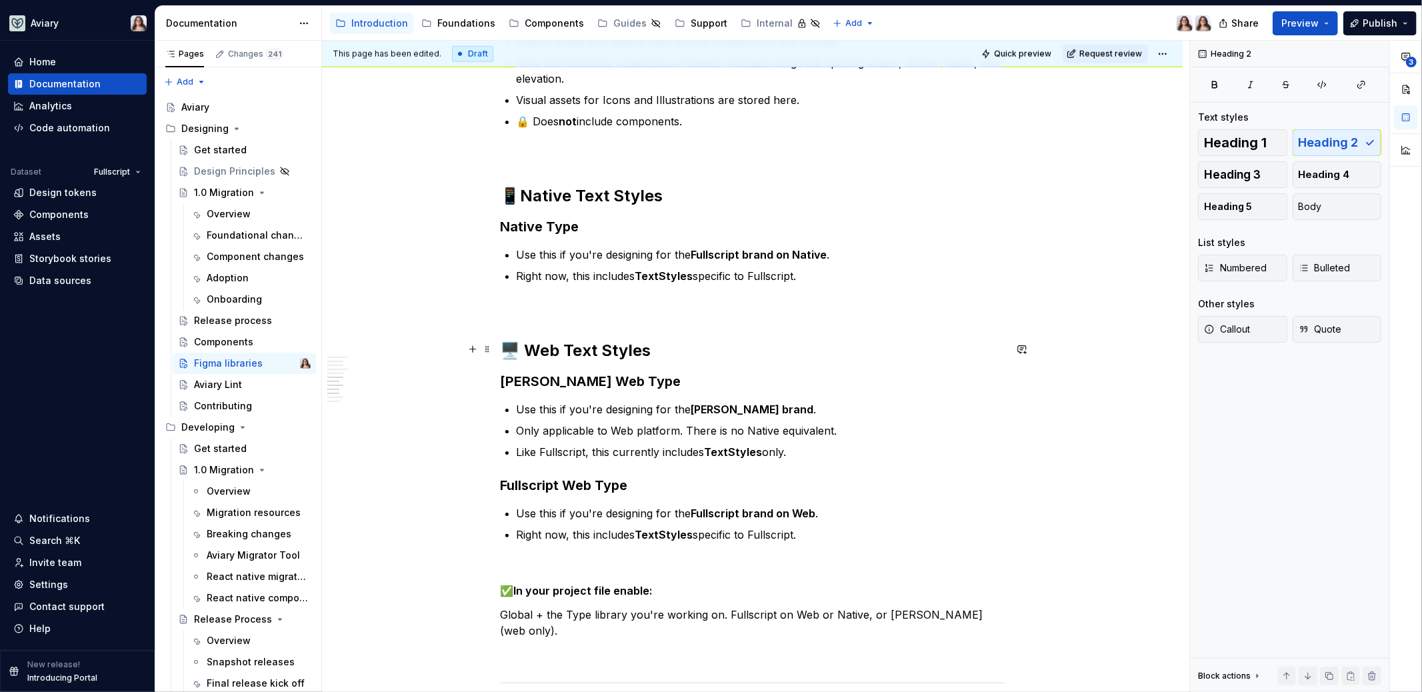
click at [662, 350] on h2 "🖥️ Web Text Styles" at bounding box center [753, 350] width 504 height 21
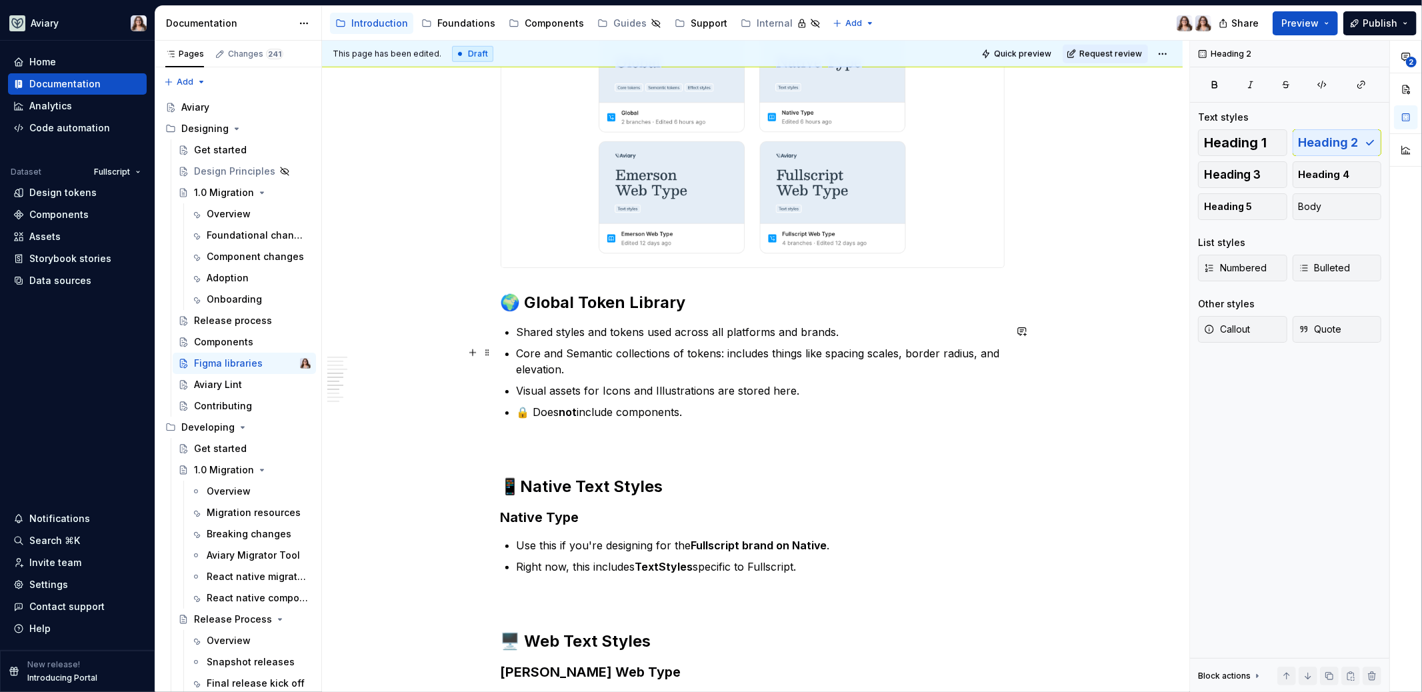
scroll to position [1012, 0]
click at [683, 300] on h2 "🌍 Global Token Library" at bounding box center [753, 301] width 504 height 21
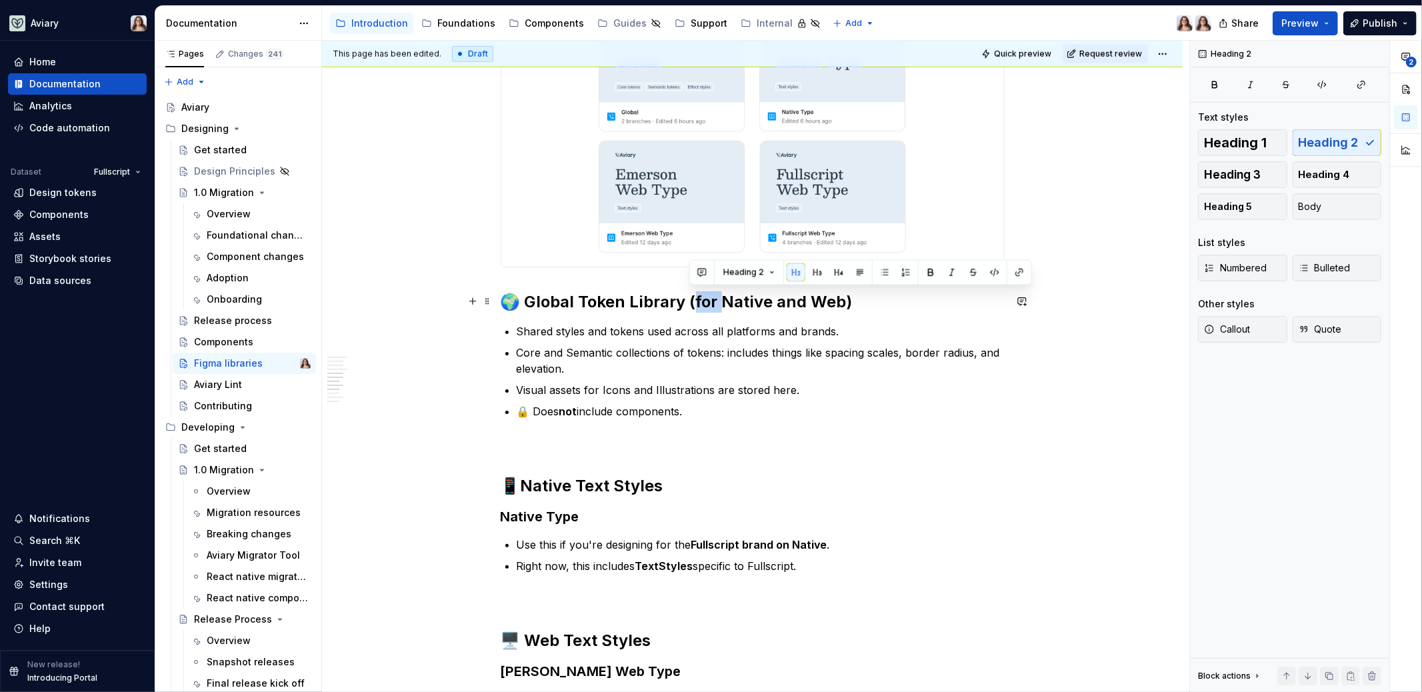
drag, startPoint x: 716, startPoint y: 297, endPoint x: 691, endPoint y: 297, distance: 26.0
click at [691, 297] on h2 "🌍 Global Token Library (for Native and Web)" at bounding box center [753, 301] width 504 height 21
drag, startPoint x: 818, startPoint y: 301, endPoint x: 677, endPoint y: 304, distance: 141.3
click at [677, 304] on h2 "🌍 Global Token Library (Native and Web)" at bounding box center [753, 301] width 504 height 21
click at [772, 333] on p "Shared styles and tokens used across all platforms and brands." at bounding box center [761, 331] width 488 height 16
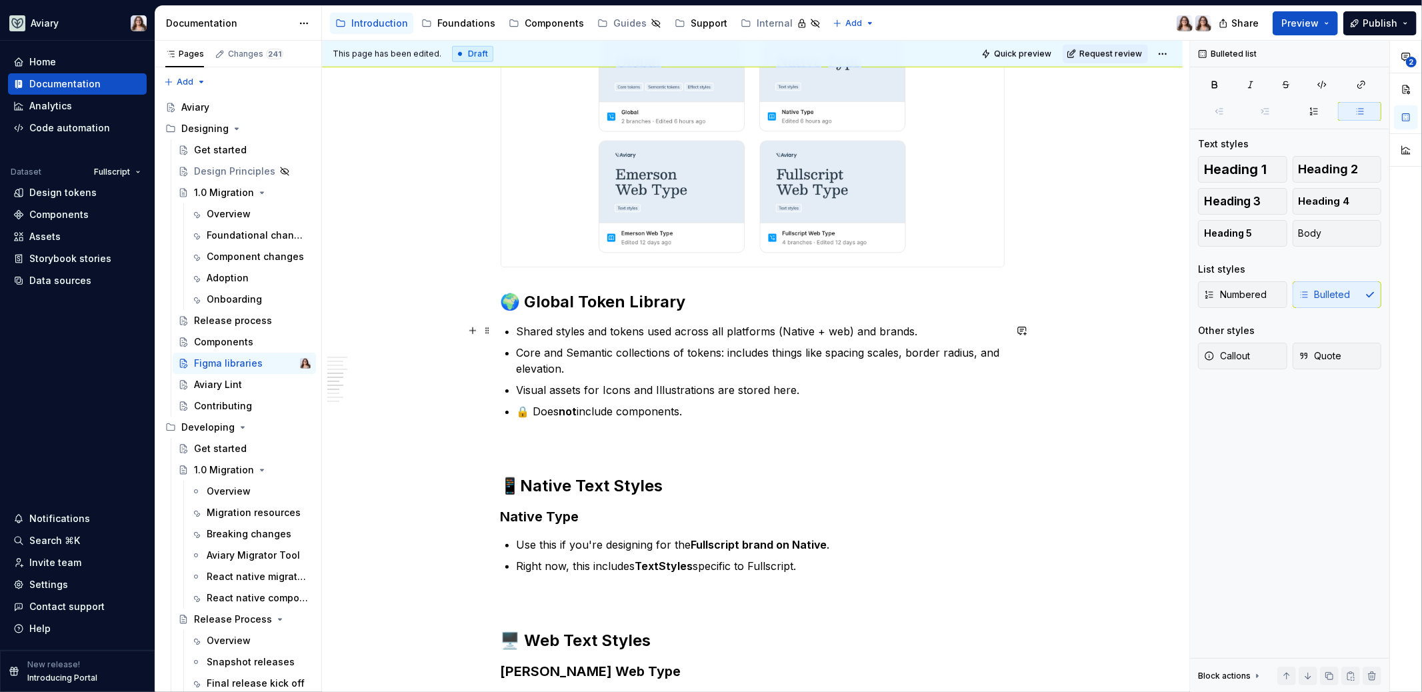
click at [830, 327] on p "Shared styles and tokens used across all platforms (Native + web) and brands." at bounding box center [761, 331] width 488 height 16
click at [926, 330] on p "Shared styles and tokens used across all platforms (Native and Web) and brands." at bounding box center [761, 331] width 488 height 16
click at [919, 332] on p "Shared styles and tokens used across all platforms (Native and Web) and brands." at bounding box center [761, 331] width 488 height 16
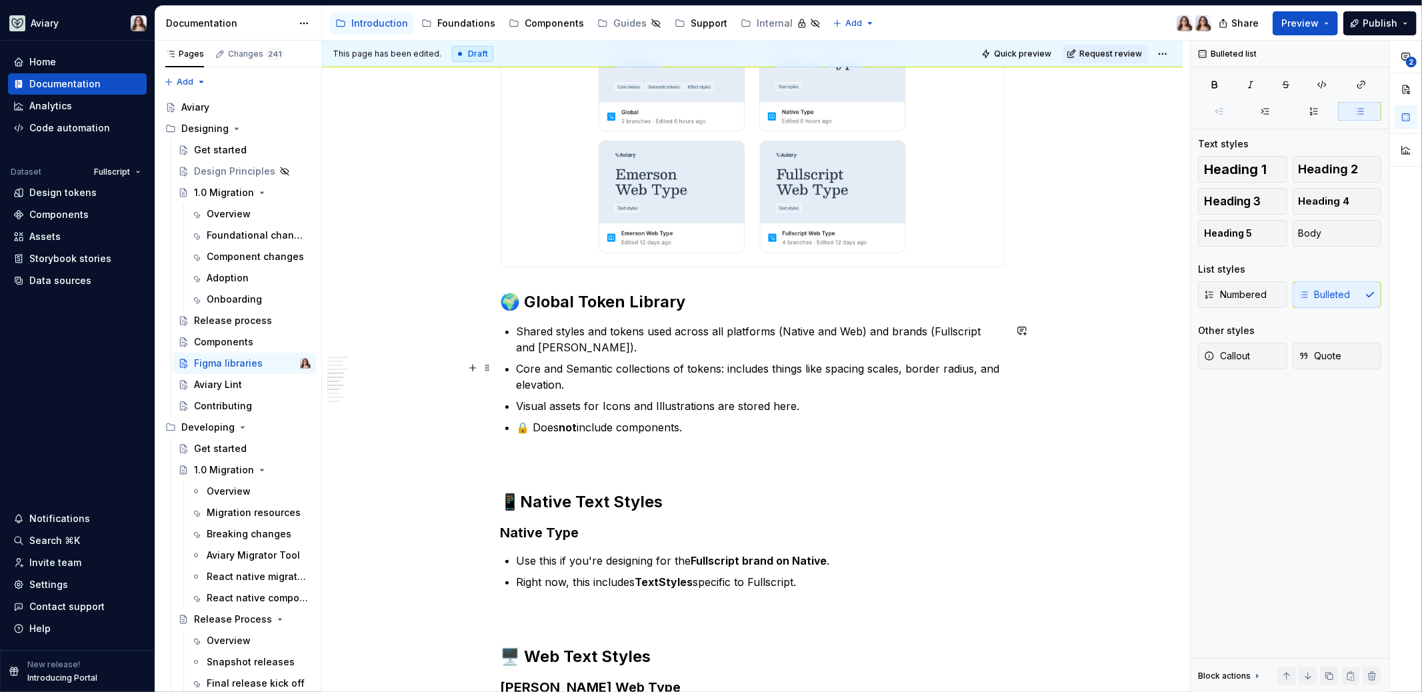
click at [589, 383] on p "Core and Semantic collections of tokens: includes things like spacing scales, b…" at bounding box center [761, 377] width 488 height 32
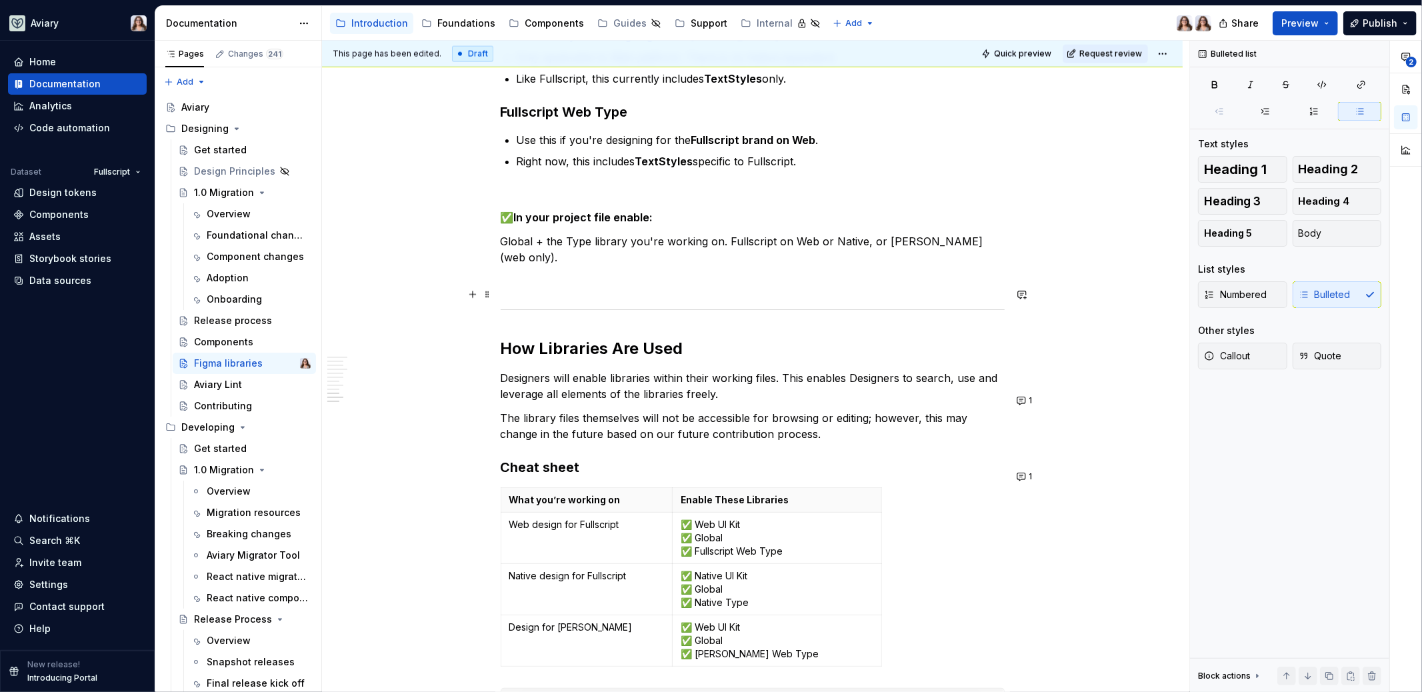
scroll to position [1750, 0]
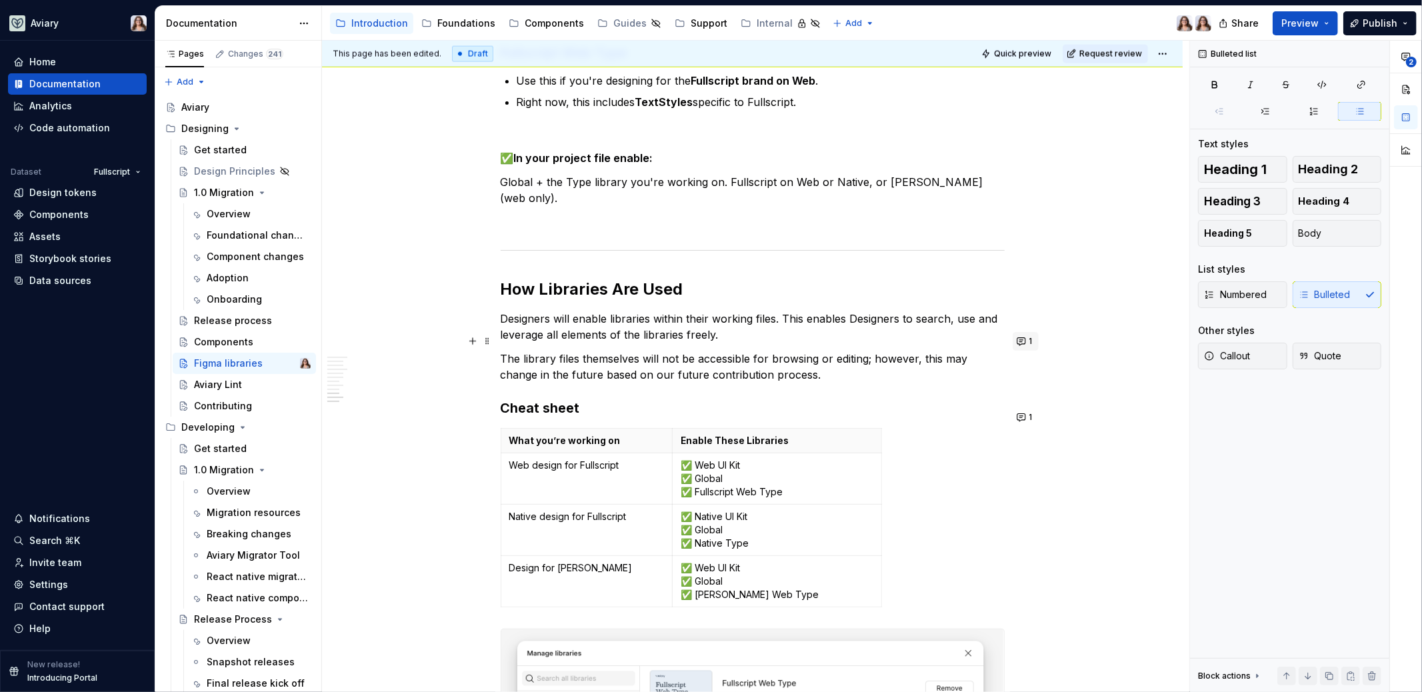
click at [1023, 343] on button "1" at bounding box center [1025, 341] width 26 height 19
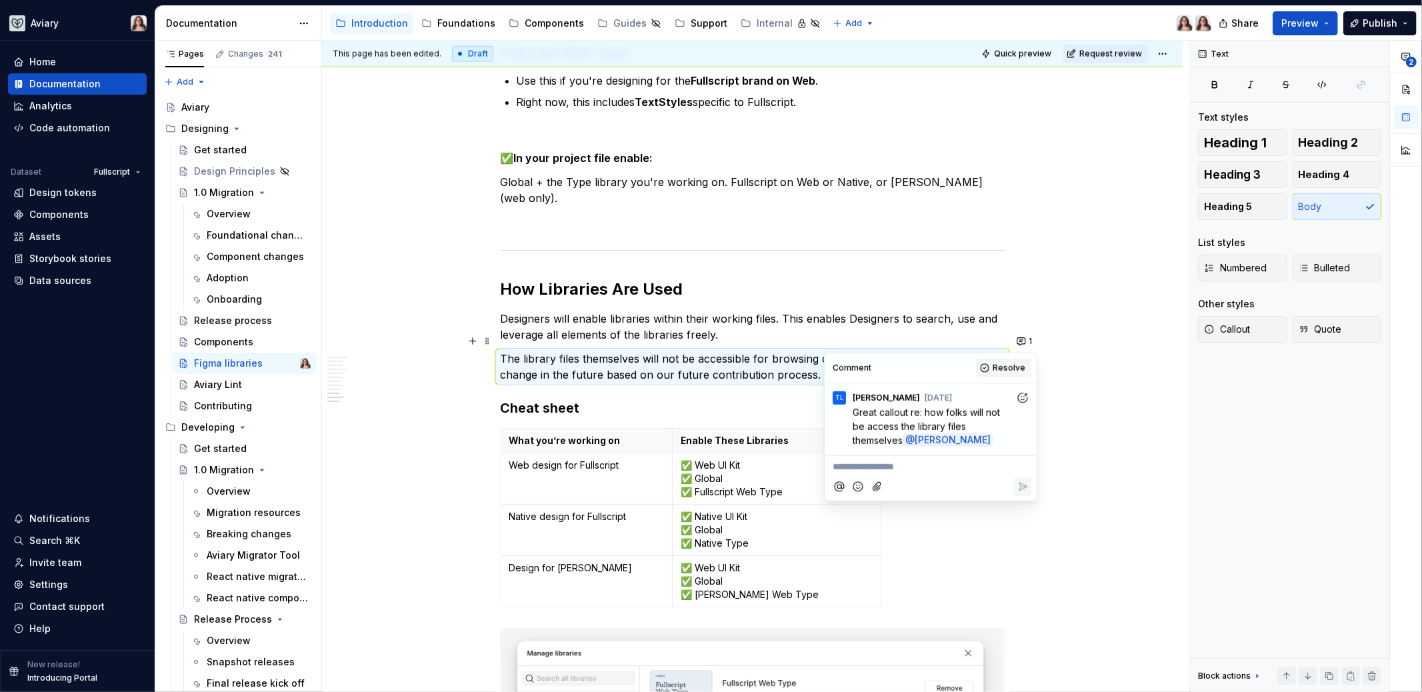
click at [1004, 371] on span "Resolve" at bounding box center [1008, 368] width 33 height 11
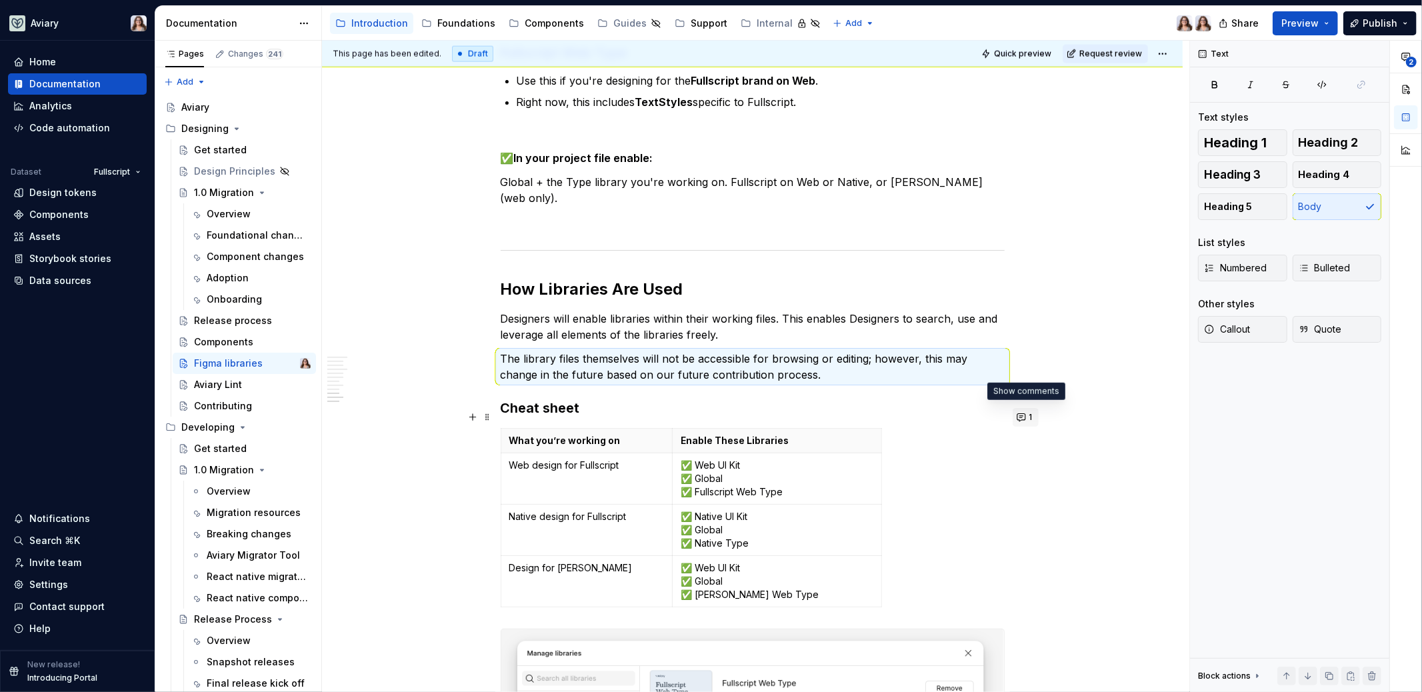
click at [1022, 415] on button "1" at bounding box center [1025, 417] width 26 height 19
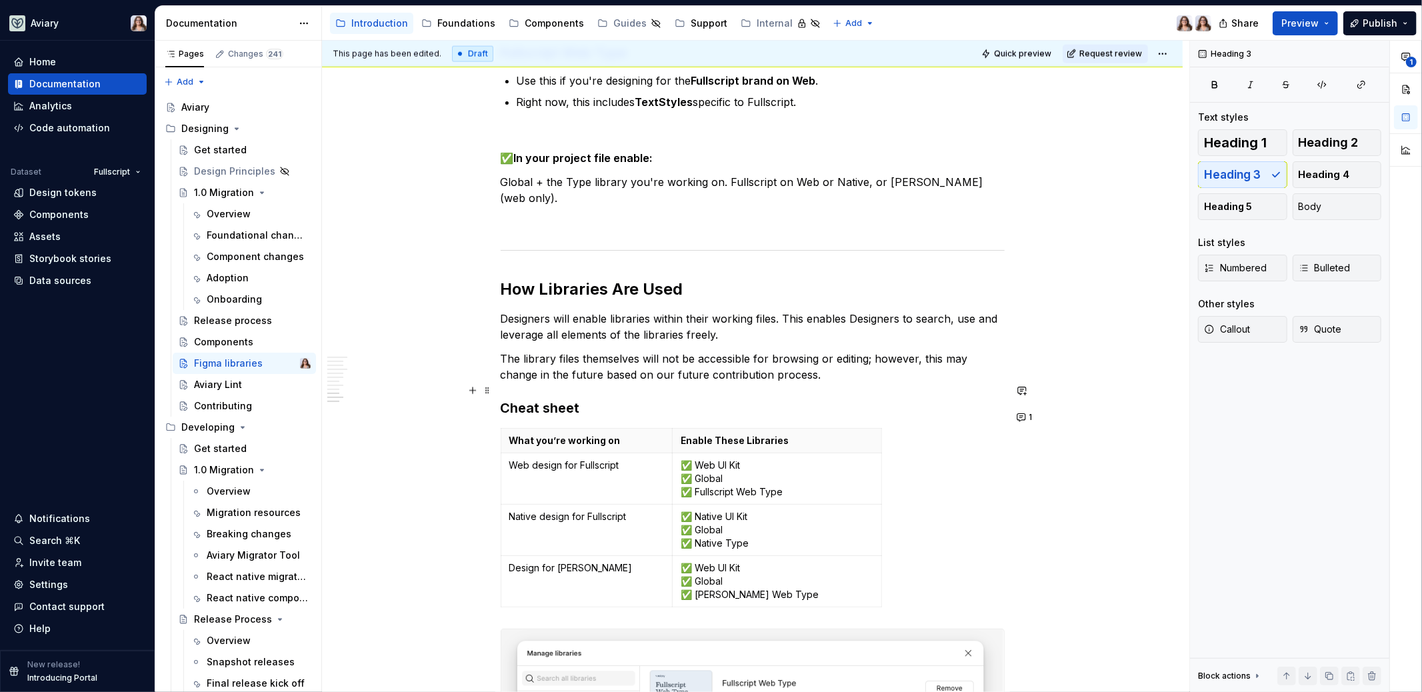
click at [579, 399] on h3 "Cheat sheet" at bounding box center [753, 408] width 504 height 19
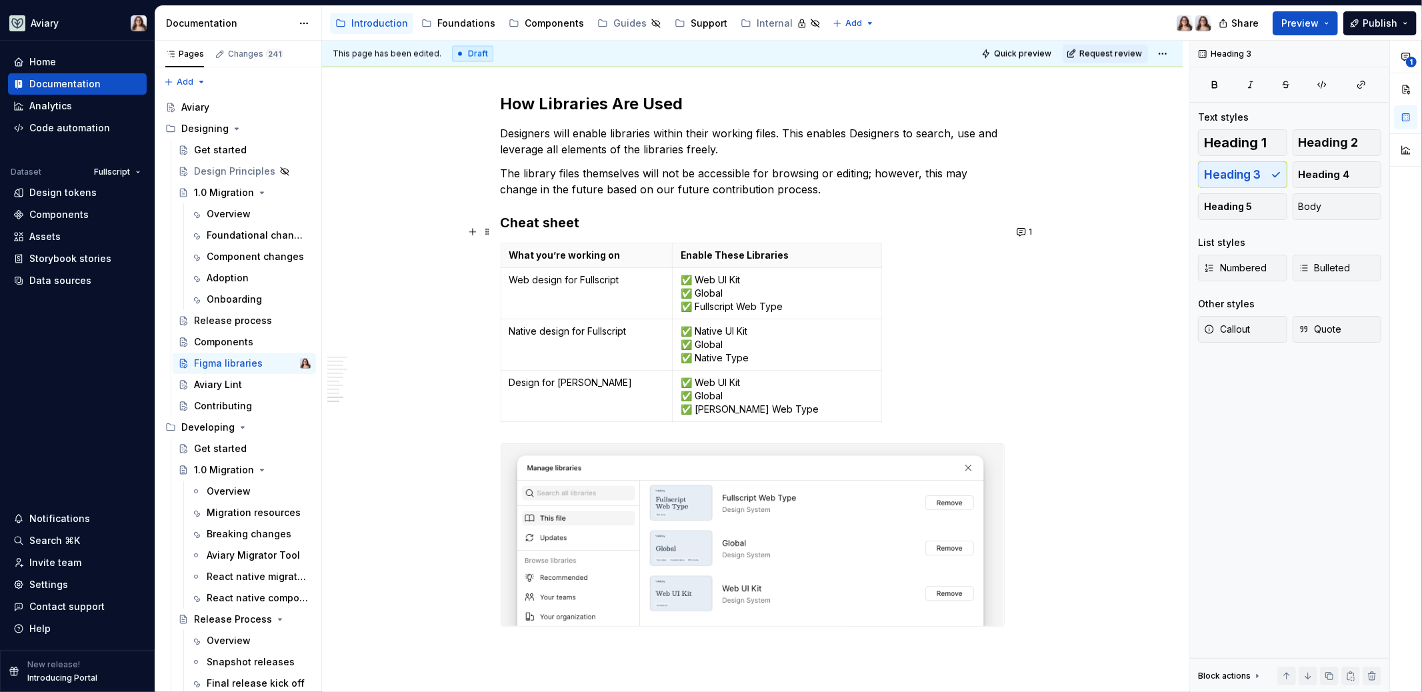
scroll to position [2020, 0]
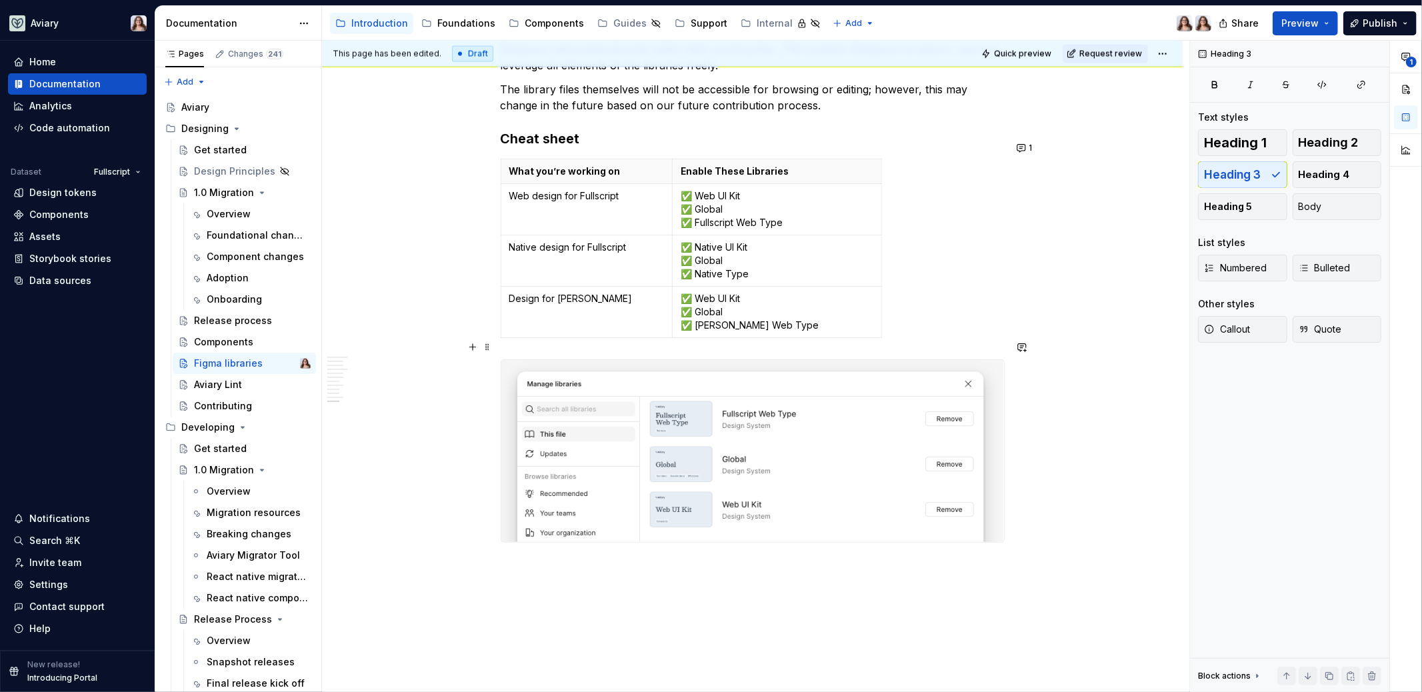
type textarea "*"
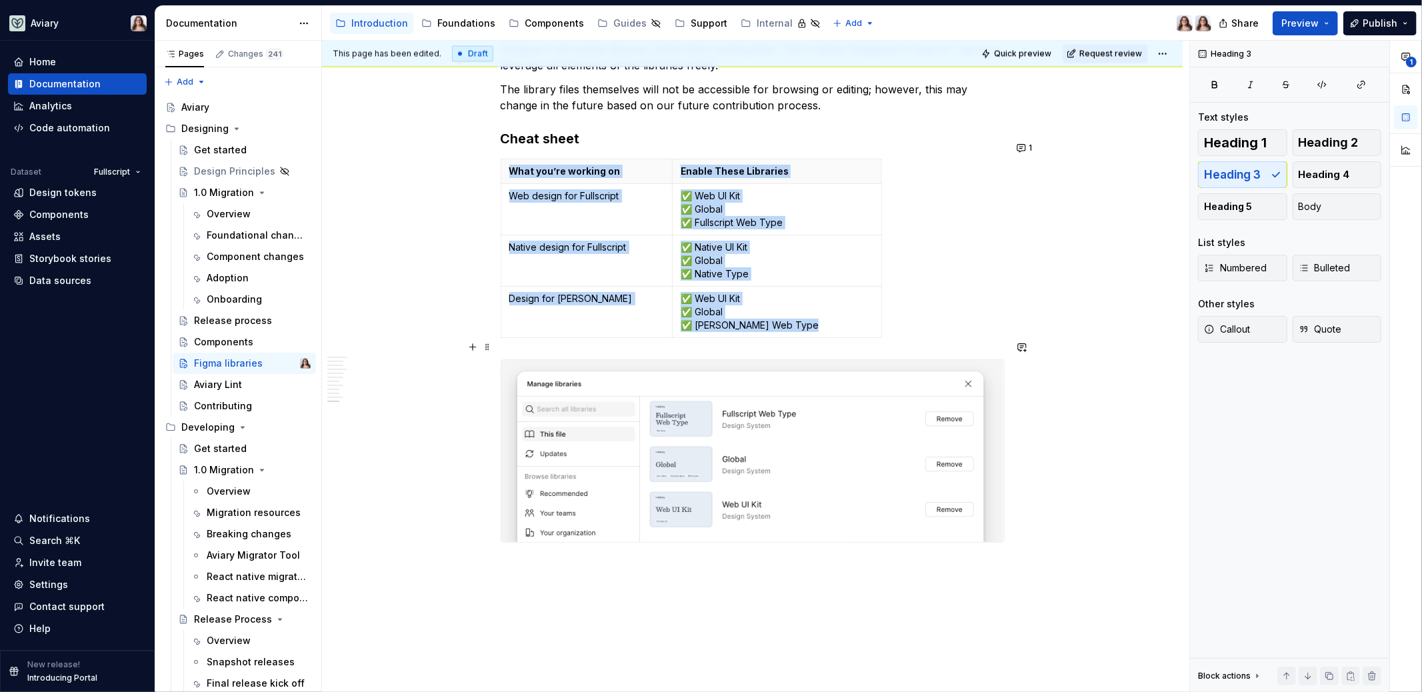
click at [683, 422] on img at bounding box center [752, 451] width 503 height 183
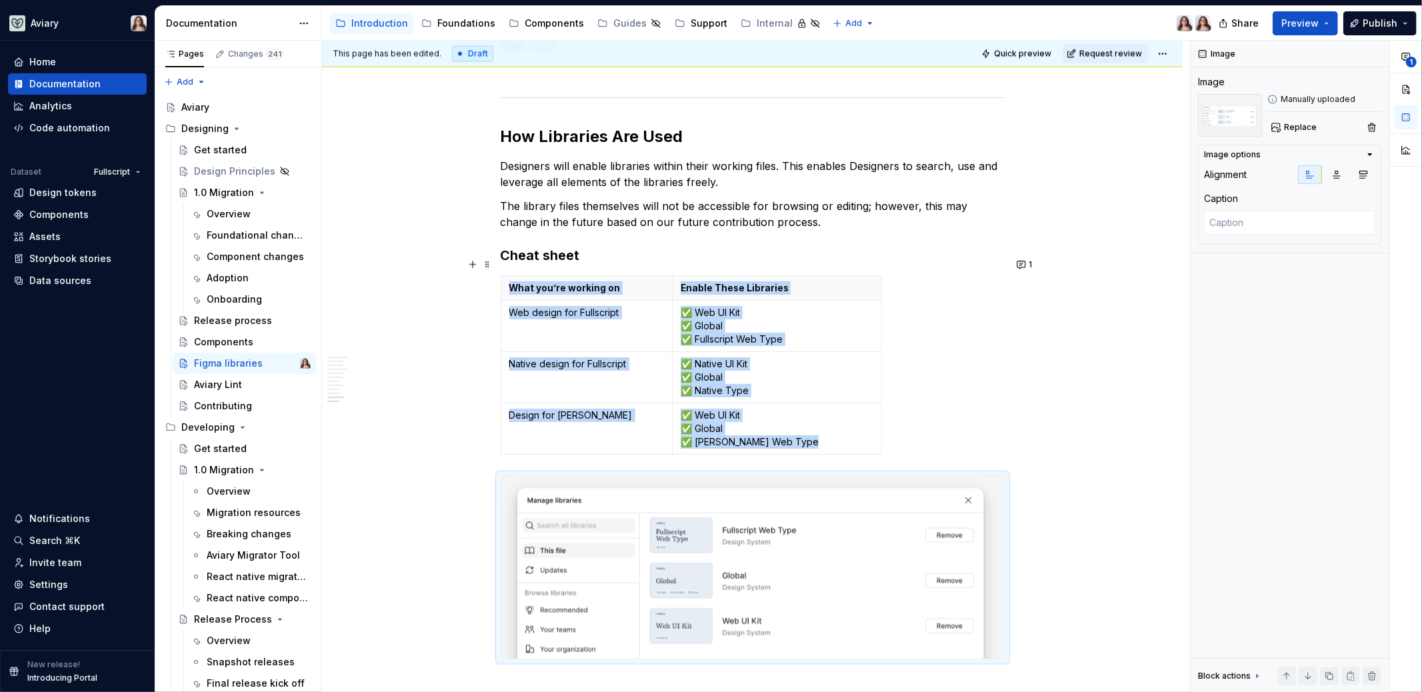
scroll to position [1827, 0]
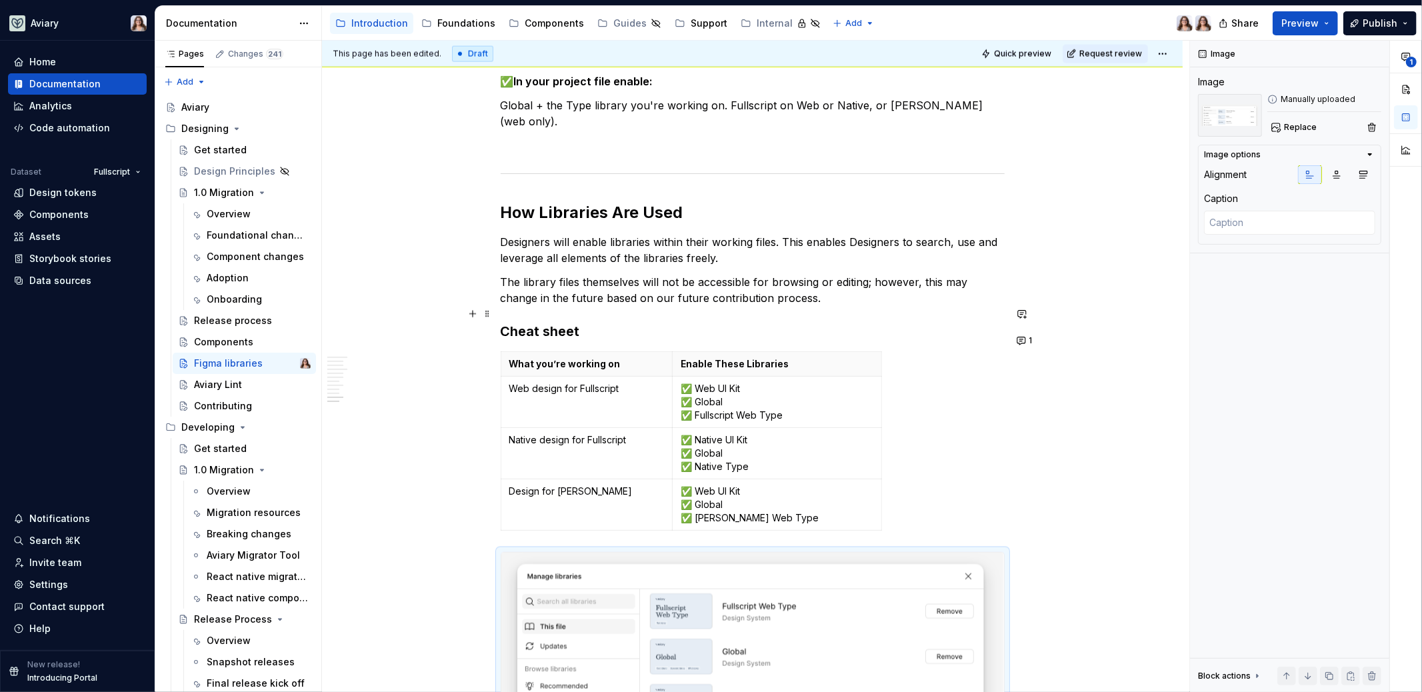
click at [671, 322] on h3 "Cheat sheet" at bounding box center [753, 331] width 504 height 19
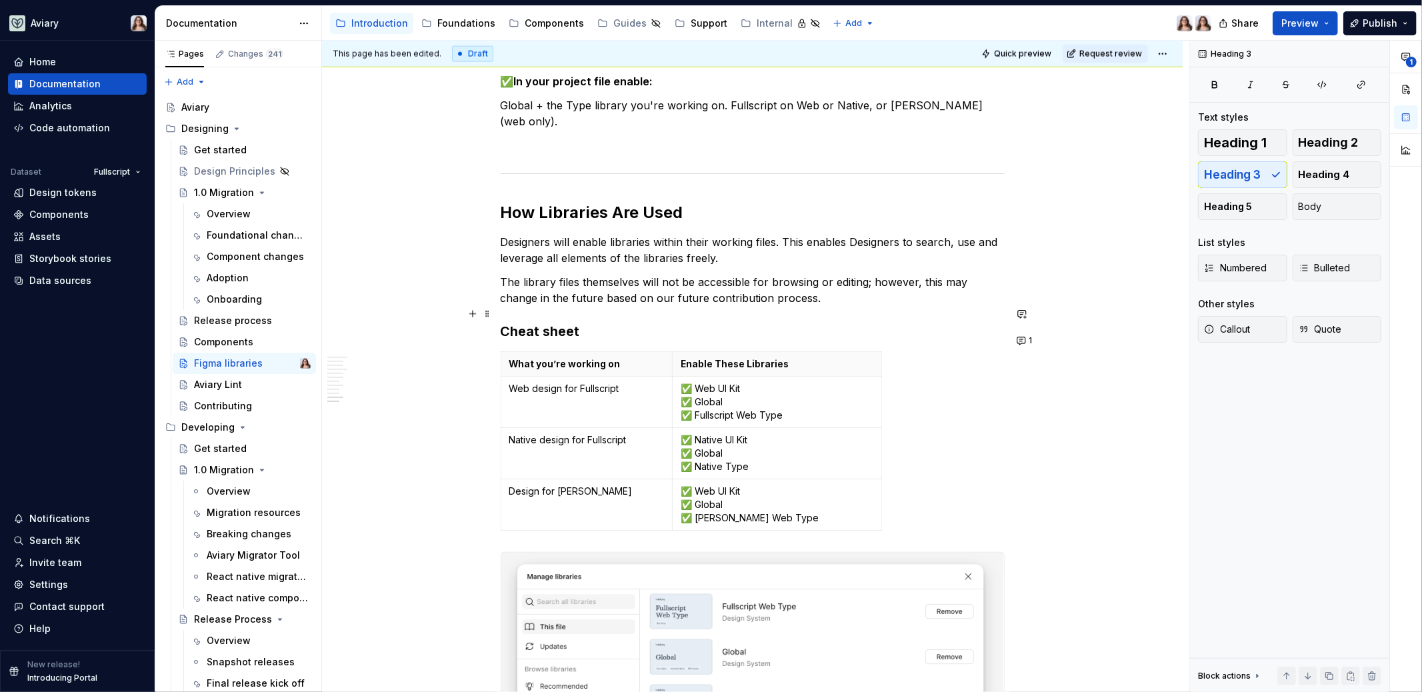
click at [503, 322] on h3 "Cheat sheet" at bounding box center [753, 331] width 504 height 19
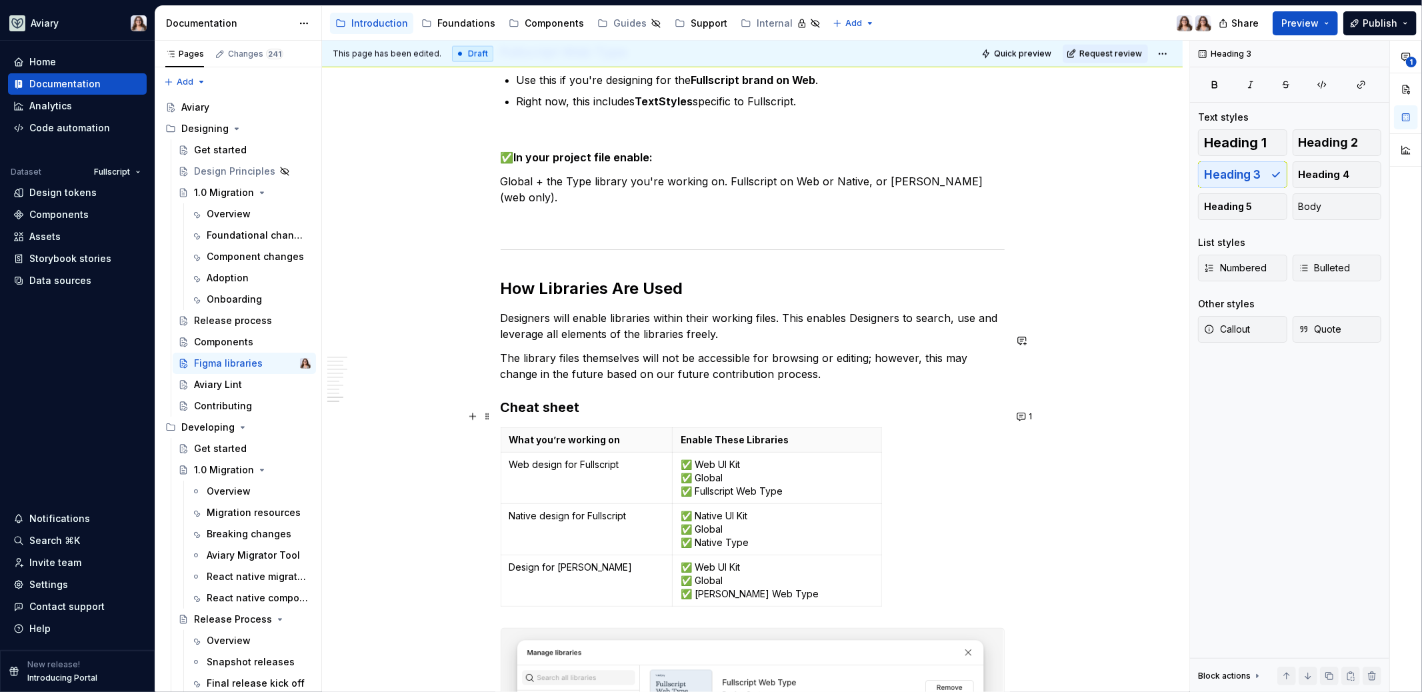
scroll to position [1938, 0]
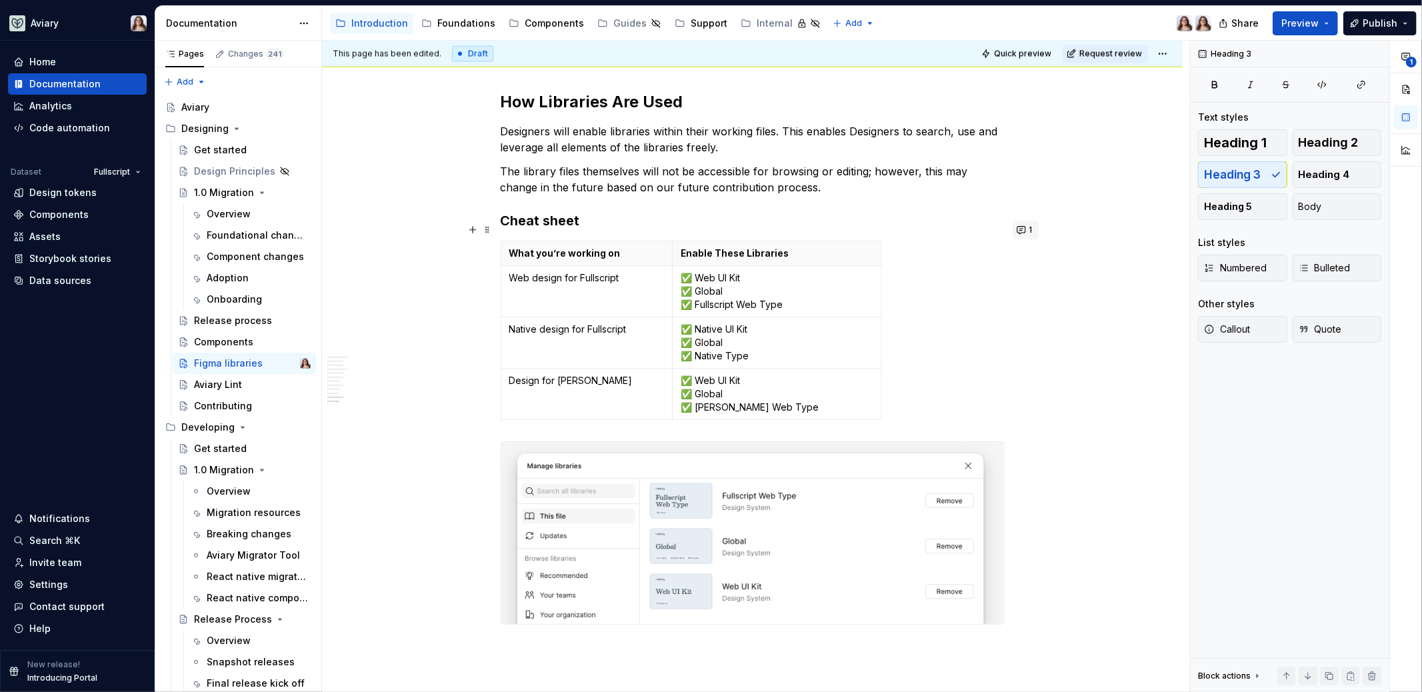
click at [1030, 228] on span "1" at bounding box center [1030, 230] width 3 height 11
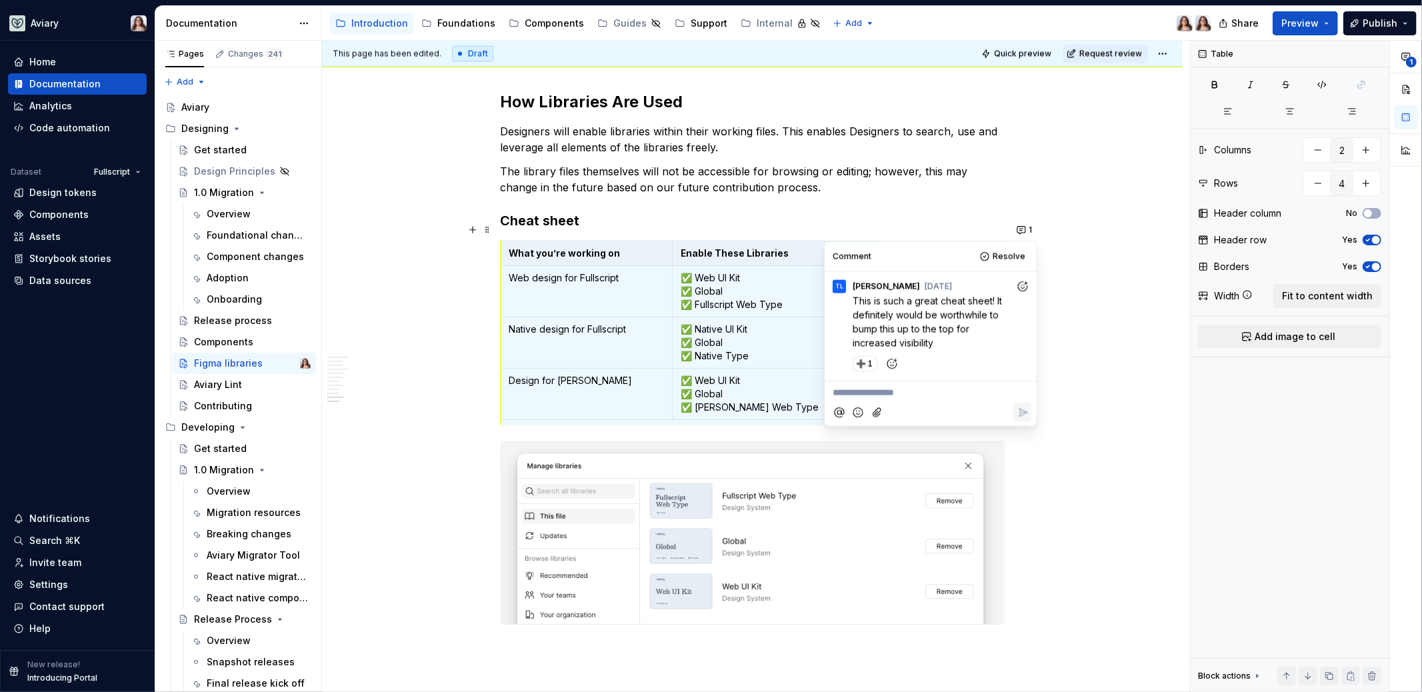
click at [904, 396] on p "**********" at bounding box center [930, 392] width 196 height 14
click at [653, 91] on h2 "How Libraries Are Used" at bounding box center [753, 101] width 504 height 21
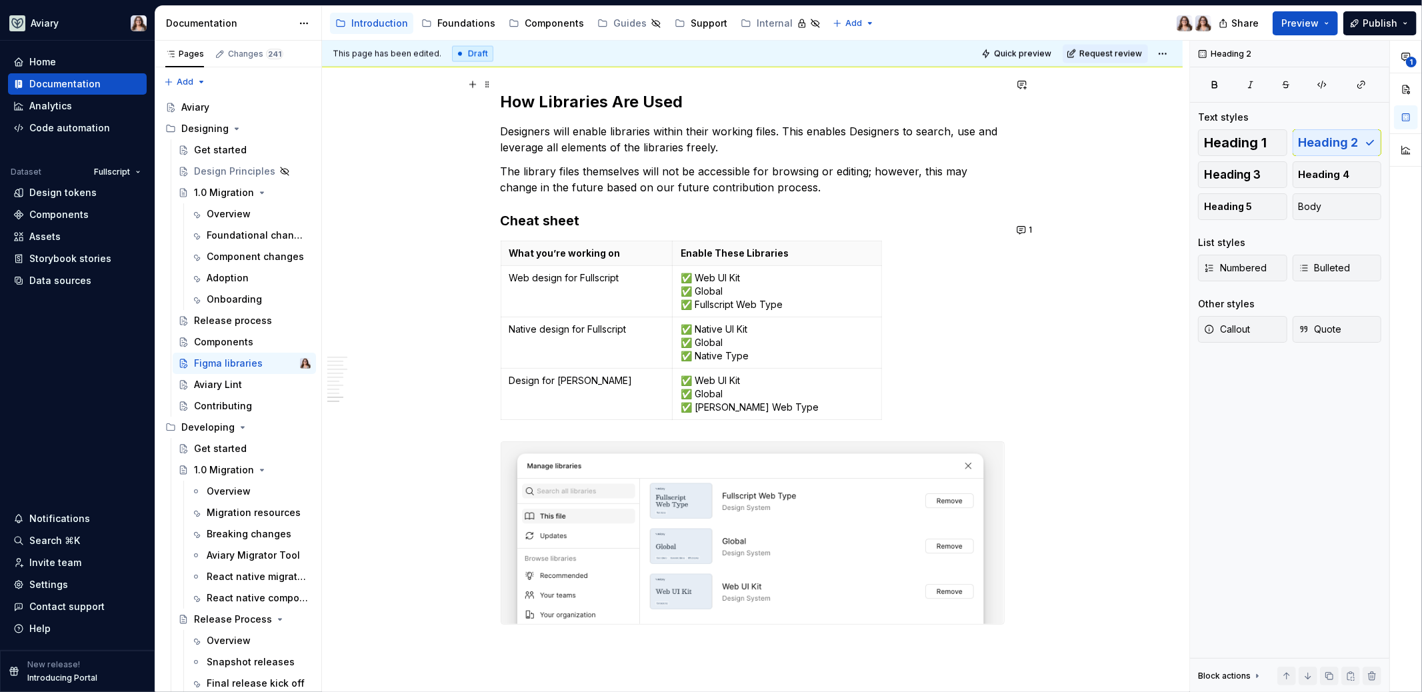
scroll to position [1904, 0]
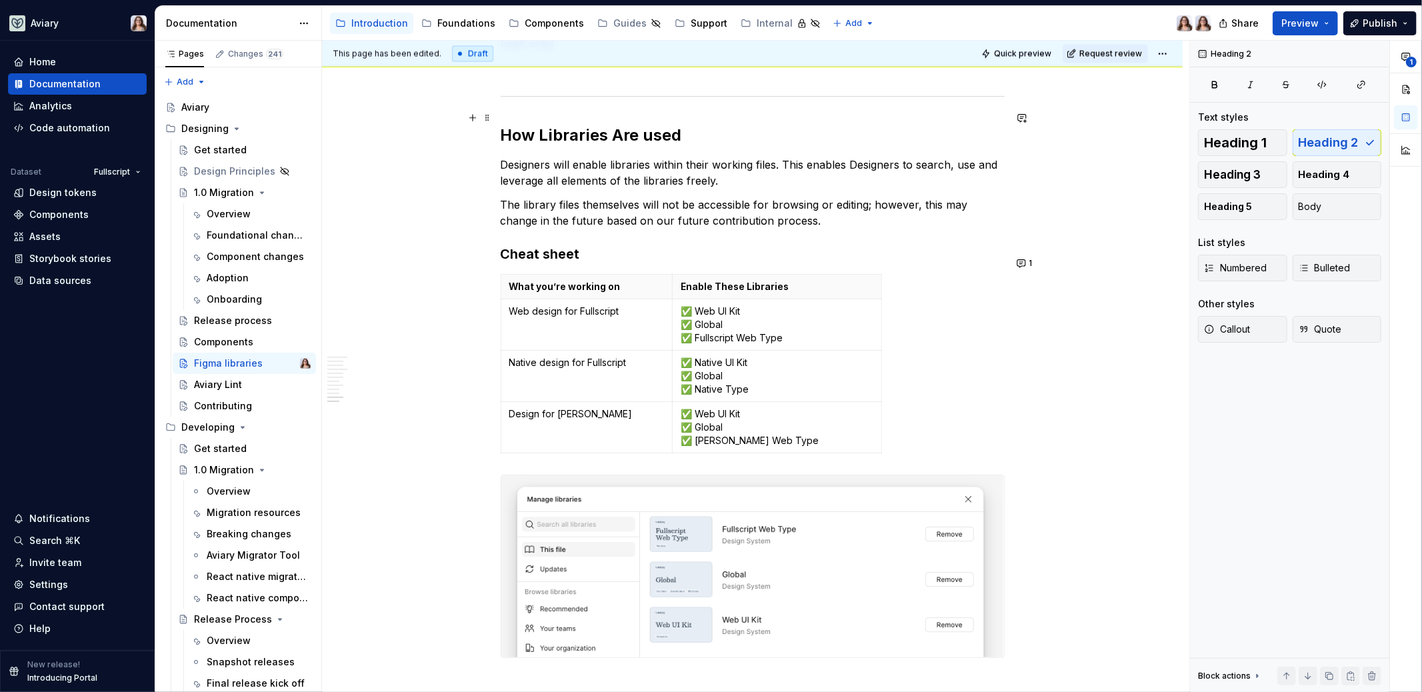
click at [620, 125] on h2 "How Libraries Are used" at bounding box center [753, 135] width 504 height 21
click at [544, 125] on h2 "How Libraries are used" at bounding box center [753, 135] width 504 height 21
click at [1022, 264] on button "1" at bounding box center [1025, 263] width 26 height 19
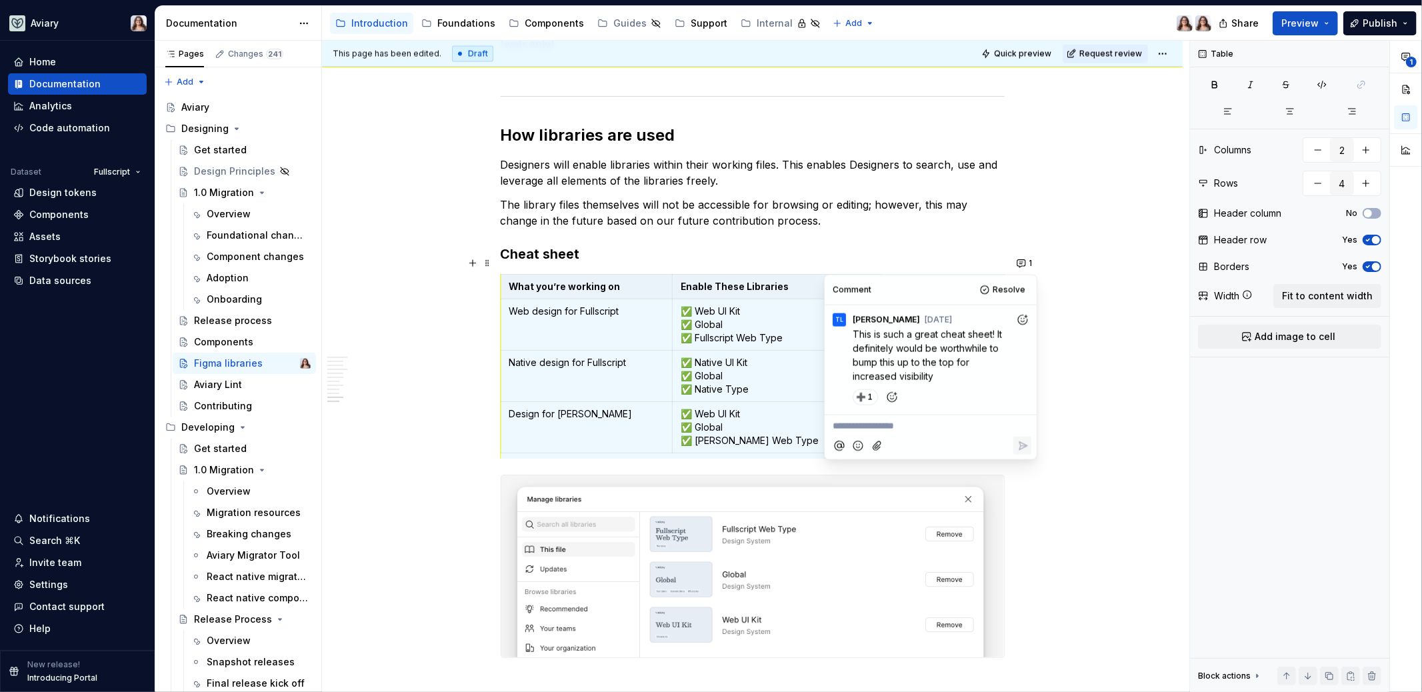
click at [893, 421] on p "**********" at bounding box center [930, 426] width 196 height 14
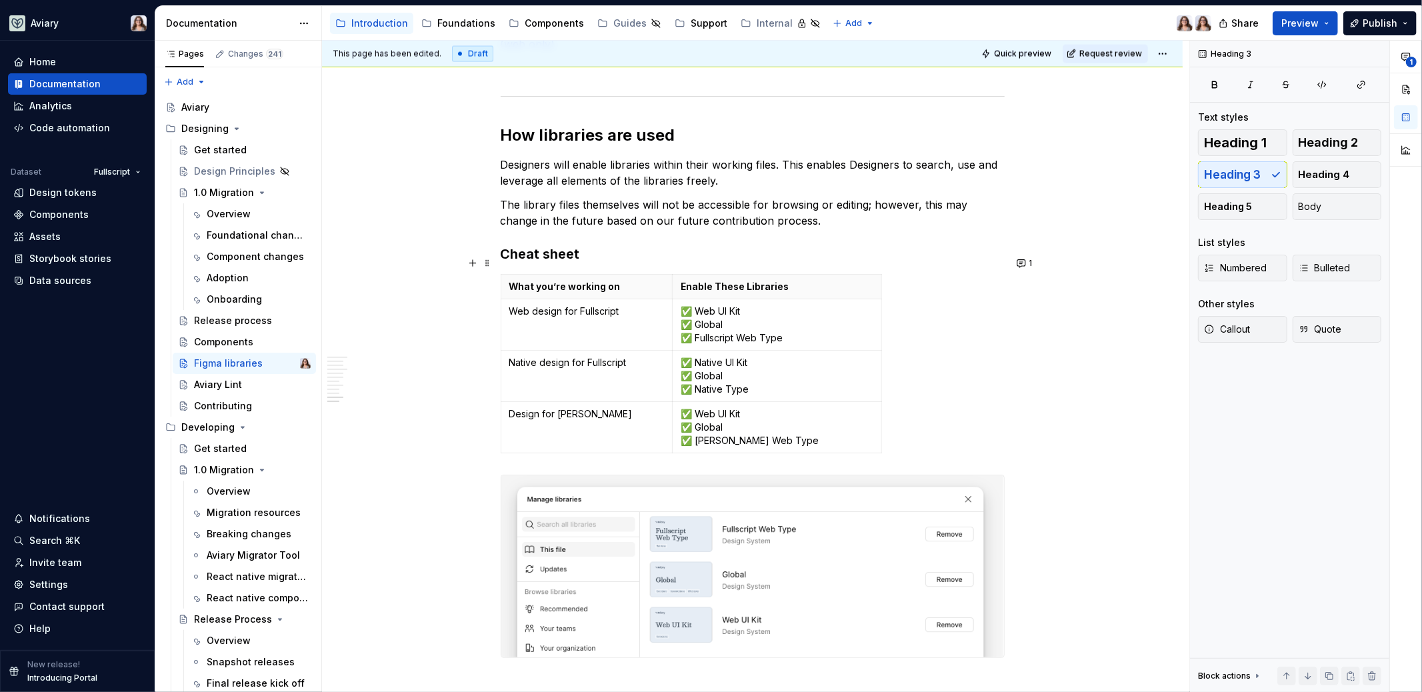
click at [776, 245] on h3 "Cheat sheet" at bounding box center [753, 254] width 504 height 19
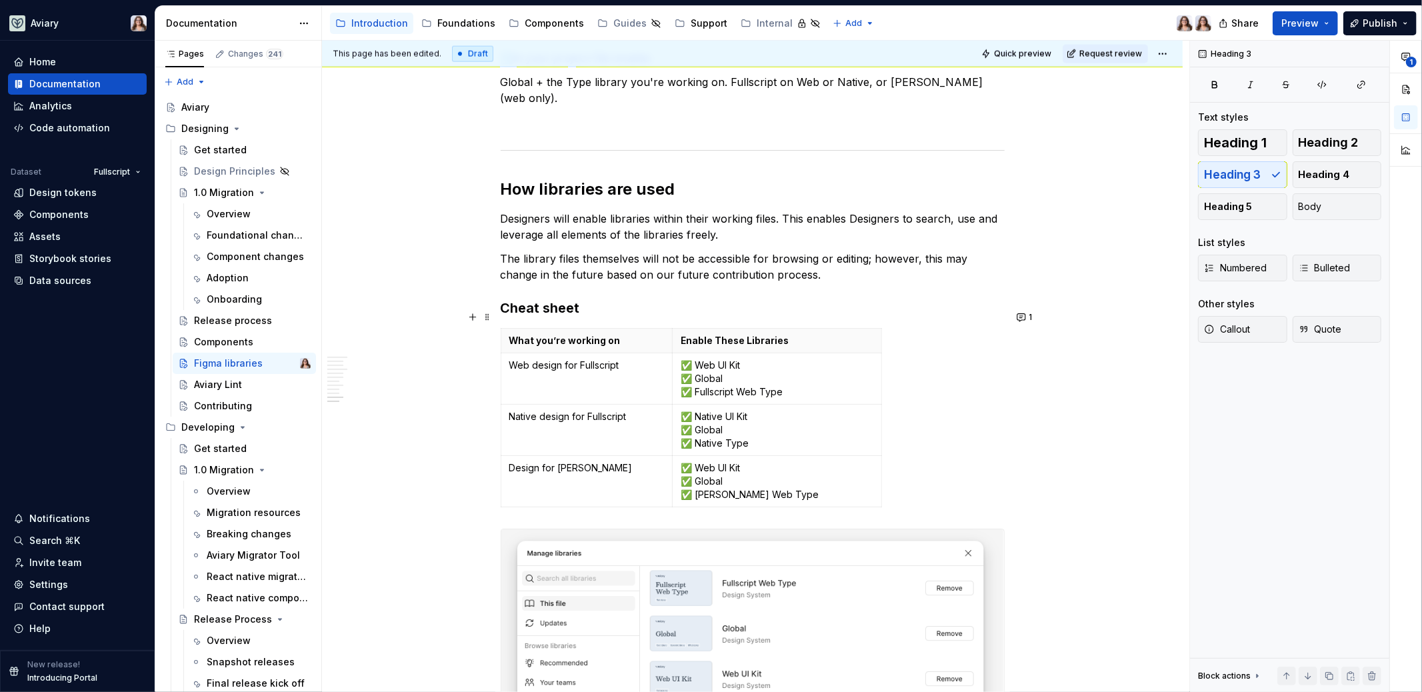
scroll to position [1906, 0]
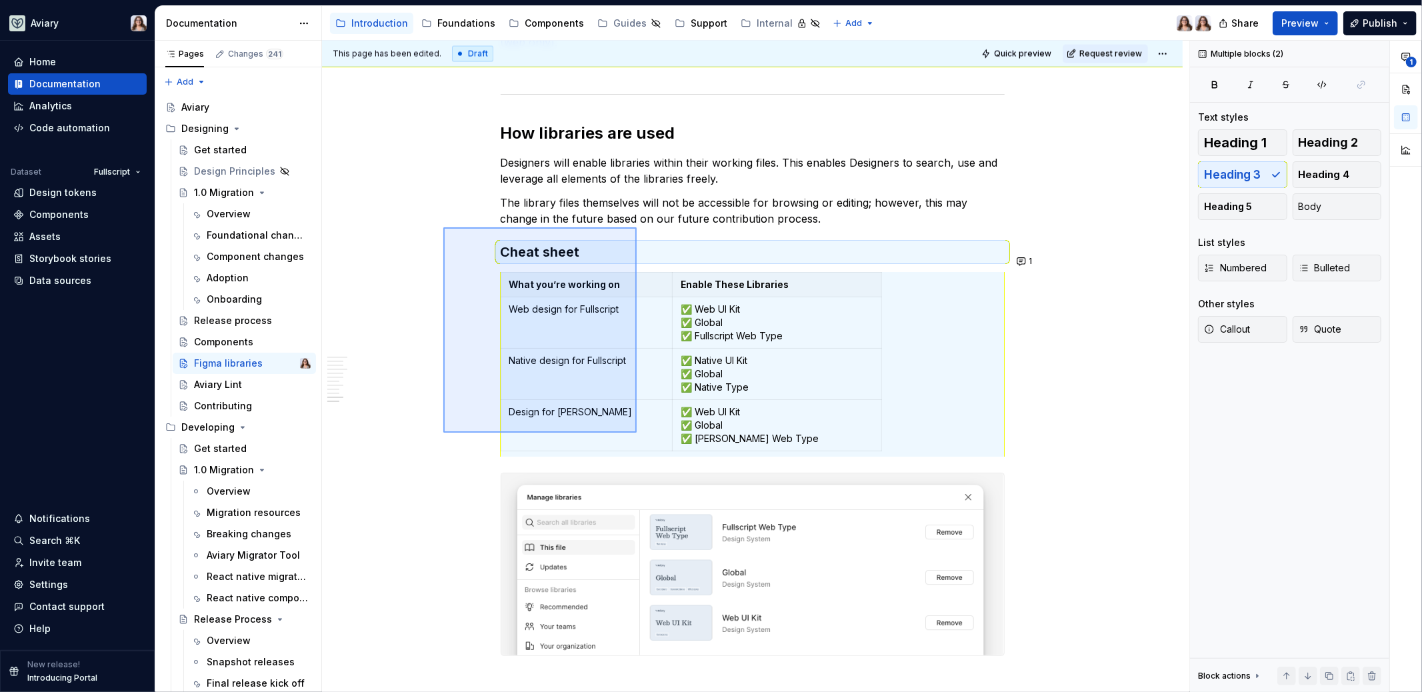
drag, startPoint x: 443, startPoint y: 227, endPoint x: 636, endPoint y: 433, distance: 282.0
click at [637, 434] on div "This page has been edited. Draft Quick preview Request review Figma libraries E…" at bounding box center [755, 367] width 867 height 652
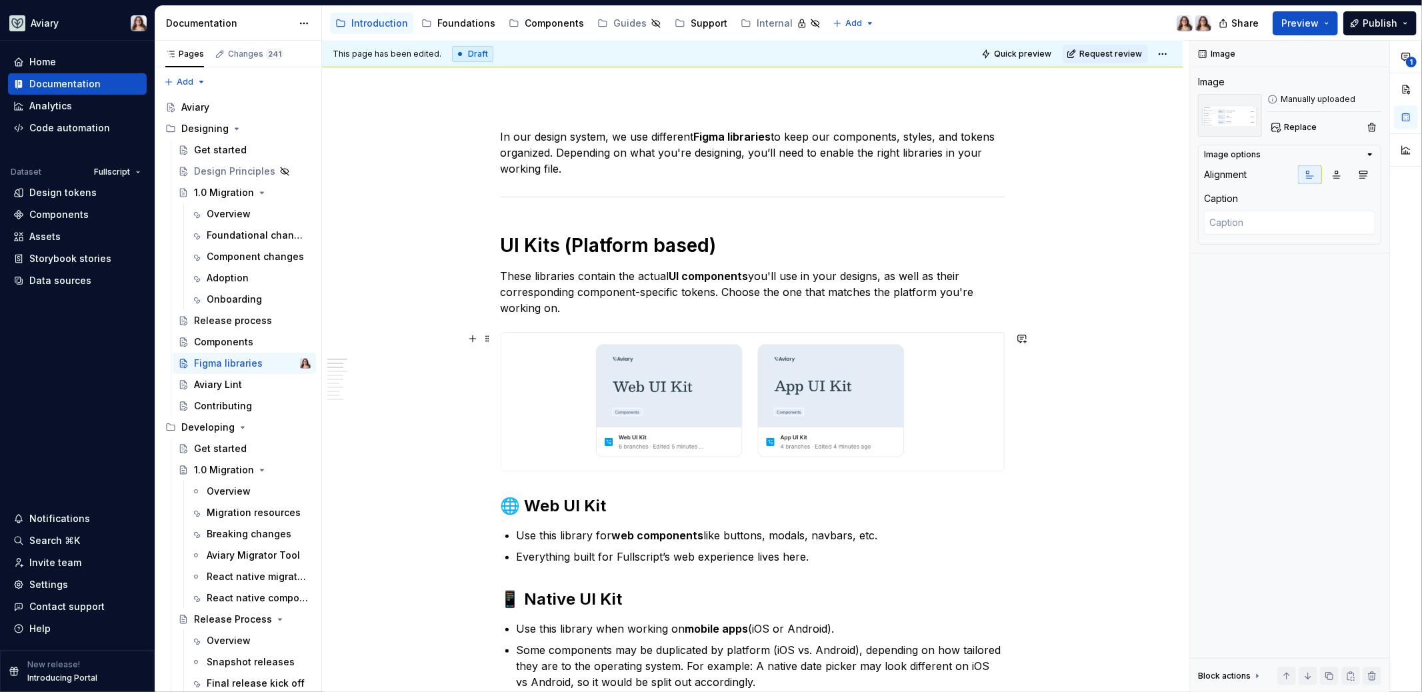
scroll to position [0, 0]
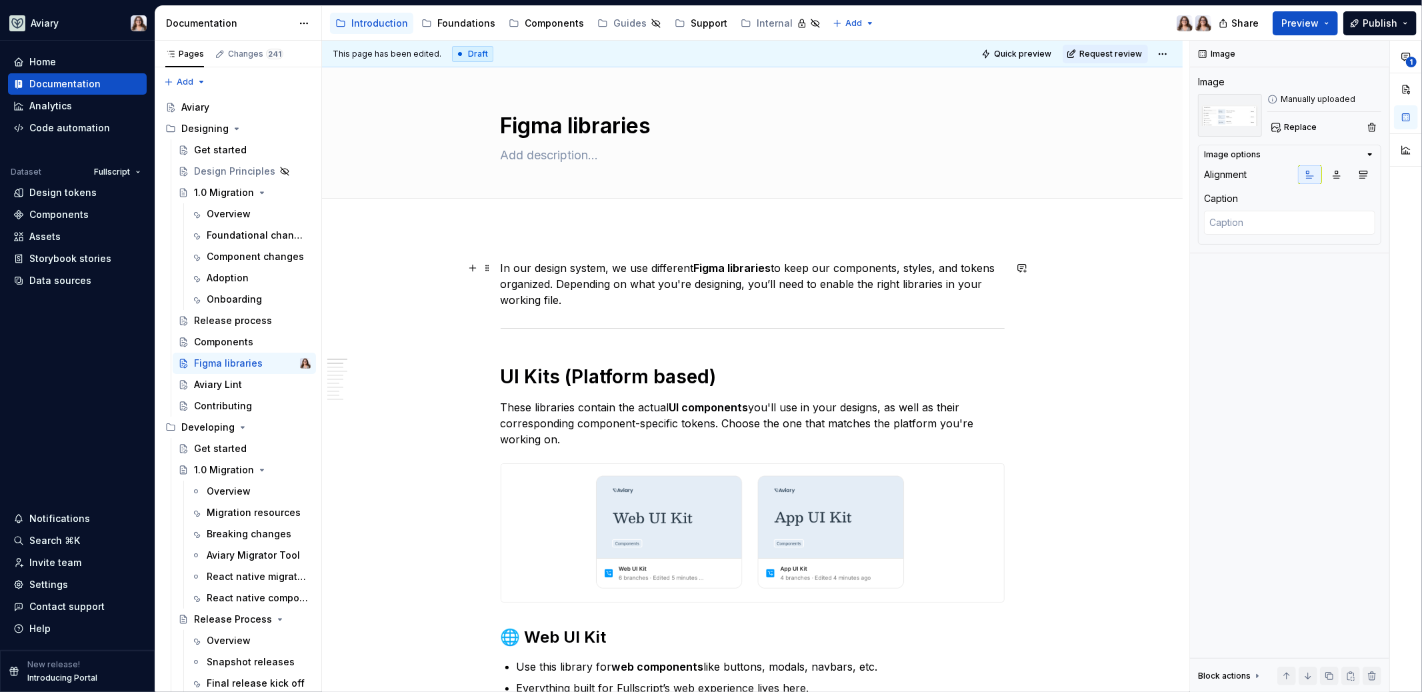
click at [583, 302] on p "In our design system, we use different Figma libraries to keep our components, …" at bounding box center [753, 284] width 504 height 48
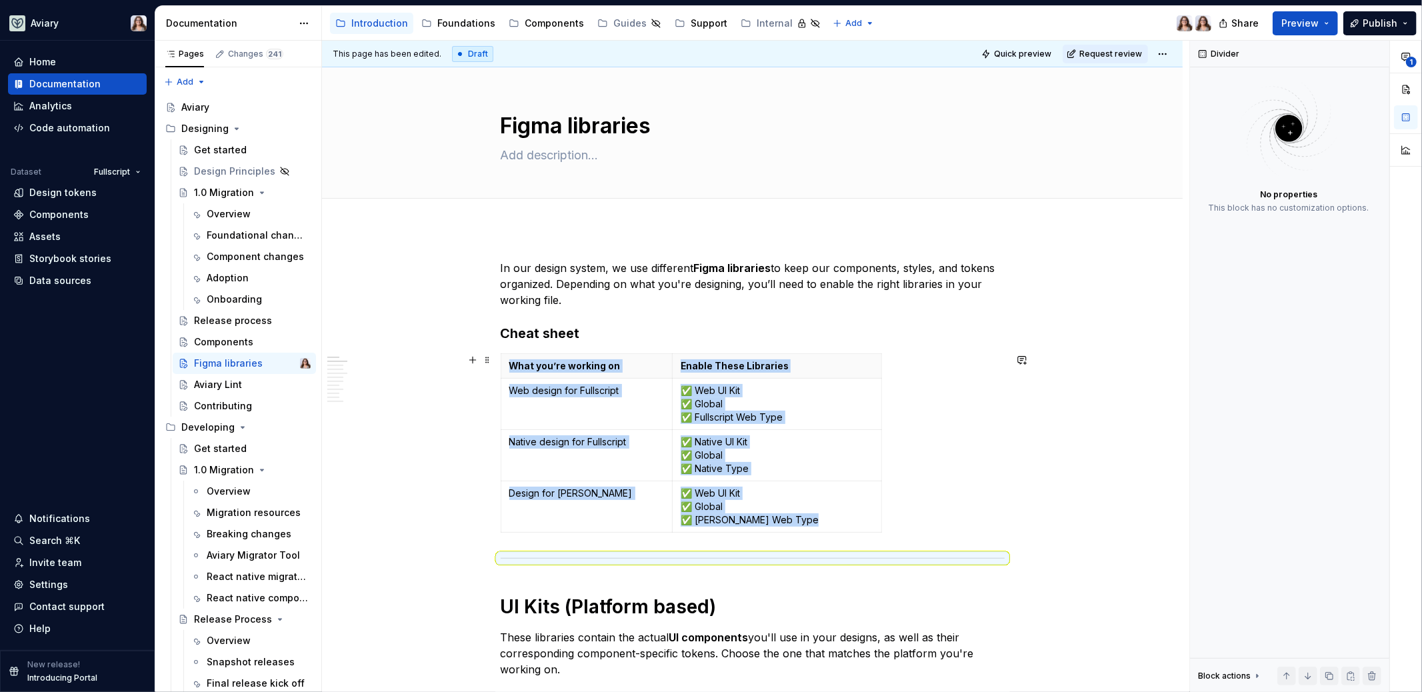
scroll to position [5, 0]
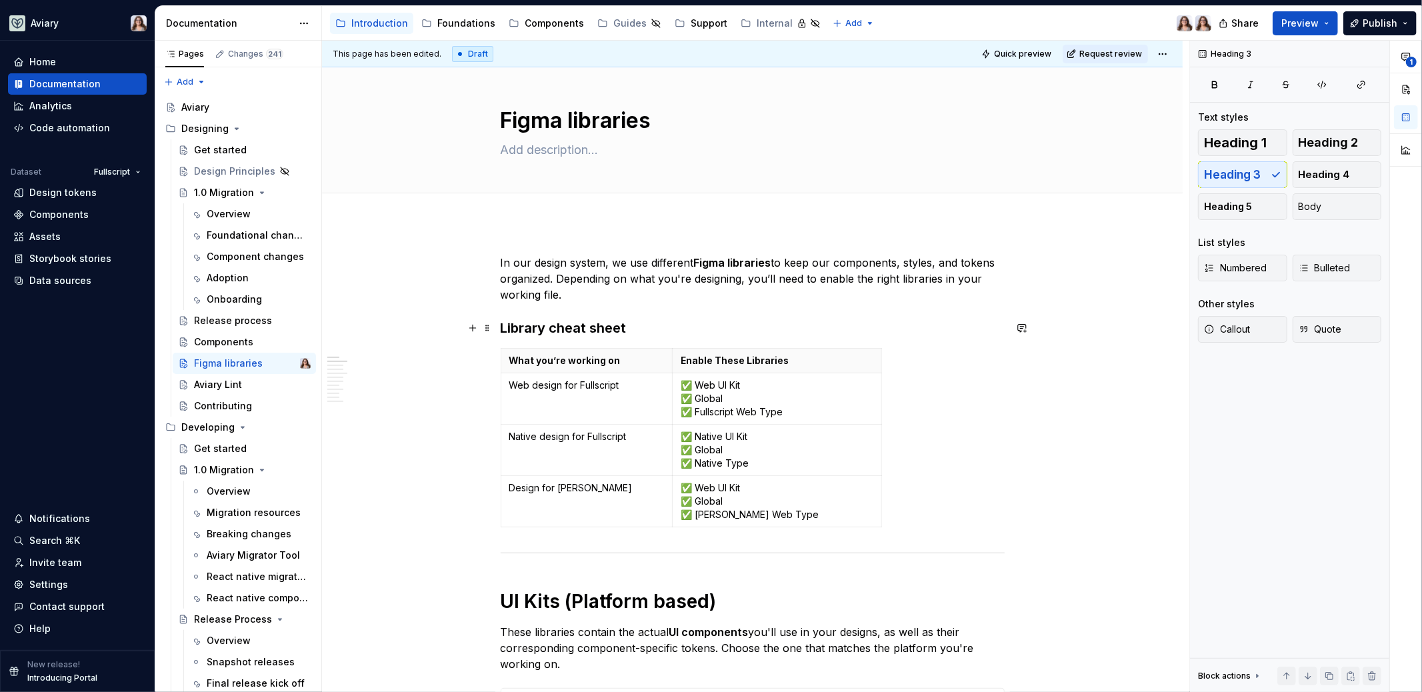
click at [631, 321] on h3 "Library cheat sheet" at bounding box center [753, 328] width 504 height 19
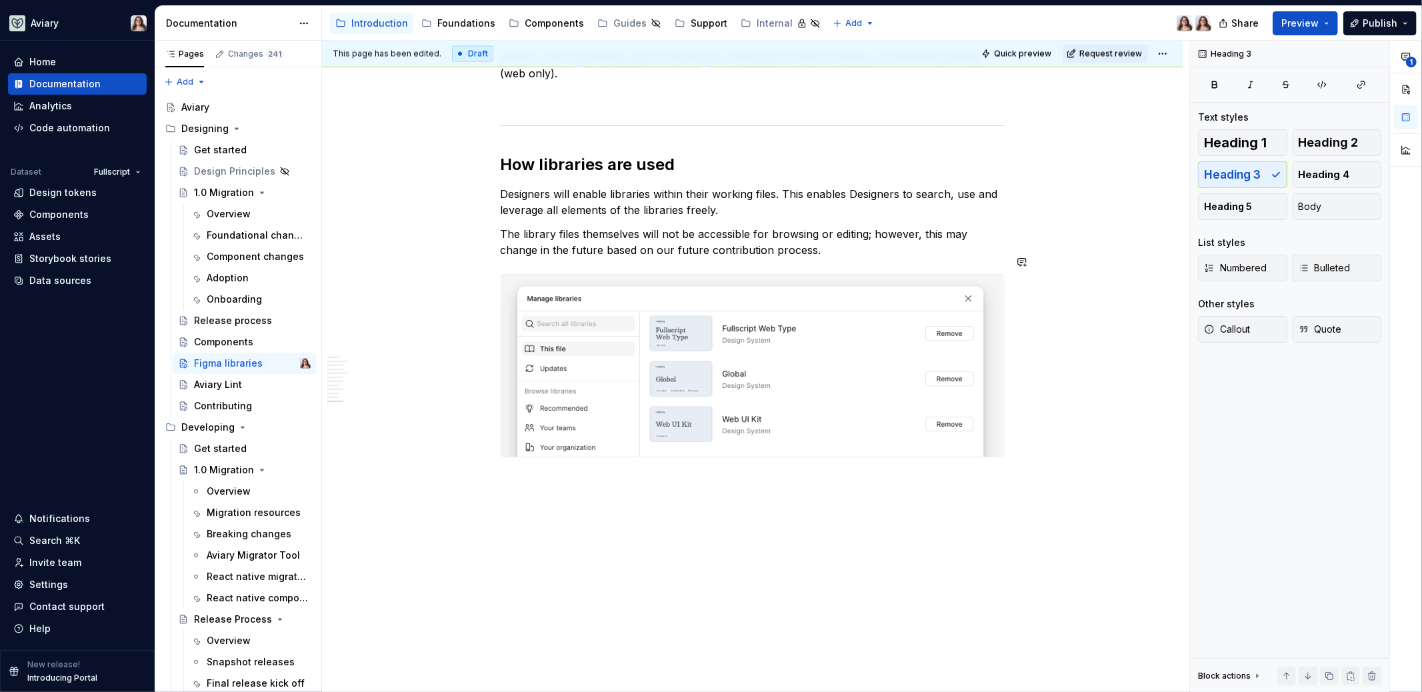
scroll to position [2106, 0]
click at [824, 236] on p "The library files themselves will not be accessible for browsing or editing; ho…" at bounding box center [753, 241] width 504 height 32
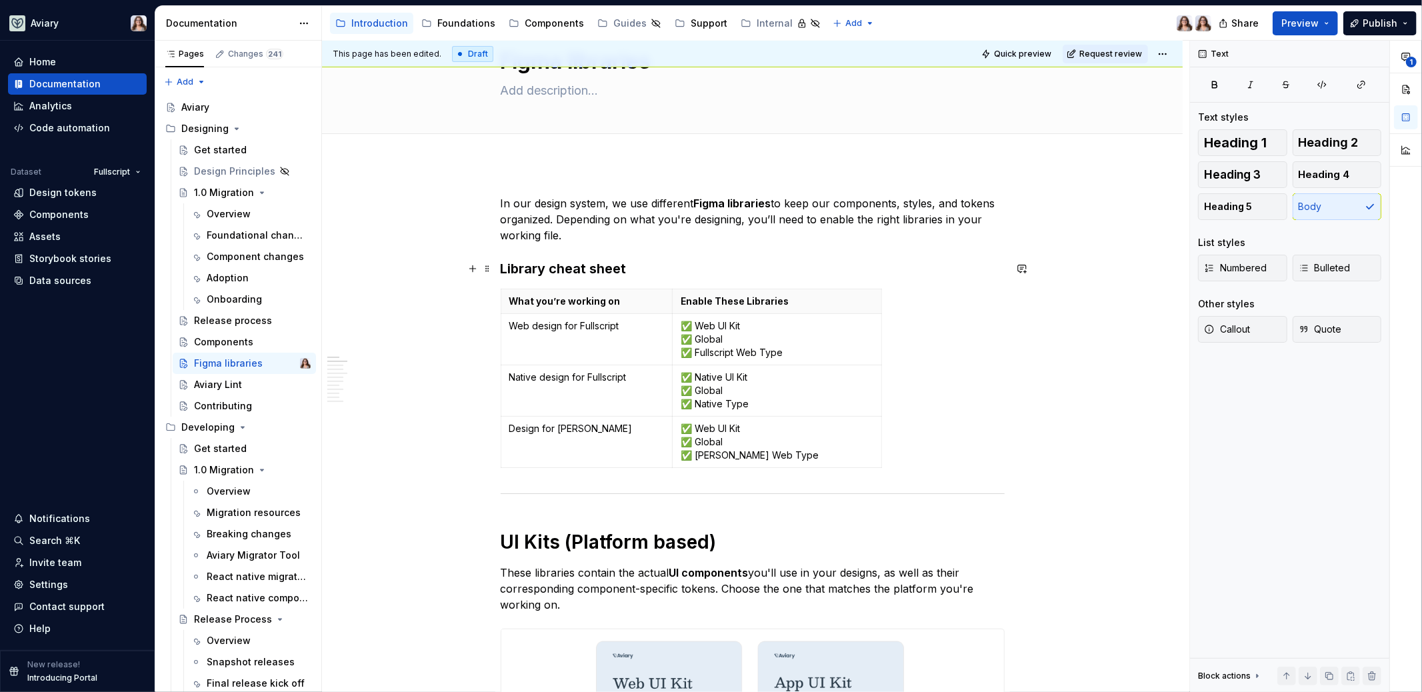
scroll to position [0, 0]
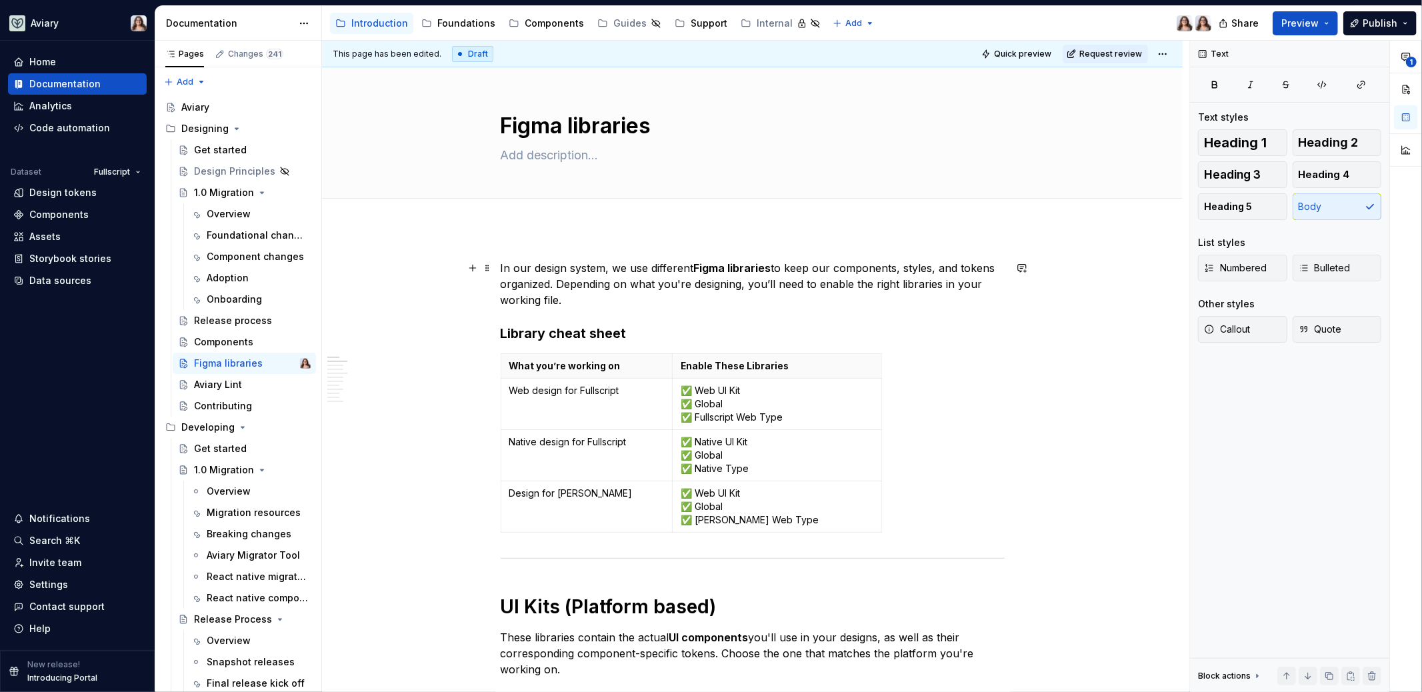
click at [616, 303] on p "In our design system, we use different Figma libraries to keep our components, …" at bounding box center [753, 284] width 504 height 48
click at [542, 158] on textarea at bounding box center [750, 155] width 504 height 21
type textarea "*"
type textarea "M"
type textarea "*"
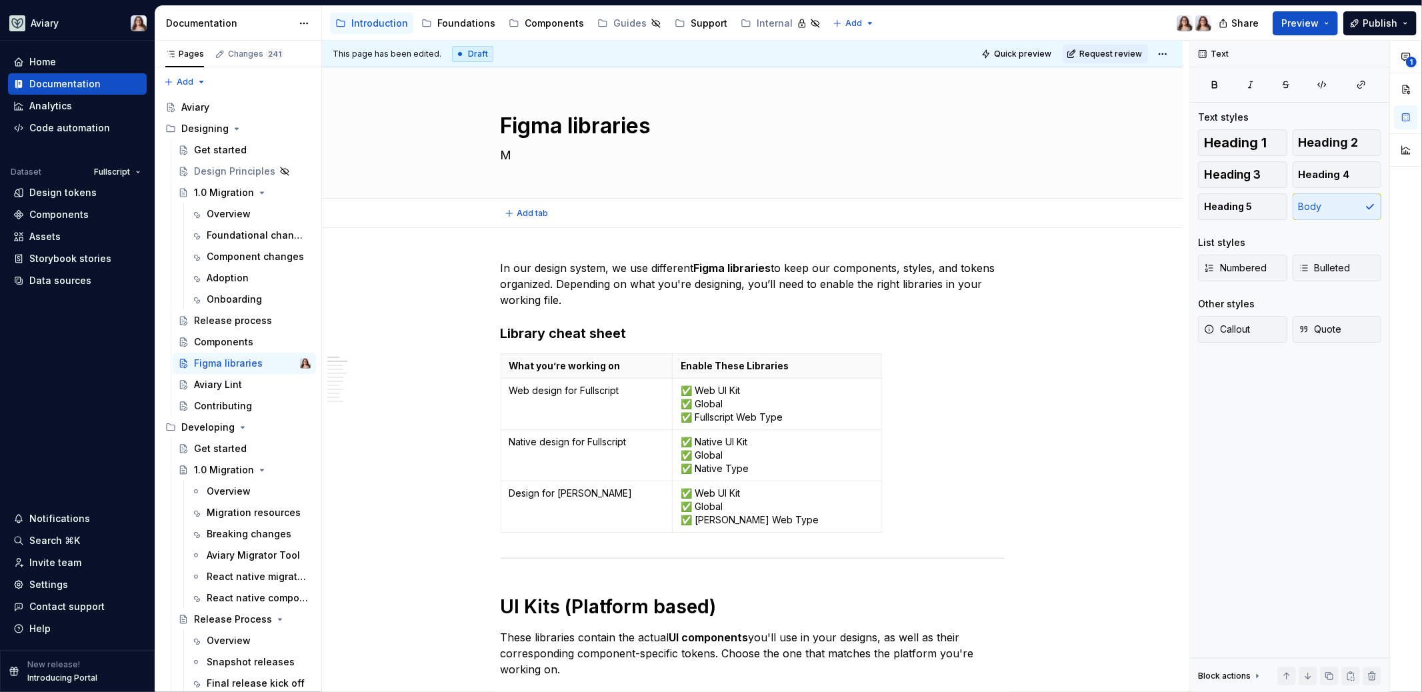
type textarea "Mu"
type textarea "*"
type textarea "Mul"
type textarea "*"
type textarea "Mult"
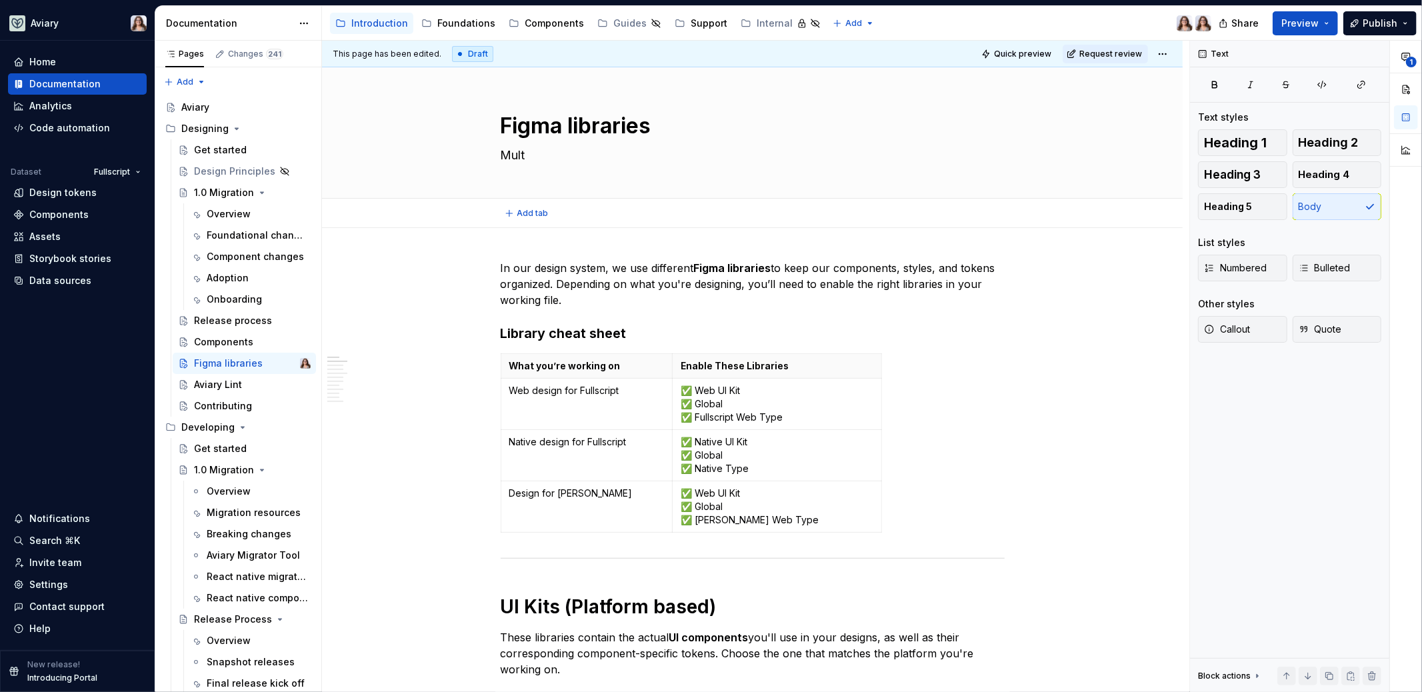
type textarea "*"
type textarea "Multi"
type textarea "*"
type textarea "Multip"
type textarea "*"
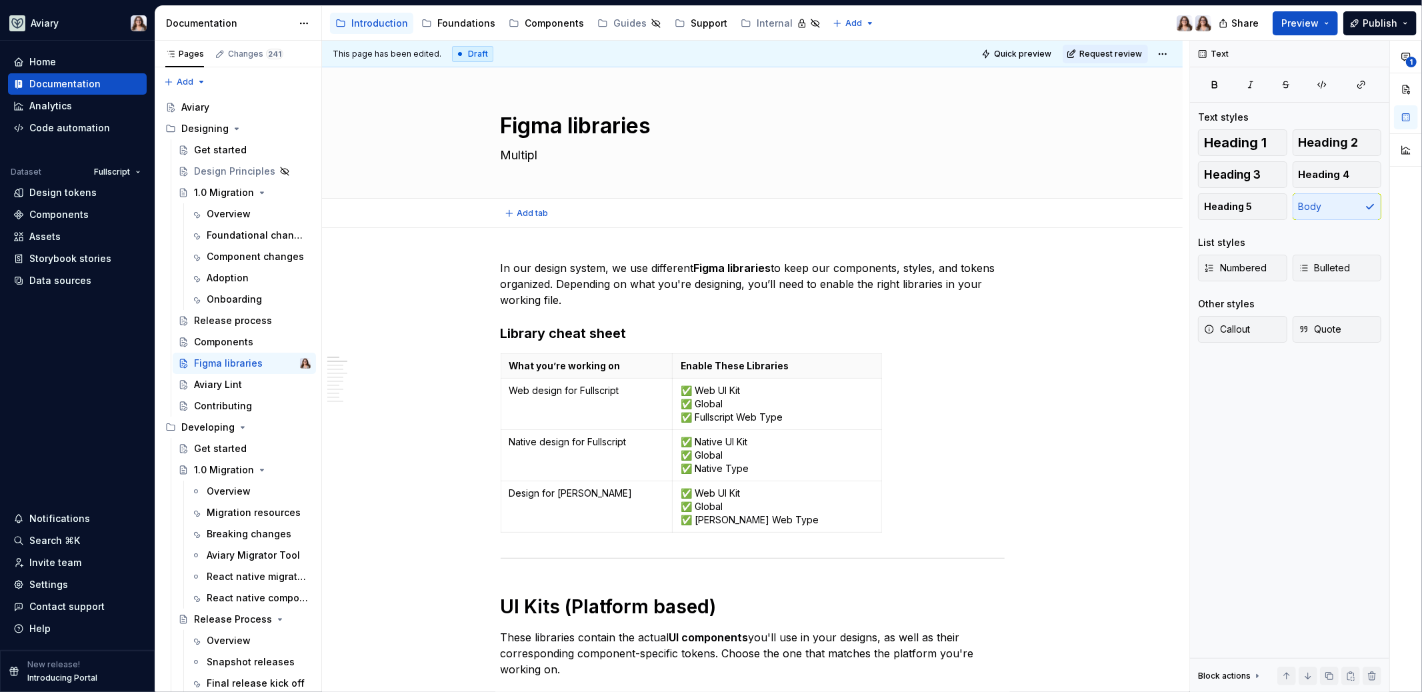
type textarea "Multiple"
type textarea "*"
type textarea "Multiple"
type textarea "*"
type textarea "Multiple l"
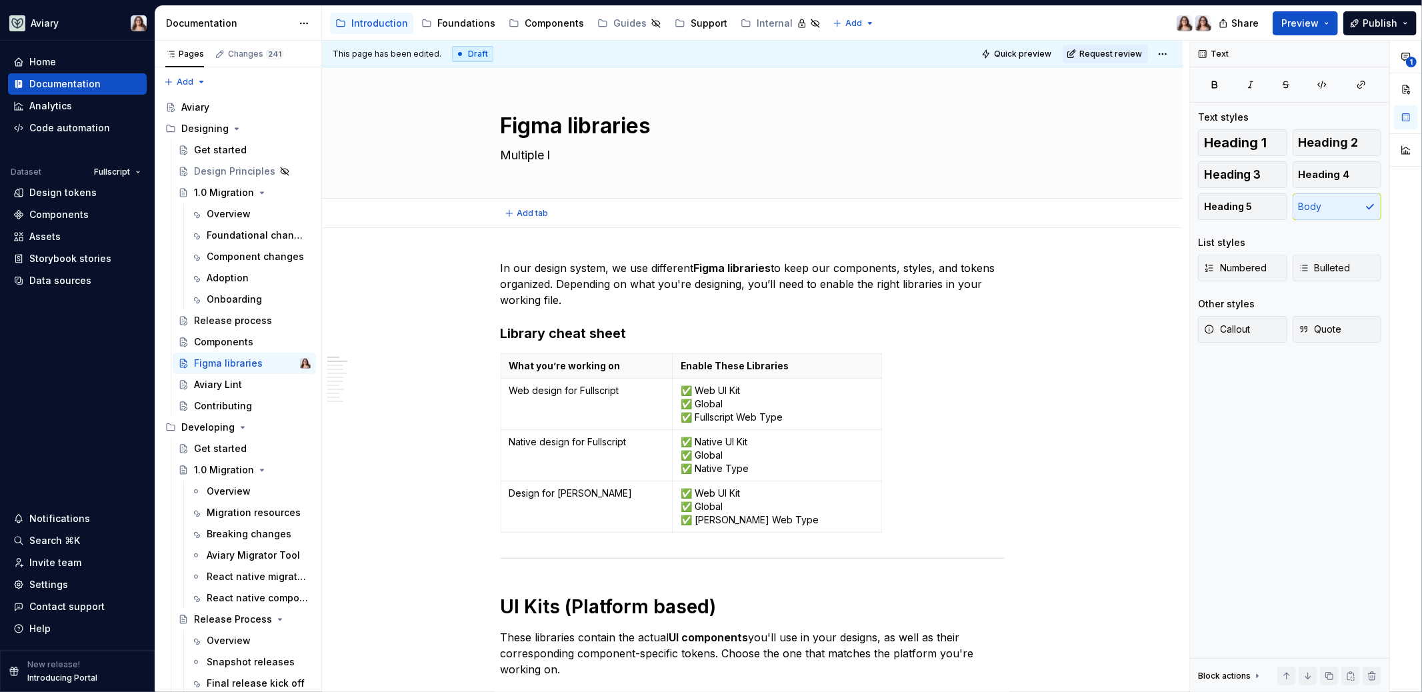
type textarea "*"
type textarea "Multiple li"
type textarea "*"
type textarea "Multiple lib"
type textarea "*"
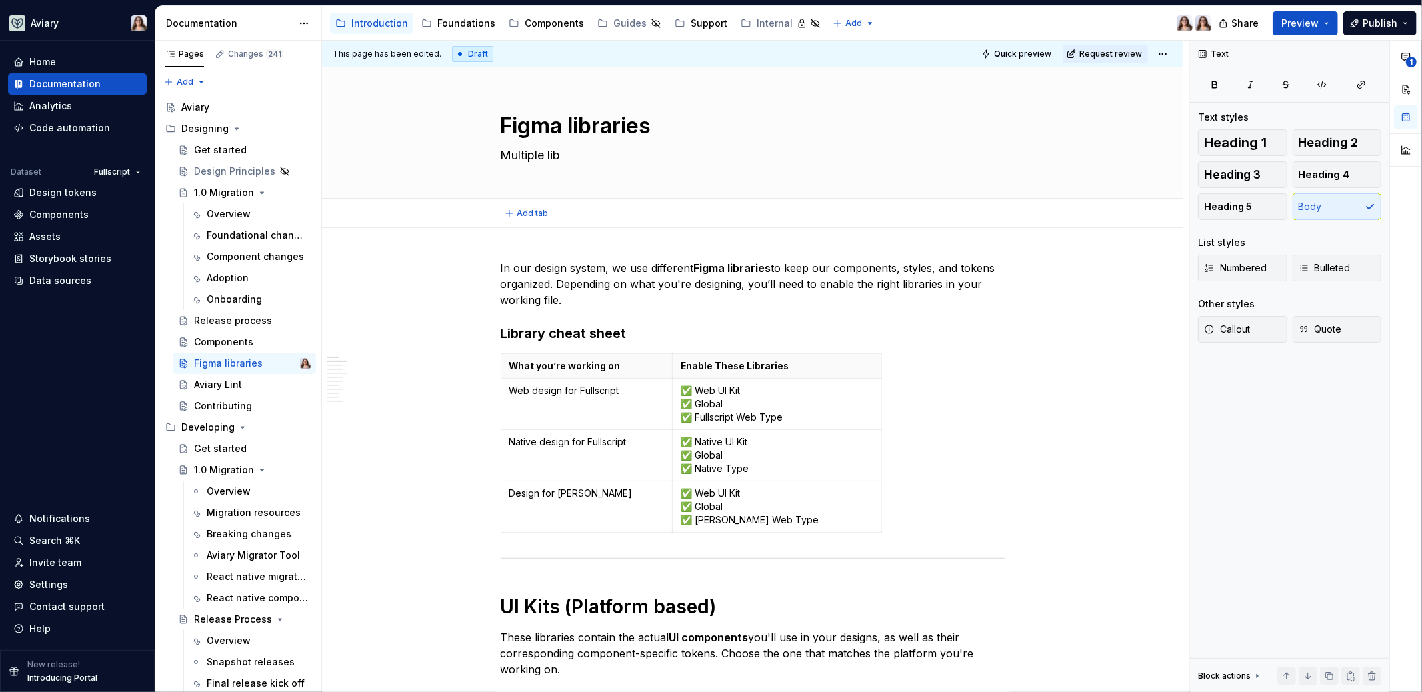
type textarea "Multiple libr"
type textarea "*"
type textarea "Multiple libra"
type textarea "*"
type textarea "Multiple librar"
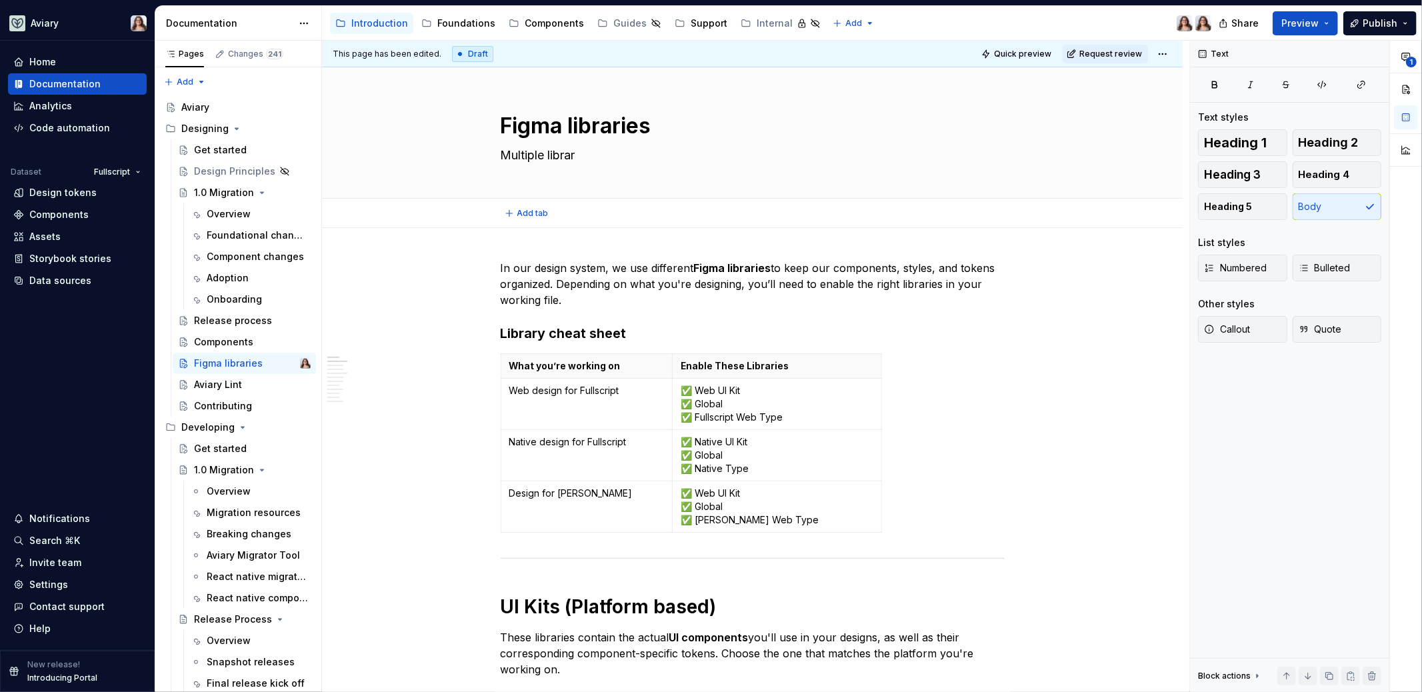
type textarea "*"
type textarea "Multiple librari"
type textarea "*"
type textarea "Multiple librarie"
type textarea "*"
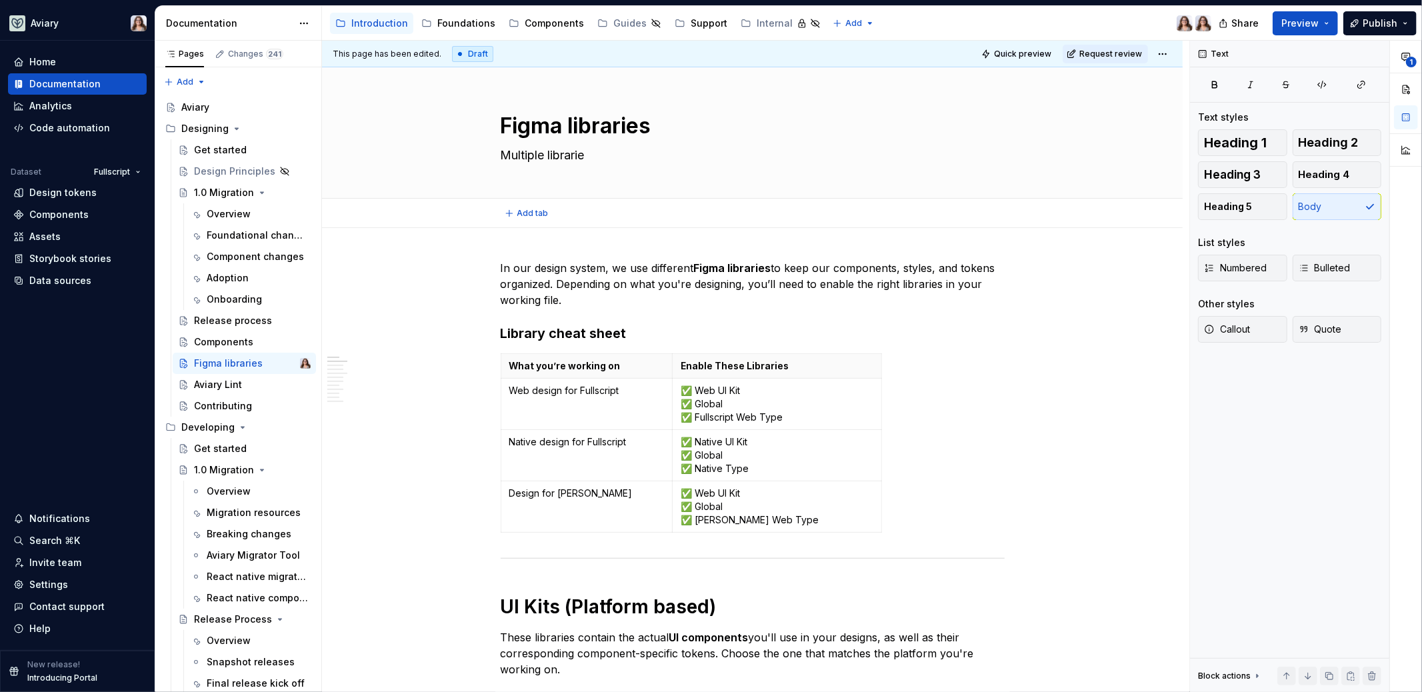
type textarea "Multiple libraries"
type textarea "*"
type textarea "Multiple libraries"
type textarea "*"
type textarea "Multiple libraries s"
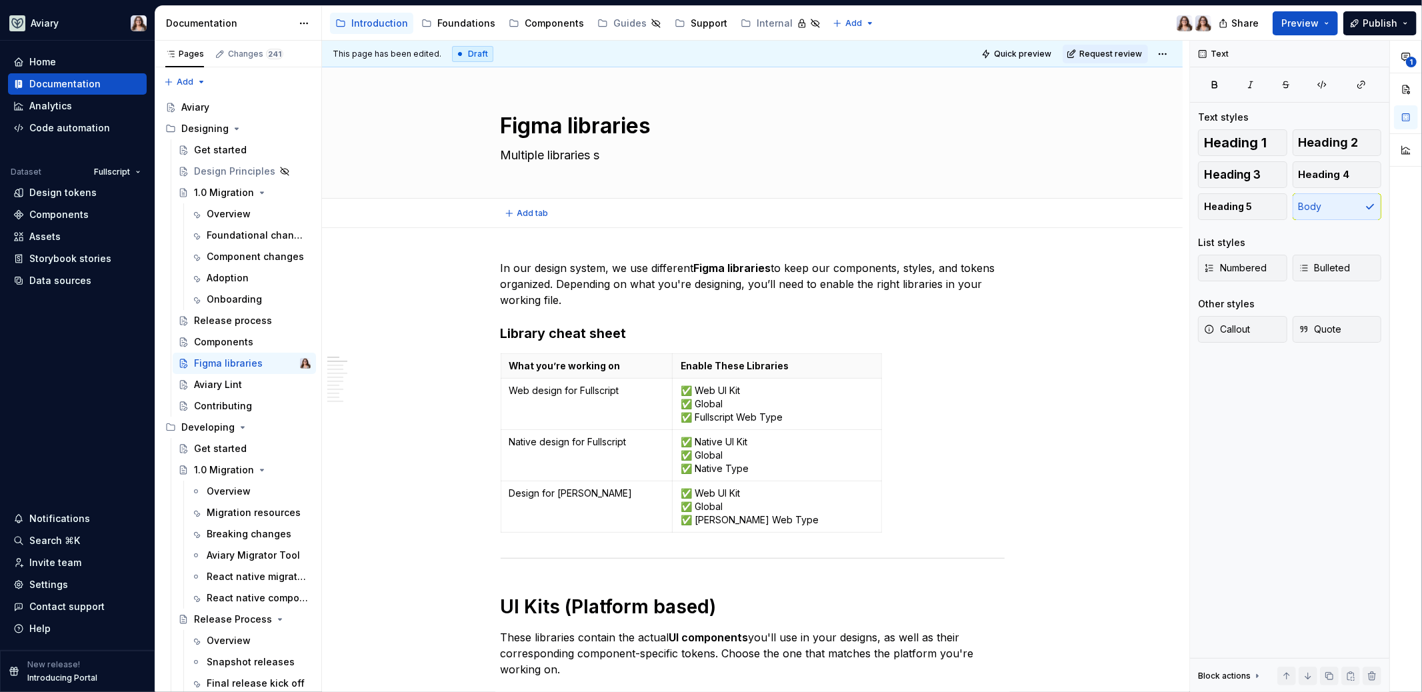
type textarea "*"
type textarea "Multiple libraries sto"
type textarea "*"
type textarea "Multiple libraries store"
type textarea "*"
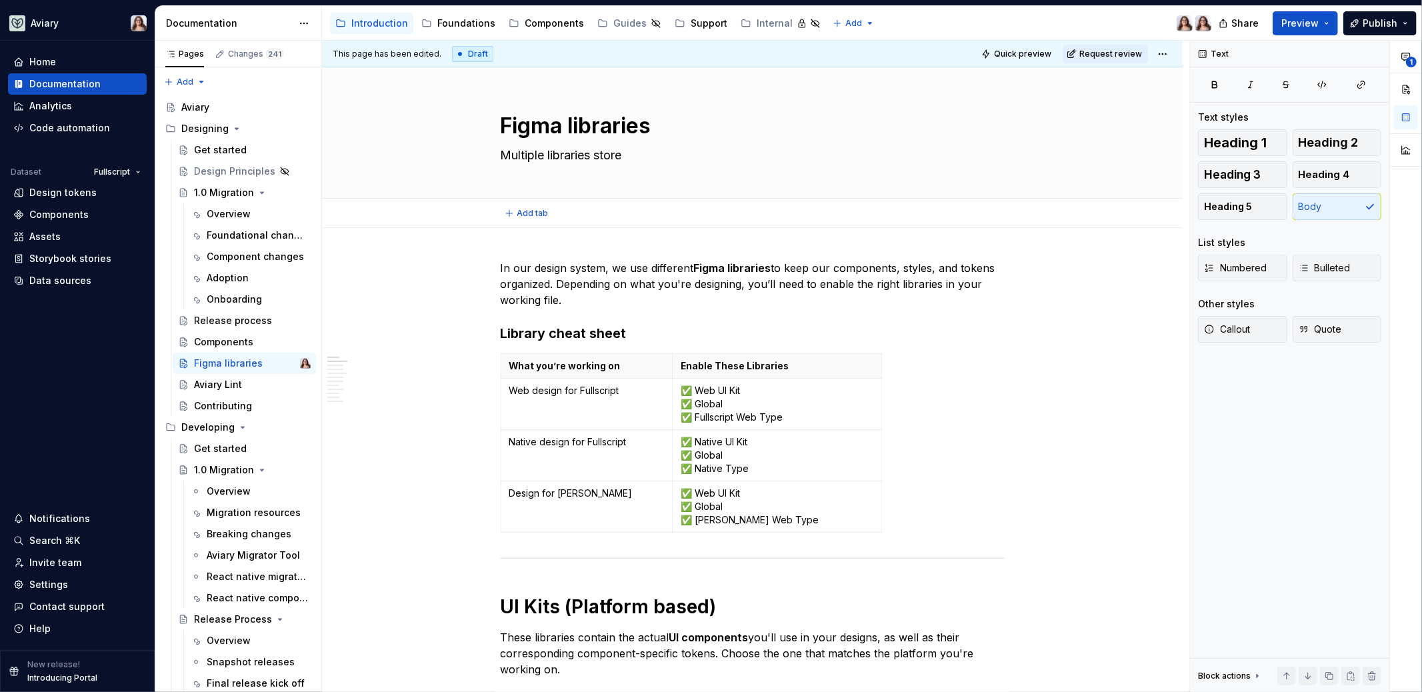
type textarea "Multiple libraries stor"
type textarea "*"
type textarea "Multiple libraries sto"
type textarea "*"
type textarea "Multiple libraries st"
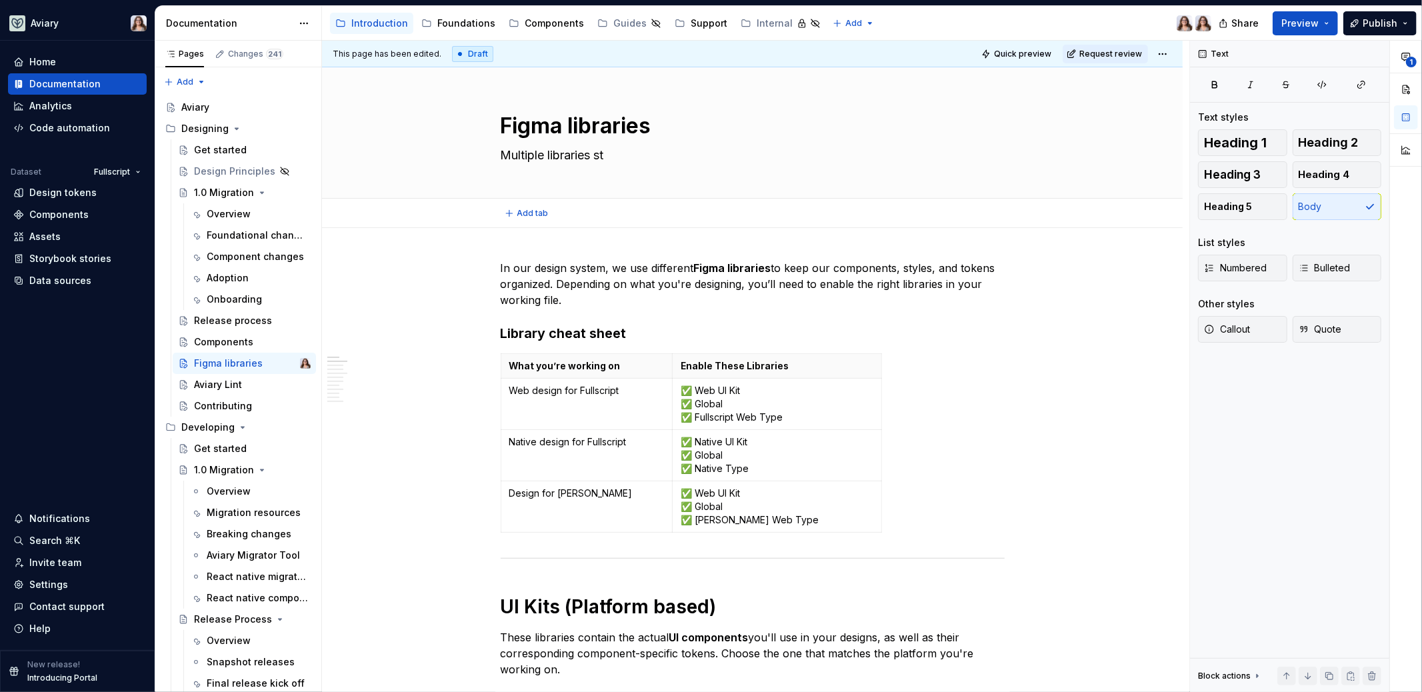
type textarea "*"
type textarea "Multiple libraries s"
type textarea "*"
type textarea "Multiple libraries"
type textarea "*"
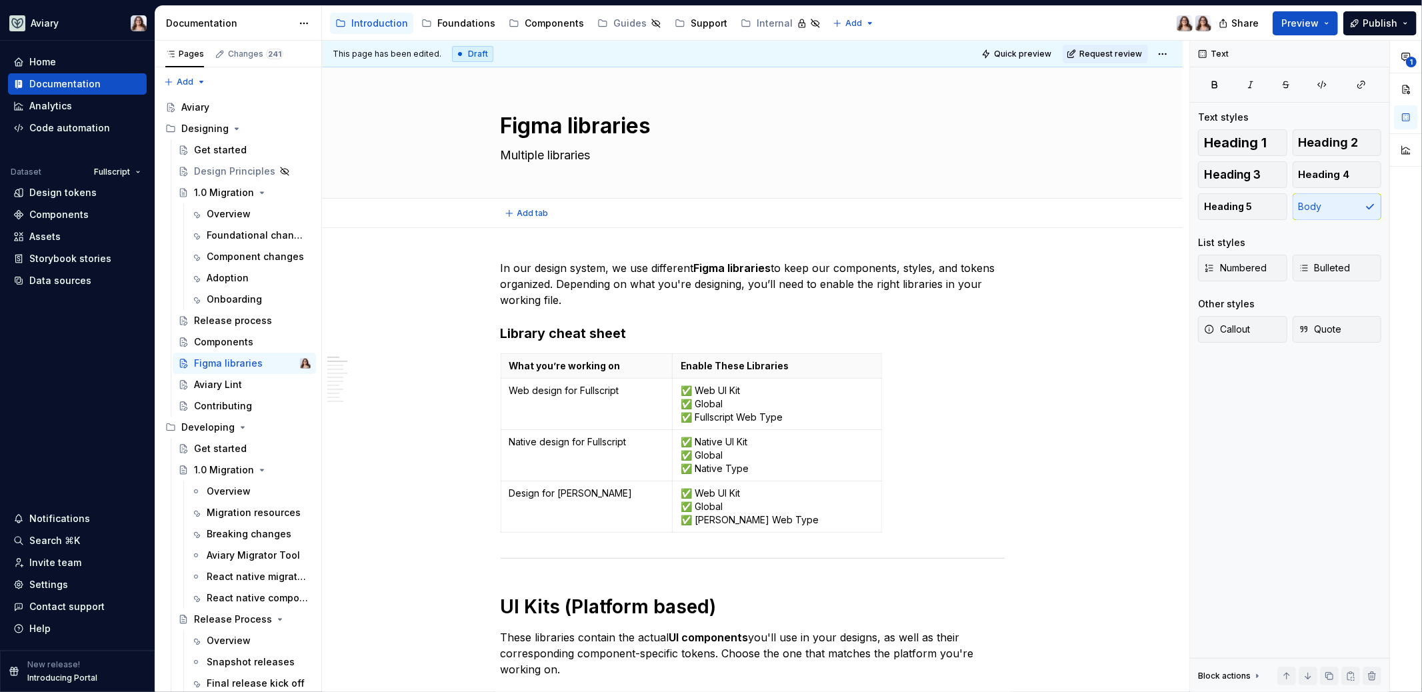
type textarea "Multiple libraries"
type textarea "*"
type textarea "Multiple librarie"
type textarea "*"
type textarea "Multiple librari"
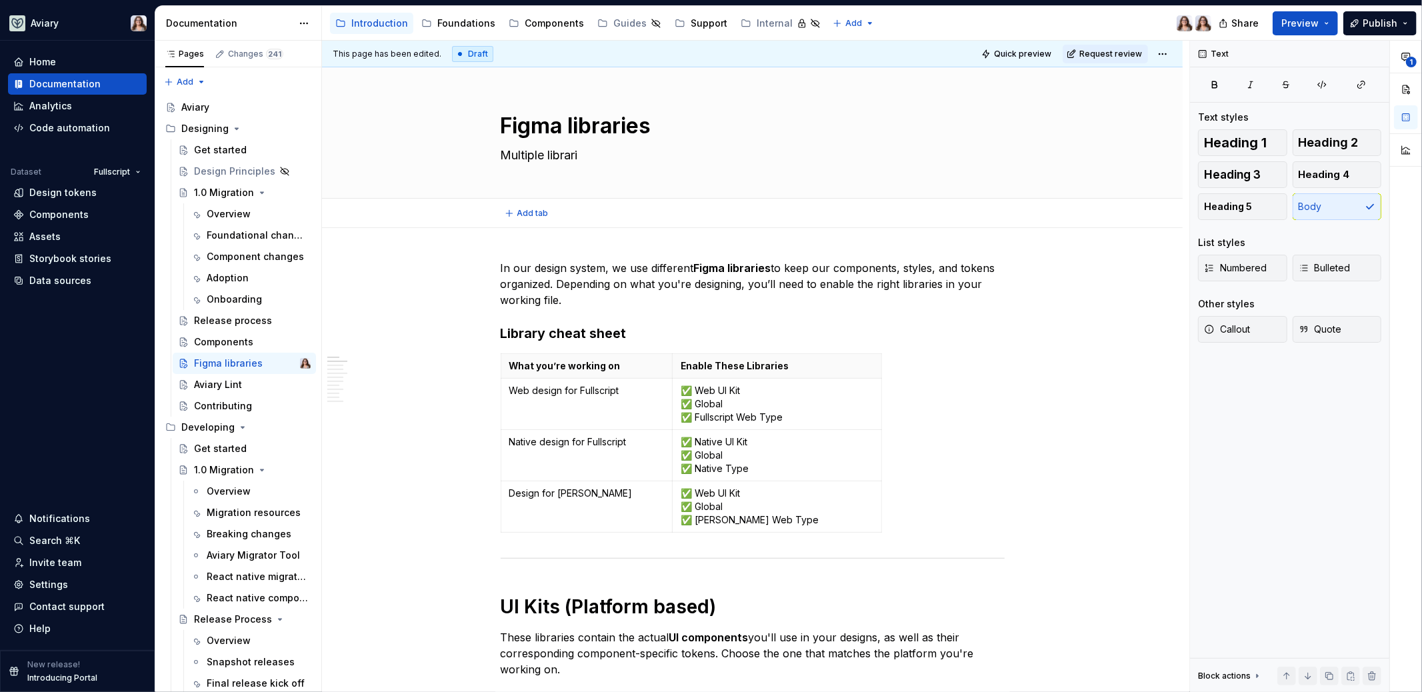
type textarea "*"
type textarea "Multiple librarie"
type textarea "*"
type textarea "Multiple libraries"
type textarea "*"
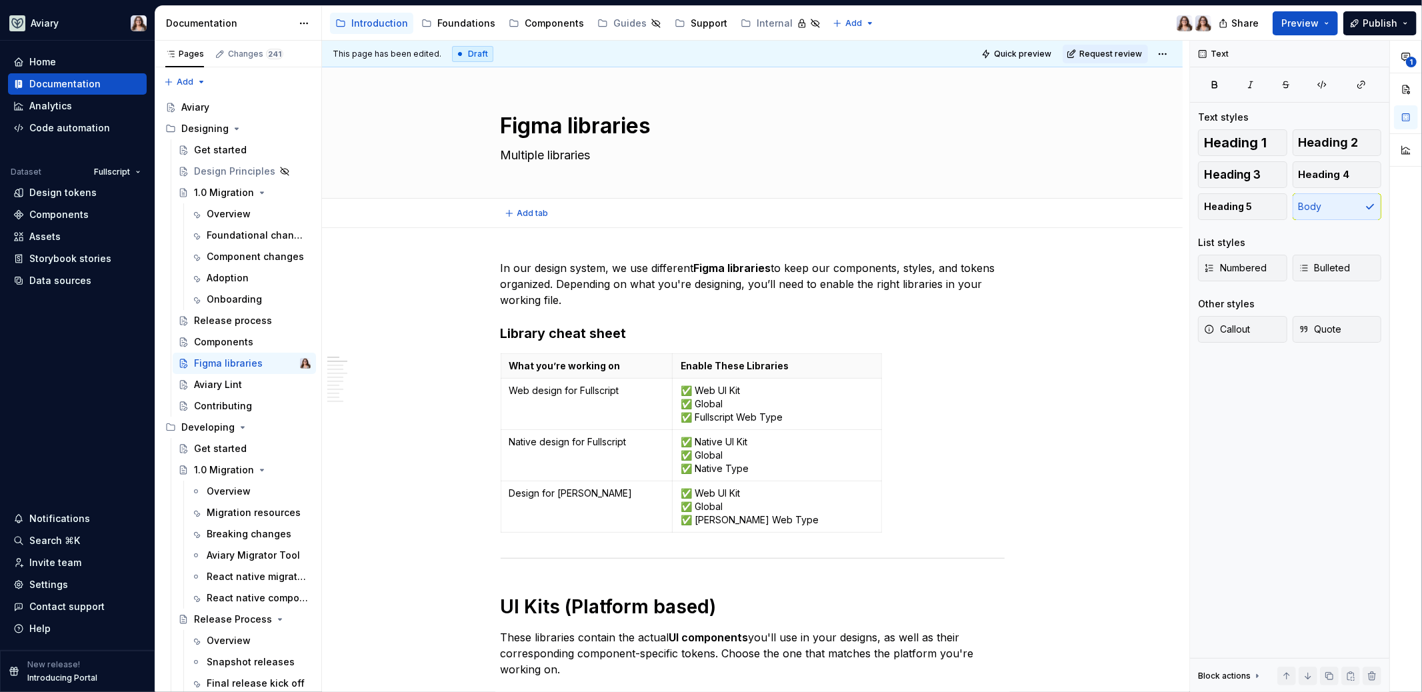
type textarea "Multiple libraries"
type textarea "*"
type textarea "Multiple libraries s"
type textarea "*"
type textarea "Multiple libraries st"
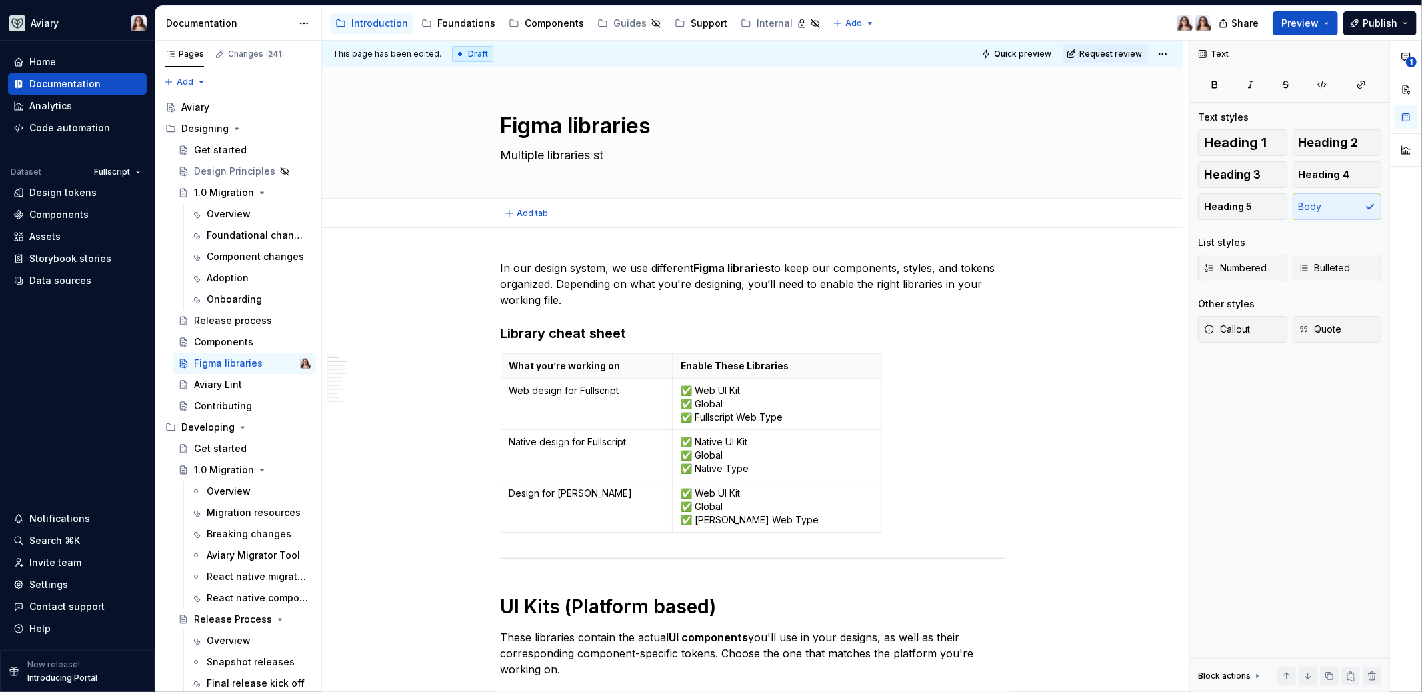
type textarea "*"
type textarea "Multiple libraries sto"
type textarea "*"
type textarea "Multiple libraries stor"
type textarea "*"
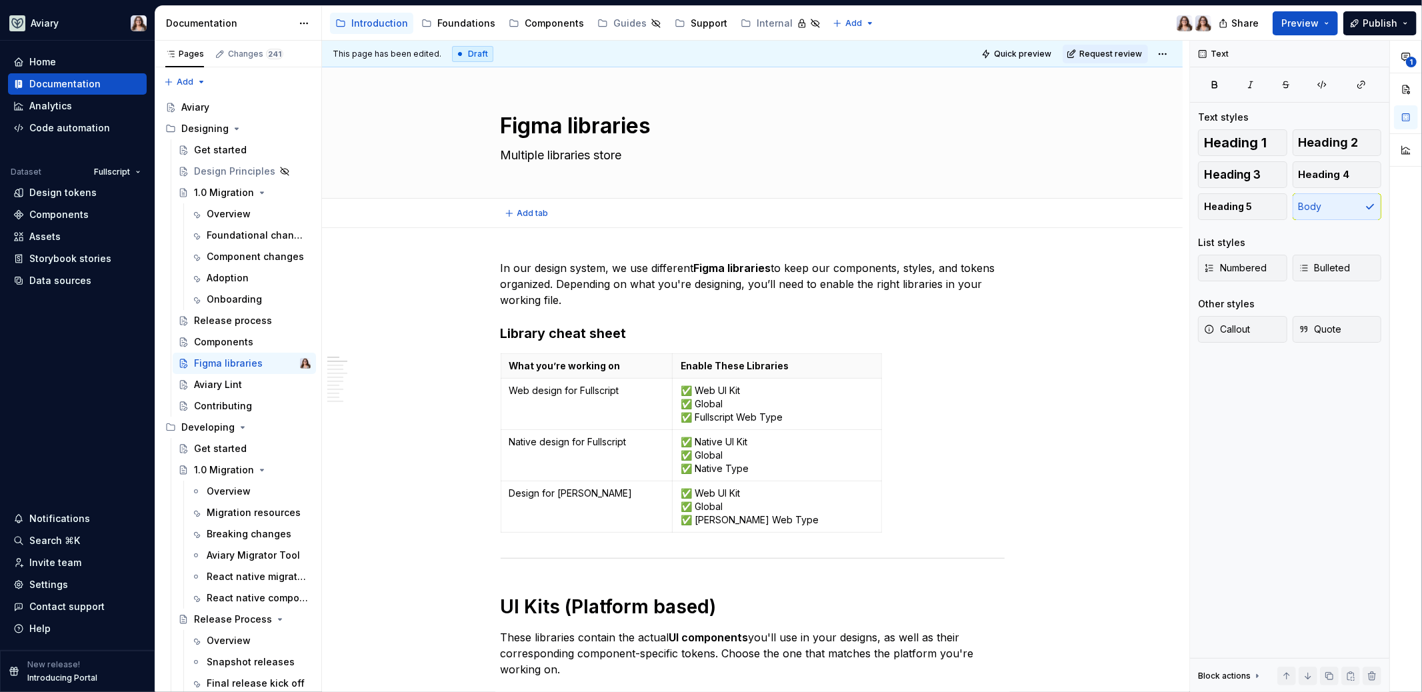
type textarea "Multiple libraries store"
type textarea "*"
type textarea "Multiple libraries store u"
type textarea "*"
type textarea "Multiple libraries store un"
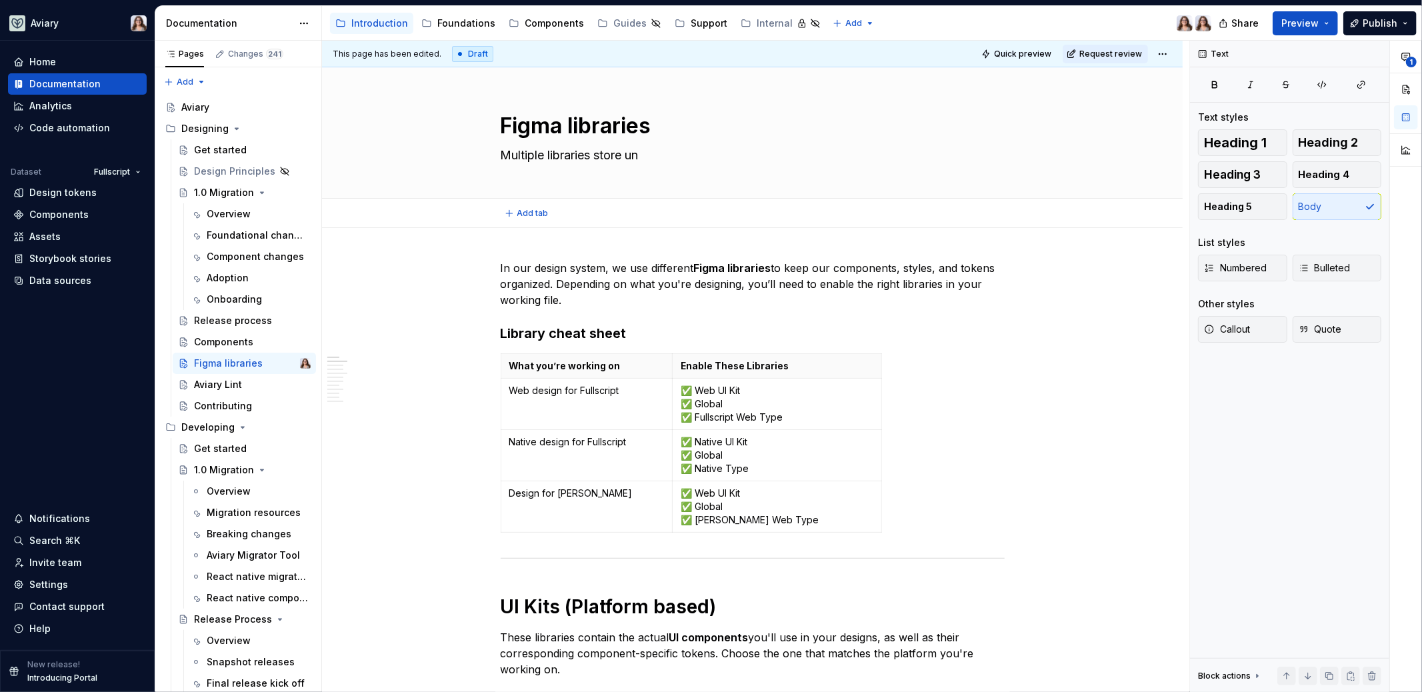
type textarea "*"
type textarea "Multiple libraries store uni"
type textarea "*"
type textarea "Multiple libraries store uniq"
type textarea "*"
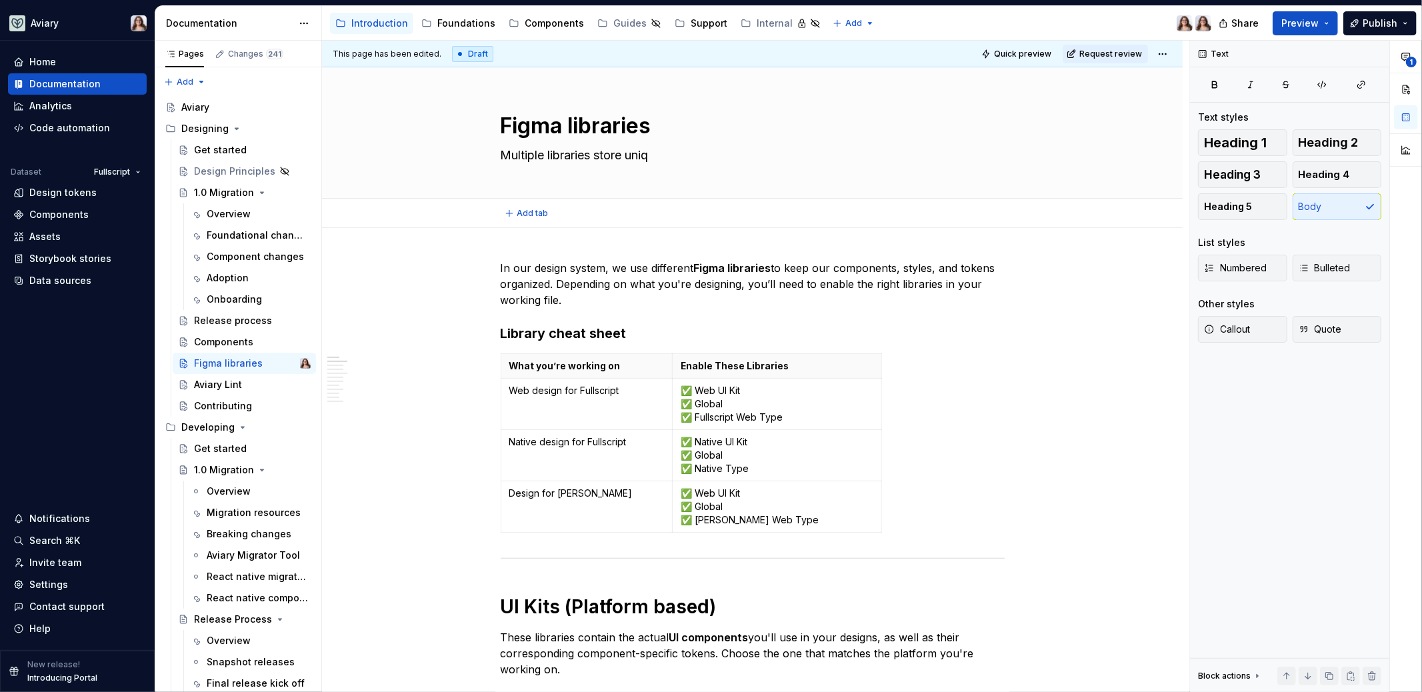
type textarea "Multiple libraries store uniqu"
type textarea "*"
type textarea "Multiple libraries store unique"
type textarea "*"
type textarea "Multiple libraries store unique"
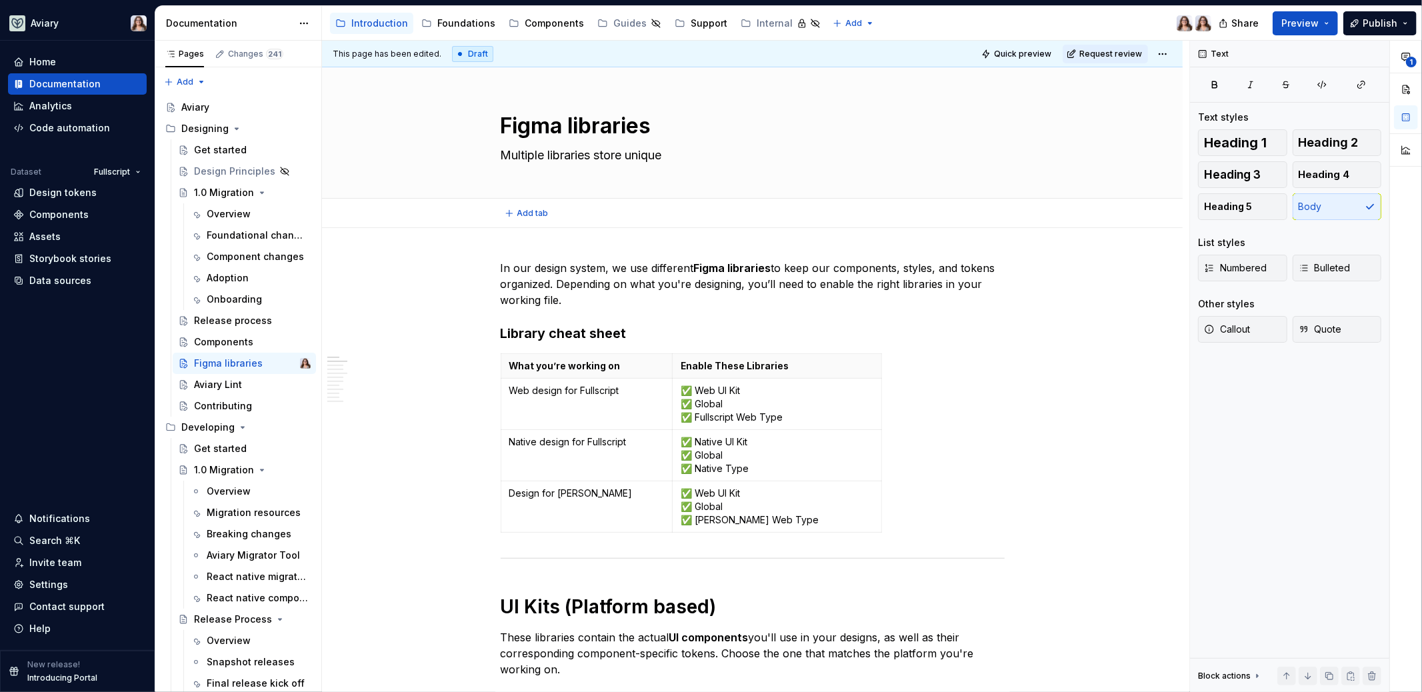
type textarea "*"
type textarea "Multiple libraries store unique pi"
type textarea "*"
type textarea "Multiple libraries store unique pie"
type textarea "*"
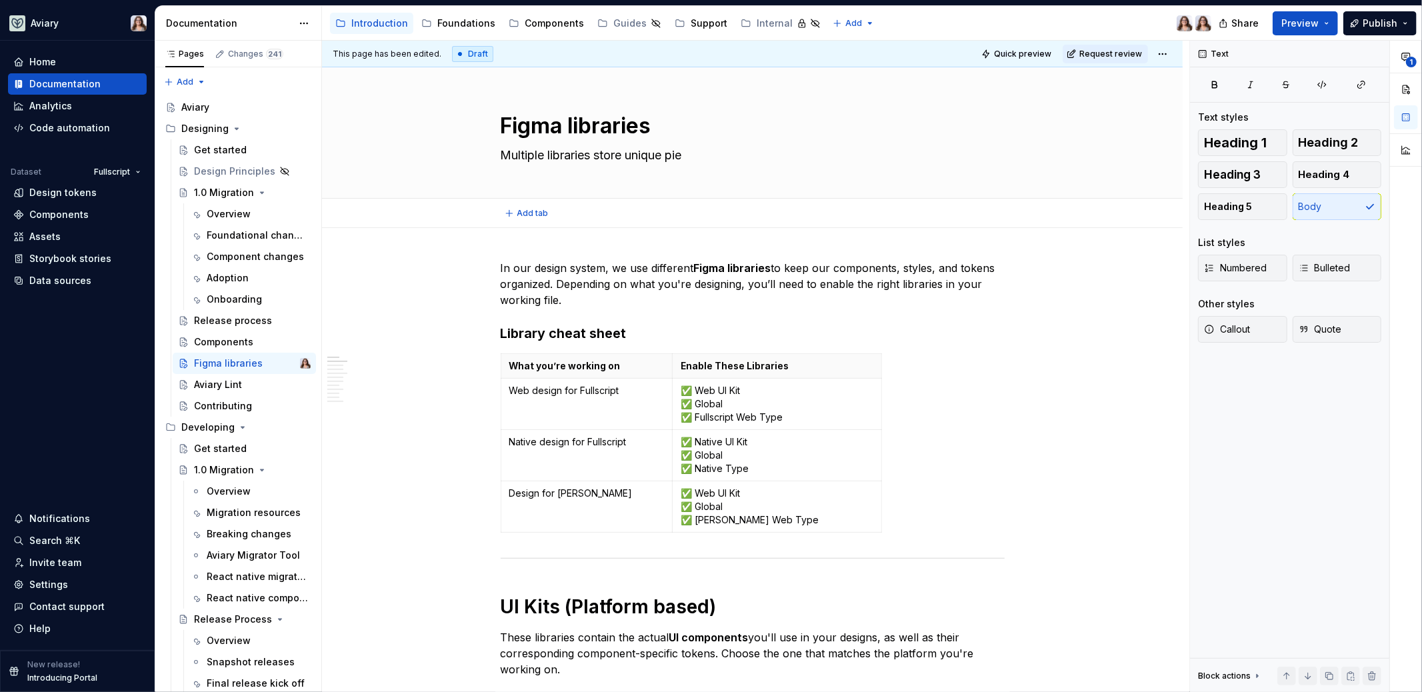
type textarea "Multiple libraries store unique piec"
type textarea "*"
type textarea "Multiple libraries store unique piece"
type textarea "*"
type textarea "Multiple libraries store unique pieces"
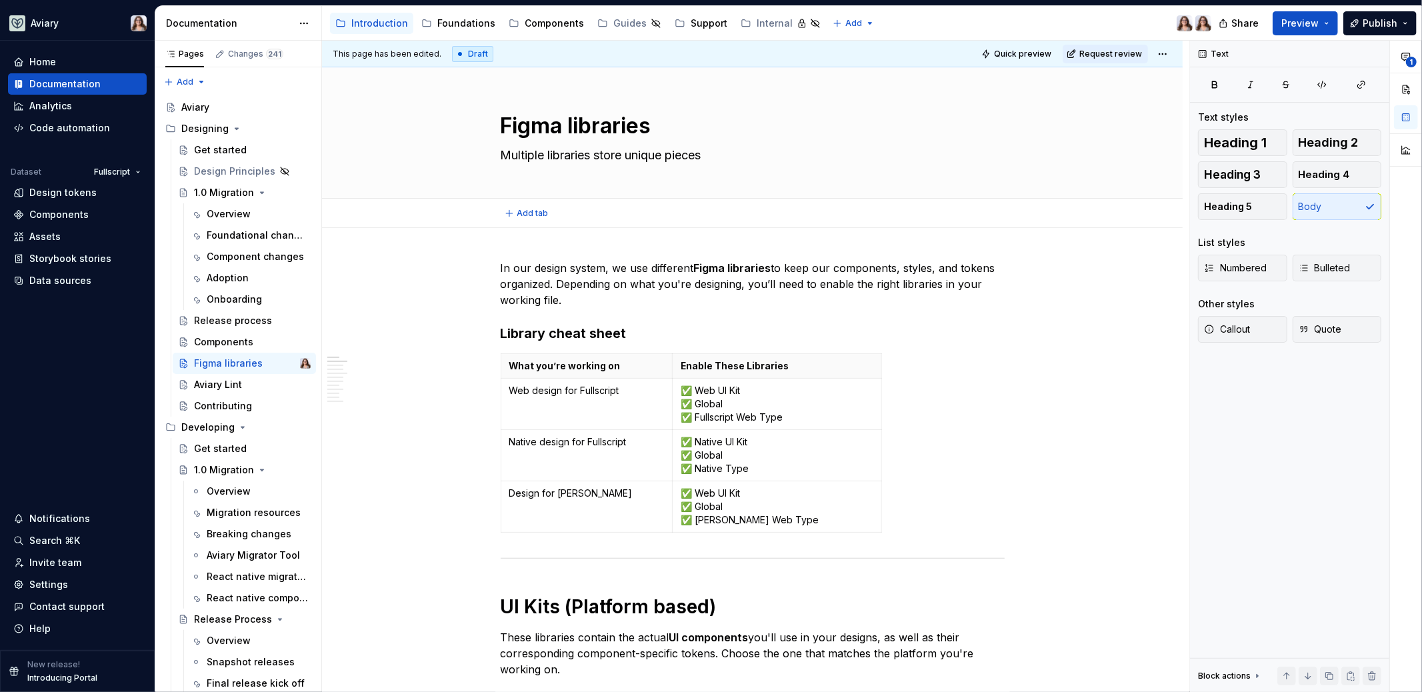
type textarea "*"
type textarea "Multiple libraries store unique pieces"
type textarea "*"
type textarea "Multiple libraries store unique pieces o"
type textarea "*"
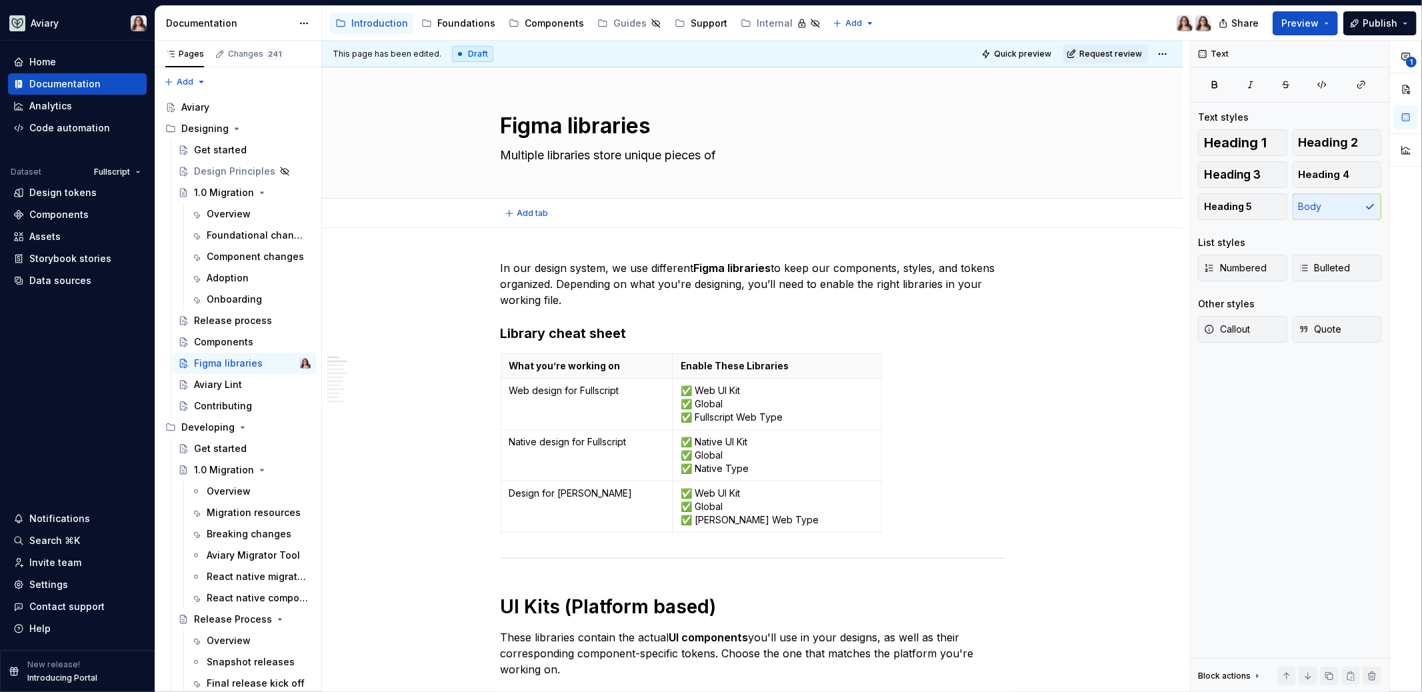
type textarea "Multiple libraries store unique pieces of"
type textarea "*"
type textarea "Multiple libraries store unique pieces of A"
type textarea "*"
type textarea "Multiple libraries store unique pieces of Av"
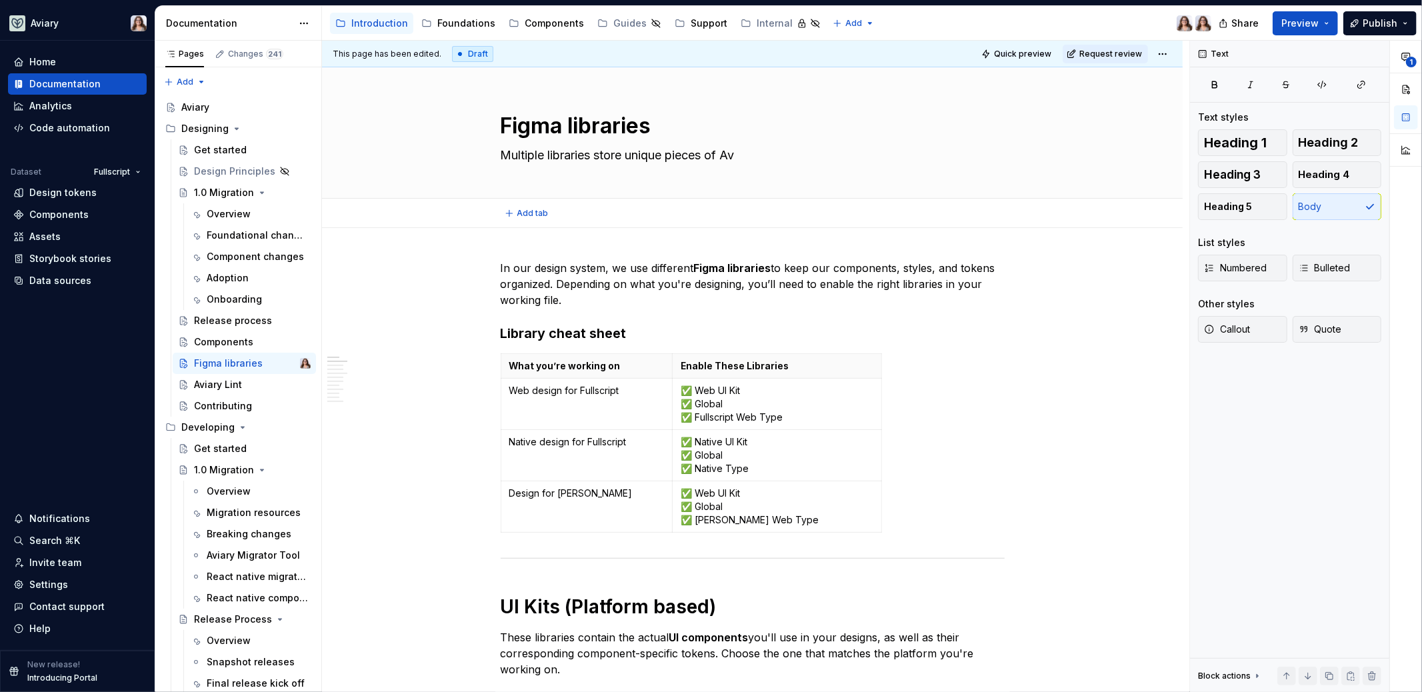
type textarea "*"
type textarea "Multiple libraries store unique pieces of Avi"
type textarea "*"
type textarea "Multiple libraries store unique pieces of Avia"
type textarea "*"
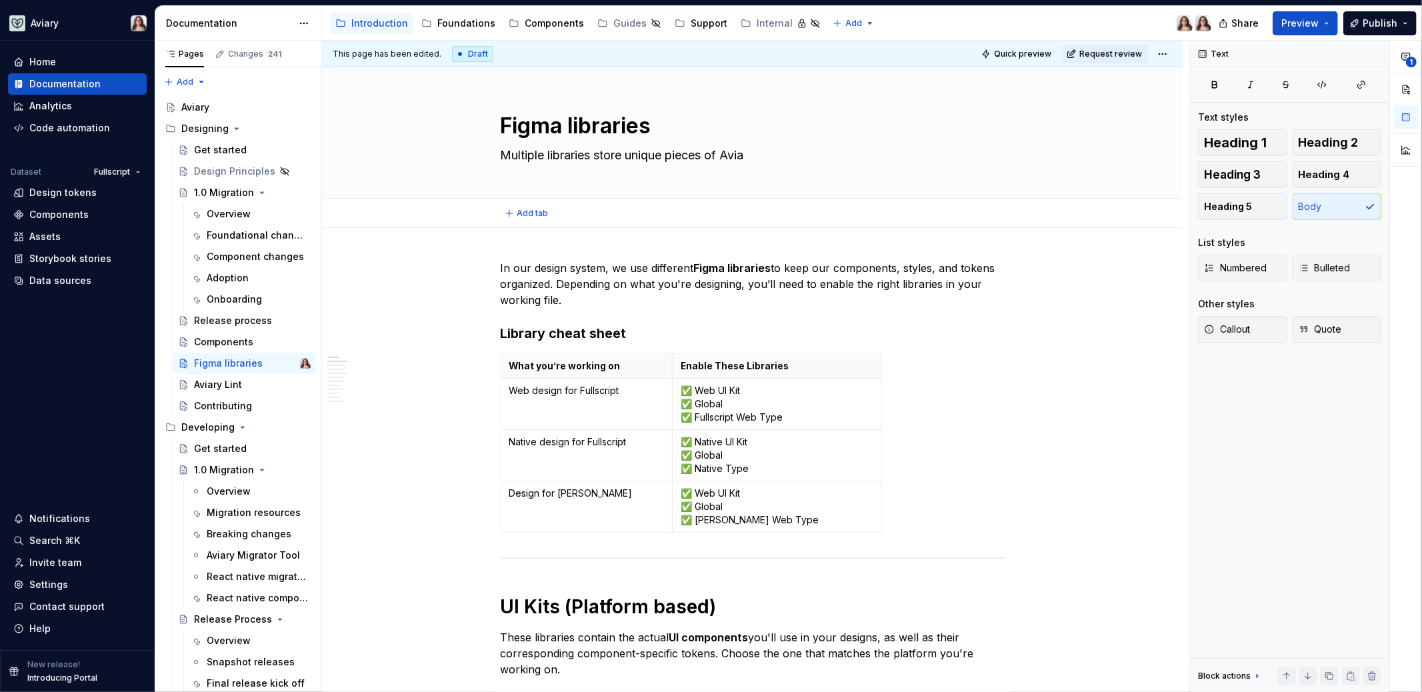
type textarea "Multiple libraries store unique pieces of Aviar"
type textarea "*"
type textarea "Multiple libraries store unique pieces of Aviary"
type textarea "*"
type textarea "Multiple libraries store unique pieces of Aviary"
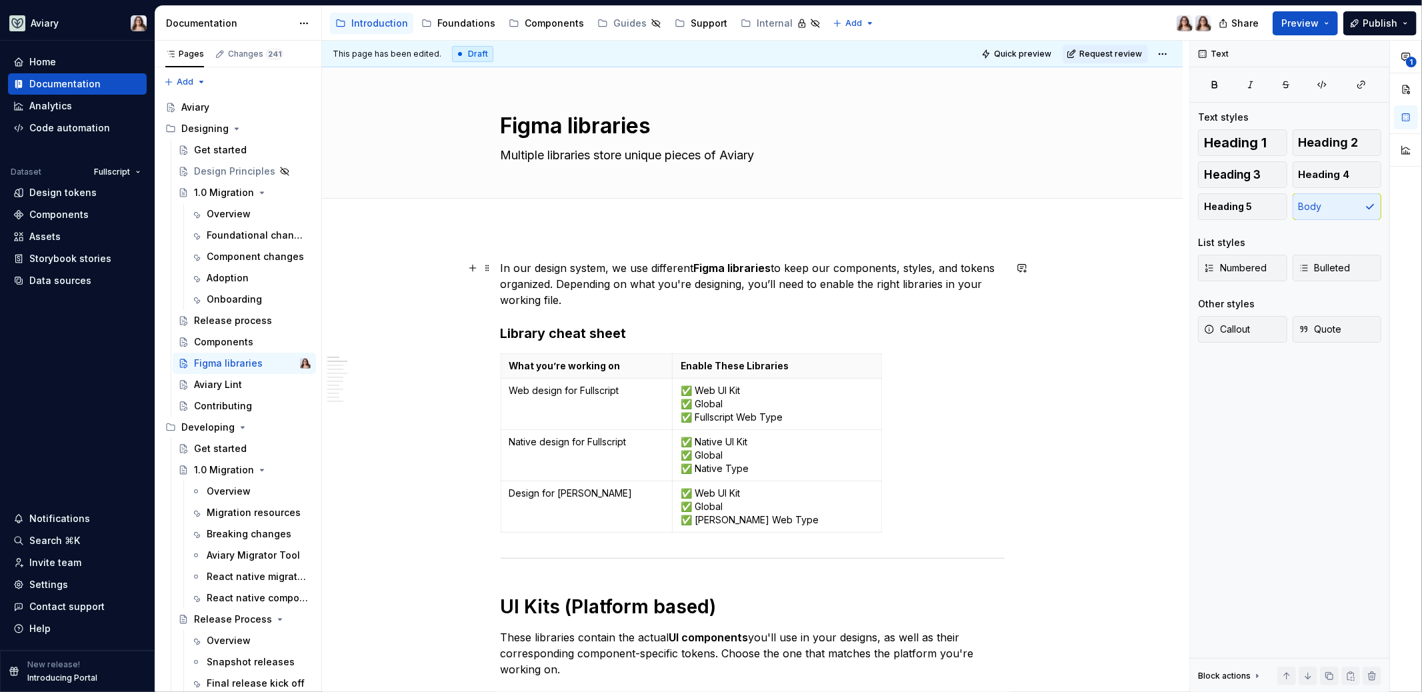
click at [1158, 55] on html "Aviary Home Documentation Analytics Code automation Dataset Fullscript Design t…" at bounding box center [711, 346] width 1422 height 692
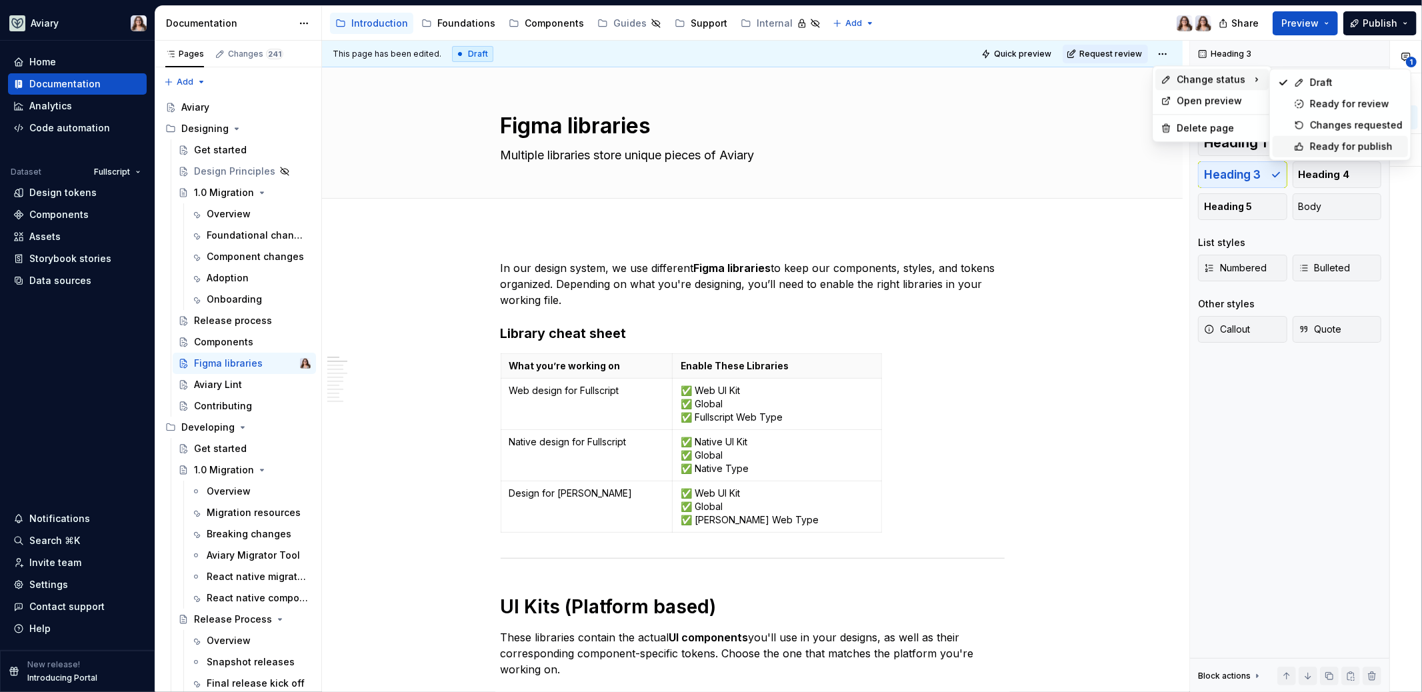
click at [1329, 147] on div "Ready for publish" at bounding box center [1356, 146] width 93 height 13
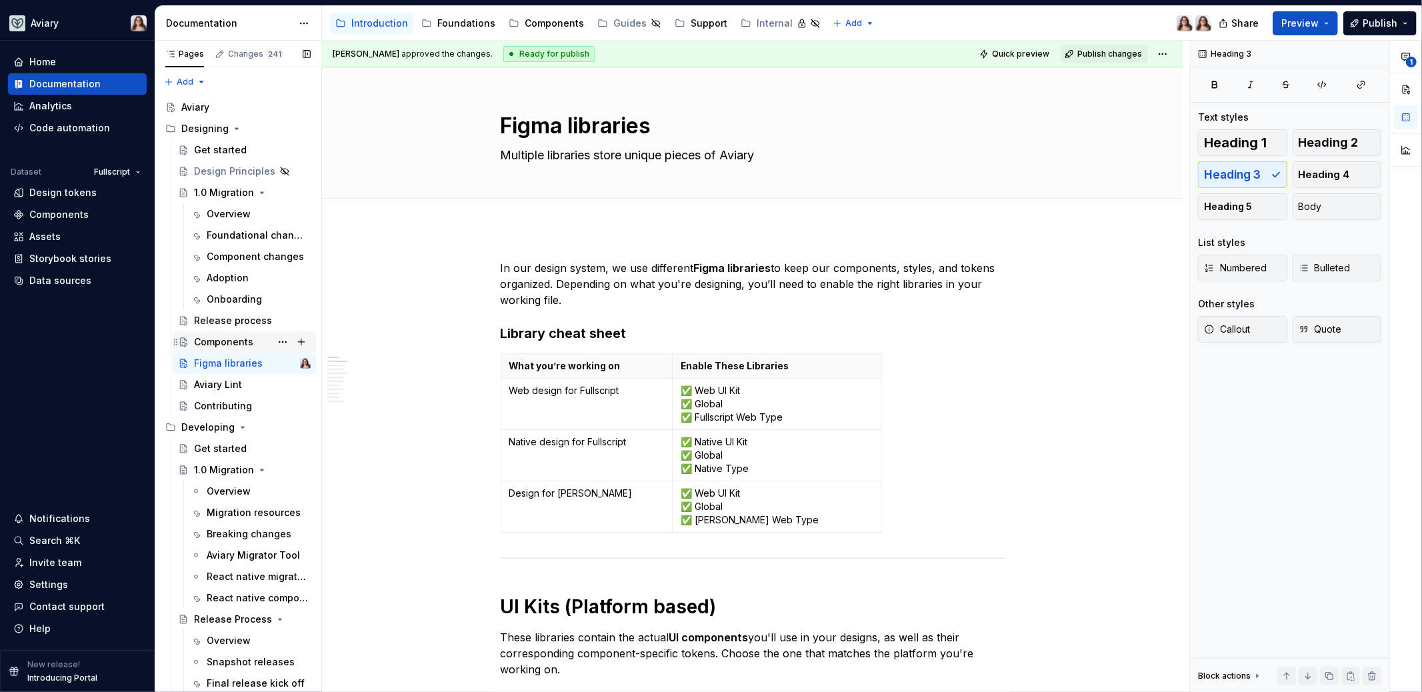
click at [209, 346] on div "Components" at bounding box center [223, 341] width 59 height 13
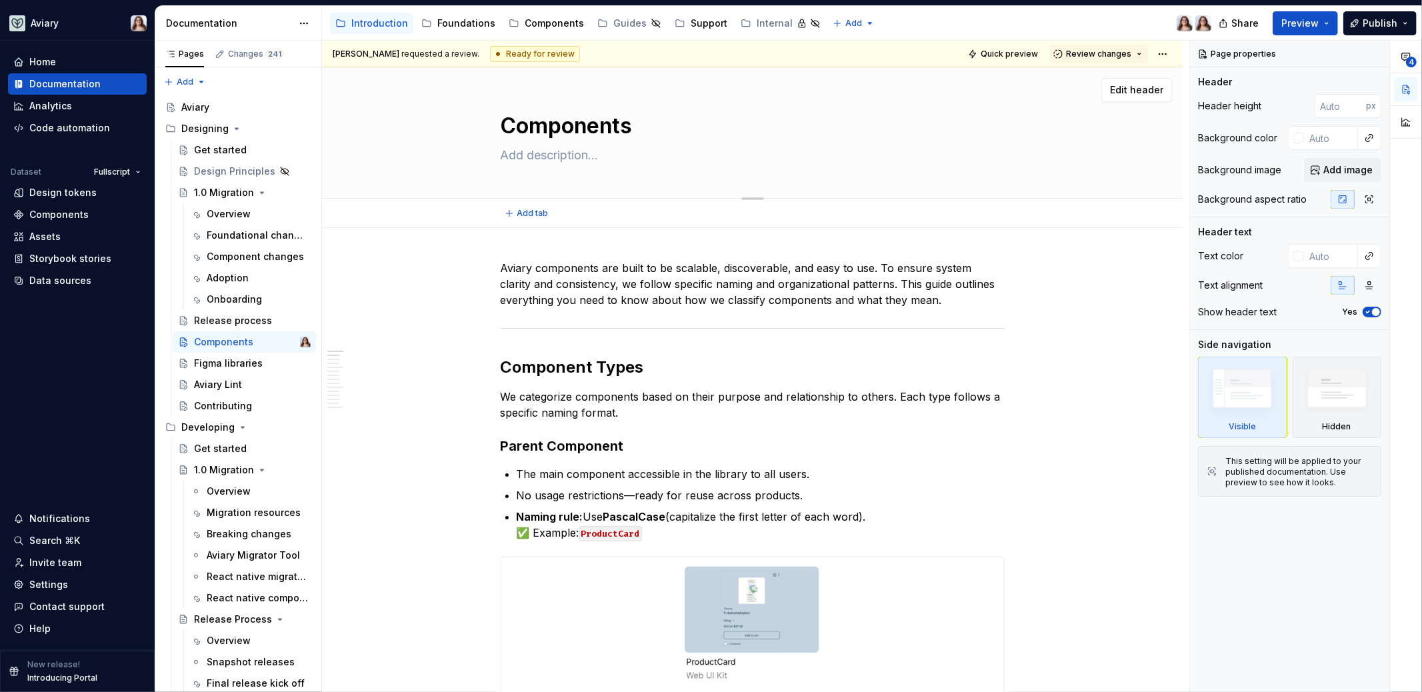
click at [560, 155] on textarea at bounding box center [750, 155] width 504 height 21
click at [944, 305] on p "Aviary components are built to be scalable, discoverable, and easy to use. To e…" at bounding box center [753, 284] width 504 height 48
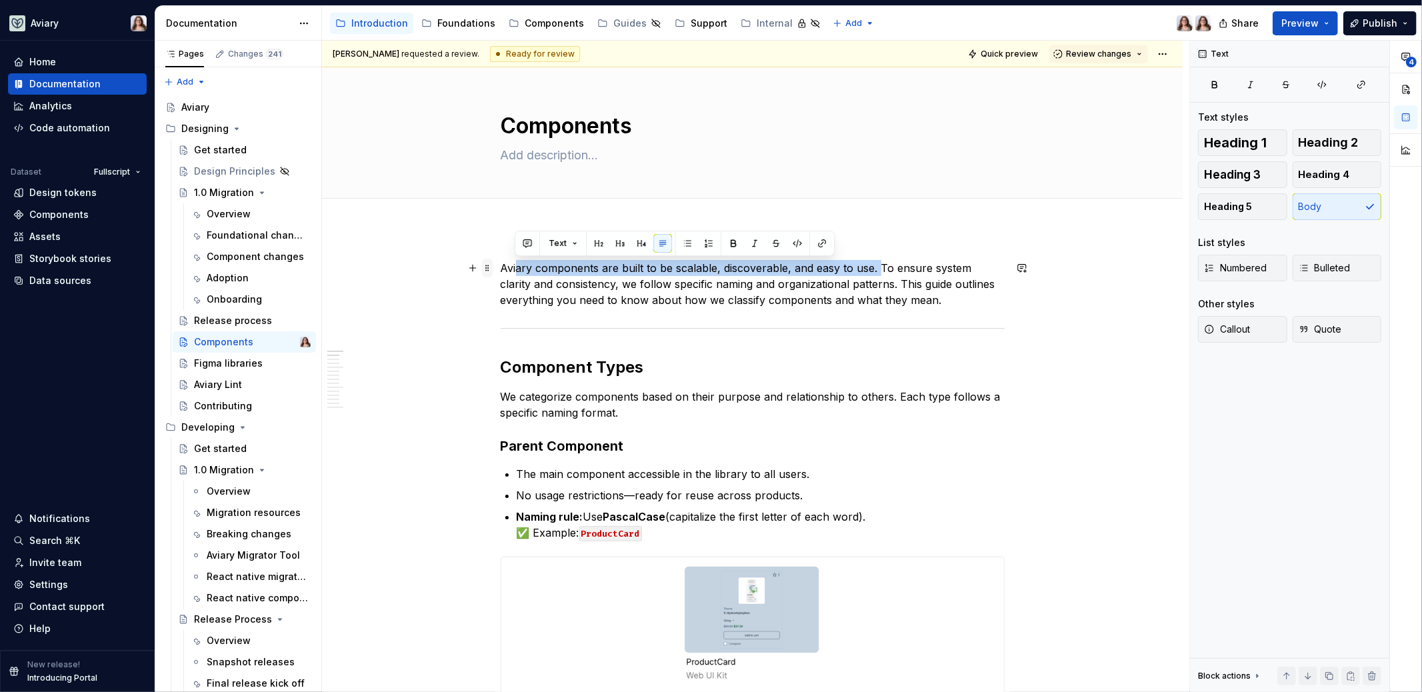
drag, startPoint x: 875, startPoint y: 267, endPoint x: 490, endPoint y: 271, distance: 385.3
click at [514, 271] on p "Aviary components are built to be scalable, discoverable, and easy to use. To e…" at bounding box center [753, 284] width 504 height 48
drag, startPoint x: 501, startPoint y: 269, endPoint x: 875, endPoint y: 265, distance: 374.6
click at [875, 265] on p "Aviary components are built to be scalable, discoverable, and easy to use. To e…" at bounding box center [753, 284] width 504 height 48
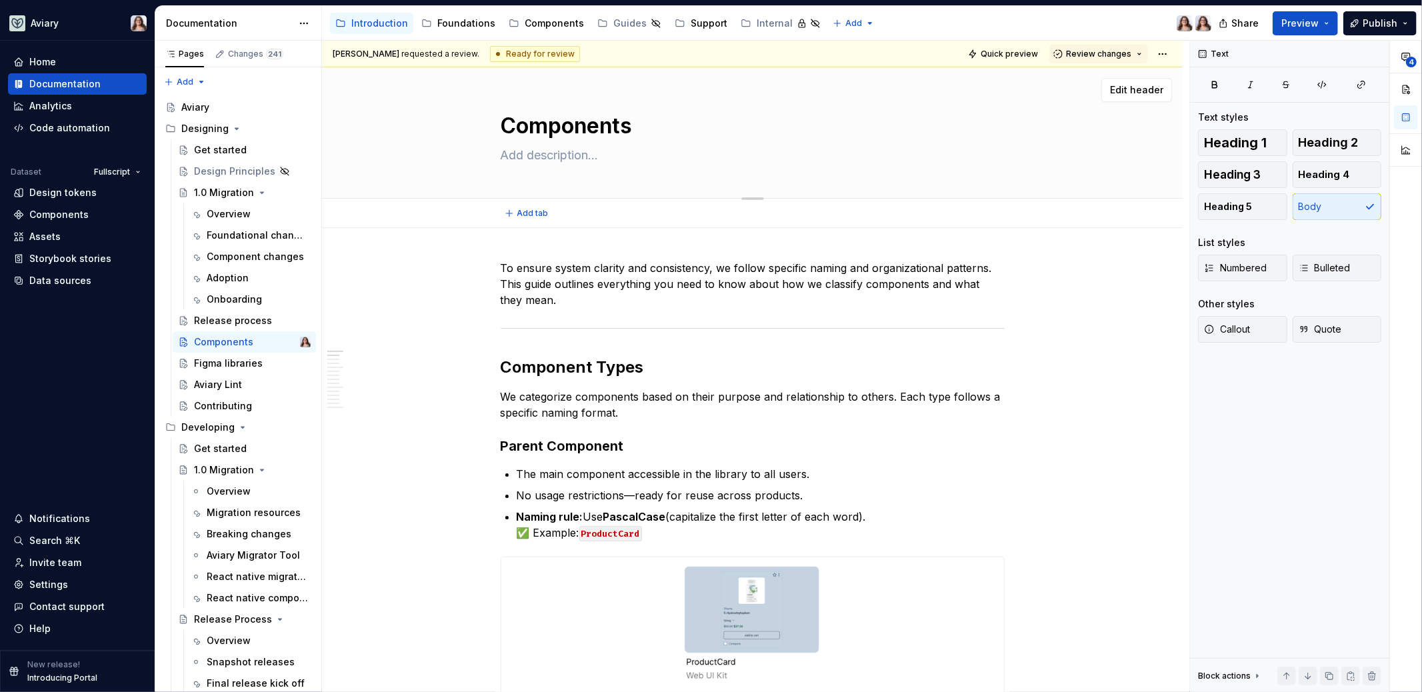
click at [530, 158] on textarea at bounding box center [750, 155] width 504 height 21
paste textarea "Aviary components are built to be scalable, discoverable, and easy to use."
type textarea "*"
type textarea "Aviary components are built to be scalable, discoverable, and easy to use."
type textarea "*"
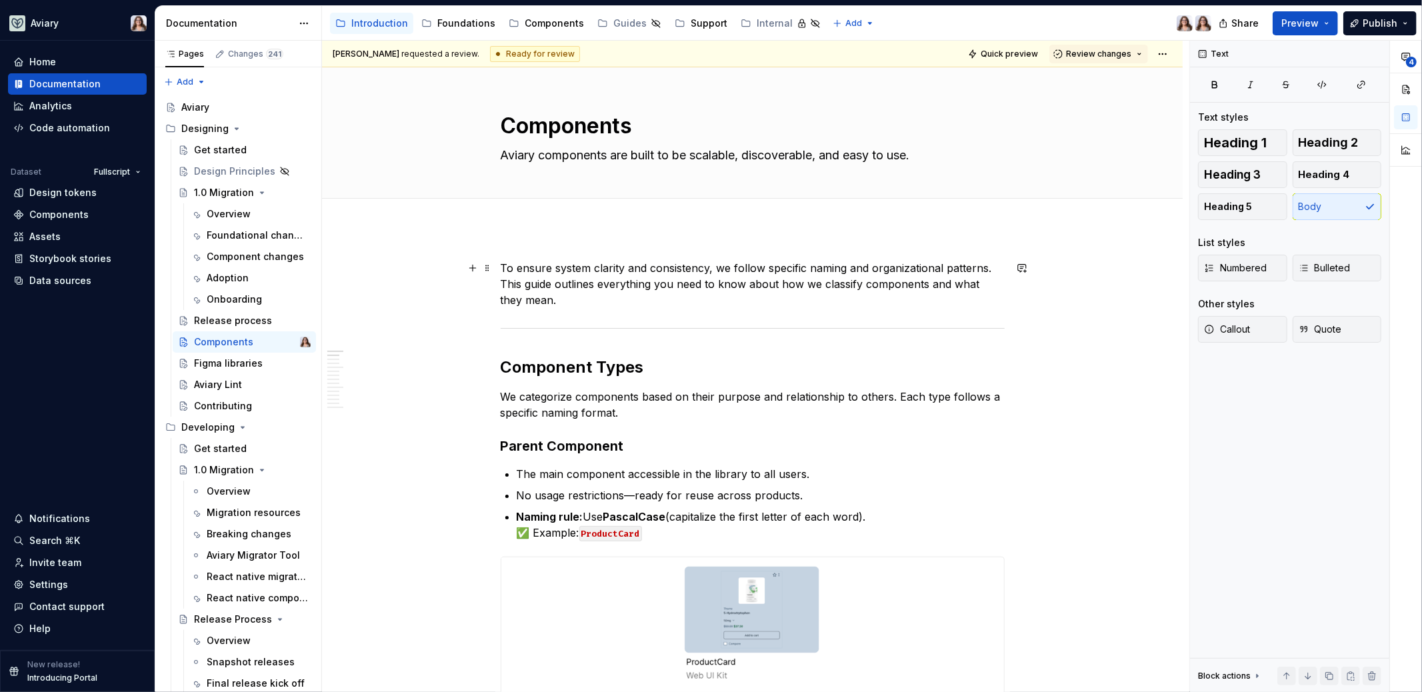
type textarea "Aviary components are built to be scalable, discoverable, and easy to use."
click at [553, 296] on p "To ensure system clarity and consistency, we follow specific naming and organiz…" at bounding box center [753, 284] width 504 height 48
click at [927, 159] on textarea "Aviary components are built to be scalable, discoverable, and easy to use." at bounding box center [750, 155] width 504 height 21
type textarea "*"
type textarea "Aviary components are built to be scalable, discoverable, and easy to use."
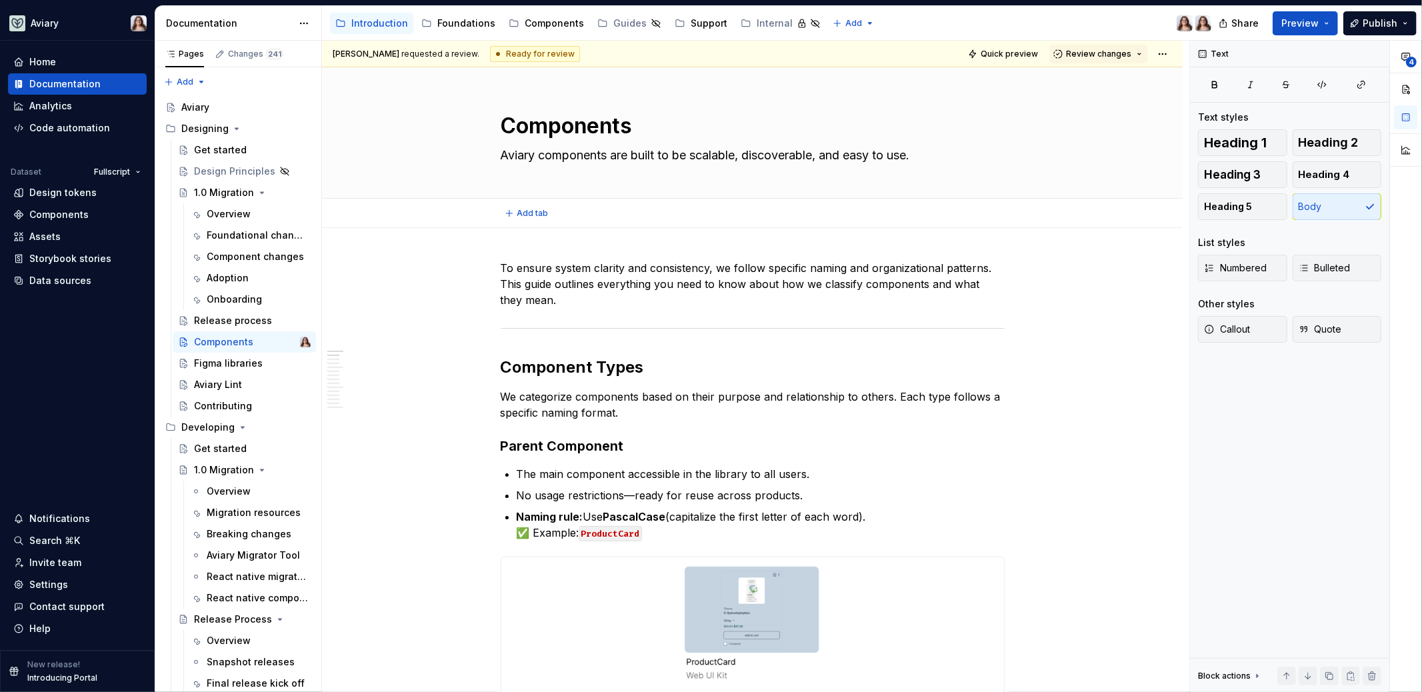
type textarea "*"
type textarea "Aviary components are built to be scalable, discoverable, and easy to use."
click at [656, 304] on p "To ensure system clarity and consistency, we follow specific naming and organiz…" at bounding box center [753, 284] width 504 height 48
click at [593, 266] on p "To ensure system clarity and consistency, we follow specific naming and organiz…" at bounding box center [753, 284] width 504 height 48
click at [1180, 26] on img at bounding box center [1184, 23] width 16 height 16
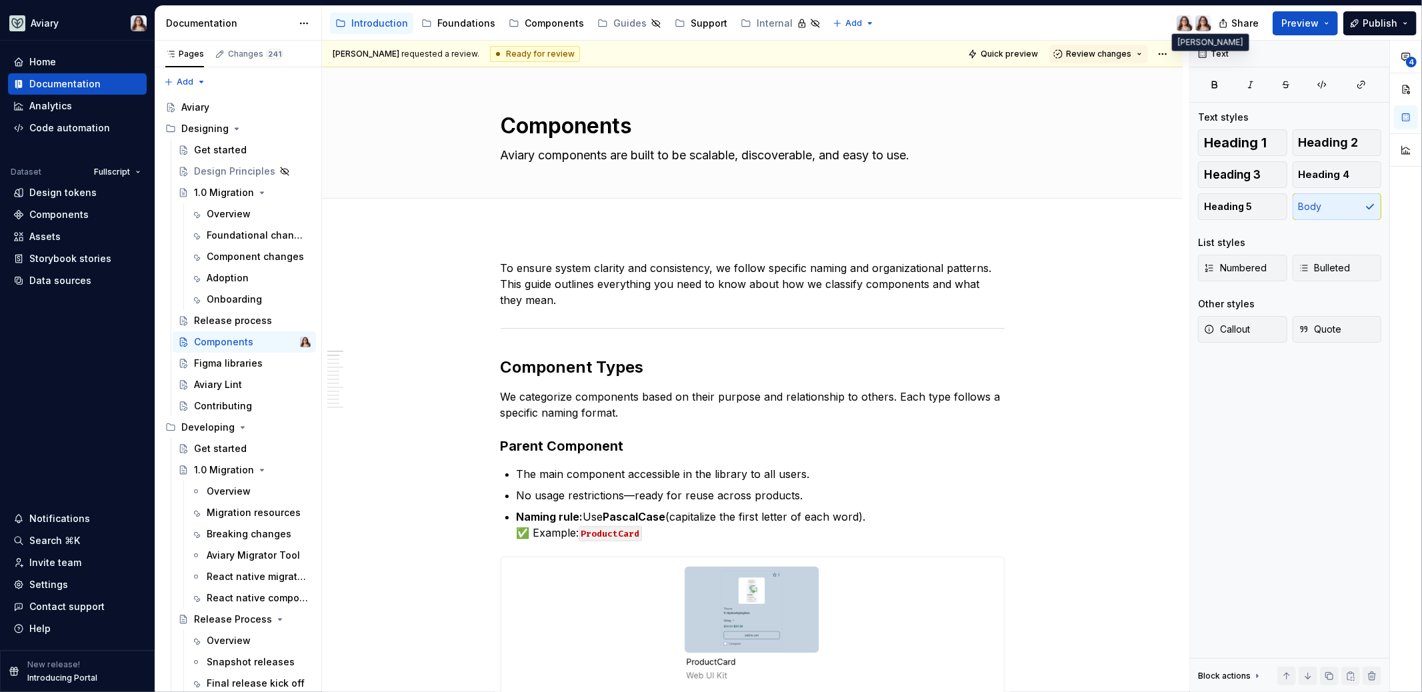
click at [1202, 25] on img at bounding box center [1203, 23] width 16 height 16
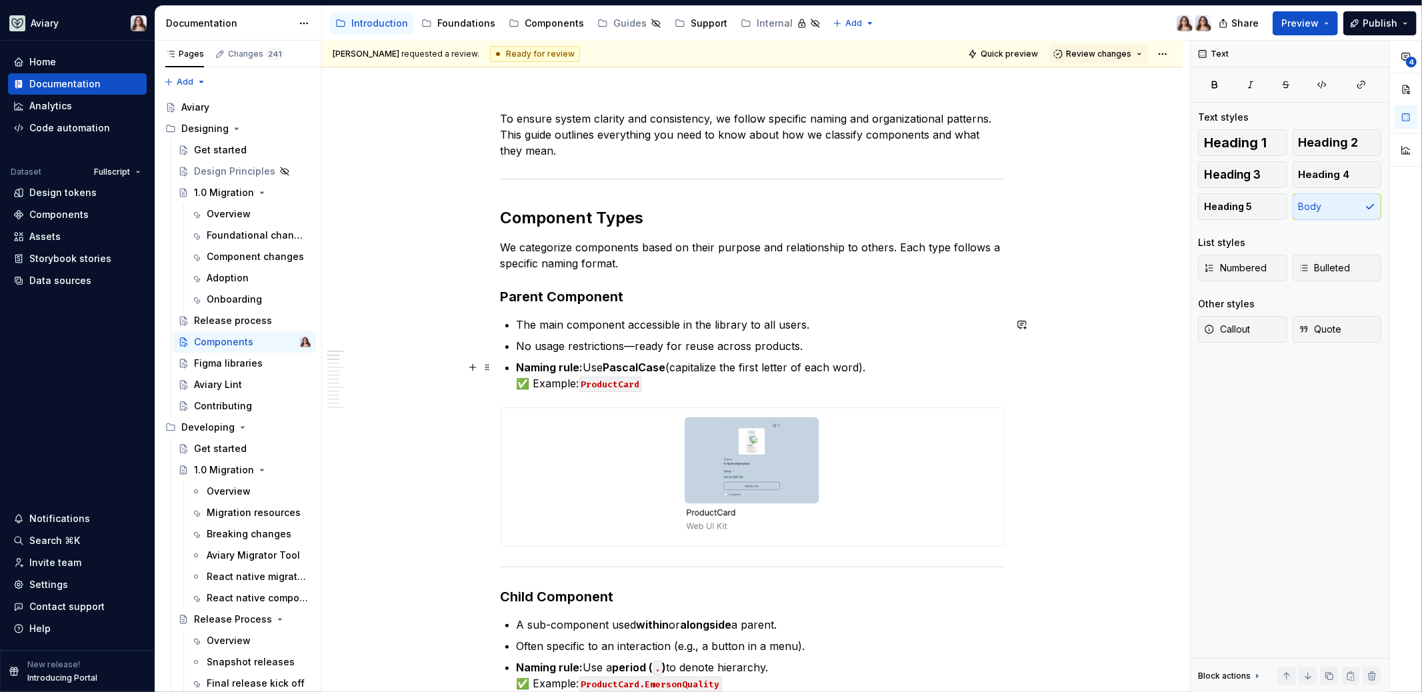
scroll to position [151, 0]
click at [42, 585] on div "Settings" at bounding box center [48, 584] width 39 height 13
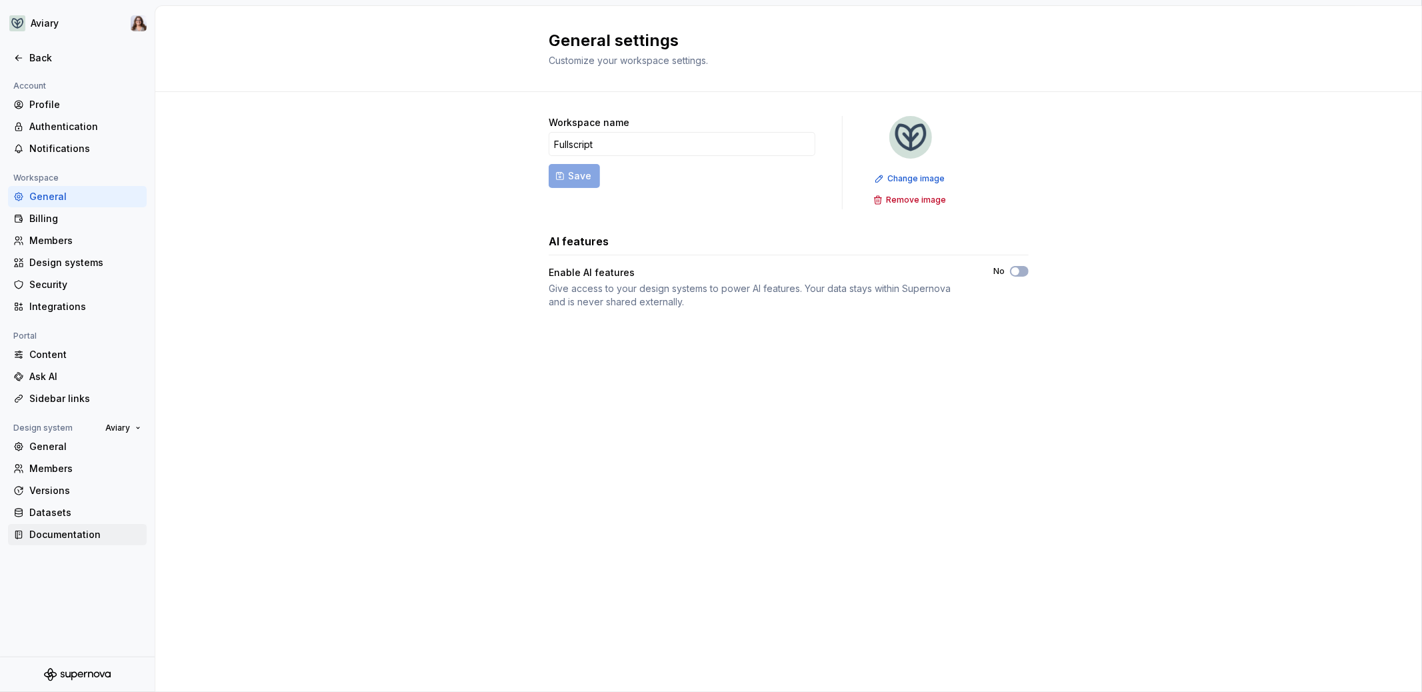
click at [62, 533] on div "Documentation" at bounding box center [85, 534] width 112 height 13
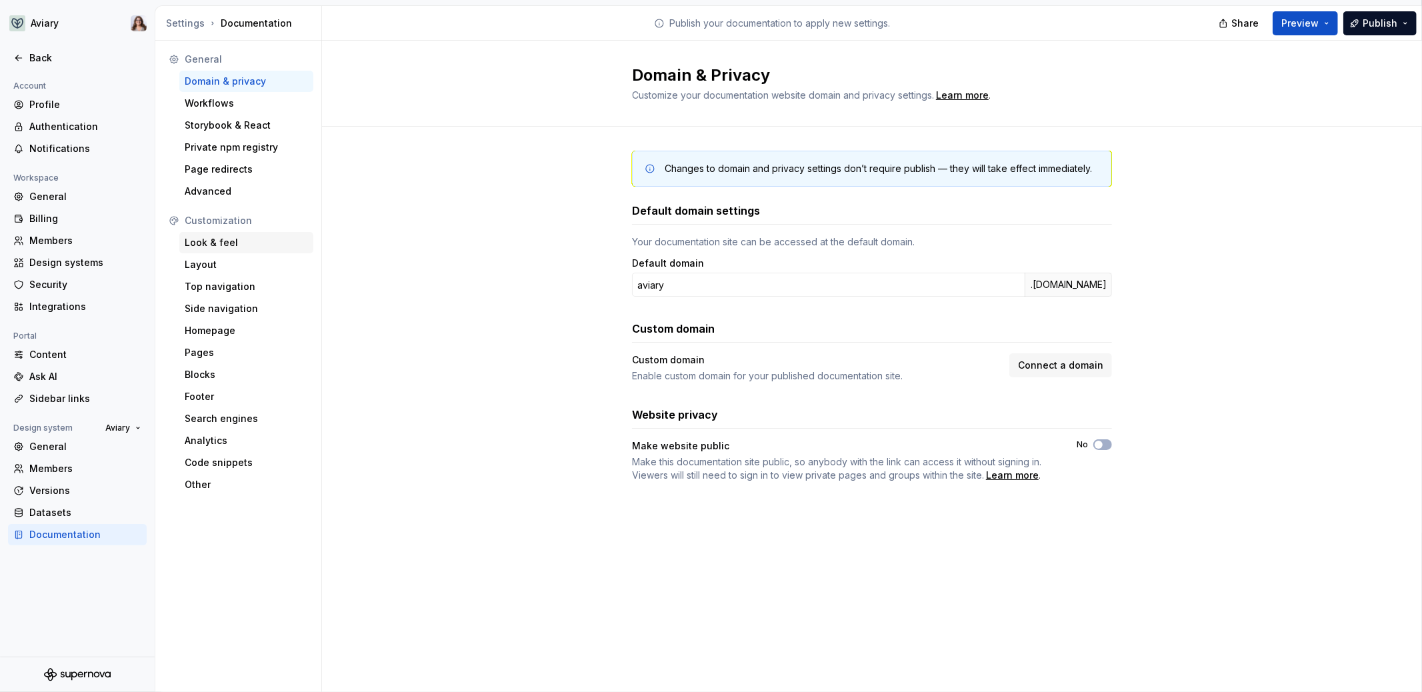
click at [226, 244] on div "Look & feel" at bounding box center [246, 242] width 123 height 13
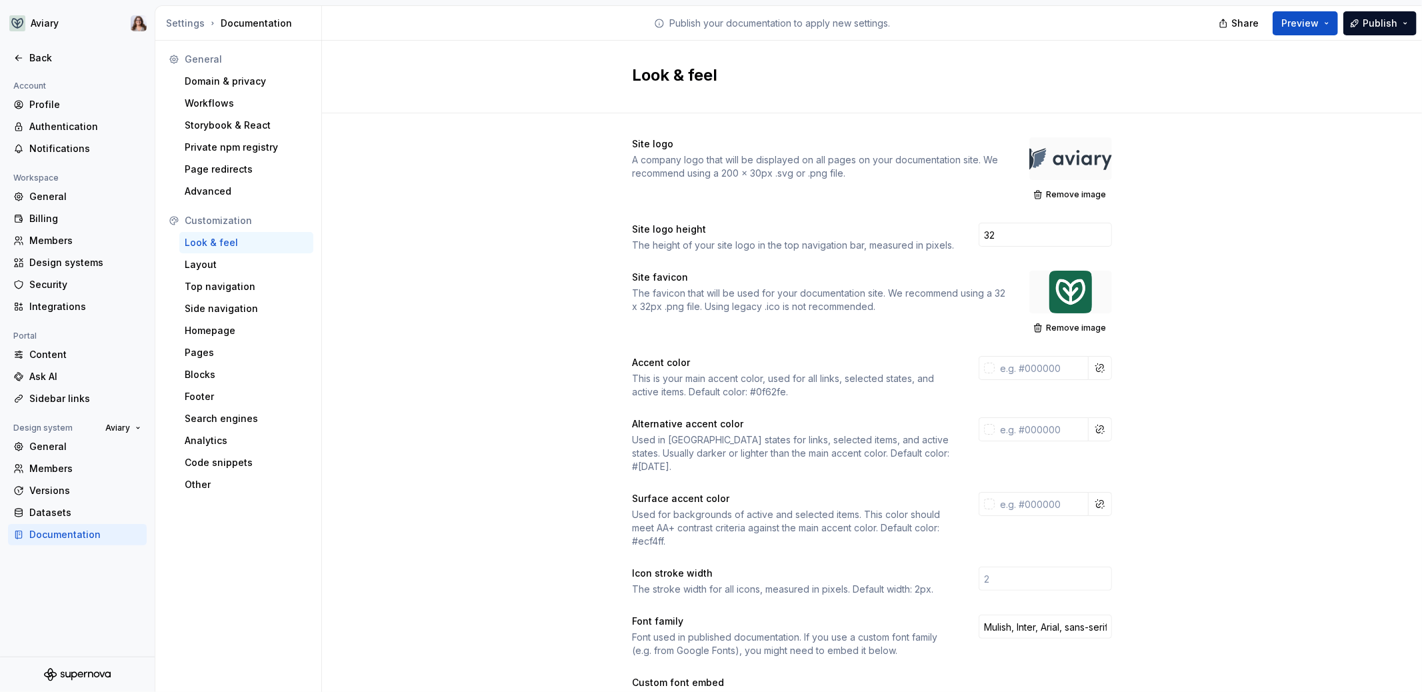
click at [1066, 168] on div at bounding box center [1070, 158] width 83 height 43
click at [1066, 196] on span "Remove image" at bounding box center [1076, 194] width 60 height 11
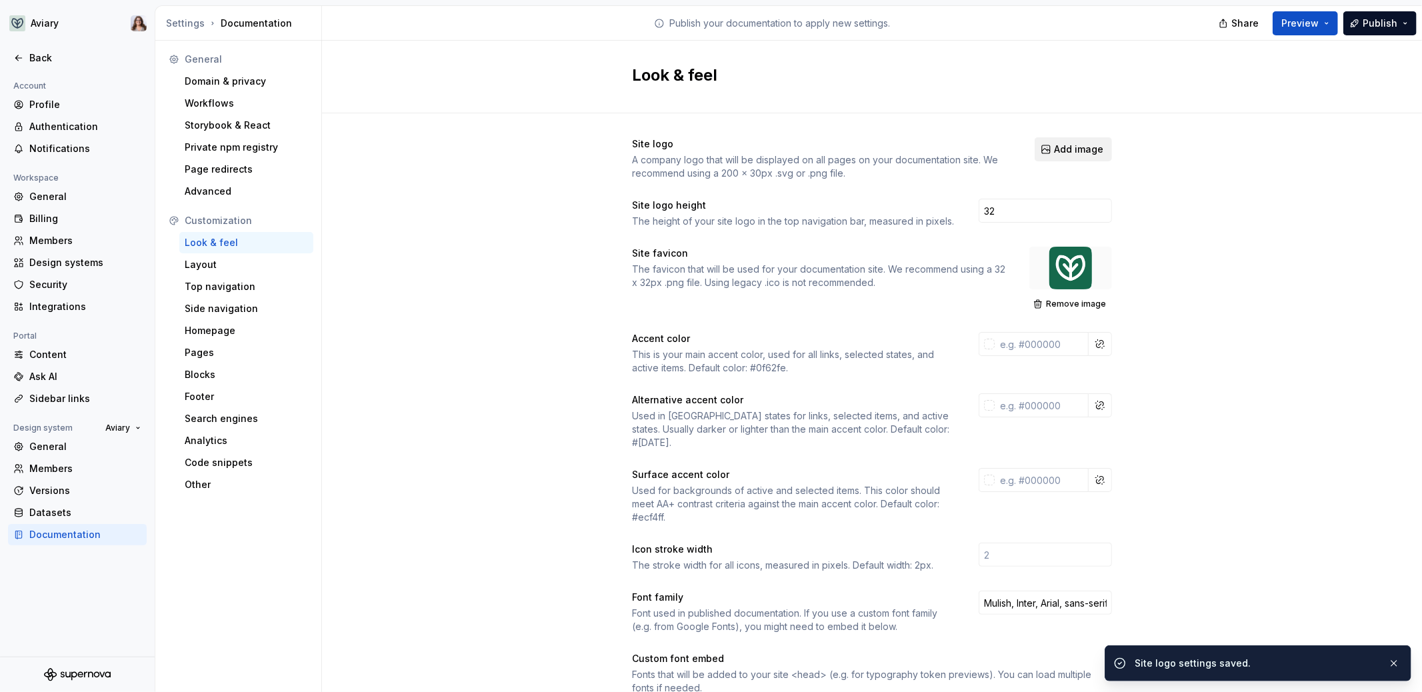
click at [1074, 152] on span "Add image" at bounding box center [1078, 149] width 49 height 13
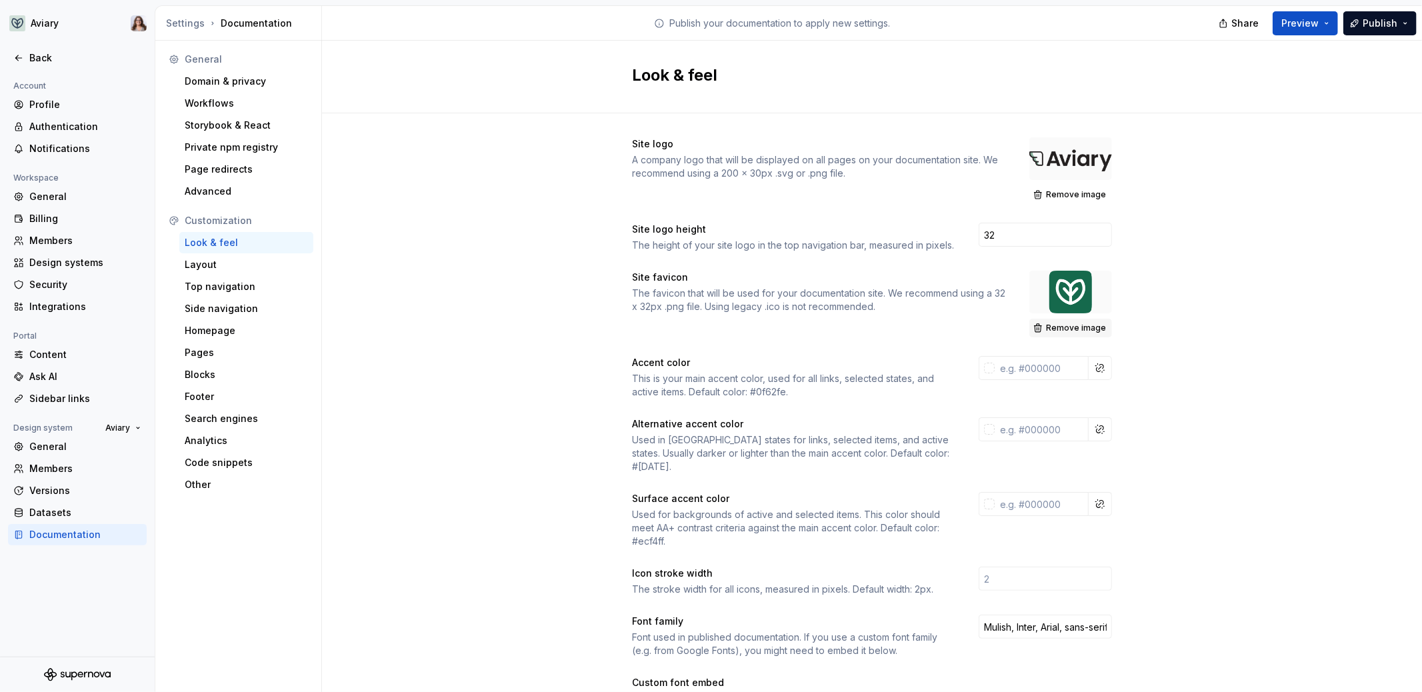
click at [1062, 327] on span "Remove image" at bounding box center [1076, 328] width 60 height 11
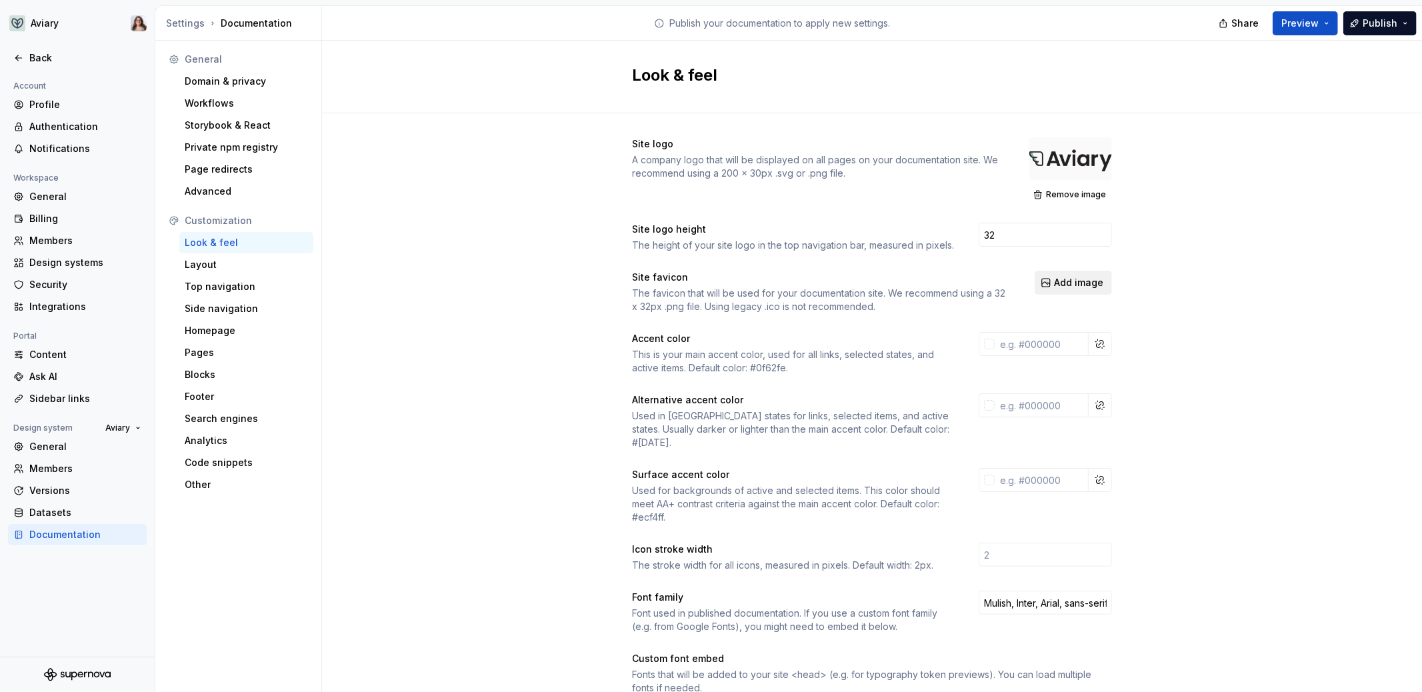
click at [1061, 283] on span "Add image" at bounding box center [1078, 282] width 49 height 13
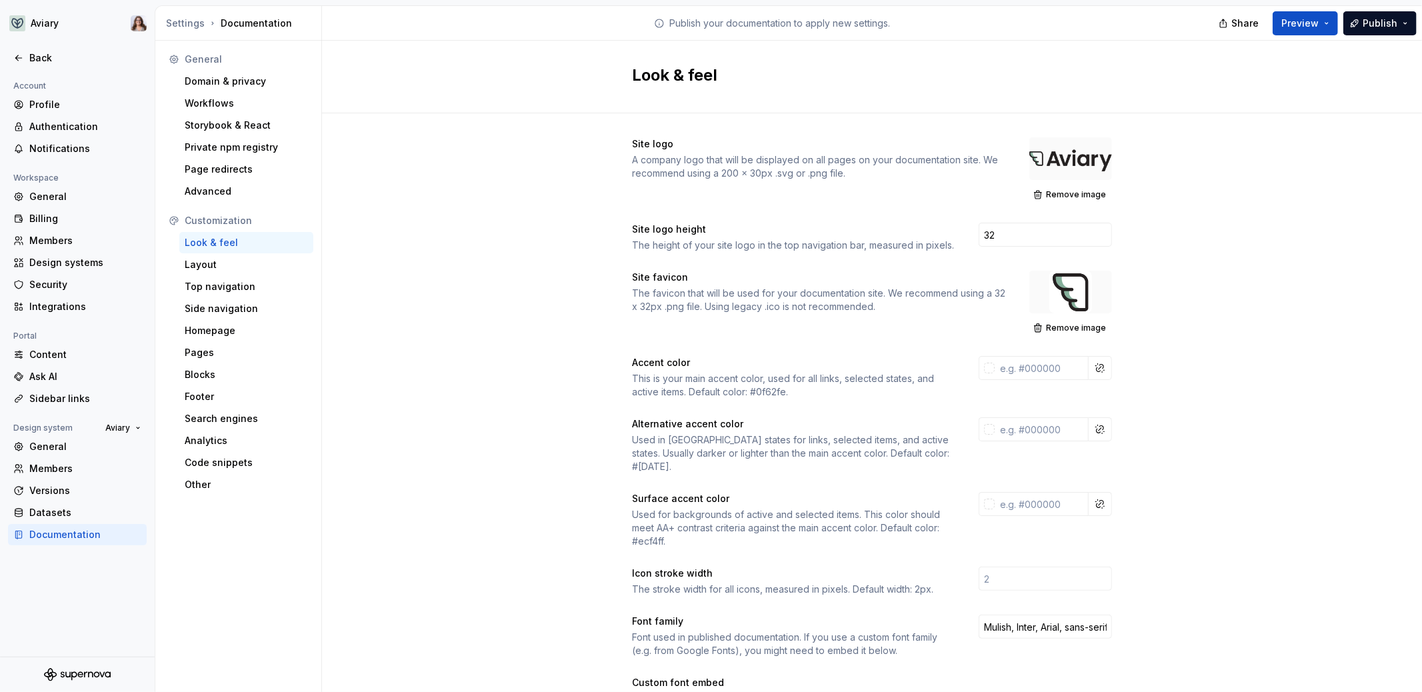
click at [42, 59] on div "Back" at bounding box center [85, 57] width 112 height 13
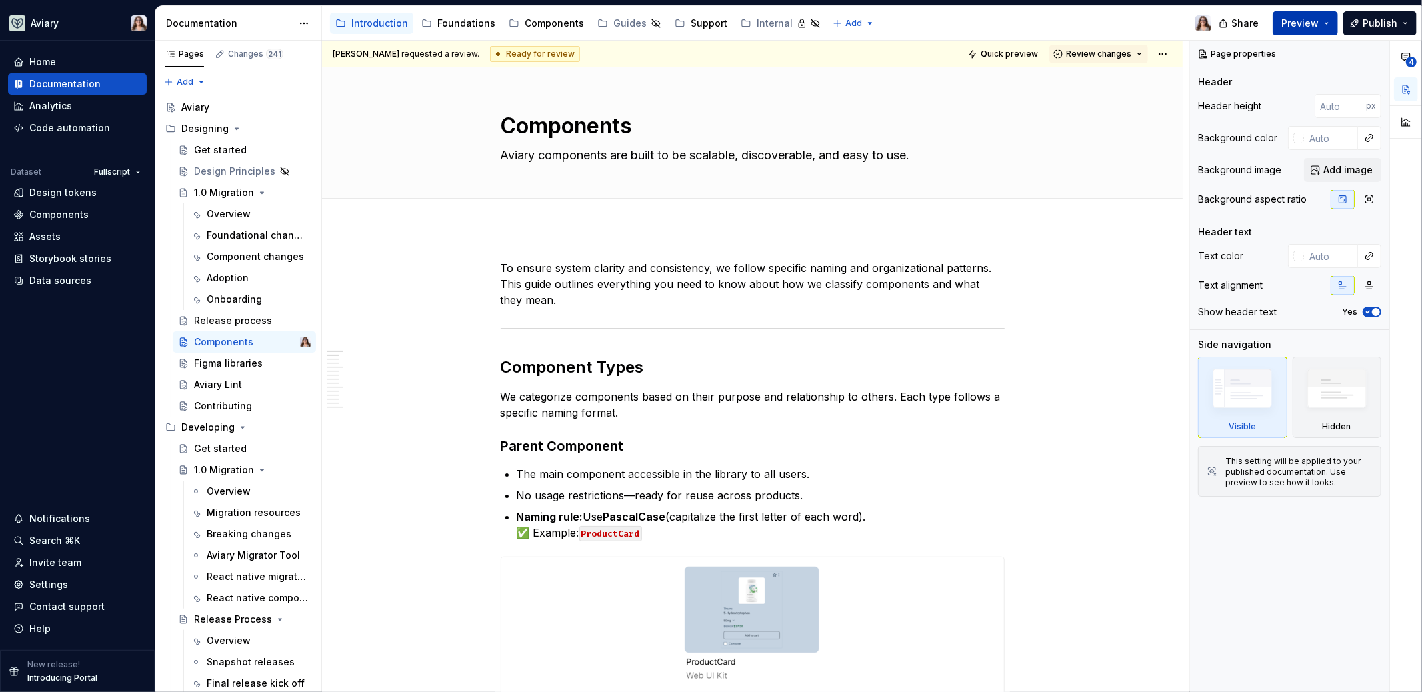
click at [1308, 29] on button "Preview" at bounding box center [1304, 23] width 65 height 24
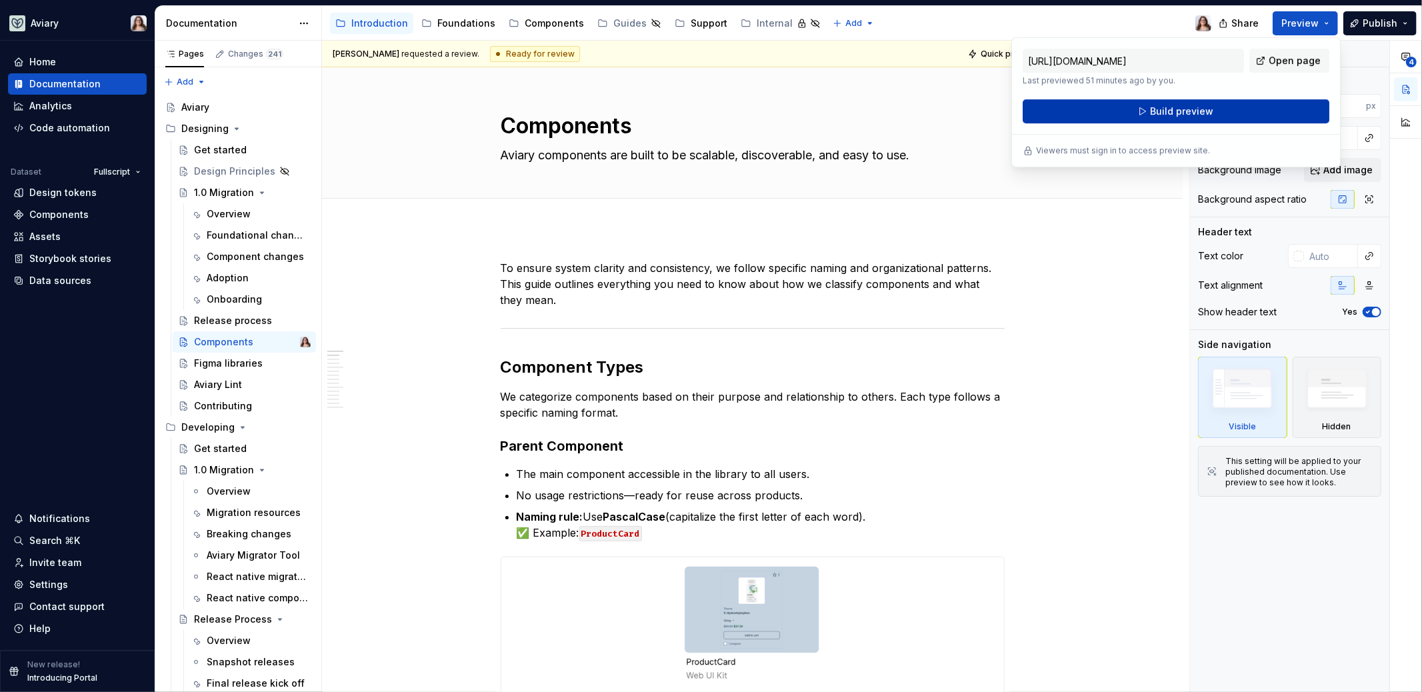
click at [1214, 108] on button "Build preview" at bounding box center [1175, 111] width 307 height 24
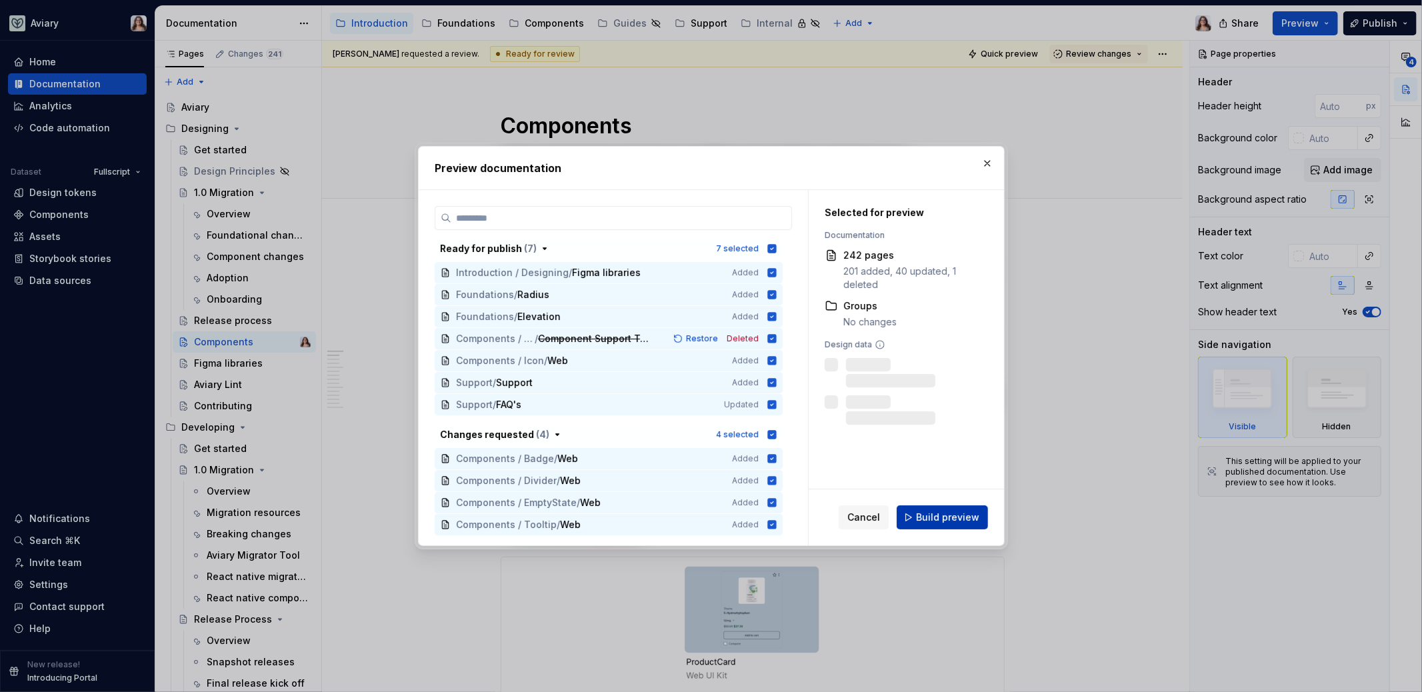
click at [928, 518] on span "Build preview" at bounding box center [947, 517] width 63 height 13
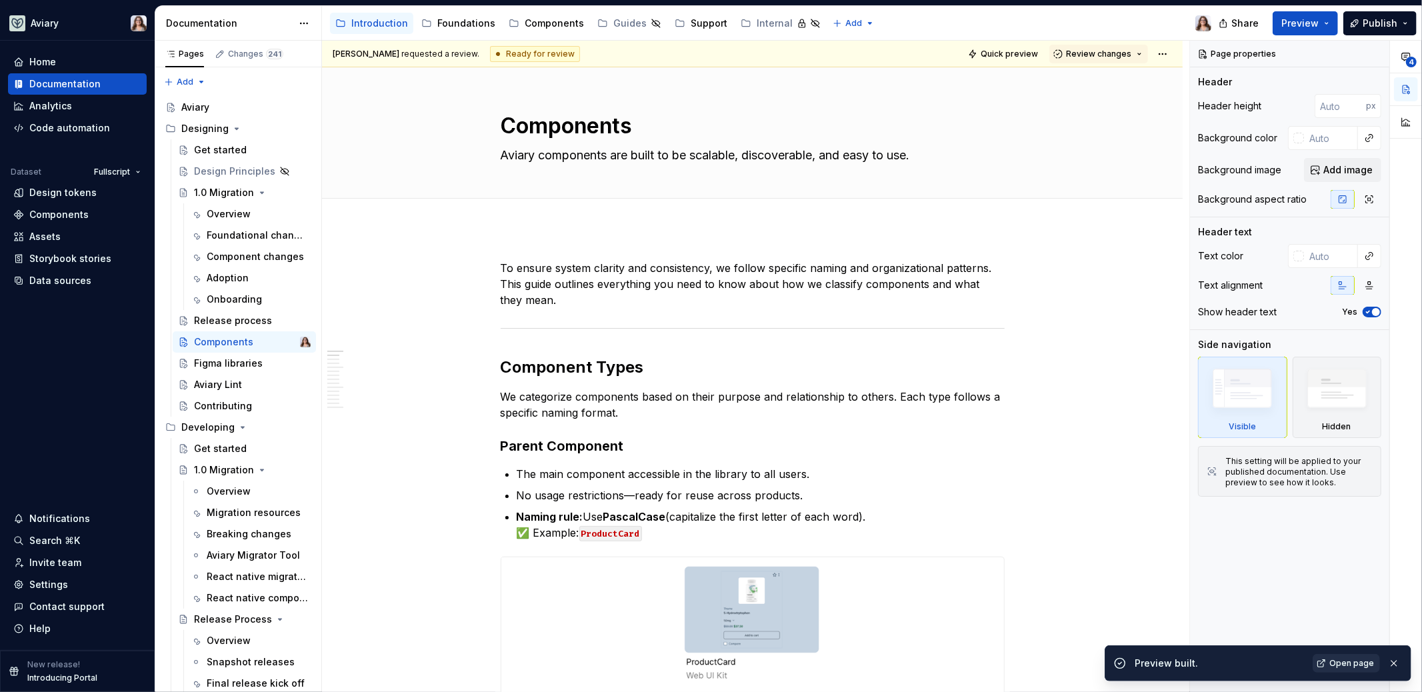
click at [1341, 663] on span "Open page" at bounding box center [1351, 663] width 45 height 11
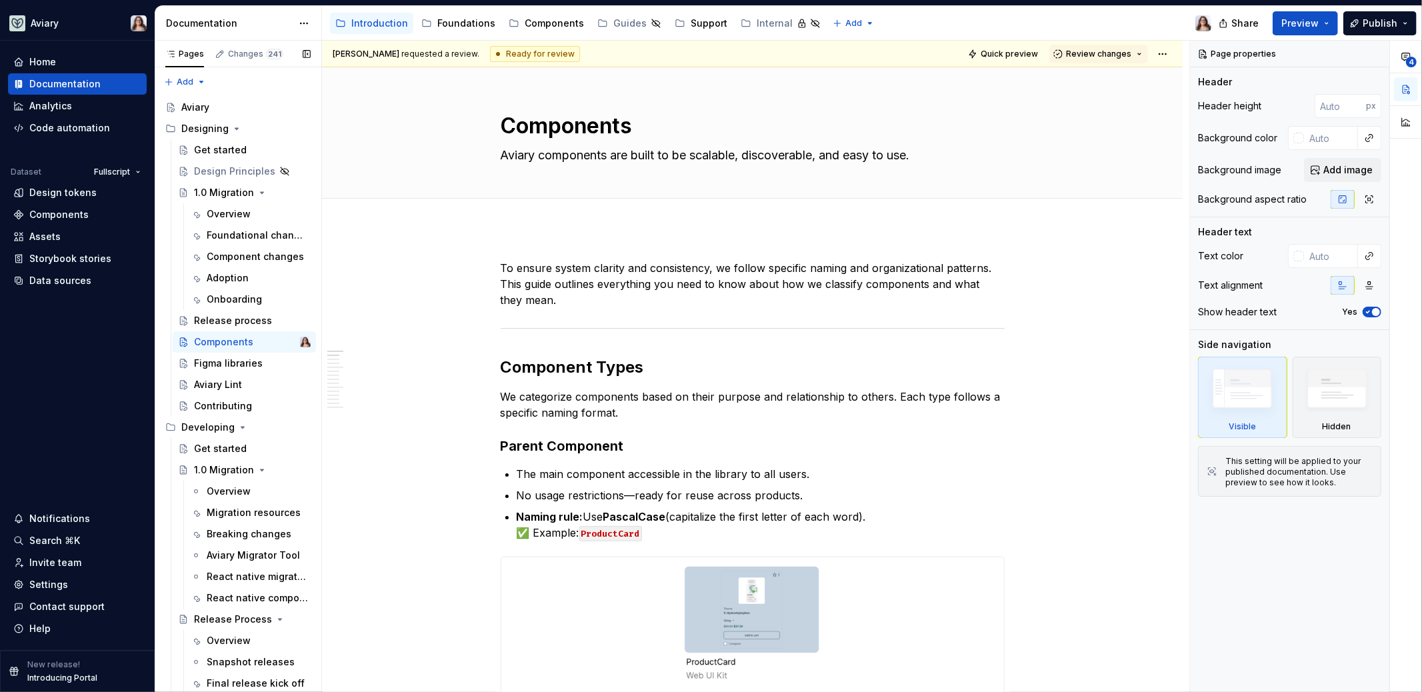
type textarea "*"
click at [47, 584] on div "Settings" at bounding box center [48, 584] width 39 height 13
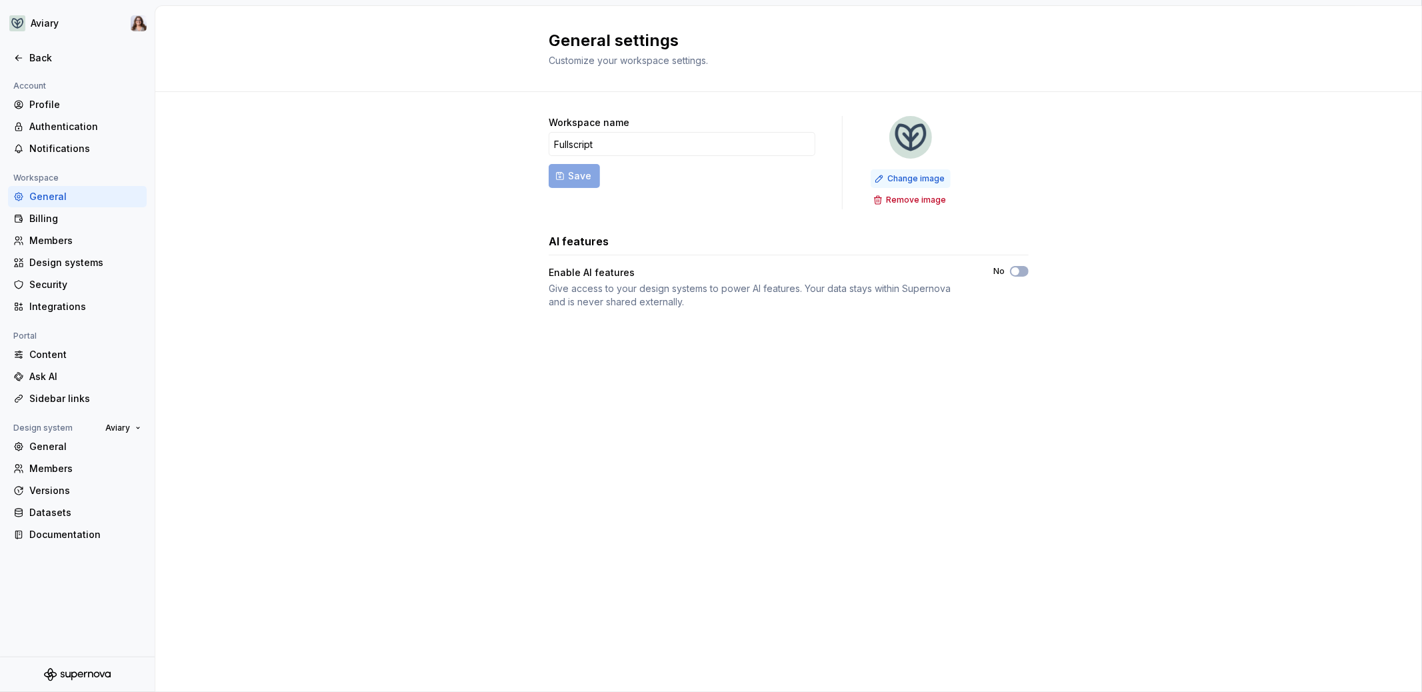
click at [912, 174] on span "Change image" at bounding box center [915, 178] width 57 height 11
click at [47, 535] on div "Documentation" at bounding box center [85, 534] width 112 height 13
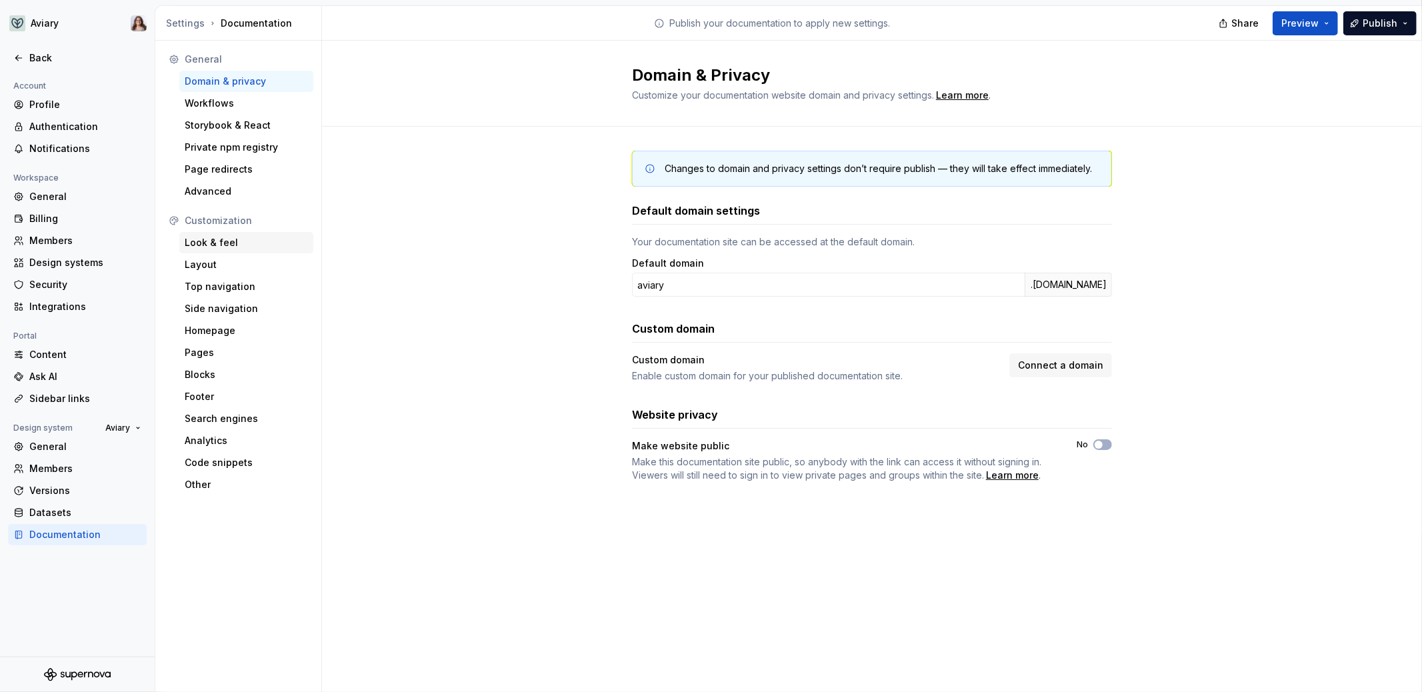
click at [221, 244] on div "Look & feel" at bounding box center [246, 242] width 123 height 13
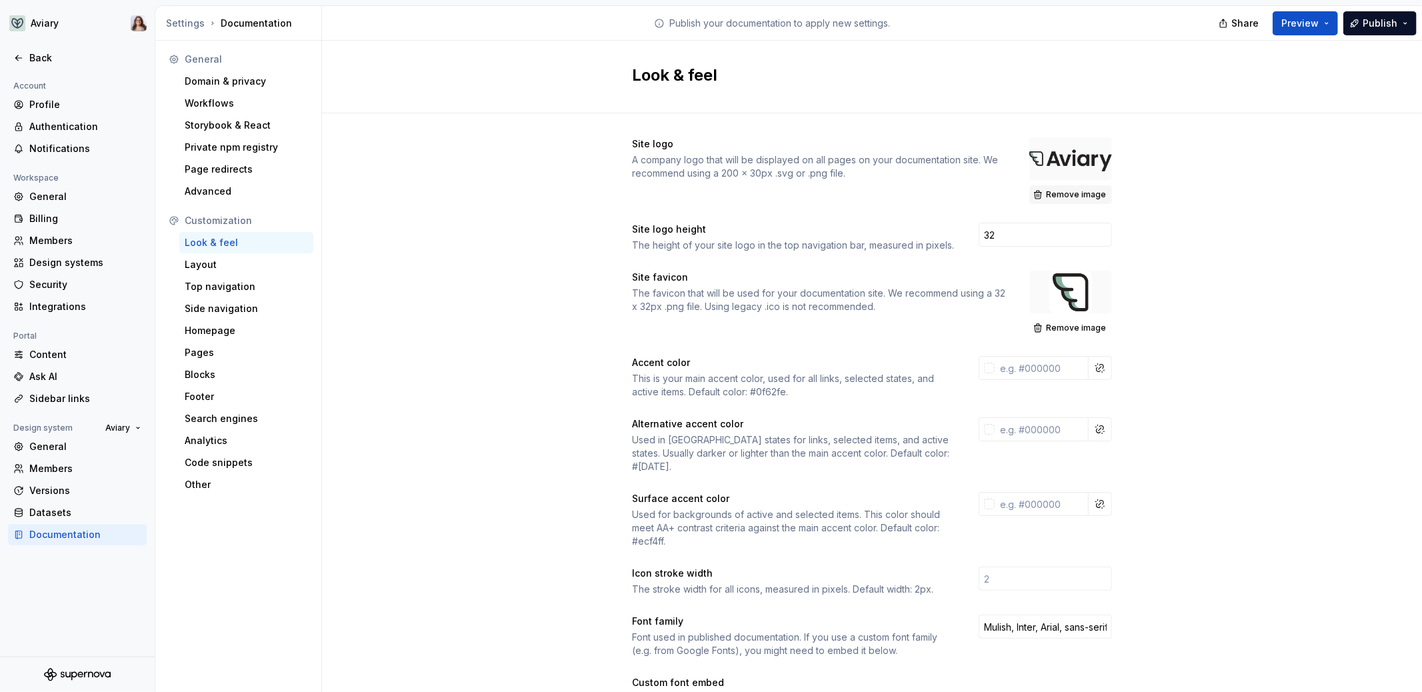
click at [1076, 188] on button "Remove image" at bounding box center [1070, 194] width 83 height 19
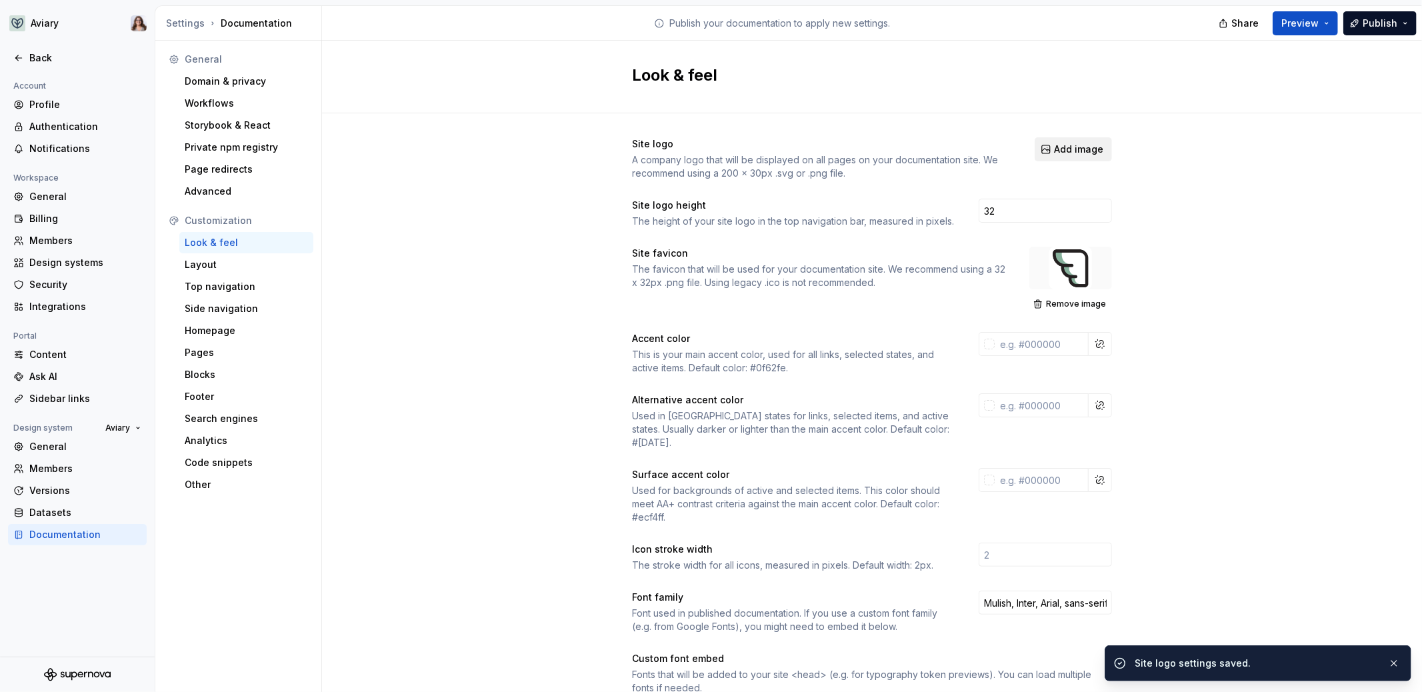
click at [1058, 151] on span "Add image" at bounding box center [1078, 149] width 49 height 13
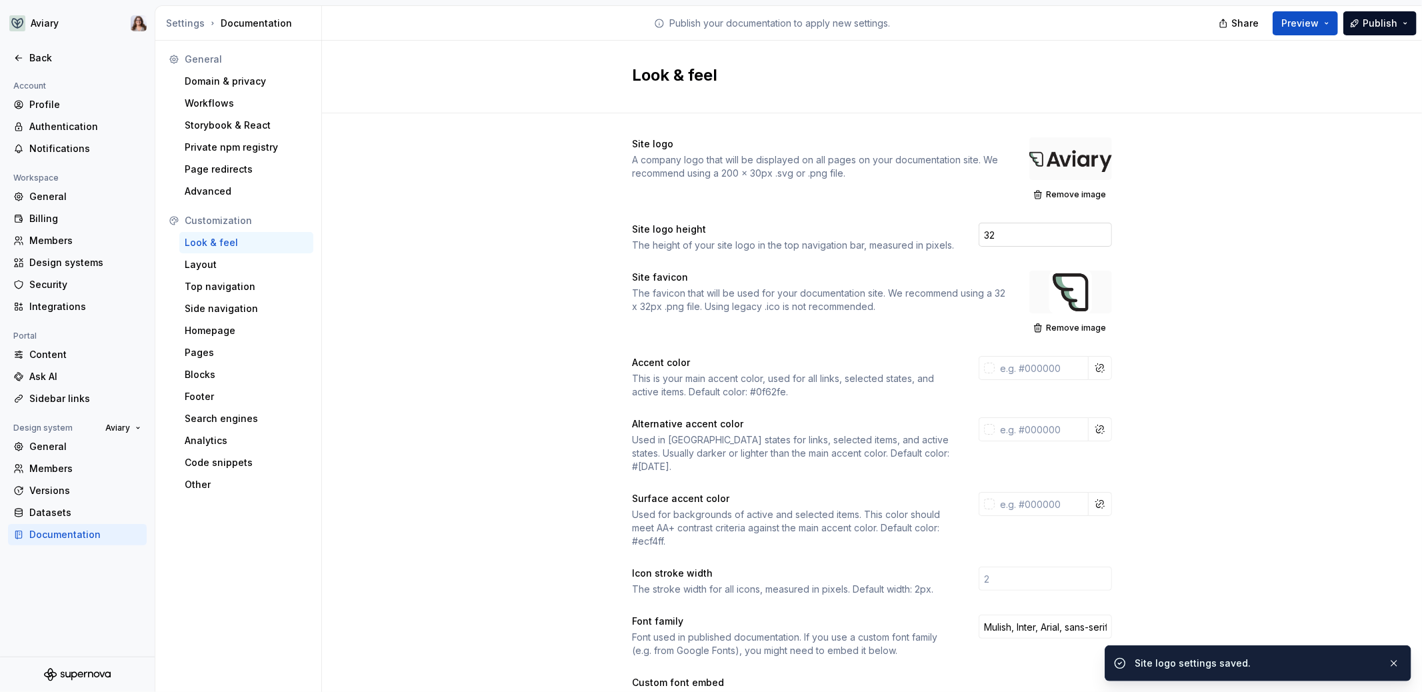
click at [990, 233] on input "32" at bounding box center [1044, 235] width 133 height 24
type input "3"
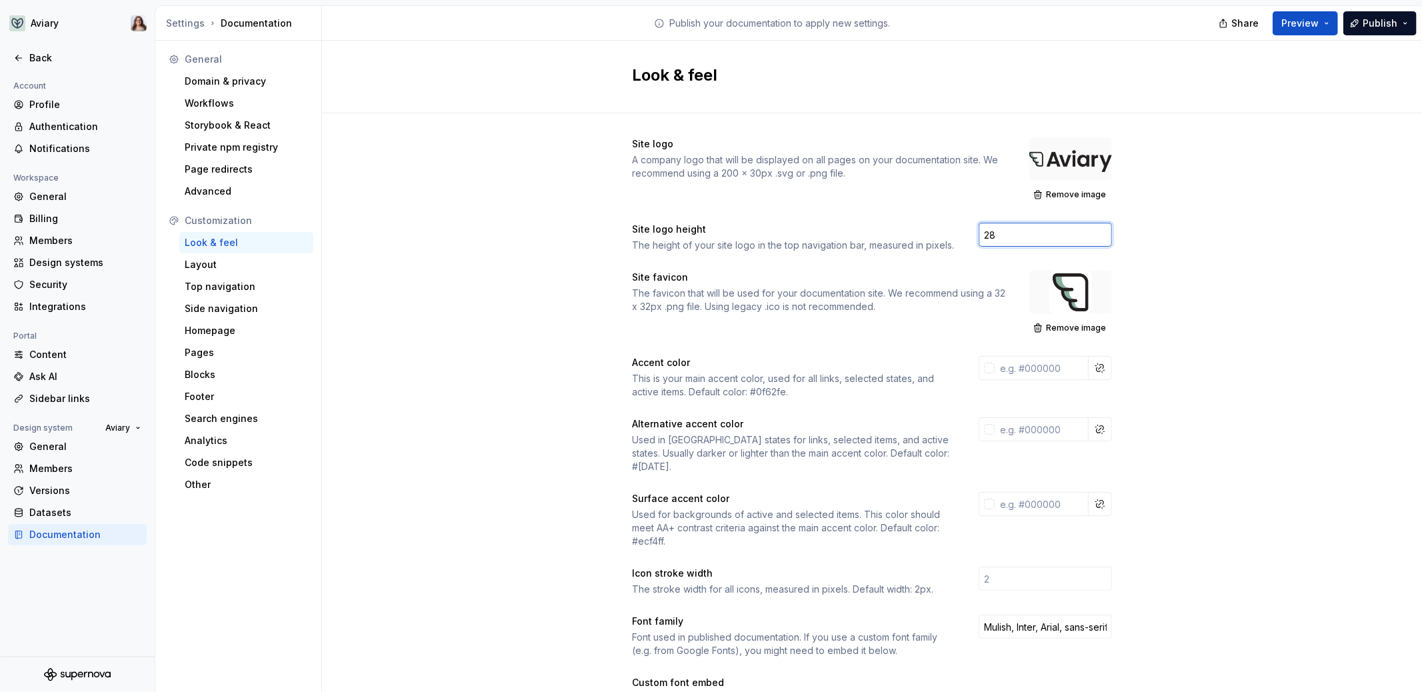
type input "28"
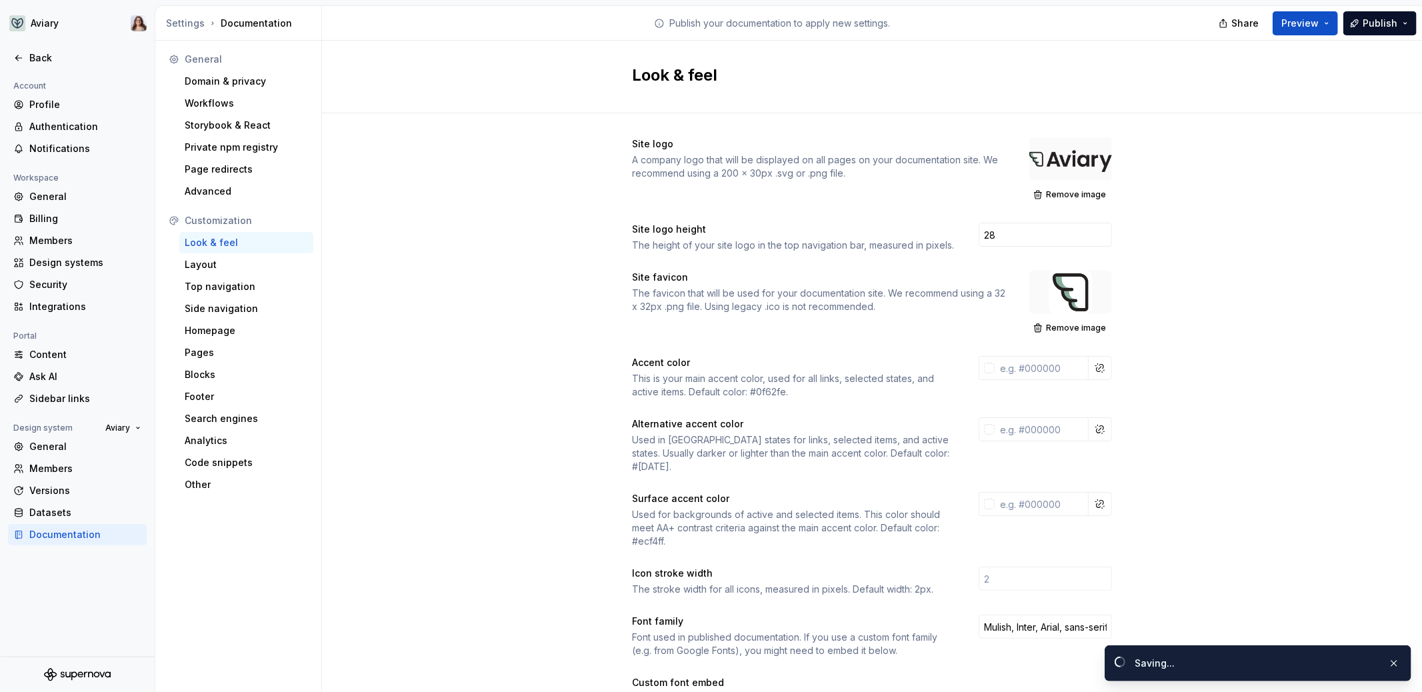
click at [1318, 31] on button "Preview" at bounding box center [1304, 23] width 65 height 24
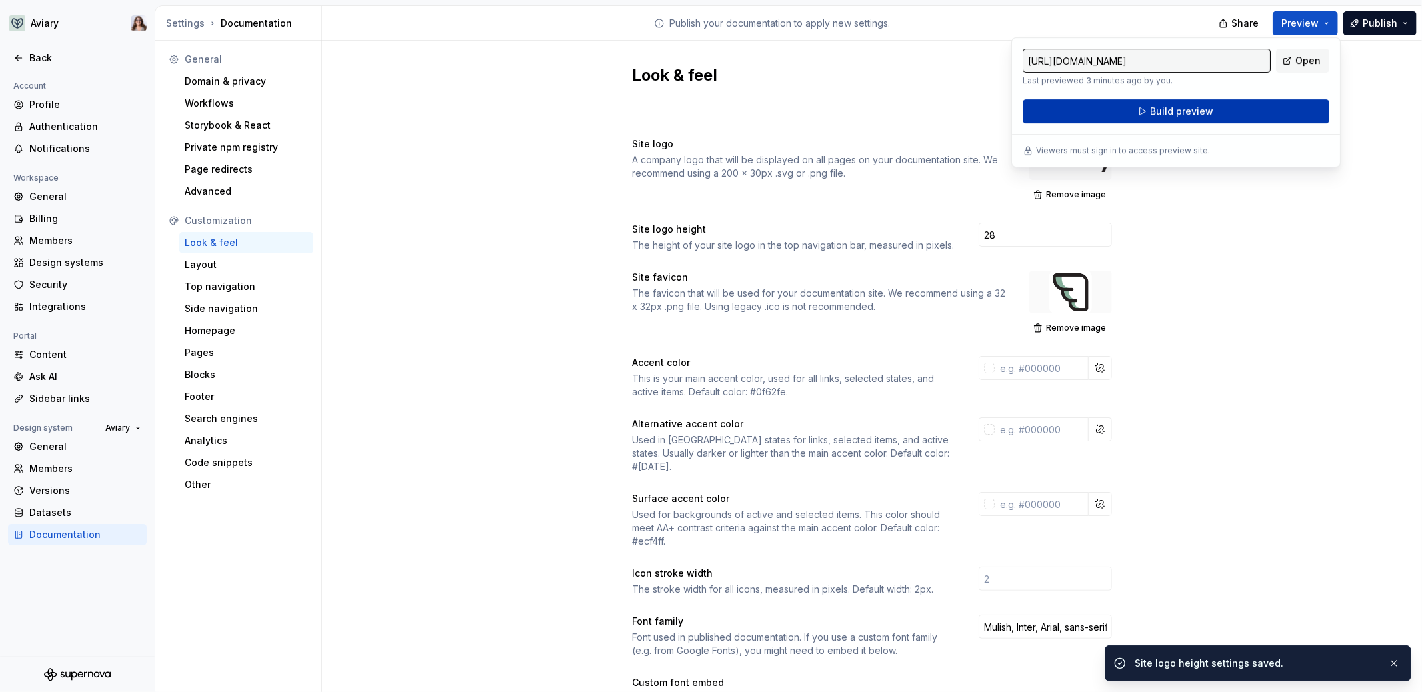
click at [1224, 108] on button "Build preview" at bounding box center [1175, 111] width 307 height 24
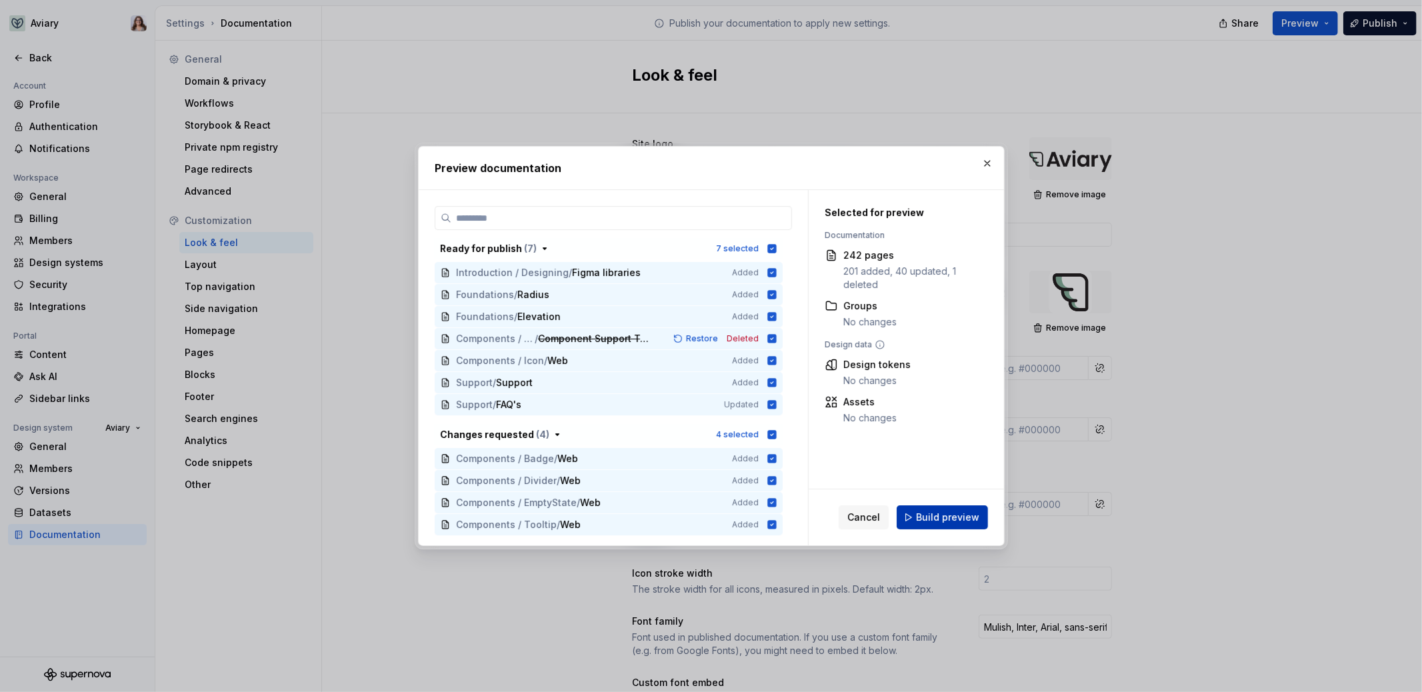
click at [916, 515] on button "Build preview" at bounding box center [941, 517] width 91 height 24
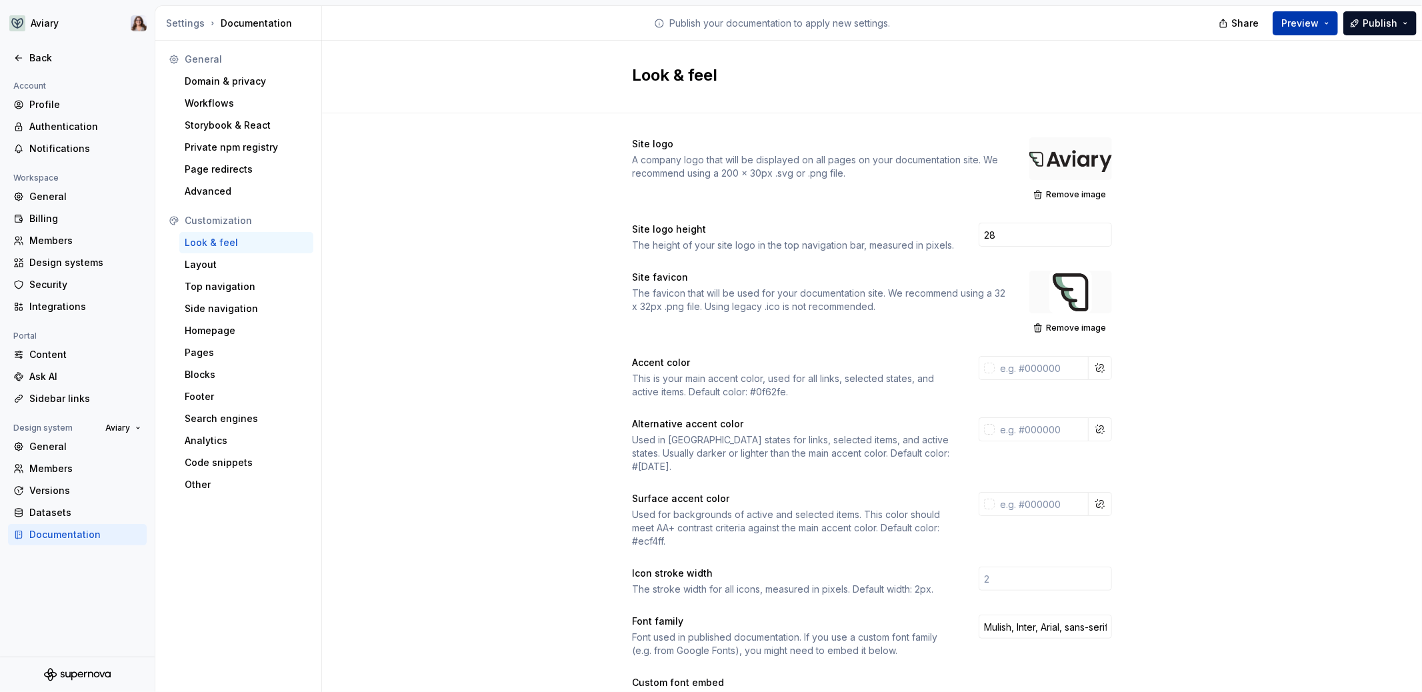
click at [1302, 34] on button "Preview" at bounding box center [1304, 23] width 65 height 24
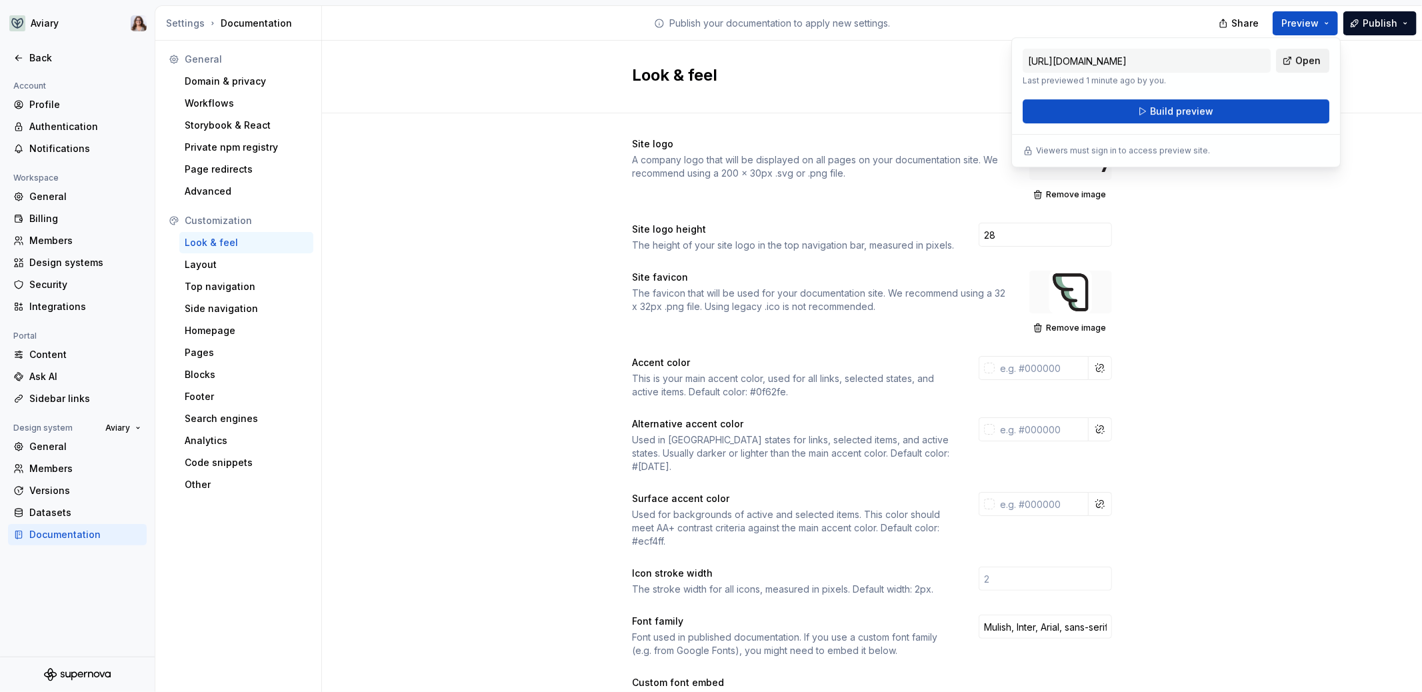
click at [1289, 58] on link "Open" at bounding box center [1302, 61] width 53 height 24
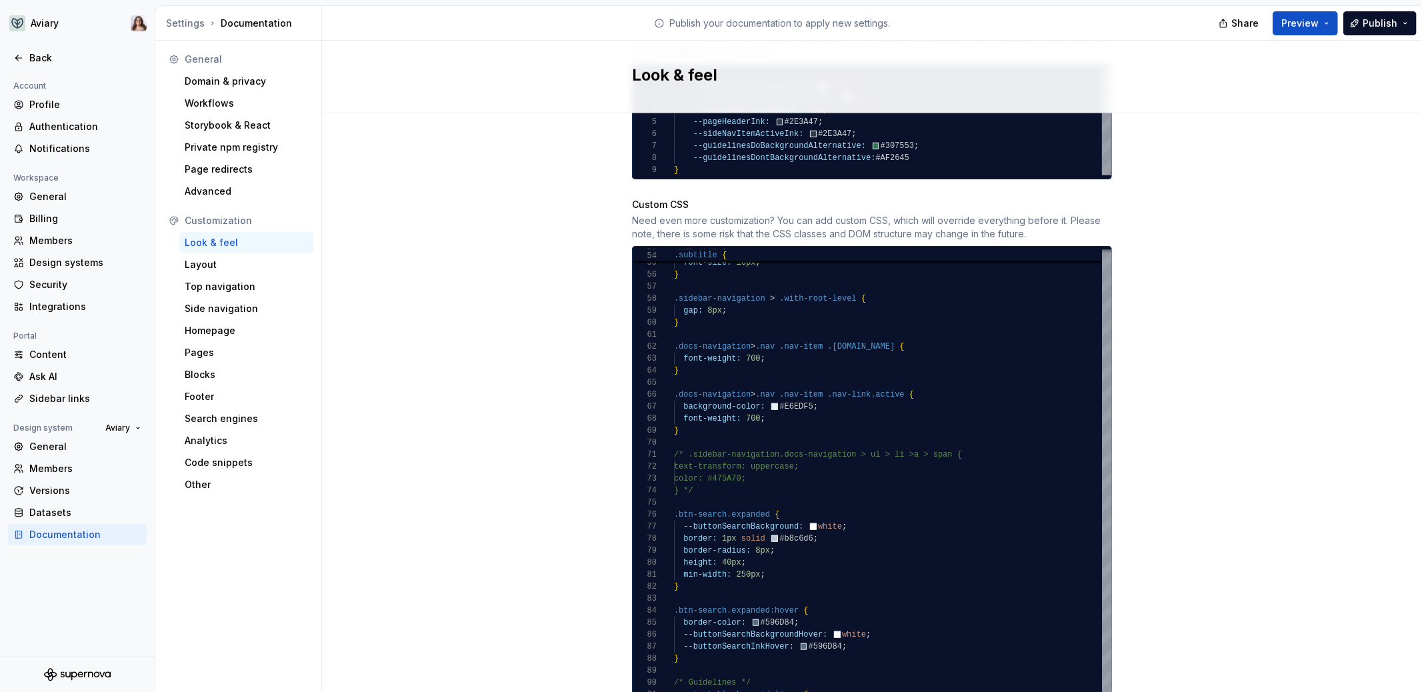
scroll to position [868, 0]
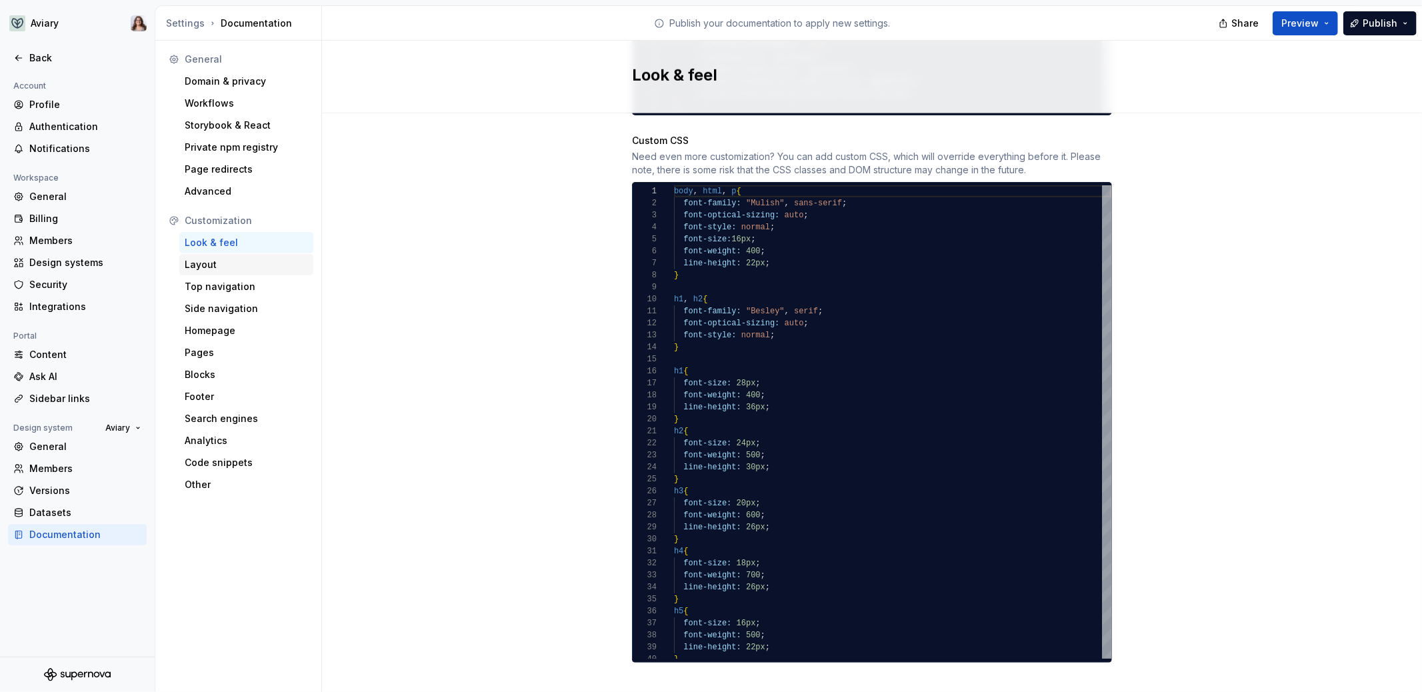
click at [204, 255] on div "Layout" at bounding box center [246, 264] width 134 height 21
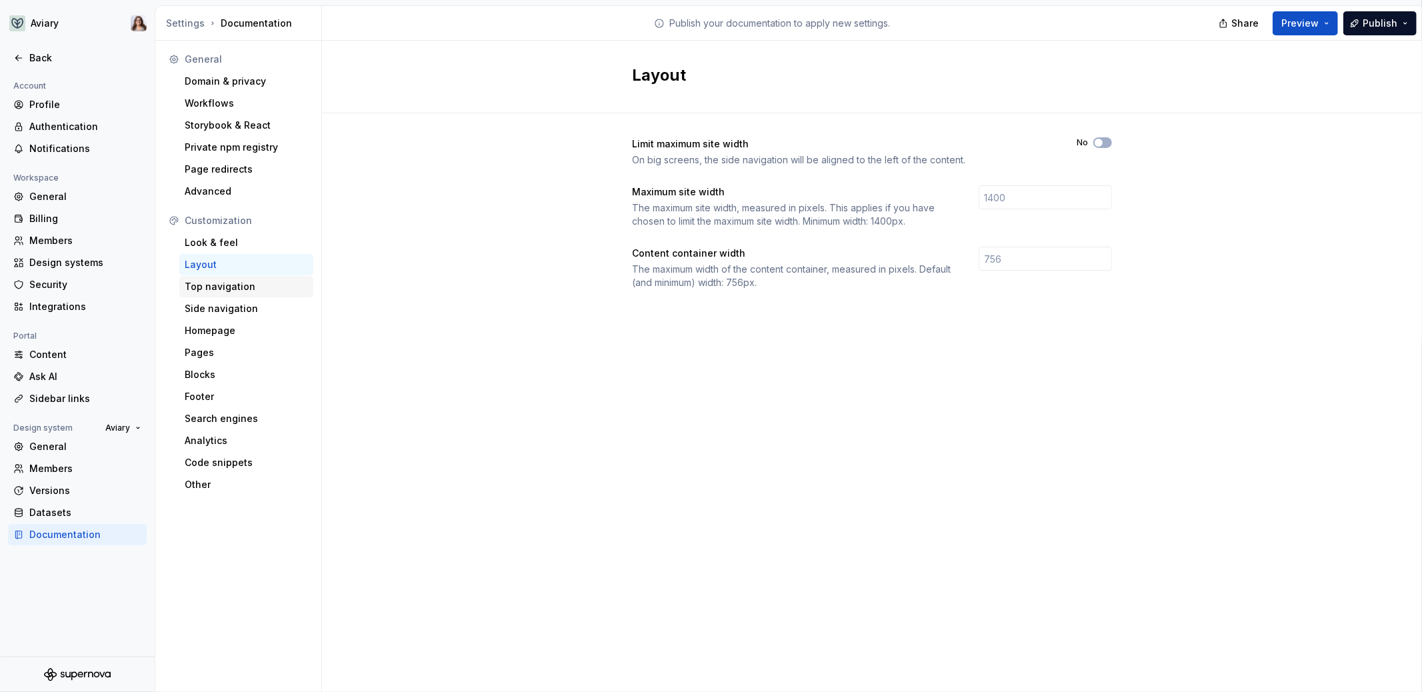
click at [215, 284] on div "Top navigation" at bounding box center [246, 286] width 123 height 13
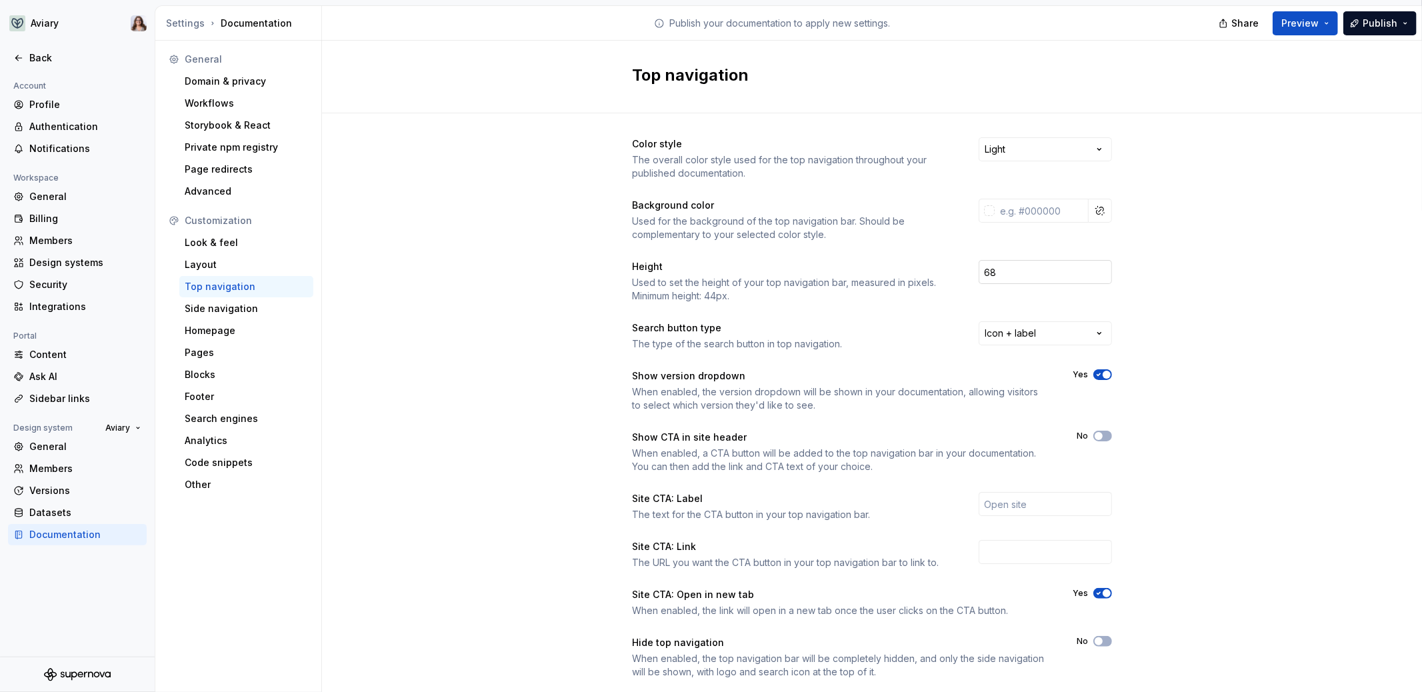
click at [986, 269] on input "68" at bounding box center [1044, 272] width 133 height 24
type input "48"
click at [1149, 325] on div "Color style The overall color style used for the top navigation throughout your…" at bounding box center [872, 421] width 1100 height 616
click at [1295, 26] on span "Preview" at bounding box center [1299, 23] width 37 height 13
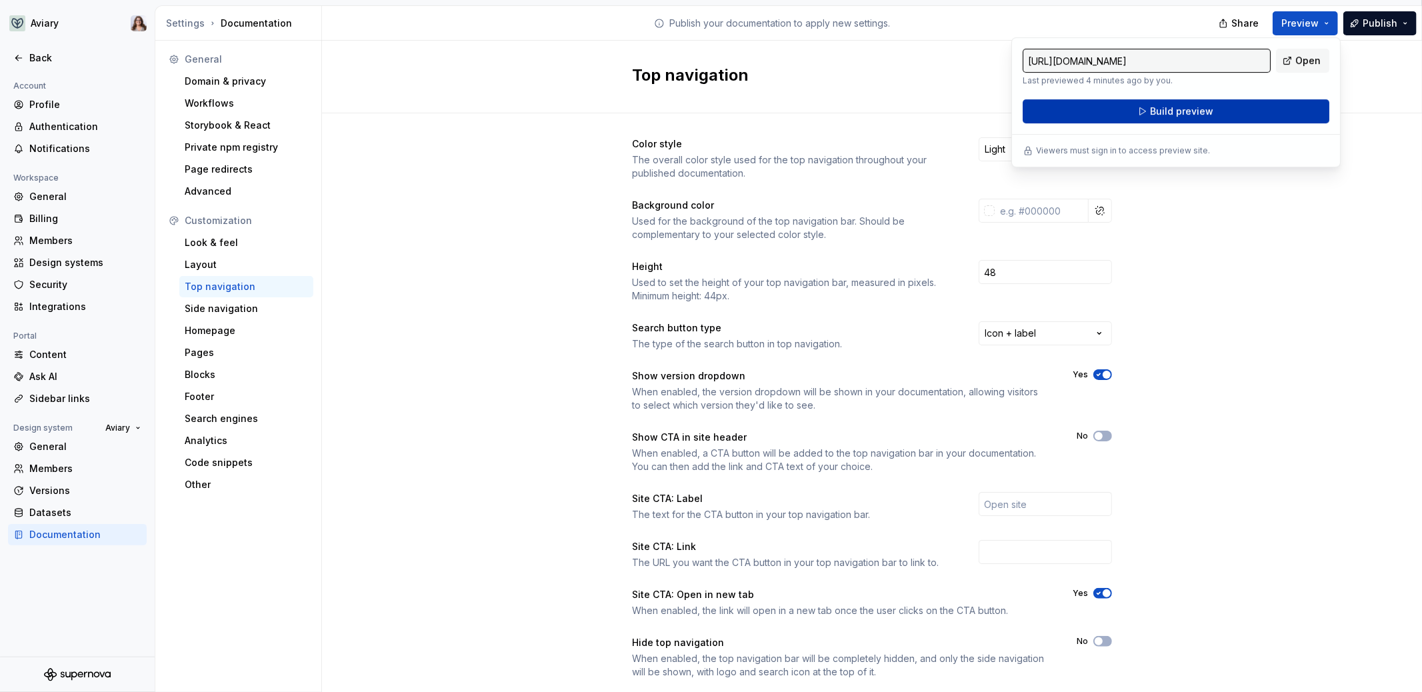
click at [1222, 108] on button "Build preview" at bounding box center [1175, 111] width 307 height 24
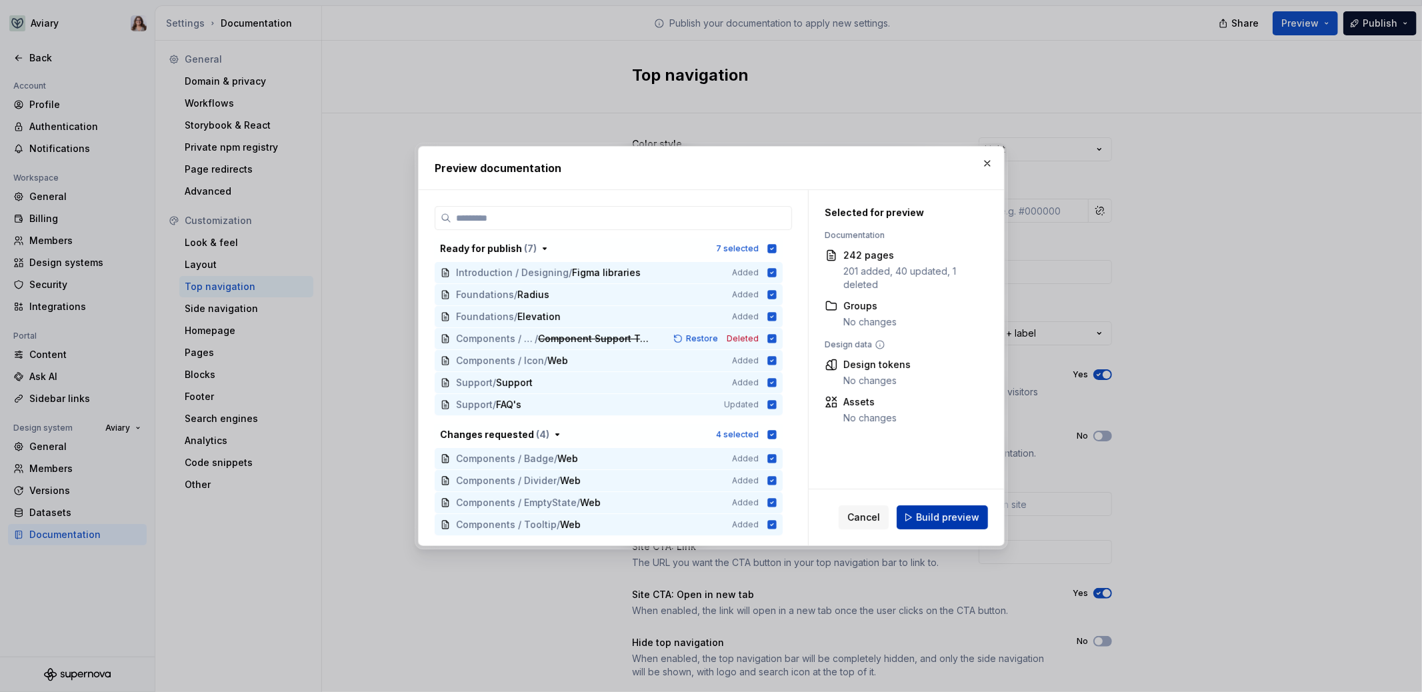
click at [925, 516] on span "Build preview" at bounding box center [947, 517] width 63 height 13
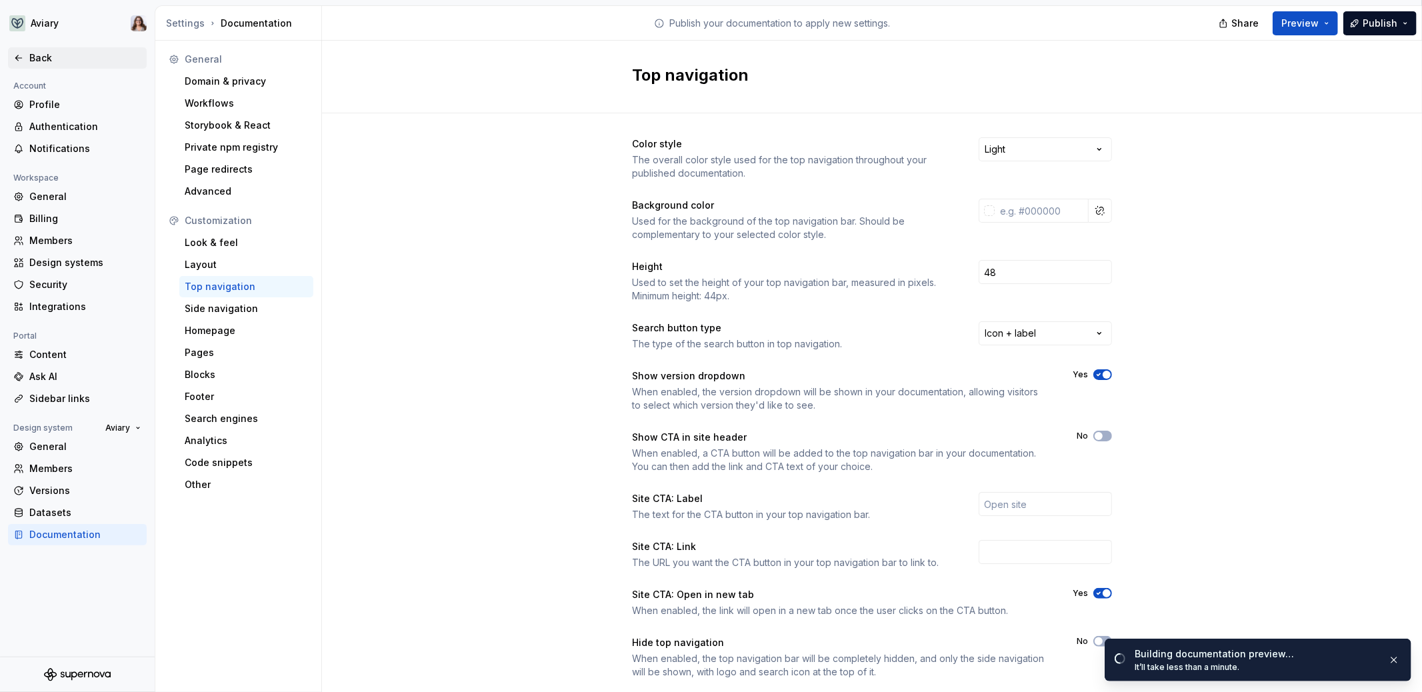
click at [41, 57] on div "Back" at bounding box center [85, 57] width 112 height 13
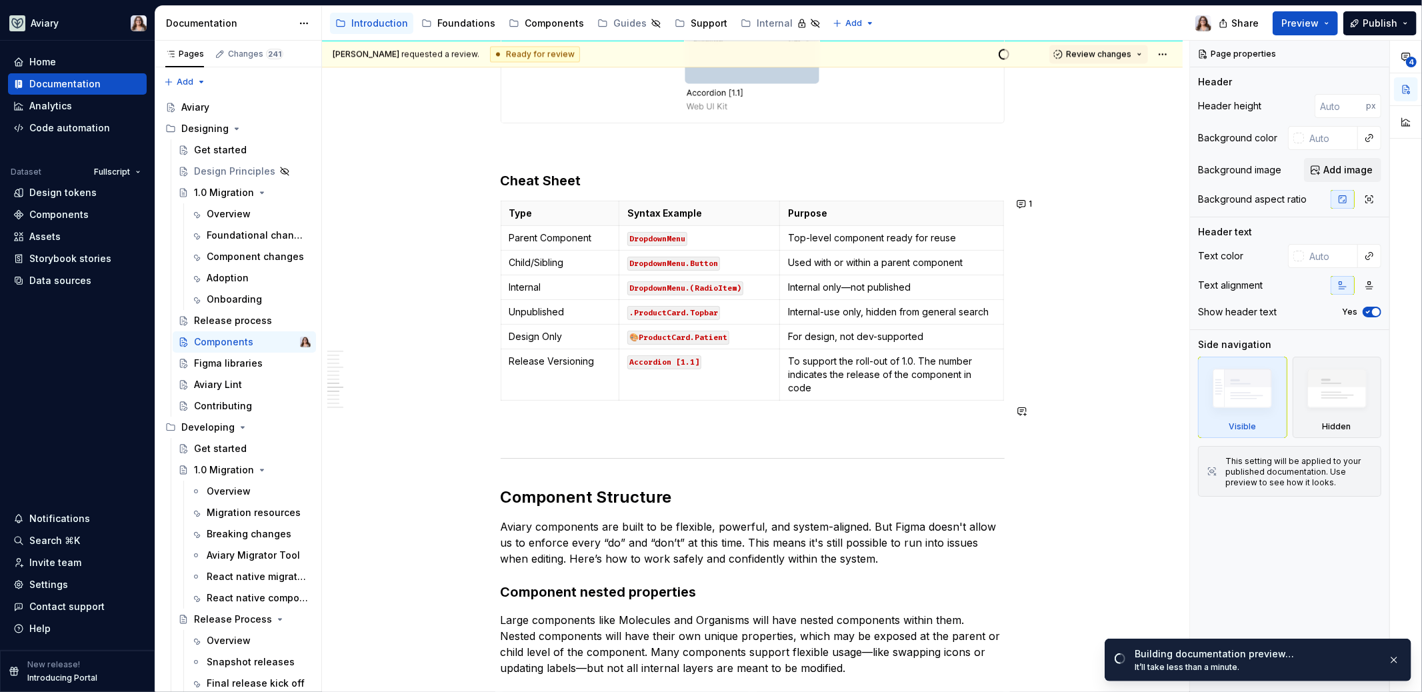
scroll to position [2308, 0]
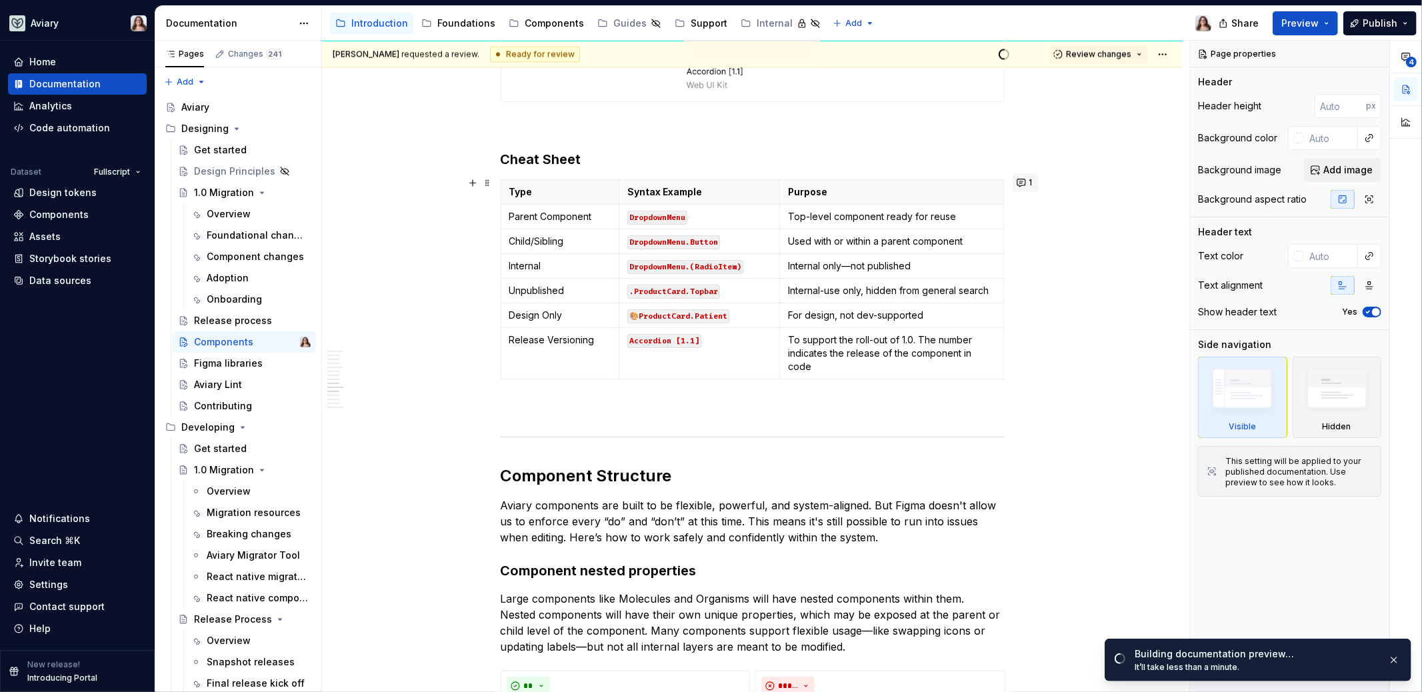
click at [1026, 181] on button "1" at bounding box center [1025, 182] width 26 height 19
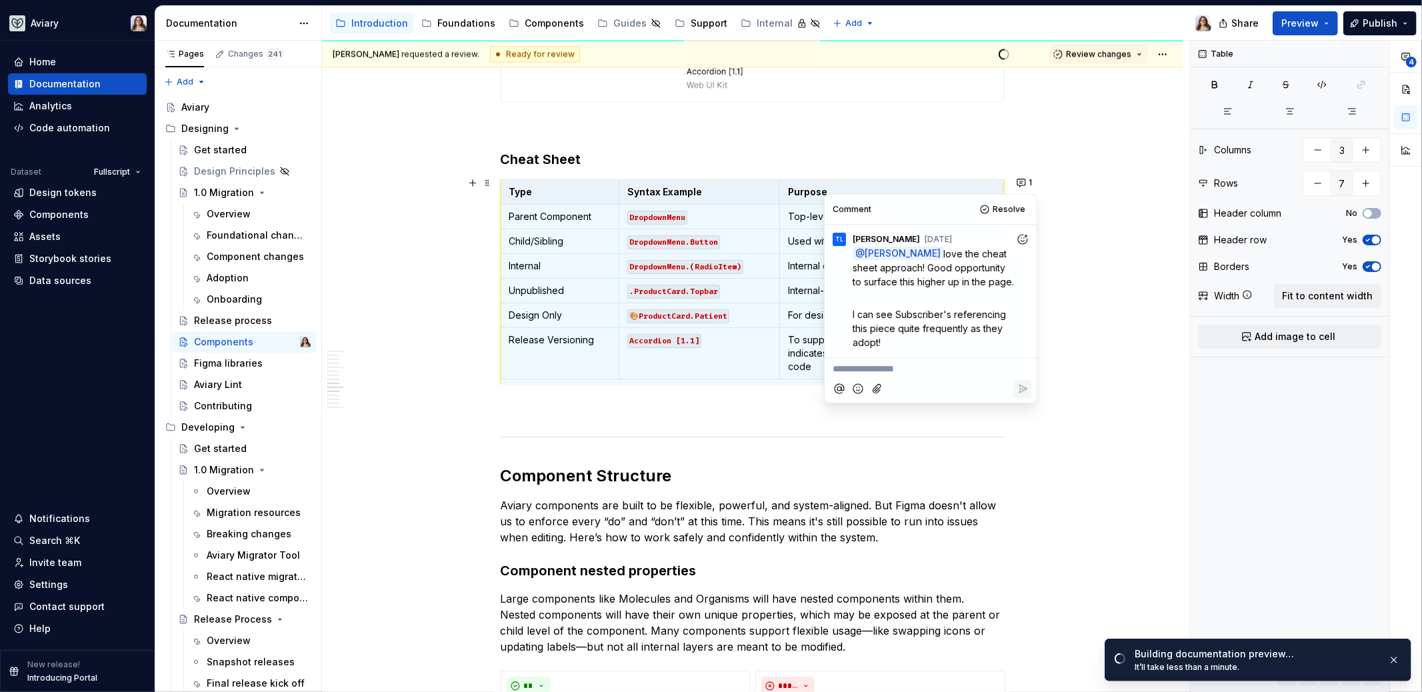
click at [632, 399] on div "To ensure system clarity and consistency, we follow specific naming and organiz…" at bounding box center [753, 4] width 504 height 4105
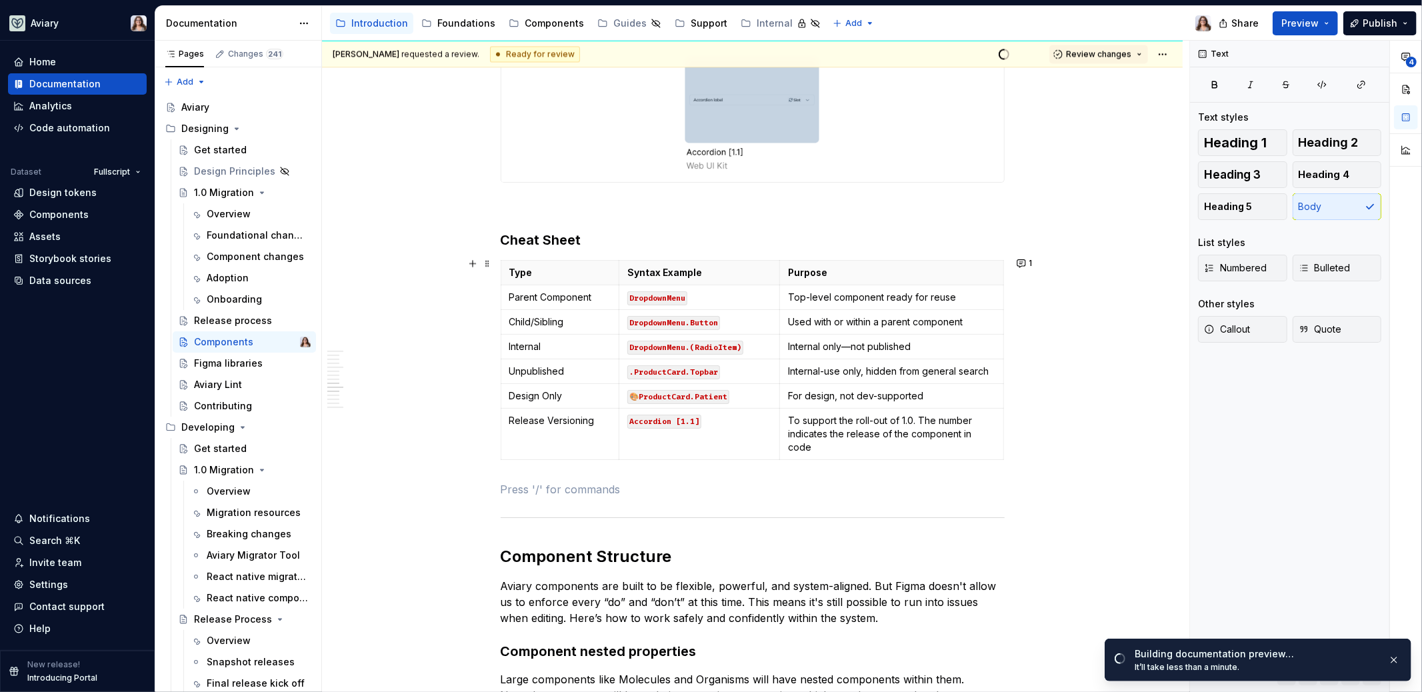
scroll to position [2213, 0]
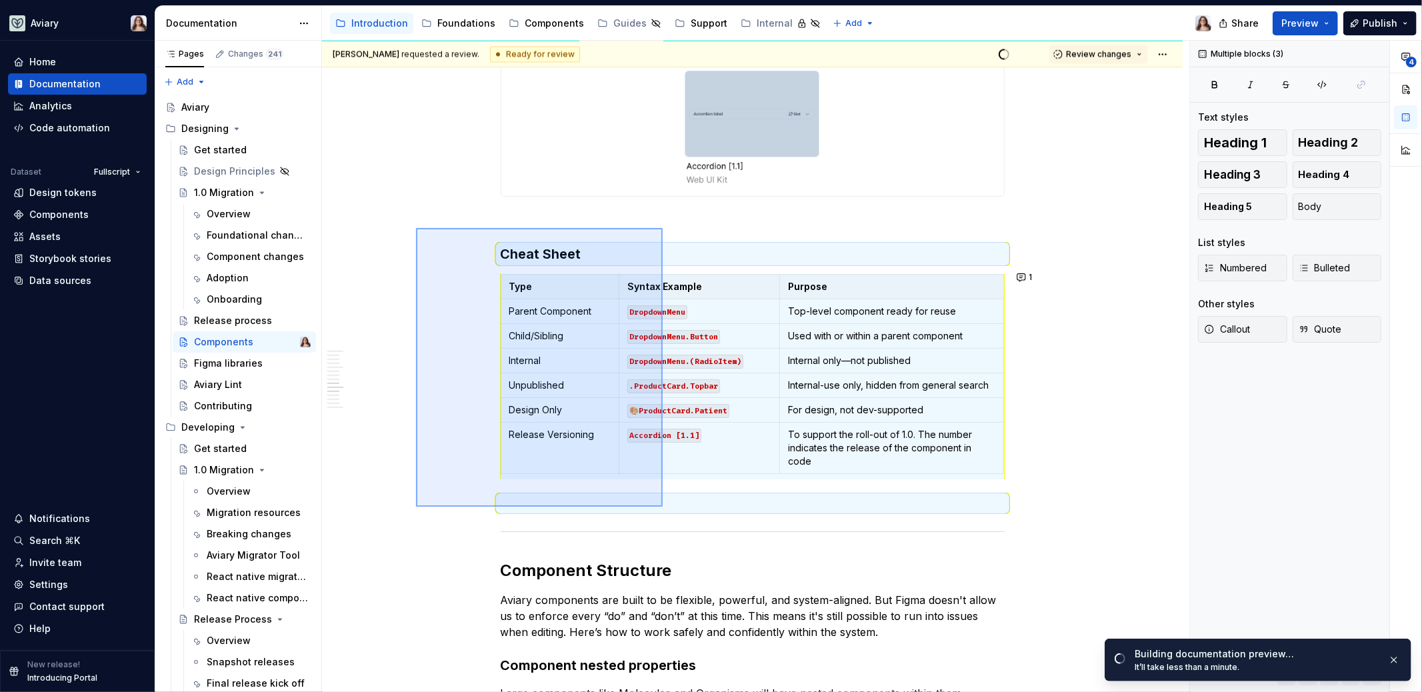
drag, startPoint x: 416, startPoint y: 228, endPoint x: 663, endPoint y: 507, distance: 372.1
click at [663, 507] on div "Clinton requested a review. Ready for review Quick preview Review changes Compo…" at bounding box center [755, 367] width 867 height 652
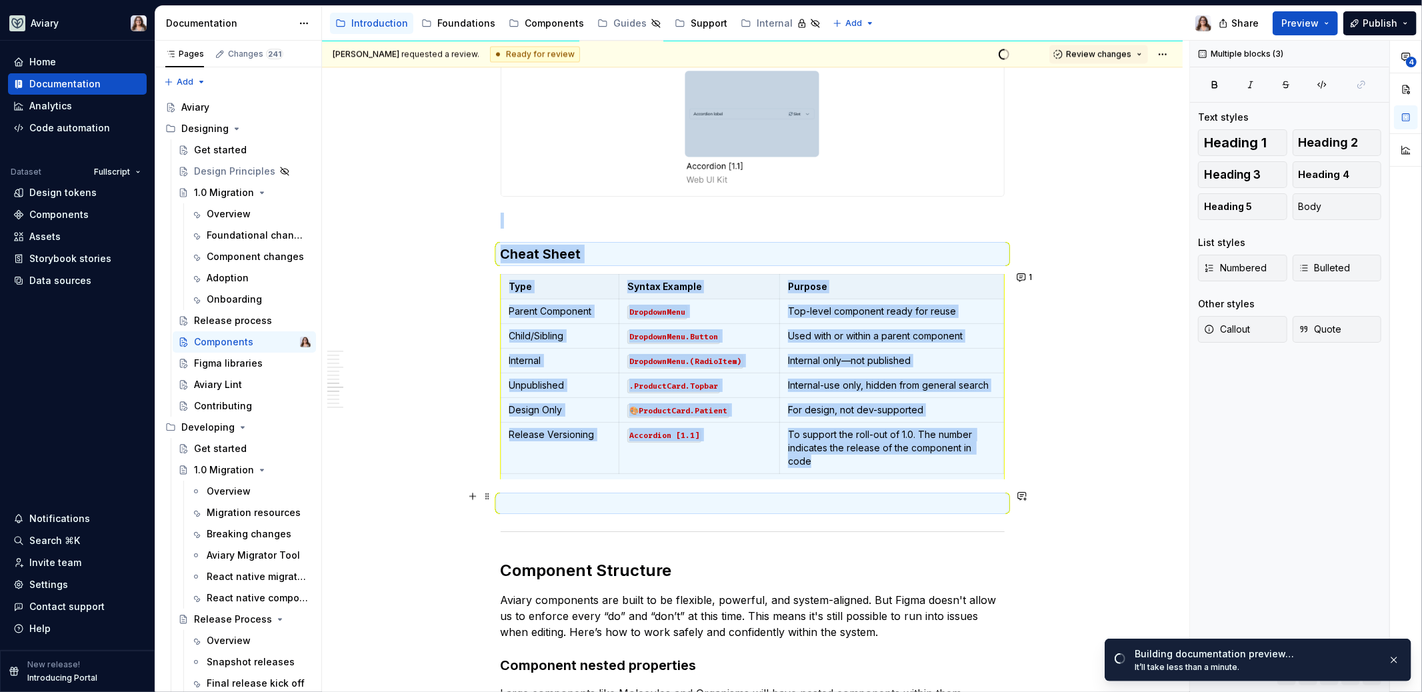
click at [515, 495] on p at bounding box center [753, 503] width 504 height 16
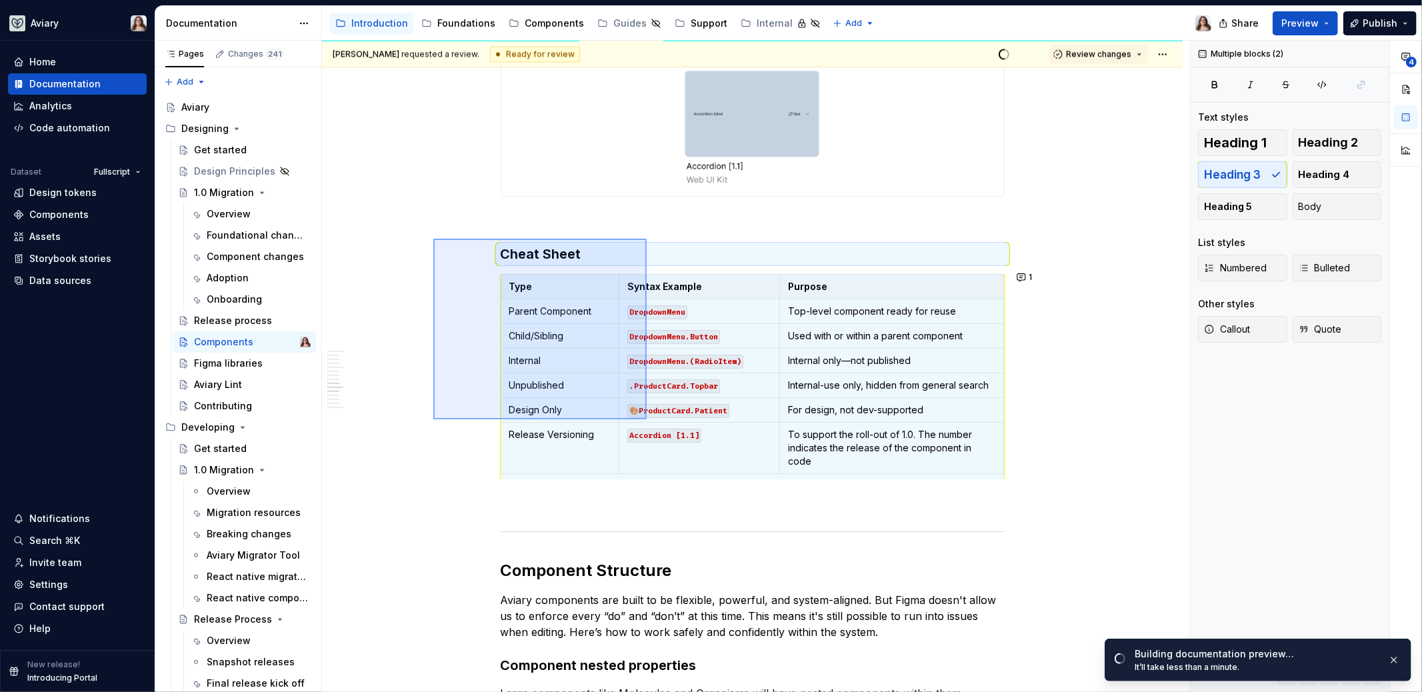
drag, startPoint x: 433, startPoint y: 239, endPoint x: 646, endPoint y: 419, distance: 278.6
click at [647, 419] on div "Clinton requested a review. Ready for review Quick preview Review changes Compo…" at bounding box center [755, 367] width 867 height 652
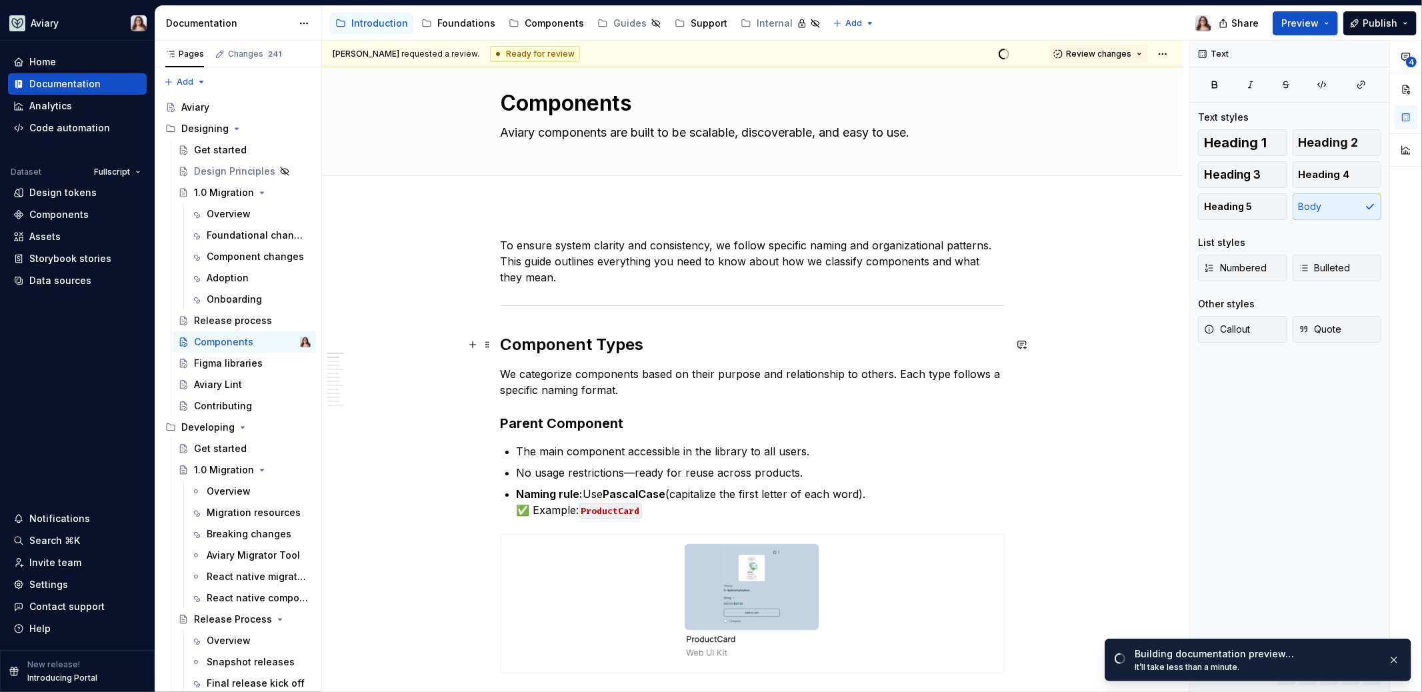
scroll to position [0, 0]
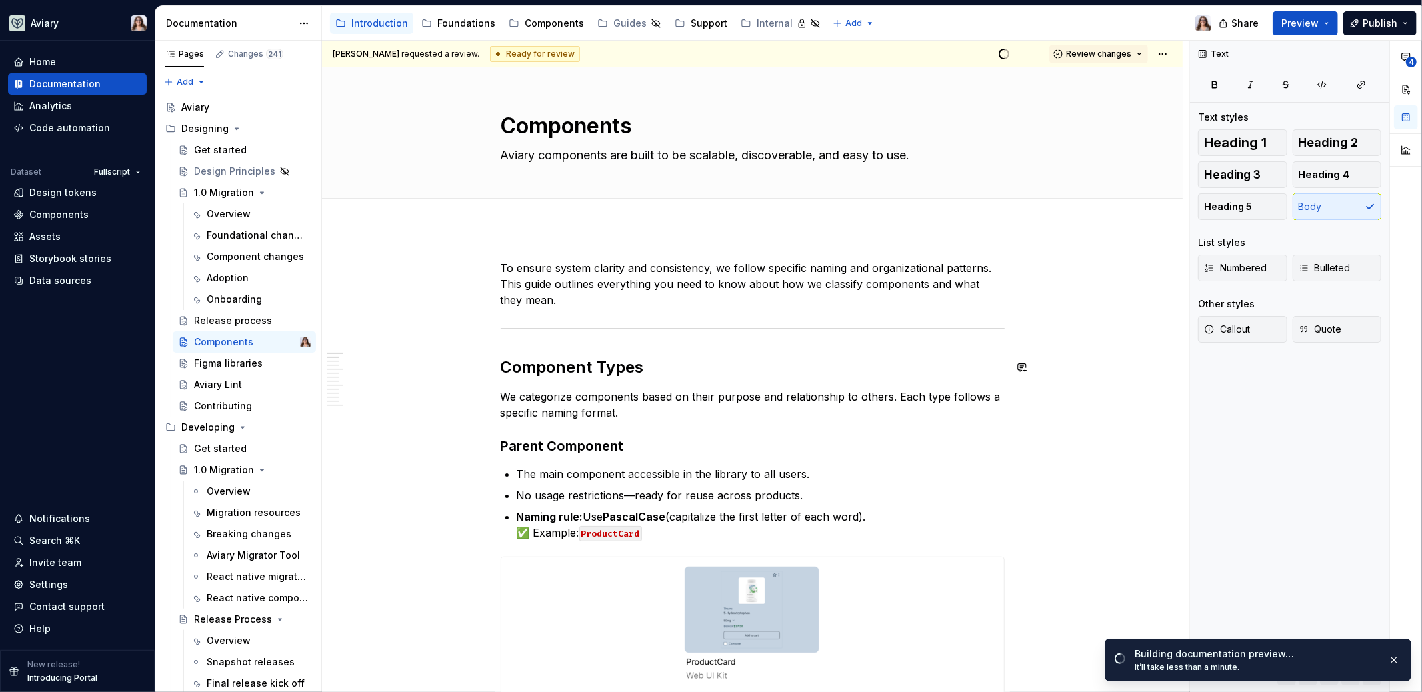
type textarea "*"
click at [561, 305] on p "To ensure system clarity and consistency, we follow specific naming and organiz…" at bounding box center [753, 284] width 504 height 48
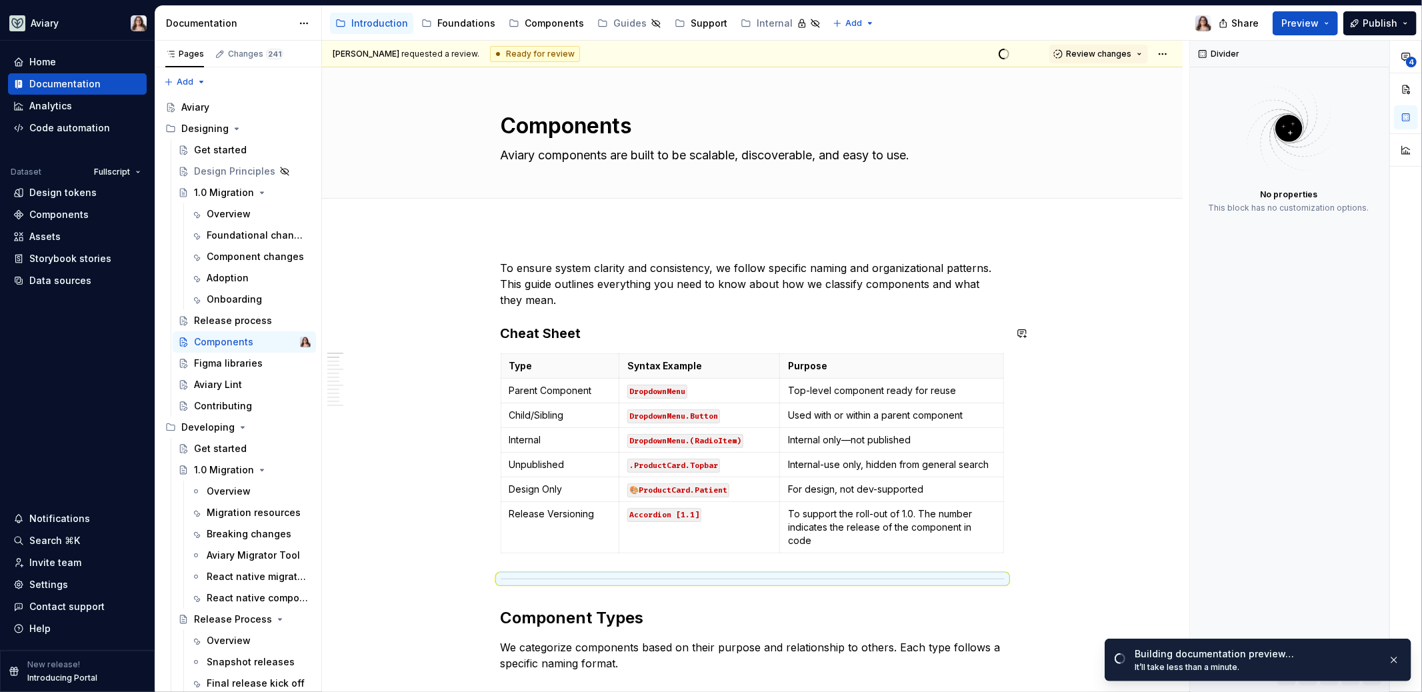
scroll to position [14, 0]
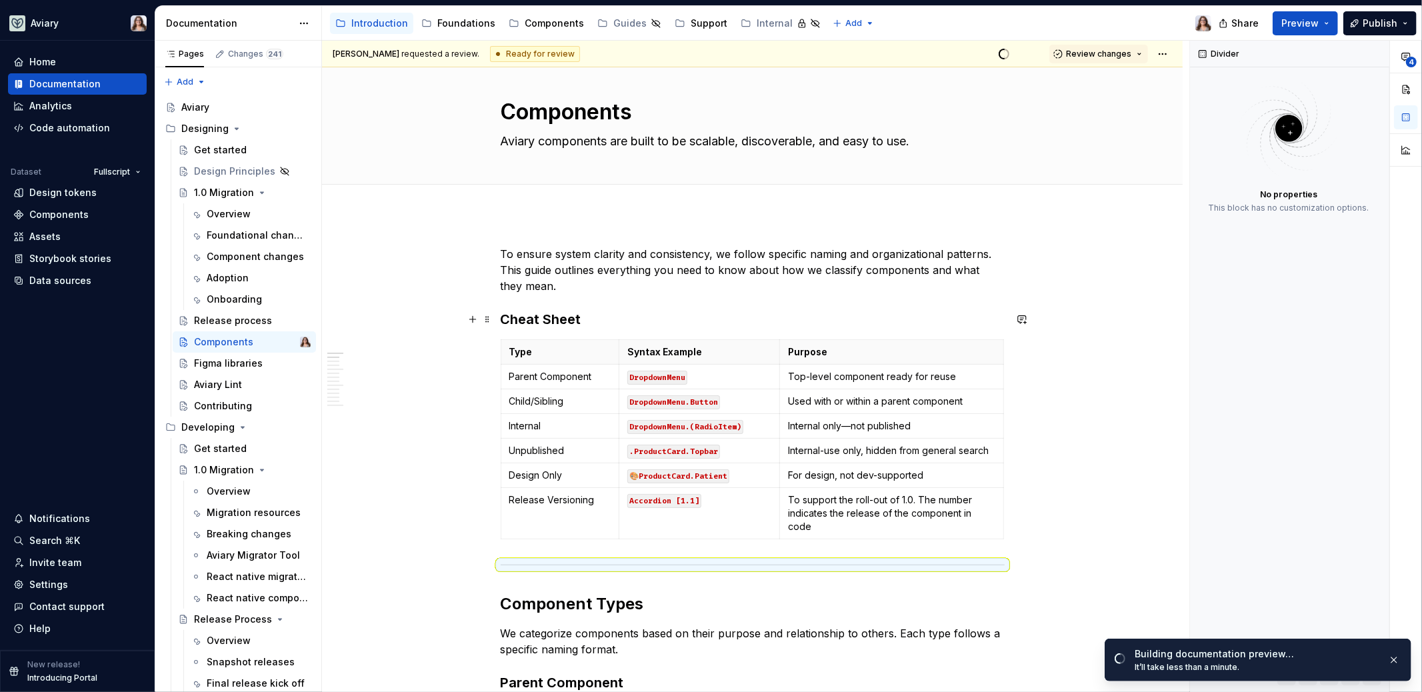
click at [593, 313] on h3 "Cheat Sheet" at bounding box center [753, 319] width 504 height 19
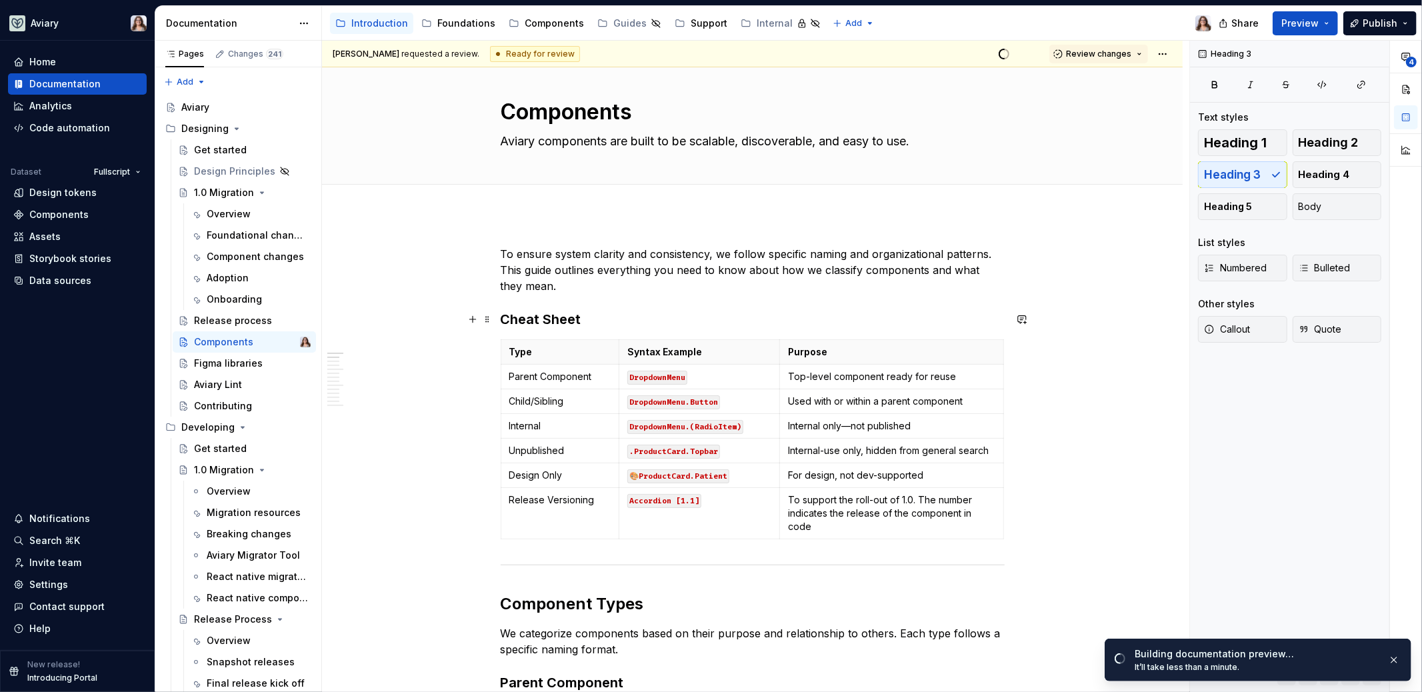
click at [501, 317] on h3 "Cheat Sheet" at bounding box center [753, 319] width 504 height 19
click at [544, 318] on h3 "Cheat Sheet" at bounding box center [753, 319] width 504 height 19
click at [589, 321] on h3 "Cheat sheet" at bounding box center [753, 319] width 504 height 19
click at [501, 319] on h3 "Cheat sheet" at bounding box center [753, 319] width 504 height 19
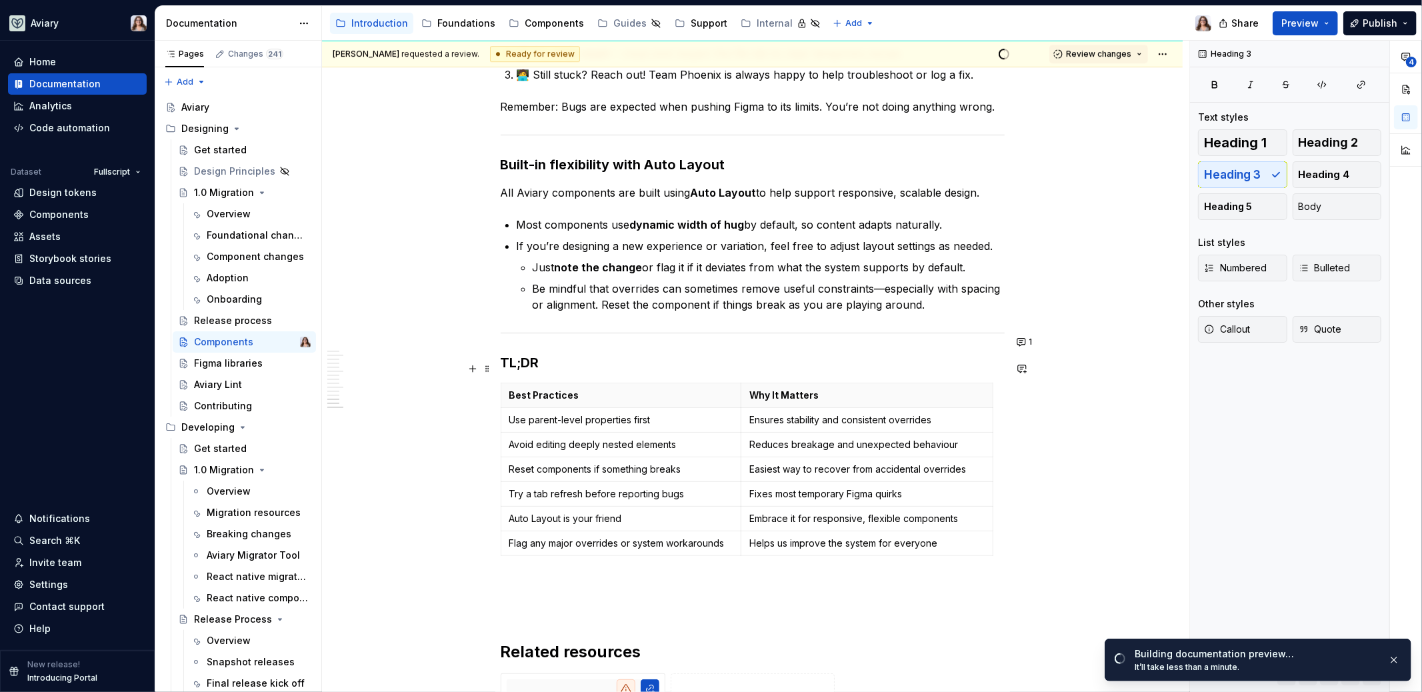
scroll to position [3501, 0]
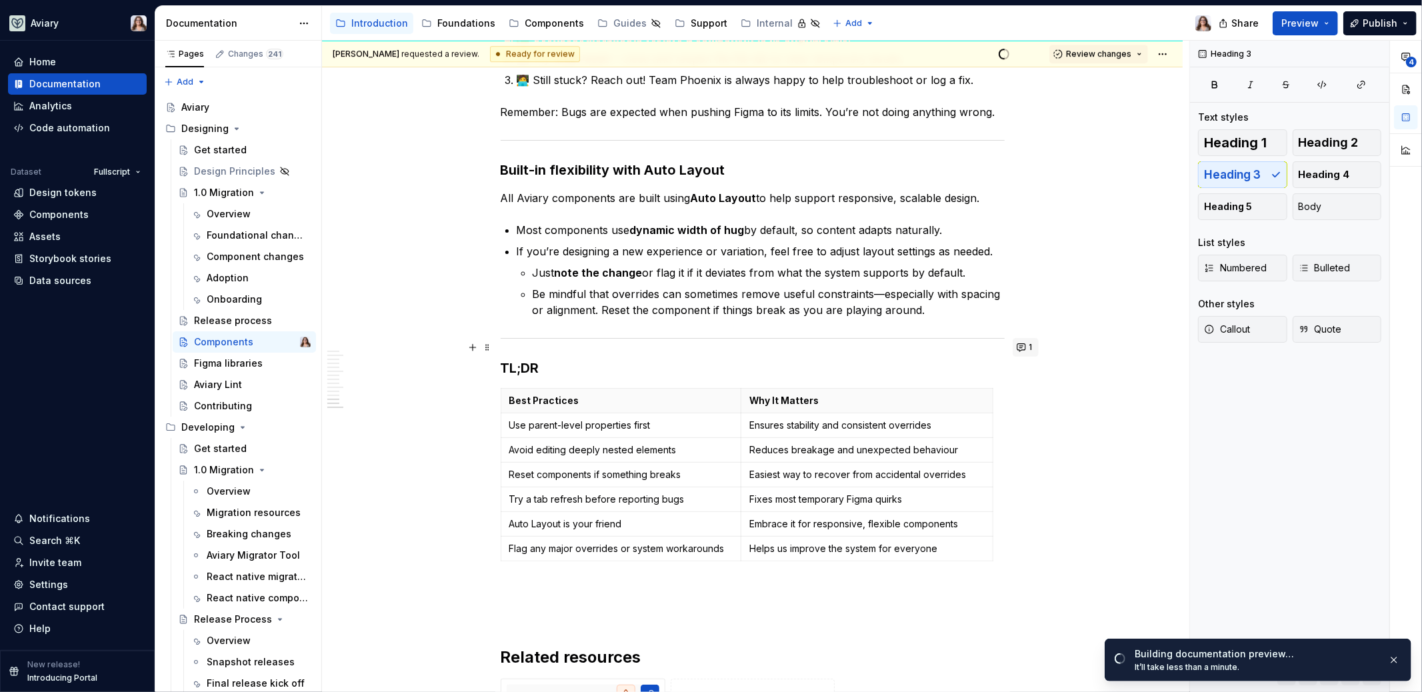
click at [1024, 347] on button "1" at bounding box center [1025, 347] width 26 height 19
click at [615, 583] on p at bounding box center [753, 591] width 504 height 16
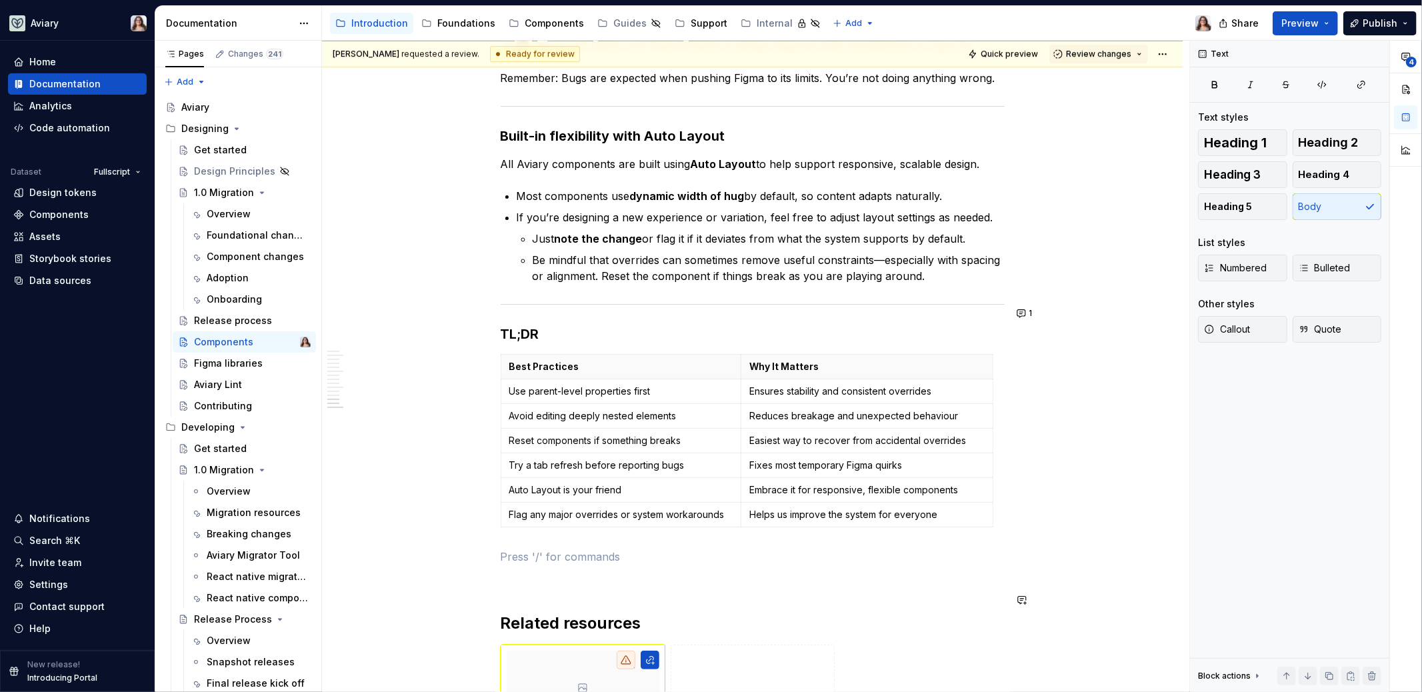
scroll to position [3534, 0]
click at [1028, 306] on button "1" at bounding box center [1025, 314] width 26 height 19
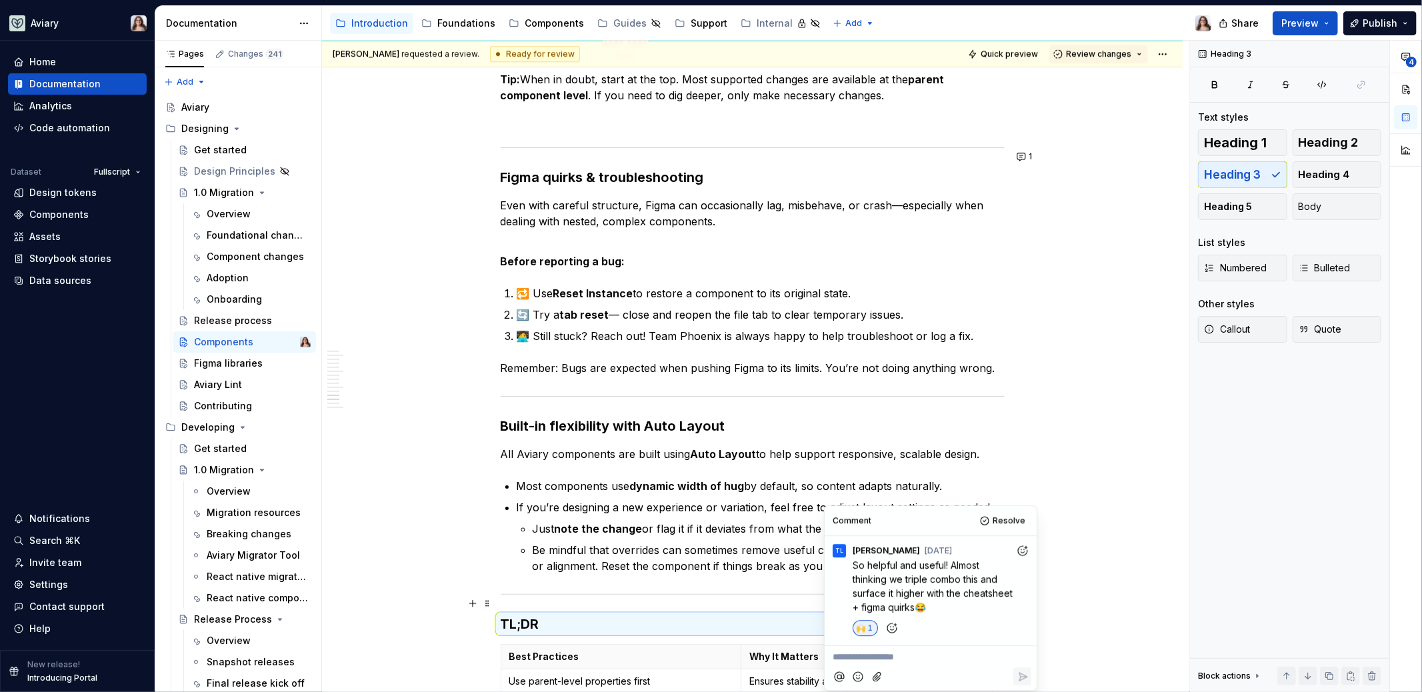
scroll to position [3249, 0]
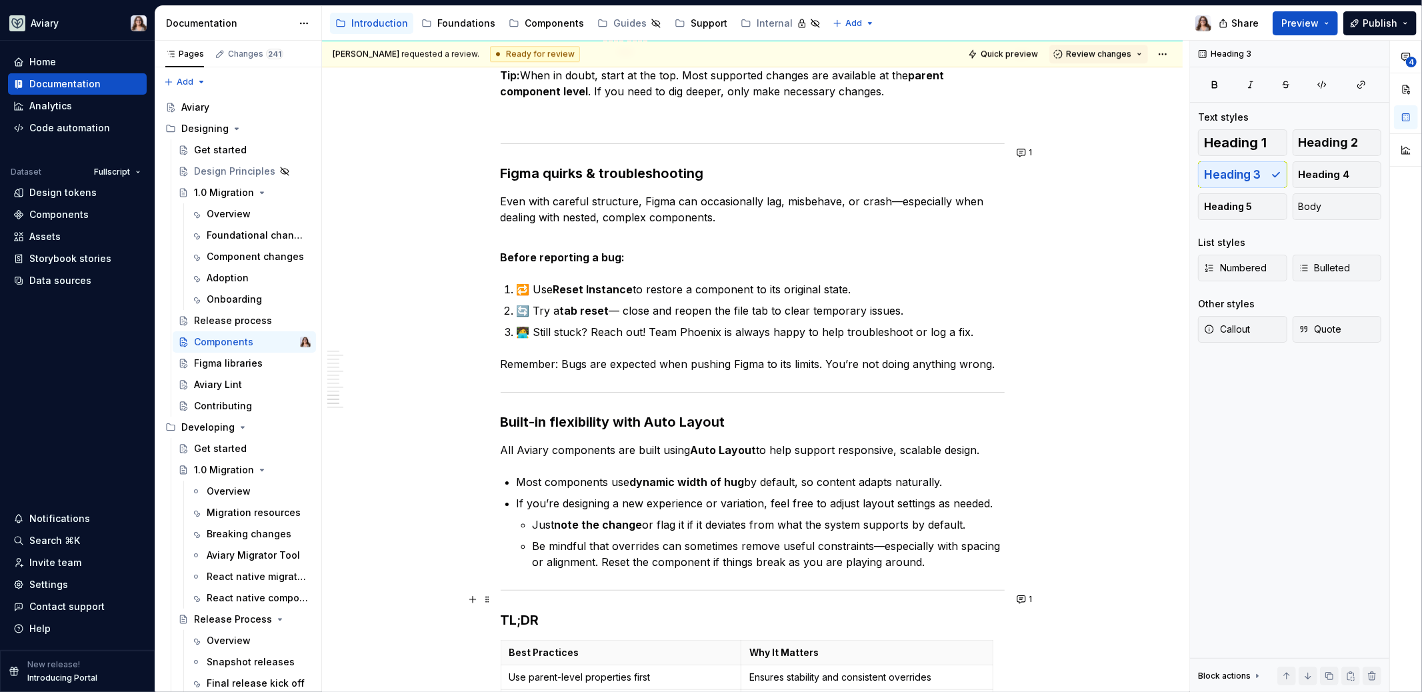
click at [724, 413] on h3 "Built-in flexibility with Auto Layout" at bounding box center [753, 422] width 504 height 19
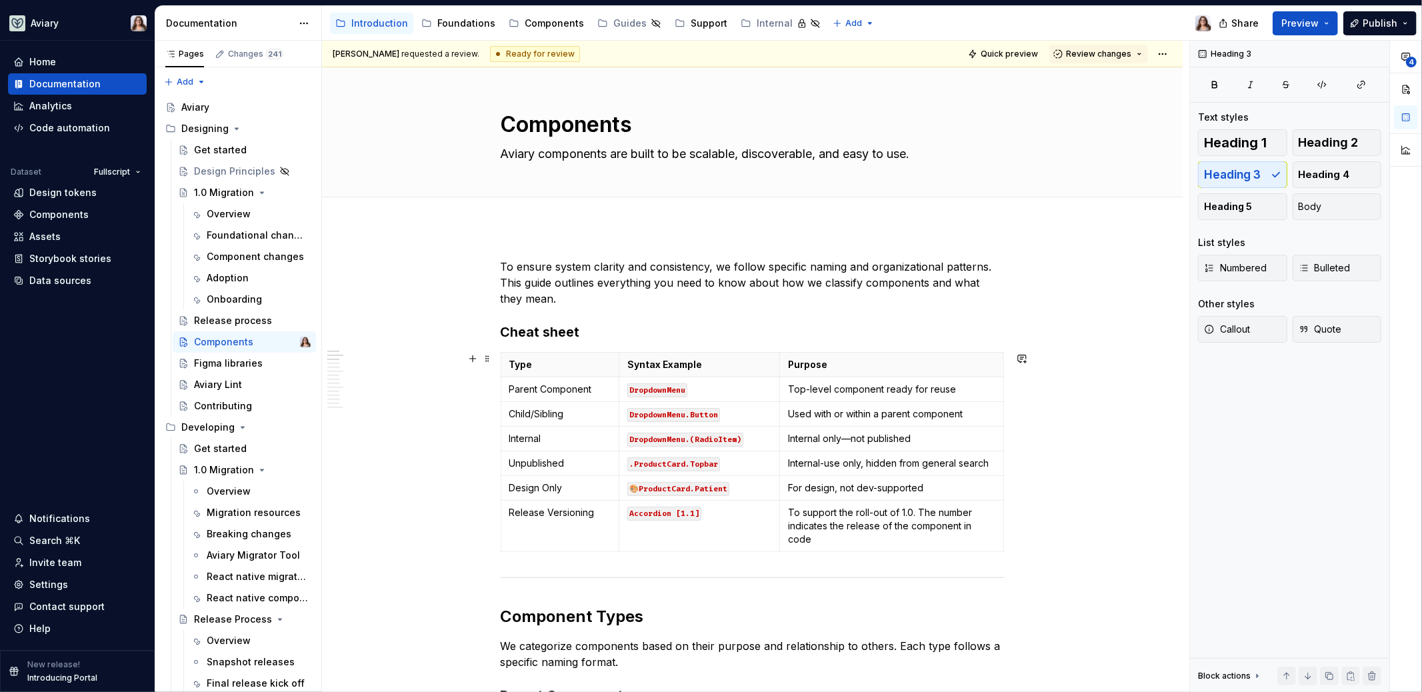
scroll to position [0, 0]
click at [533, 211] on span "Add tab" at bounding box center [532, 213] width 31 height 11
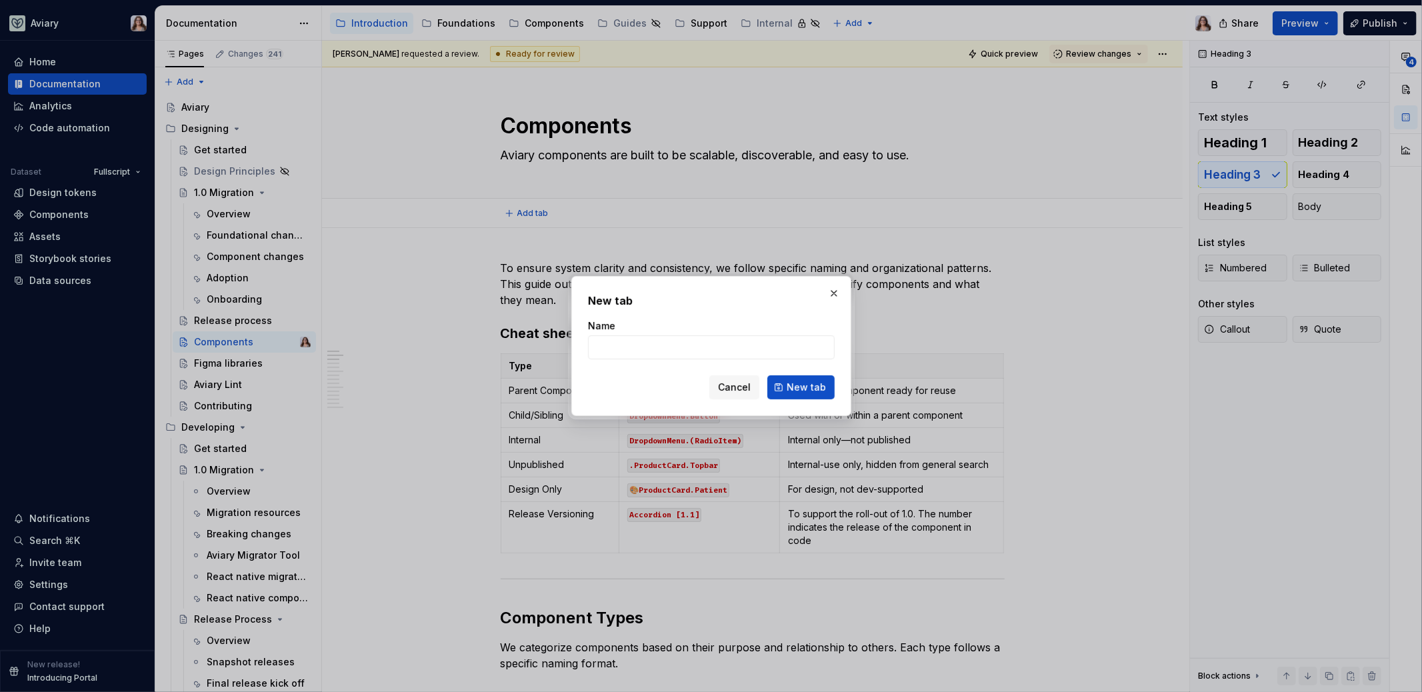
type textarea "*"
click at [619, 343] on input "Name" at bounding box center [711, 347] width 247 height 24
type input "Naming"
click at [831, 292] on button "button" at bounding box center [833, 293] width 19 height 19
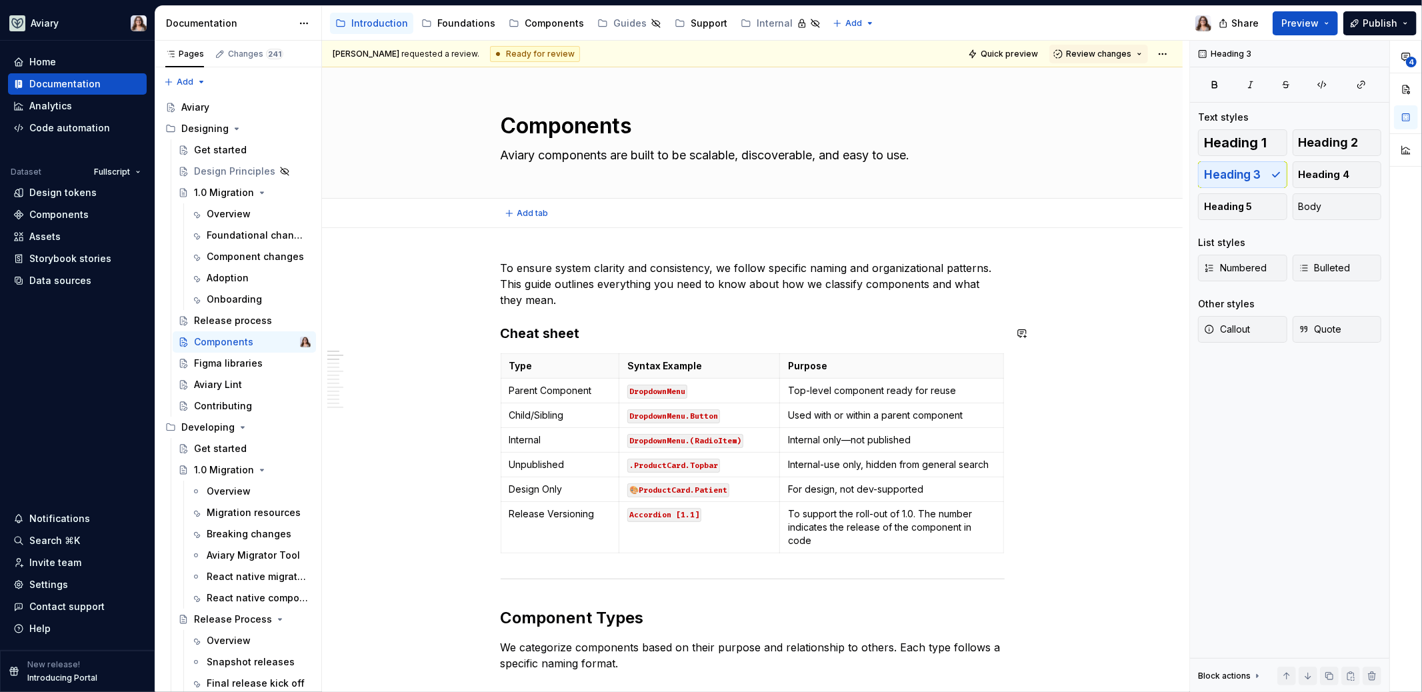
click at [563, 297] on p "To ensure system clarity and consistency, we follow specific naming and organiz…" at bounding box center [753, 284] width 504 height 48
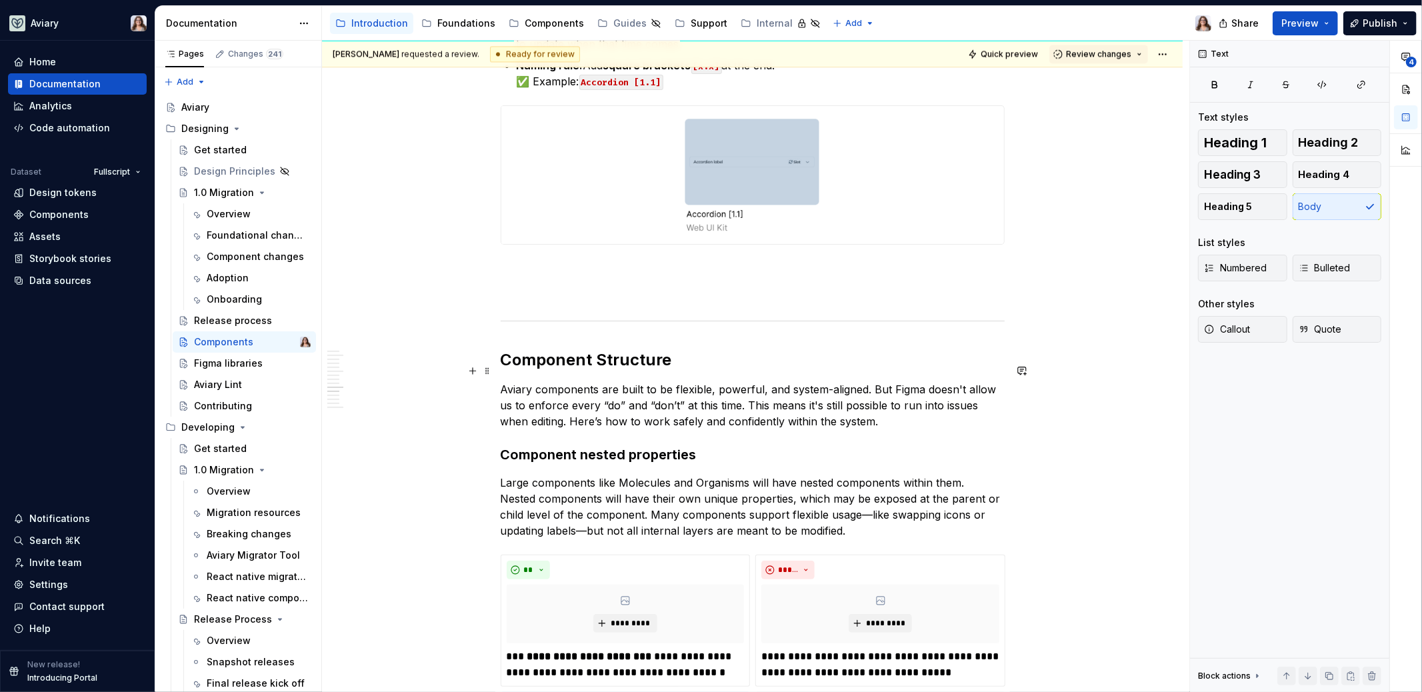
scroll to position [2417, 0]
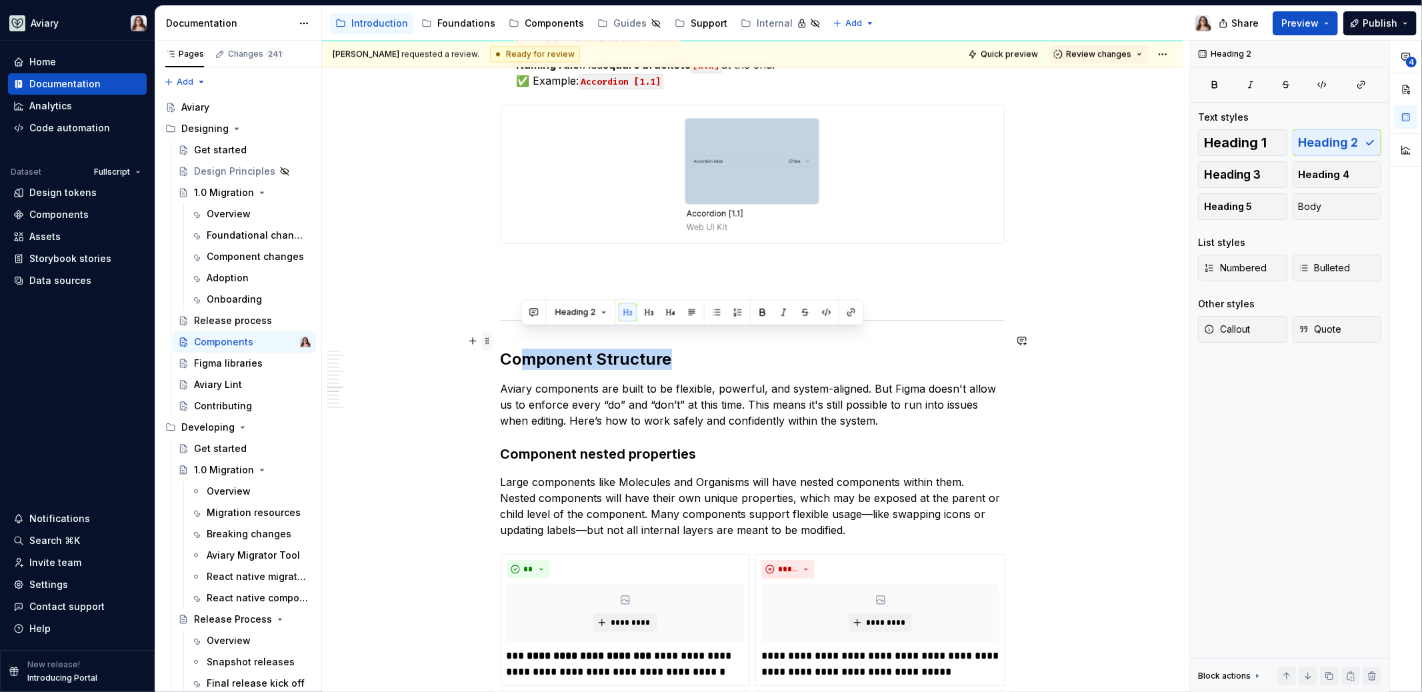
drag, startPoint x: 673, startPoint y: 340, endPoint x: 491, endPoint y: 339, distance: 182.0
click at [573, 318] on button "Heading 2" at bounding box center [580, 312] width 63 height 19
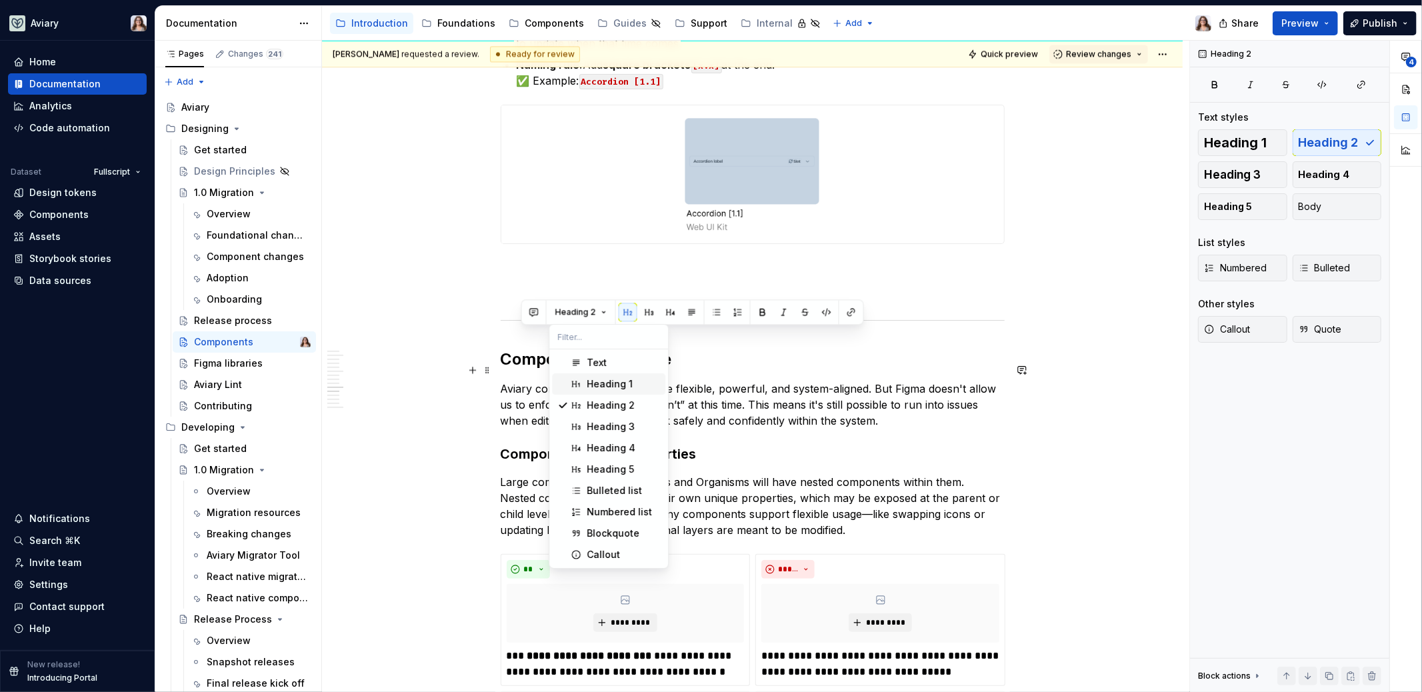
click at [590, 381] on div "Heading 1" at bounding box center [610, 383] width 46 height 13
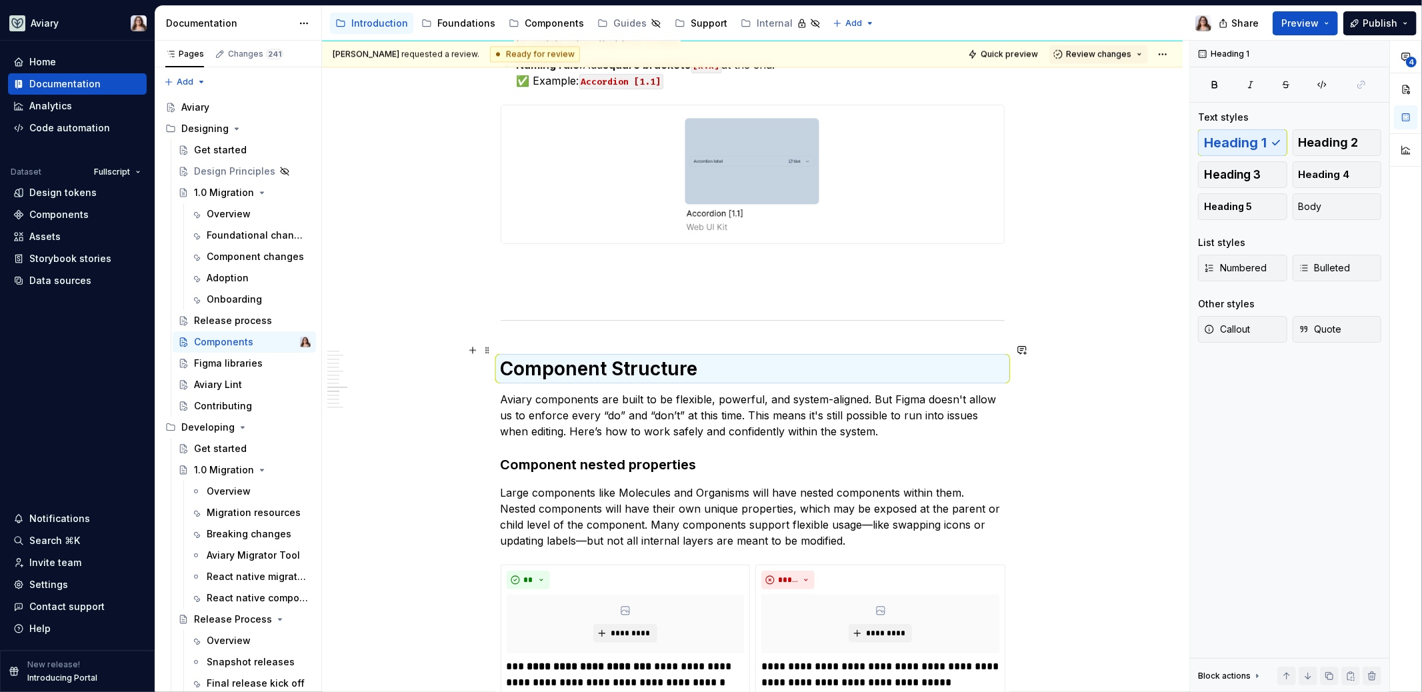
click at [711, 357] on h1 "Component Structure" at bounding box center [753, 369] width 504 height 24
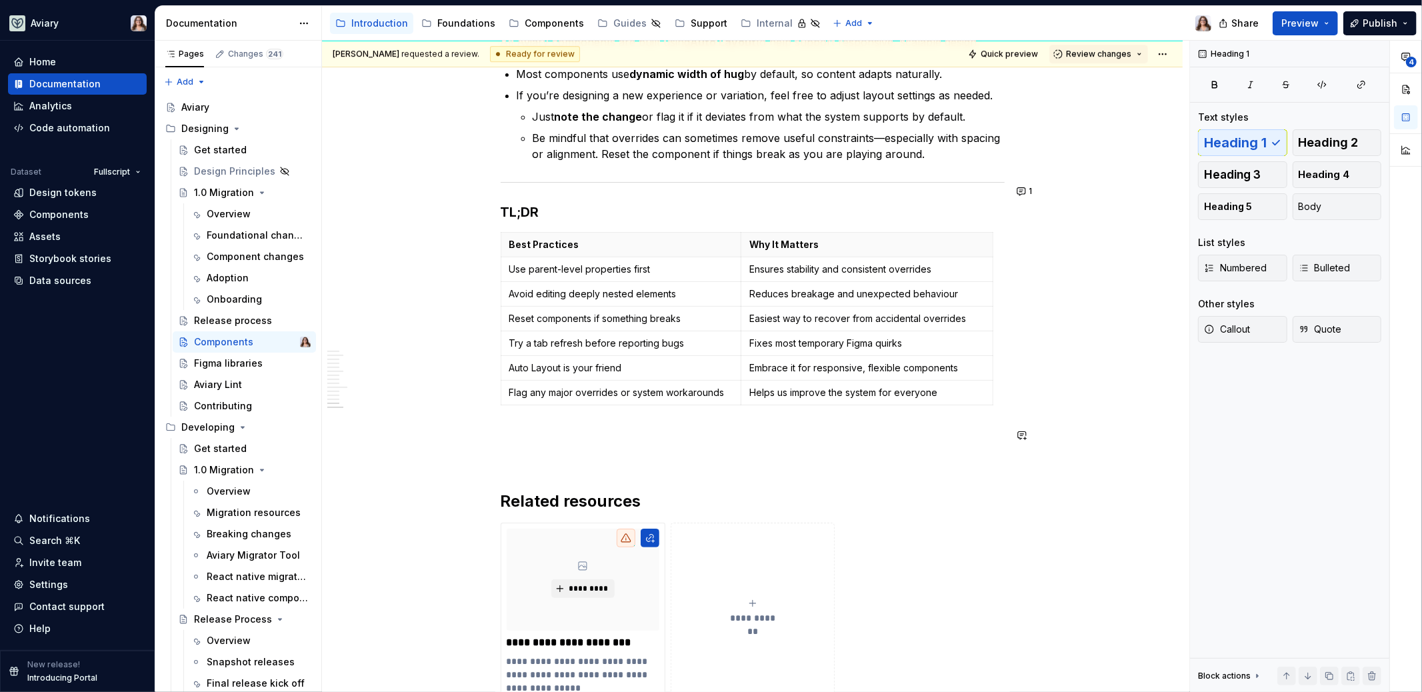
scroll to position [3669, 0]
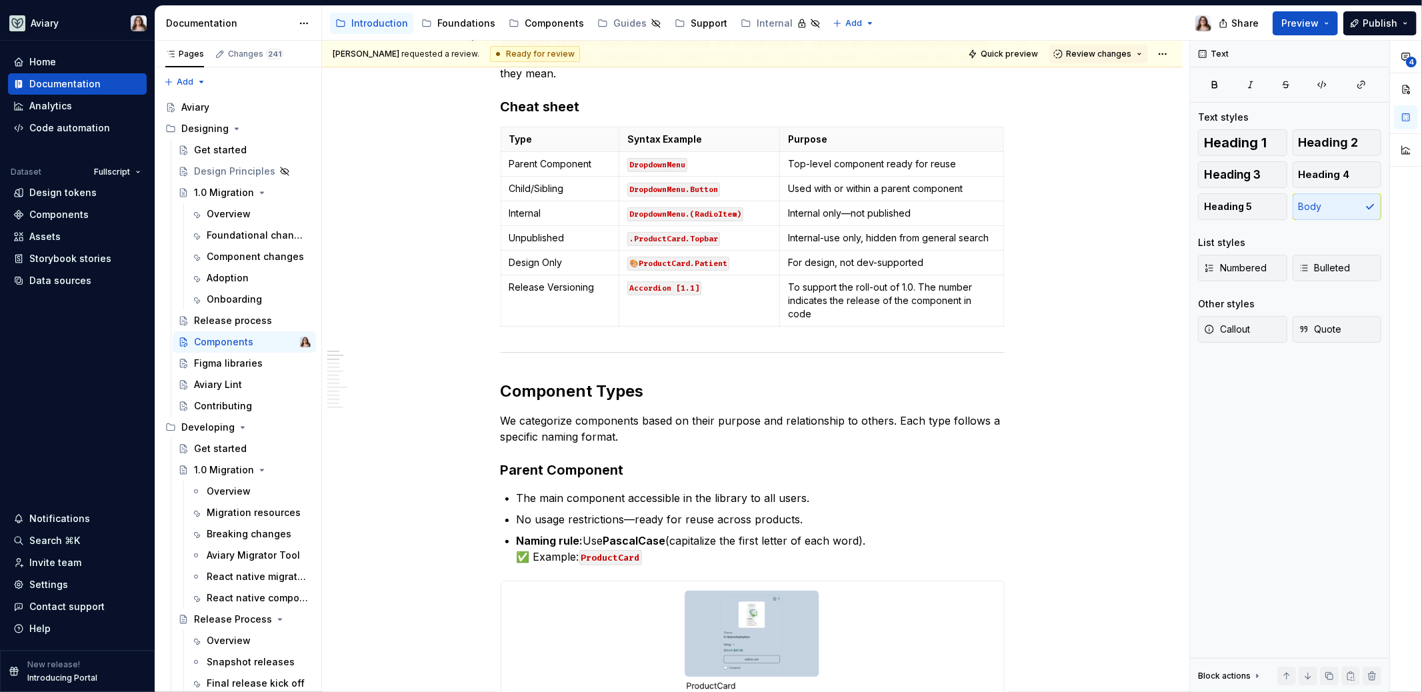
scroll to position [0, 0]
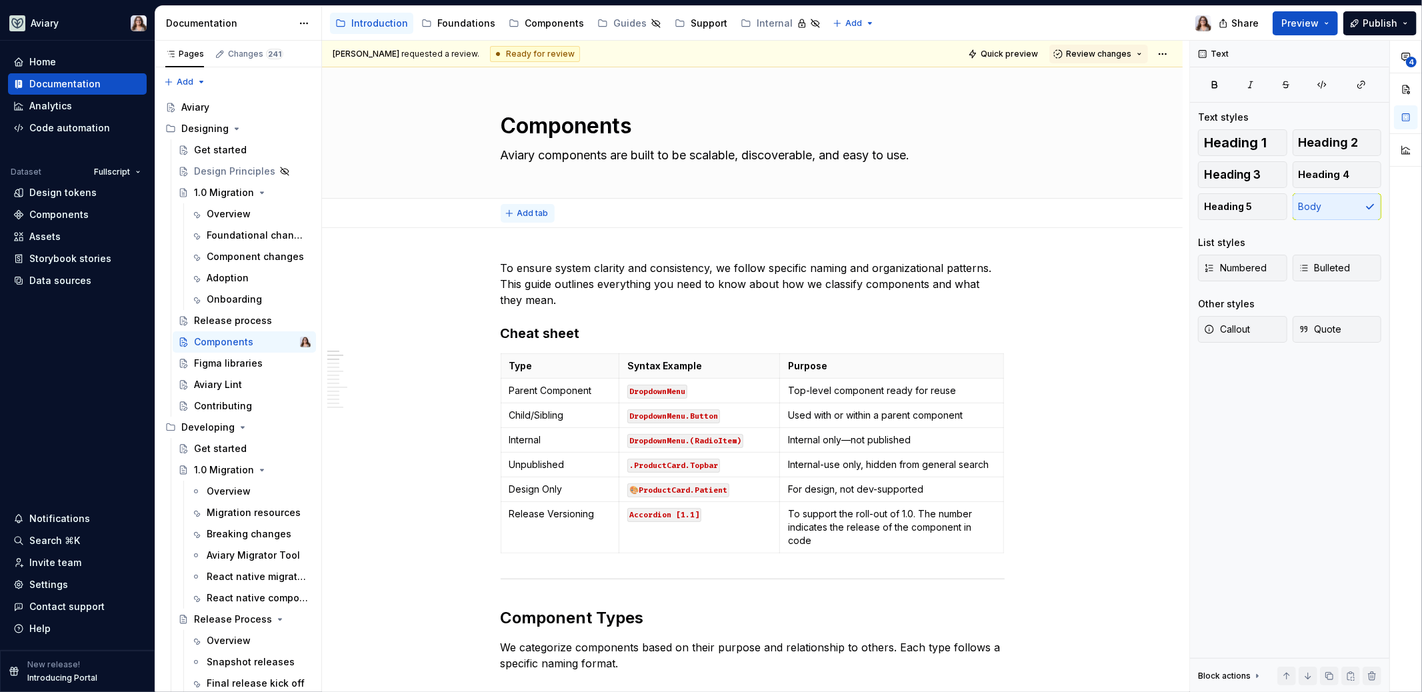
click at [527, 205] on button "Add tab" at bounding box center [528, 213] width 54 height 19
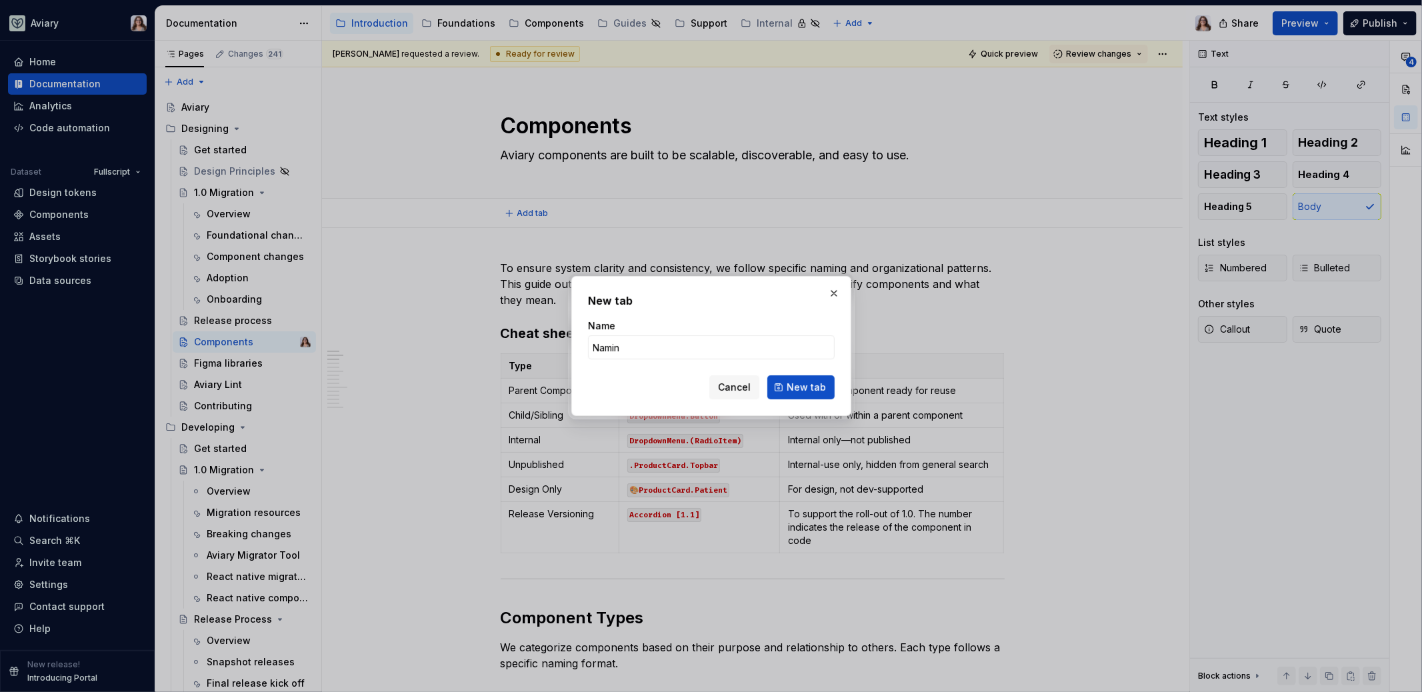
type input "Naming"
click at [805, 391] on span "New tab" at bounding box center [805, 387] width 39 height 13
type textarea "*"
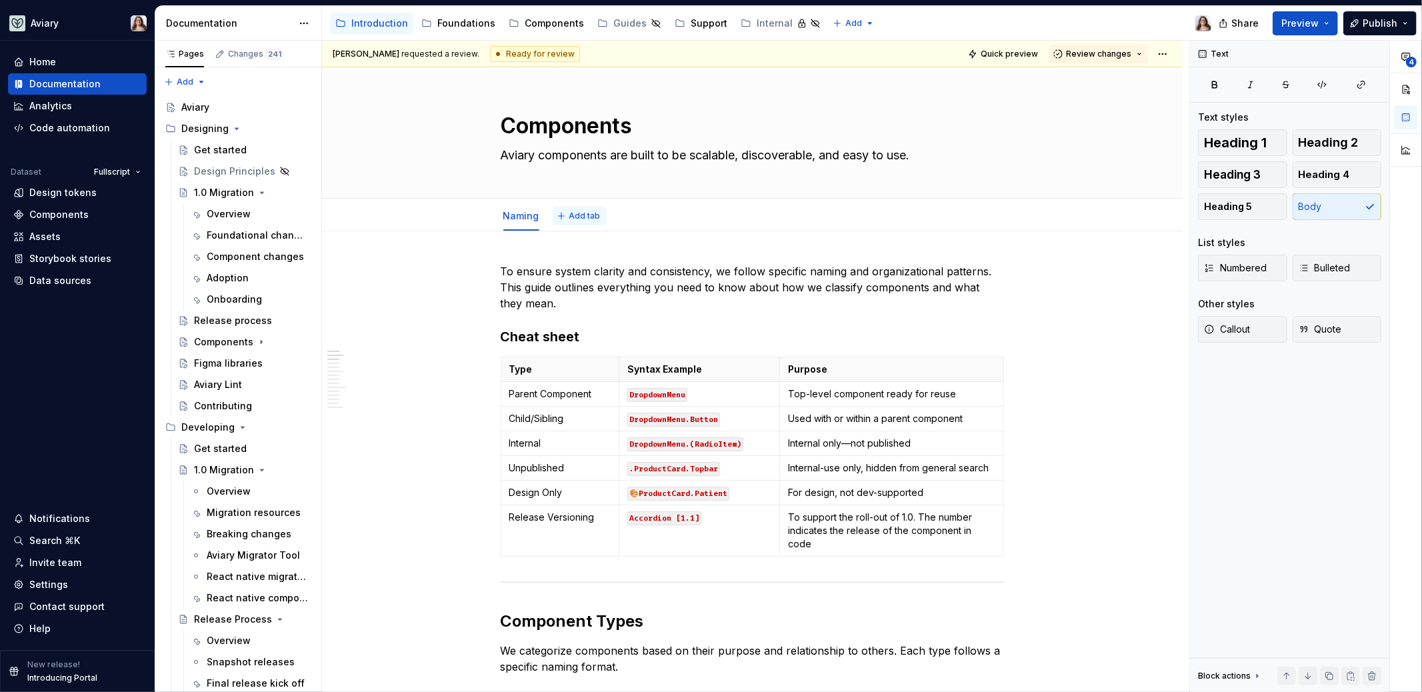
click at [575, 217] on span "Add tab" at bounding box center [584, 216] width 31 height 11
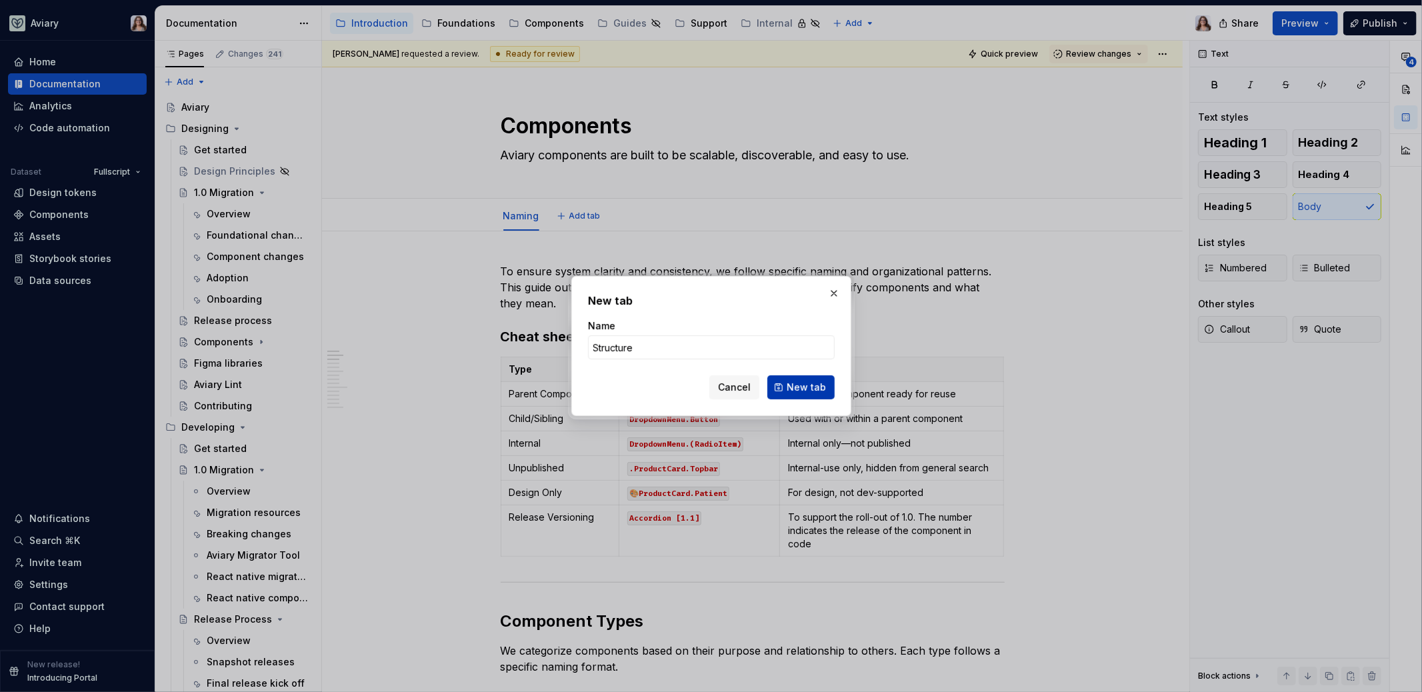
type input "Structure"
click at [806, 389] on span "New tab" at bounding box center [805, 387] width 39 height 13
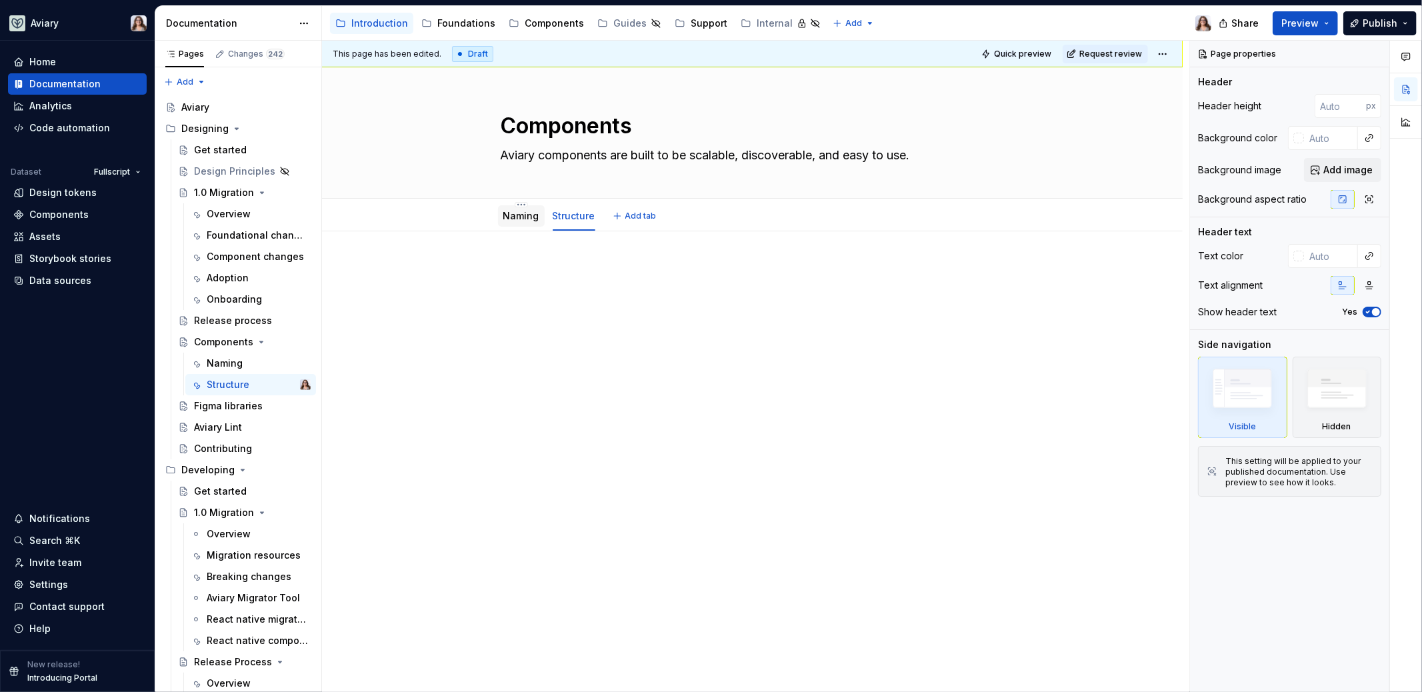
click at [513, 221] on div "Naming" at bounding box center [521, 216] width 36 height 16
click at [511, 213] on link "Naming" at bounding box center [521, 215] width 36 height 11
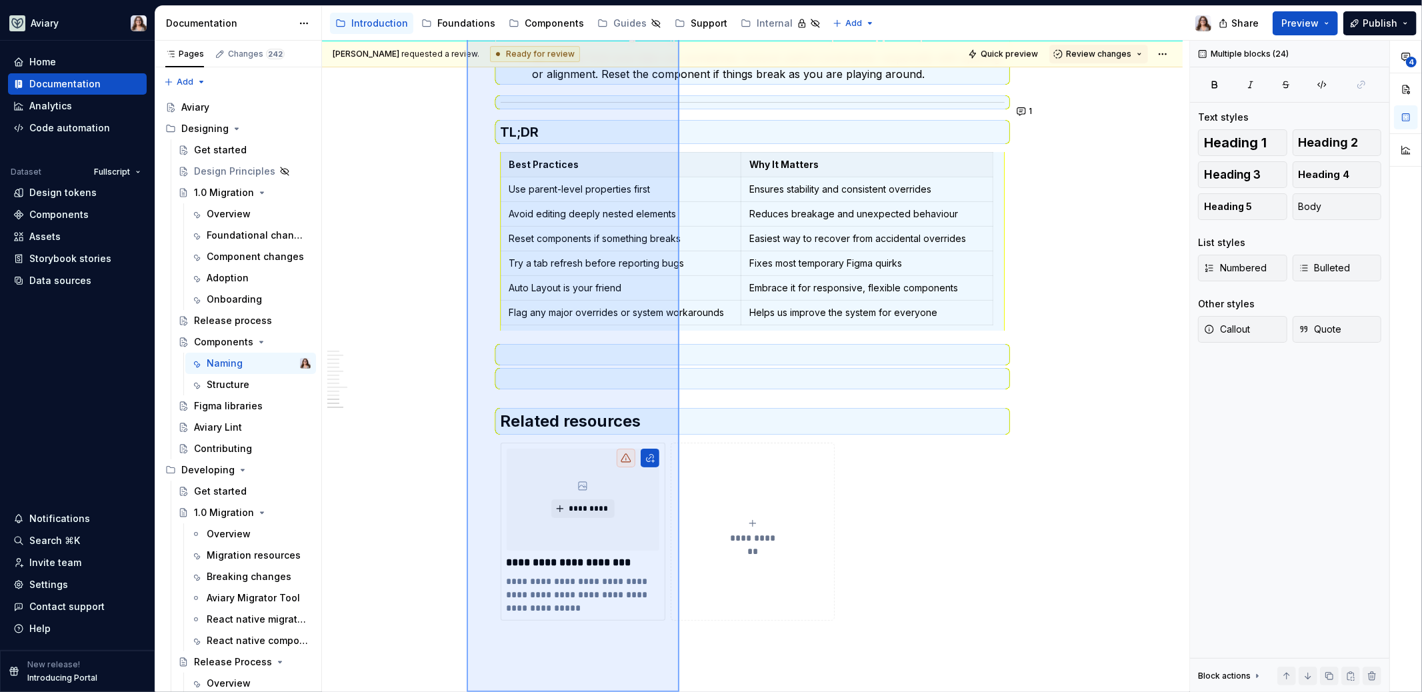
scroll to position [3888, 0]
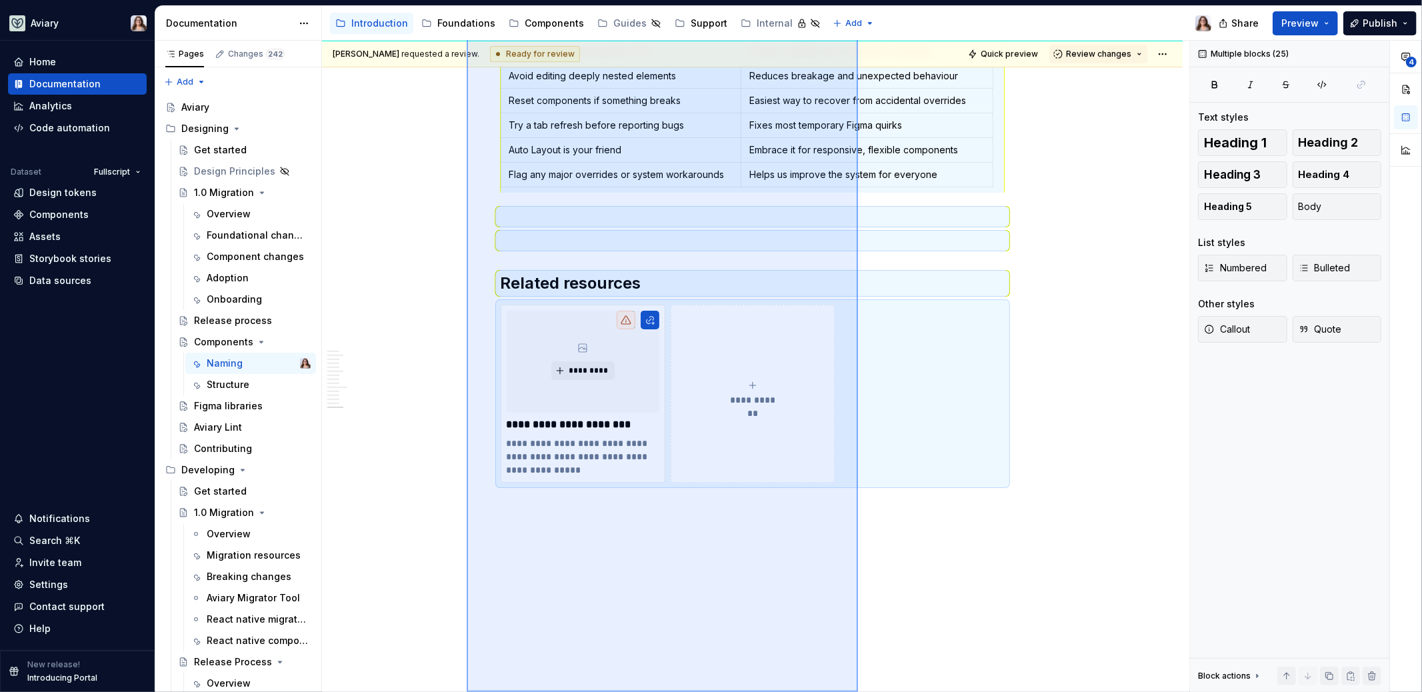
drag, startPoint x: 467, startPoint y: 163, endPoint x: 859, endPoint y: 883, distance: 819.9
click at [859, 691] on html "Aviary Home Documentation Analytics Code automation Dataset Fullscript Design t…" at bounding box center [711, 346] width 1422 height 692
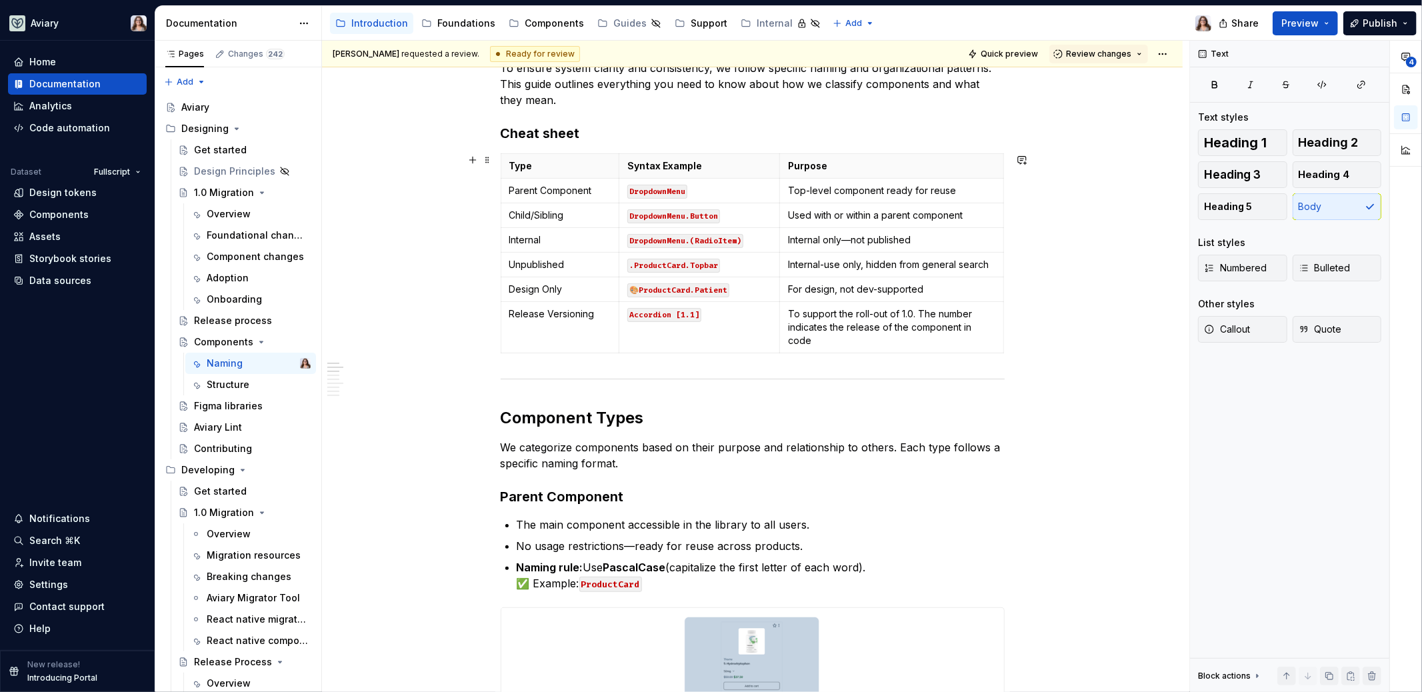
scroll to position [0, 0]
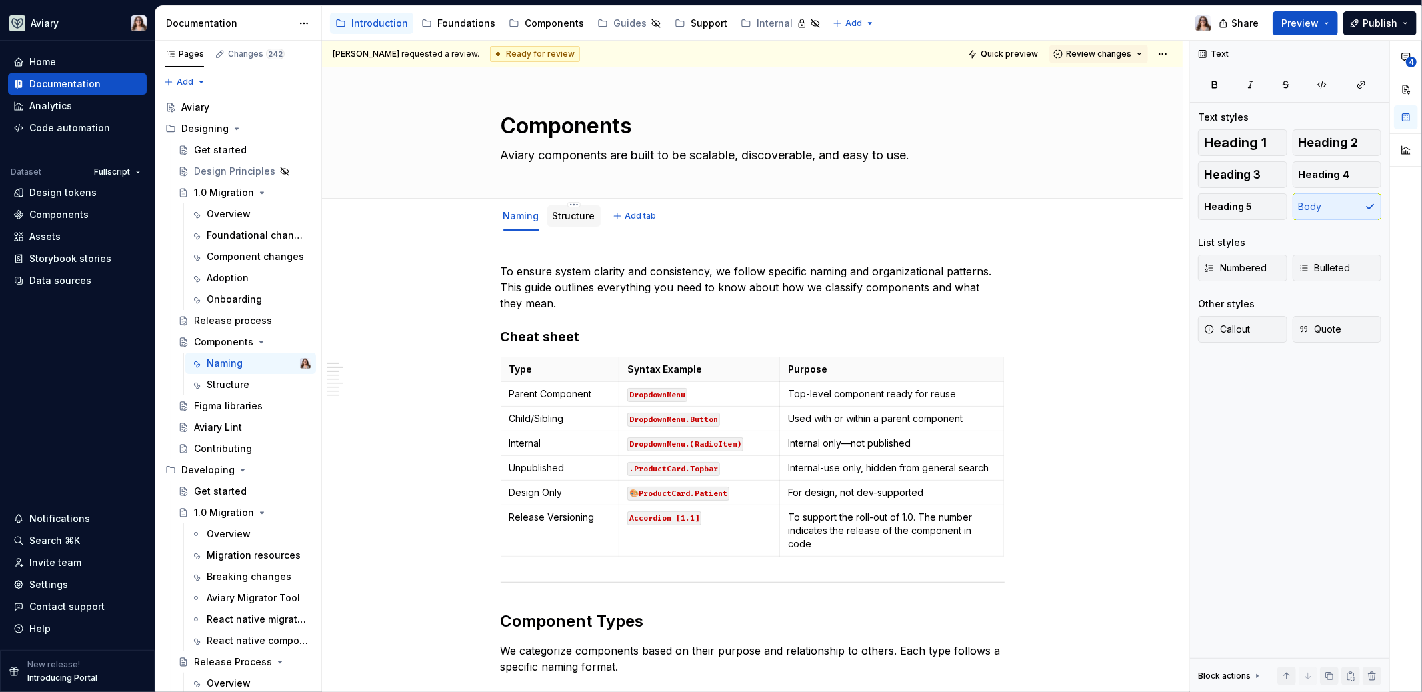
click at [571, 213] on link "Structure" at bounding box center [574, 215] width 43 height 11
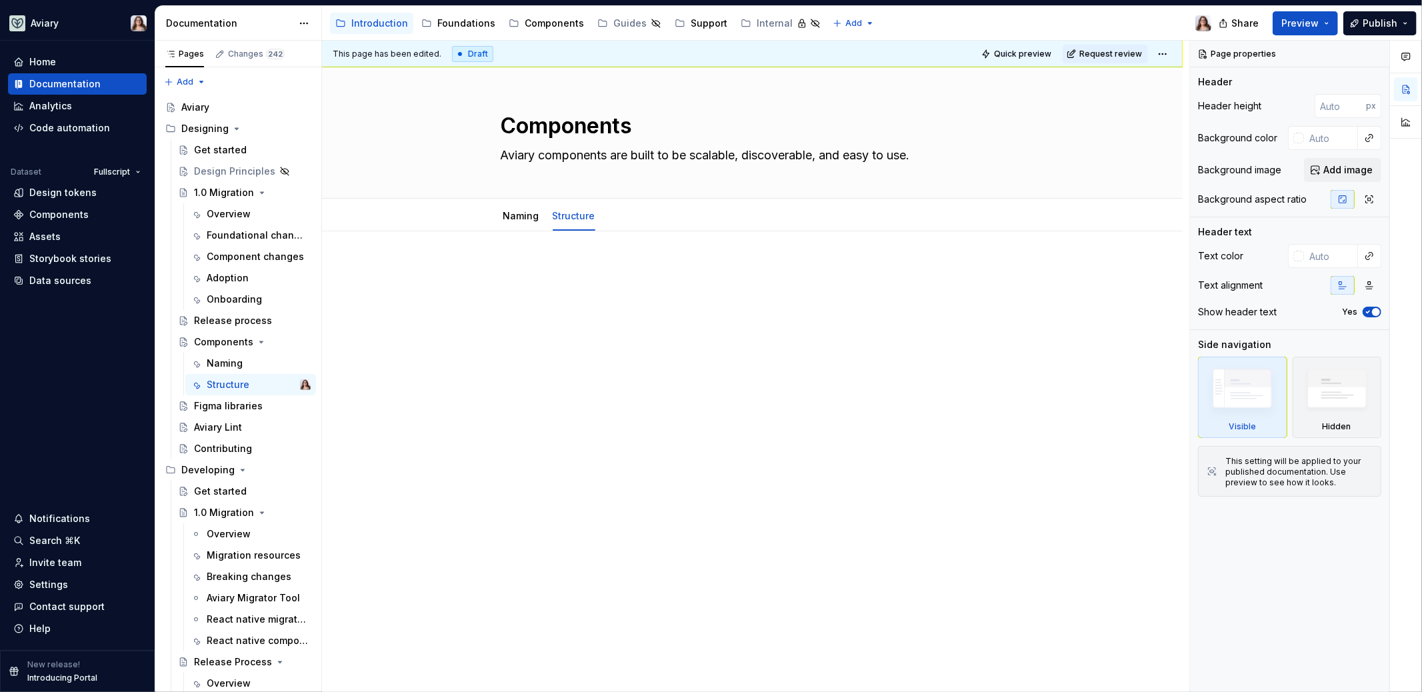
click at [553, 267] on p at bounding box center [753, 271] width 504 height 16
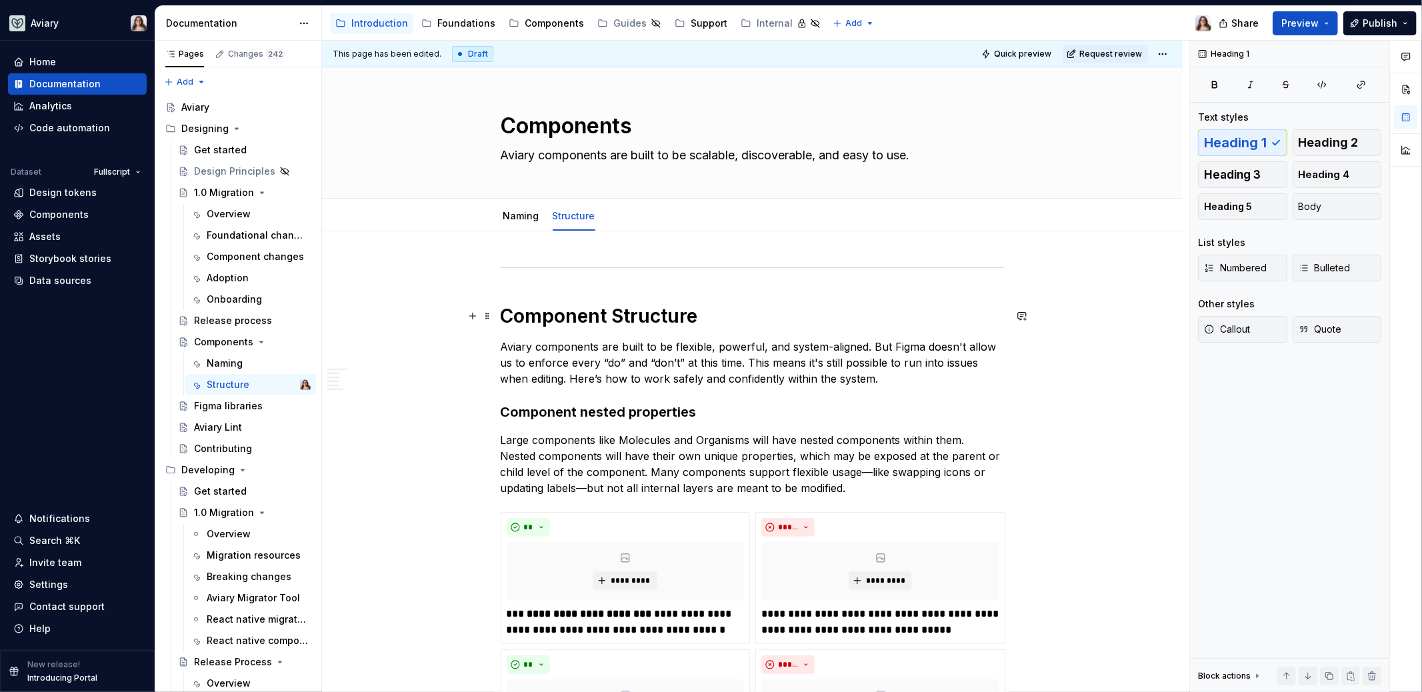
click at [501, 307] on h1 "Component Structure" at bounding box center [753, 316] width 504 height 24
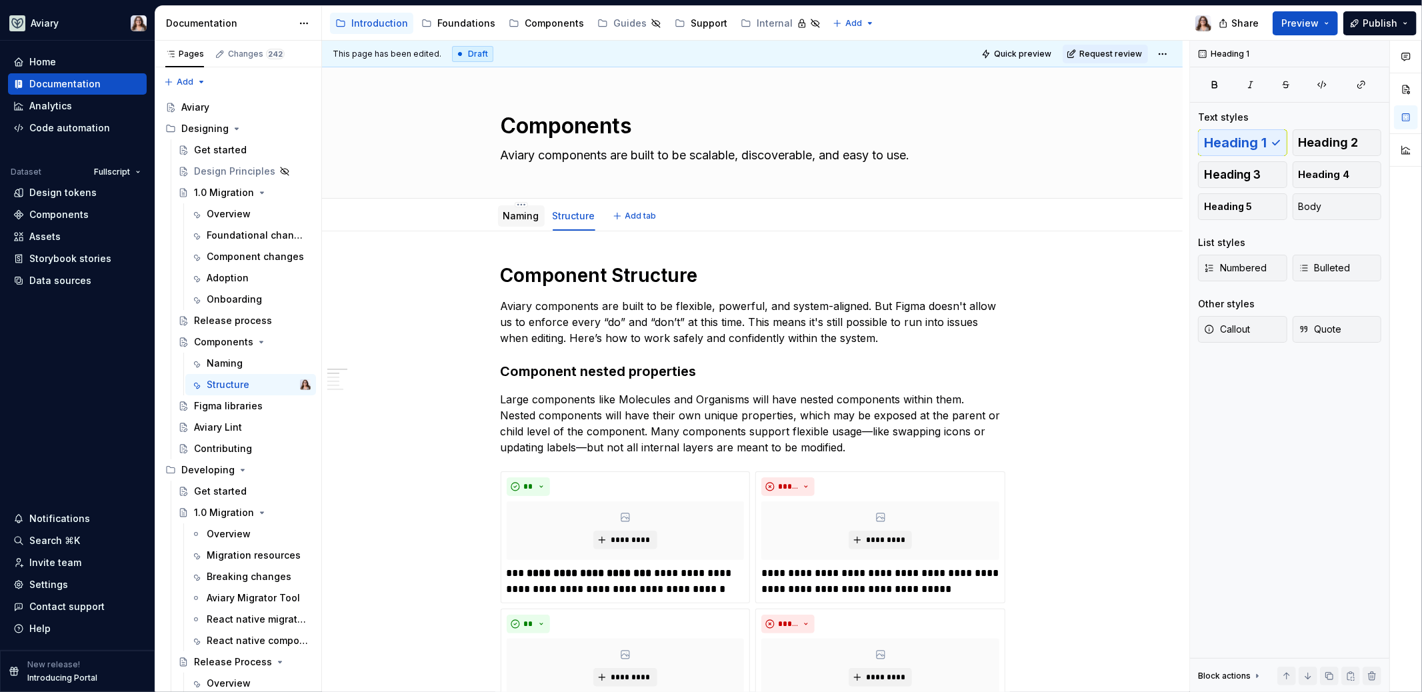
click at [503, 211] on link "Naming" at bounding box center [521, 215] width 36 height 11
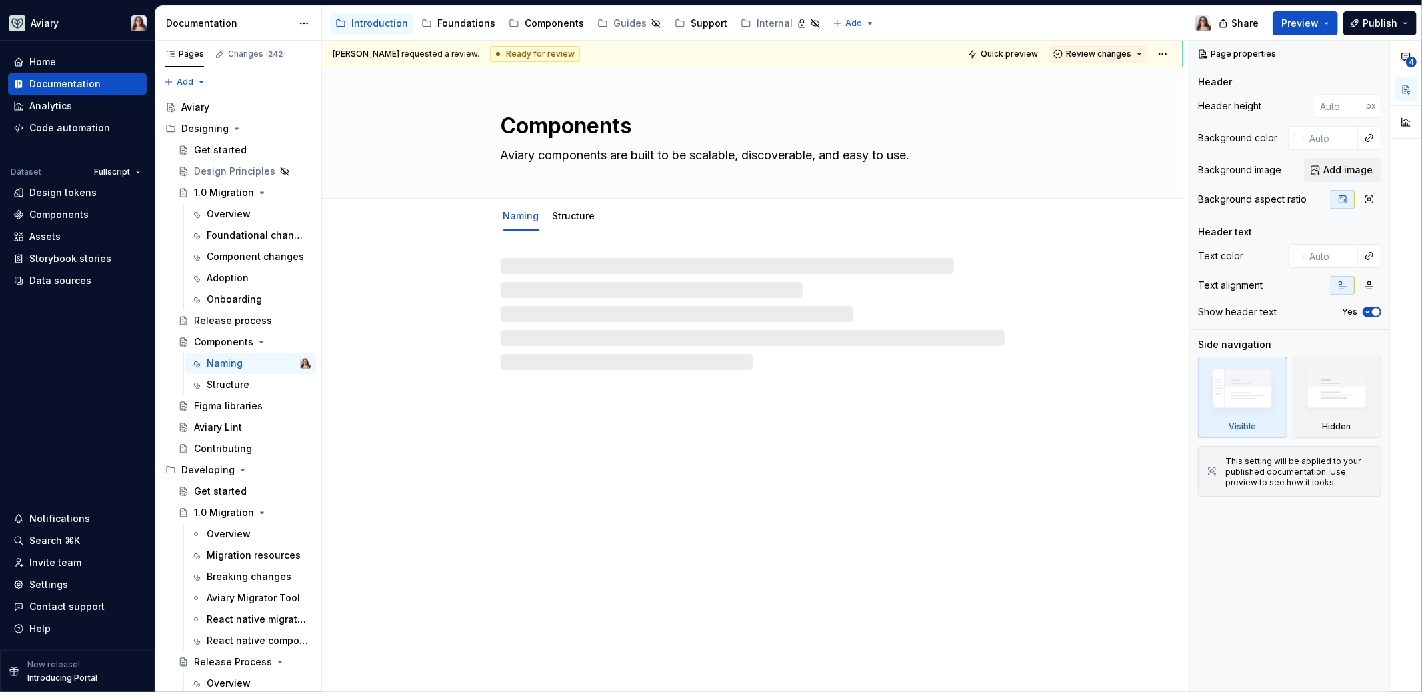
type textarea "*"
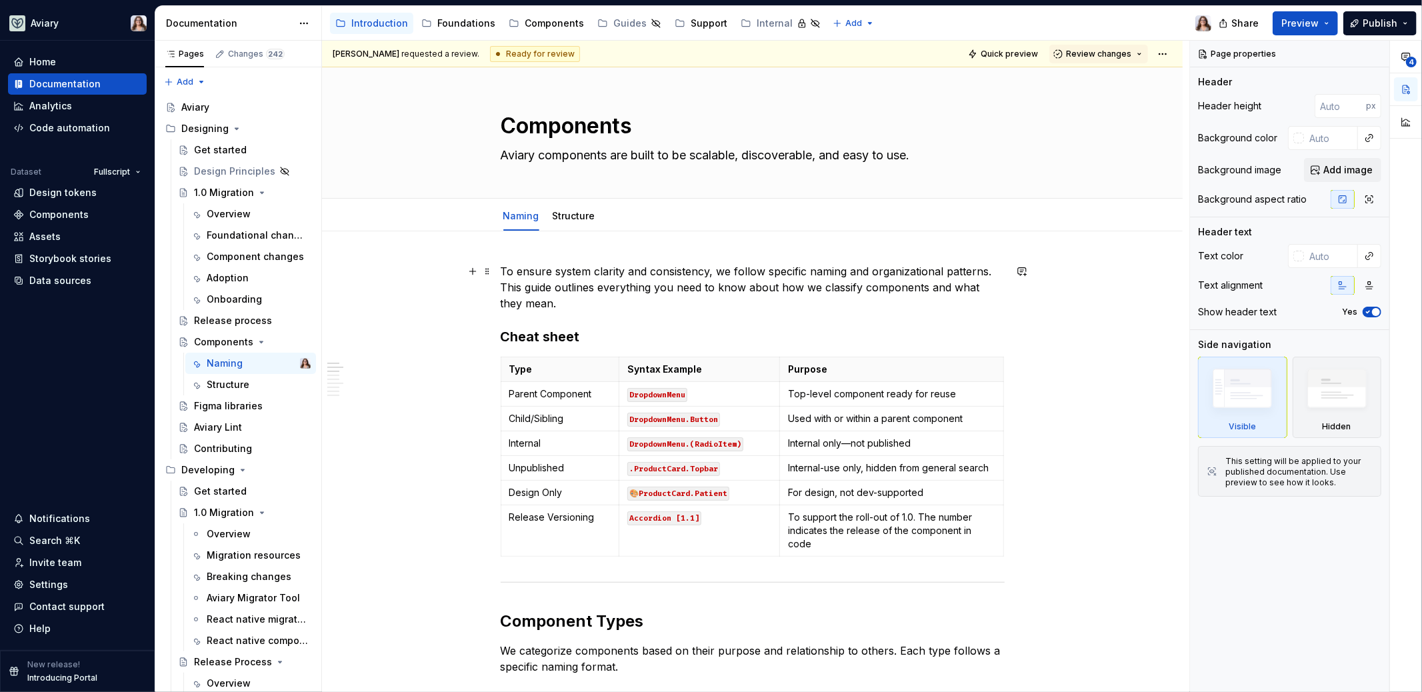
click at [502, 270] on p "To ensure system clarity and consistency, we follow specific naming and organiz…" at bounding box center [753, 287] width 504 height 48
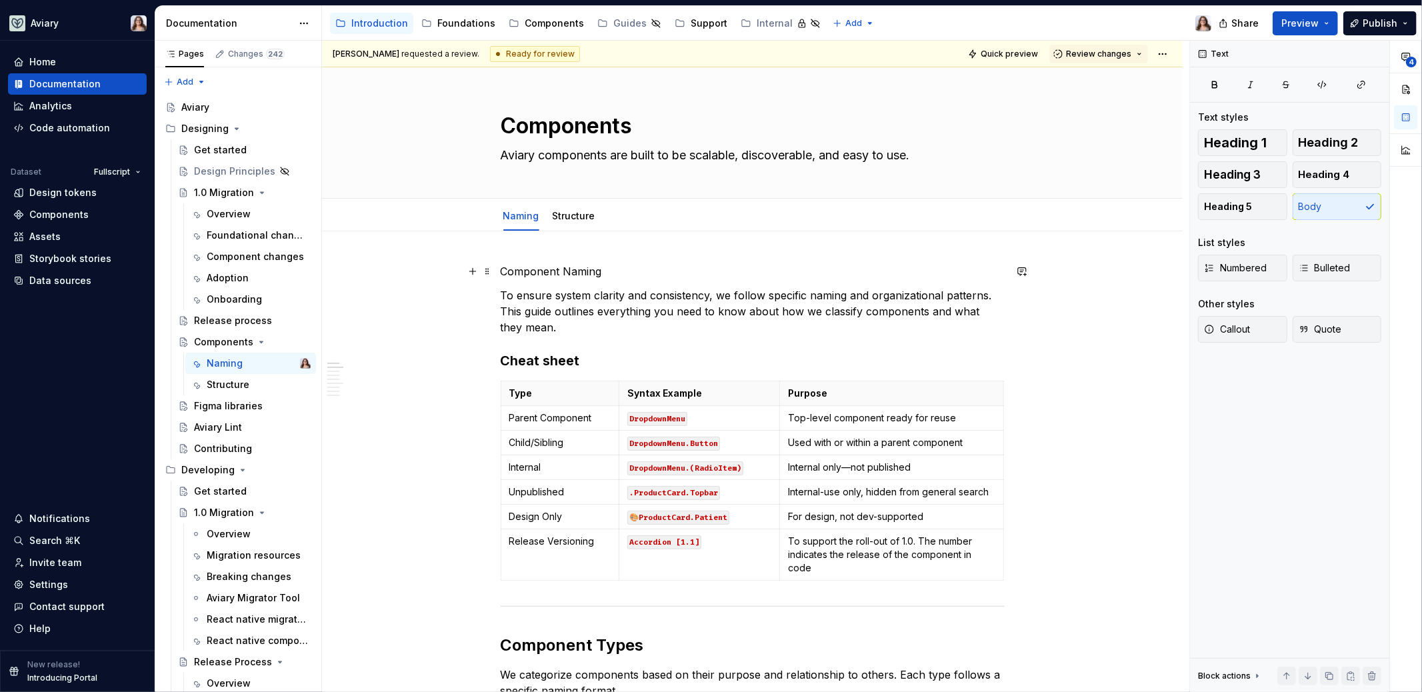
click at [572, 267] on p "Component Naming" at bounding box center [753, 271] width 504 height 16
drag, startPoint x: 603, startPoint y: 271, endPoint x: 469, endPoint y: 271, distance: 134.0
click at [556, 243] on button "Text" at bounding box center [547, 246] width 41 height 19
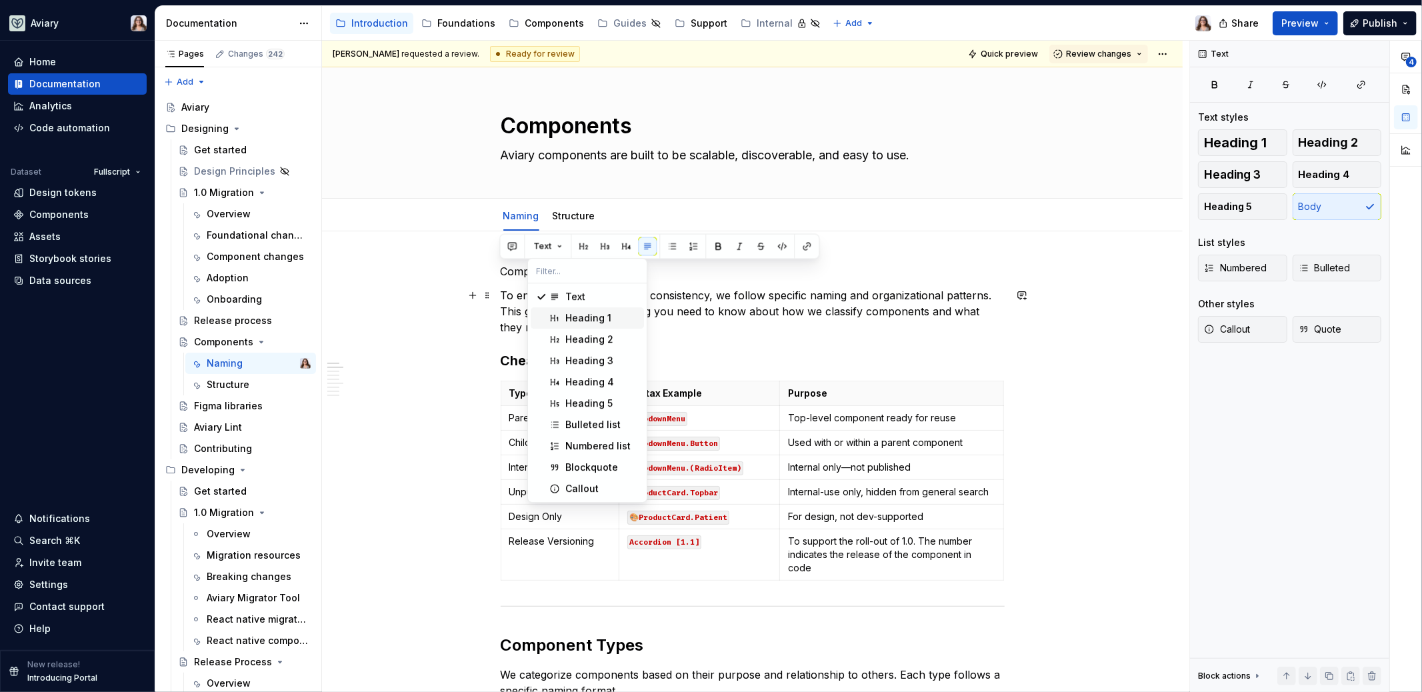
click at [580, 319] on div "Heading 1" at bounding box center [588, 317] width 46 height 13
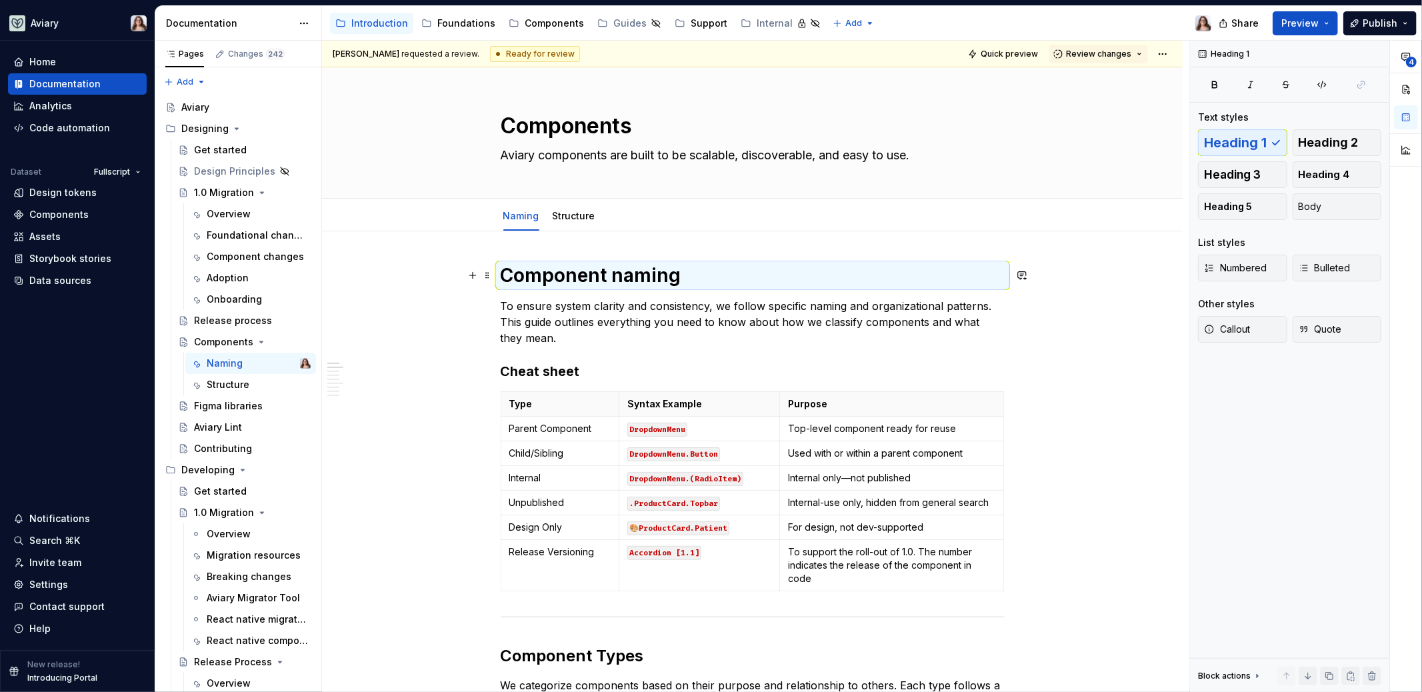
click at [693, 274] on h1 "Component naming" at bounding box center [753, 275] width 504 height 24
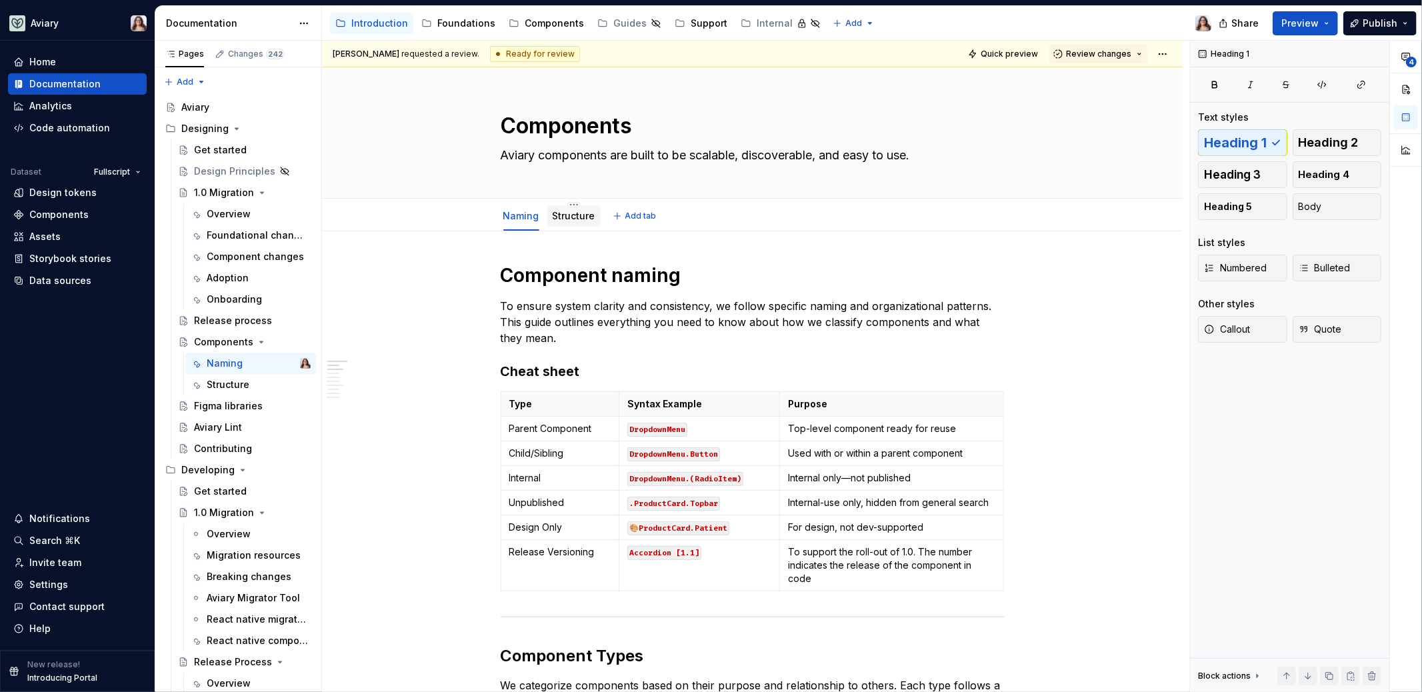
click at [572, 223] on div "Structure" at bounding box center [574, 216] width 43 height 16
click at [569, 223] on div "Structure" at bounding box center [573, 215] width 53 height 21
click at [561, 223] on div "Structure" at bounding box center [574, 216] width 43 height 16
click at [554, 208] on div "Structure" at bounding box center [574, 216] width 43 height 16
click at [683, 267] on h1 "Component naming" at bounding box center [753, 275] width 504 height 24
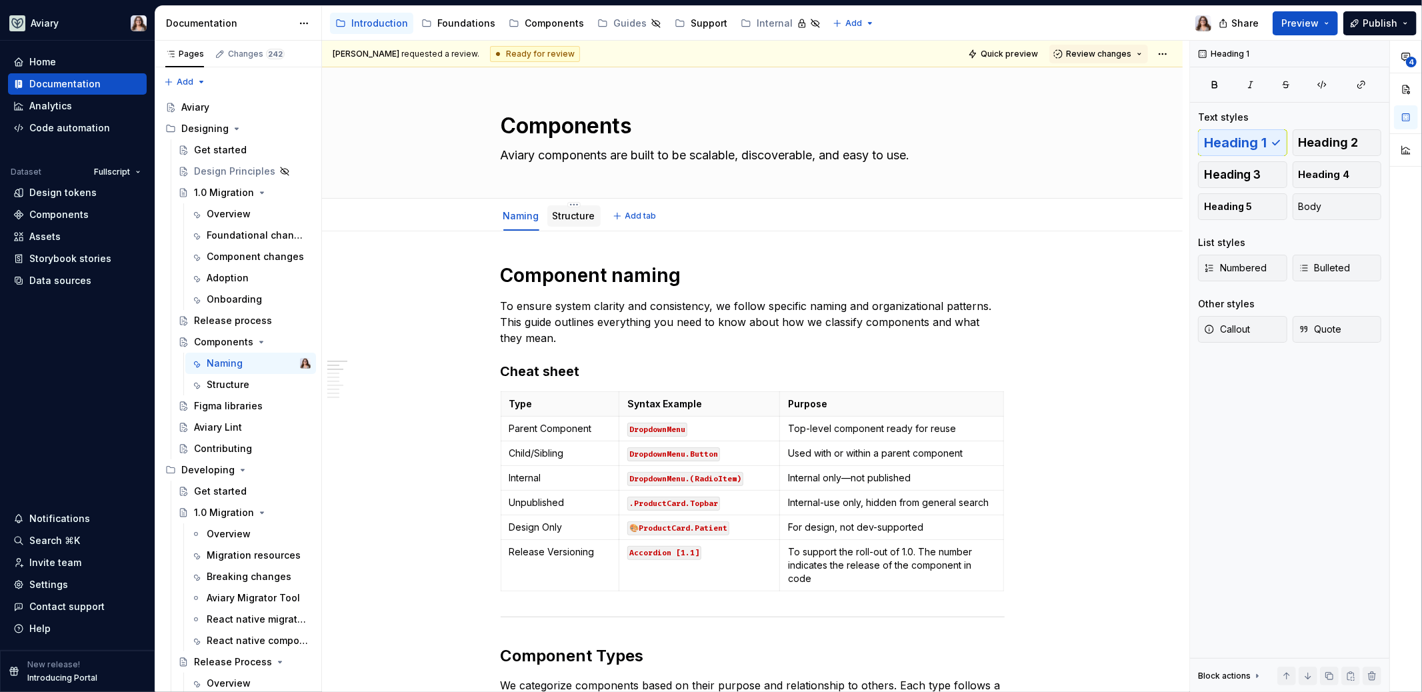
click at [560, 221] on div "Structure" at bounding box center [574, 215] width 43 height 13
click at [557, 210] on link "Structure" at bounding box center [574, 215] width 43 height 11
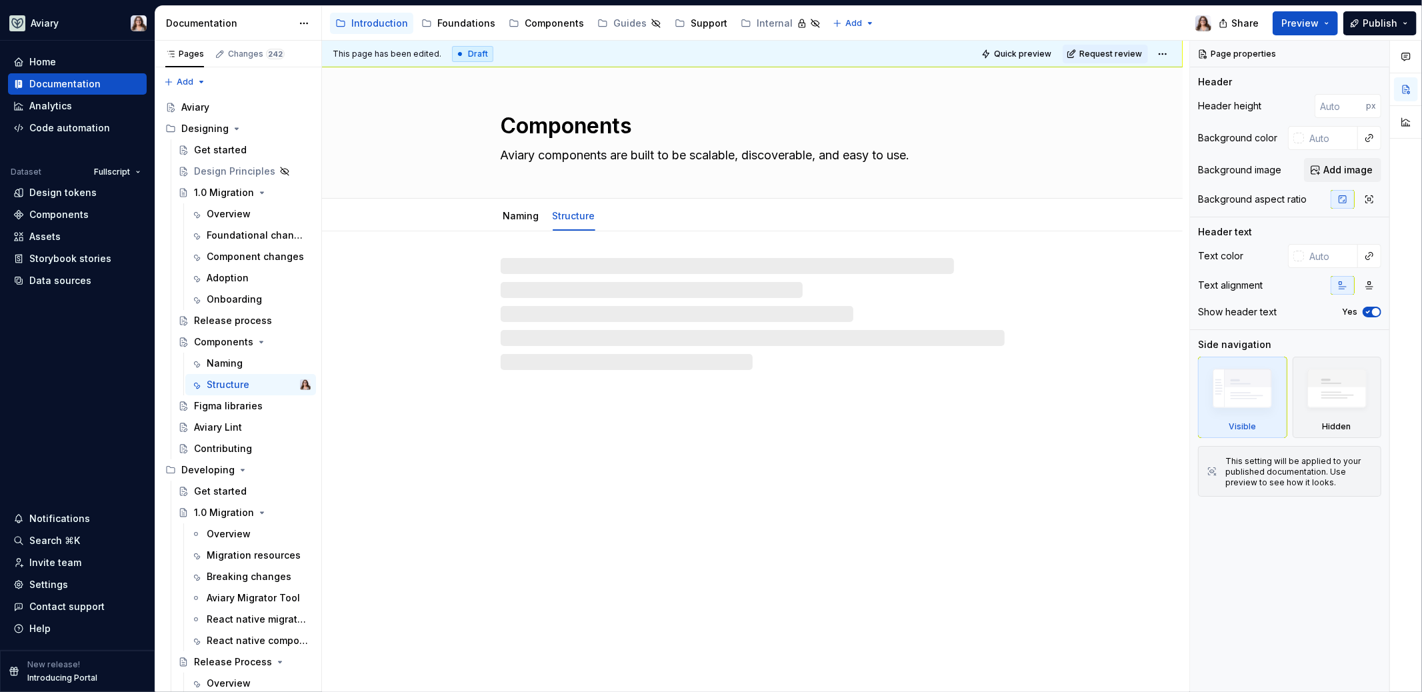
type textarea "*"
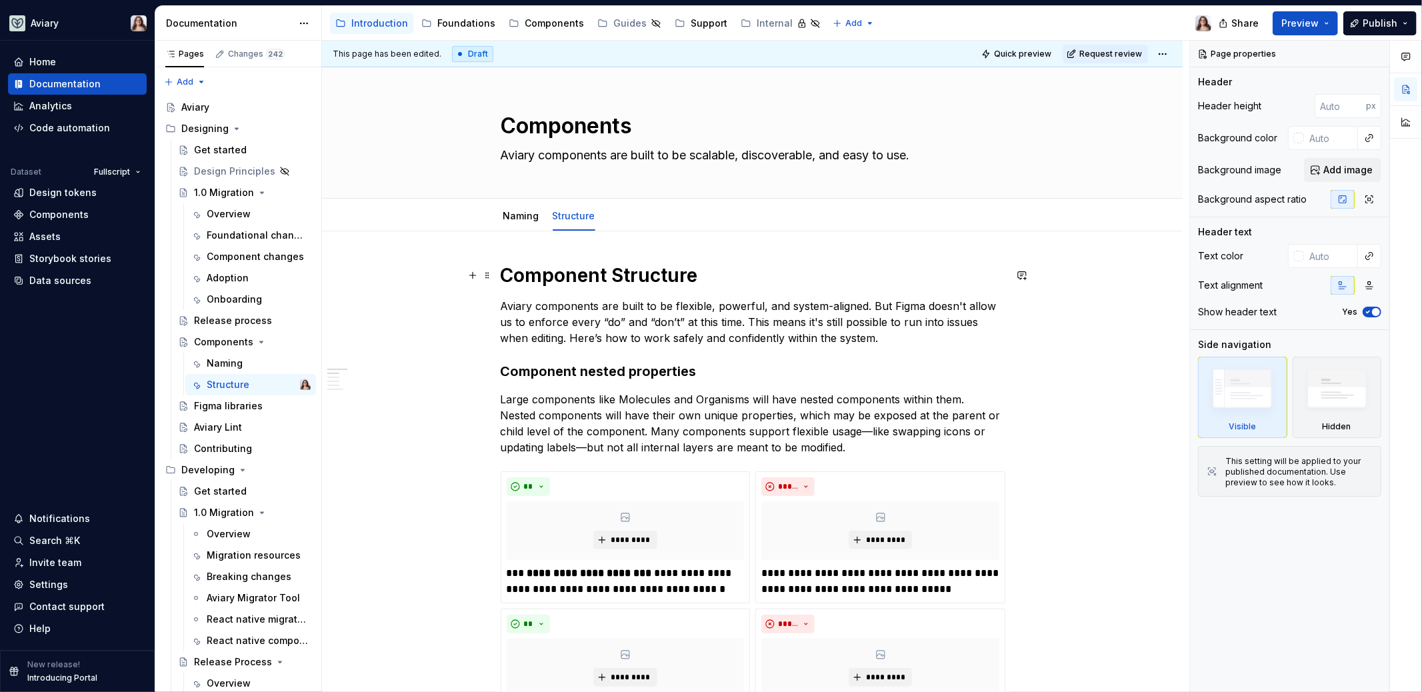
click at [619, 279] on h1 "Component Structure" at bounding box center [753, 275] width 504 height 24
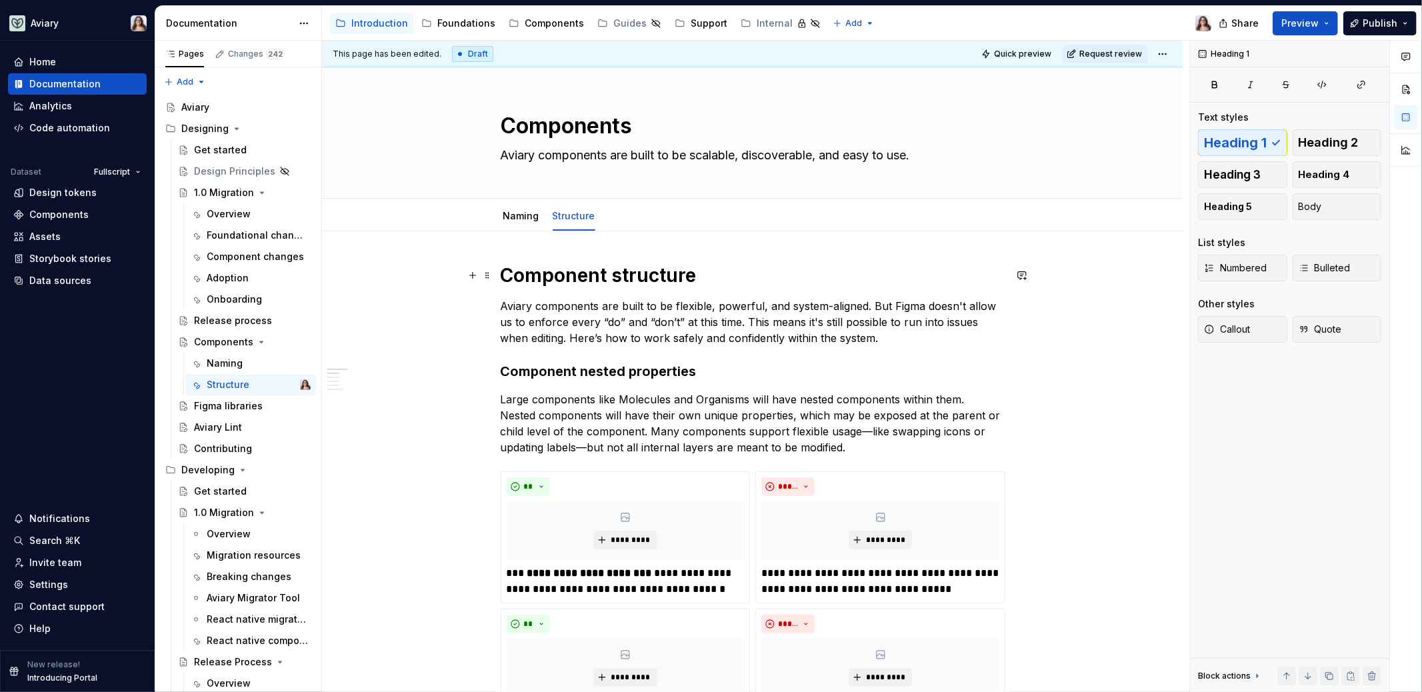
click at [705, 279] on h1 "Component structure" at bounding box center [753, 275] width 504 height 24
click at [882, 335] on p "Aviary components are built to be flexible, powerful, and system-aligned. But F…" at bounding box center [753, 322] width 504 height 48
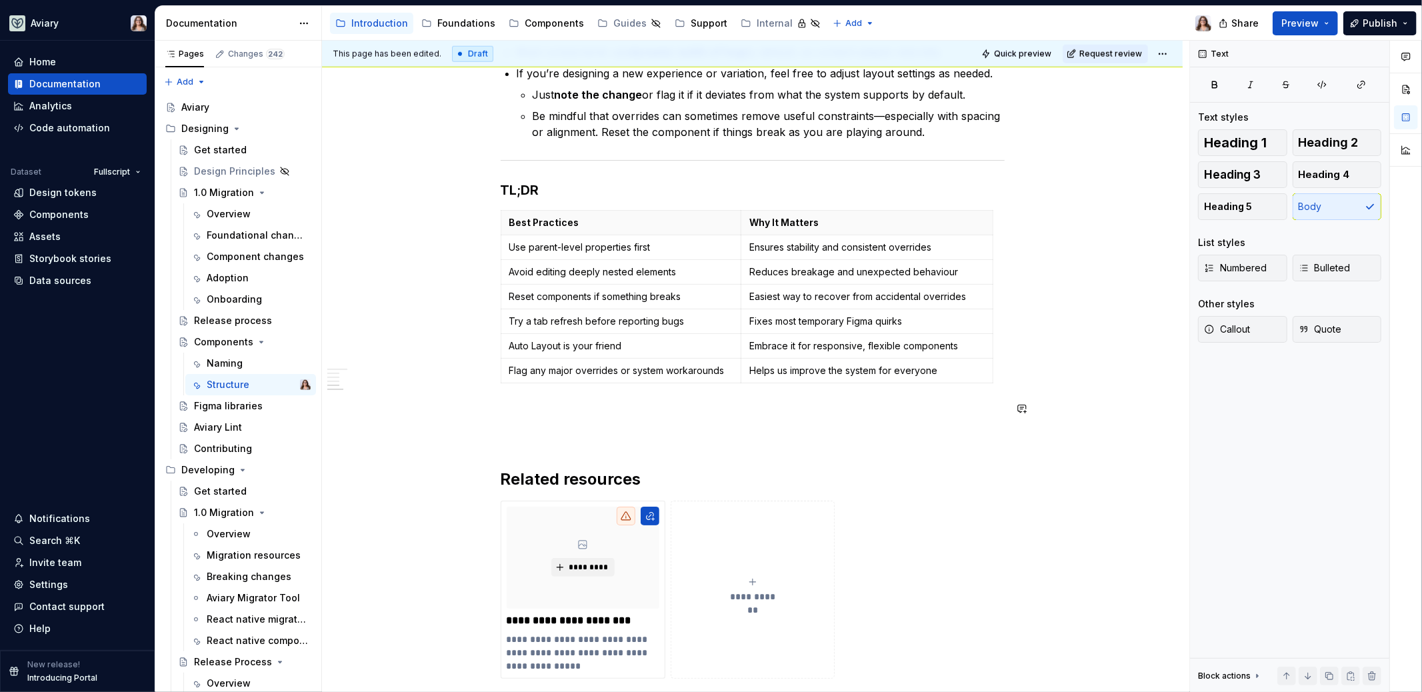
scroll to position [1228, 0]
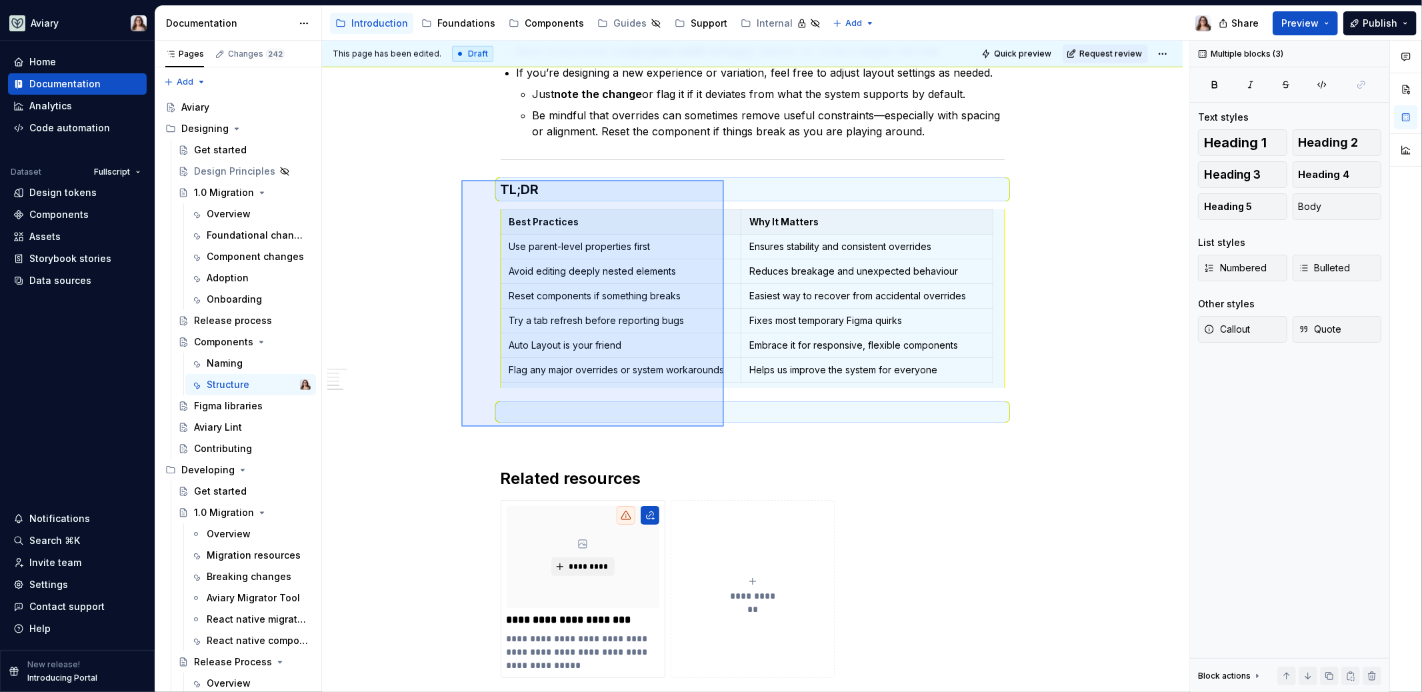
drag, startPoint x: 461, startPoint y: 180, endPoint x: 726, endPoint y: 434, distance: 366.7
click at [726, 434] on div "This page has been edited. Draft Quick preview Request review Components Aviary…" at bounding box center [755, 367] width 867 height 652
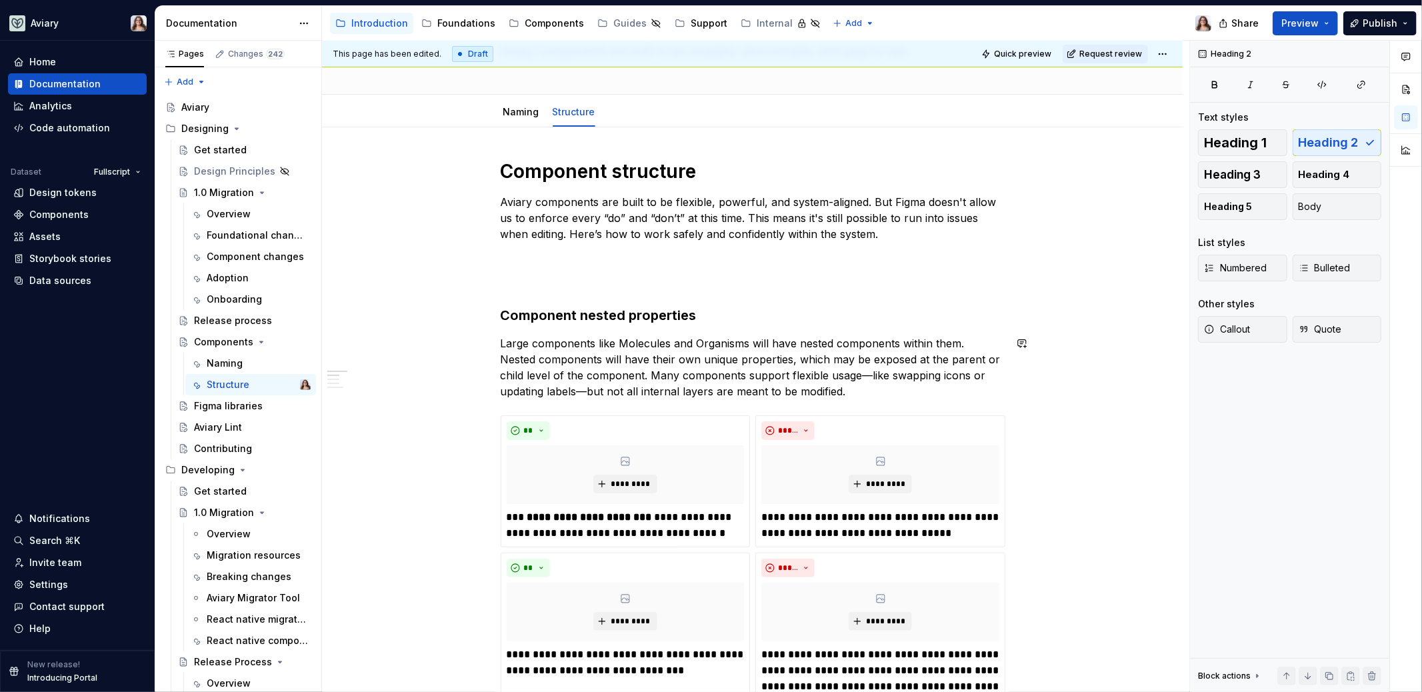
scroll to position [0, 0]
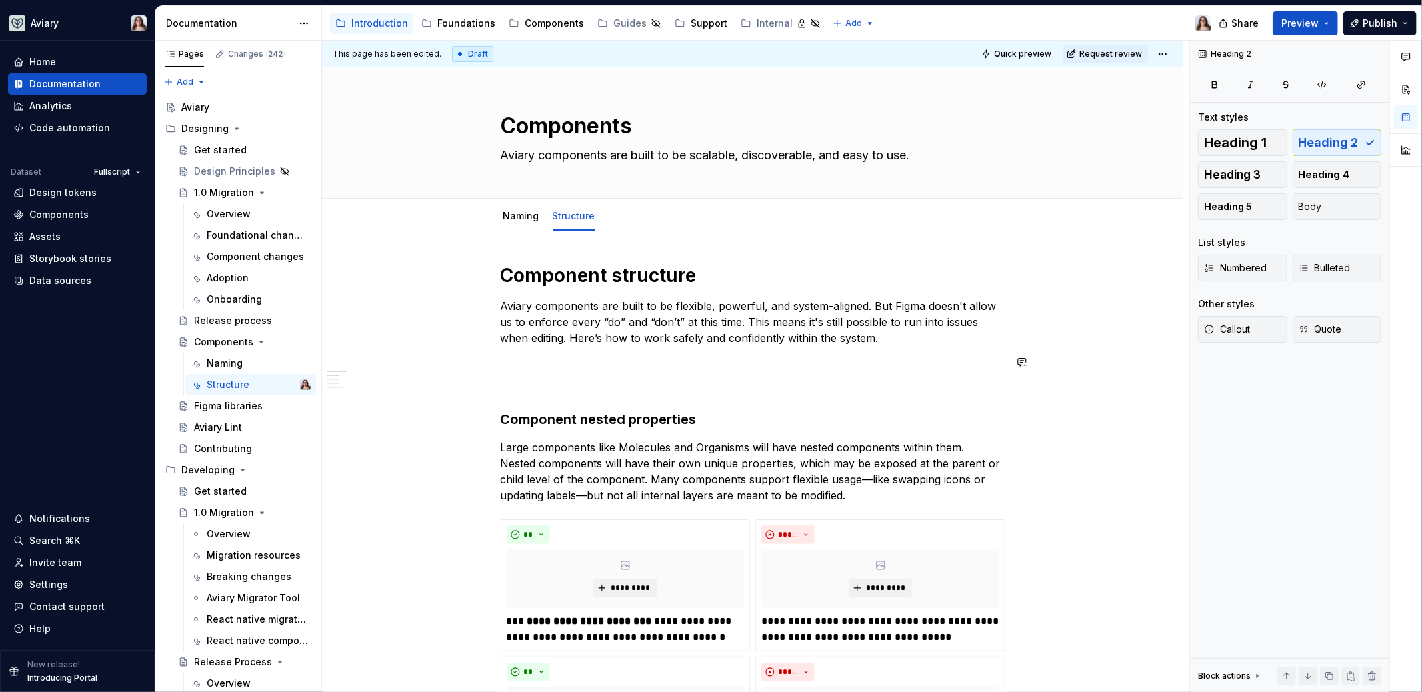
click at [637, 357] on p at bounding box center [753, 362] width 504 height 16
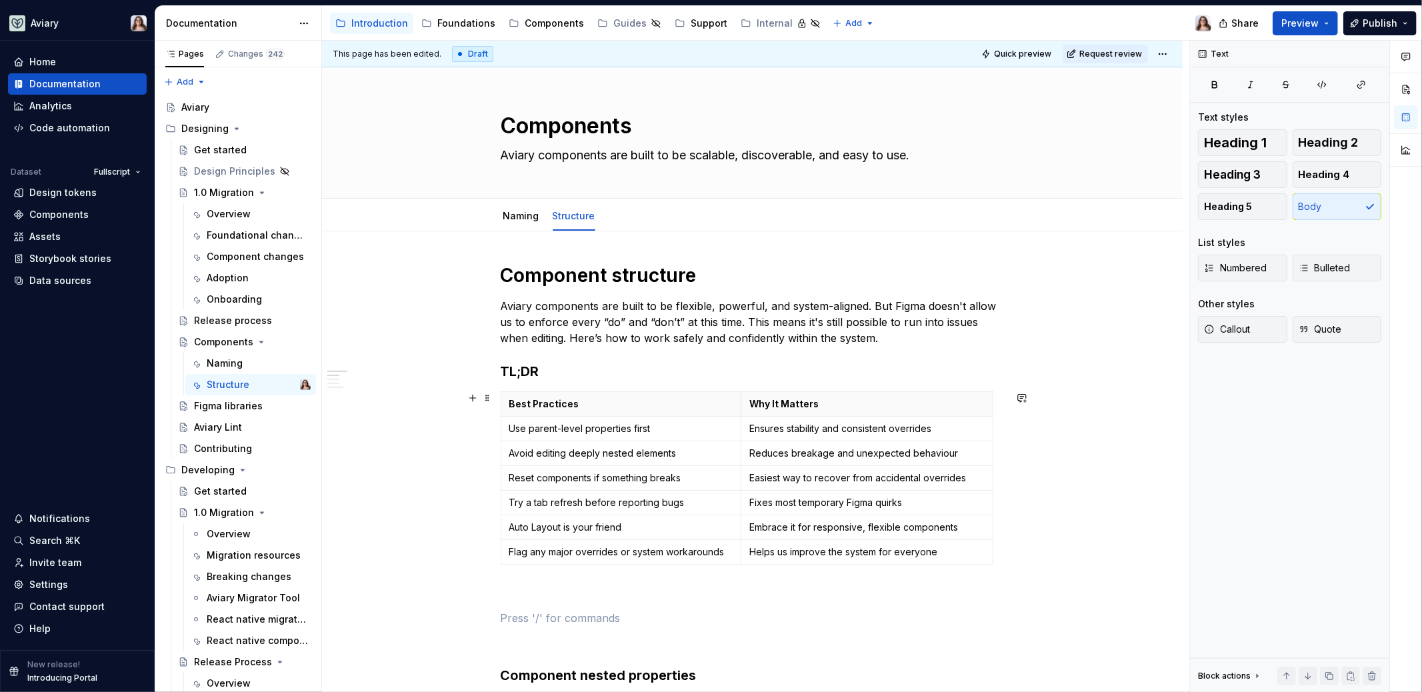
scroll to position [85, 0]
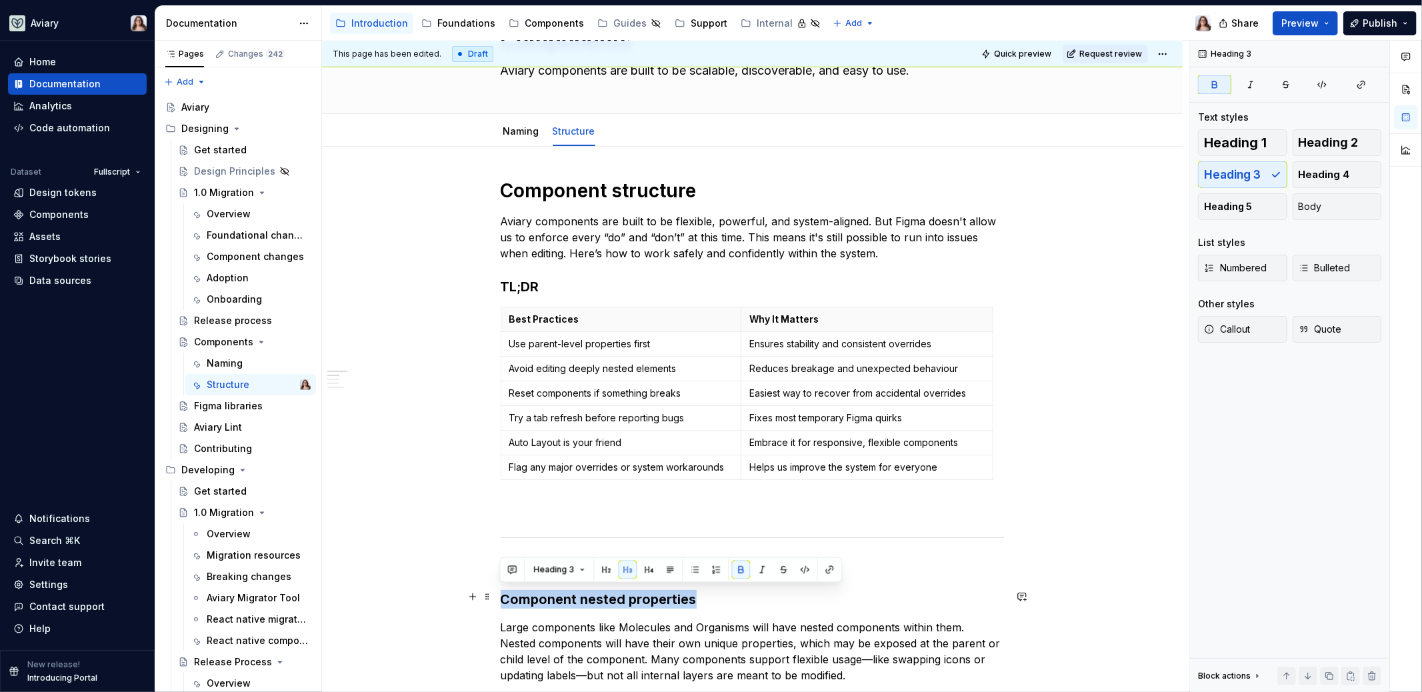
drag, startPoint x: 695, startPoint y: 595, endPoint x: 499, endPoint y: 595, distance: 196.0
click at [603, 572] on button "button" at bounding box center [606, 570] width 19 height 19
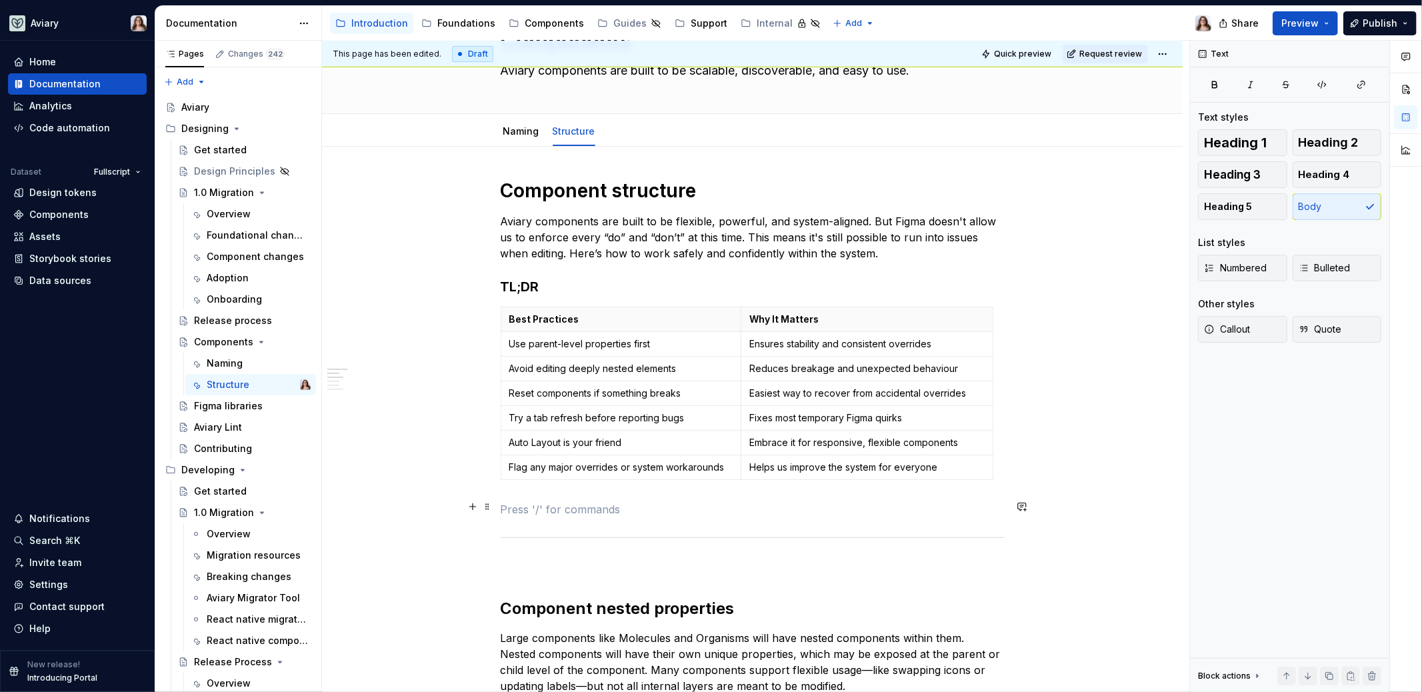
click at [553, 509] on p at bounding box center [753, 509] width 504 height 16
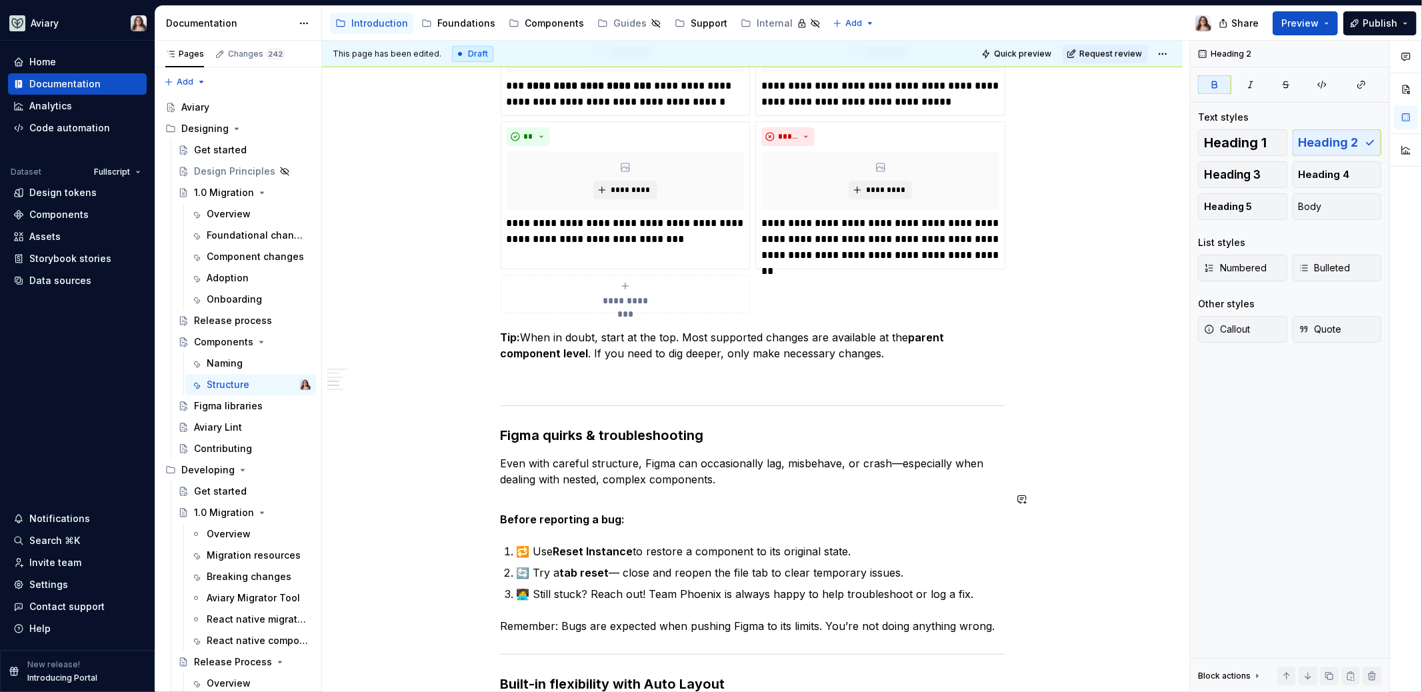
scroll to position [765, 0]
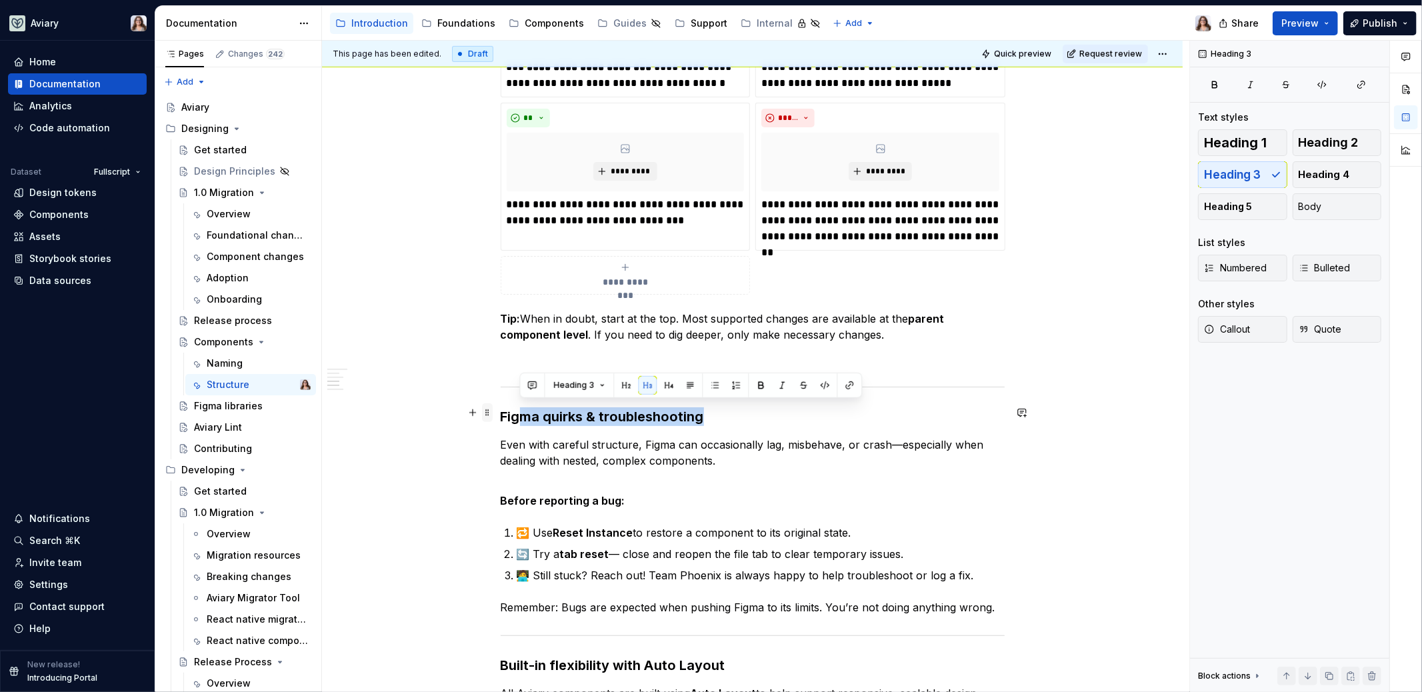
drag, startPoint x: 699, startPoint y: 414, endPoint x: 489, endPoint y: 414, distance: 209.3
click at [501, 414] on div "**********" at bounding box center [753, 309] width 504 height 1622
click at [623, 383] on button "button" at bounding box center [626, 385] width 19 height 19
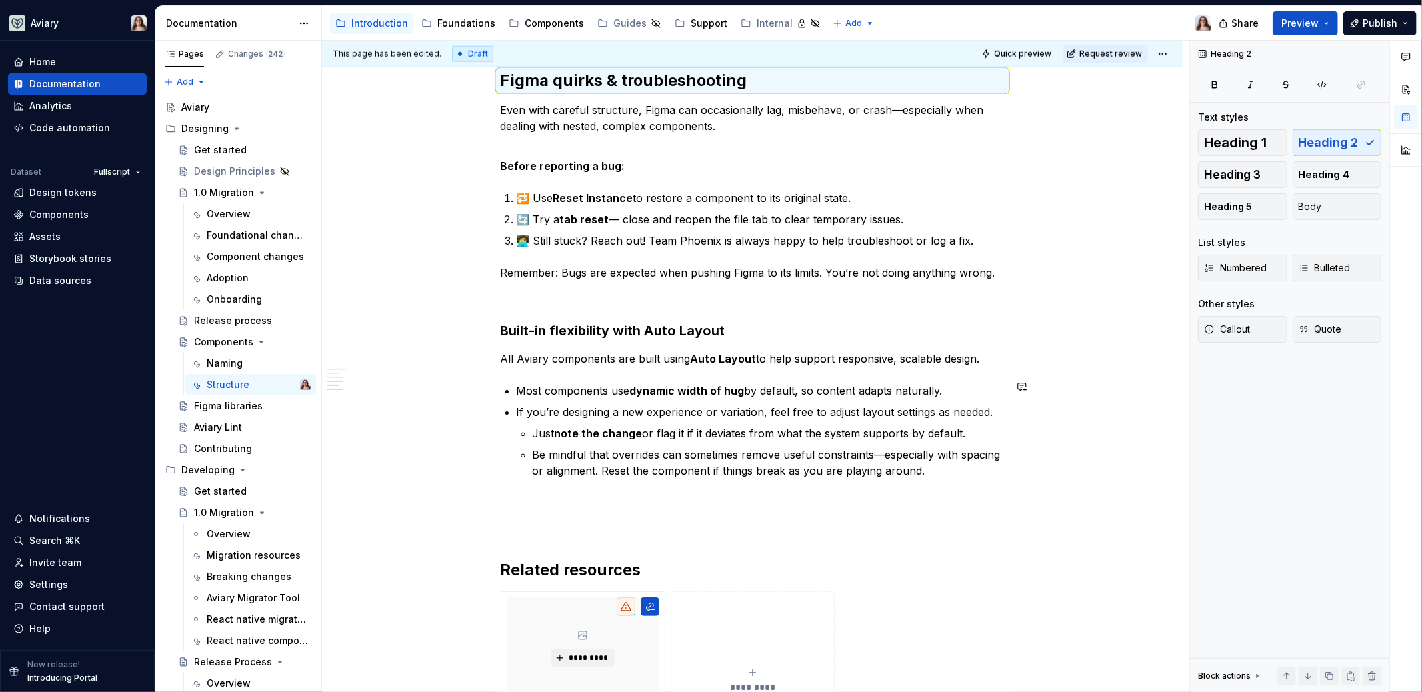
scroll to position [1140, 0]
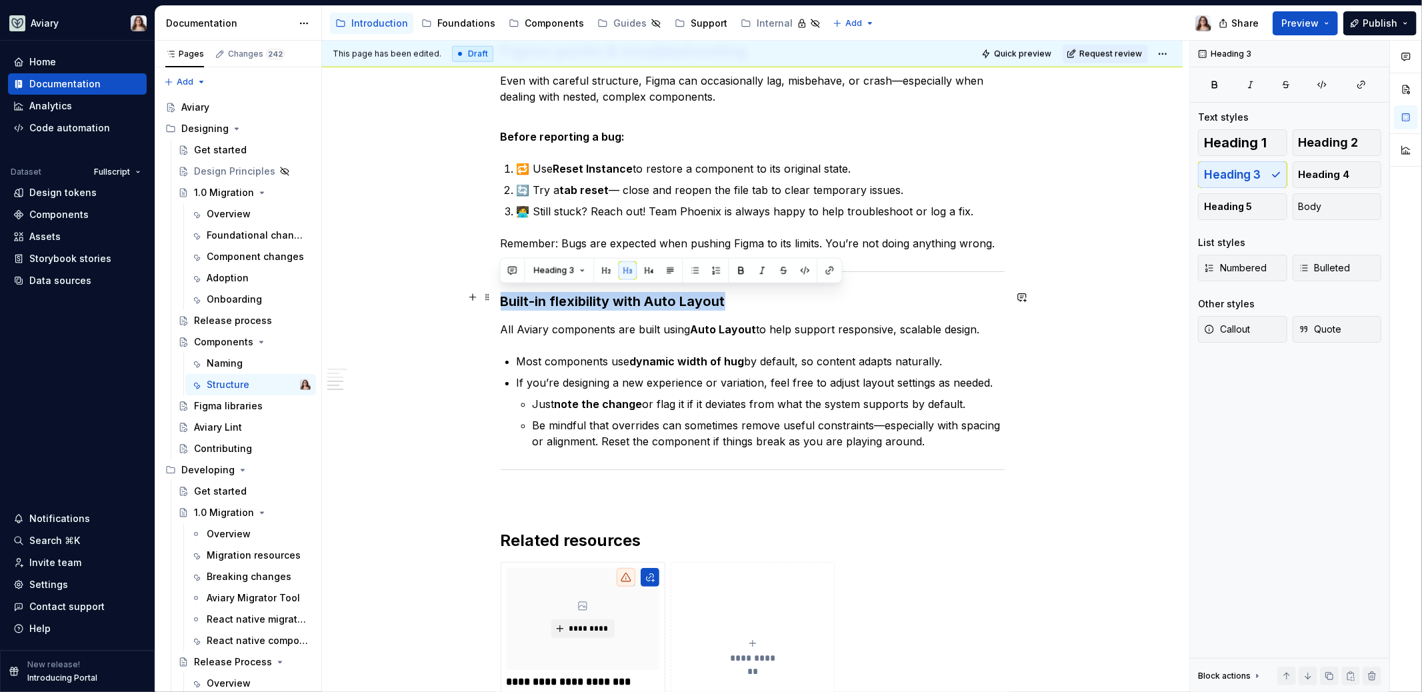
drag, startPoint x: 724, startPoint y: 294, endPoint x: 501, endPoint y: 295, distance: 223.3
click at [501, 295] on h3 "Built-in flexibility with Auto Layout" at bounding box center [753, 301] width 504 height 19
click at [599, 270] on button "button" at bounding box center [606, 270] width 19 height 19
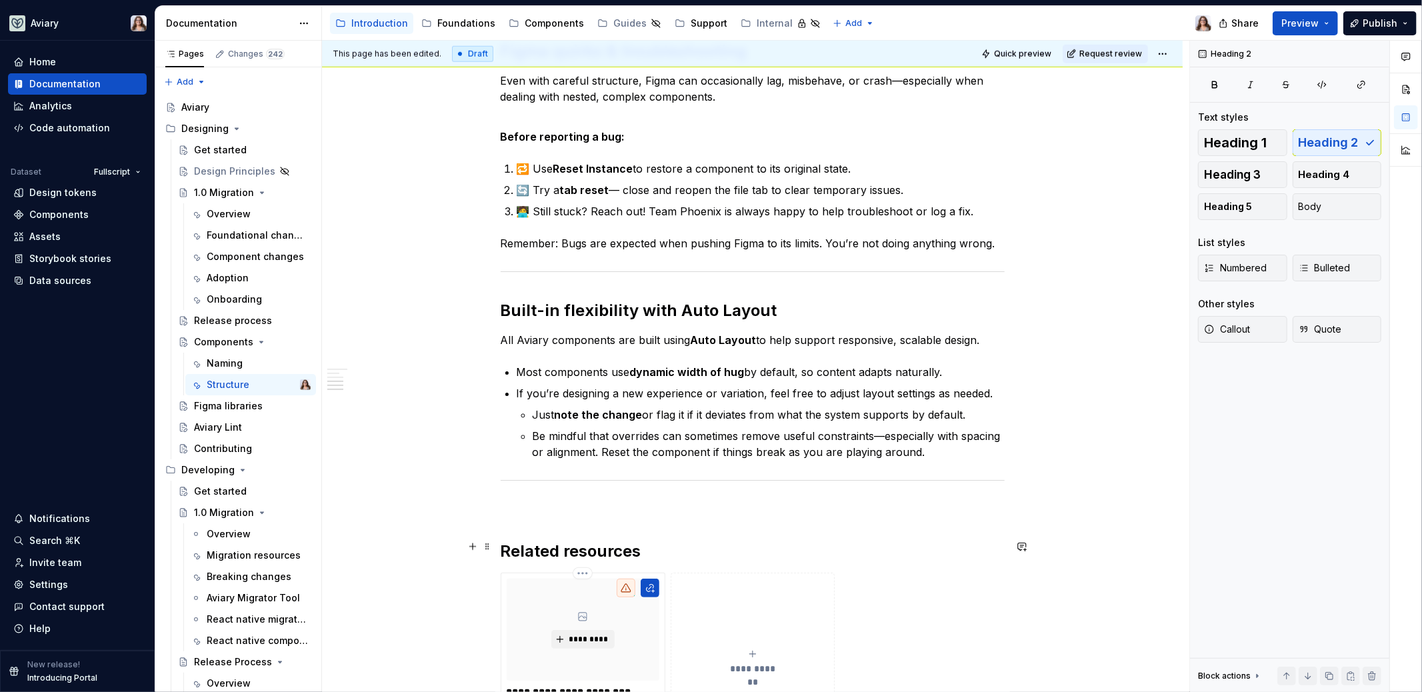
click at [642, 543] on h2 "Related resources" at bounding box center [753, 551] width 504 height 21
drag, startPoint x: 641, startPoint y: 547, endPoint x: 489, endPoint y: 547, distance: 152.0
click at [639, 522] on button "button" at bounding box center [647, 518] width 19 height 19
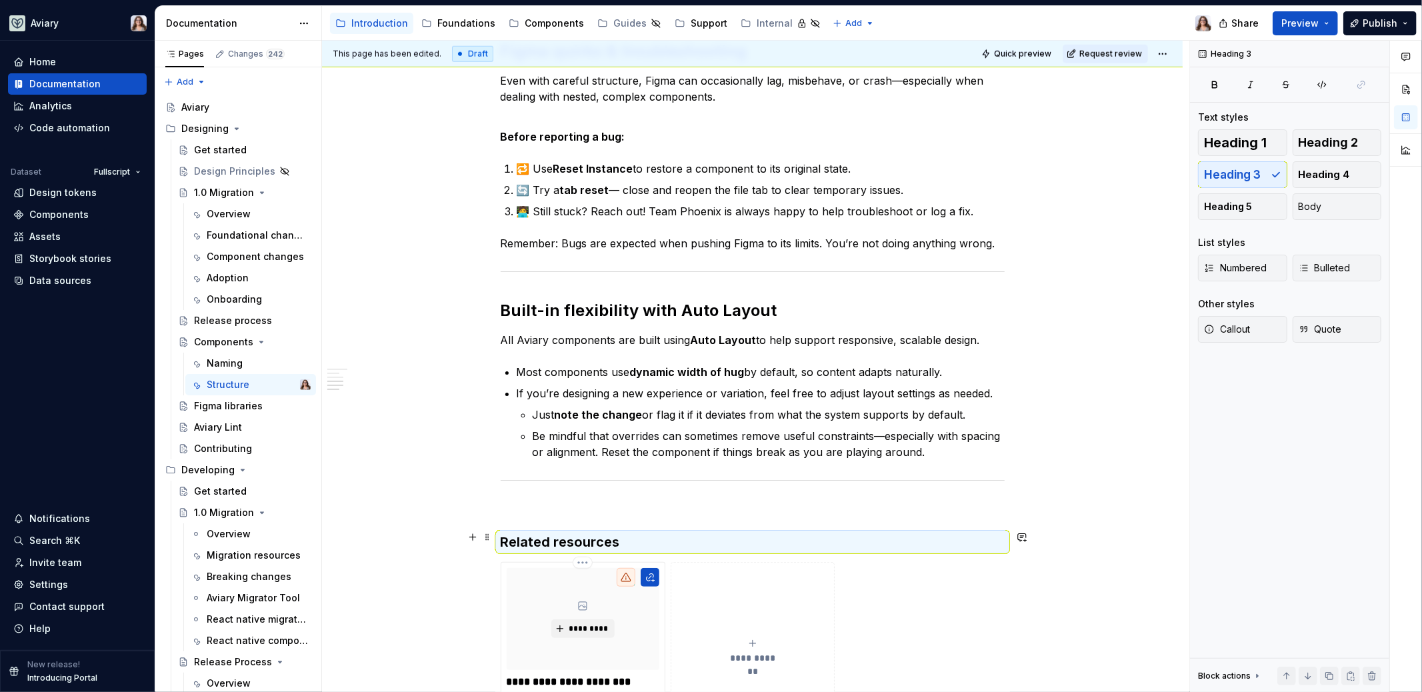
click at [638, 533] on h3 "Related resources" at bounding box center [753, 542] width 504 height 19
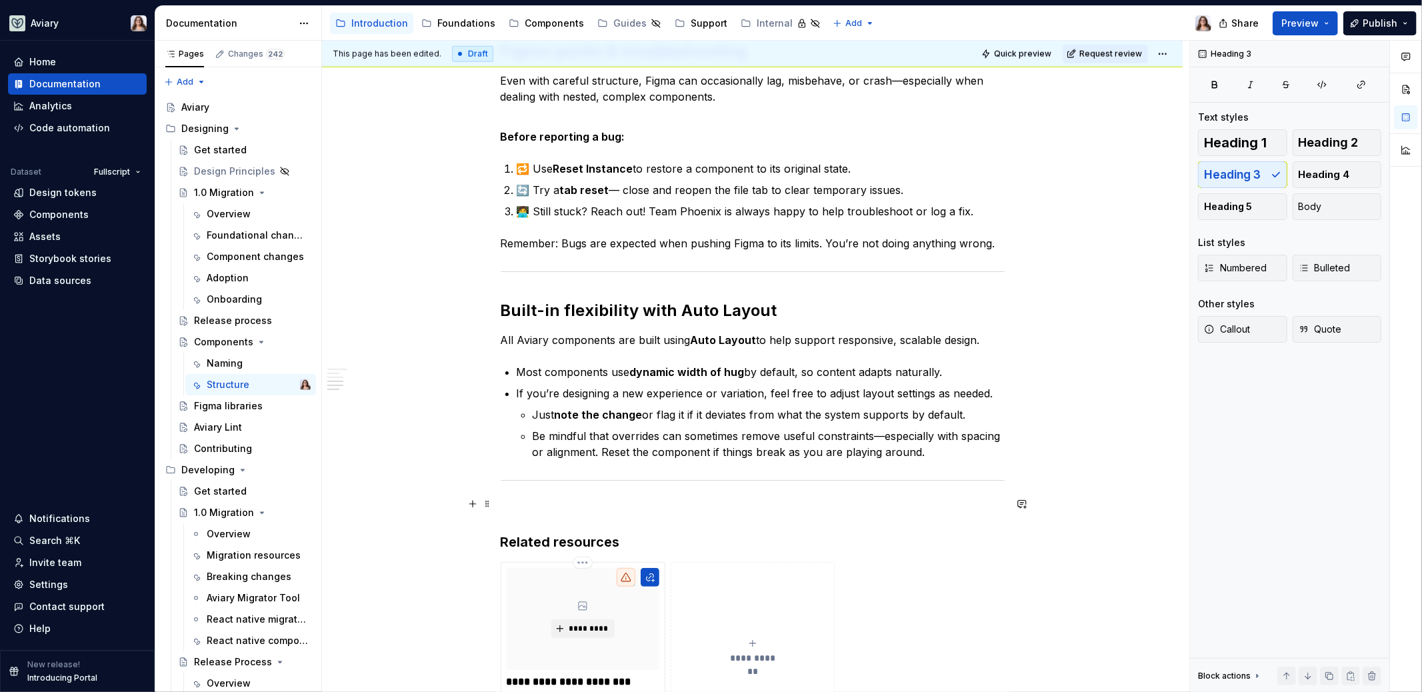
click at [567, 501] on p at bounding box center [753, 509] width 504 height 16
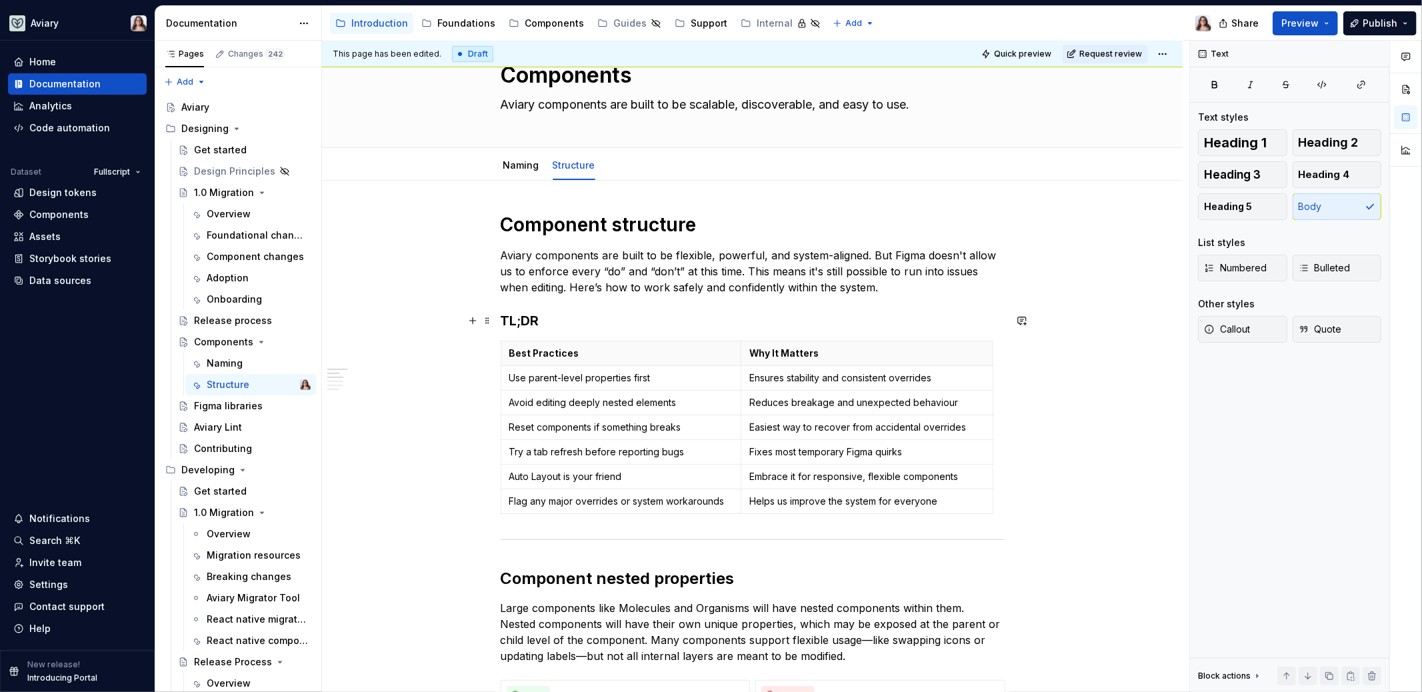
scroll to position [0, 0]
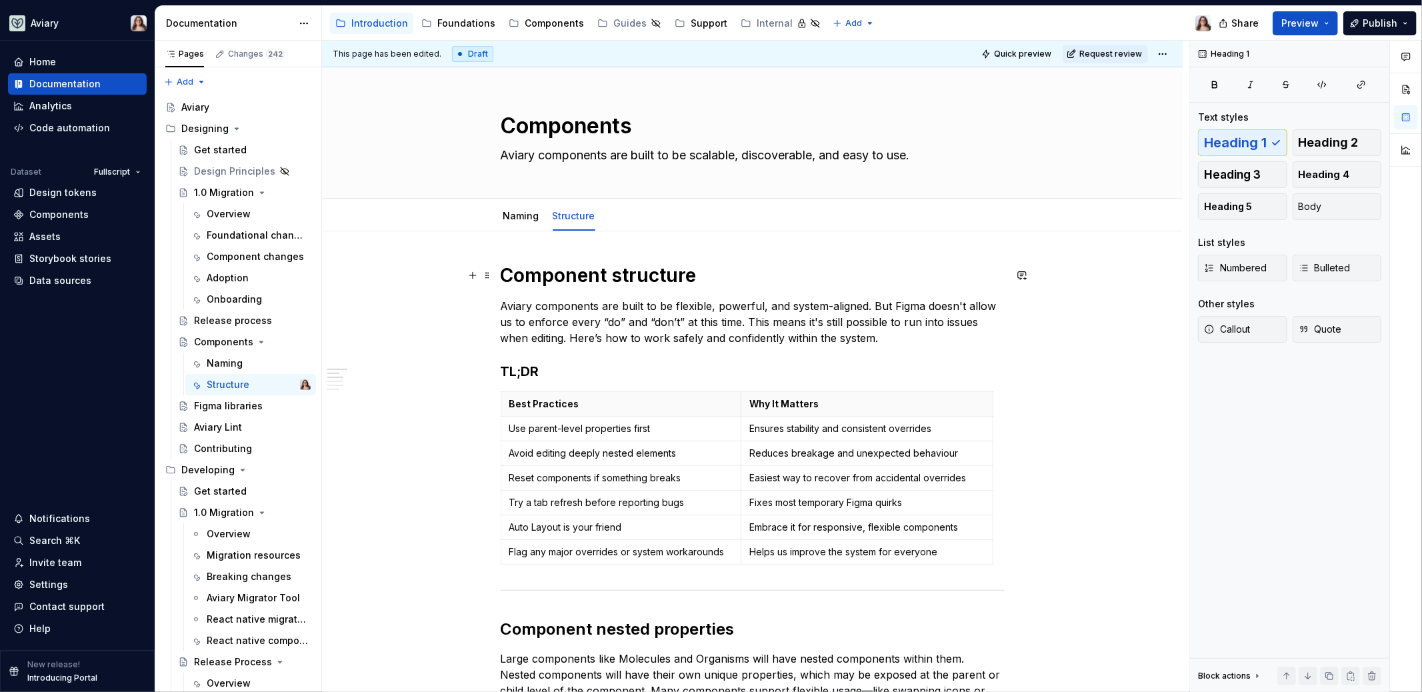
click at [697, 275] on h1 "Component structure" at bounding box center [753, 275] width 504 height 24
click at [575, 217] on link "Structure" at bounding box center [574, 215] width 43 height 11
drag, startPoint x: 611, startPoint y: 279, endPoint x: 714, endPoint y: 278, distance: 104.0
click at [714, 278] on h1 "Component structure" at bounding box center [753, 275] width 504 height 24
click at [695, 278] on h1 "Component structure" at bounding box center [753, 275] width 504 height 24
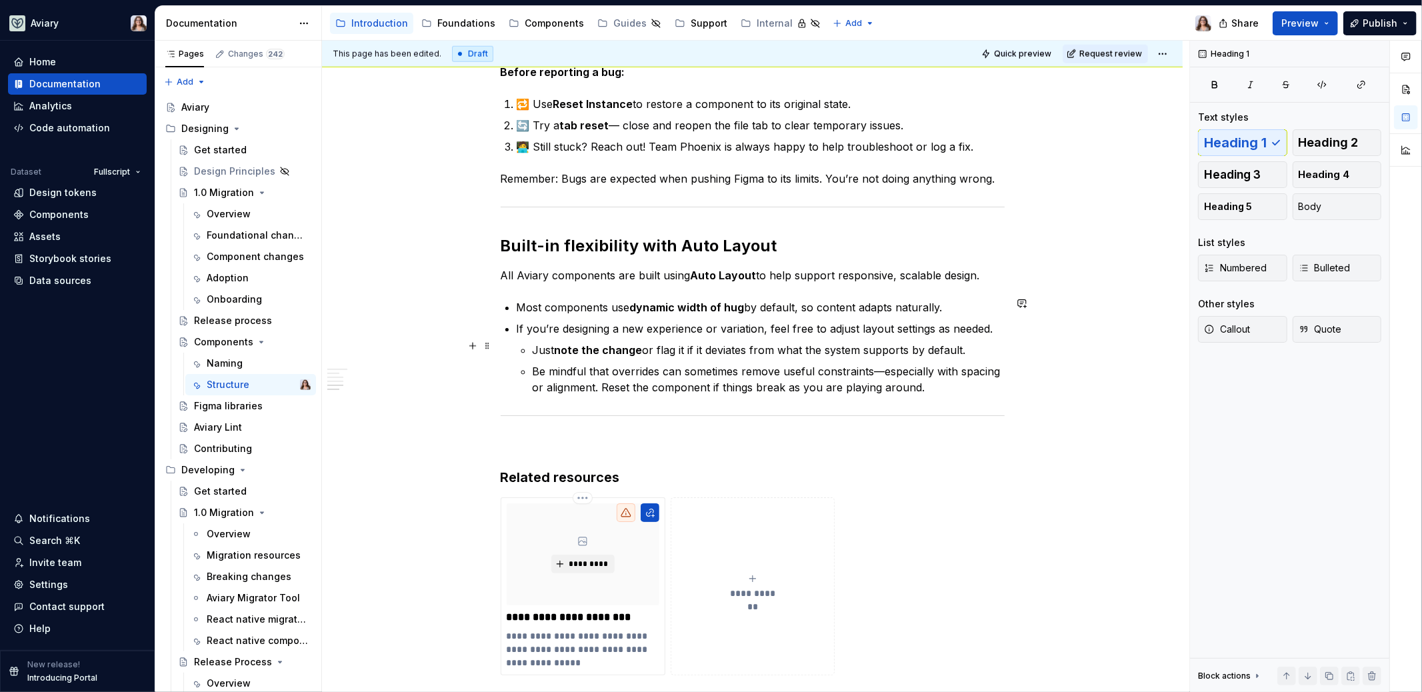
scroll to position [1205, 0]
click at [926, 381] on p "Be mindful that overrides can sometimes remove useful constraints—especially wi…" at bounding box center [769, 379] width 472 height 32
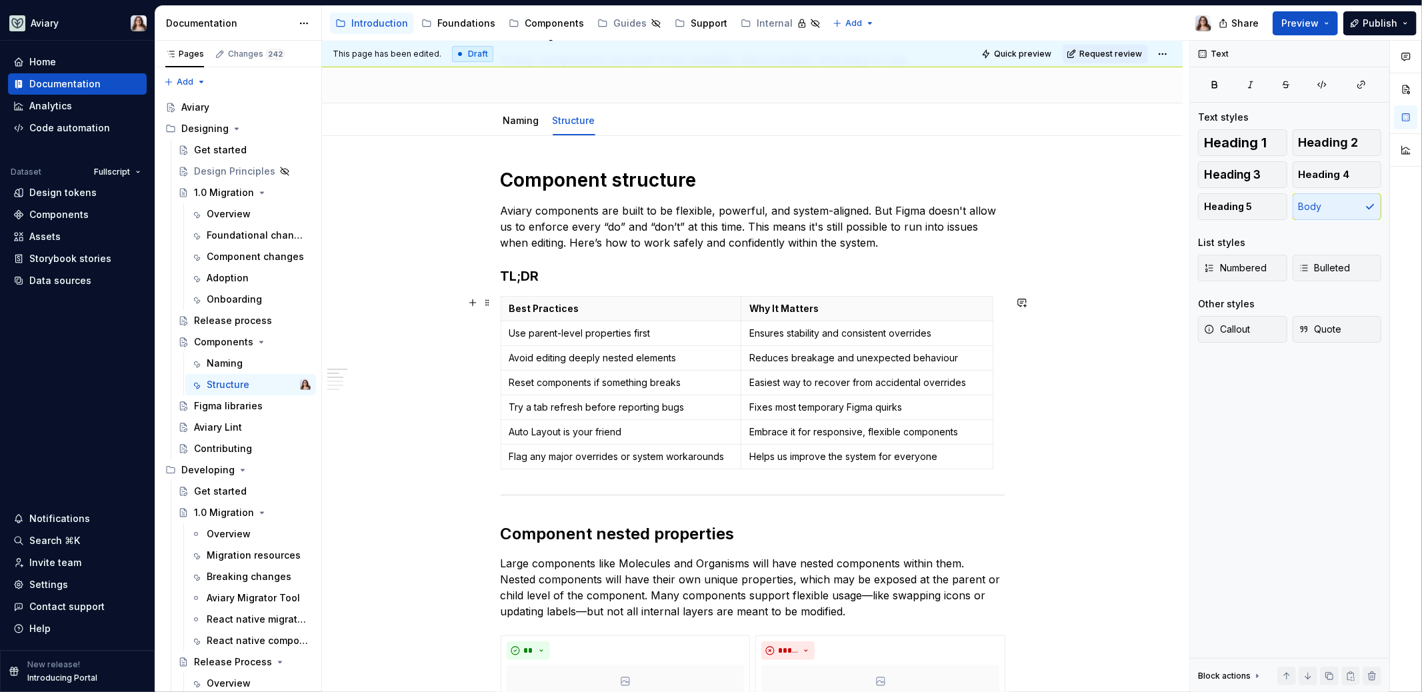
scroll to position [0, 0]
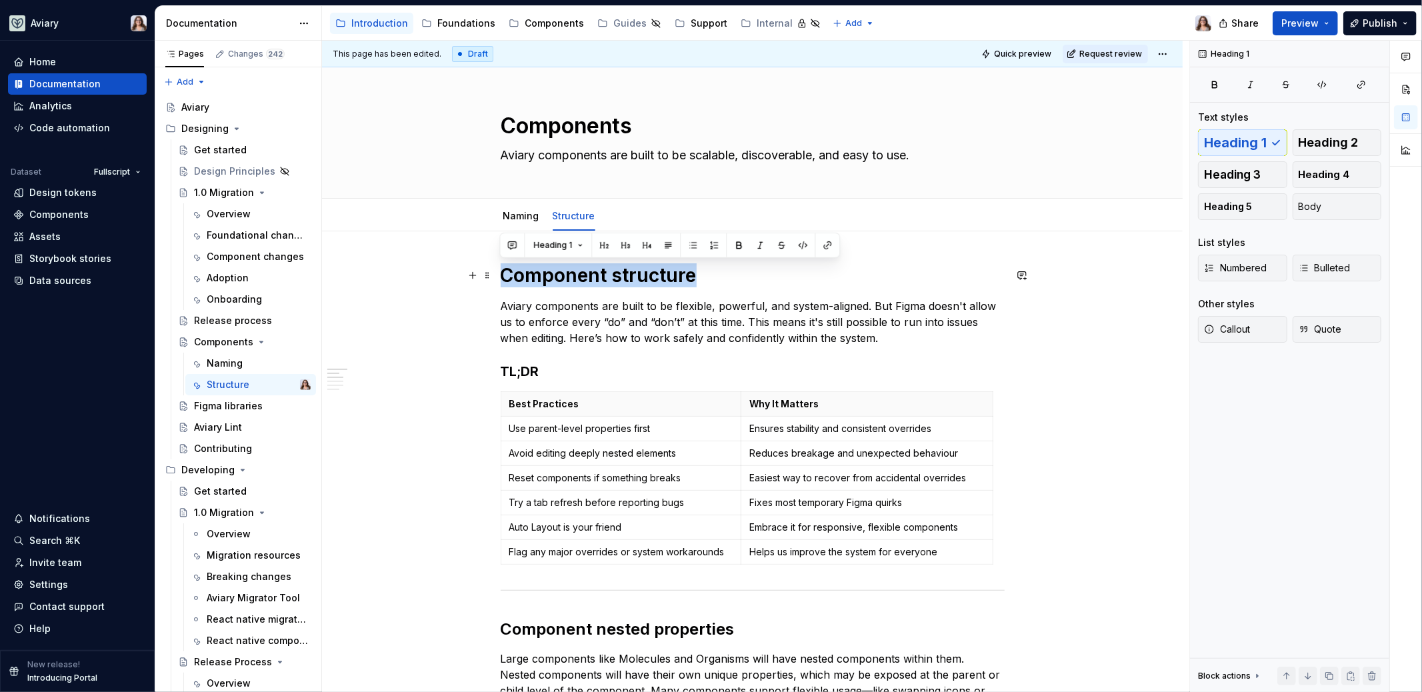
drag, startPoint x: 691, startPoint y: 274, endPoint x: 499, endPoint y: 274, distance: 192.0
click at [501, 274] on h1 "Component structure" at bounding box center [753, 275] width 504 height 24
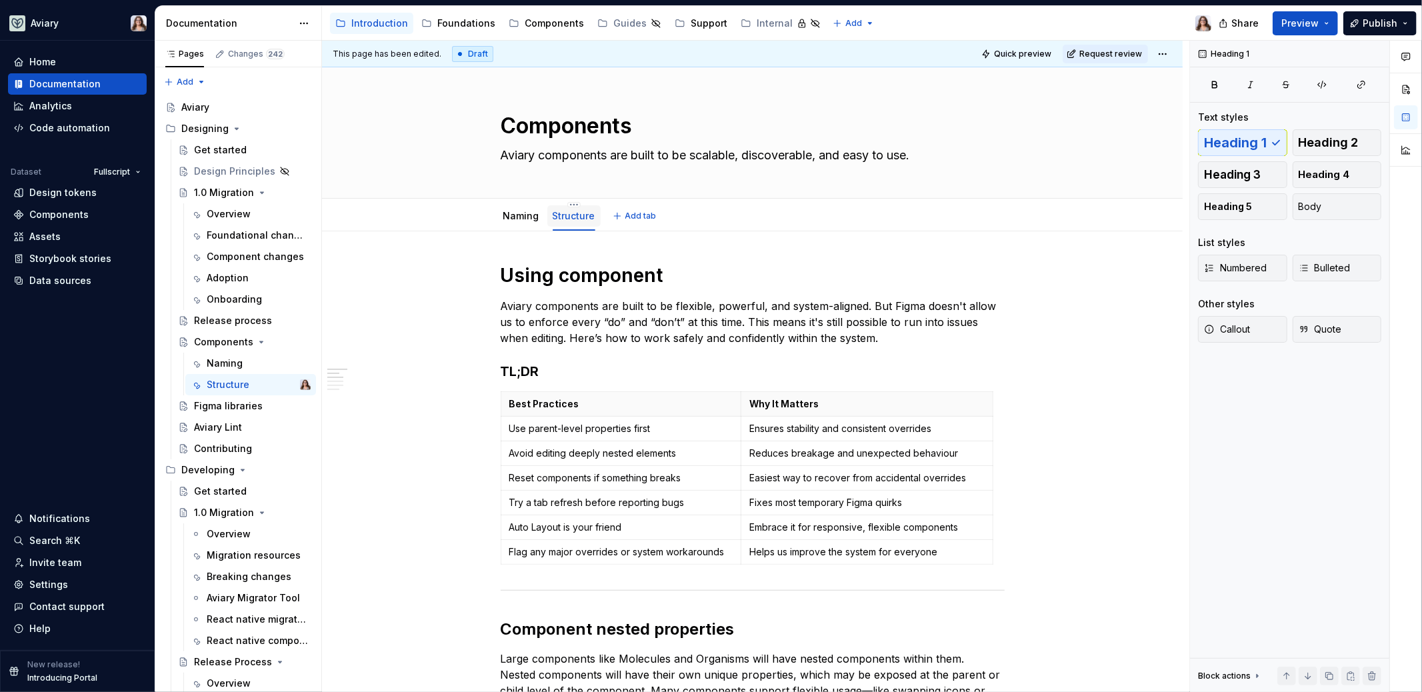
click at [572, 208] on div "Structure" at bounding box center [574, 216] width 43 height 16
click at [571, 203] on html "Aviary Home Documentation Analytics Code automation Dataset Fullscript Design t…" at bounding box center [711, 346] width 1422 height 692
click at [599, 224] on div "Rename tab" at bounding box center [632, 223] width 87 height 13
type textarea "*"
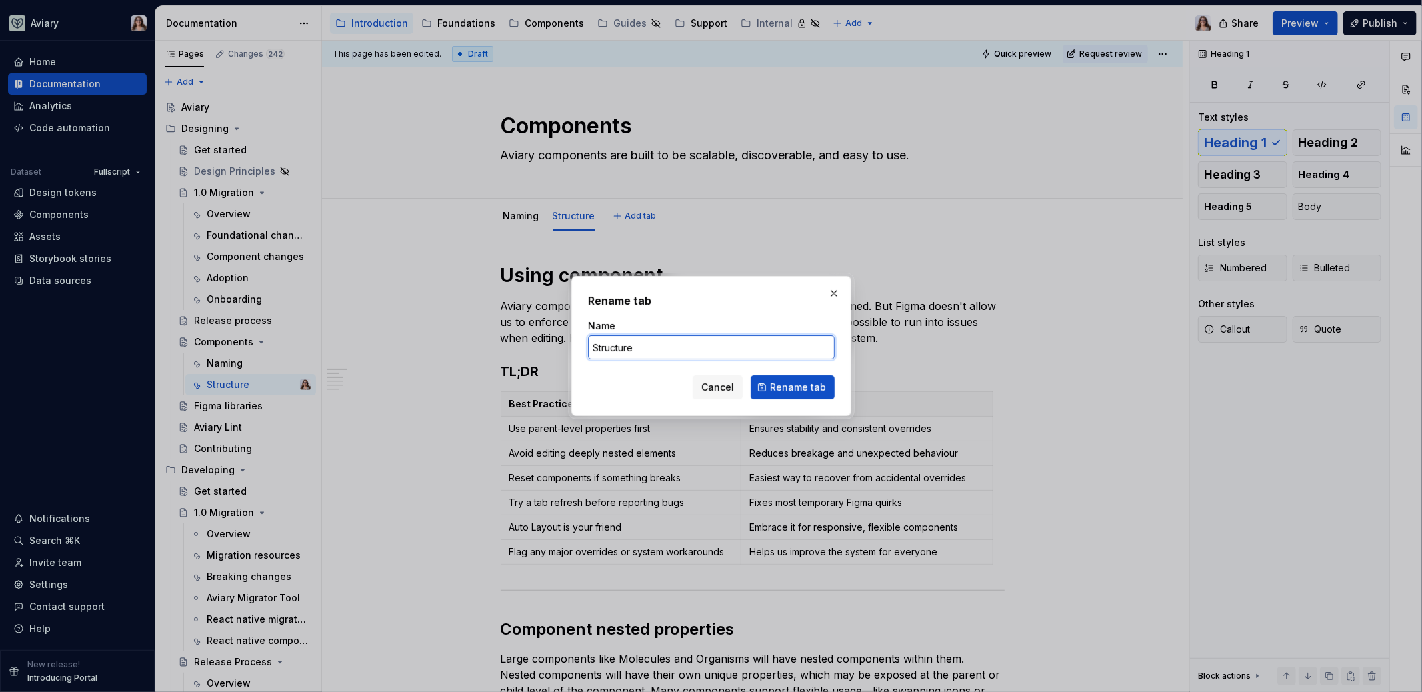
click at [639, 339] on input "Structure" at bounding box center [711, 347] width 247 height 24
type input "H"
drag, startPoint x: 680, startPoint y: 351, endPoint x: 571, endPoint y: 349, distance: 108.6
click at [571, 350] on div "Rename tab Name Using component Cancel Rename tab" at bounding box center [711, 346] width 280 height 140
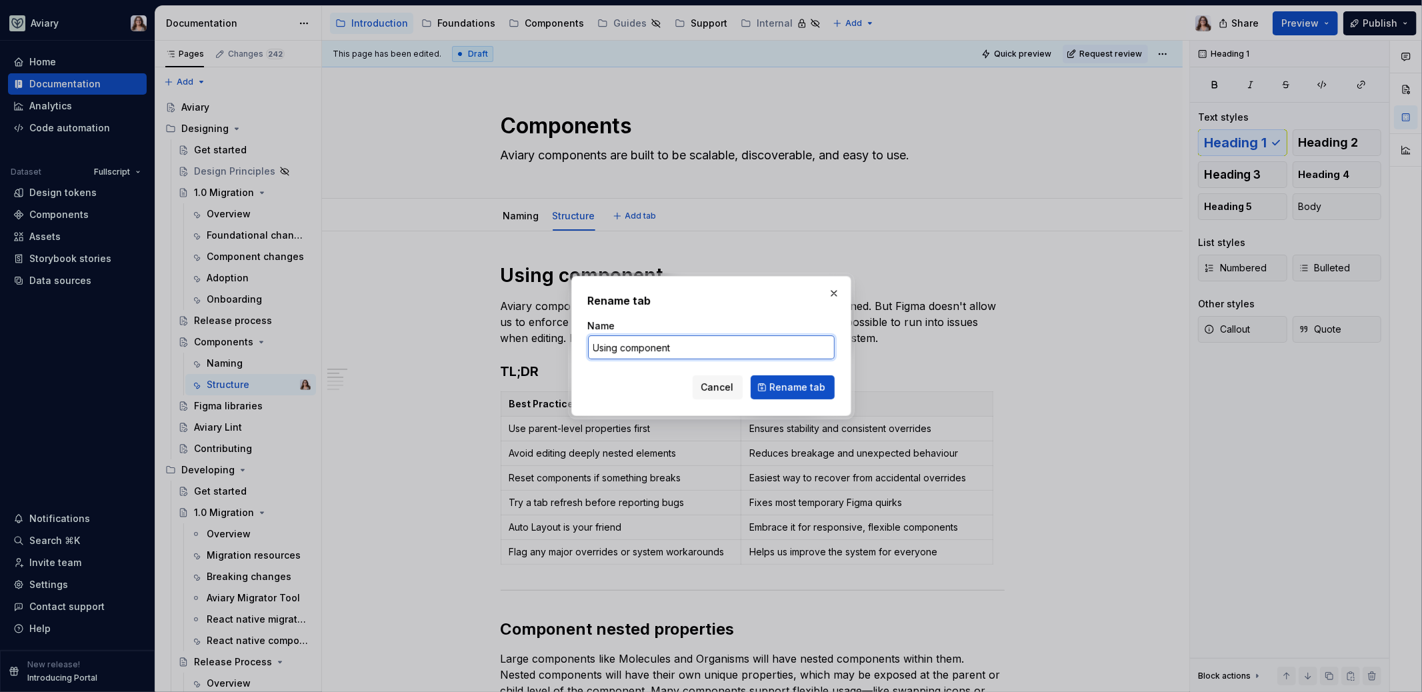
click at [675, 349] on input "Using component" at bounding box center [711, 347] width 247 height 24
type input "Using components"
click at [816, 386] on span "Rename tab" at bounding box center [798, 387] width 56 height 13
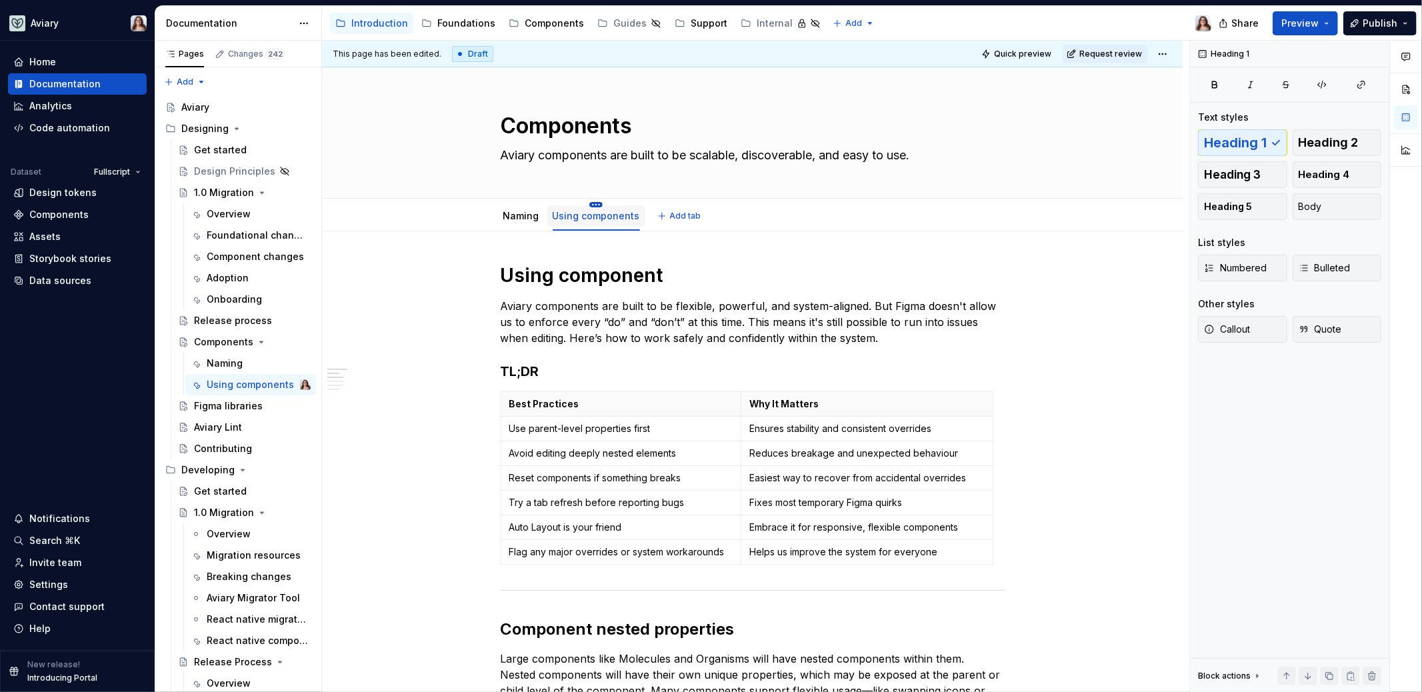
click at [593, 203] on html "Aviary Home Documentation Analytics Code automation Dataset Fullscript Design t…" at bounding box center [711, 346] width 1422 height 692
type textarea "*"
click at [632, 226] on div "Rename tab" at bounding box center [653, 223] width 87 height 13
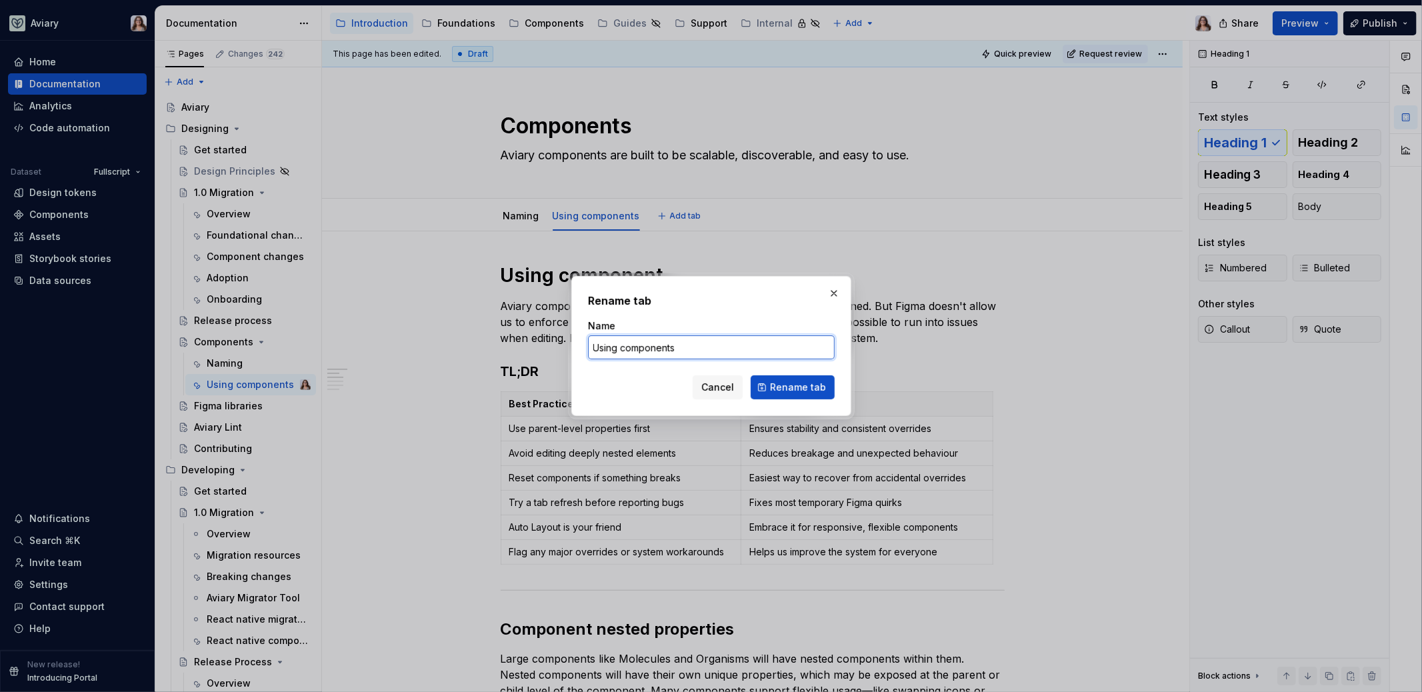
drag, startPoint x: 683, startPoint y: 352, endPoint x: 561, endPoint y: 353, distance: 122.6
click at [561, 353] on div "Rename tab Name Using components Cancel Rename tab" at bounding box center [711, 346] width 1422 height 692
click at [629, 351] on input "Using components" at bounding box center [711, 347] width 247 height 24
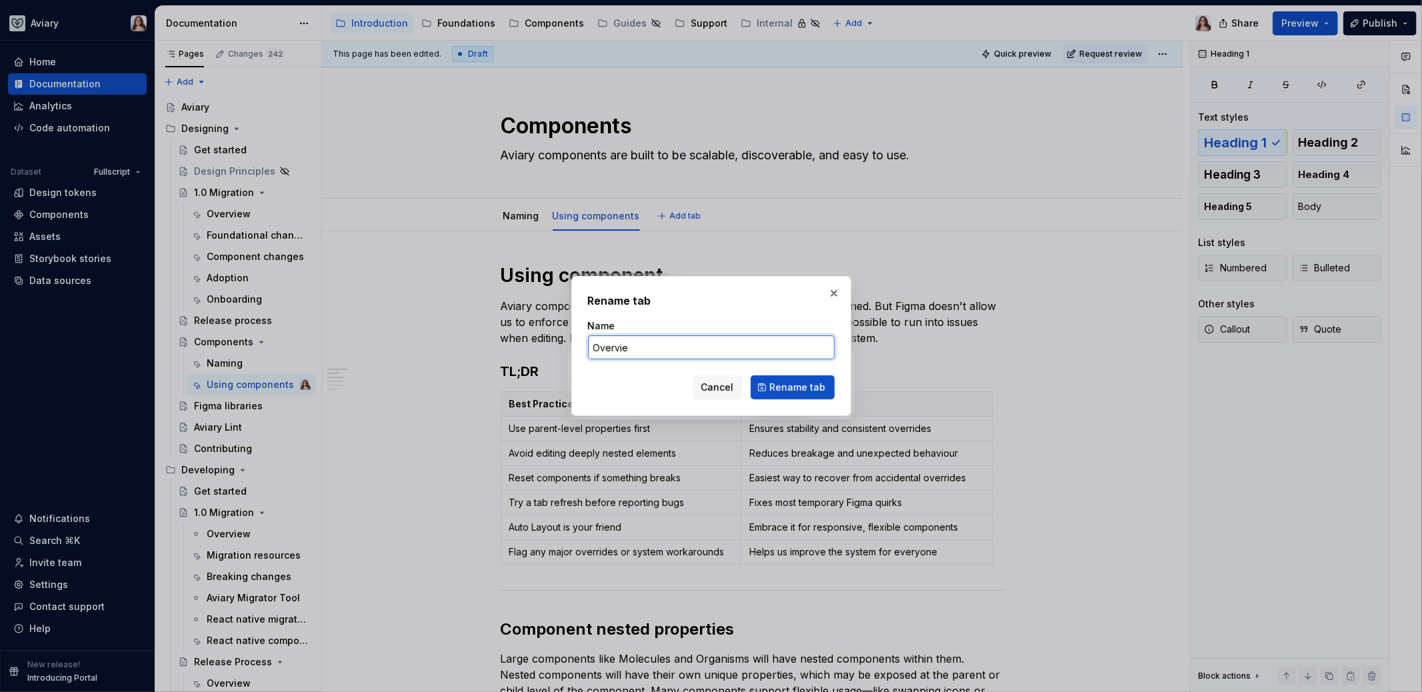
type input "Overview"
type textarea "*"
type input "Overview"
click at [795, 383] on span "Rename tab" at bounding box center [798, 387] width 56 height 13
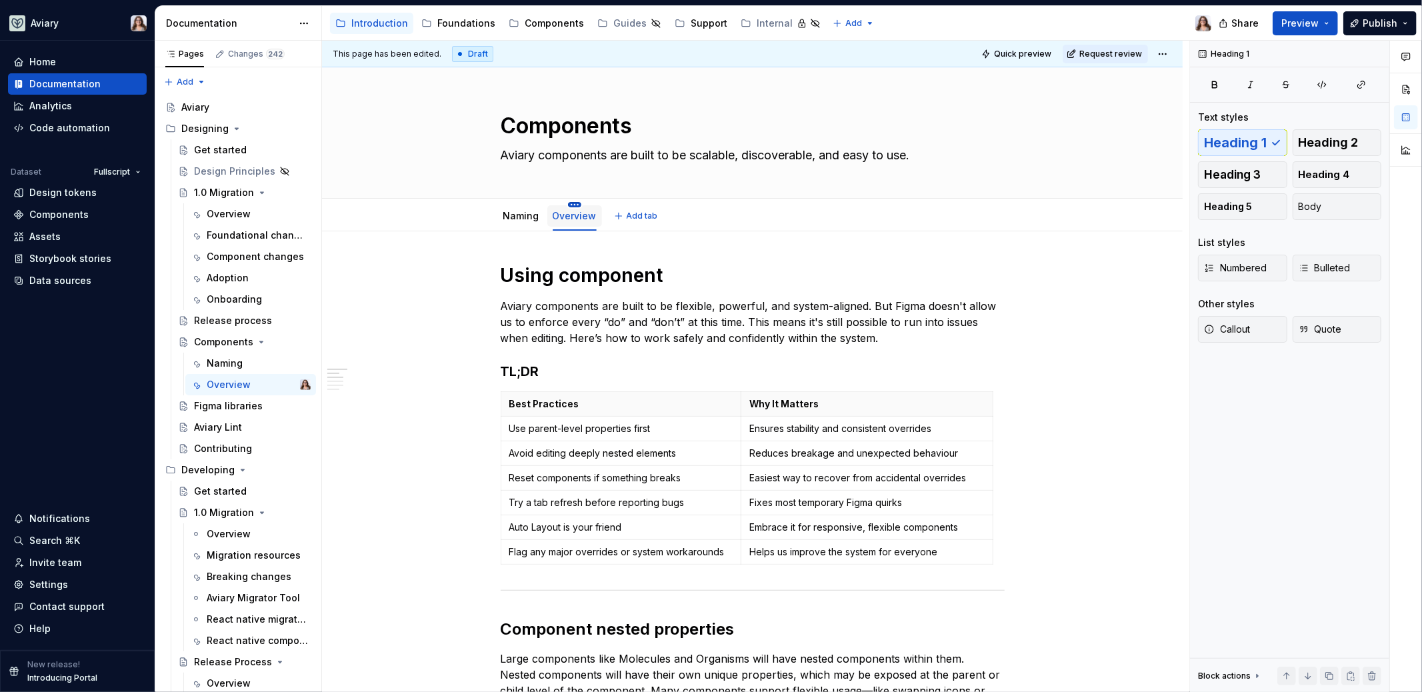
click at [574, 206] on html "Aviary Home Documentation Analytics Code automation Dataset Fullscript Design t…" at bounding box center [711, 346] width 1422 height 692
click at [605, 322] on div "Move left" at bounding box center [632, 320] width 87 height 13
click at [563, 273] on h1 "Using component" at bounding box center [753, 275] width 504 height 24
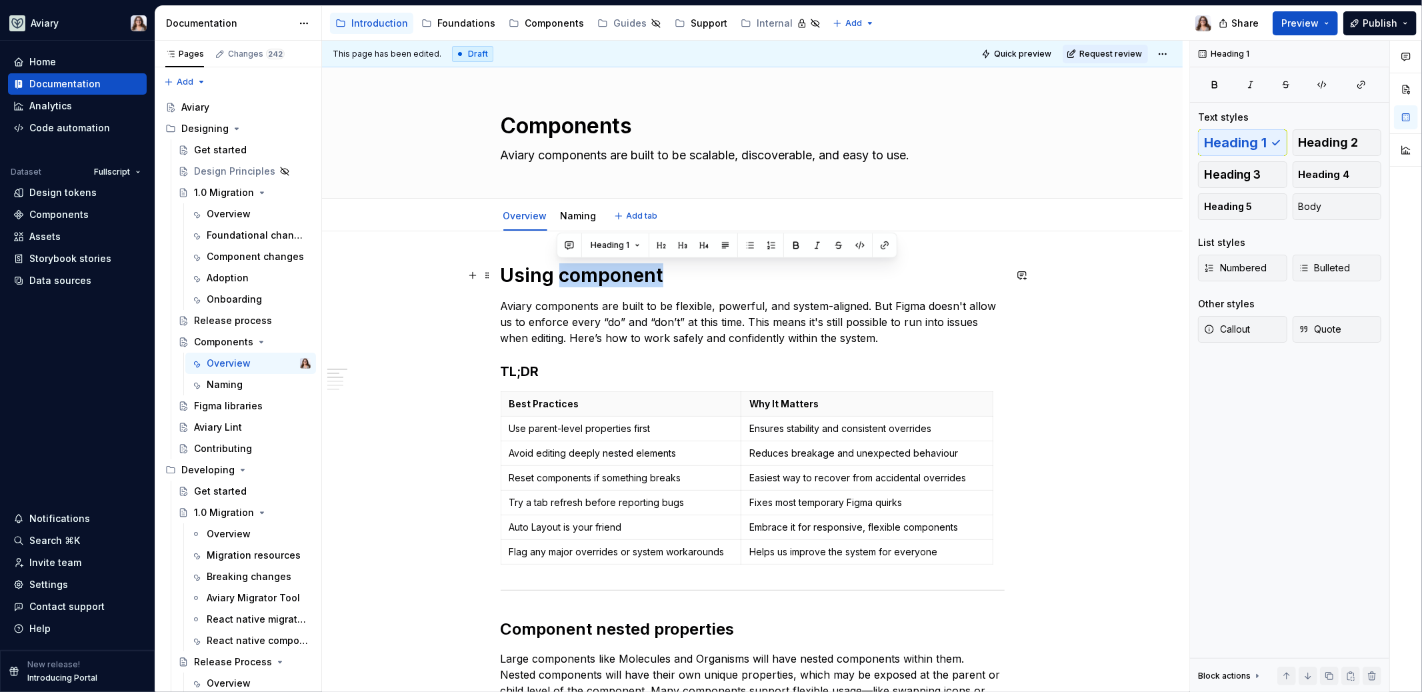
click at [563, 273] on h1 "Using component" at bounding box center [753, 275] width 504 height 24
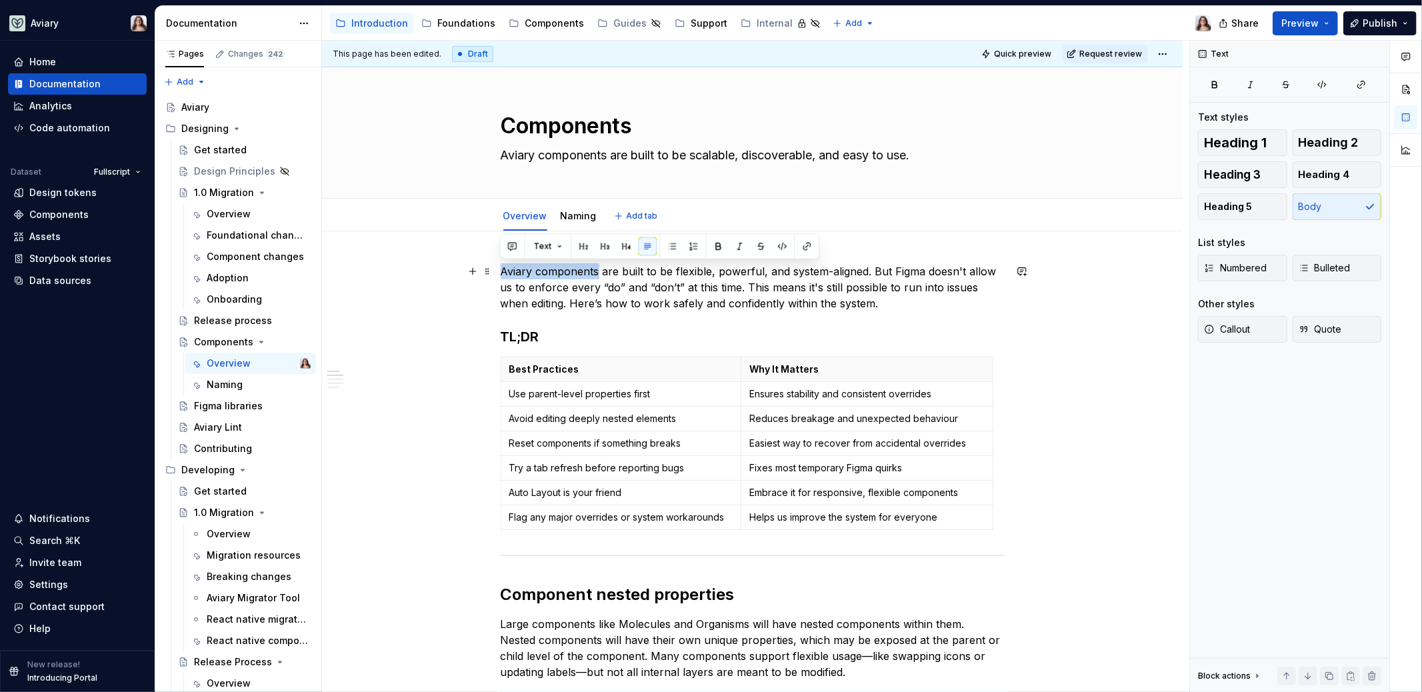
drag, startPoint x: 595, startPoint y: 270, endPoint x: 499, endPoint y: 267, distance: 96.7
click at [910, 303] on p "Aviary components are built to be flexible, powerful, and system-aligned. But F…" at bounding box center [753, 287] width 504 height 48
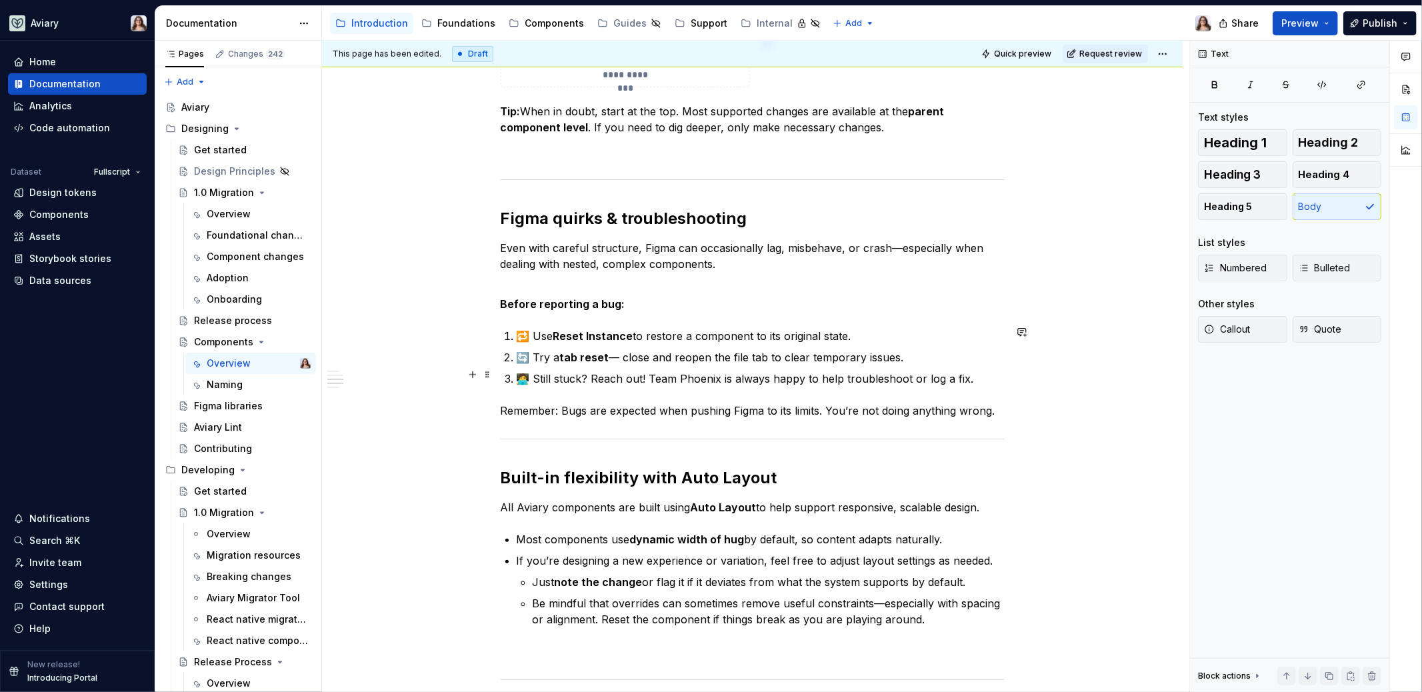
scroll to position [940, 0]
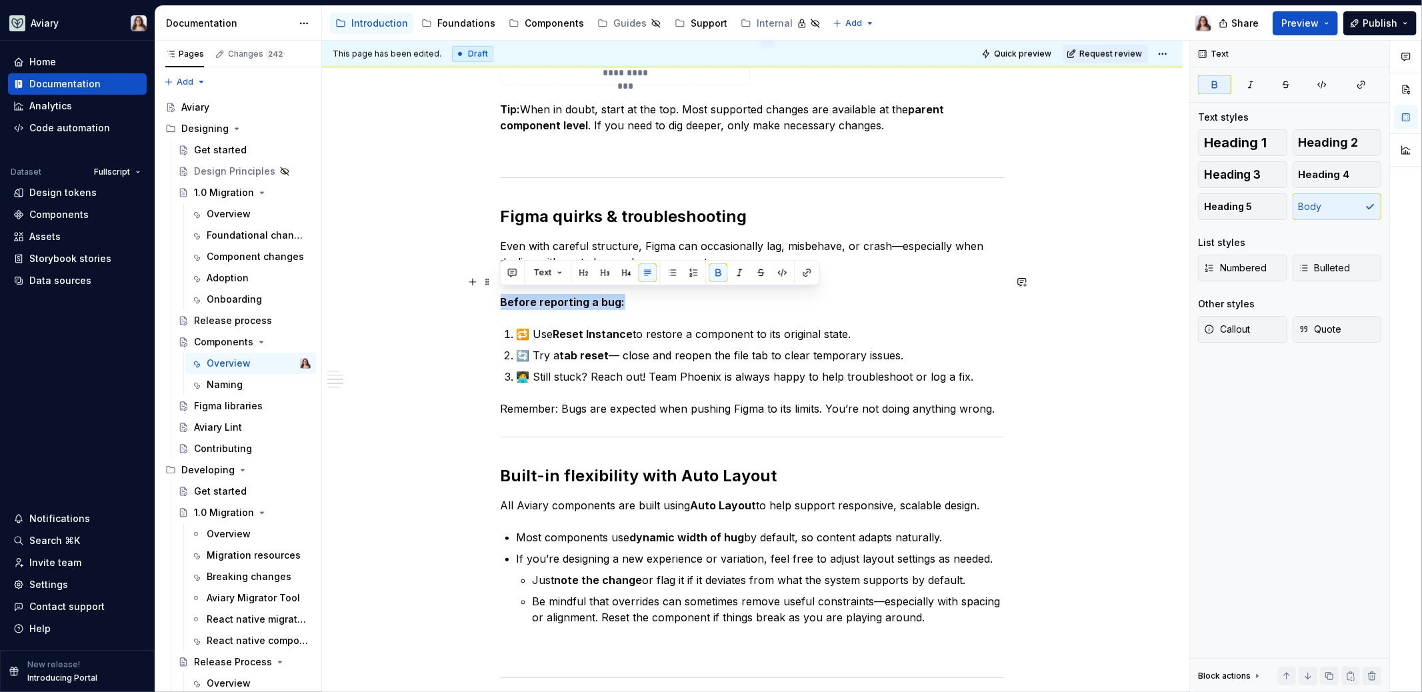
drag, startPoint x: 620, startPoint y: 296, endPoint x: 480, endPoint y: 295, distance: 140.0
click at [480, 295] on div "**********" at bounding box center [752, 225] width 860 height 1869
click at [712, 274] on button "button" at bounding box center [718, 272] width 19 height 19
click at [621, 272] on button "button" at bounding box center [626, 272] width 19 height 19
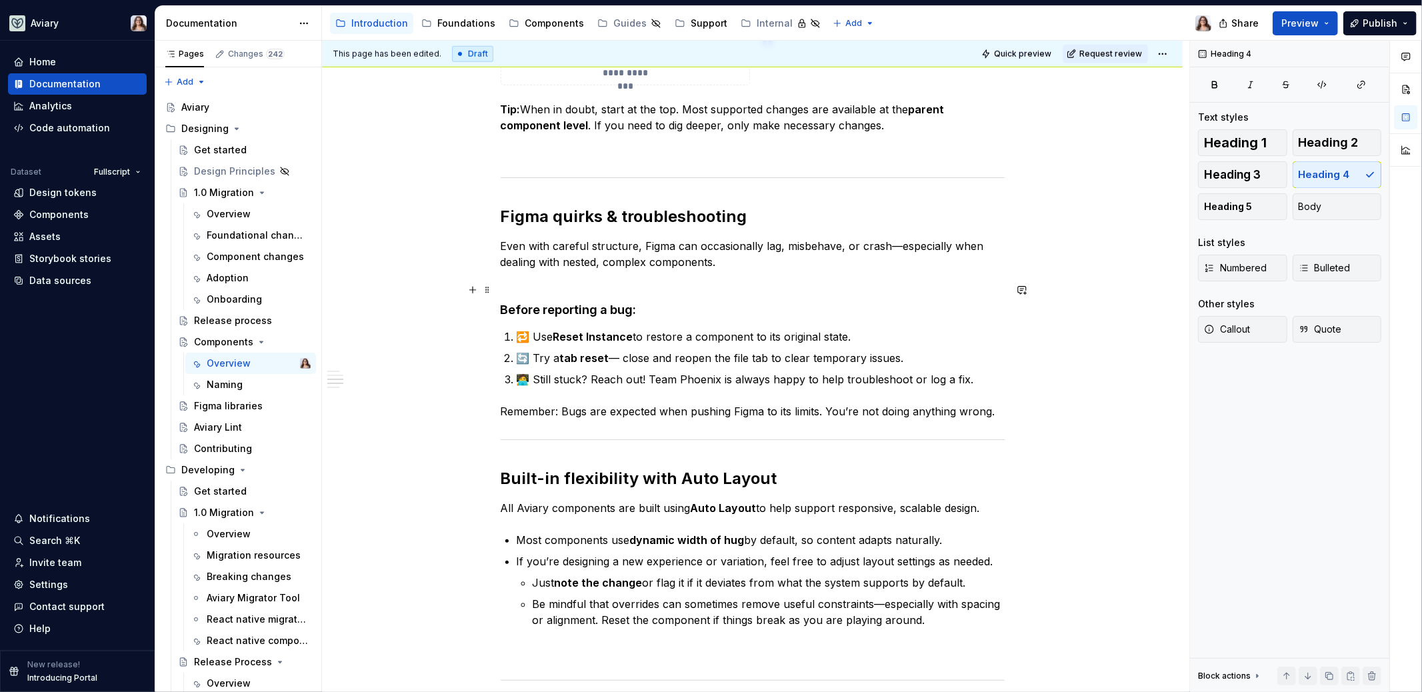
click at [639, 301] on h4 "Before reporting a bug:" at bounding box center [753, 302] width 504 height 32
click at [636, 308] on h4 "Before reporting a bug:" at bounding box center [753, 302] width 504 height 32
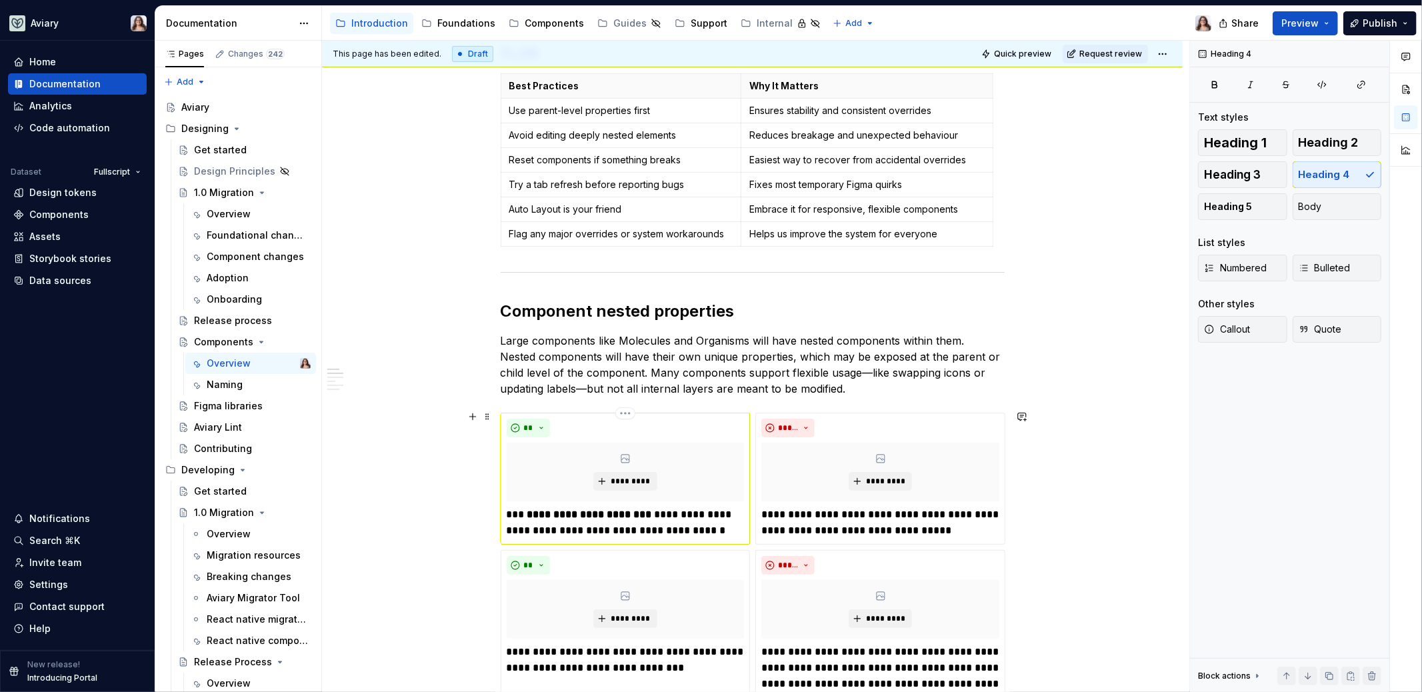
scroll to position [0, 0]
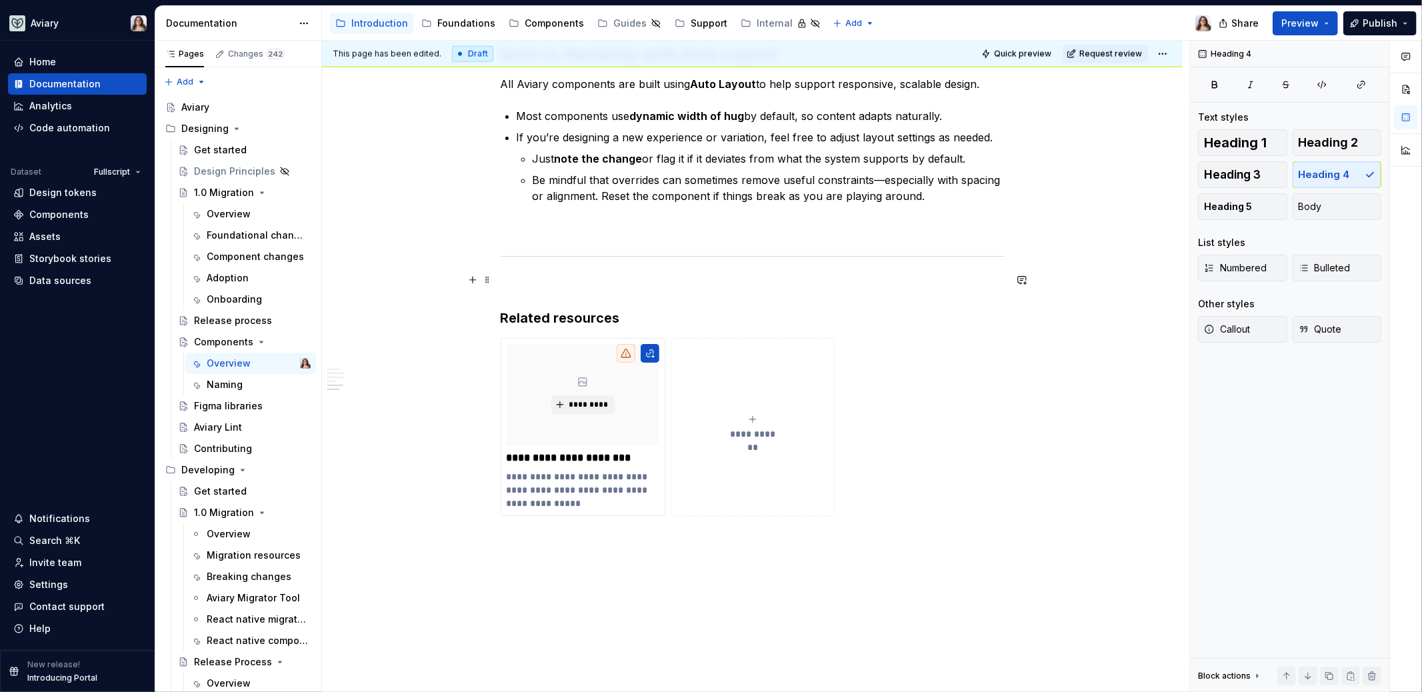
type textarea "*"
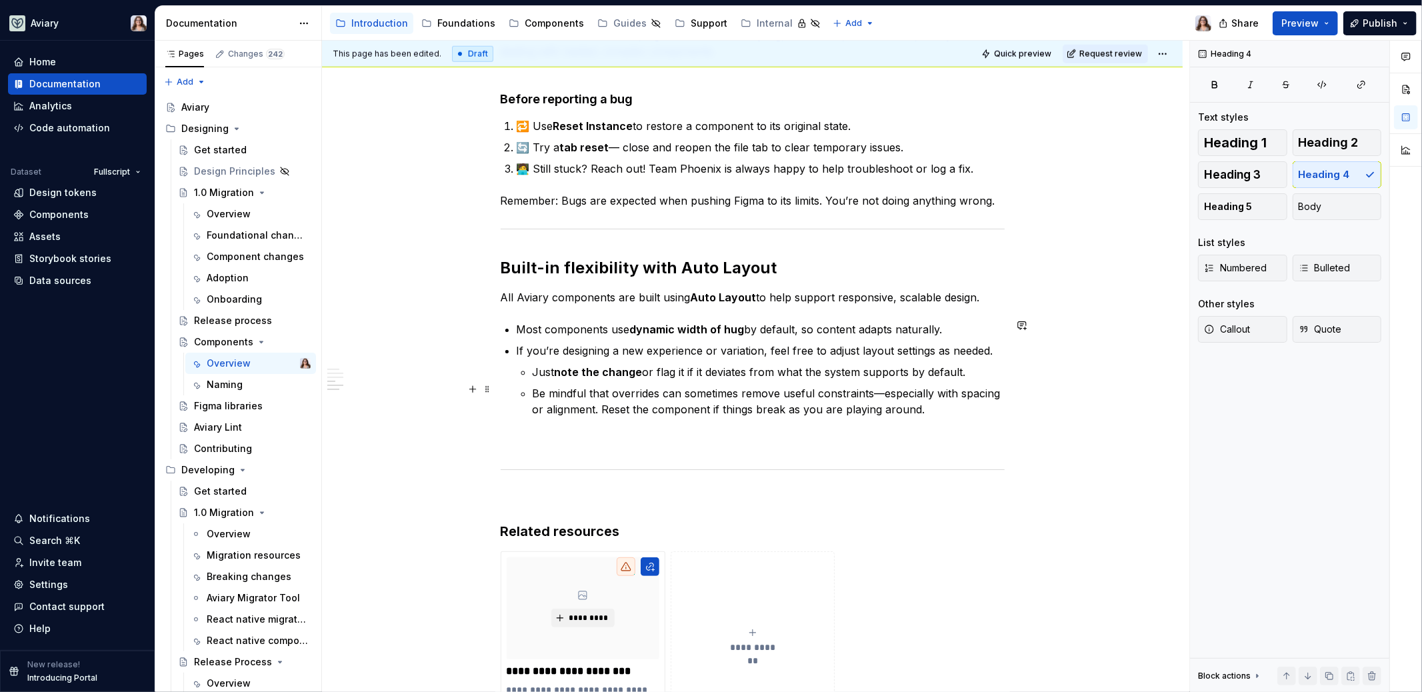
click at [930, 402] on p "Be mindful that overrides can sometimes remove useful constraints—especially wi…" at bounding box center [769, 401] width 472 height 32
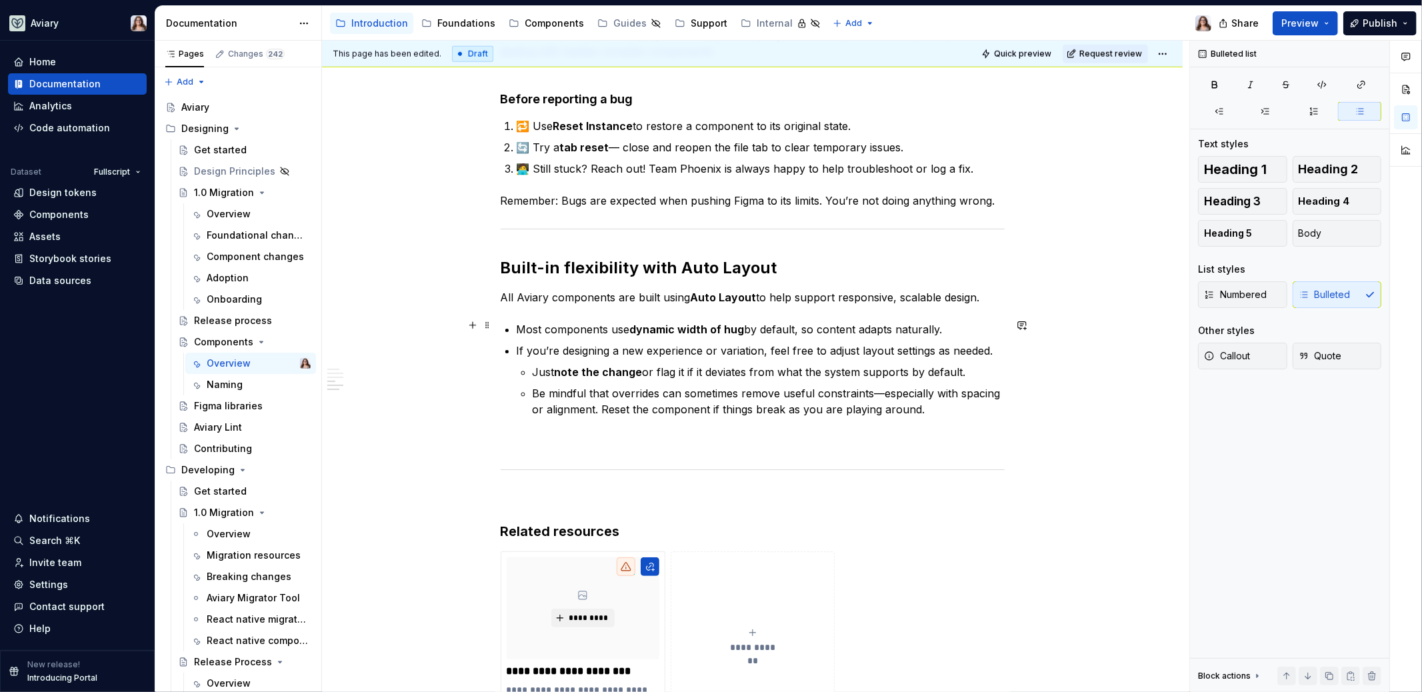
click at [942, 323] on p "Most components use dynamic width of hug by default, so content adapts naturall…" at bounding box center [761, 329] width 488 height 16
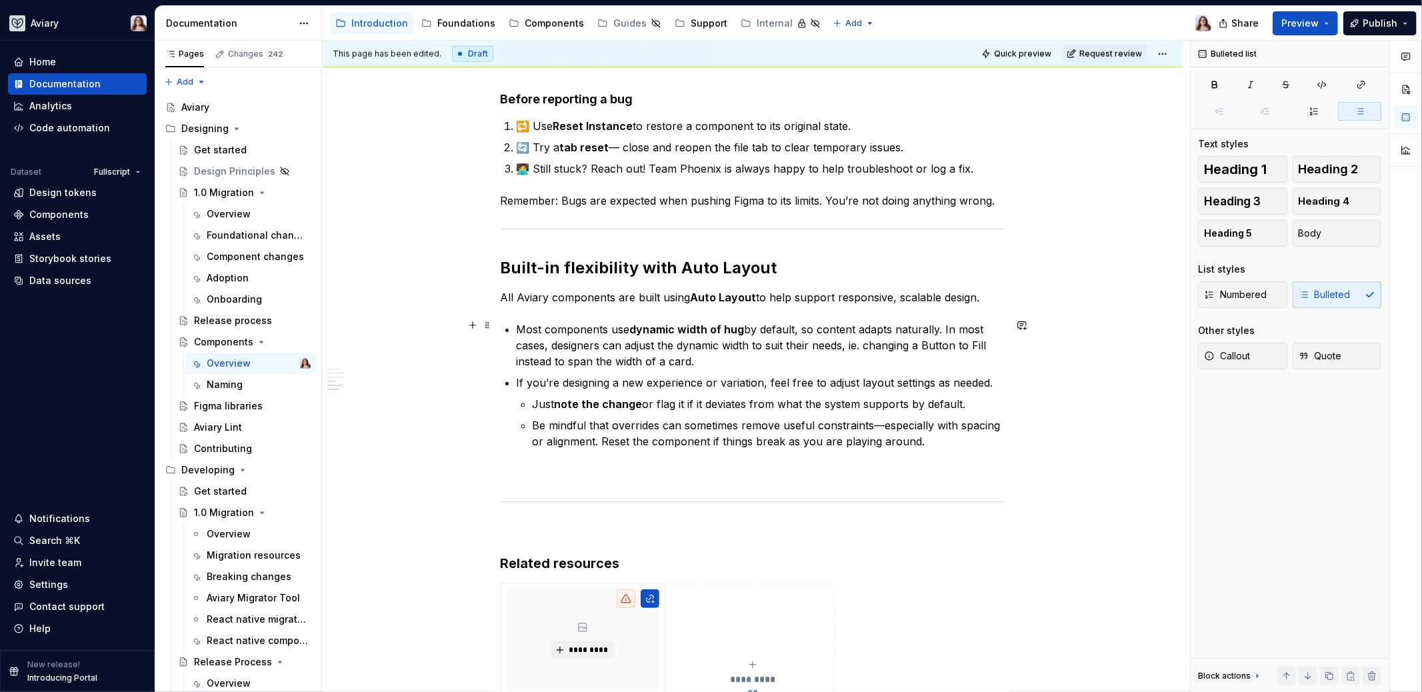
click at [850, 338] on p "Most components use dynamic width of hug by default, so content adapts naturall…" at bounding box center [761, 345] width 488 height 48
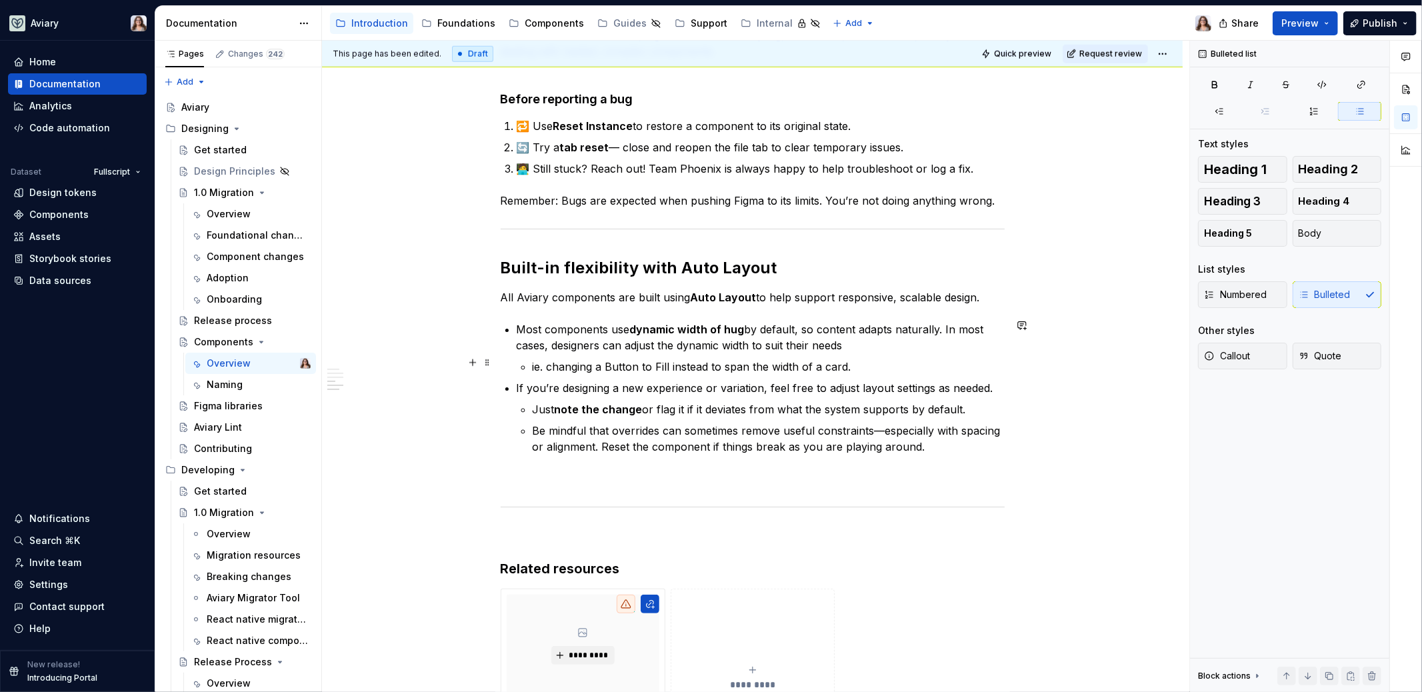
click at [858, 361] on p "ie. changing a Button to Fill instead to span the width of a card." at bounding box center [769, 367] width 472 height 16
click at [856, 339] on p "Most components use dynamic width of hug by default, so content adapts naturall…" at bounding box center [761, 337] width 488 height 32
click at [552, 360] on p "ie. changing a Button to Fill instead to span the width of a card" at bounding box center [769, 367] width 472 height 16
click at [848, 340] on p "Most components use dynamic width of hug by default, so content adapts naturall…" at bounding box center [761, 337] width 488 height 32
click at [856, 363] on p "ie. Changing a Button to Fill instead to span the width of a card" at bounding box center [769, 367] width 472 height 16
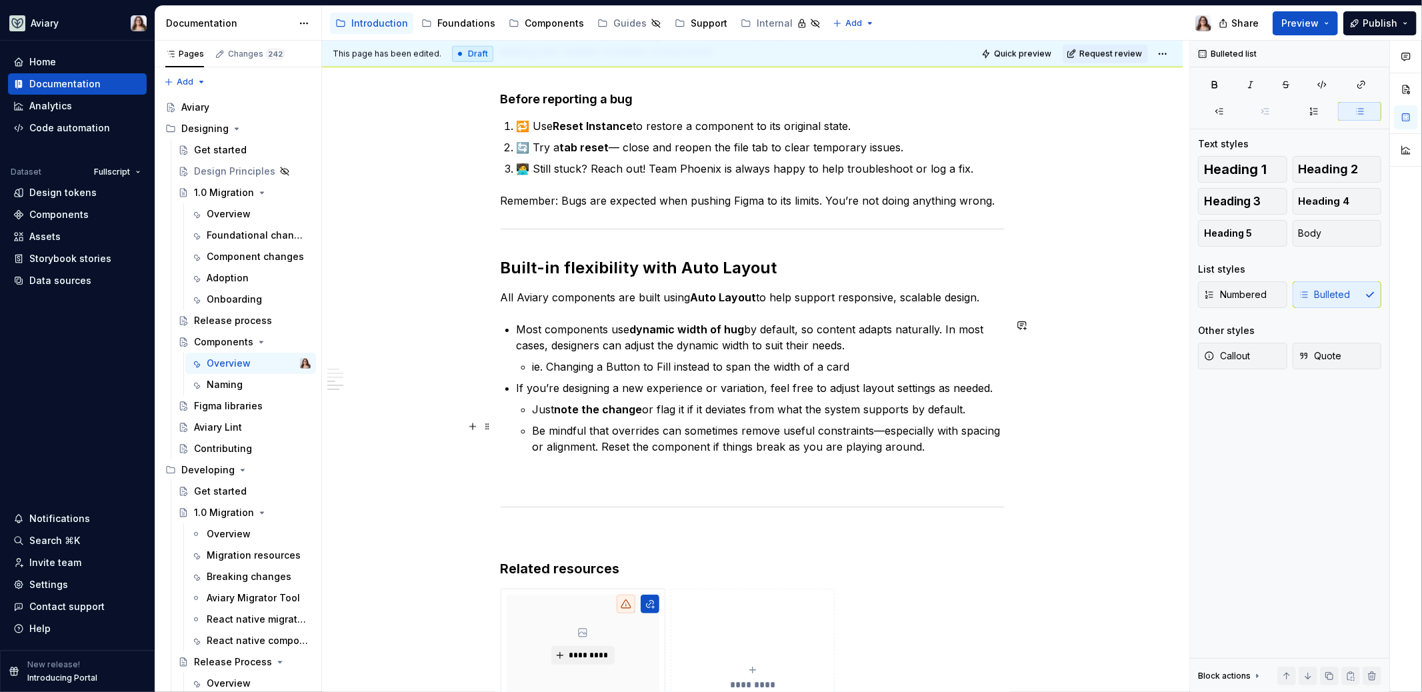
scroll to position [1209, 0]
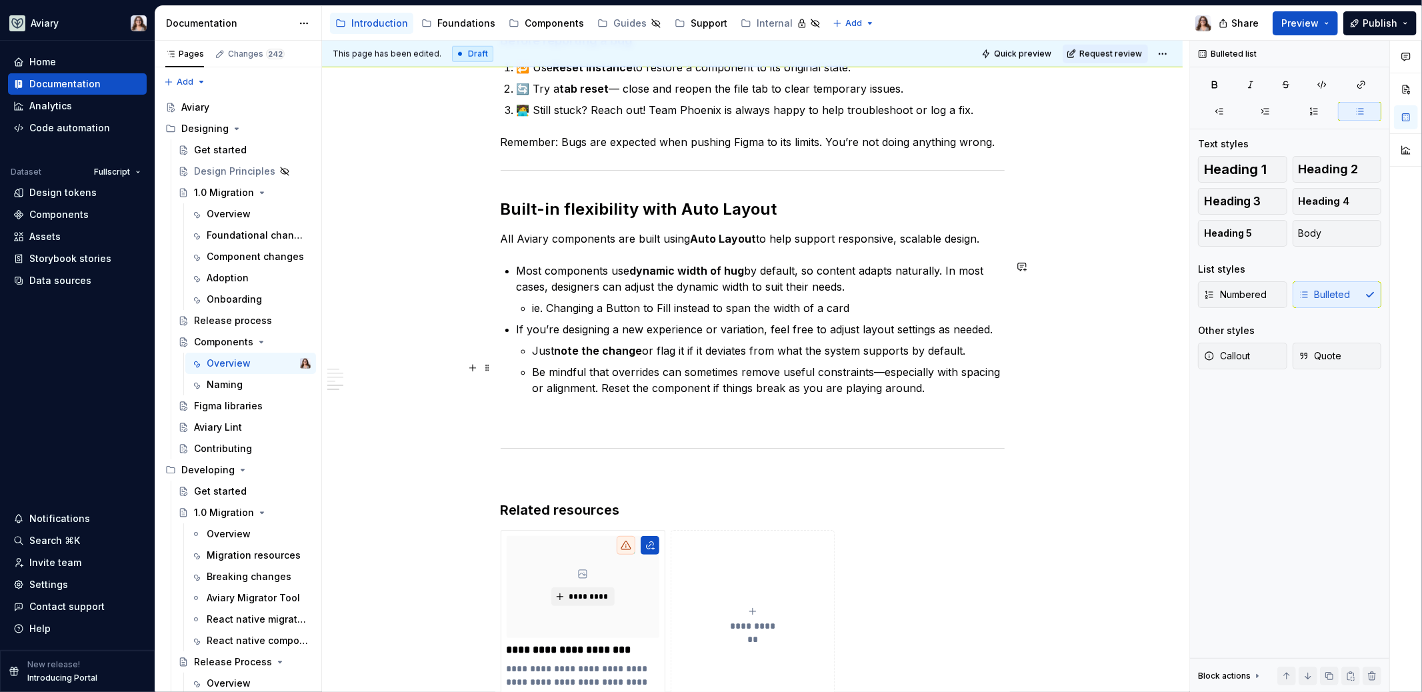
click at [927, 389] on p "Be mindful that overrides can sometimes remove useful constraints—especially wi…" at bounding box center [769, 380] width 472 height 32
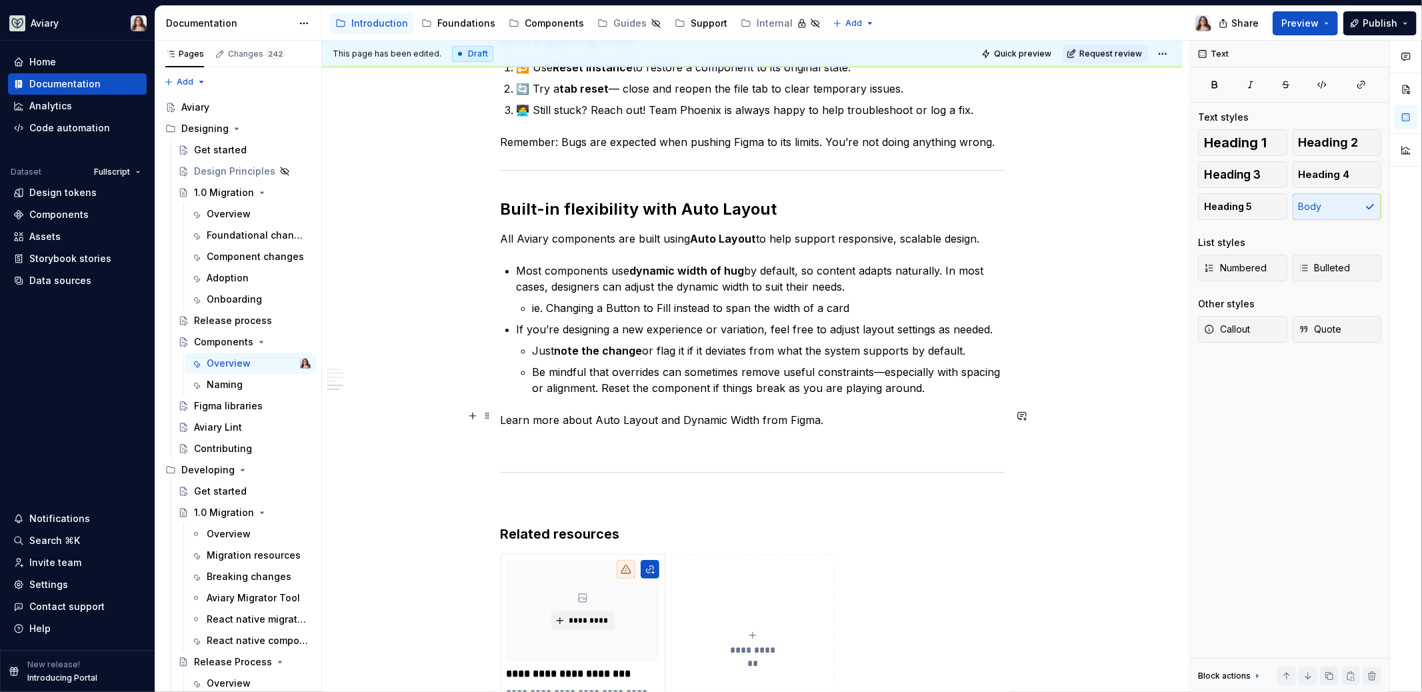
click at [501, 412] on p "Learn more about Auto Layout and Dynamic Width from Figma." at bounding box center [753, 420] width 504 height 16
click at [835, 419] on p "🔗 Learn more about Auto Layout and Dynamic Width from Figma." at bounding box center [753, 420] width 504 height 16
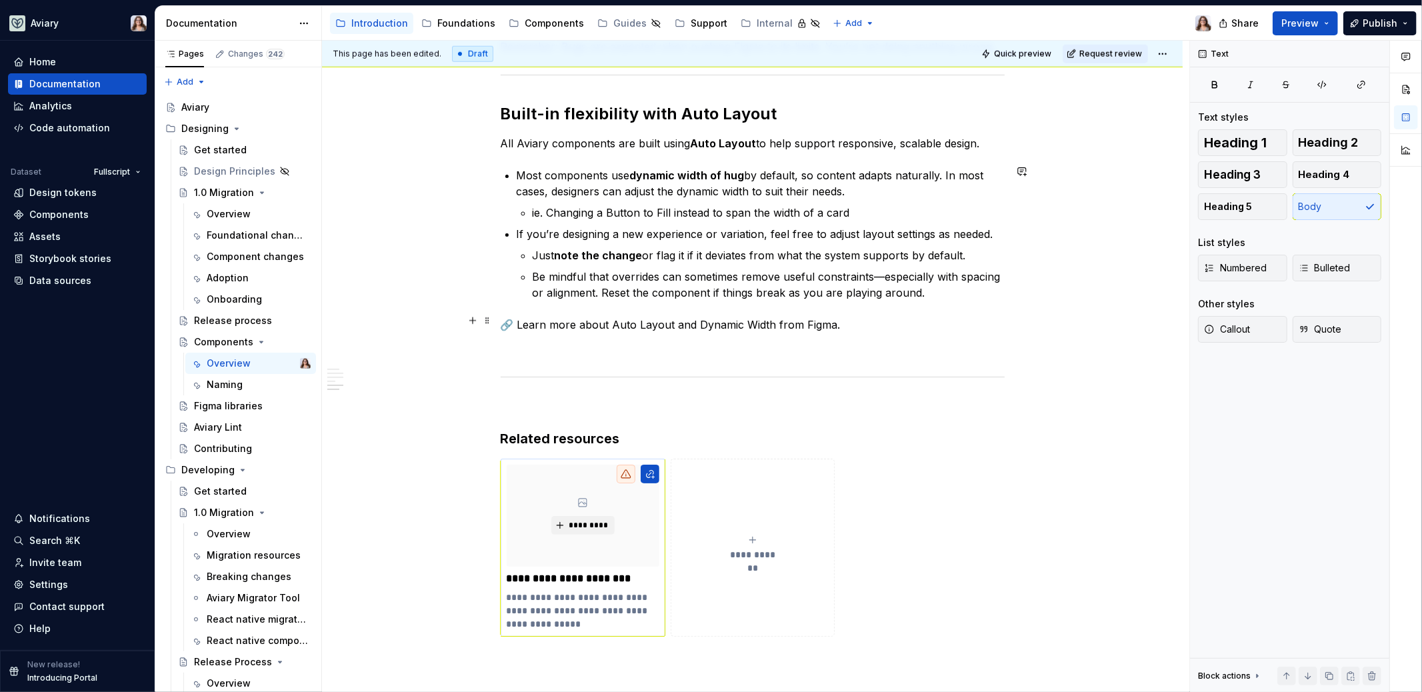
scroll to position [1176, 0]
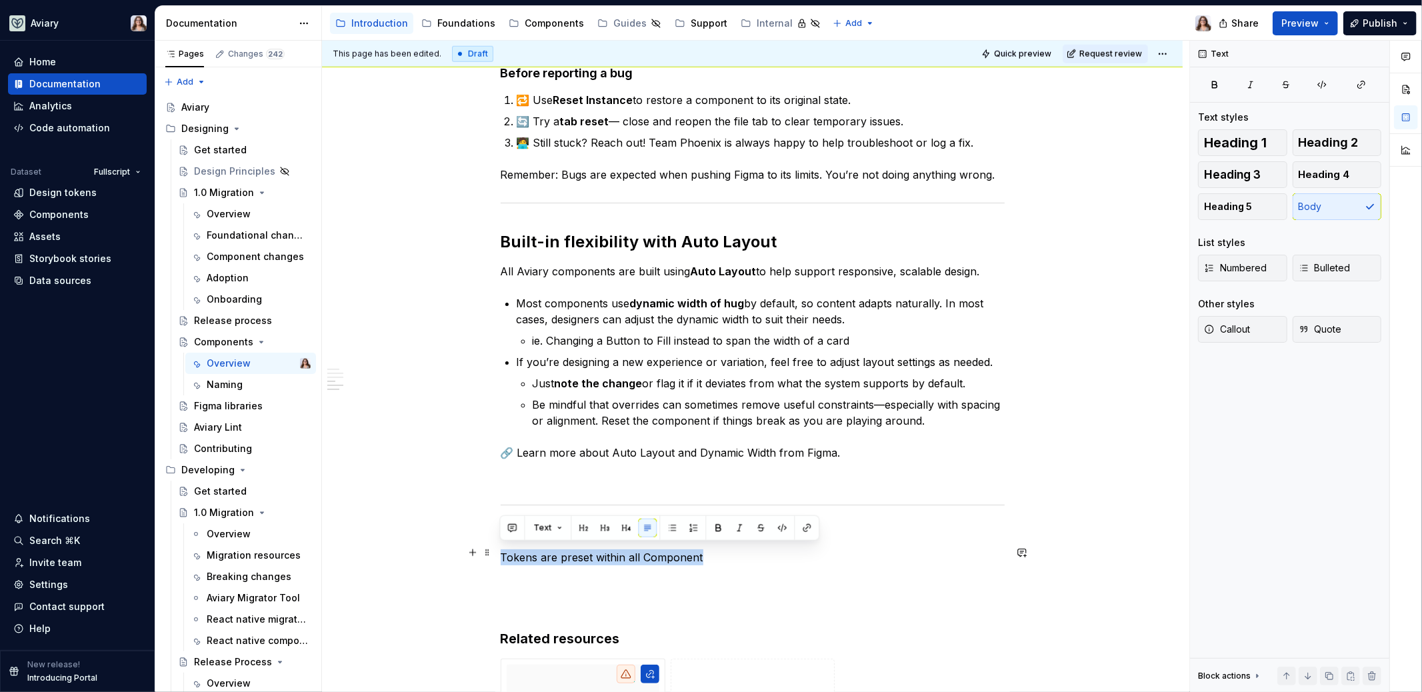
drag, startPoint x: 711, startPoint y: 554, endPoint x: 495, endPoint y: 551, distance: 216.0
click at [495, 551] on div "**********" at bounding box center [752, 57] width 860 height 2005
click at [582, 523] on button "button" at bounding box center [583, 528] width 19 height 19
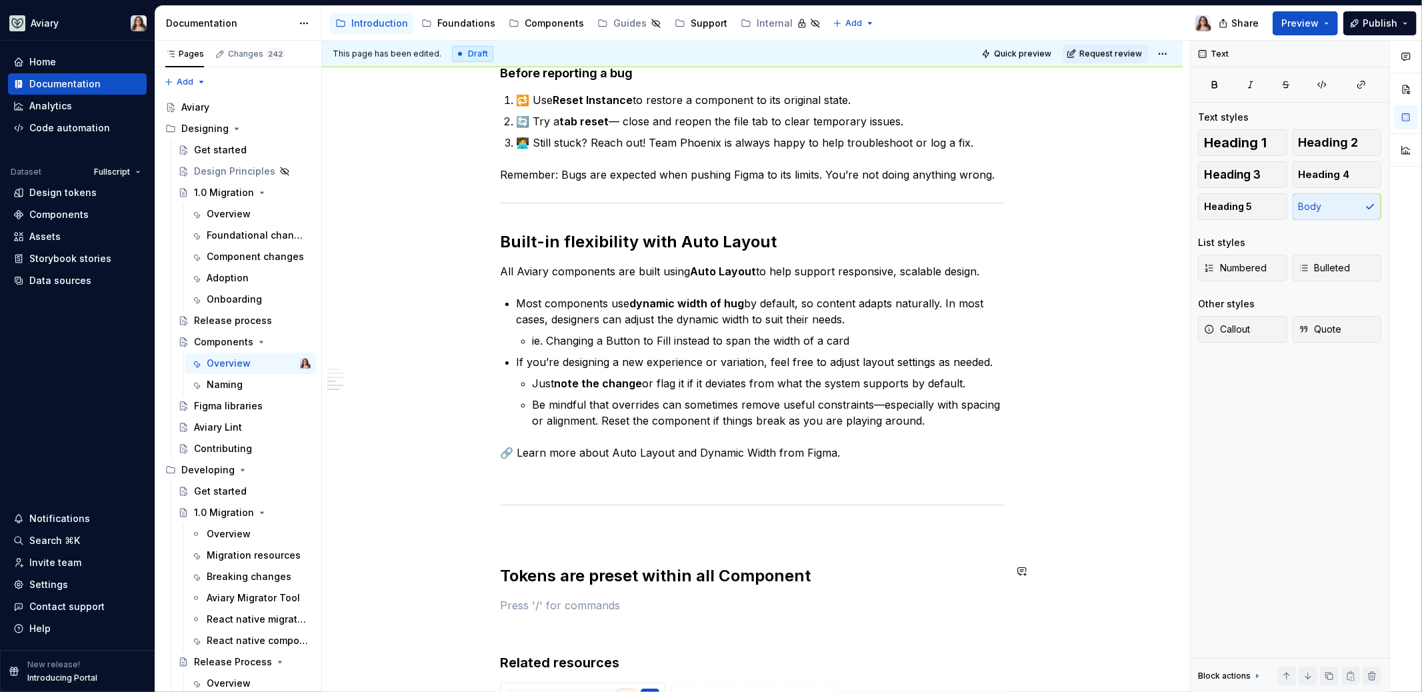
click at [525, 534] on p at bounding box center [753, 533] width 504 height 16
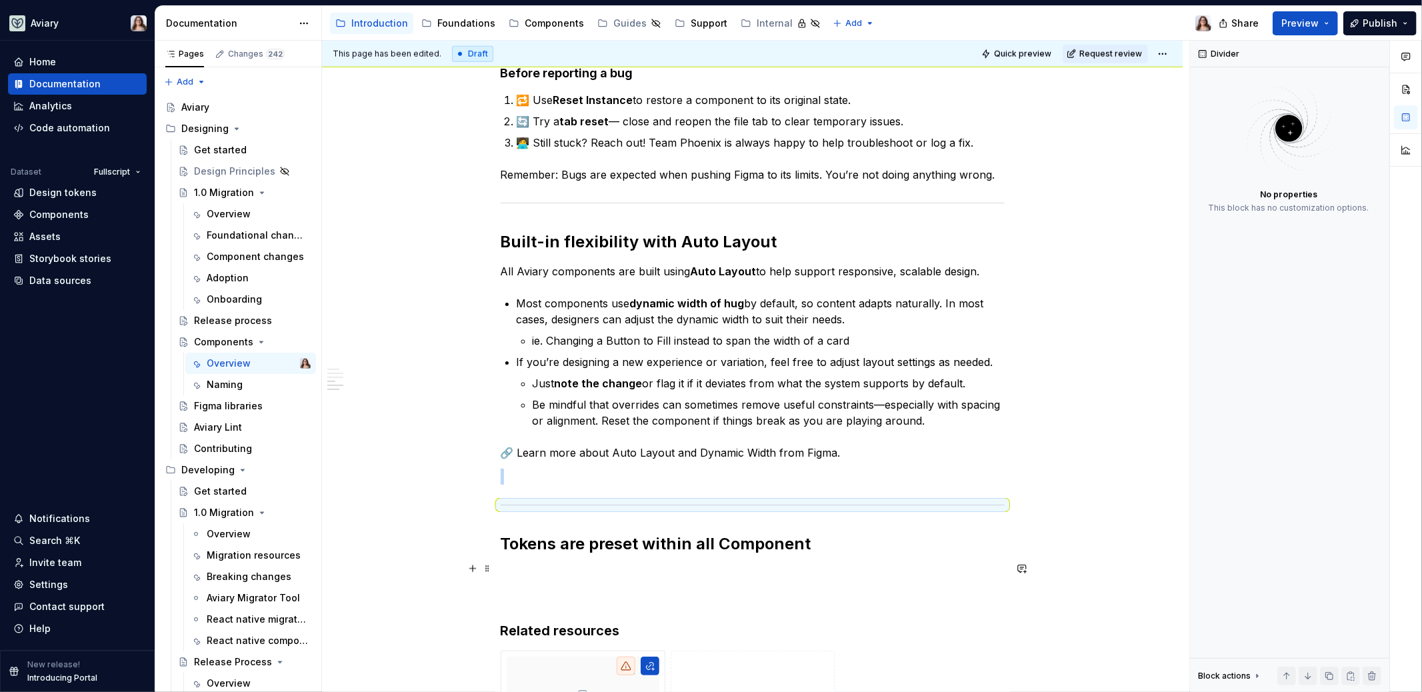
click at [528, 565] on p at bounding box center [753, 573] width 504 height 16
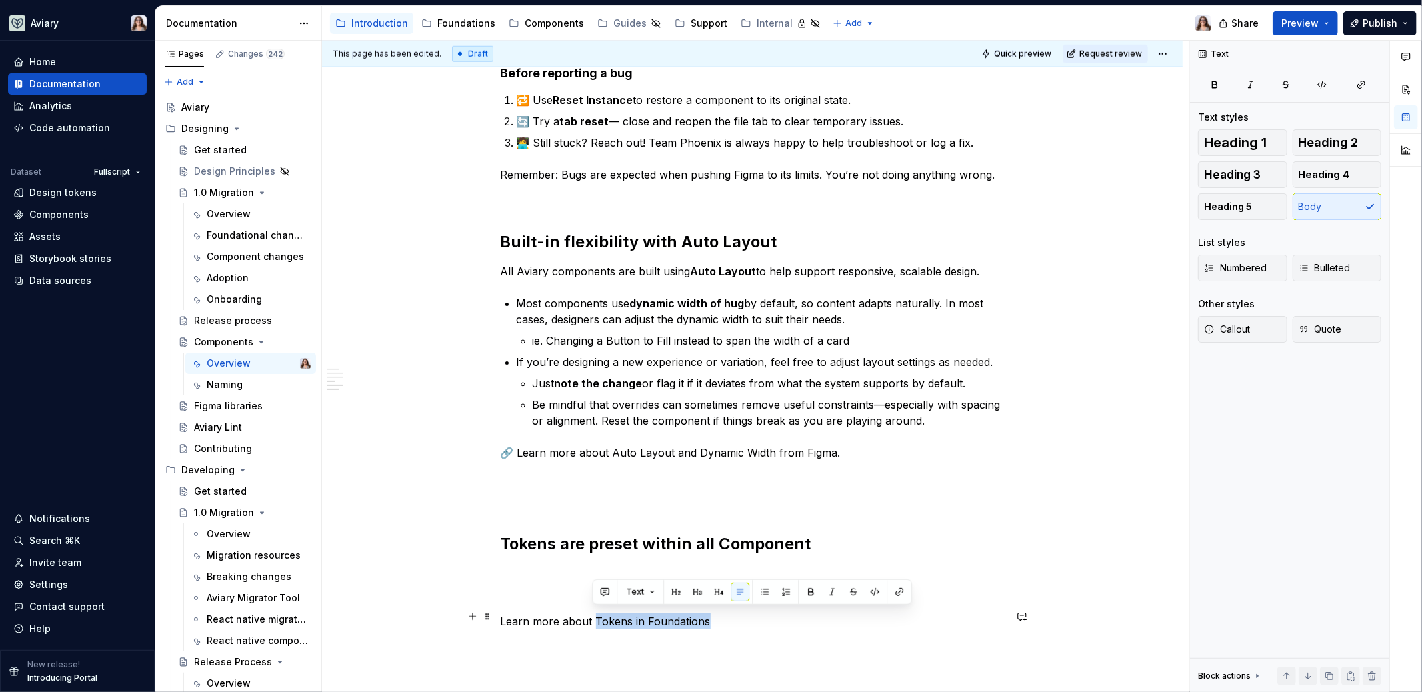
drag, startPoint x: 705, startPoint y: 619, endPoint x: 593, endPoint y: 617, distance: 112.0
click at [593, 617] on p "Learn more about Tokens in Foundations" at bounding box center [753, 621] width 504 height 16
click at [647, 621] on p "Learn more about Tokens in Foundations" at bounding box center [753, 621] width 504 height 16
drag, startPoint x: 628, startPoint y: 617, endPoint x: 706, endPoint y: 617, distance: 78.0
click at [706, 617] on p "Learn more about Tokens in Foundations" at bounding box center [753, 621] width 504 height 16
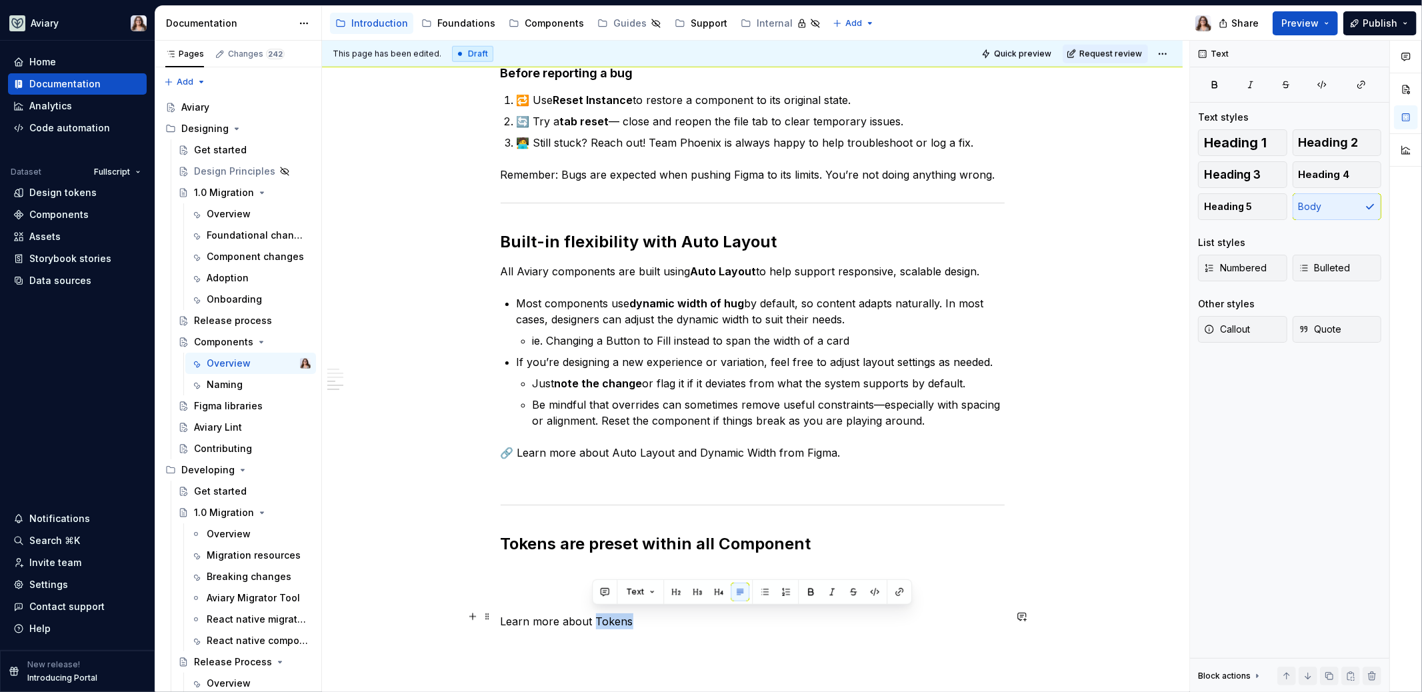
drag, startPoint x: 627, startPoint y: 618, endPoint x: 593, endPoint y: 618, distance: 34.7
click at [593, 618] on p "Learn more about Tokens" at bounding box center [753, 621] width 504 height 16
click at [593, 621] on p "Learn more about Tokens" at bounding box center [753, 621] width 504 height 16
drag, startPoint x: 627, startPoint y: 619, endPoint x: 467, endPoint y: 616, distance: 160.7
click at [501, 616] on div "**********" at bounding box center [753, 2] width 504 height 1830
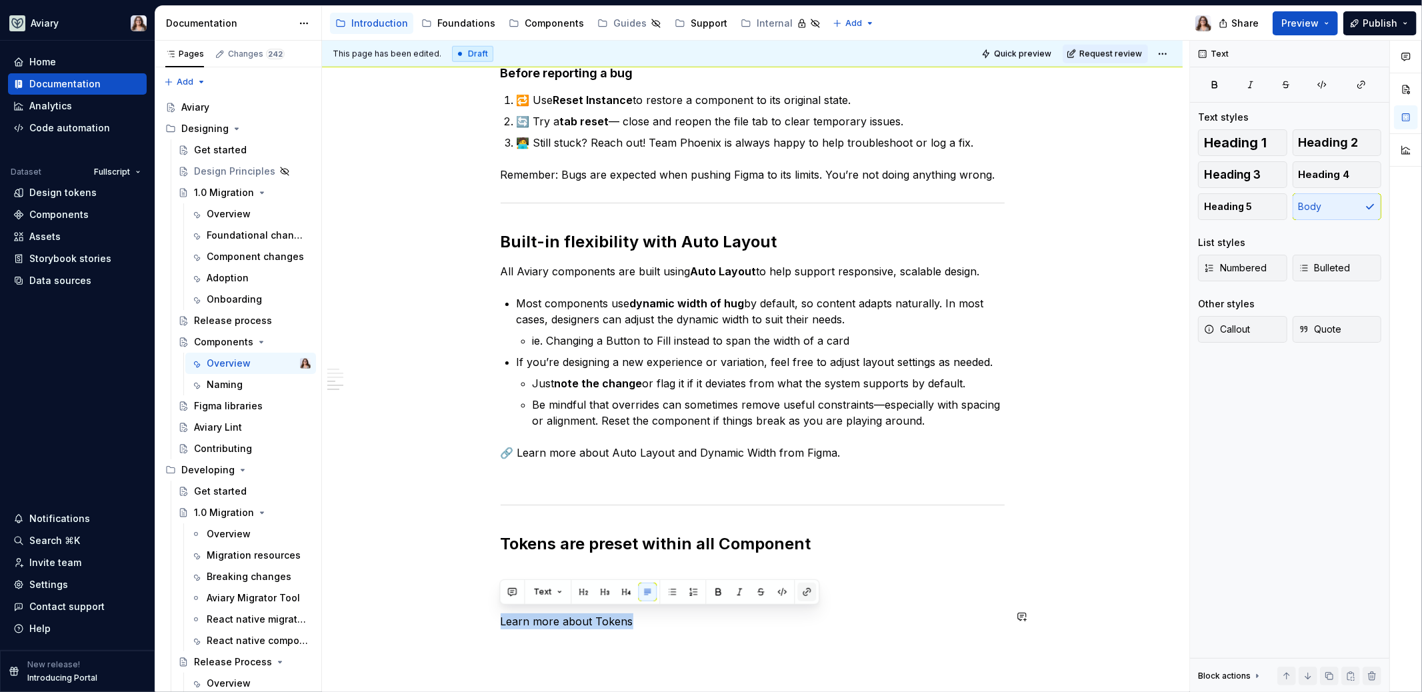
click at [807, 597] on button "button" at bounding box center [806, 592] width 19 height 19
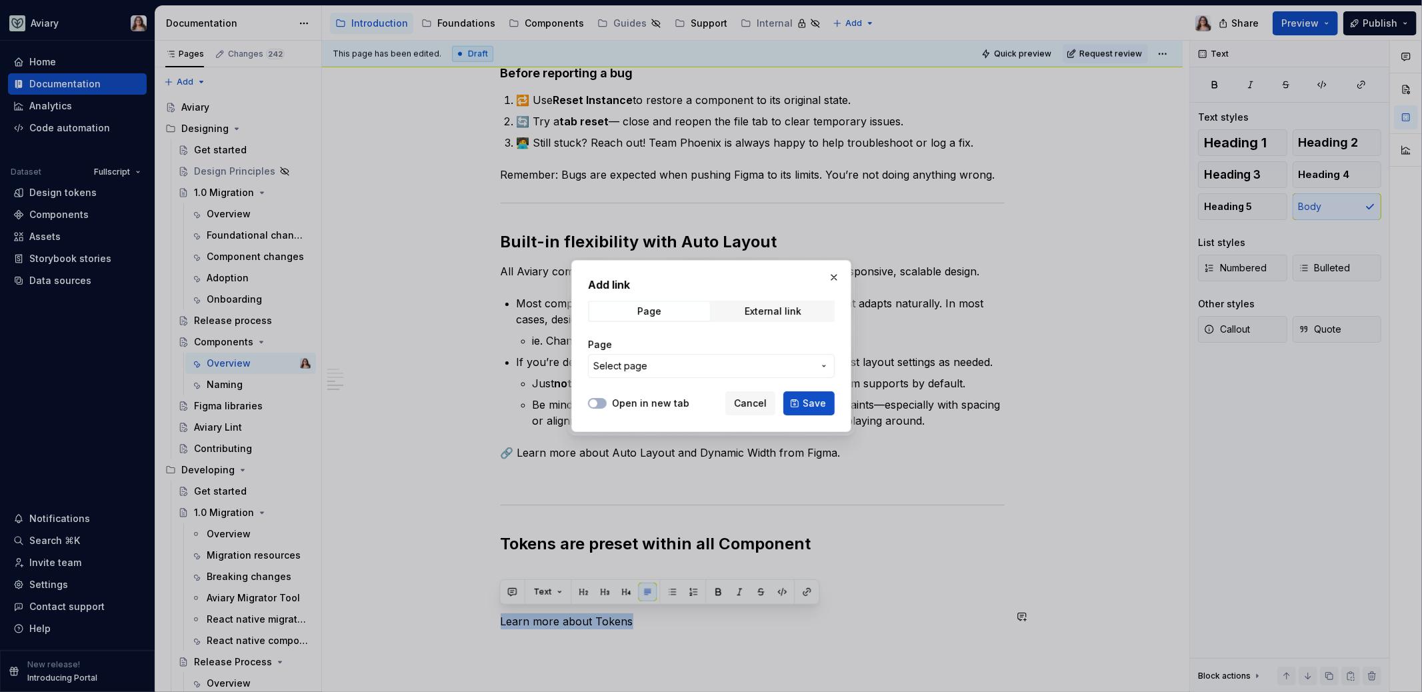
click at [712, 371] on span "Select page" at bounding box center [703, 365] width 220 height 13
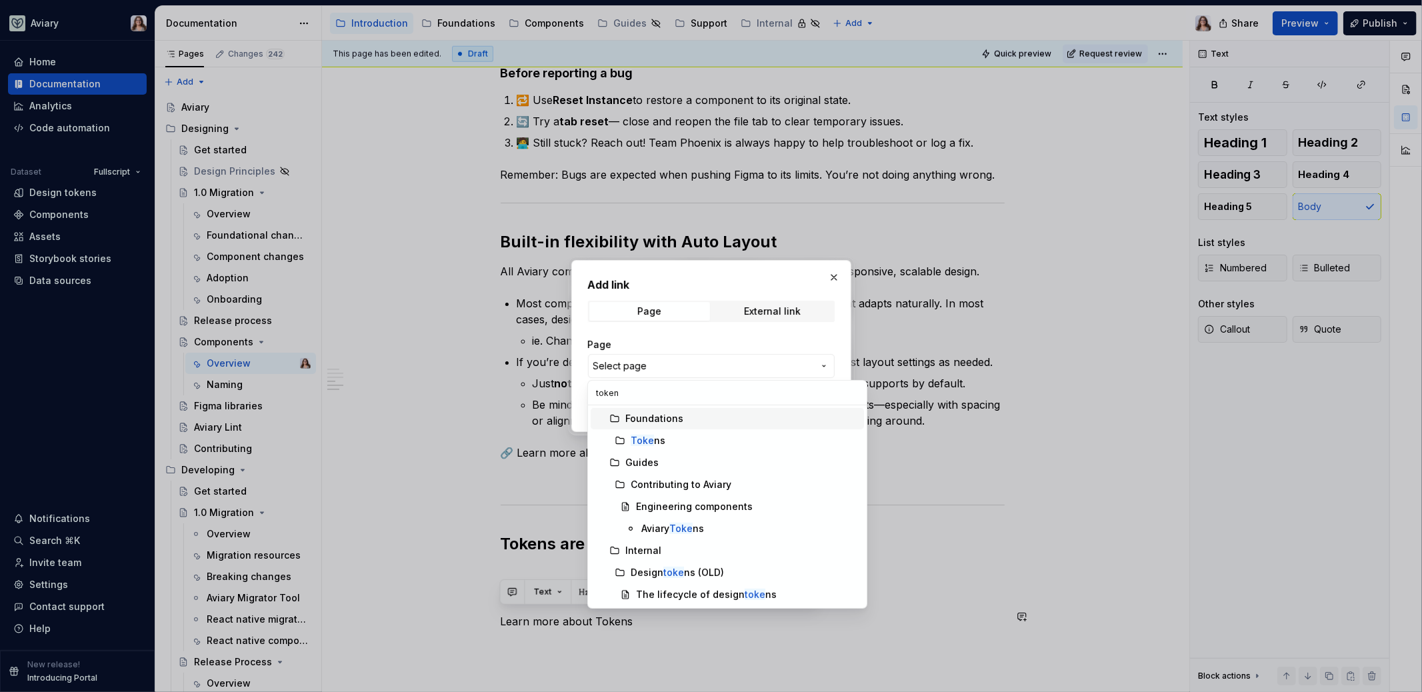
type input "tokens"
click at [686, 439] on div "Tokens" at bounding box center [745, 440] width 228 height 13
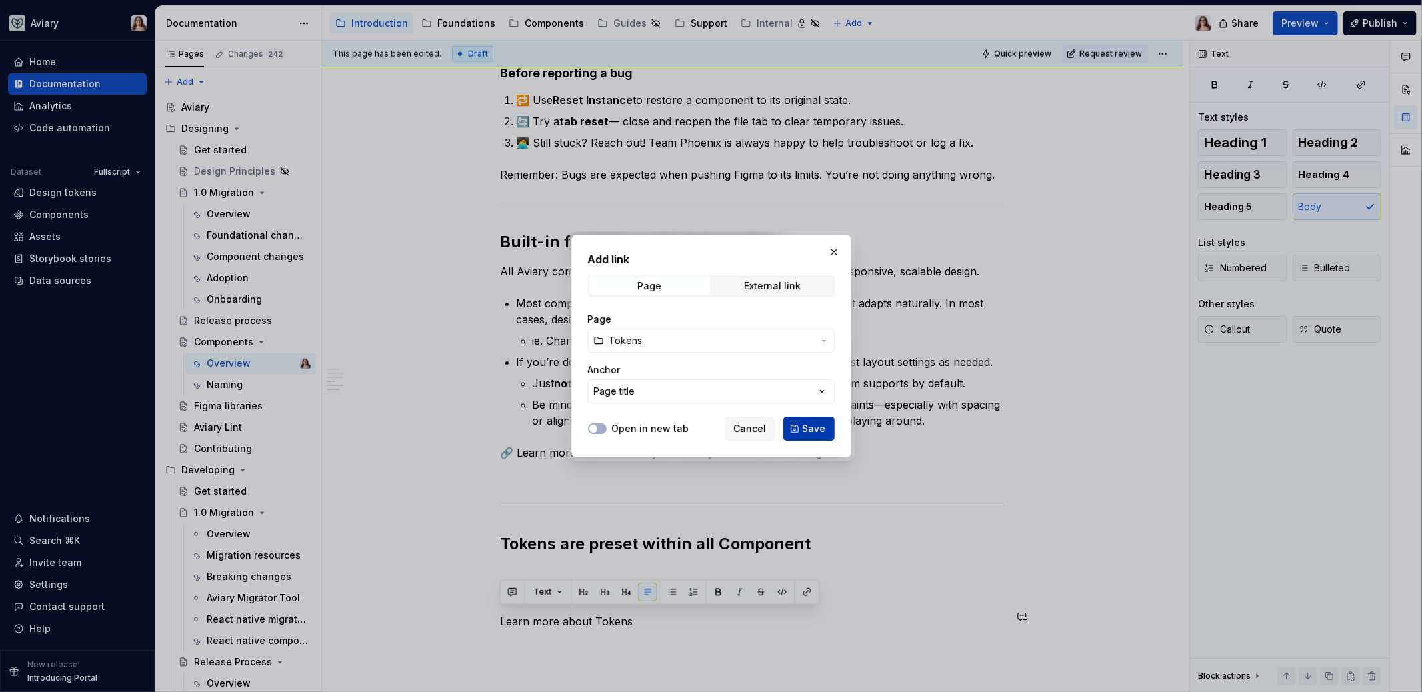
click at [803, 423] on button "Save" at bounding box center [808, 429] width 51 height 24
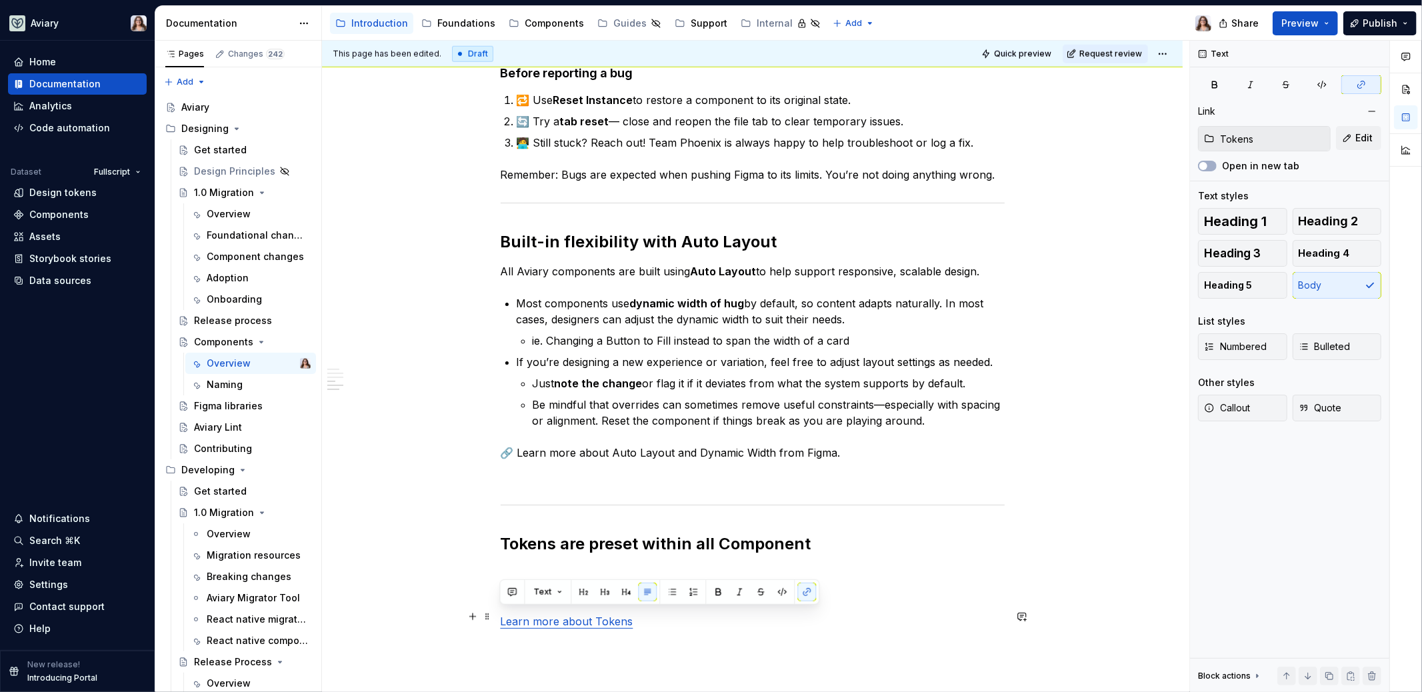
click at [630, 615] on p "Learn more about Tokens" at bounding box center [753, 621] width 504 height 16
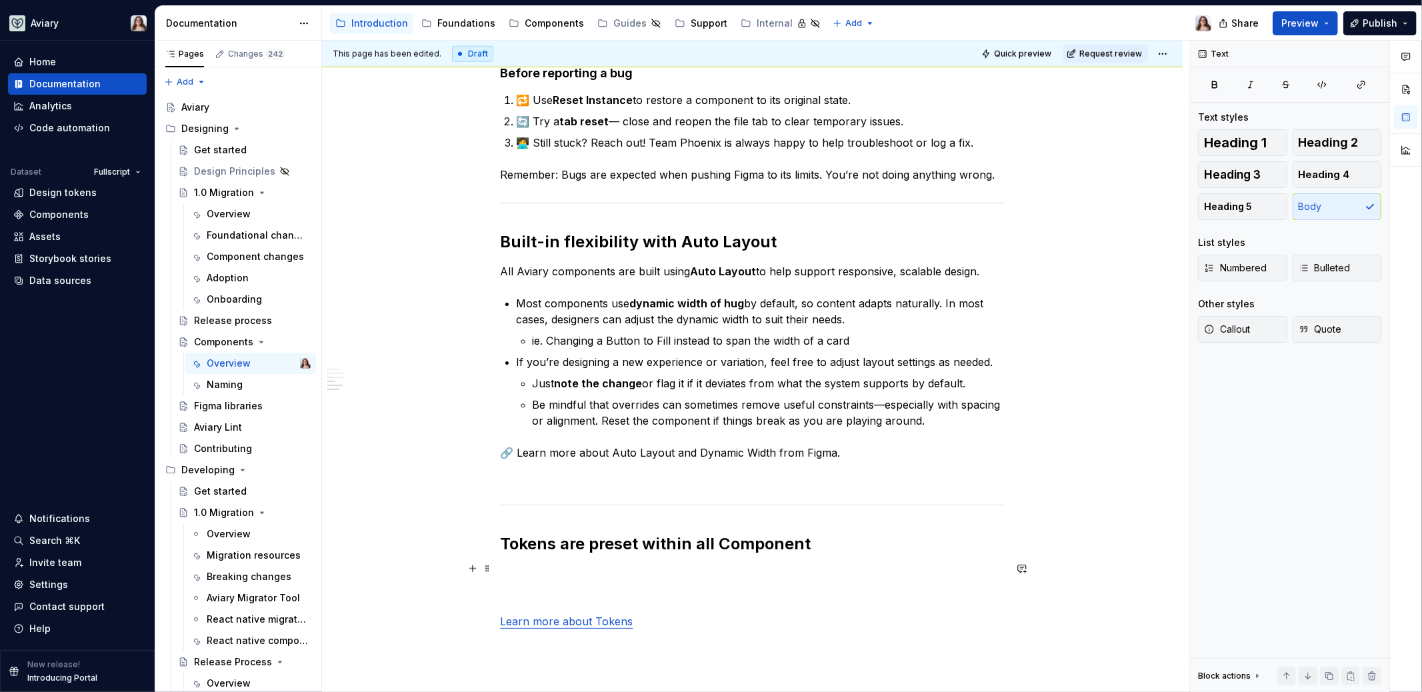
click at [579, 571] on p at bounding box center [753, 573] width 504 height 16
click at [838, 445] on p "🔗 Learn more about Auto Layout and Dynamic Width from Figma." at bounding box center [753, 453] width 504 height 16
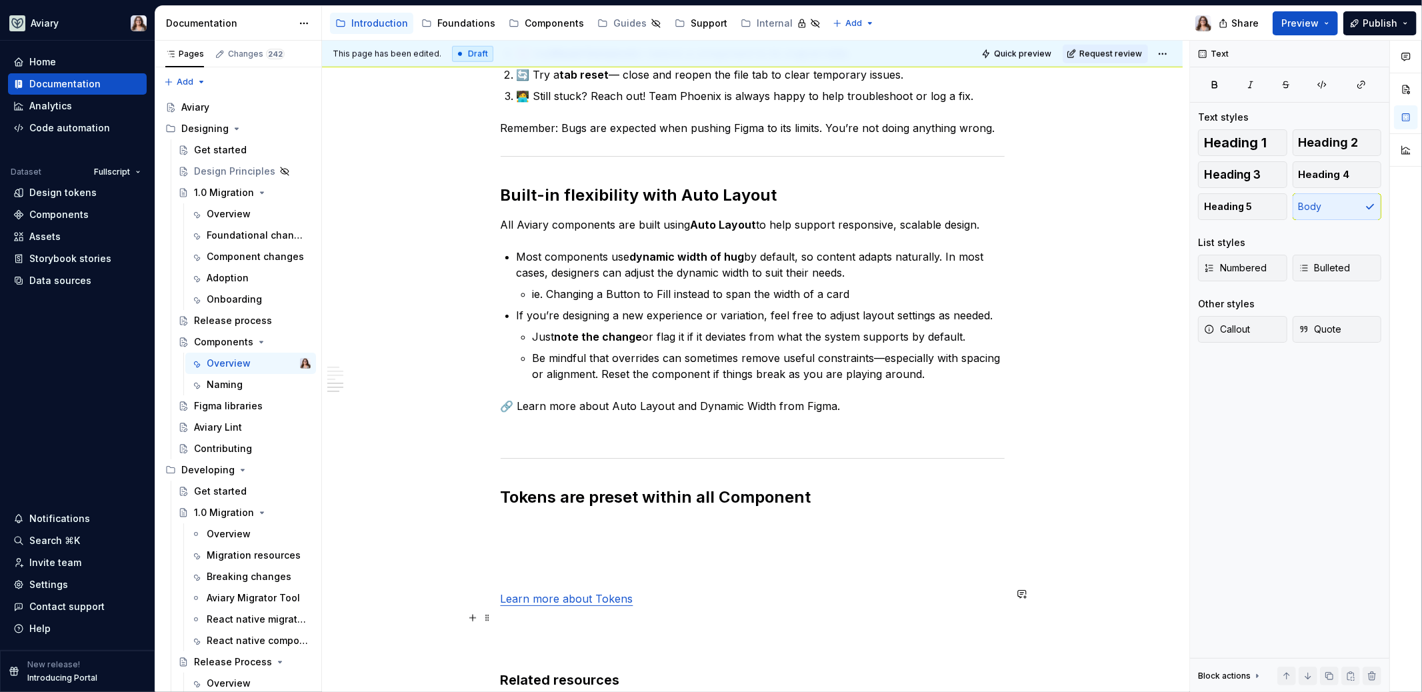
scroll to position [1242, 0]
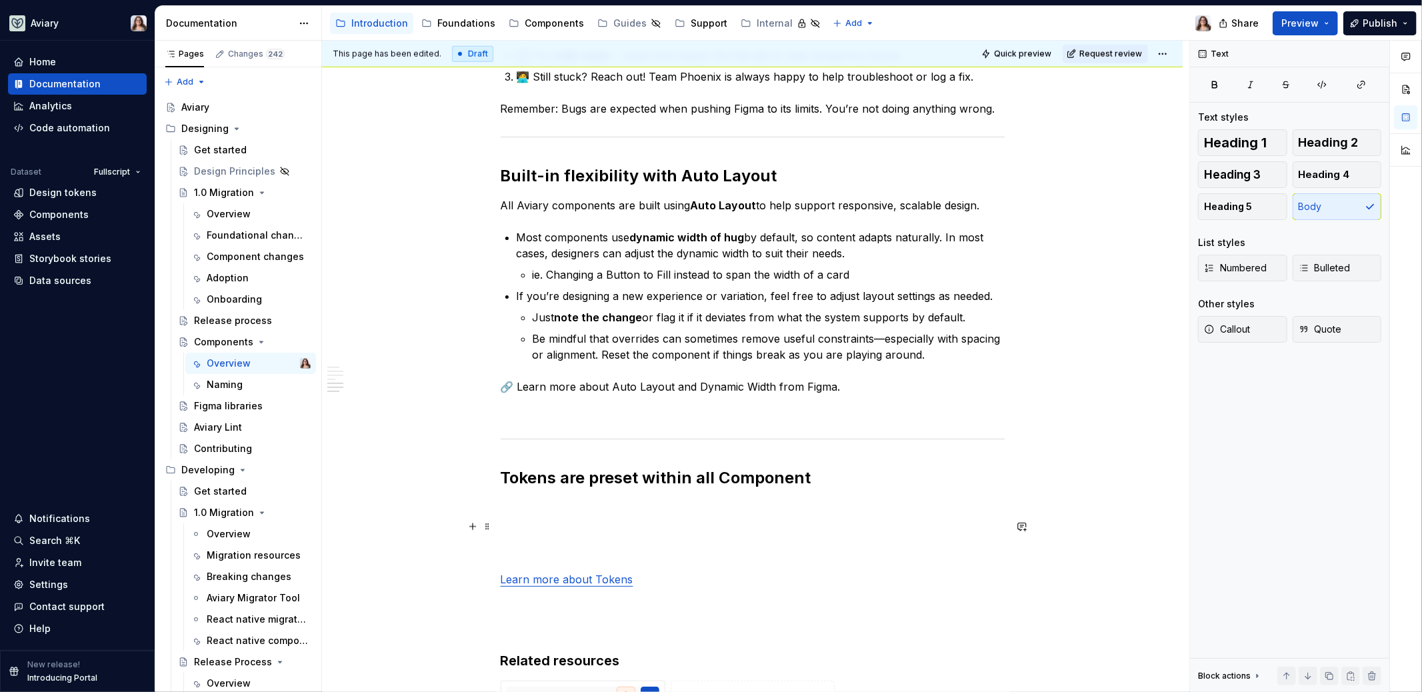
click at [515, 527] on p at bounding box center [753, 531] width 504 height 16
click at [510, 507] on p at bounding box center [753, 507] width 504 height 16
click at [471, 19] on div "Foundations" at bounding box center [466, 23] width 58 height 13
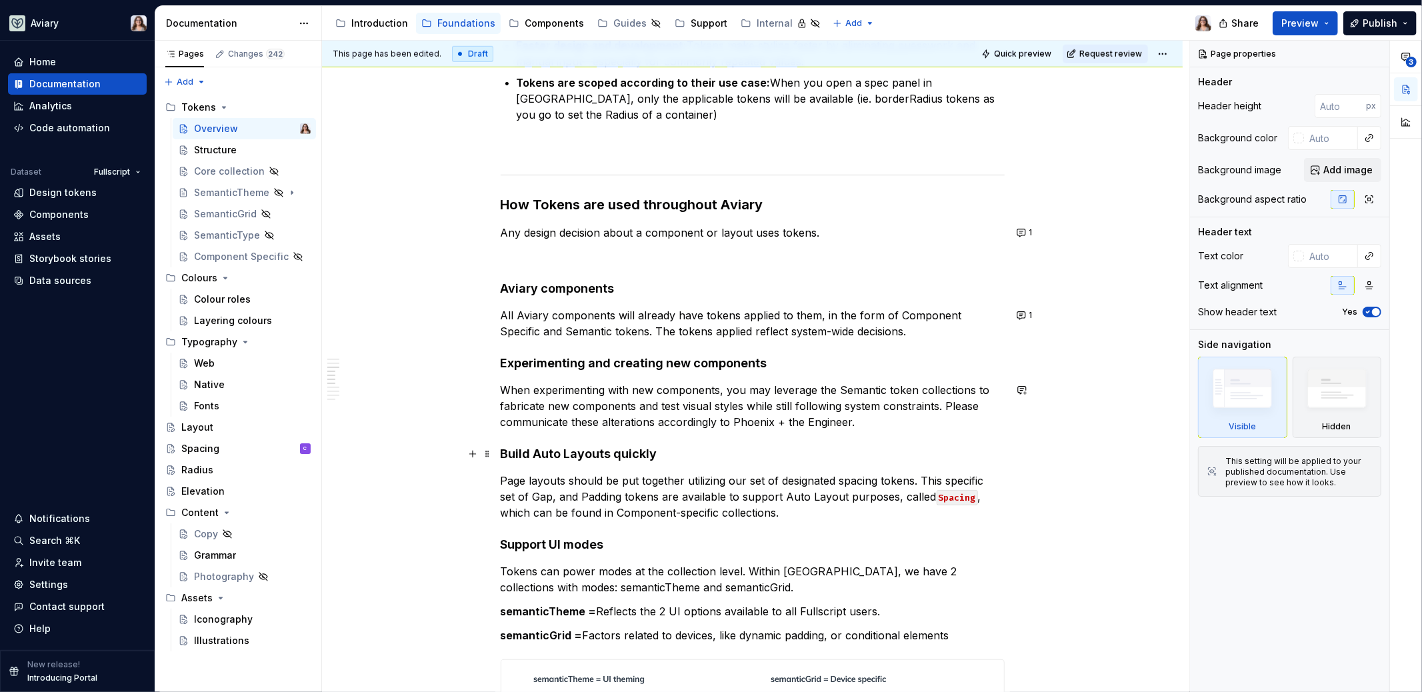
scroll to position [1024, 0]
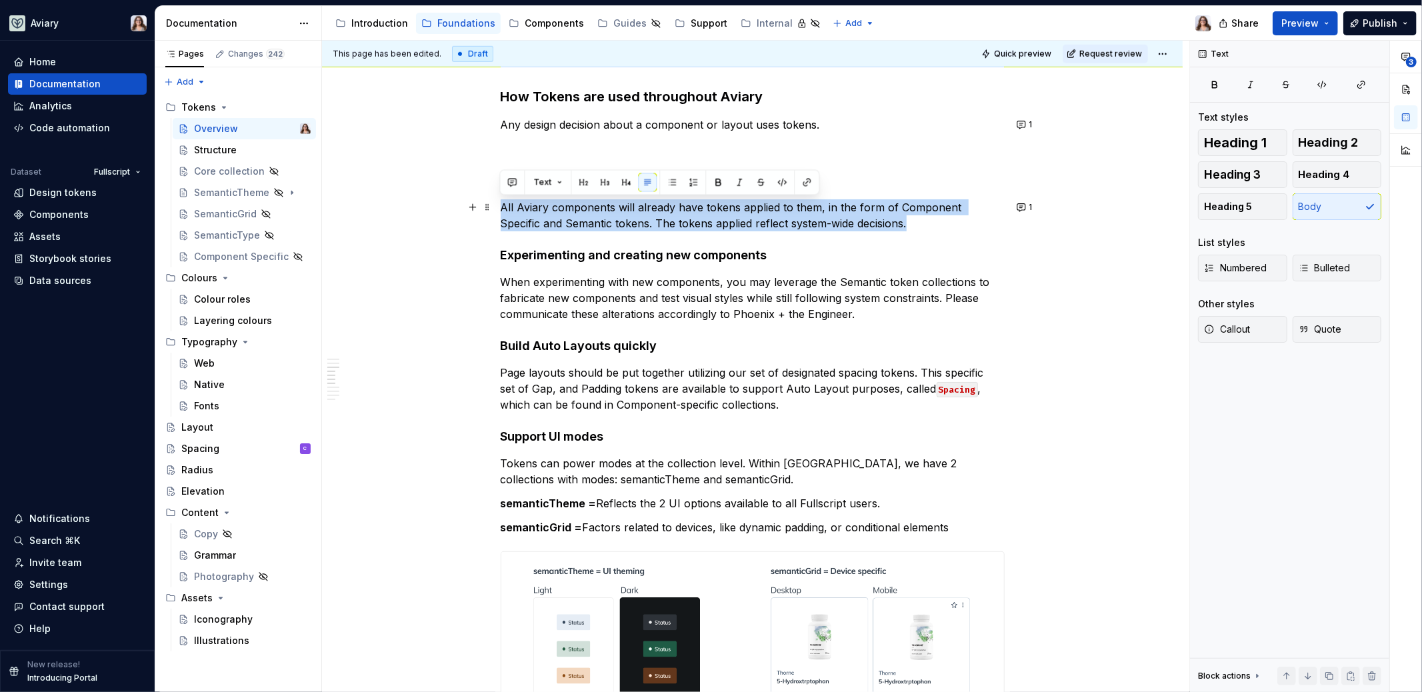
drag, startPoint x: 864, startPoint y: 222, endPoint x: 495, endPoint y: 208, distance: 369.5
click at [495, 209] on div "What are tokens in a design system? Design tokens are the named style values us…" at bounding box center [752, 574] width 860 height 2740
copy p "All Aviary components will already have tokens applied to them, in the form of …"
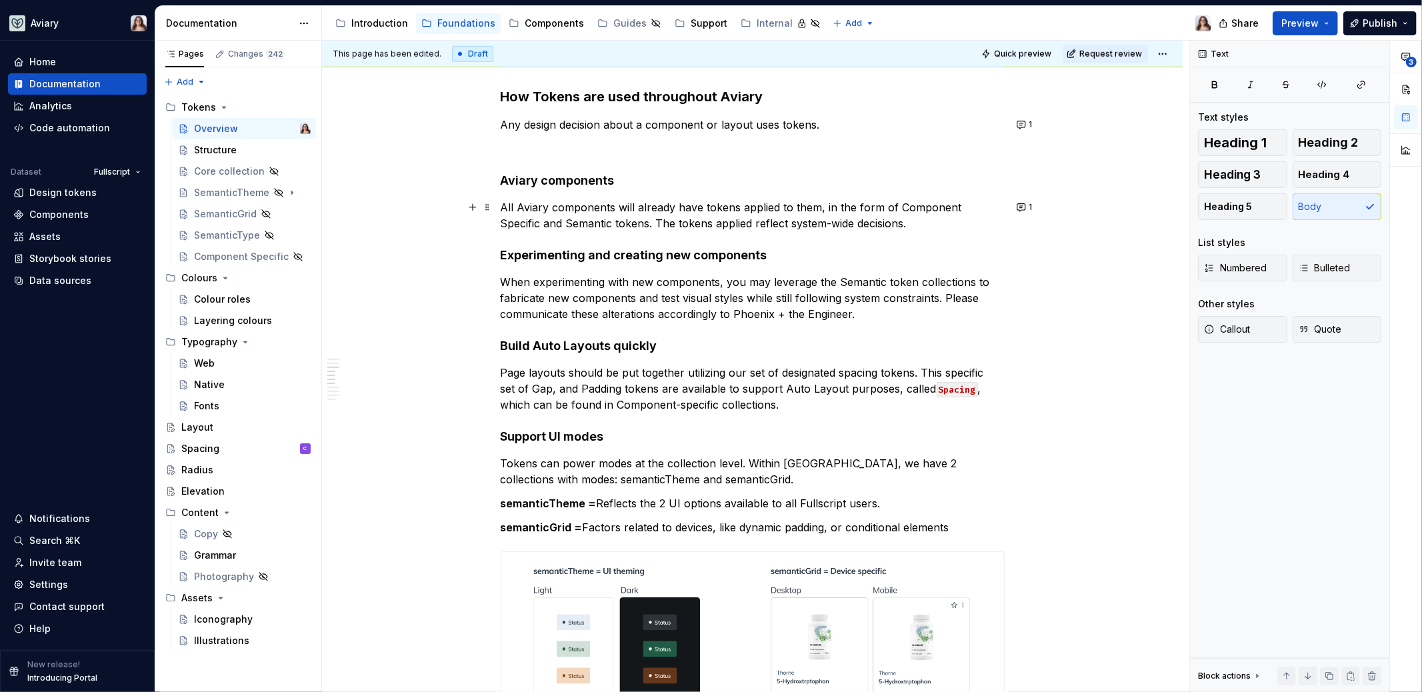
click at [882, 226] on p "All Aviary components will already have tokens applied to them, in the form of …" at bounding box center [753, 215] width 504 height 32
click at [1024, 205] on button "1" at bounding box center [1025, 207] width 26 height 19
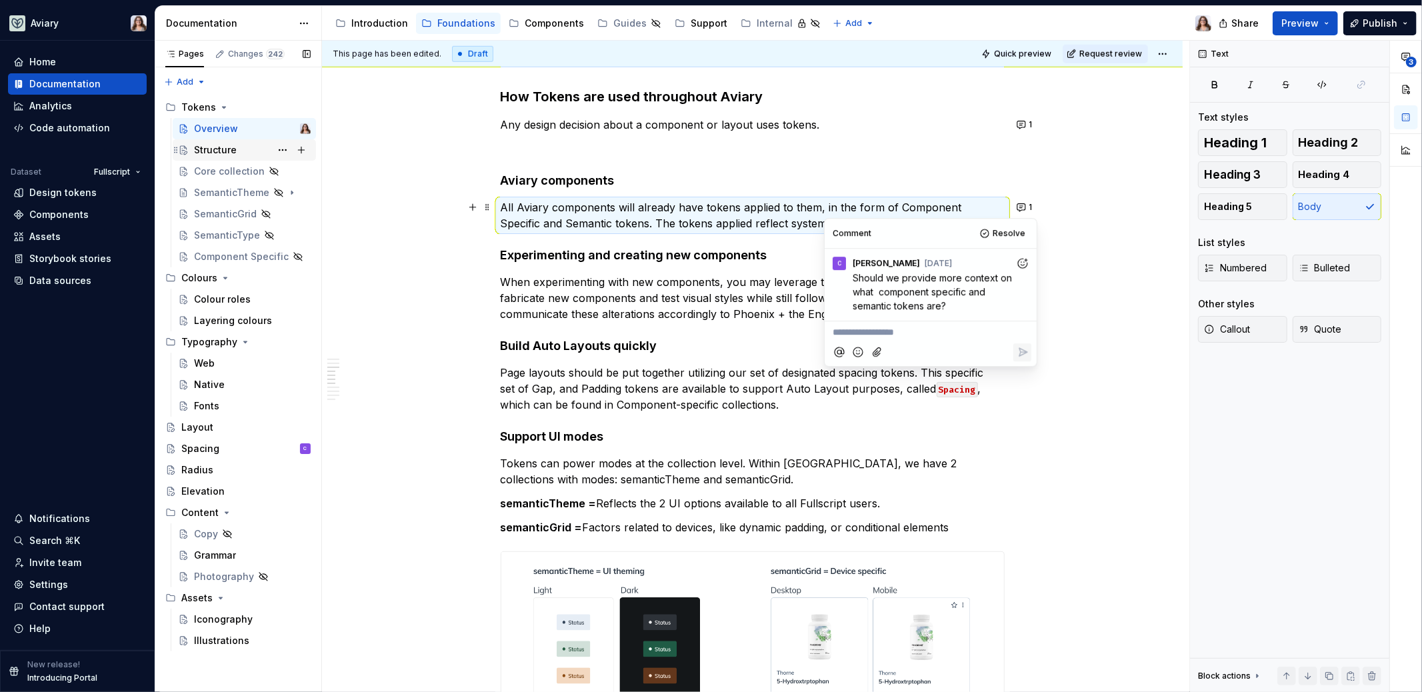
click at [212, 147] on div "Structure" at bounding box center [215, 149] width 43 height 13
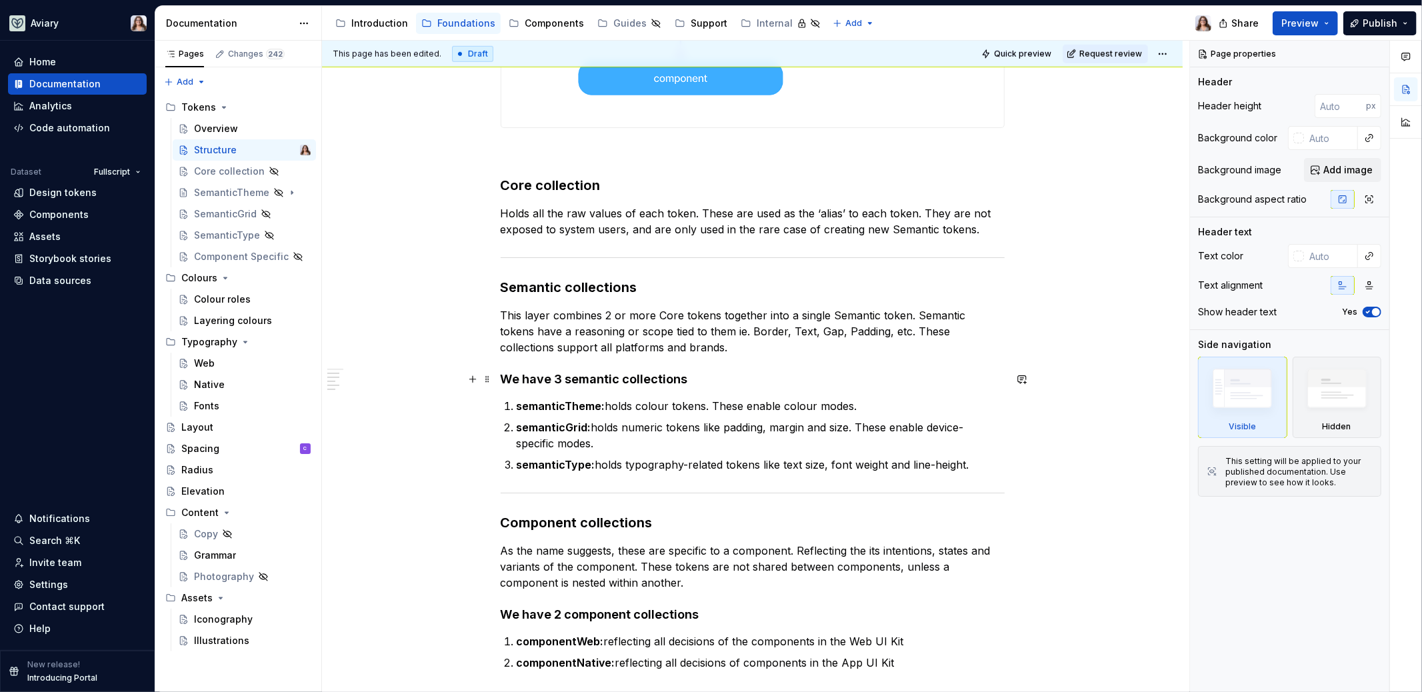
scroll to position [826, 0]
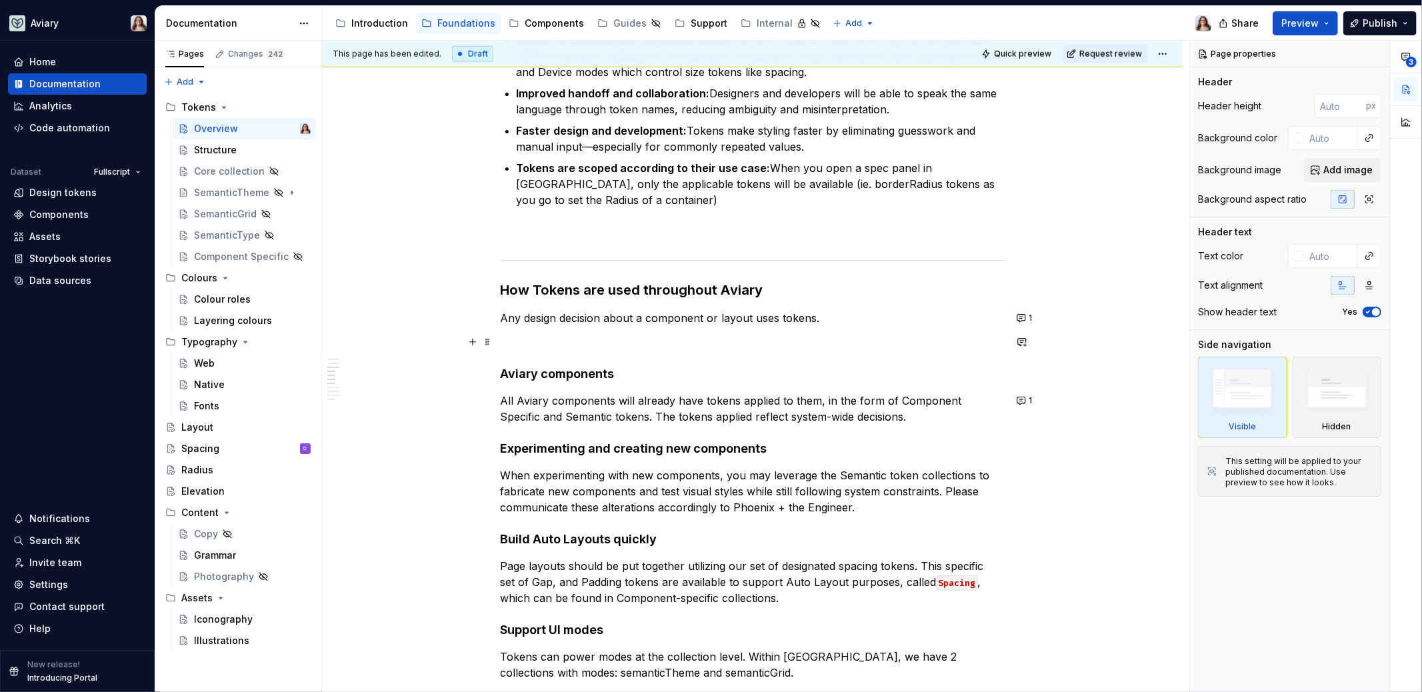
scroll to position [845, 0]
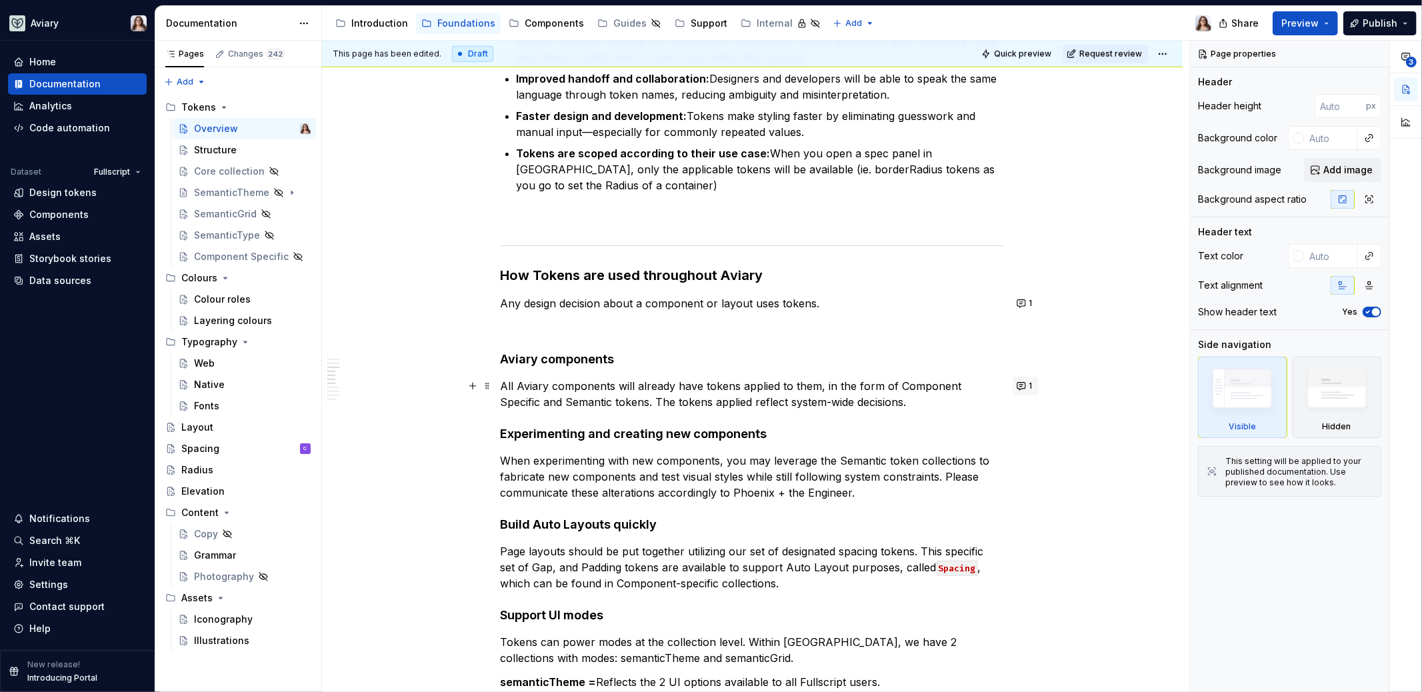
type textarea "*"
click at [1026, 385] on button "1" at bounding box center [1025, 386] width 26 height 19
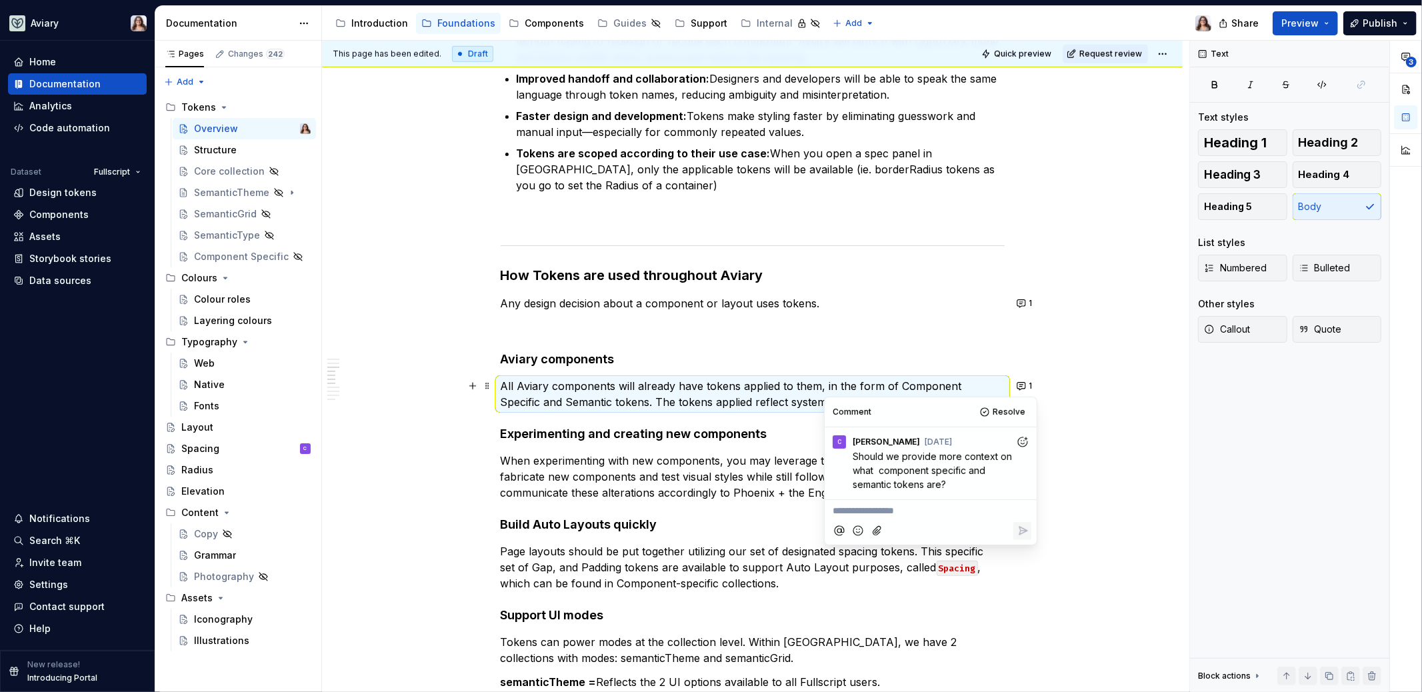
click at [904, 505] on p "**********" at bounding box center [930, 511] width 196 height 14
drag, startPoint x: 834, startPoint y: 508, endPoint x: 988, endPoint y: 513, distance: 153.4
click at [988, 513] on p "Did the Structure tab provide" at bounding box center [930, 511] width 196 height 14
type textarea "*"
click at [1031, 559] on button "Reply" at bounding box center [1022, 559] width 18 height 18
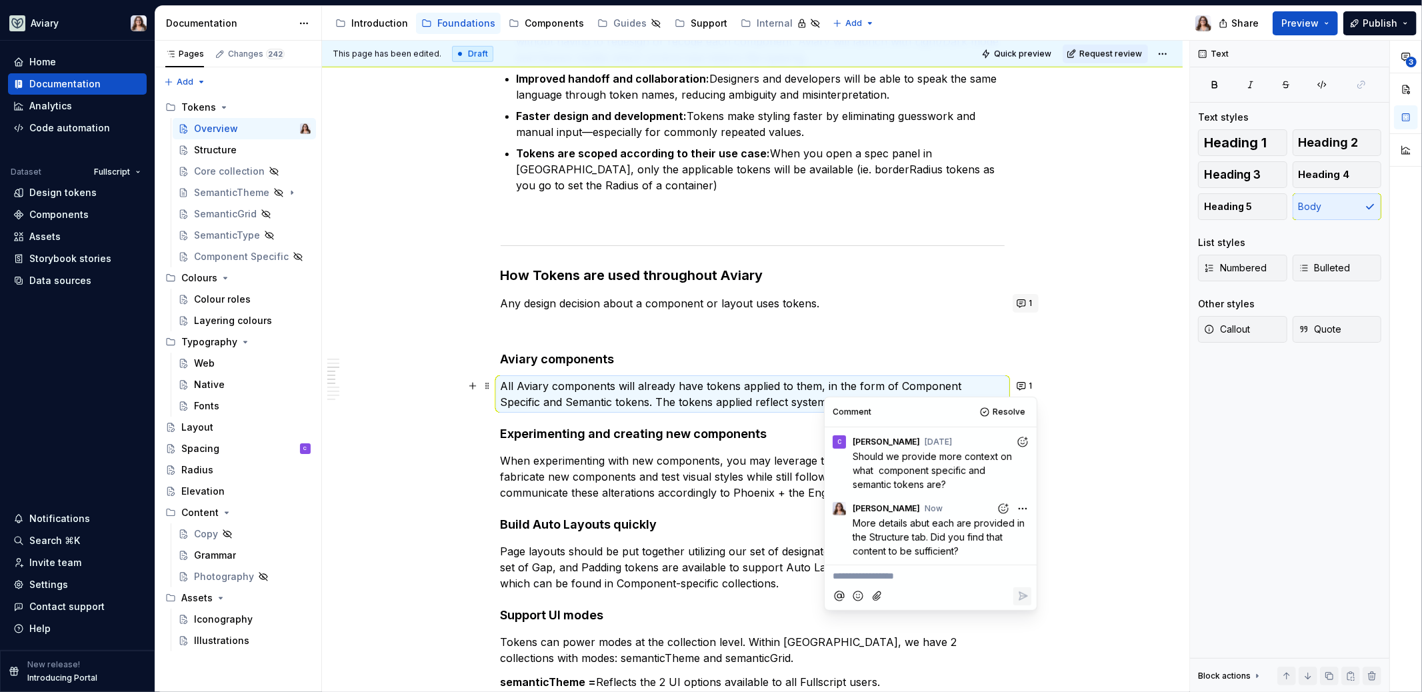
click at [1025, 306] on button "1" at bounding box center [1025, 303] width 26 height 19
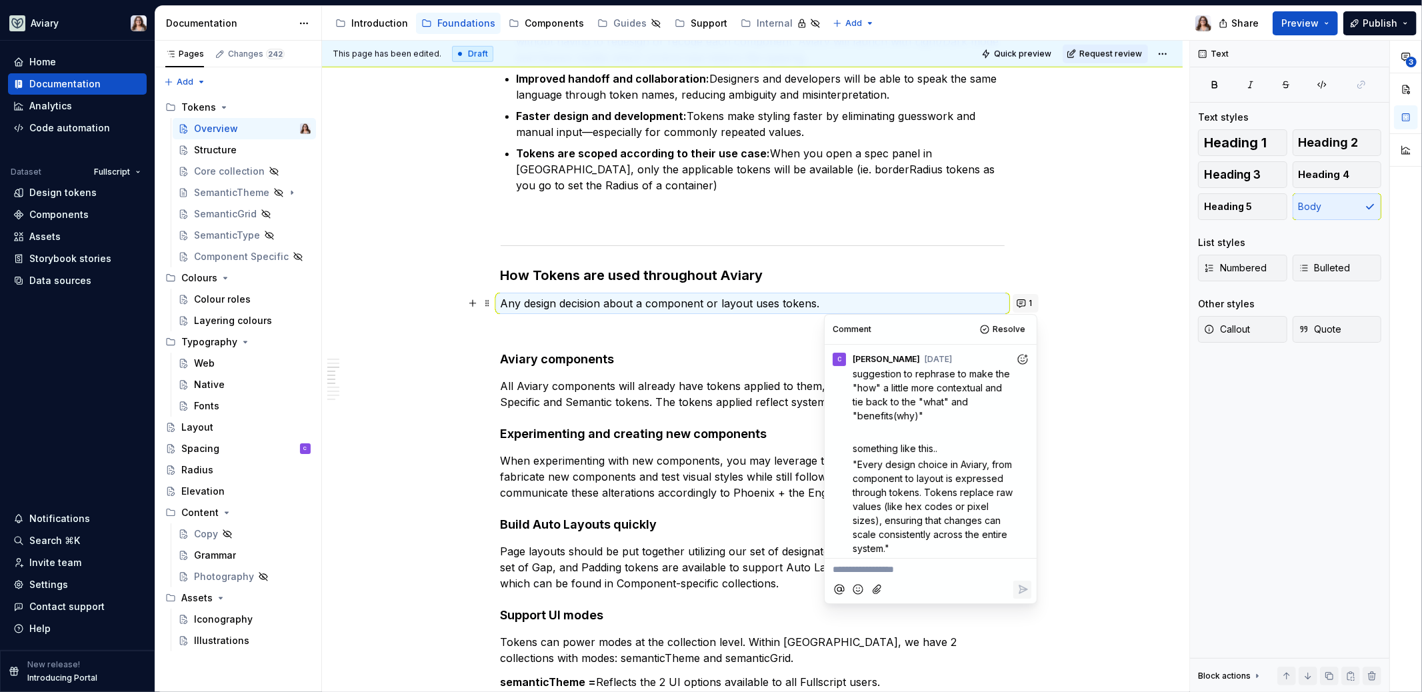
scroll to position [5, 0]
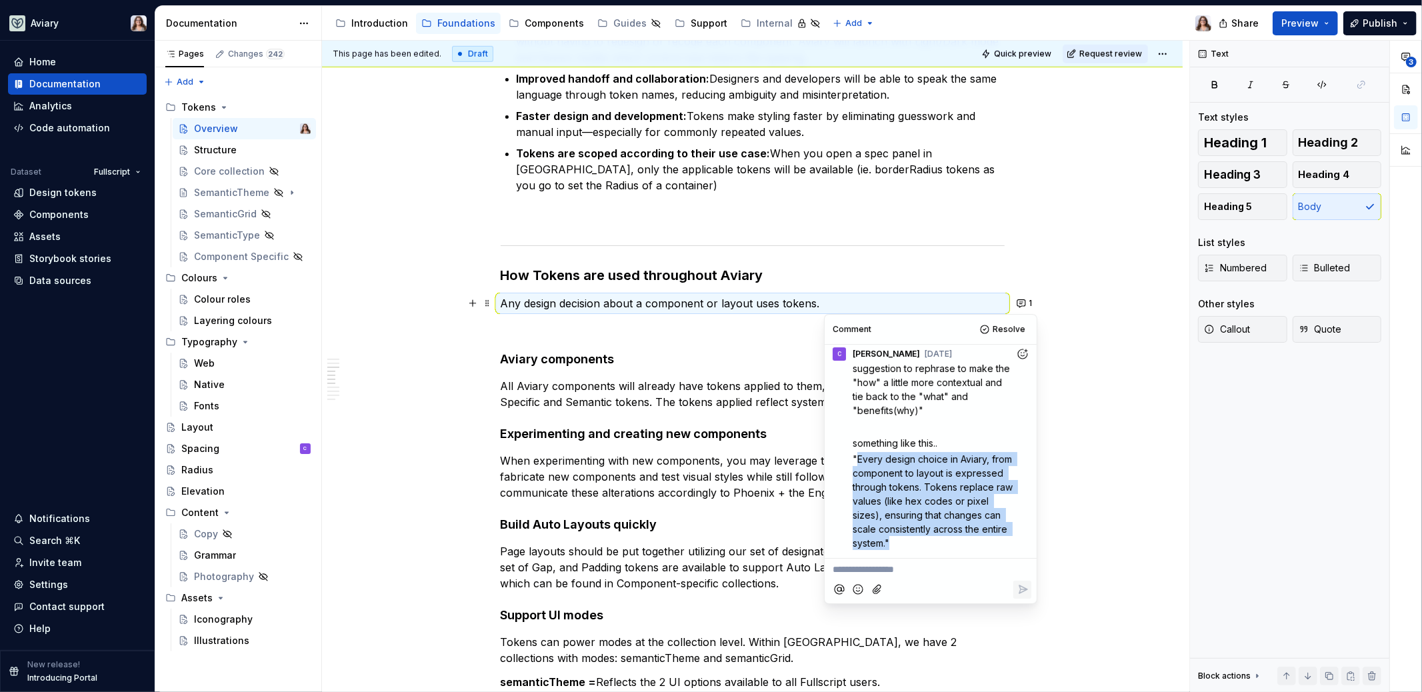
drag, startPoint x: 858, startPoint y: 457, endPoint x: 964, endPoint y: 545, distance: 138.2
click at [964, 545] on span ""Every design choice in Aviary, from component to layout is expressed through t…" at bounding box center [933, 500] width 163 height 95
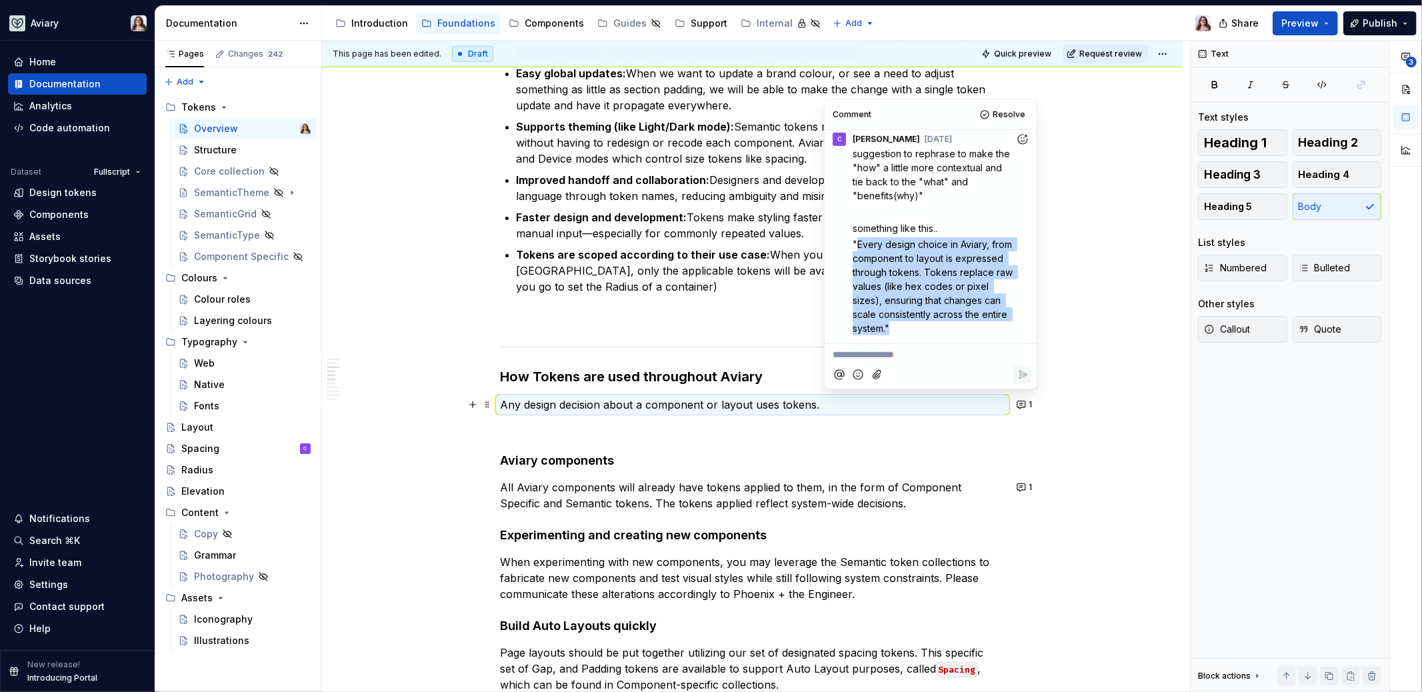
scroll to position [748, 0]
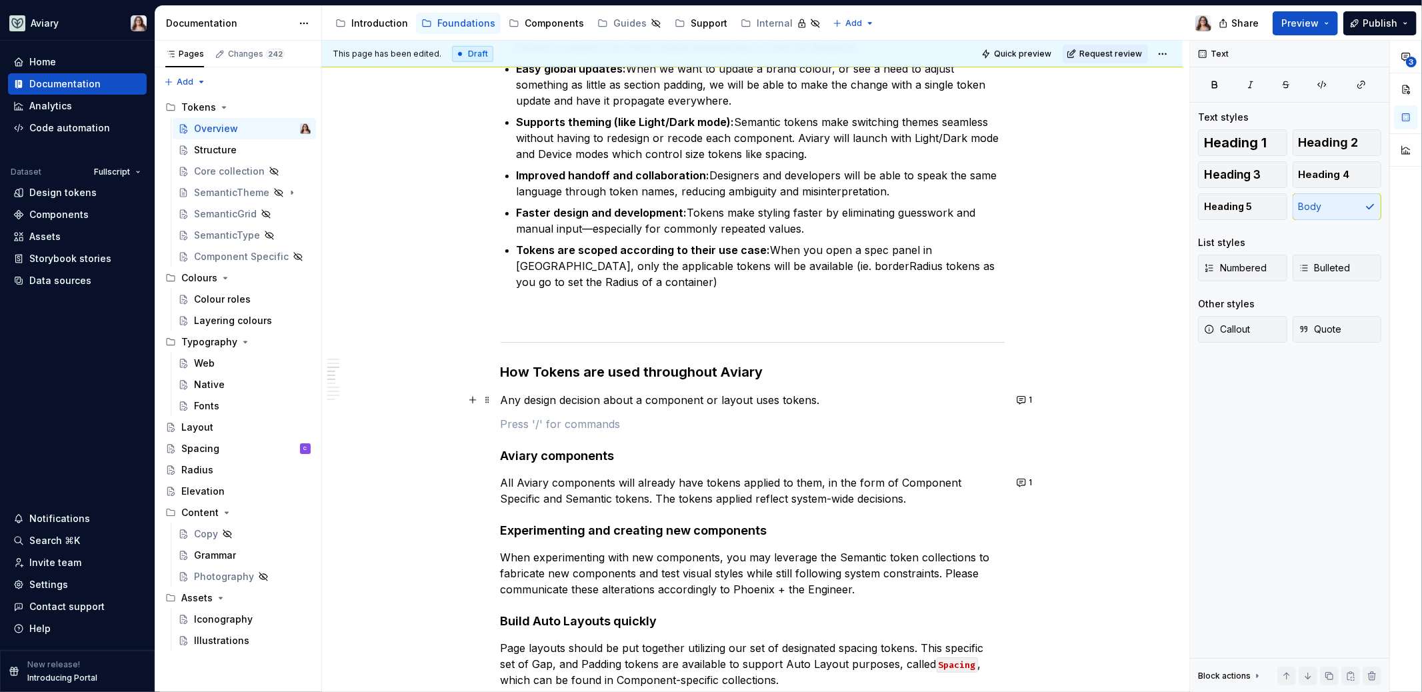
click at [1014, 395] on button "1" at bounding box center [1025, 400] width 26 height 19
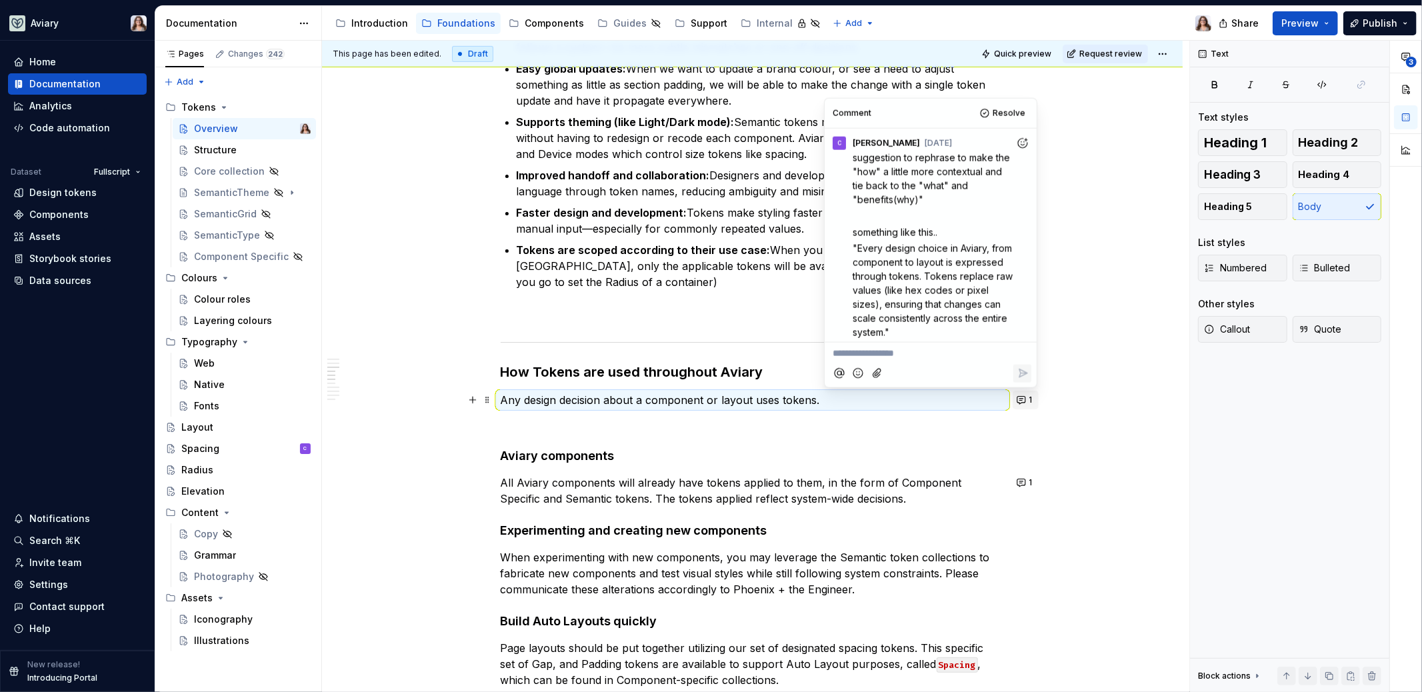
scroll to position [5, 0]
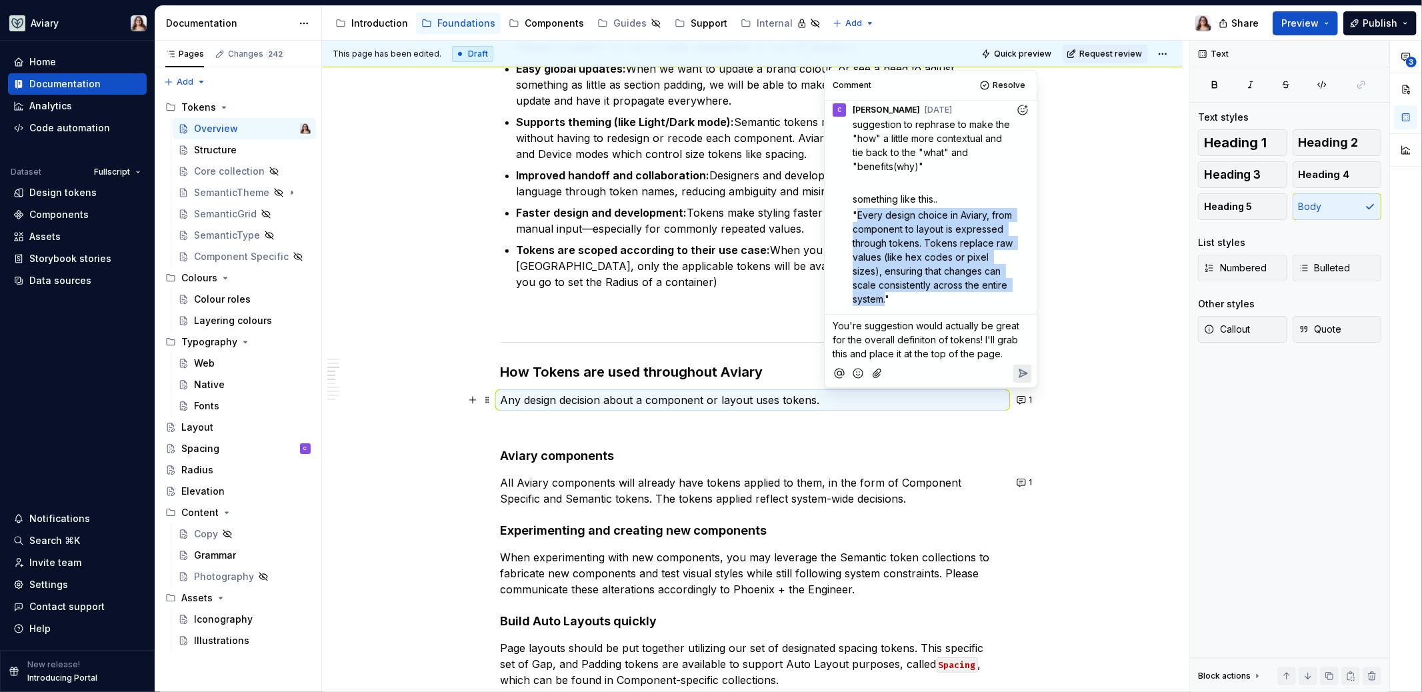
drag, startPoint x: 963, startPoint y: 298, endPoint x: 858, endPoint y: 217, distance: 133.0
click at [858, 217] on span ""Every design choice in Aviary, from component to layout is expressed through t…" at bounding box center [933, 256] width 163 height 95
copy span "Every design choice in Aviary, from component to layout is expressed through to…"
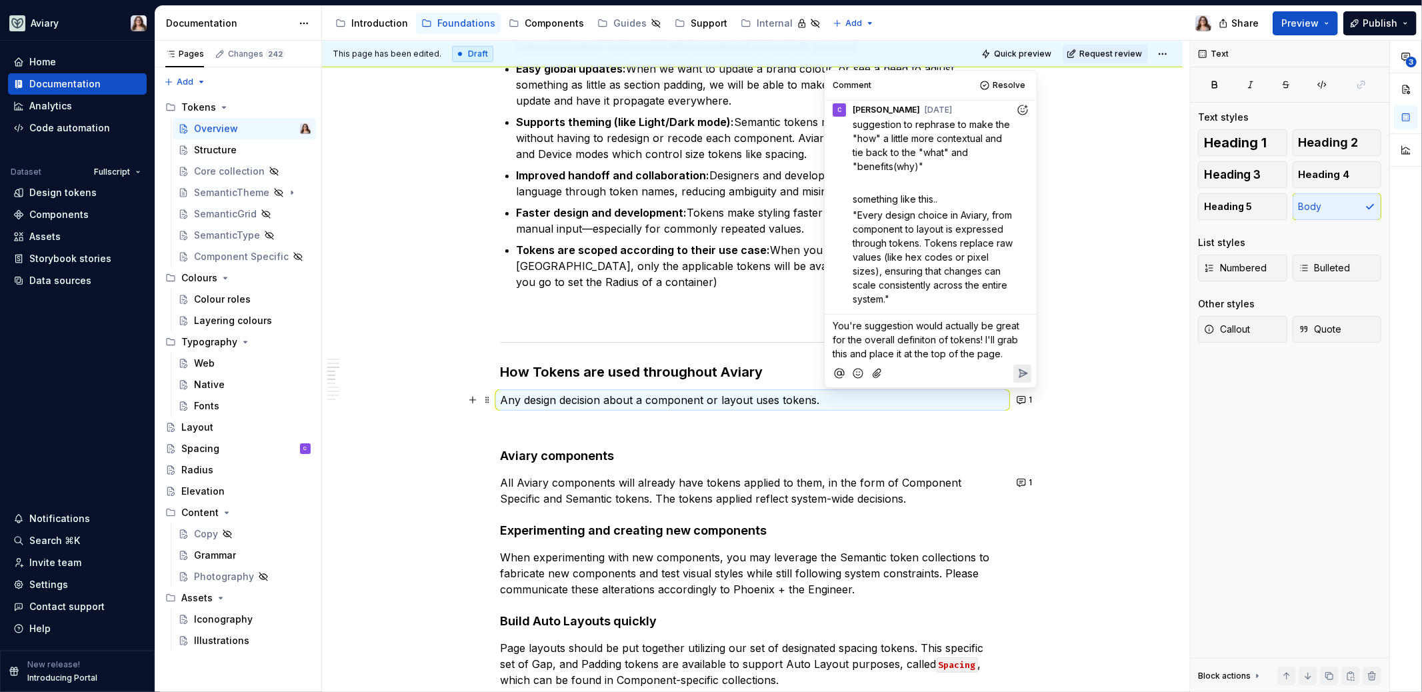
click at [1016, 353] on p "You're suggestion would actually be great for the overall definiton of tokens! …" at bounding box center [930, 340] width 196 height 42
click at [1029, 373] on icon "Reply" at bounding box center [1022, 373] width 13 height 13
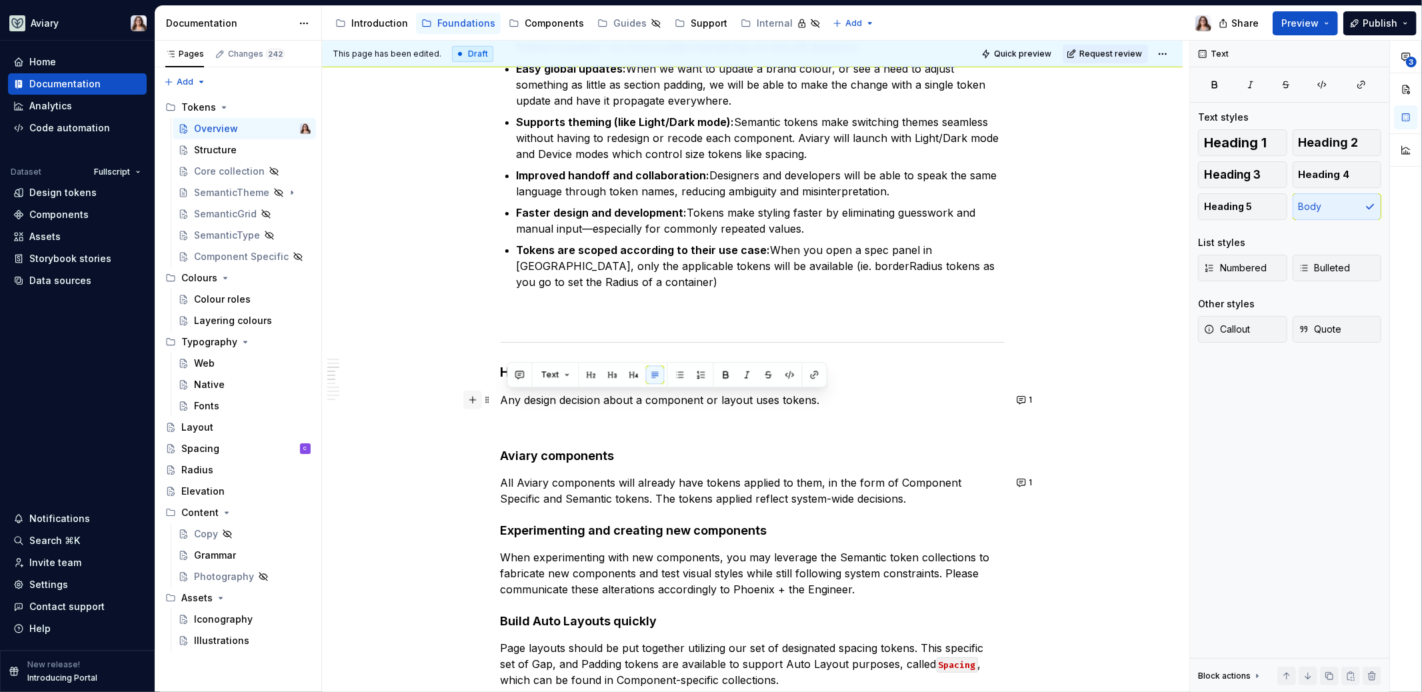
drag, startPoint x: 821, startPoint y: 395, endPoint x: 480, endPoint y: 397, distance: 341.3
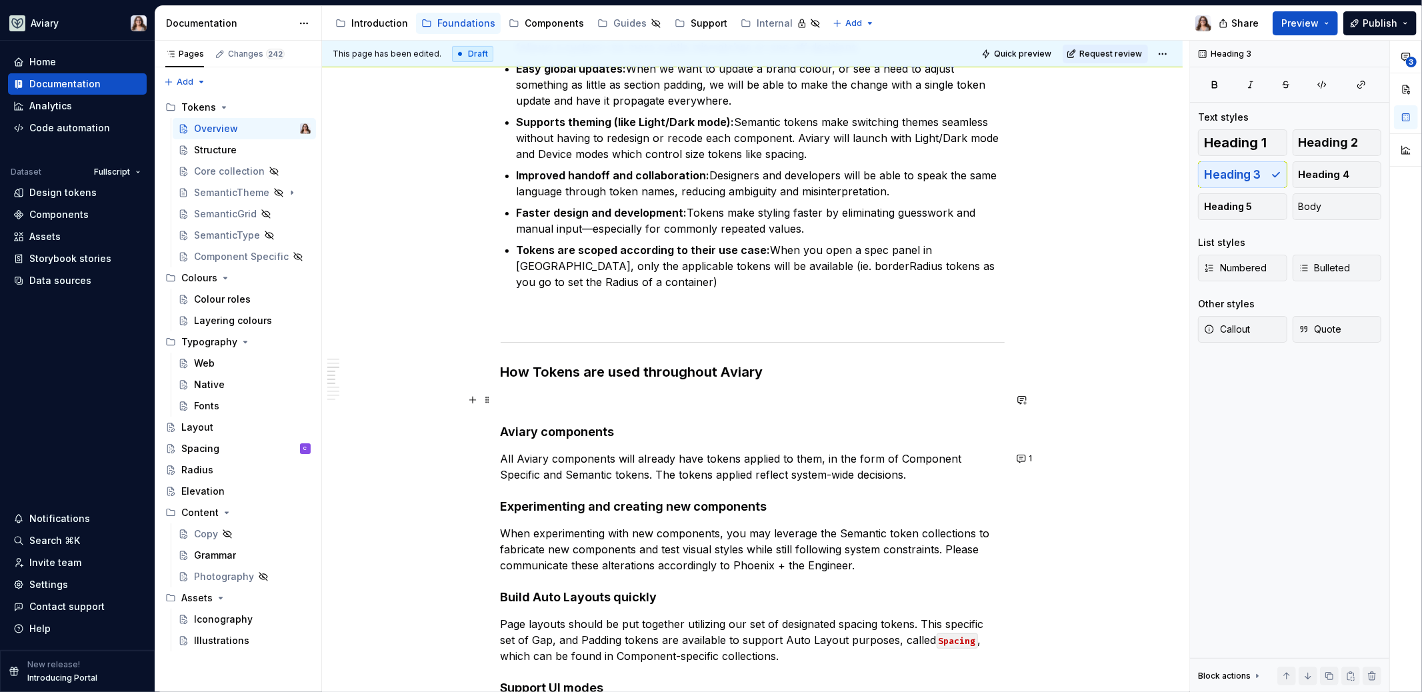
click at [556, 392] on p at bounding box center [753, 400] width 504 height 16
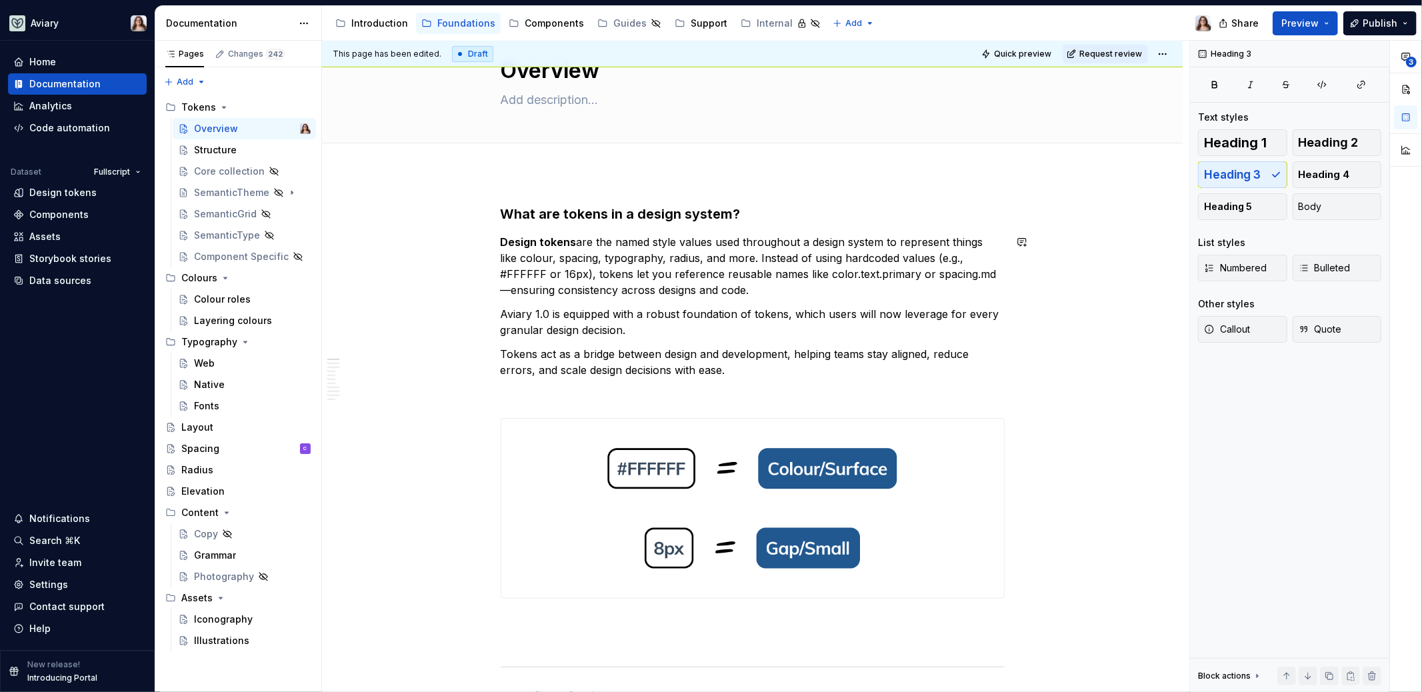
scroll to position [0, 0]
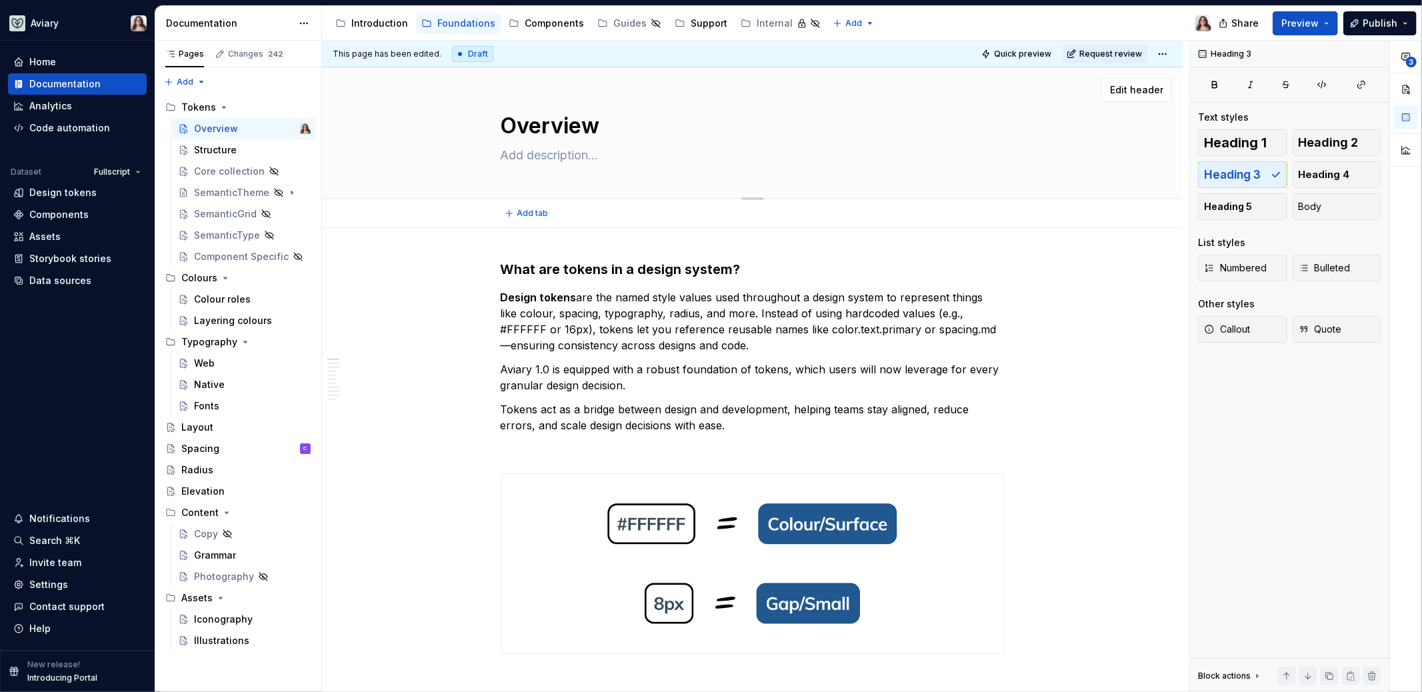
click at [541, 153] on textarea at bounding box center [750, 155] width 504 height 21
paste textarea "Every design choice in Aviary, from component to layout is expressed through to…"
type textarea "*"
type textarea "Every design choice in Aviary, from component to layout is expressed through to…"
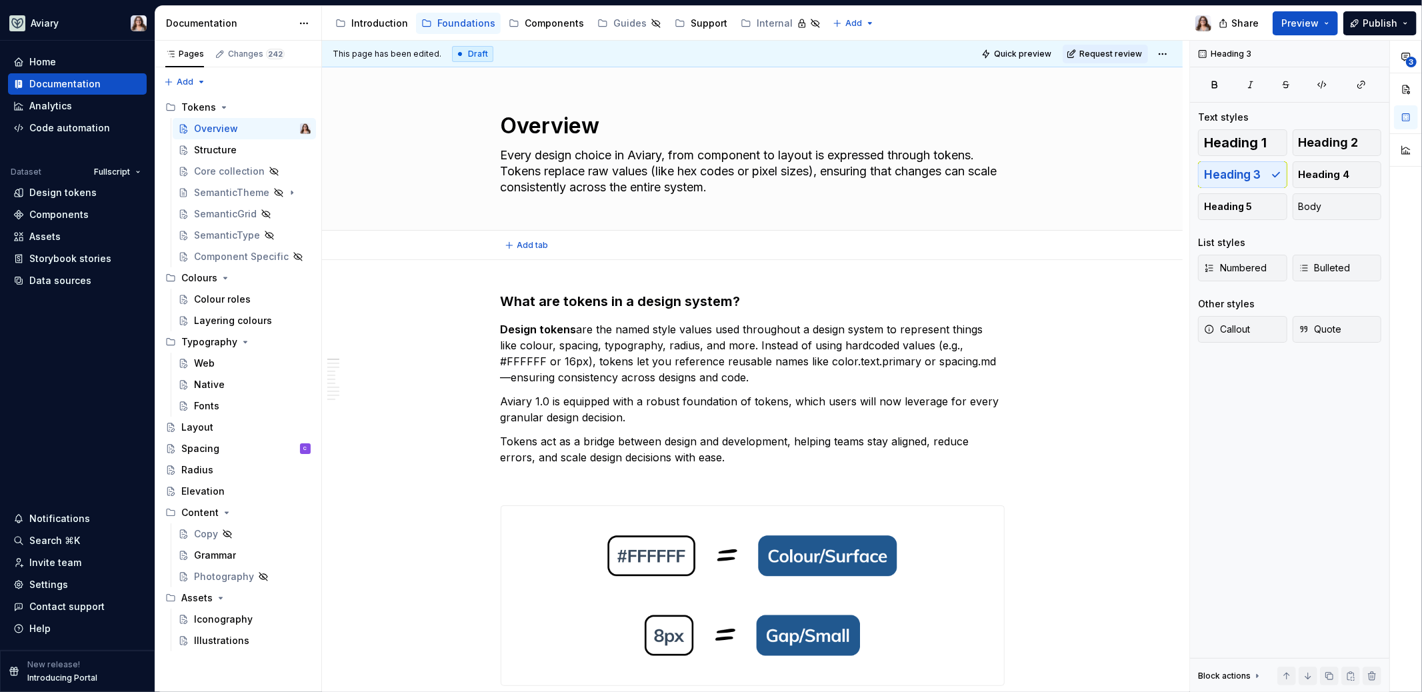
type textarea "*"
type textarea "Every design choice in Aviary, from component to layout is expressed through to…"
click at [752, 300] on h3 "What are tokens in a design system?" at bounding box center [753, 301] width 504 height 19
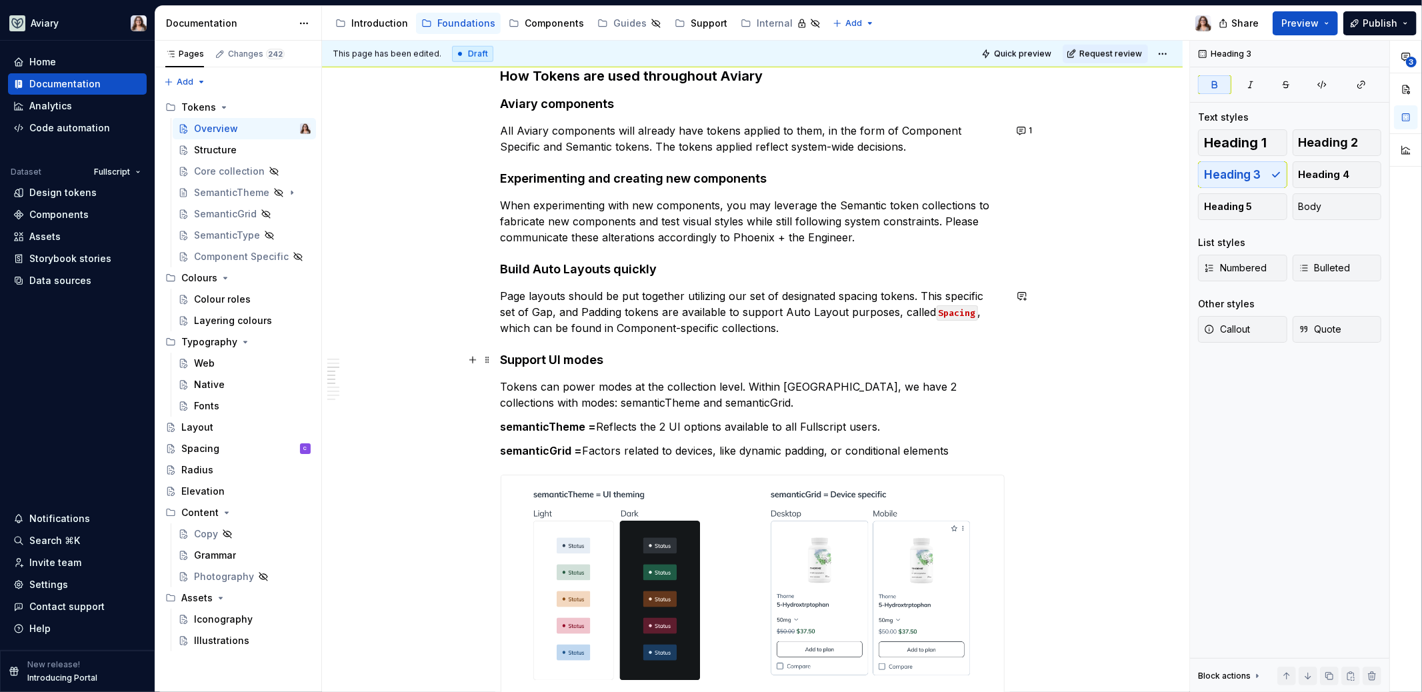
scroll to position [1100, 0]
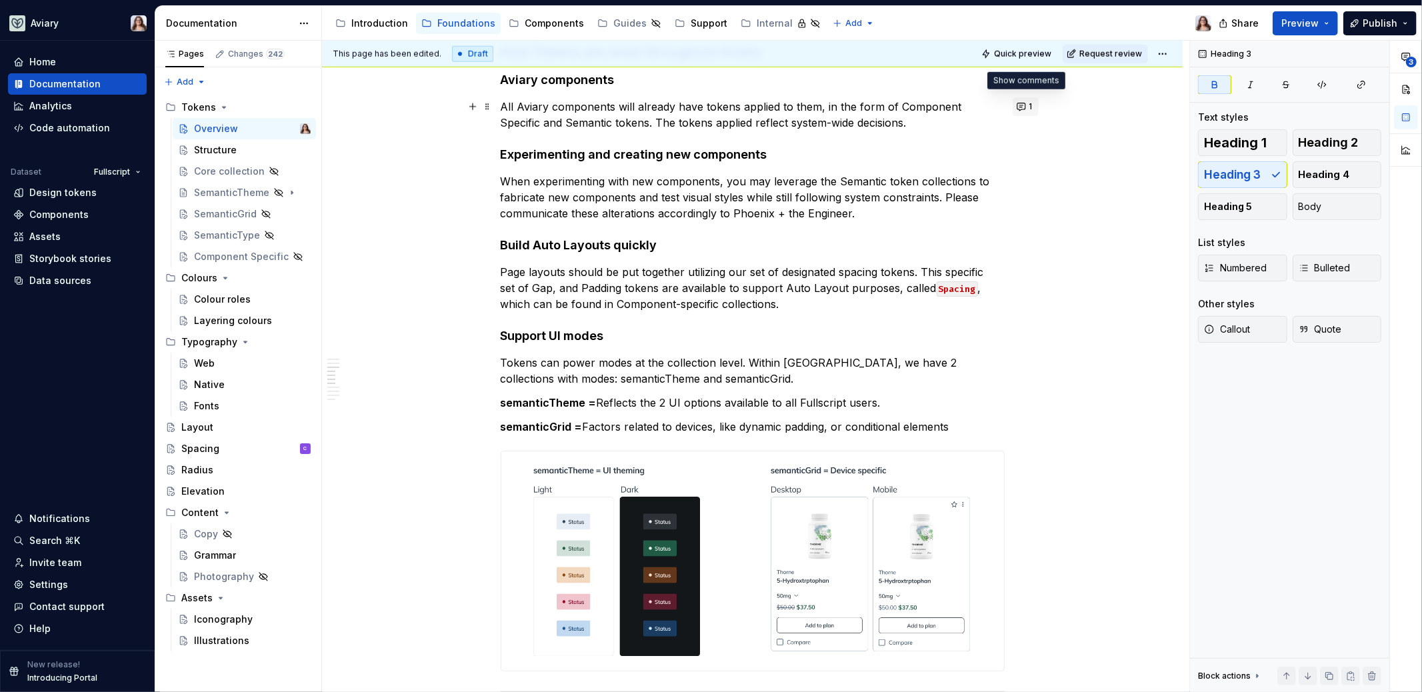
click at [1024, 105] on button "1" at bounding box center [1025, 106] width 26 height 19
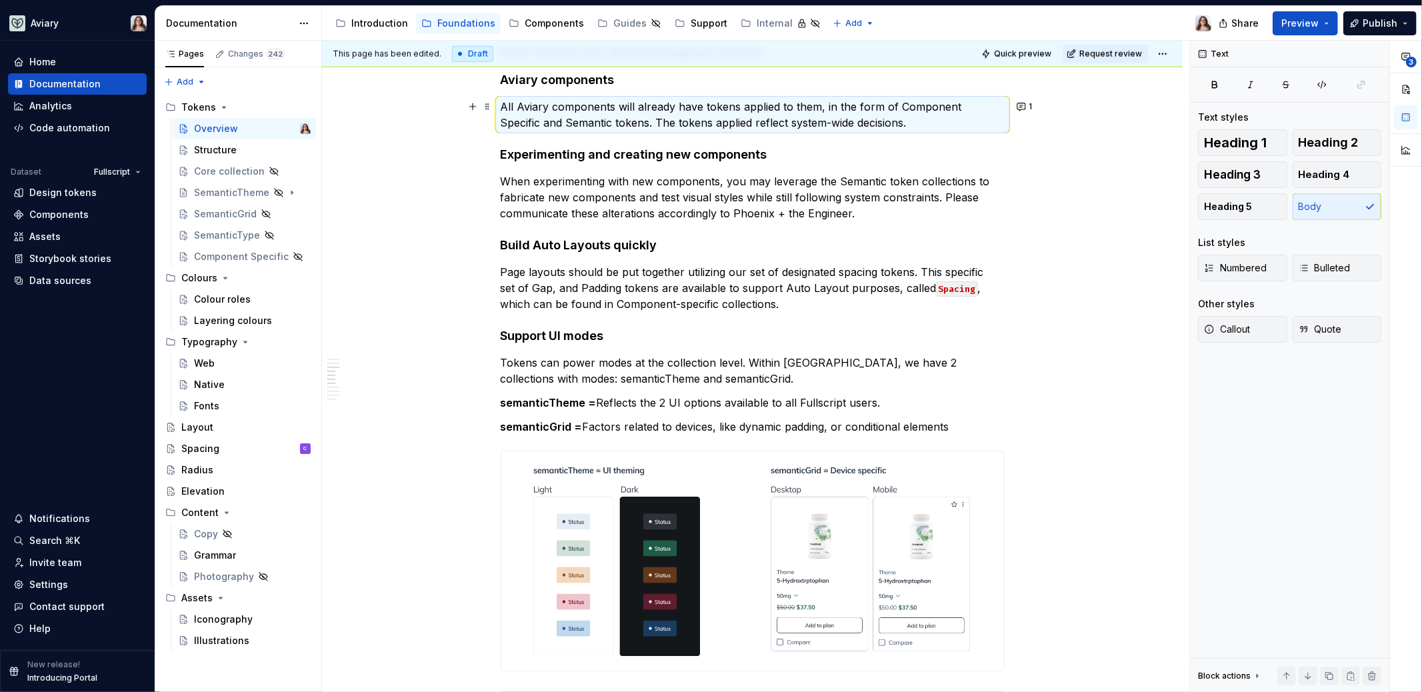
click at [1103, 230] on div "What are tokens in a design system? Design tokens are the named style values us…" at bounding box center [752, 502] width 860 height 2684
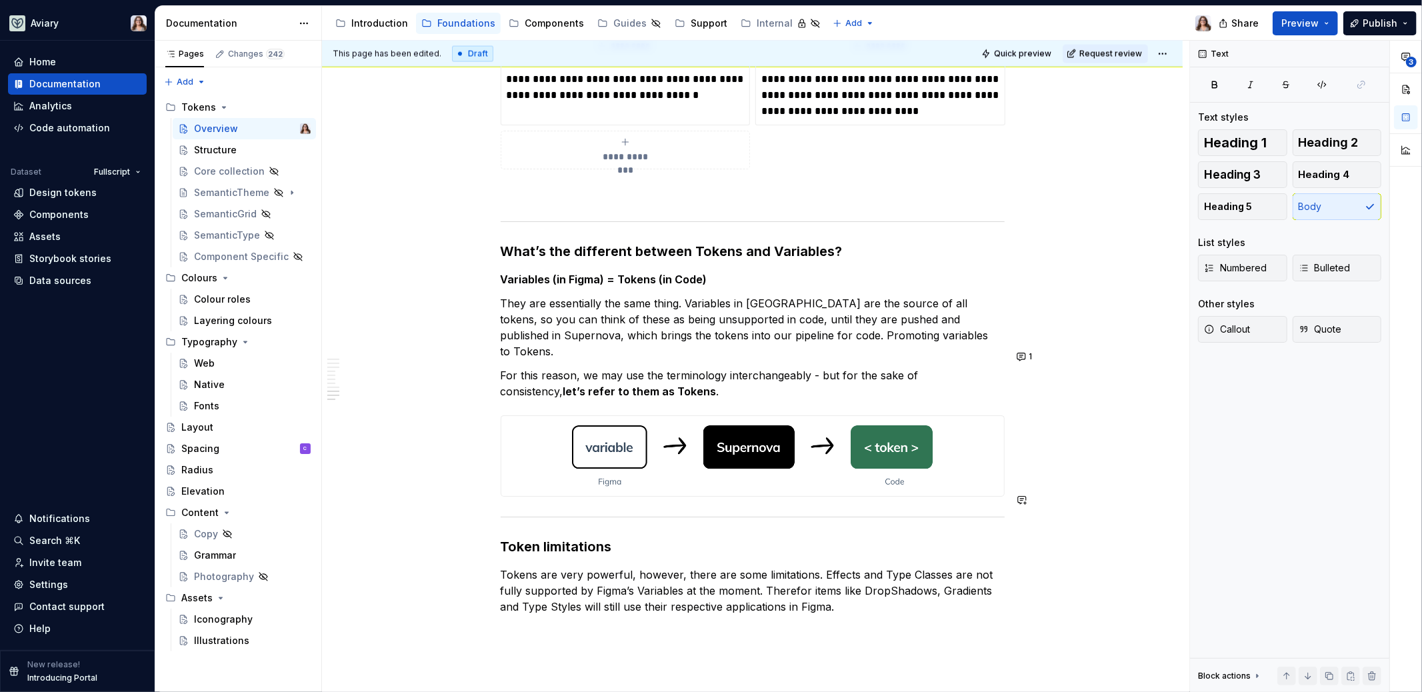
scroll to position [2231, 0]
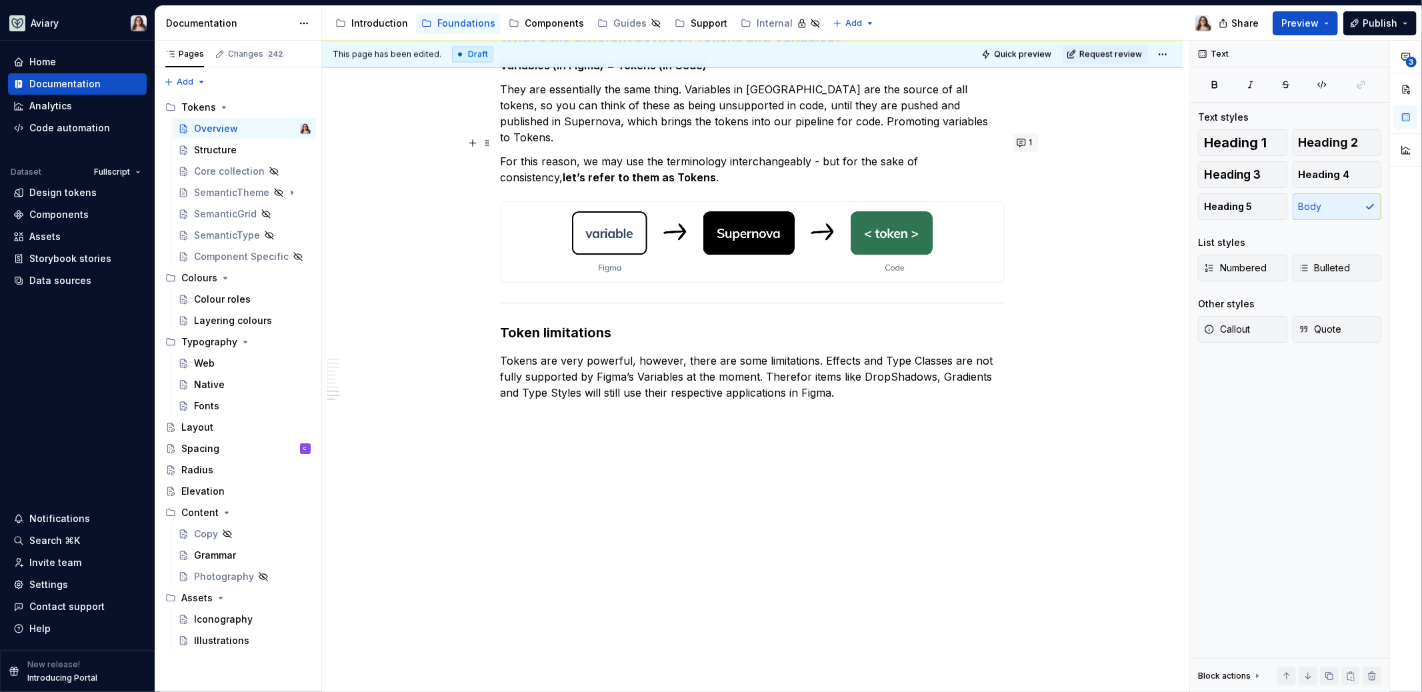
click at [1026, 142] on button "1" at bounding box center [1025, 142] width 26 height 19
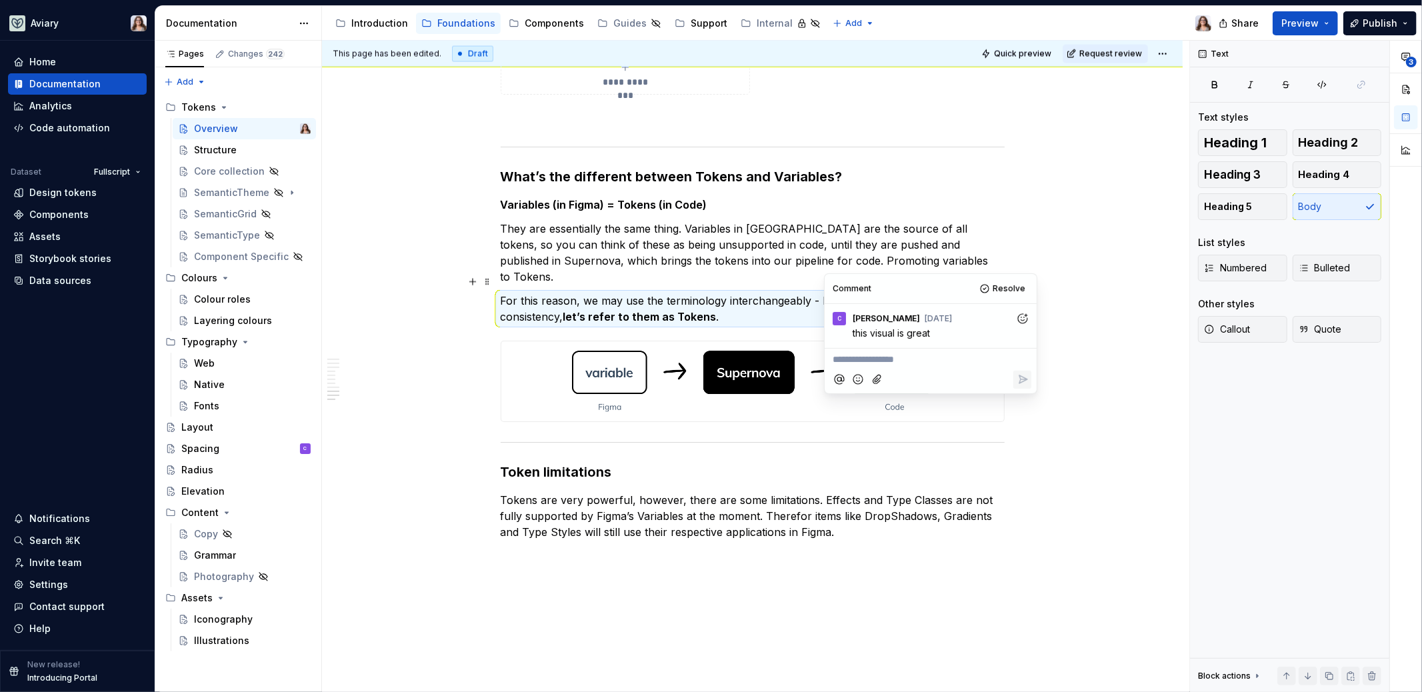
scroll to position [2085, 0]
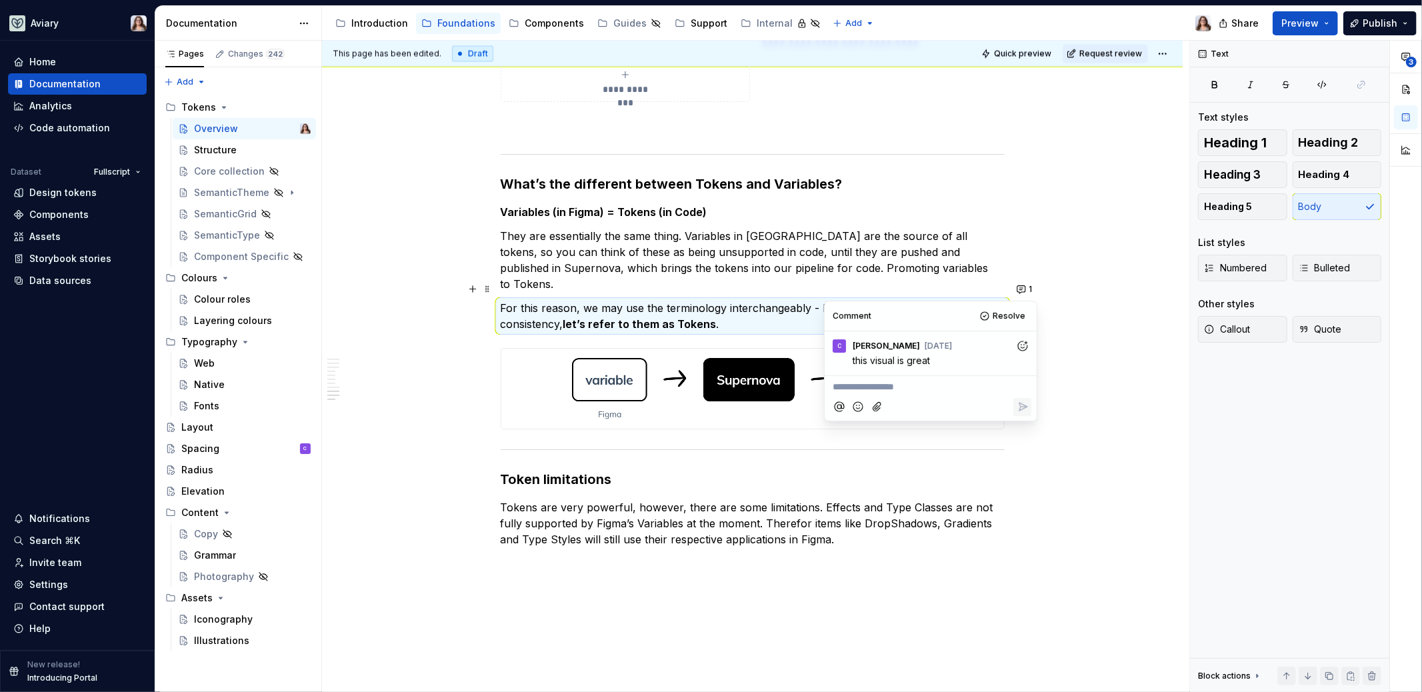
click at [936, 260] on p "They are essentially the same thing. Variables in [GEOGRAPHIC_DATA] are the sou…" at bounding box center [753, 260] width 504 height 64
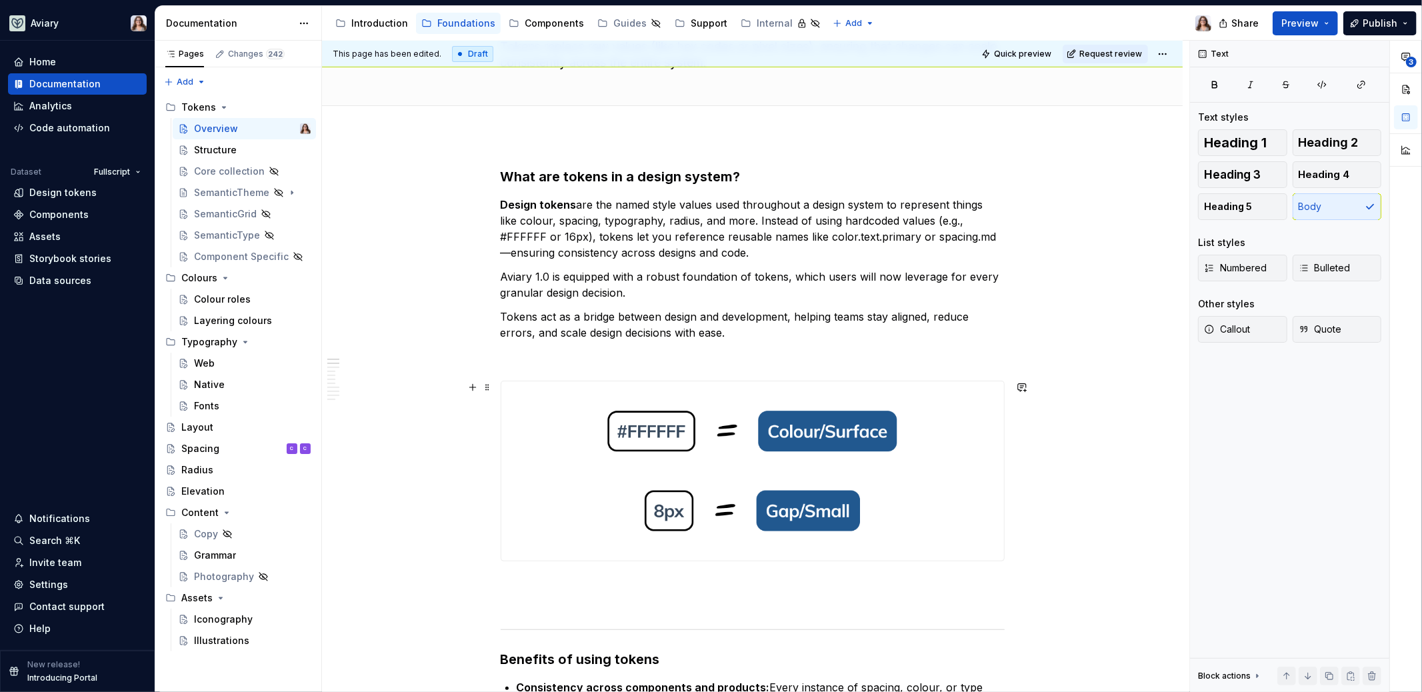
scroll to position [0, 0]
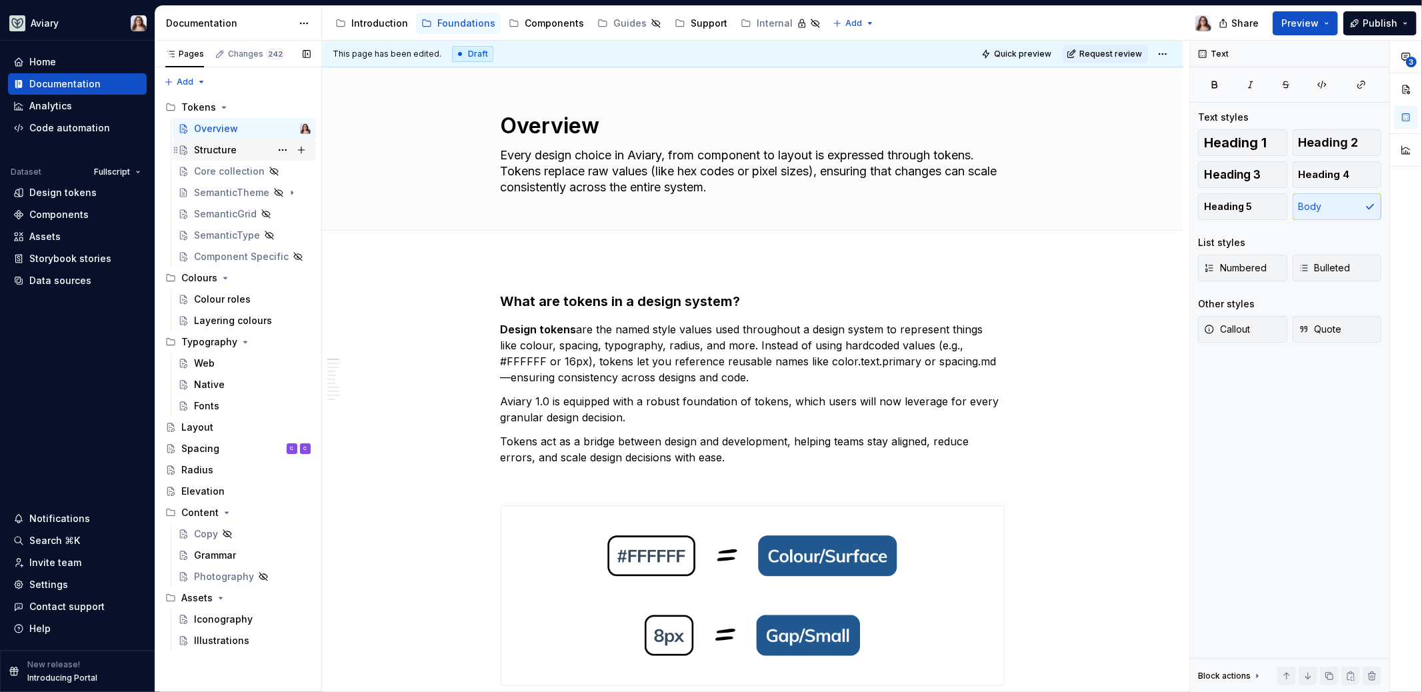
click at [255, 153] on div "Structure" at bounding box center [252, 150] width 117 height 19
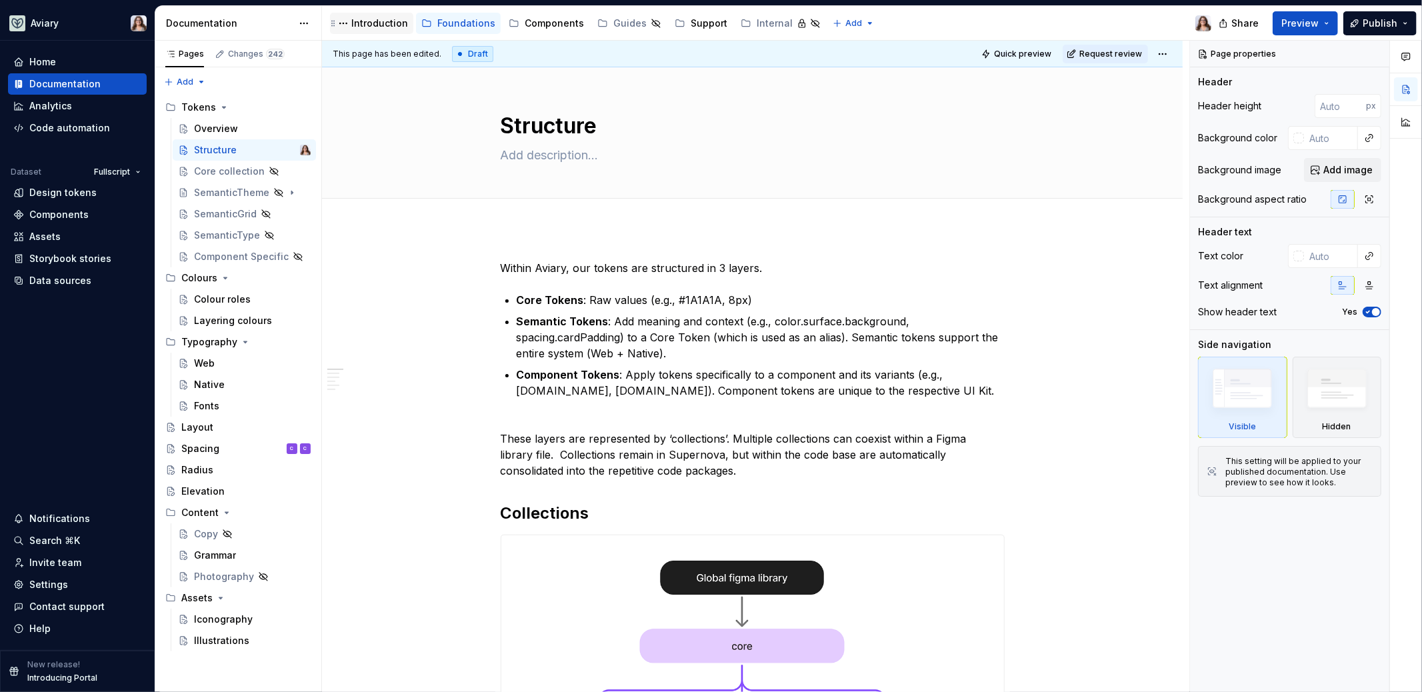
click at [367, 21] on div "Introduction" at bounding box center [379, 23] width 57 height 13
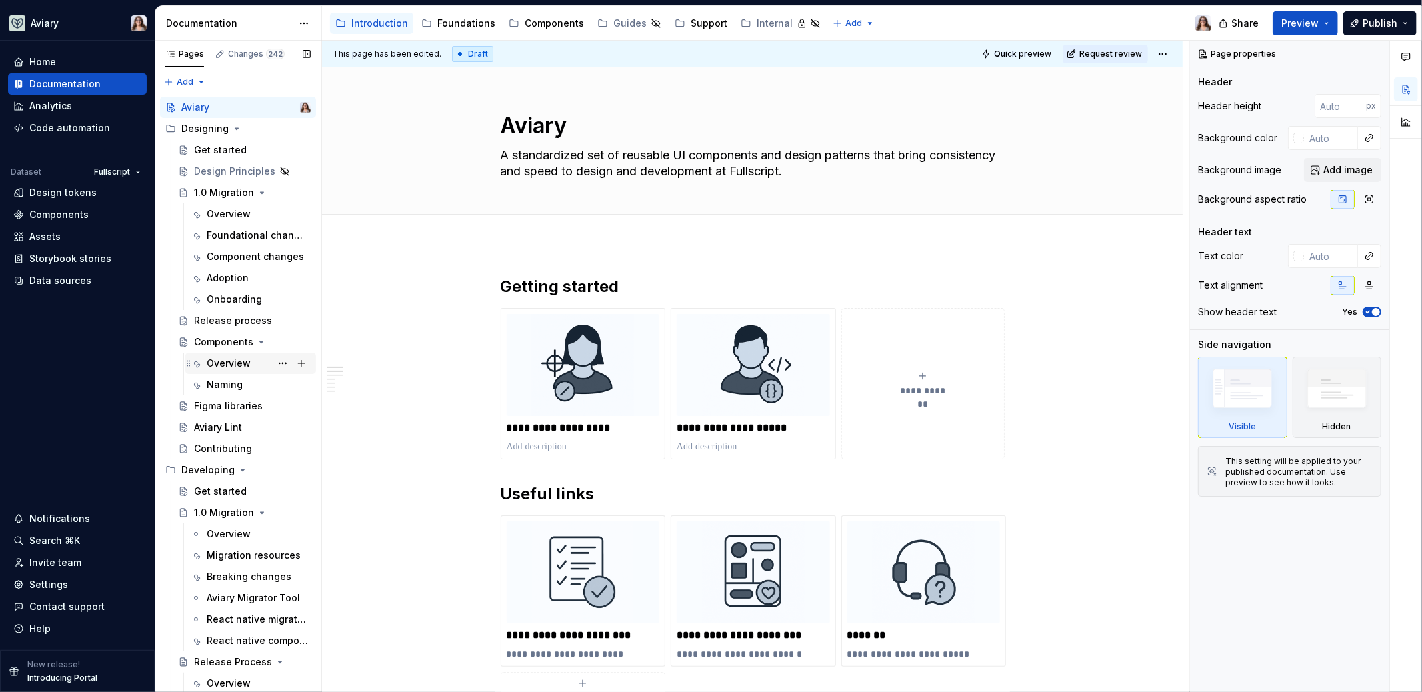
click at [233, 359] on div "Overview" at bounding box center [229, 363] width 44 height 13
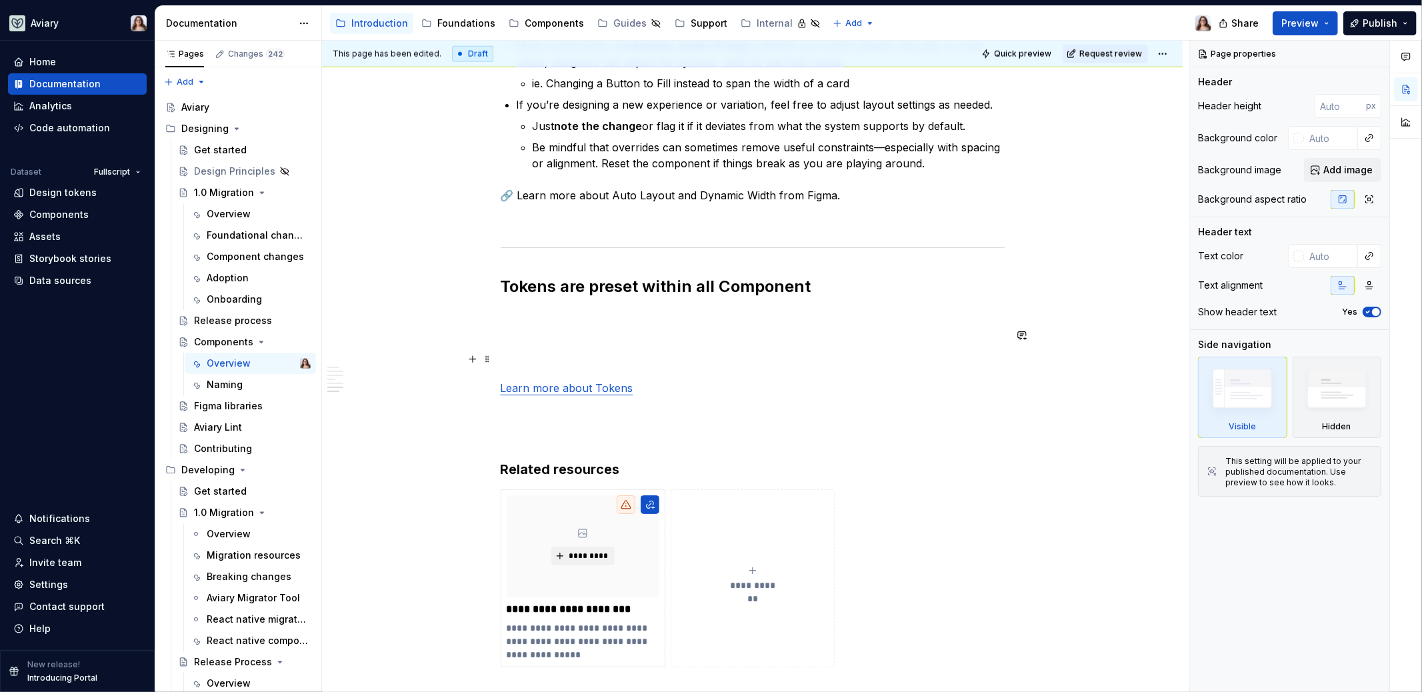
scroll to position [1442, 0]
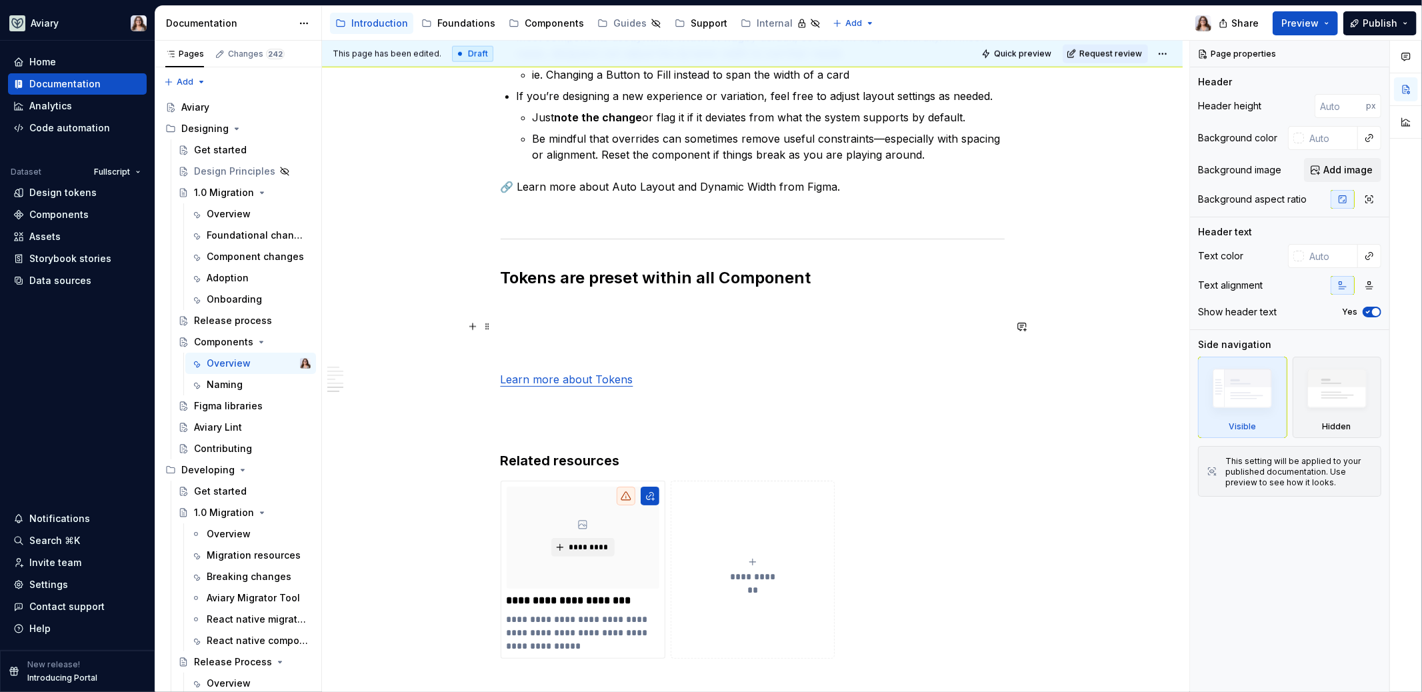
click at [564, 323] on p at bounding box center [753, 331] width 504 height 16
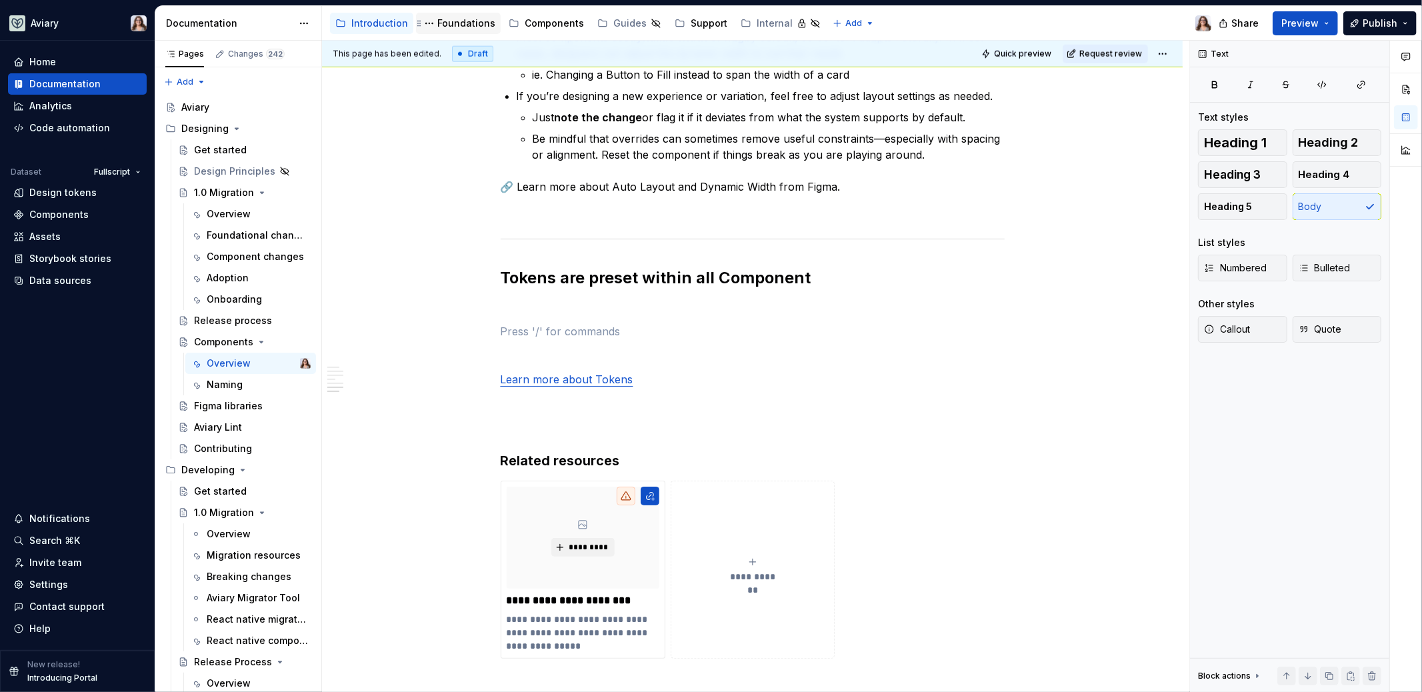
click at [454, 19] on div "Foundations" at bounding box center [466, 23] width 58 height 13
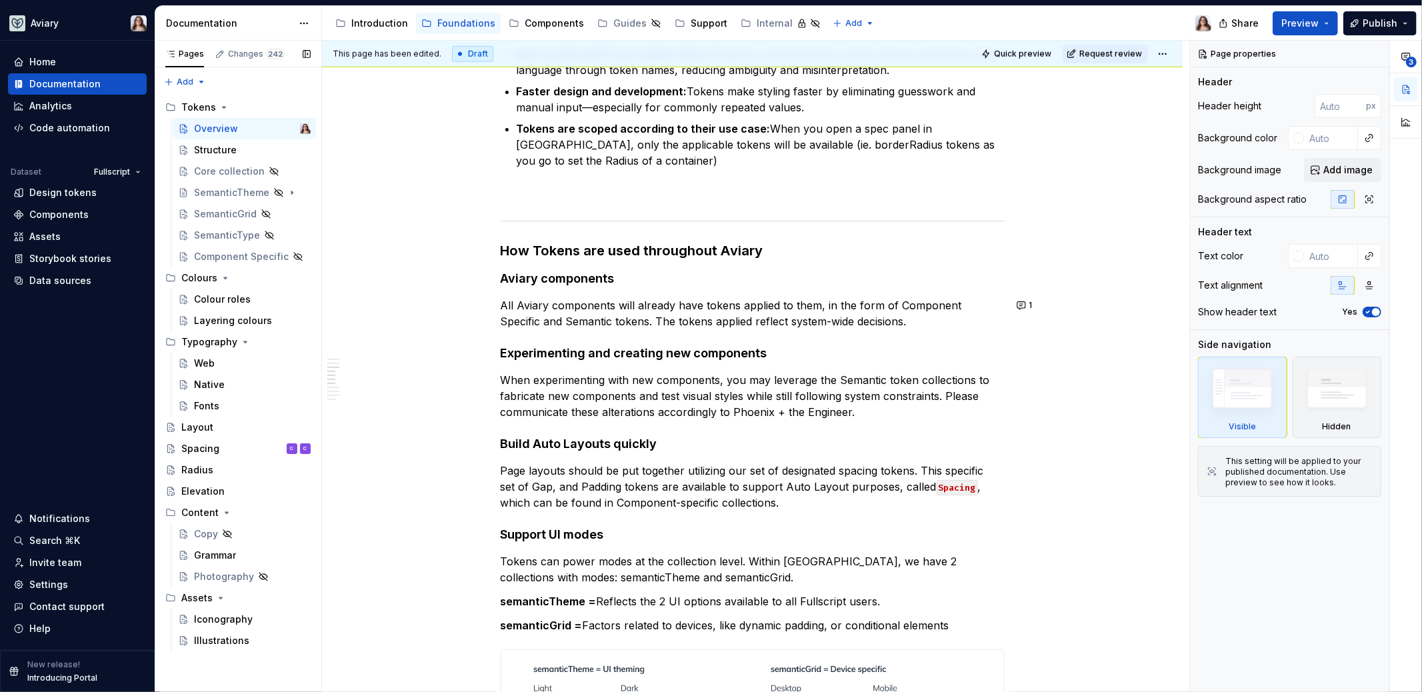
scroll to position [901, 0]
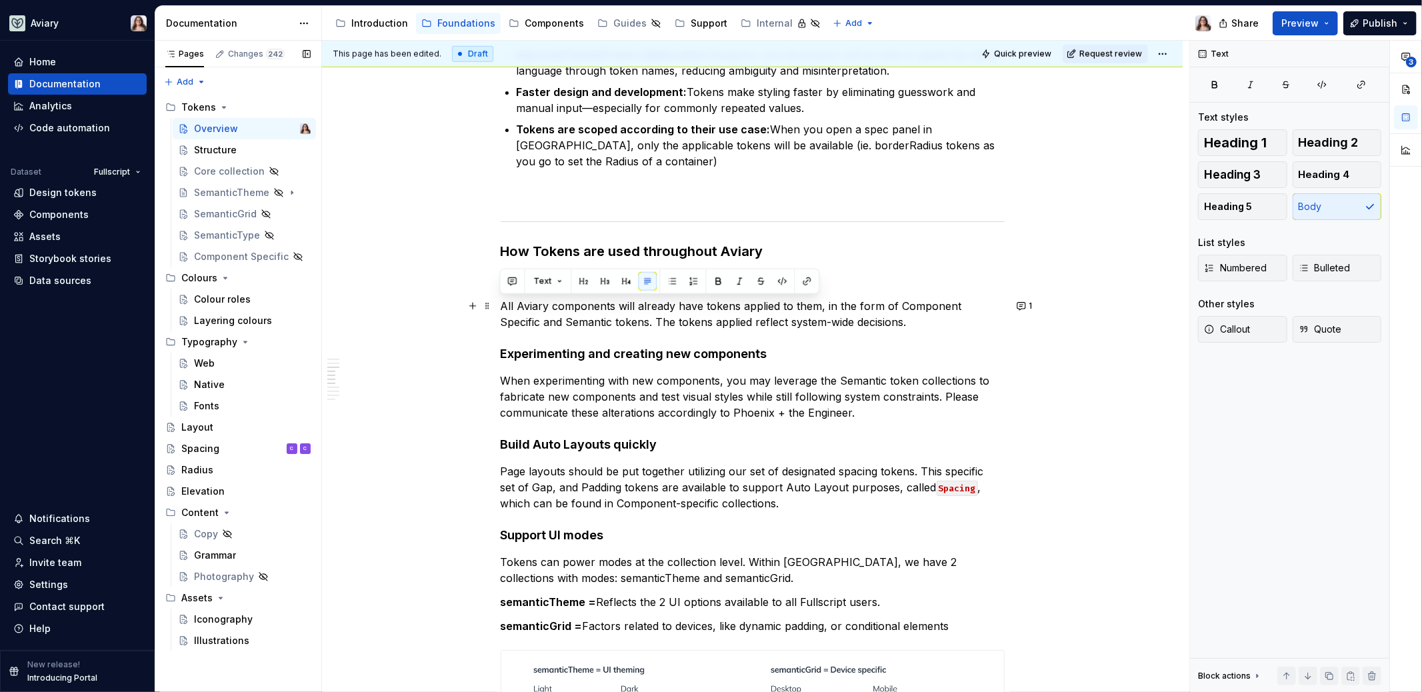
drag, startPoint x: 881, startPoint y: 322, endPoint x: 501, endPoint y: 308, distance: 380.8
click at [501, 308] on p "All Aviary components will already have tokens applied to them, in the form of …" at bounding box center [753, 314] width 504 height 32
copy p "All Aviary components will already have tokens applied to them, in the form of …"
click at [377, 29] on div "Introduction" at bounding box center [379, 23] width 57 height 13
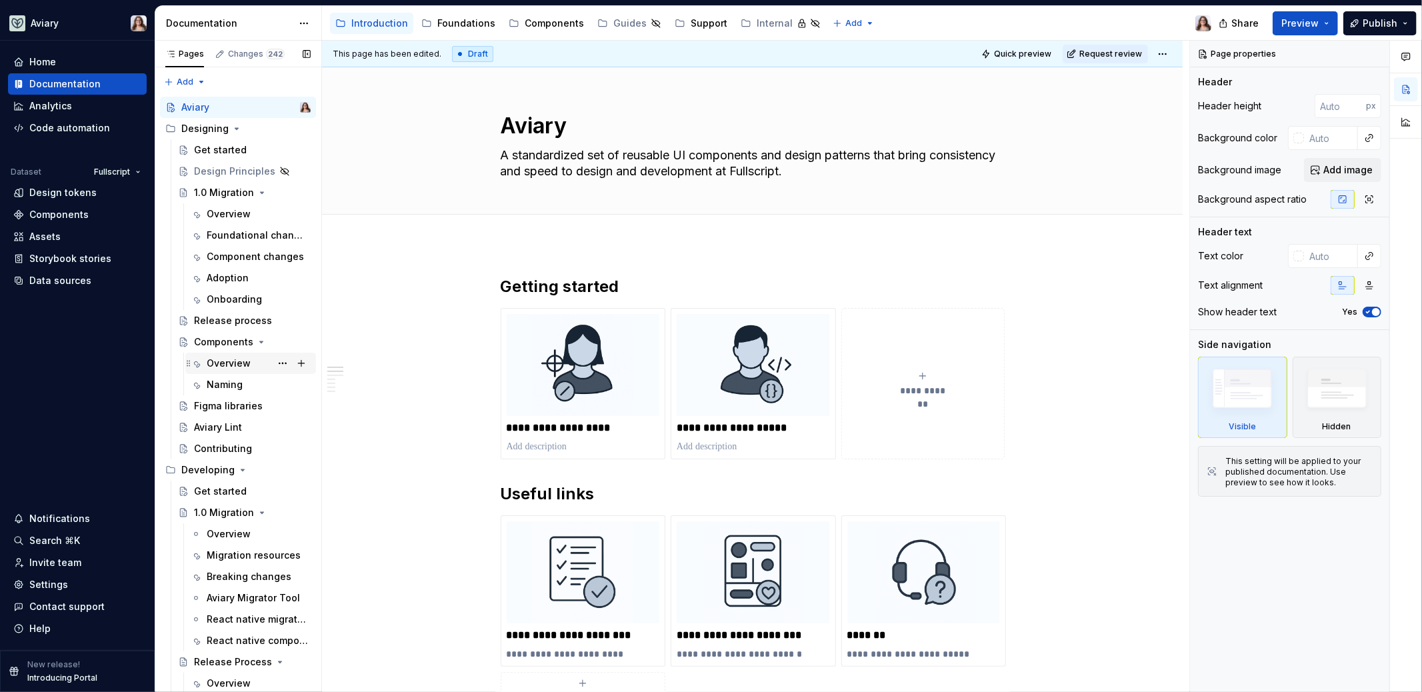
click at [230, 362] on div "Overview" at bounding box center [229, 363] width 44 height 13
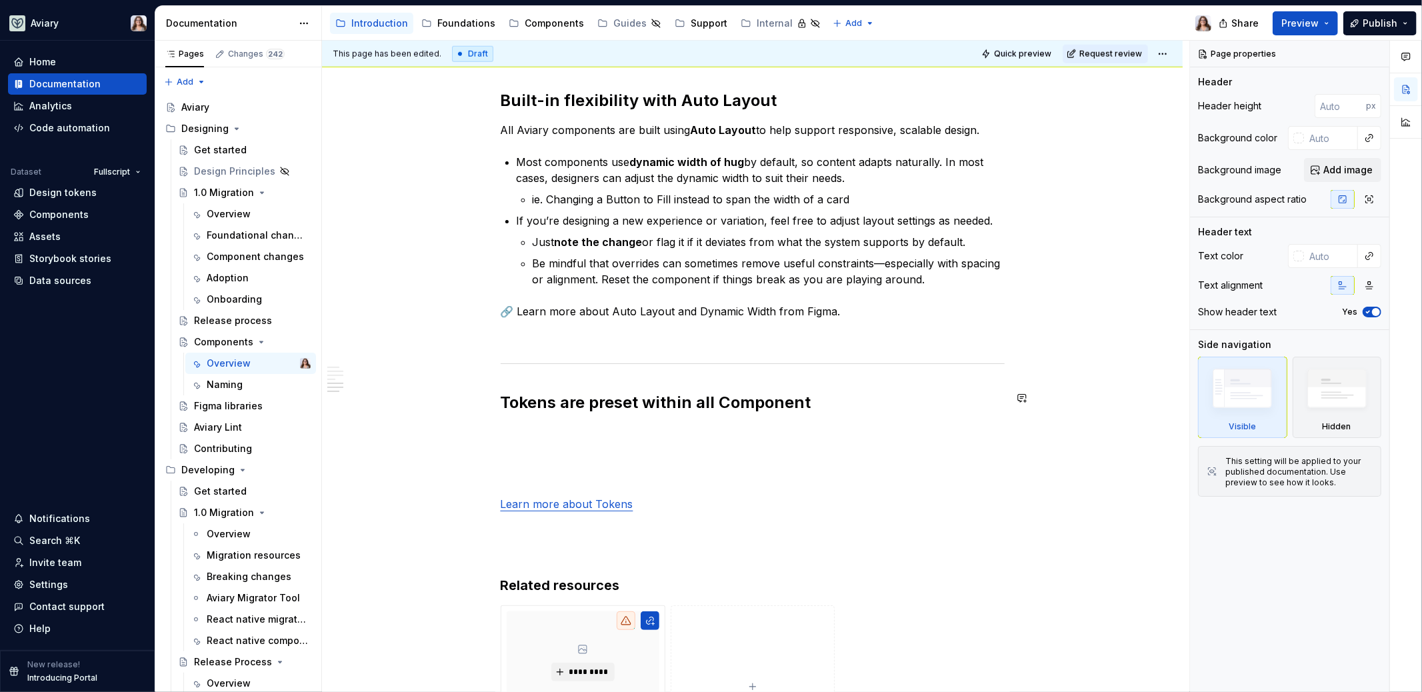
scroll to position [1323, 0]
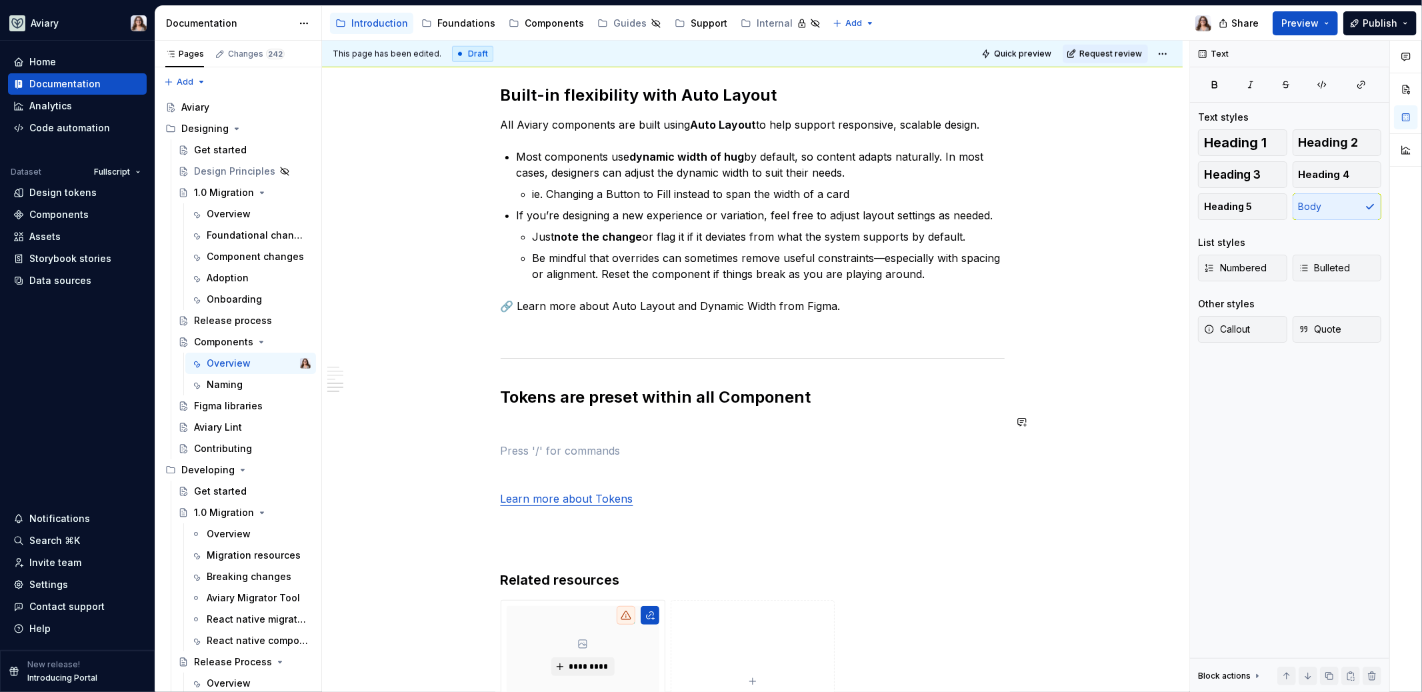
type textarea "*"
click at [527, 425] on p at bounding box center [753, 427] width 504 height 16
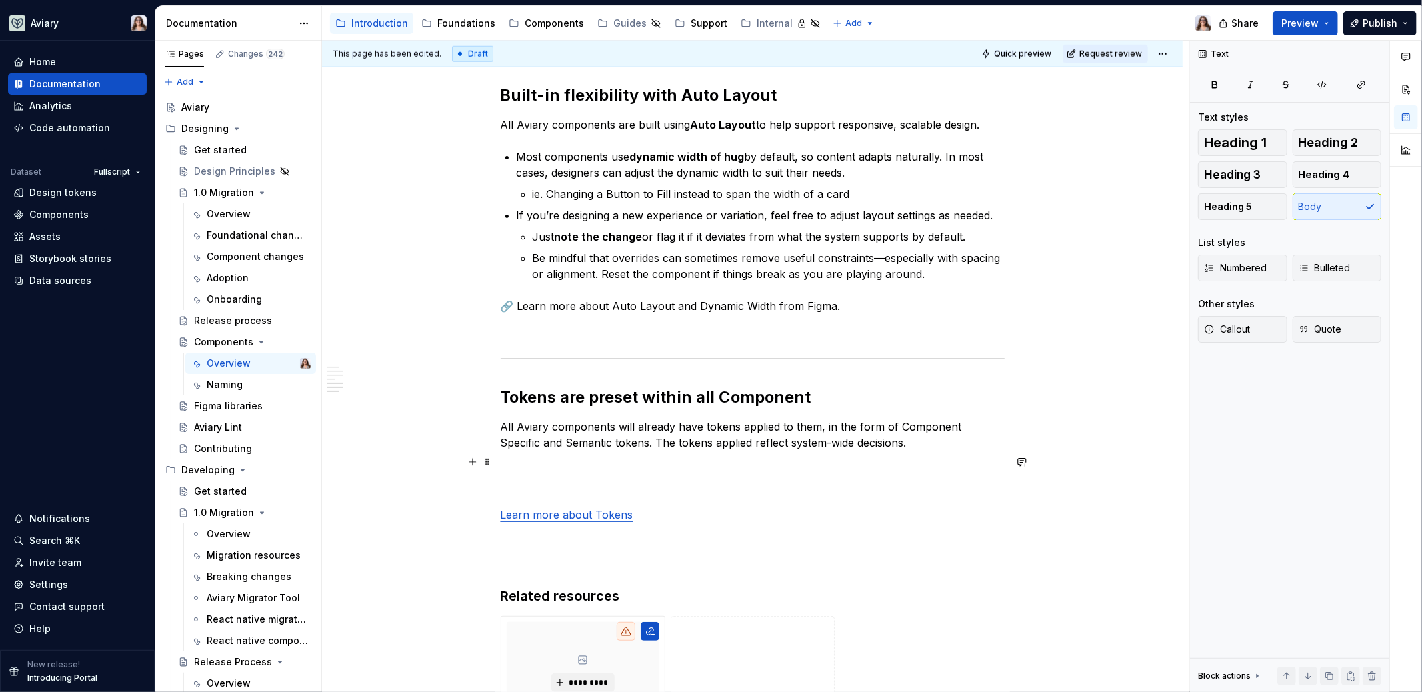
click at [535, 463] on p at bounding box center [753, 467] width 504 height 16
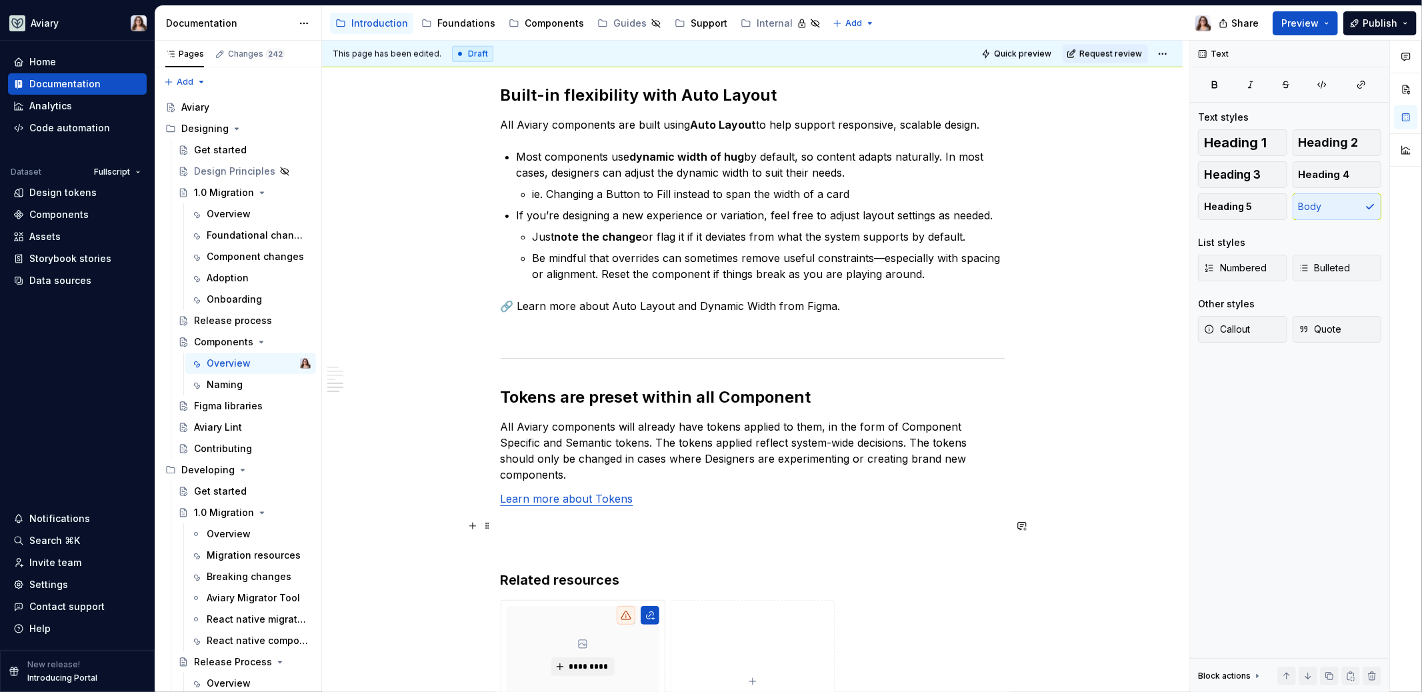
click at [563, 539] on p at bounding box center [753, 547] width 504 height 16
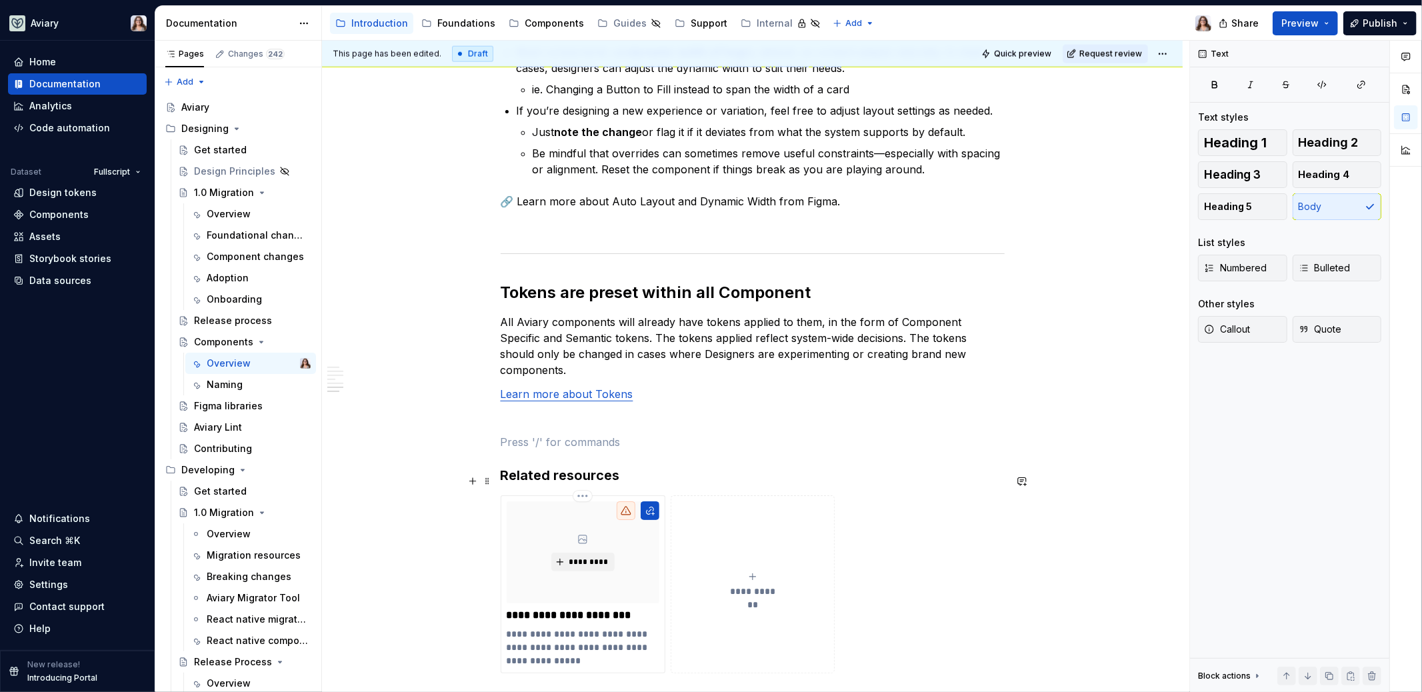
scroll to position [1428, 0]
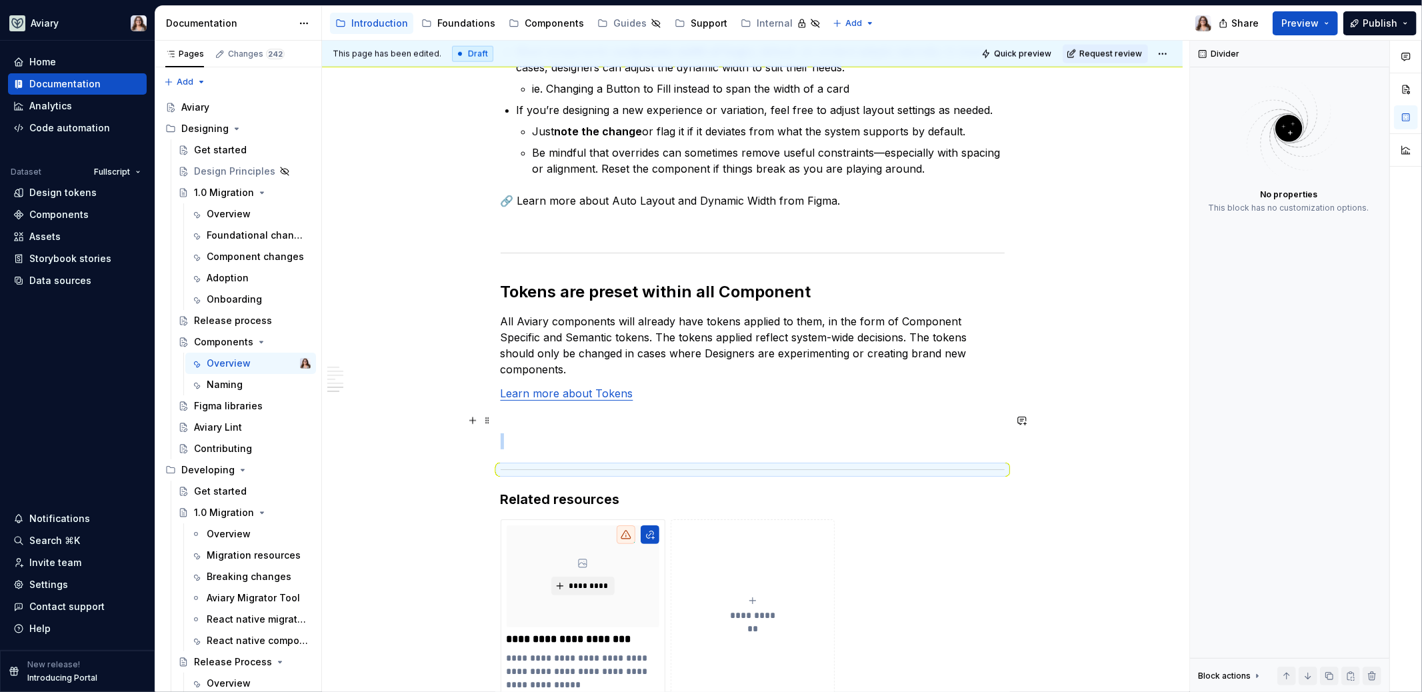
click at [555, 433] on p at bounding box center [753, 441] width 504 height 16
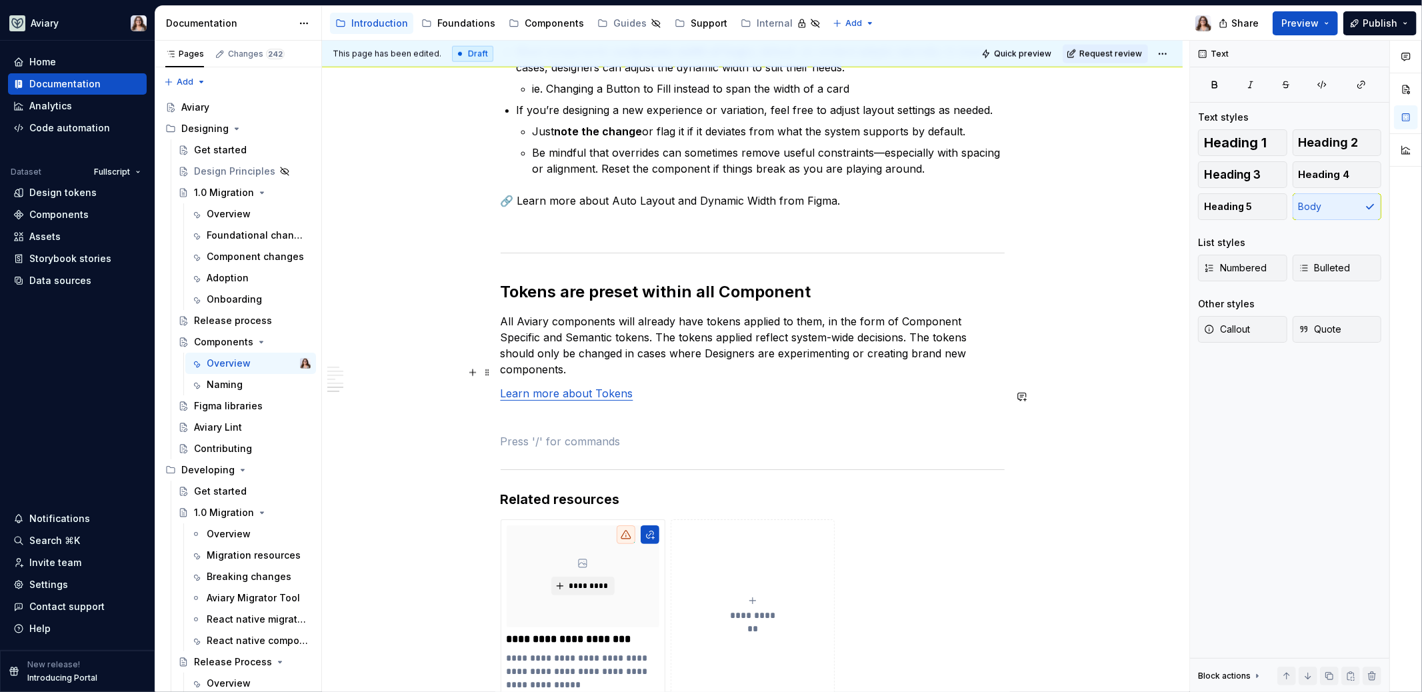
click at [653, 385] on p "Learn more about Tokens" at bounding box center [753, 393] width 504 height 16
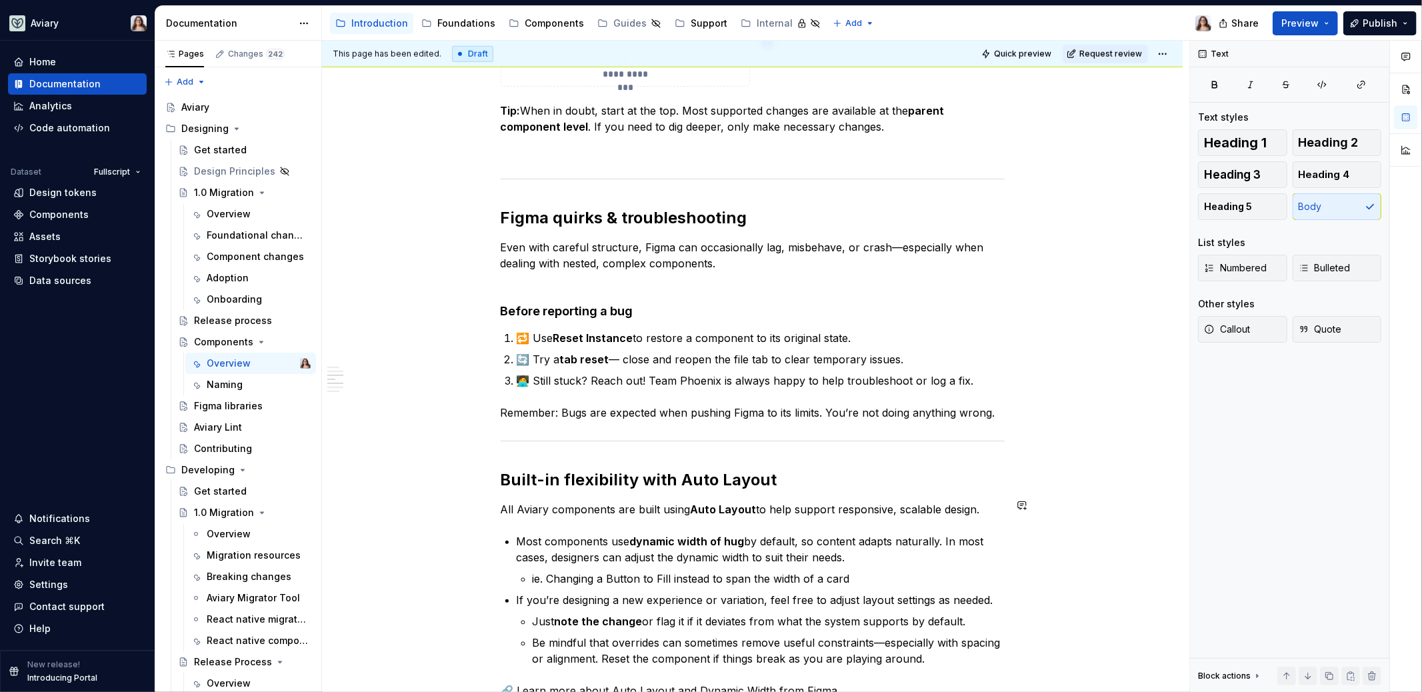
scroll to position [950, 0]
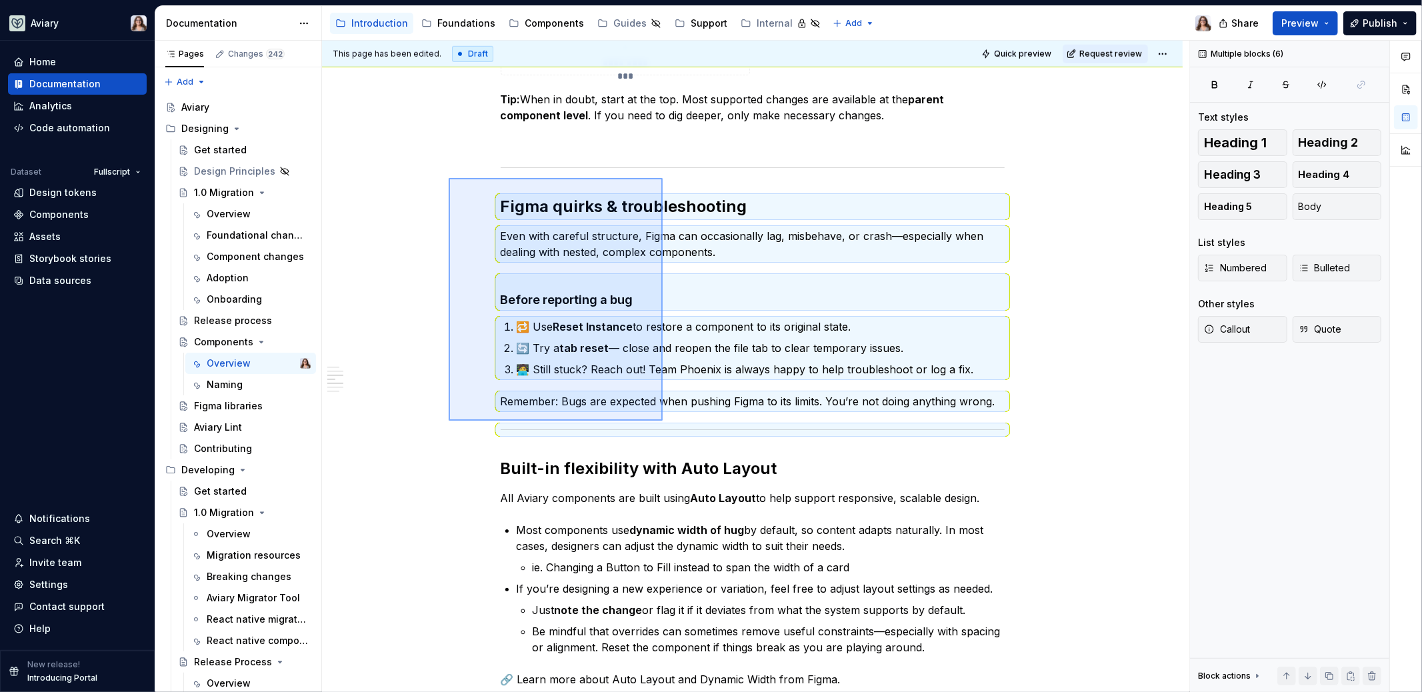
drag, startPoint x: 449, startPoint y: 178, endPoint x: 663, endPoint y: 421, distance: 323.5
click at [663, 421] on div "This page has been edited. Draft Quick preview Request review Components Aviary…" at bounding box center [755, 367] width 867 height 652
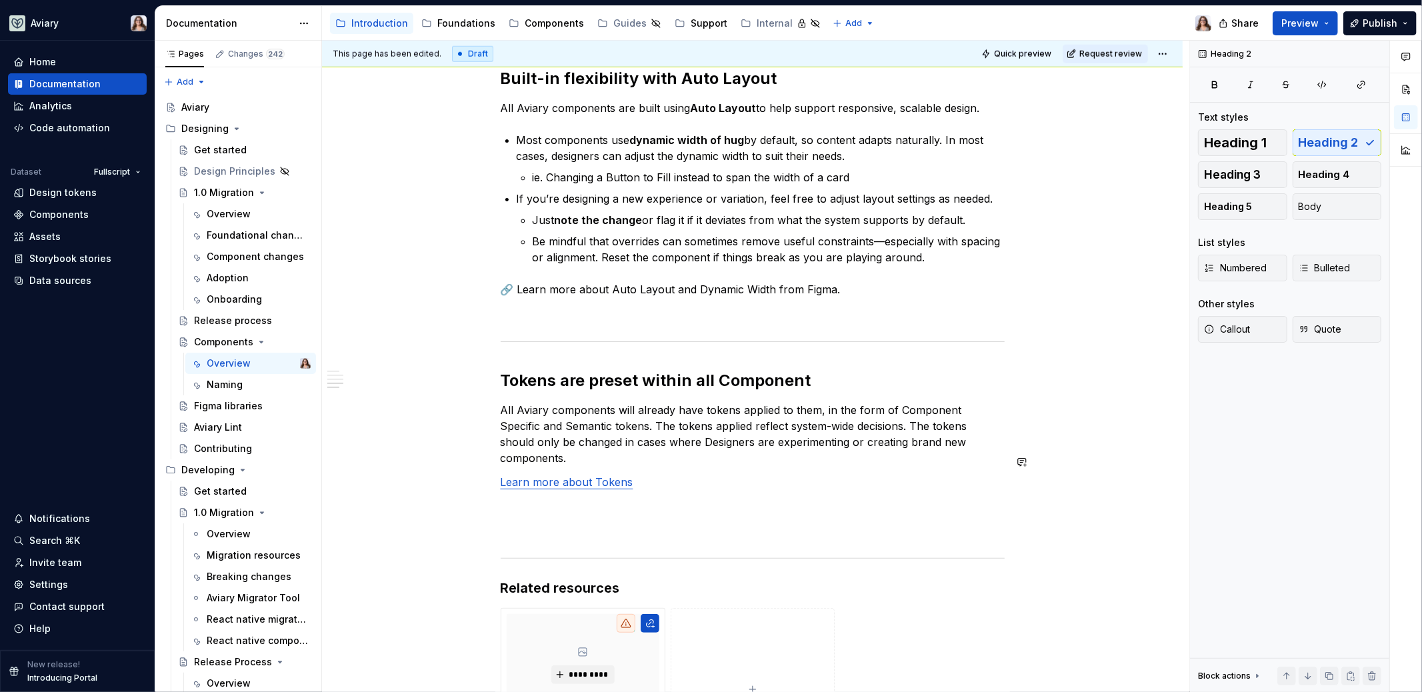
scroll to position [1171, 0]
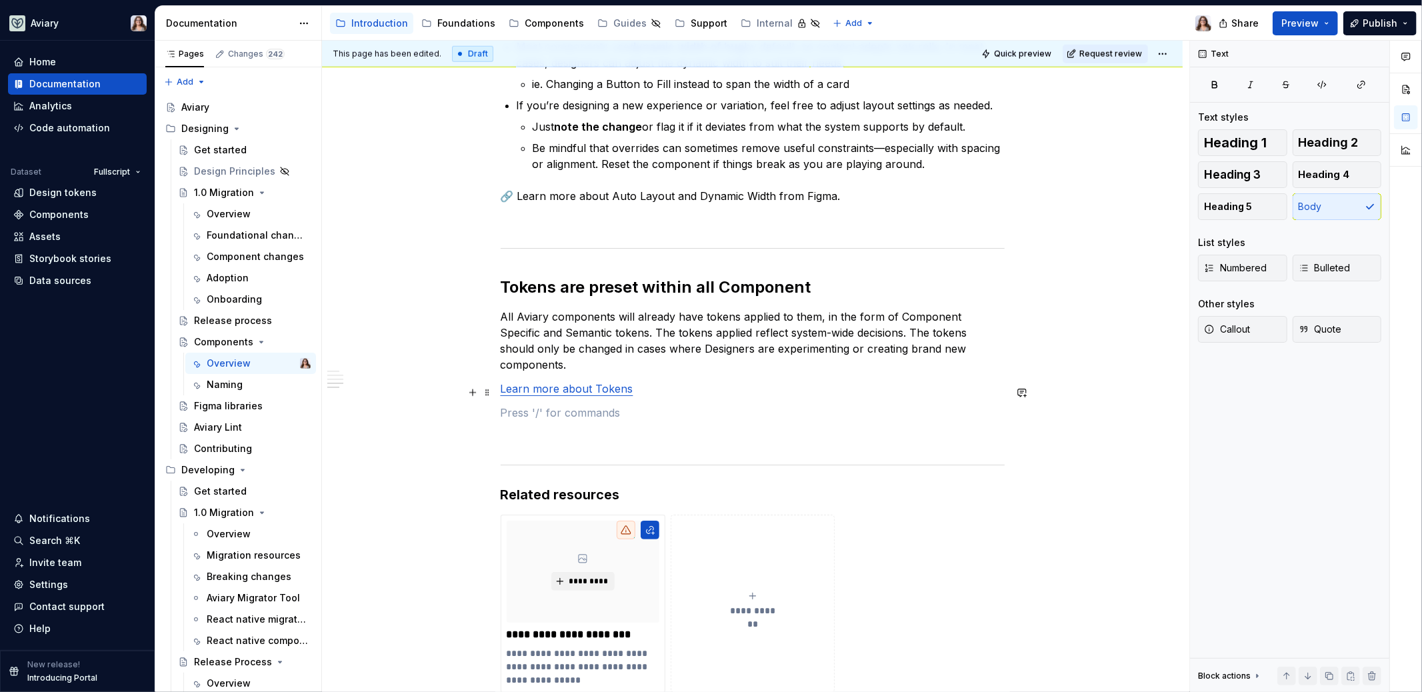
click at [548, 405] on p at bounding box center [753, 413] width 504 height 16
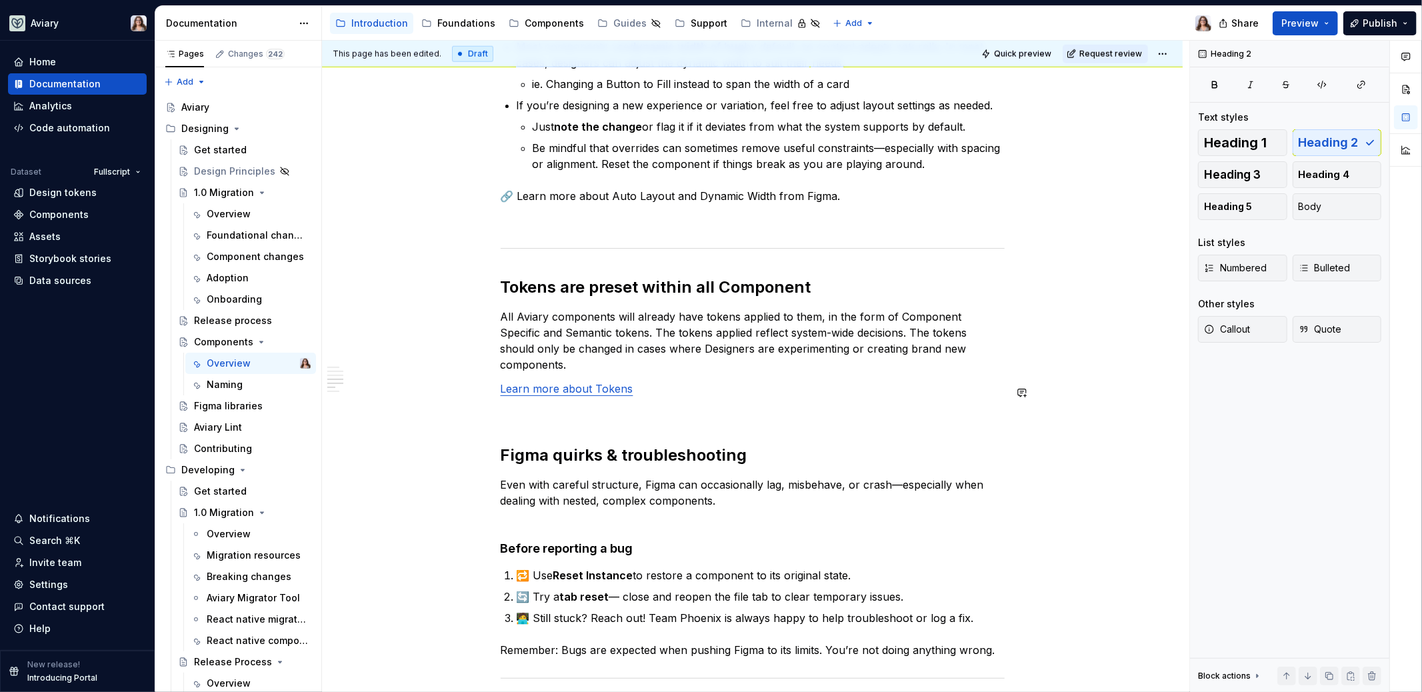
click at [529, 404] on div "**********" at bounding box center [753, 27] width 504 height 1870
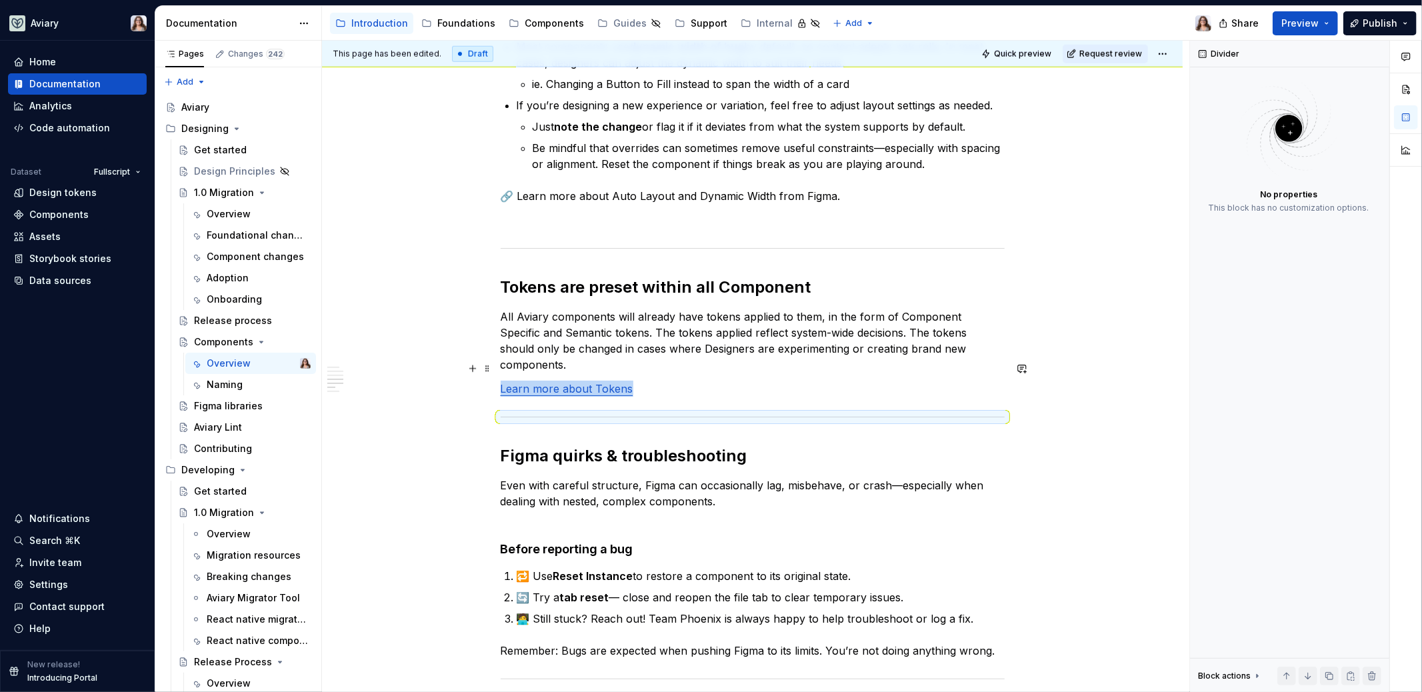
click at [644, 381] on p "Learn more about Tokens" at bounding box center [753, 389] width 504 height 16
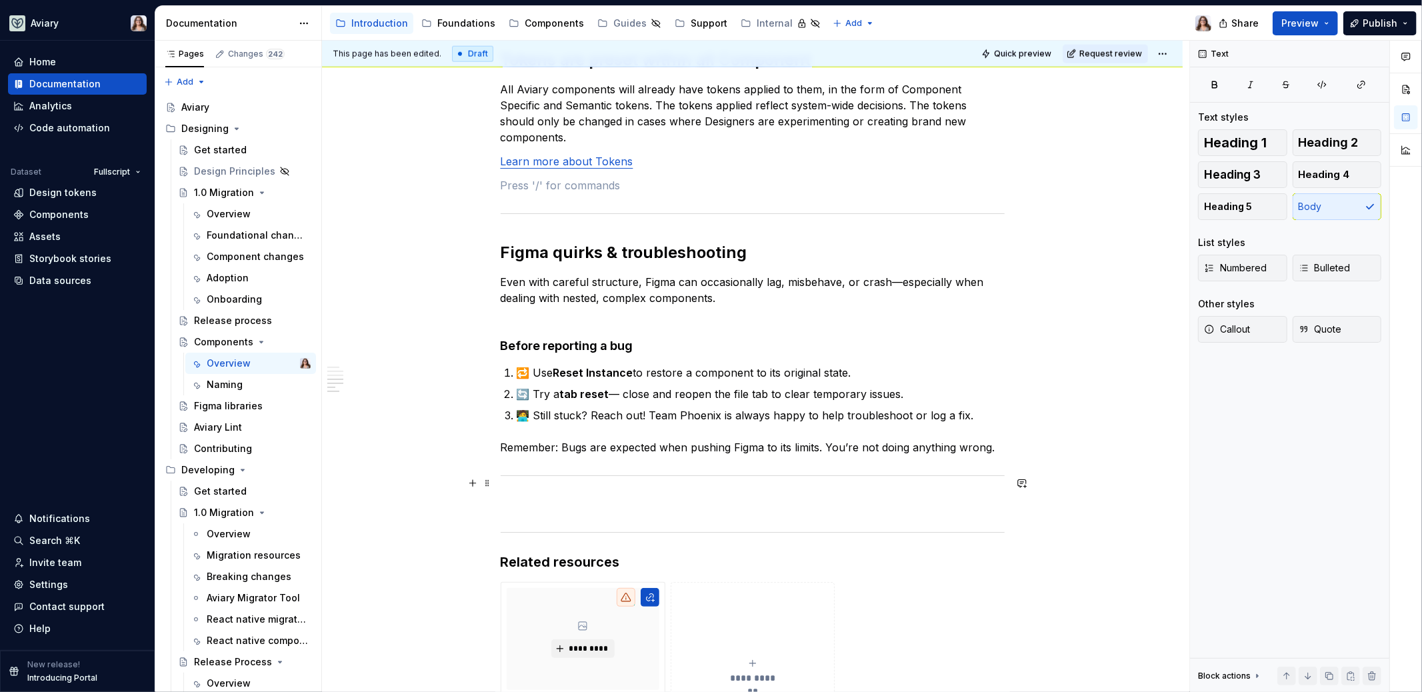
scroll to position [1424, 0]
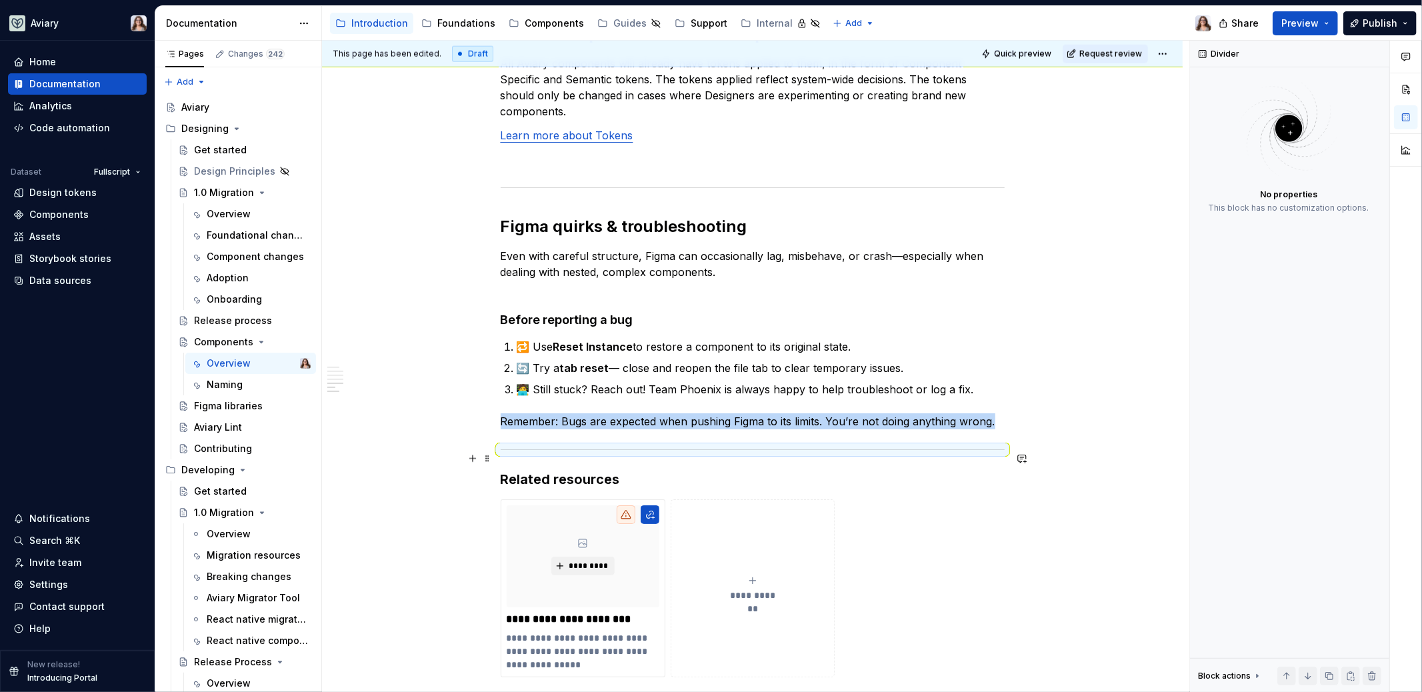
click at [886, 470] on h3 "Related resources" at bounding box center [753, 479] width 504 height 19
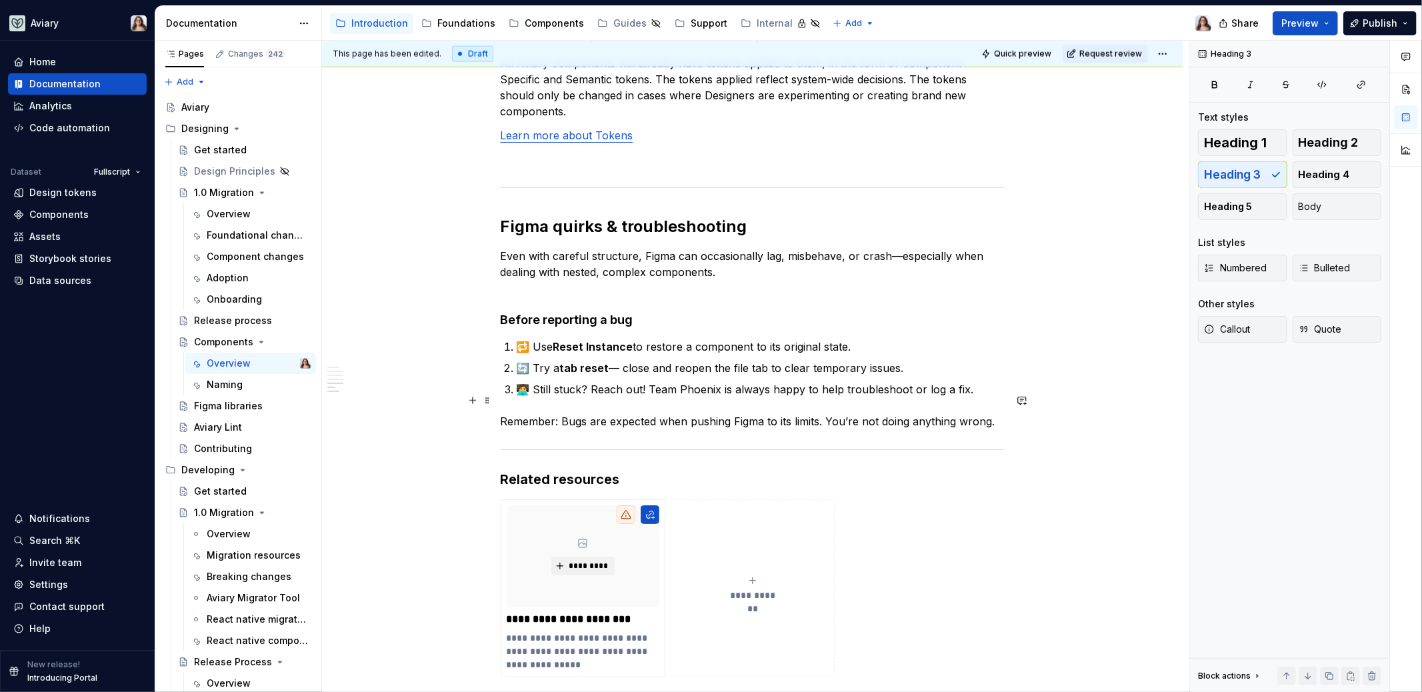
click at [999, 413] on p "Remember: Bugs are expected when pushing Figma to its limits. You’re not doing …" at bounding box center [753, 421] width 504 height 16
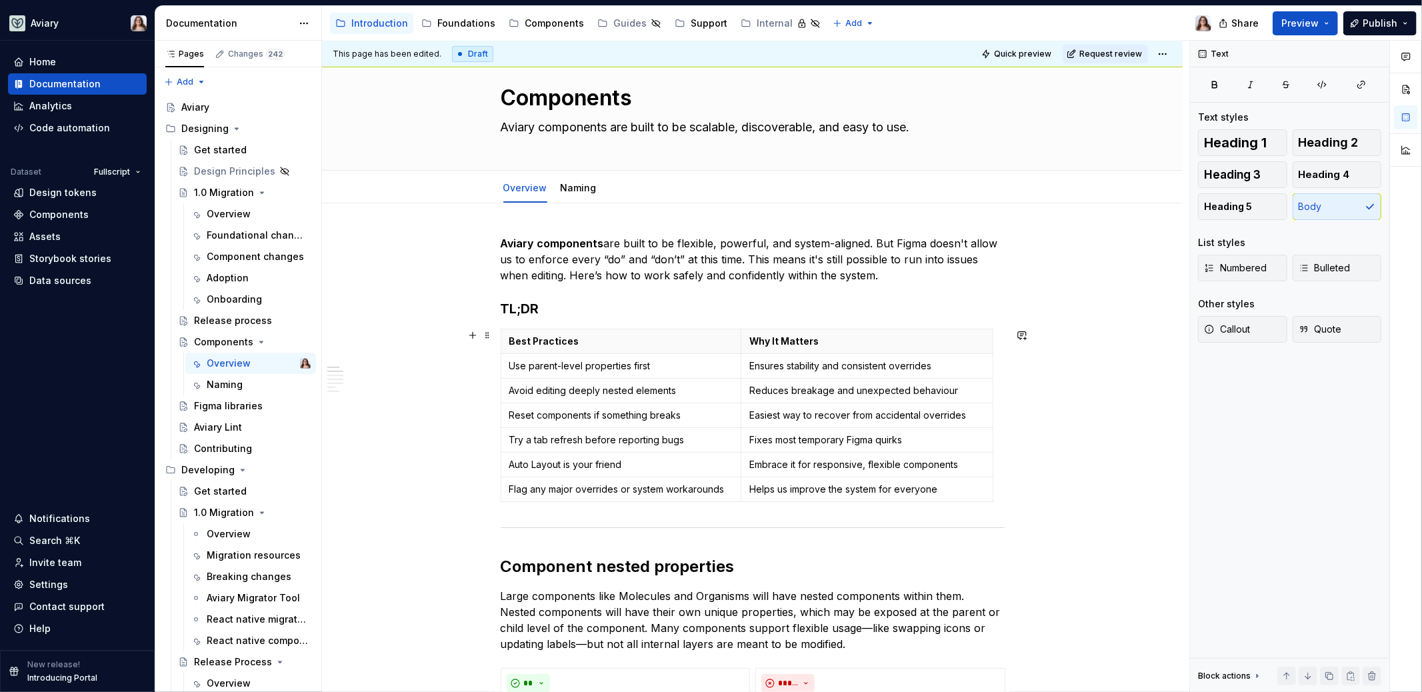
scroll to position [0, 0]
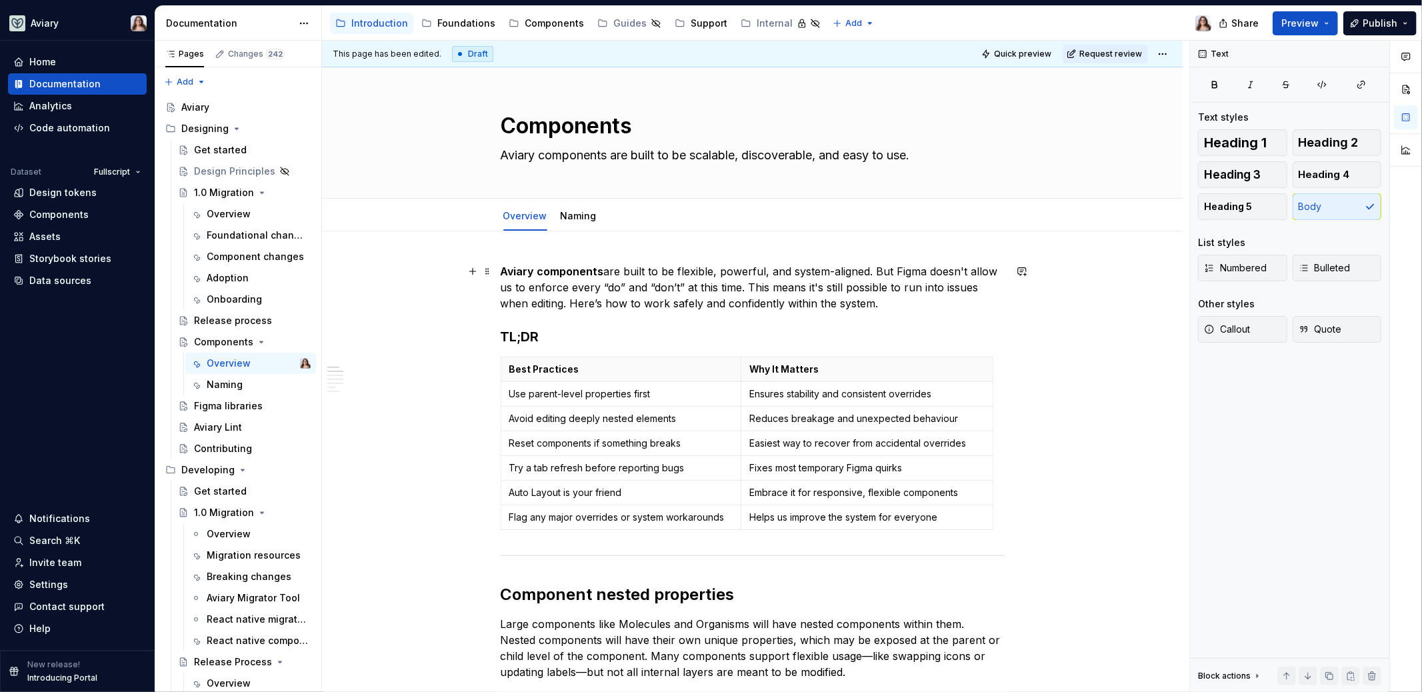
click at [875, 268] on p "Aviary components are built to be flexible, powerful, and system-aligned. But F…" at bounding box center [753, 287] width 504 height 48
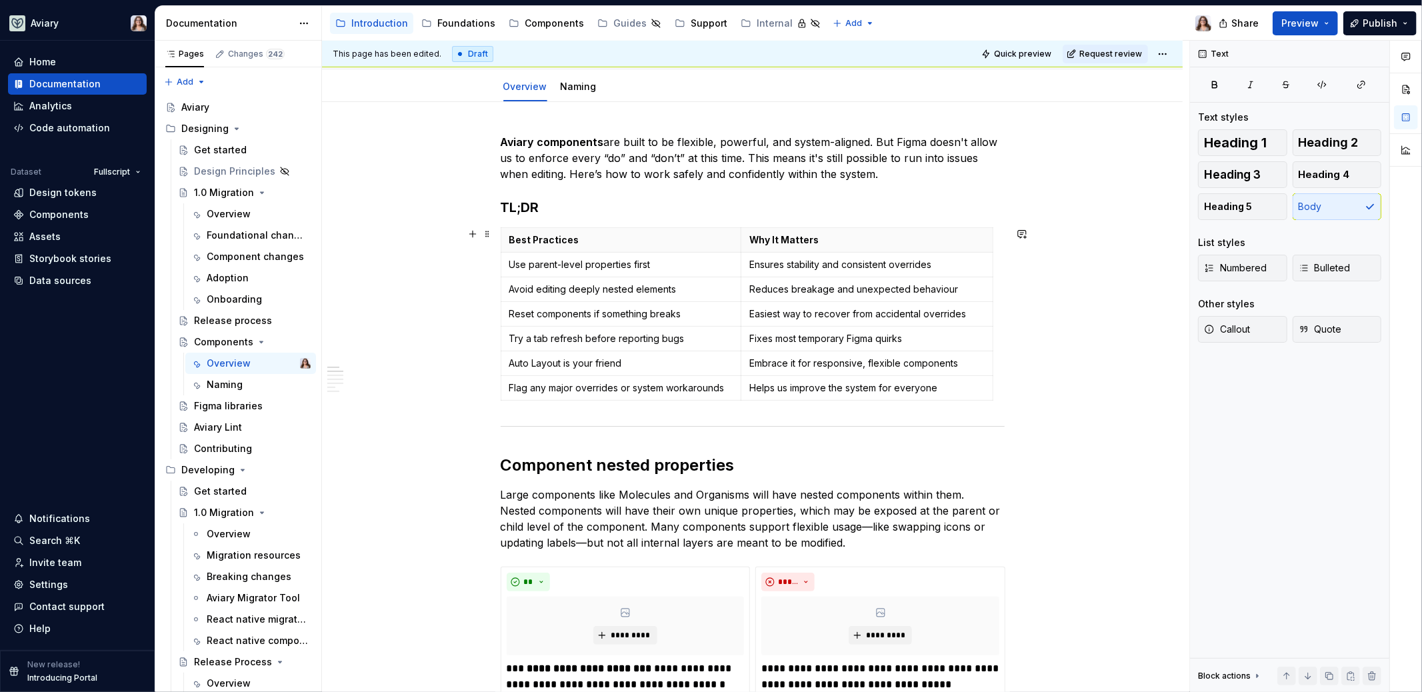
scroll to position [124, 0]
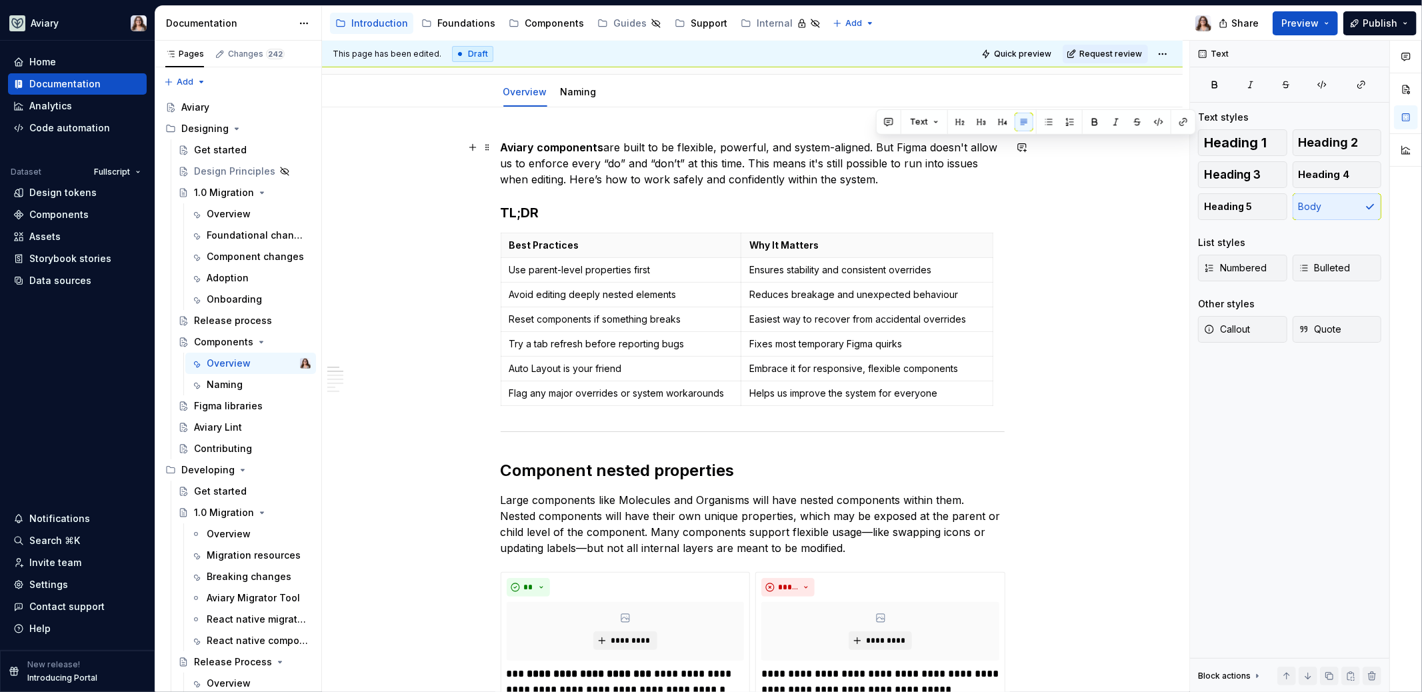
drag, startPoint x: 896, startPoint y: 142, endPoint x: 884, endPoint y: 181, distance: 40.7
click at [884, 181] on p "Aviary components are built to be flexible, powerful, and system-aligned. But F…" at bounding box center [753, 163] width 504 height 48
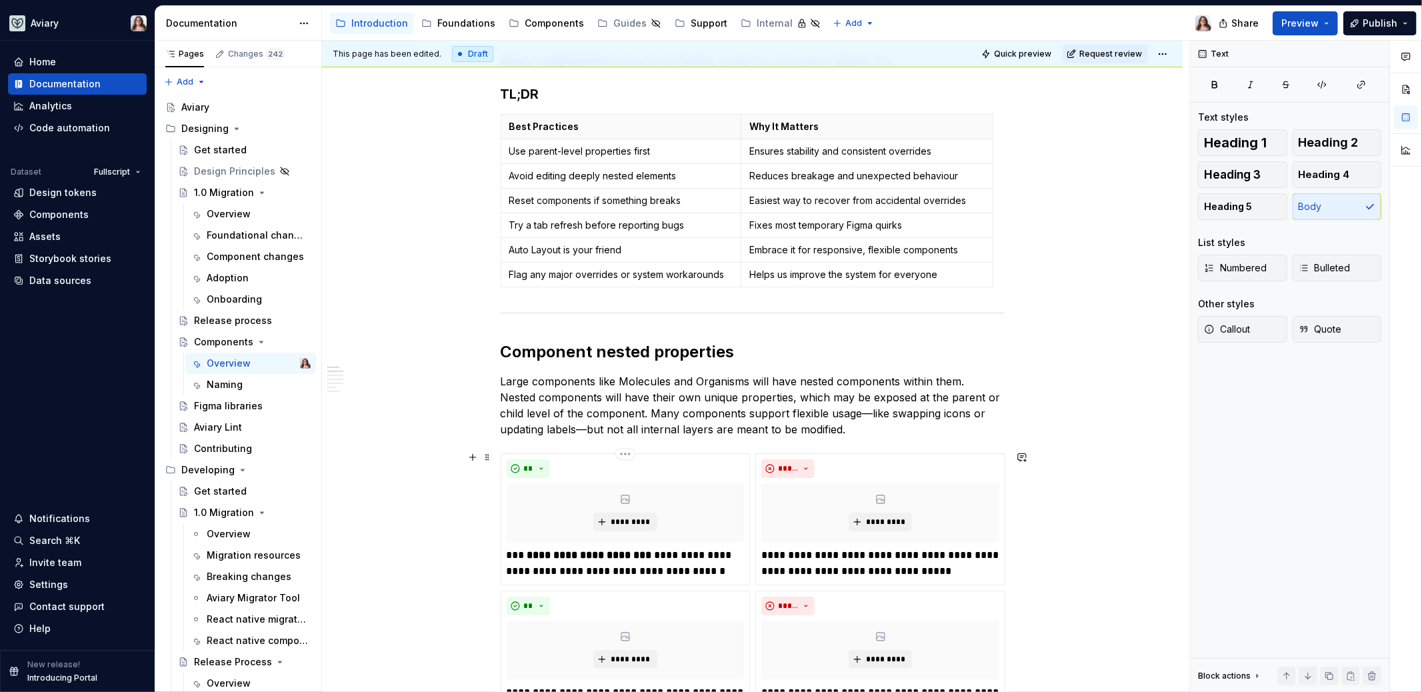
scroll to position [217, 0]
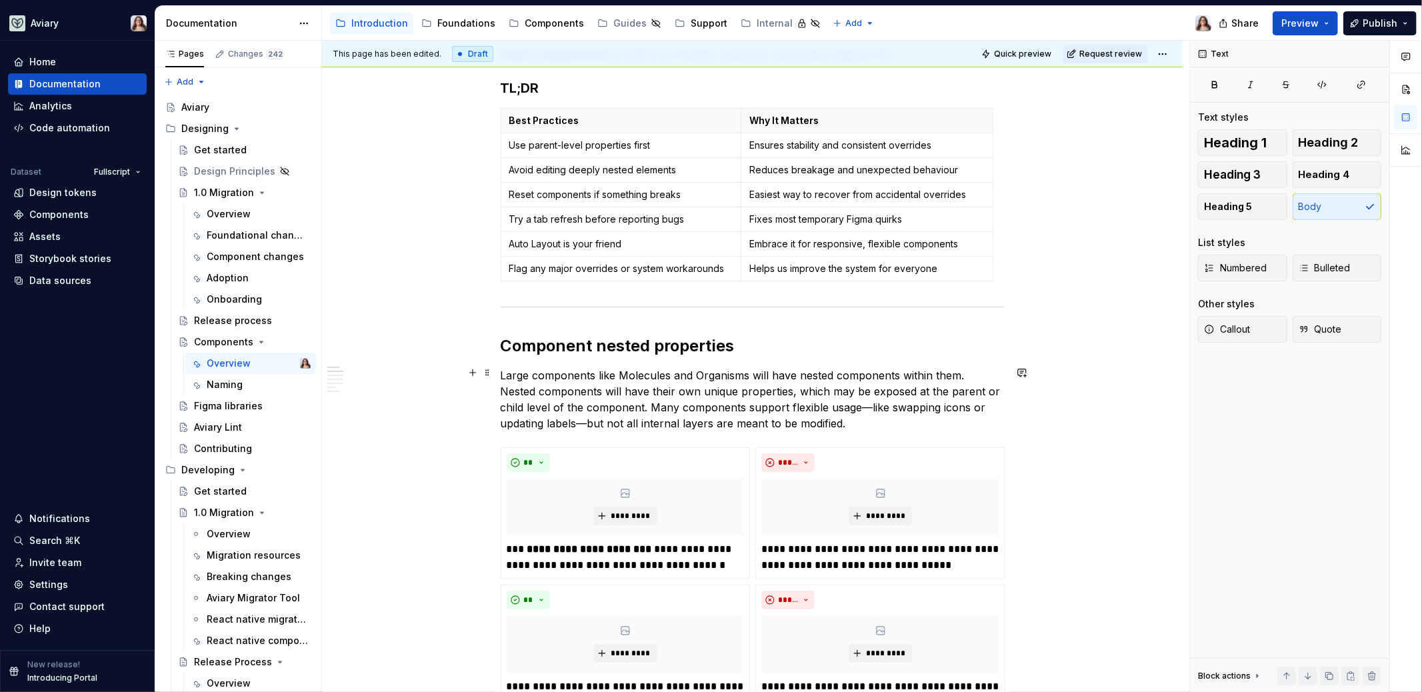
click at [503, 369] on p "Large components like Molecules and Organisms will have nested components withi…" at bounding box center [753, 399] width 504 height 64
click at [815, 416] on p "Large components like Molecules and Organisms will have nested components withi…" at bounding box center [753, 399] width 504 height 64
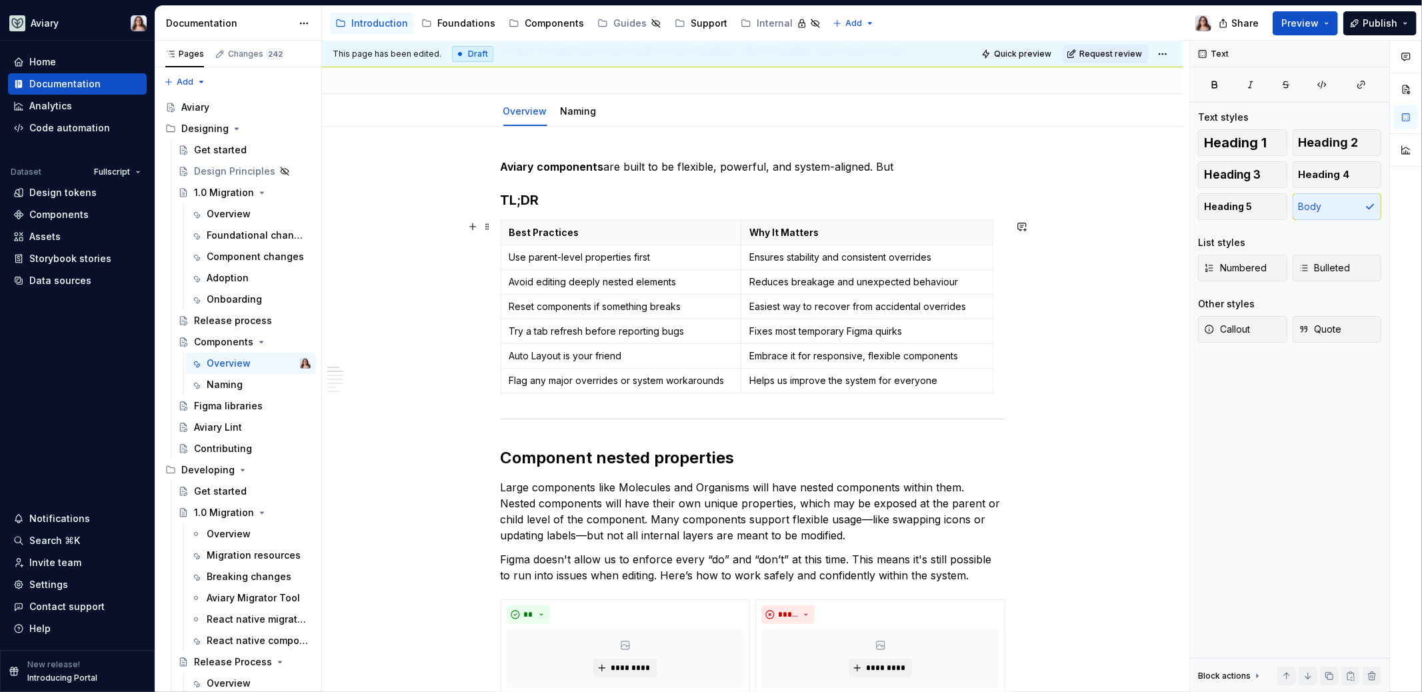
scroll to position [0, 0]
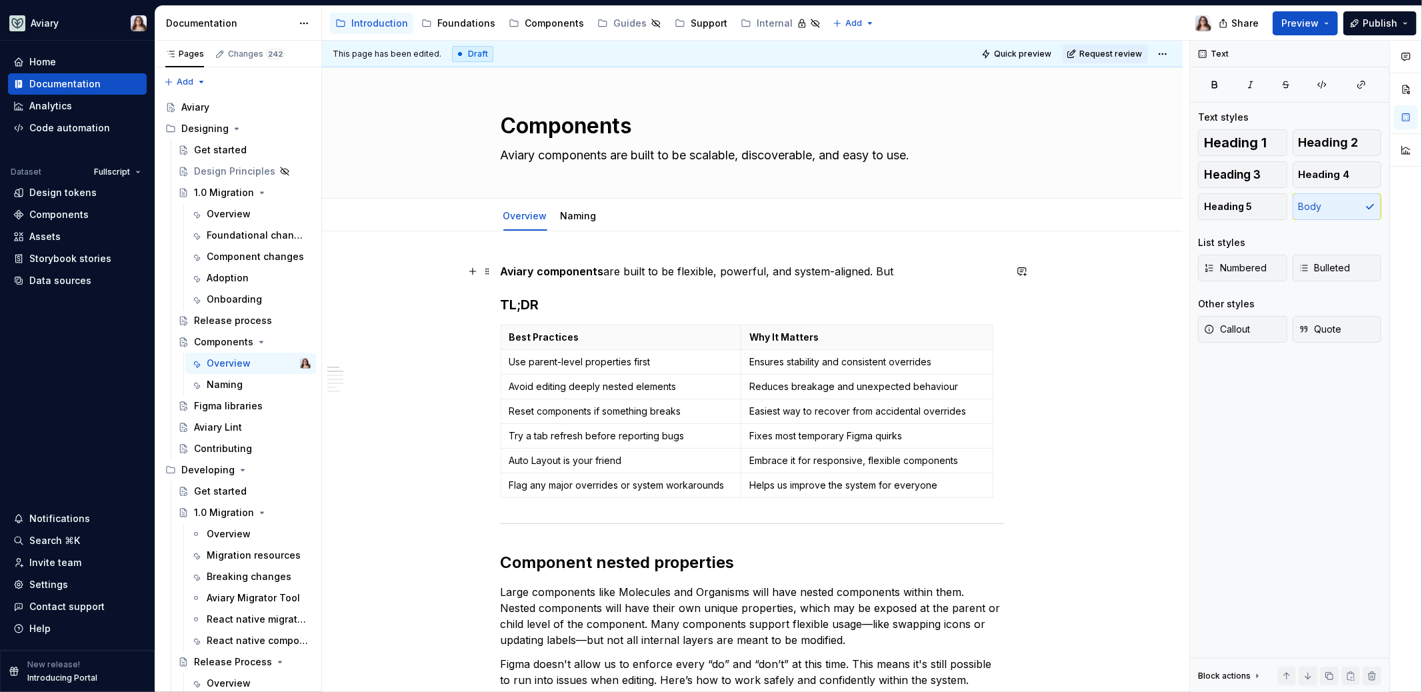
click at [889, 269] on p "Aviary components are built to be flexible, powerful, and system-aligned. But" at bounding box center [753, 271] width 504 height 16
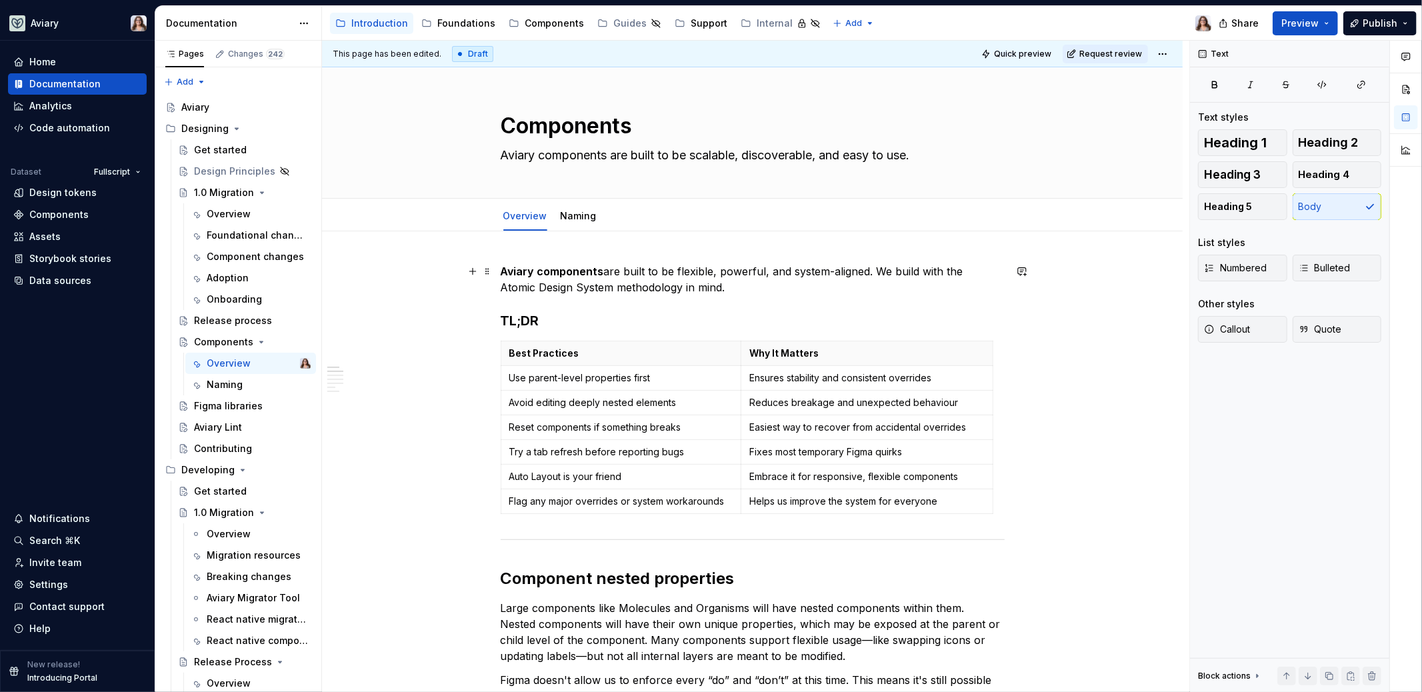
click at [694, 287] on p "Aviary components are built to be flexible, powerful, and system-aligned. We bu…" at bounding box center [753, 279] width 504 height 32
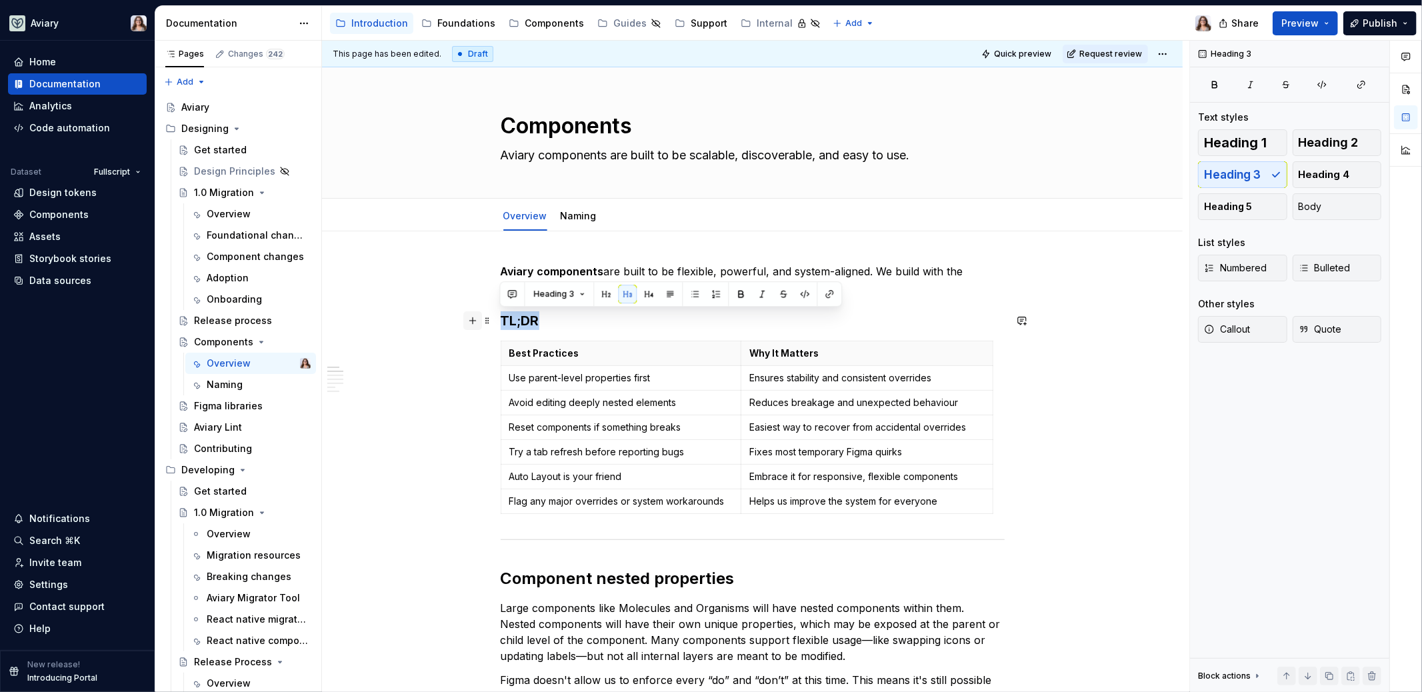
drag, startPoint x: 542, startPoint y: 320, endPoint x: 473, endPoint y: 320, distance: 68.7
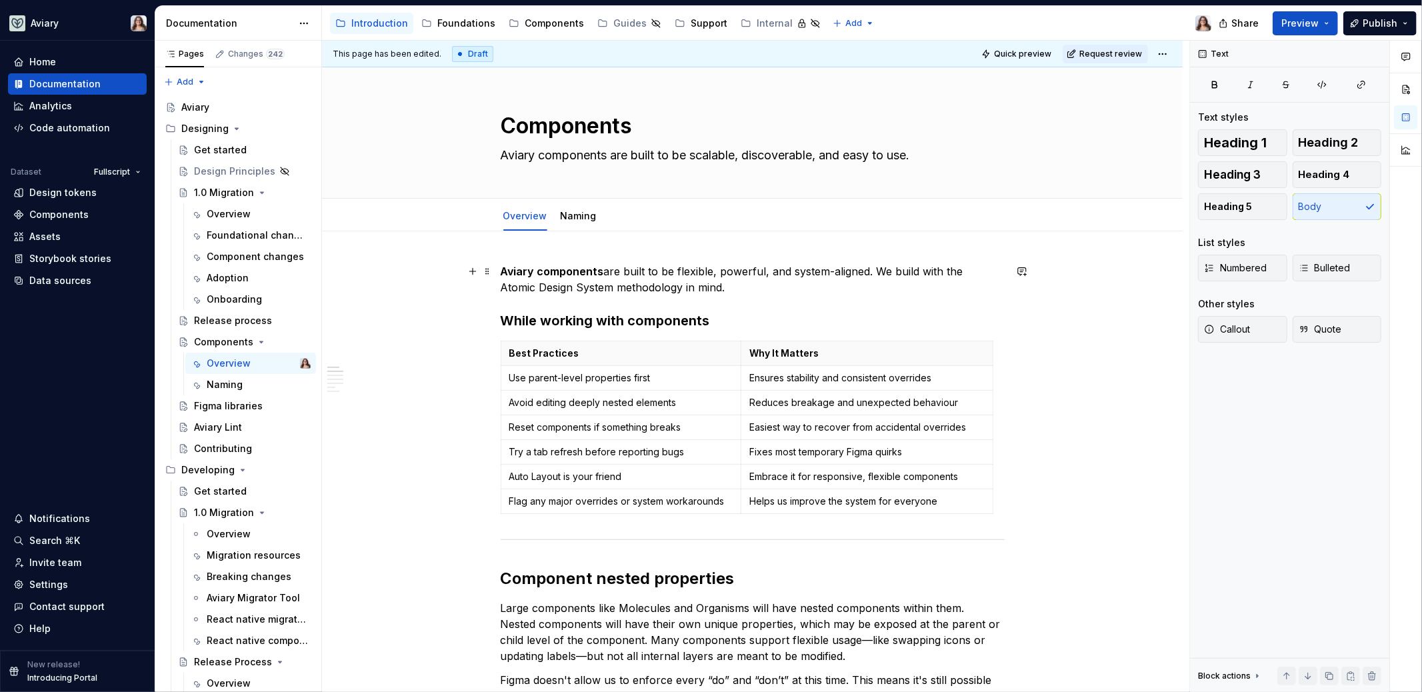
click at [689, 287] on p "Aviary components are built to be flexible, powerful, and system-aligned. We bu…" at bounding box center [753, 279] width 504 height 32
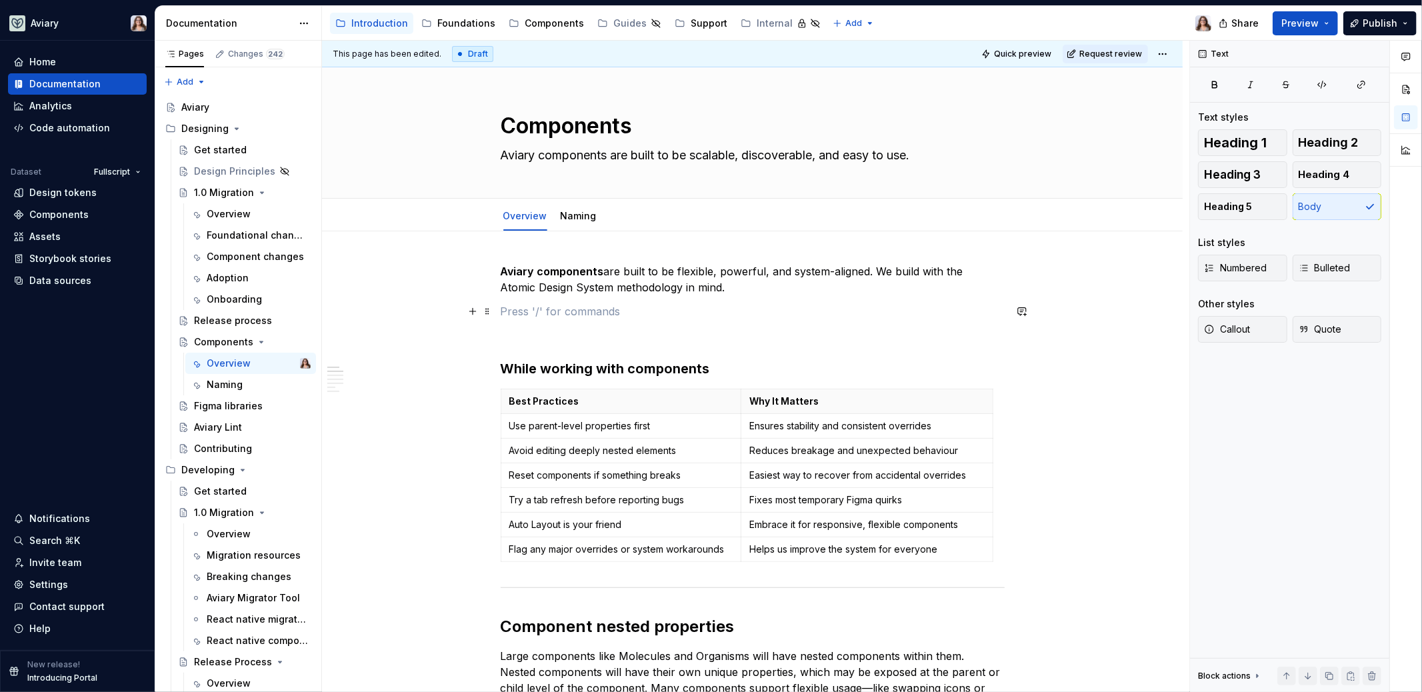
click at [553, 316] on p at bounding box center [753, 311] width 504 height 16
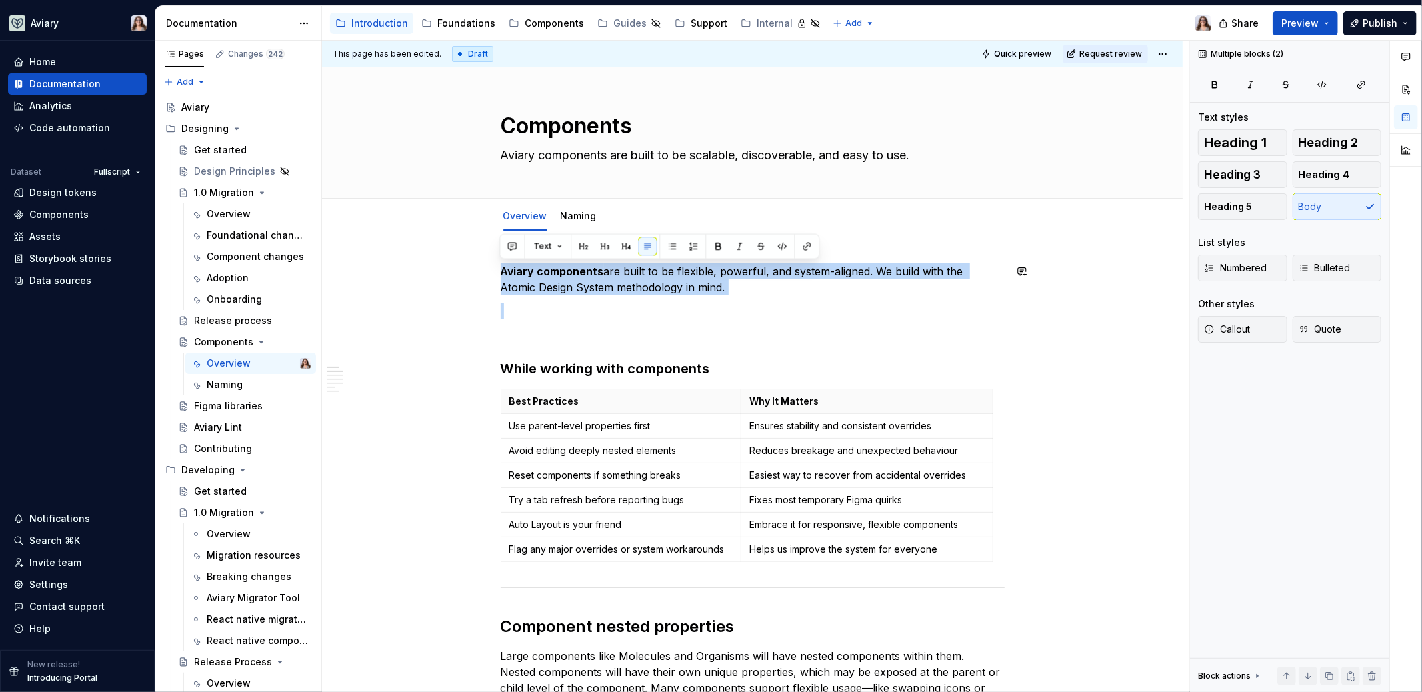
drag, startPoint x: 501, startPoint y: 269, endPoint x: 713, endPoint y: 301, distance: 215.0
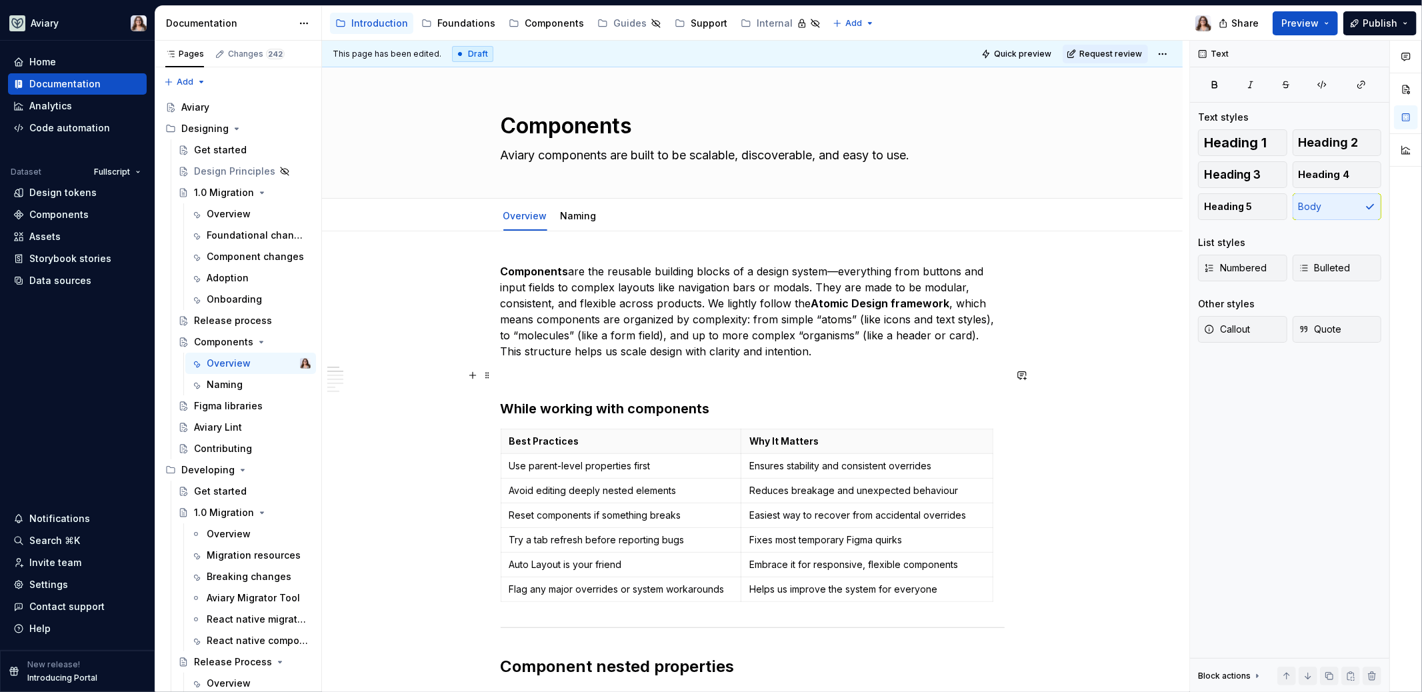
click at [553, 377] on p at bounding box center [753, 375] width 504 height 16
click at [809, 352] on p "Components are the reusable building blocks of a design system—everything from …" at bounding box center [753, 311] width 504 height 96
click at [531, 367] on p at bounding box center [753, 375] width 504 height 16
click at [836, 375] on p at bounding box center [753, 375] width 504 height 16
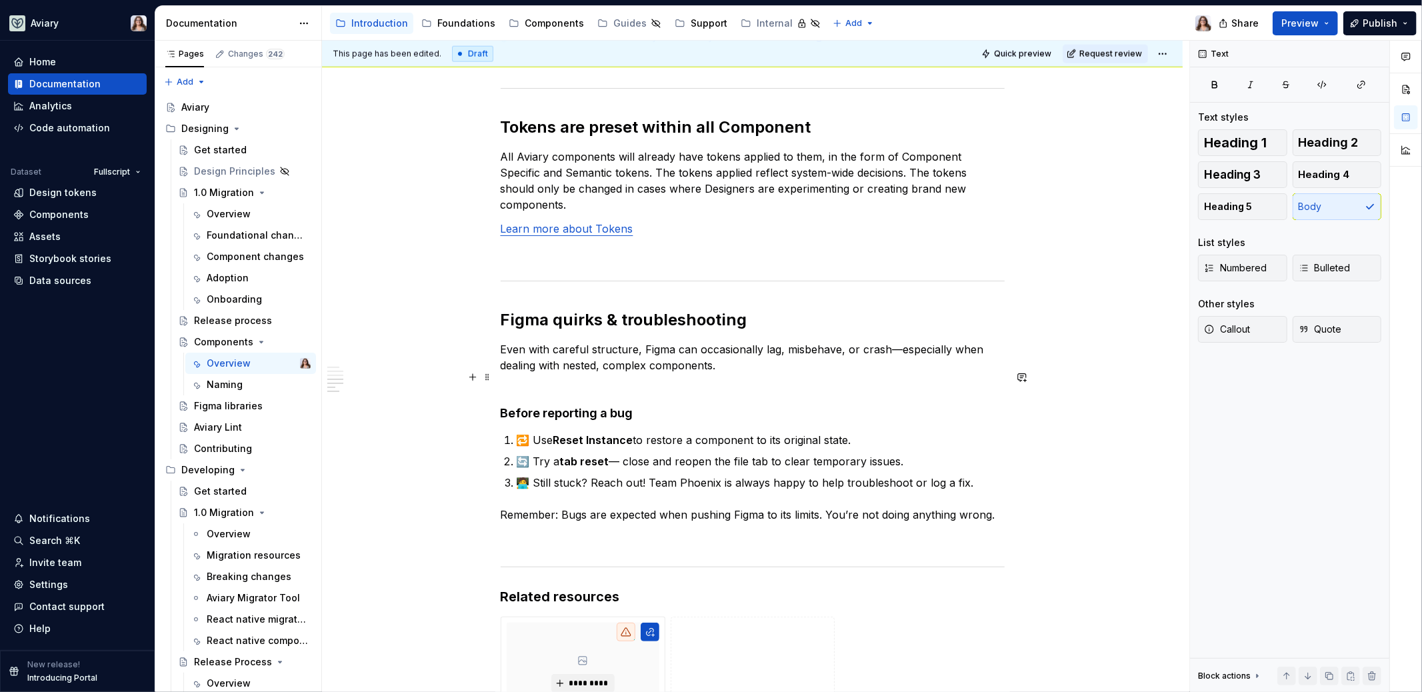
scroll to position [1442, 0]
click at [215, 447] on div "Contributing" at bounding box center [223, 448] width 58 height 13
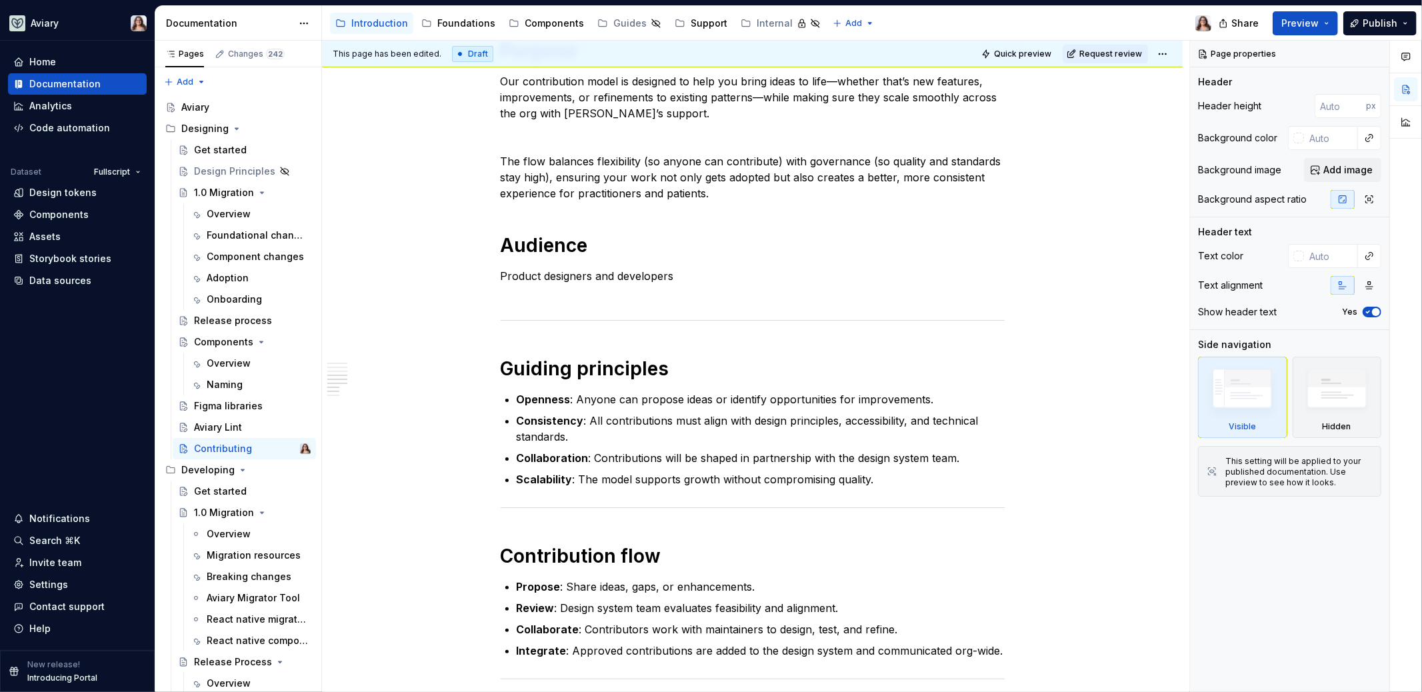
scroll to position [236, 0]
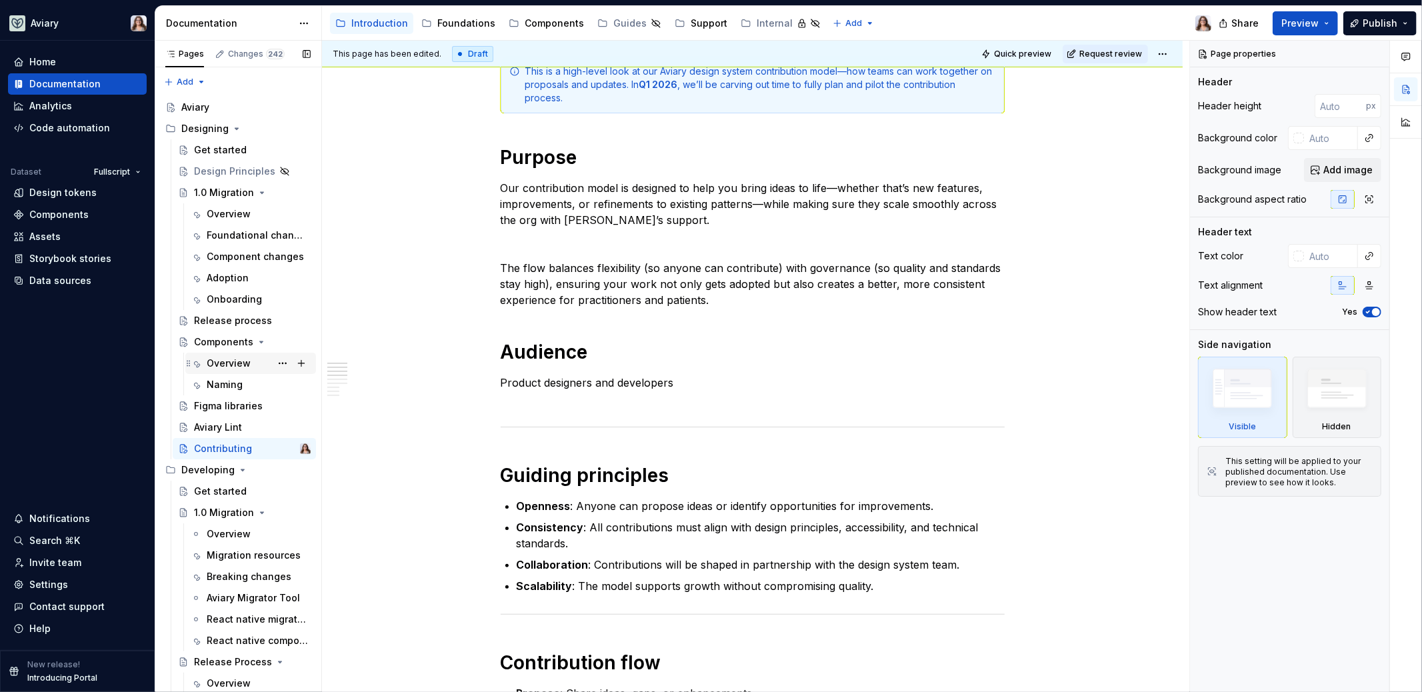
click at [221, 363] on div "Overview" at bounding box center [229, 363] width 44 height 13
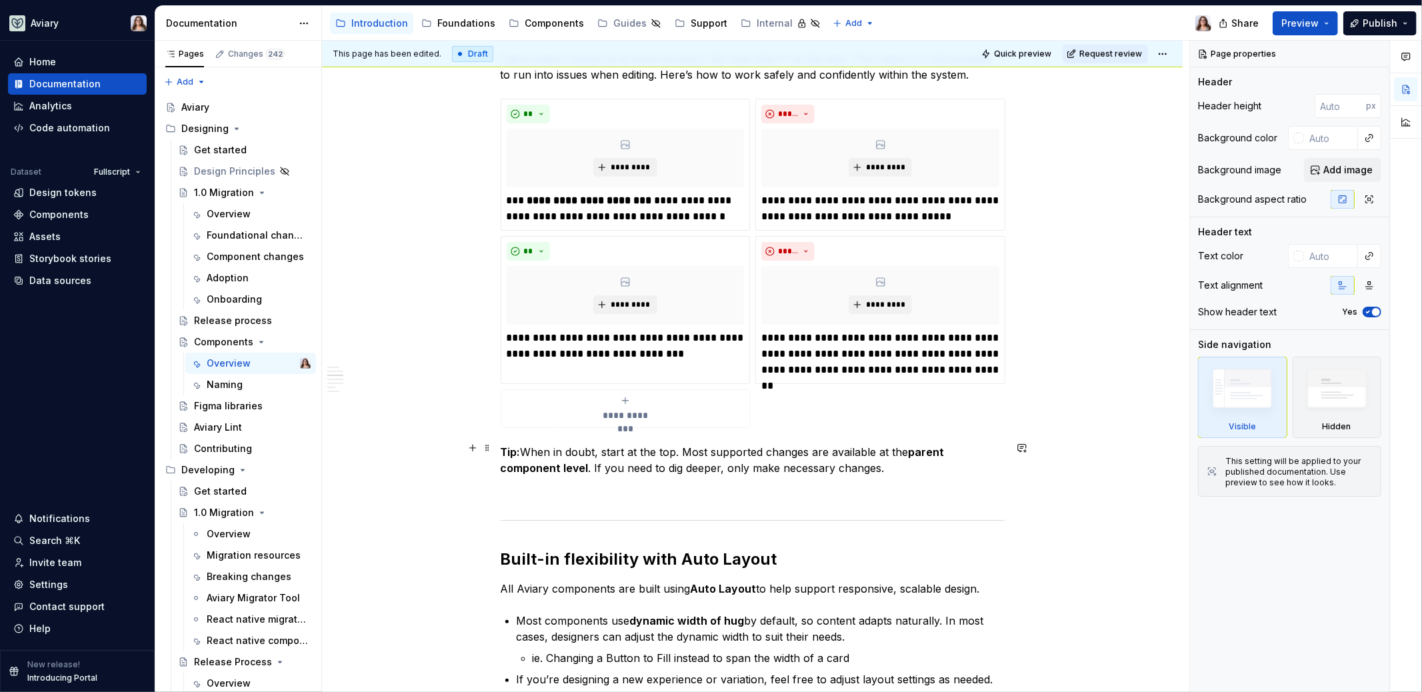
scroll to position [726, 0]
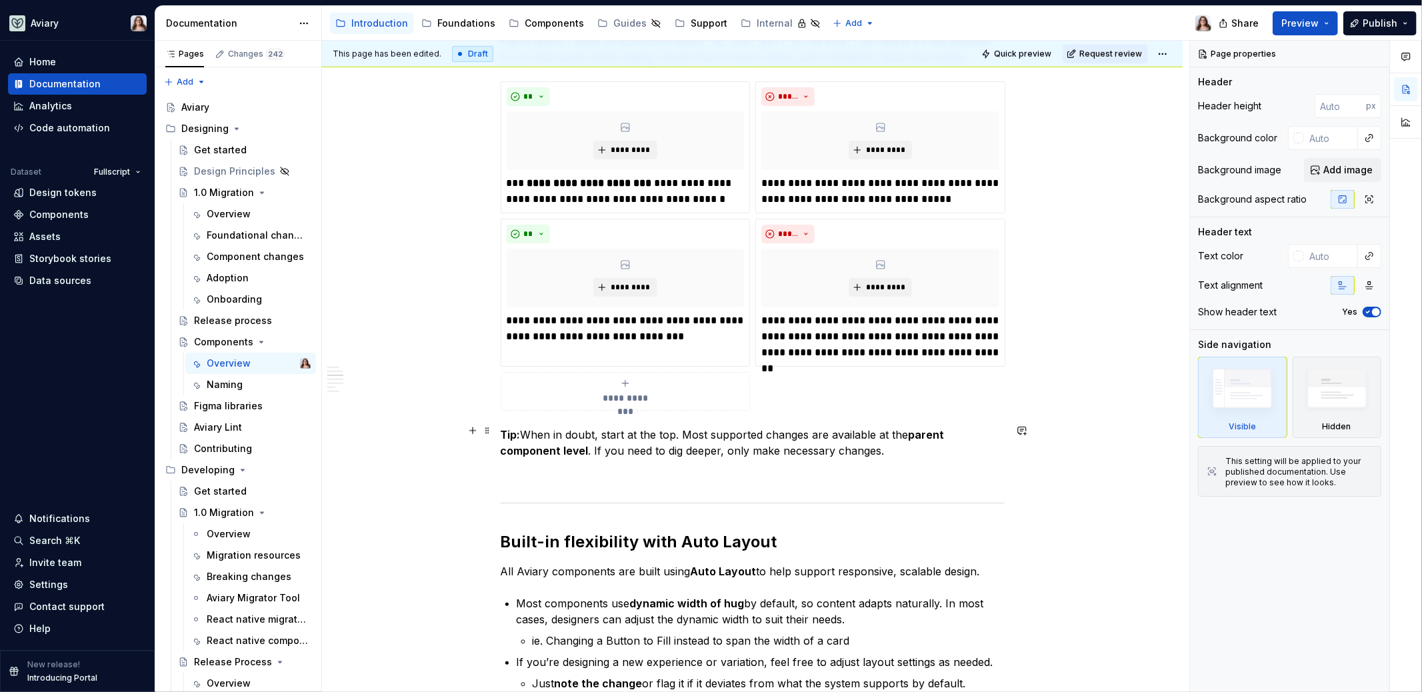
click at [888, 453] on p "Tip: When in doubt, start at the top. Most supported changes are available at t…" at bounding box center [753, 443] width 504 height 32
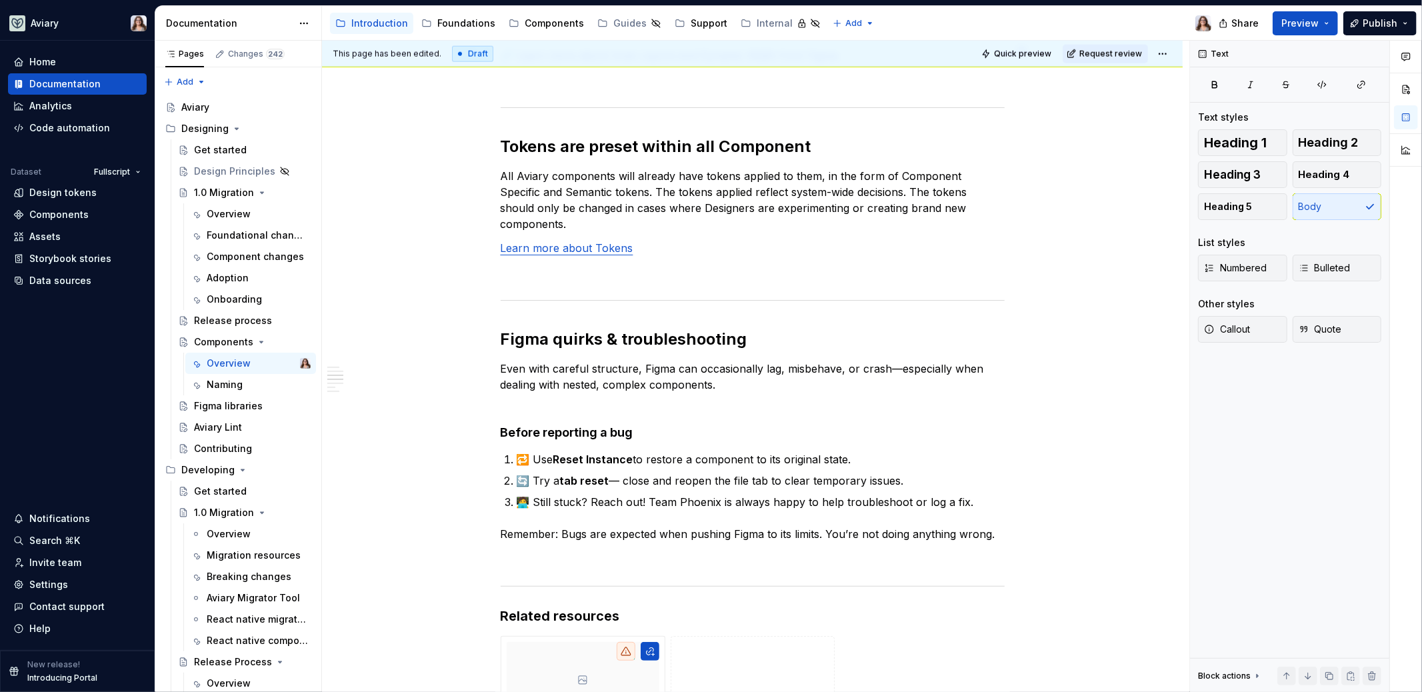
scroll to position [1795, 0]
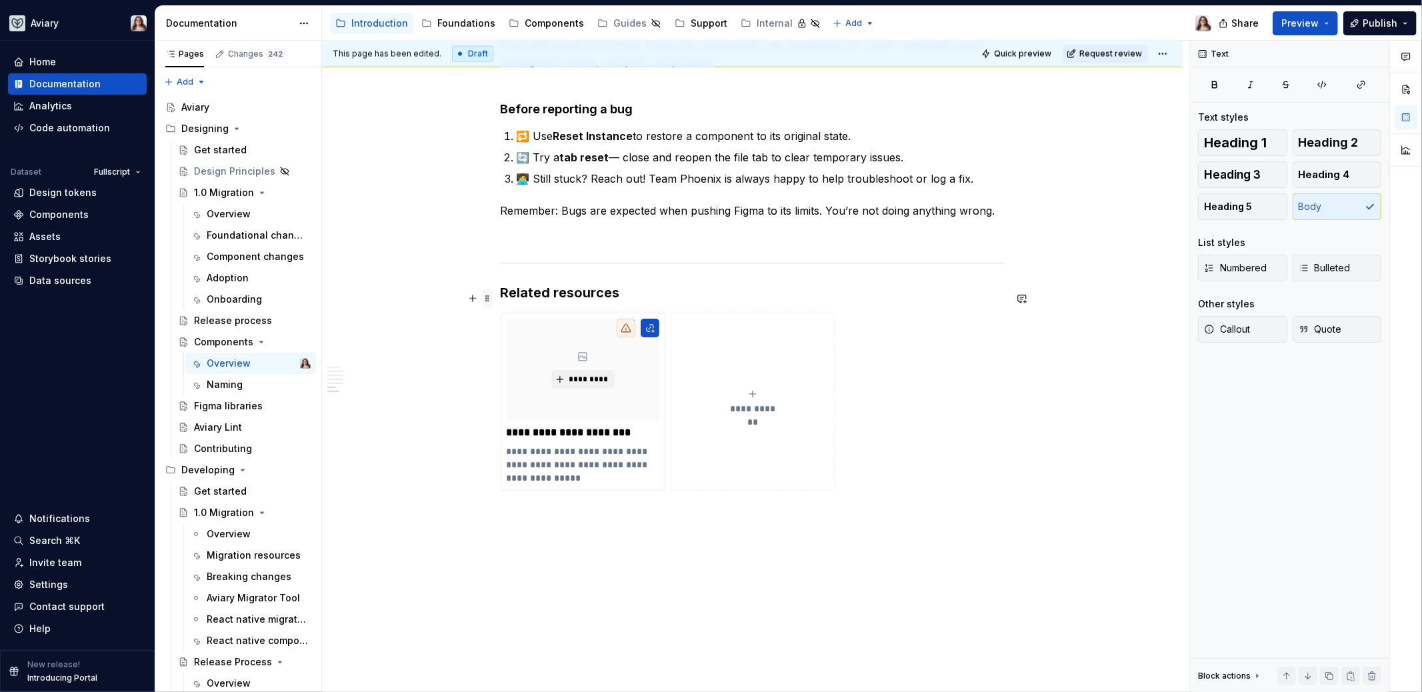
click at [487, 299] on span at bounding box center [487, 298] width 11 height 19
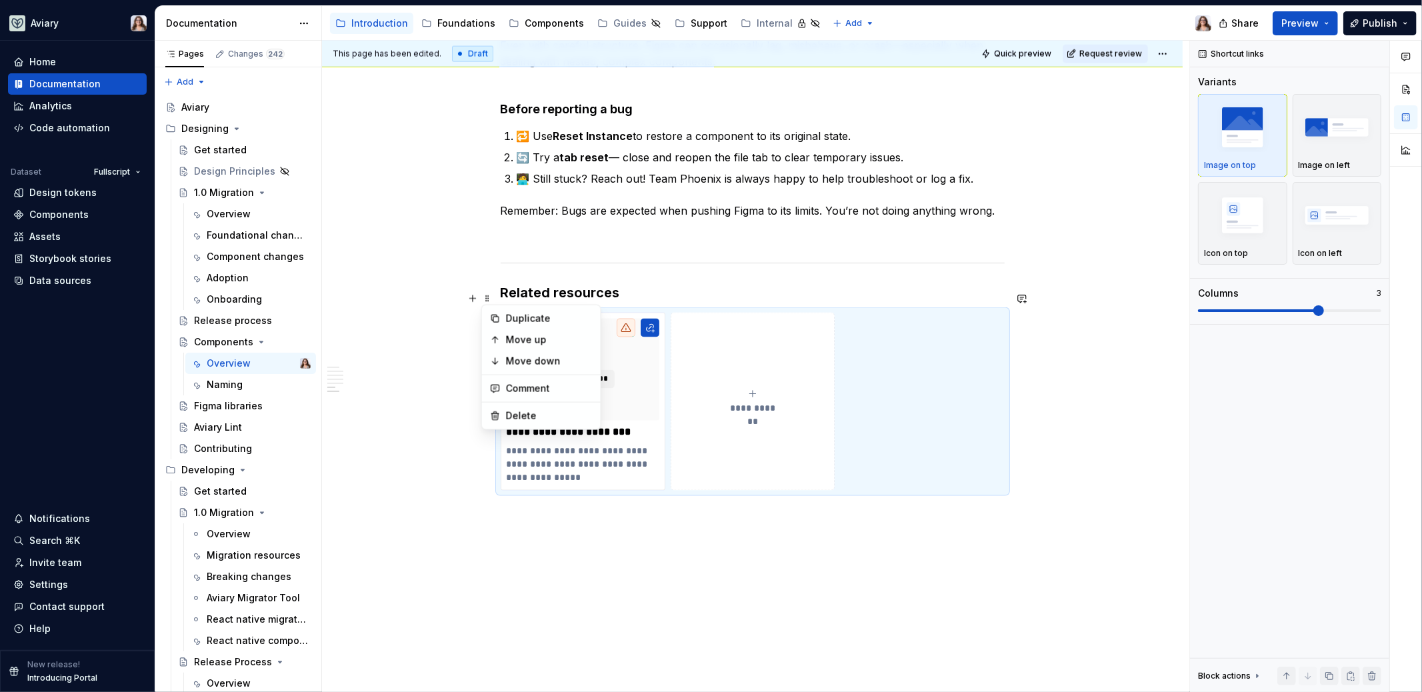
scroll to position [1791, 0]
click at [634, 287] on h3 "Related resources" at bounding box center [753, 296] width 504 height 19
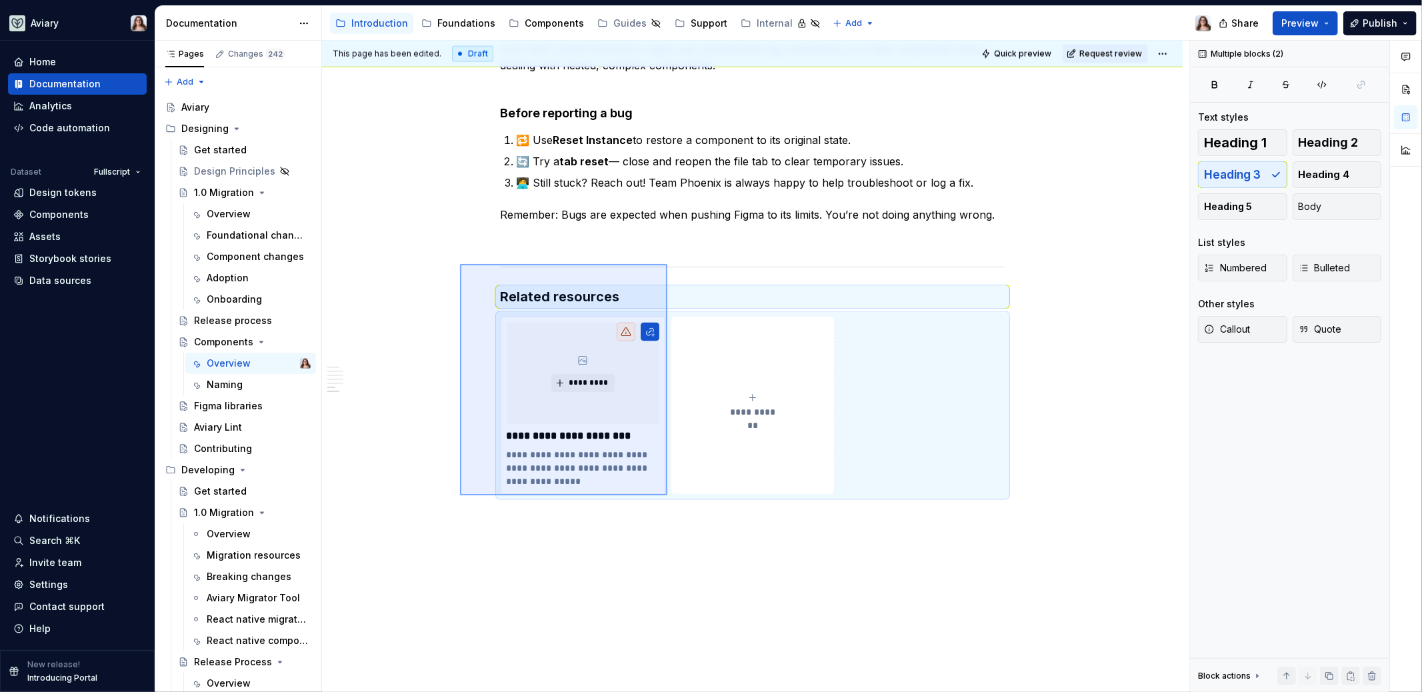
drag, startPoint x: 460, startPoint y: 264, endPoint x: 667, endPoint y: 495, distance: 310.6
click at [667, 495] on div "This page has been edited. Draft Quick preview Request review Components Aviary…" at bounding box center [755, 367] width 867 height 652
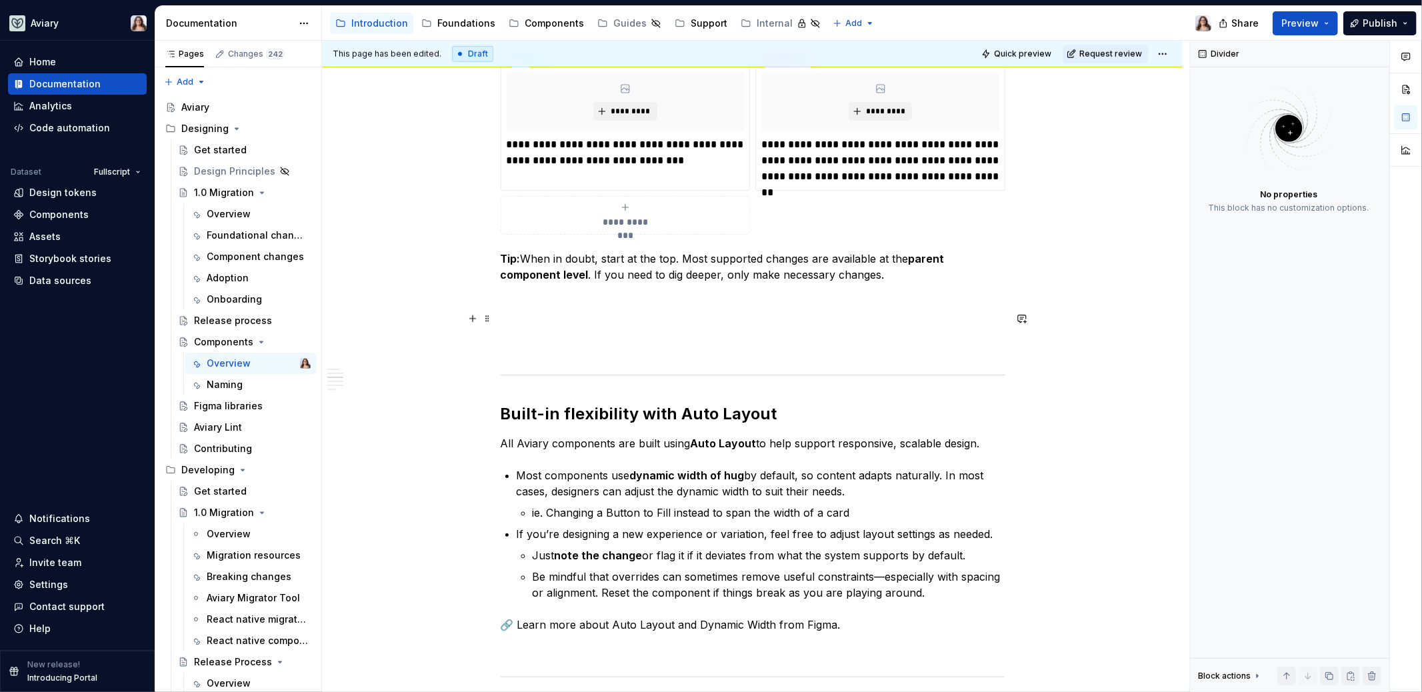
scroll to position [814, 0]
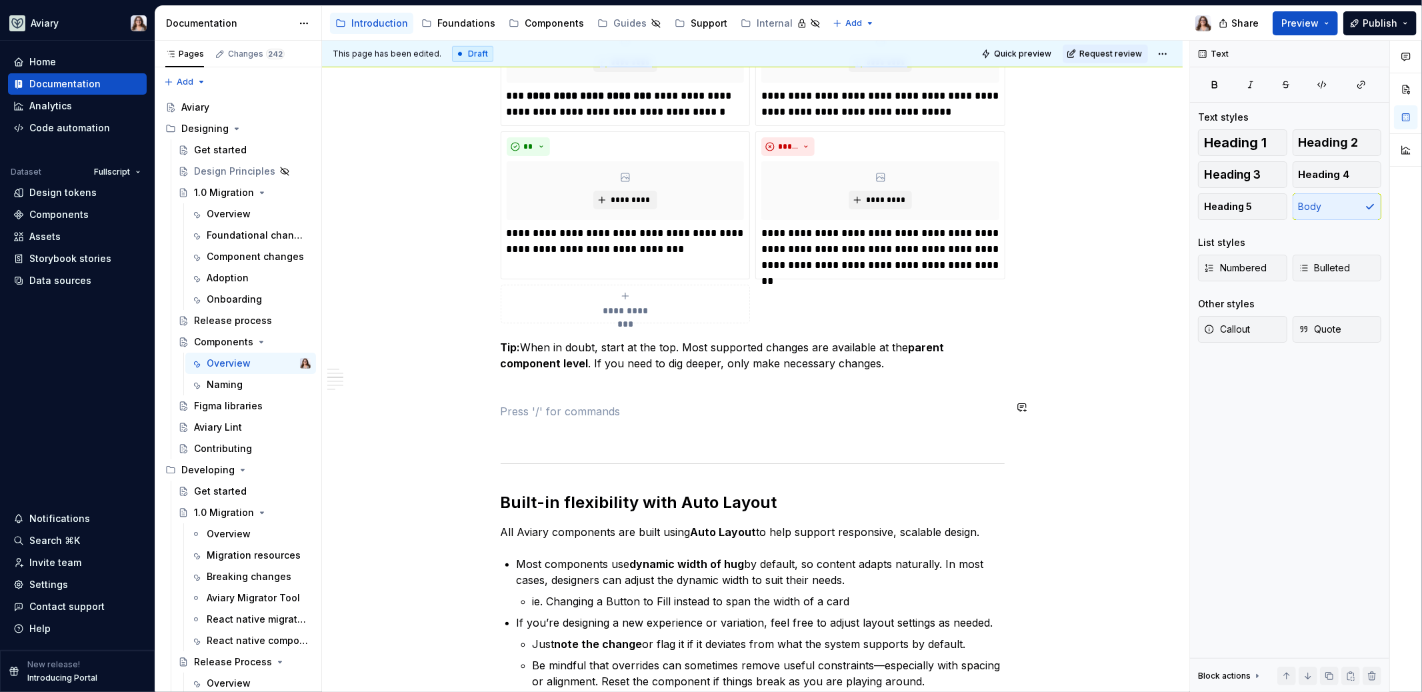
click at [633, 394] on div "Components are the reusable building blocks of a design system—everything from …" at bounding box center [753, 348] width 504 height 1799
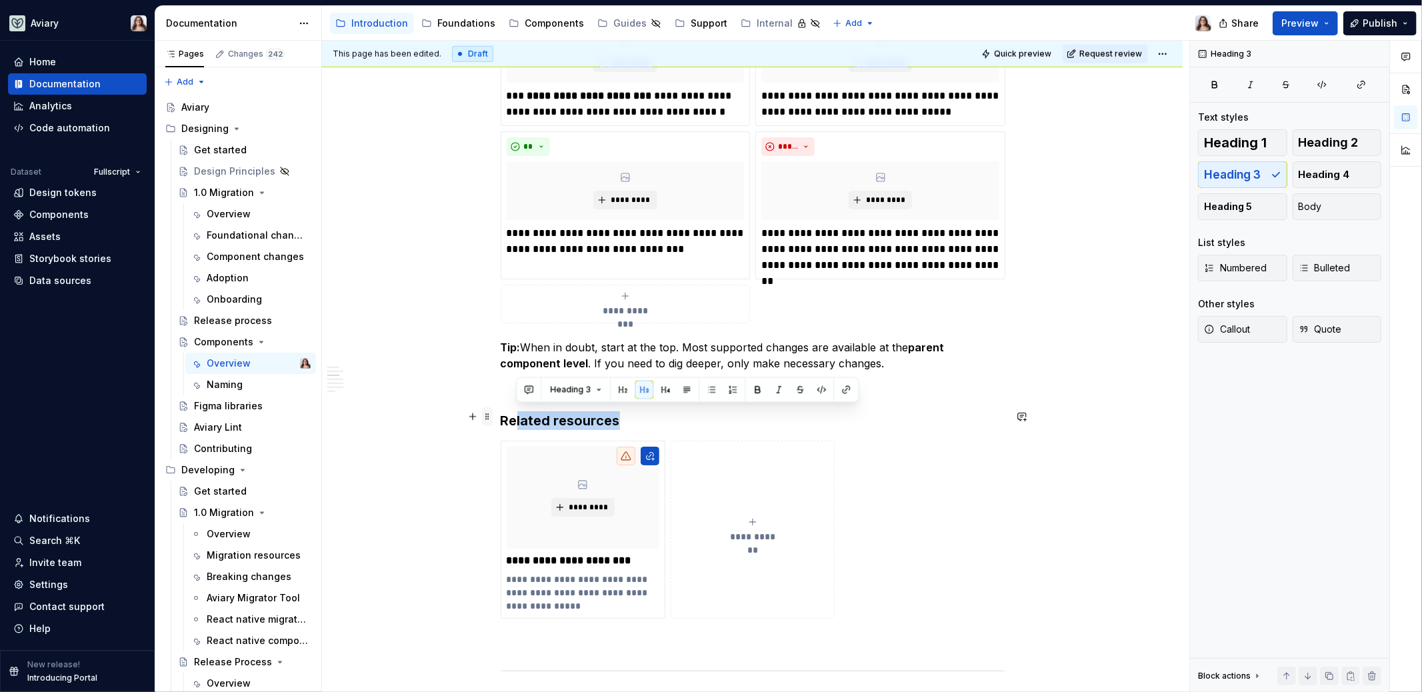
drag, startPoint x: 628, startPoint y: 417, endPoint x: 488, endPoint y: 416, distance: 140.0
click at [501, 416] on div "Components are the reusable building blocks of a design system—everything from …" at bounding box center [753, 460] width 504 height 2022
click at [667, 389] on button "button" at bounding box center [665, 390] width 19 height 19
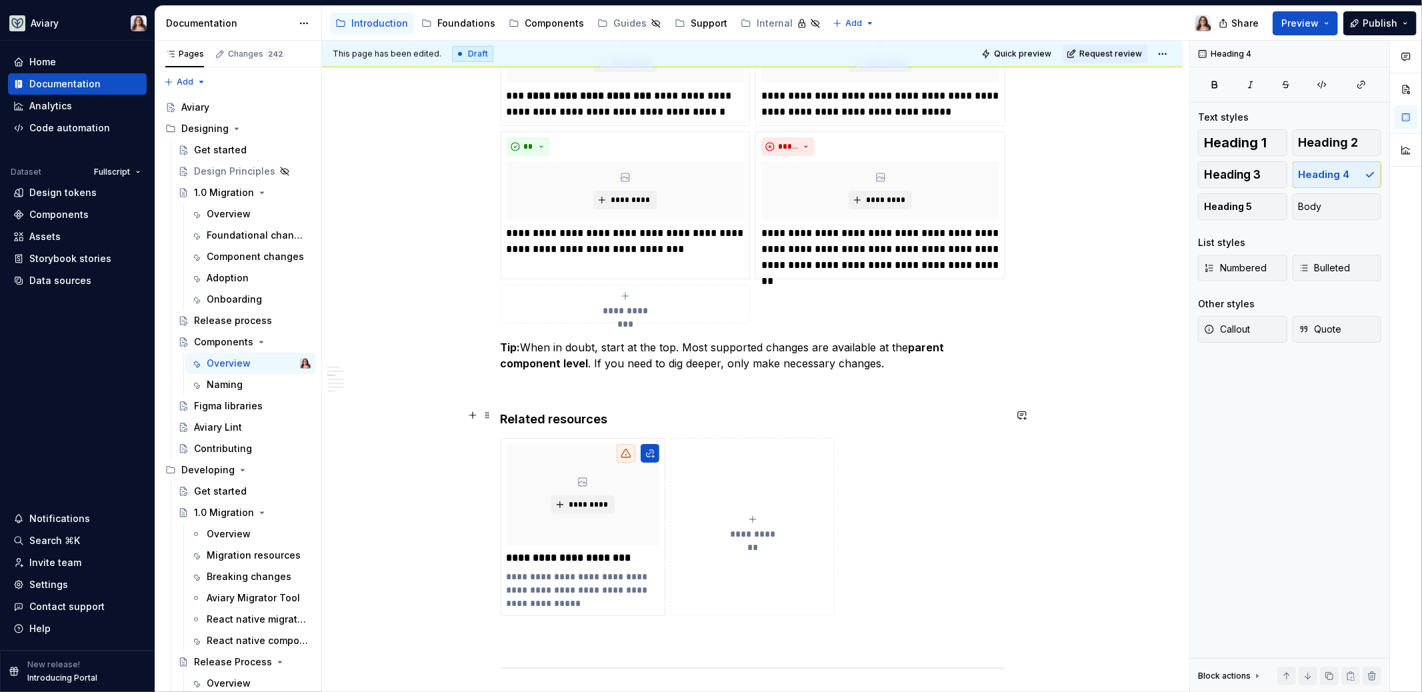
click at [626, 415] on h4 "Related resources" at bounding box center [753, 419] width 504 height 16
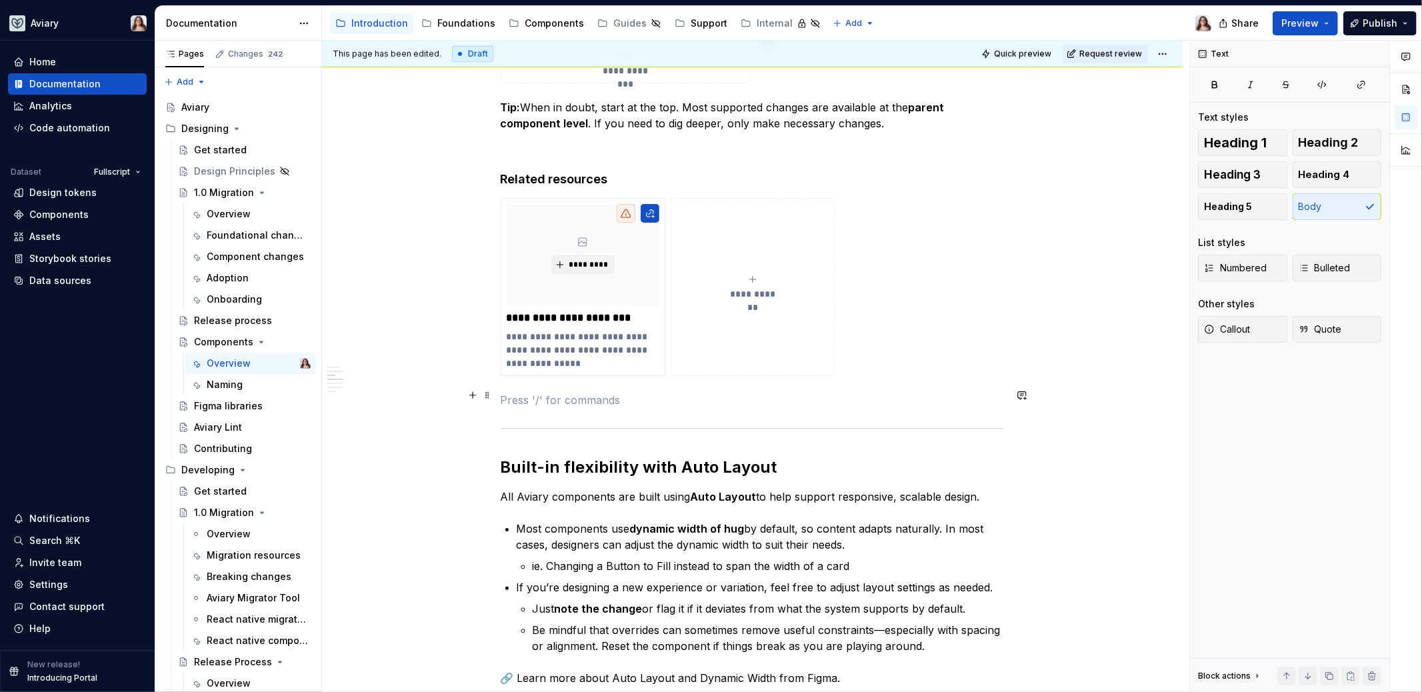
click at [583, 399] on p at bounding box center [753, 400] width 504 height 16
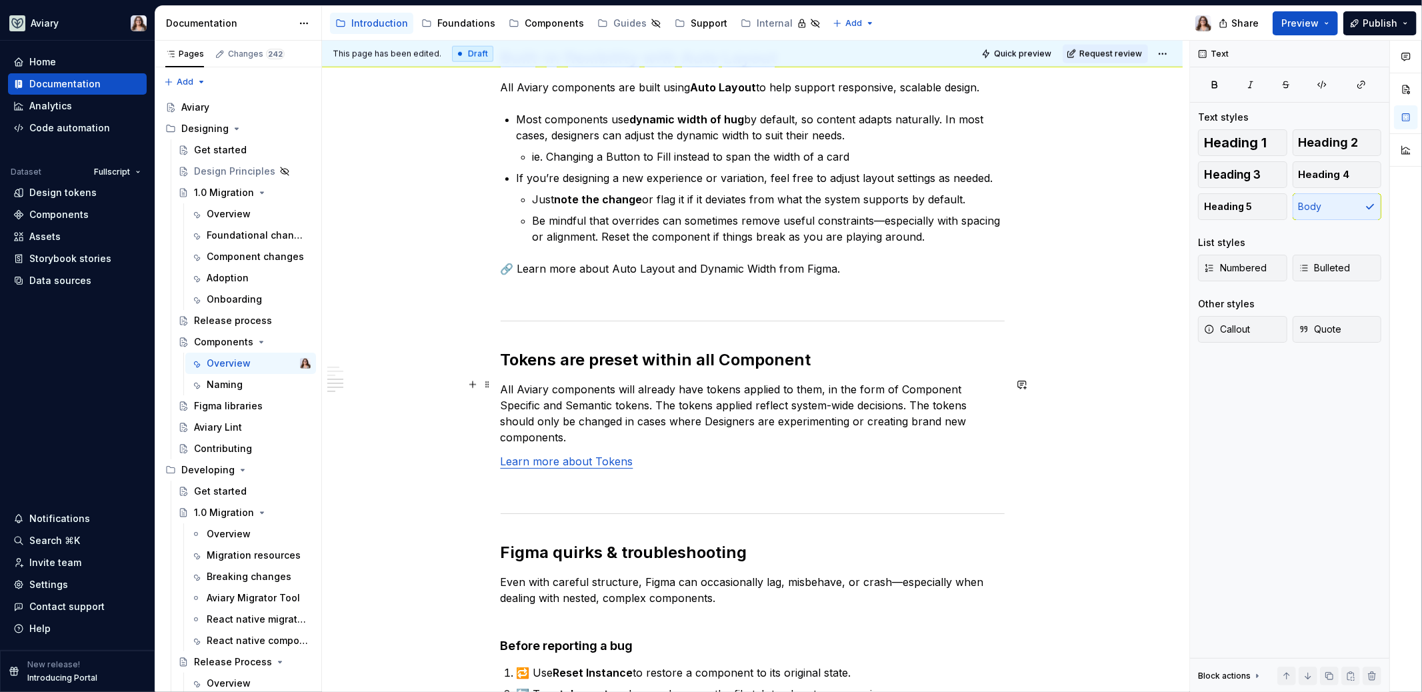
scroll to position [1762, 0]
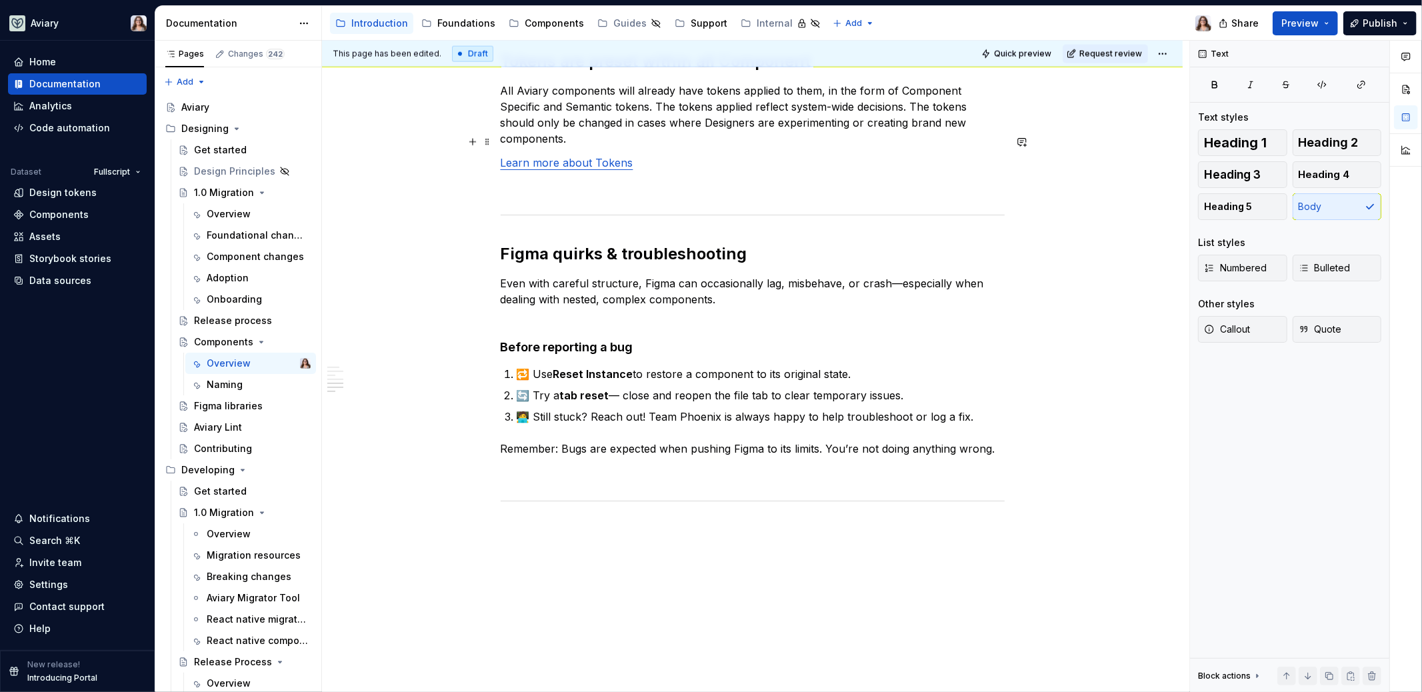
click at [666, 155] on p "Learn more about Tokens" at bounding box center [753, 163] width 504 height 16
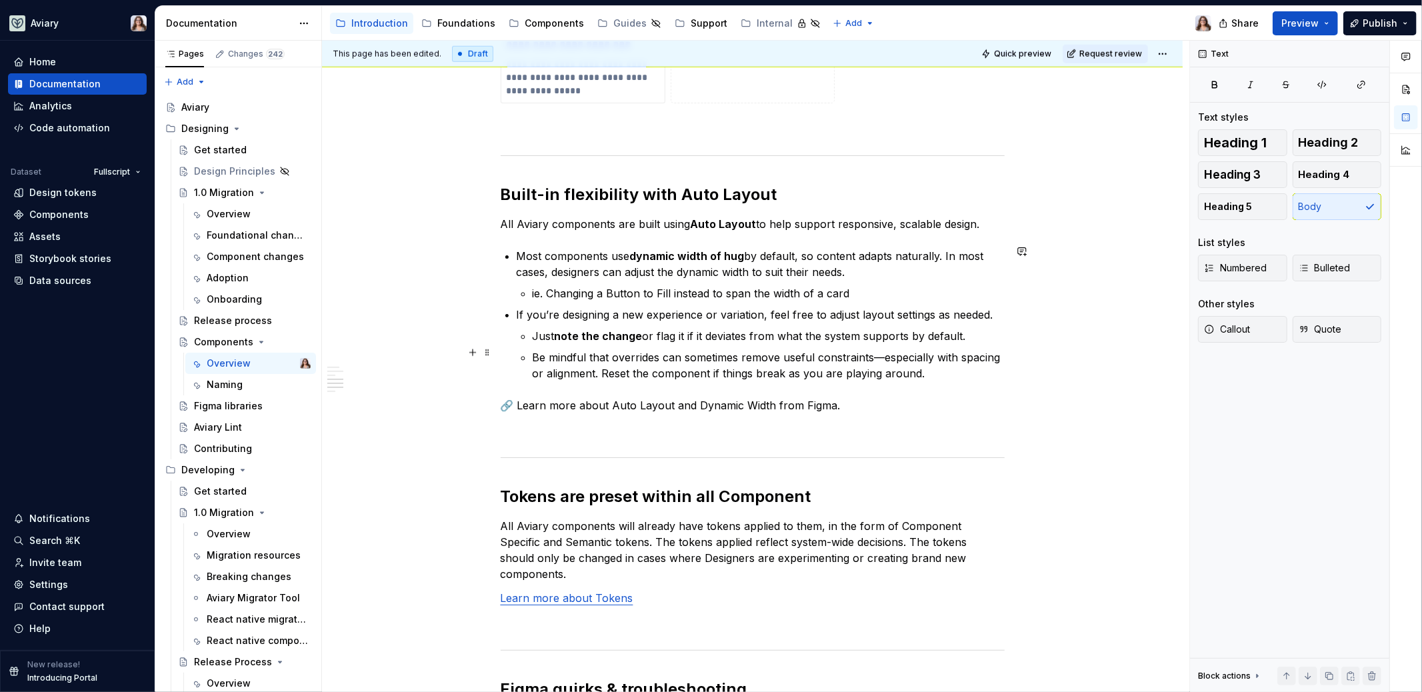
scroll to position [1318, 0]
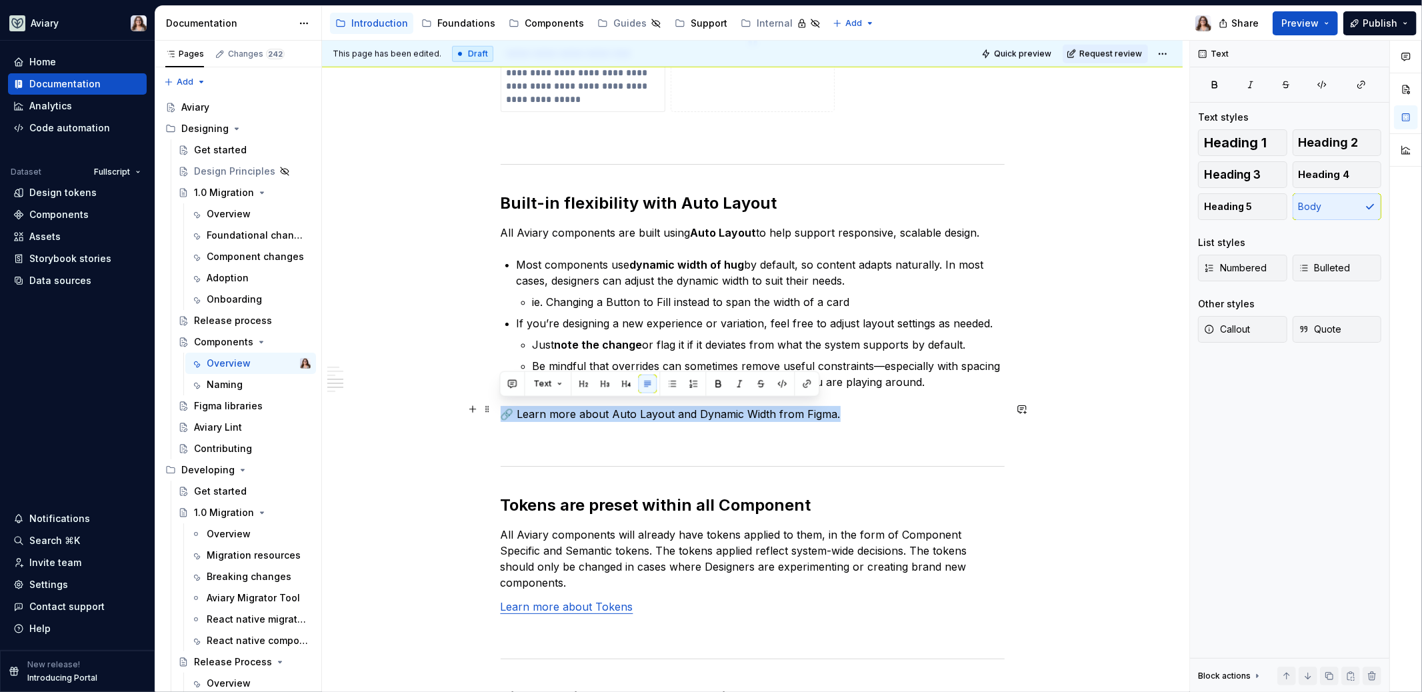
drag, startPoint x: 838, startPoint y: 408, endPoint x: 501, endPoint y: 411, distance: 337.3
click at [501, 410] on p "🔗 Learn more about Auto Layout and Dynamic Width from Figma." at bounding box center [753, 414] width 504 height 16
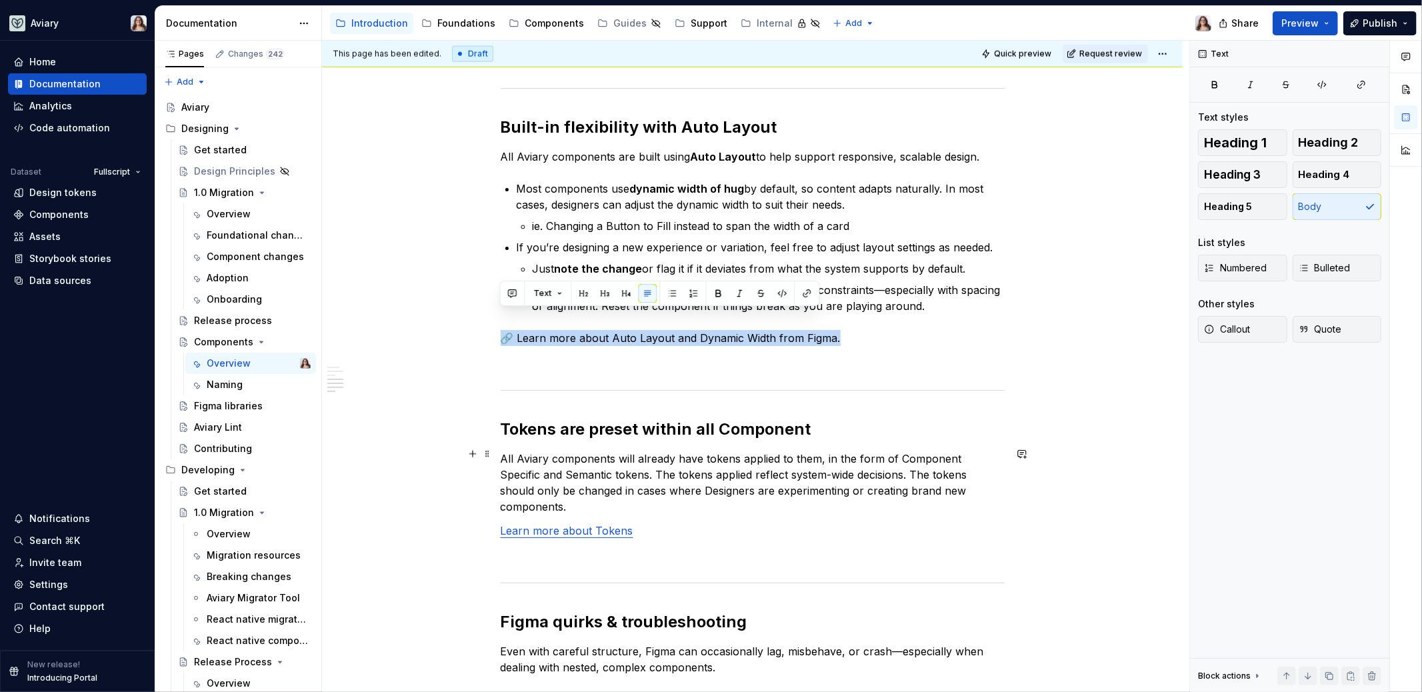
scroll to position [1408, 0]
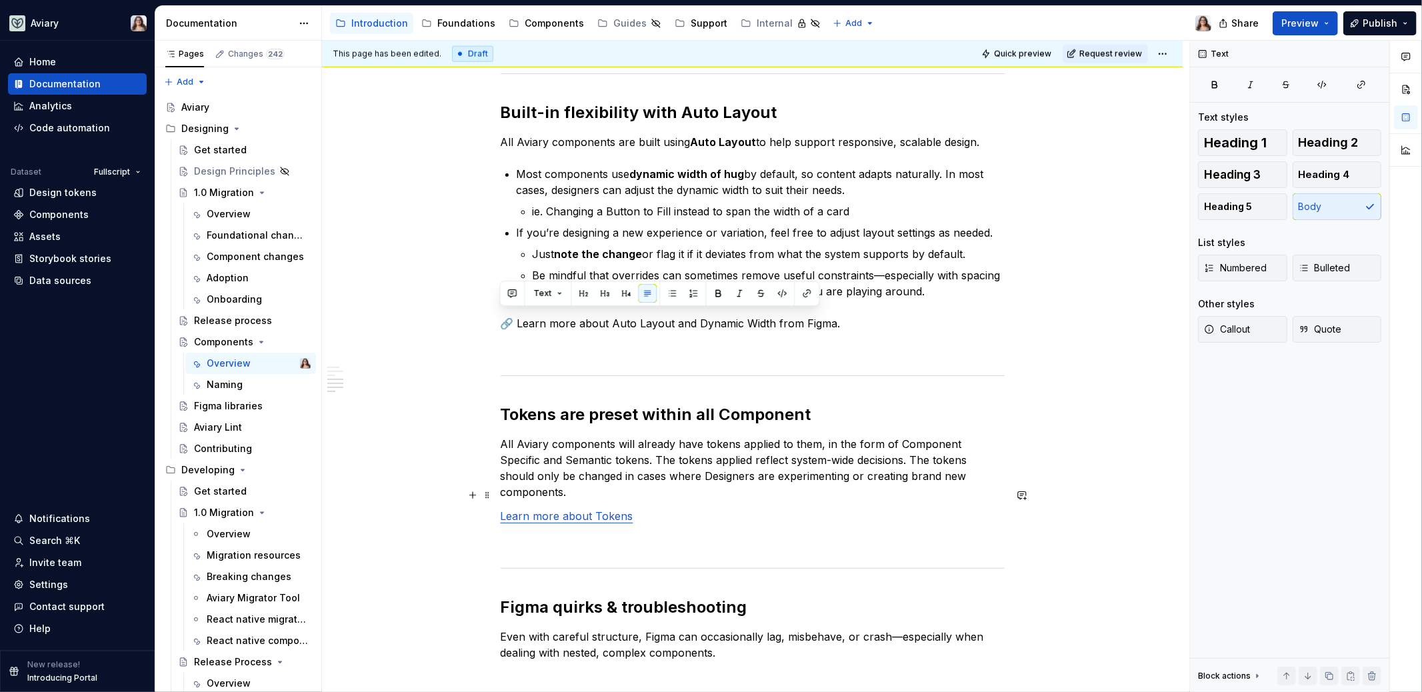
click at [657, 508] on p "Learn more about Tokens" at bounding box center [753, 516] width 504 height 16
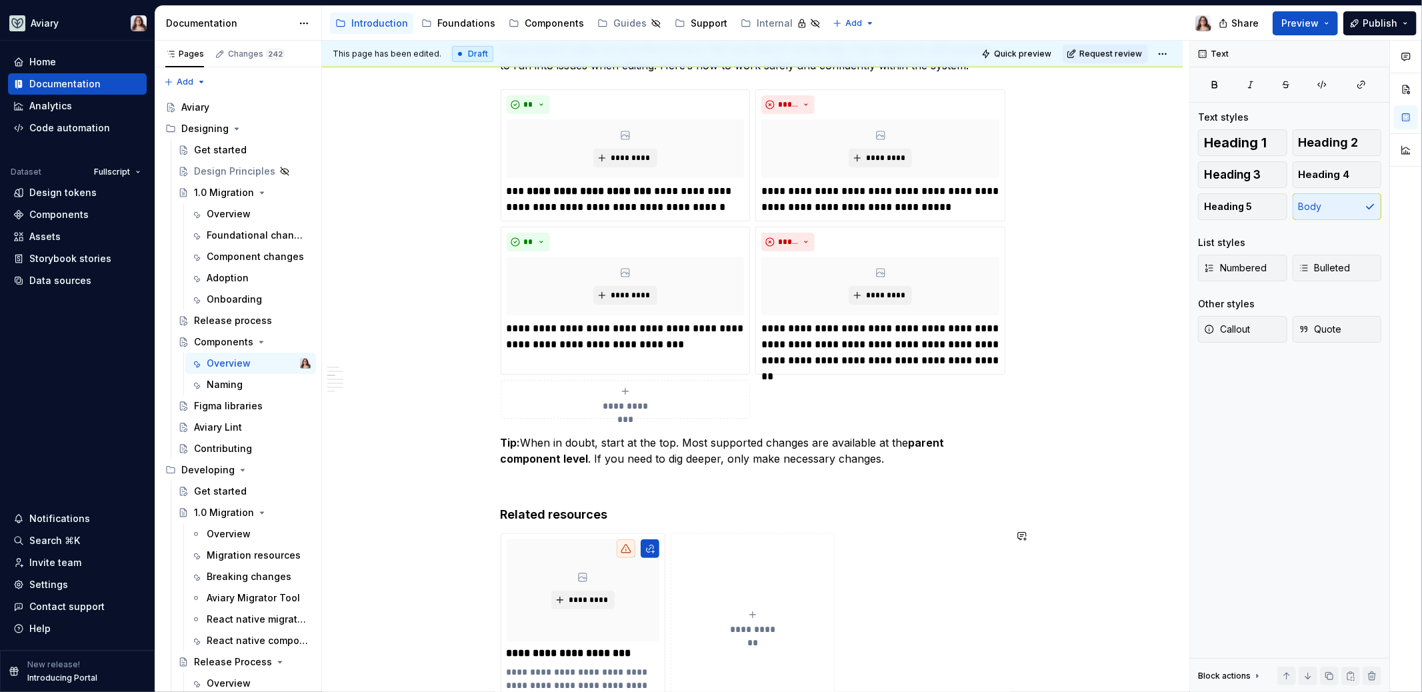
scroll to position [1776, 0]
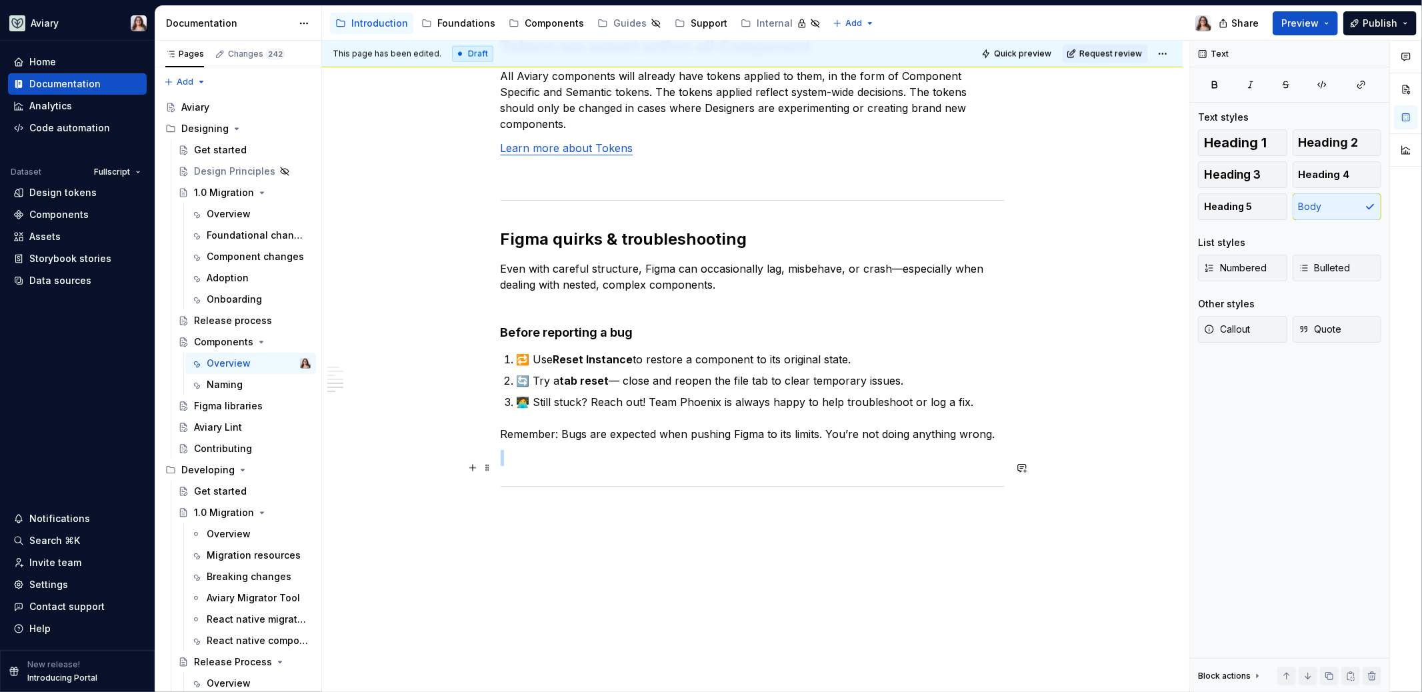
click at [643, 482] on div at bounding box center [753, 486] width 504 height 9
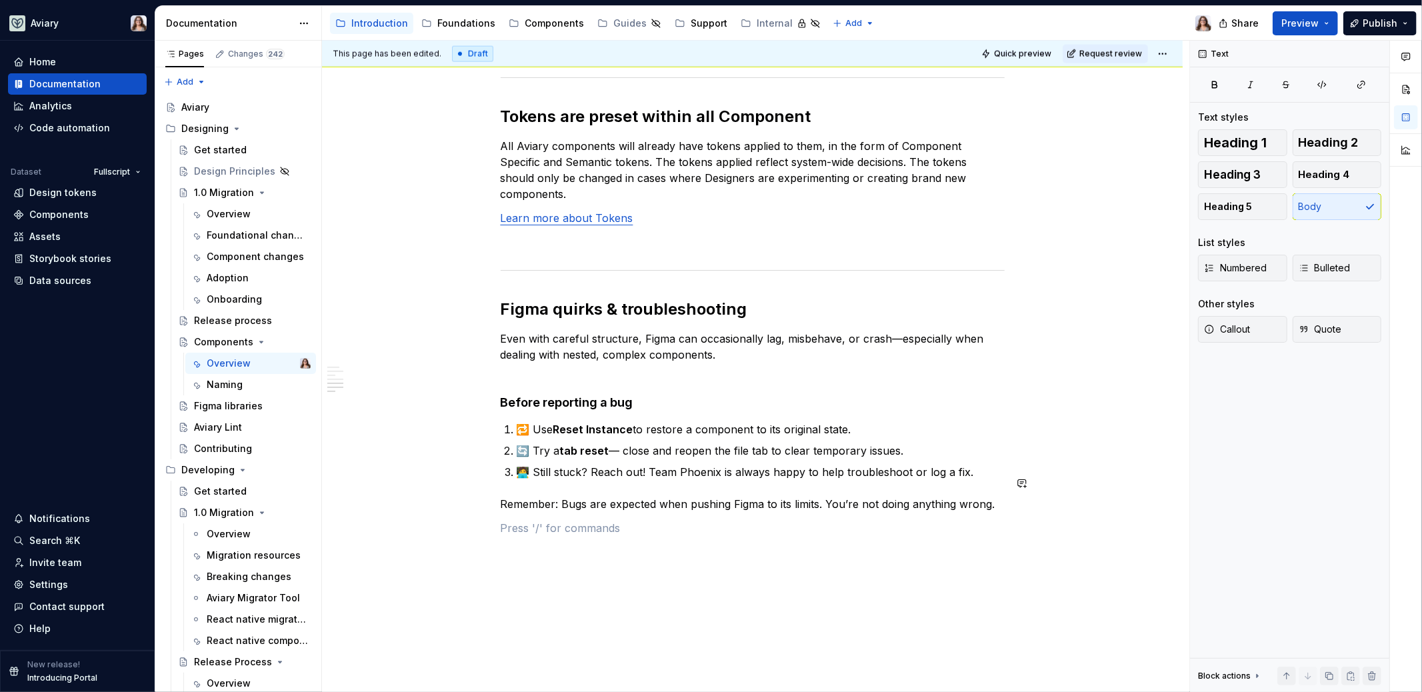
scroll to position [1701, 0]
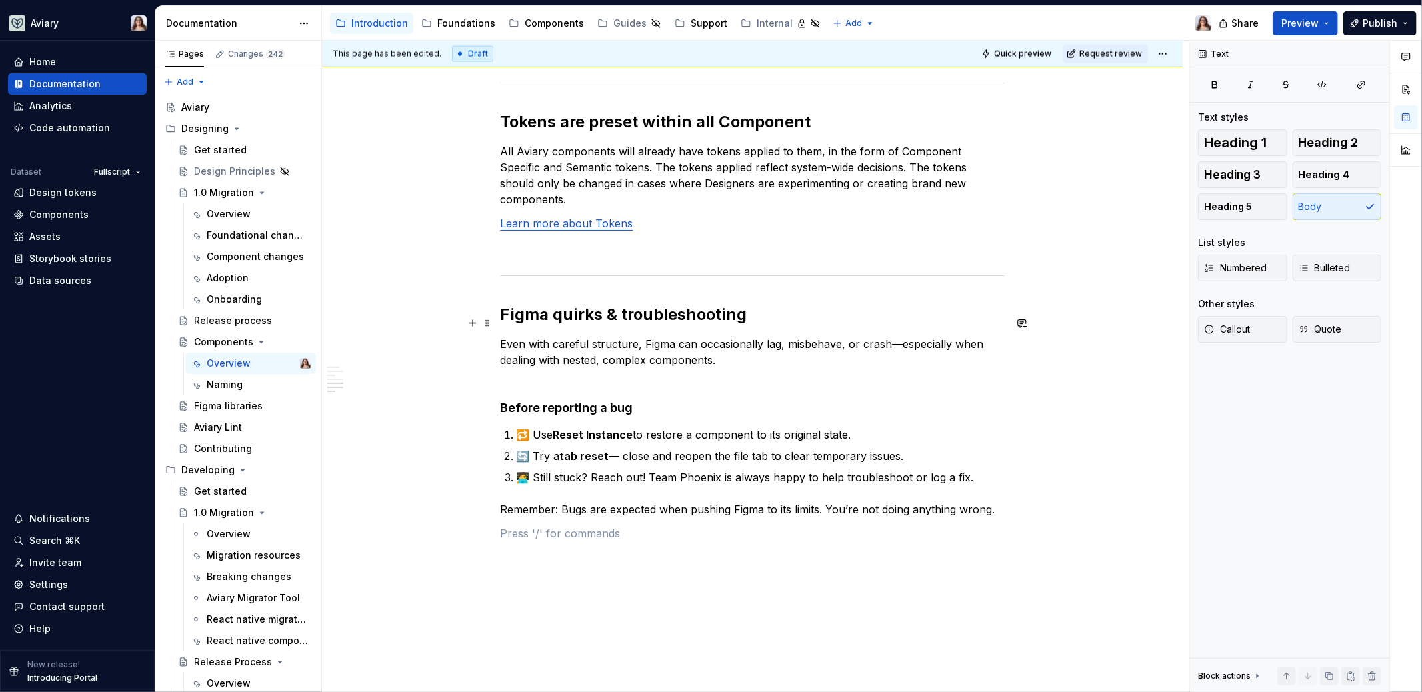
click at [748, 343] on p "Even with careful structure, Figma can occasionally lag, misbehave, or crash—es…" at bounding box center [753, 352] width 504 height 32
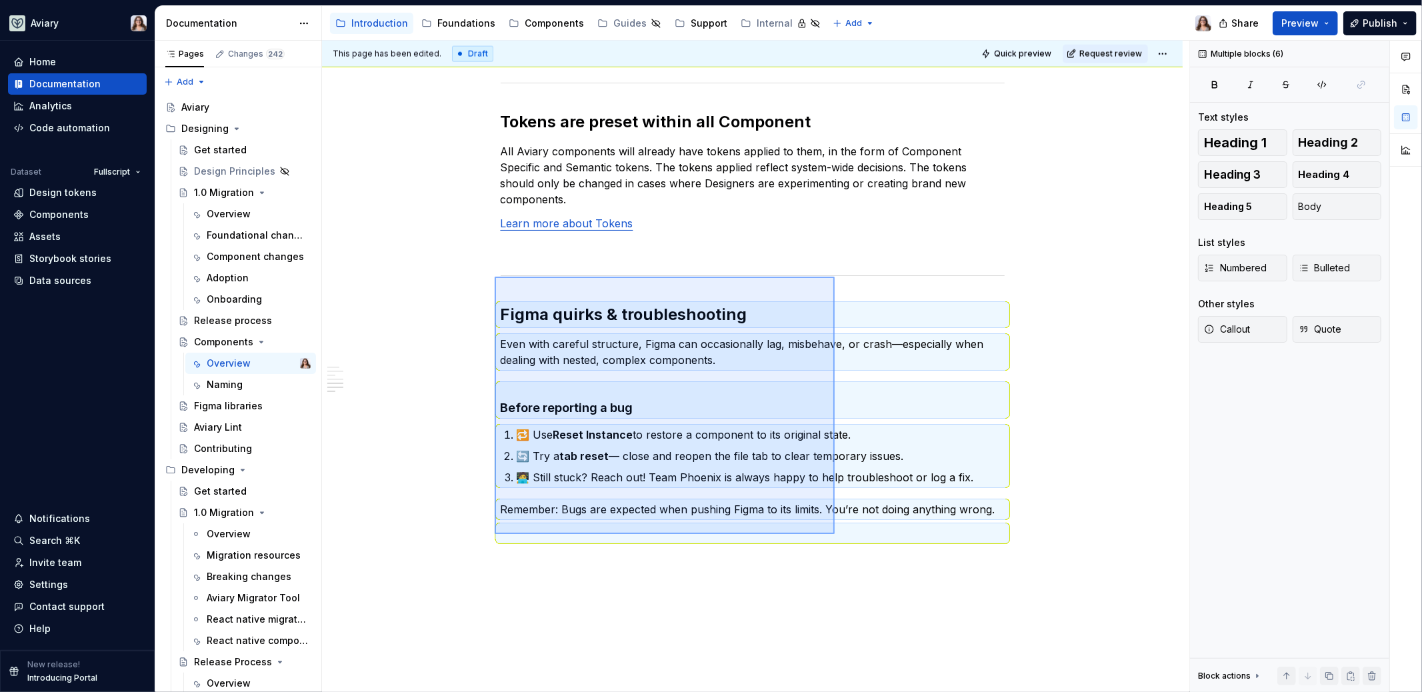
drag, startPoint x: 495, startPoint y: 277, endPoint x: 834, endPoint y: 534, distance: 426.3
click at [834, 534] on div "This page has been edited. Draft Quick preview Request review Components Aviary…" at bounding box center [755, 367] width 867 height 652
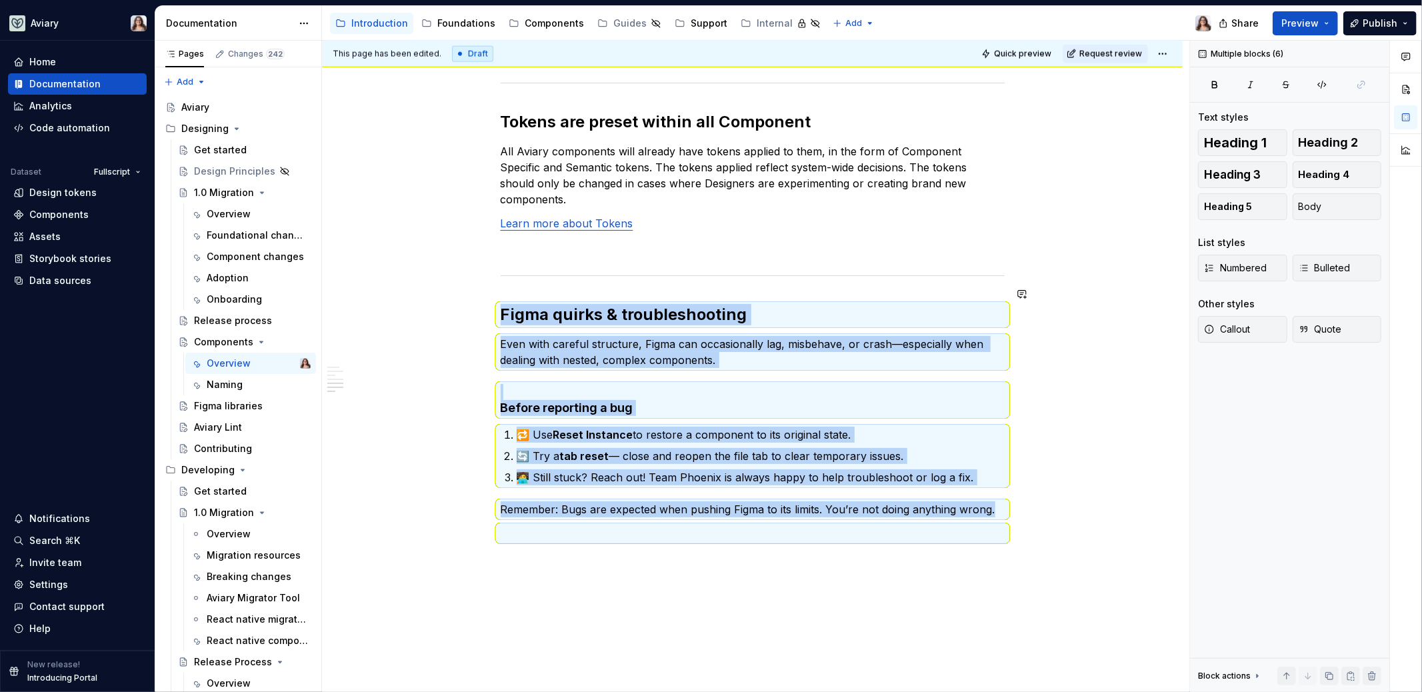
copy div "Figma quirks & troubleshooting Even with careful structure, Figma can occasiona…"
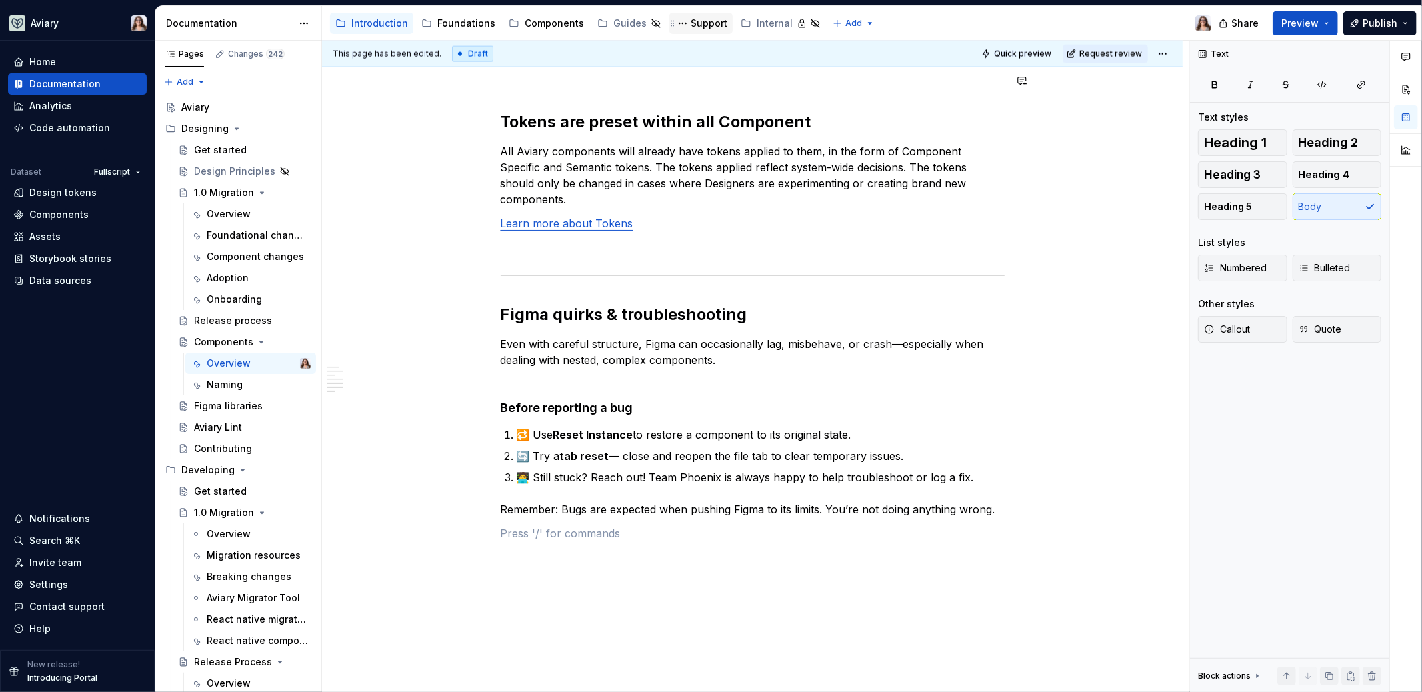
click at [693, 25] on div "Support" at bounding box center [709, 23] width 37 height 13
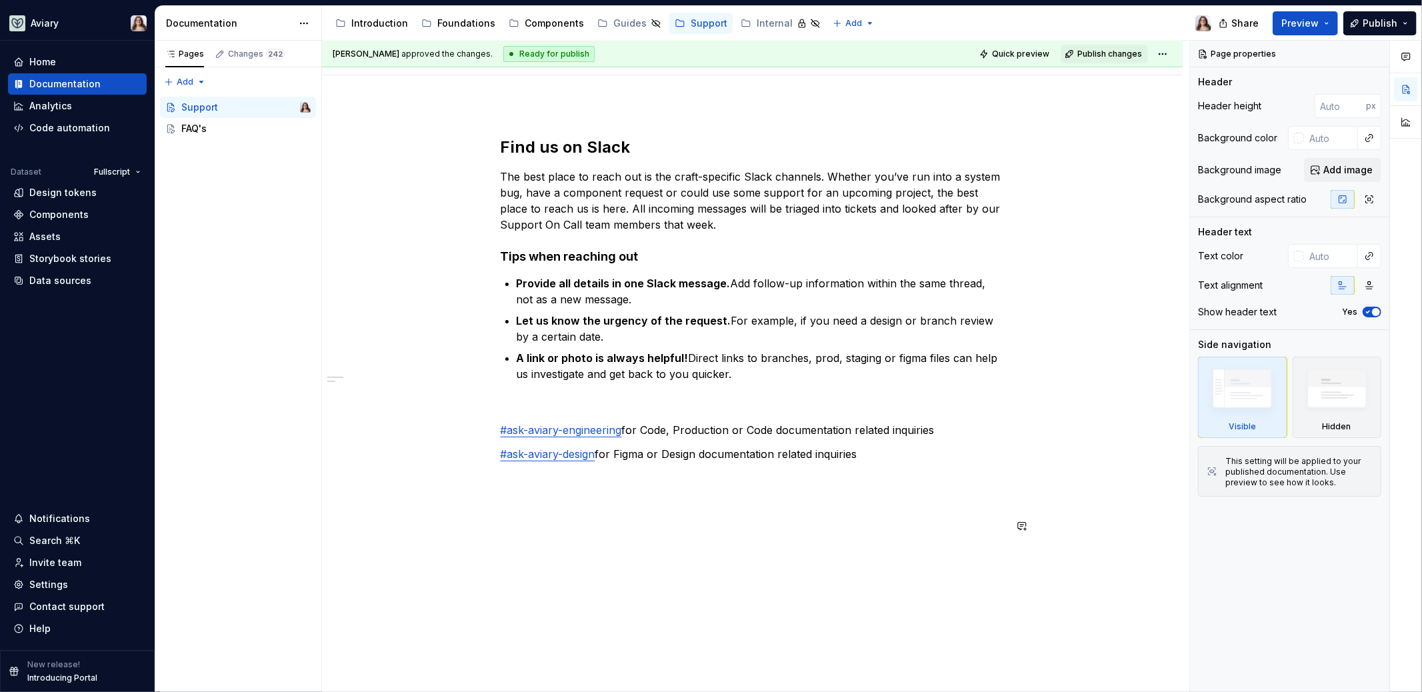
scroll to position [184, 0]
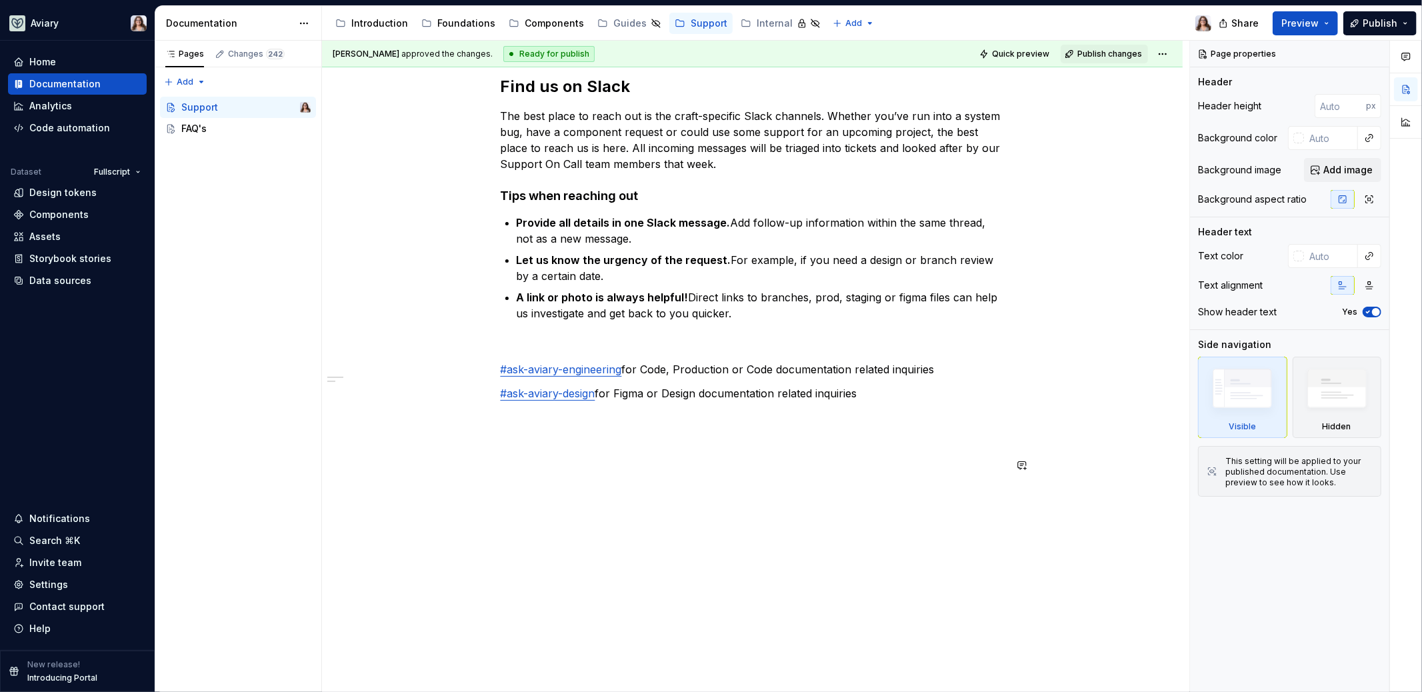
type textarea "*"
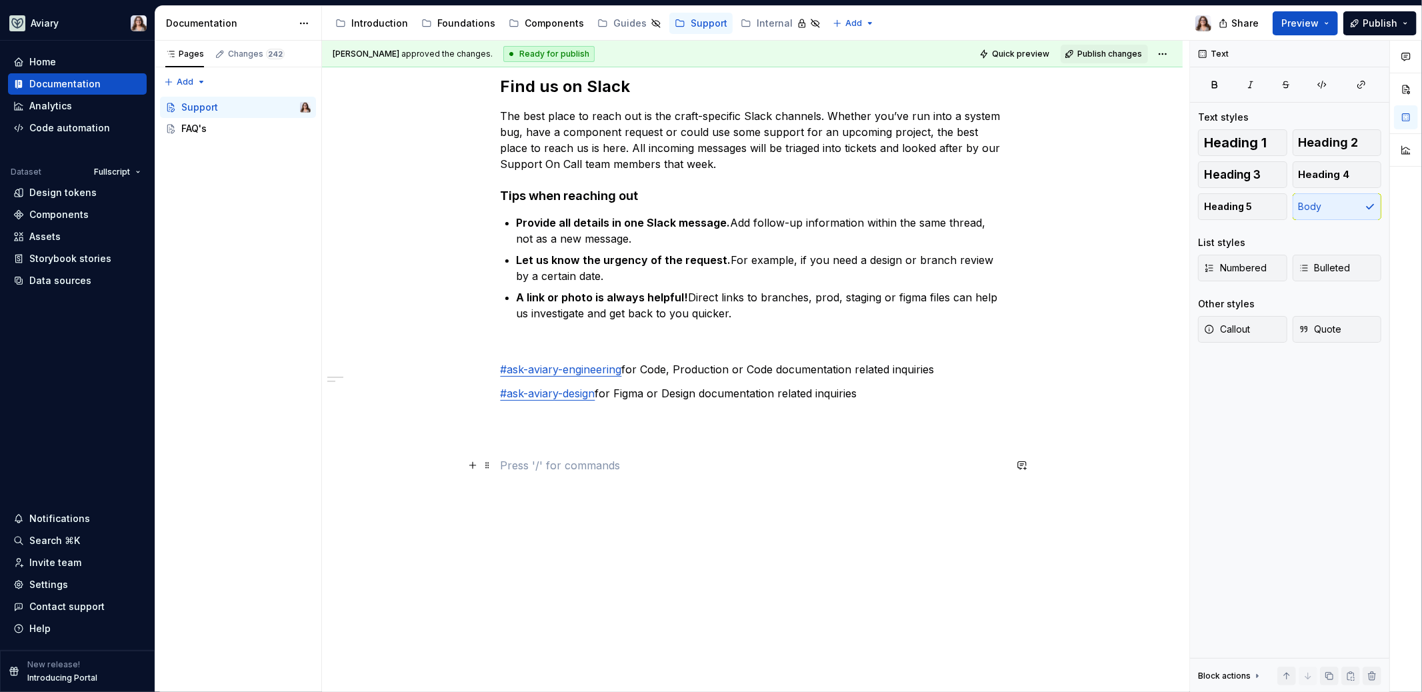
click at [545, 465] on p at bounding box center [753, 465] width 504 height 16
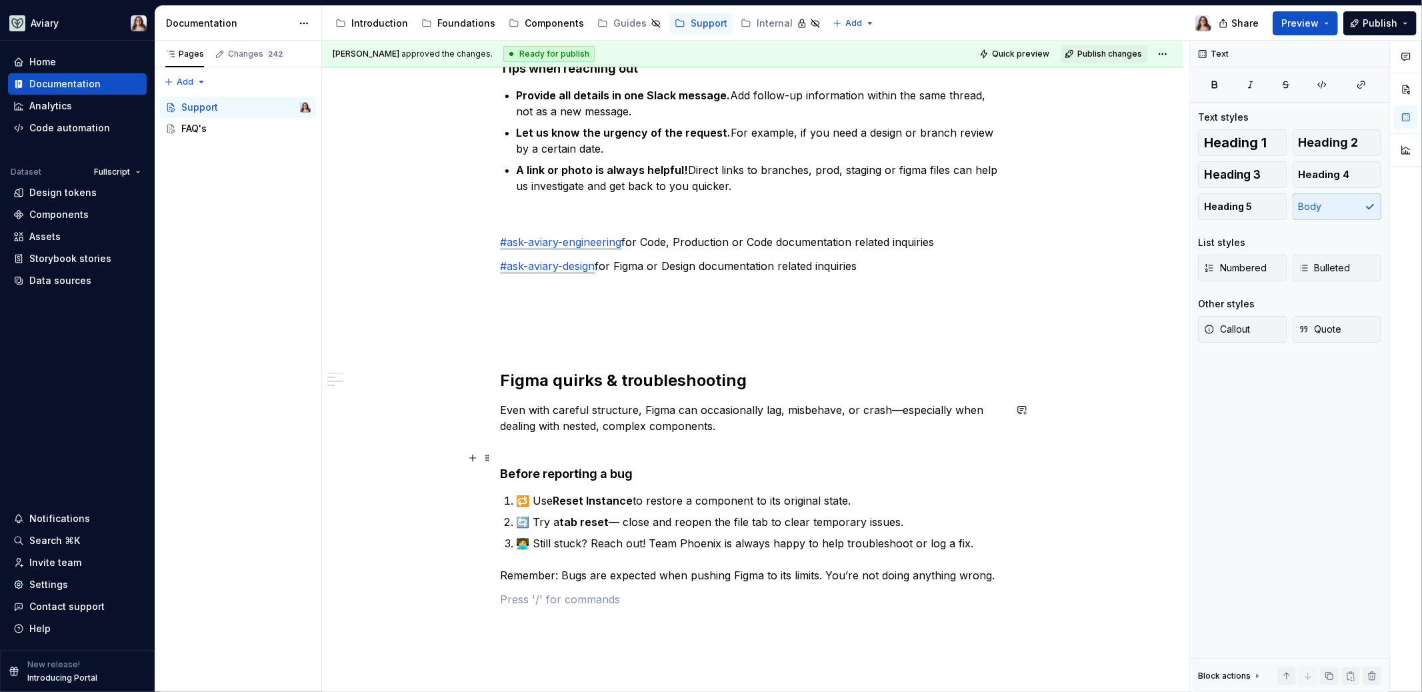
scroll to position [377, 0]
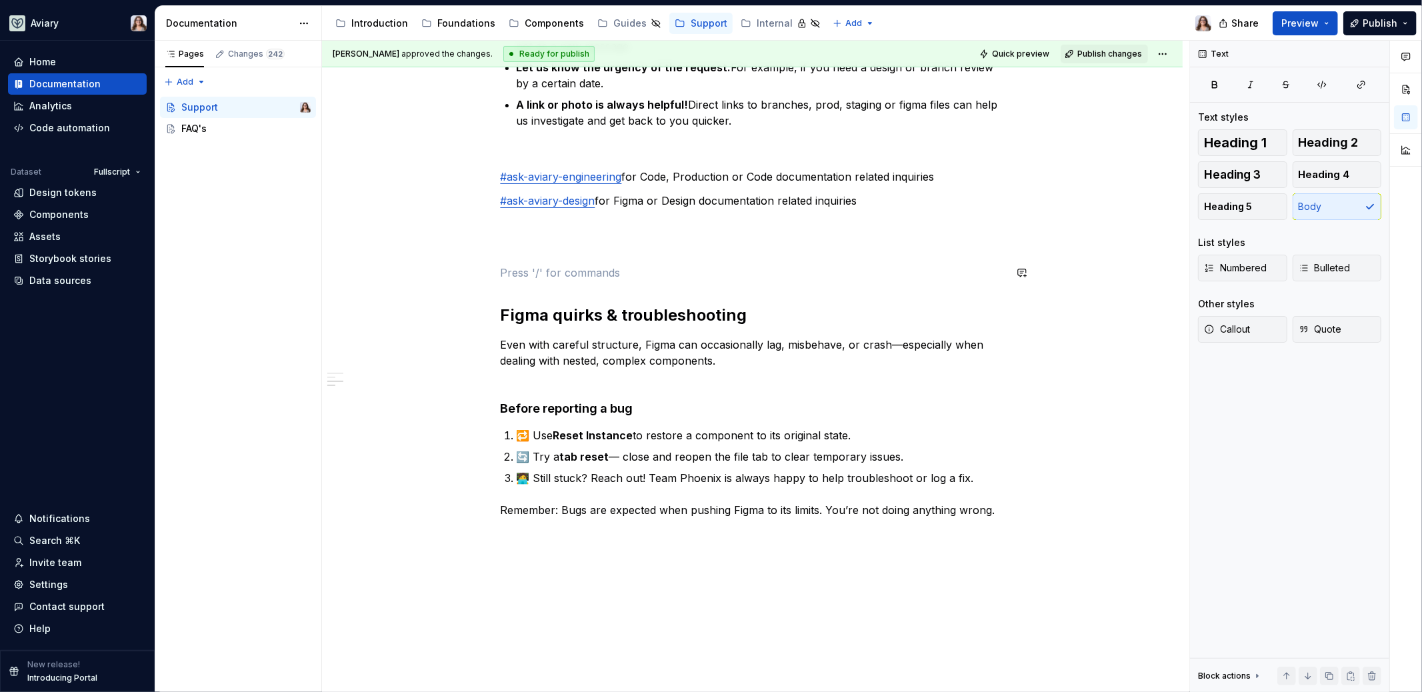
click at [513, 263] on div "Find us on Slack The best place to reach out is the craft-specific Slack channe…" at bounding box center [753, 212] width 504 height 659
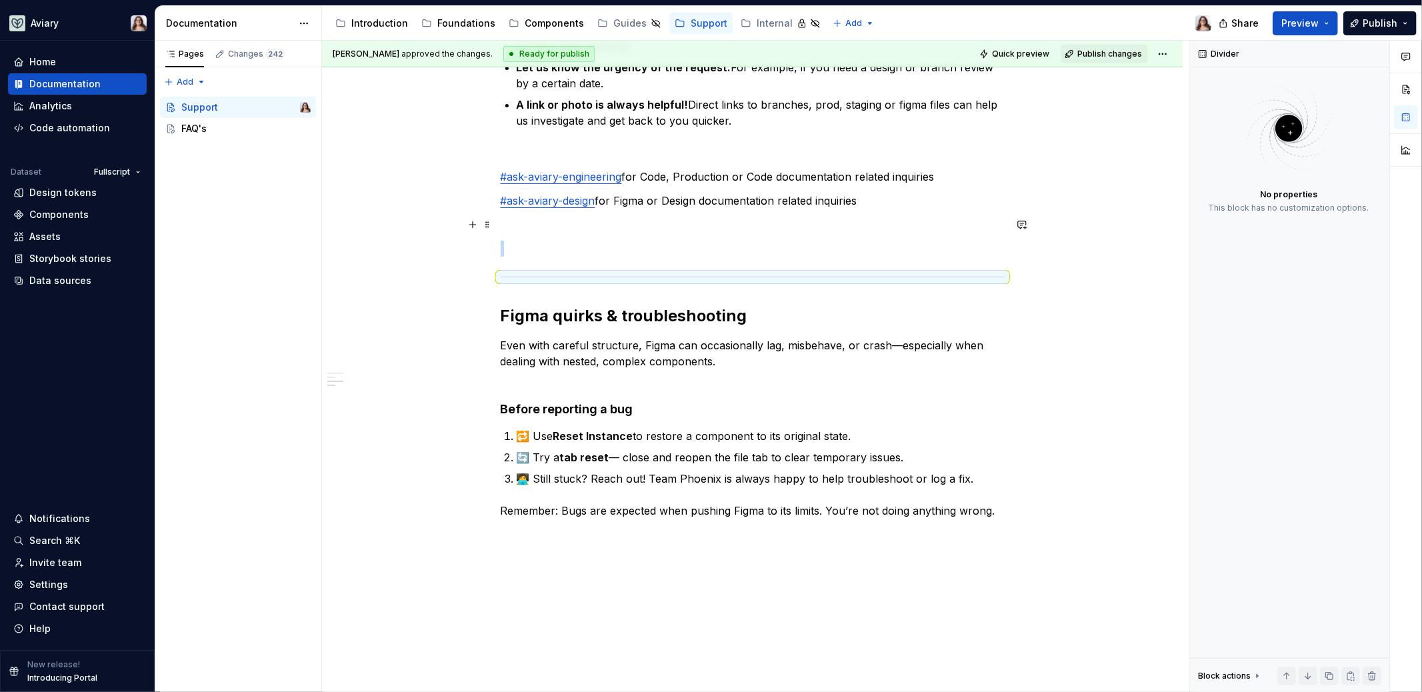
click at [575, 219] on p at bounding box center [753, 225] width 504 height 16
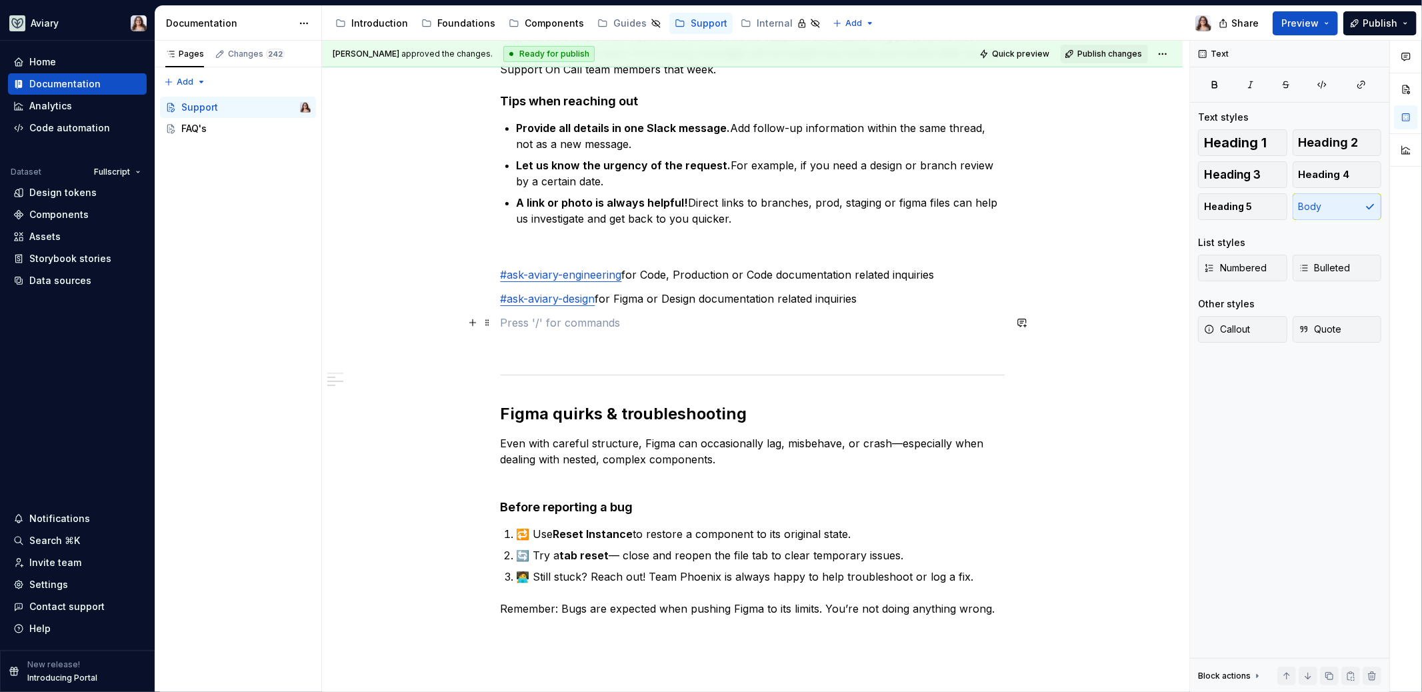
scroll to position [444, 0]
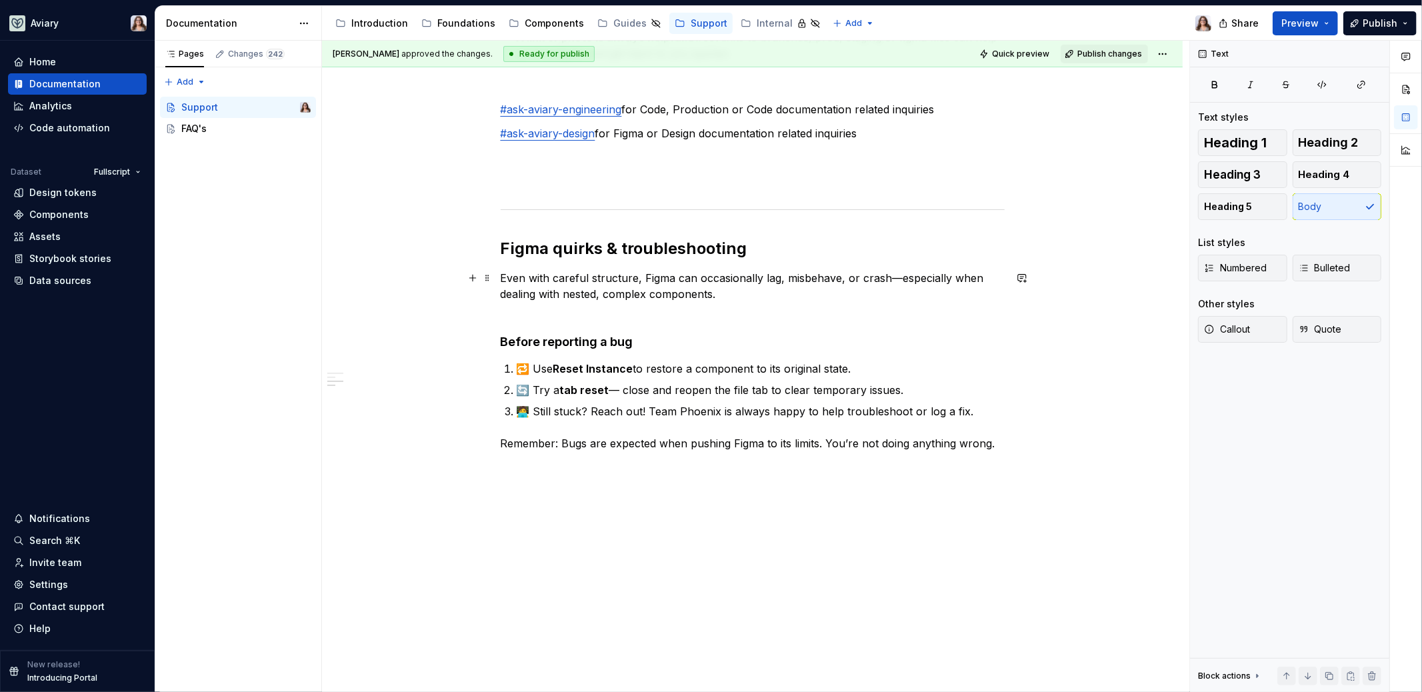
click at [734, 295] on p "Even with careful structure, Figma can occasionally lag, misbehave, or crash—es…" at bounding box center [753, 286] width 504 height 32
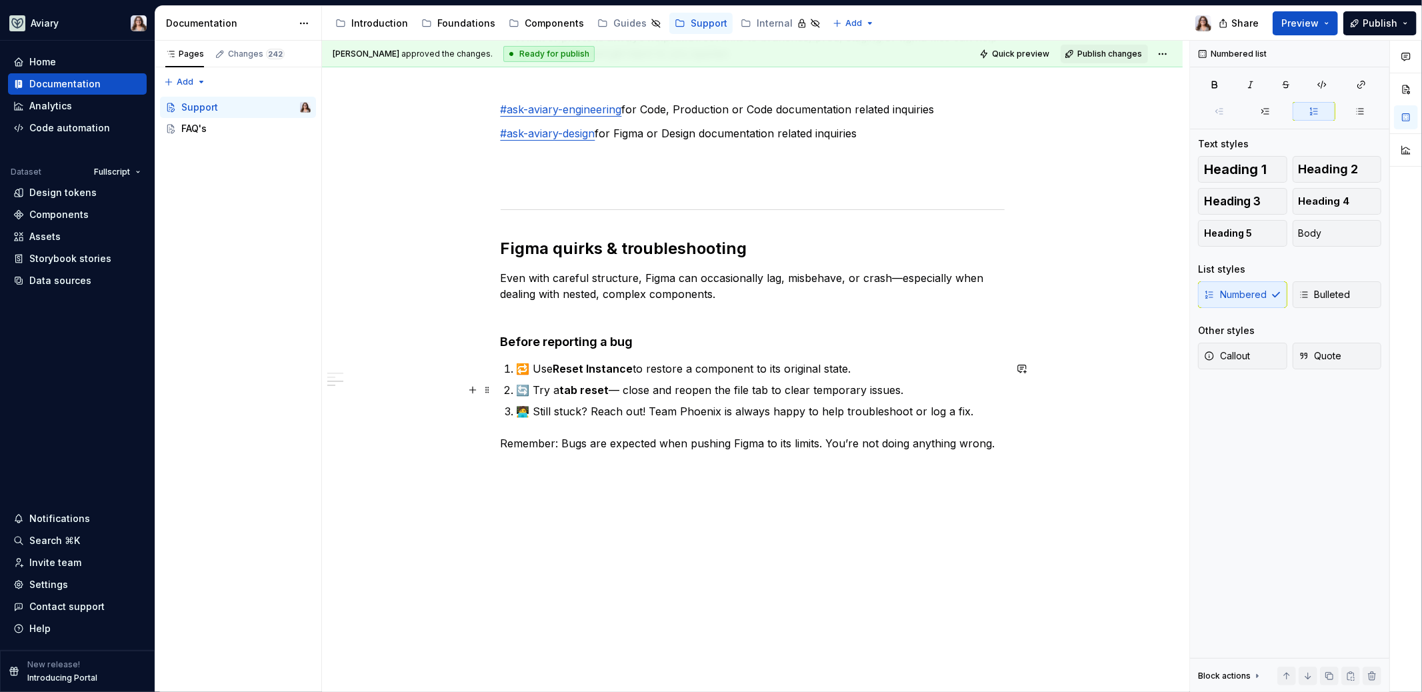
click at [623, 389] on p "🔄 Try a tab reset — close and reopen the file tab to clear temporary issues." at bounding box center [761, 390] width 488 height 16
drag, startPoint x: 621, startPoint y: 391, endPoint x: 898, endPoint y: 391, distance: 277.3
click at [898, 391] on p "🔄 Try a tab reset — close and reopen the file tab to clear temporary issues." at bounding box center [761, 390] width 488 height 16
click at [762, 390] on p "🔄 Try a tab reset — right click the tab and find ‘reload’ to do a quick reset." at bounding box center [761, 390] width 488 height 16
click at [918, 391] on p "🔄 Try a tab reset — right click the tab and find ‘Reload Tab’ to do a quick res…" at bounding box center [761, 390] width 488 height 16
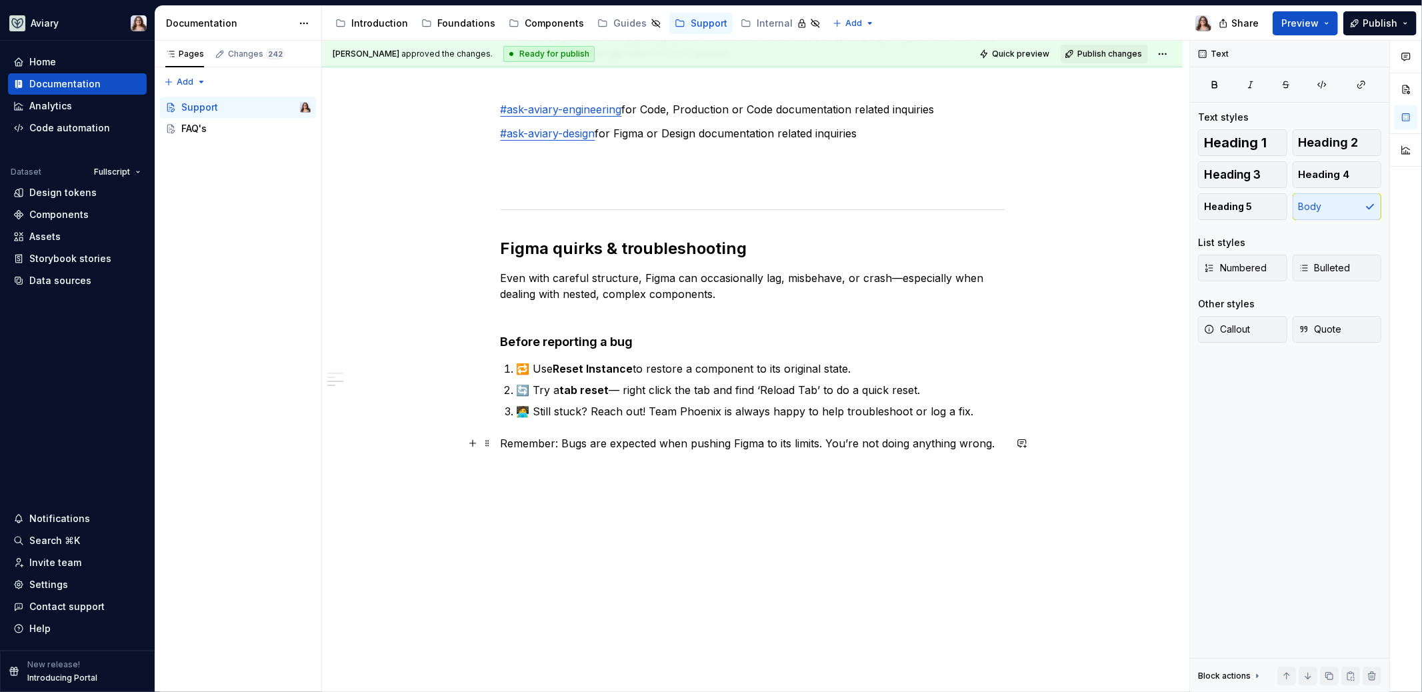
click at [991, 443] on p "Remember: Bugs are expected when pushing Figma to its limits. You’re not doing …" at bounding box center [753, 443] width 504 height 16
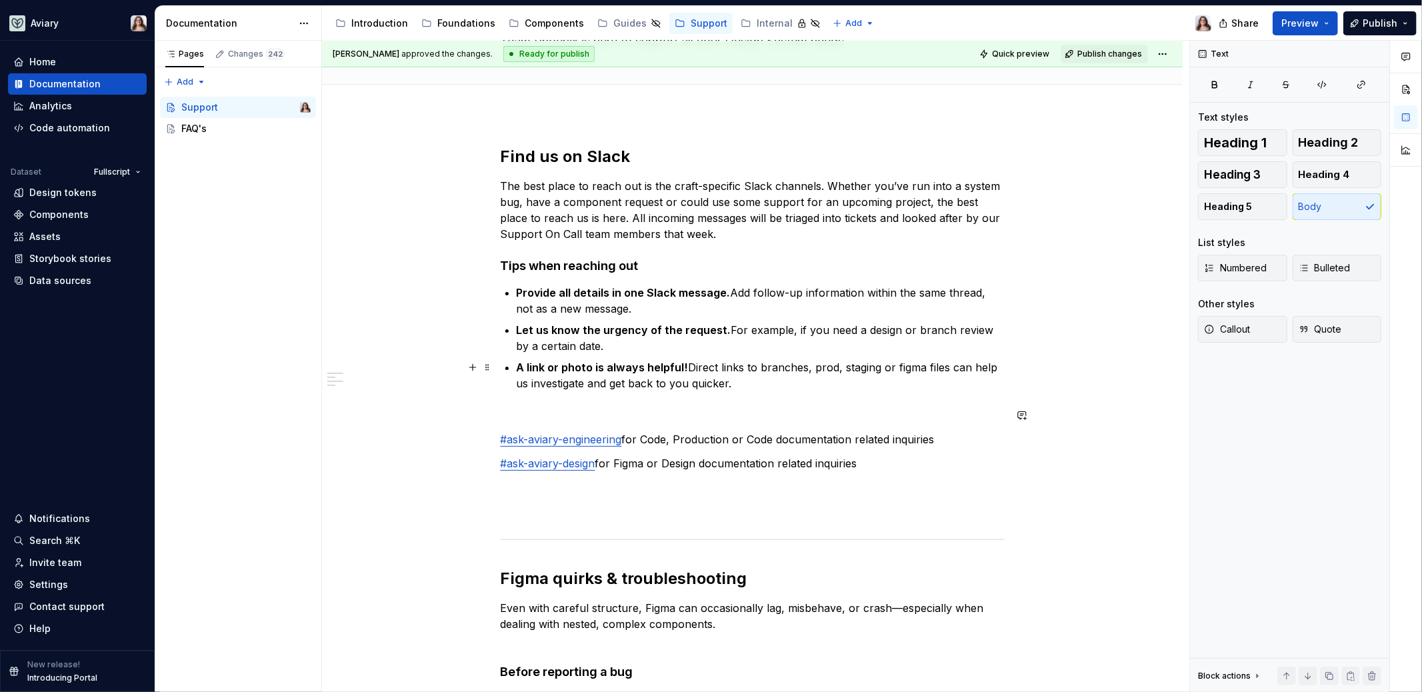
scroll to position [0, 0]
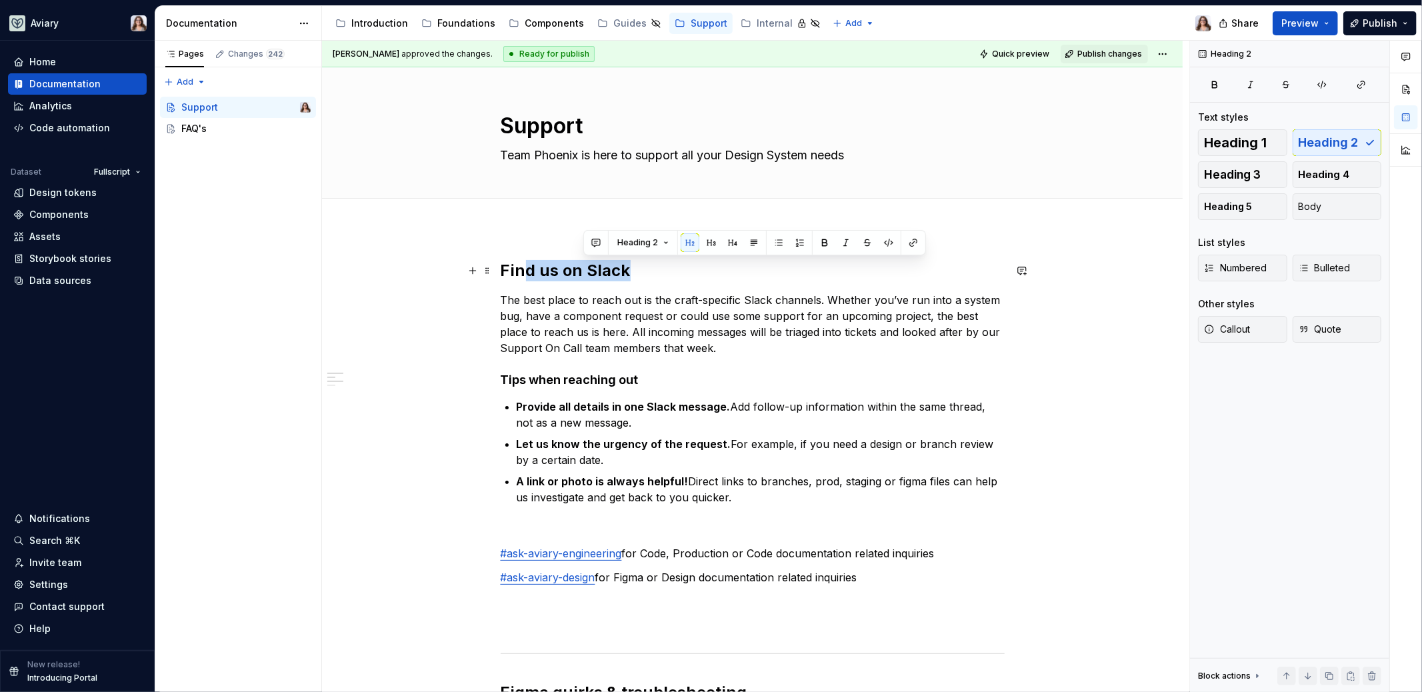
drag, startPoint x: 623, startPoint y: 273, endPoint x: 518, endPoint y: 273, distance: 104.6
click at [518, 273] on h2 "Find us on Slack" at bounding box center [753, 270] width 504 height 21
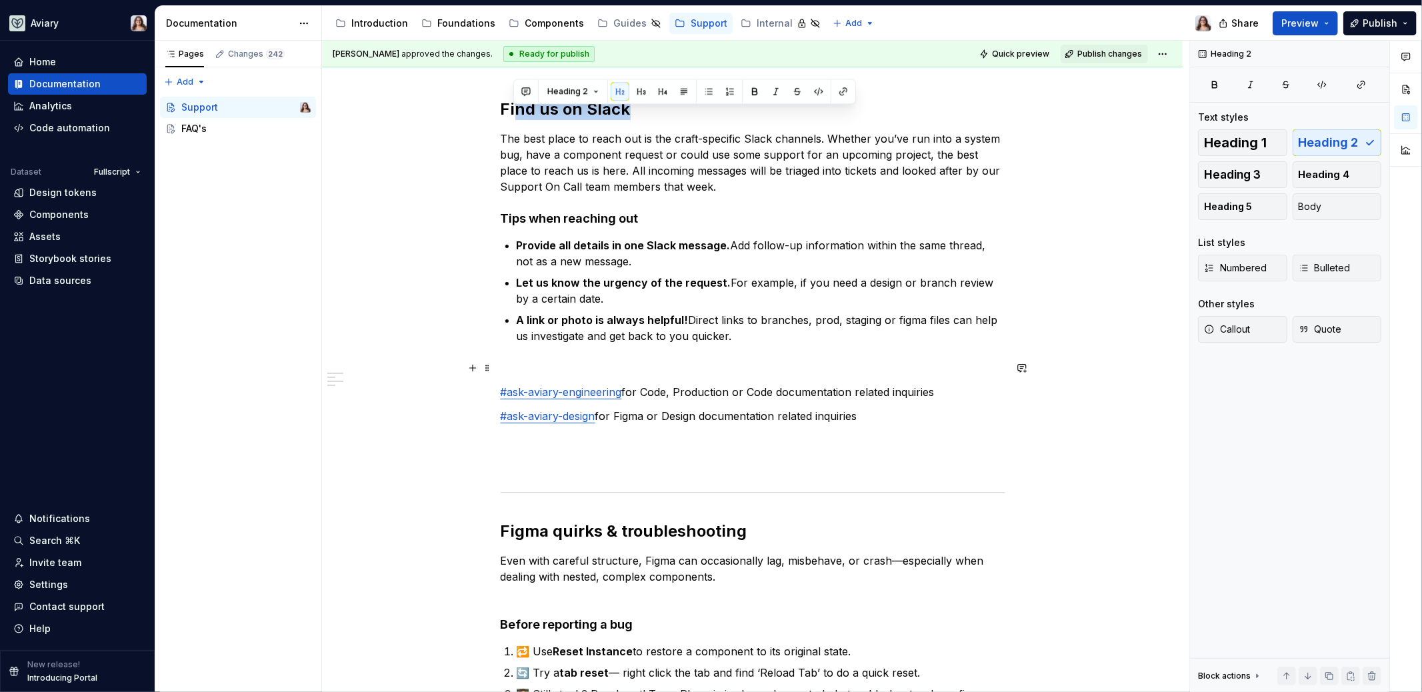
scroll to position [174, 0]
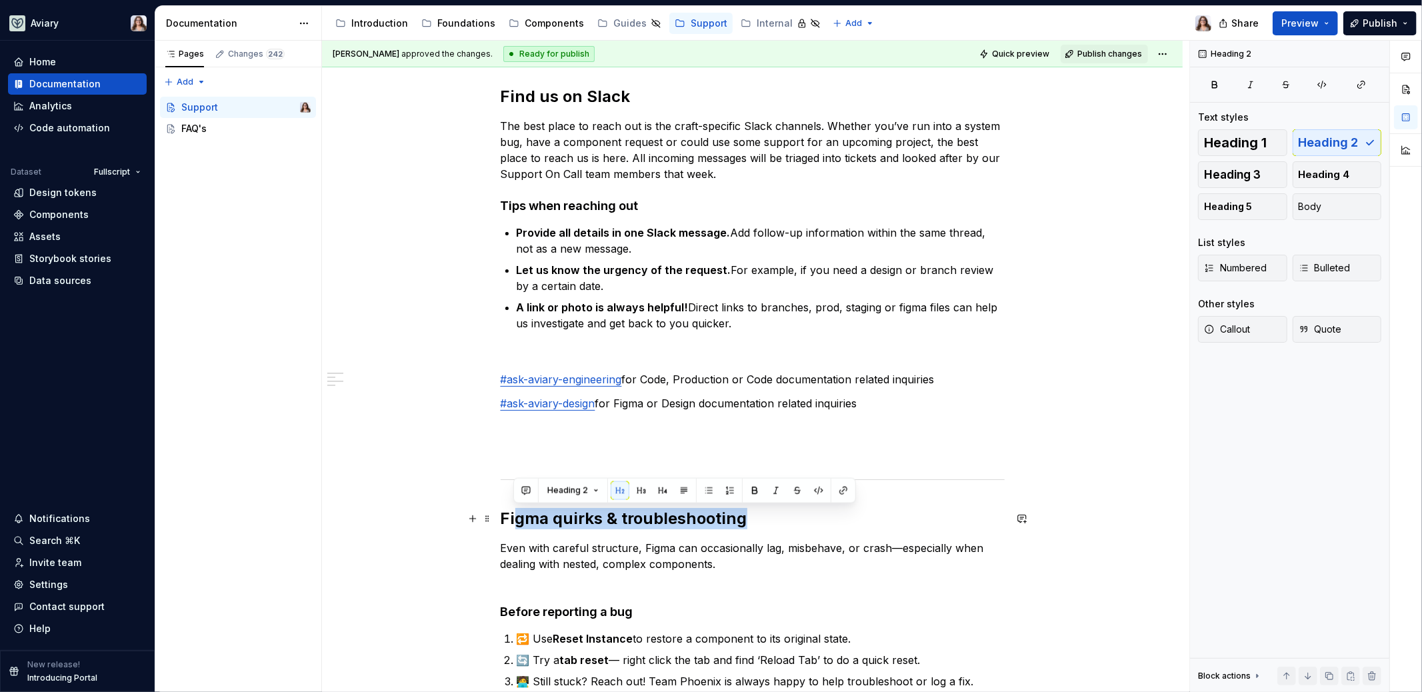
drag, startPoint x: 744, startPoint y: 521, endPoint x: 515, endPoint y: 519, distance: 230.0
click at [515, 519] on h2 "Figma quirks & troubleshooting" at bounding box center [753, 518] width 504 height 21
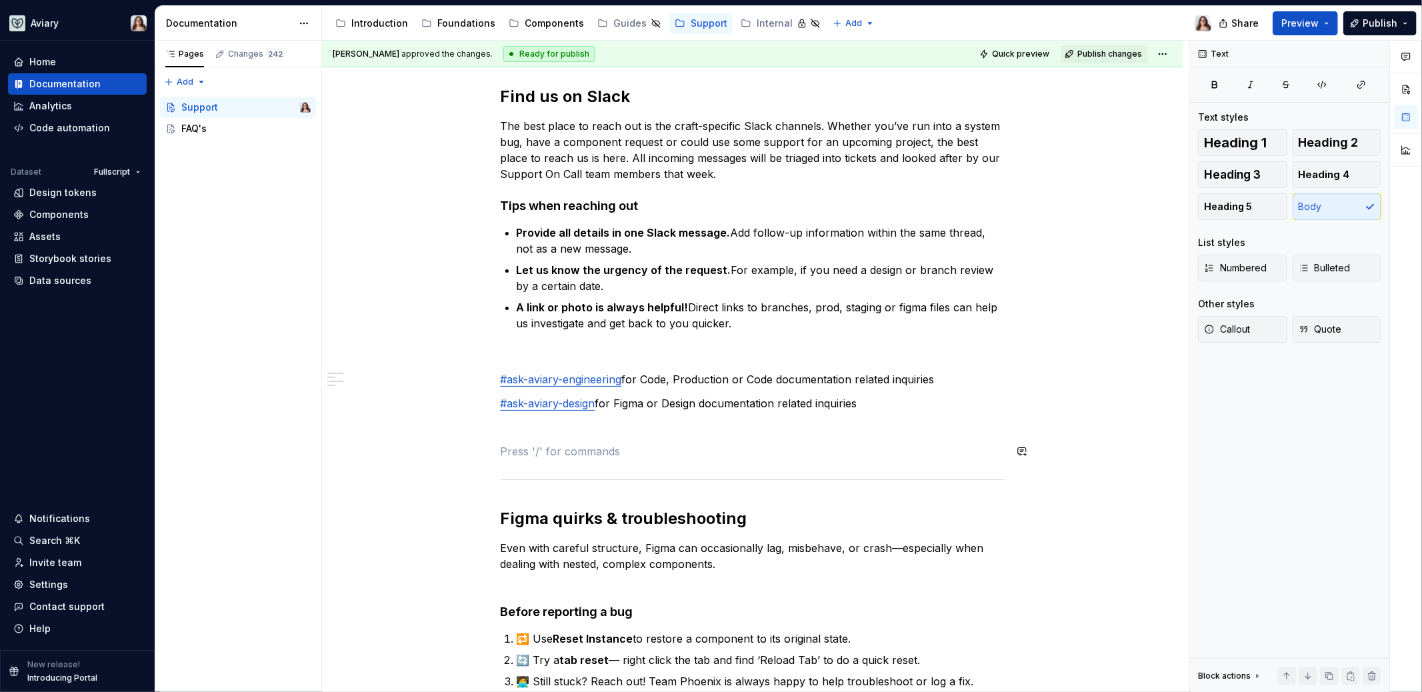
click at [673, 439] on div "Find us on Slack The best place to reach out is the craft-specific Slack channe…" at bounding box center [753, 415] width 504 height 659
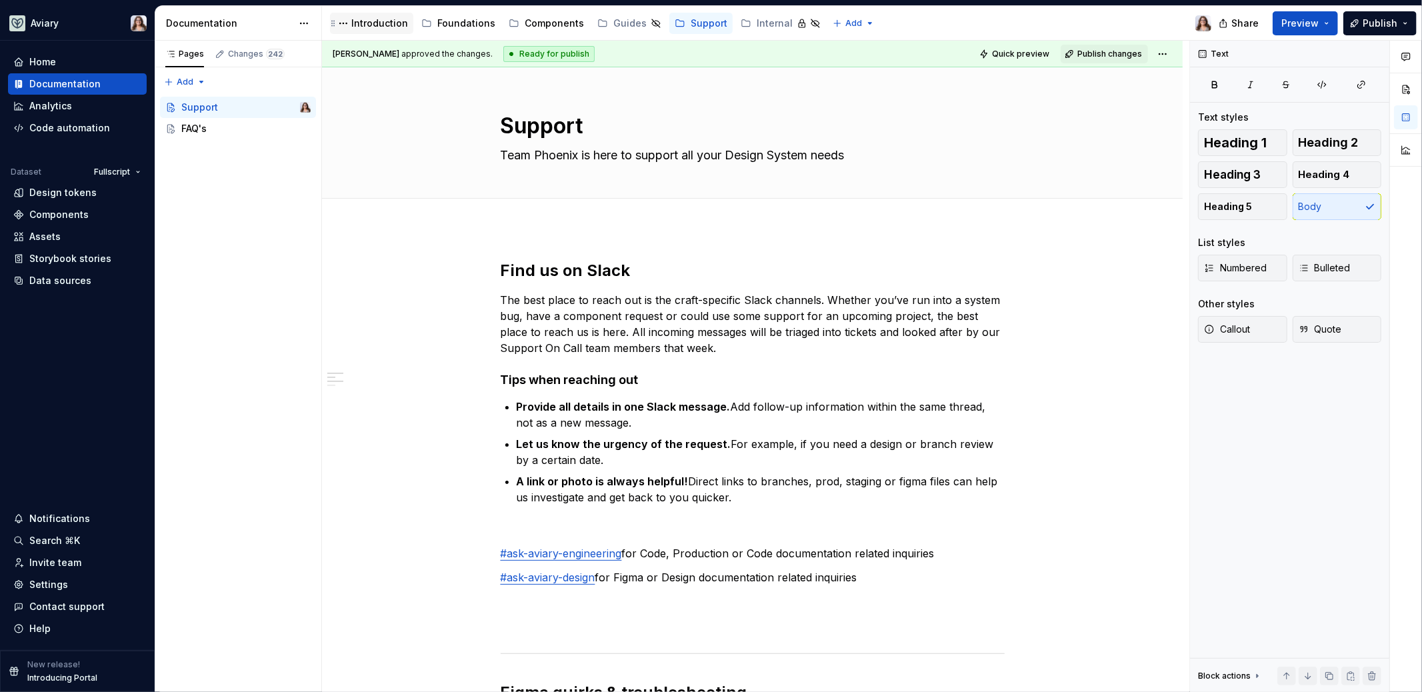
click at [357, 25] on div "Introduction" at bounding box center [379, 23] width 57 height 13
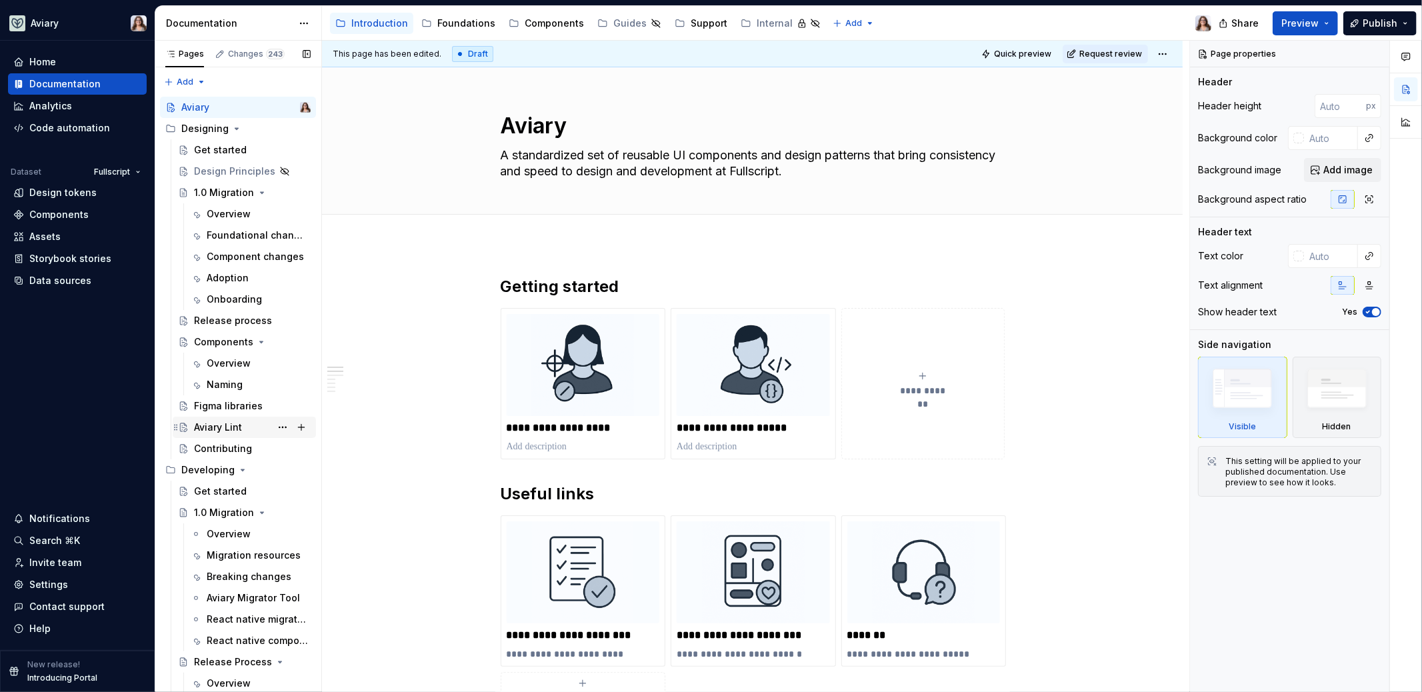
click at [225, 421] on div "Aviary Lint" at bounding box center [218, 427] width 48 height 13
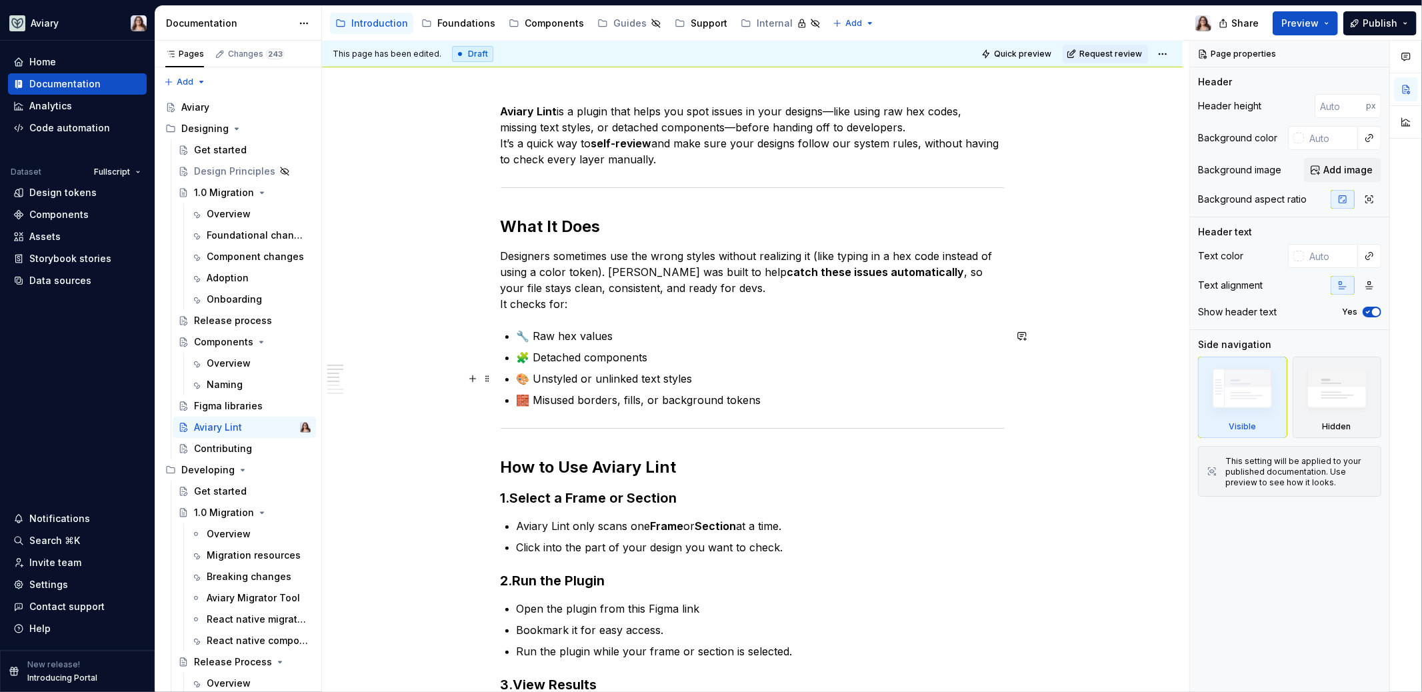
scroll to position [156, 0]
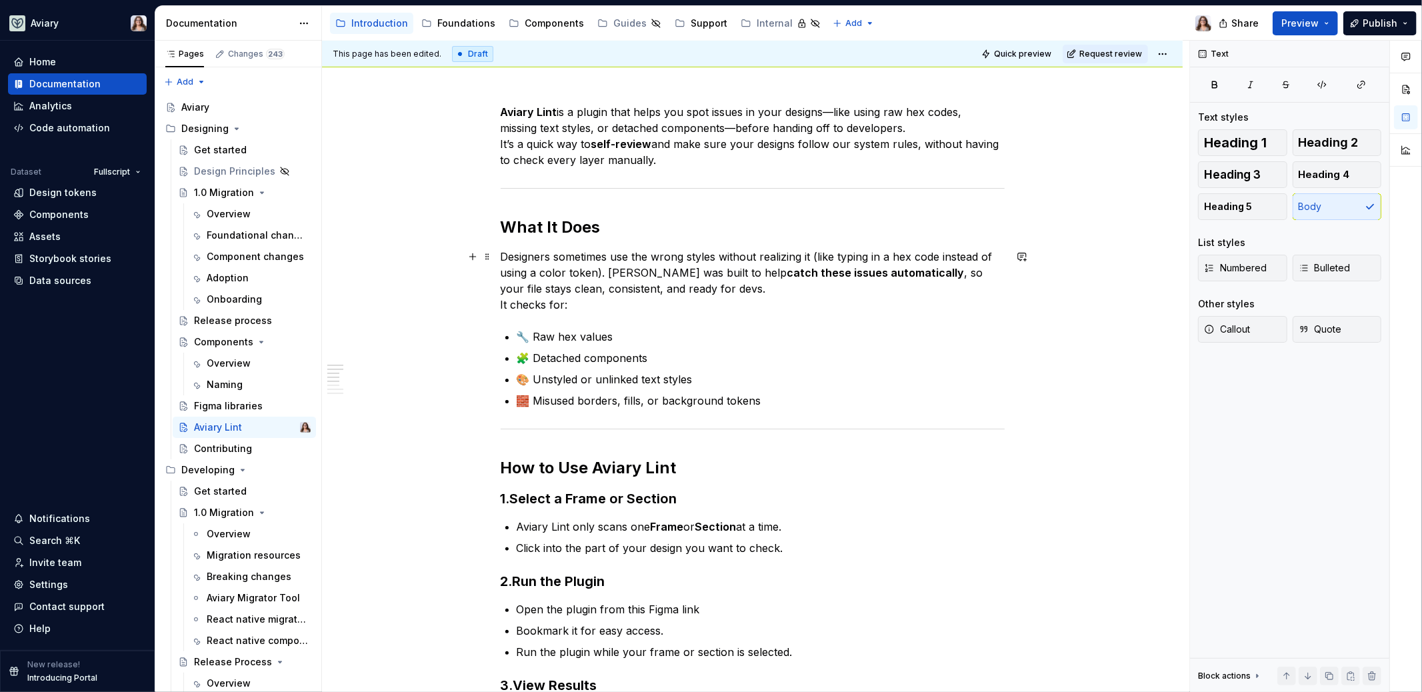
click at [501, 301] on p "Designers sometimes use the wrong styles without realizing it (like typing in a…" at bounding box center [753, 281] width 504 height 64
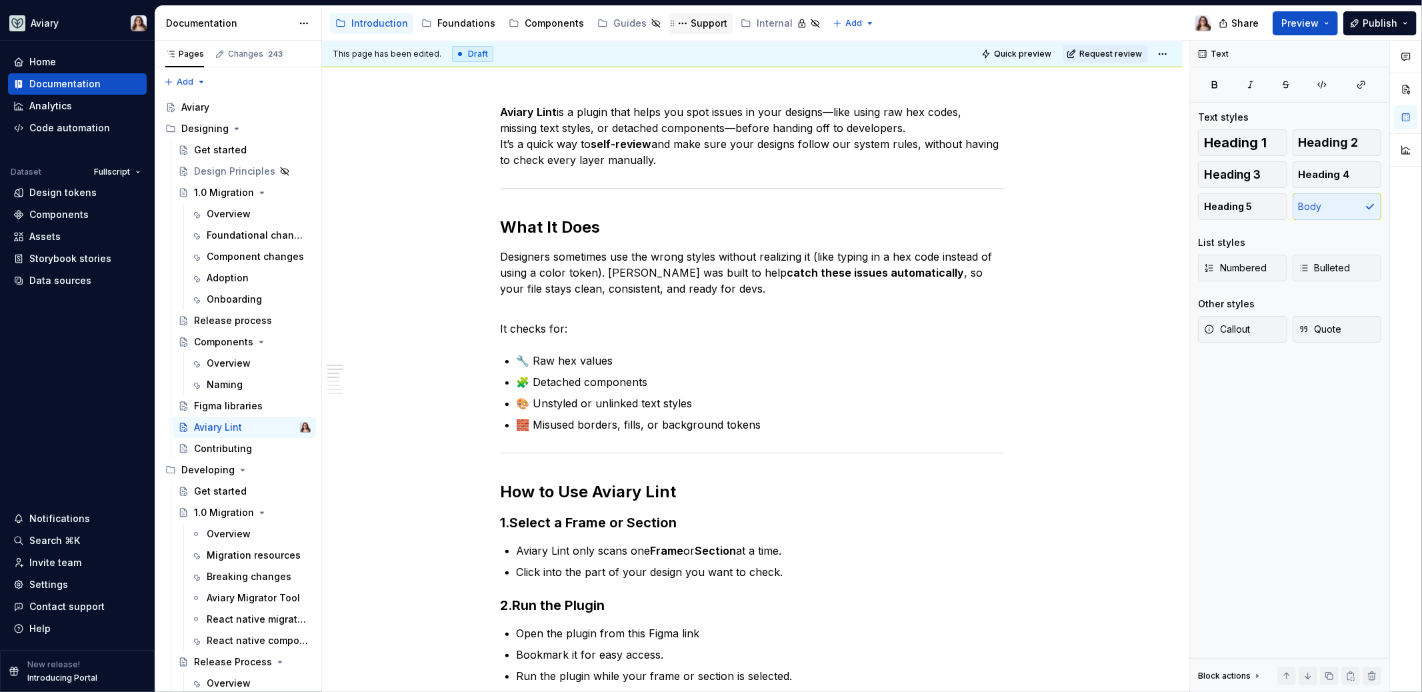
click at [696, 25] on div "Support" at bounding box center [709, 23] width 37 height 13
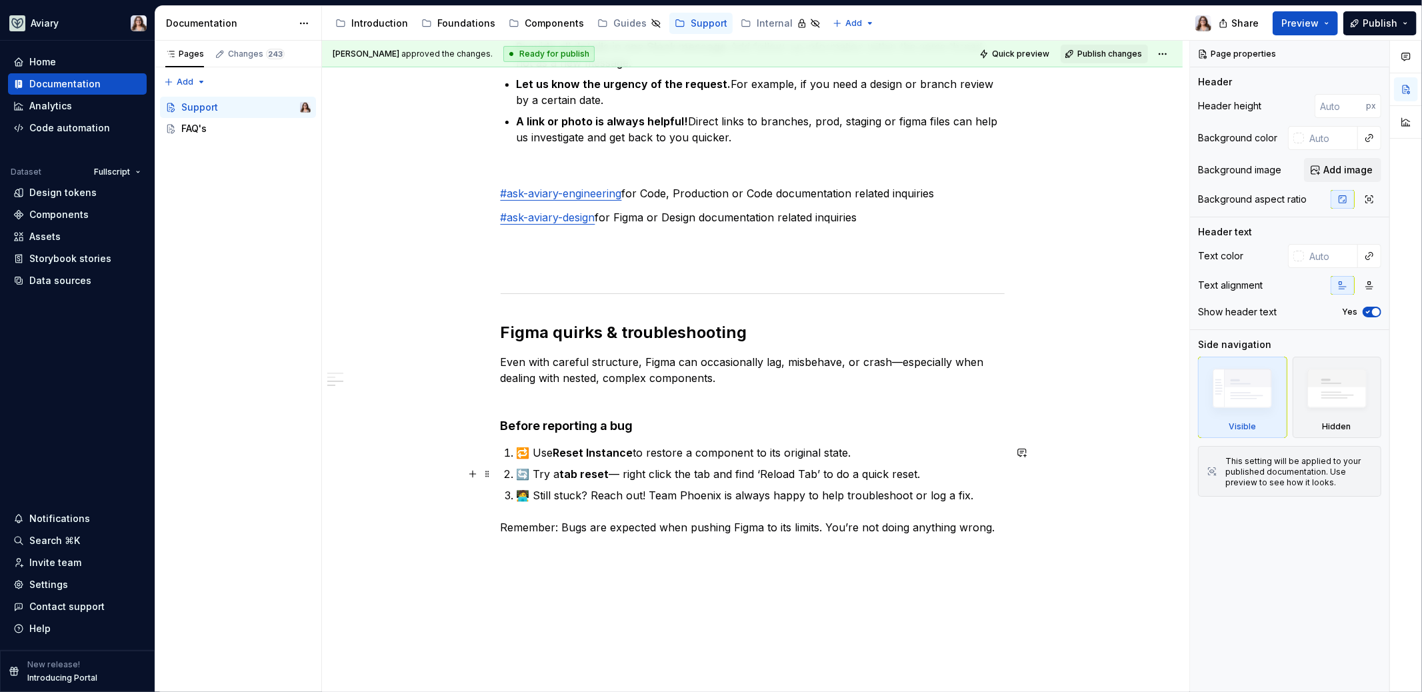
scroll to position [411, 0]
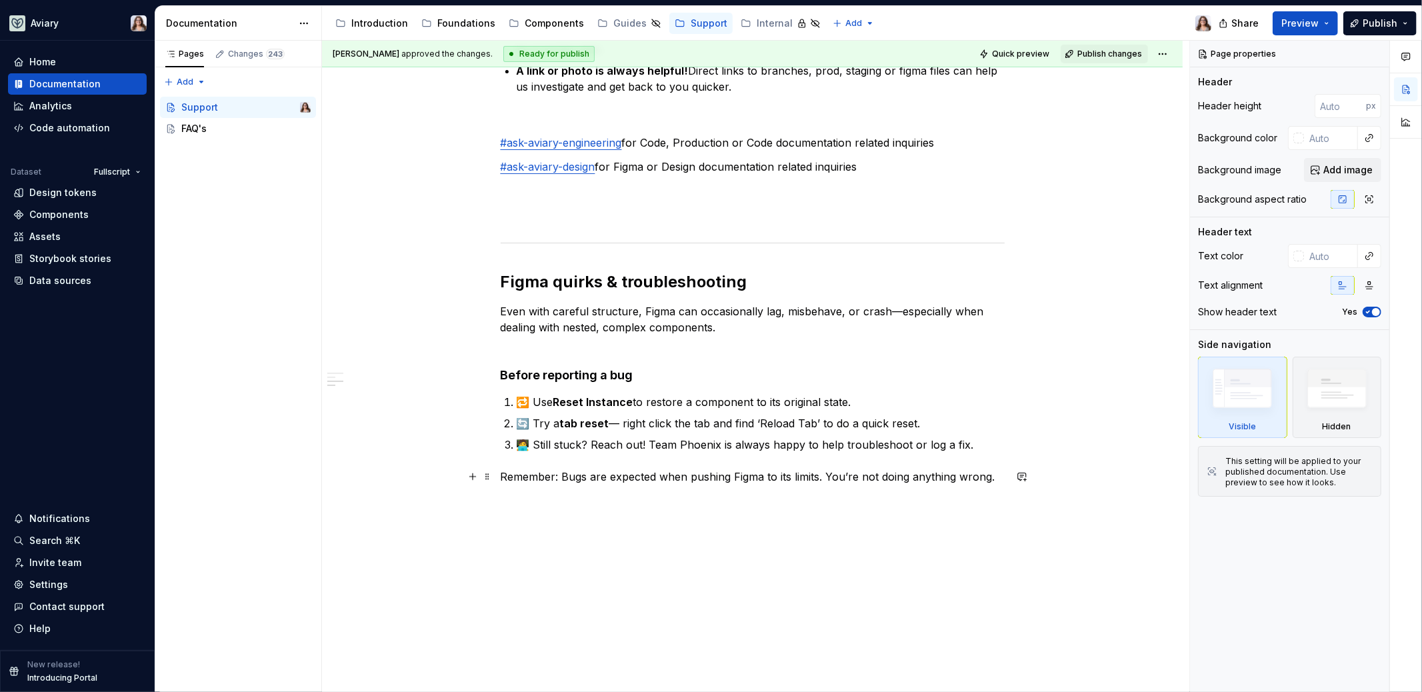
type textarea "*"
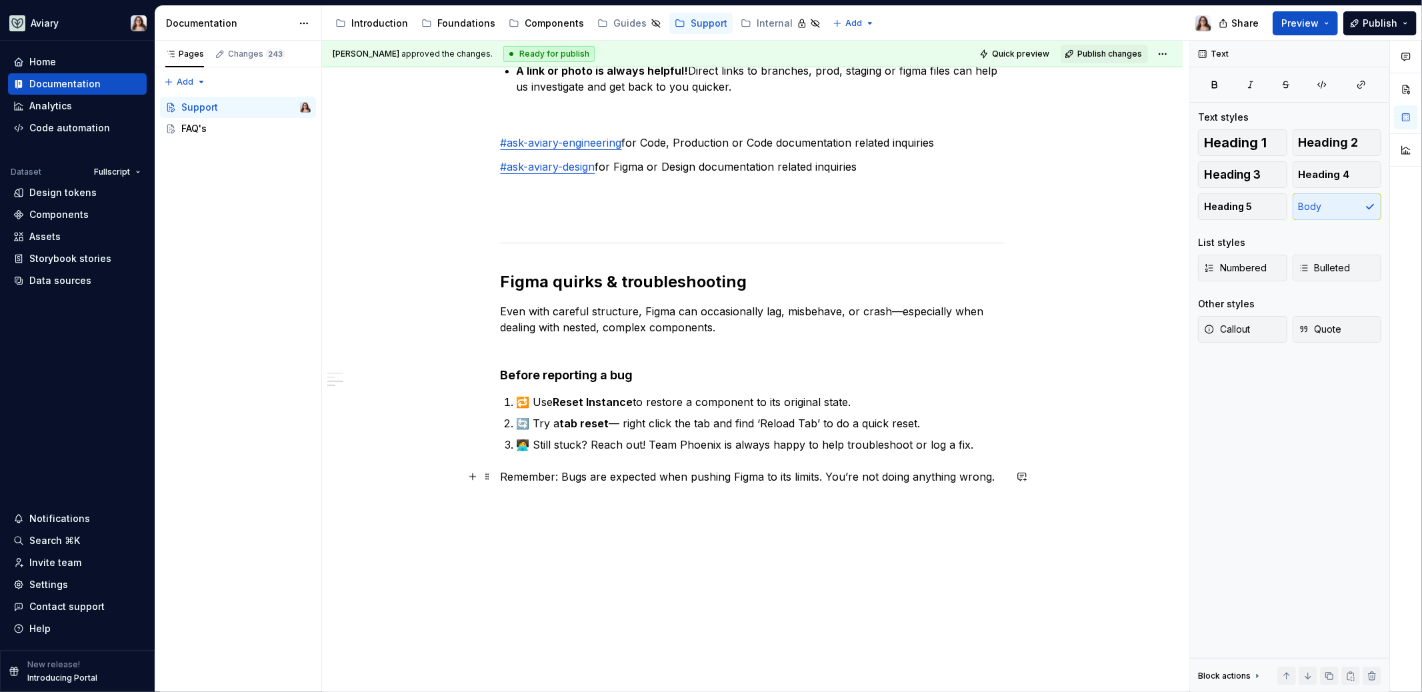
click at [501, 471] on p "Remember: Bugs are expected when pushing Figma to its limits. You’re not doing …" at bounding box center [753, 477] width 504 height 16
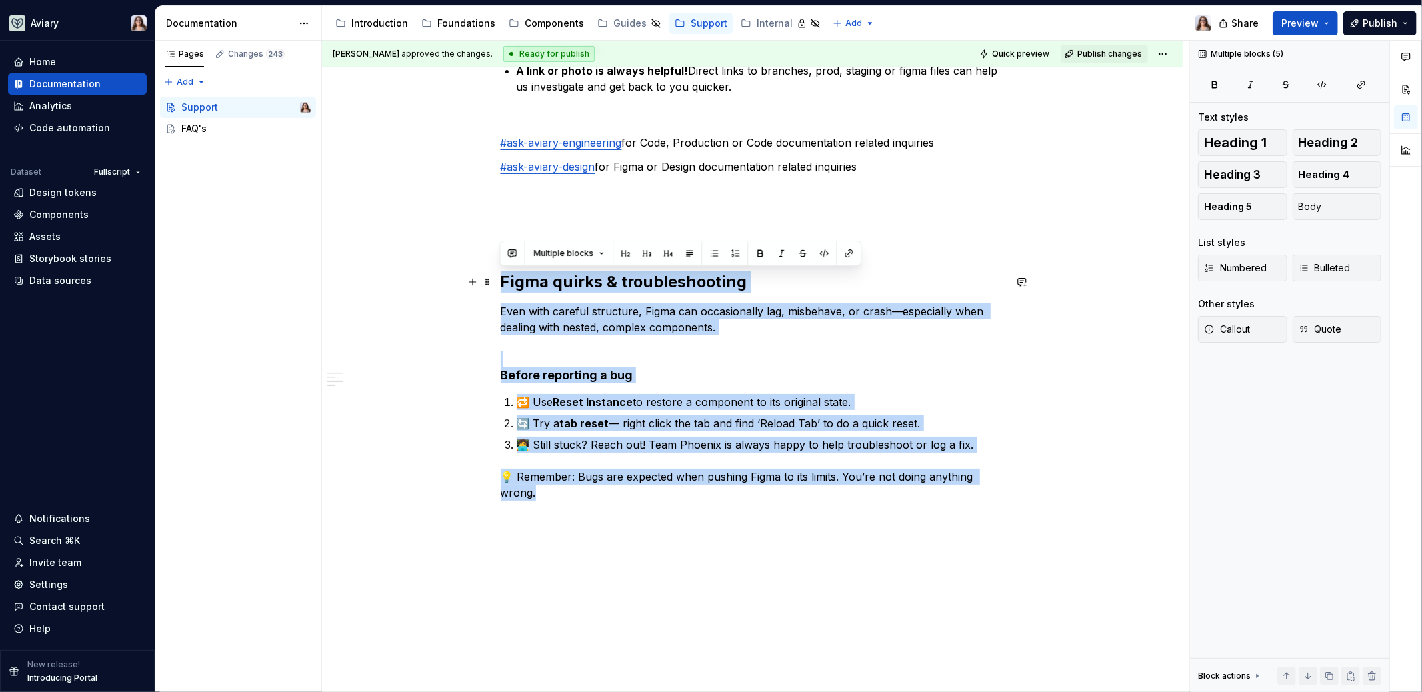
drag, startPoint x: 543, startPoint y: 497, endPoint x: 494, endPoint y: 285, distance: 218.3
click at [494, 284] on div "Find us on Slack The best place to reach out is the craft-specific Slack channe…" at bounding box center [752, 282] width 860 height 930
copy div "Figma quirks & troubleshooting Even with careful structure, Figma can occasiona…"
click at [632, 356] on h4 "Before reporting a bug" at bounding box center [753, 367] width 504 height 32
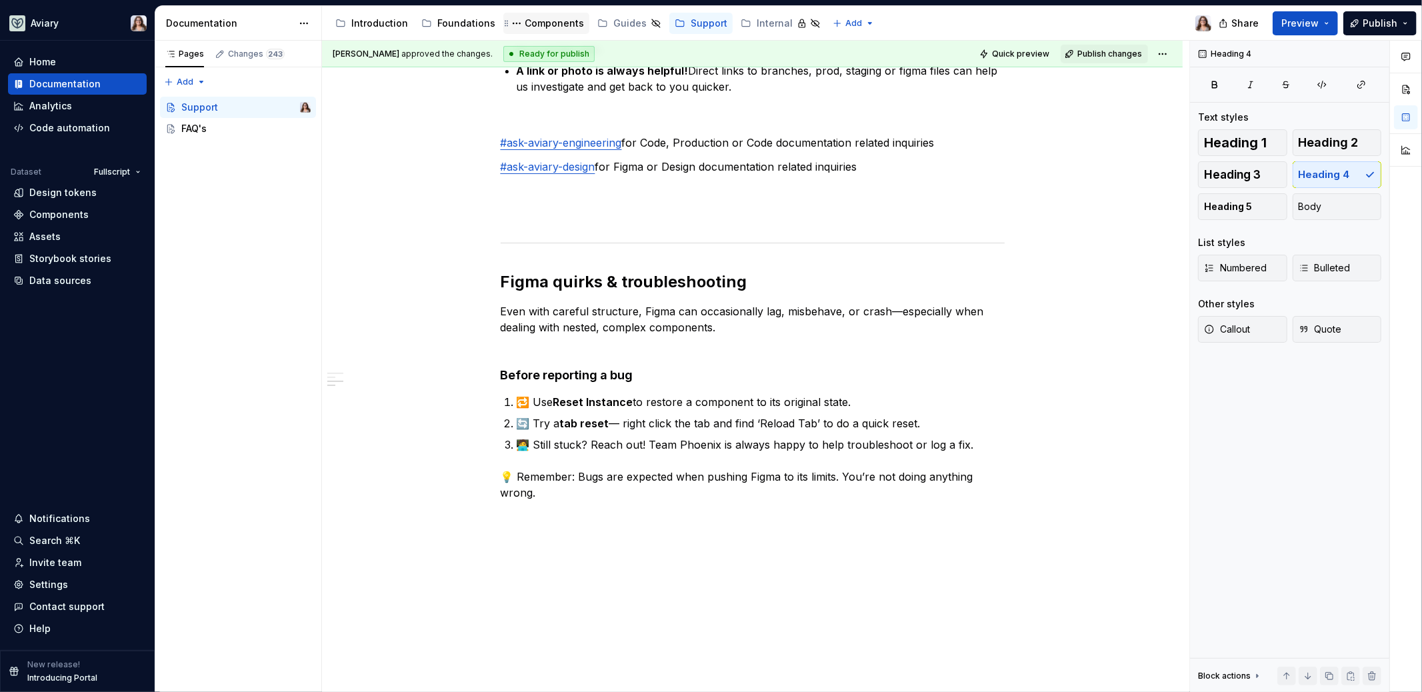
click at [535, 19] on div "Components" at bounding box center [554, 23] width 59 height 13
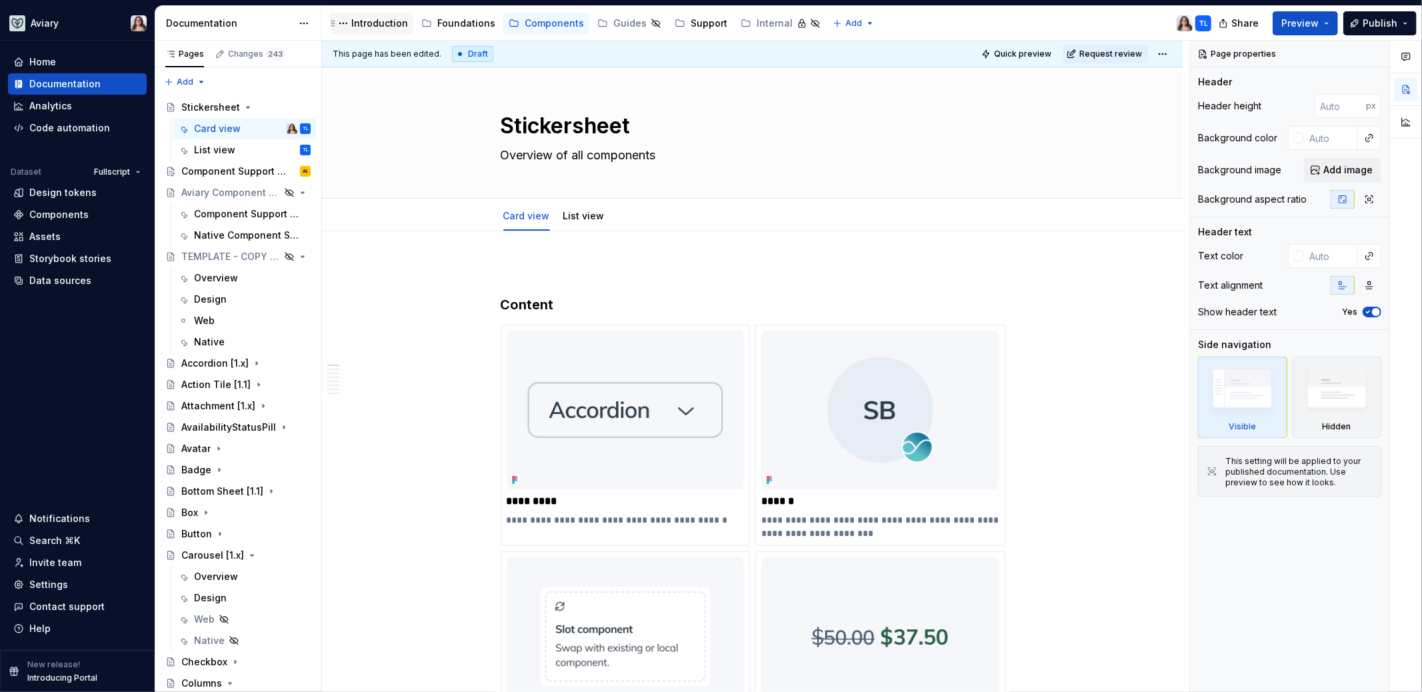
click at [375, 23] on div "Introduction" at bounding box center [379, 23] width 57 height 13
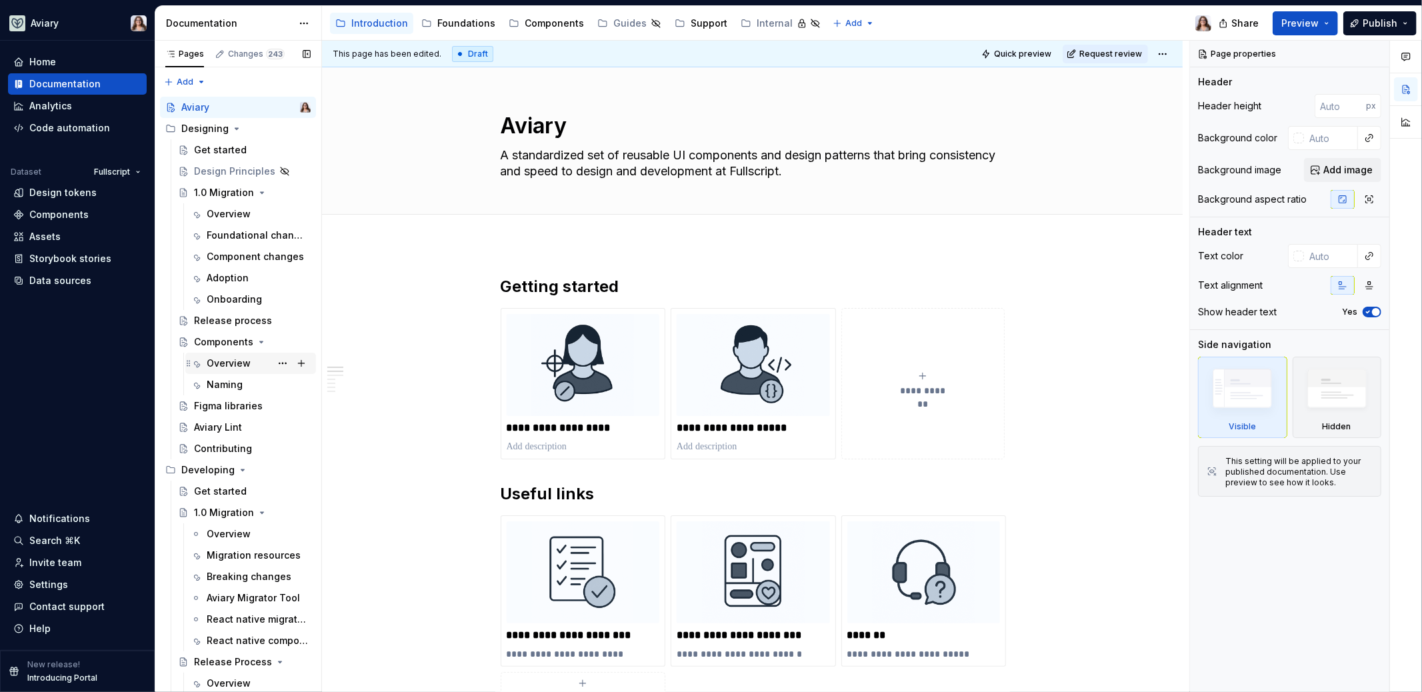
click at [225, 366] on div "Overview" at bounding box center [229, 363] width 44 height 13
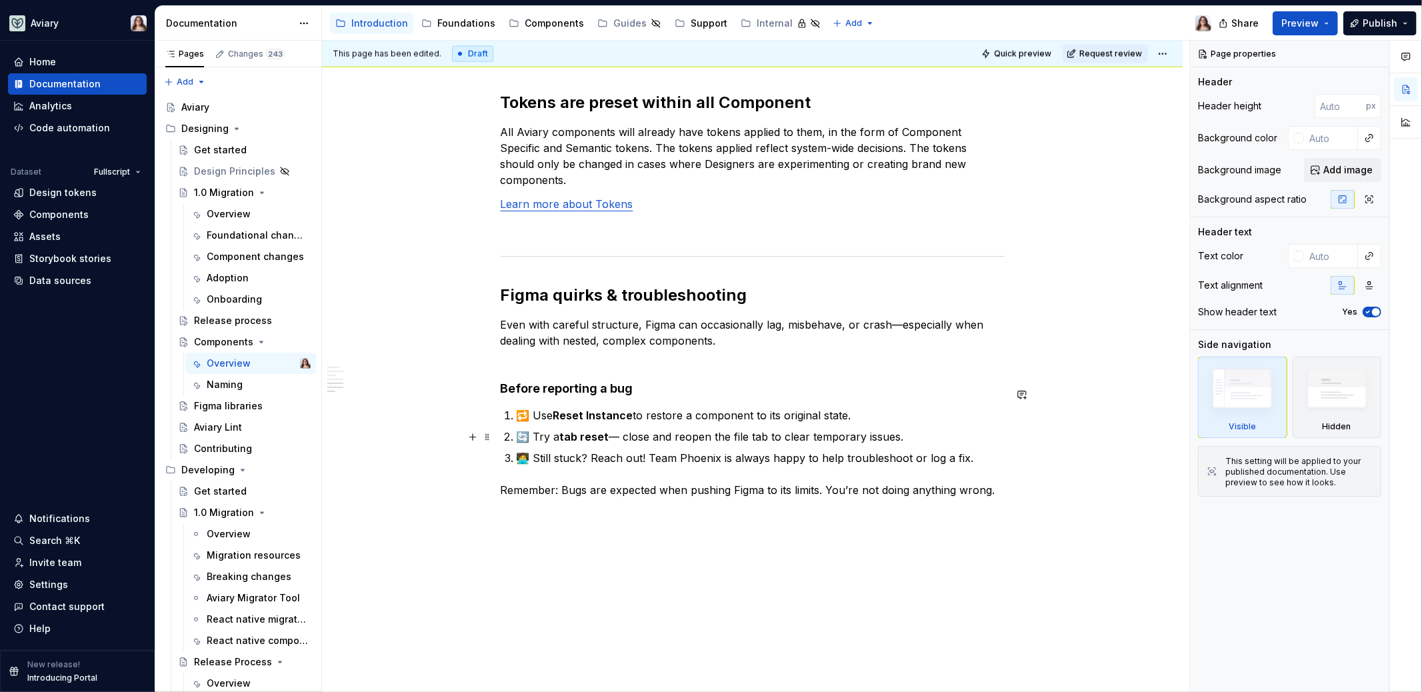
scroll to position [1720, 0]
click at [501, 483] on p "Remember: Bugs are expected when pushing Figma to its limits. You’re not doing …" at bounding box center [753, 491] width 504 height 16
type textarea "*"
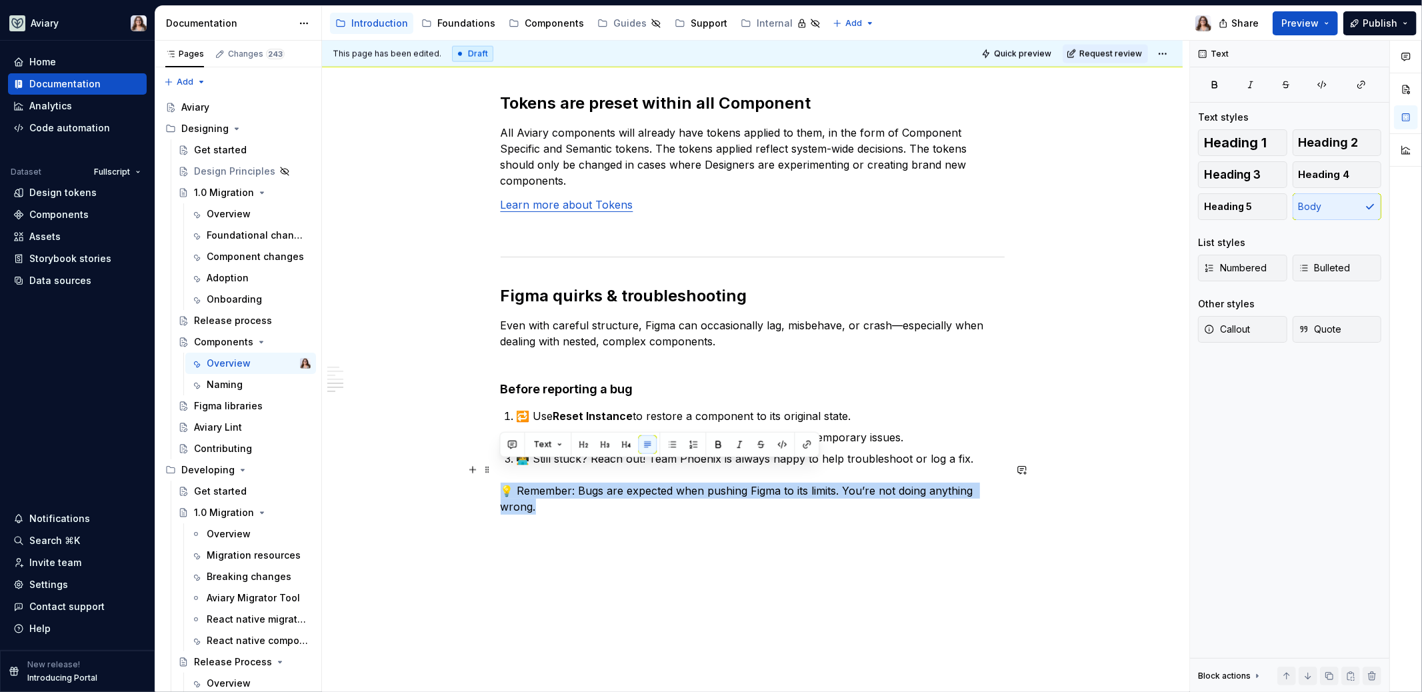
drag, startPoint x: 551, startPoint y: 484, endPoint x: 494, endPoint y: 466, distance: 59.4
click at [1247, 329] on span "Callout" at bounding box center [1227, 329] width 46 height 13
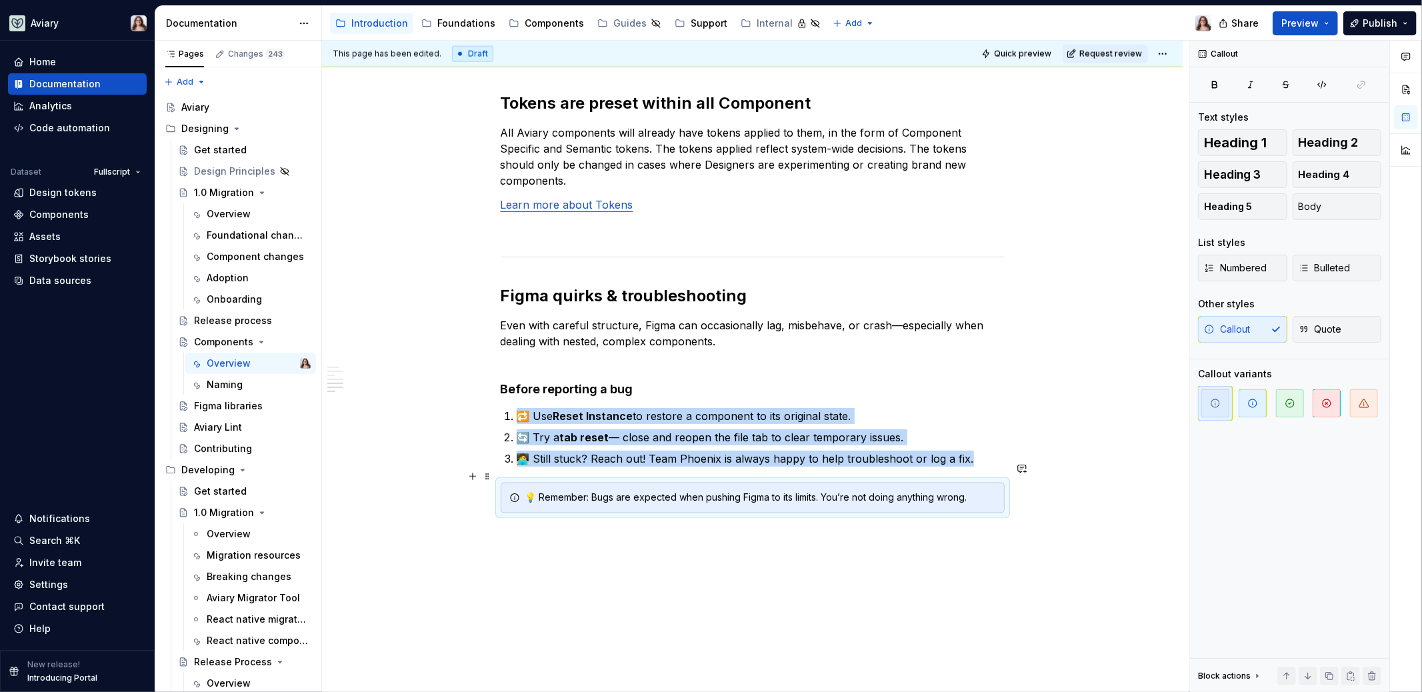
click at [535, 491] on div "💡 Remember: Bugs are expected when pushing Figma to its limits. You’re not doin…" at bounding box center [760, 497] width 471 height 13
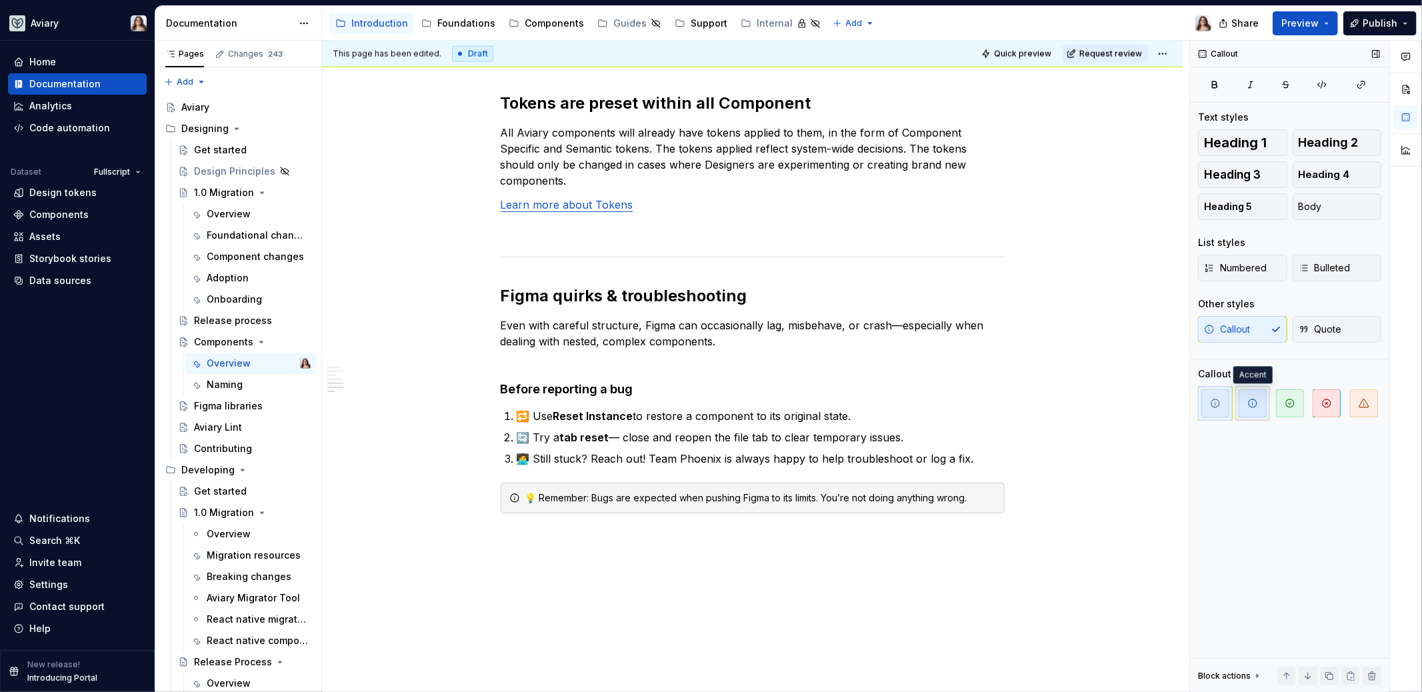
click at [1257, 409] on span "button" at bounding box center [1252, 403] width 28 height 28
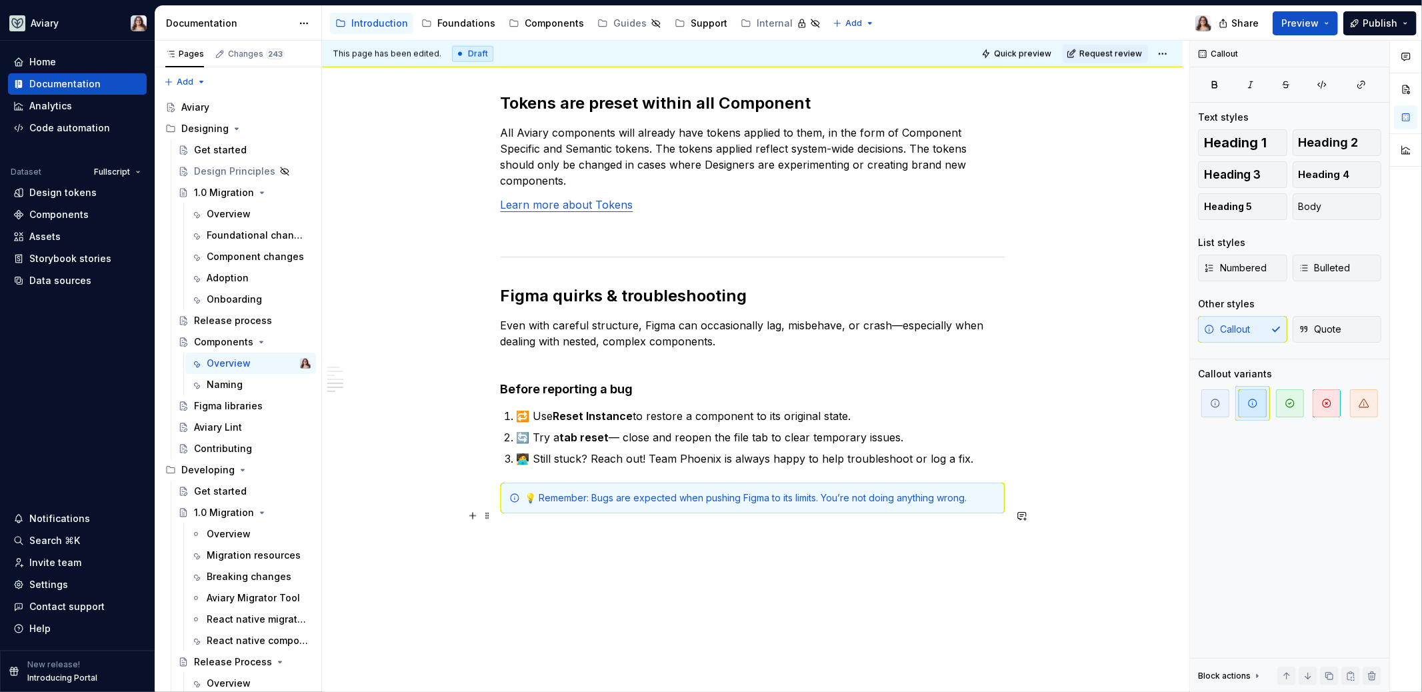
click at [665, 529] on p at bounding box center [753, 537] width 504 height 16
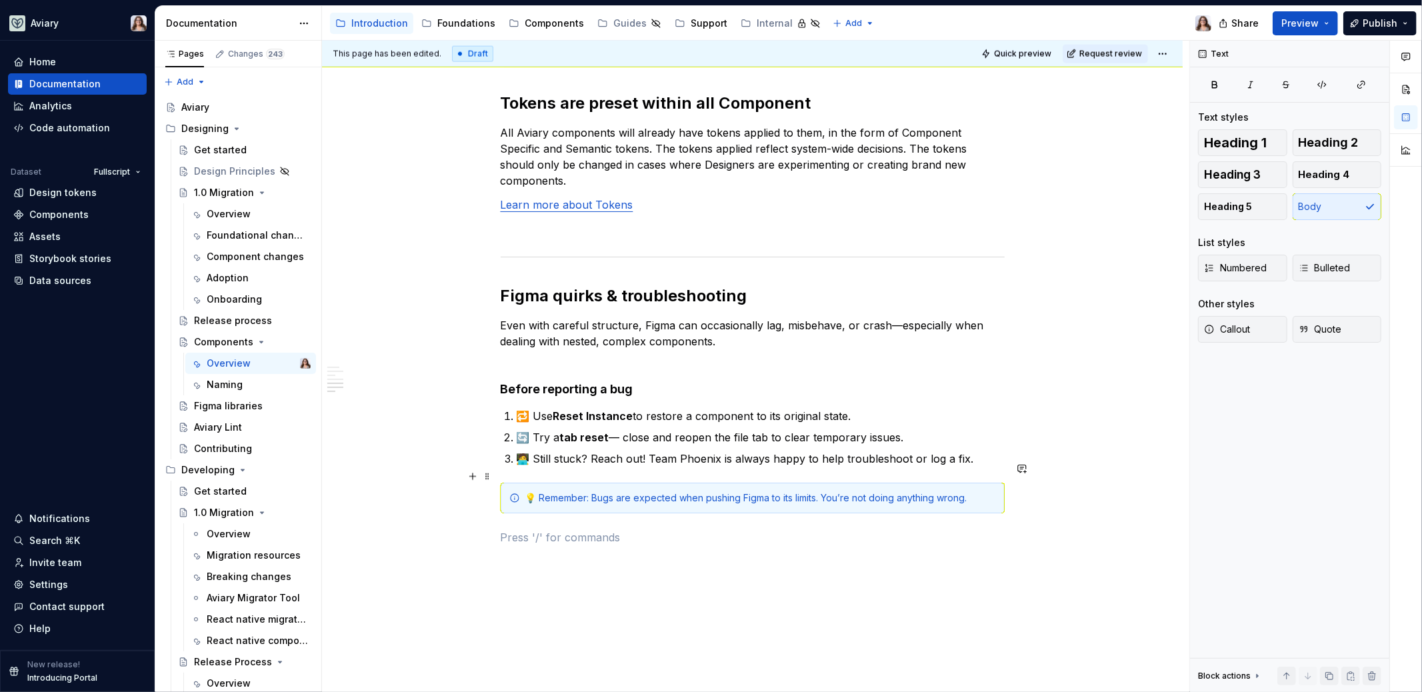
click at [938, 491] on div "💡 Remember: Bugs are expected when pushing Figma to its limits. You’re not doin…" at bounding box center [760, 497] width 471 height 13
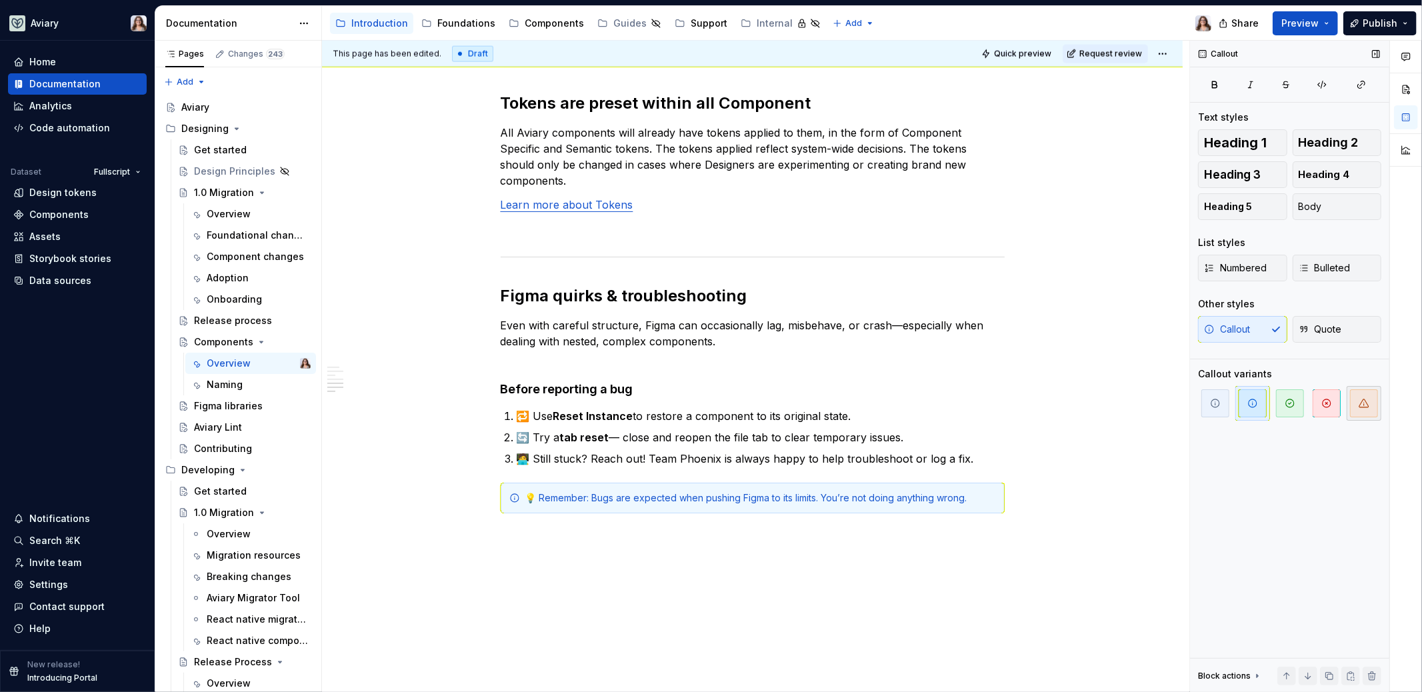
click at [1363, 400] on icon "button" at bounding box center [1363, 403] width 9 height 8
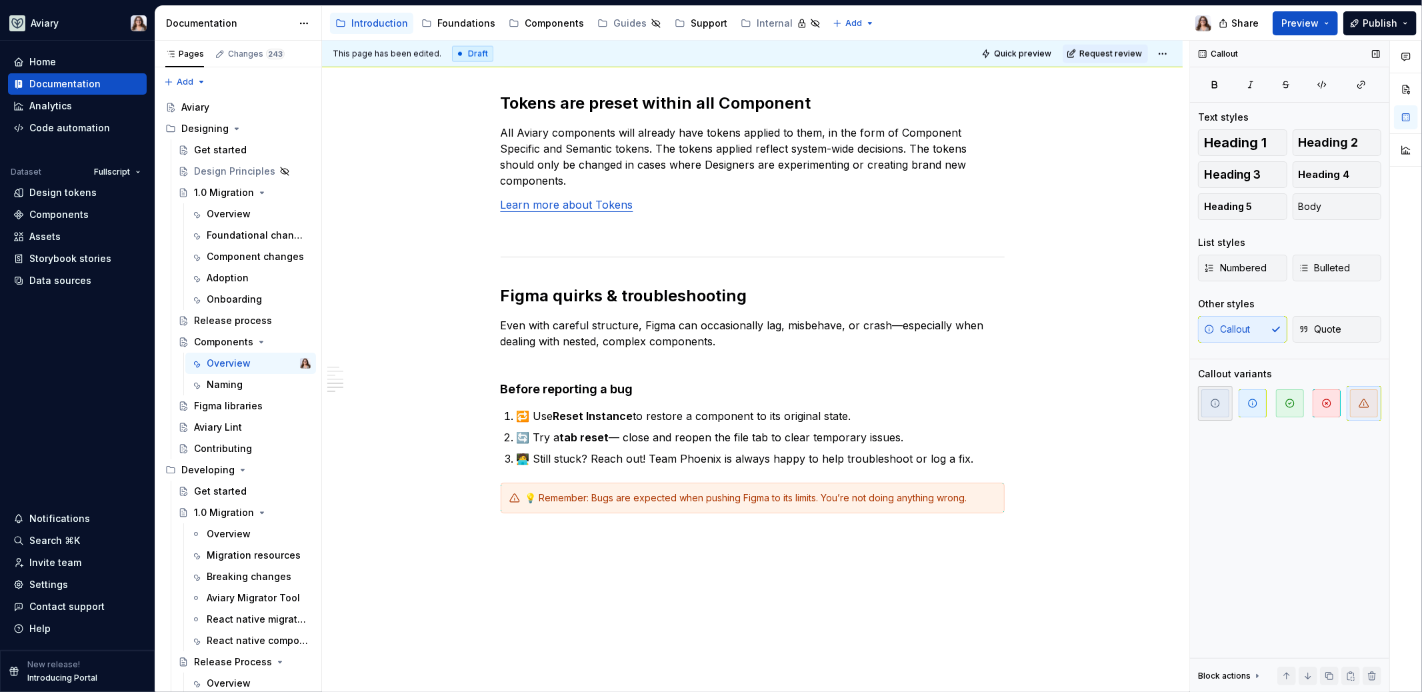
click at [1222, 403] on span "button" at bounding box center [1215, 403] width 28 height 28
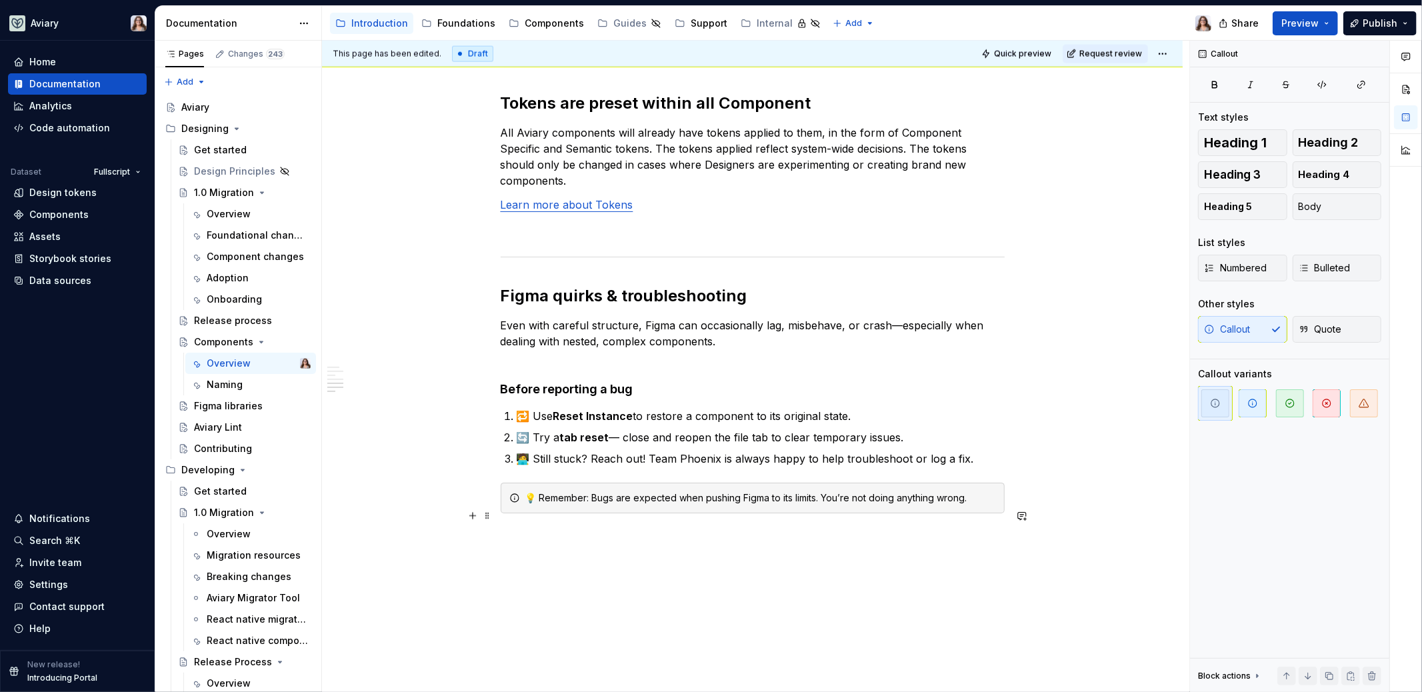
click at [555, 529] on p at bounding box center [753, 537] width 504 height 16
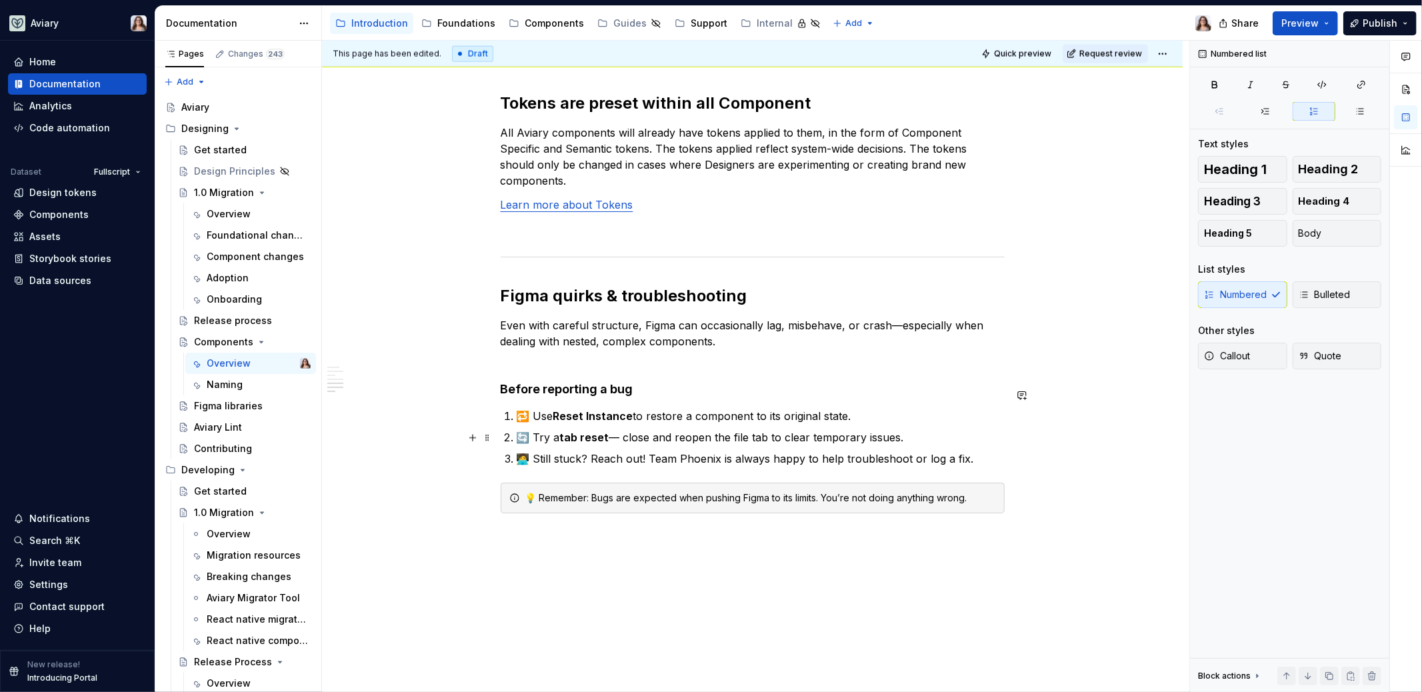
click at [978, 451] on p "🧑‍💻 Still stuck? Reach out! Team Phoenix is always happy to help troubleshoot o…" at bounding box center [761, 459] width 488 height 16
click at [691, 20] on div "Support" at bounding box center [709, 23] width 37 height 13
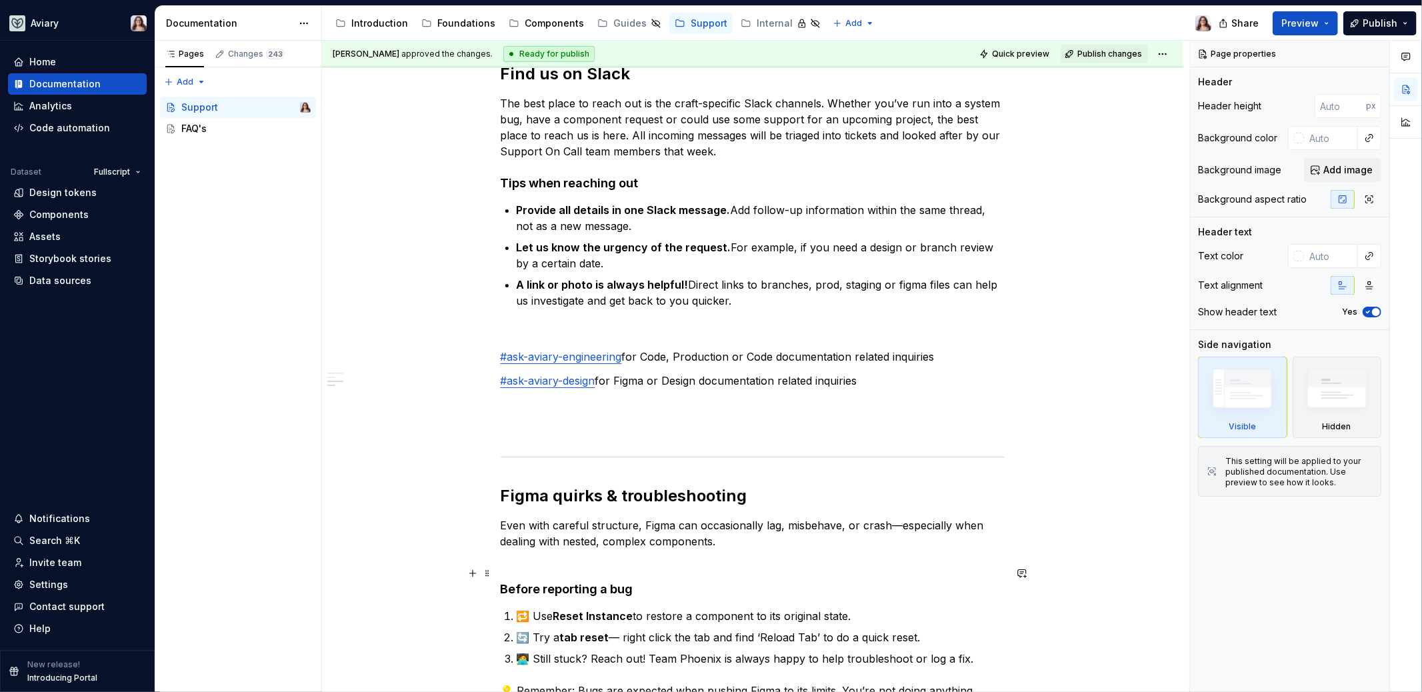
scroll to position [465, 0]
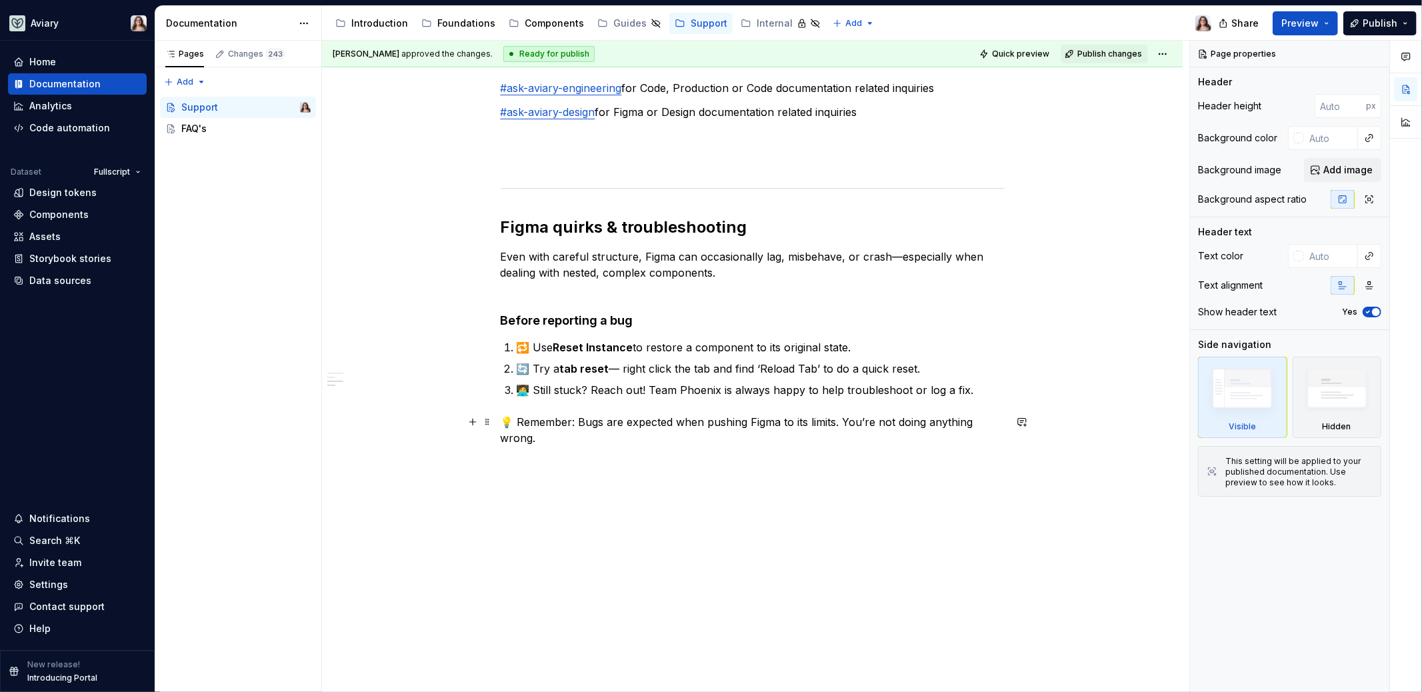
click at [558, 436] on p "💡 Remember: Bugs are expected when pushing Figma to its limits. You’re not doin…" at bounding box center [753, 430] width 504 height 32
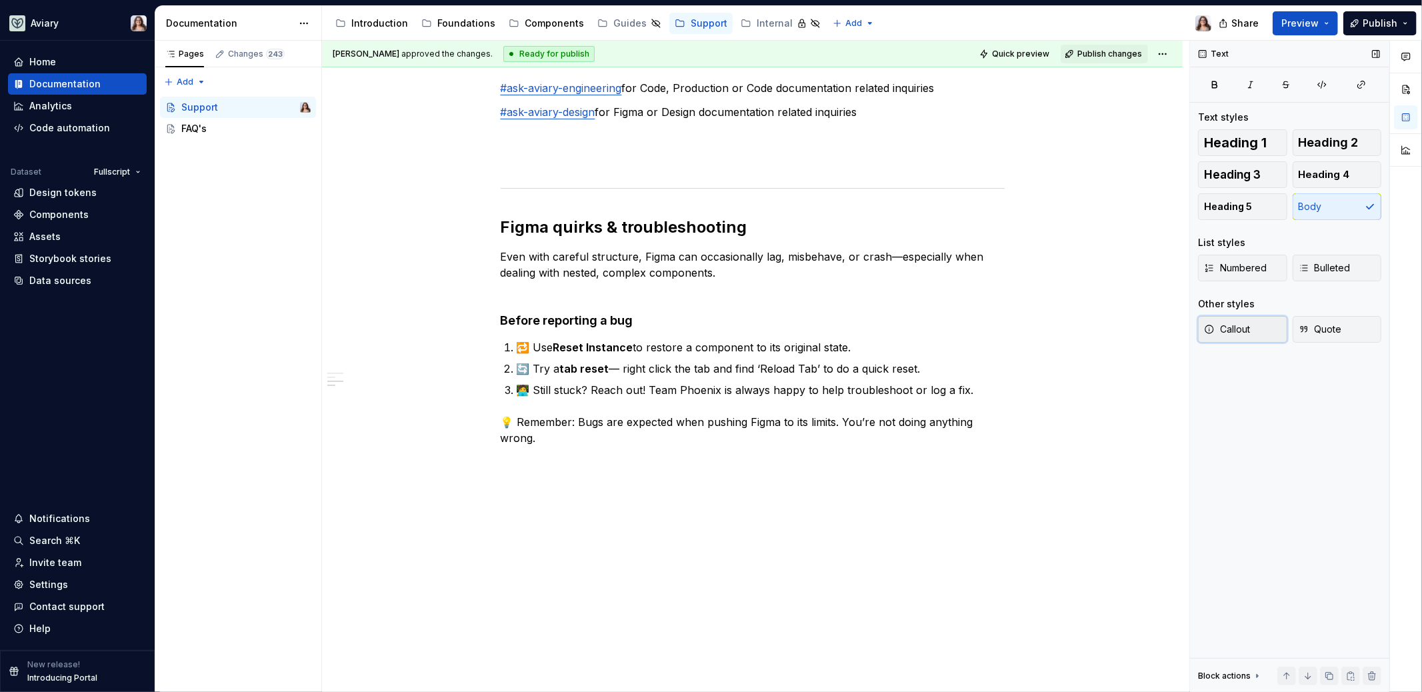
click at [1240, 321] on button "Callout" at bounding box center [1242, 329] width 89 height 27
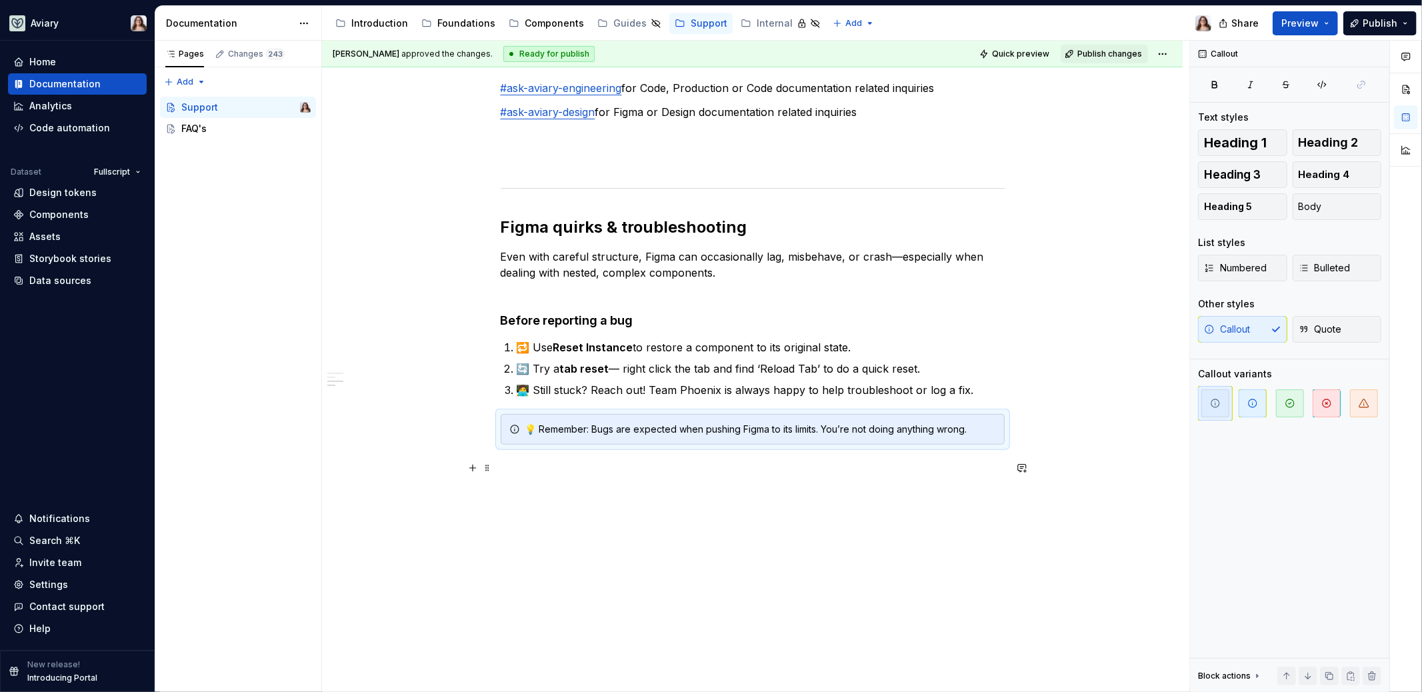
click at [698, 461] on p at bounding box center [753, 469] width 504 height 16
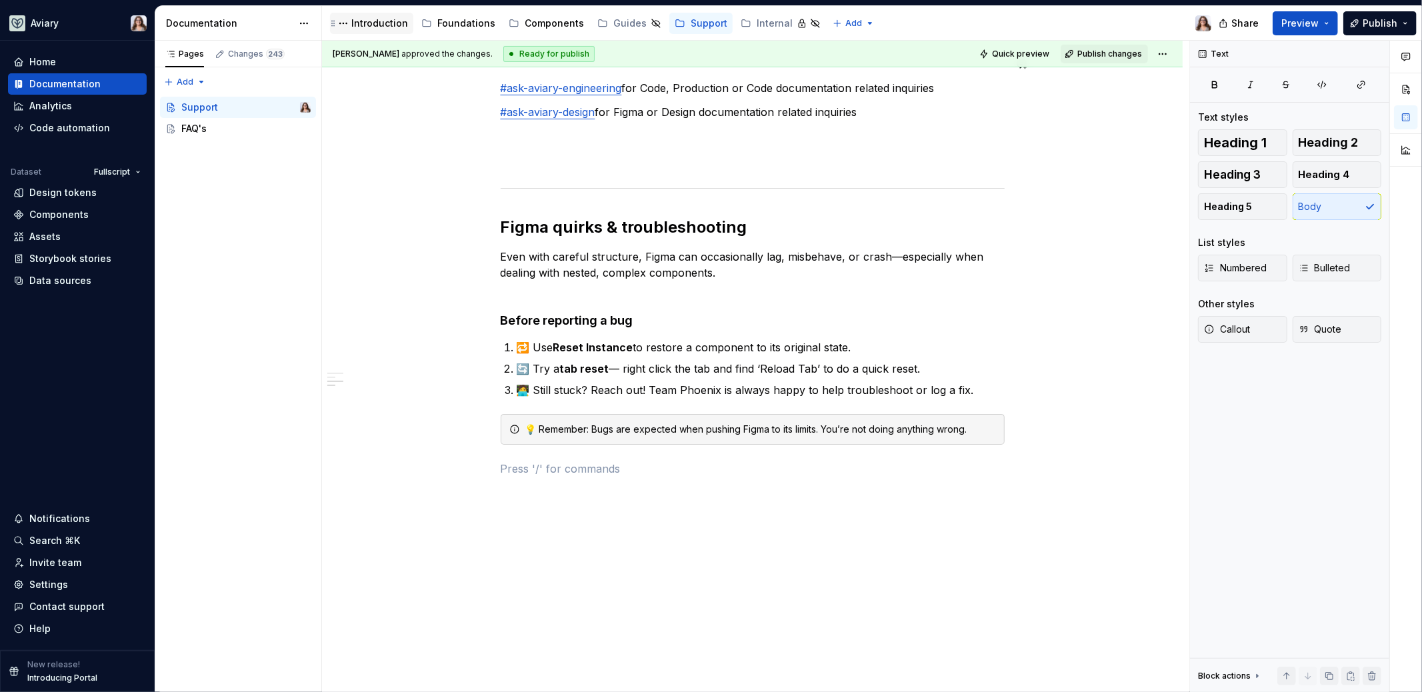
click at [377, 21] on div "Introduction" at bounding box center [379, 23] width 57 height 13
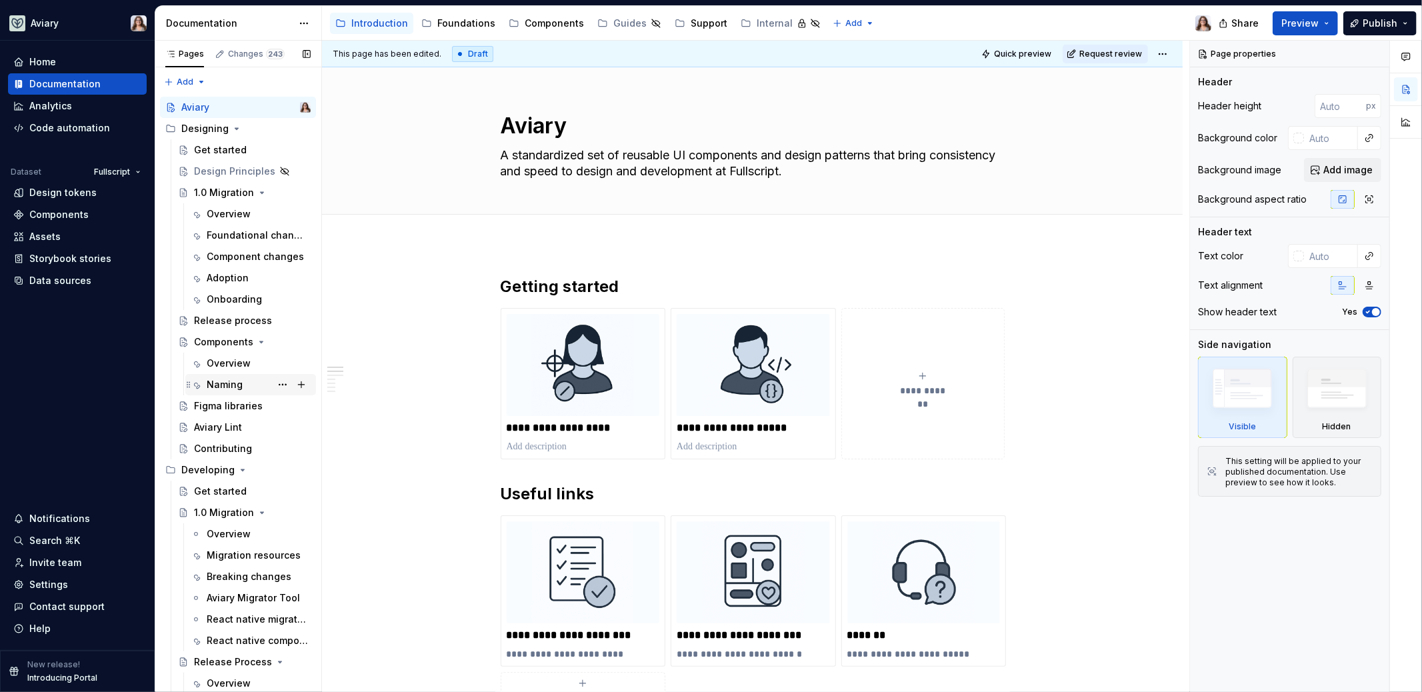
click at [225, 390] on div "Naming" at bounding box center [225, 384] width 36 height 13
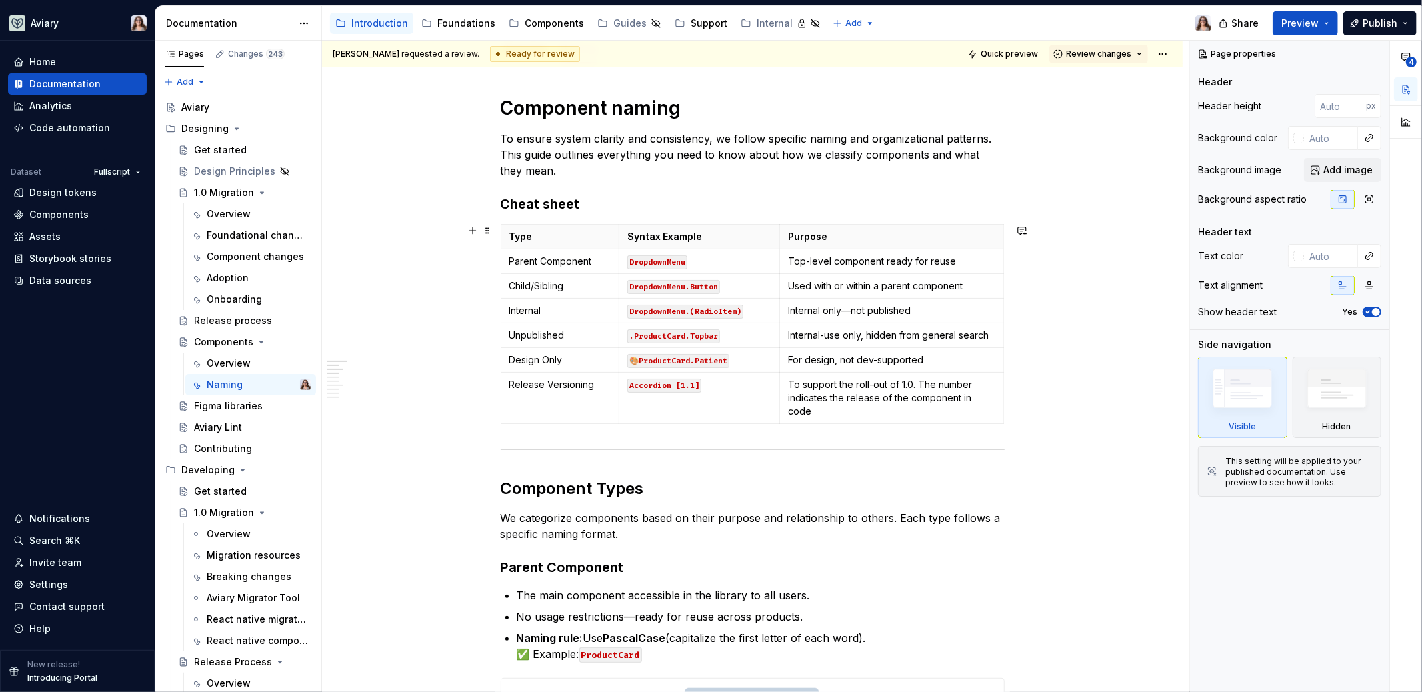
scroll to position [171, 0]
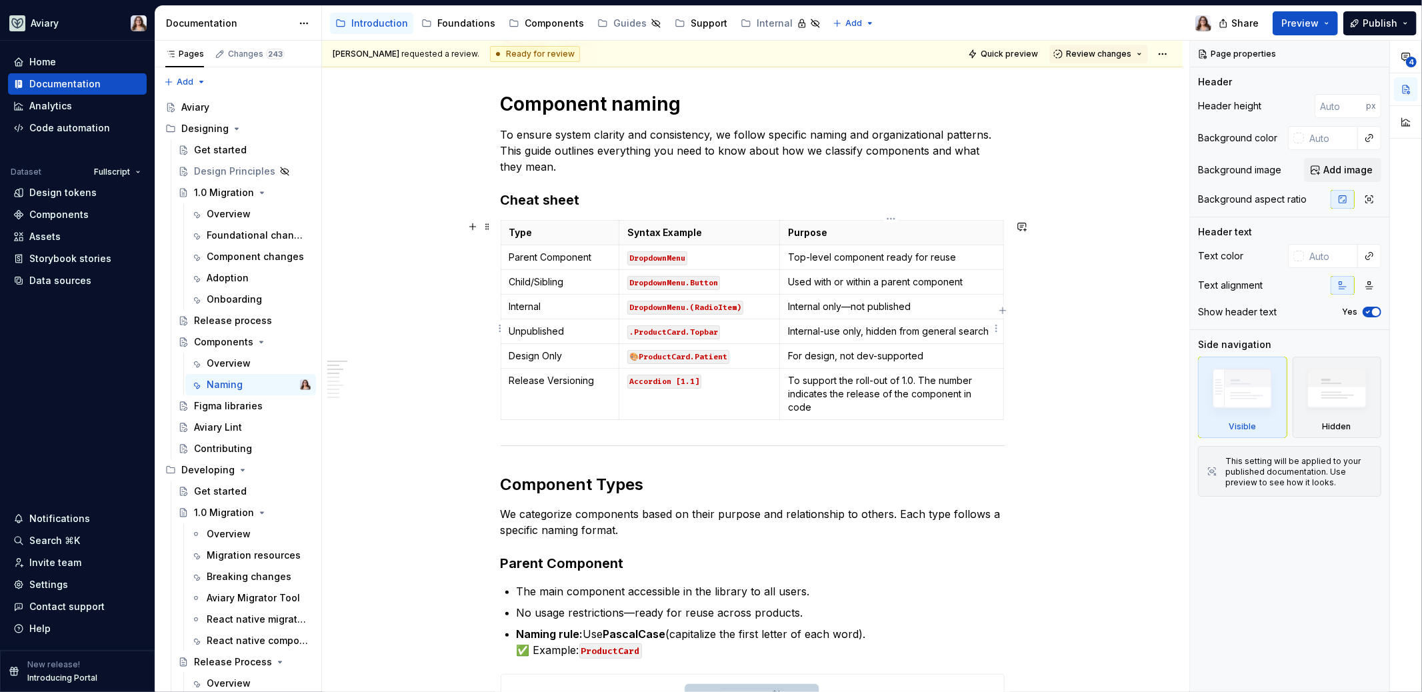
type textarea "*"
click at [988, 329] on p "Internal-use only, hidden from general search" at bounding box center [891, 331] width 207 height 13
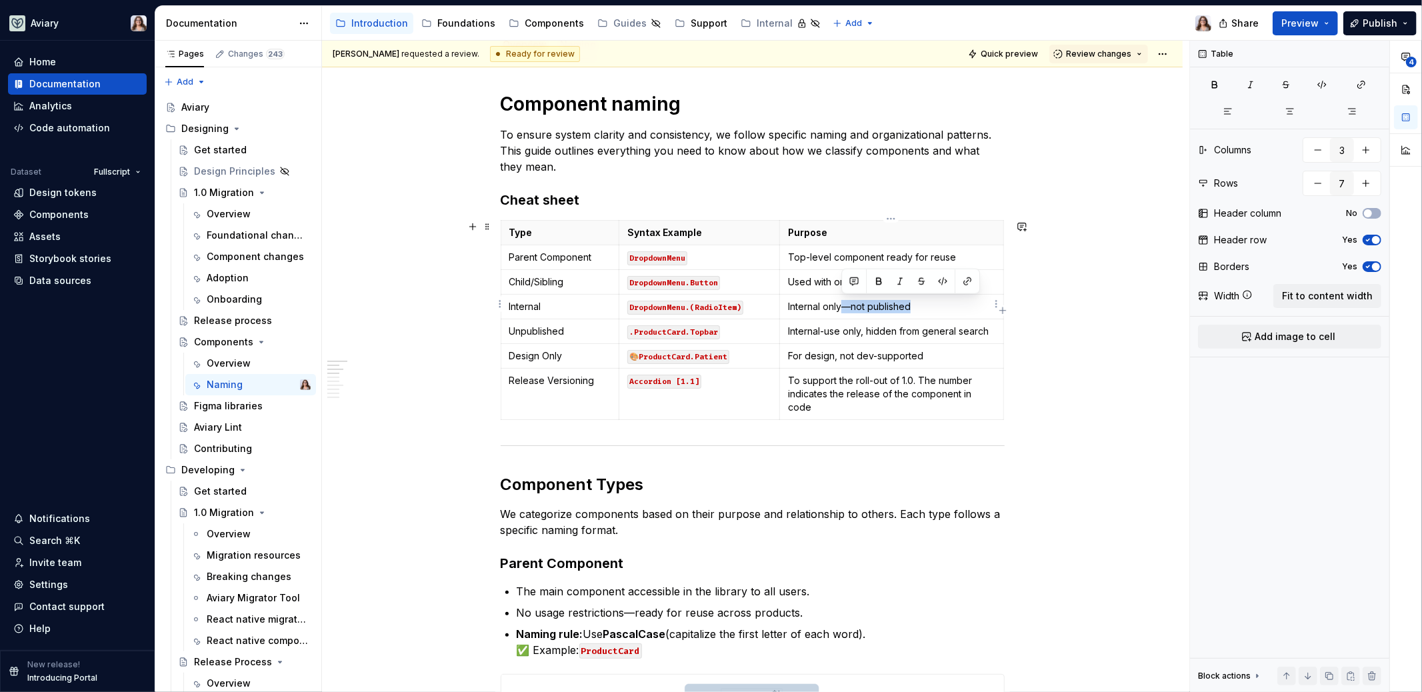
drag, startPoint x: 841, startPoint y: 304, endPoint x: 915, endPoint y: 303, distance: 74.0
click at [915, 303] on p "Internal only—not published" at bounding box center [891, 306] width 207 height 13
copy p "—not published"
click at [987, 330] on p "Internal-use only, hidden from general search" at bounding box center [891, 331] width 207 height 13
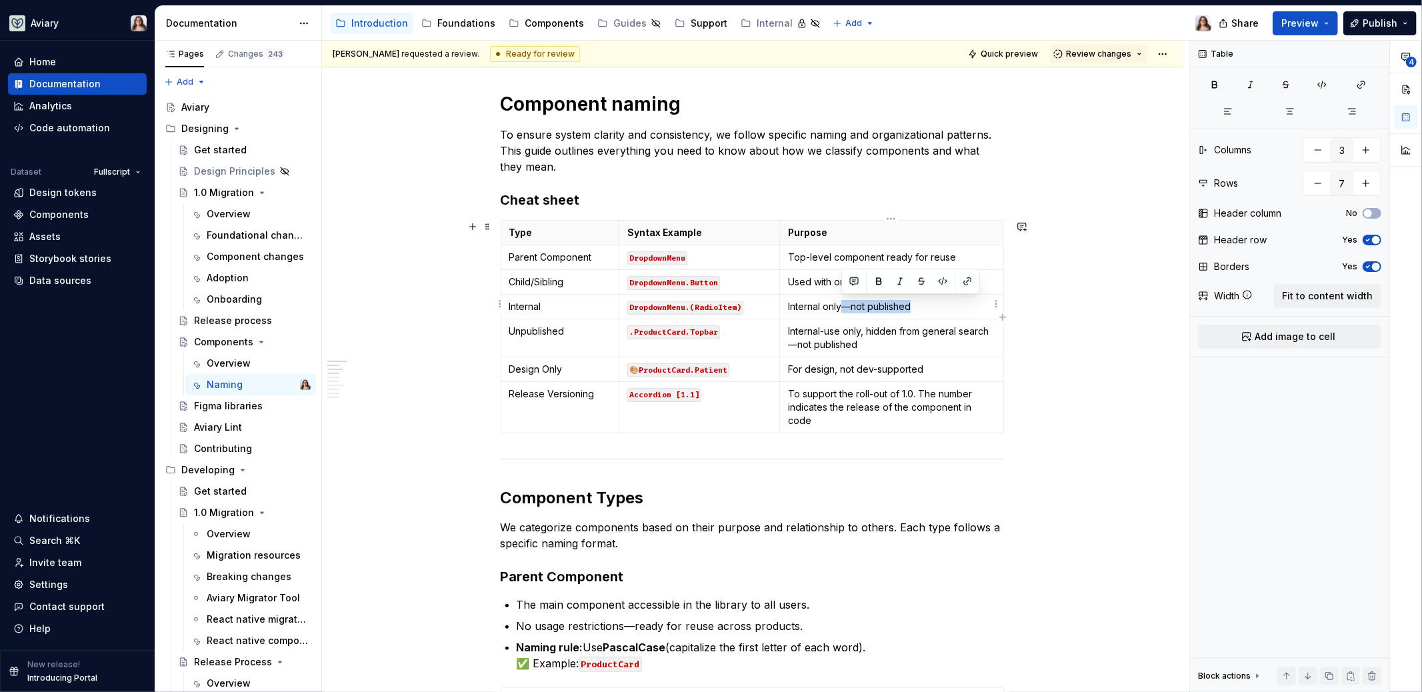
drag, startPoint x: 910, startPoint y: 302, endPoint x: 844, endPoint y: 302, distance: 66.7
click at [844, 302] on p "Internal only—not published" at bounding box center [891, 306] width 207 height 13
drag, startPoint x: 840, startPoint y: 305, endPoint x: 786, endPoint y: 305, distance: 53.3
click at [788, 305] on p "Internal only" at bounding box center [891, 306] width 207 height 13
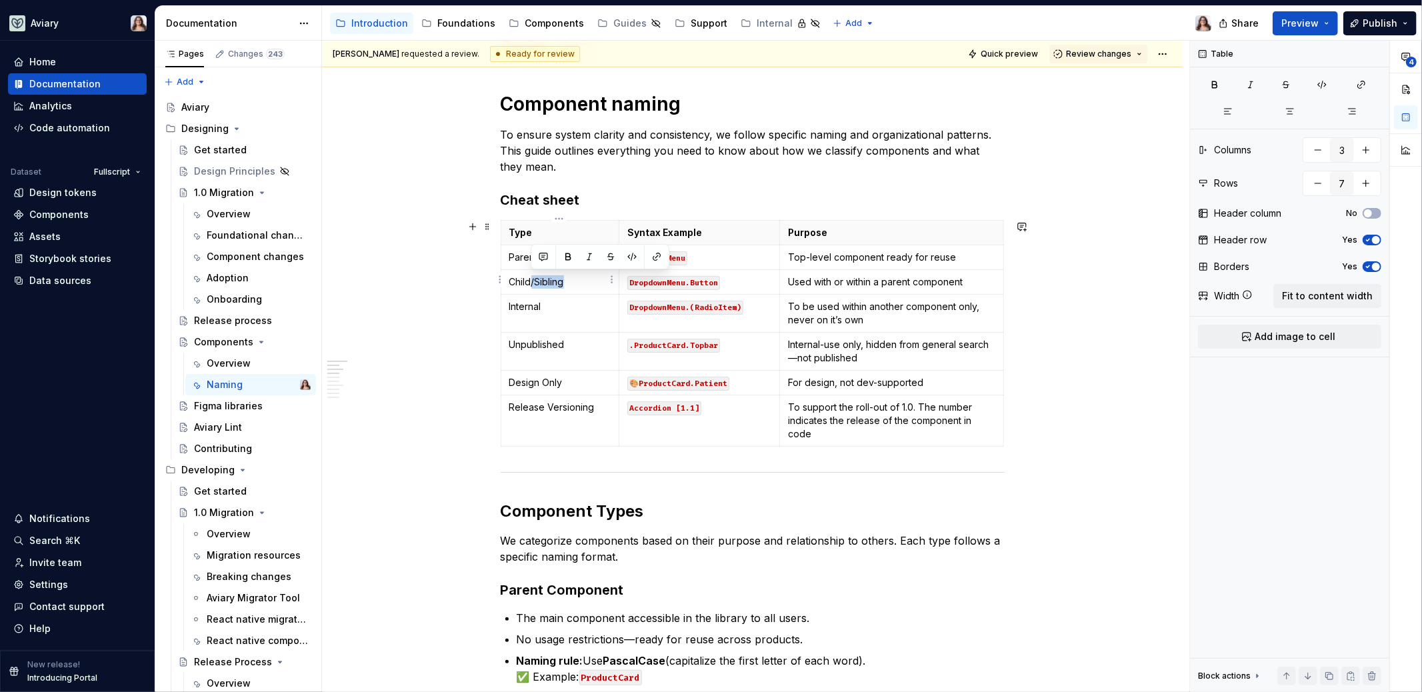
drag, startPoint x: 566, startPoint y: 281, endPoint x: 530, endPoint y: 280, distance: 36.0
click at [529, 280] on p "Child/Sibling" at bounding box center [560, 281] width 102 height 13
drag, startPoint x: 834, startPoint y: 279, endPoint x: 867, endPoint y: 279, distance: 32.7
click at [867, 279] on p "Used with or within a parent component" at bounding box center [891, 281] width 207 height 13
drag, startPoint x: 963, startPoint y: 279, endPoint x: 785, endPoint y: 283, distance: 178.0
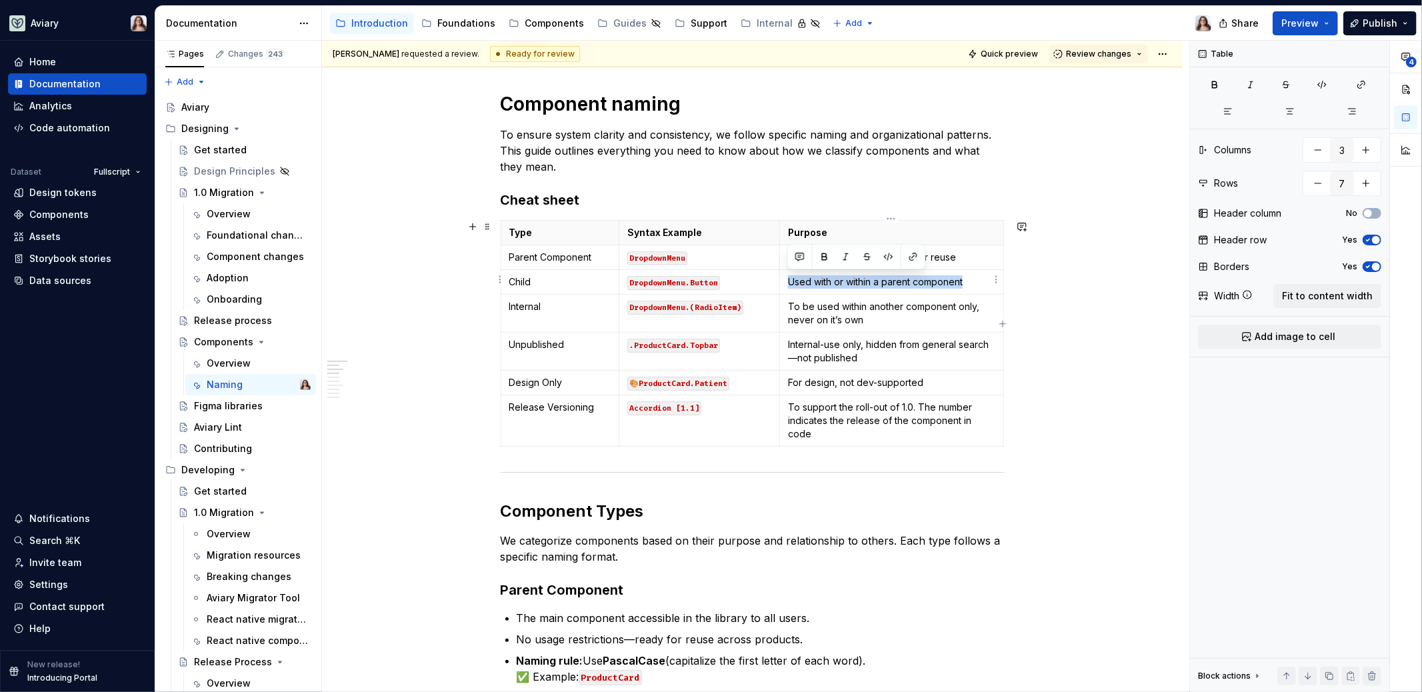
click at [785, 284] on td "Used with or within a parent component" at bounding box center [891, 282] width 224 height 25
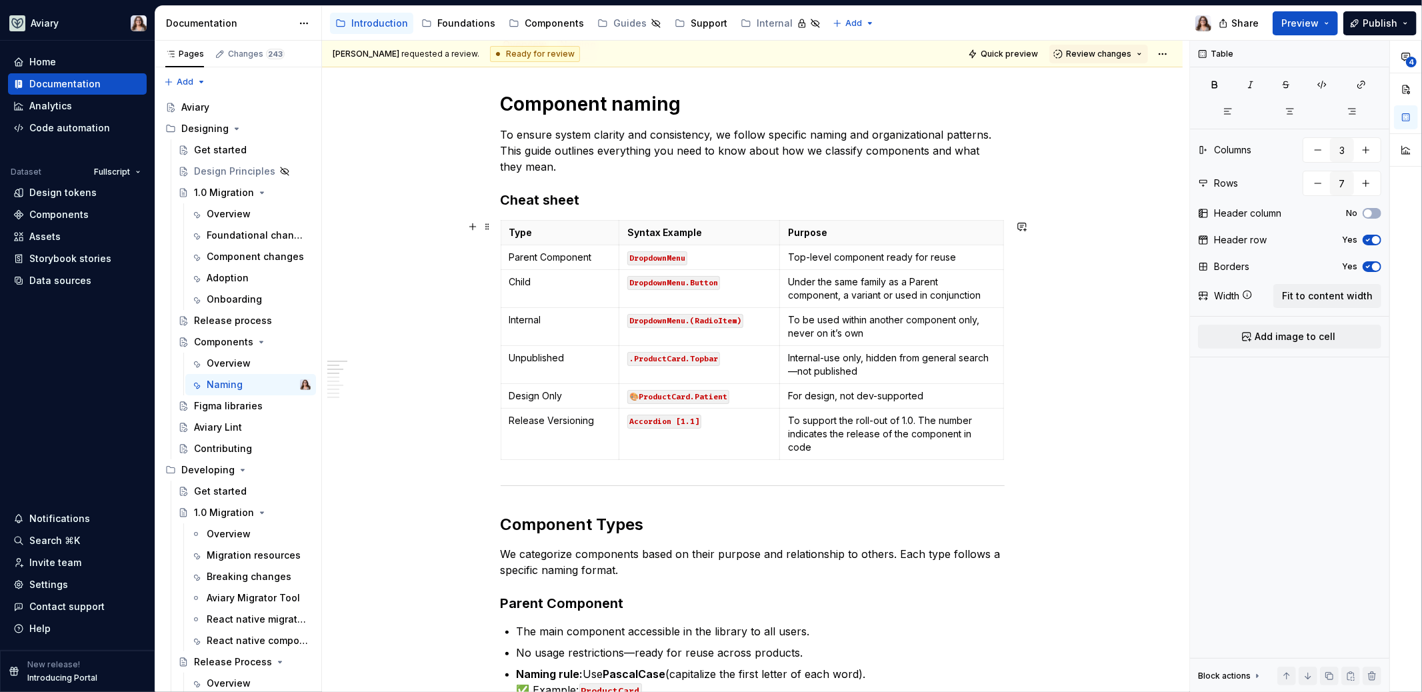
click at [952, 255] on p "Top-level component ready for reuse" at bounding box center [891, 257] width 207 height 13
drag, startPoint x: 952, startPoint y: 255, endPoint x: 882, endPoint y: 255, distance: 70.0
click at [882, 255] on p "Top-level component ready for reuse" at bounding box center [891, 257] width 207 height 13
drag, startPoint x: 884, startPoint y: 255, endPoint x: 788, endPoint y: 253, distance: 96.0
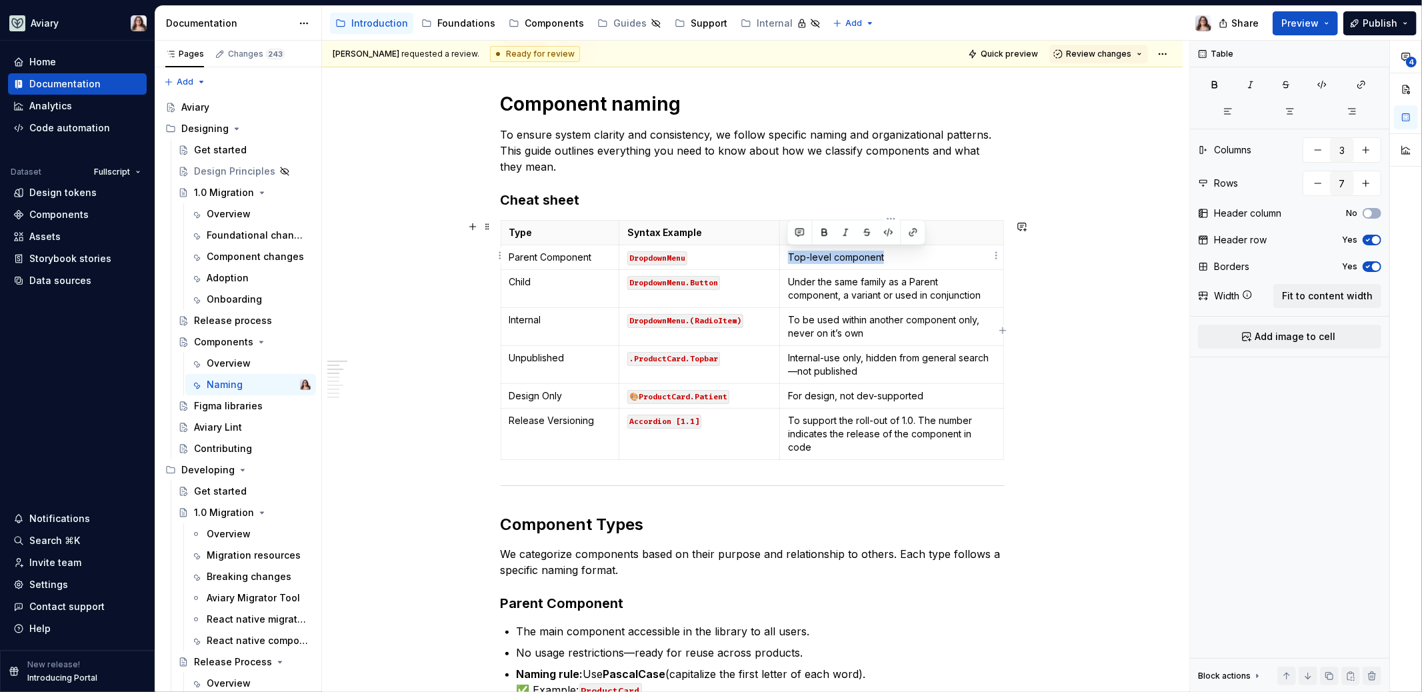
click at [788, 253] on p "Top-level component" at bounding box center [891, 257] width 207 height 13
click at [882, 256] on p "Top-level component" at bounding box center [891, 257] width 207 height 13
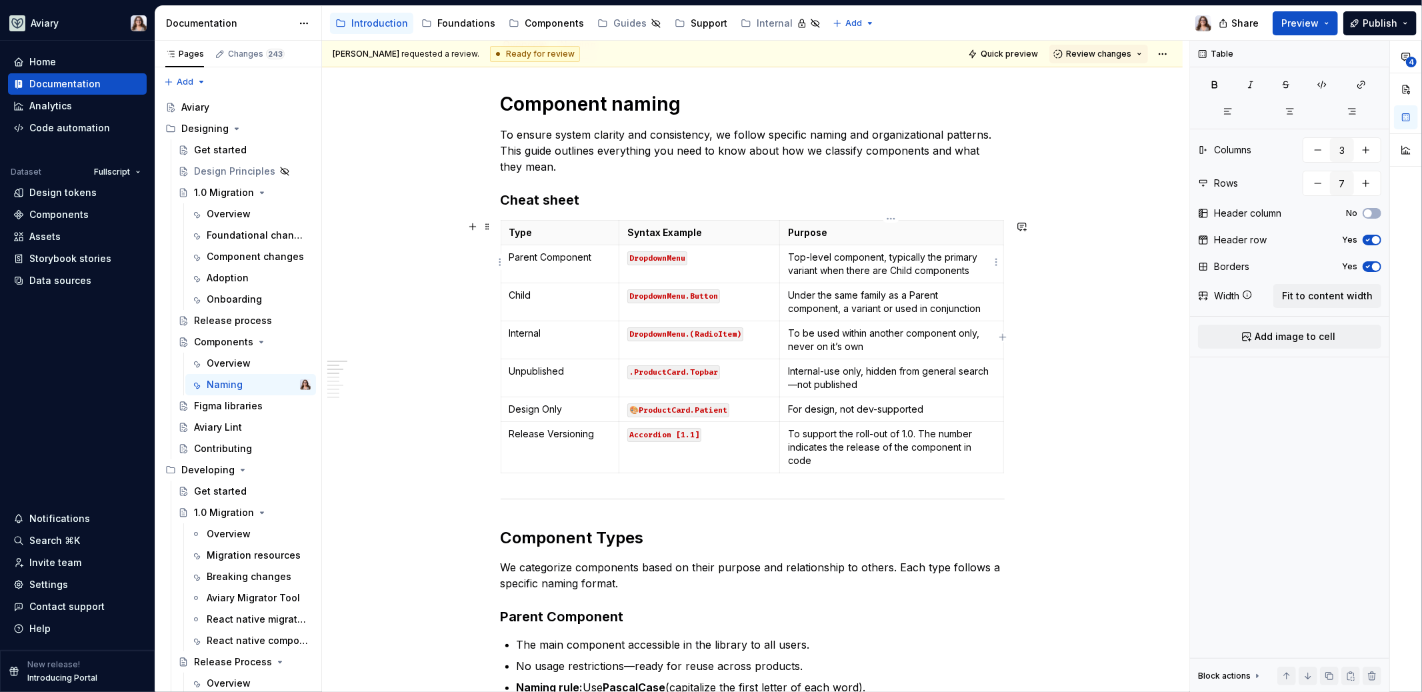
click at [789, 255] on p "Top-level component, typically the primary variant when there are Child compone…" at bounding box center [891, 264] width 207 height 27
click at [886, 257] on p "Top-level component, typically the primary variant when there are Child compone…" at bounding box center [891, 264] width 207 height 27
drag, startPoint x: 943, startPoint y: 257, endPoint x: 974, endPoint y: 255, distance: 31.4
click at [976, 255] on p "Top-level component, typically the primary variant when there are Child compone…" at bounding box center [891, 264] width 207 height 27
click at [968, 268] on p "Top-level component, typically the default variant when there are Child compone…" at bounding box center [891, 264] width 207 height 27
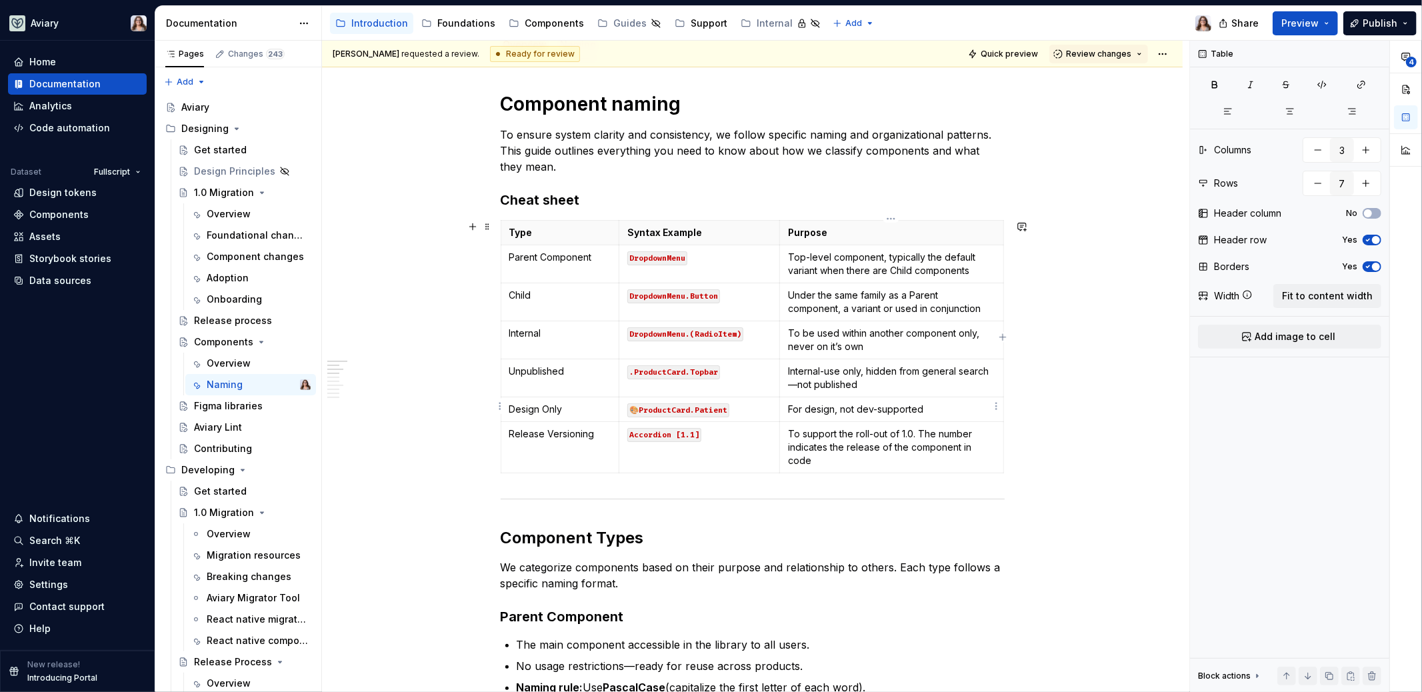
click at [921, 405] on p "For design, not dev-supported" at bounding box center [891, 409] width 207 height 13
click at [834, 408] on p "For design, not dev-supported" at bounding box center [891, 409] width 207 height 13
click at [976, 430] on p "To support the roll-out of 1.0. The number indicates the release of the compone…" at bounding box center [891, 447] width 207 height 40
click at [861, 343] on p "To be used within another component only, never on it’s own" at bounding box center [891, 340] width 207 height 27
click at [866, 381] on p "Internal-use only, hidden from general search—not published" at bounding box center [891, 378] width 207 height 27
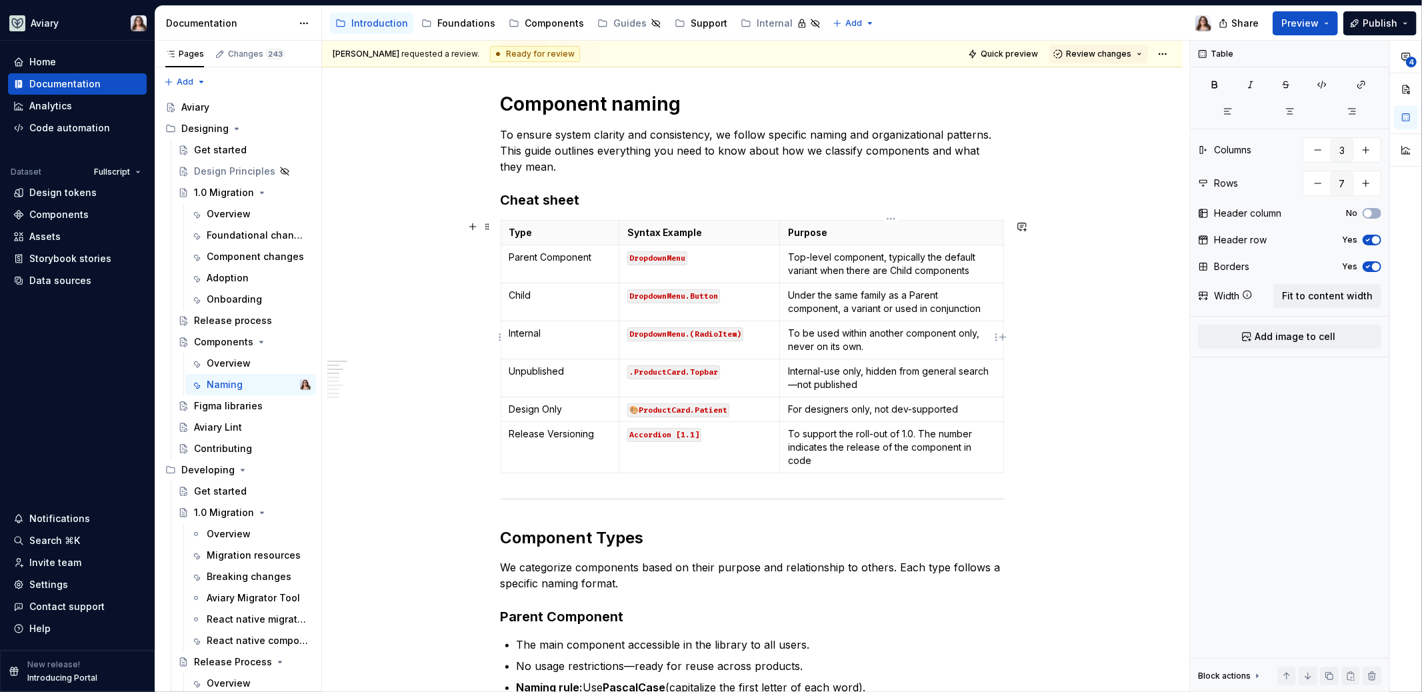
click at [864, 348] on p "To be used within another component only, never on its own." at bounding box center [891, 340] width 207 height 27
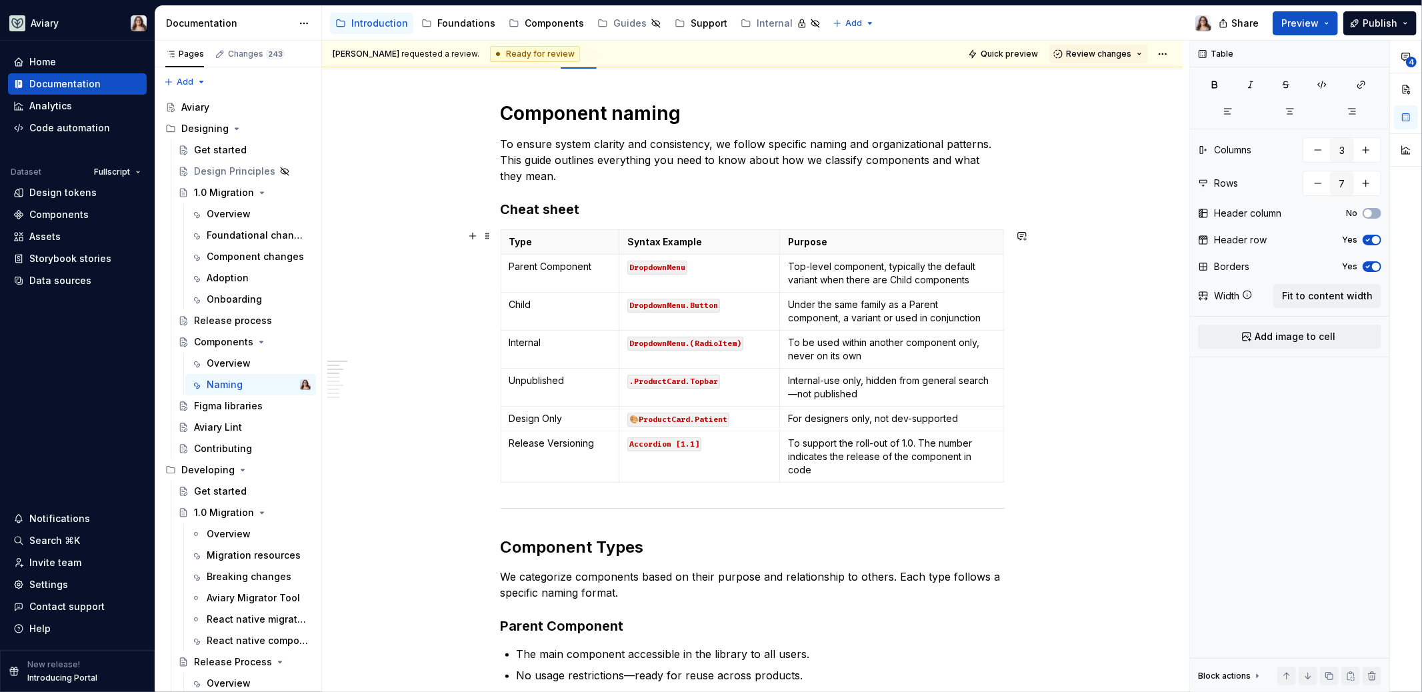
scroll to position [14, 0]
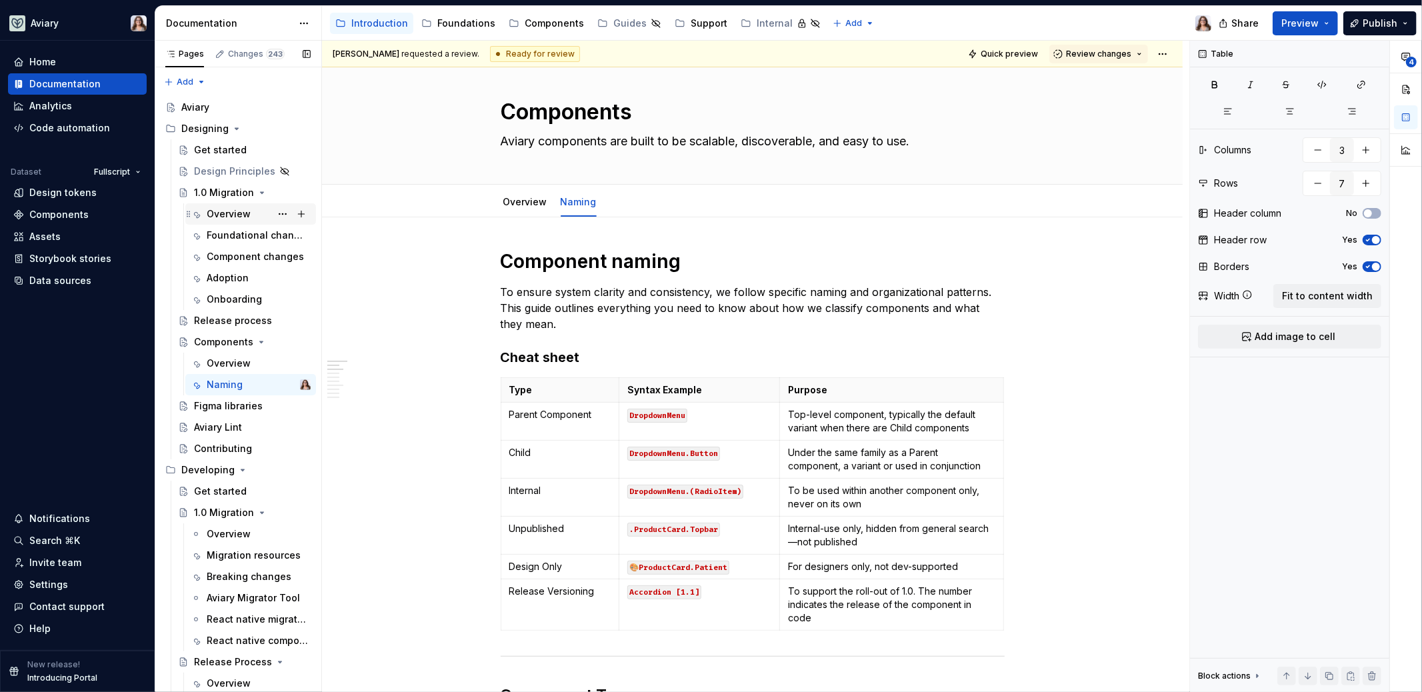
click at [217, 211] on div "Overview" at bounding box center [229, 213] width 44 height 13
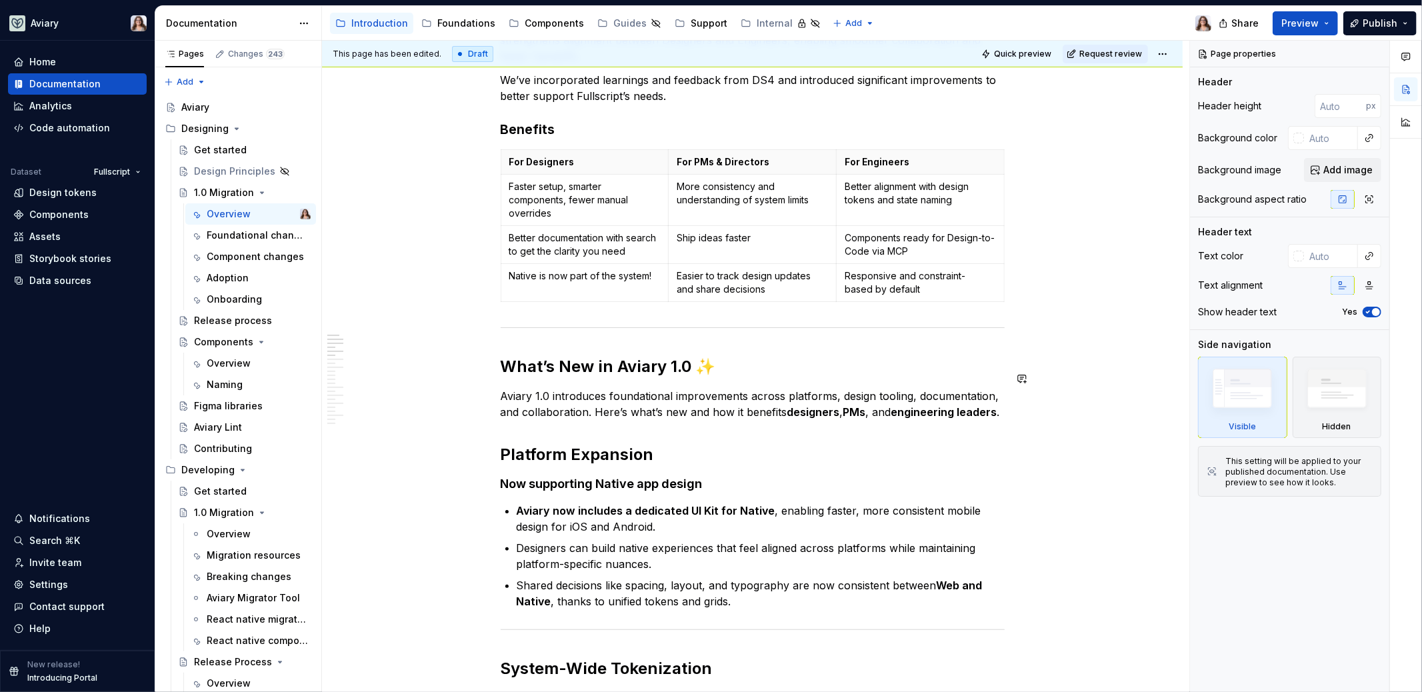
scroll to position [289, 0]
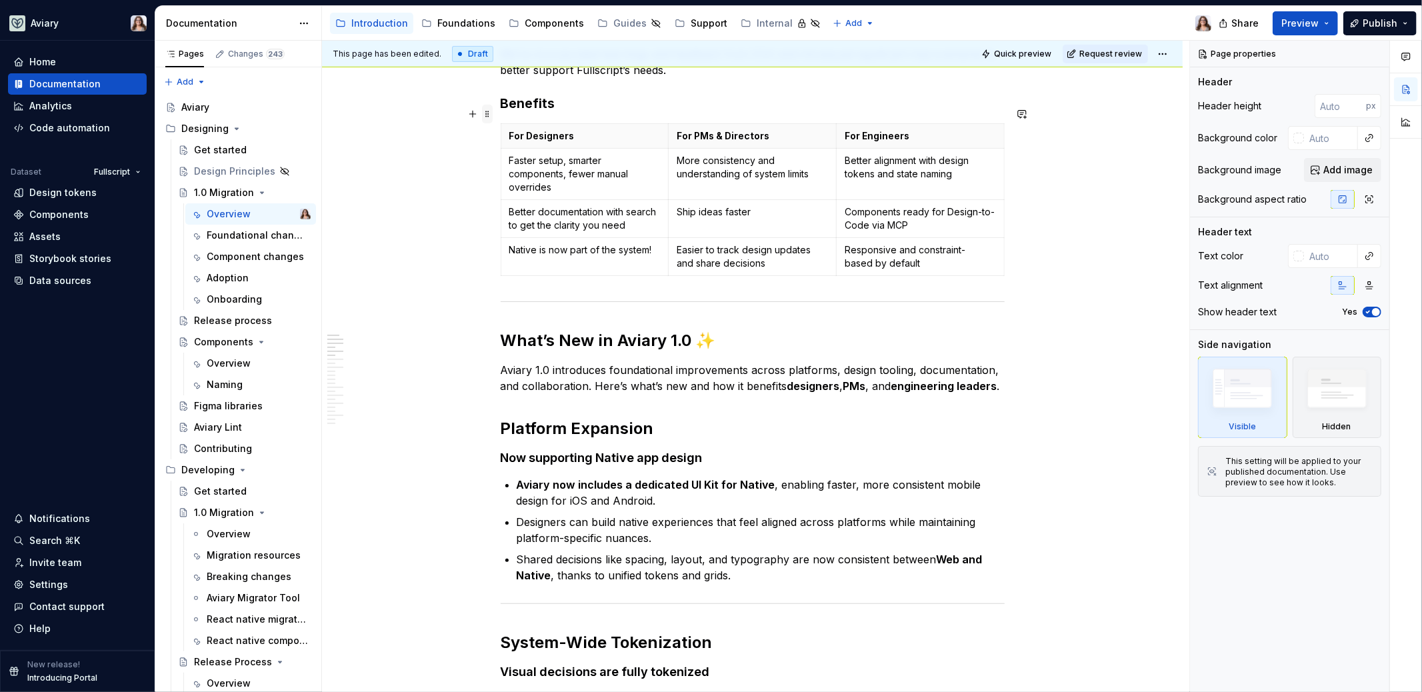
click at [487, 111] on span at bounding box center [487, 114] width 11 height 19
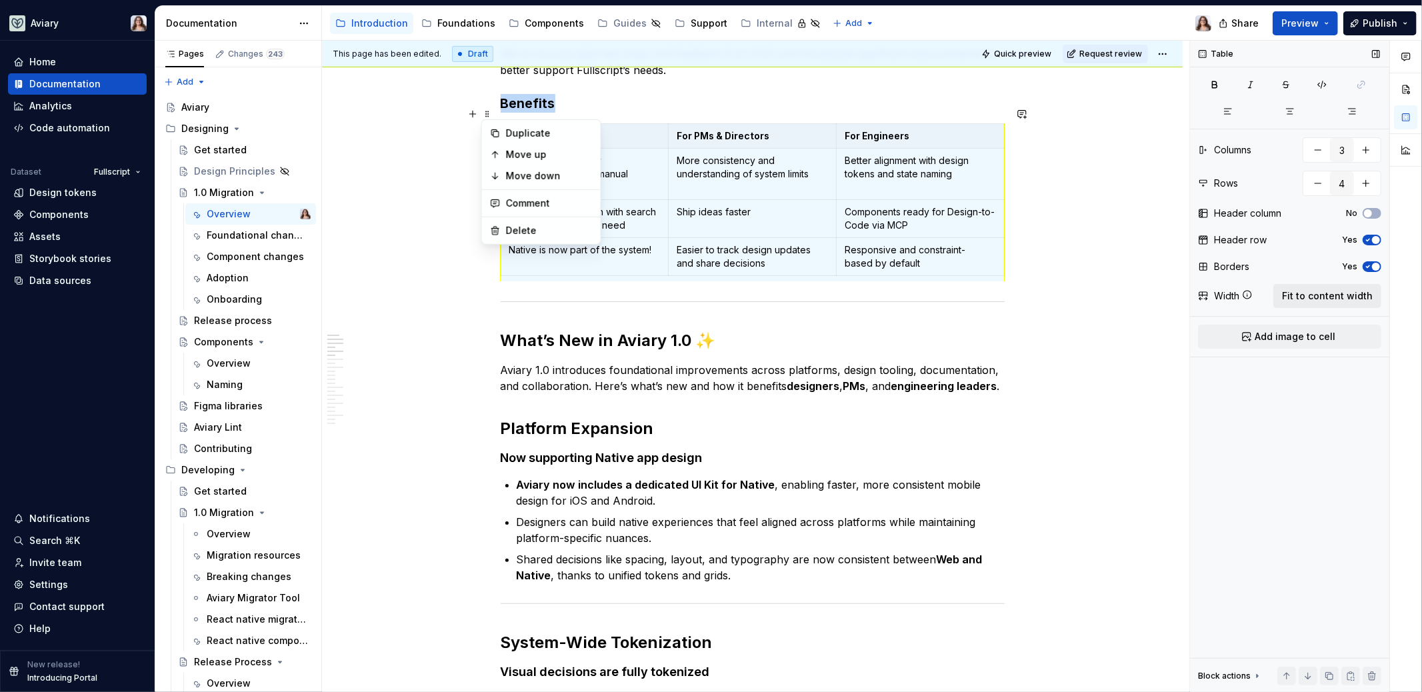
click at [1303, 296] on span "Fit to content width" at bounding box center [1327, 295] width 91 height 13
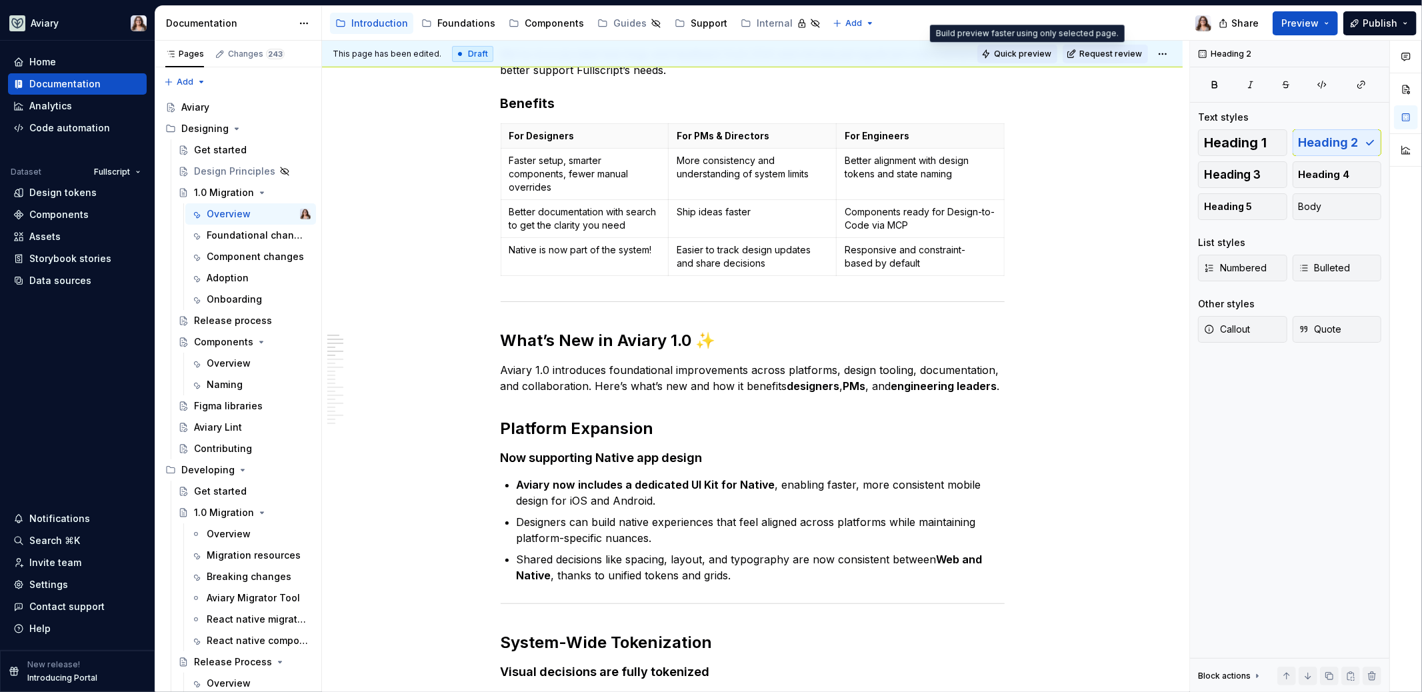
click at [1028, 51] on span "Quick preview" at bounding box center [1022, 54] width 57 height 11
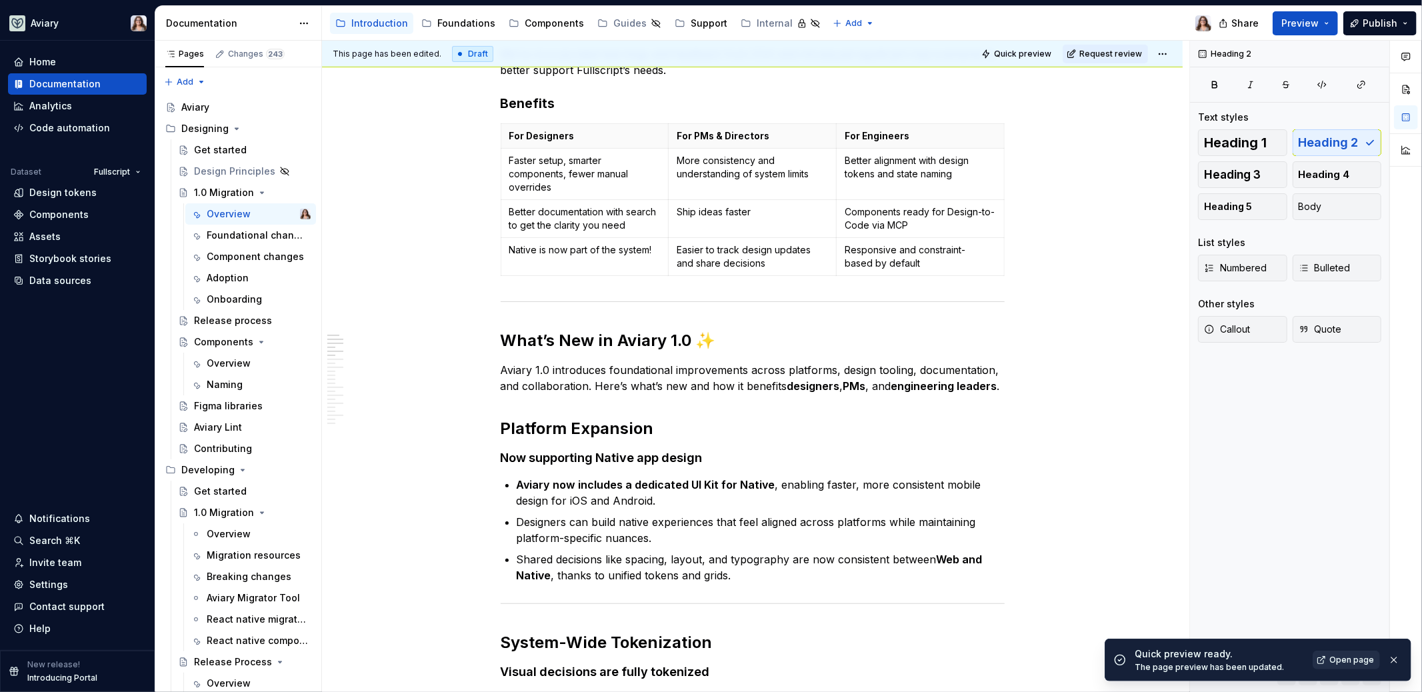
click at [1356, 658] on span "Open page" at bounding box center [1351, 660] width 45 height 11
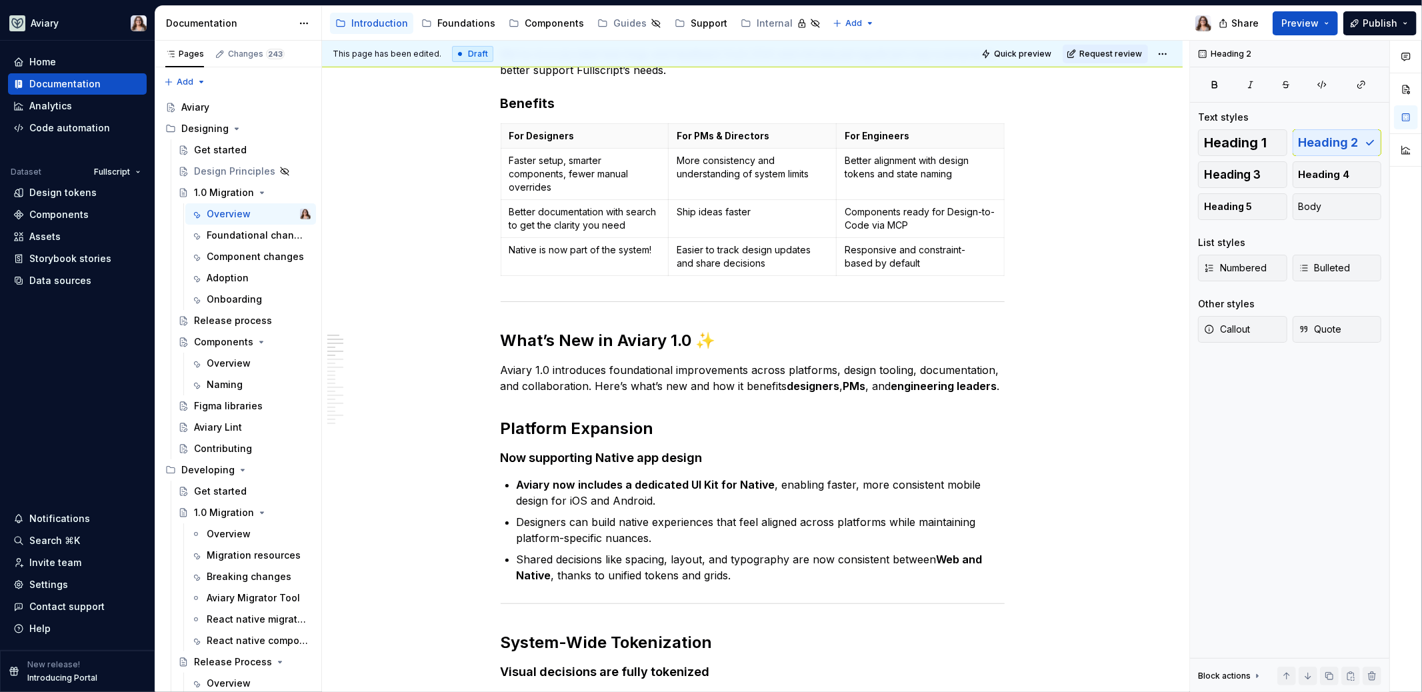
type textarea "*"
